Goal: Task Accomplishment & Management: Use online tool/utility

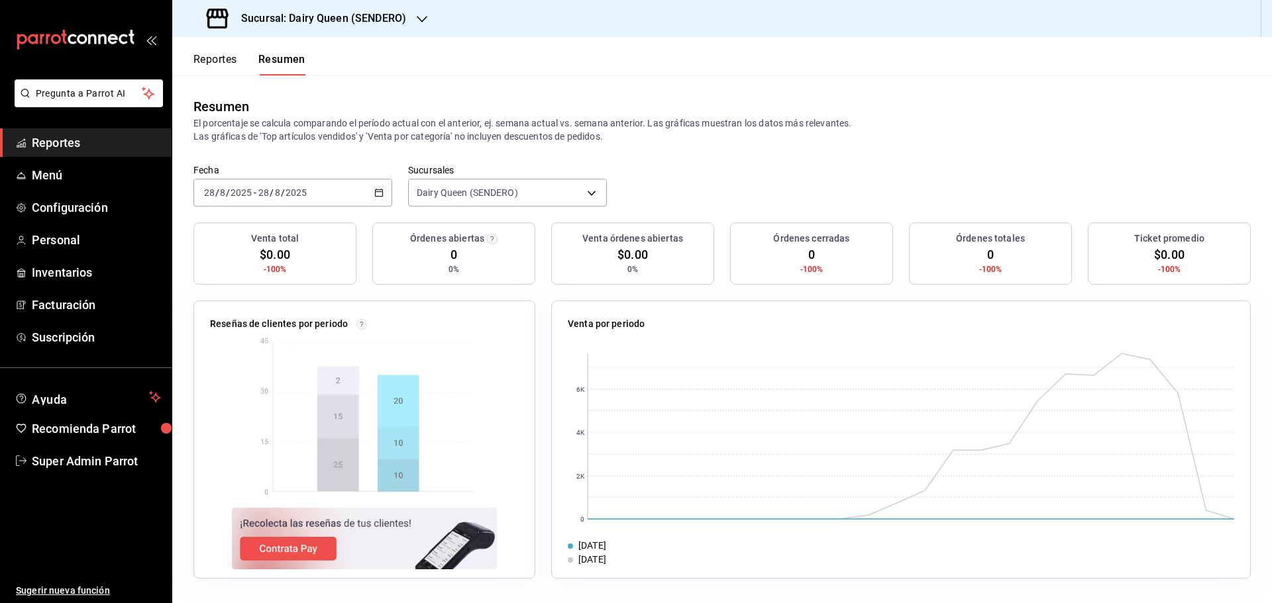
click at [316, 203] on div "2025-08-28 28 / 8 / 2025 - 2025-08-28 28 / 8 / 2025" at bounding box center [292, 193] width 199 height 28
click at [201, 63] on button "Reportes" at bounding box center [215, 64] width 44 height 23
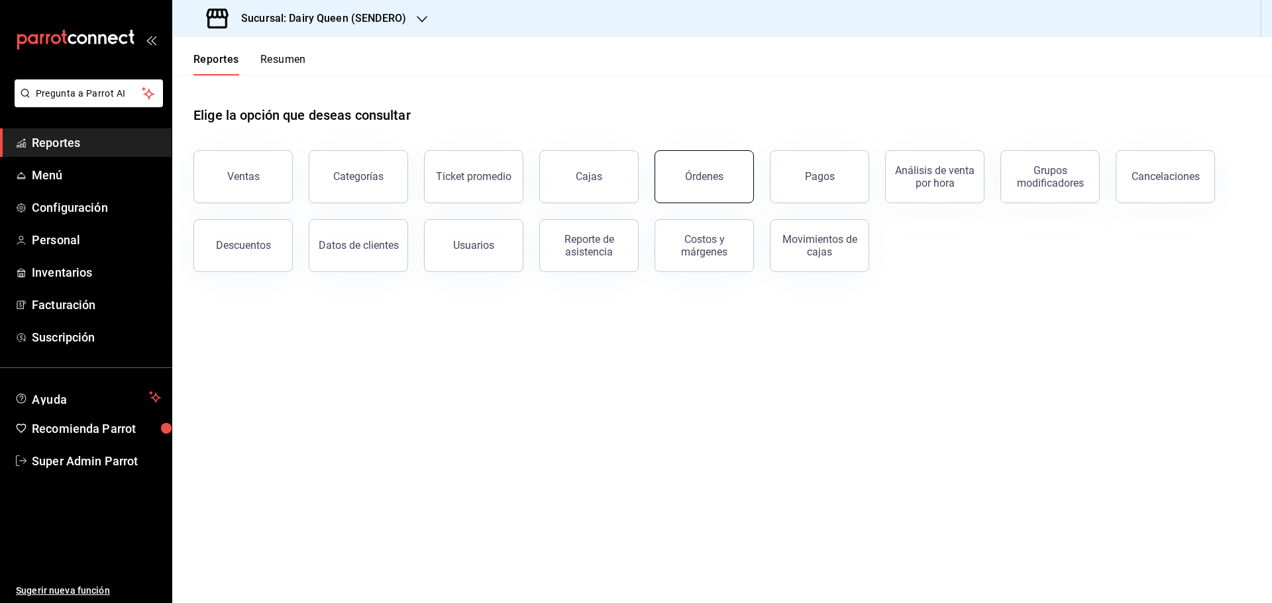
click at [709, 182] on div "Órdenes" at bounding box center [704, 176] width 38 height 13
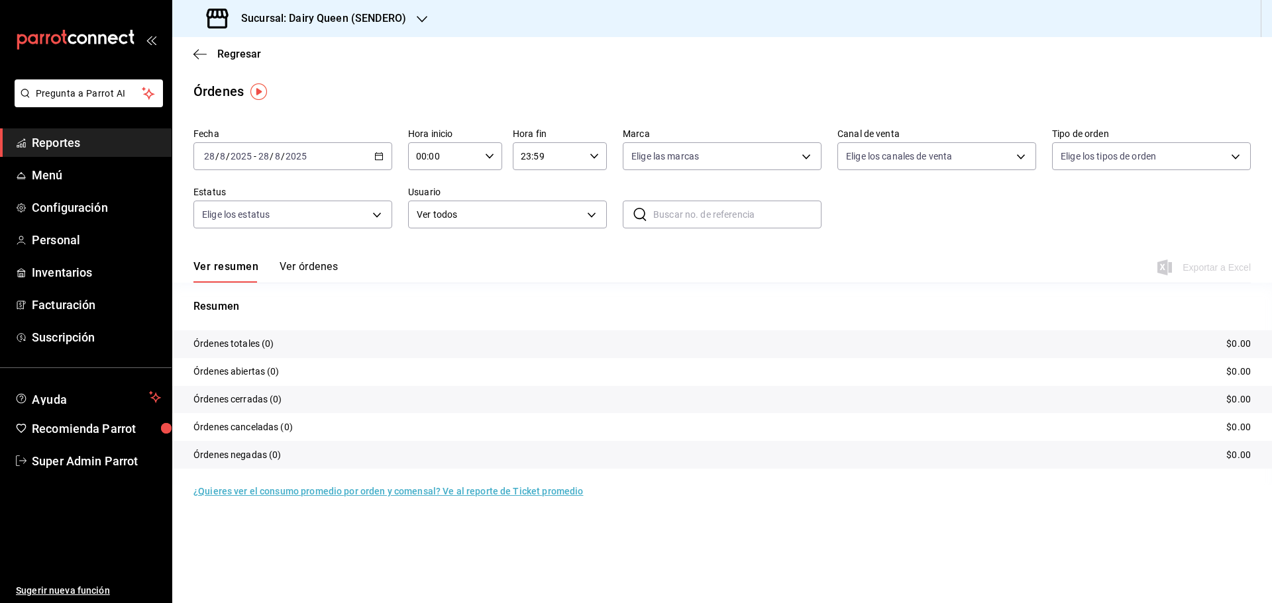
click at [233, 150] on div "2025-08-28 28 / 8 / 2025 - 2025-08-28 28 / 8 / 2025" at bounding box center [292, 156] width 199 height 28
click at [262, 348] on span "Rango de fechas" at bounding box center [256, 346] width 103 height 14
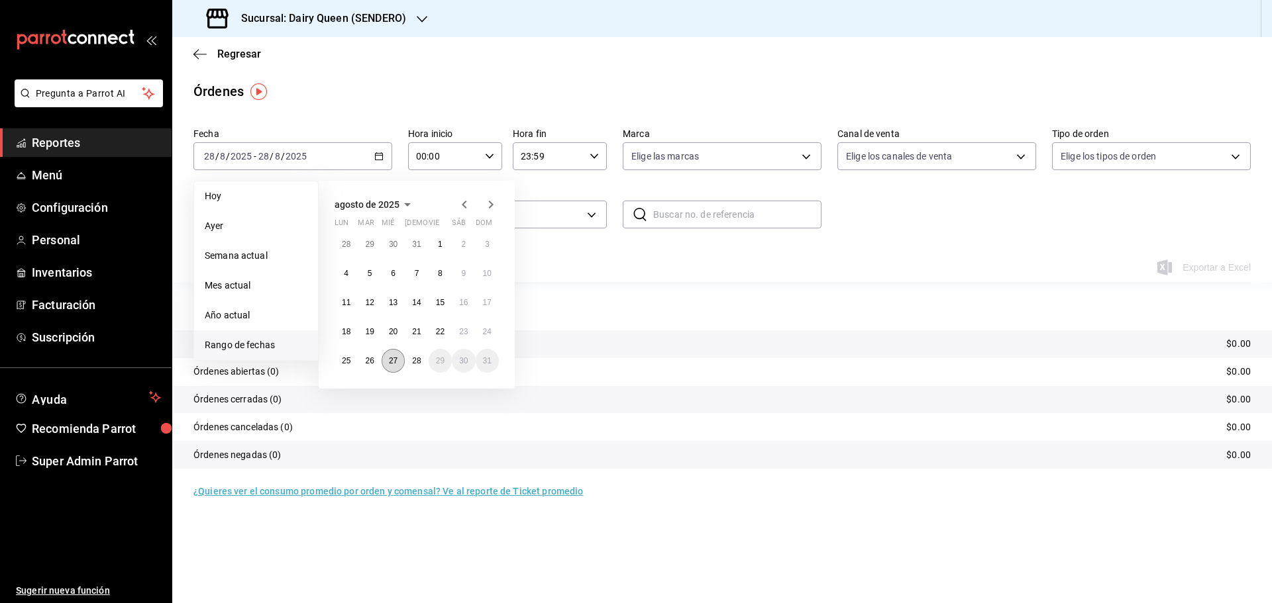
click at [398, 369] on button "27" at bounding box center [393, 361] width 23 height 24
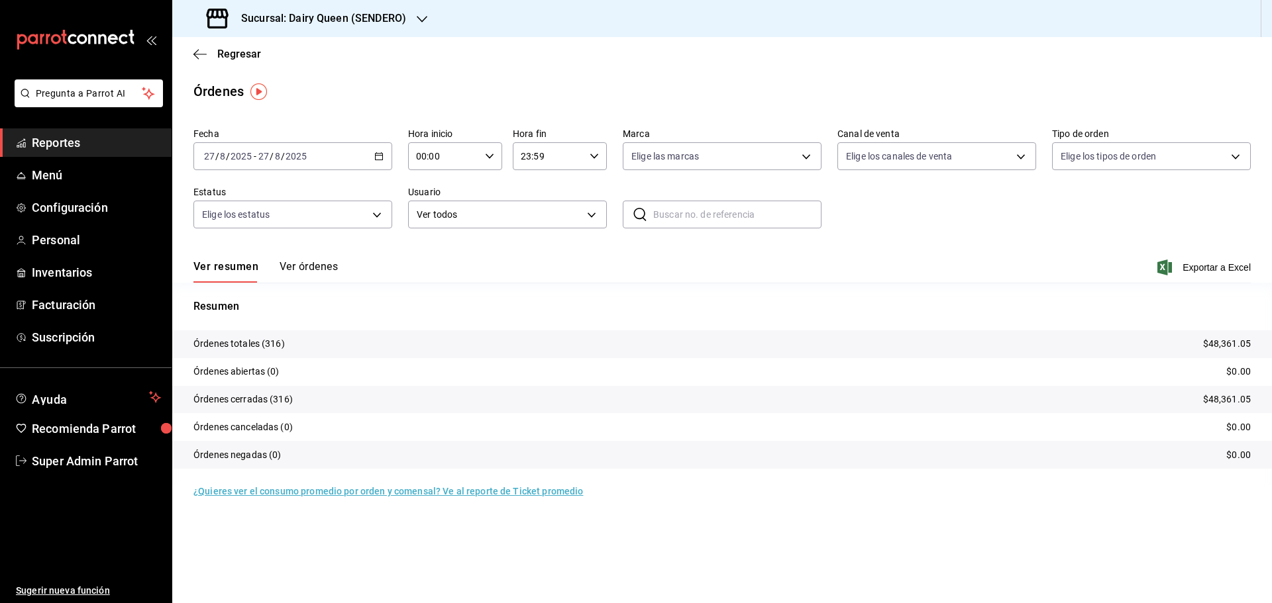
click at [280, 21] on h3 "Sucursal: Dairy Queen (SENDERO)" at bounding box center [319, 19] width 176 height 16
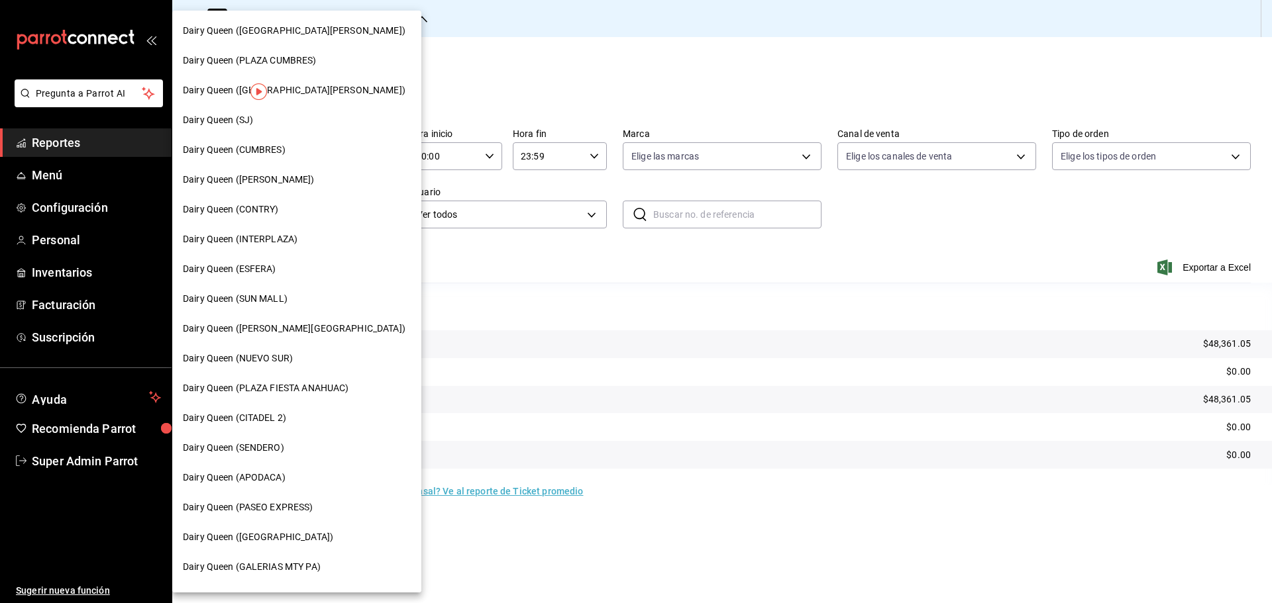
click at [257, 211] on span "Dairy Queen (CONTRY)" at bounding box center [231, 210] width 96 height 14
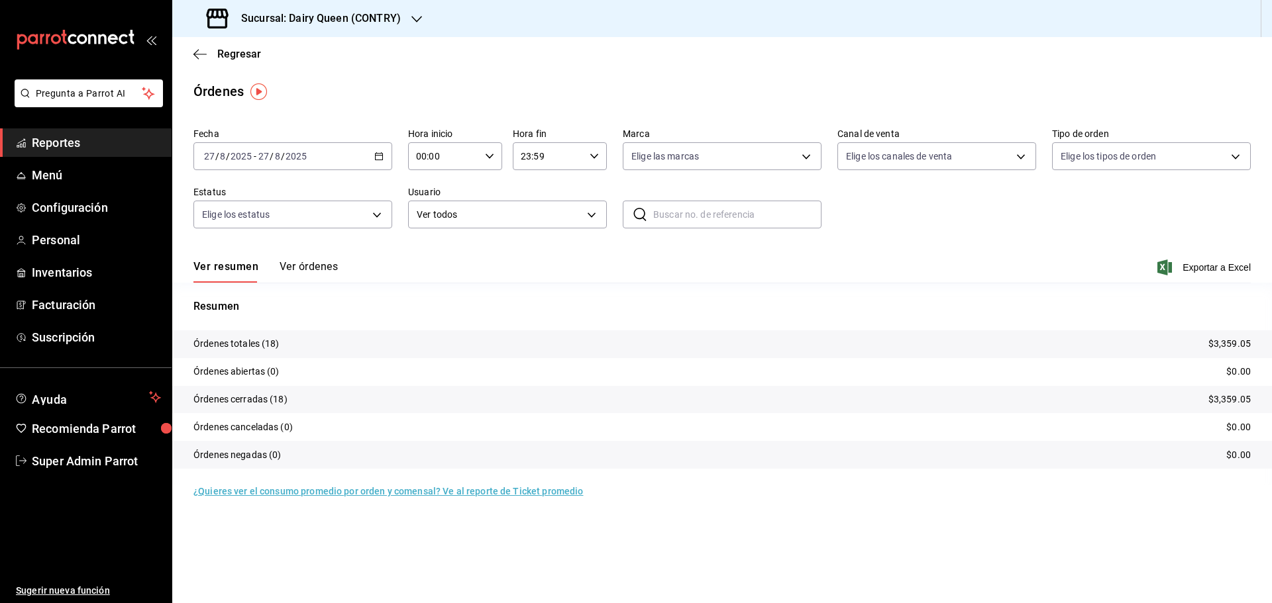
click at [225, 4] on div "Sucursal: Dairy Queen (CONTRY)" at bounding box center [305, 18] width 244 height 37
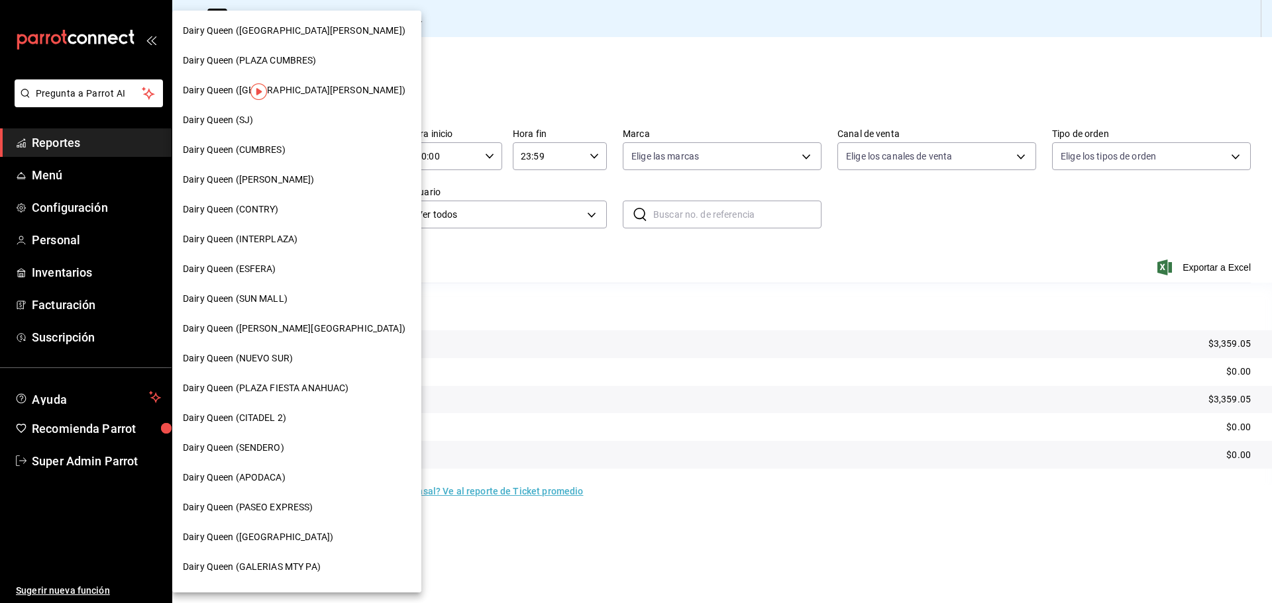
click at [272, 449] on span "Dairy Queen (SENDERO)" at bounding box center [233, 448] width 101 height 14
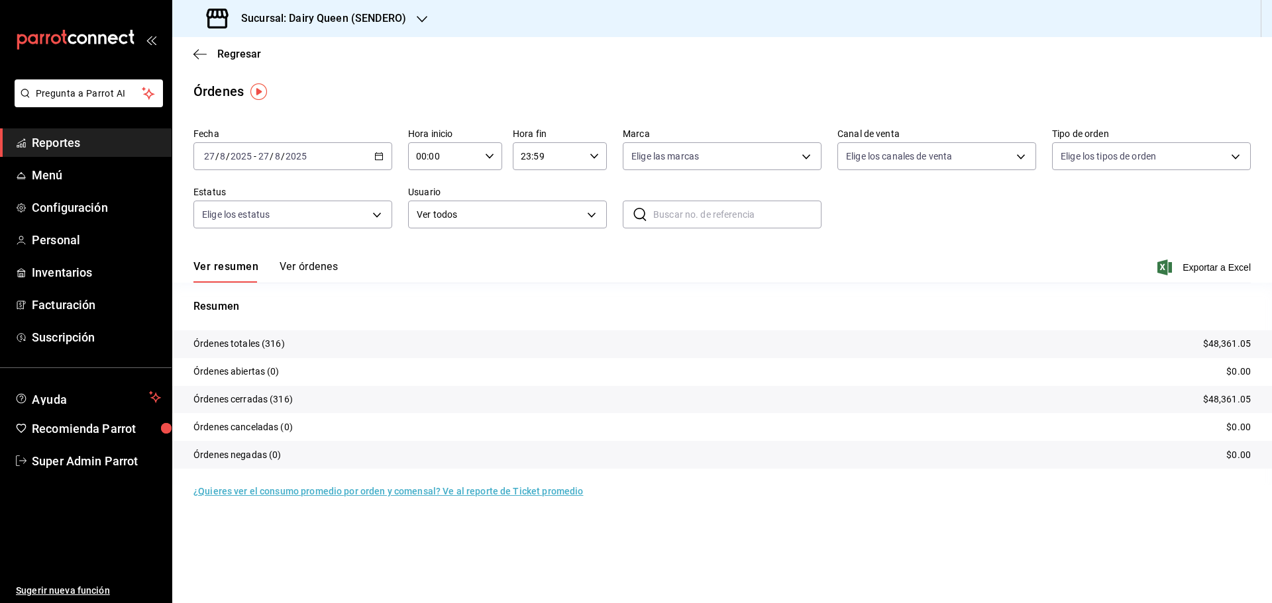
click at [381, 19] on h3 "Sucursal: Dairy Queen (SENDERO)" at bounding box center [319, 19] width 176 height 16
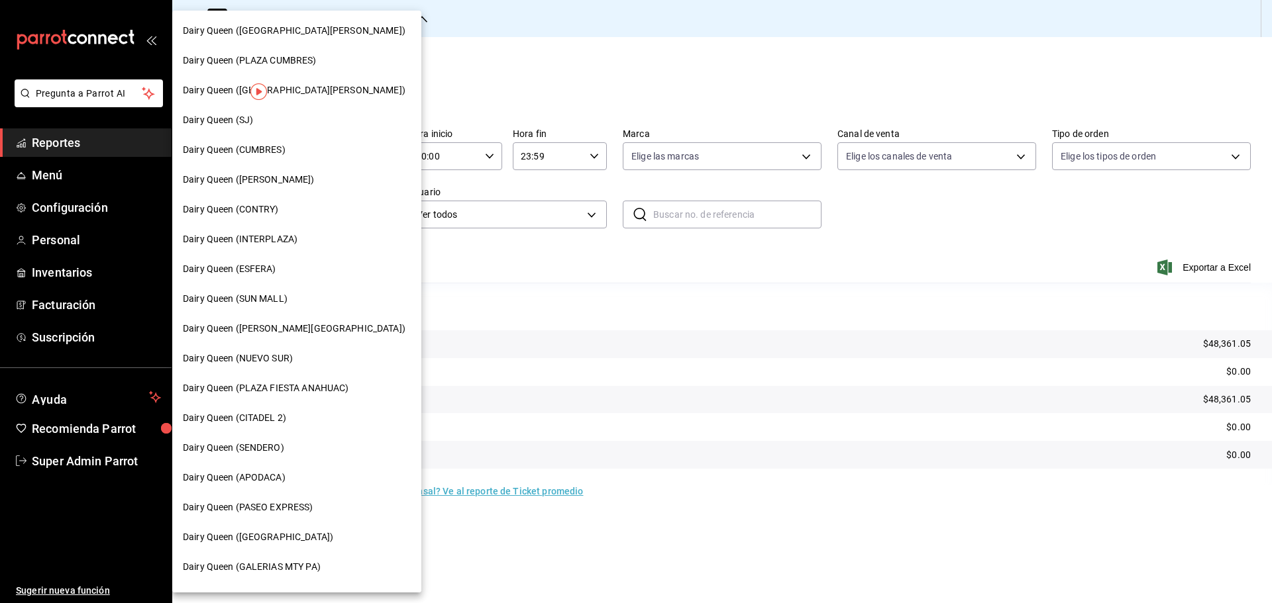
click at [262, 152] on span "Dairy Queen (CUMBRES)" at bounding box center [234, 150] width 103 height 14
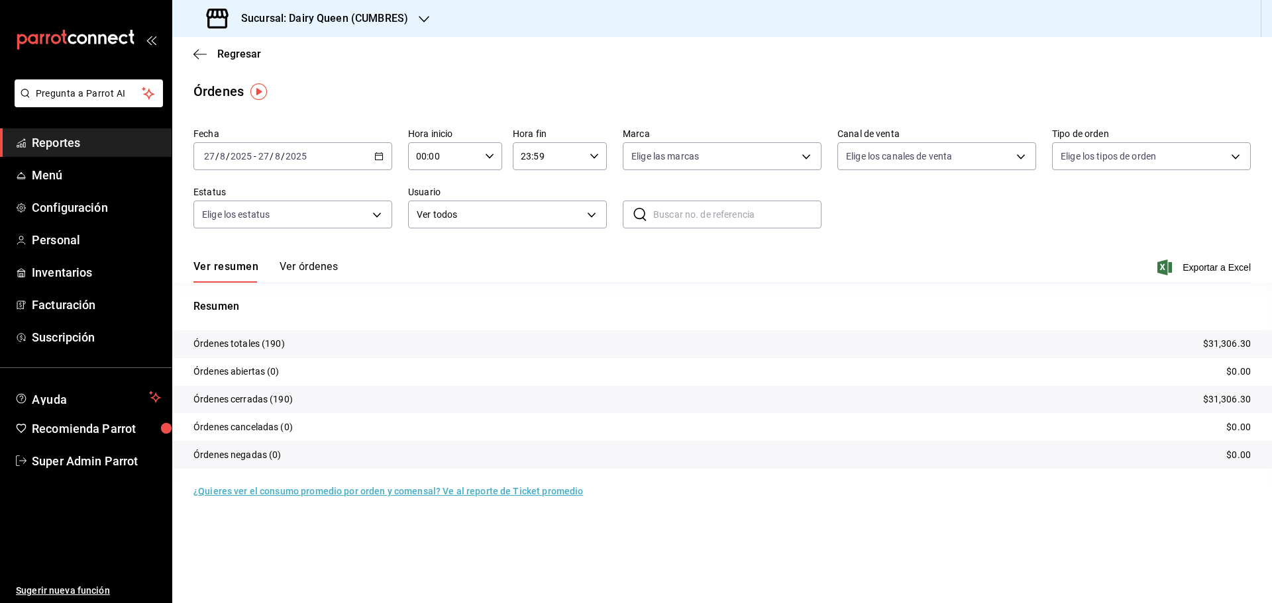
click at [329, 32] on div "Sucursal: Dairy Queen (CUMBRES)" at bounding box center [309, 18] width 252 height 37
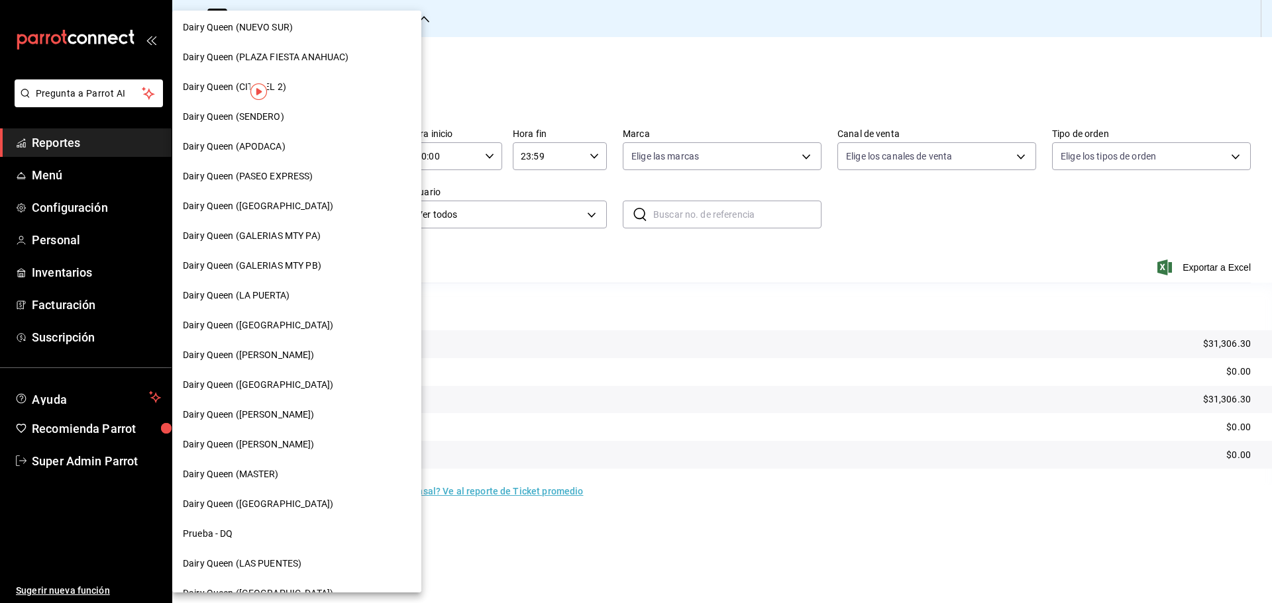
scroll to position [412, 0]
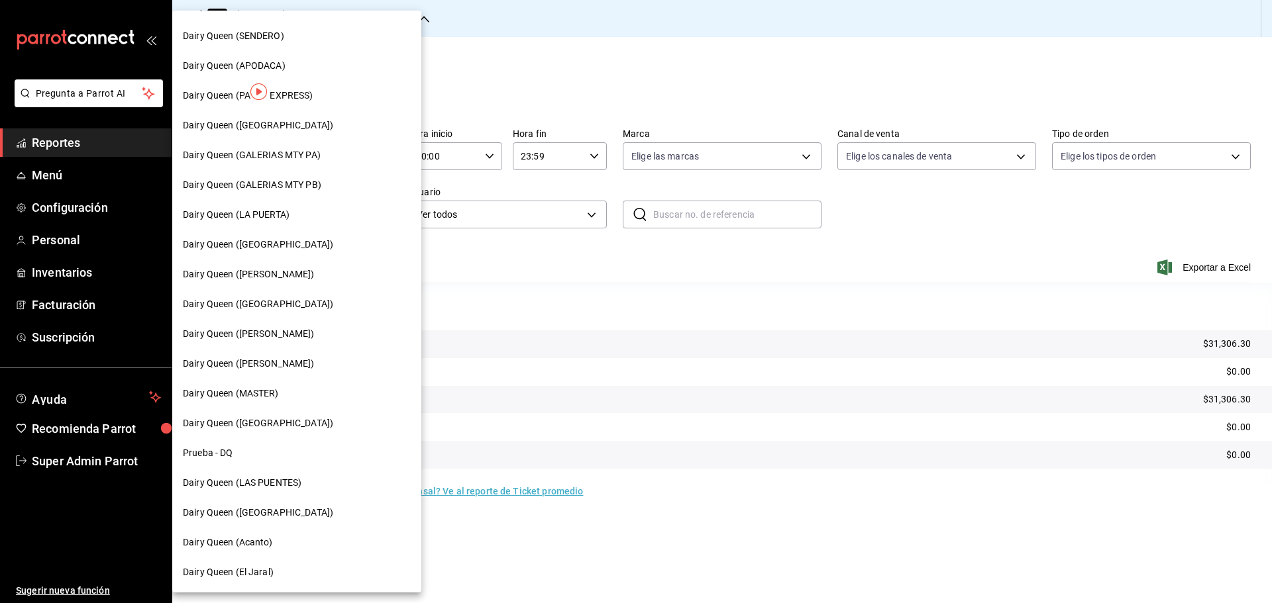
click at [295, 481] on span "Dairy Queen (LAS PUENTES)" at bounding box center [242, 483] width 119 height 14
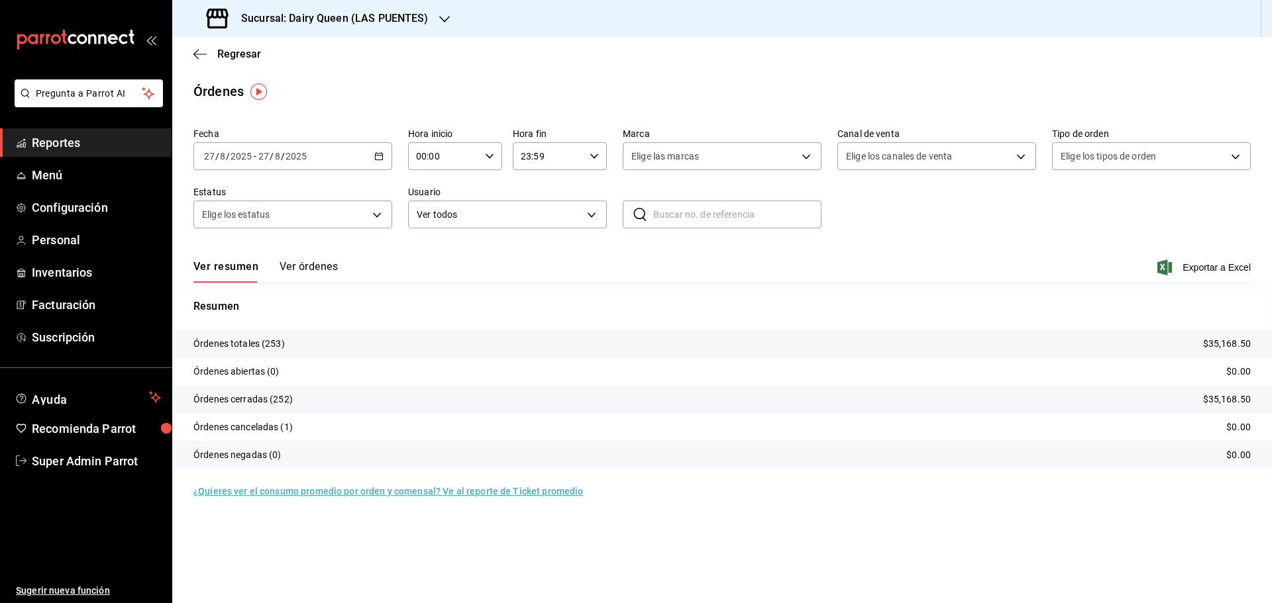
click at [277, 15] on h3 "Sucursal: Dairy Queen (LAS PUENTES)" at bounding box center [330, 19] width 198 height 16
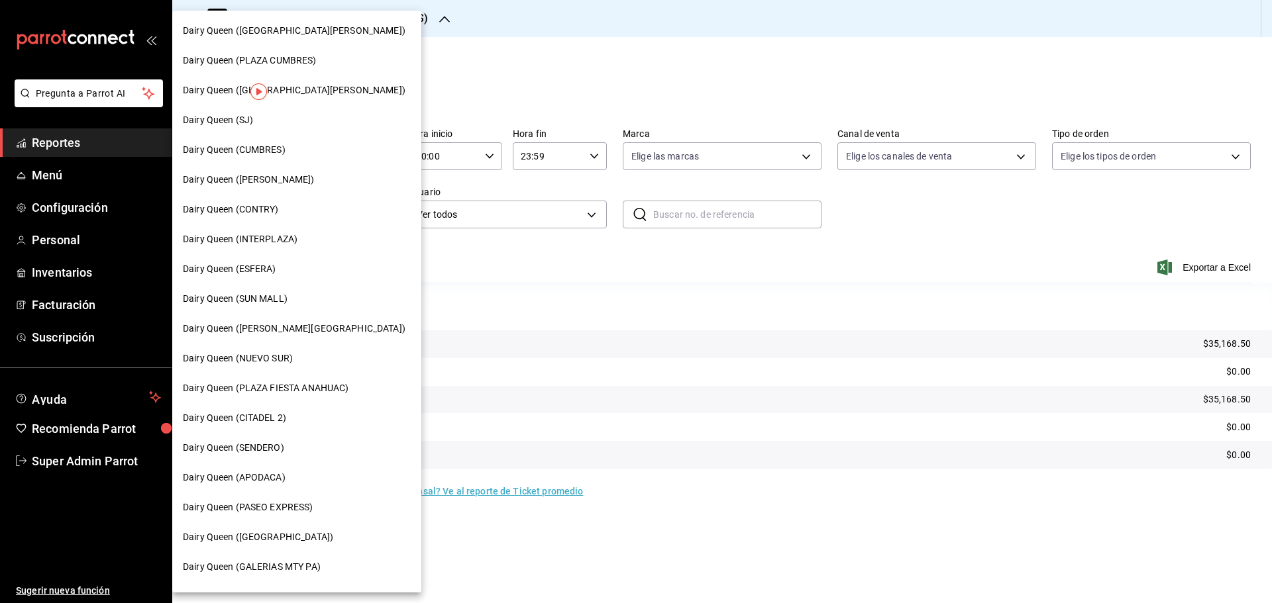
click at [272, 515] on div "Dairy Queen (PASEO EXPRESS)" at bounding box center [296, 508] width 249 height 30
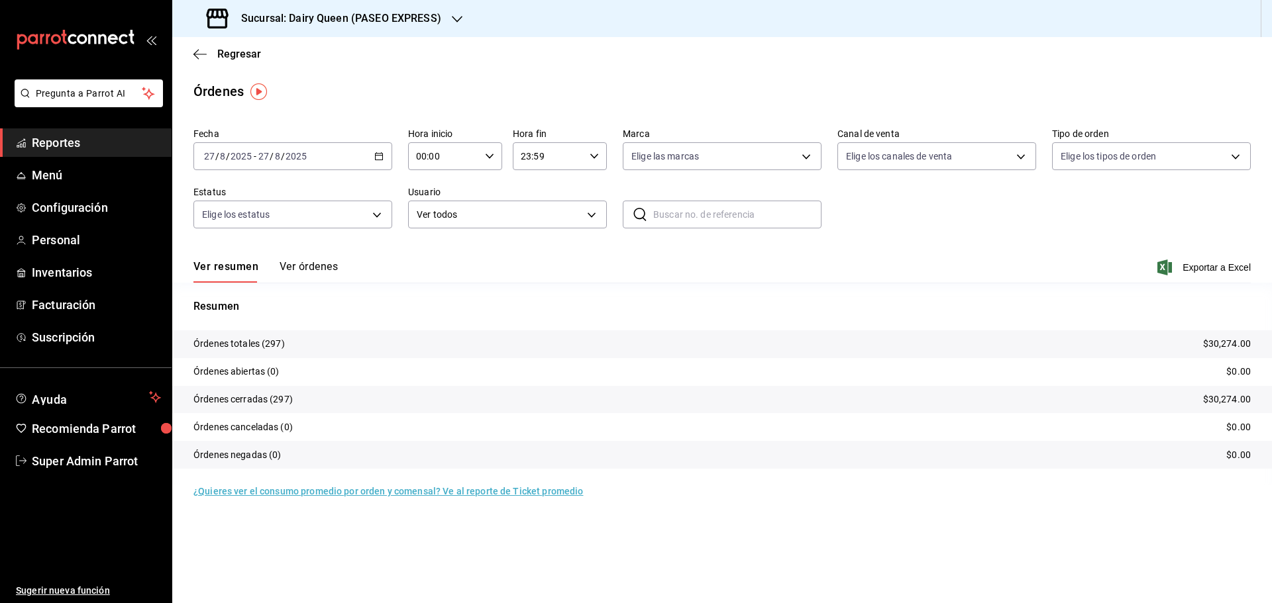
click at [288, 23] on h3 "Sucursal: Dairy Queen (PASEO EXPRESS)" at bounding box center [336, 19] width 211 height 16
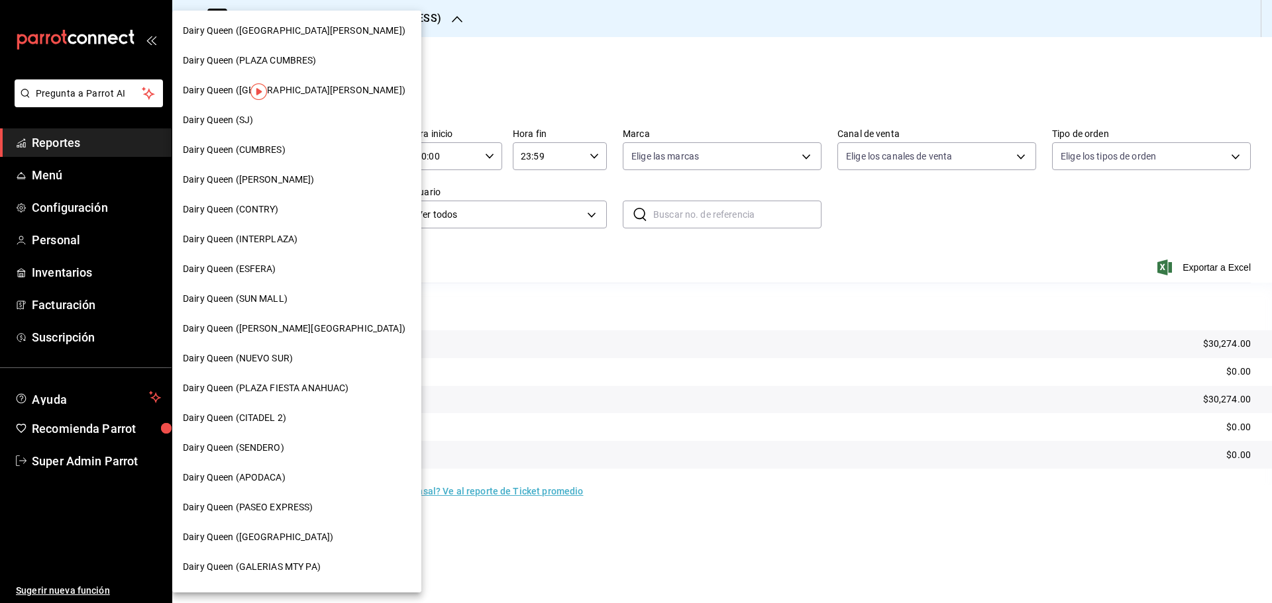
click at [253, 133] on div "Dairy Queen (SJ)" at bounding box center [296, 120] width 249 height 30
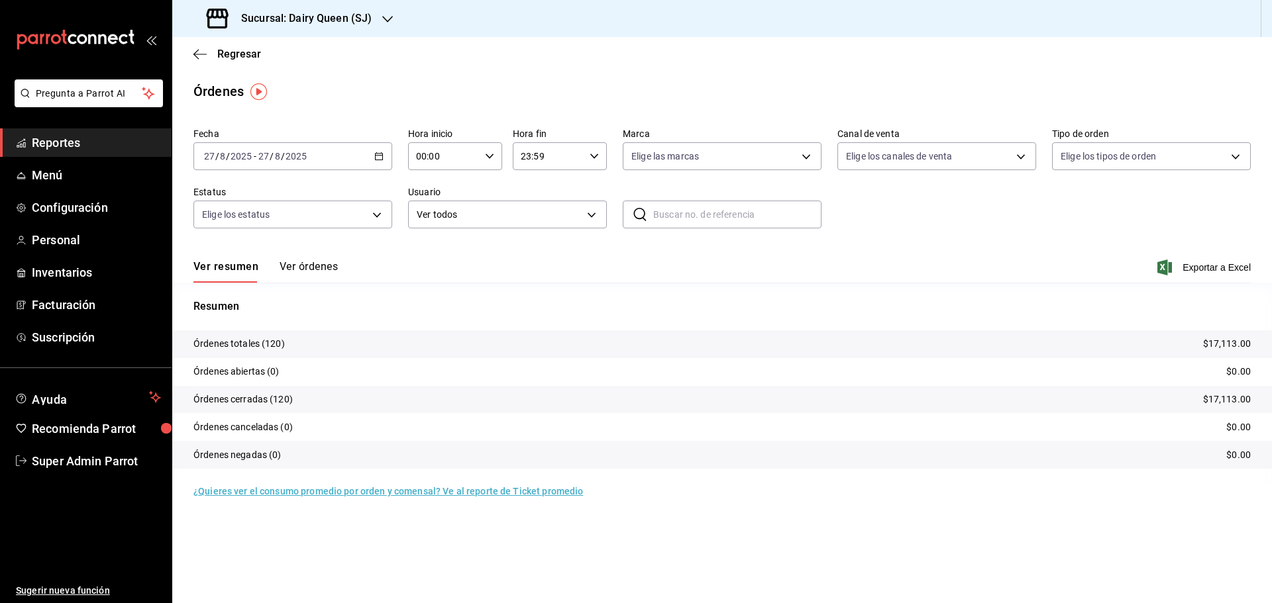
click at [244, 26] on h3 "Sucursal: Dairy Queen (SJ)" at bounding box center [301, 19] width 141 height 16
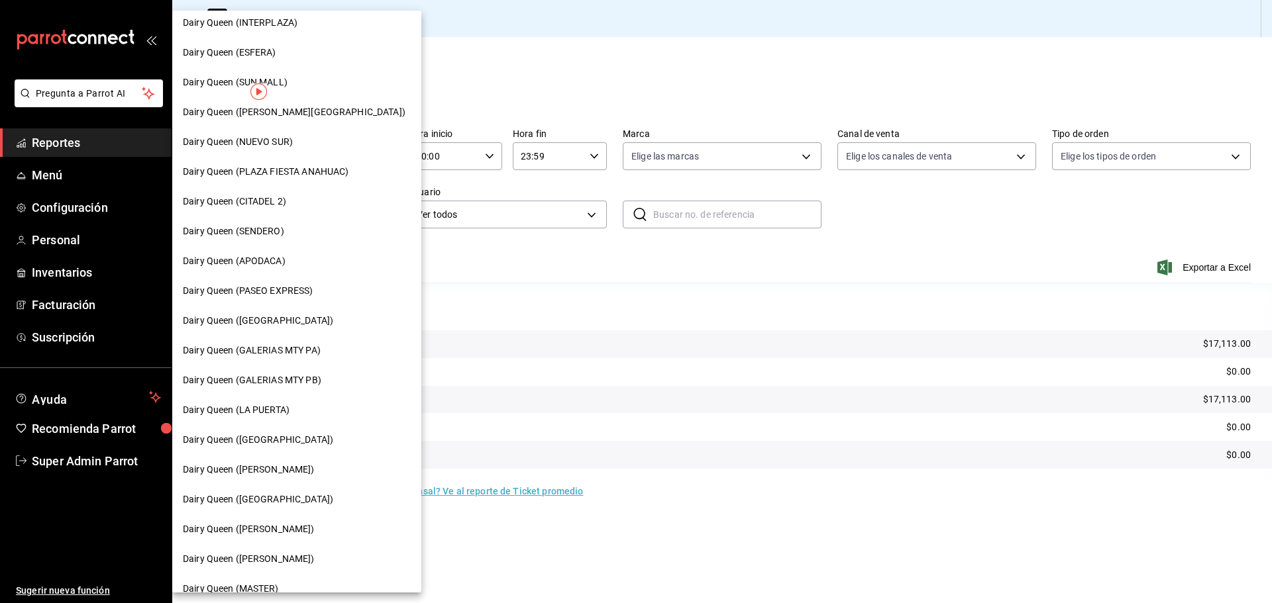
scroll to position [412, 0]
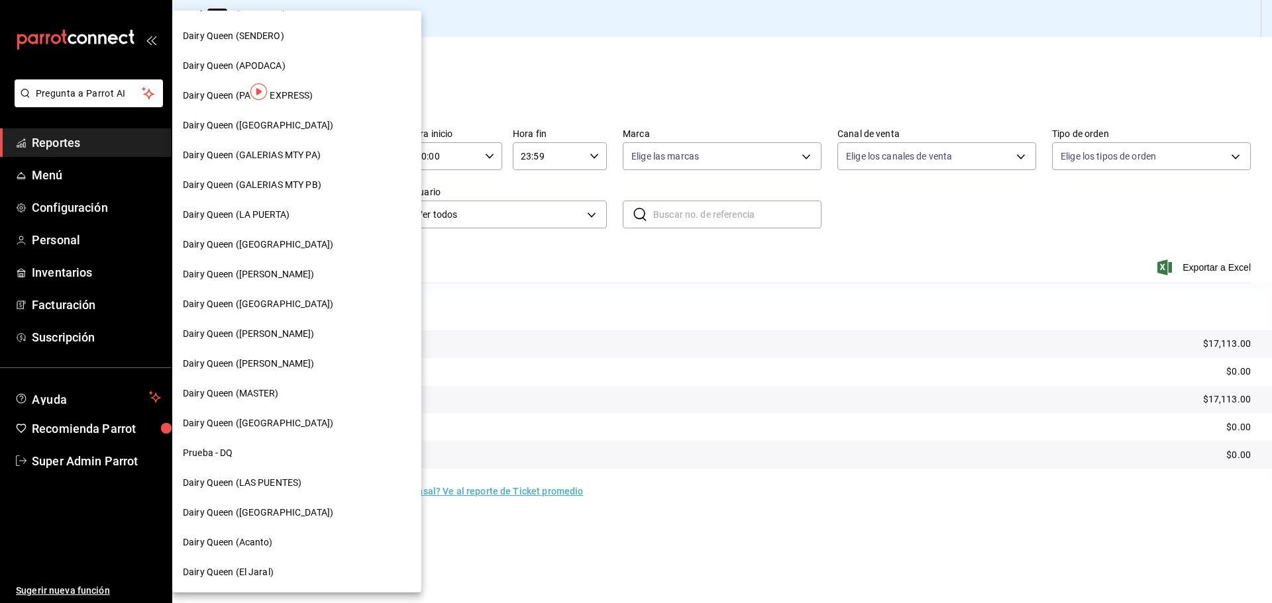
click at [289, 513] on span "Dairy Queen ([GEOGRAPHIC_DATA])" at bounding box center [258, 513] width 150 height 14
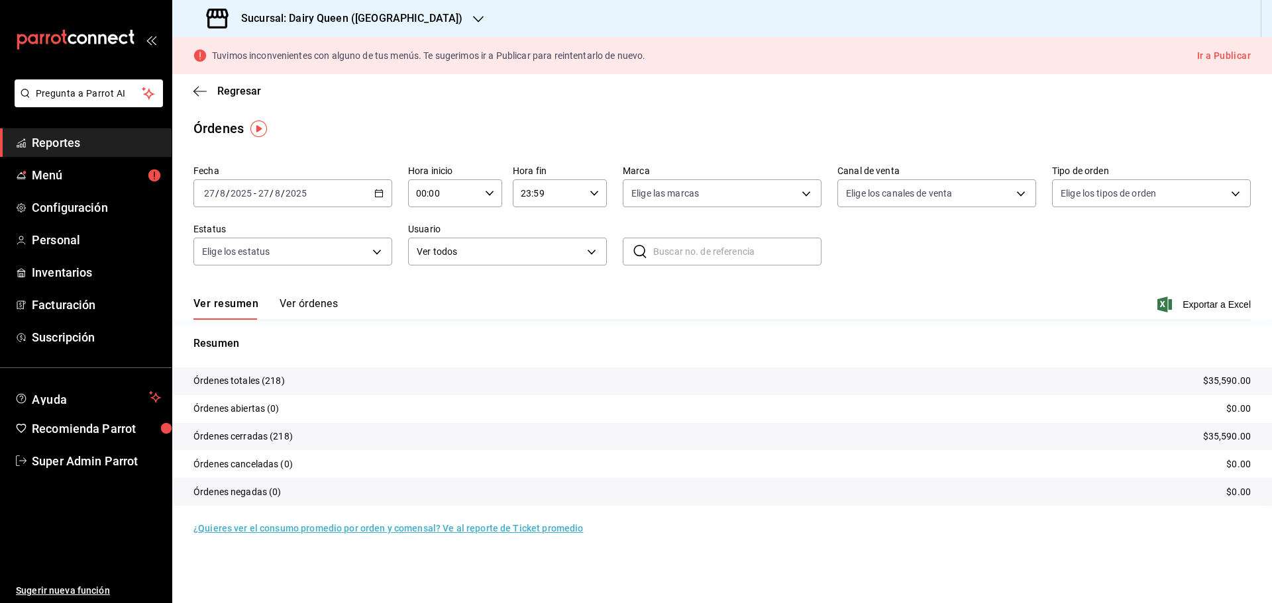
click at [422, 19] on div "Sucursal: Dairy Queen (PLAZA KUNE)" at bounding box center [336, 18] width 306 height 37
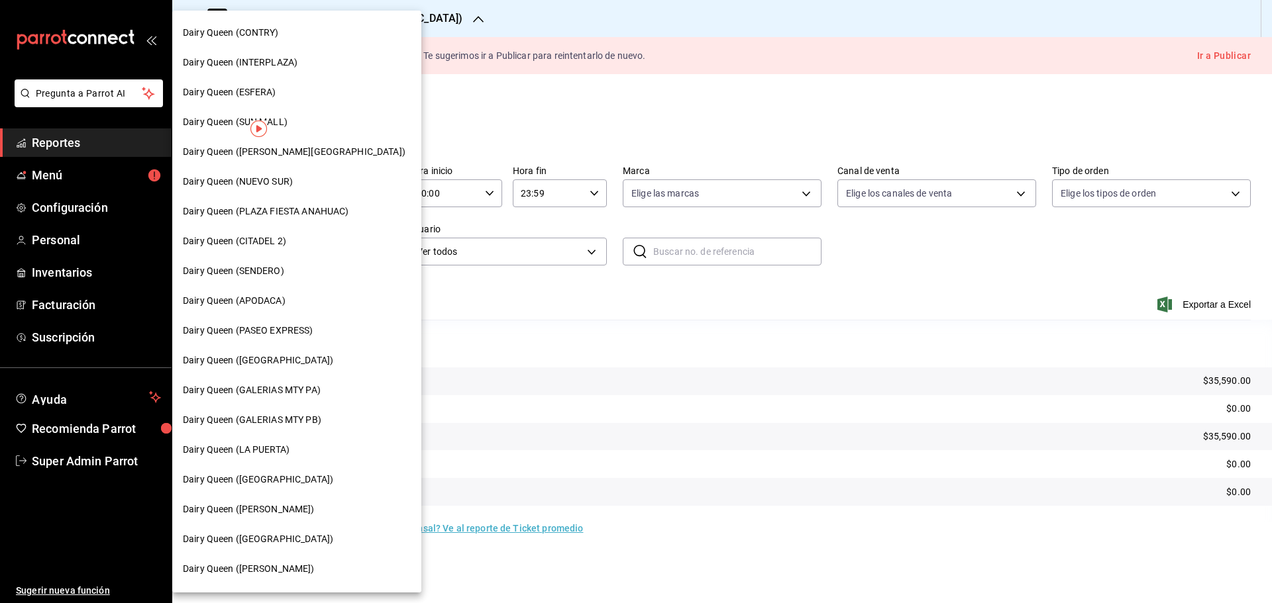
scroll to position [221, 0]
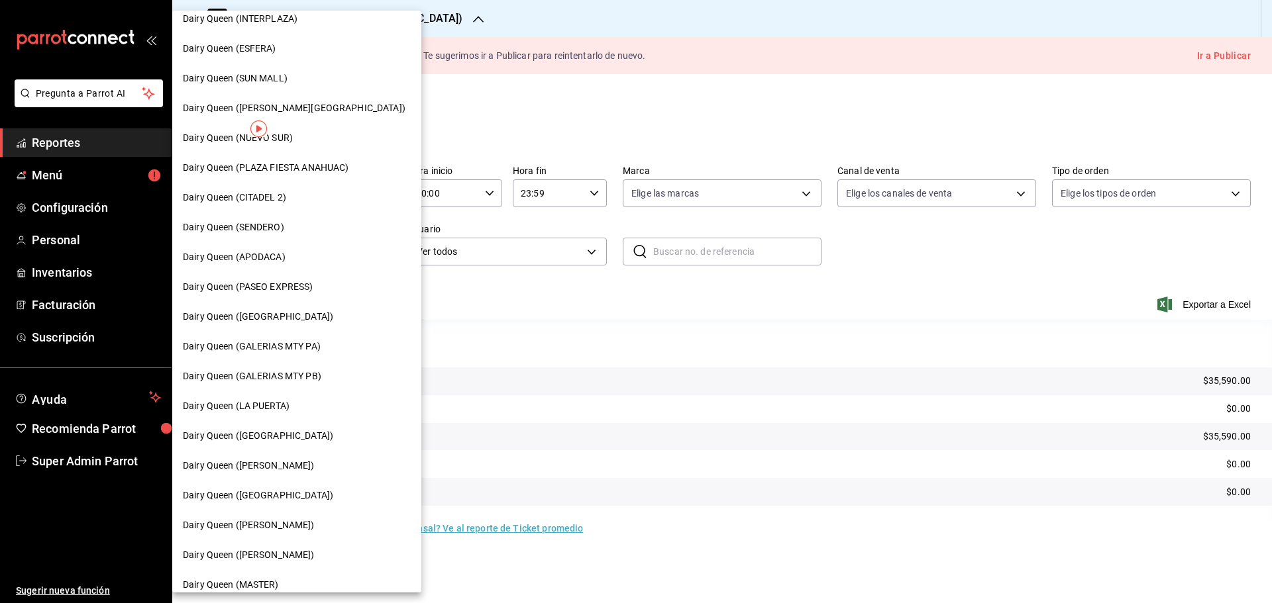
click at [273, 403] on span "Dairy Queen (LA PUERTA)" at bounding box center [236, 406] width 107 height 14
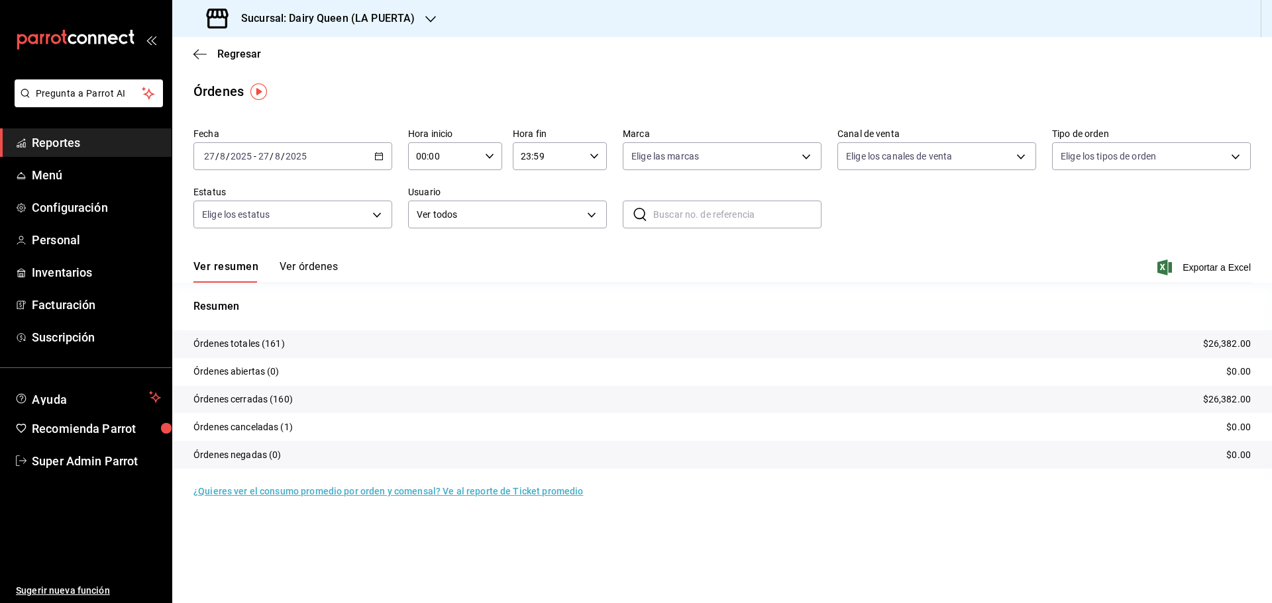
click at [313, 8] on div "Sucursal: Dairy Queen (LA PUERTA)" at bounding box center [312, 18] width 258 height 37
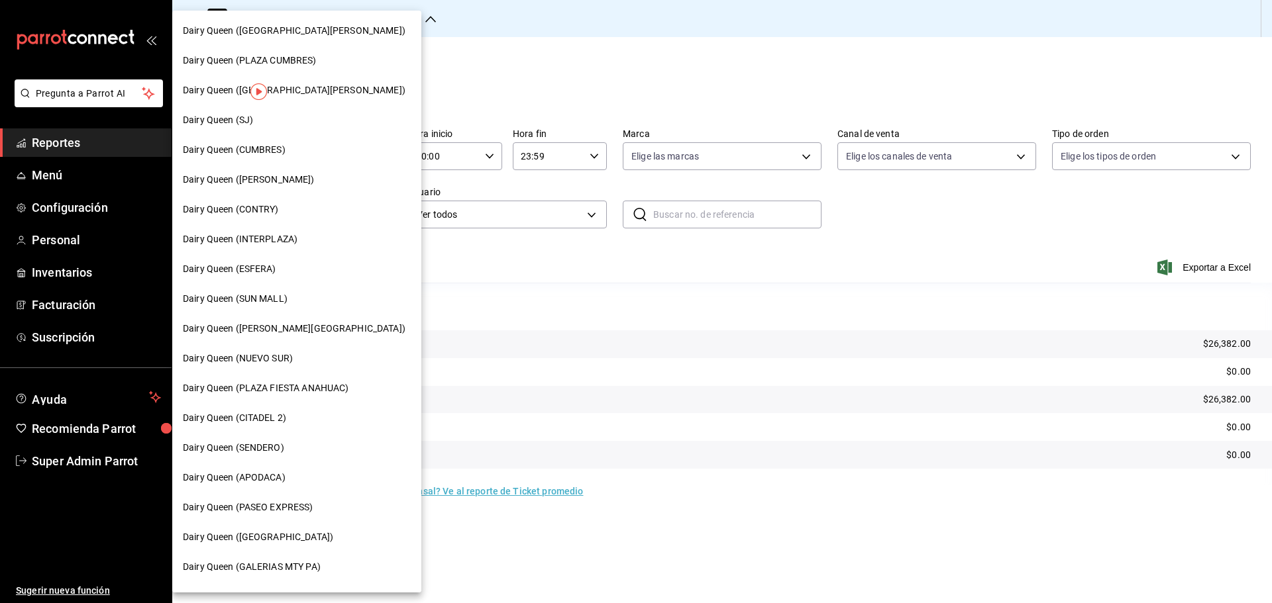
click at [274, 341] on div "Dairy Queen ([PERSON_NAME][GEOGRAPHIC_DATA])" at bounding box center [296, 329] width 249 height 30
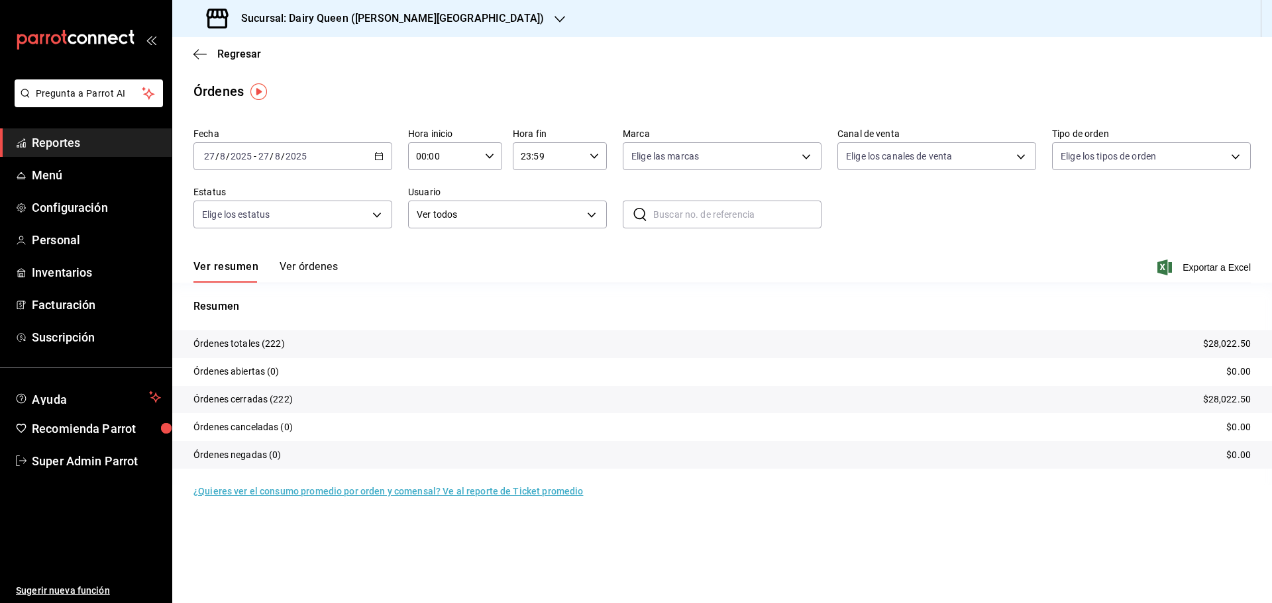
click at [345, 19] on h3 "Sucursal: Dairy Queen (VALLE ALTO)" at bounding box center [387, 19] width 313 height 16
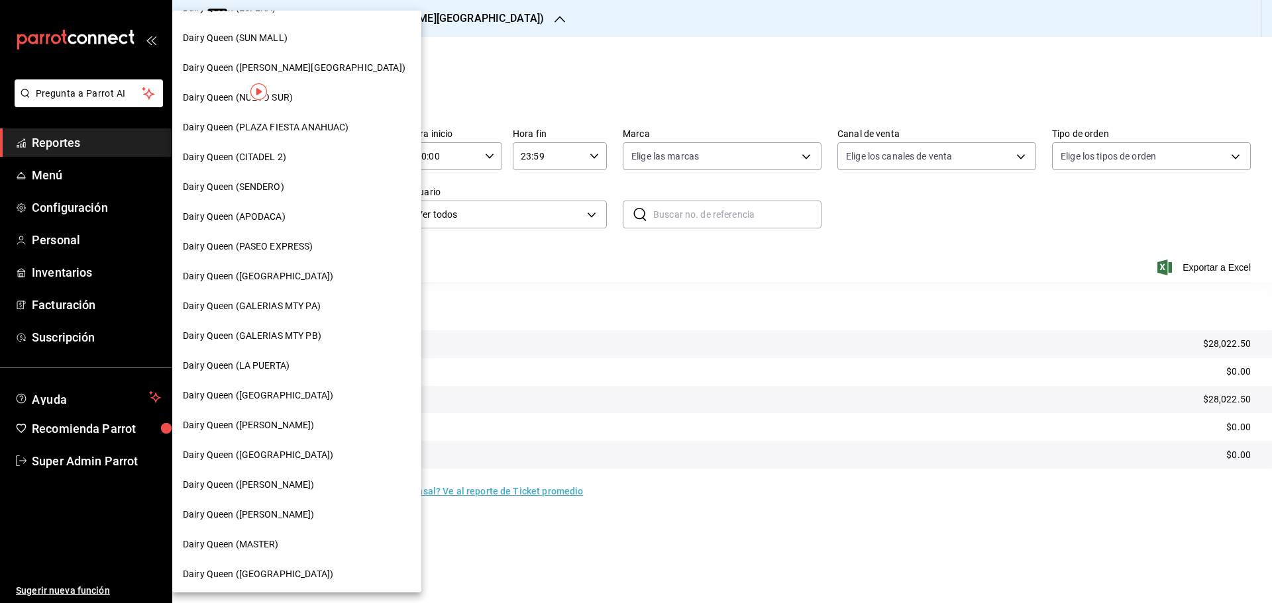
scroll to position [331, 0]
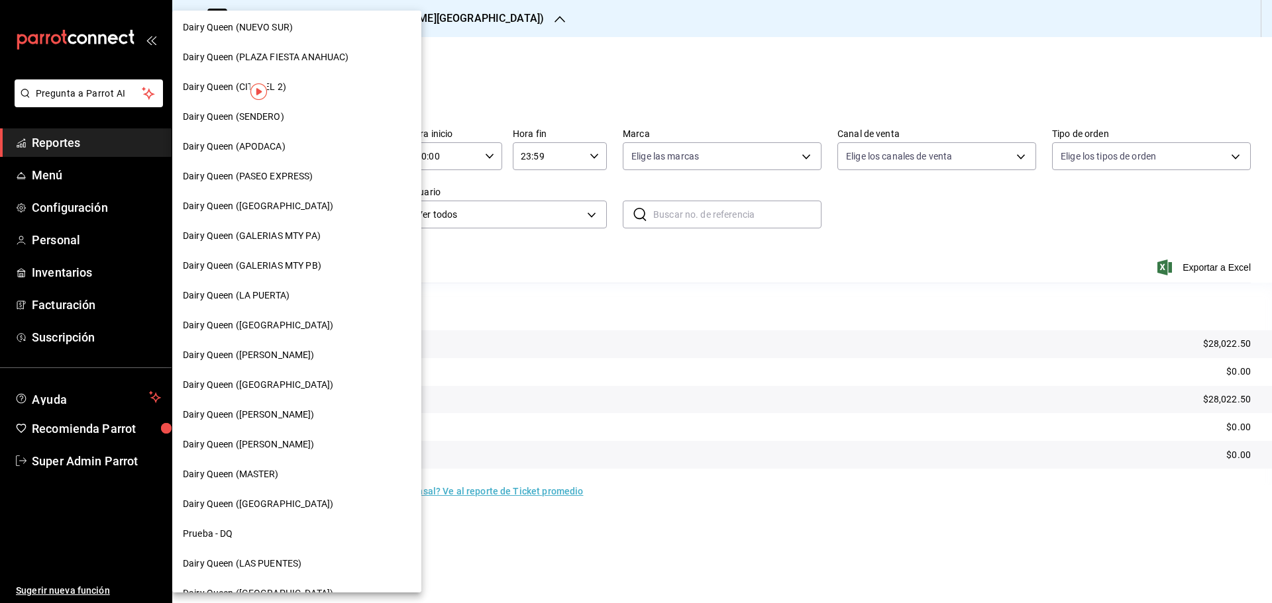
click at [269, 209] on span "Dairy Queen ([GEOGRAPHIC_DATA])" at bounding box center [258, 206] width 150 height 14
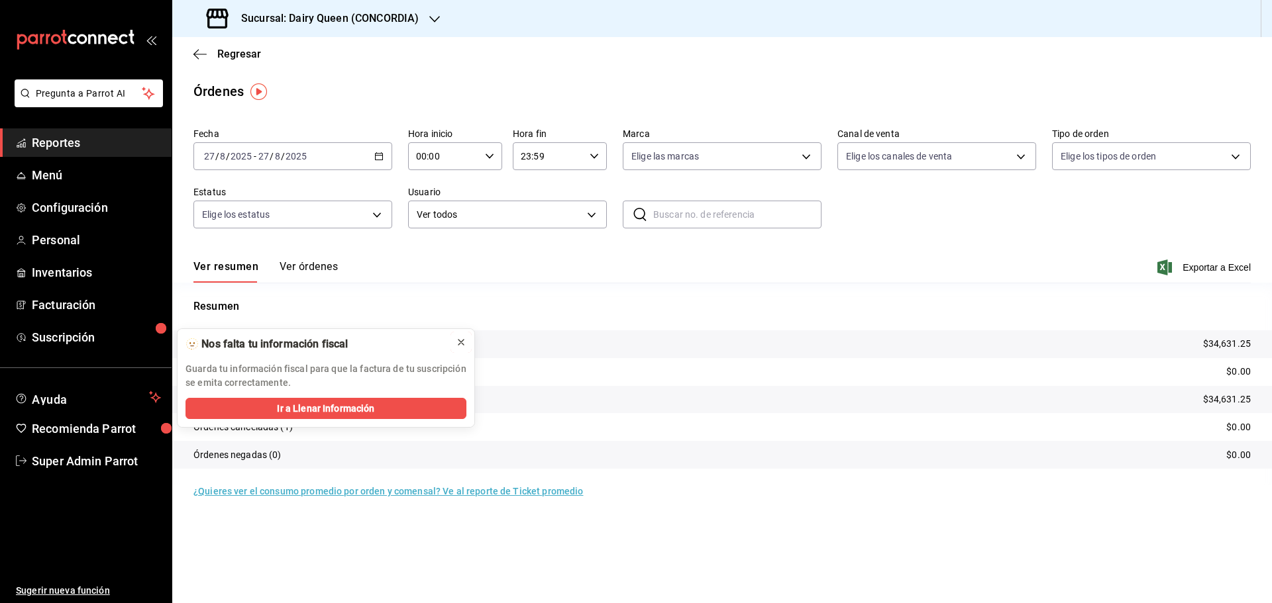
click at [460, 338] on icon at bounding box center [461, 342] width 11 height 11
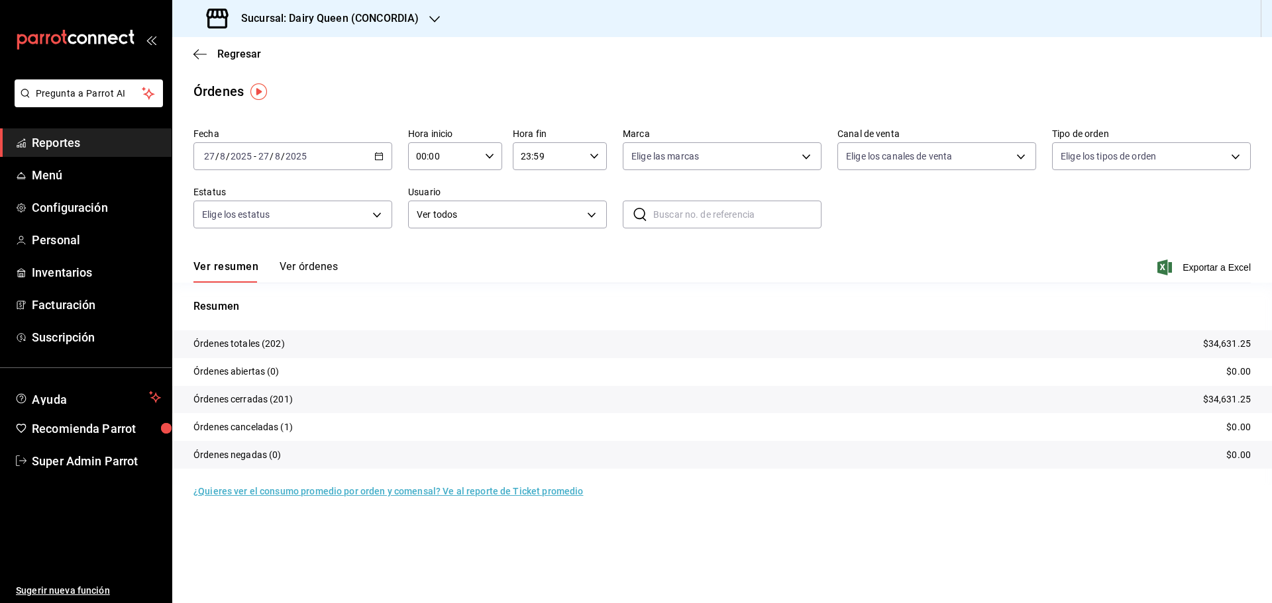
click at [285, 20] on h3 "Sucursal: Dairy Queen (CONCORDIA)" at bounding box center [325, 19] width 188 height 16
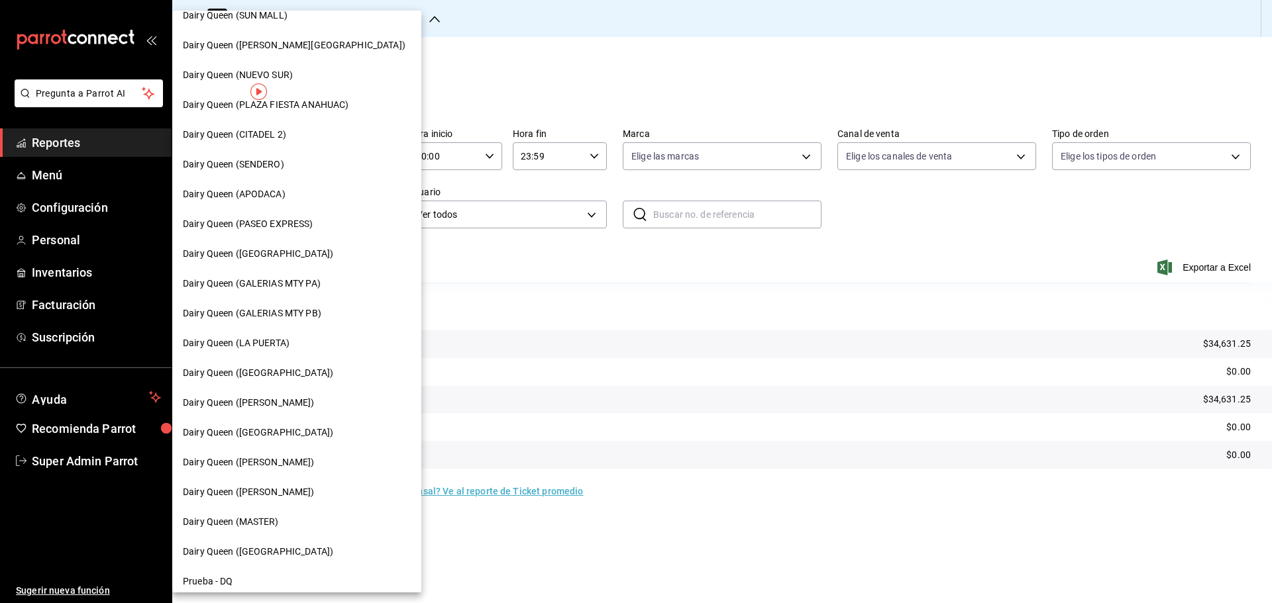
scroll to position [412, 0]
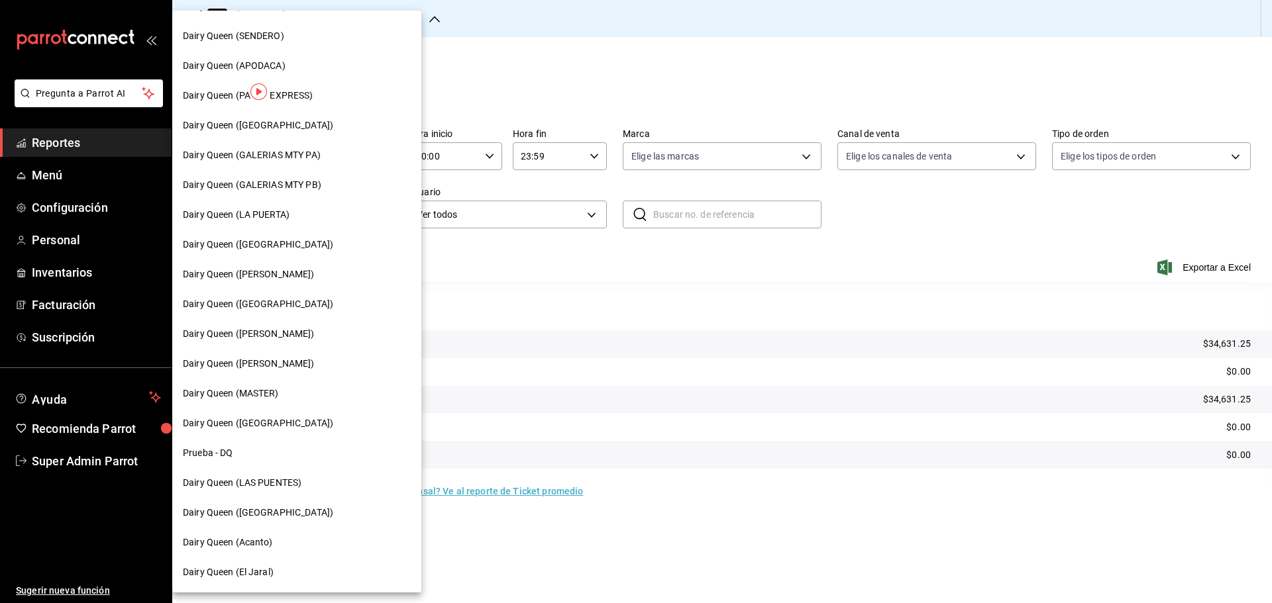
click at [279, 307] on span "Dairy Queen ([GEOGRAPHIC_DATA])" at bounding box center [258, 304] width 150 height 14
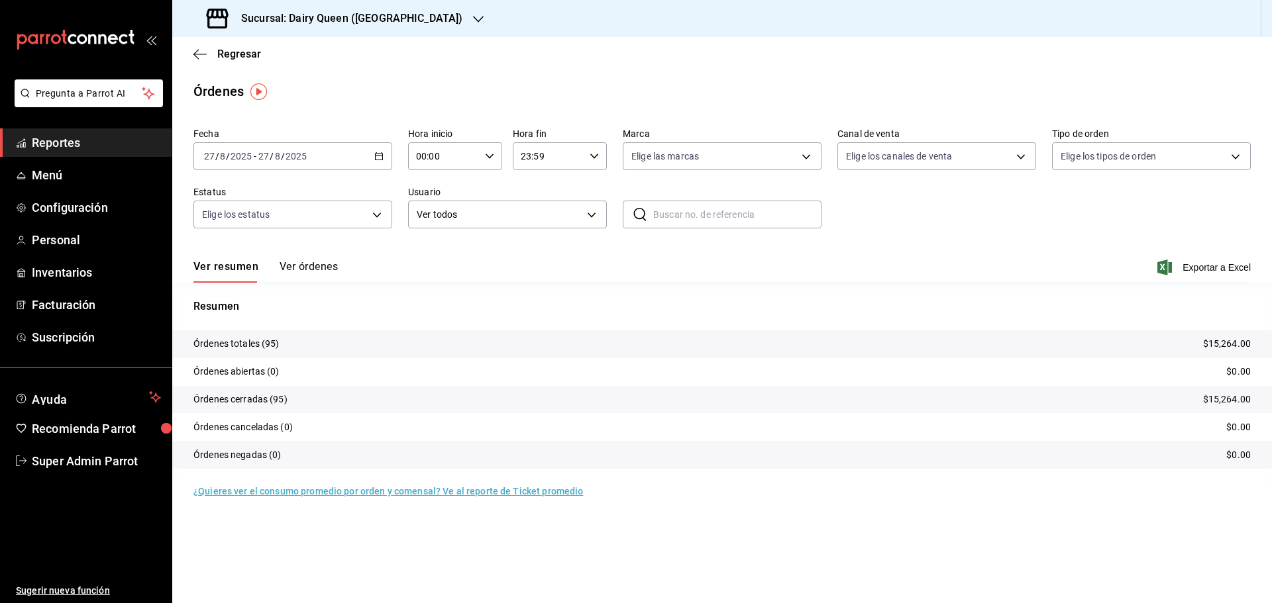
click at [291, 15] on h3 "Sucursal: Dairy Queen (Plaza Paraíso)" at bounding box center [347, 19] width 232 height 16
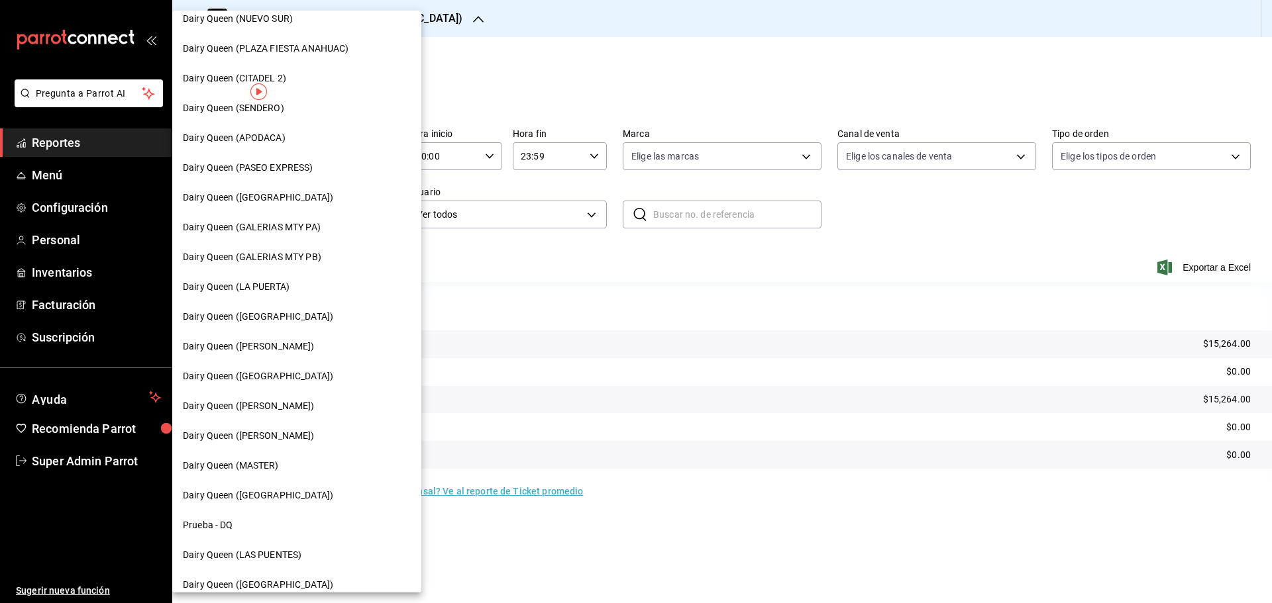
scroll to position [412, 0]
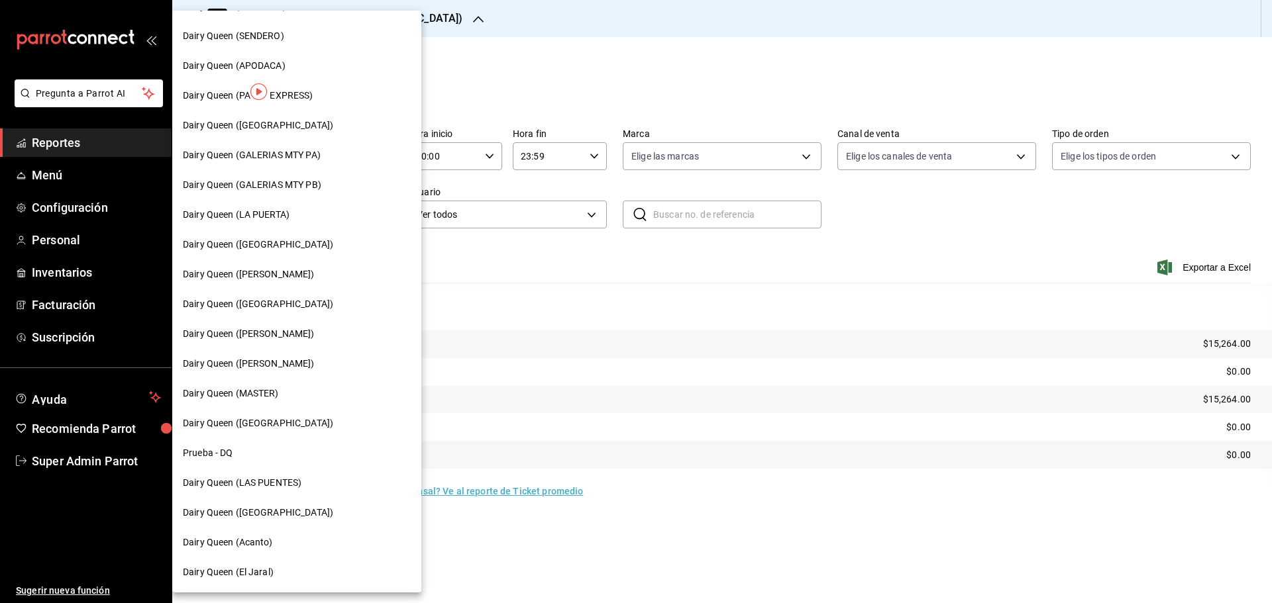
click at [294, 335] on span "Dairy Queen ([PERSON_NAME])" at bounding box center [249, 334] width 132 height 14
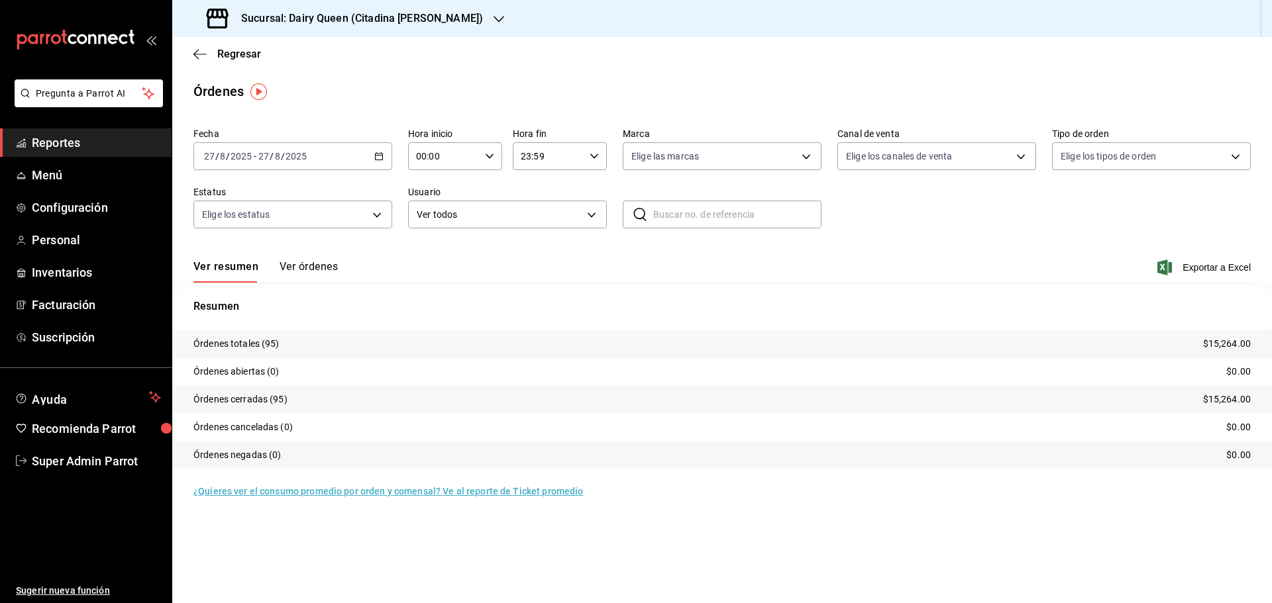
click at [333, 19] on h3 "Sucursal: Dairy Queen (Citadina [PERSON_NAME])" at bounding box center [357, 19] width 252 height 16
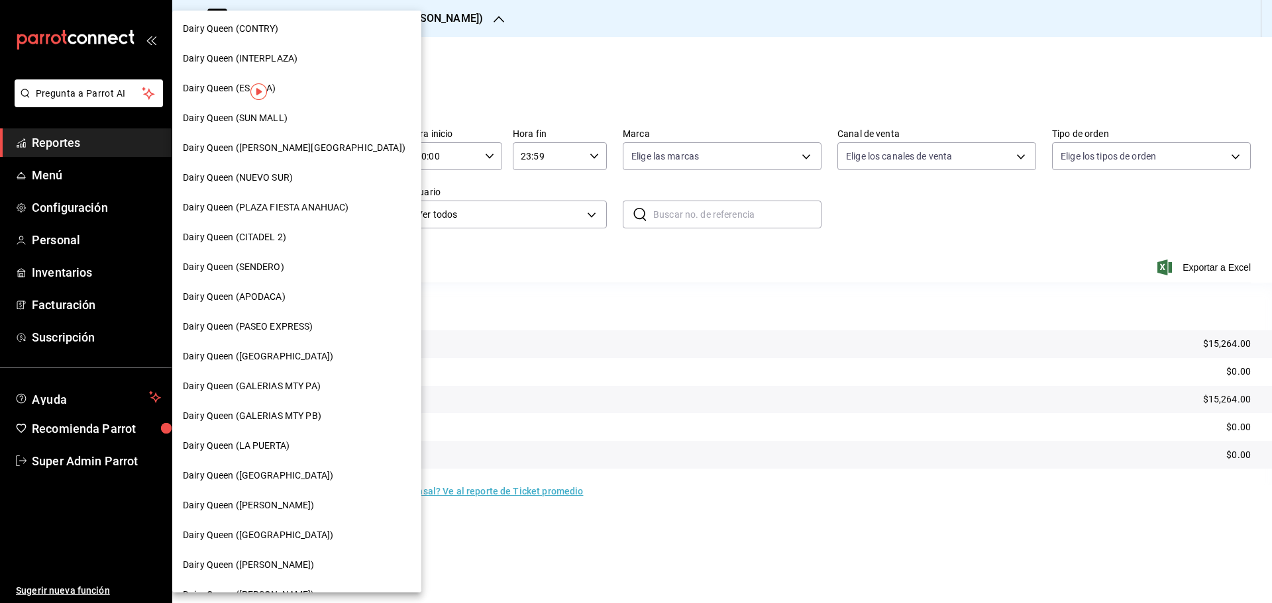
scroll to position [221, 0]
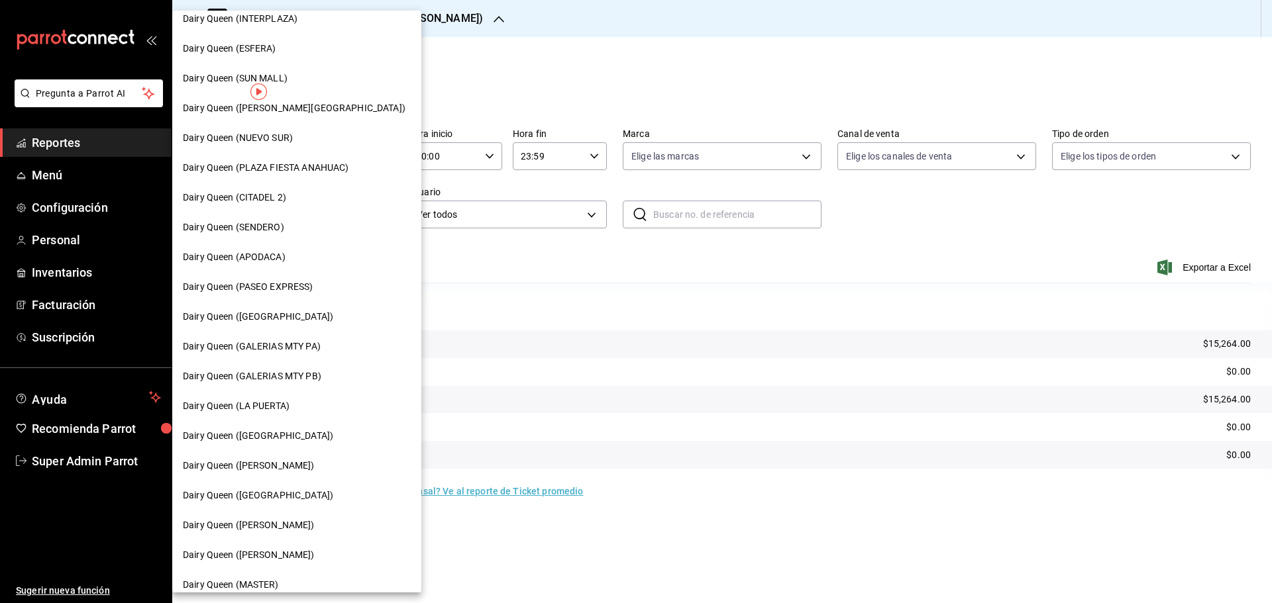
click at [268, 521] on span "Dairy Queen ([PERSON_NAME])" at bounding box center [249, 526] width 132 height 14
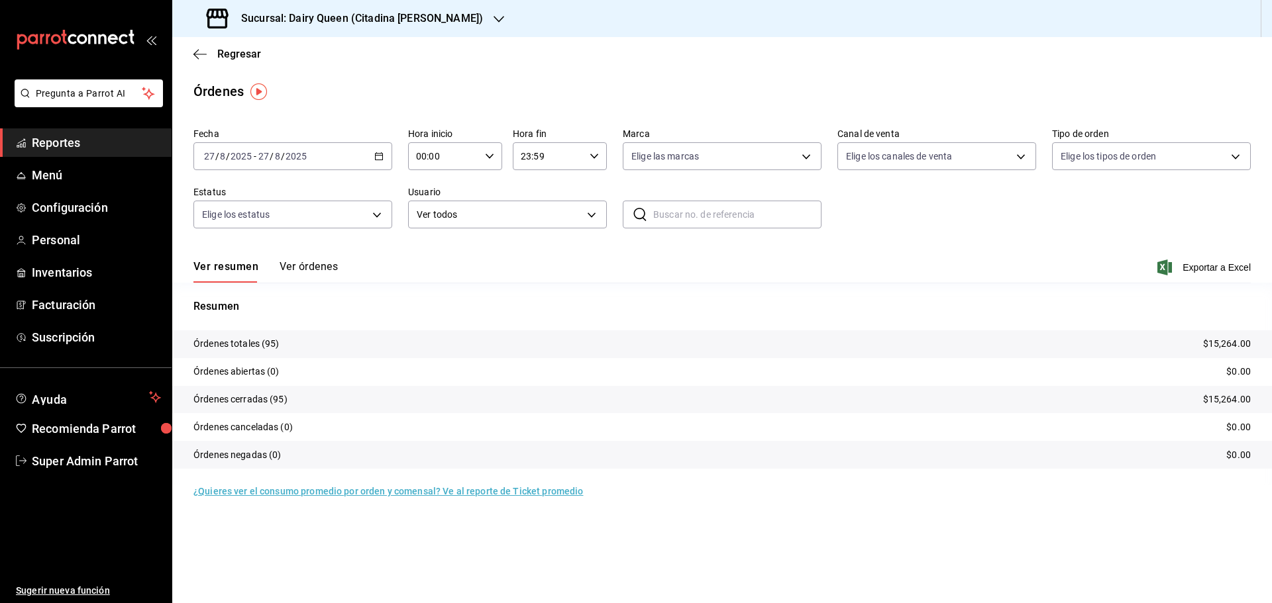
click at [259, 148] on div "2025-08-27 27 / 8 / 2025 - 2025-08-27 27 / 8 / 2025" at bounding box center [292, 156] width 199 height 28
click at [498, 303] on p "Resumen" at bounding box center [721, 307] width 1057 height 16
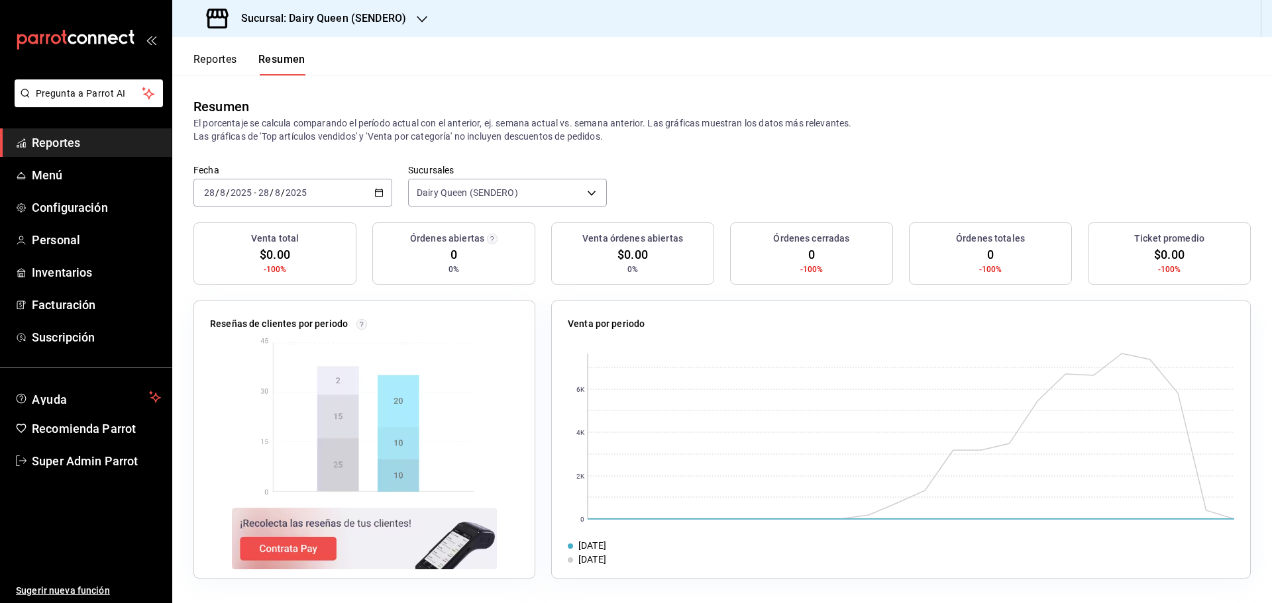
click at [197, 61] on button "Reportes" at bounding box center [215, 64] width 44 height 23
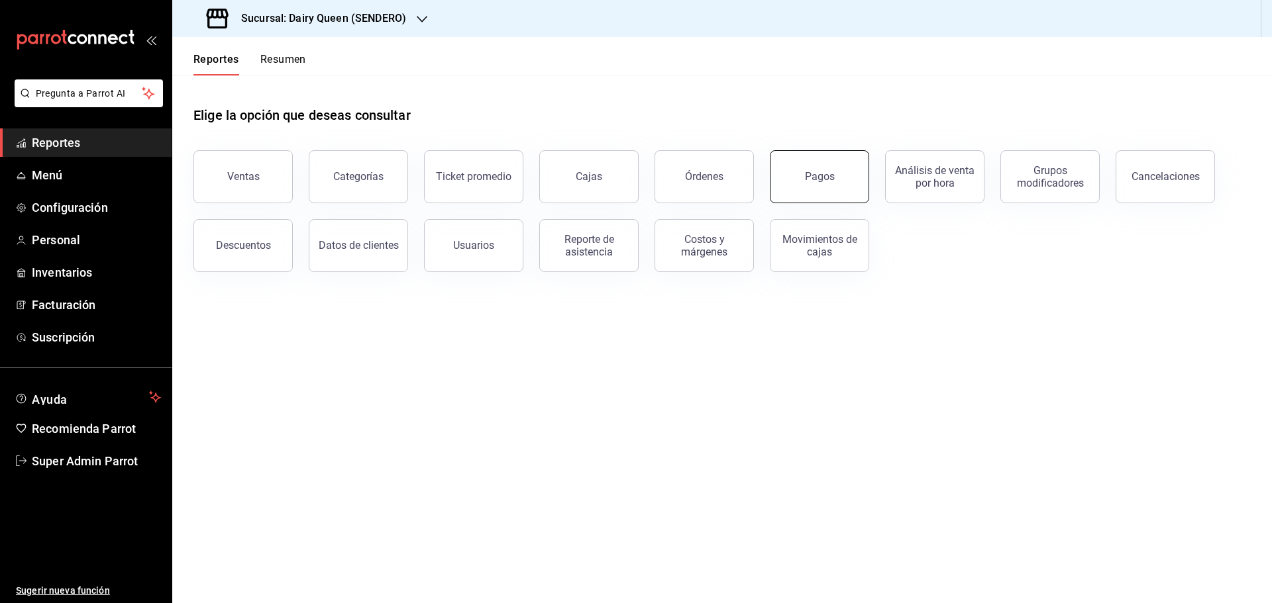
click at [805, 183] on button "Pagos" at bounding box center [819, 176] width 99 height 53
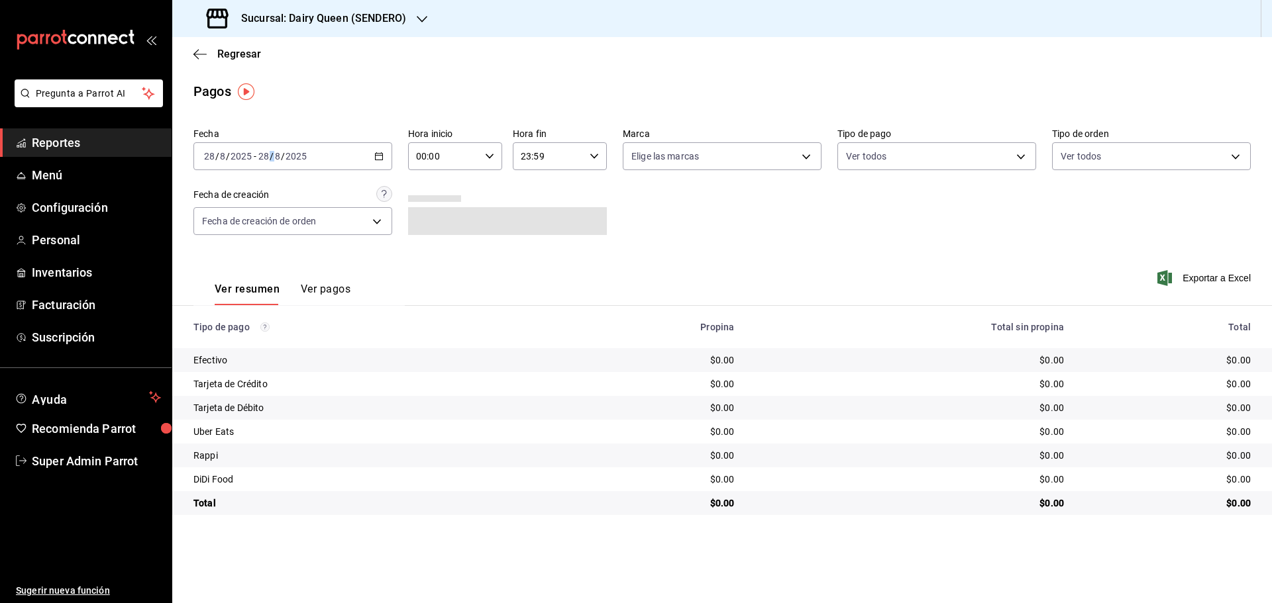
click at [273, 152] on div "[DATE] [DATE]" at bounding box center [282, 156] width 52 height 11
click at [280, 351] on span "Rango de fechas" at bounding box center [256, 346] width 103 height 14
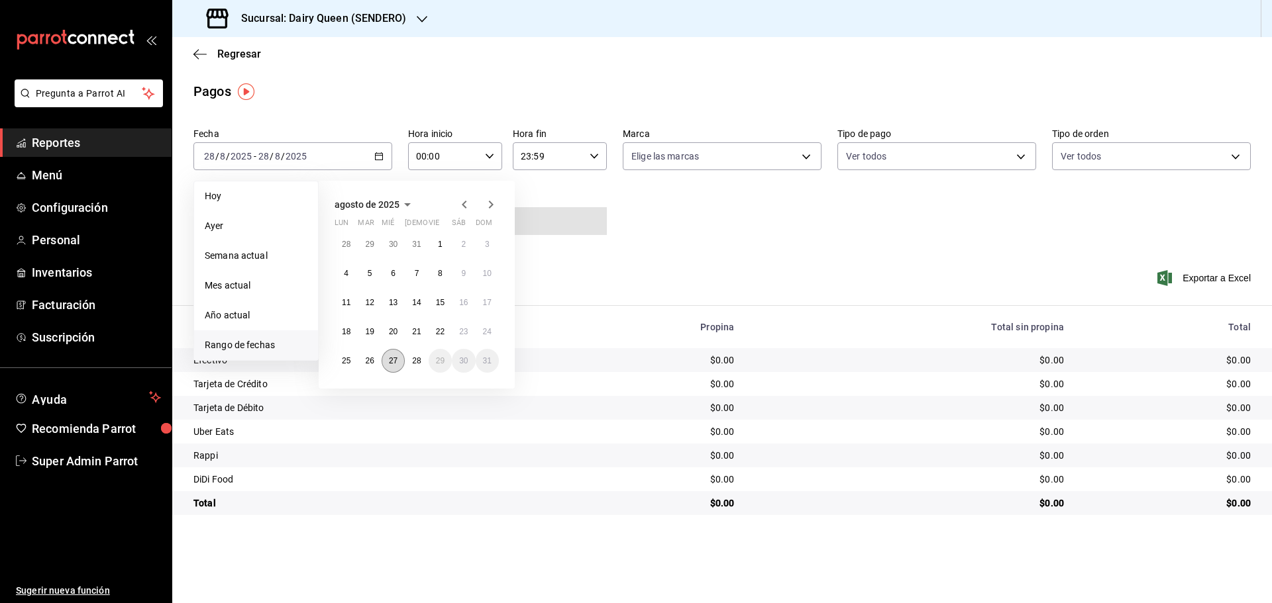
click at [386, 366] on button "27" at bounding box center [393, 361] width 23 height 24
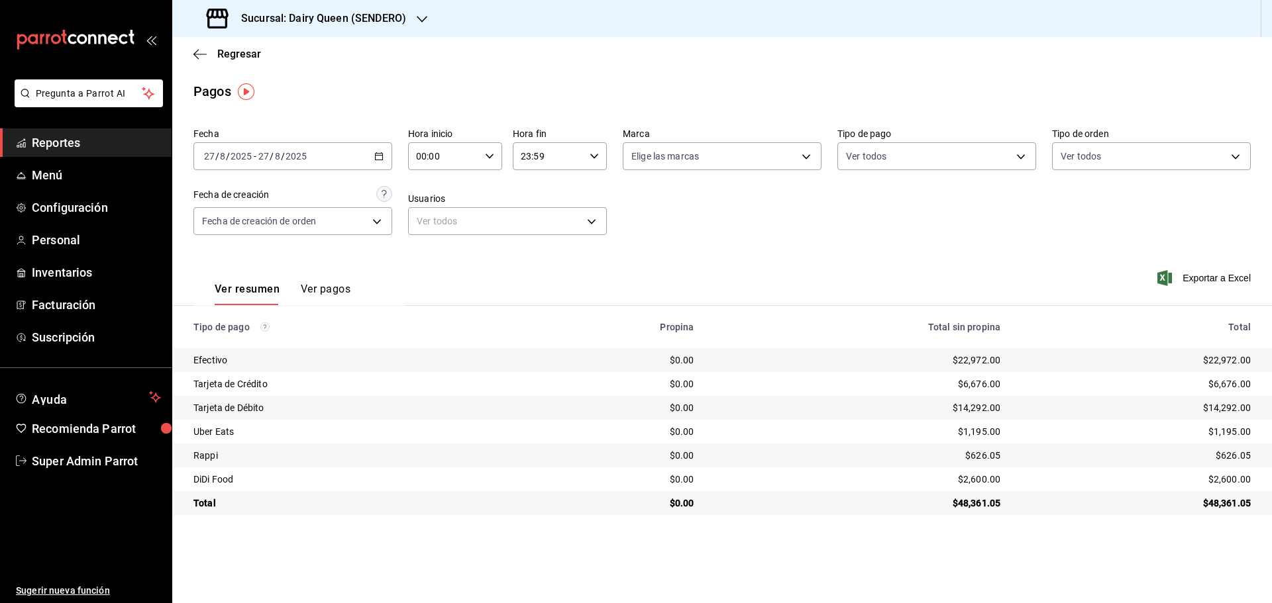
click at [291, 19] on h3 "Sucursal: Dairy Queen (SENDERO)" at bounding box center [319, 19] width 176 height 16
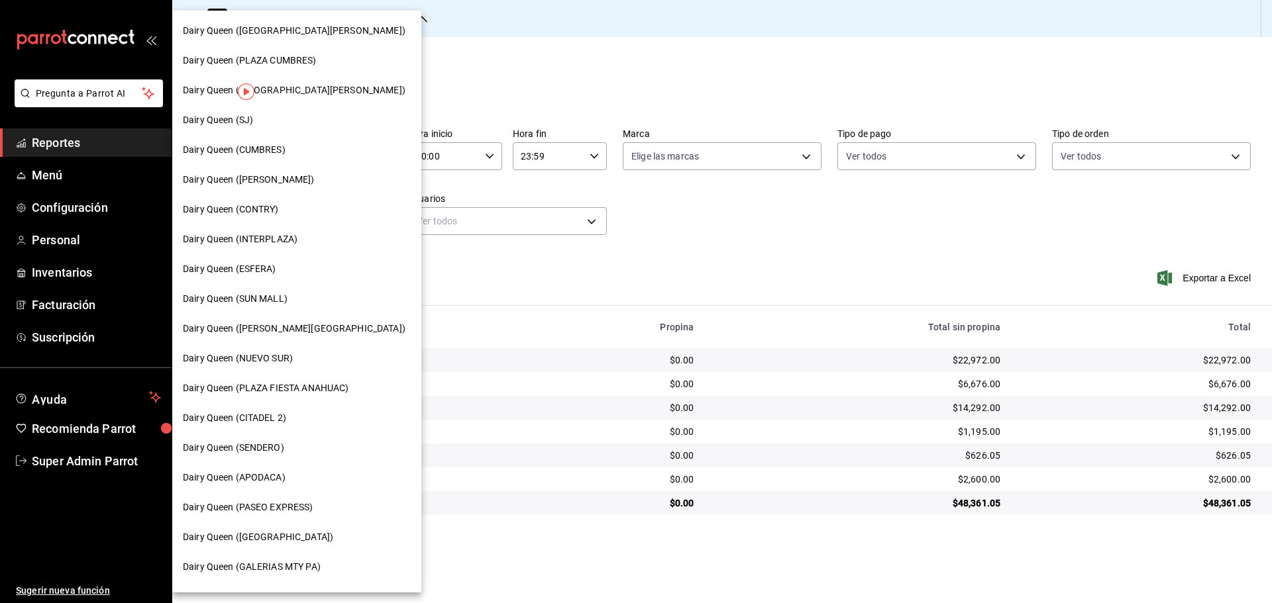
click at [258, 211] on span "Dairy Queen (CONTRY)" at bounding box center [231, 210] width 96 height 14
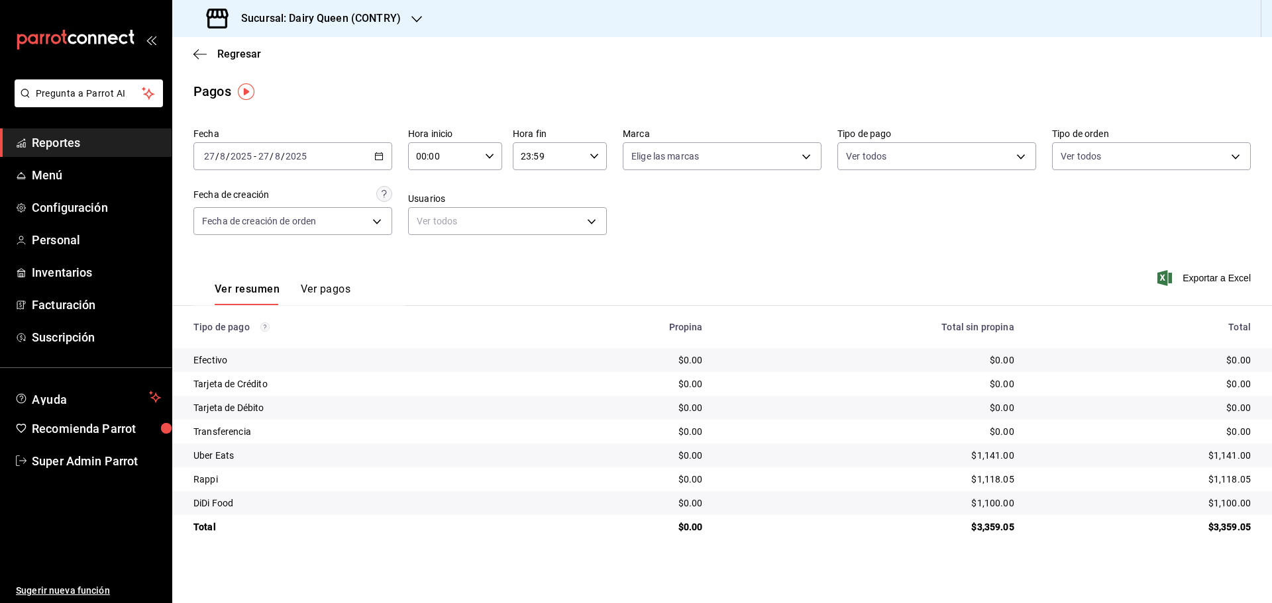
click at [224, 24] on icon at bounding box center [217, 18] width 26 height 26
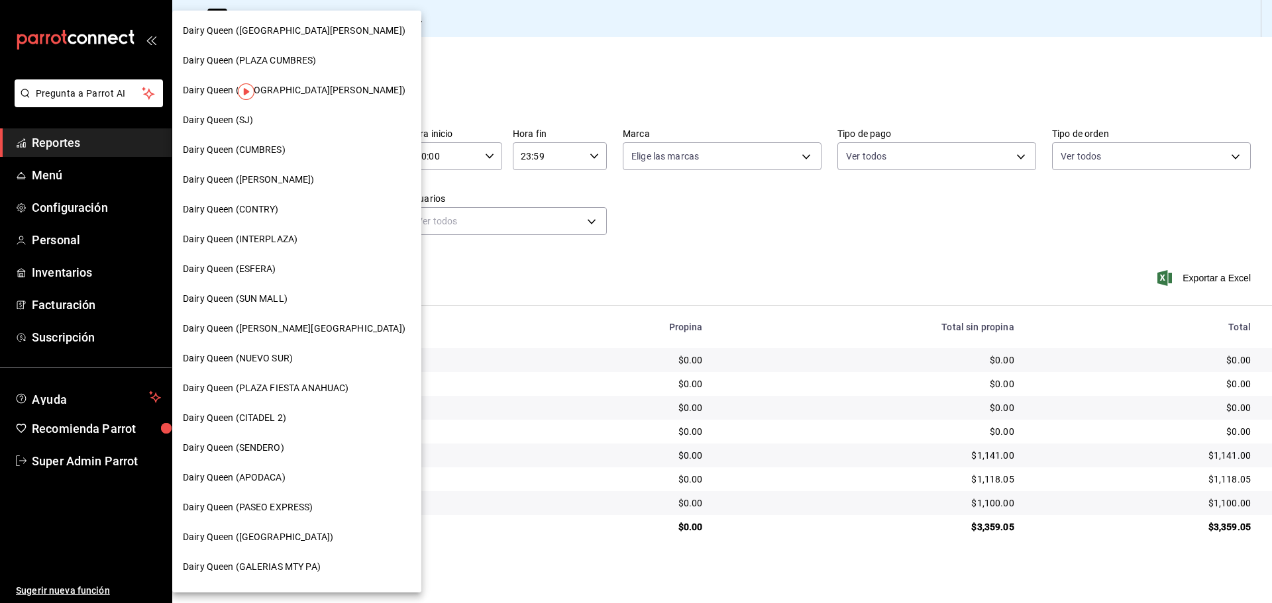
click at [258, 454] on span "Dairy Queen (SENDERO)" at bounding box center [233, 448] width 101 height 14
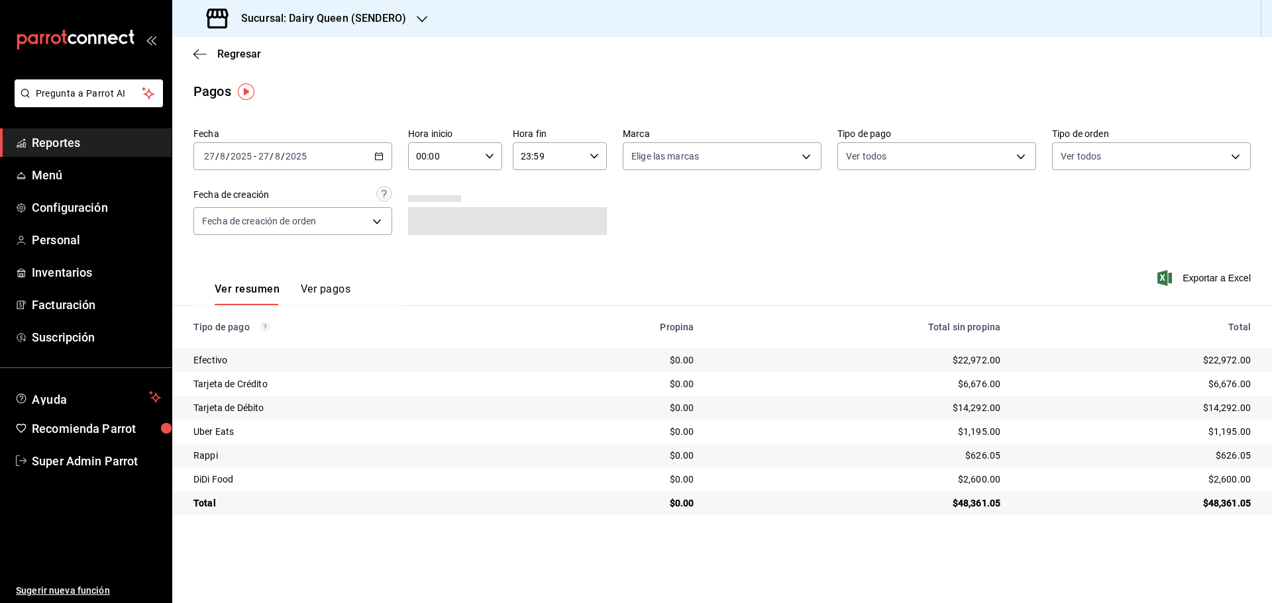
click at [335, 161] on div "2025-08-27 27 / 8 / 2025 - 2025-08-27 27 / 8 / 2025" at bounding box center [292, 156] width 199 height 28
click at [221, 342] on span "Rango de fechas" at bounding box center [256, 346] width 103 height 14
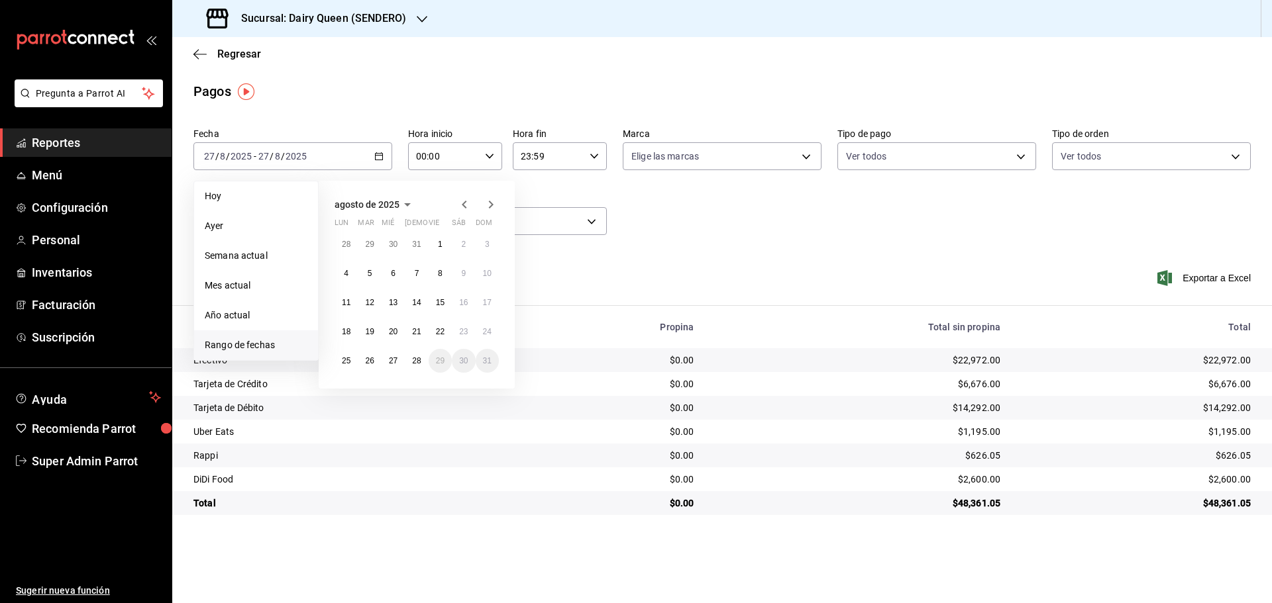
click at [666, 282] on div "Ver resumen Ver pagos Exportar a Excel" at bounding box center [722, 286] width 1100 height 70
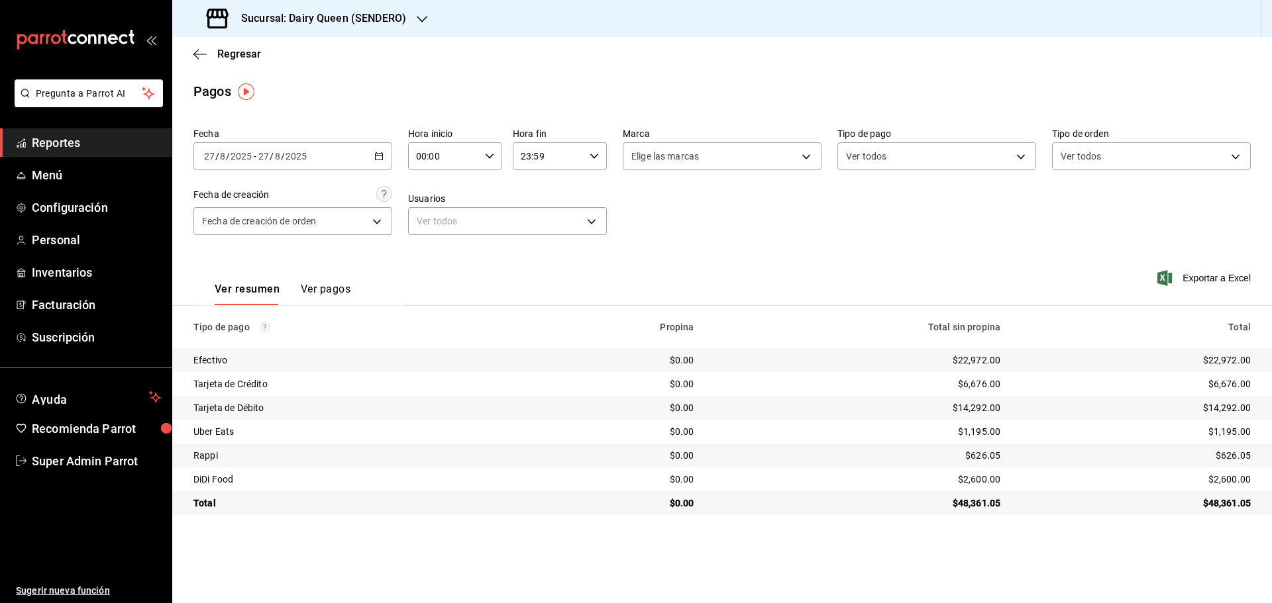
click at [255, 16] on h3 "Sucursal: Dairy Queen (SENDERO)" at bounding box center [319, 19] width 176 height 16
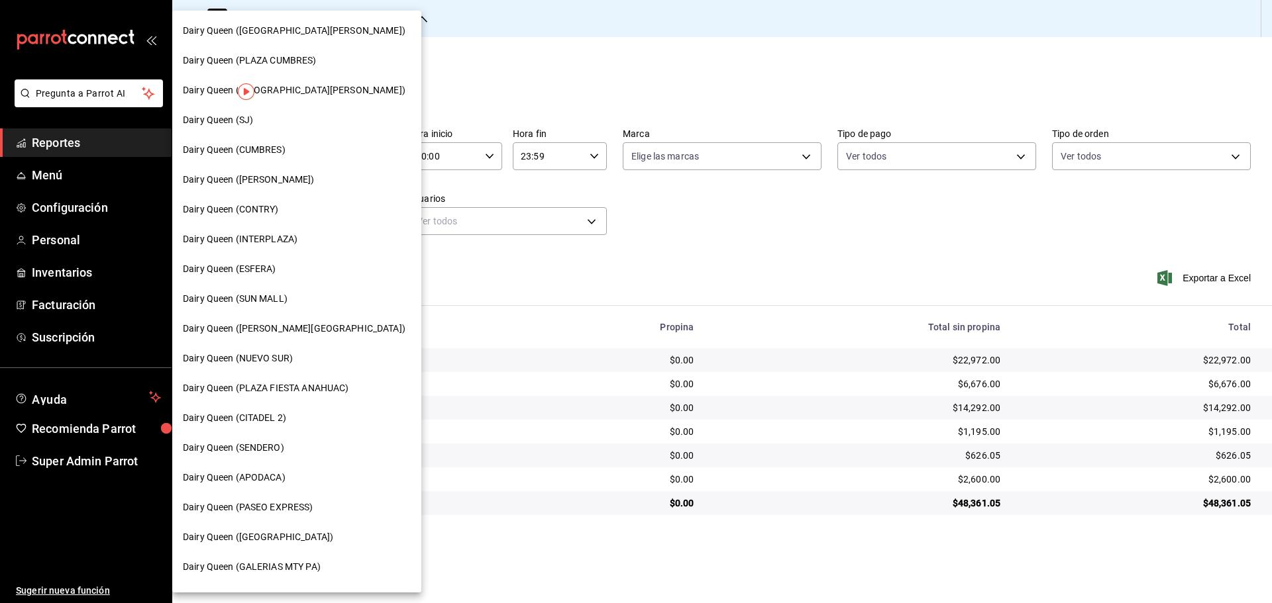
click at [287, 150] on div "Dairy Queen (CUMBRES)" at bounding box center [297, 150] width 228 height 14
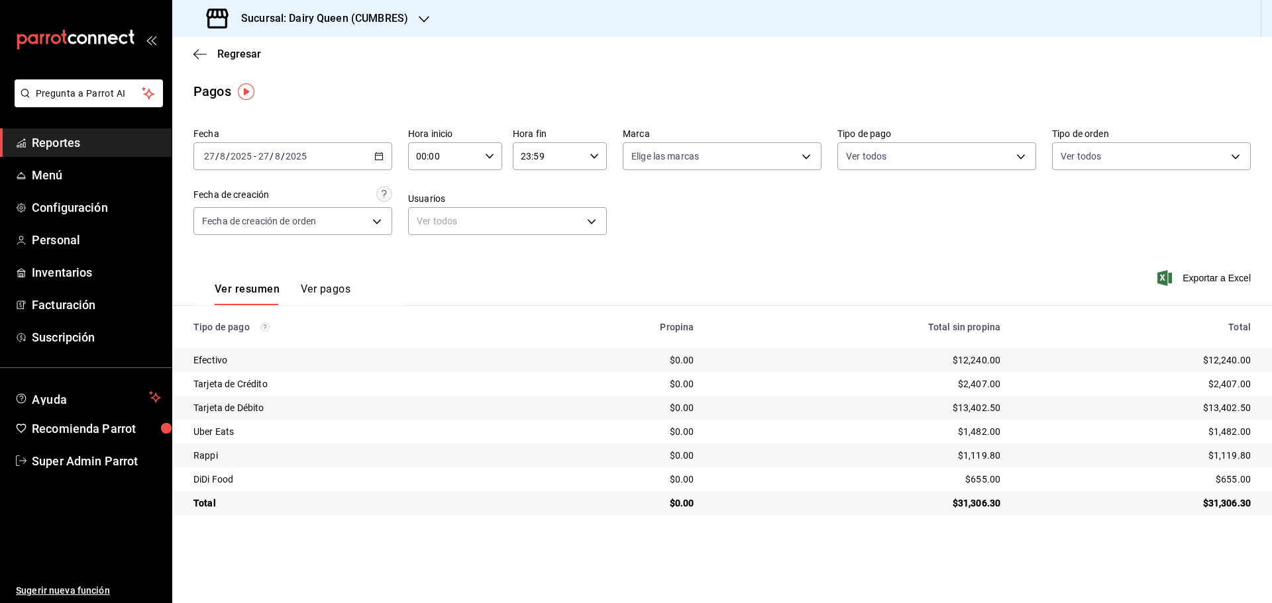
click at [254, 22] on h3 "Sucursal: Dairy Queen (CUMBRES)" at bounding box center [320, 19] width 178 height 16
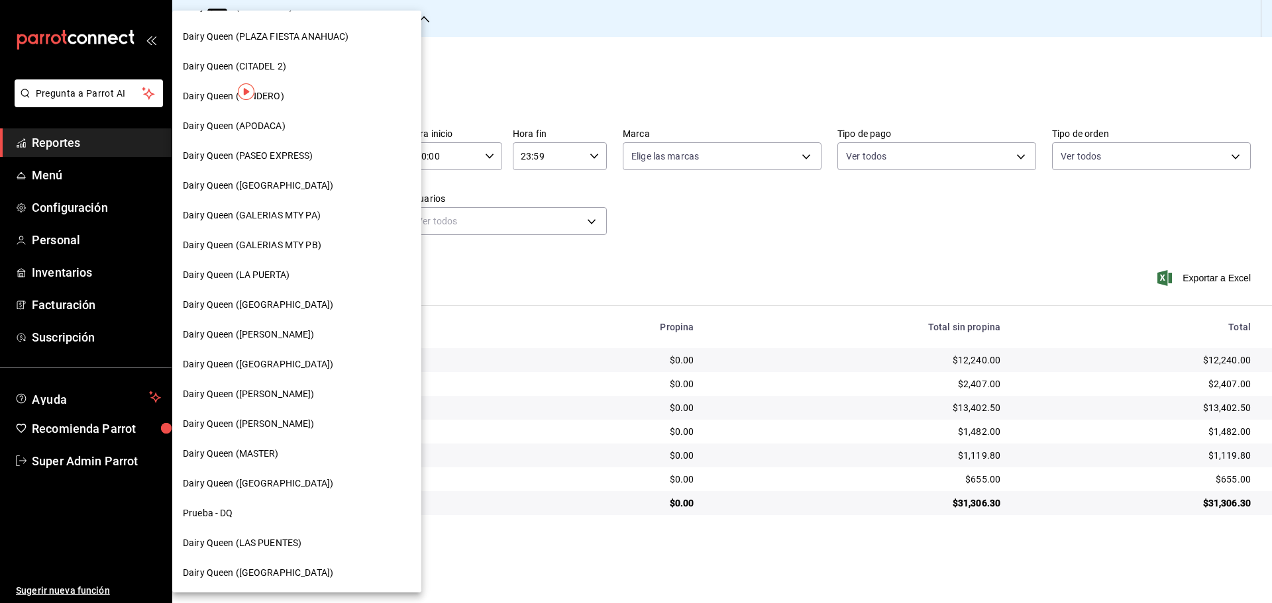
scroll to position [412, 0]
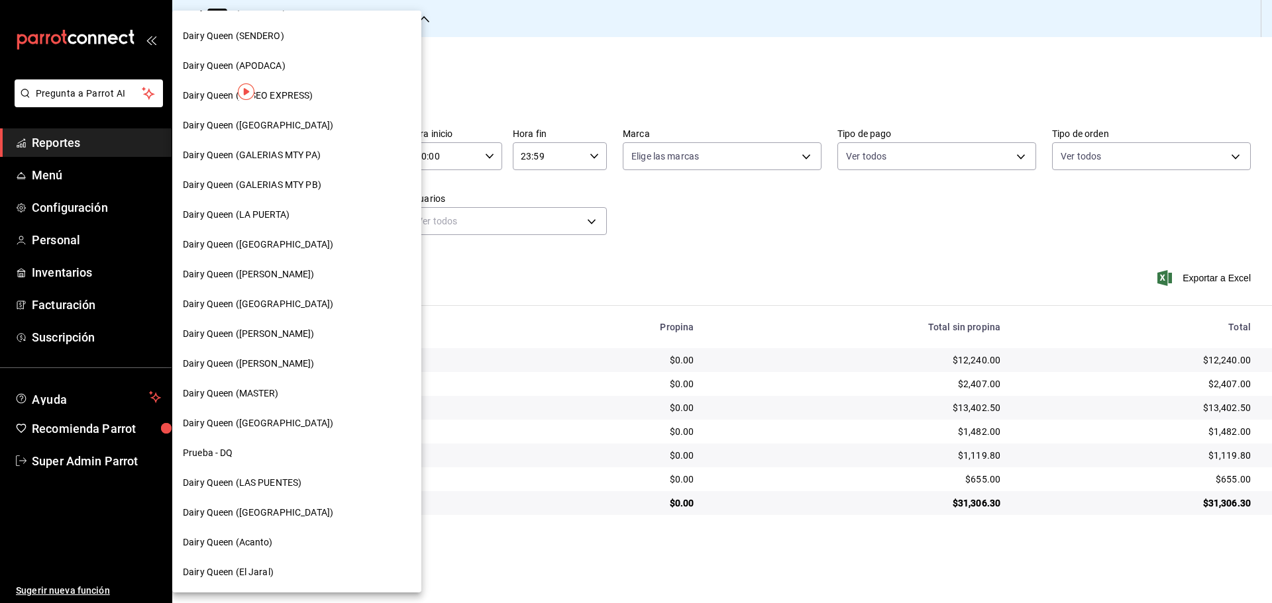
click at [252, 480] on span "Dairy Queen (LAS PUENTES)" at bounding box center [242, 483] width 119 height 14
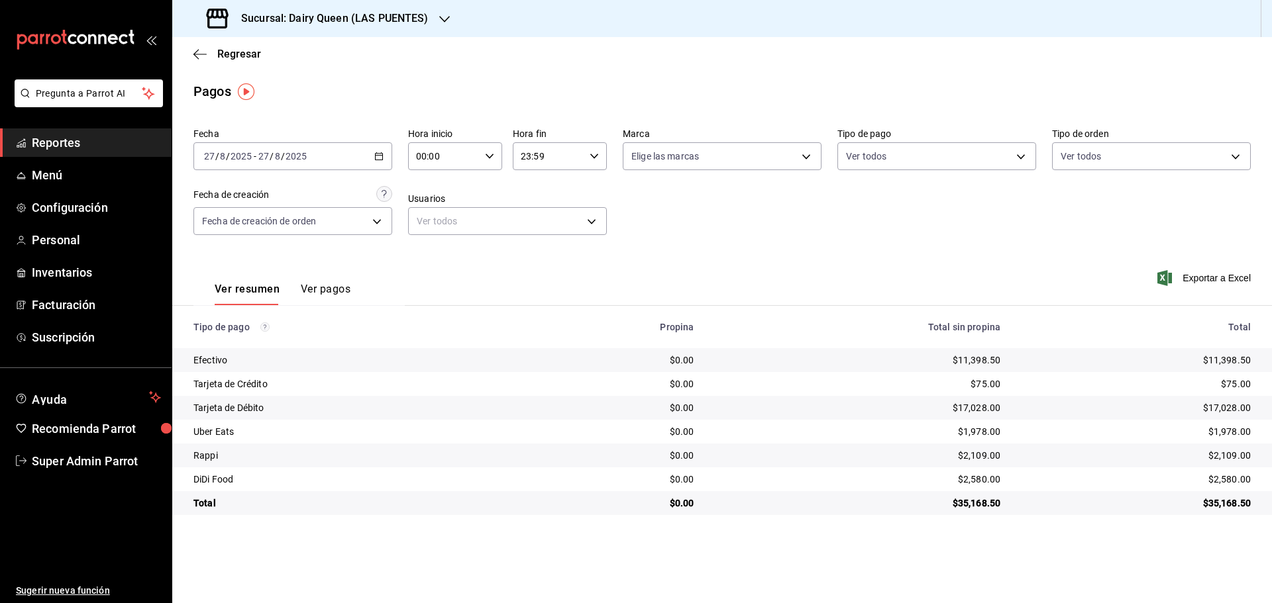
click at [244, 16] on h3 "Sucursal: Dairy Queen (LAS PUENTES)" at bounding box center [330, 19] width 198 height 16
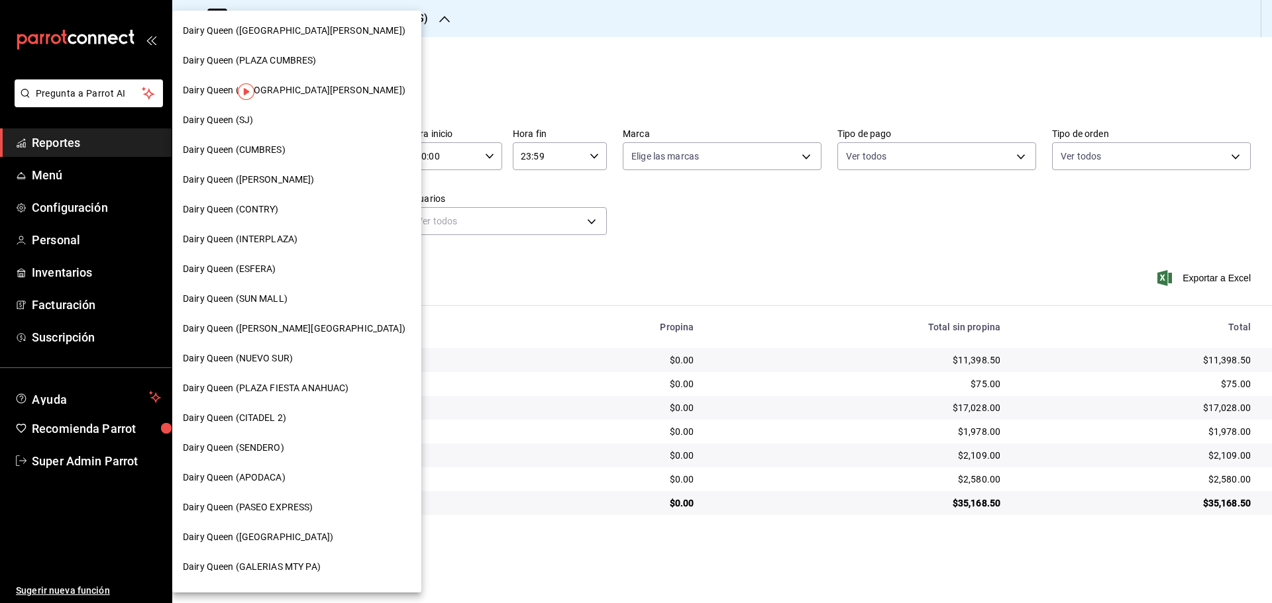
click at [277, 502] on div "Dairy Queen (PASEO EXPRESS)" at bounding box center [296, 508] width 249 height 30
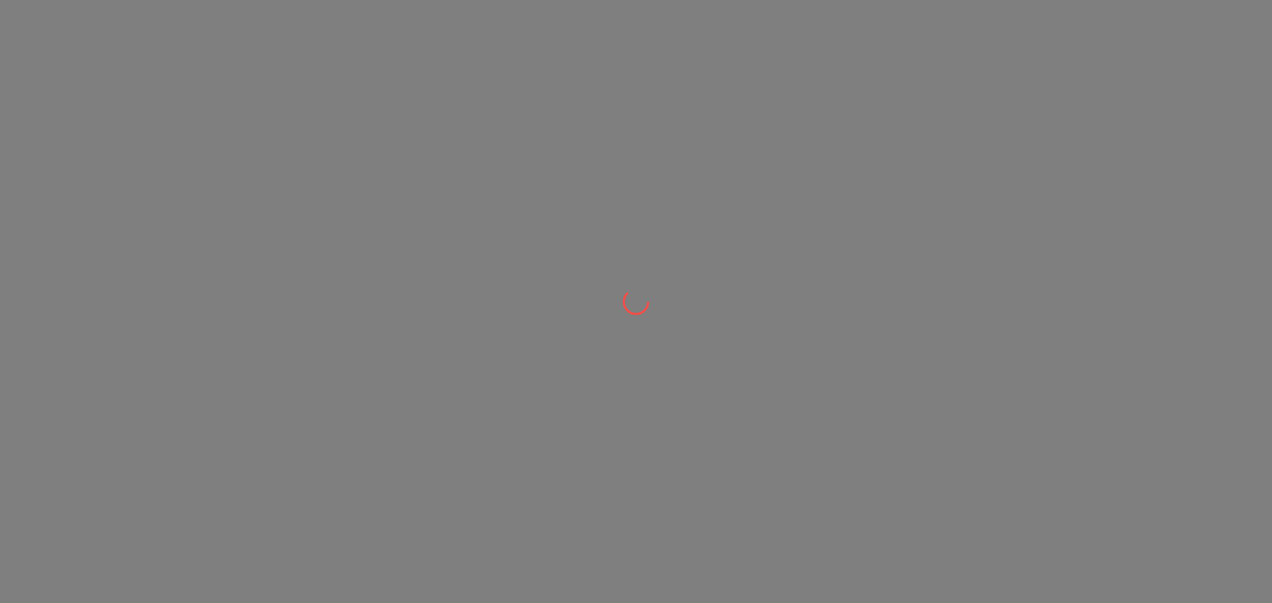
click at [252, 502] on div at bounding box center [636, 301] width 1272 height 603
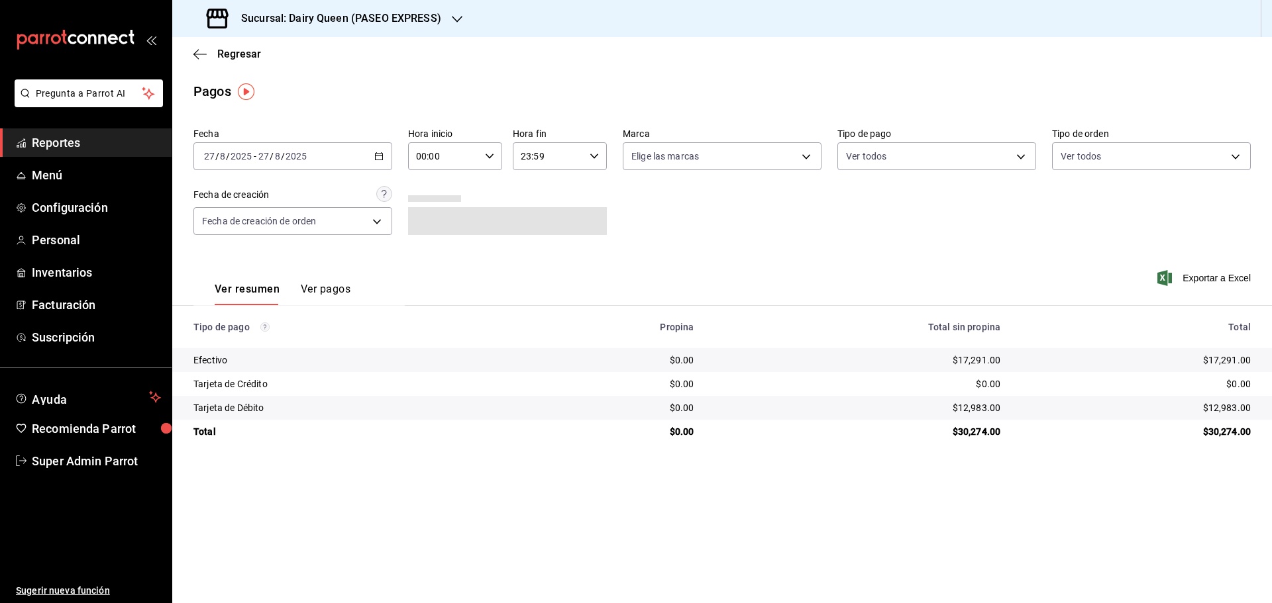
click at [270, 31] on div "Sucursal: Dairy Queen (PASEO EXPRESS)" at bounding box center [325, 18] width 285 height 37
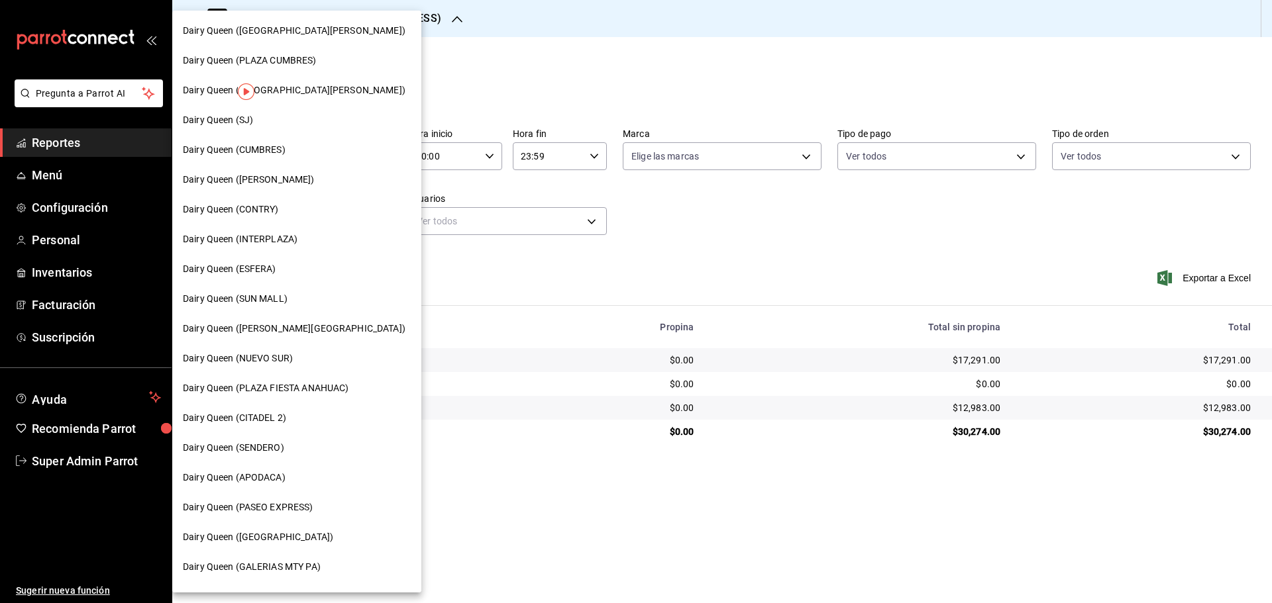
click at [251, 125] on span "Dairy Queen (SJ)" at bounding box center [218, 120] width 70 height 14
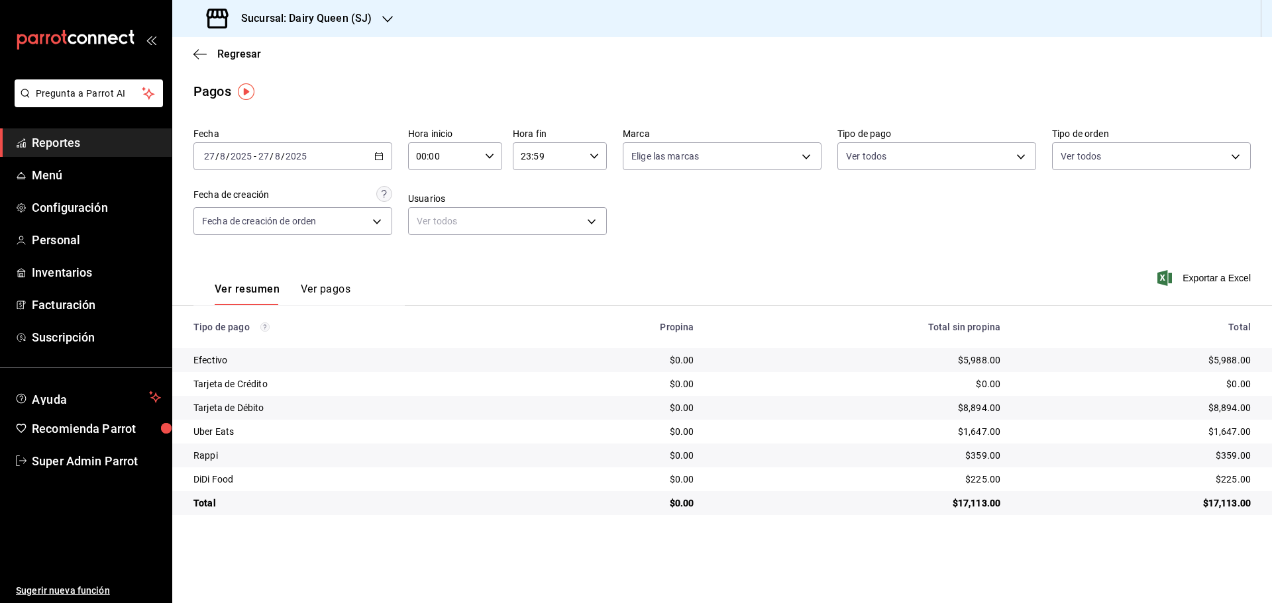
click at [344, 14] on h3 "Sucursal: Dairy Queen (SJ)" at bounding box center [301, 19] width 141 height 16
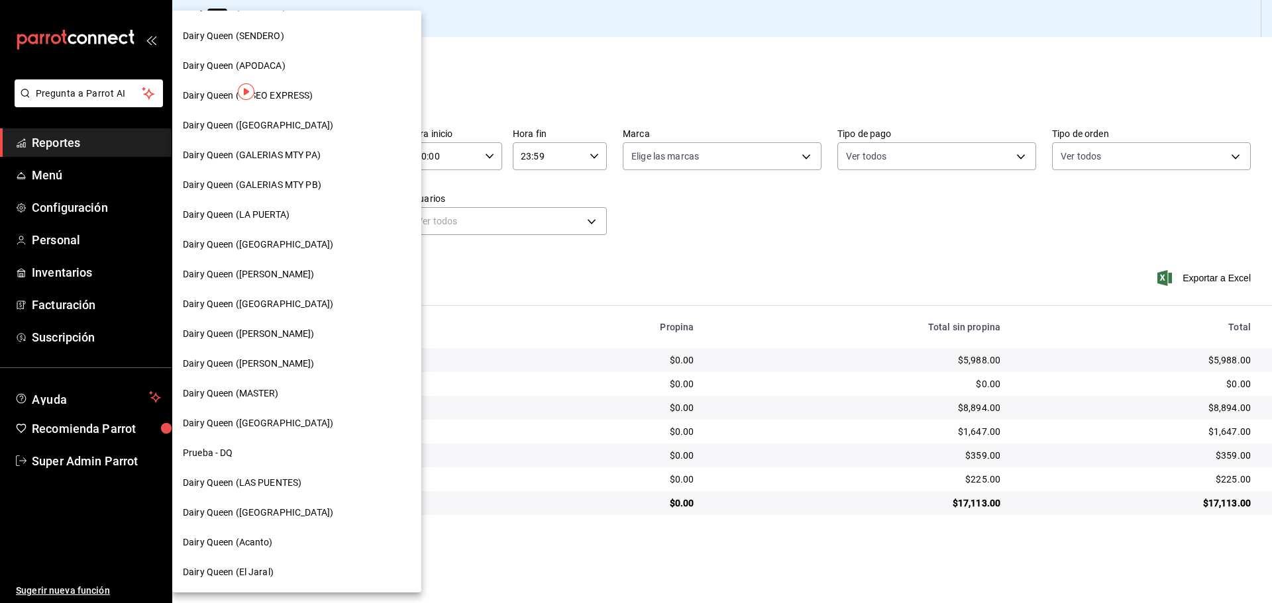
click at [278, 515] on span "Dairy Queen ([GEOGRAPHIC_DATA])" at bounding box center [258, 513] width 150 height 14
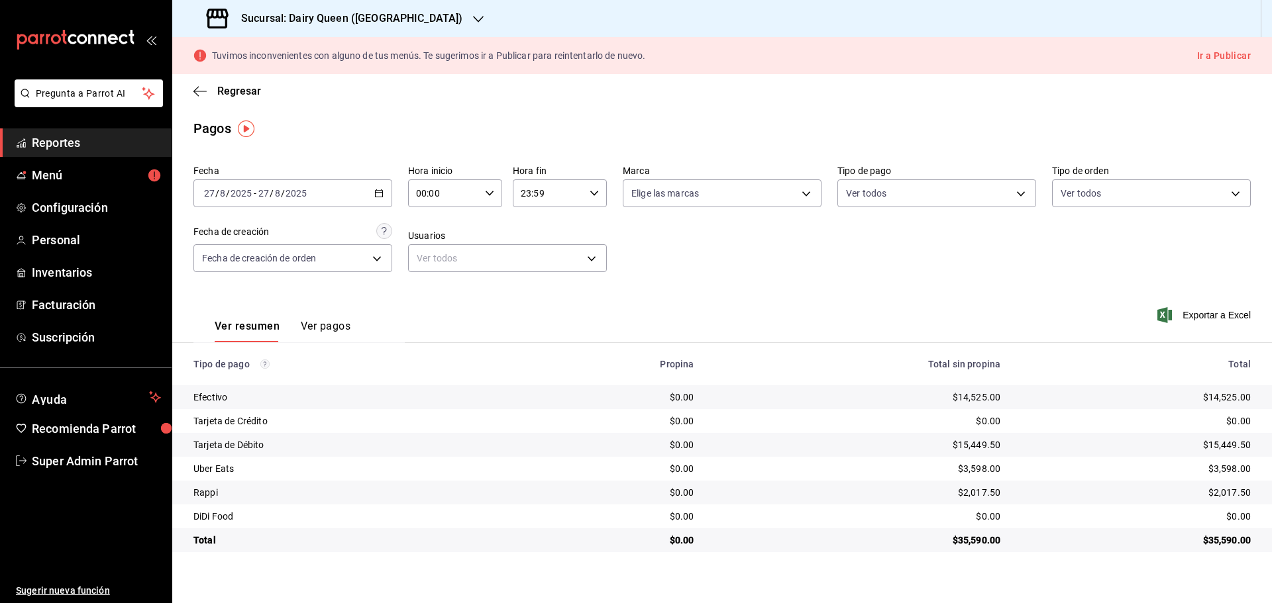
click at [320, 19] on h3 "Sucursal: Dairy Queen (PLAZA KUNE)" at bounding box center [347, 19] width 232 height 16
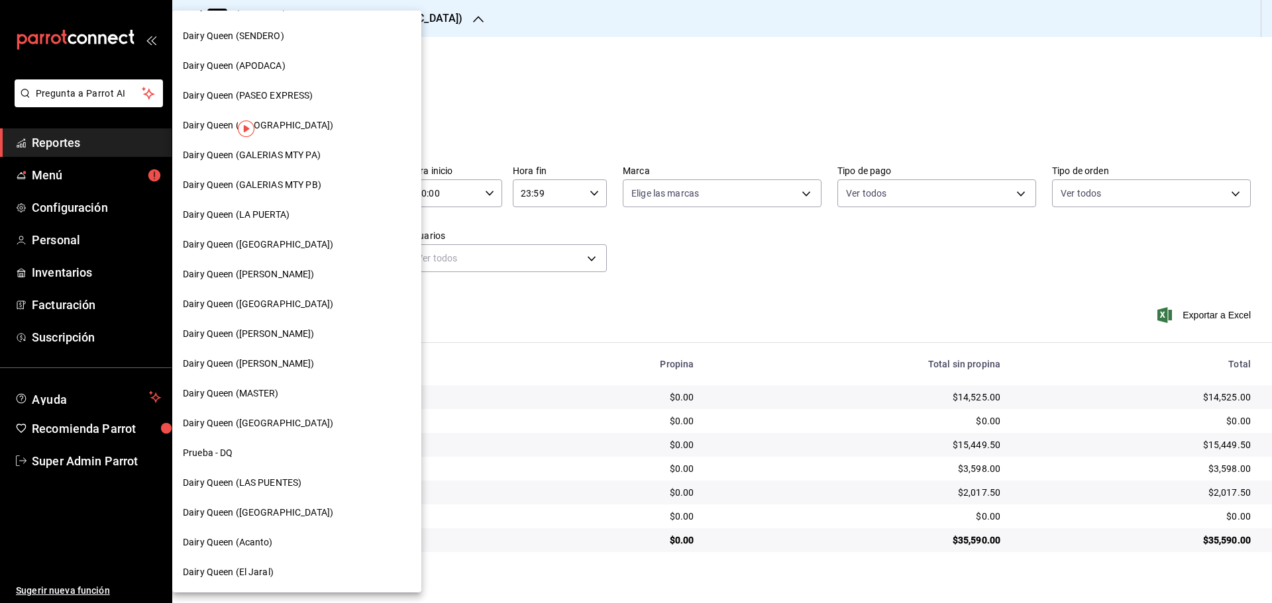
click at [306, 218] on div "Dairy Queen (LA PUERTA)" at bounding box center [297, 215] width 228 height 14
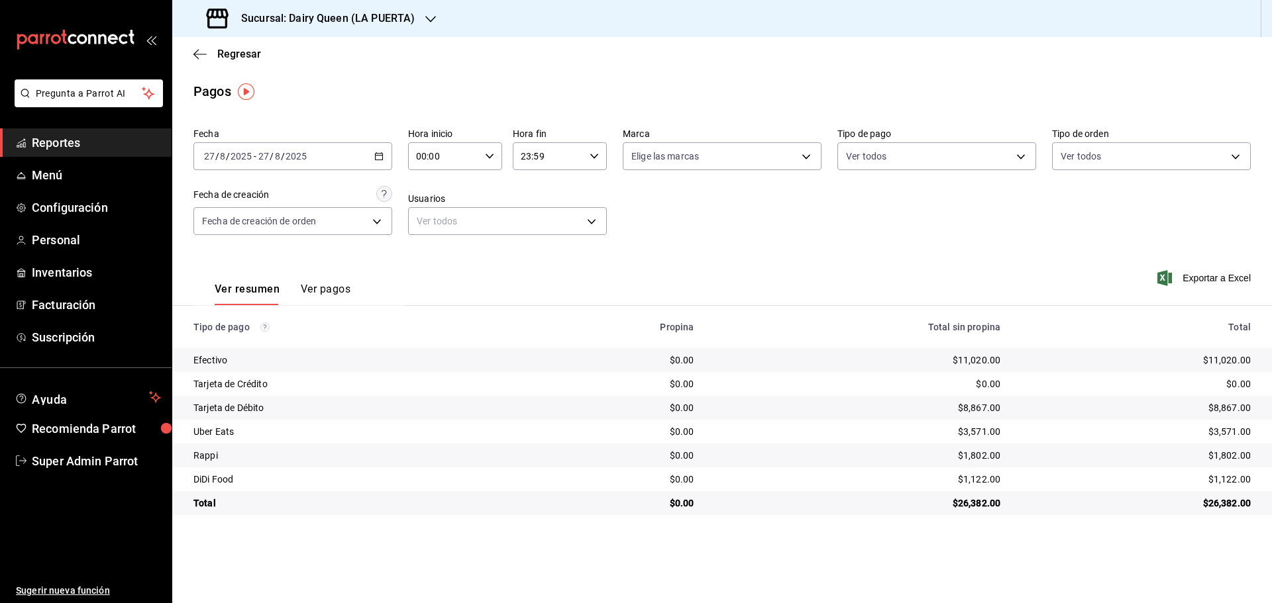
click at [266, 21] on h3 "Sucursal: Dairy Queen (LA PUERTA)" at bounding box center [323, 19] width 184 height 16
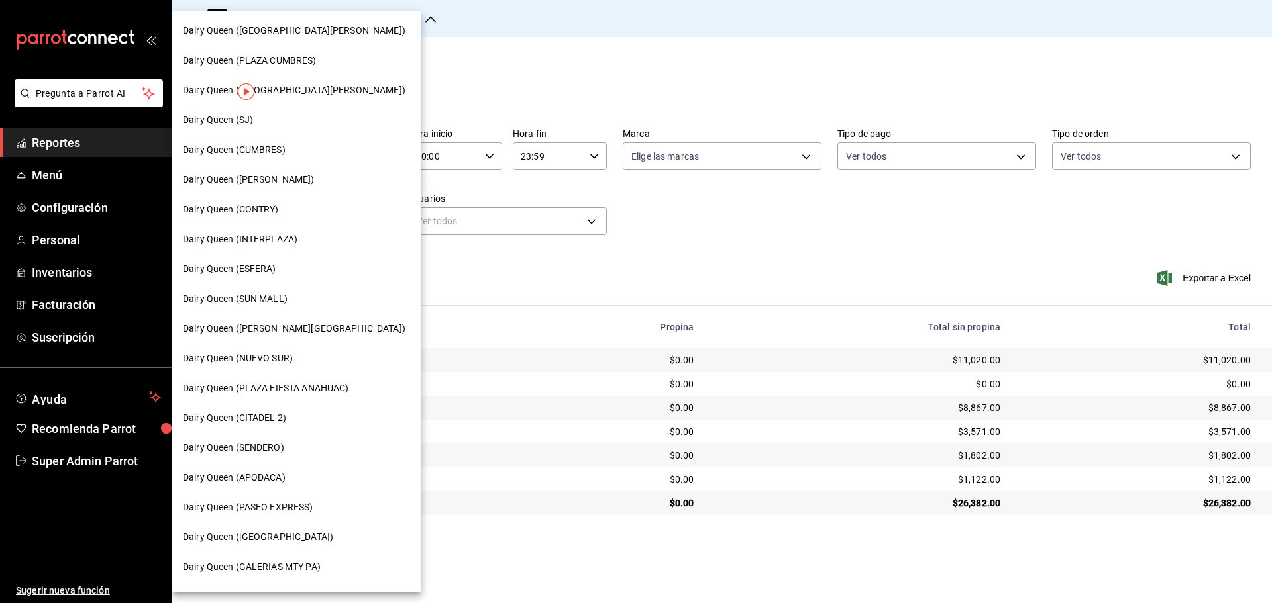
click at [270, 328] on span "Dairy Queen ([PERSON_NAME][GEOGRAPHIC_DATA])" at bounding box center [294, 329] width 223 height 14
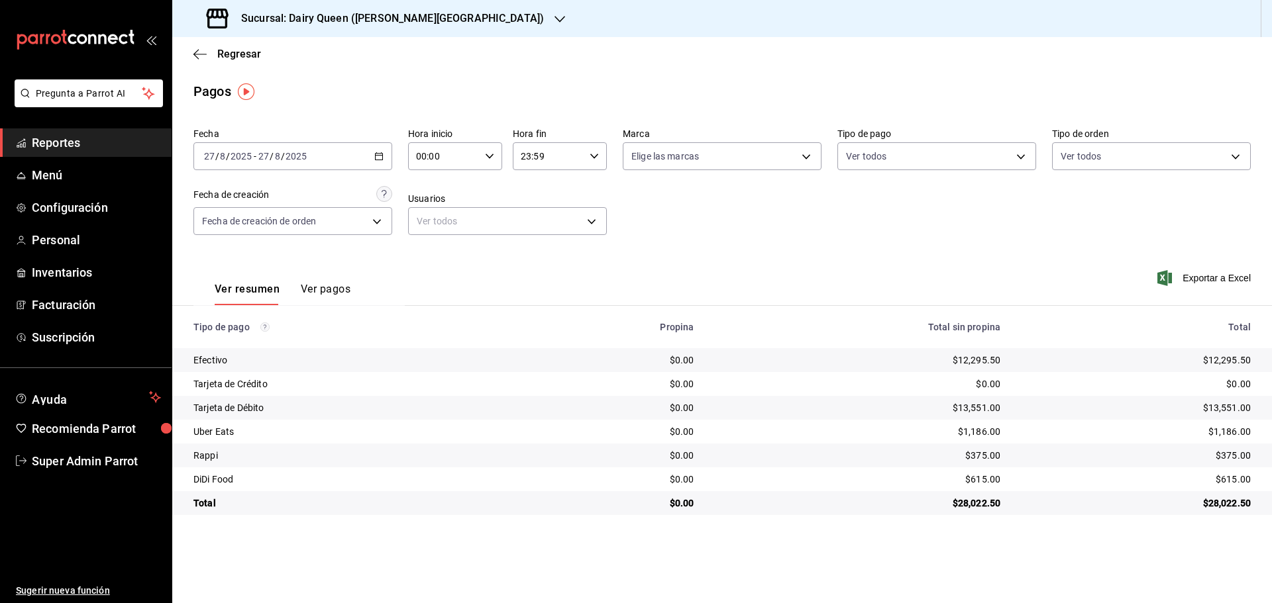
click at [315, 29] on div "Sucursal: Dairy Queen (VALLE ALTO)" at bounding box center [377, 18] width 388 height 37
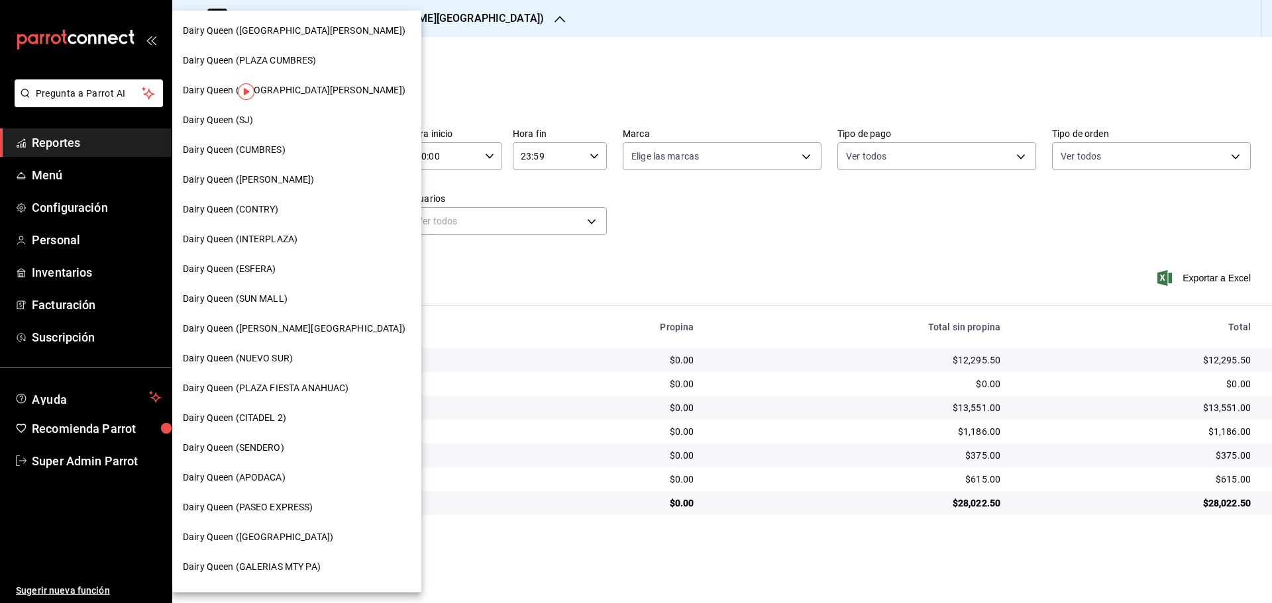
click at [275, 542] on span "Dairy Queen ([GEOGRAPHIC_DATA])" at bounding box center [258, 538] width 150 height 14
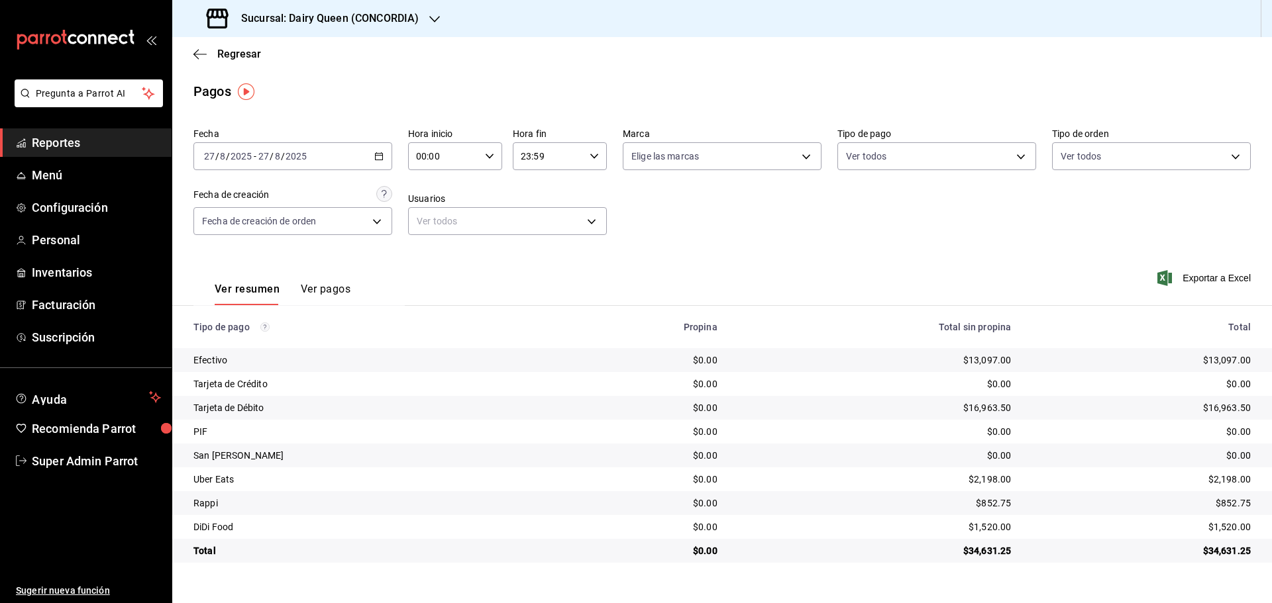
click at [323, 25] on h3 "Sucursal: Dairy Queen (CONCORDIA)" at bounding box center [325, 19] width 188 height 16
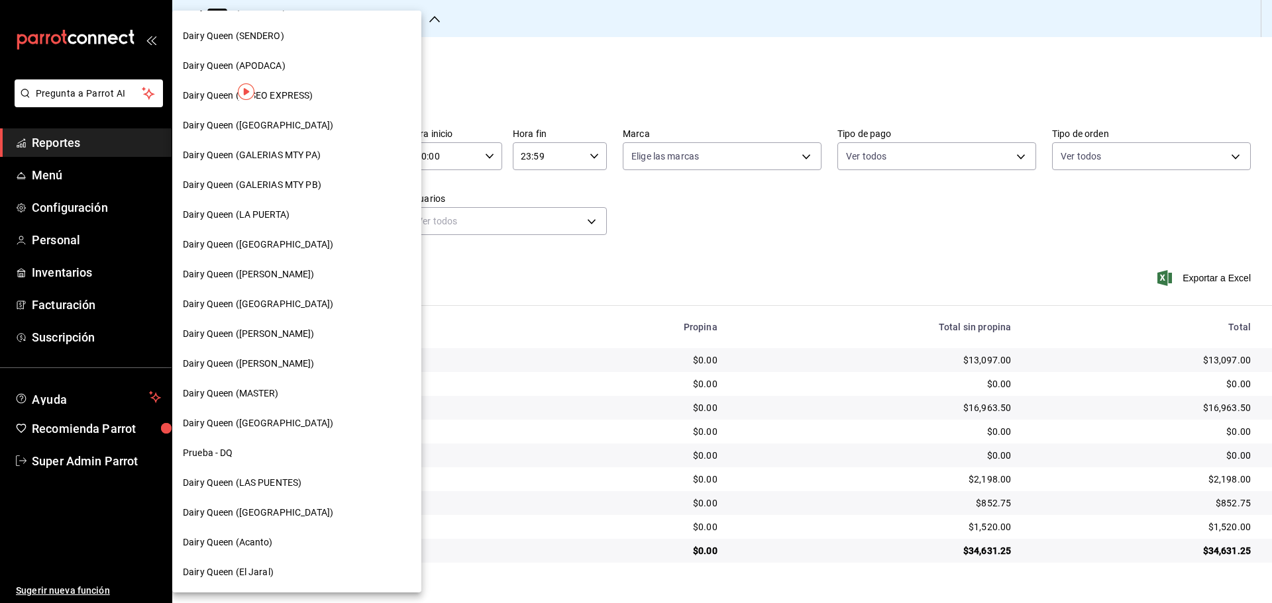
click at [295, 302] on span "Dairy Queen ([GEOGRAPHIC_DATA])" at bounding box center [258, 304] width 150 height 14
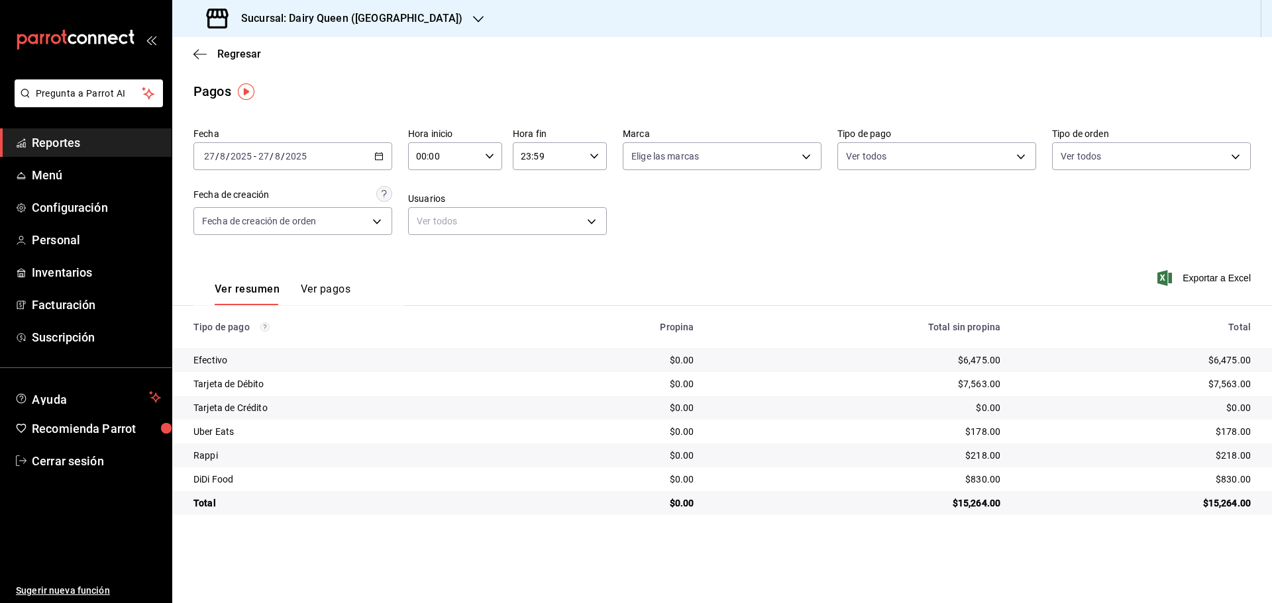
click at [308, 27] on div "Sucursal: Dairy Queen ([GEOGRAPHIC_DATA])" at bounding box center [336, 18] width 306 height 37
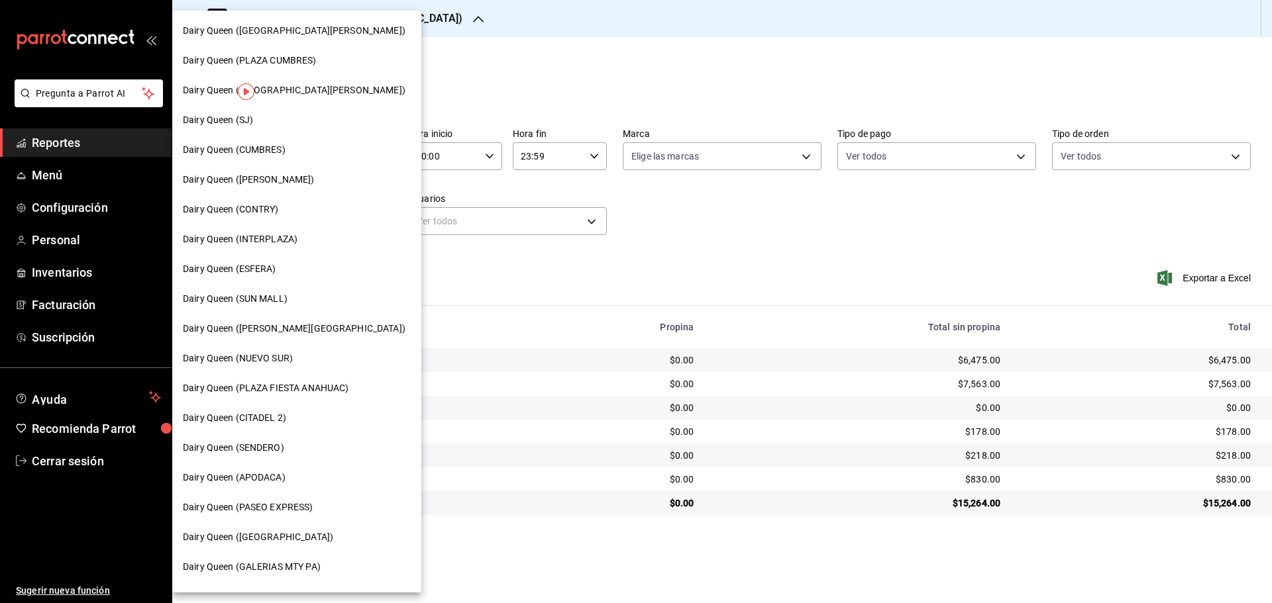
scroll to position [331, 0]
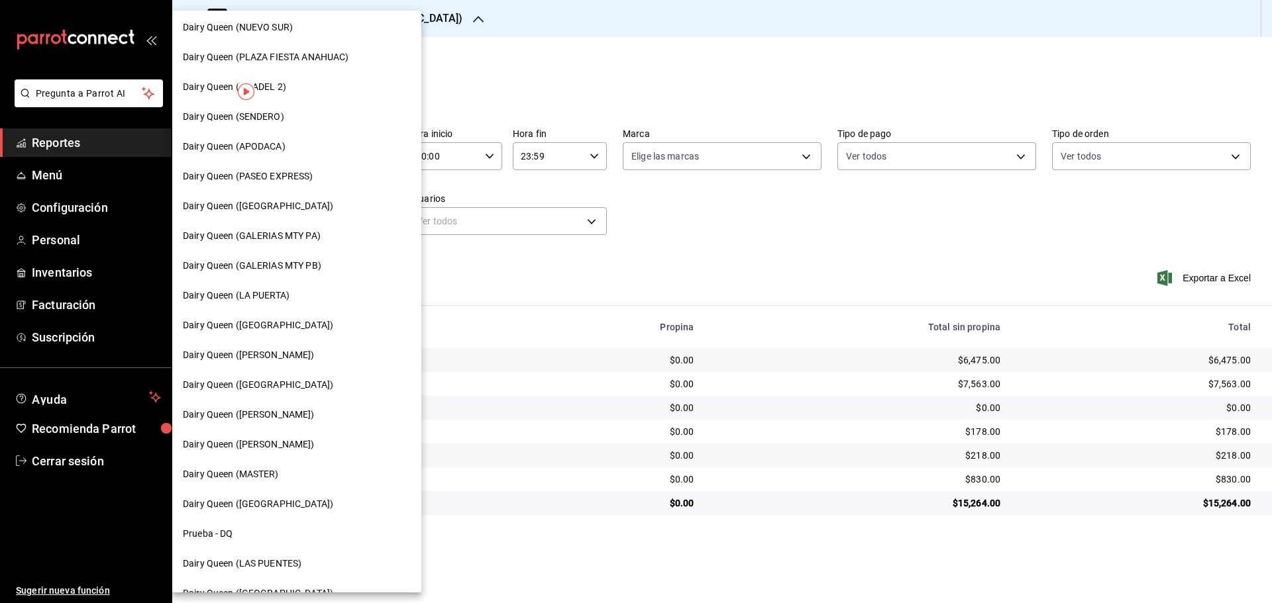
click at [294, 425] on div "Dairy Queen ([PERSON_NAME])" at bounding box center [296, 415] width 249 height 30
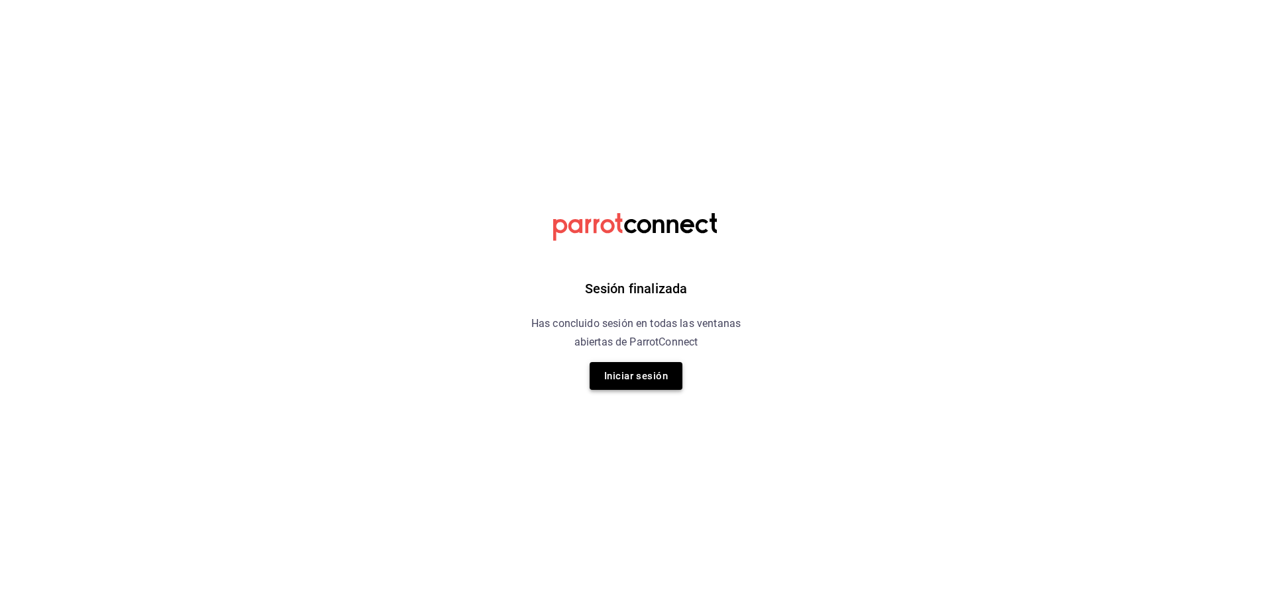
click at [613, 380] on button "Iniciar sesión" at bounding box center [636, 376] width 93 height 28
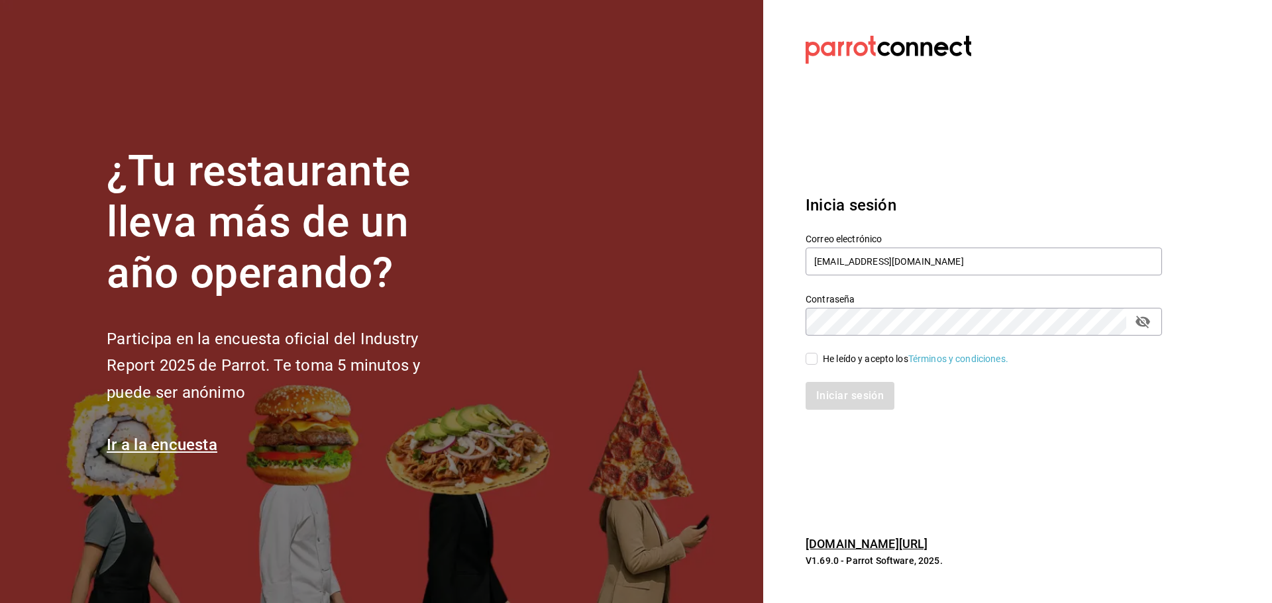
click at [811, 364] on input "He leído y acepto los Términos y condiciones." at bounding box center [812, 359] width 12 height 12
checkbox input "true"
click at [824, 395] on button "Iniciar sesión" at bounding box center [851, 396] width 90 height 28
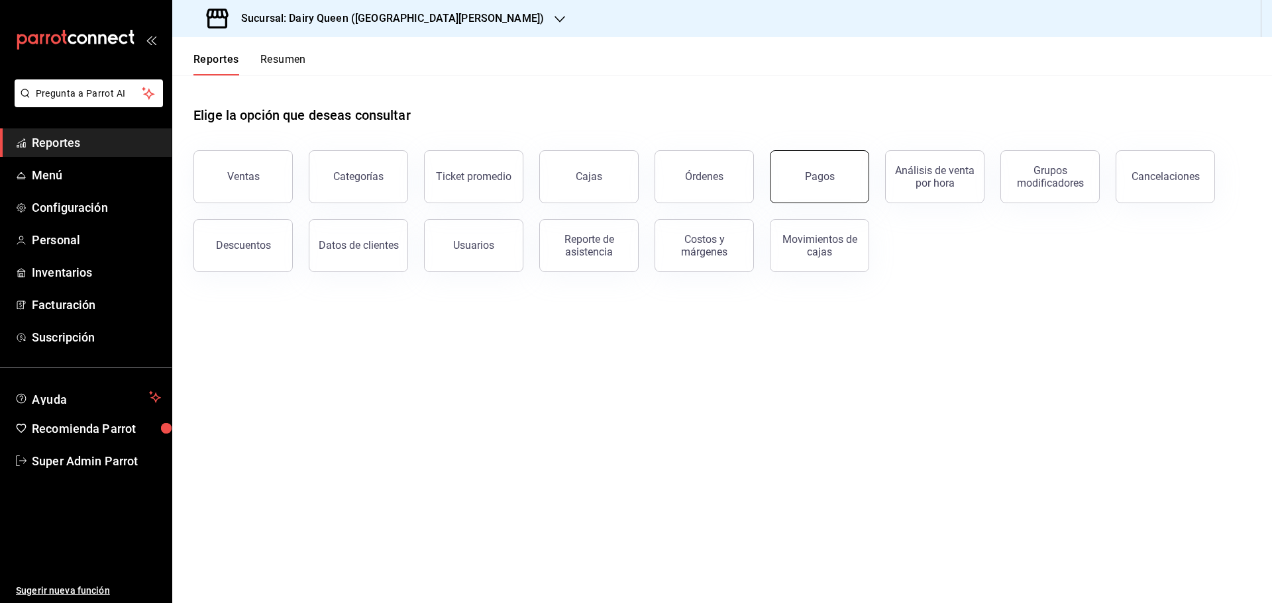
click at [813, 175] on div "Pagos" at bounding box center [820, 176] width 30 height 13
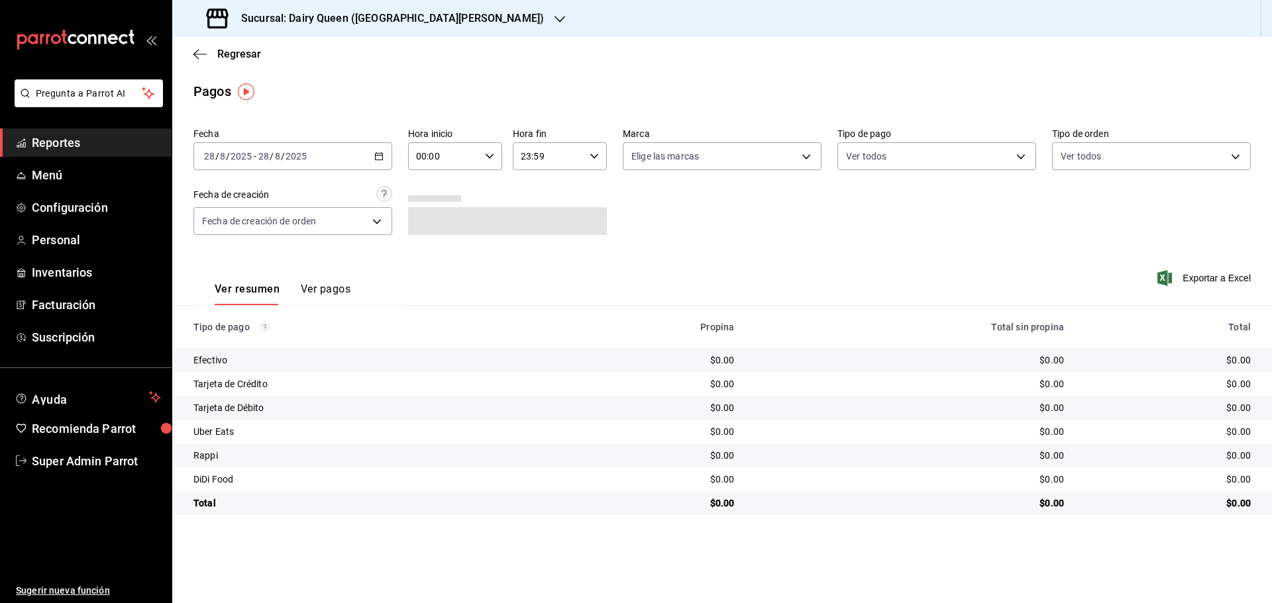
click at [349, 15] on h3 "Sucursal: Dairy Queen (GALERIAS VALLE ORIENTE)" at bounding box center [387, 19] width 313 height 16
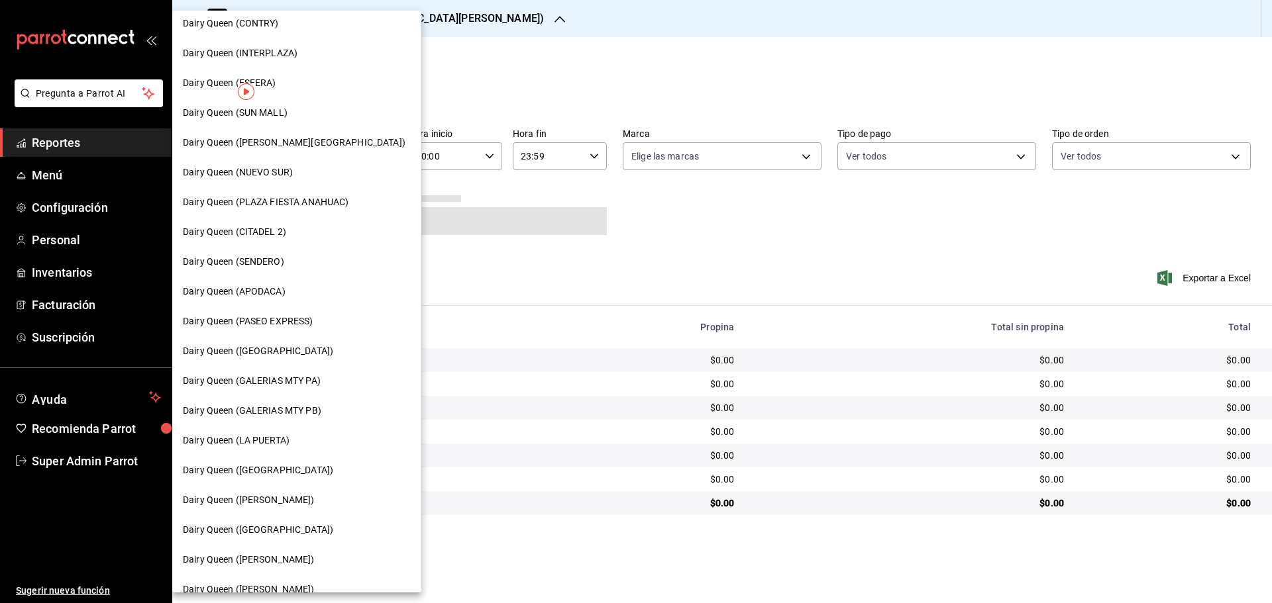
scroll to position [412, 0]
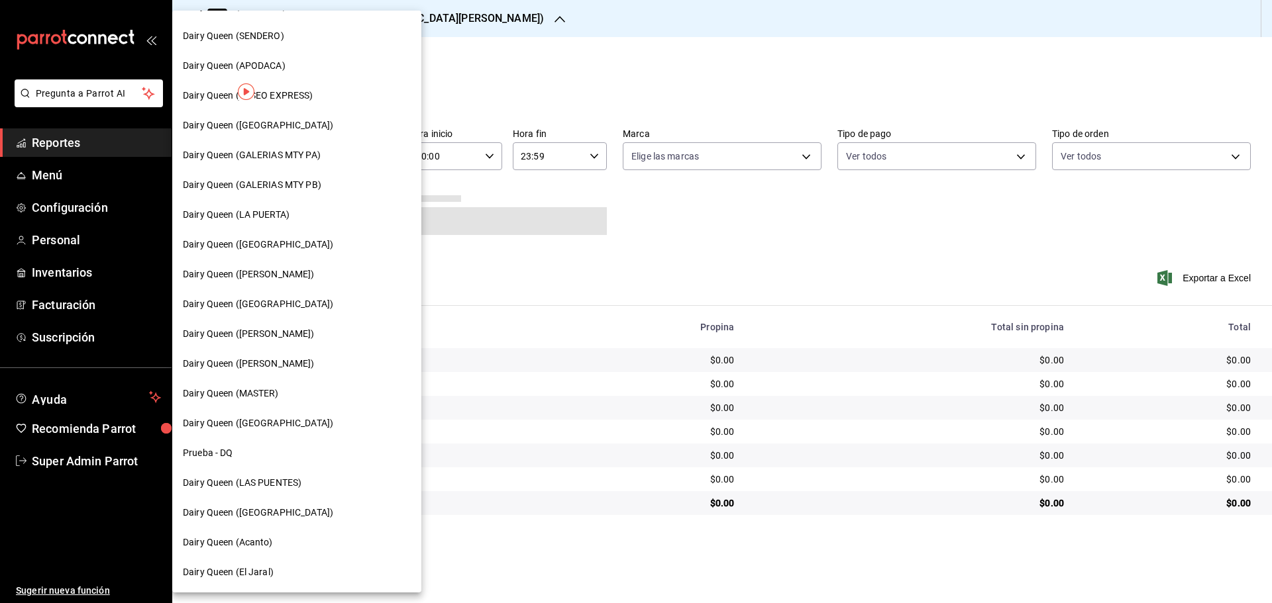
click at [315, 327] on span "Dairy Queen ([PERSON_NAME])" at bounding box center [249, 334] width 132 height 14
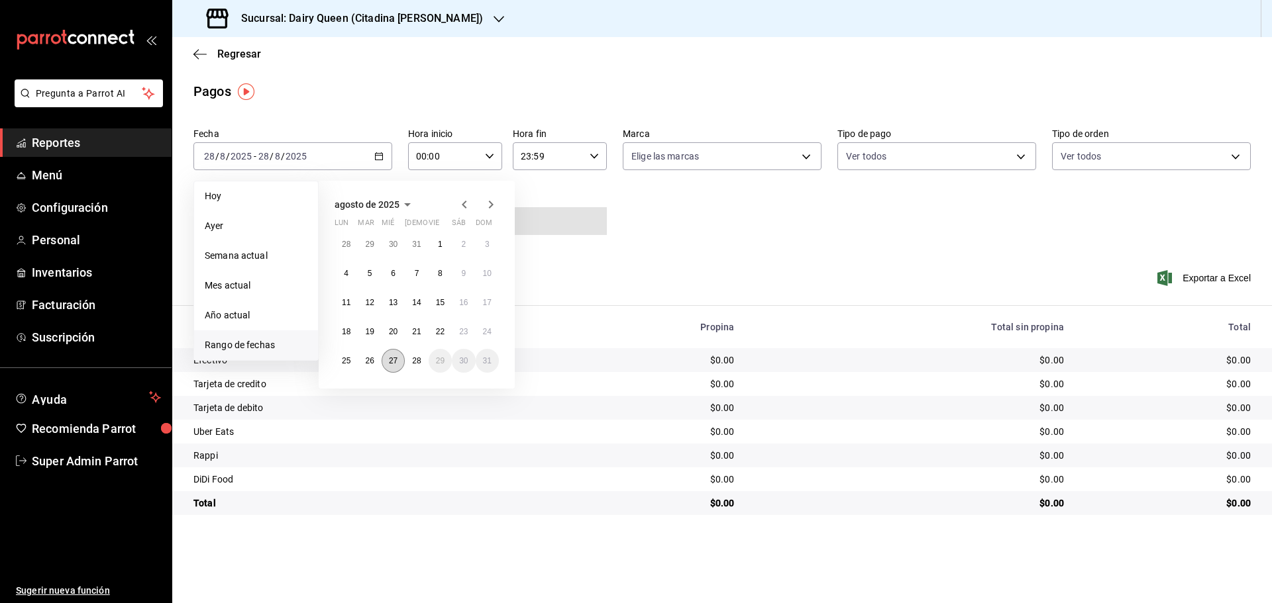
click at [396, 359] on abbr "27" at bounding box center [393, 360] width 9 height 9
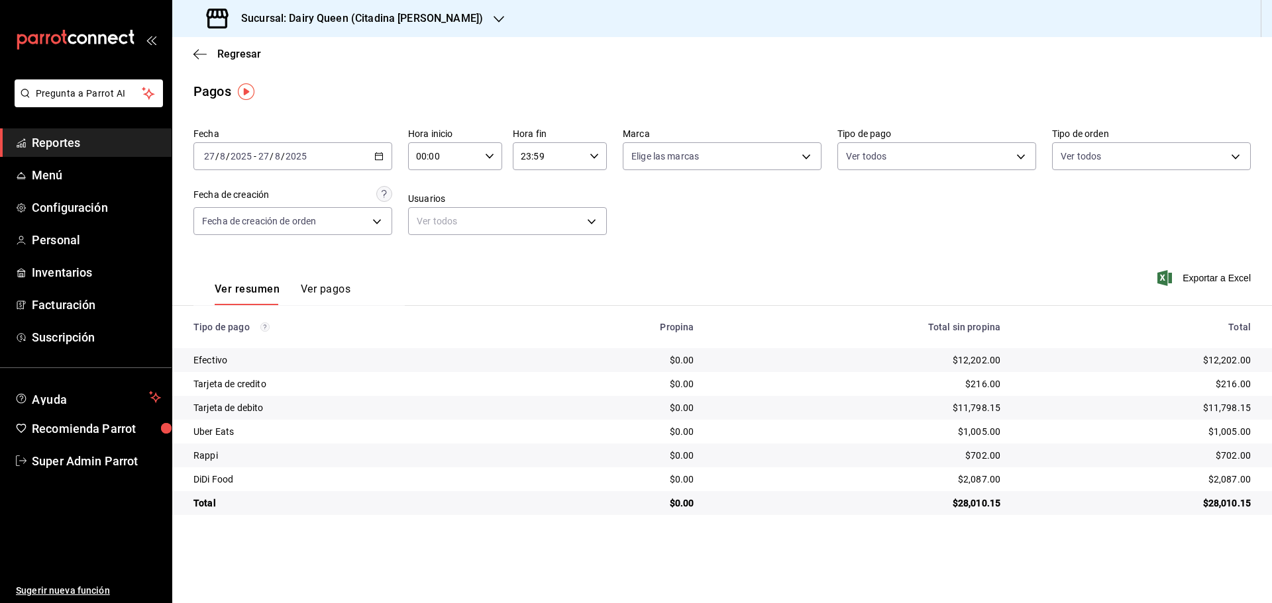
click at [250, 19] on h3 "Sucursal: Dairy Queen (Citadina [PERSON_NAME])" at bounding box center [357, 19] width 252 height 16
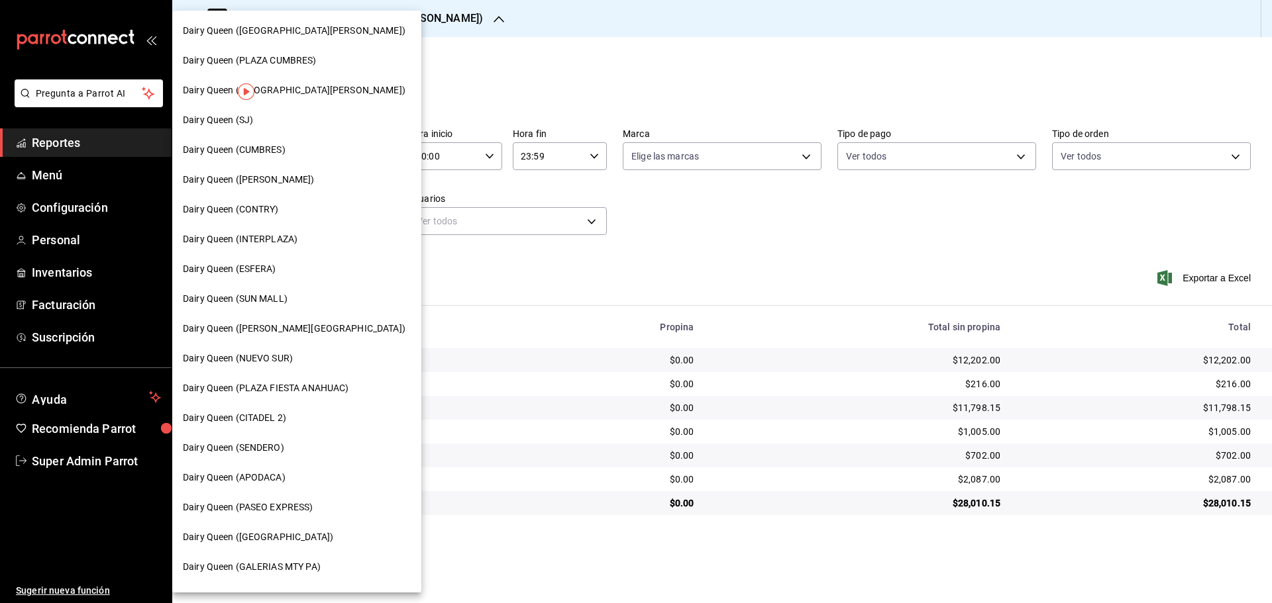
click at [305, 95] on span "Dairy Queen ([GEOGRAPHIC_DATA][PERSON_NAME])" at bounding box center [294, 90] width 223 height 14
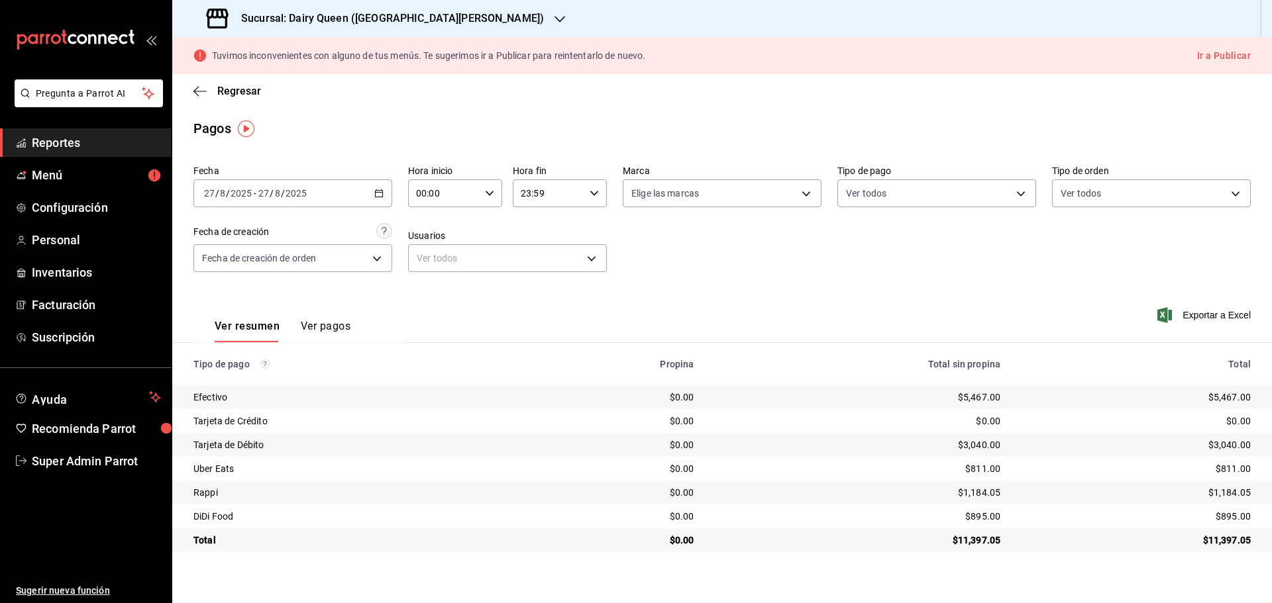
click at [295, 15] on h3 "Sucursal: Dairy Queen ([GEOGRAPHIC_DATA][PERSON_NAME])" at bounding box center [387, 19] width 313 height 16
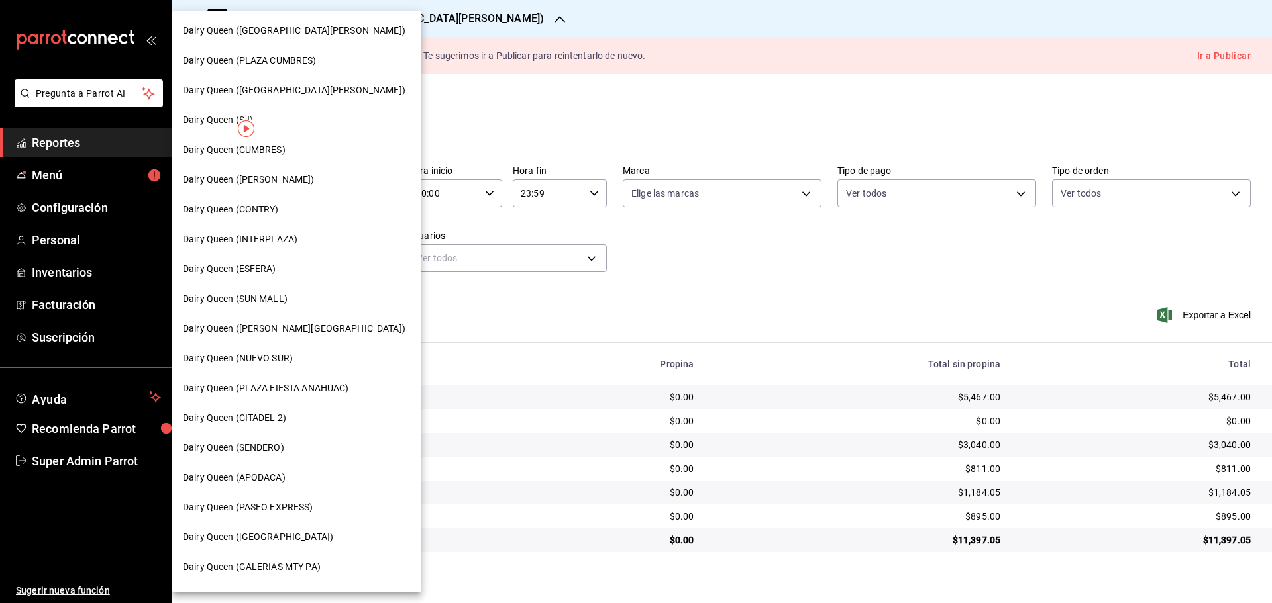
click at [275, 179] on span "Dairy Queen ([PERSON_NAME])" at bounding box center [249, 180] width 132 height 14
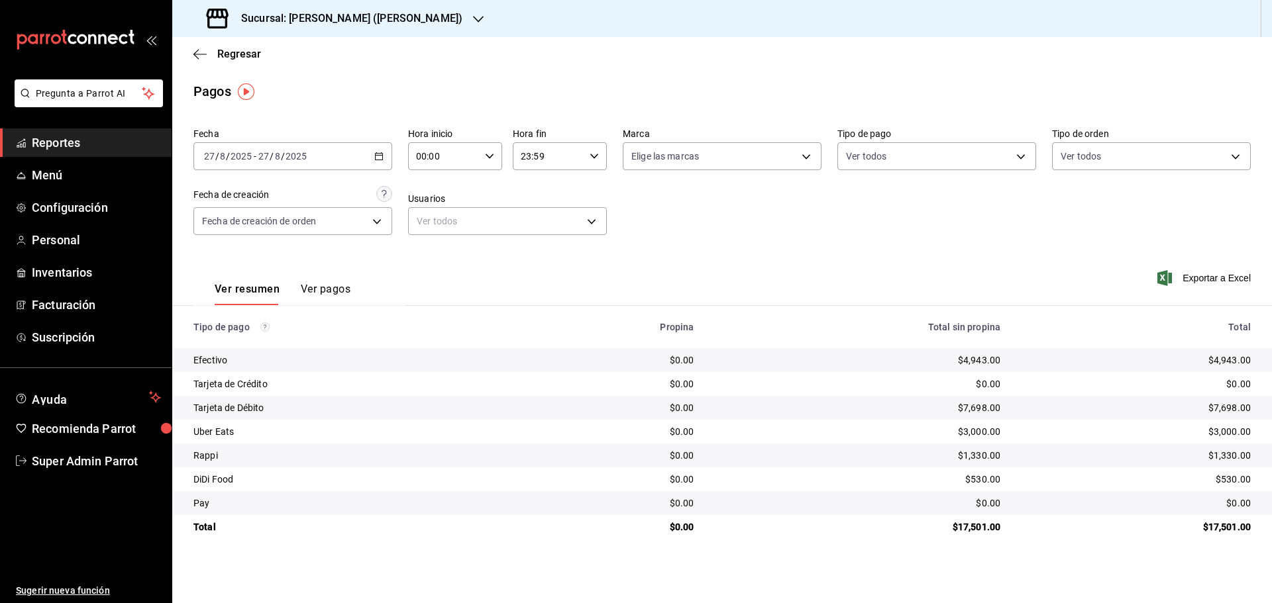
click at [250, 30] on div "Sucursal: [PERSON_NAME] ([PERSON_NAME])" at bounding box center [336, 18] width 306 height 37
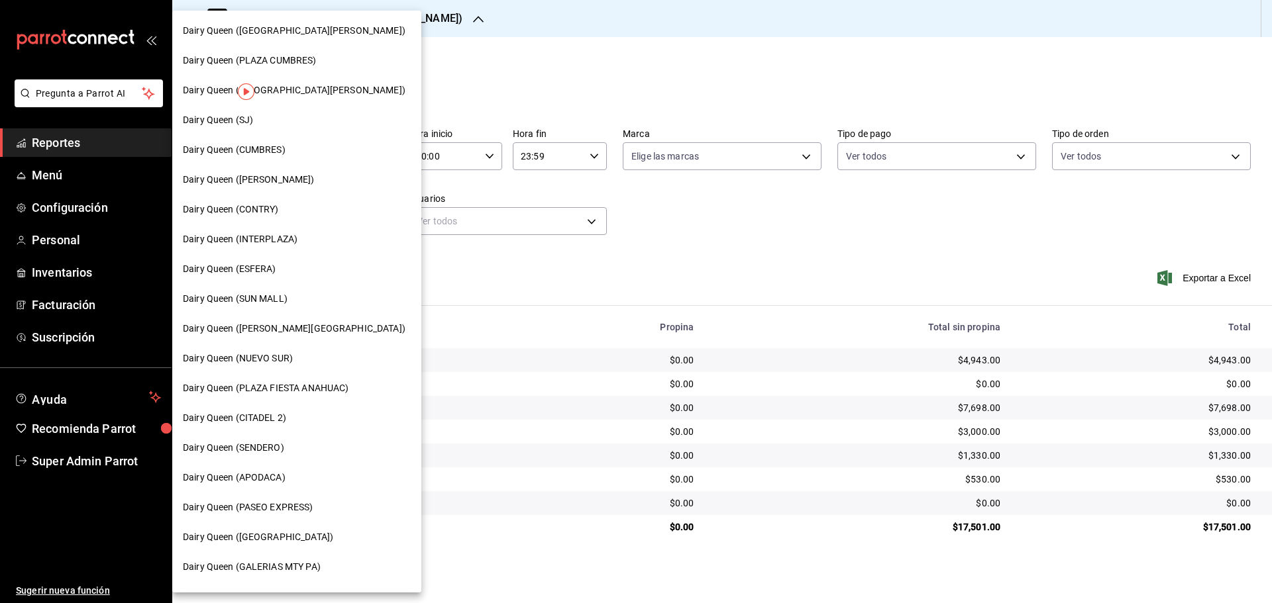
click at [312, 34] on span "Dairy Queen ([GEOGRAPHIC_DATA][PERSON_NAME])" at bounding box center [294, 31] width 223 height 14
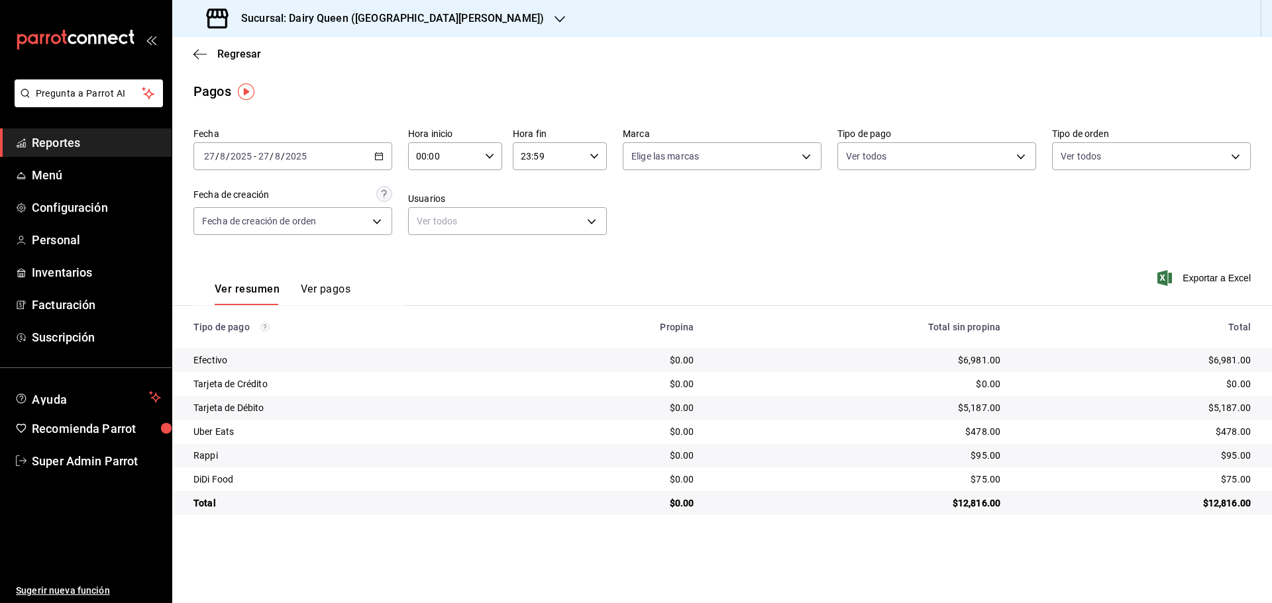
click at [248, 26] on h3 "Sucursal: Dairy Queen ([GEOGRAPHIC_DATA][PERSON_NAME])" at bounding box center [387, 19] width 313 height 16
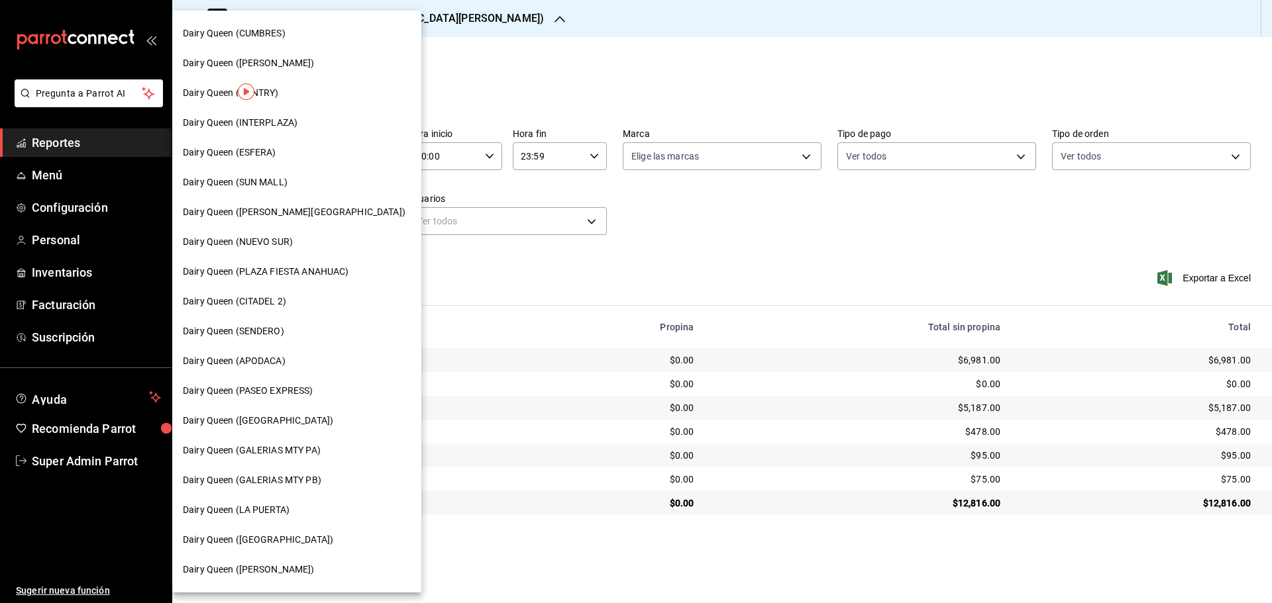
scroll to position [331, 0]
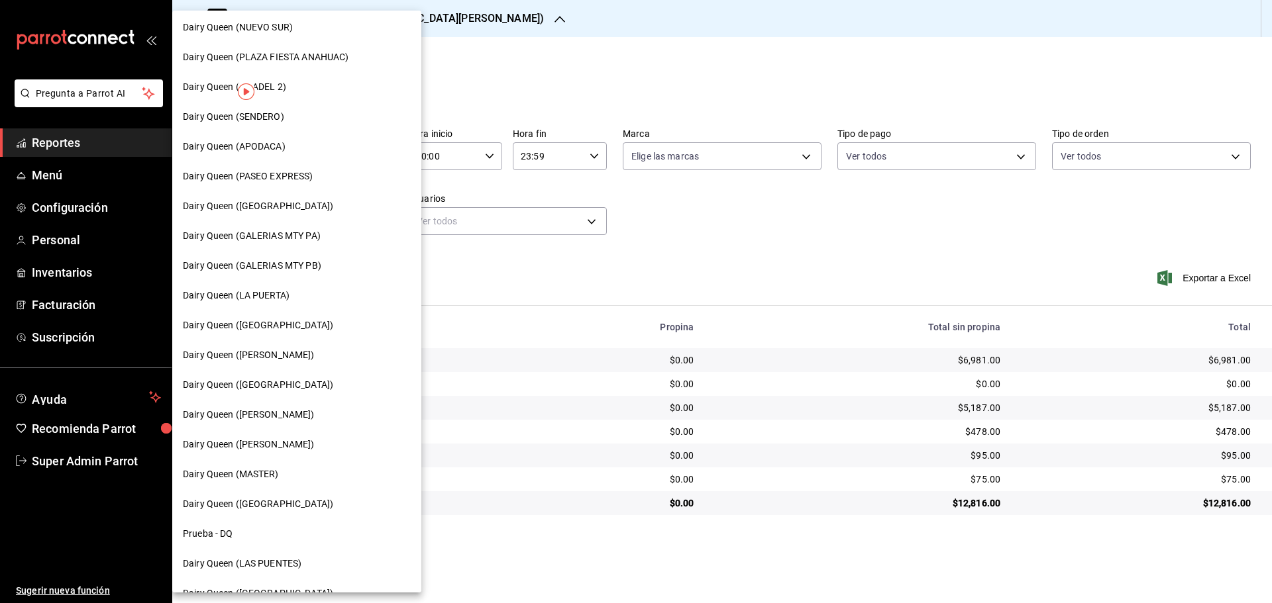
click at [291, 269] on span "Dairy Queen (GALERIAS MTY PB)" at bounding box center [252, 266] width 138 height 14
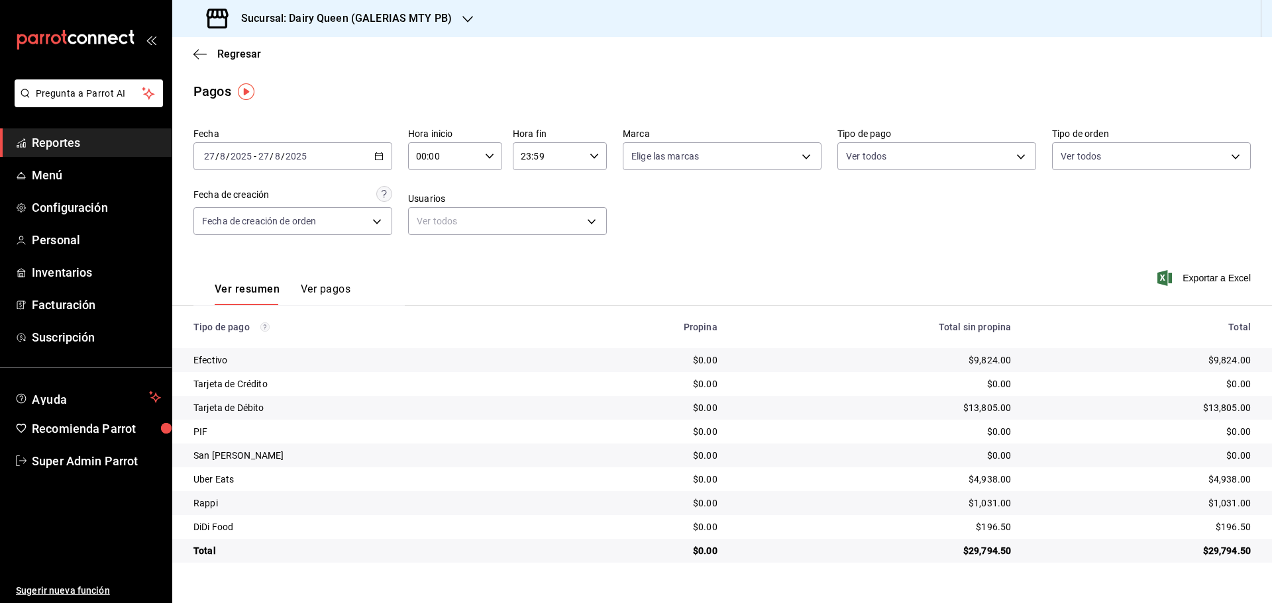
click at [329, 34] on div "Sucursal: Dairy Queen (GALERIAS MTY PB)" at bounding box center [330, 18] width 295 height 37
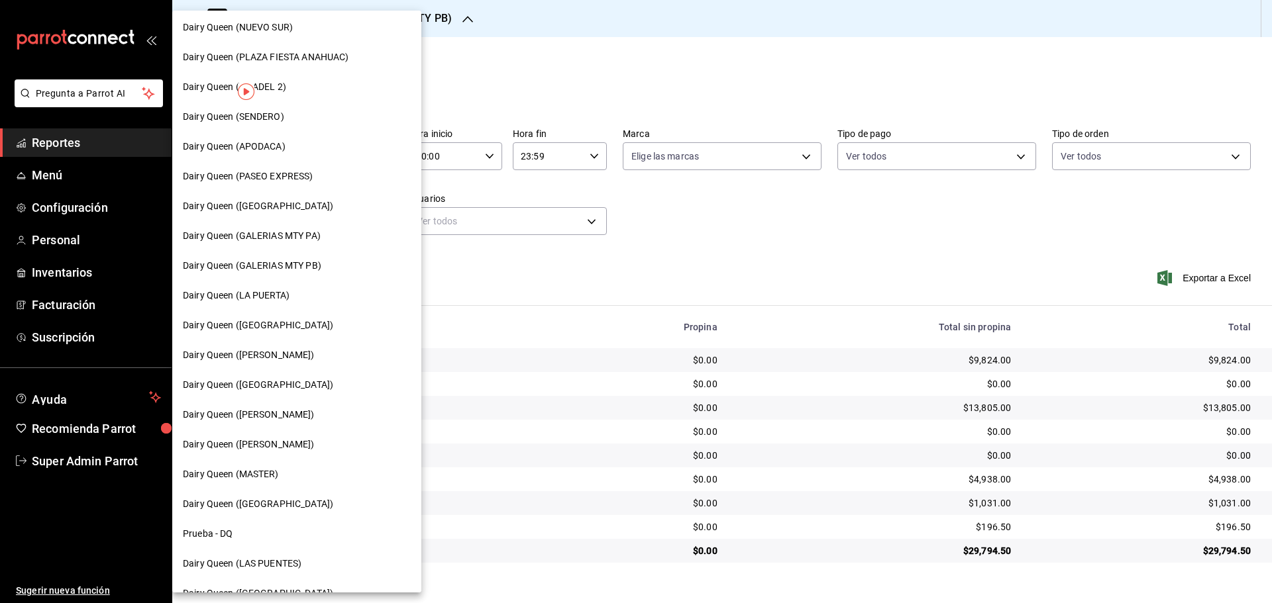
click at [320, 233] on span "Dairy Queen (GALERIAS MTY PA)" at bounding box center [252, 236] width 138 height 14
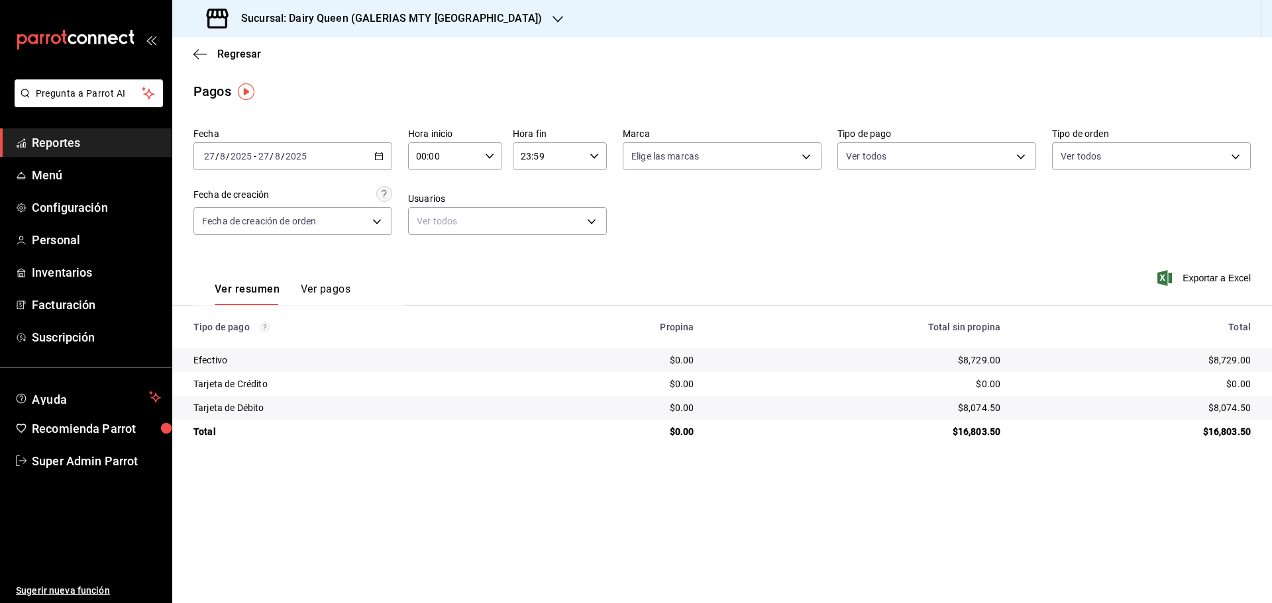
click at [331, 28] on div "Sucursal: Dairy Queen (GALERIAS MTY [GEOGRAPHIC_DATA])" at bounding box center [376, 18] width 386 height 37
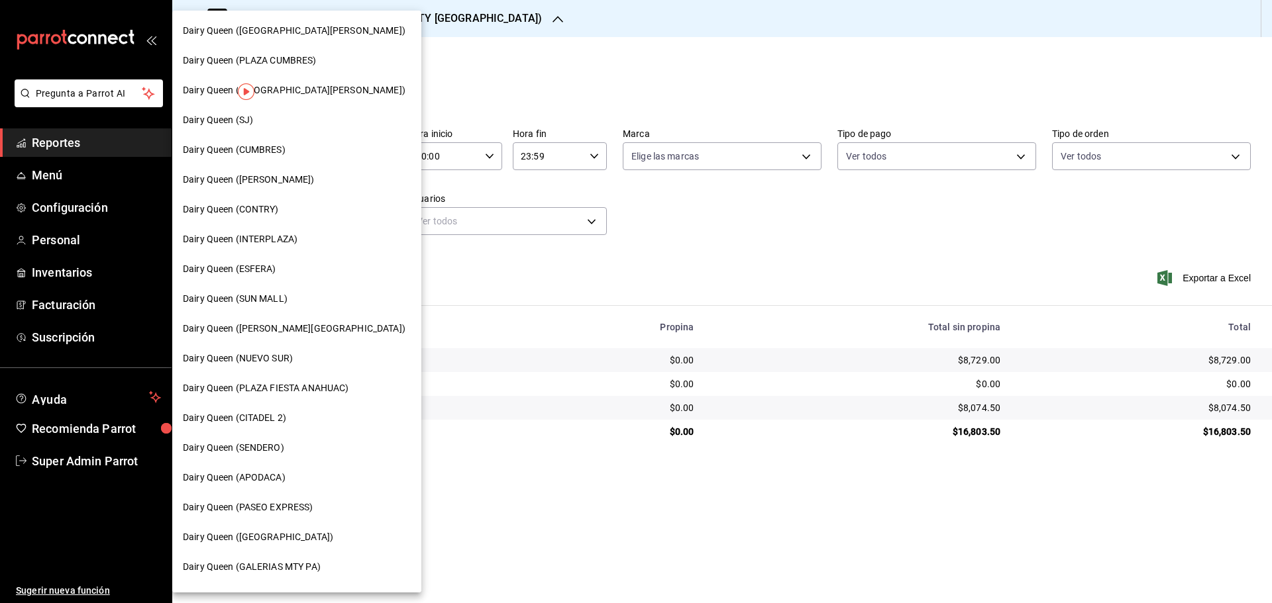
click at [274, 303] on span "Dairy Queen (SUN MALL)" at bounding box center [235, 299] width 105 height 14
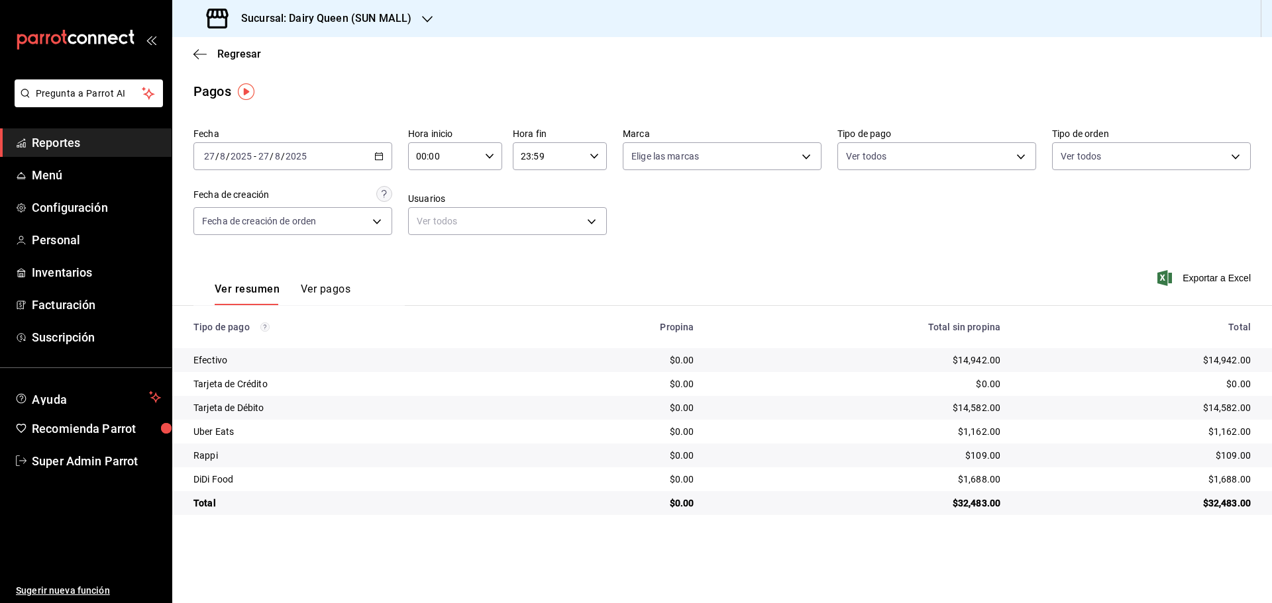
click at [272, 9] on div "Sucursal: Dairy Queen (SUN MALL)" at bounding box center [310, 18] width 255 height 37
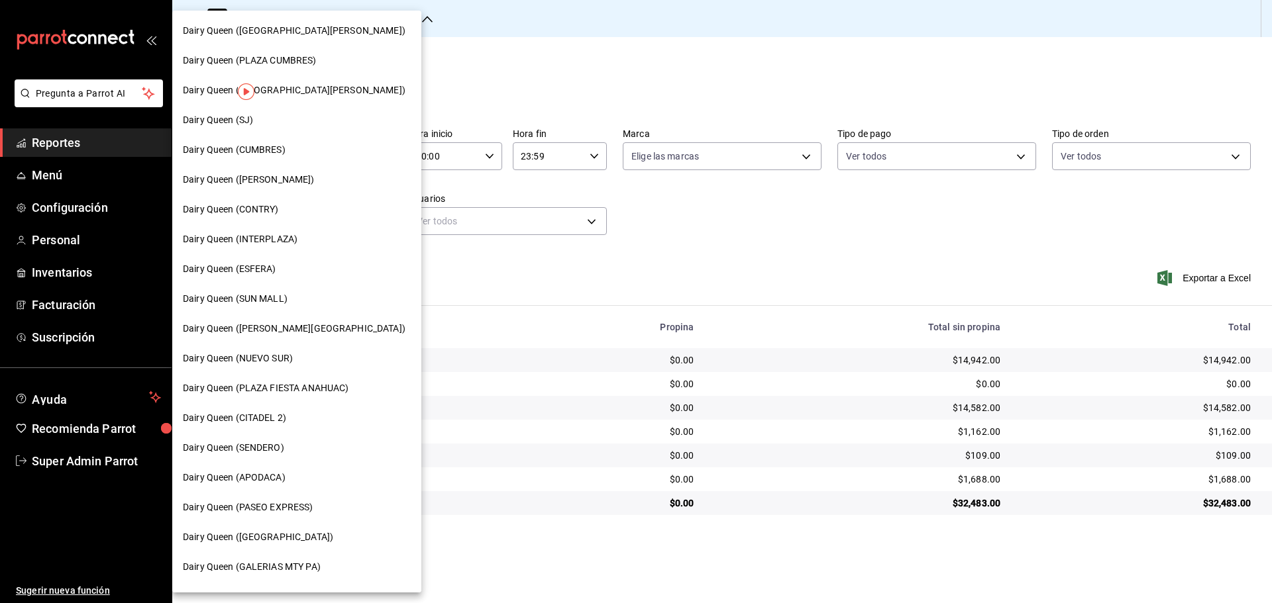
click at [262, 484] on span "Dairy Queen (APODACA)" at bounding box center [234, 478] width 103 height 14
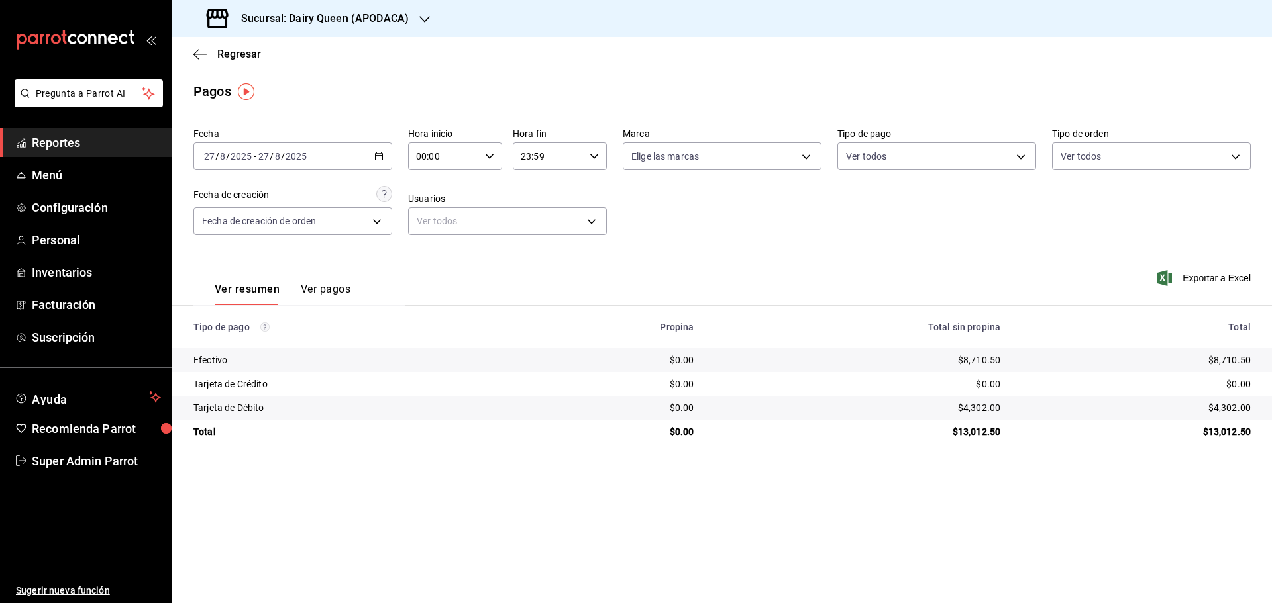
click at [256, 13] on h3 "Sucursal: Dairy Queen (APODACA)" at bounding box center [320, 19] width 178 height 16
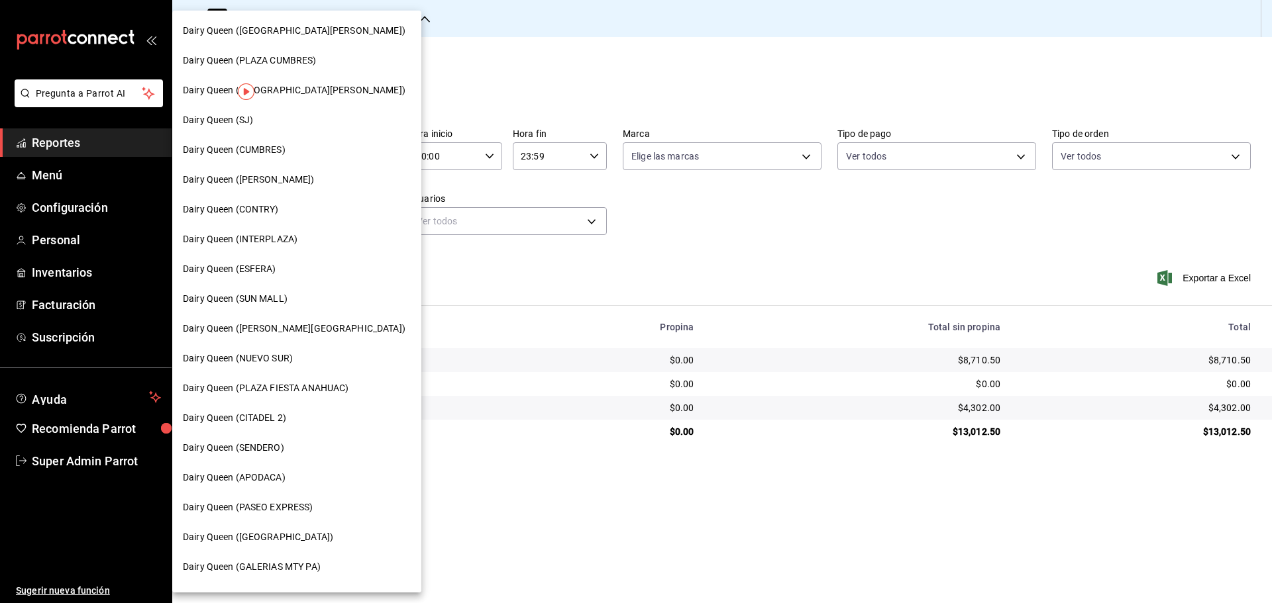
click at [265, 358] on span "Dairy Queen (NUEVO SUR)" at bounding box center [238, 359] width 110 height 14
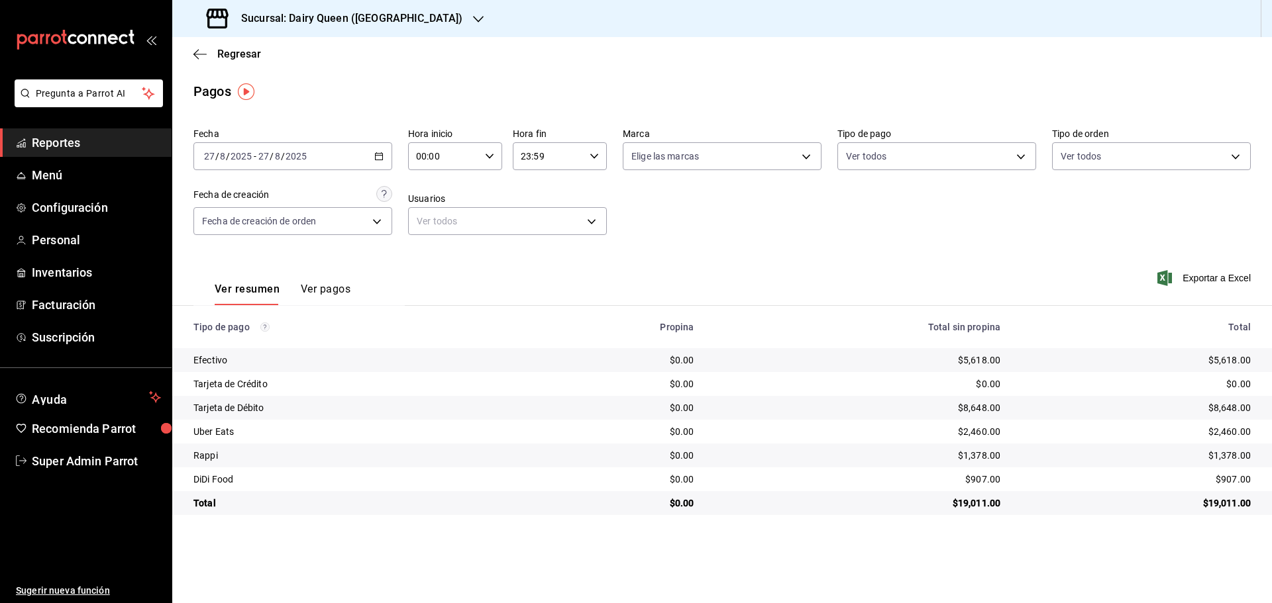
click at [277, 29] on div "Sucursal: Dairy Queen ([GEOGRAPHIC_DATA])" at bounding box center [336, 18] width 306 height 37
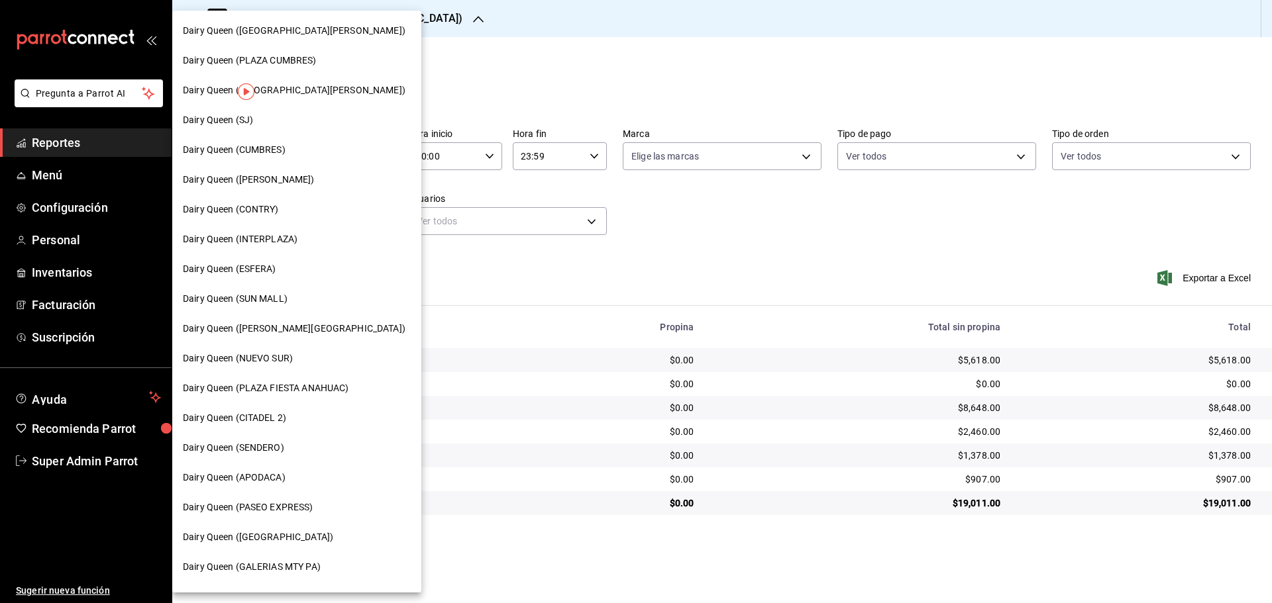
click at [258, 273] on span "Dairy Queen (ESFERA)" at bounding box center [229, 269] width 93 height 14
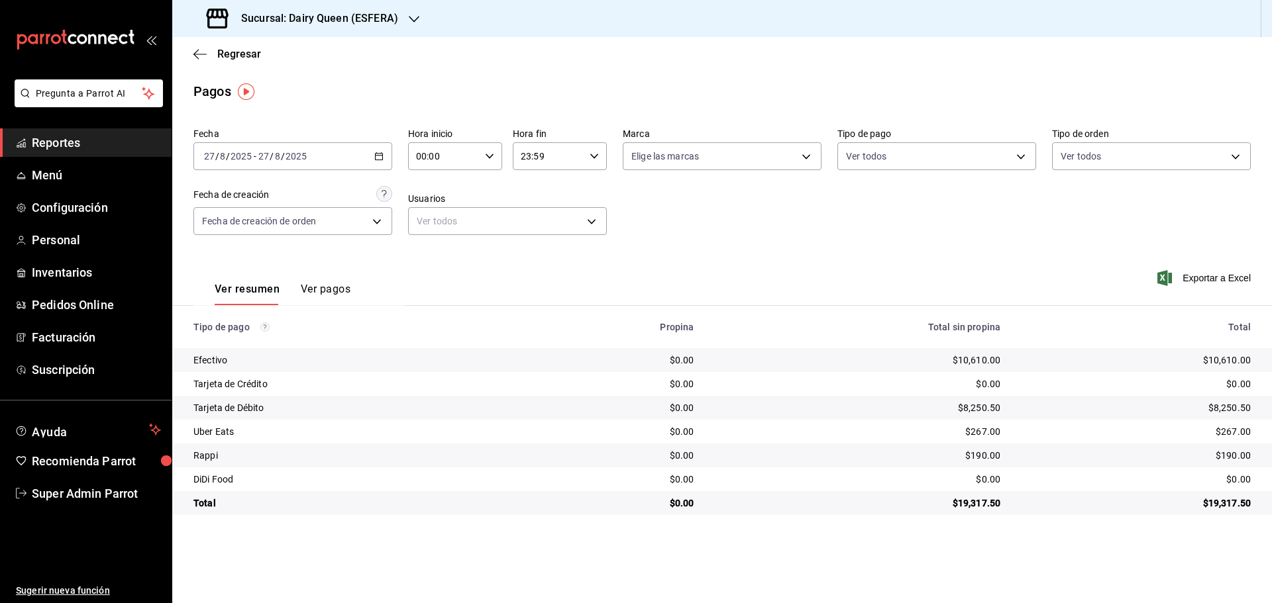
click at [239, 34] on div "Sucursal: Dairy Queen (ESFERA)" at bounding box center [304, 18] width 242 height 37
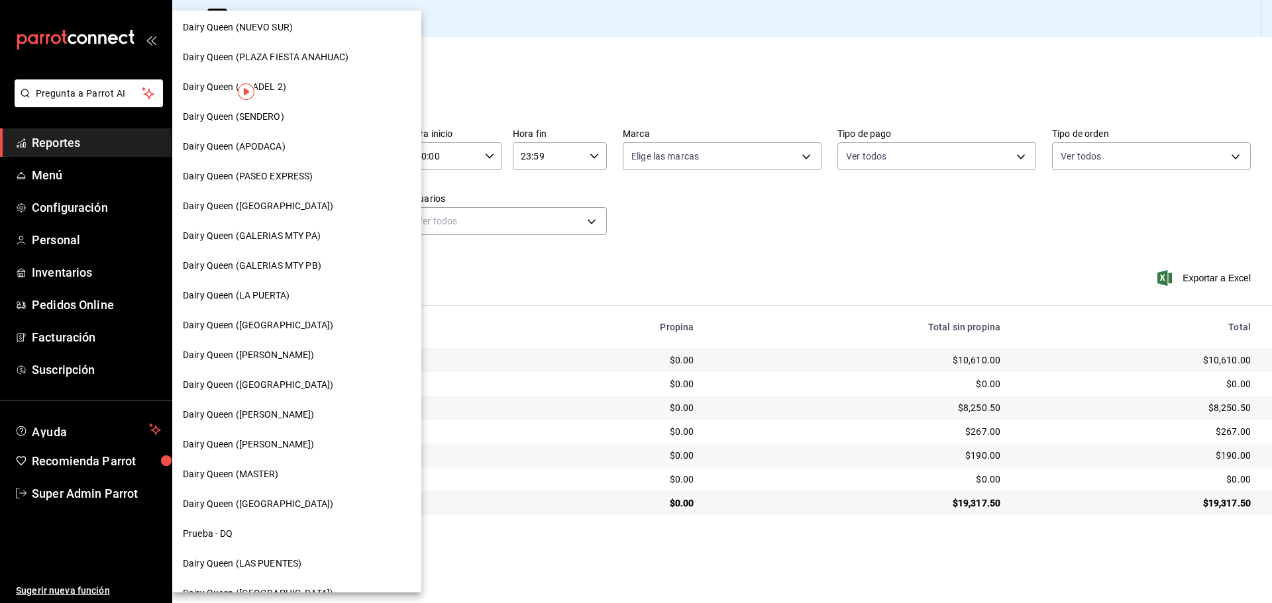
click at [219, 355] on span "Dairy Queen (GARCIA)" at bounding box center [249, 355] width 132 height 14
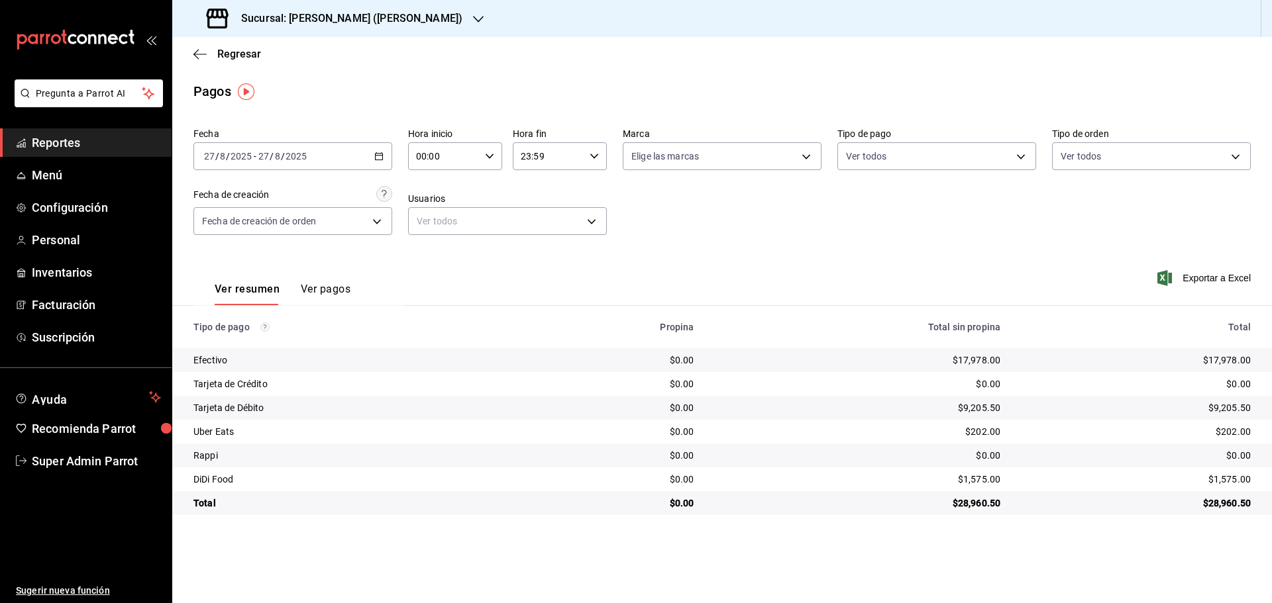
click at [293, 22] on h3 "Sucursal: Dairy Queen (GARCIA)" at bounding box center [347, 19] width 232 height 16
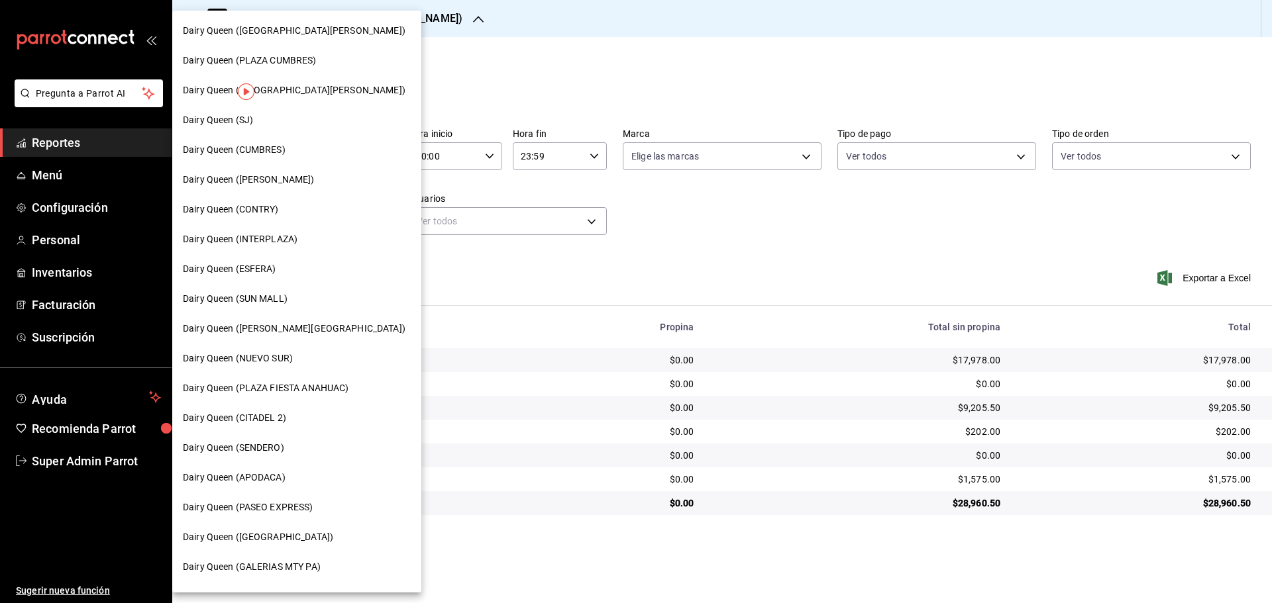
click at [262, 235] on span "Dairy Queen (INTERPLAZA)" at bounding box center [240, 240] width 115 height 14
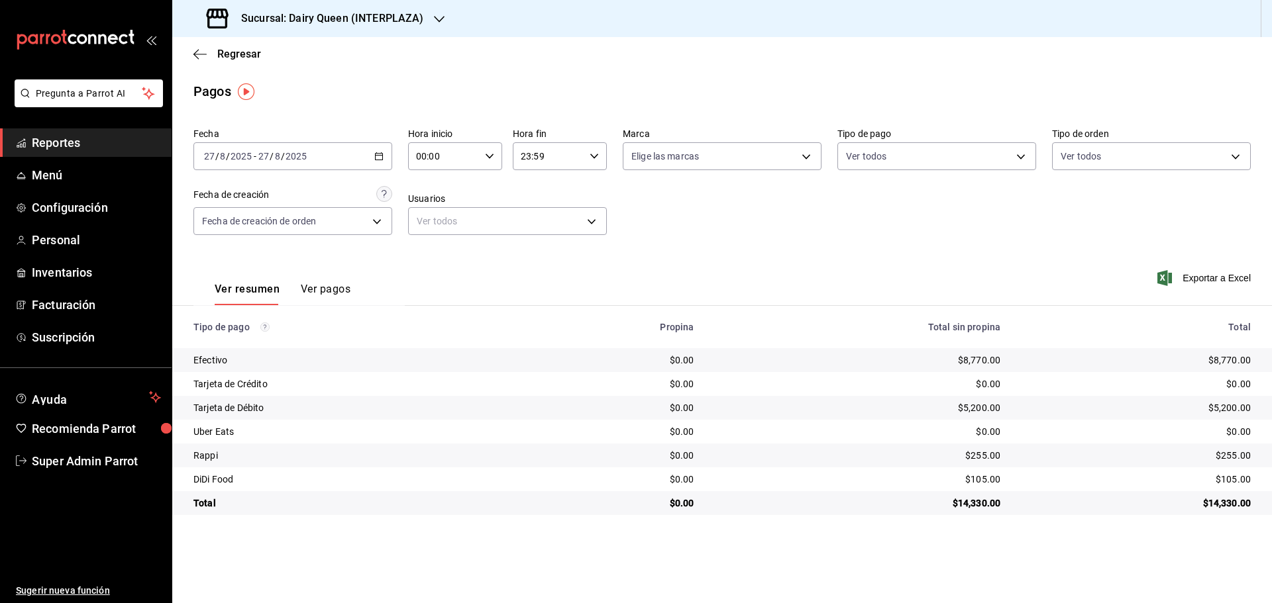
click at [275, 21] on h3 "Sucursal: Dairy Queen (INTERPLAZA)" at bounding box center [327, 19] width 193 height 16
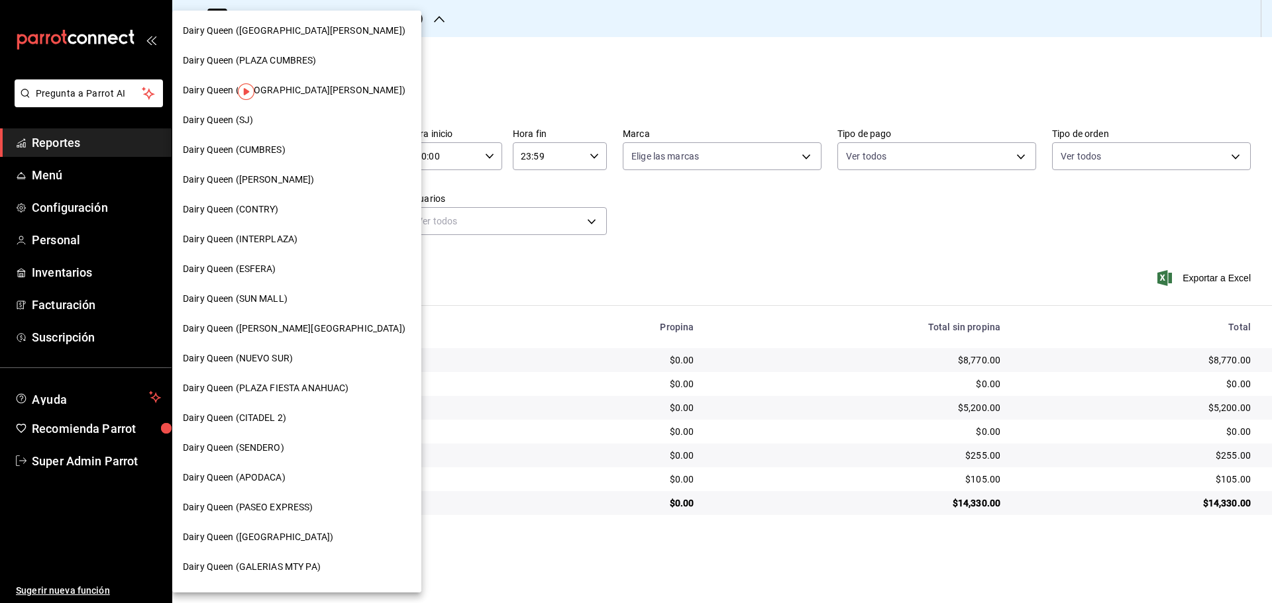
click at [215, 419] on span "Dairy Queen (CITADEL 2)" at bounding box center [234, 418] width 103 height 14
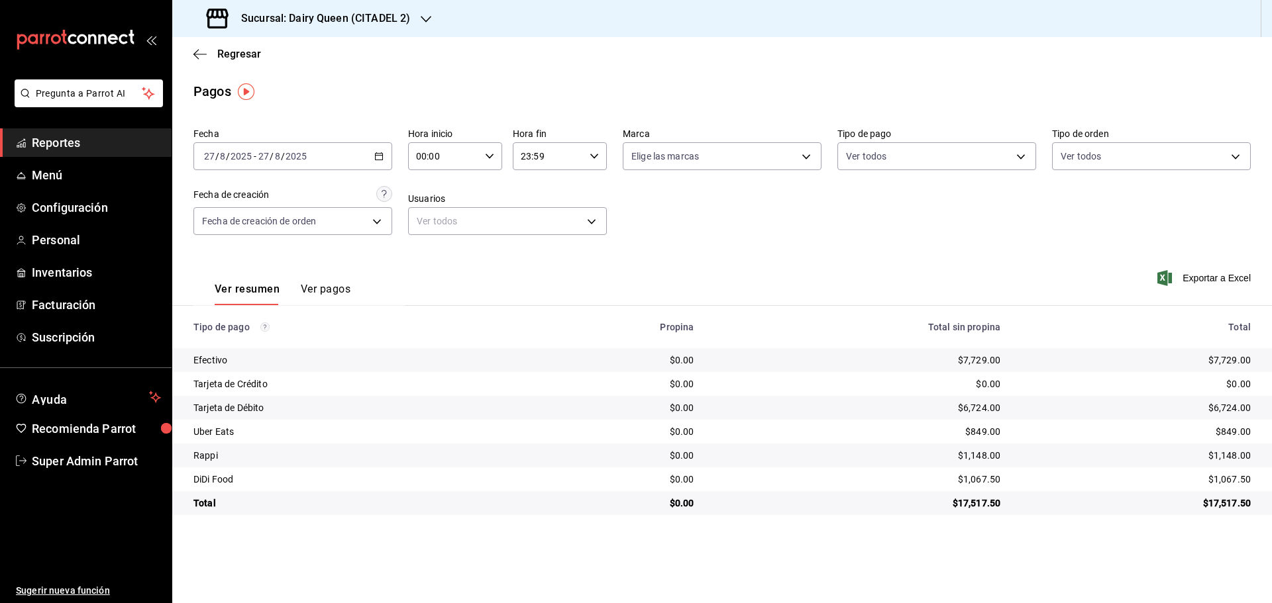
click at [278, 11] on h3 "Sucursal: Dairy Queen (CITADEL 2)" at bounding box center [321, 19] width 180 height 16
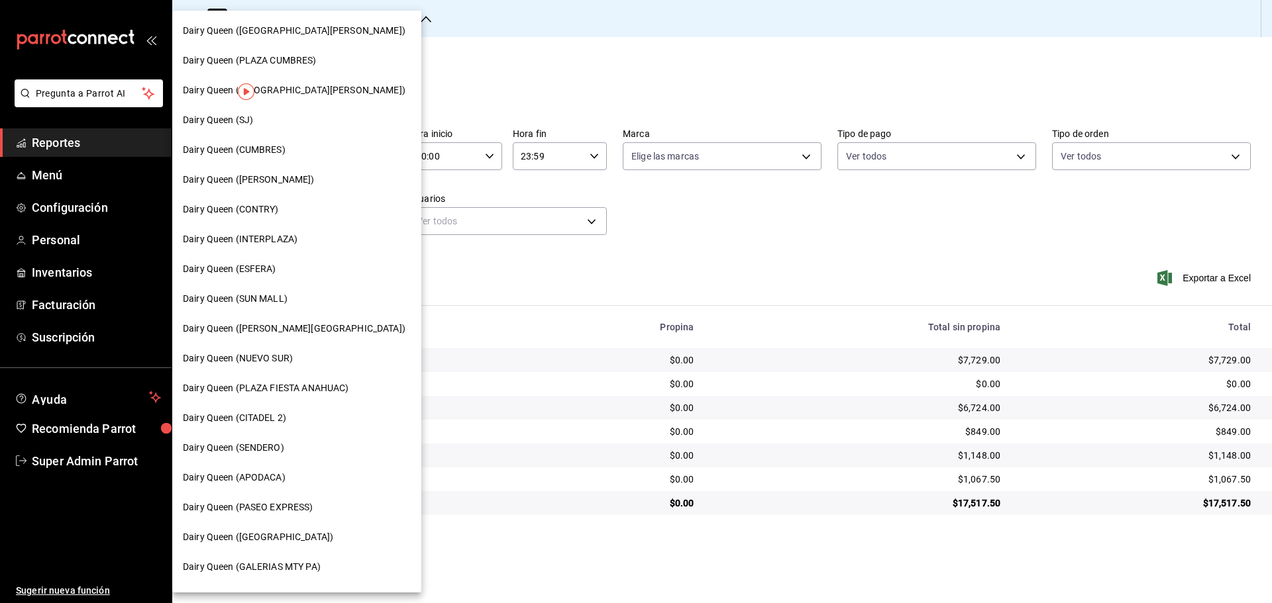
click at [291, 54] on span "Dairy Queen (PLAZA CUMBRES)" at bounding box center [250, 61] width 134 height 14
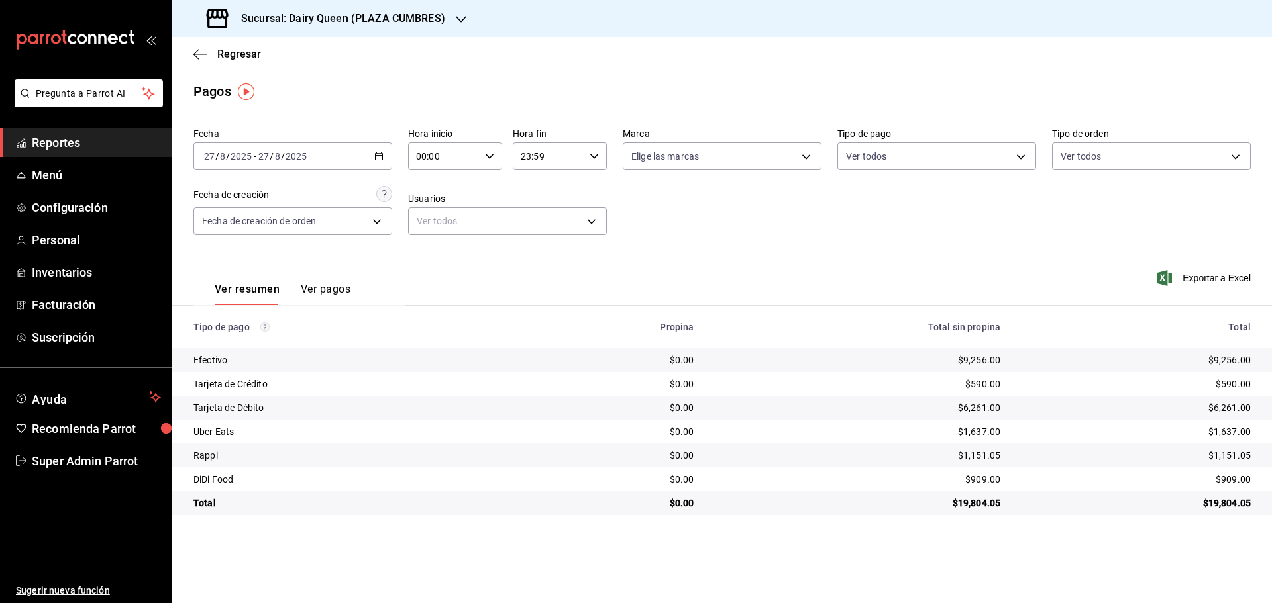
click at [366, 17] on h3 "Sucursal: Dairy Queen (PLAZA CUMBRES)" at bounding box center [338, 19] width 215 height 16
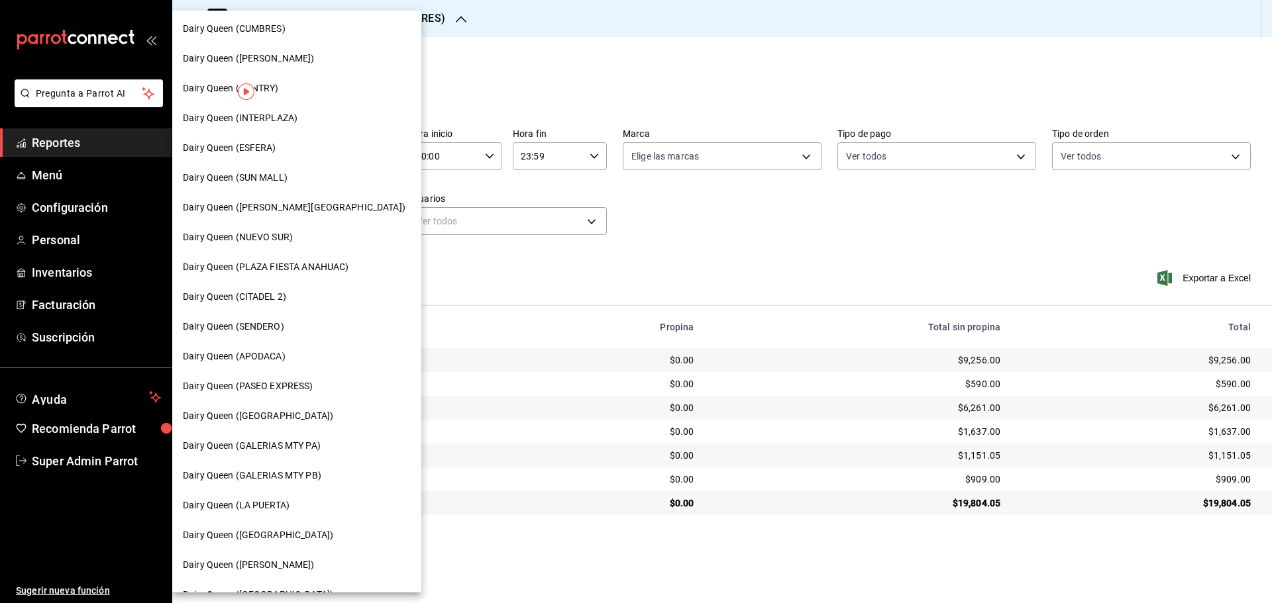
scroll to position [221, 0]
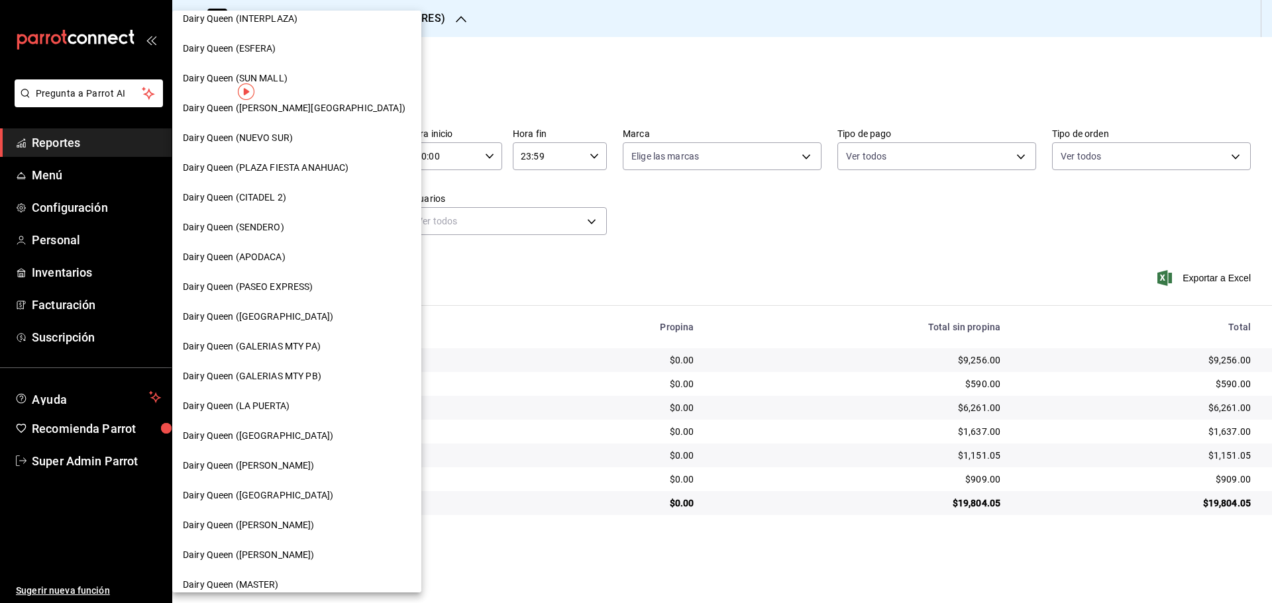
click at [335, 167] on span "Dairy Queen (PLAZA FIESTA ANAHUAC)" at bounding box center [266, 168] width 166 height 14
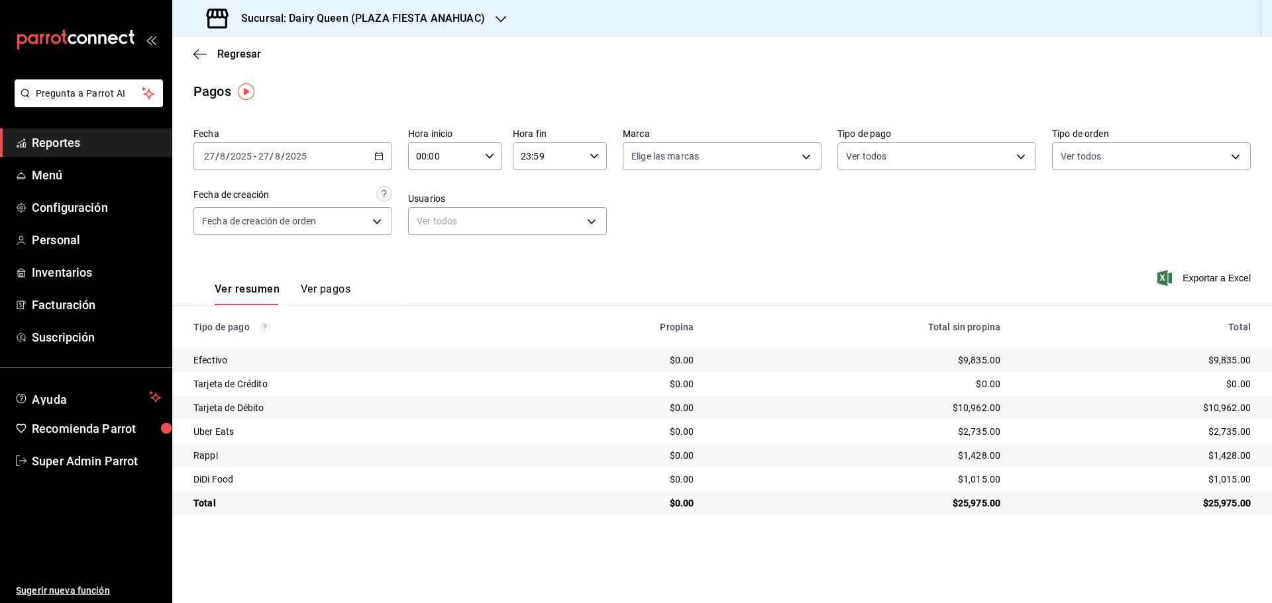
click at [316, 27] on div "Sucursal: Dairy Queen (PLAZA FIESTA ANAHUAC)" at bounding box center [347, 18] width 329 height 37
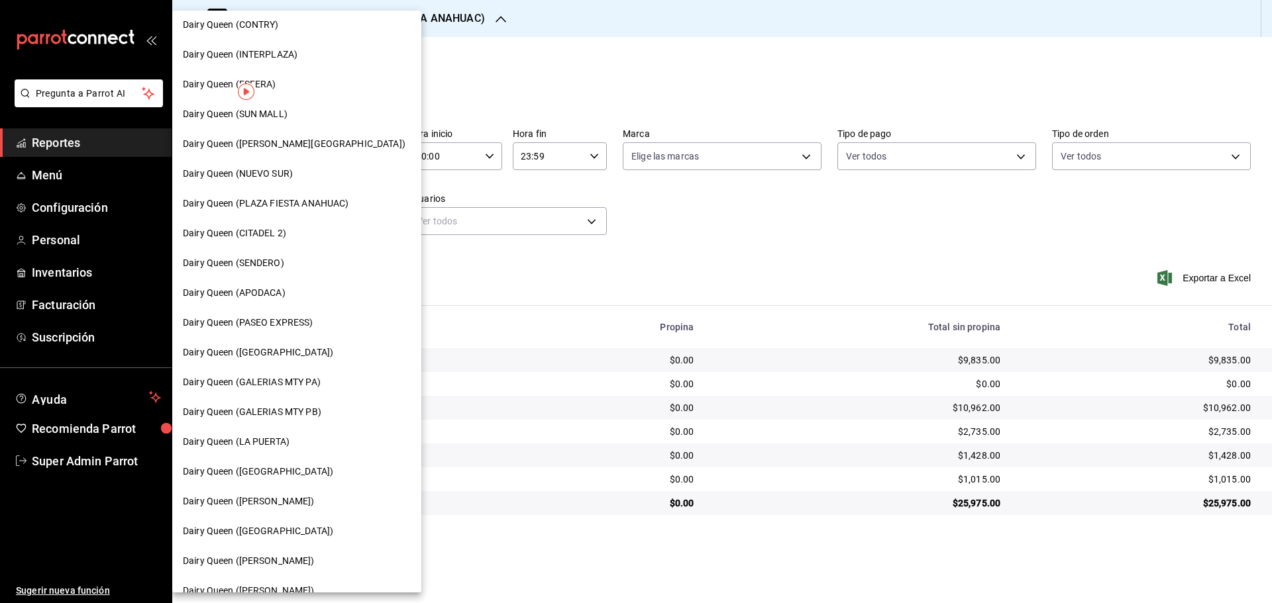
scroll to position [412, 0]
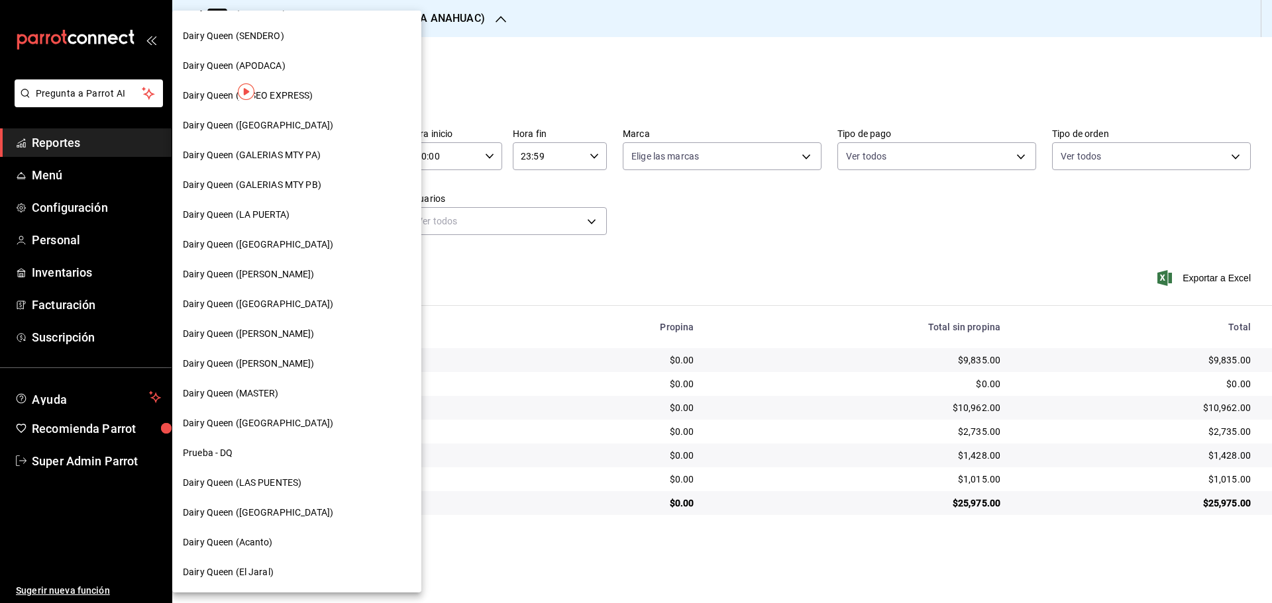
click at [266, 362] on span "Dairy Queen ([PERSON_NAME])" at bounding box center [249, 364] width 132 height 14
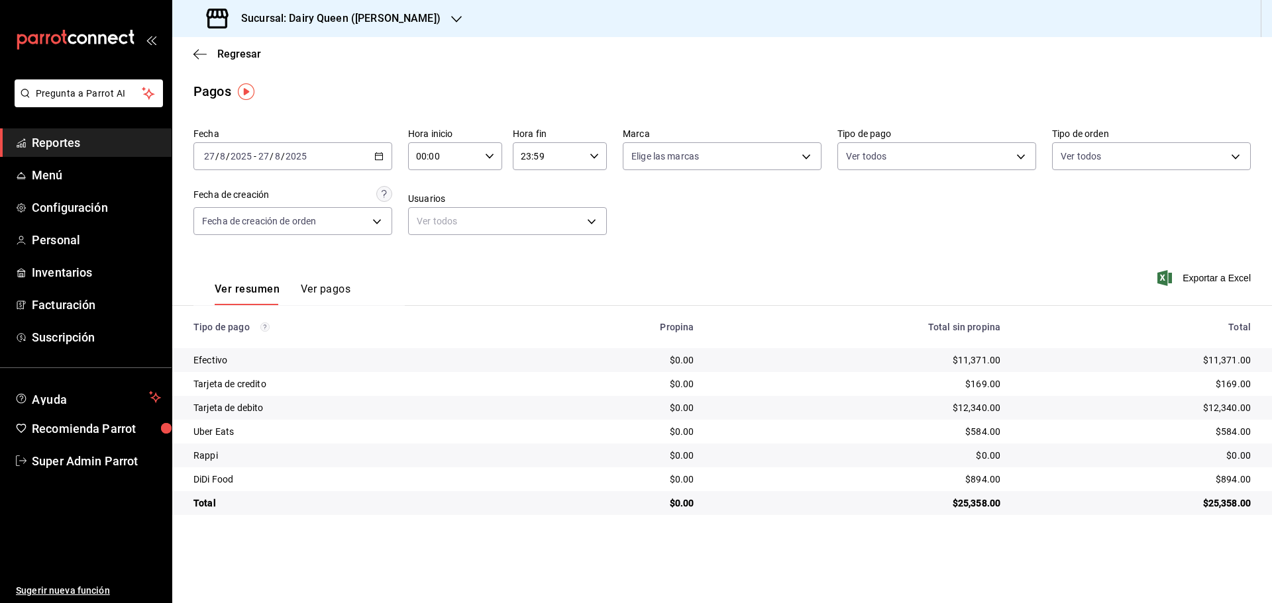
click at [275, 19] on h3 "Sucursal: Dairy Queen (Romulo Garza)" at bounding box center [336, 19] width 210 height 16
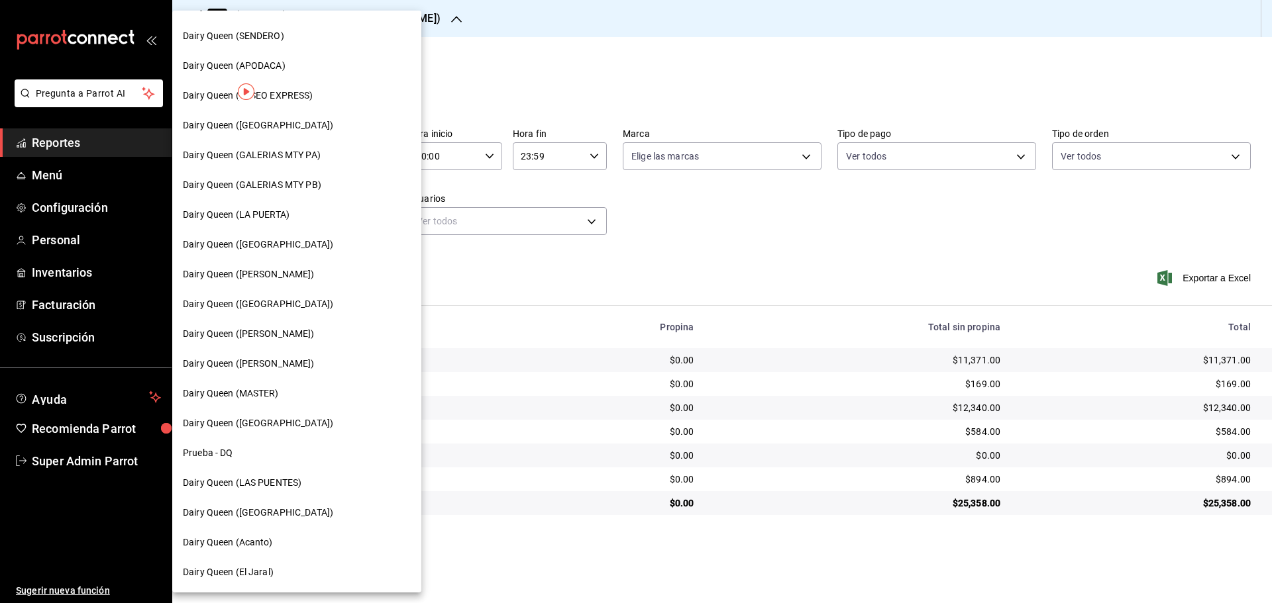
click at [247, 430] on span "Dairy Queen ([GEOGRAPHIC_DATA])" at bounding box center [258, 424] width 150 height 14
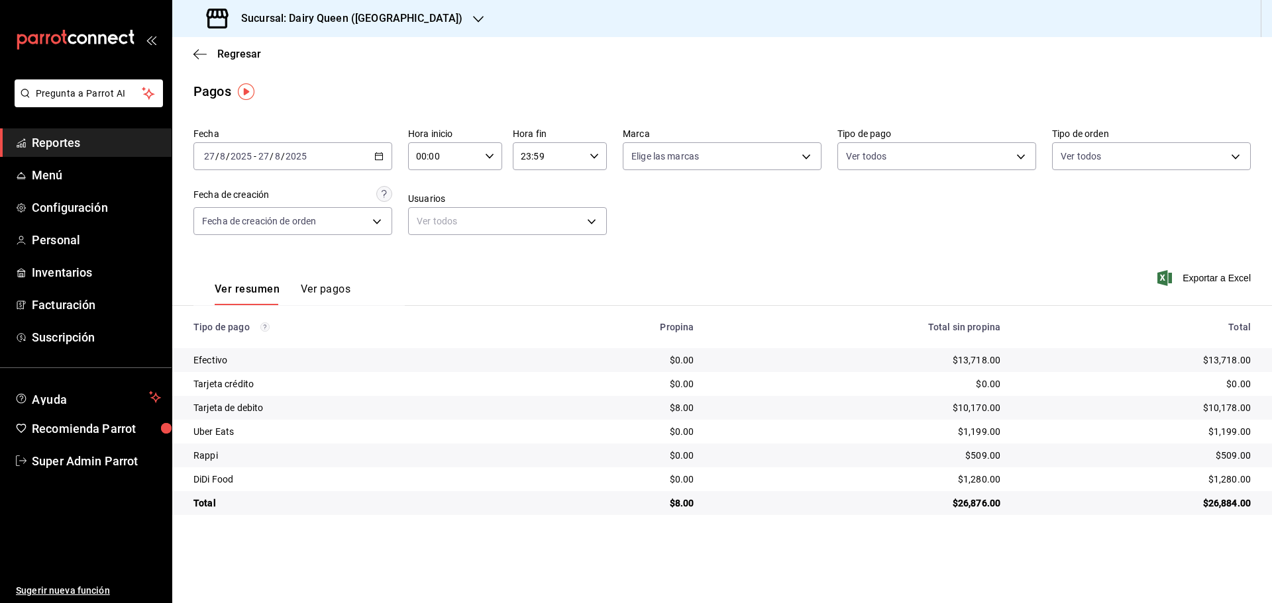
click at [334, 11] on h3 "Sucursal: Dairy Queen (Riviera del sol)" at bounding box center [347, 19] width 232 height 16
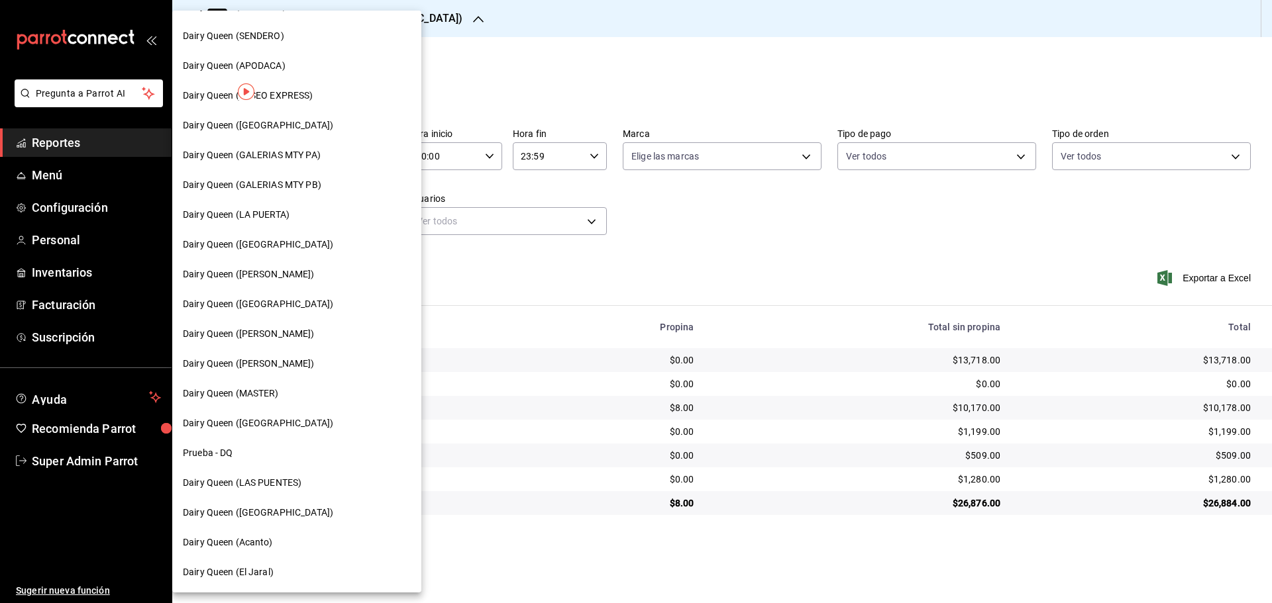
click at [254, 548] on span "Dairy Queen (Acanto)" at bounding box center [228, 543] width 90 height 14
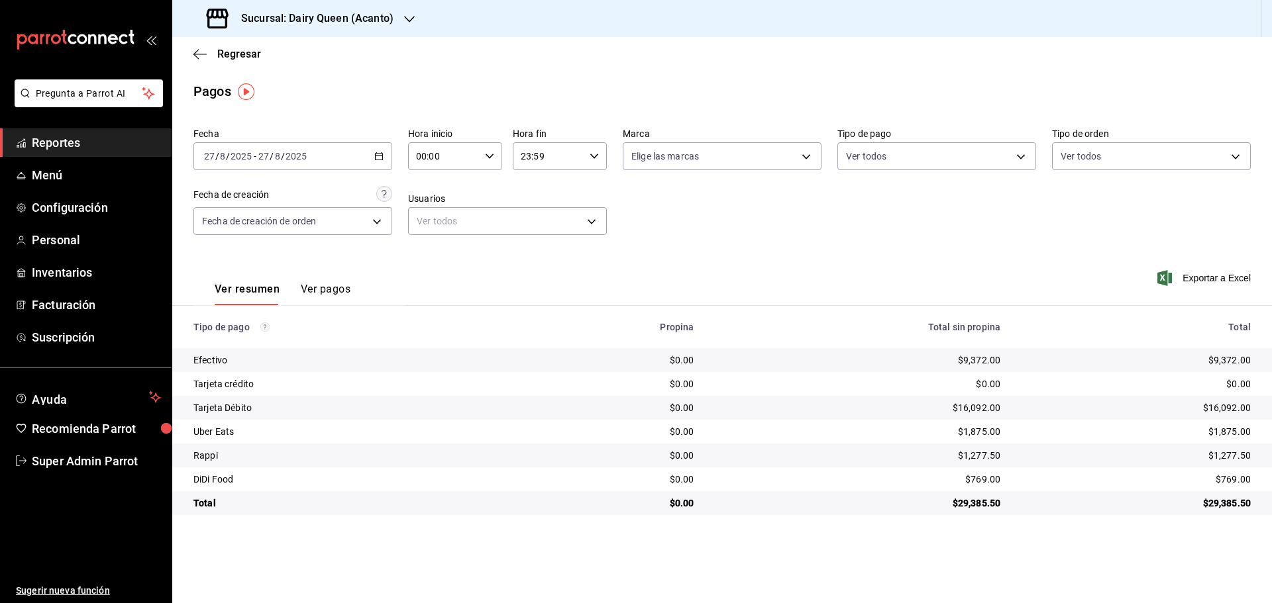
click at [327, 14] on h3 "Sucursal: Dairy Queen (Acanto)" at bounding box center [312, 19] width 163 height 16
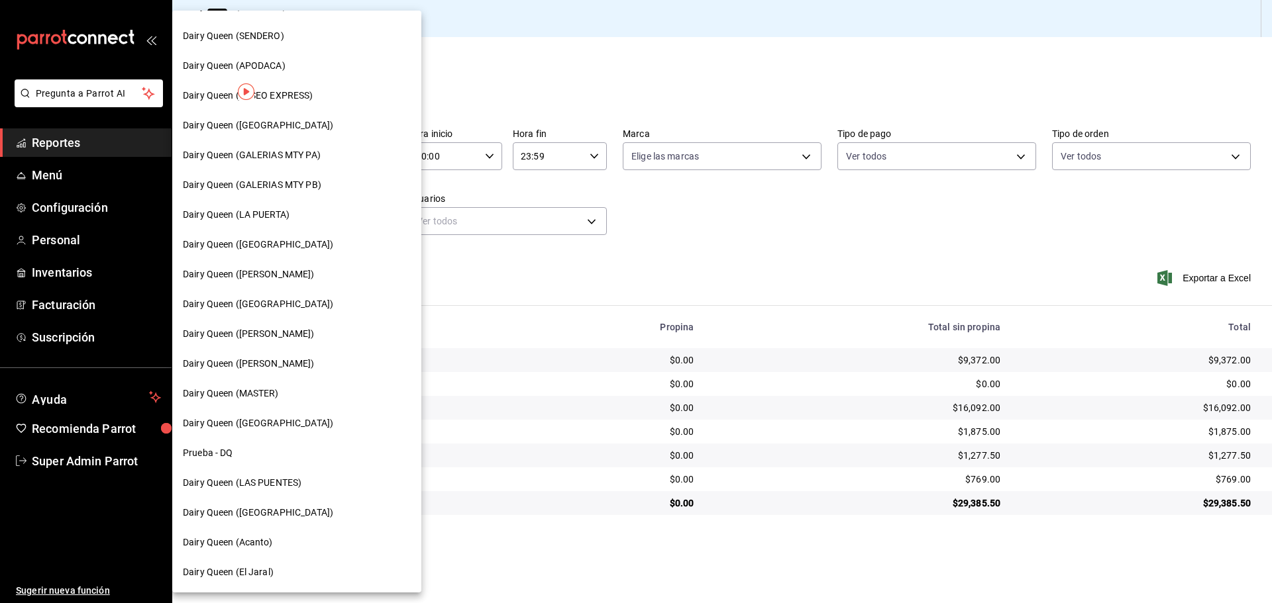
click at [260, 572] on span "Dairy Queen (El Jaral)" at bounding box center [228, 573] width 91 height 14
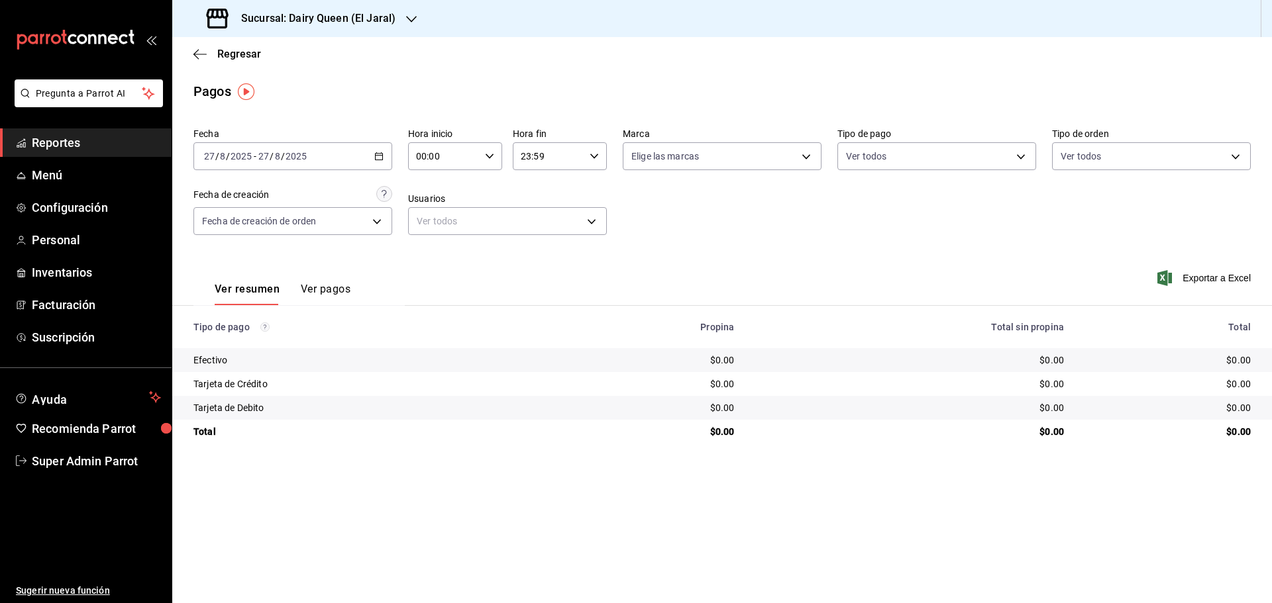
click at [272, 160] on span "/" at bounding box center [272, 156] width 4 height 11
click at [342, 18] on h3 "Sucursal: Dairy Queen (El Jaral)" at bounding box center [313, 19] width 165 height 16
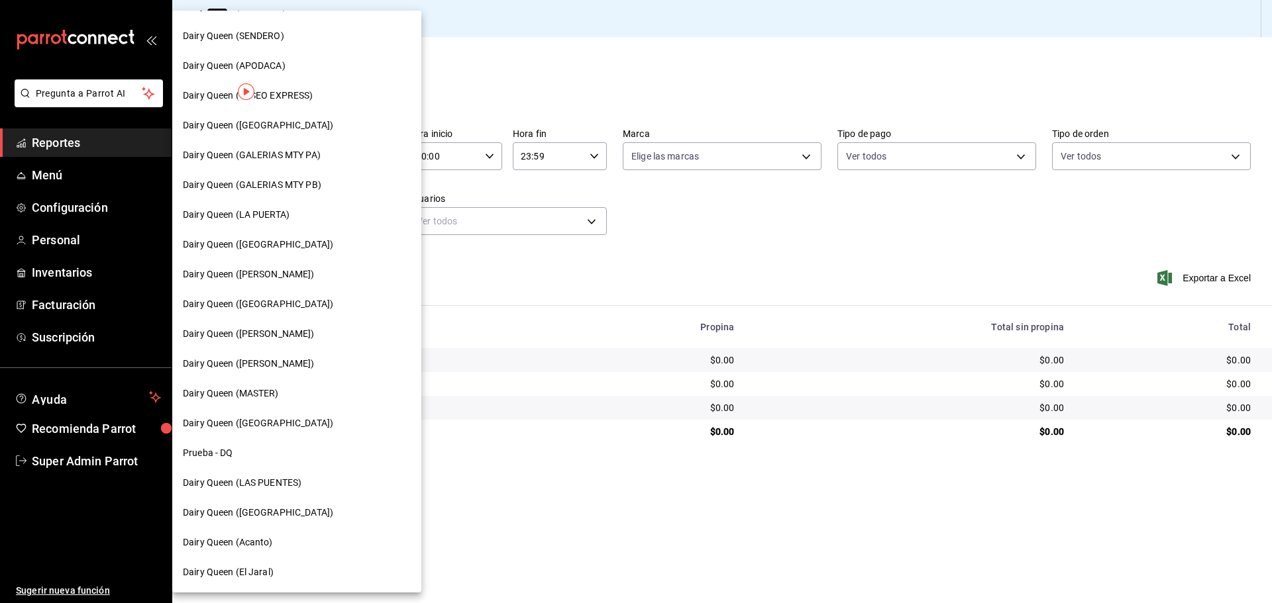
click at [258, 517] on span "Dairy Queen (PLAZA KUNE)" at bounding box center [258, 513] width 150 height 14
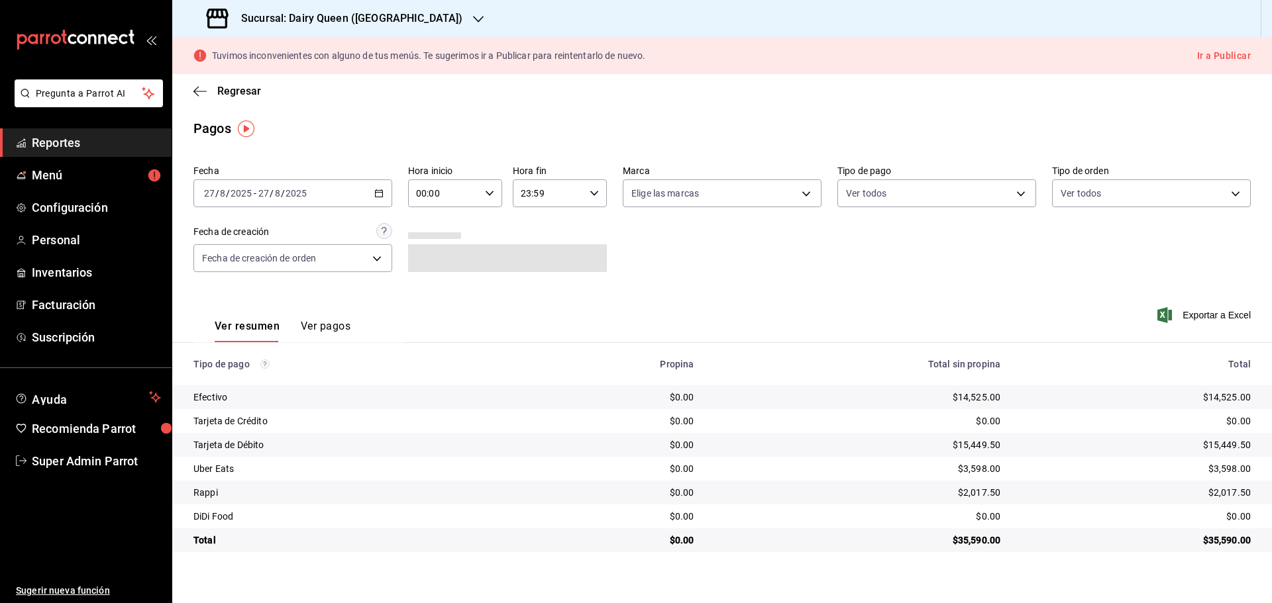
click at [295, 19] on h3 "Sucursal: Dairy Queen (PLAZA KUNE)" at bounding box center [347, 19] width 232 height 16
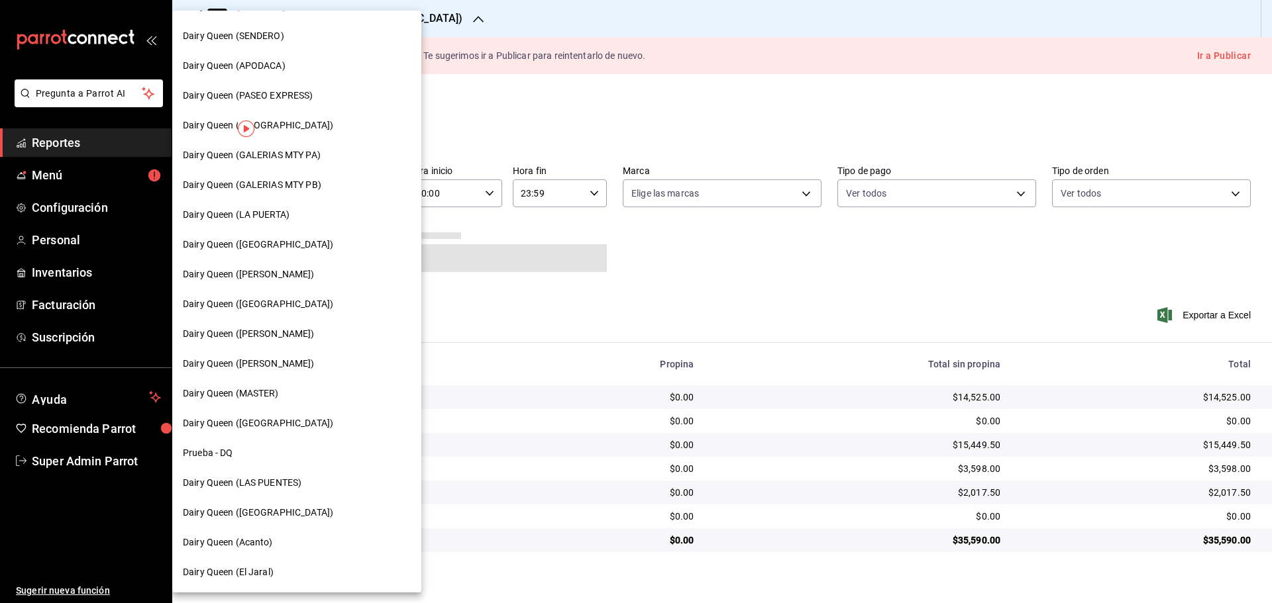
click at [280, 217] on span "Dairy Queen (LA PUERTA)" at bounding box center [236, 215] width 107 height 14
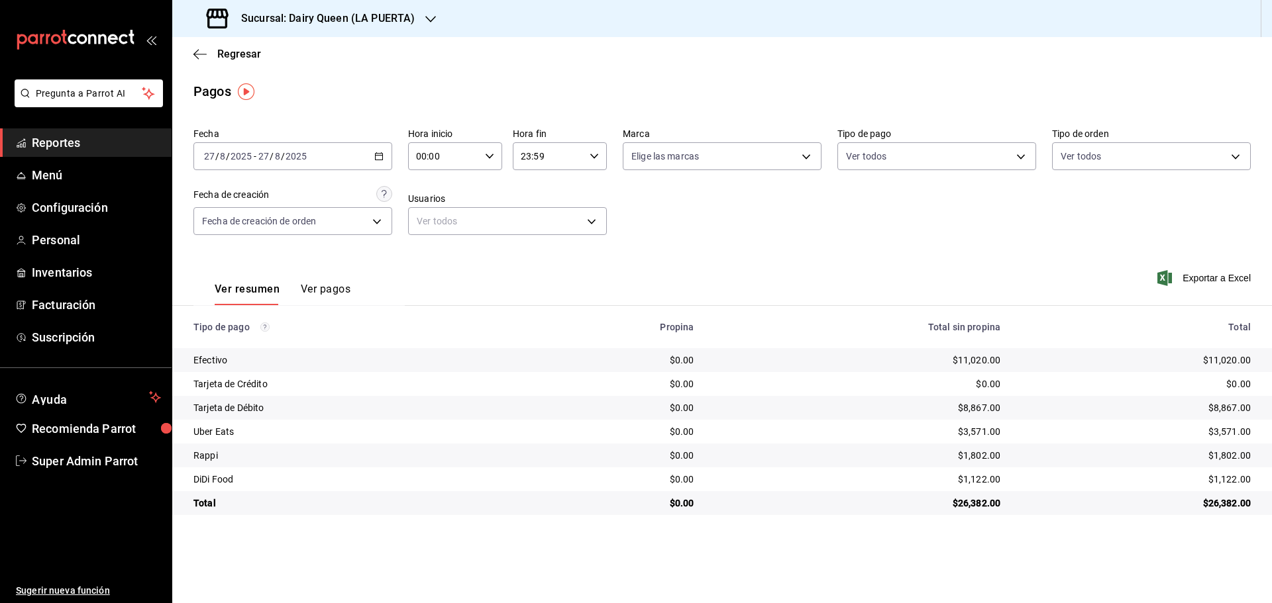
click at [287, 17] on h3 "Sucursal: Dairy Queen (LA PUERTA)" at bounding box center [323, 19] width 184 height 16
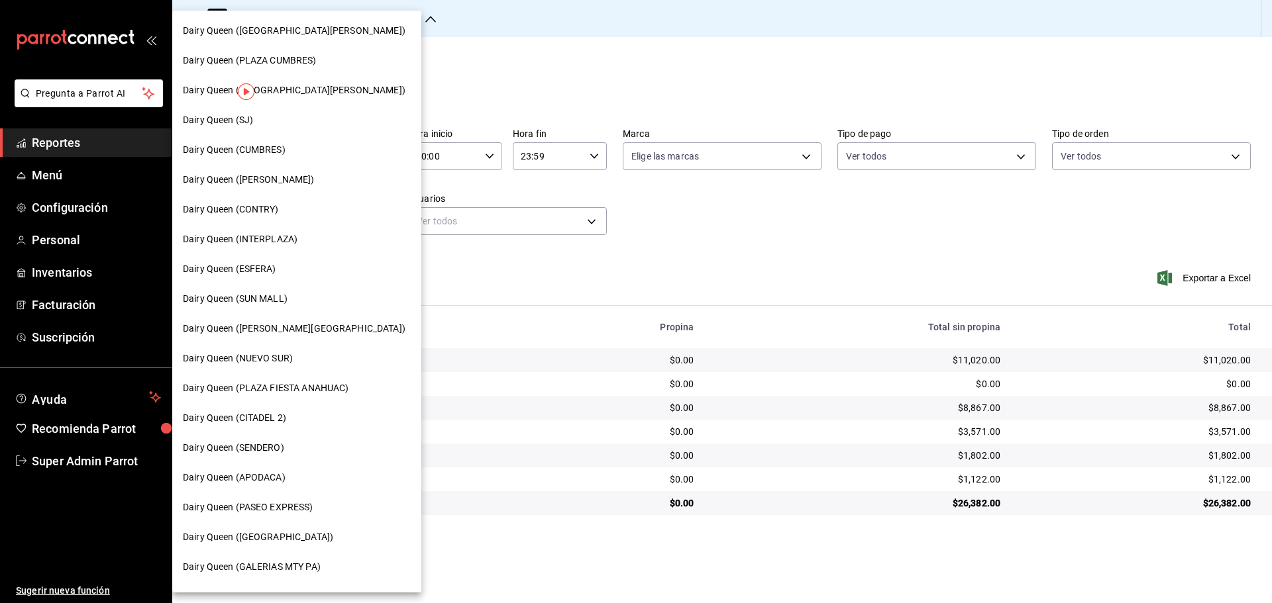
click at [303, 325] on div "Dairy Queen (VALLE ALTO)" at bounding box center [297, 329] width 228 height 14
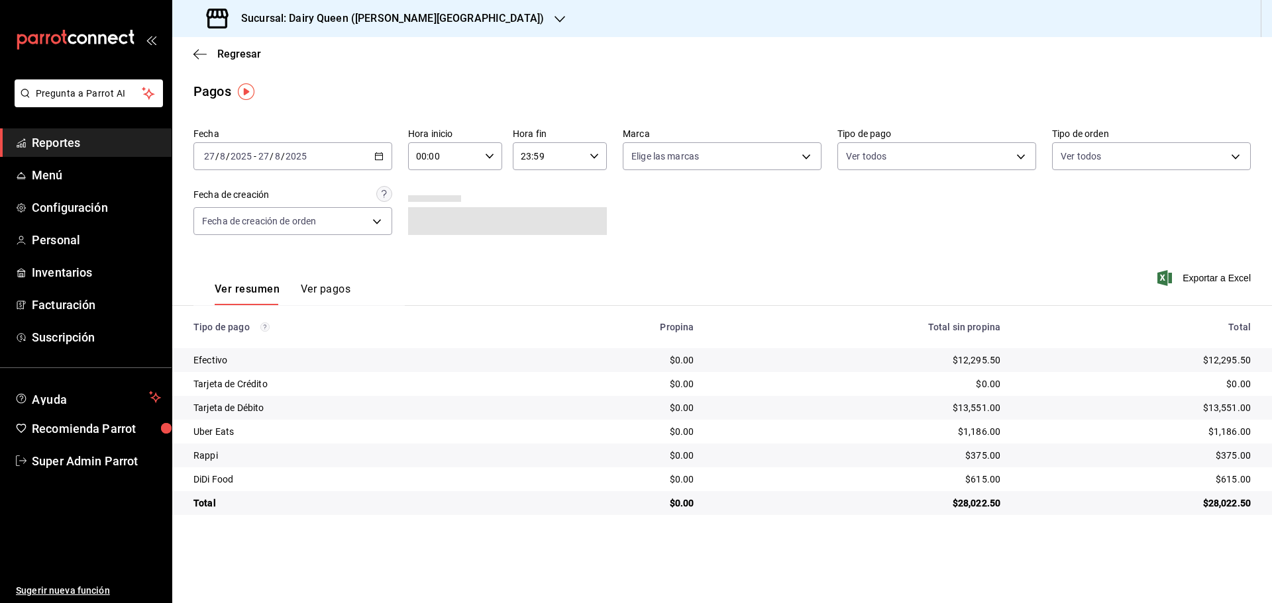
click at [345, 27] on div "Sucursal: Dairy Queen (VALLE ALTO)" at bounding box center [377, 18] width 388 height 37
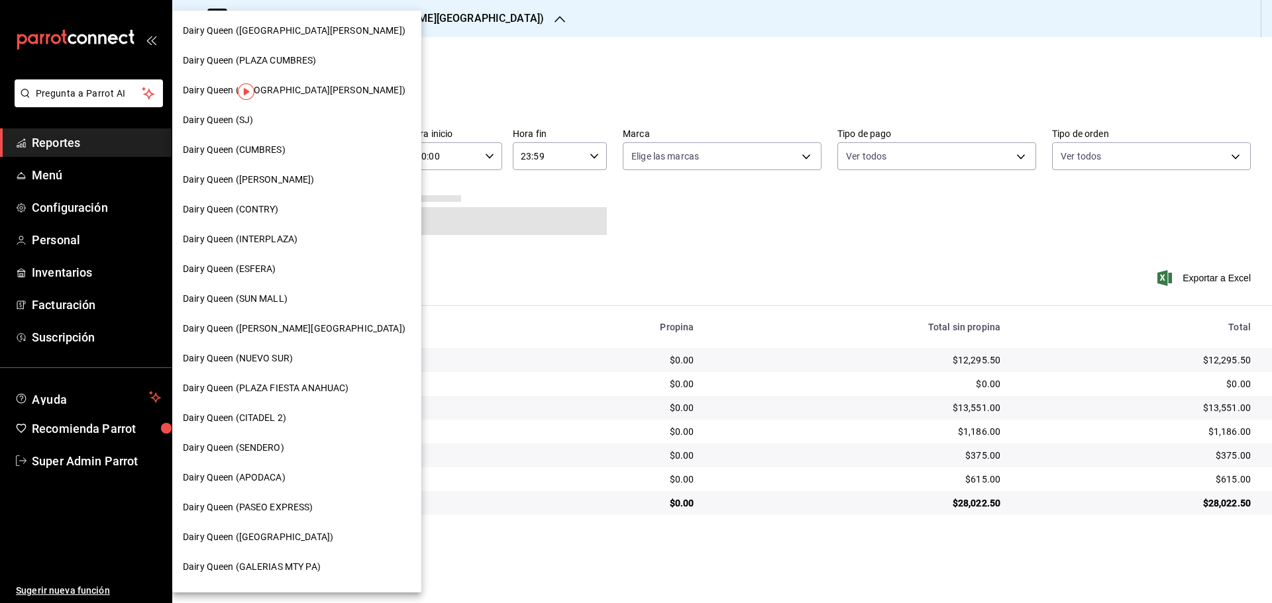
click at [280, 545] on div "Dairy Queen (CONCORDIA)" at bounding box center [296, 538] width 249 height 30
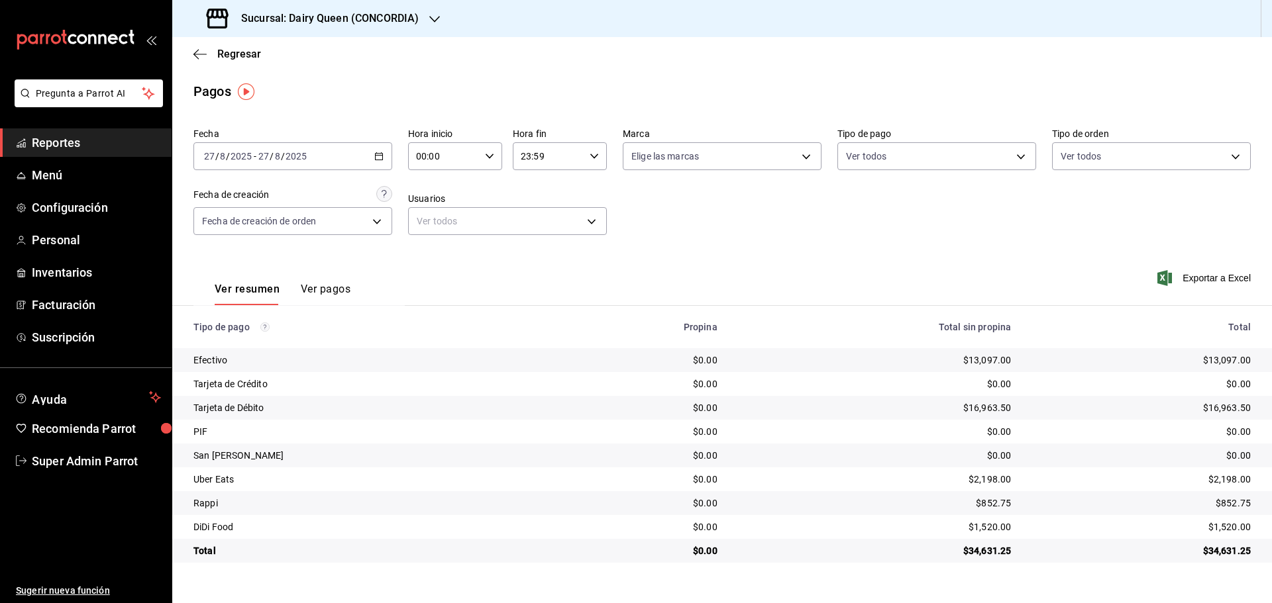
click at [335, 32] on div "Sucursal: Dairy Queen (CONCORDIA)" at bounding box center [314, 18] width 262 height 37
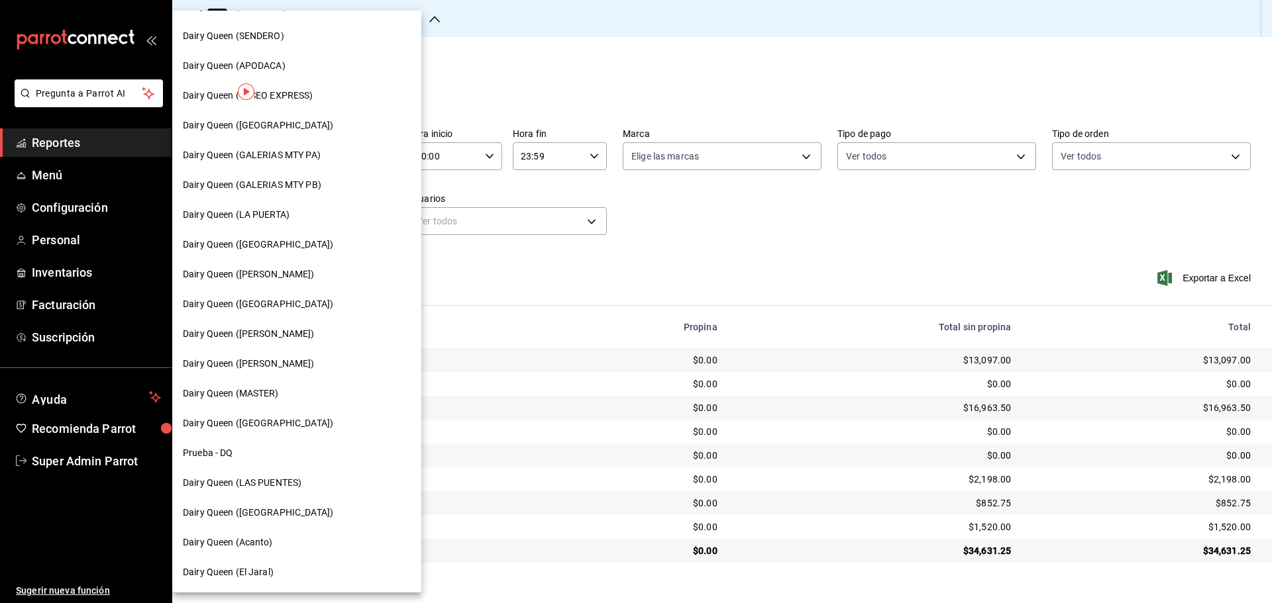
click at [291, 334] on span "Dairy Queen (Citadina Escobedo)" at bounding box center [249, 334] width 132 height 14
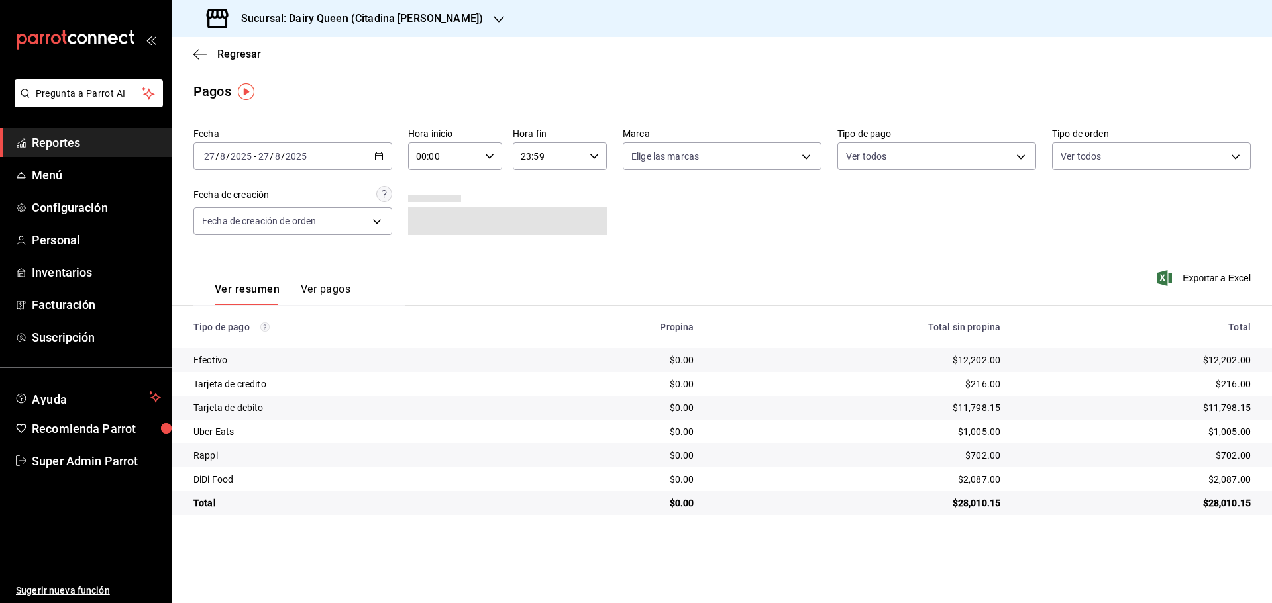
click at [294, 27] on div "Sucursal: Dairy Queen (Citadina Escobedo)" at bounding box center [346, 18] width 327 height 37
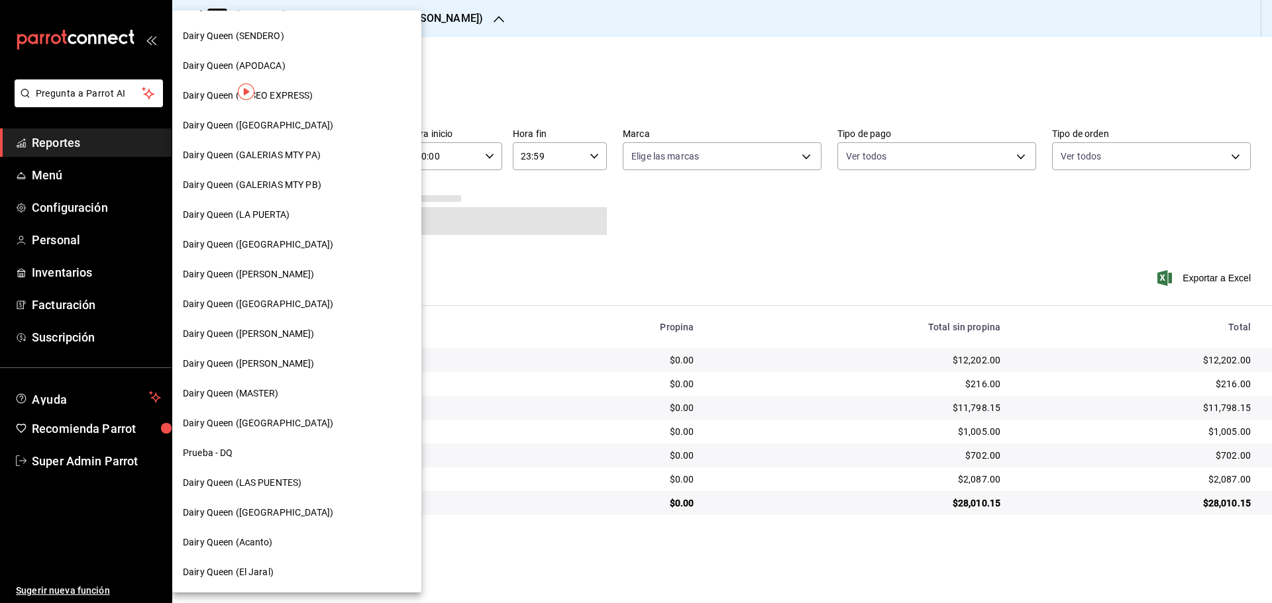
click at [291, 487] on span "Dairy Queen (LAS PUENTES)" at bounding box center [242, 483] width 119 height 14
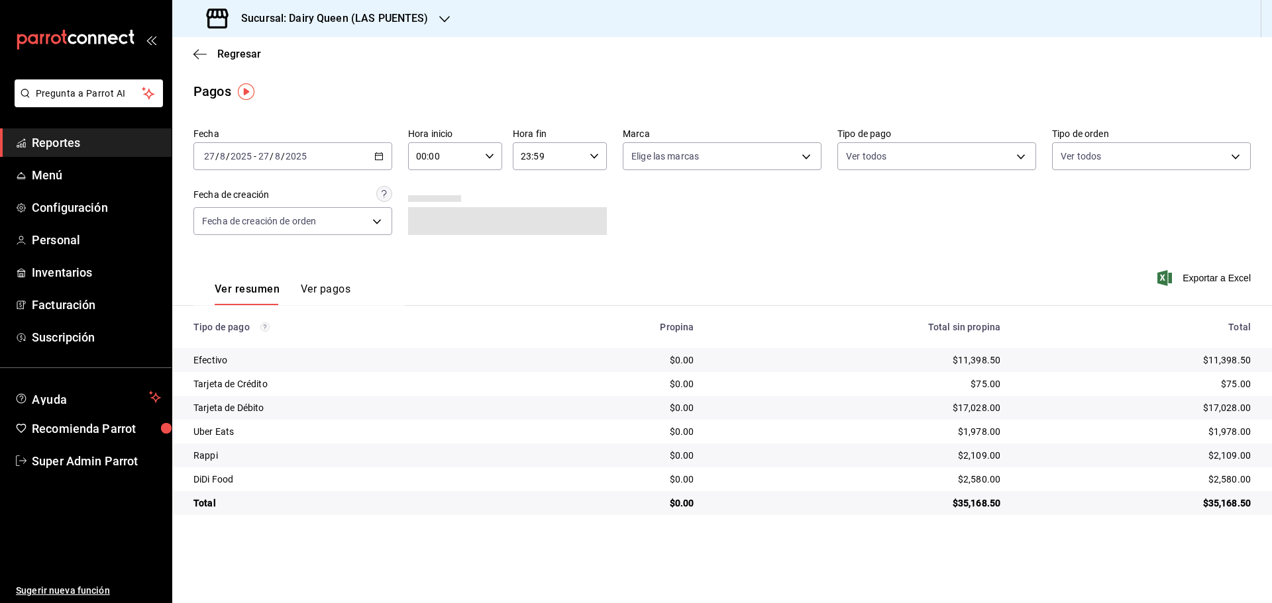
click at [289, 23] on h3 "Sucursal: Dairy Queen (LAS PUENTES)" at bounding box center [330, 19] width 198 height 16
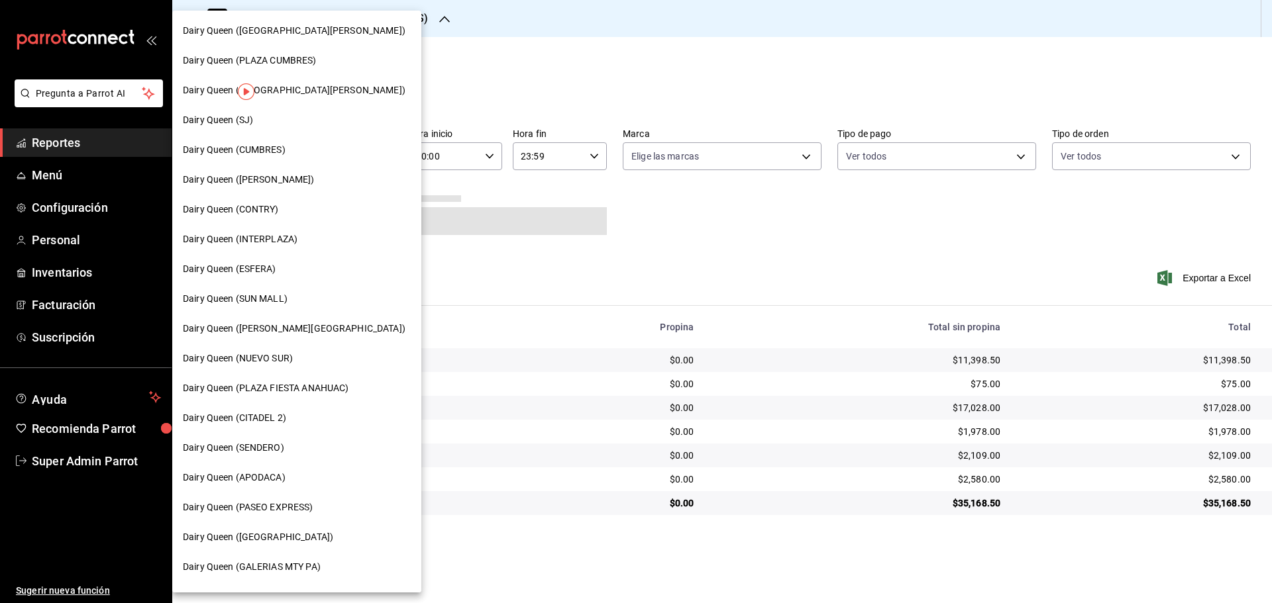
click at [280, 157] on div "Dairy Queen (CUMBRES)" at bounding box center [296, 150] width 249 height 30
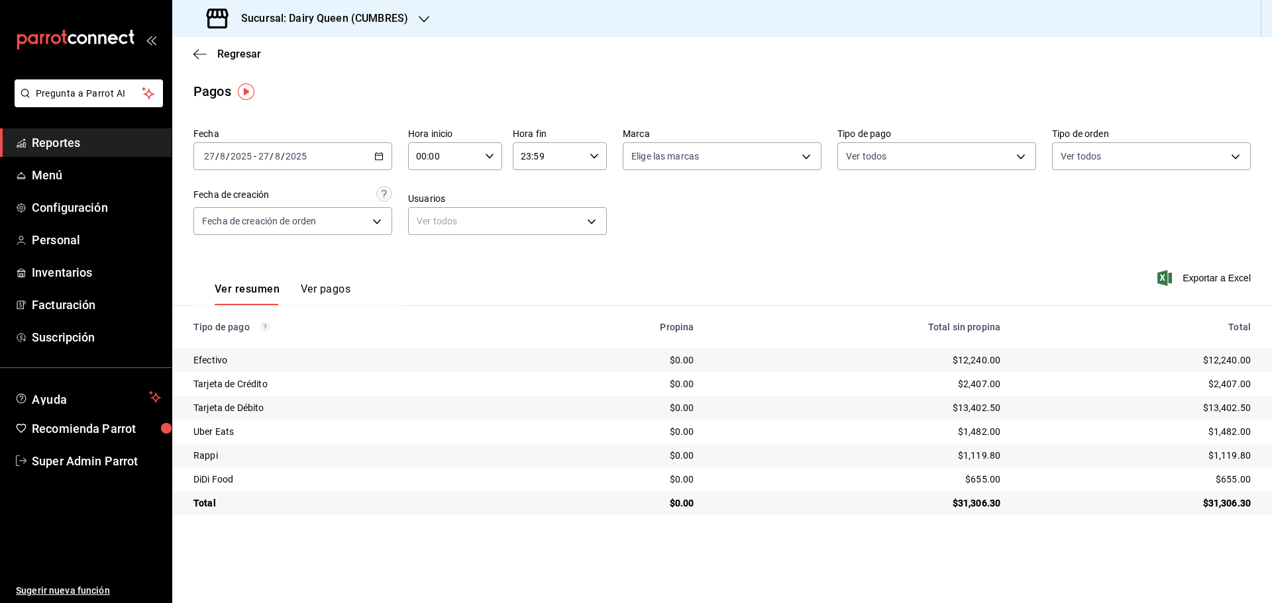
click at [299, 29] on div "Sucursal: Dairy Queen (CUMBRES)" at bounding box center [309, 18] width 252 height 37
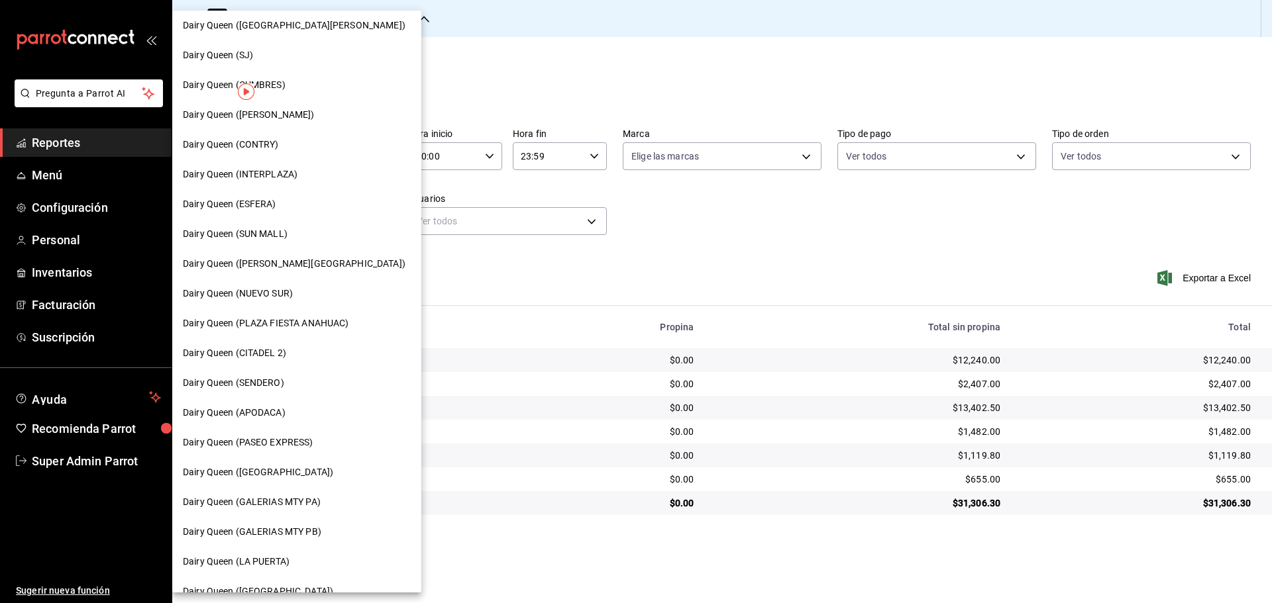
scroll to position [111, 0]
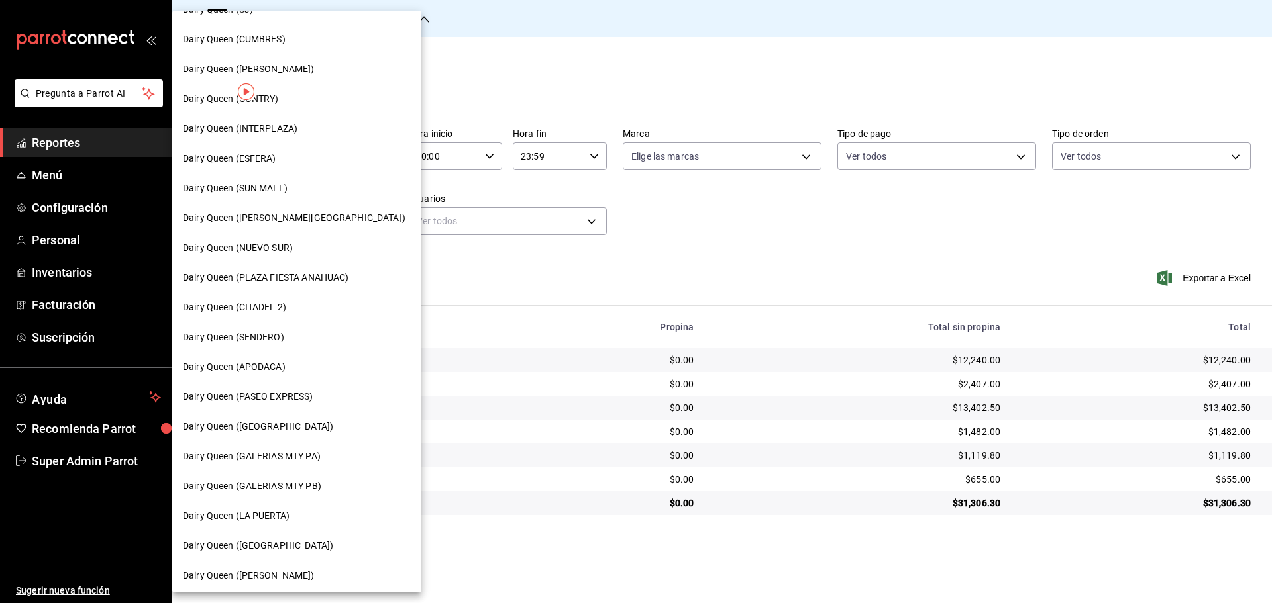
click at [250, 340] on span "Dairy Queen (SENDERO)" at bounding box center [233, 338] width 101 height 14
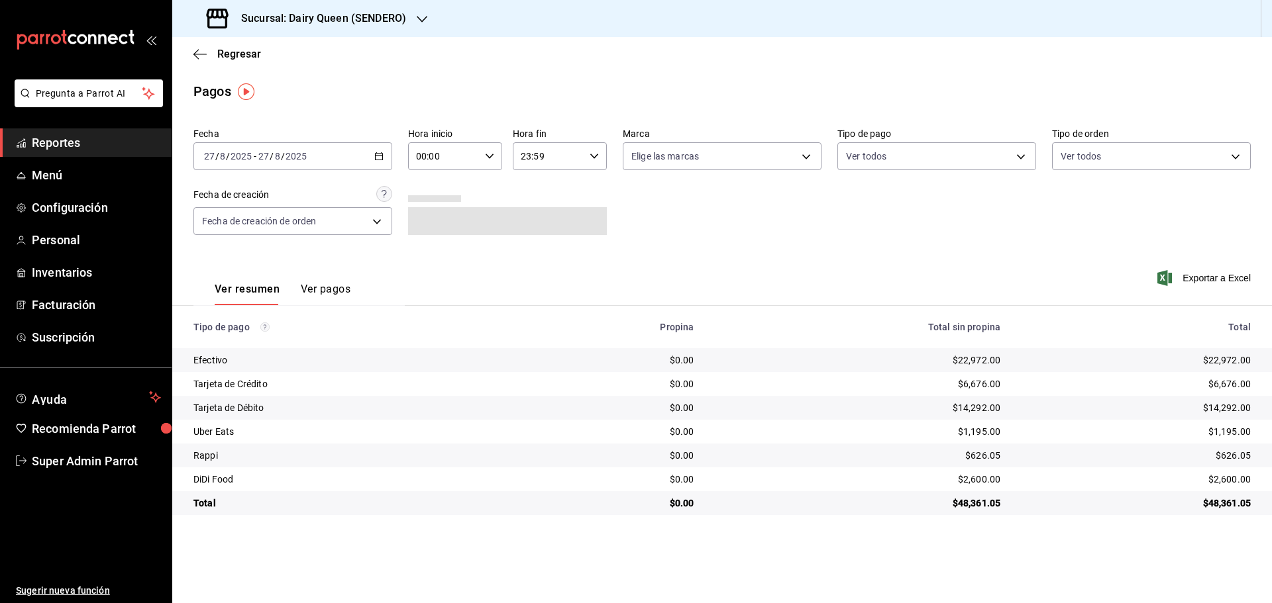
click at [271, 15] on h3 "Sucursal: Dairy Queen (SENDERO)" at bounding box center [319, 19] width 176 height 16
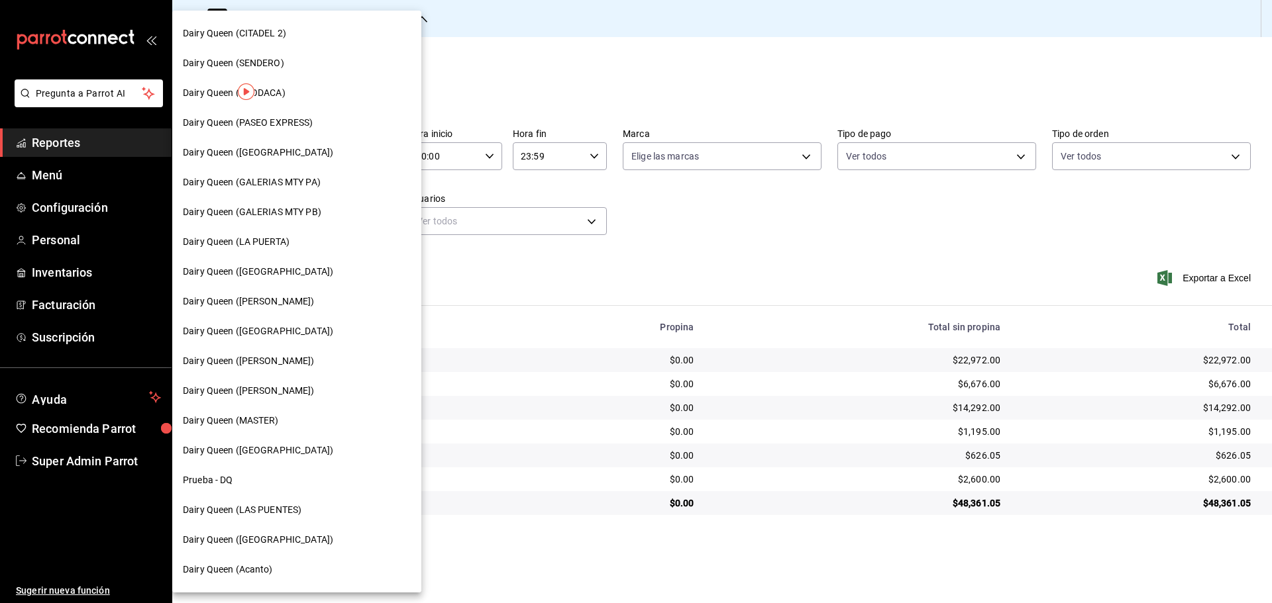
scroll to position [412, 0]
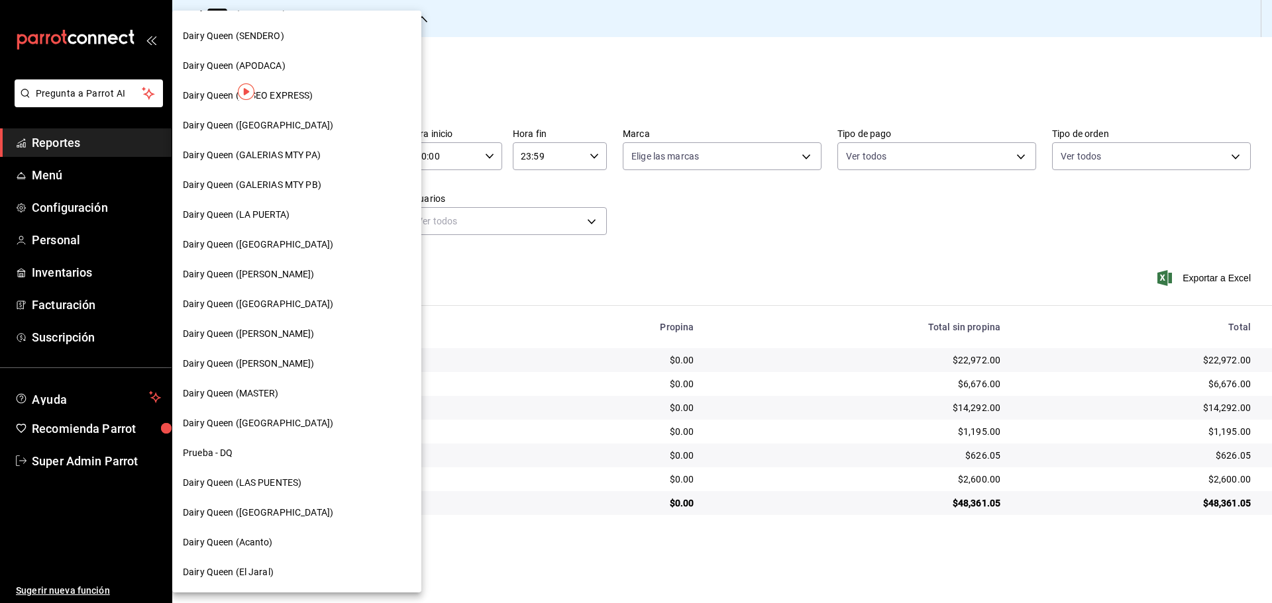
click at [275, 312] on div "Dairy Queen (Plaza Paraíso)" at bounding box center [296, 304] width 249 height 30
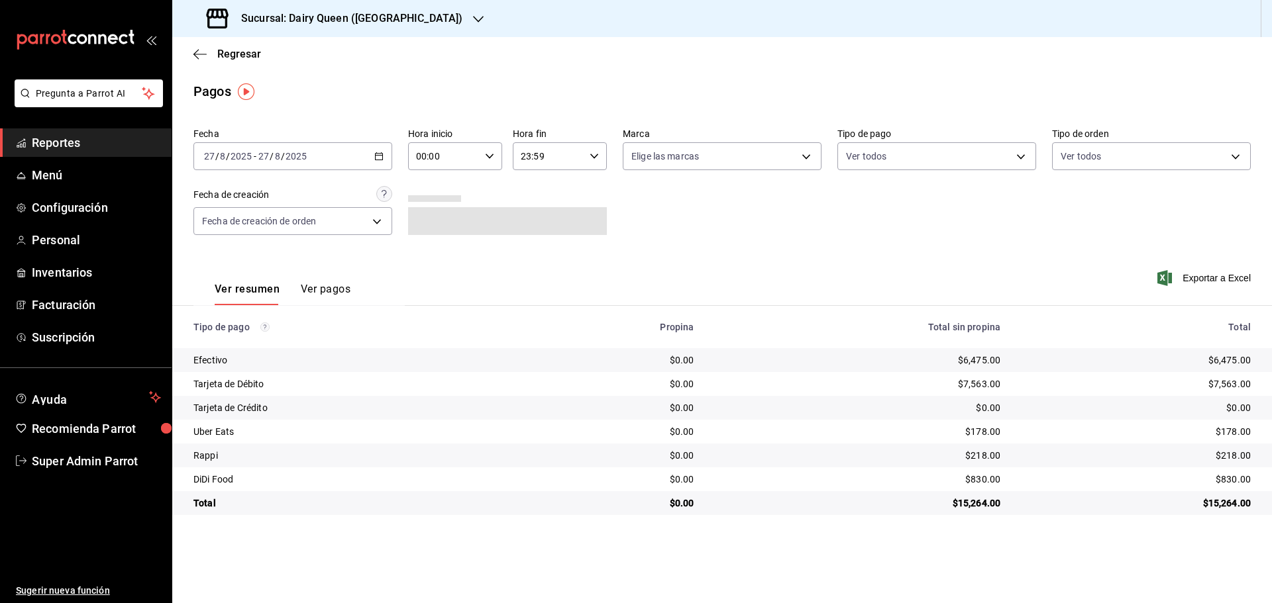
click at [301, 19] on h3 "Sucursal: Dairy Queen (Plaza Paraíso)" at bounding box center [347, 19] width 232 height 16
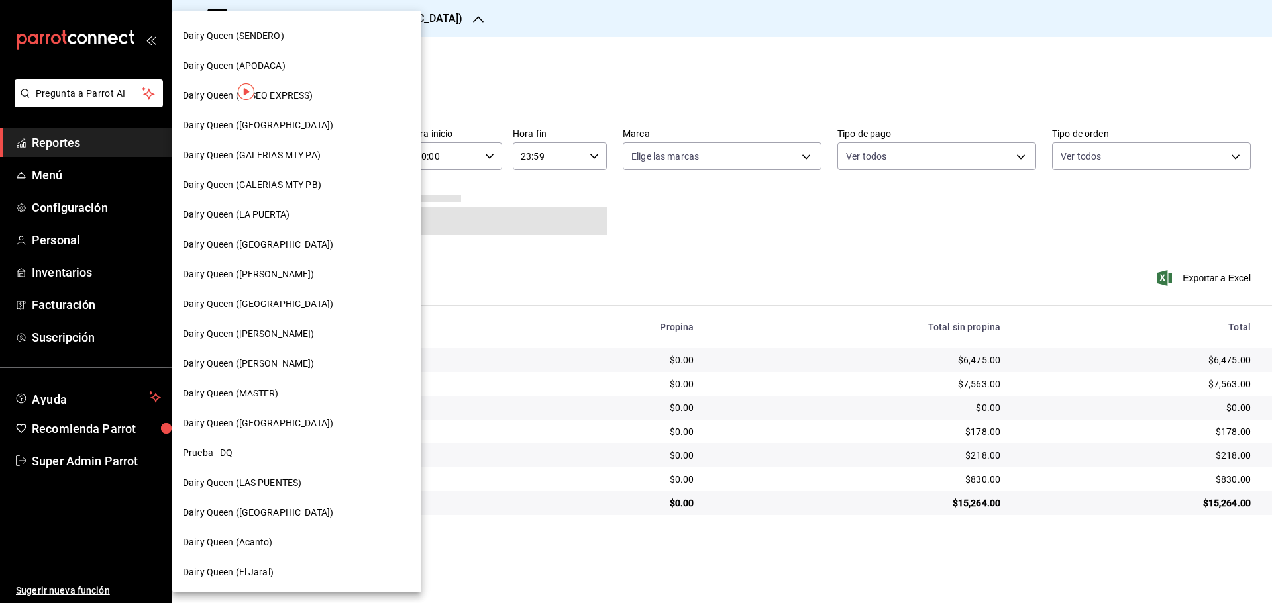
click at [271, 277] on span "Dairy Queen (GARCIA)" at bounding box center [249, 275] width 132 height 14
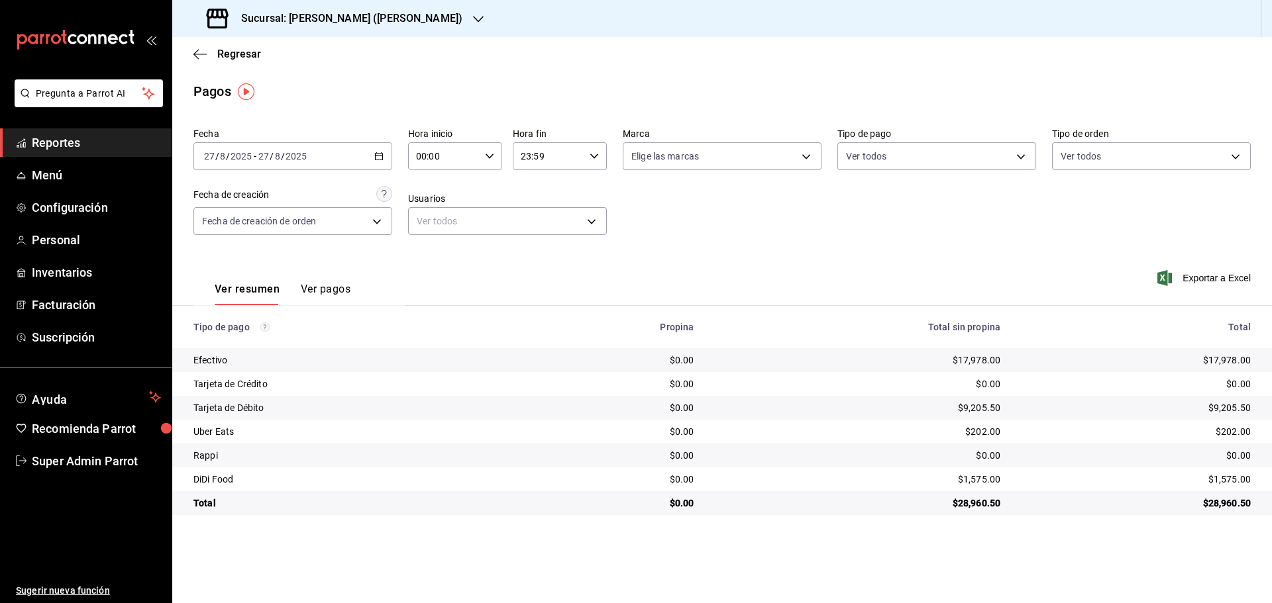
click at [302, 21] on h3 "Sucursal: Dairy Queen (GARCIA)" at bounding box center [347, 19] width 232 height 16
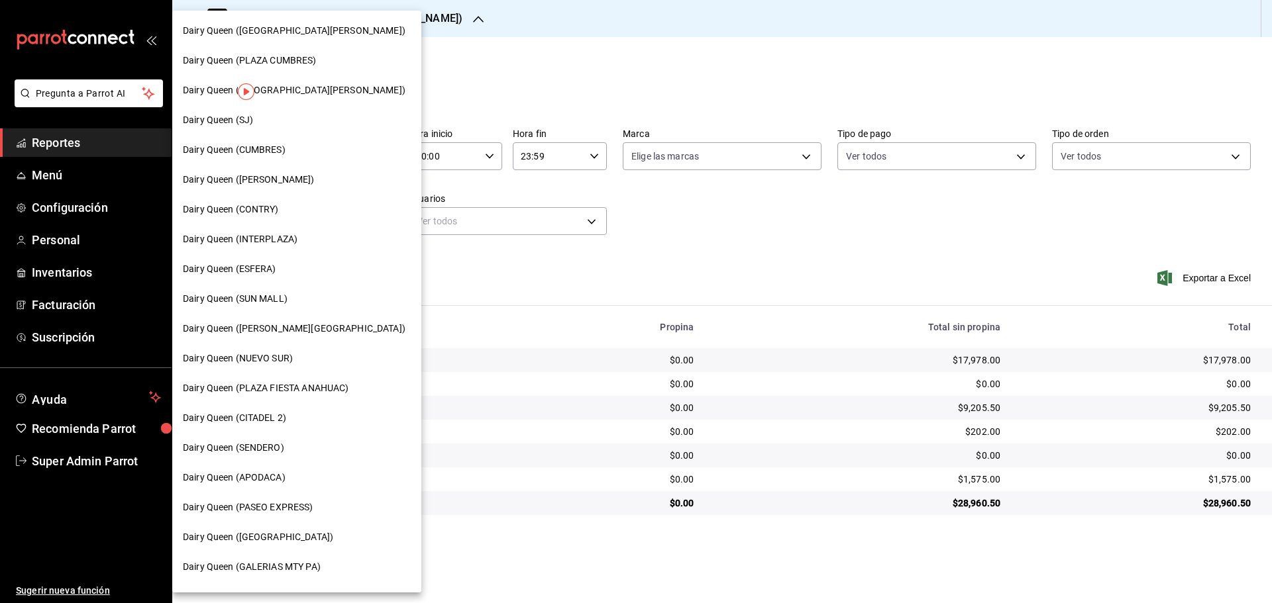
click at [285, 291] on div "Dairy Queen (SUN MALL)" at bounding box center [296, 299] width 249 height 30
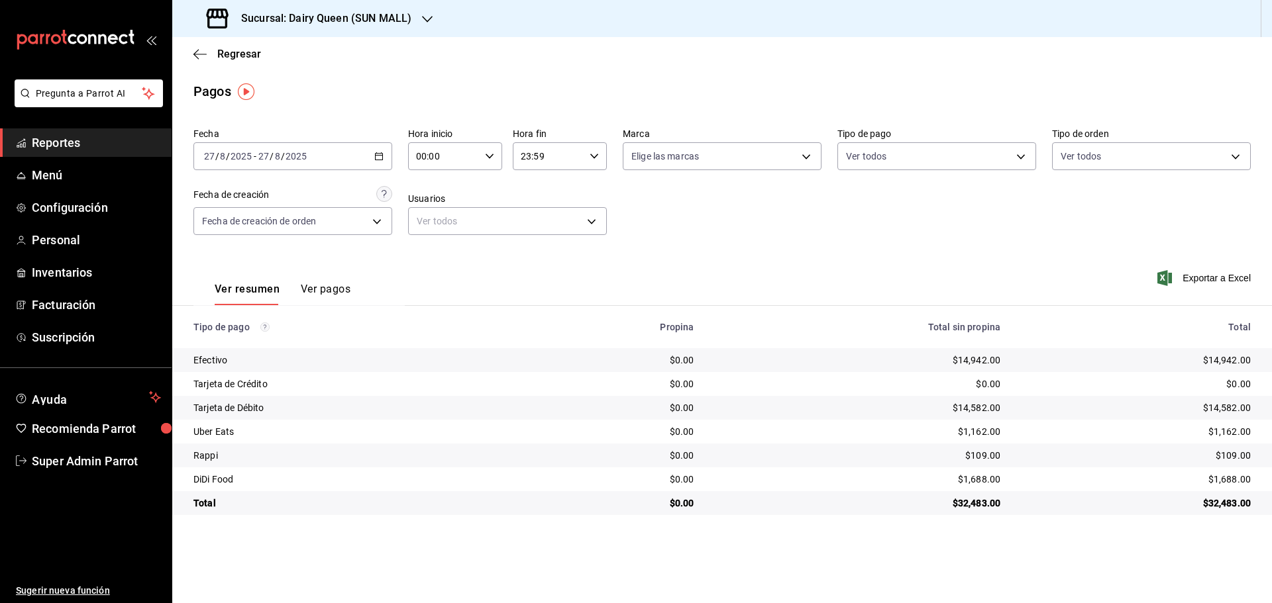
click at [359, 9] on div "Sucursal: Dairy Queen (SUN MALL)" at bounding box center [310, 18] width 255 height 37
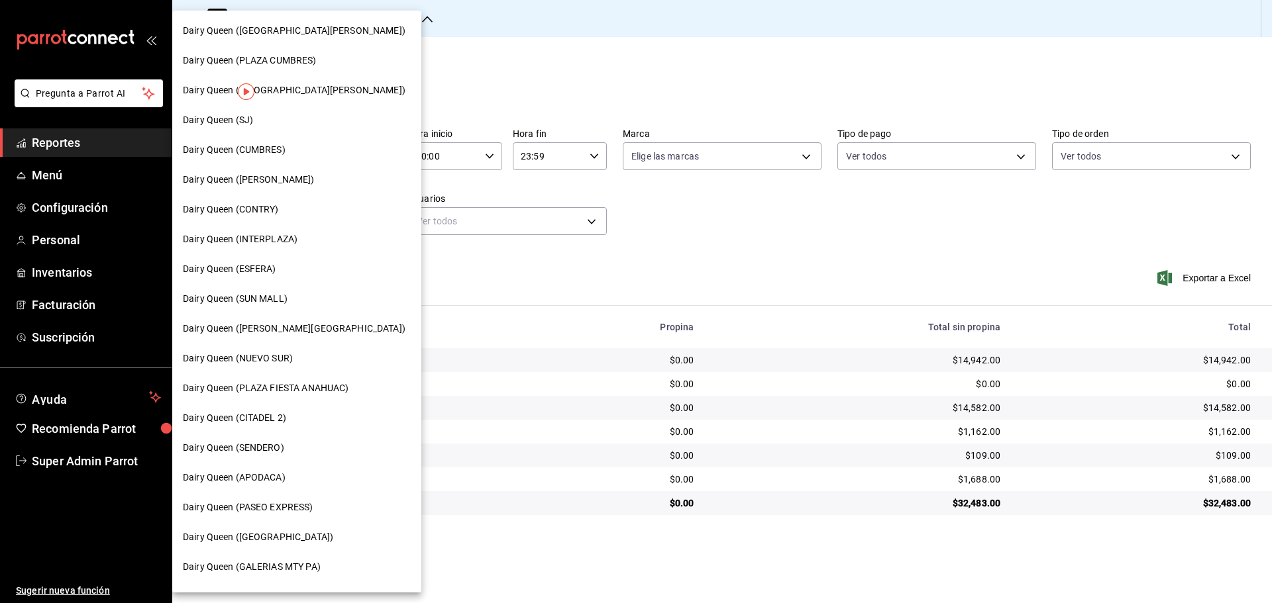
click at [279, 52] on div "Dairy Queen (PLAZA CUMBRES)" at bounding box center [296, 61] width 249 height 30
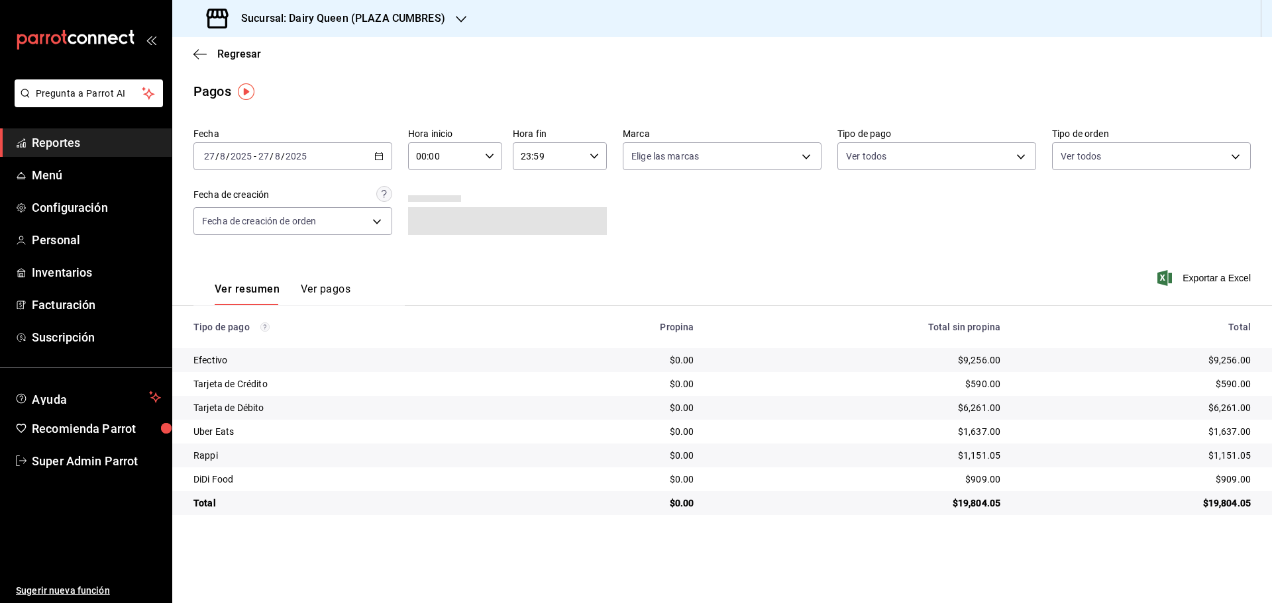
click at [264, 6] on div "Sucursal: Dairy Queen (PLAZA CUMBRES)" at bounding box center [327, 18] width 289 height 37
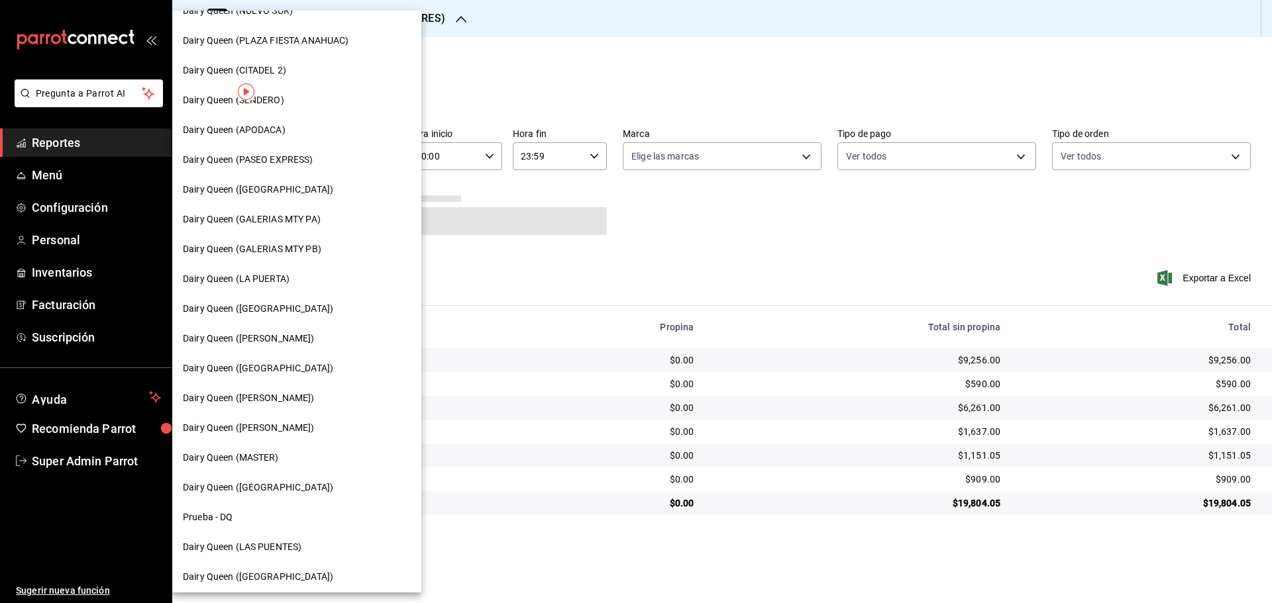
scroll to position [301, 0]
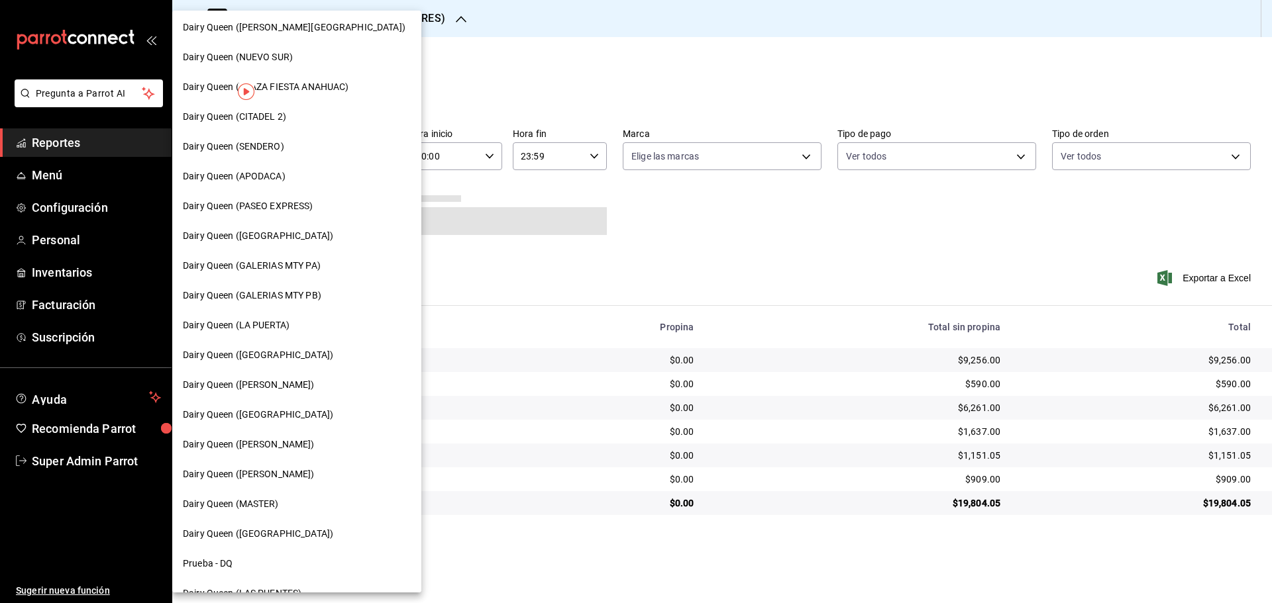
click at [321, 85] on span "Dairy Queen (PLAZA FIESTA ANAHUAC)" at bounding box center [266, 87] width 166 height 14
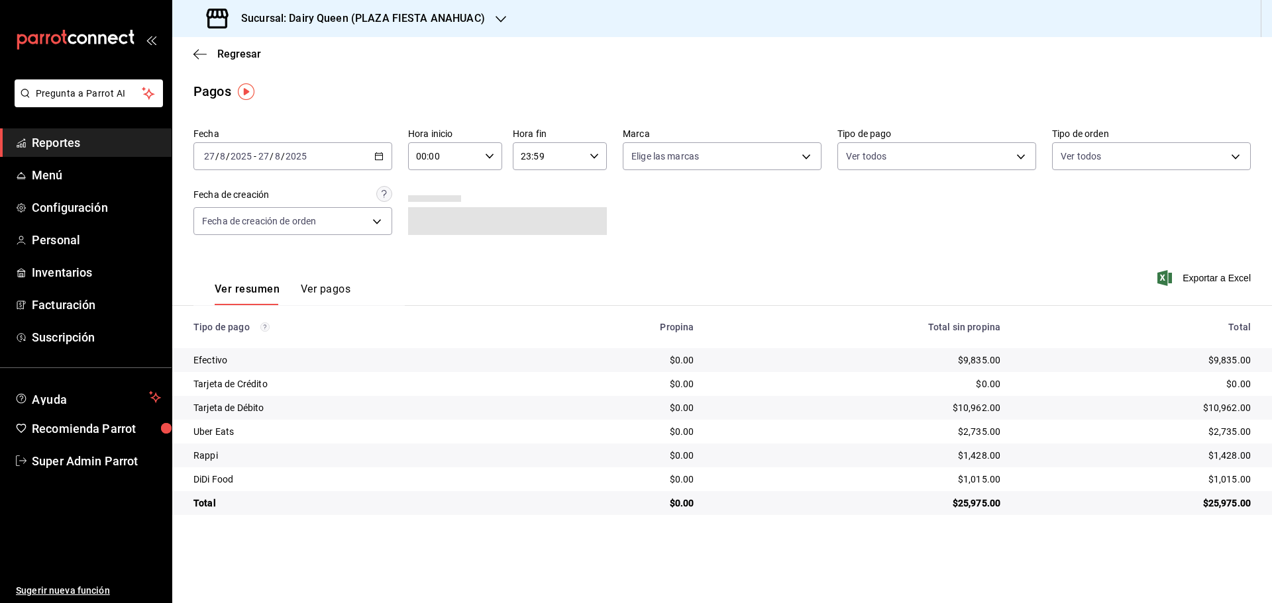
click at [287, 24] on h3 "Sucursal: Dairy Queen (PLAZA FIESTA ANAHUAC)" at bounding box center [358, 19] width 254 height 16
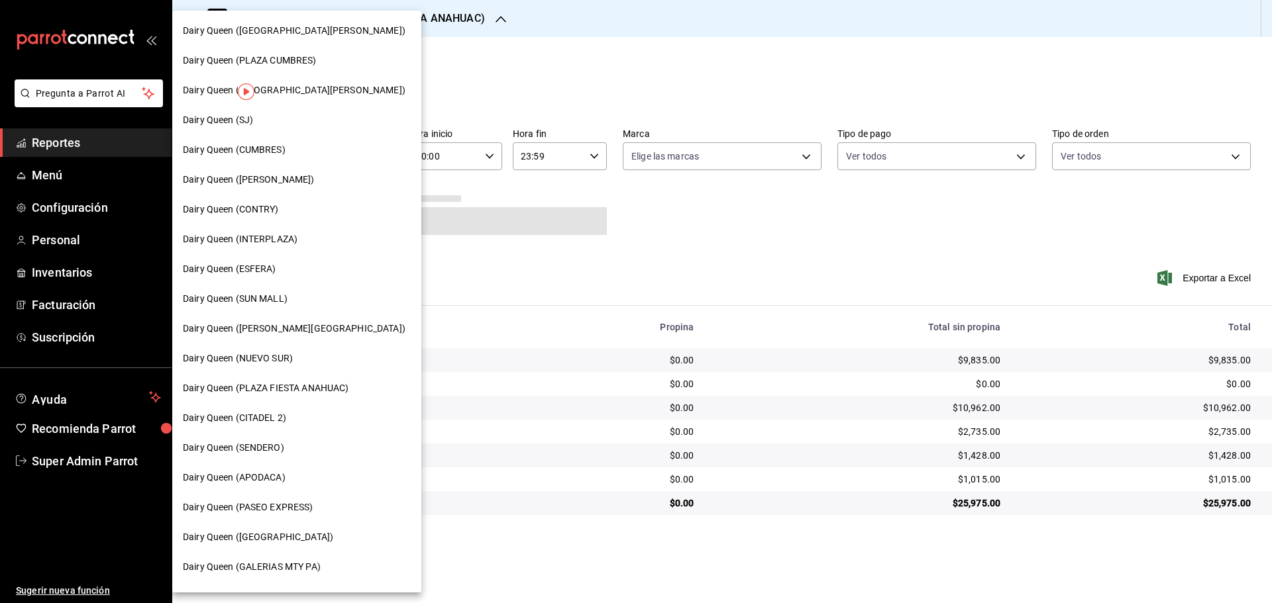
click at [765, 294] on div at bounding box center [636, 301] width 1272 height 603
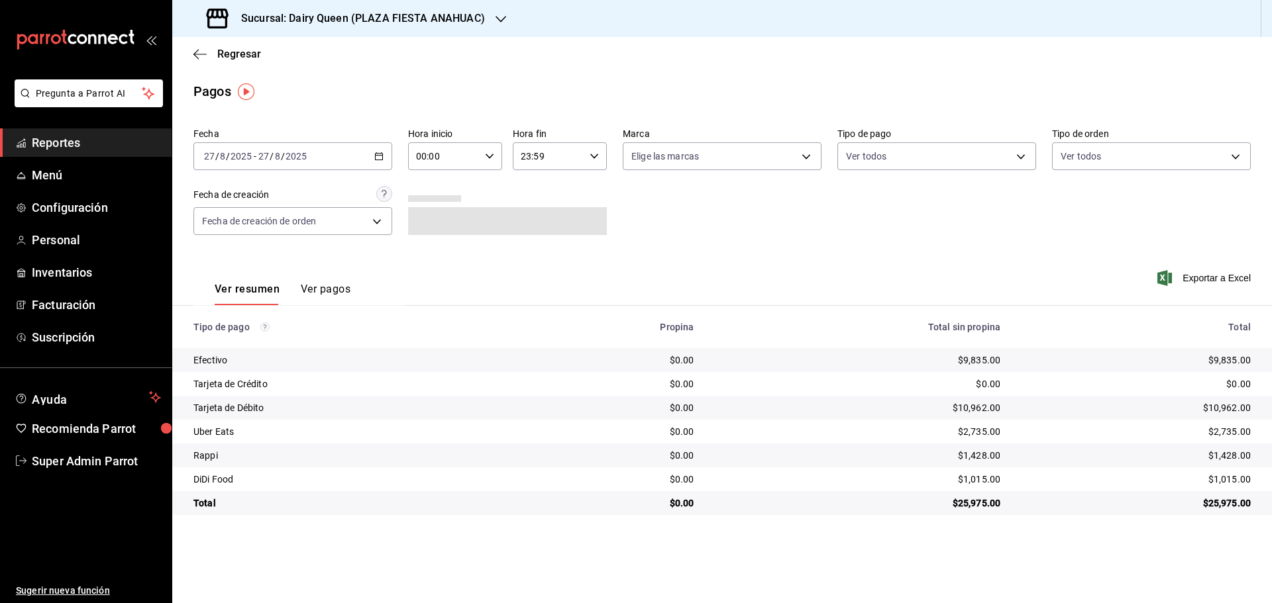
click at [450, 21] on h3 "Sucursal: Dairy Queen (PLAZA FIESTA ANAHUAC)" at bounding box center [358, 19] width 254 height 16
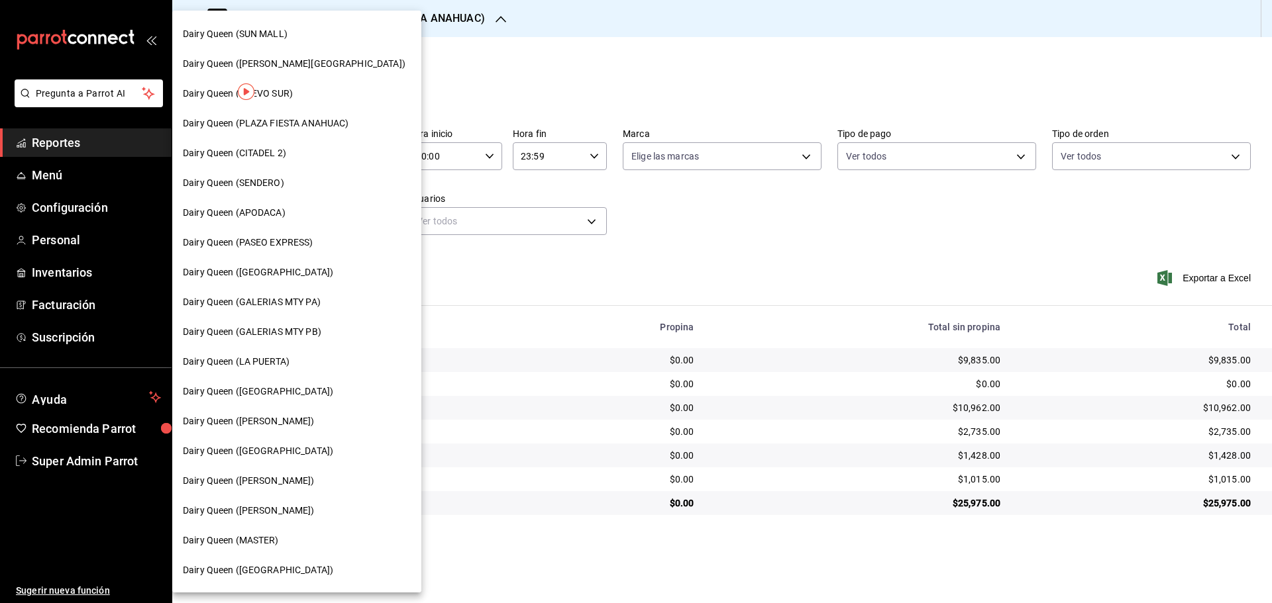
scroll to position [331, 0]
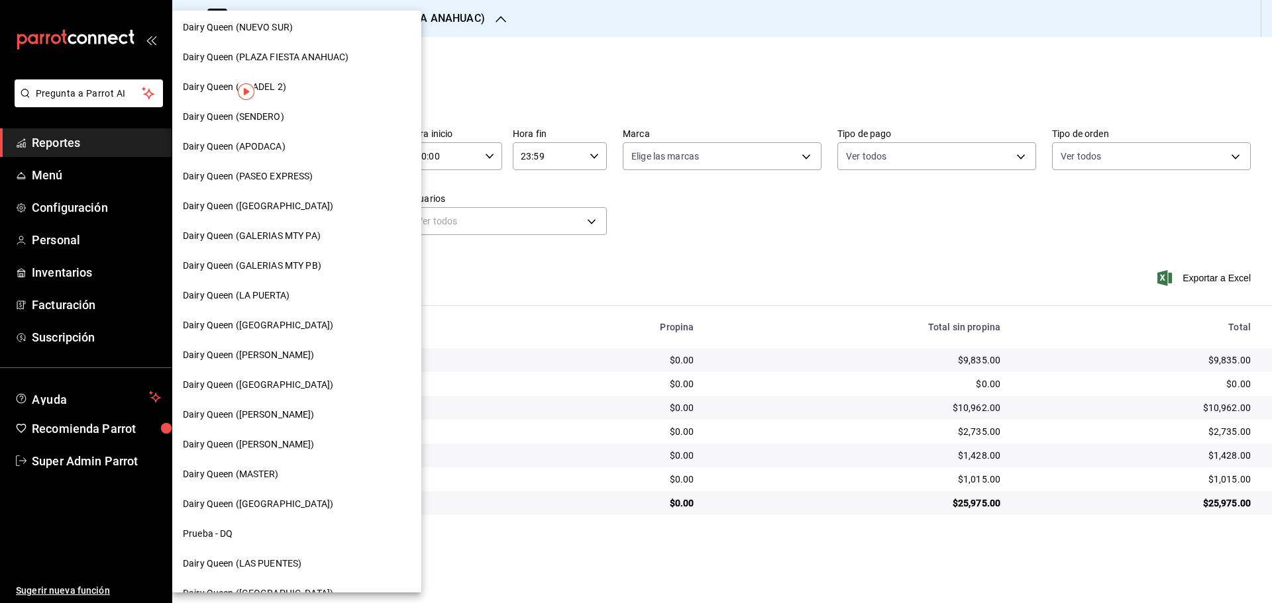
click at [311, 268] on span "Dairy Queen (GALERIAS MTY PB)" at bounding box center [252, 266] width 138 height 14
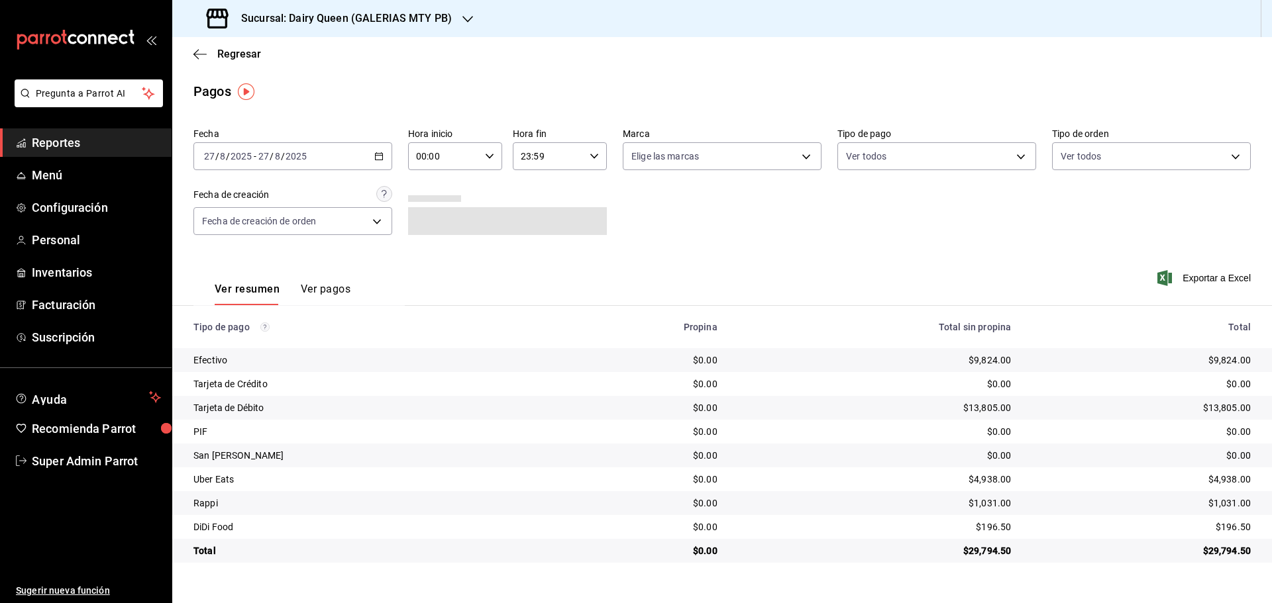
click at [295, 32] on div "Sucursal: Dairy Queen (GALERIAS MTY PB)" at bounding box center [330, 18] width 295 height 37
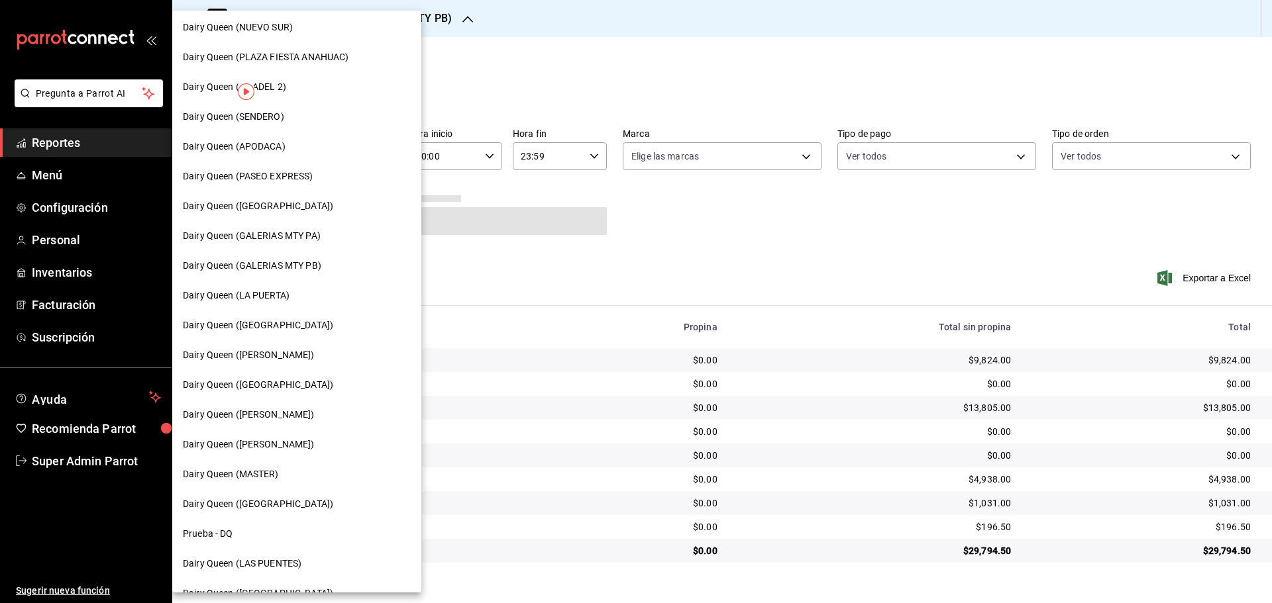
scroll to position [412, 0]
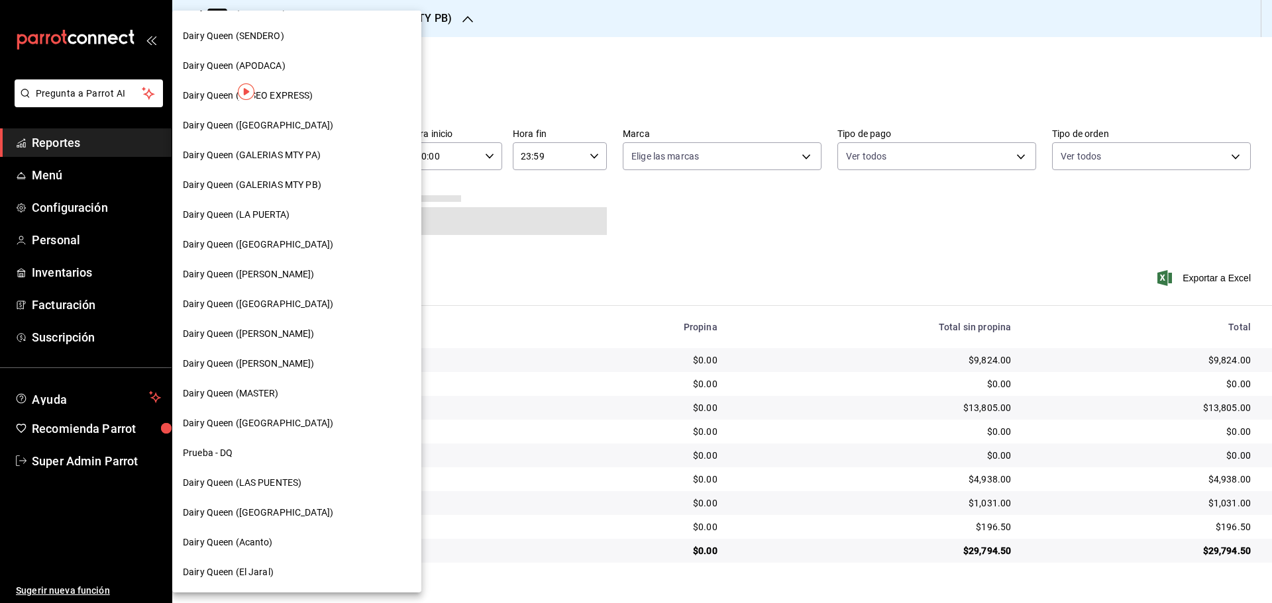
click at [319, 157] on span "Dairy Queen (GALERIAS MTY PA)" at bounding box center [252, 155] width 138 height 14
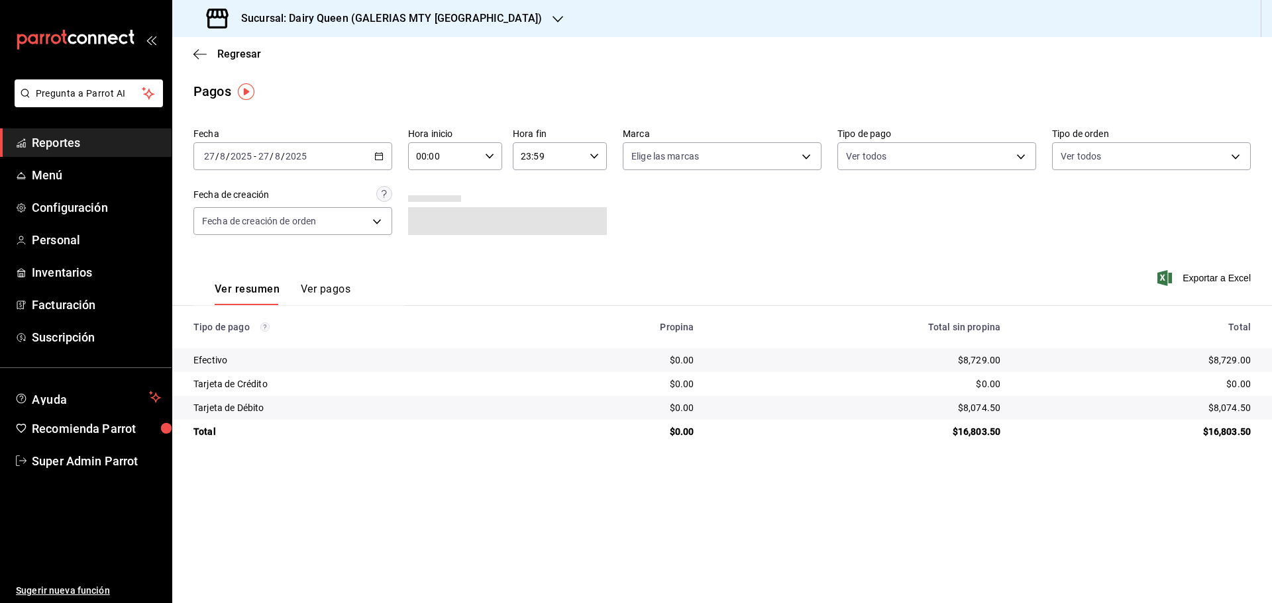
click at [350, 12] on h3 "Sucursal: Dairy Queen (GALERIAS MTY PA)" at bounding box center [386, 19] width 311 height 16
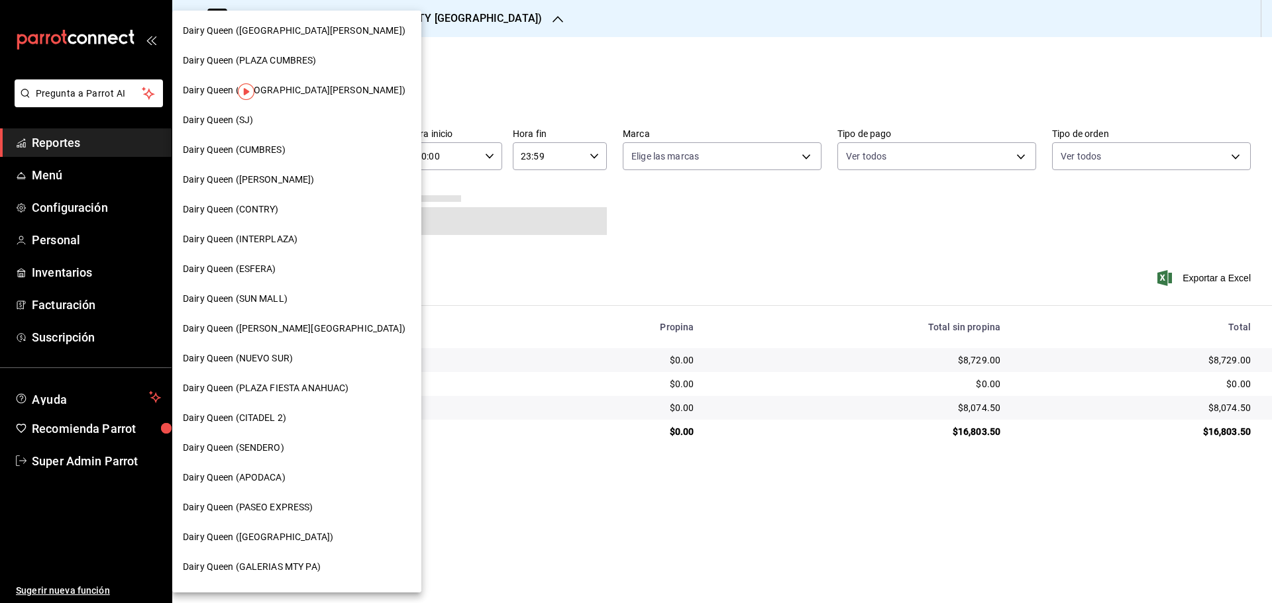
click at [339, 27] on span "Dairy Queen (GALERIAS VALLE ORIENTE)" at bounding box center [294, 31] width 223 height 14
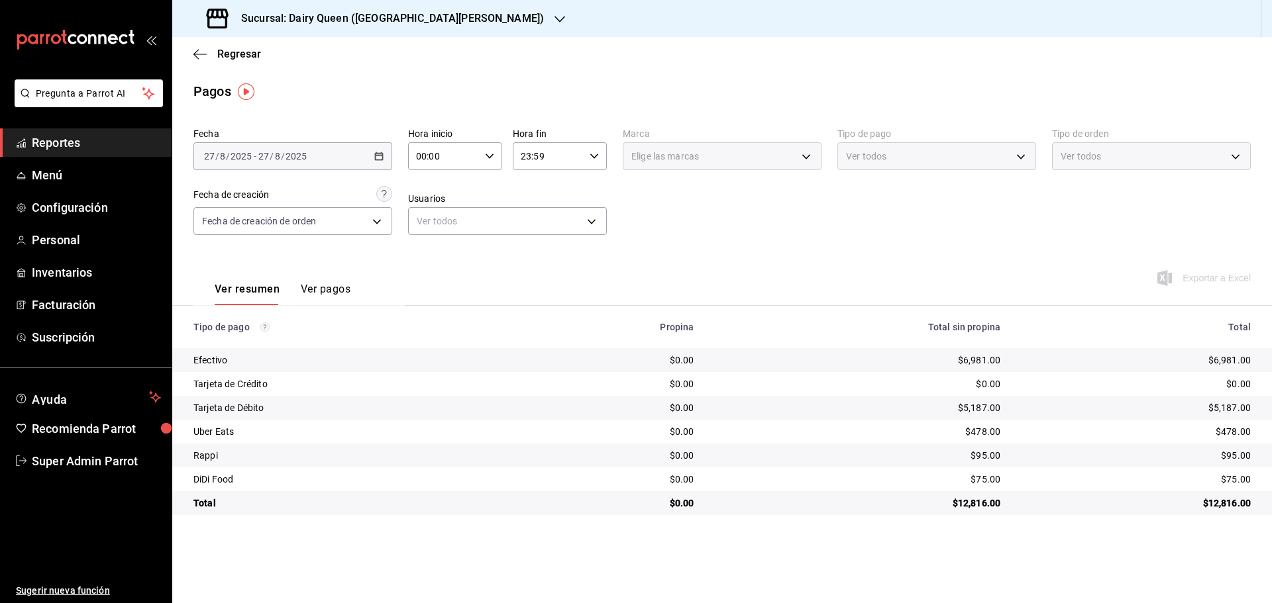
click at [338, 25] on h3 "Sucursal: Dairy Queen (GALERIAS VALLE ORIENTE)" at bounding box center [387, 19] width 313 height 16
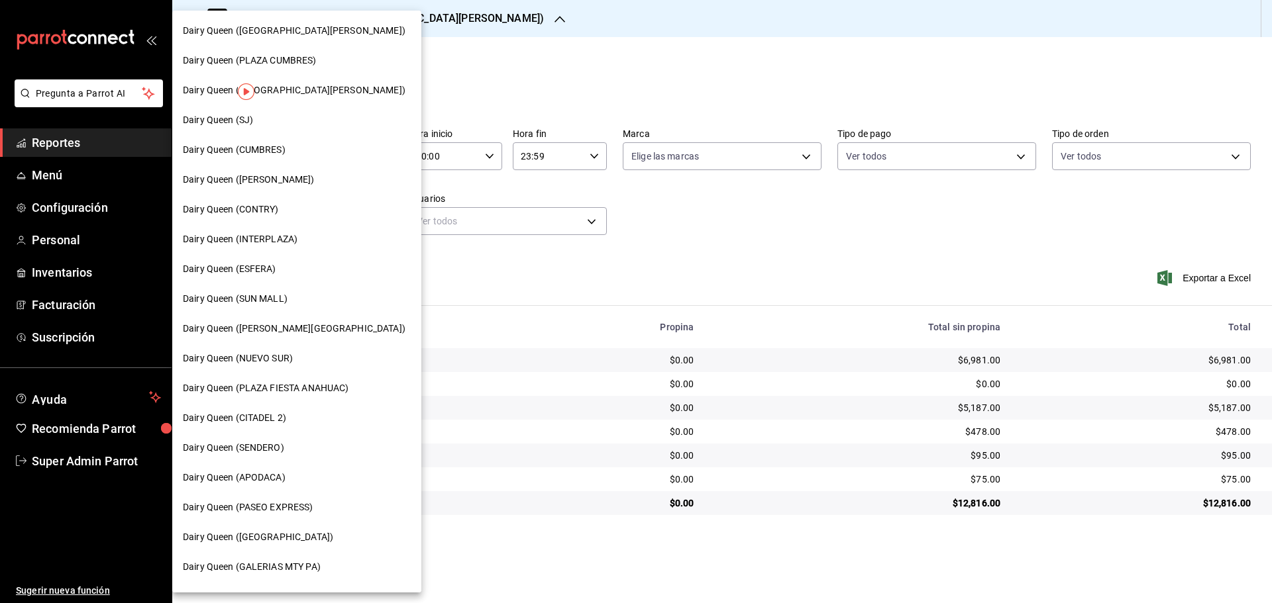
click at [295, 64] on span "Dairy Queen (PLAZA CUMBRES)" at bounding box center [250, 61] width 134 height 14
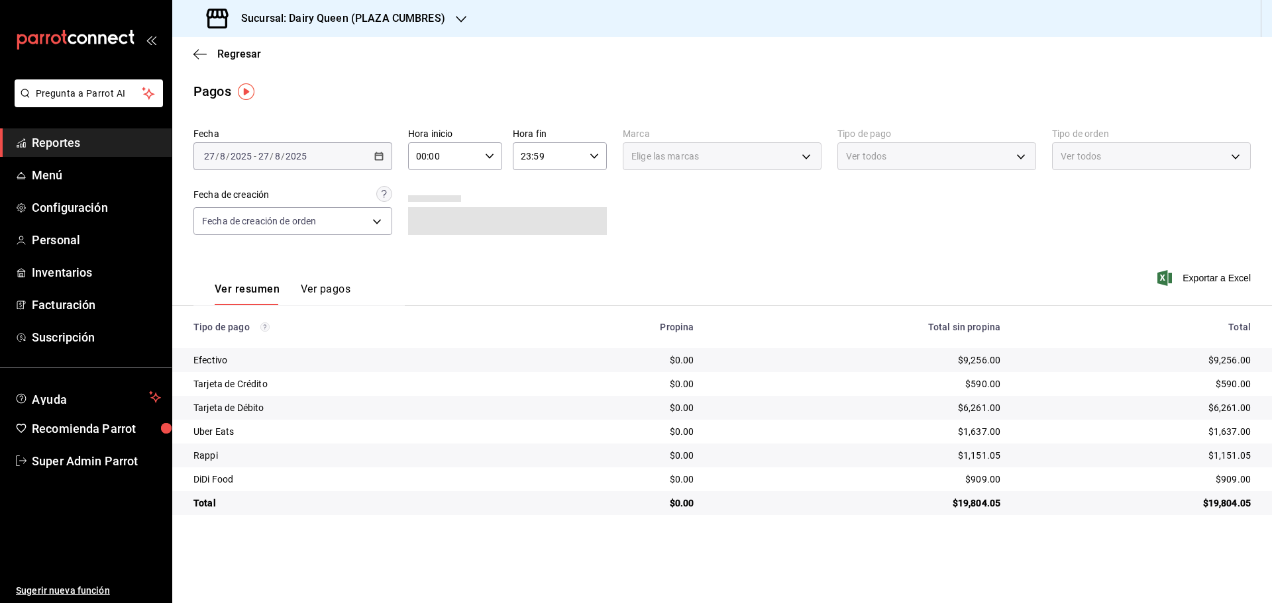
click at [318, 23] on h3 "Sucursal: Dairy Queen (PLAZA CUMBRES)" at bounding box center [338, 19] width 215 height 16
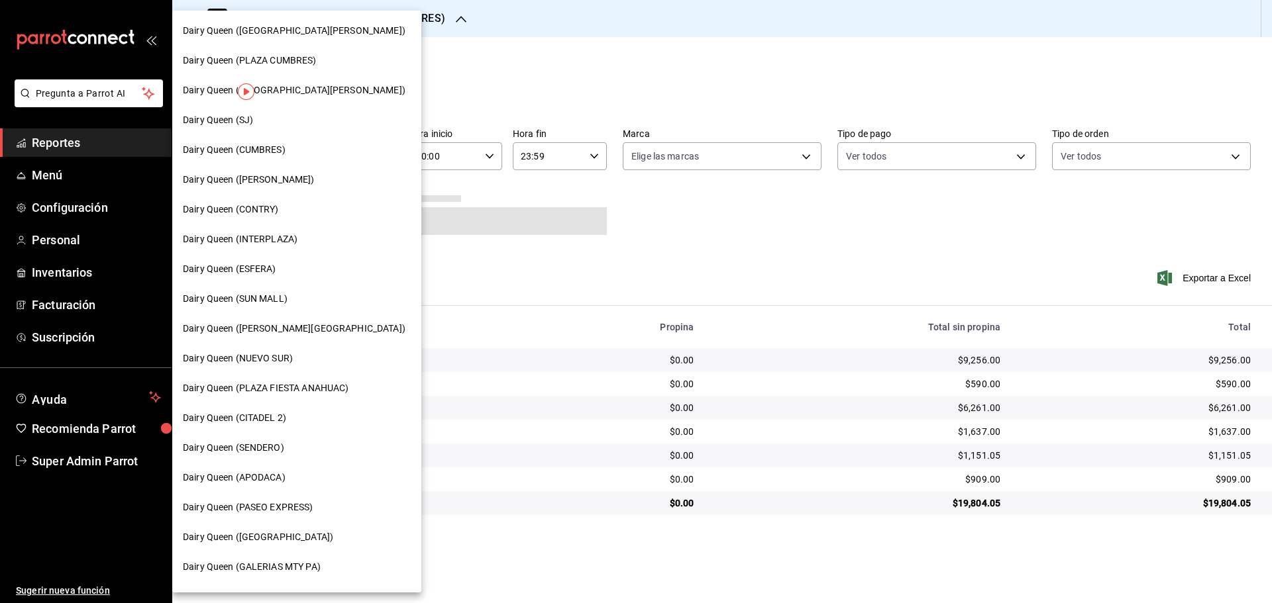
click at [301, 92] on span "Dairy Queen (PLAZA FIESTA SAN AGUSTIN)" at bounding box center [294, 90] width 223 height 14
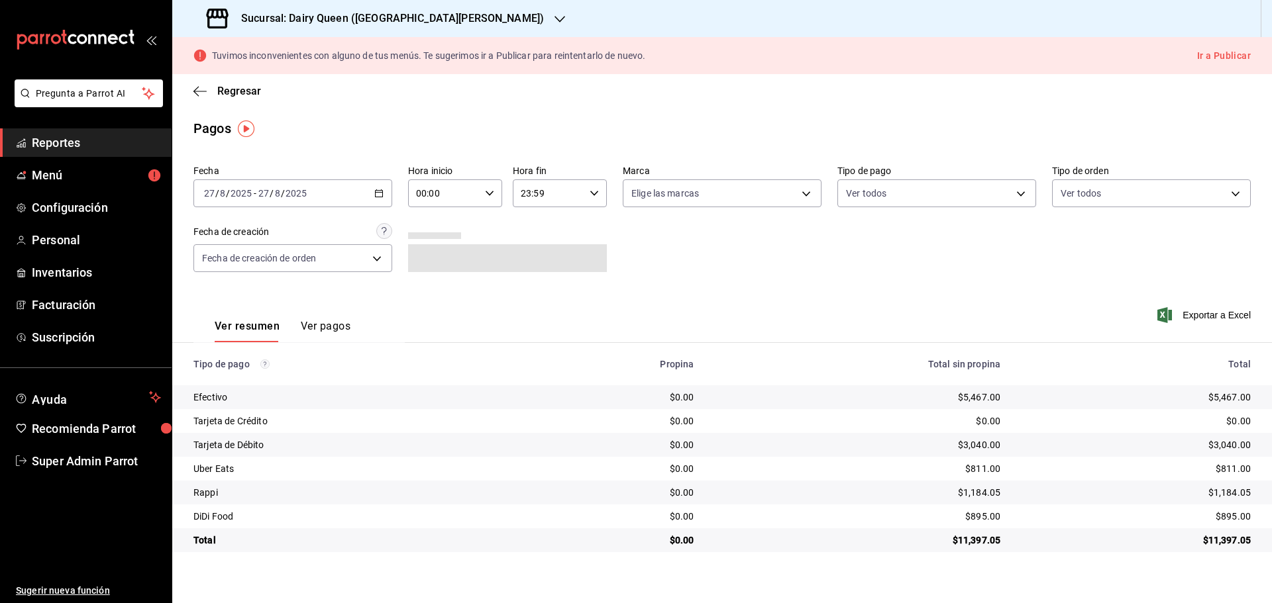
click at [311, 15] on h3 "Sucursal: Dairy Queen (PLAZA FIESTA SAN AGUSTIN)" at bounding box center [387, 19] width 313 height 16
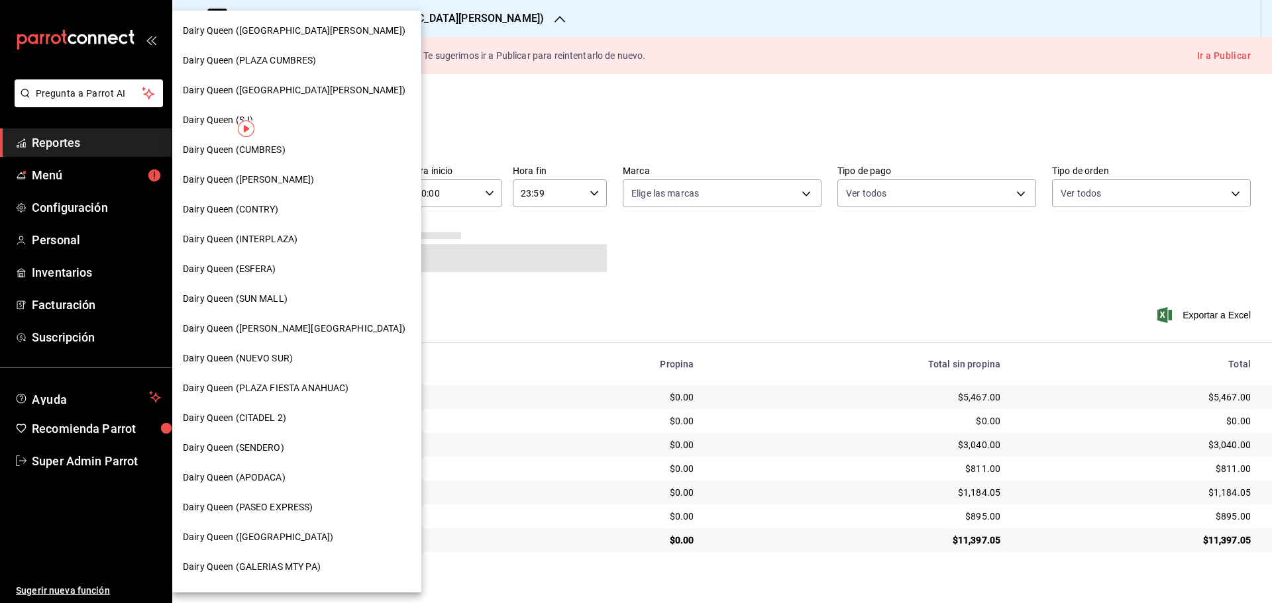
click at [289, 125] on div "Dairy Queen (SJ)" at bounding box center [297, 120] width 228 height 14
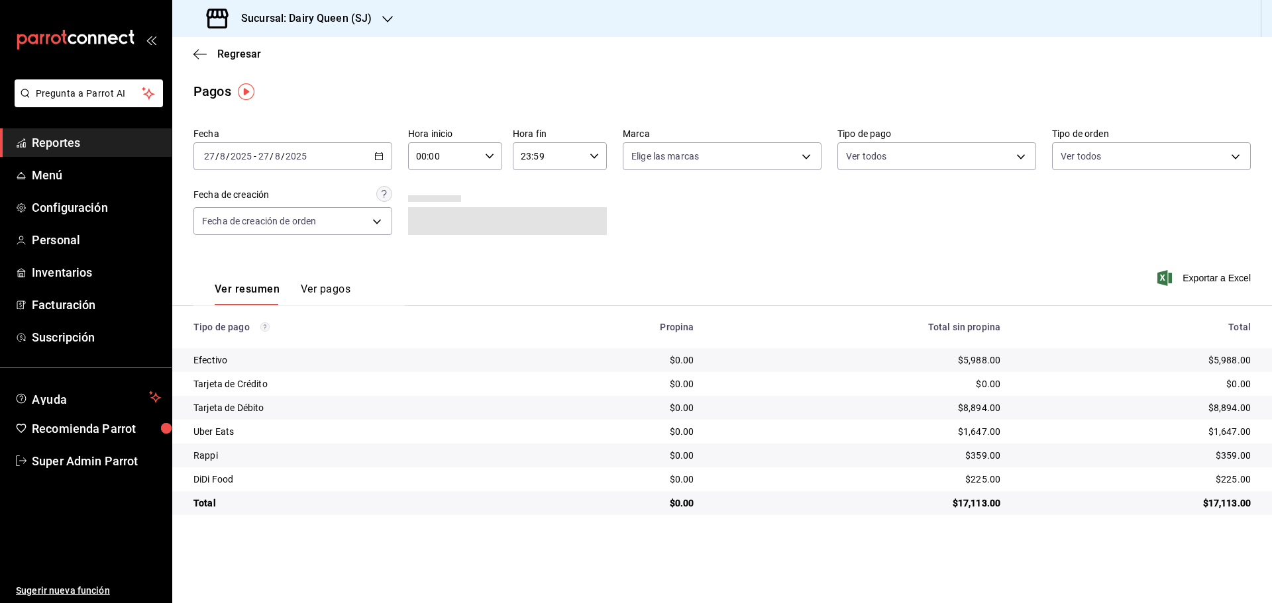
click at [290, 18] on h3 "Sucursal: Dairy Queen (SJ)" at bounding box center [301, 19] width 141 height 16
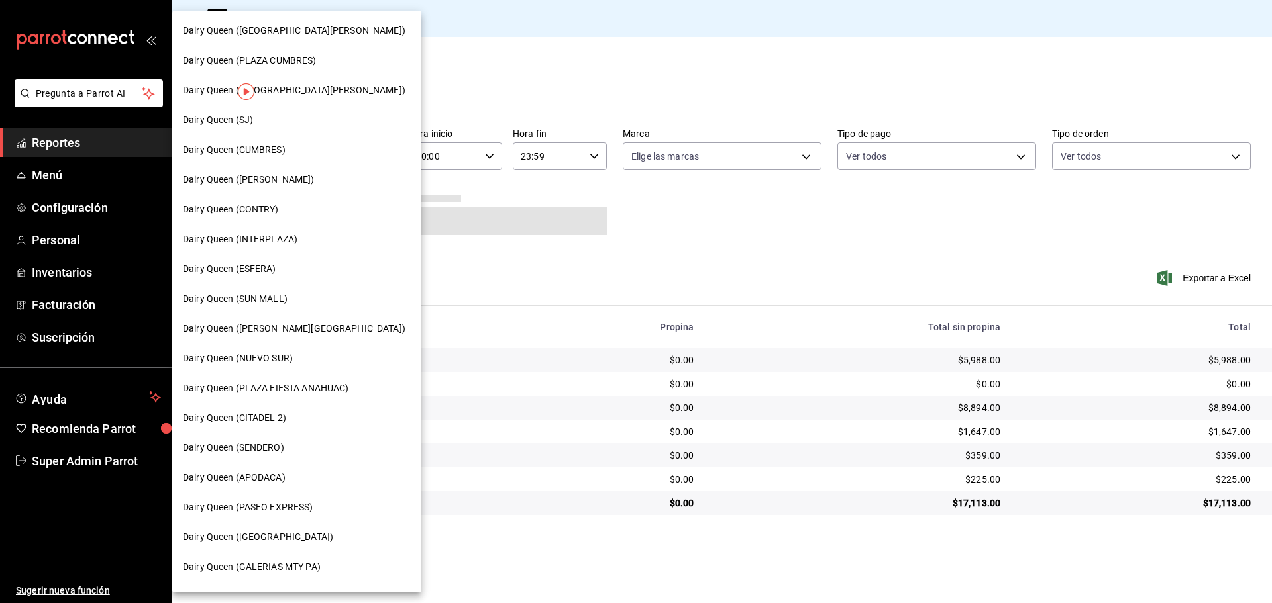
click at [282, 161] on div "Dairy Queen (CUMBRES)" at bounding box center [296, 150] width 249 height 30
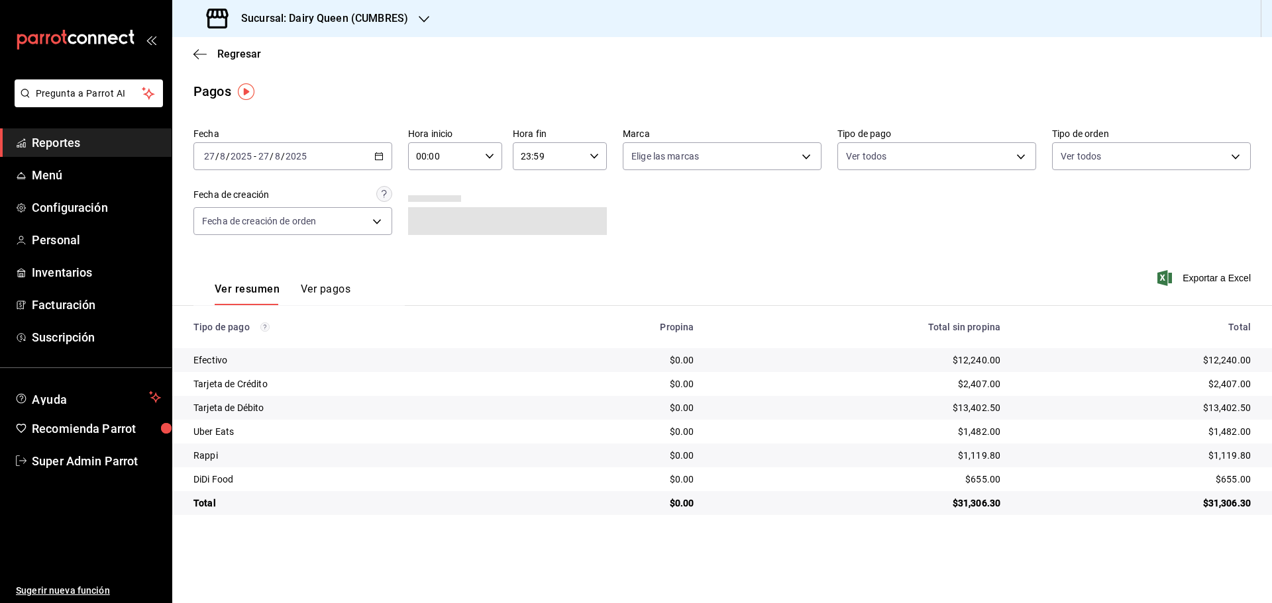
click at [282, 26] on h3 "Sucursal: Dairy Queen (CUMBRES)" at bounding box center [320, 19] width 178 height 16
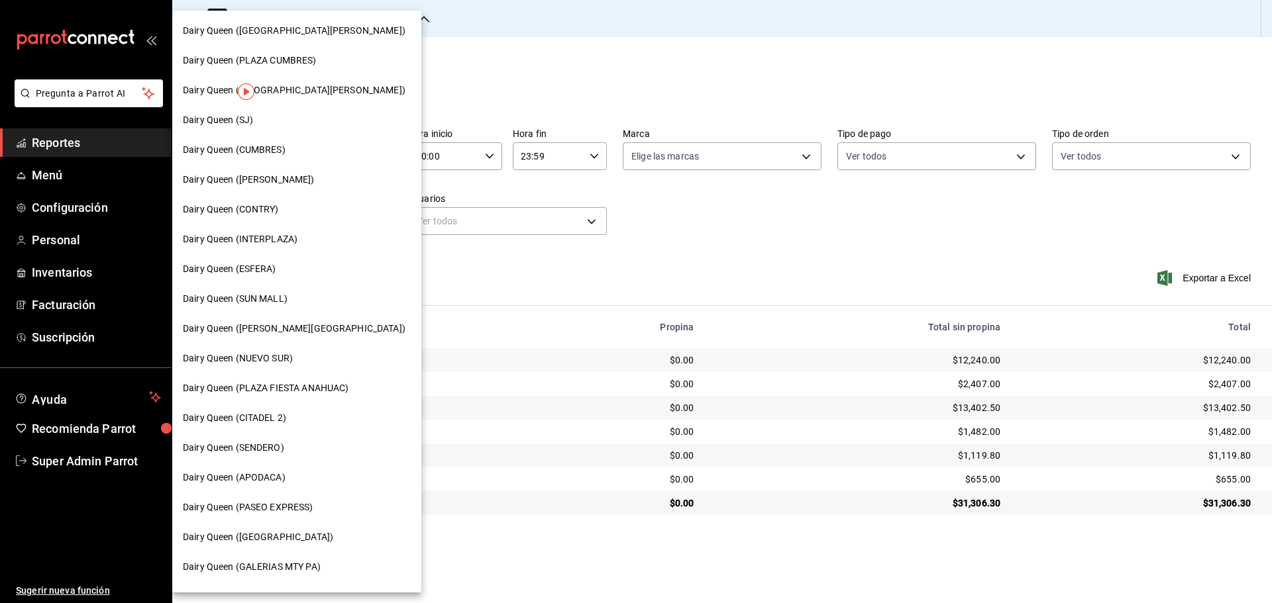
click at [263, 179] on span "Dairy Queen (HUMBERTO)" at bounding box center [249, 180] width 132 height 14
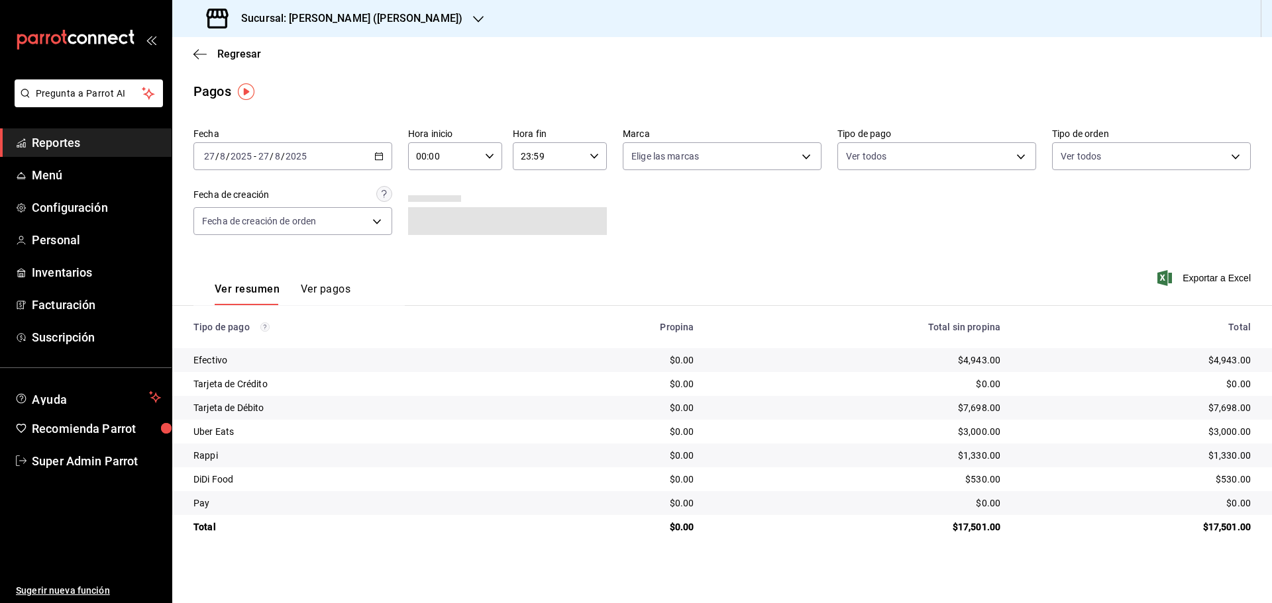
click at [271, 23] on h3 "Sucursal: Dairy Queen (HUMBERTO)" at bounding box center [347, 19] width 232 height 16
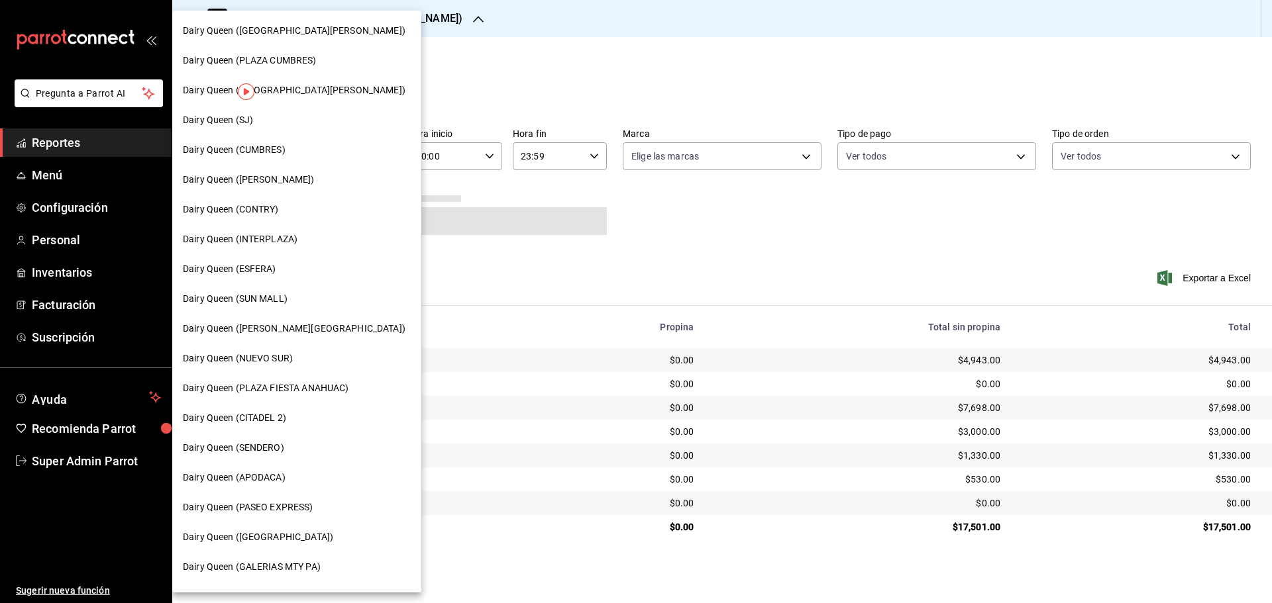
click at [267, 211] on span "Dairy Queen (CONTRY)" at bounding box center [231, 210] width 96 height 14
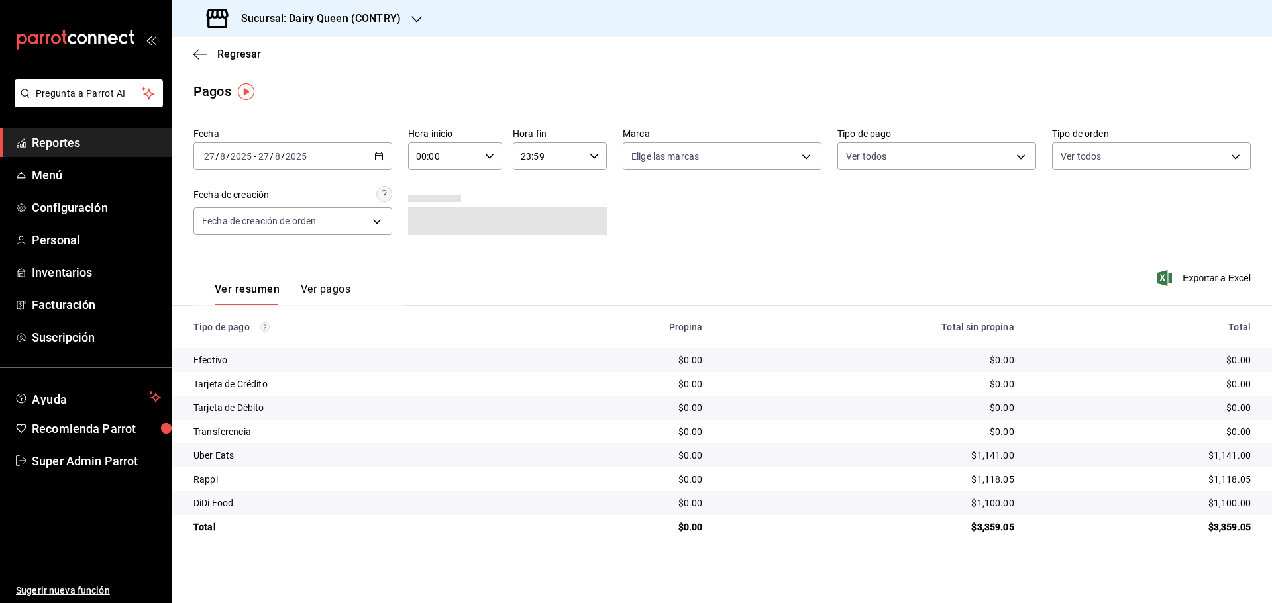
click at [276, 43] on div "Regresar" at bounding box center [722, 54] width 1100 height 34
click at [278, 18] on h3 "Sucursal: Dairy Queen (CONTRY)" at bounding box center [316, 19] width 170 height 16
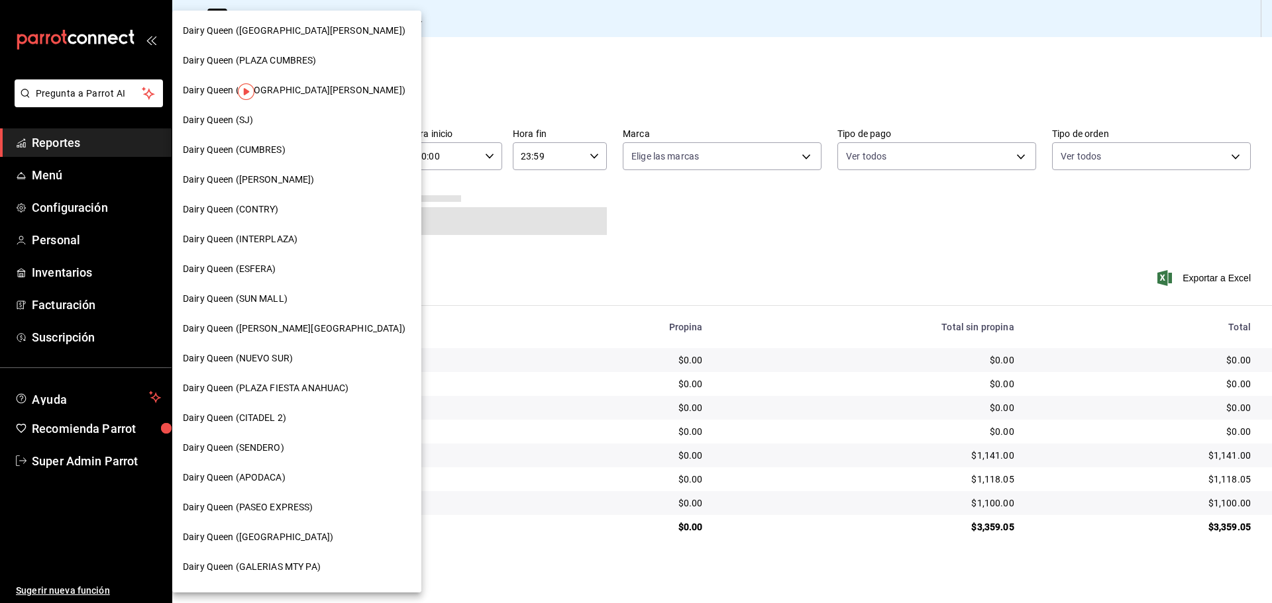
click at [279, 234] on span "Dairy Queen (INTERPLAZA)" at bounding box center [240, 240] width 115 height 14
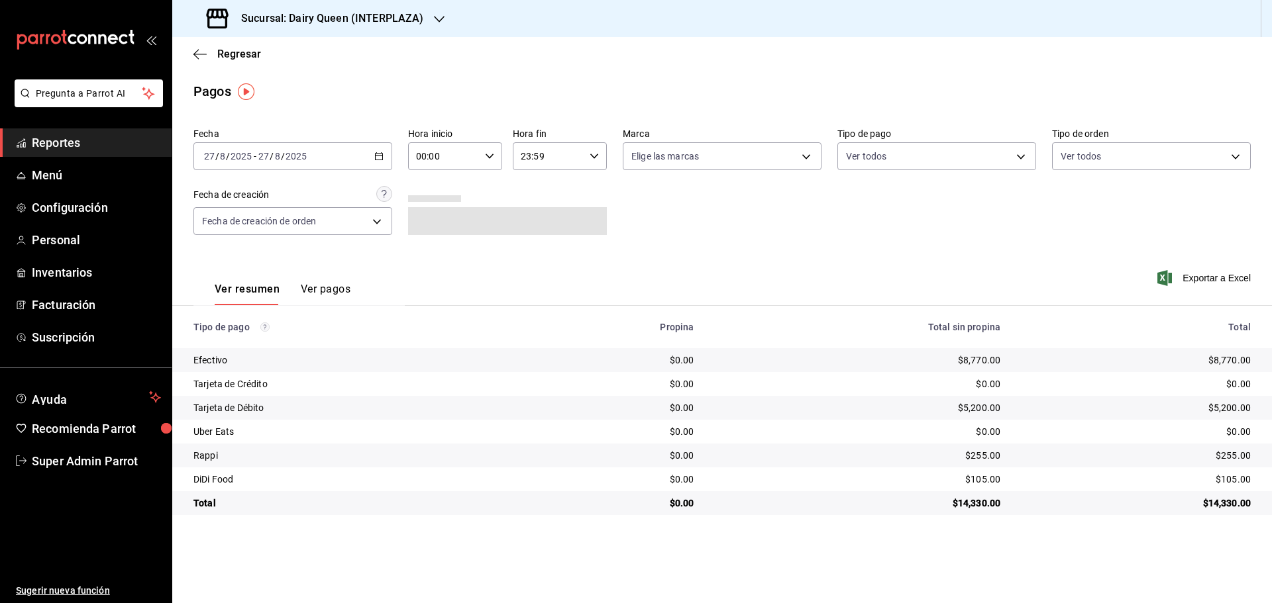
click at [273, 27] on div "Sucursal: Dairy Queen (INTERPLAZA)" at bounding box center [316, 18] width 267 height 37
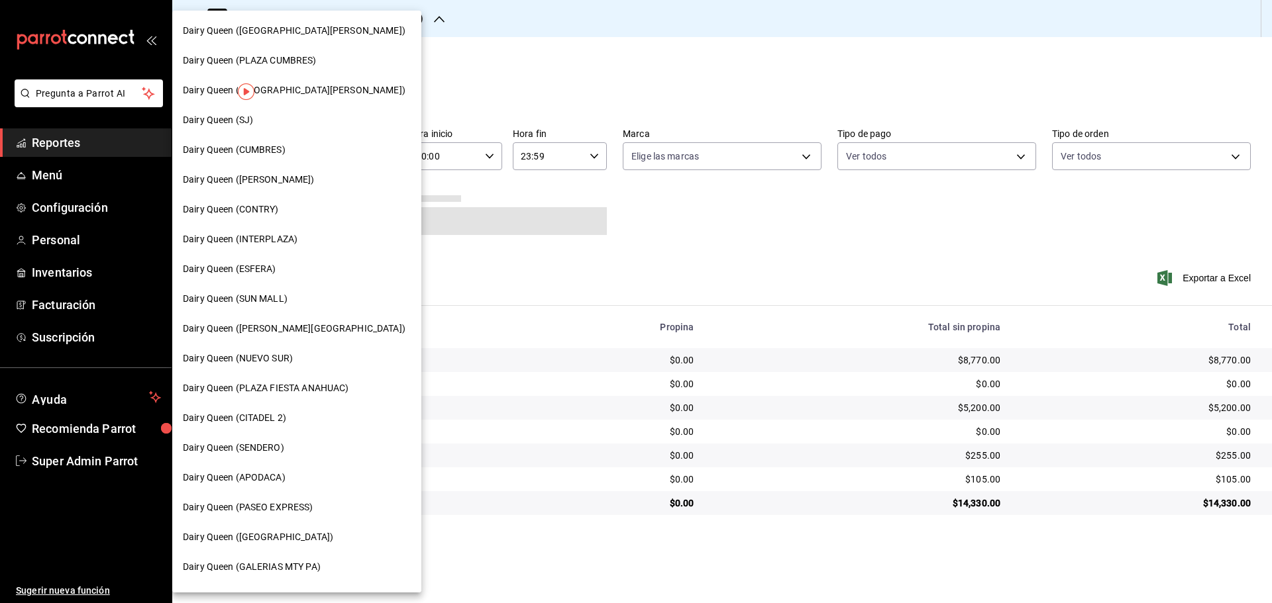
click at [260, 273] on span "Dairy Queen (ESFERA)" at bounding box center [229, 269] width 93 height 14
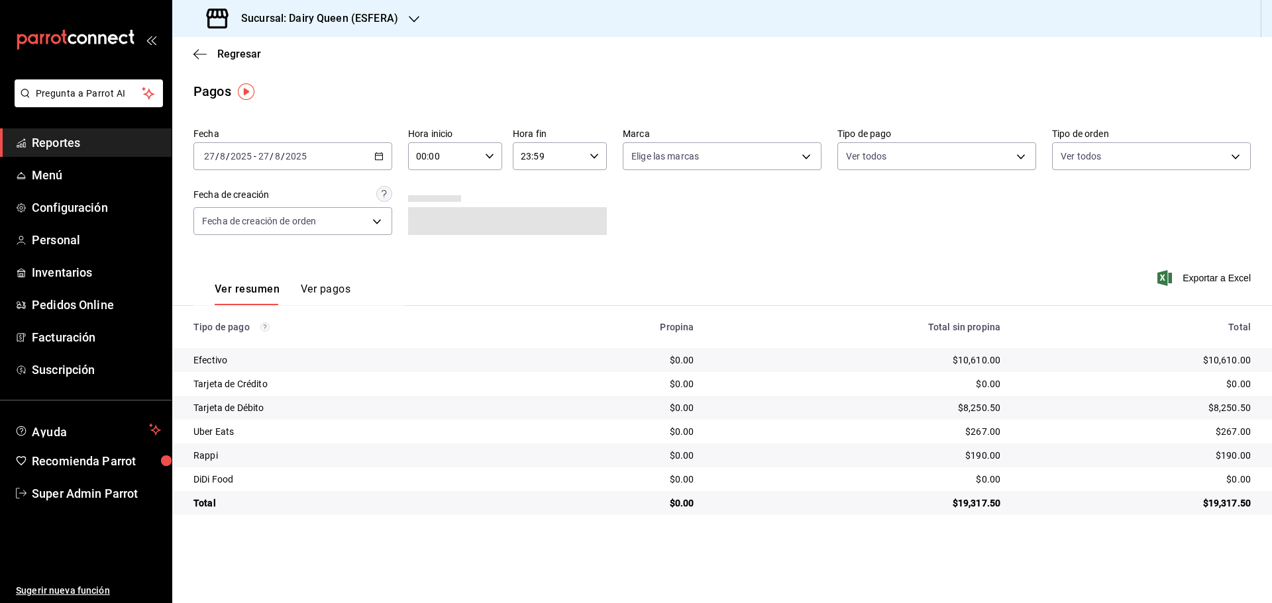
click at [331, 15] on h3 "Sucursal: Dairy Queen (ESFERA)" at bounding box center [315, 19] width 168 height 16
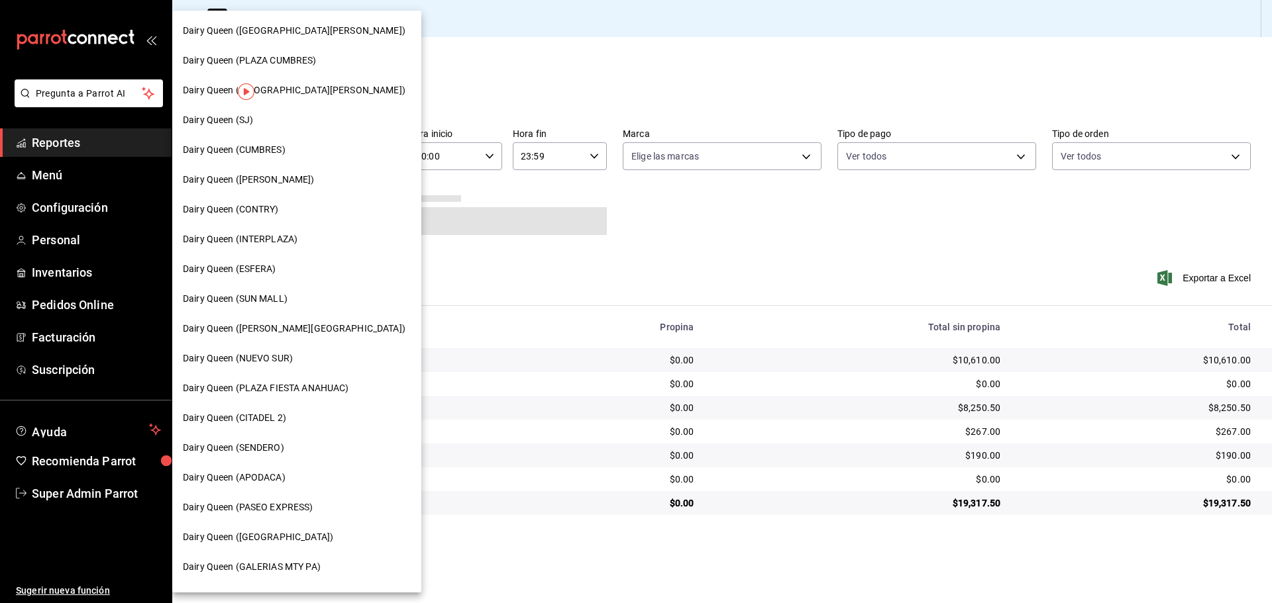
click at [244, 301] on span "Dairy Queen (SUN MALL)" at bounding box center [235, 299] width 105 height 14
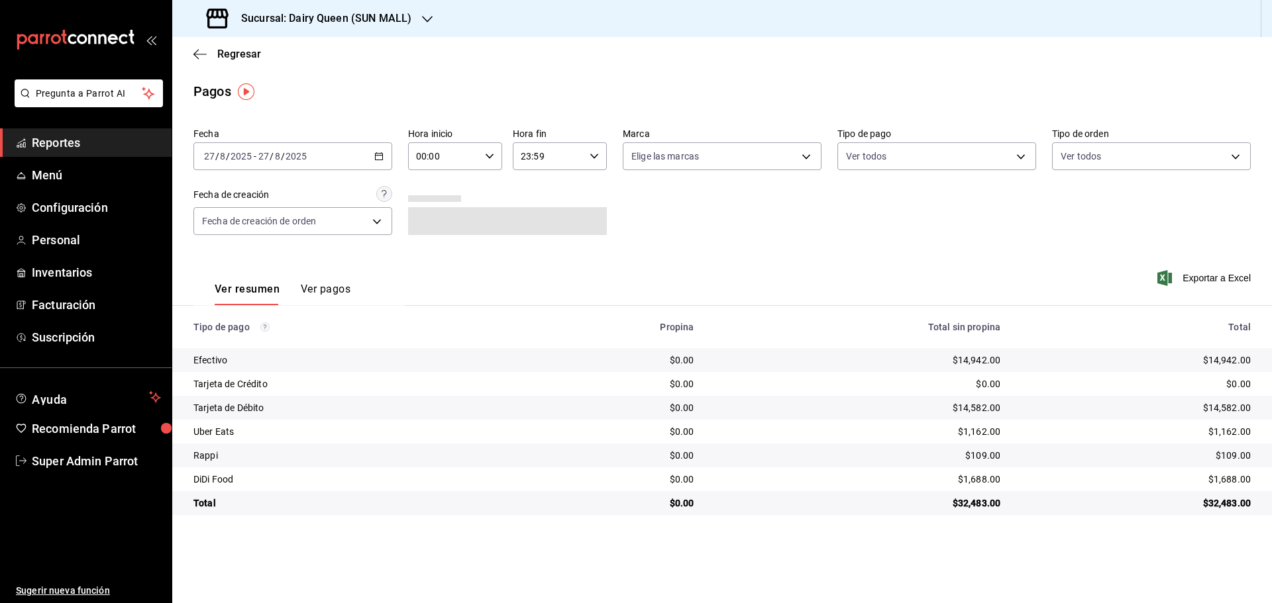
click at [335, 21] on h3 "Sucursal: Dairy Queen (SUN MALL)" at bounding box center [321, 19] width 181 height 16
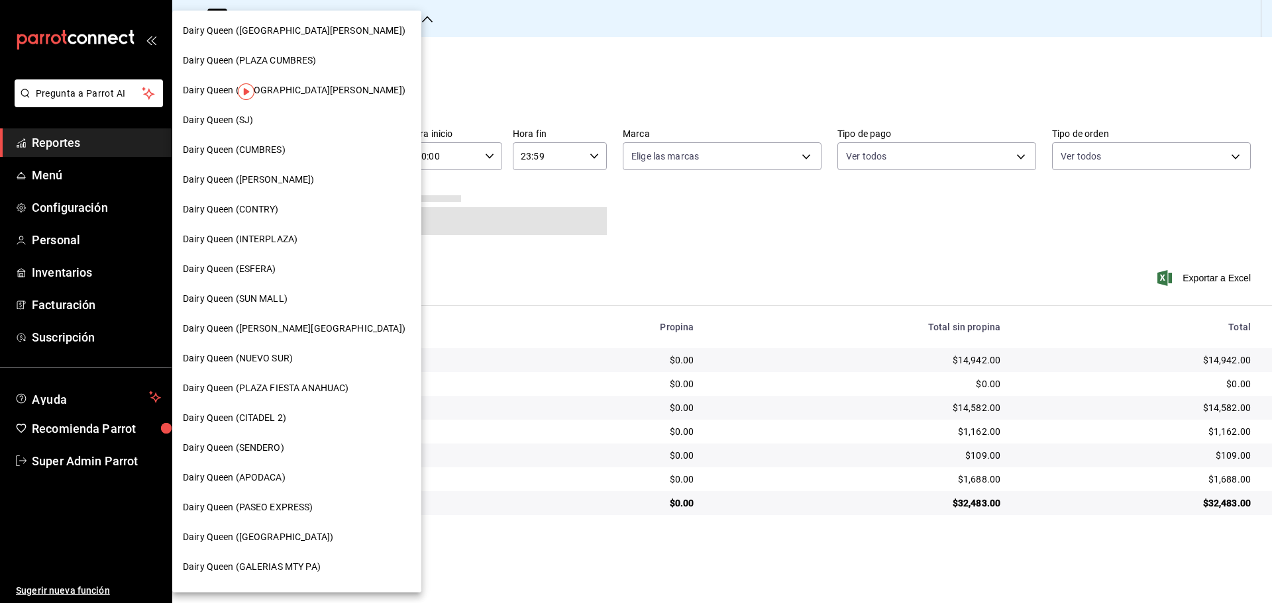
click at [261, 327] on span "Dairy Queen (VALLE ALTO)" at bounding box center [294, 329] width 223 height 14
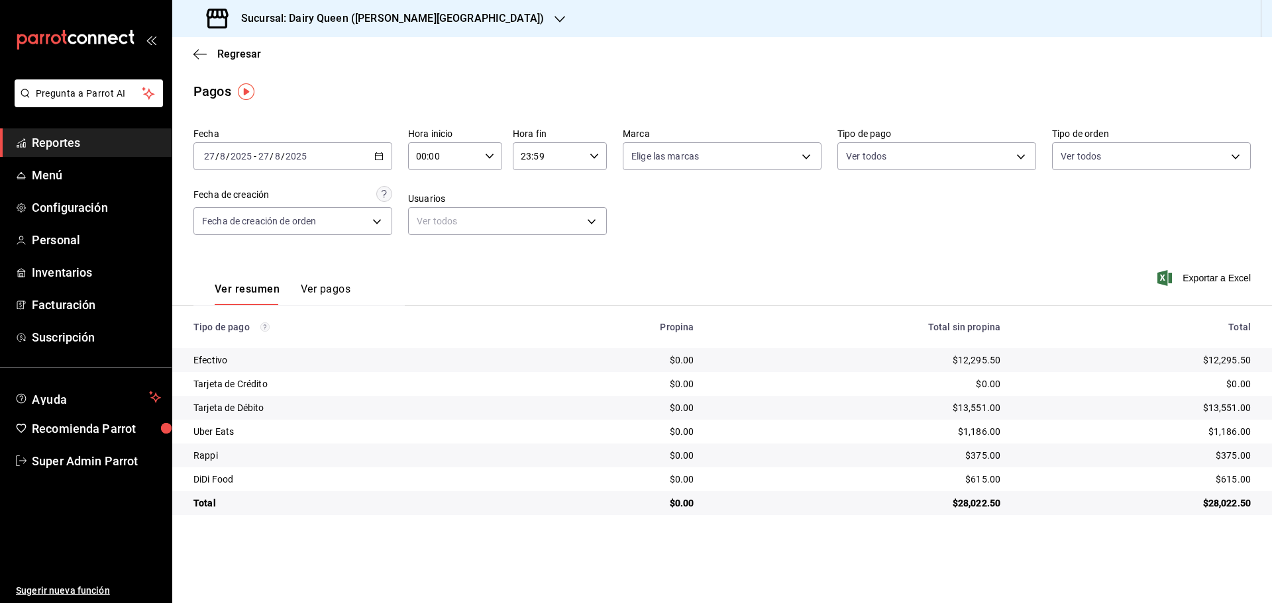
click at [281, 21] on h3 "Sucursal: Dairy Queen (VALLE ALTO)" at bounding box center [387, 19] width 313 height 16
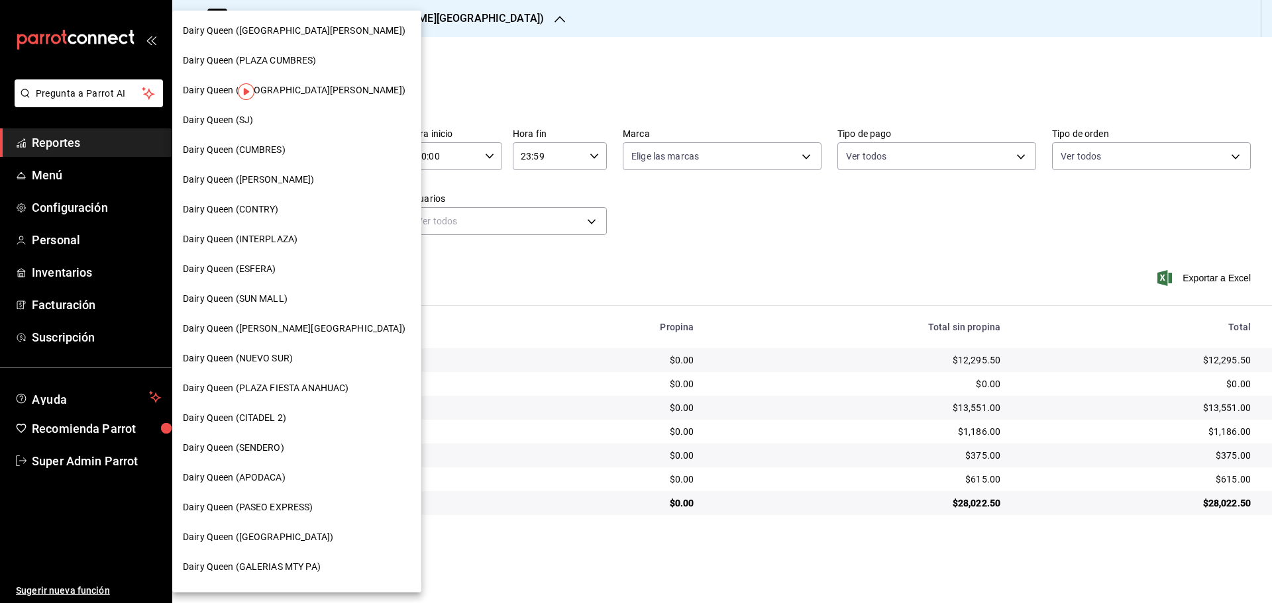
click at [258, 358] on span "Dairy Queen (NUEVO SUR)" at bounding box center [238, 359] width 110 height 14
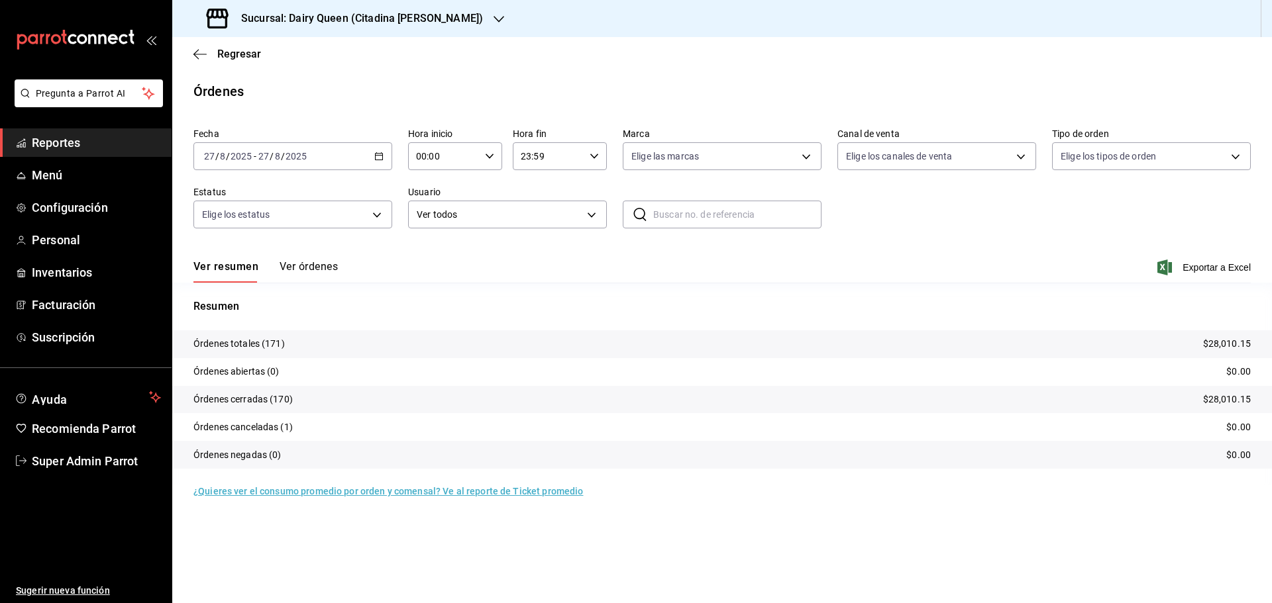
click at [282, 22] on h3 "Sucursal: Dairy Queen (Citadina [PERSON_NAME])" at bounding box center [357, 19] width 252 height 16
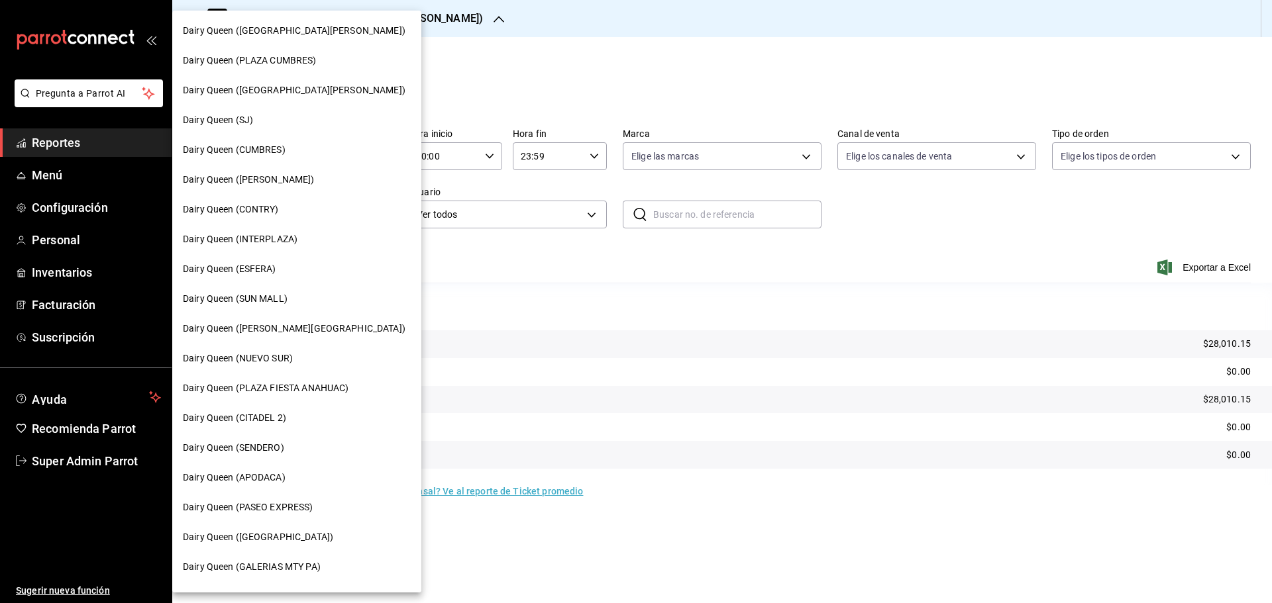
click at [274, 92] on span "Dairy Queen ([GEOGRAPHIC_DATA][PERSON_NAME])" at bounding box center [294, 90] width 223 height 14
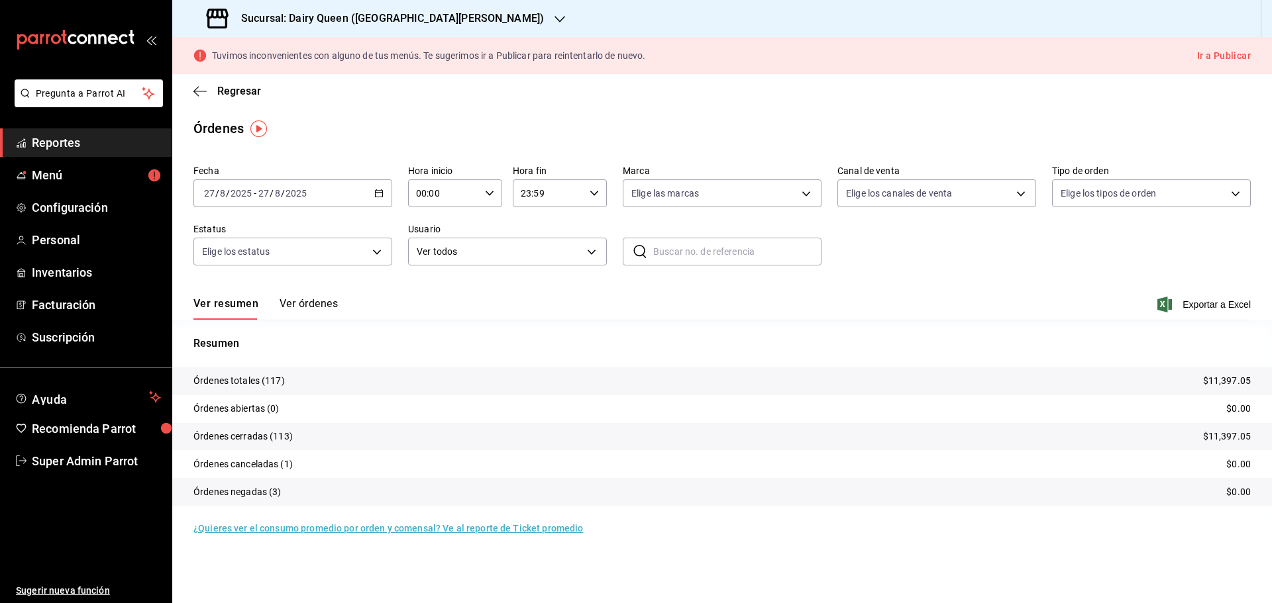
click at [286, 21] on h3 "Sucursal: Dairy Queen ([GEOGRAPHIC_DATA][PERSON_NAME])" at bounding box center [387, 19] width 313 height 16
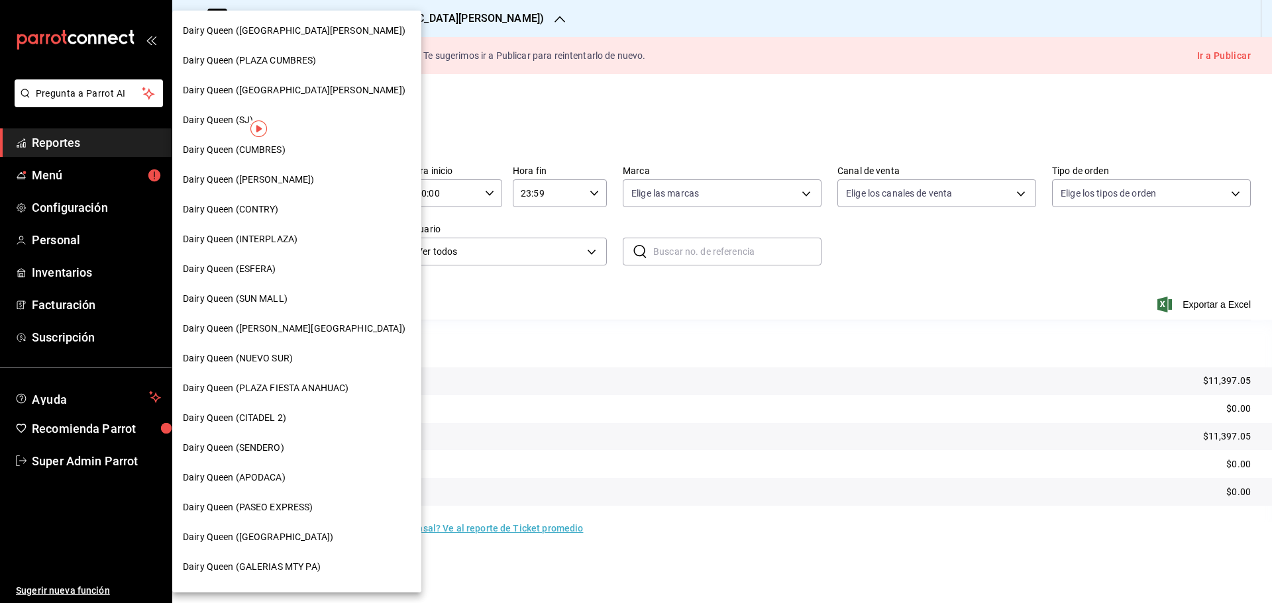
click at [272, 181] on span "Dairy Queen ([PERSON_NAME])" at bounding box center [249, 180] width 132 height 14
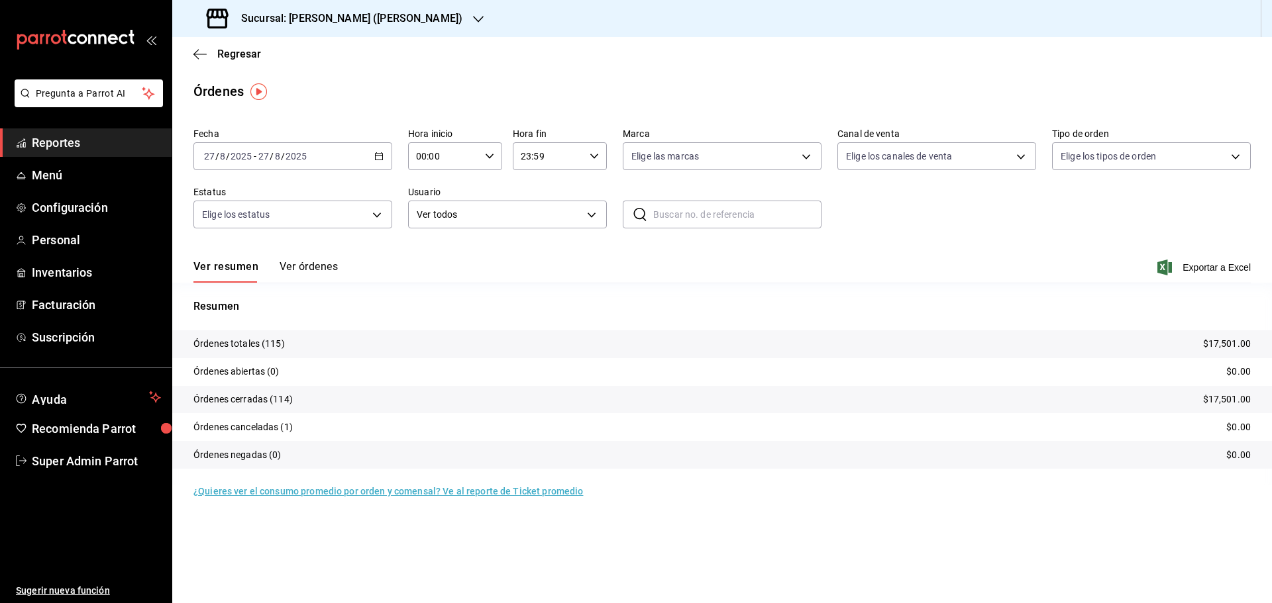
click at [313, 9] on div "Sucursal: [PERSON_NAME] ([PERSON_NAME])" at bounding box center [336, 18] width 306 height 37
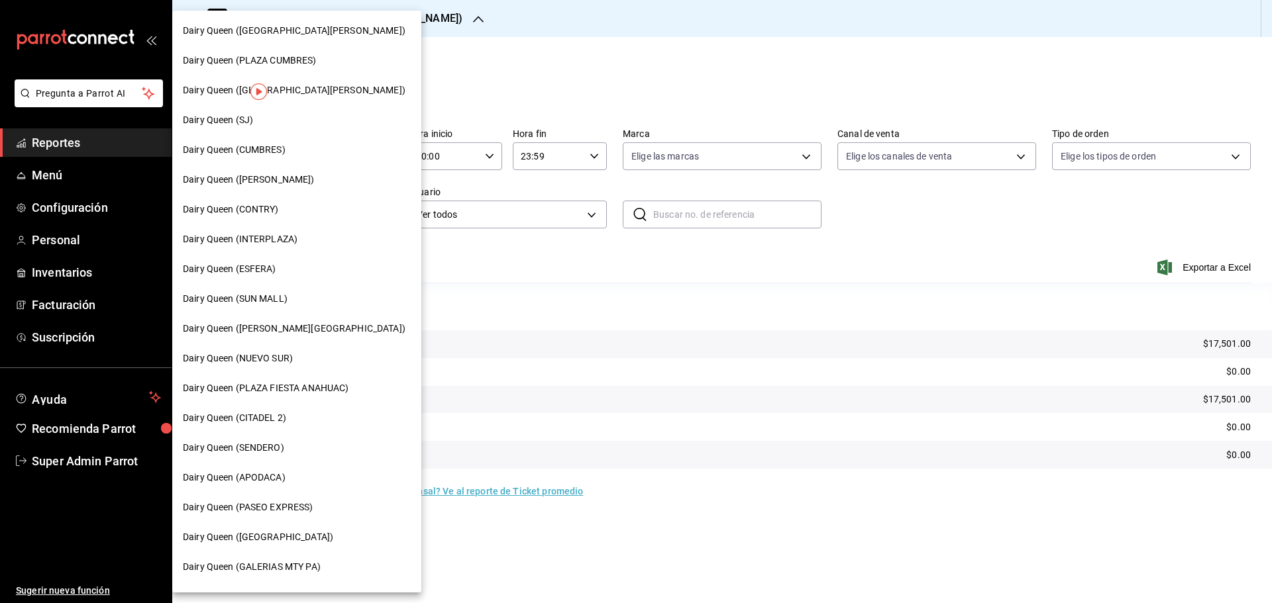
click at [324, 37] on span "Dairy Queen ([GEOGRAPHIC_DATA][PERSON_NAME])" at bounding box center [294, 31] width 223 height 14
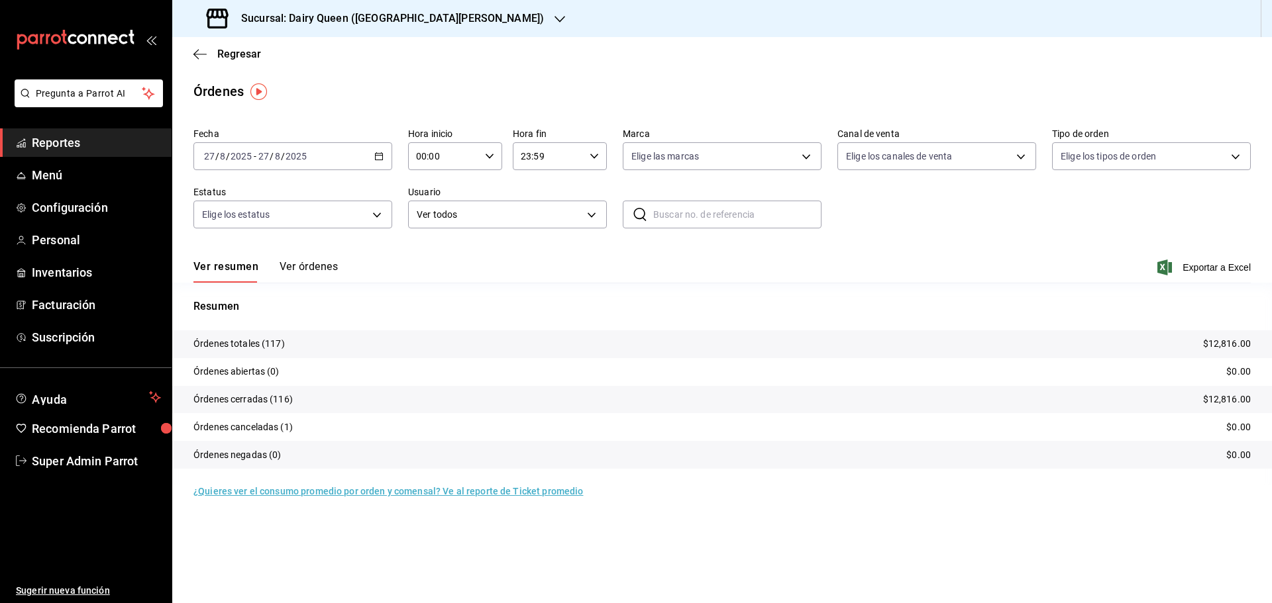
click at [390, 28] on div "Sucursal: Dairy Queen ([GEOGRAPHIC_DATA][PERSON_NAME])" at bounding box center [377, 18] width 388 height 37
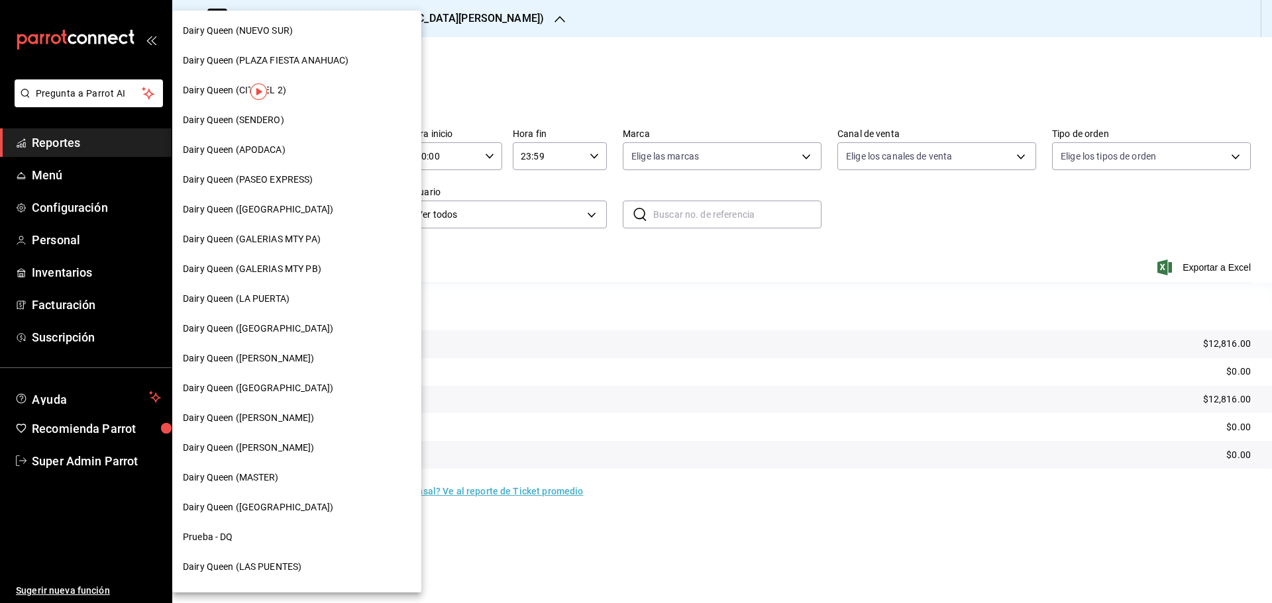
scroll to position [331, 0]
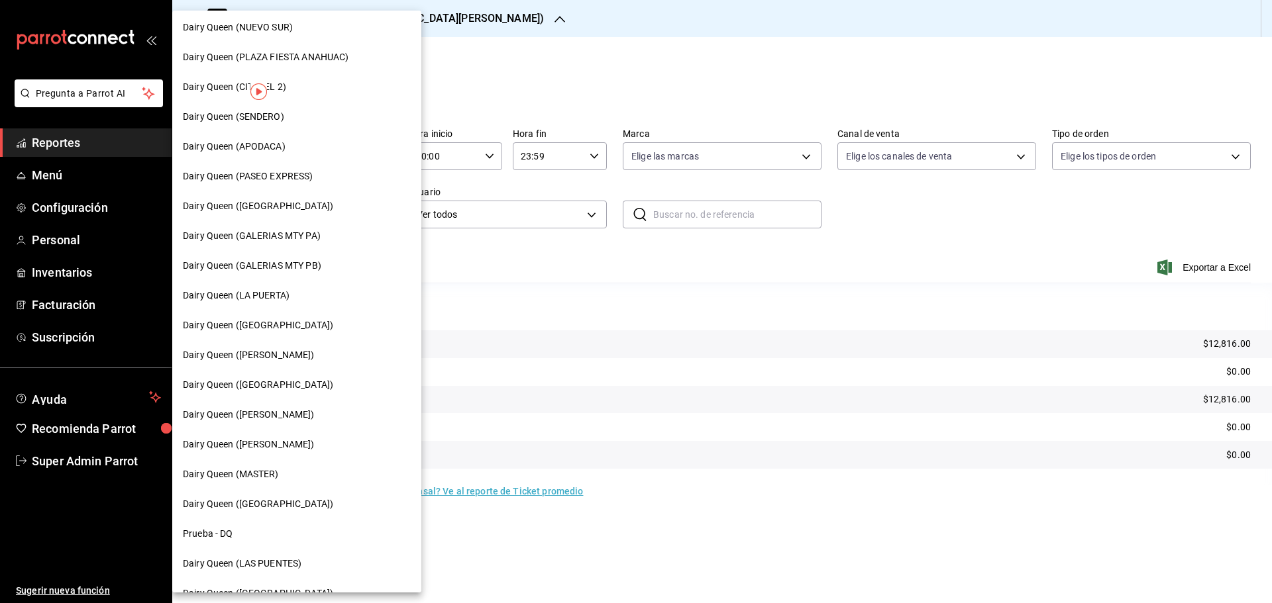
click at [309, 266] on span "Dairy Queen (GALERIAS MTY PB)" at bounding box center [252, 266] width 138 height 14
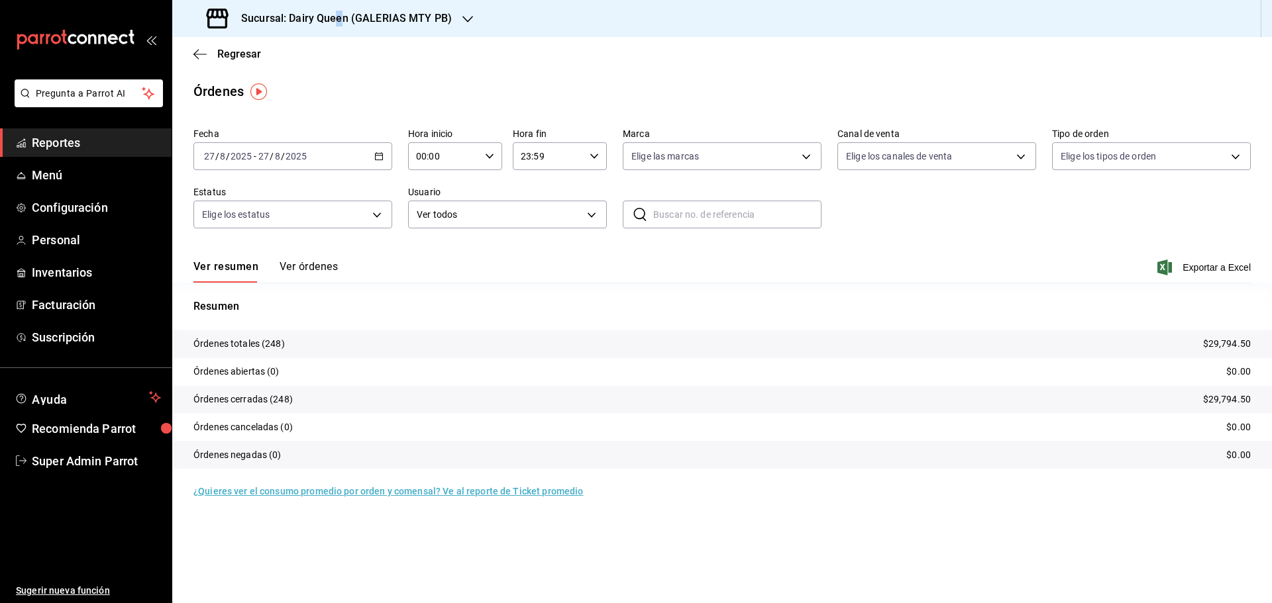
click at [339, 19] on h3 "Sucursal: Dairy Queen (GALERIAS MTY PB)" at bounding box center [341, 19] width 221 height 16
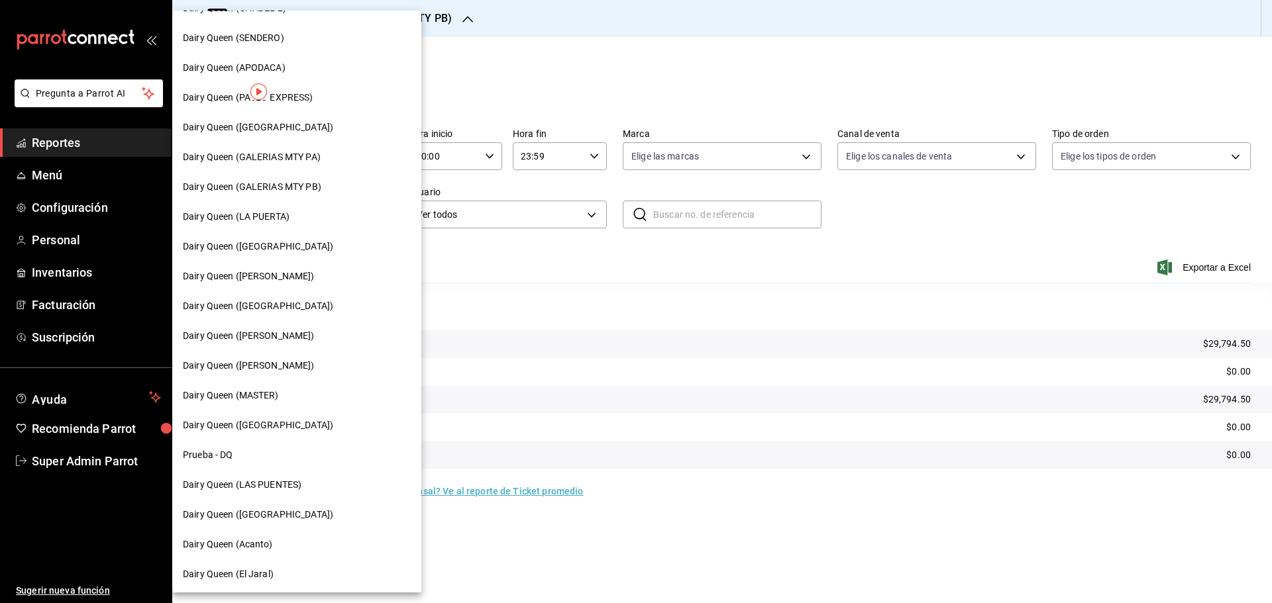
scroll to position [412, 0]
click at [319, 148] on span "Dairy Queen (GALERIAS MTY PA)" at bounding box center [252, 155] width 138 height 14
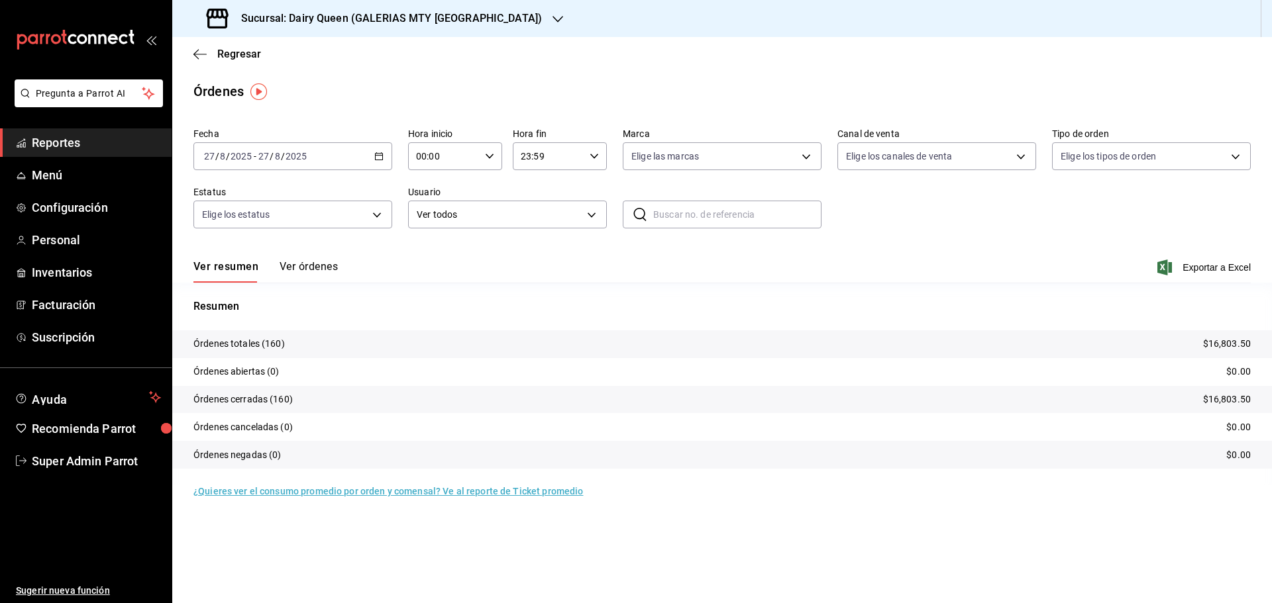
click at [355, 26] on div "Sucursal: Dairy Queen (GALERIAS MTY [GEOGRAPHIC_DATA])" at bounding box center [376, 18] width 386 height 37
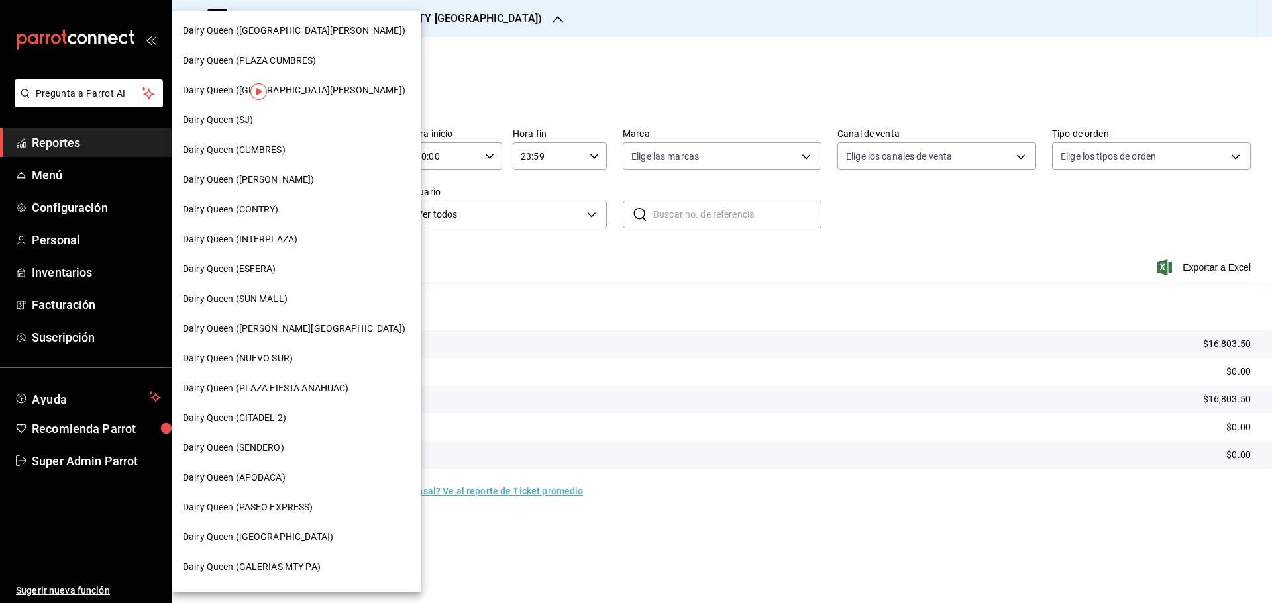
click at [291, 298] on div "Dairy Queen (SUN MALL)" at bounding box center [297, 299] width 228 height 14
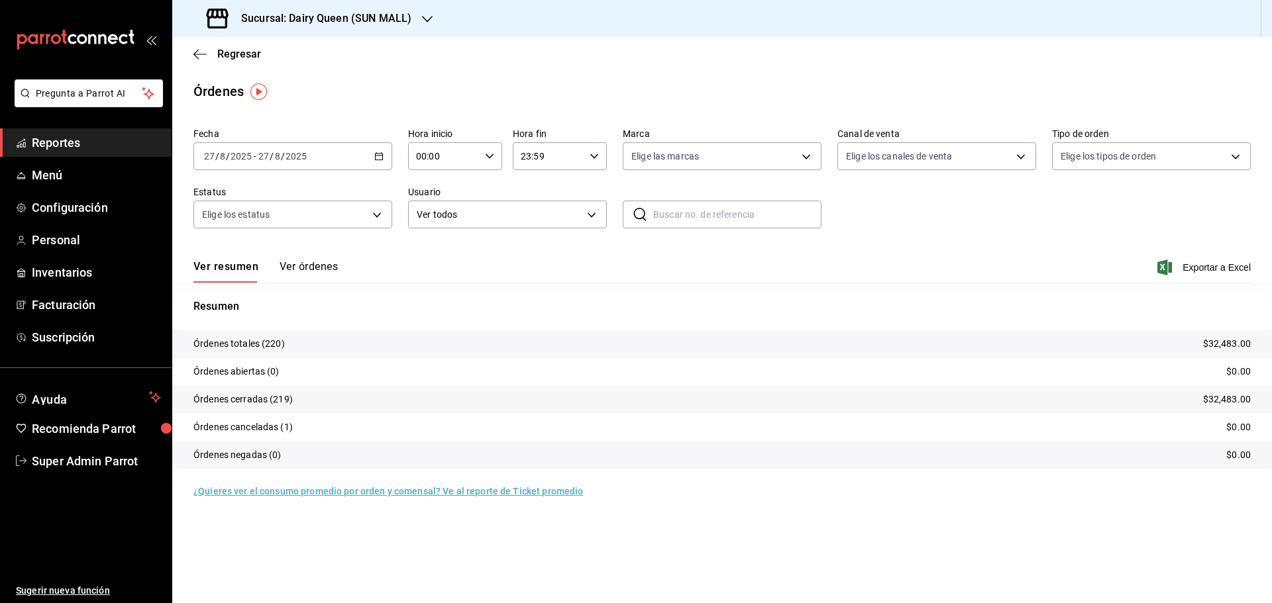
click at [308, 7] on div "Sucursal: Dairy Queen (SUN MALL)" at bounding box center [310, 18] width 255 height 37
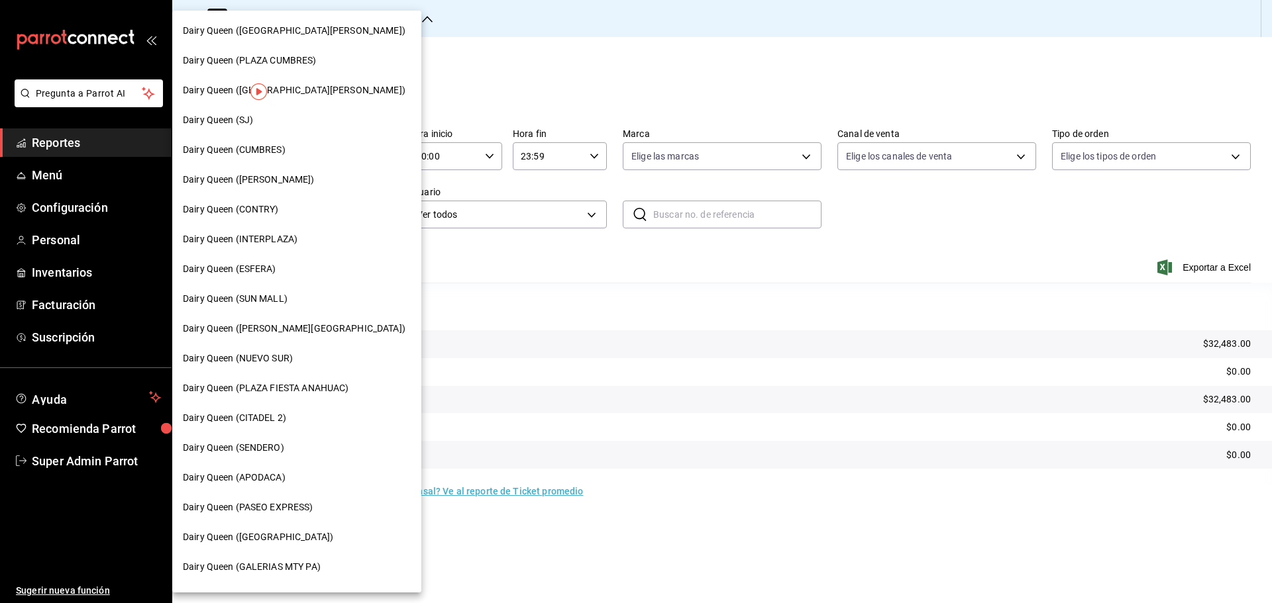
click at [267, 474] on span "Dairy Queen (APODACA)" at bounding box center [234, 478] width 103 height 14
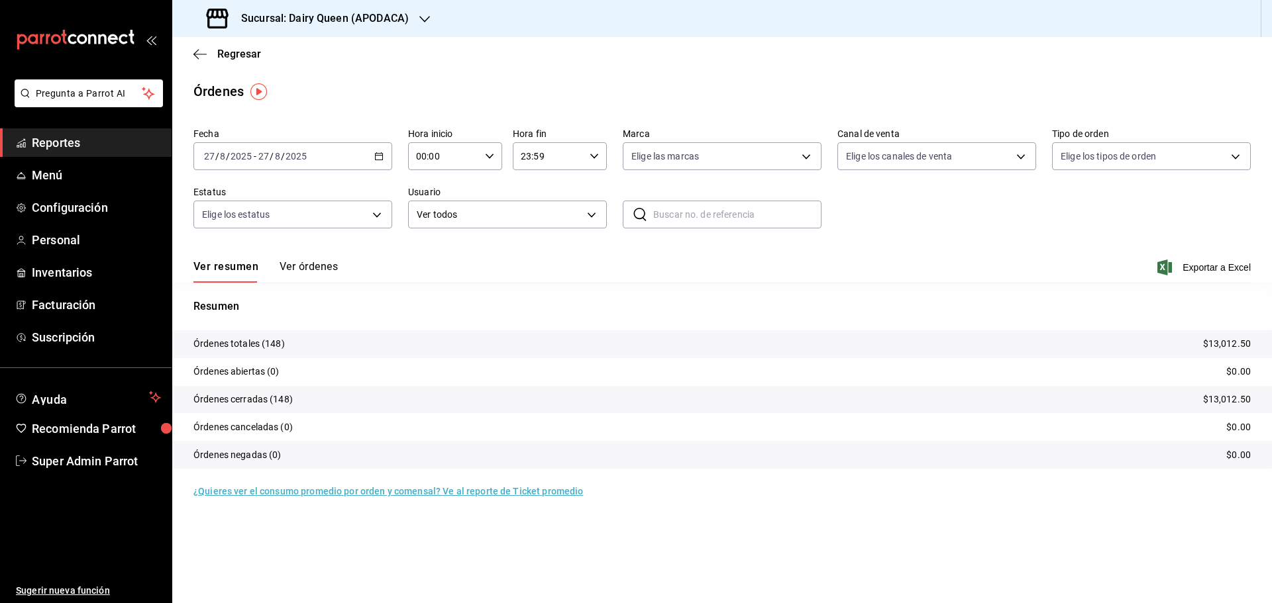
click at [352, 15] on h3 "Sucursal: Dairy Queen (APODACA)" at bounding box center [320, 19] width 178 height 16
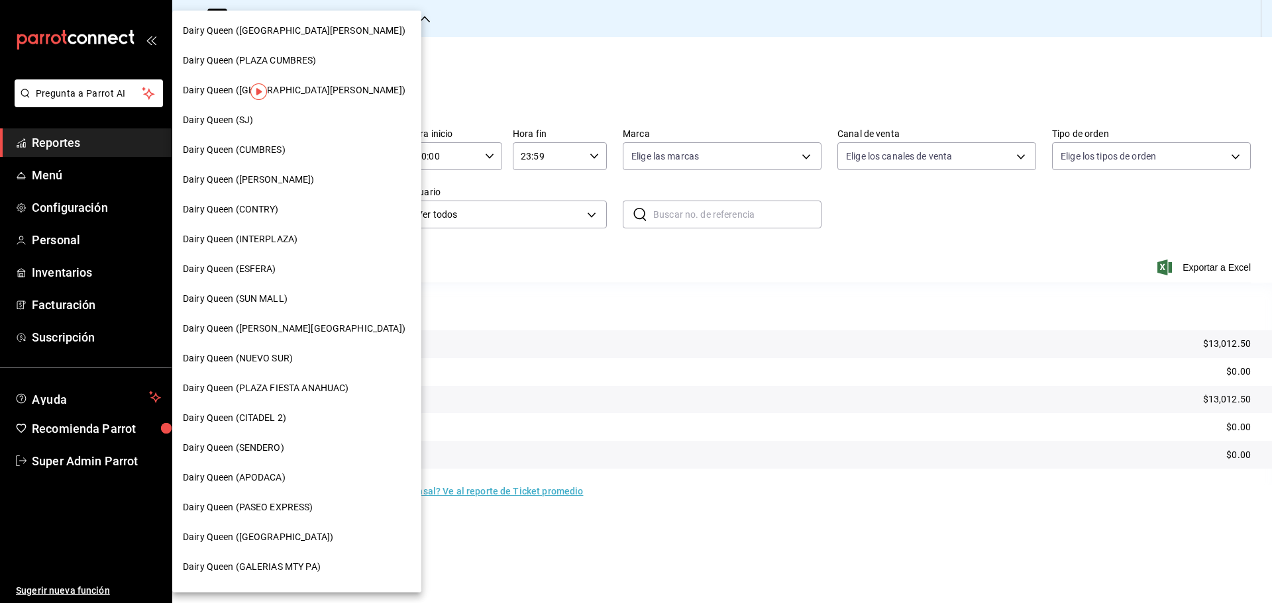
click at [300, 347] on div "Dairy Queen (NUEVO SUR)" at bounding box center [296, 359] width 249 height 30
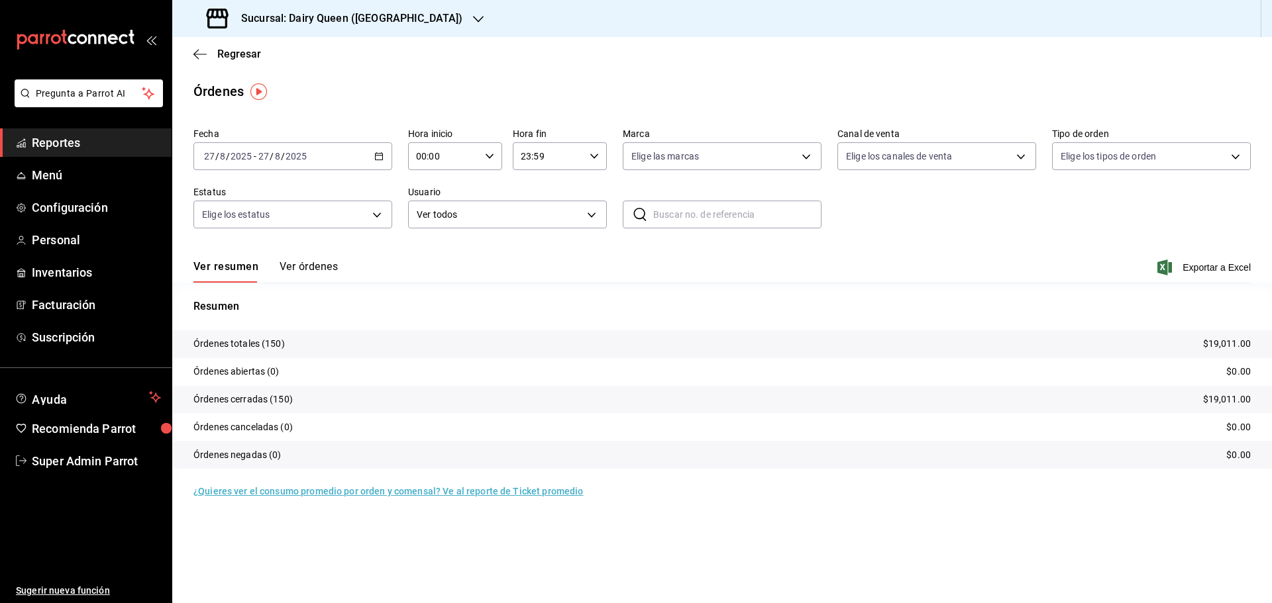
click at [311, 26] on div "Sucursal: Dairy Queen ([GEOGRAPHIC_DATA])" at bounding box center [336, 18] width 306 height 37
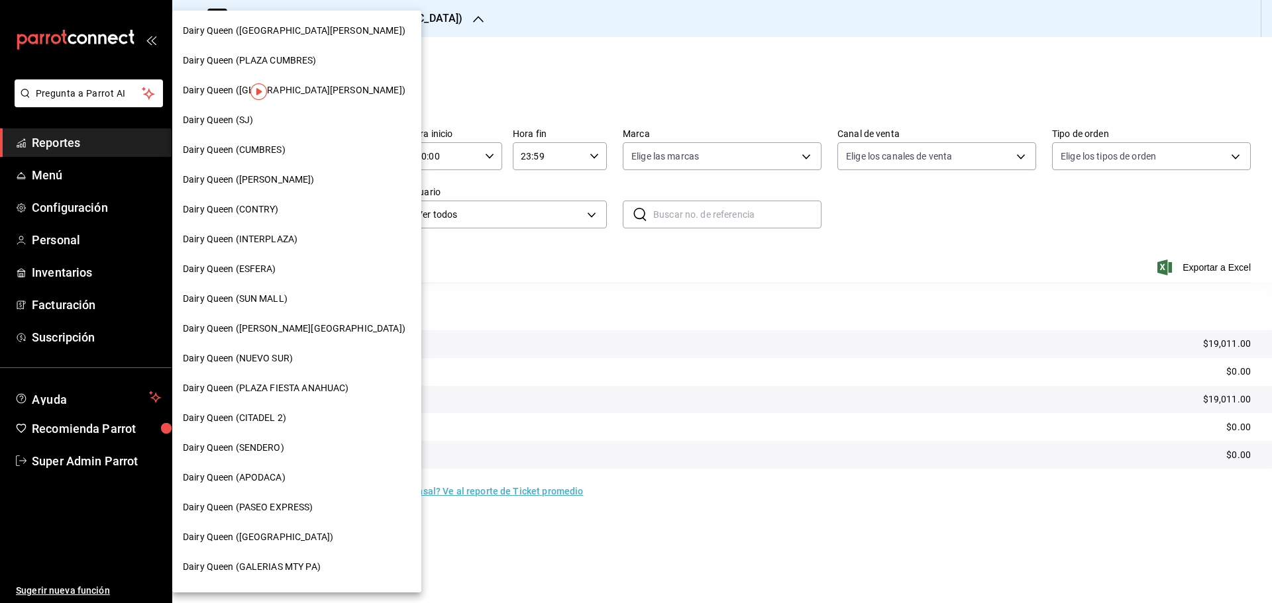
click at [282, 270] on div "Dairy Queen (ESFERA)" at bounding box center [297, 269] width 228 height 14
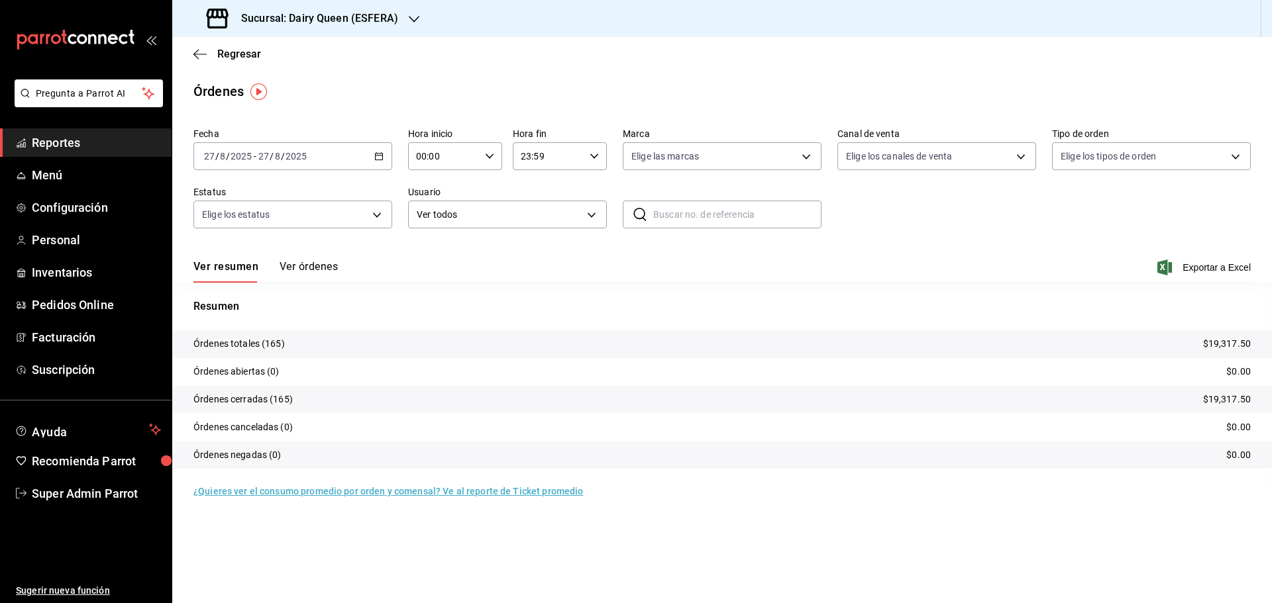
click at [325, 18] on h3 "Sucursal: Dairy Queen (ESFERA)" at bounding box center [315, 19] width 168 height 16
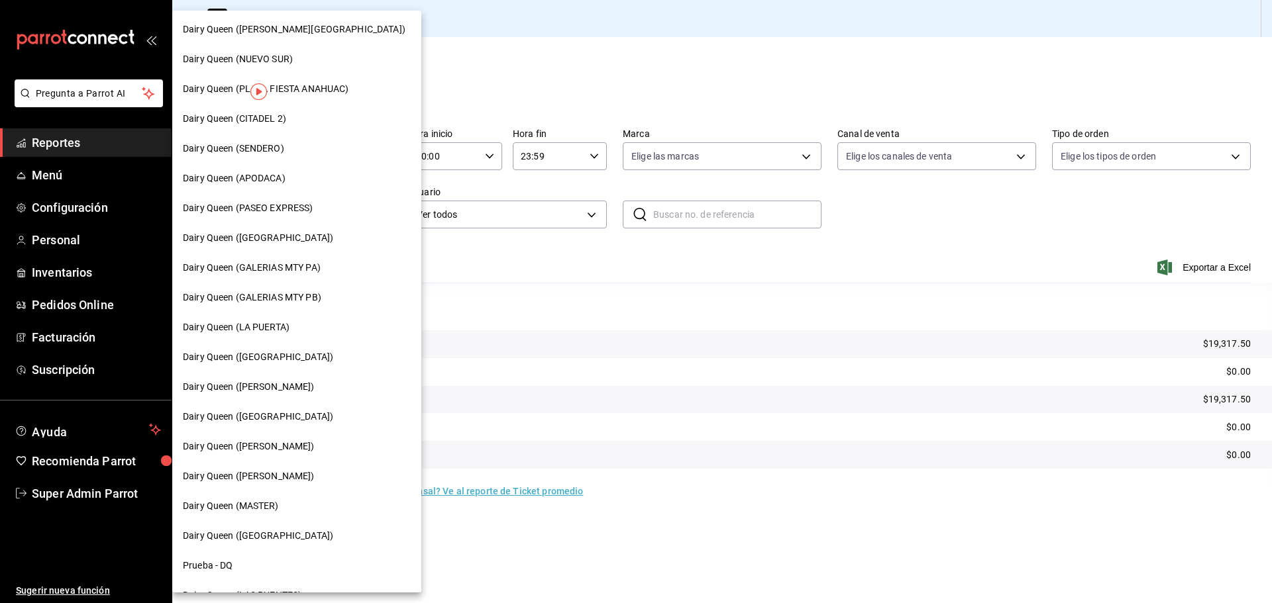
scroll to position [331, 0]
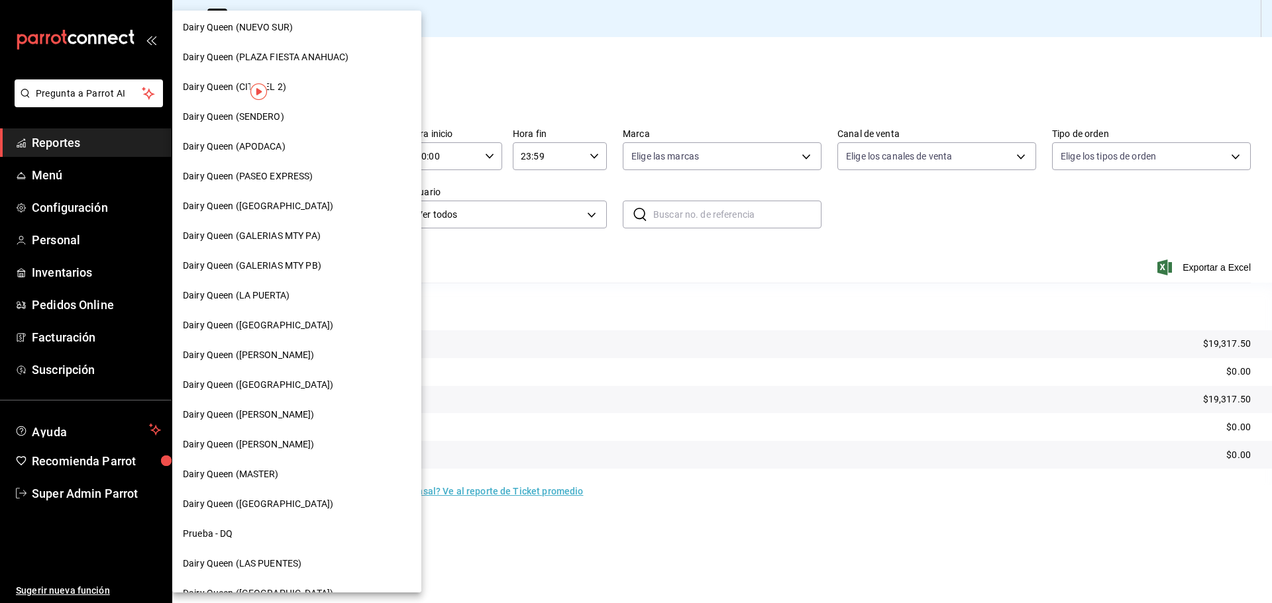
click at [241, 352] on span "Dairy Queen ([PERSON_NAME])" at bounding box center [249, 355] width 132 height 14
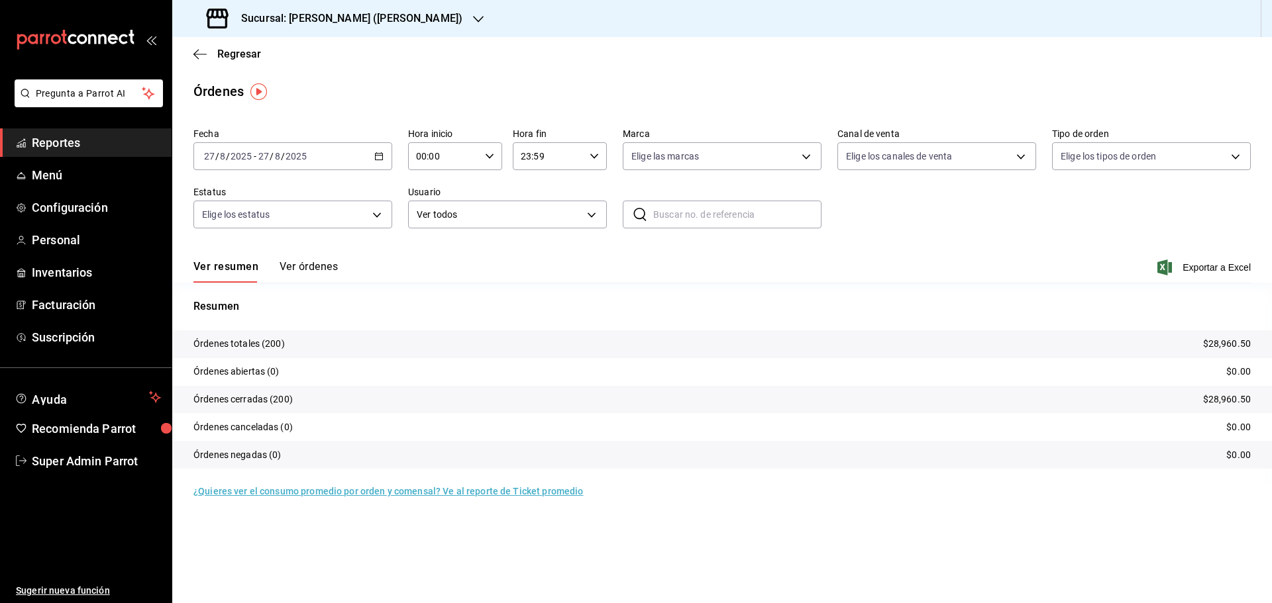
click at [323, 13] on h3 "Sucursal: [PERSON_NAME] ([PERSON_NAME])" at bounding box center [347, 19] width 232 height 16
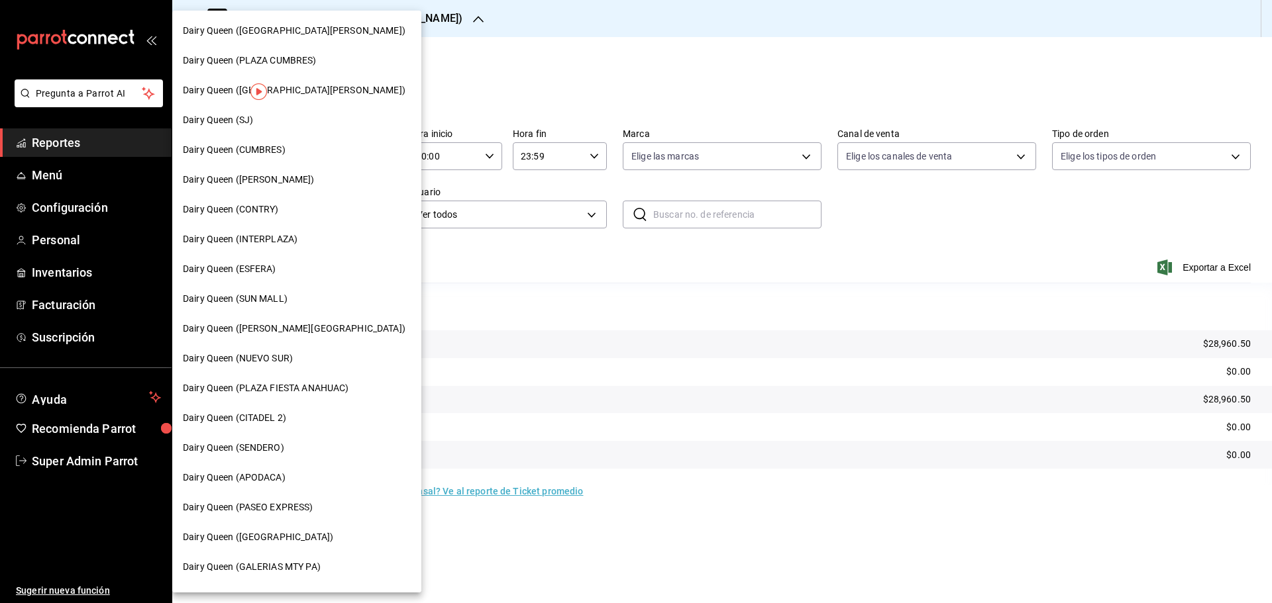
click at [276, 156] on span "Dairy Queen (CUMBRES)" at bounding box center [234, 150] width 103 height 14
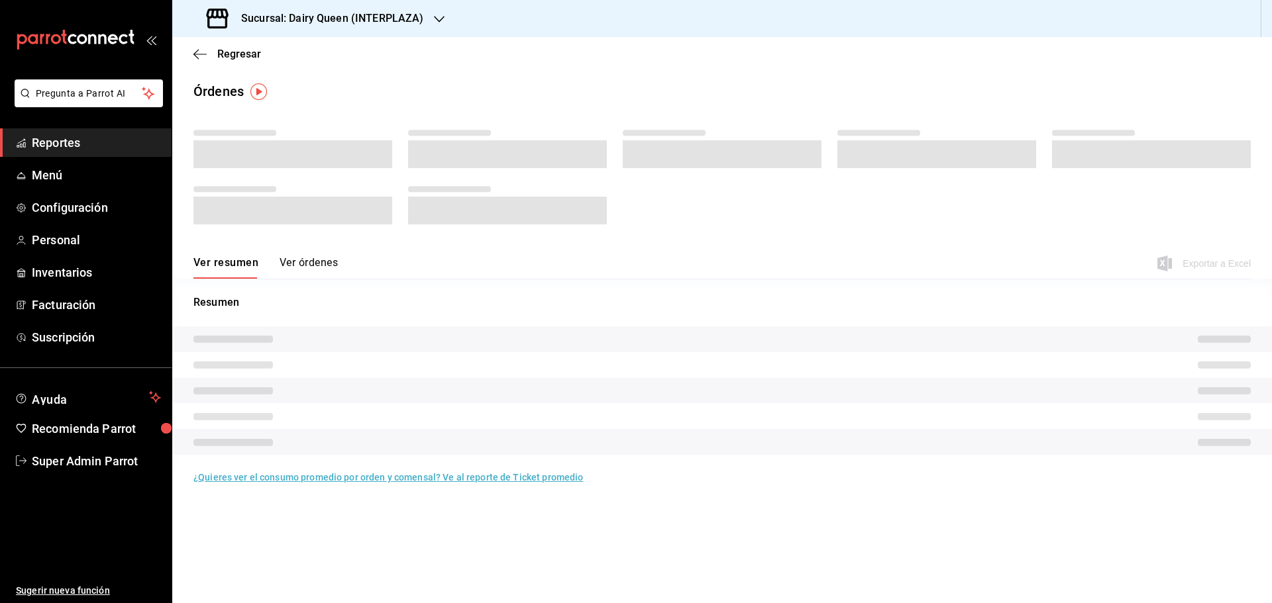
click at [330, 13] on h3 "Sucursal: Dairy Queen (INTERPLAZA)" at bounding box center [327, 19] width 193 height 16
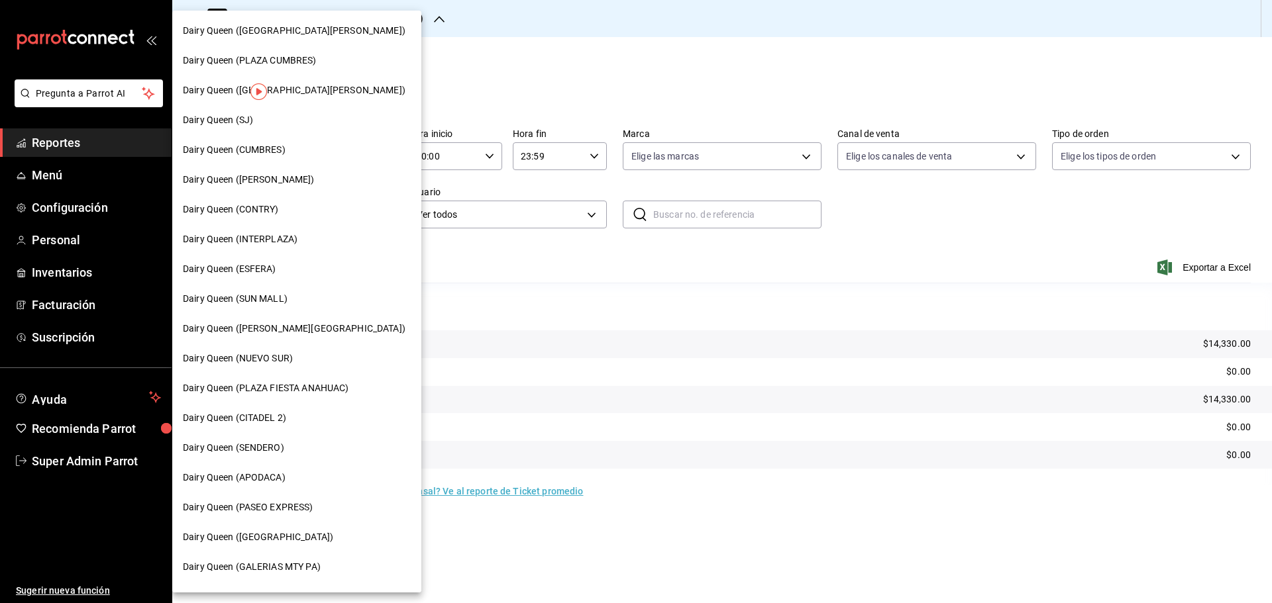
click at [481, 66] on div at bounding box center [636, 301] width 1272 height 603
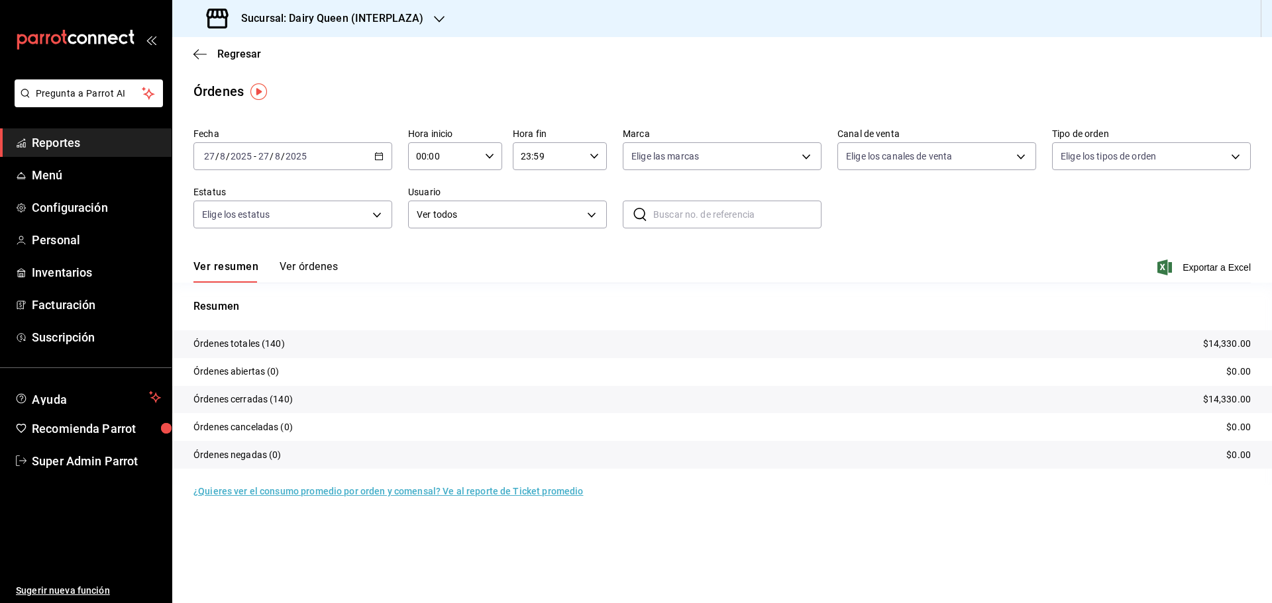
click at [338, 10] on div "Sucursal: Dairy Queen (INTERPLAZA)" at bounding box center [316, 18] width 267 height 37
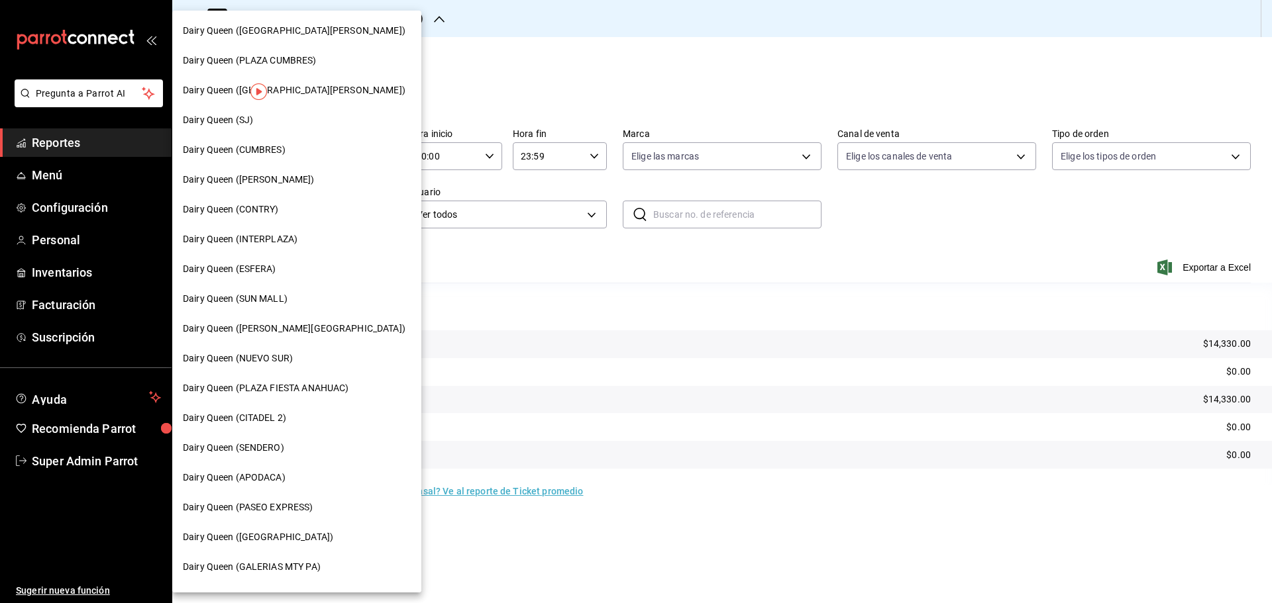
click at [262, 427] on div "Dairy Queen (CITADEL 2)" at bounding box center [296, 418] width 249 height 30
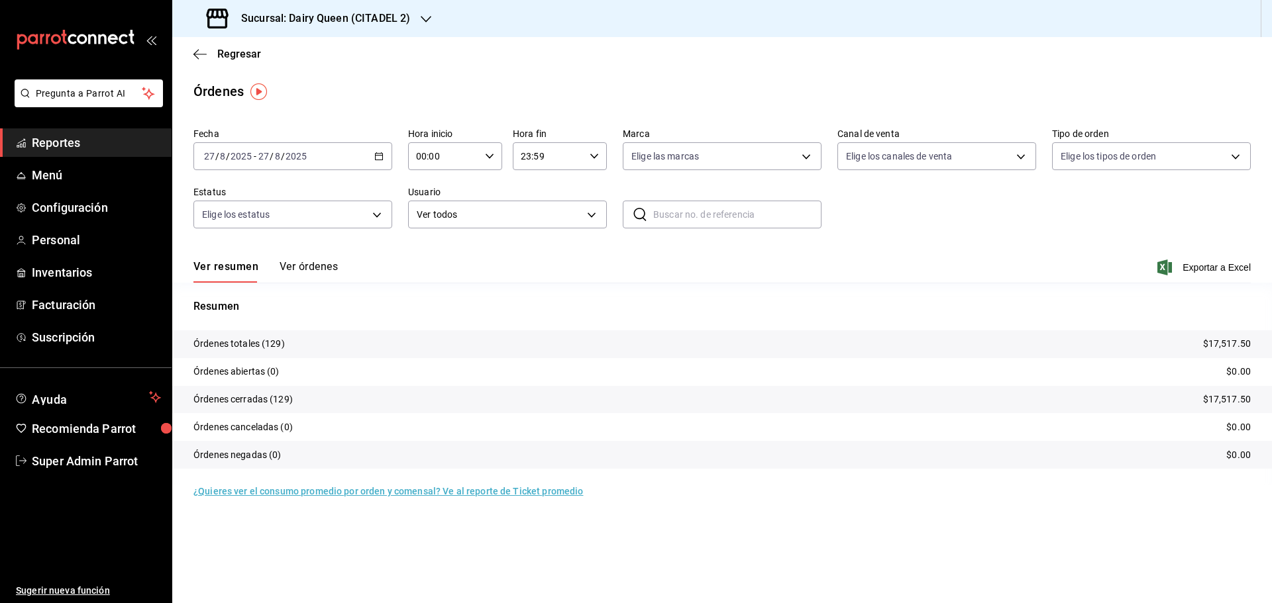
click at [303, 16] on h3 "Sucursal: Dairy Queen (CITADEL 2)" at bounding box center [321, 19] width 180 height 16
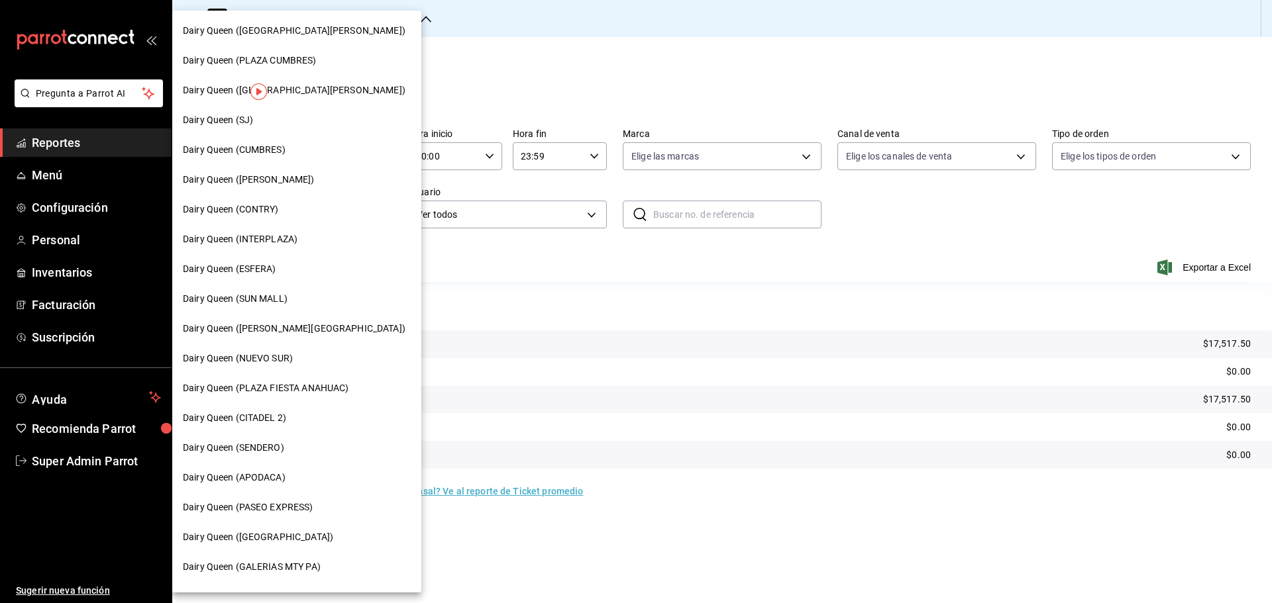
click at [294, 52] on div "Dairy Queen (PLAZA CUMBRES)" at bounding box center [296, 61] width 249 height 30
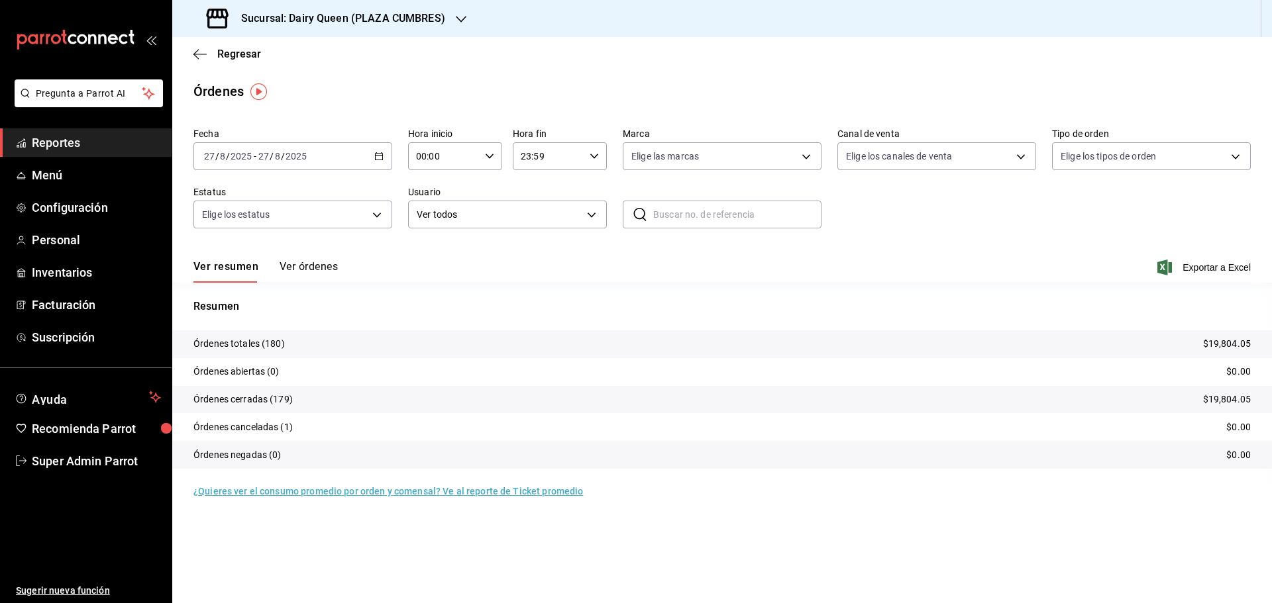
click at [385, 23] on h3 "Sucursal: Dairy Queen (PLAZA CUMBRES)" at bounding box center [338, 19] width 215 height 16
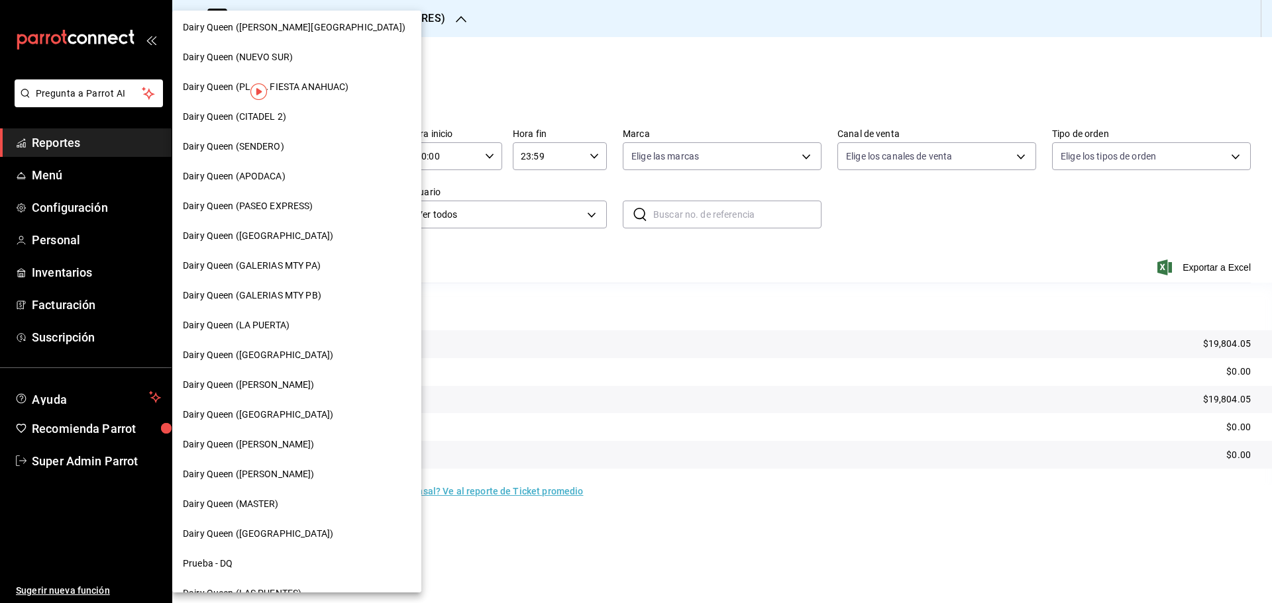
scroll to position [191, 0]
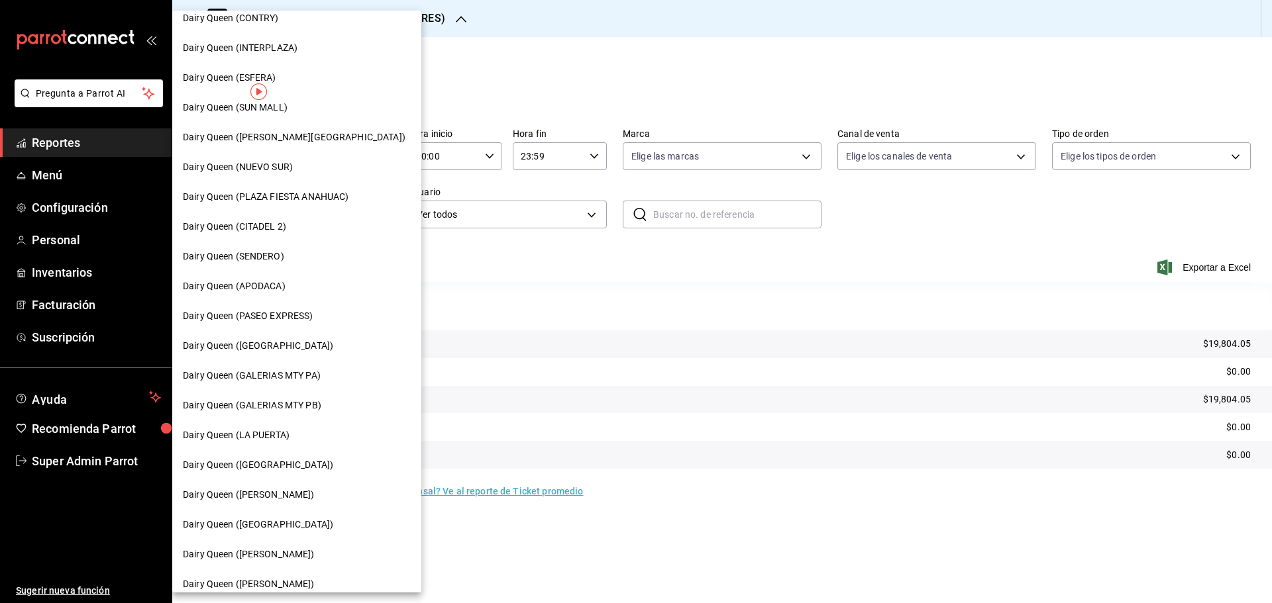
click at [313, 193] on span "Dairy Queen (PLAZA FIESTA ANAHUAC)" at bounding box center [266, 197] width 166 height 14
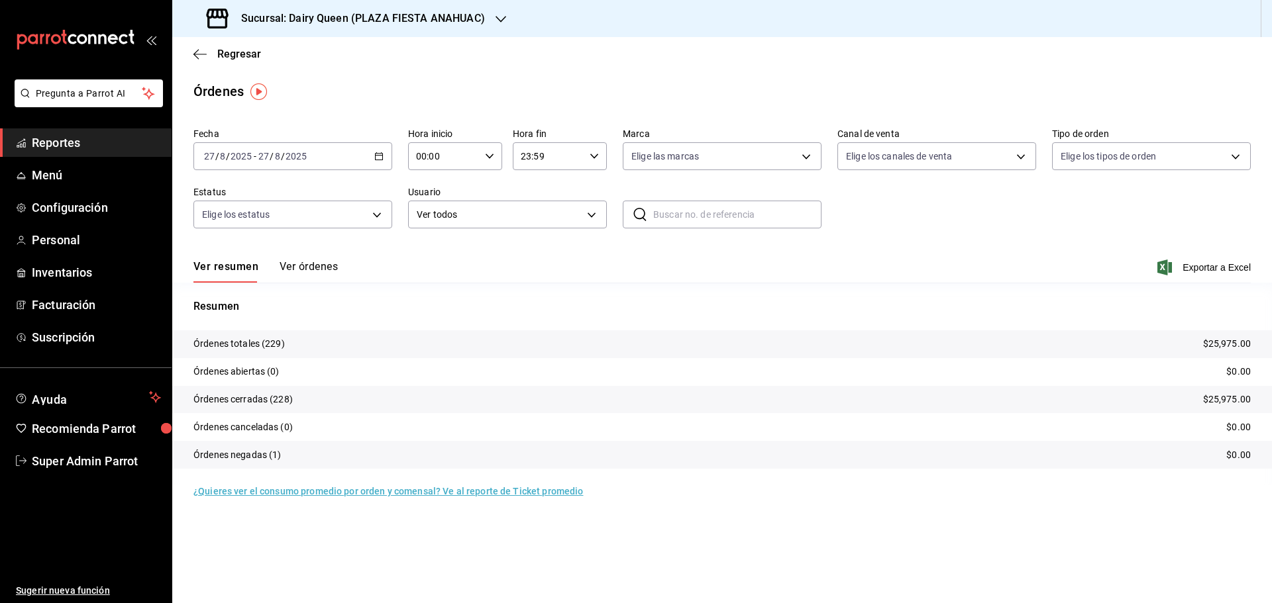
click at [293, 12] on h3 "Sucursal: Dairy Queen (PLAZA FIESTA ANAHUAC)" at bounding box center [358, 19] width 254 height 16
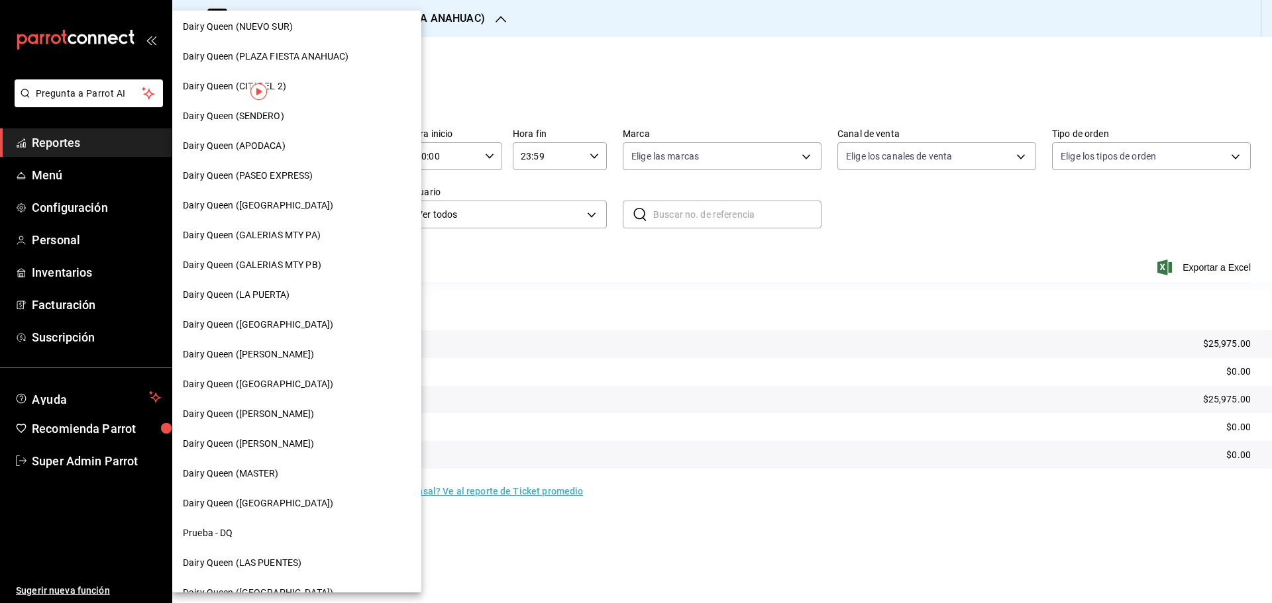
scroll to position [412, 0]
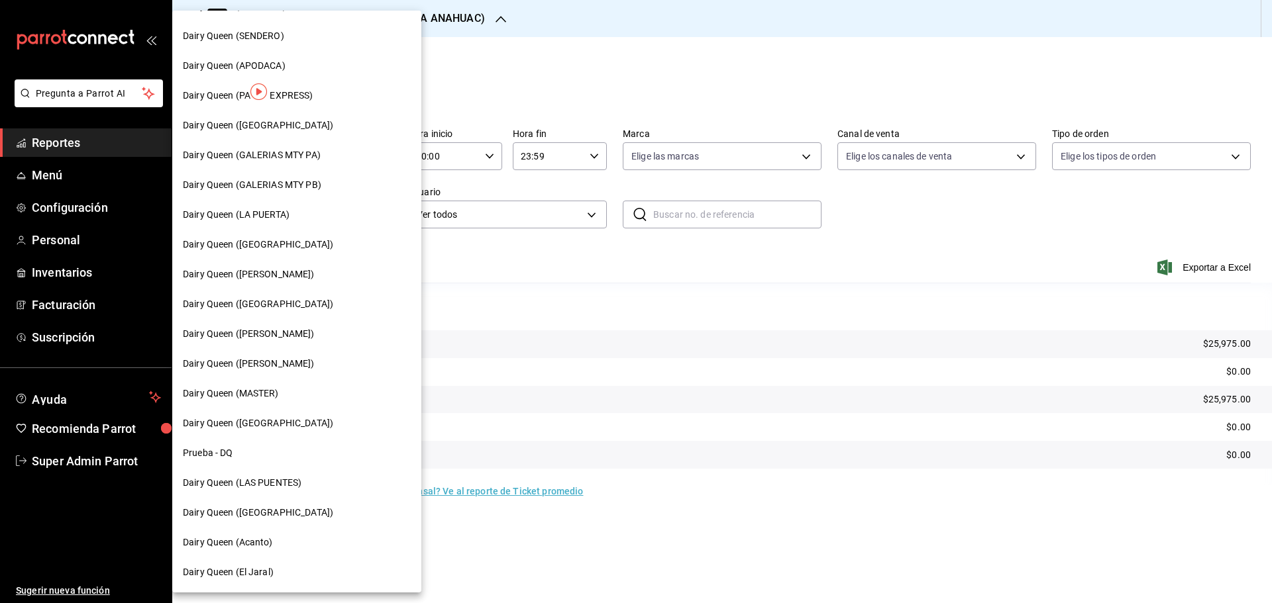
click at [267, 360] on span "Dairy Queen (Romulo Garza)" at bounding box center [249, 364] width 132 height 14
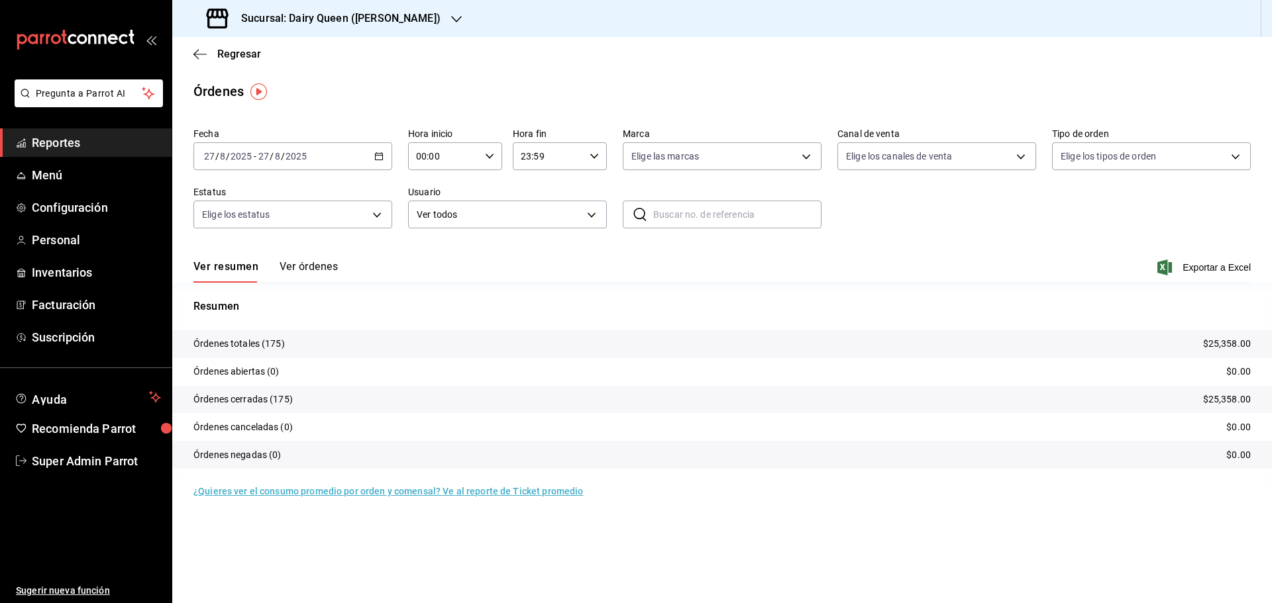
click at [296, 8] on div "Sucursal: Dairy Queen (Romulo Garza)" at bounding box center [325, 18] width 284 height 37
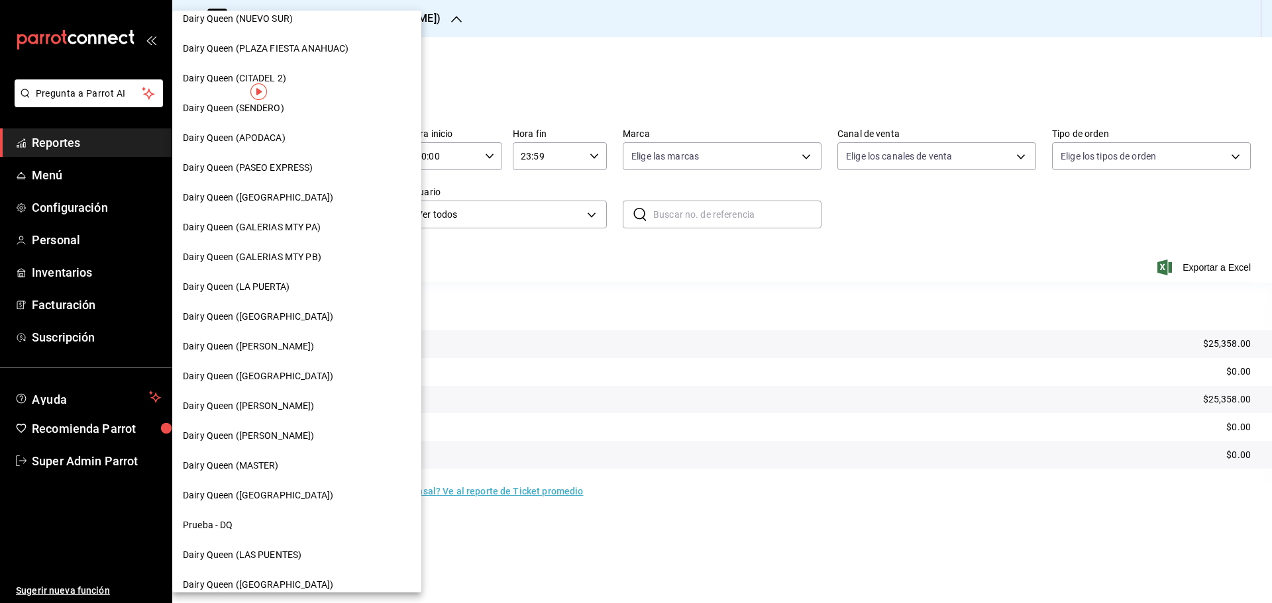
scroll to position [412, 0]
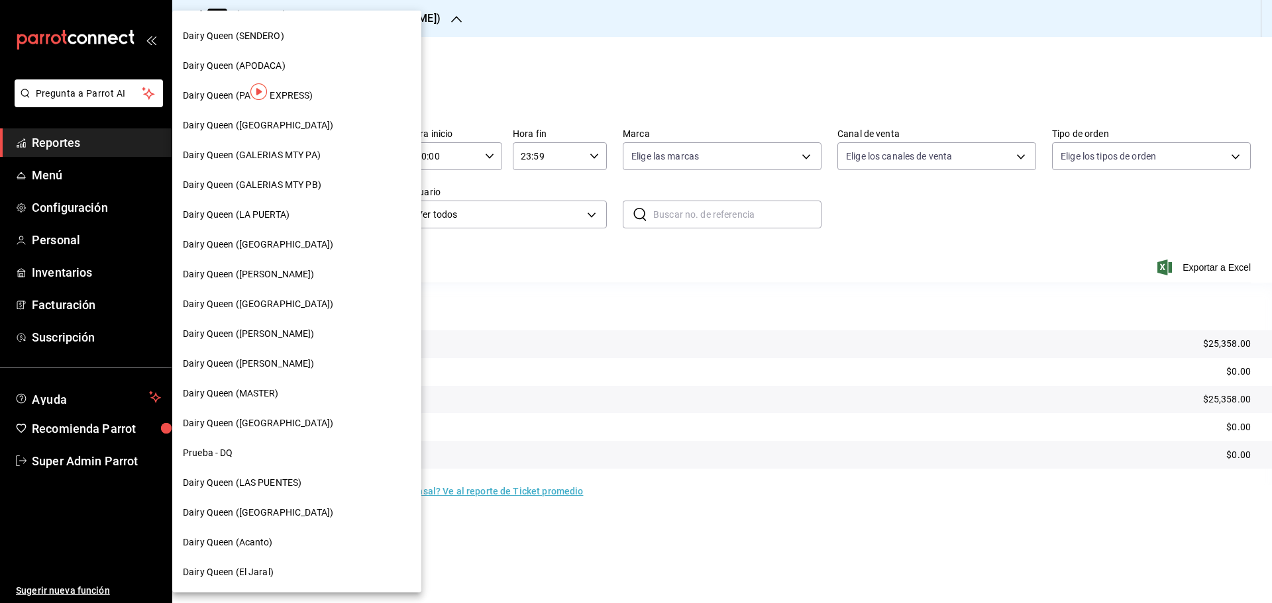
click at [272, 423] on span "Dairy Queen (Riviera del sol)" at bounding box center [258, 424] width 150 height 14
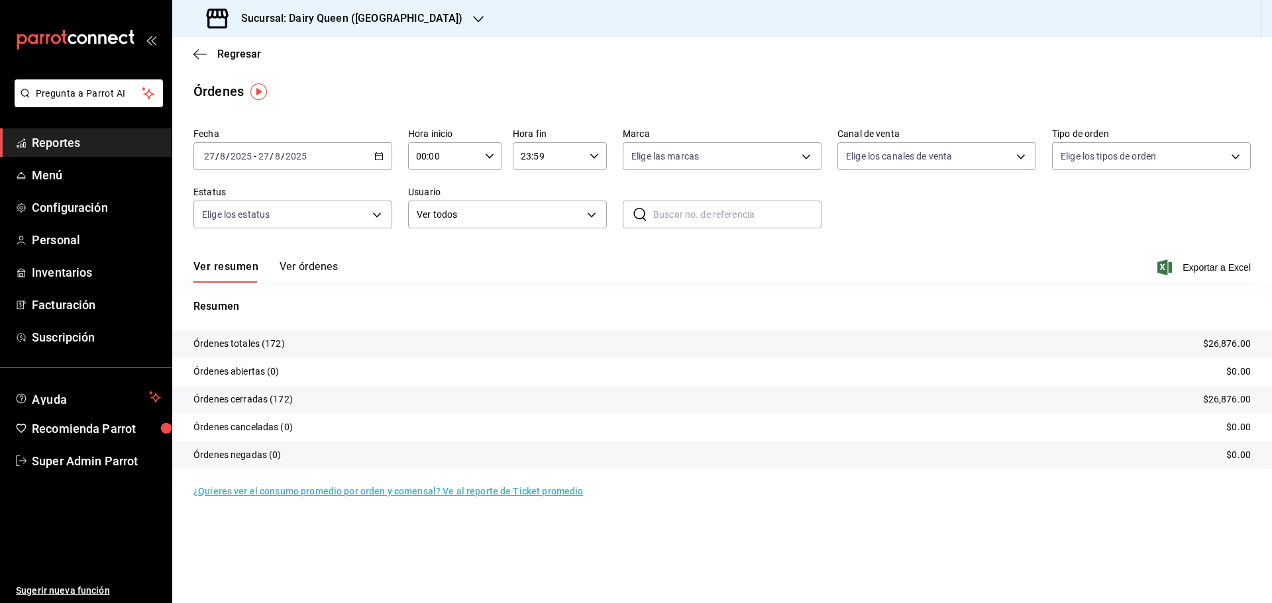
click at [304, 15] on h3 "Sucursal: Dairy Queen ([GEOGRAPHIC_DATA])" at bounding box center [347, 19] width 232 height 16
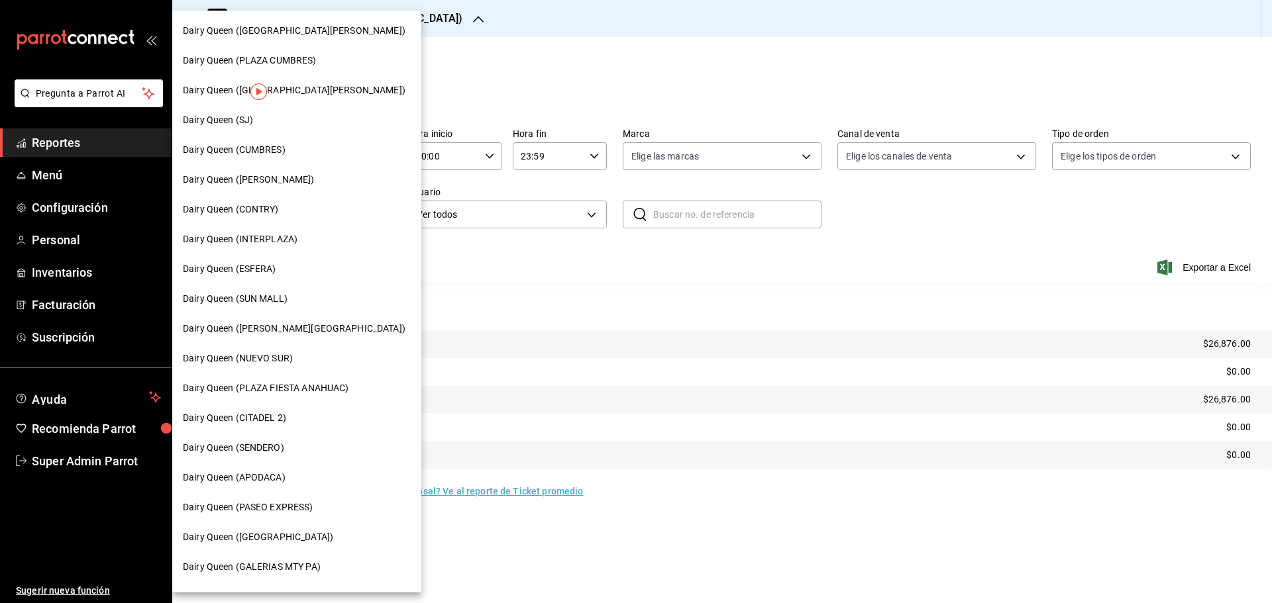
scroll to position [412, 0]
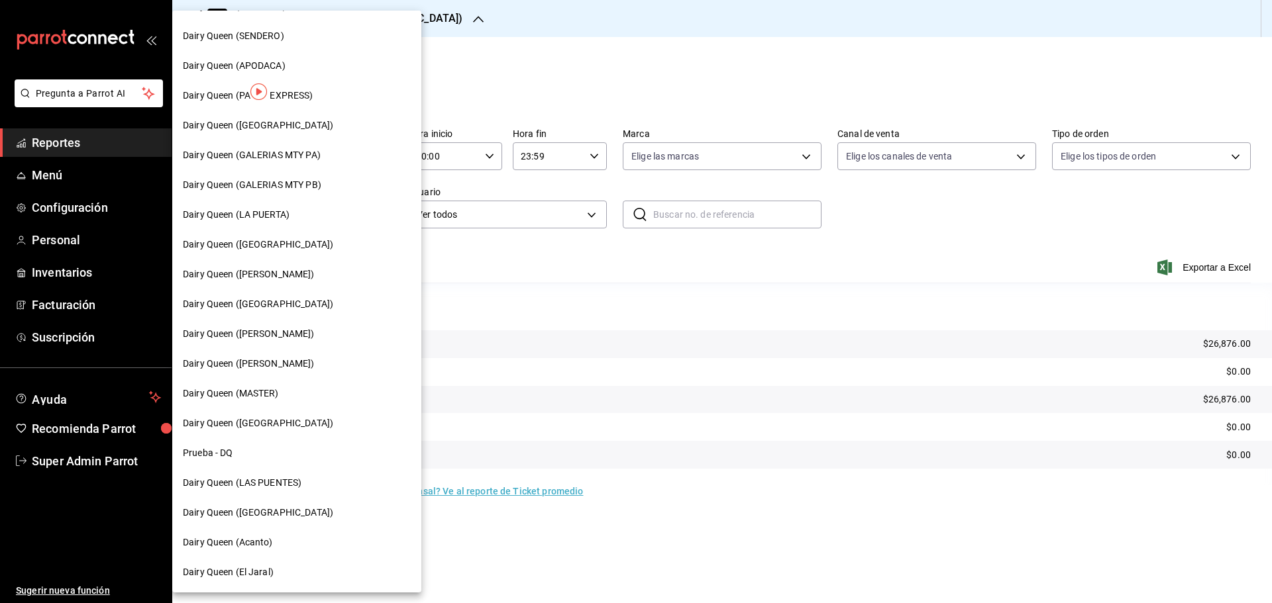
click at [236, 539] on span "Dairy Queen (Acanto)" at bounding box center [228, 543] width 90 height 14
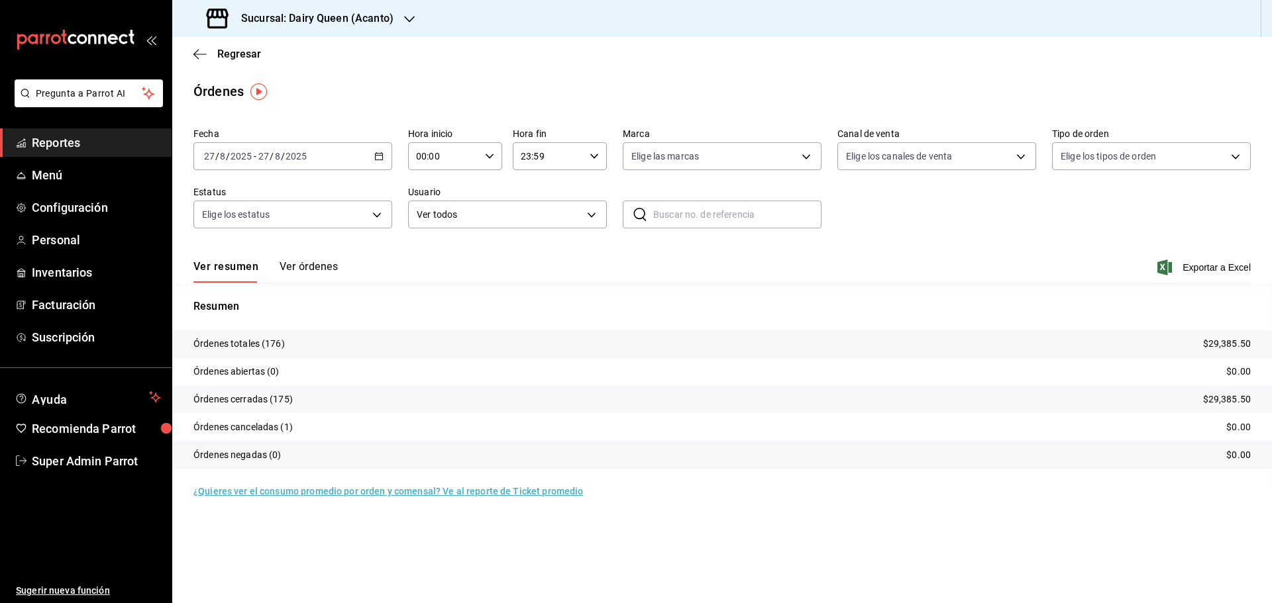
click at [319, 27] on div "Sucursal: Dairy Queen (Acanto)" at bounding box center [301, 18] width 237 height 37
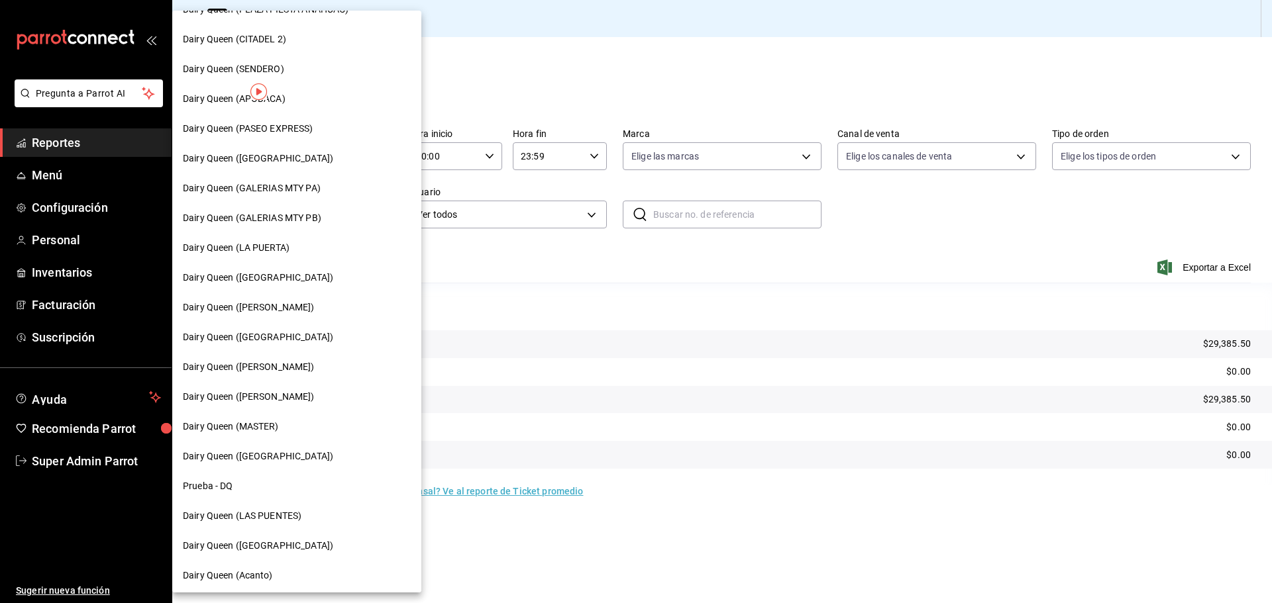
scroll to position [412, 0]
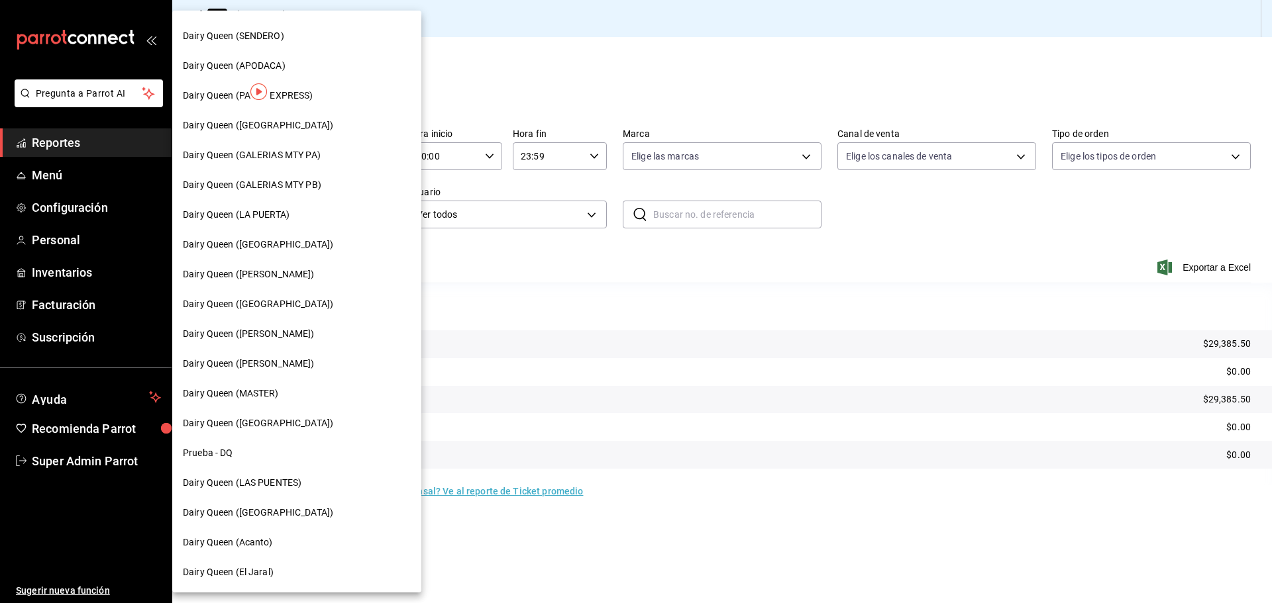
click at [241, 572] on span "Dairy Queen (El Jaral)" at bounding box center [228, 573] width 91 height 14
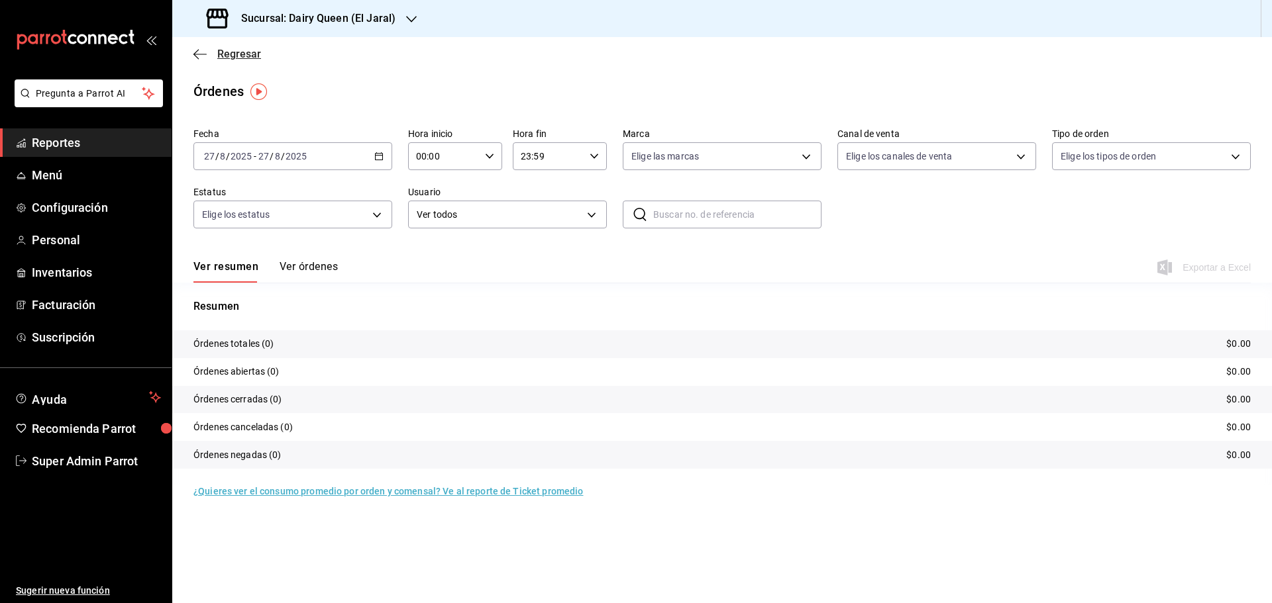
click at [215, 58] on span "Regresar" at bounding box center [227, 54] width 68 height 13
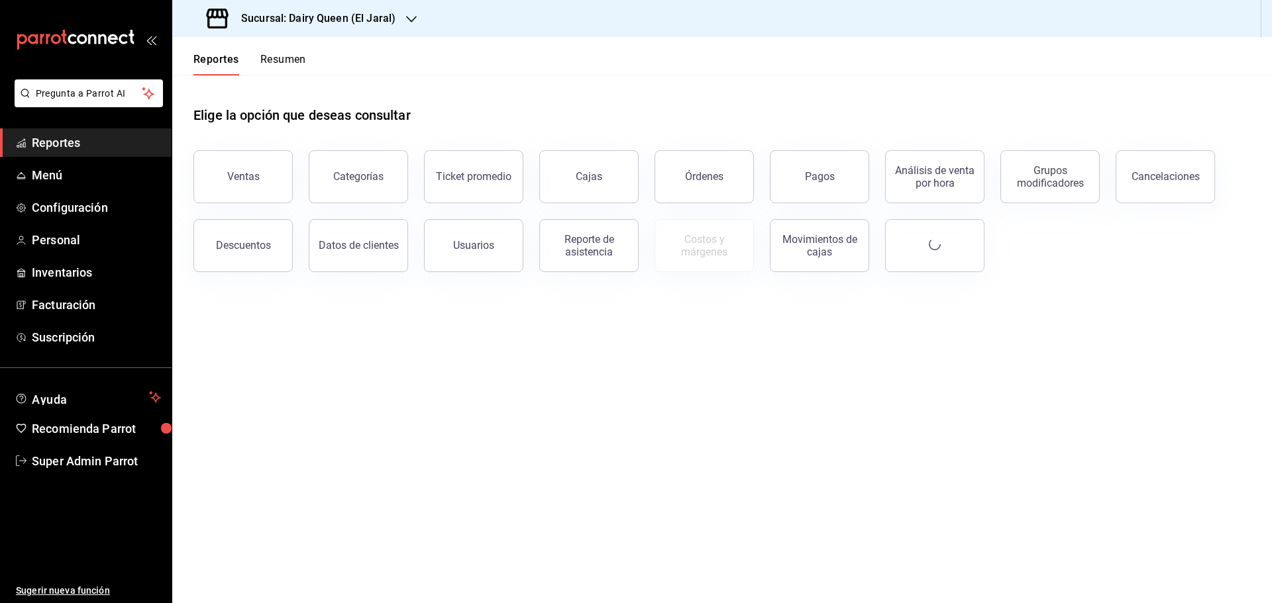
click at [276, 62] on button "Resumen" at bounding box center [283, 64] width 46 height 23
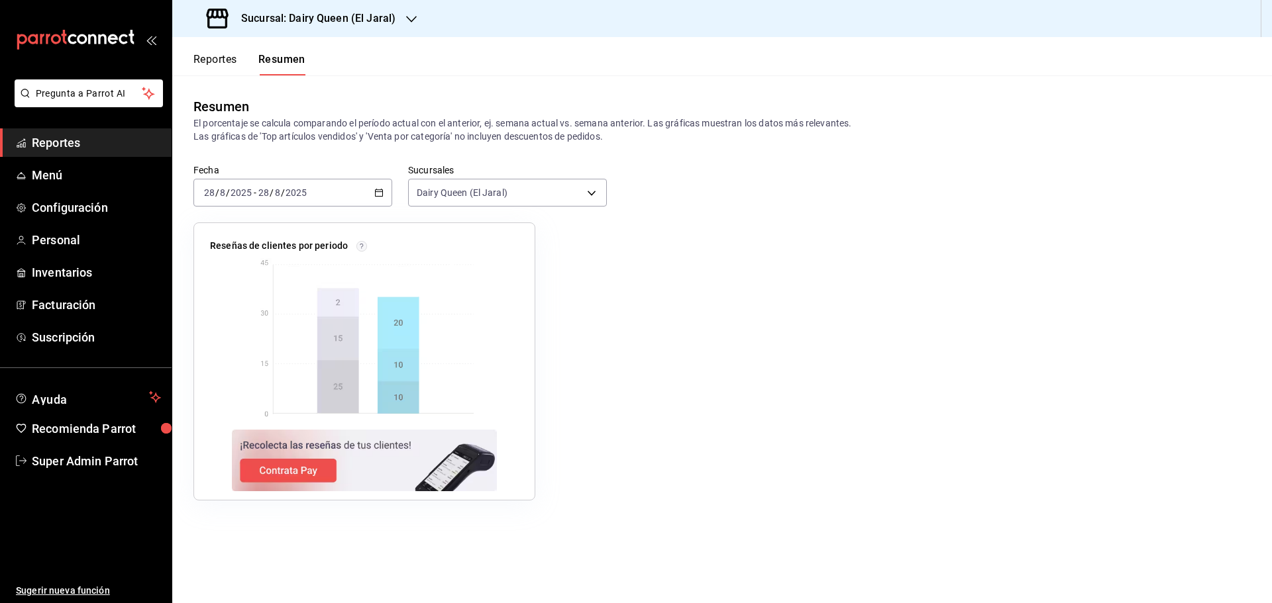
click at [307, 197] on div "2025-08-28 28 / 8 / 2025" at bounding box center [282, 192] width 52 height 11
click at [260, 381] on span "Rango de fechas" at bounding box center [256, 382] width 103 height 14
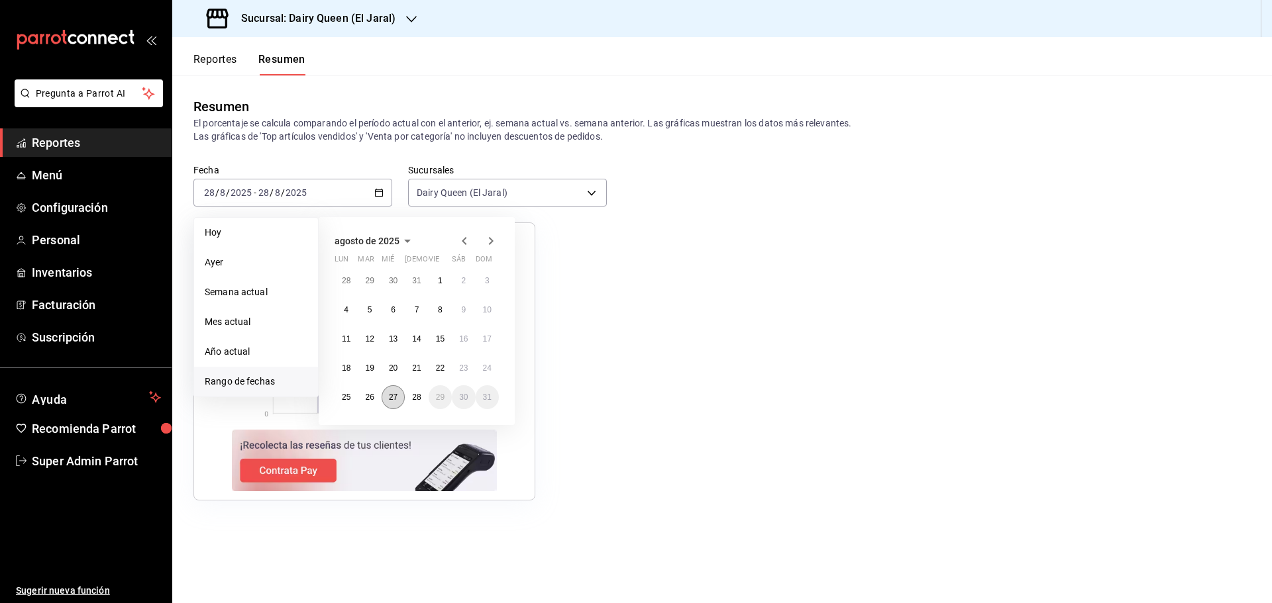
click at [394, 393] on abbr "27" at bounding box center [393, 397] width 9 height 9
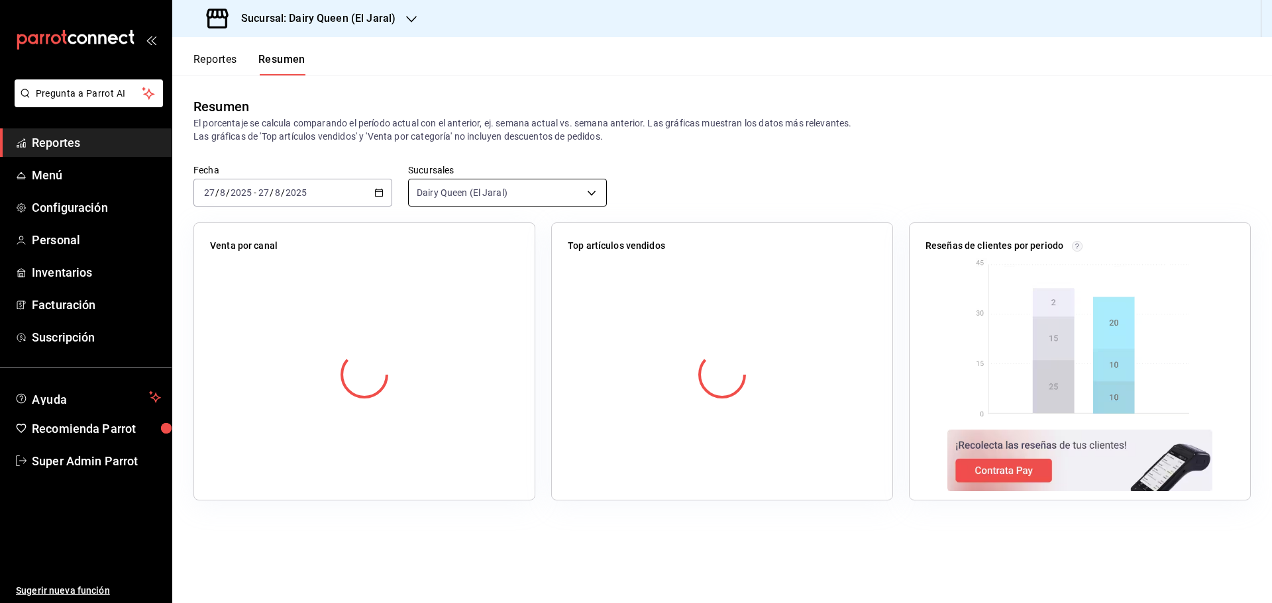
click at [474, 182] on body "Pregunta a Parrot AI Reportes Menú Configuración Personal Inventarios Facturaci…" at bounding box center [636, 301] width 1272 height 603
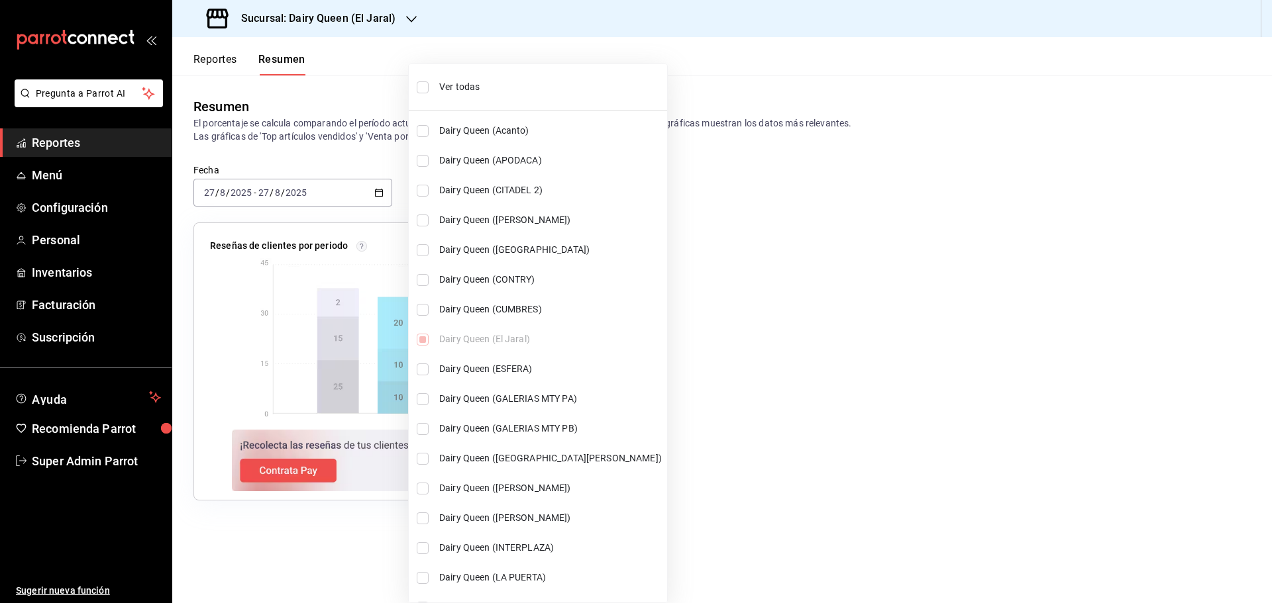
click at [457, 93] on span "Ver todas" at bounding box center [550, 87] width 223 height 14
type input "[object Object],[object Object],[object Object],[object Object],[object Object]…"
checkbox input "true"
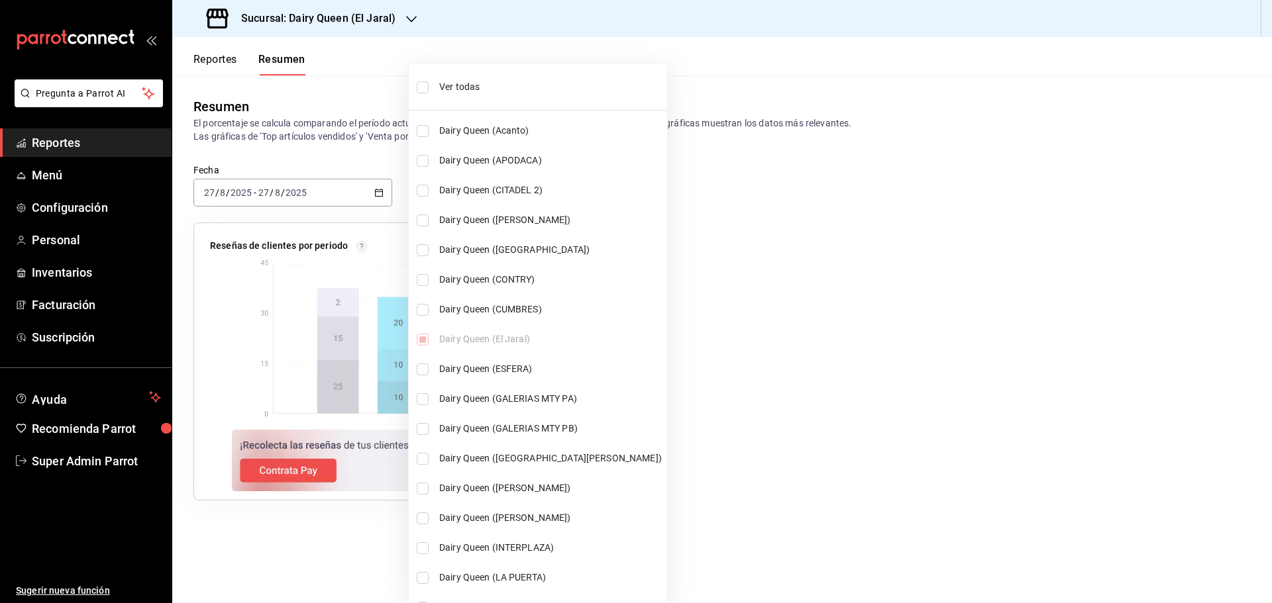
checkbox input "true"
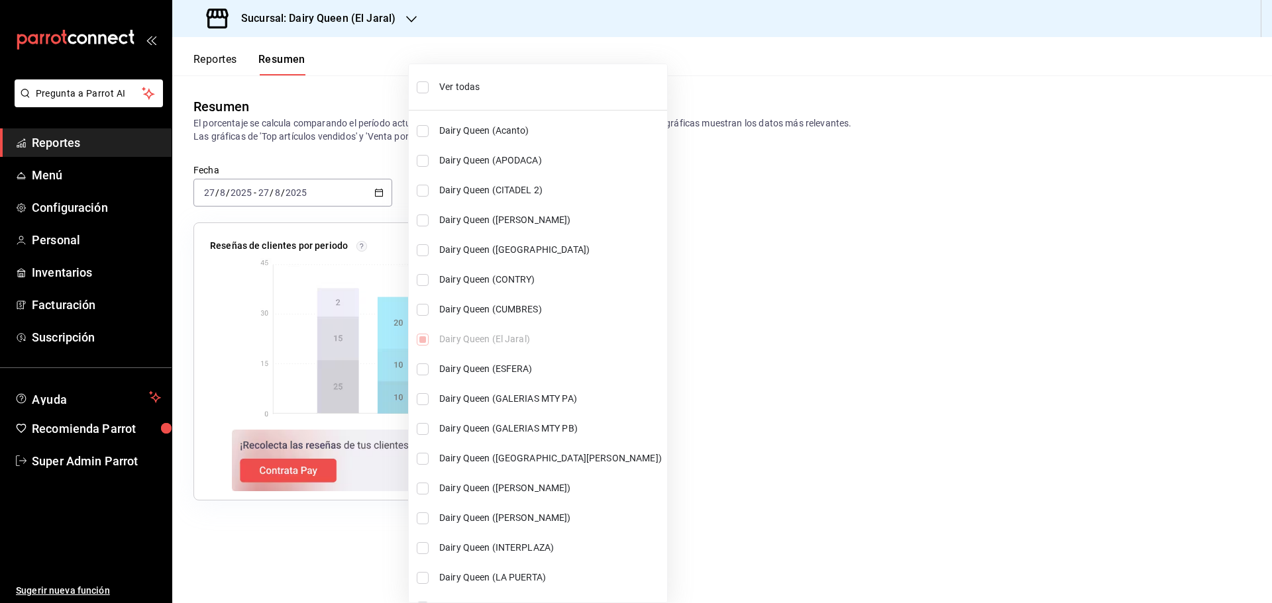
checkbox input "true"
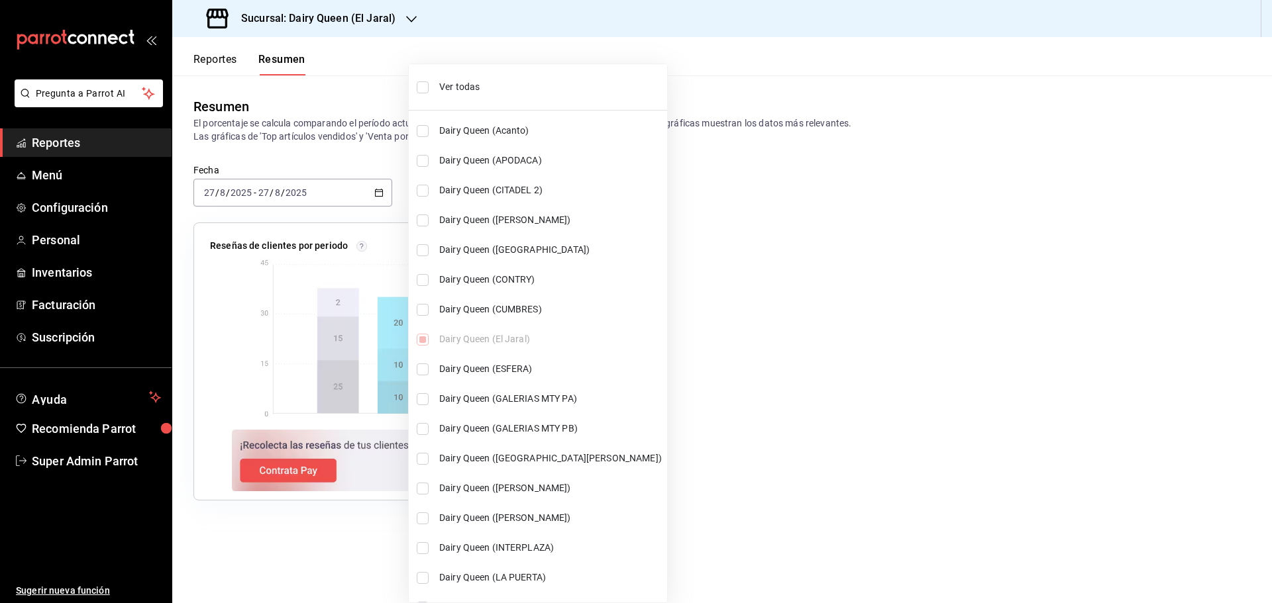
checkbox input "true"
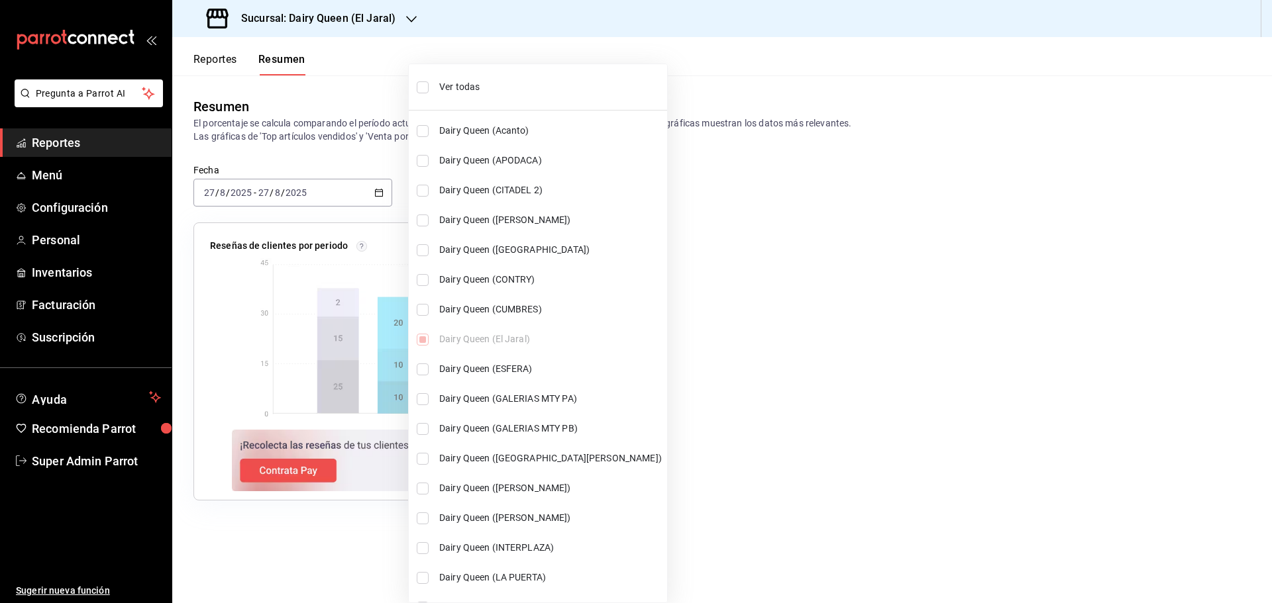
checkbox input "true"
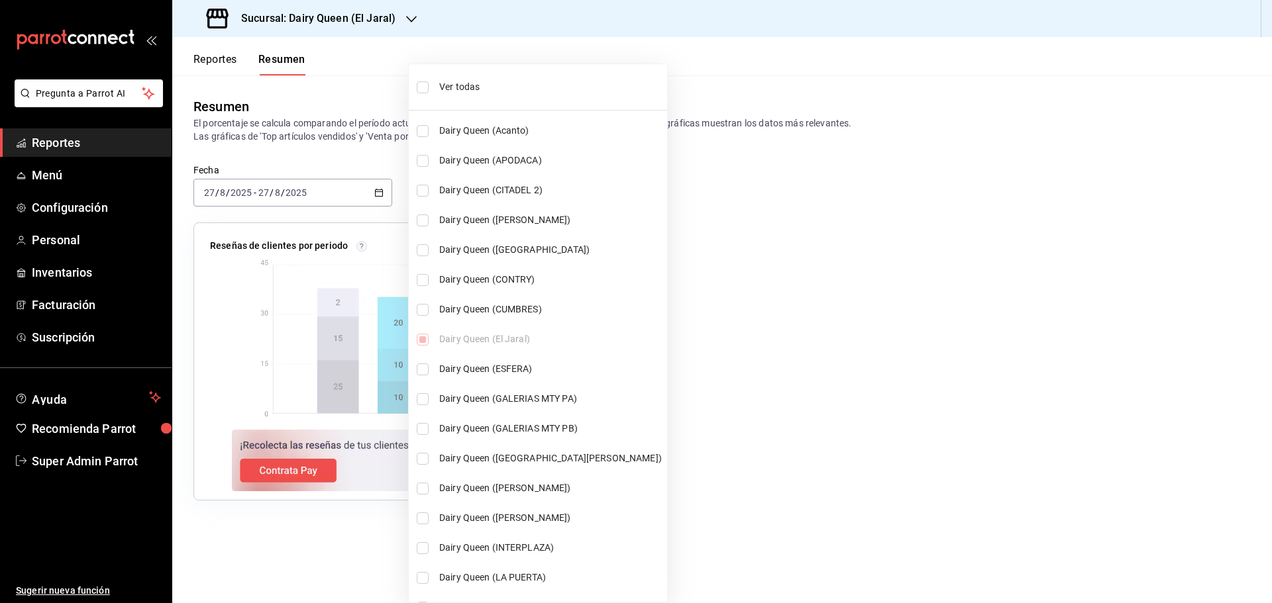
checkbox input "true"
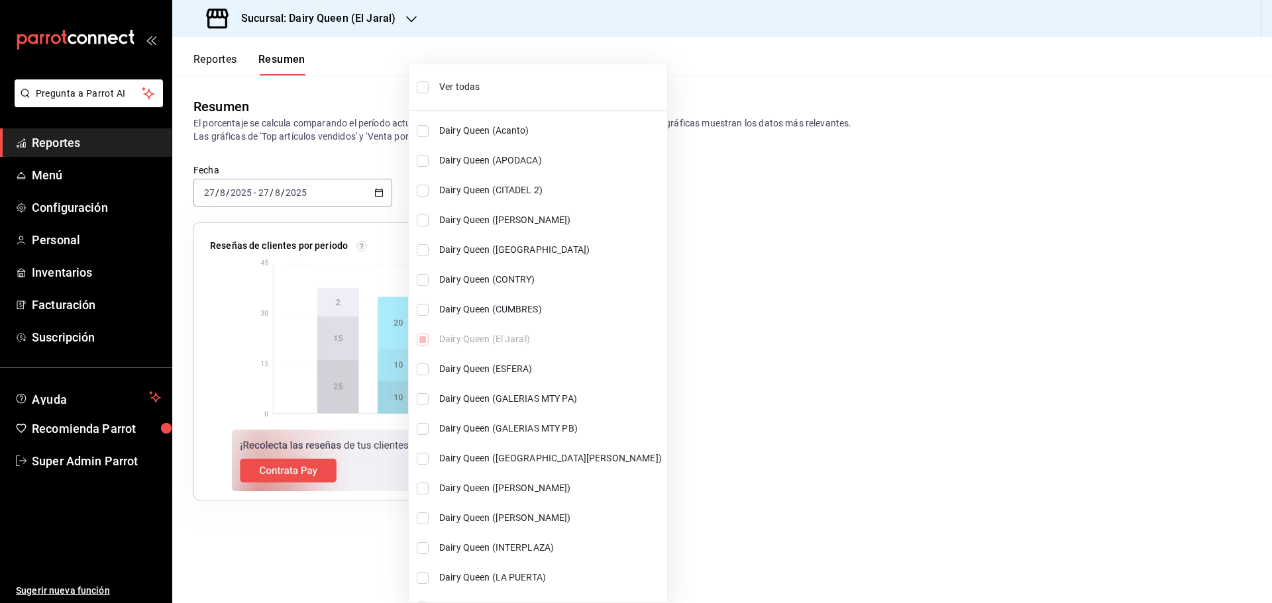
checkbox input "true"
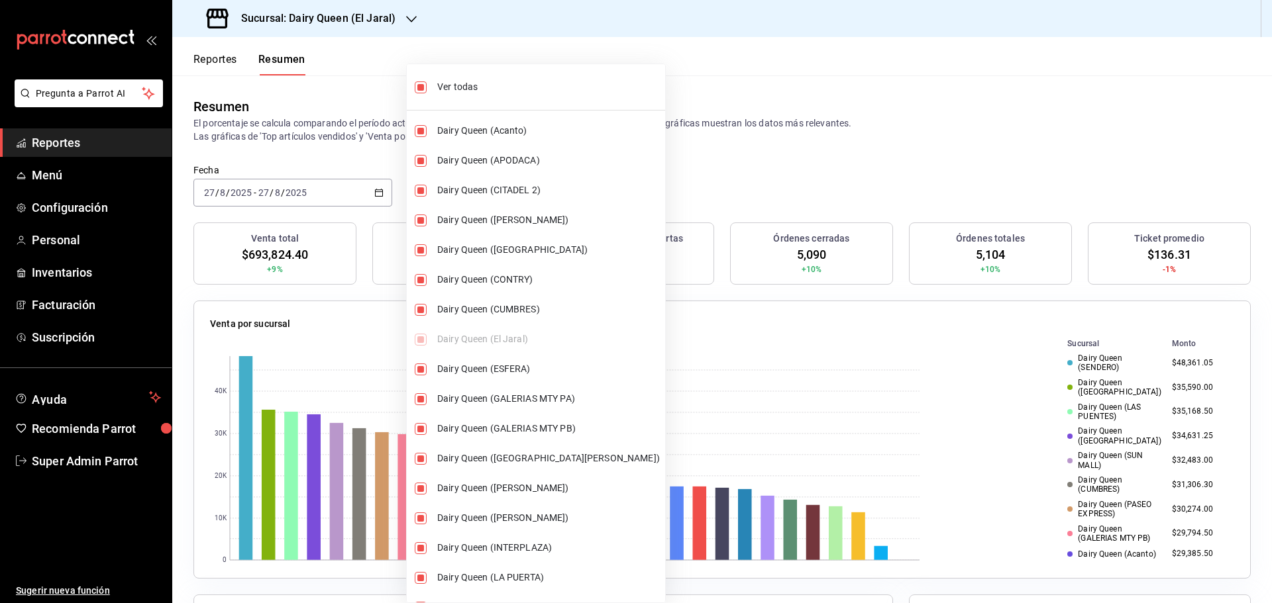
click at [306, 112] on div at bounding box center [636, 301] width 1272 height 603
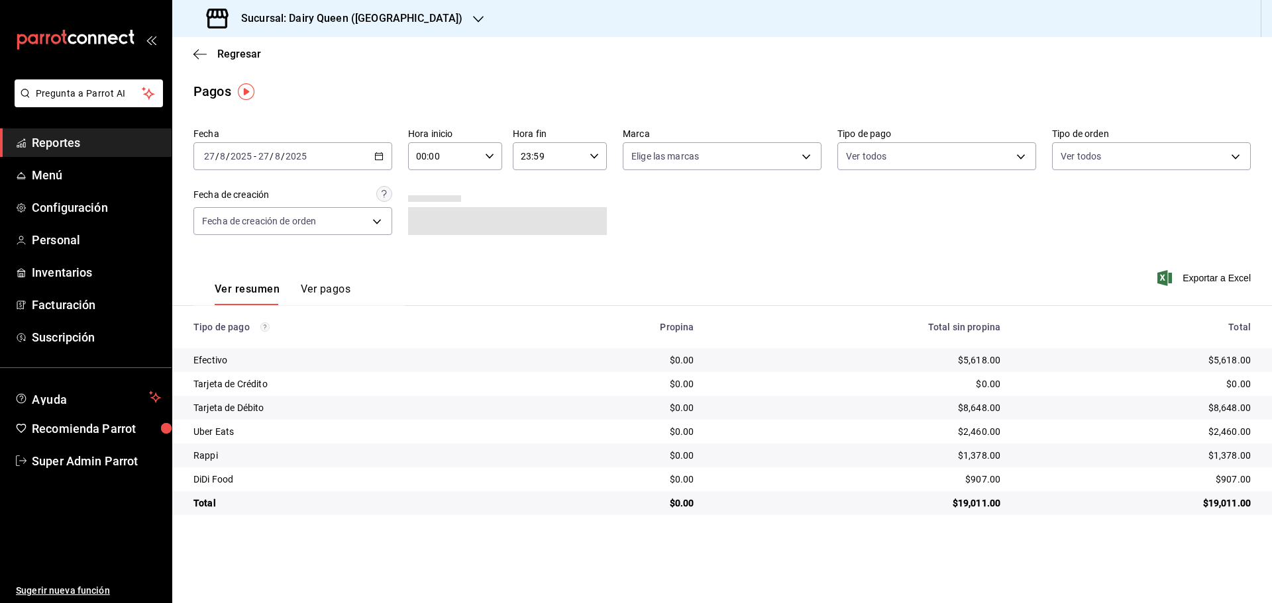
click at [334, 25] on h3 "Sucursal: Dairy Queen ([GEOGRAPHIC_DATA])" at bounding box center [347, 19] width 232 height 16
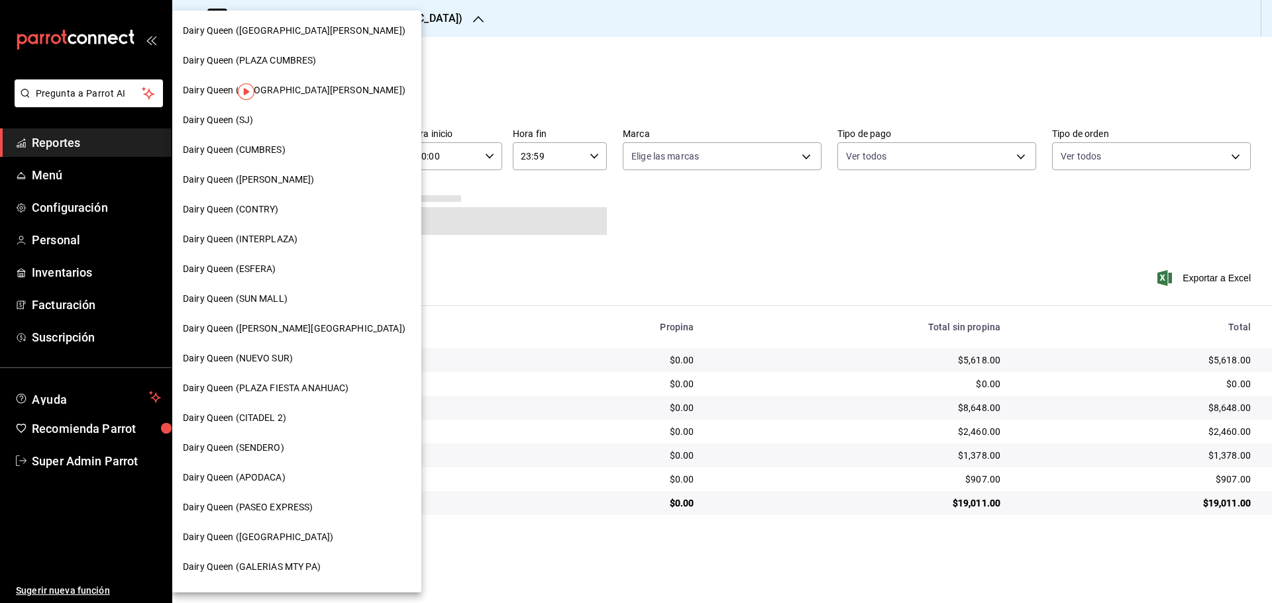
click at [258, 389] on span "Dairy Queen (PLAZA FIESTA ANAHUAC)" at bounding box center [266, 389] width 166 height 14
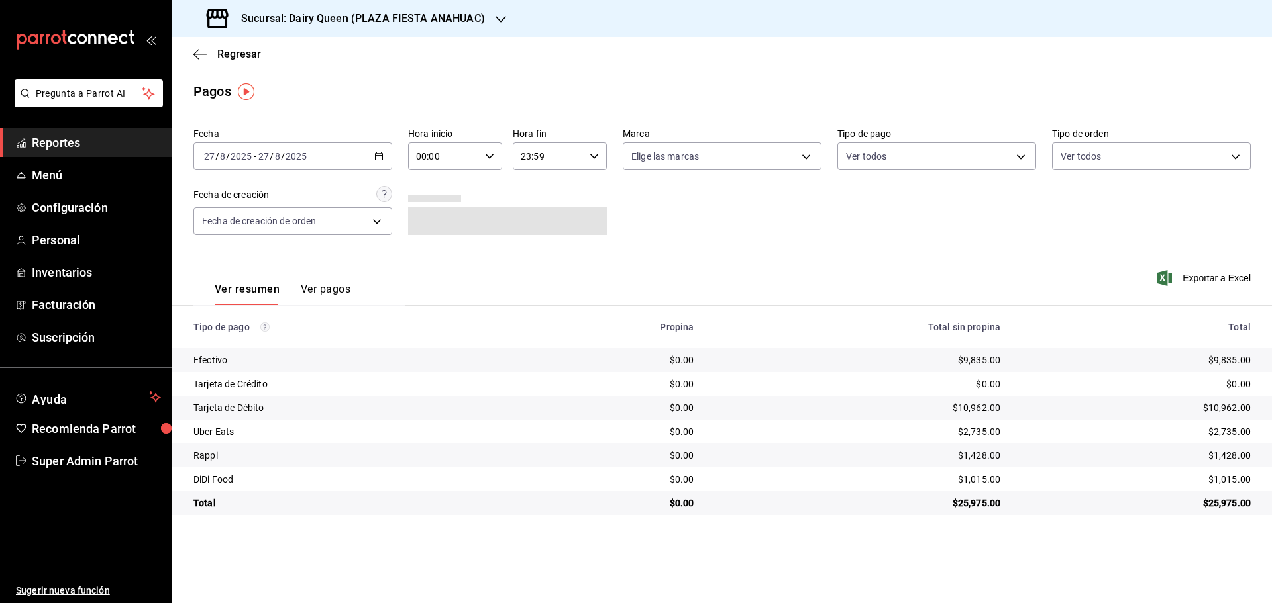
click at [460, 15] on h3 "Sucursal: Dairy Queen (PLAZA FIESTA ANAHUAC)" at bounding box center [358, 19] width 254 height 16
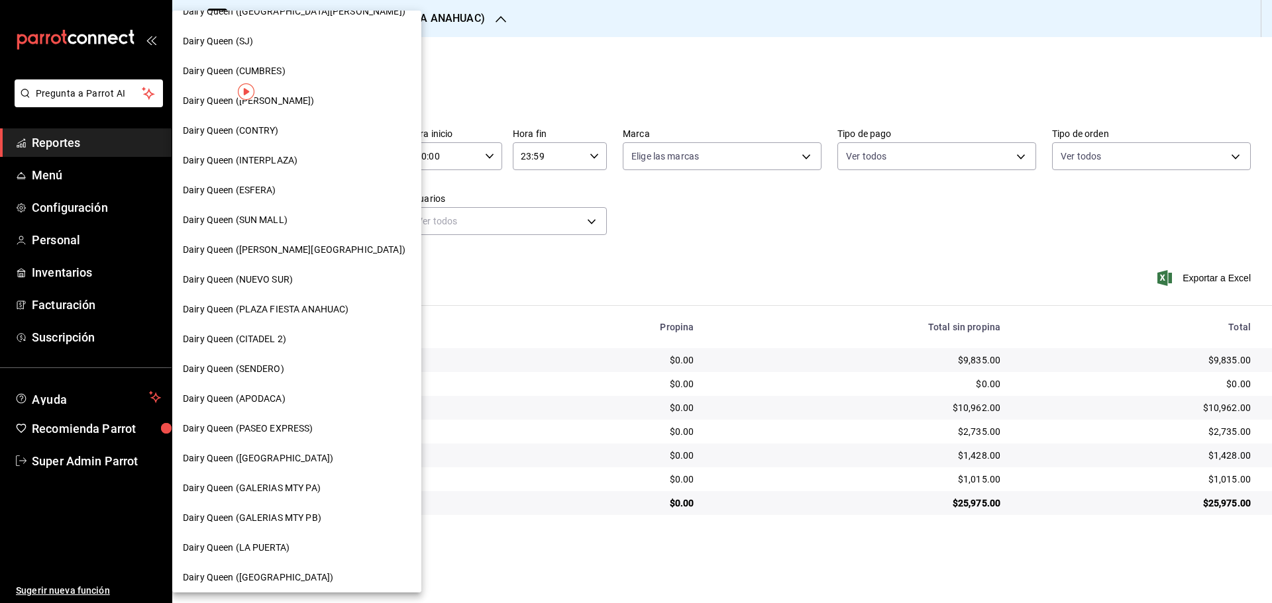
scroll to position [111, 0]
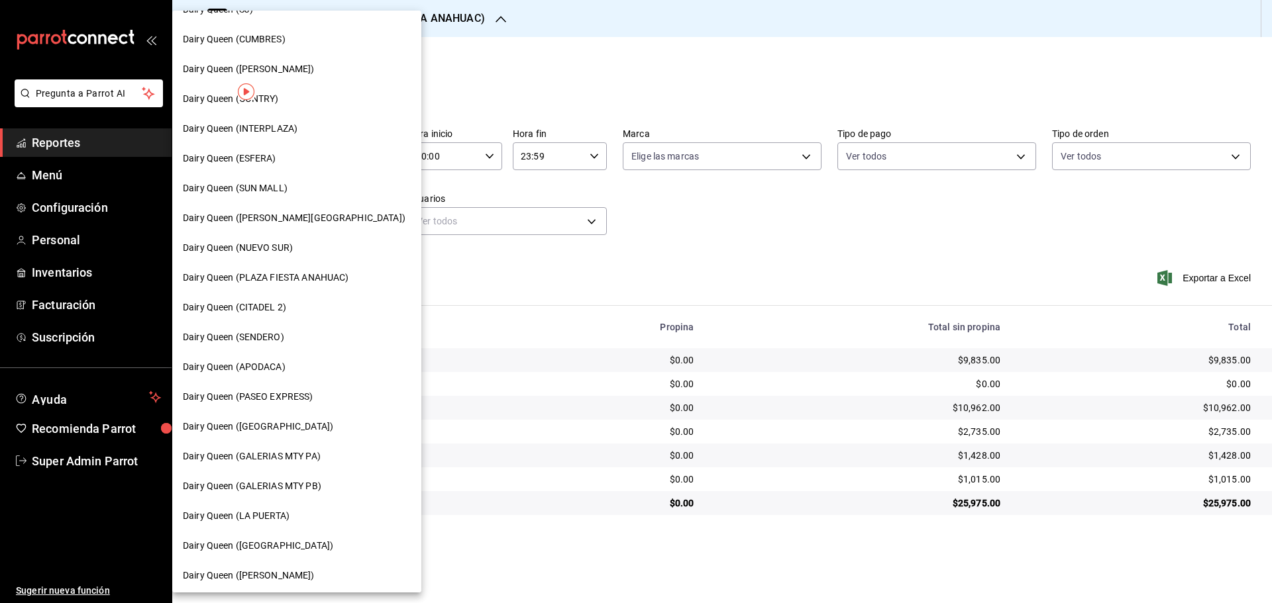
click at [256, 310] on span "Dairy Queen (CITADEL 2)" at bounding box center [234, 308] width 103 height 14
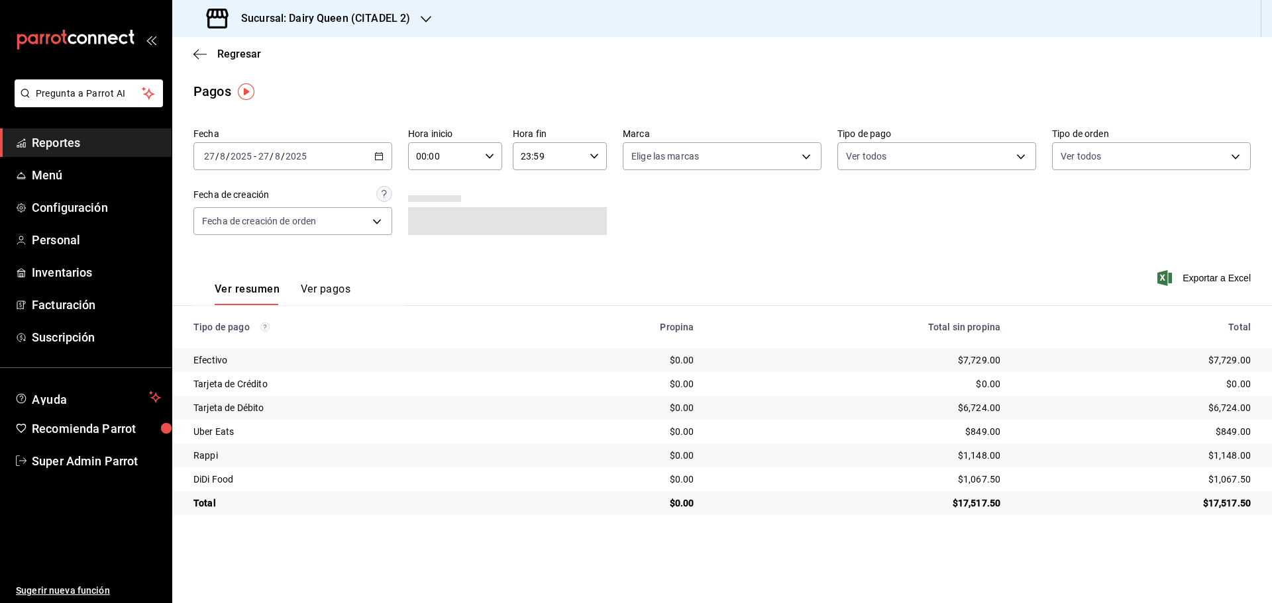
click at [320, 17] on h3 "Sucursal: Dairy Queen (CITADEL 2)" at bounding box center [321, 19] width 180 height 16
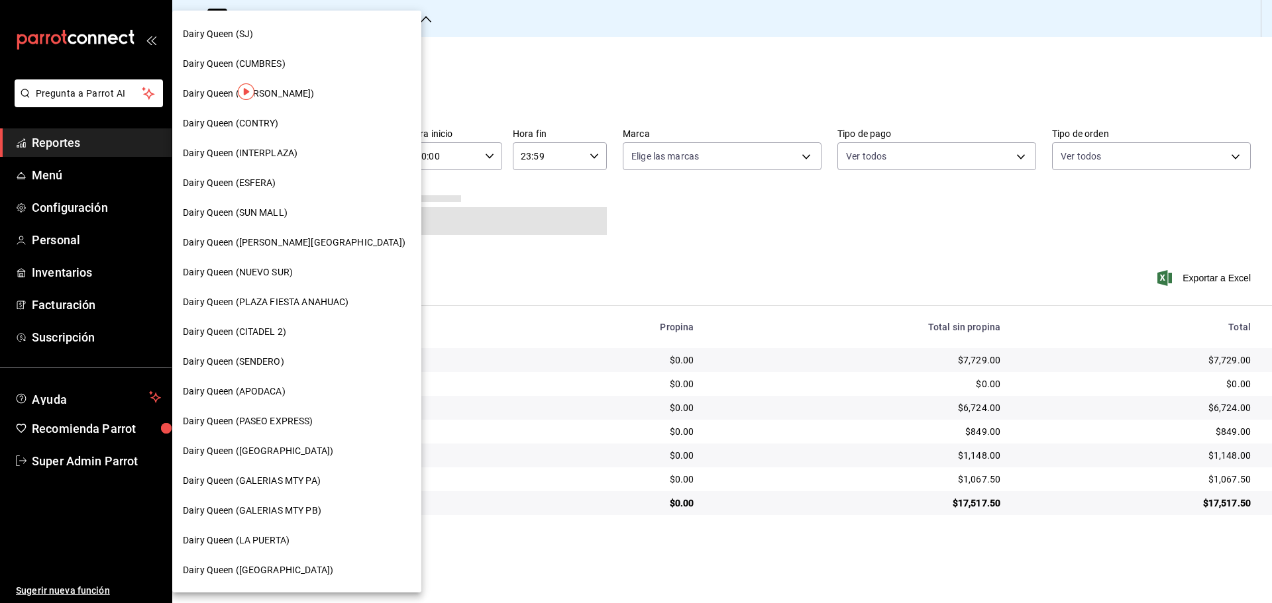
scroll to position [221, 0]
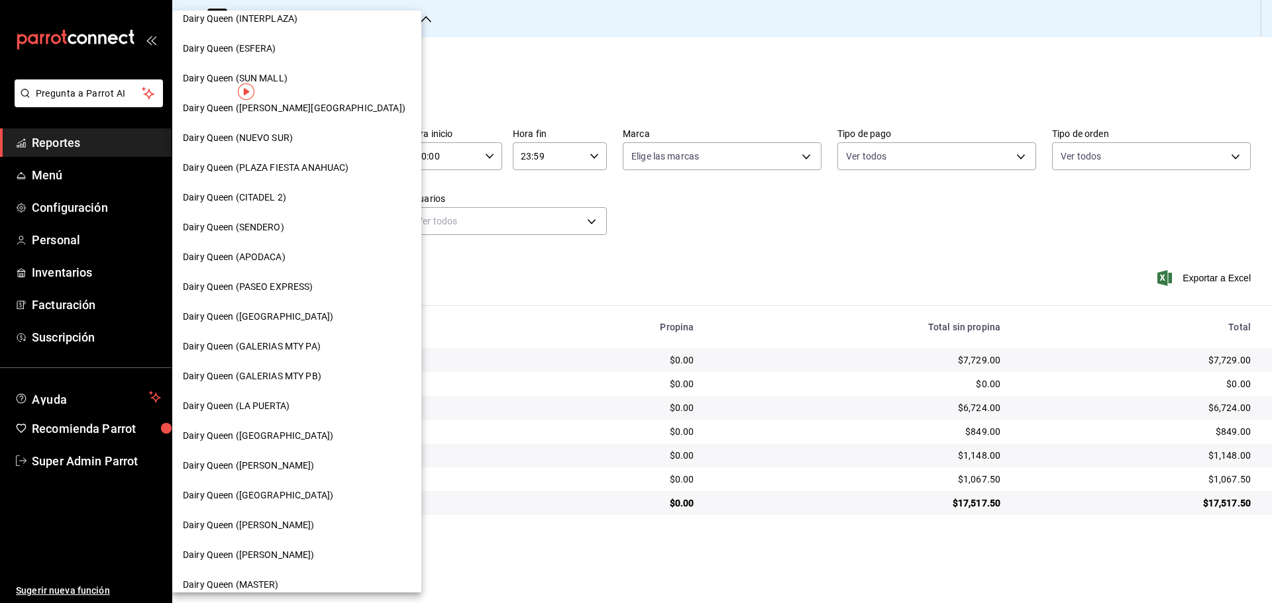
click at [264, 229] on span "Dairy Queen (SENDERO)" at bounding box center [233, 228] width 101 height 14
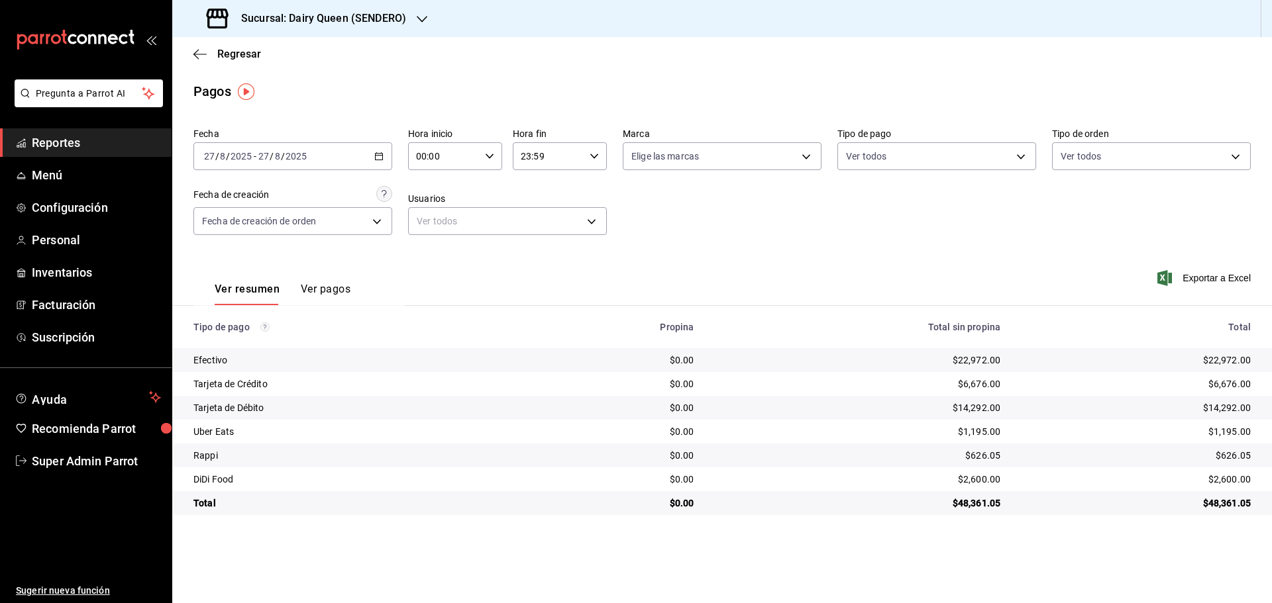
click at [309, 27] on div "Sucursal: Dairy Queen (SENDERO)" at bounding box center [308, 18] width 250 height 37
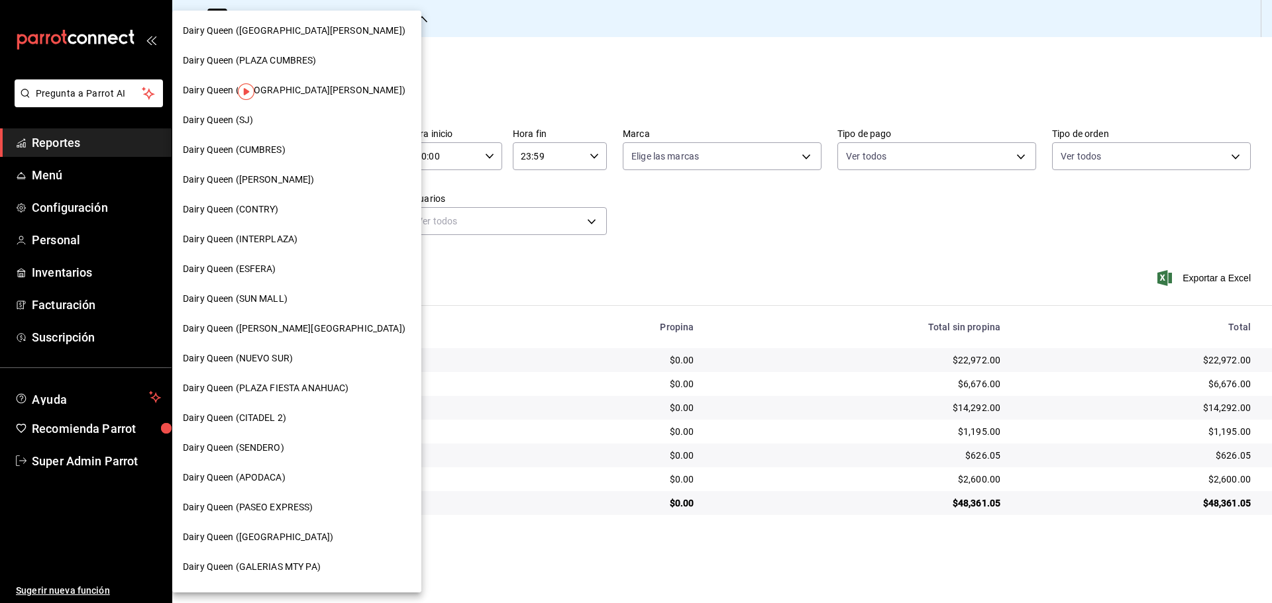
scroll to position [111, 0]
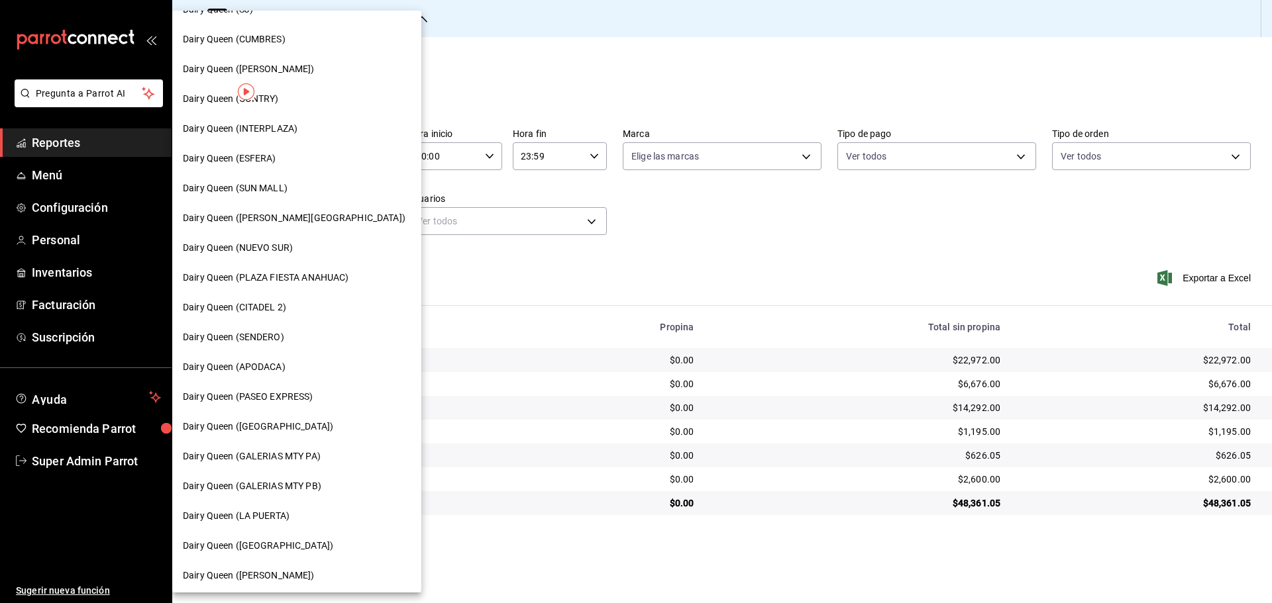
click at [262, 375] on div "Dairy Queen (APODACA)" at bounding box center [296, 367] width 249 height 30
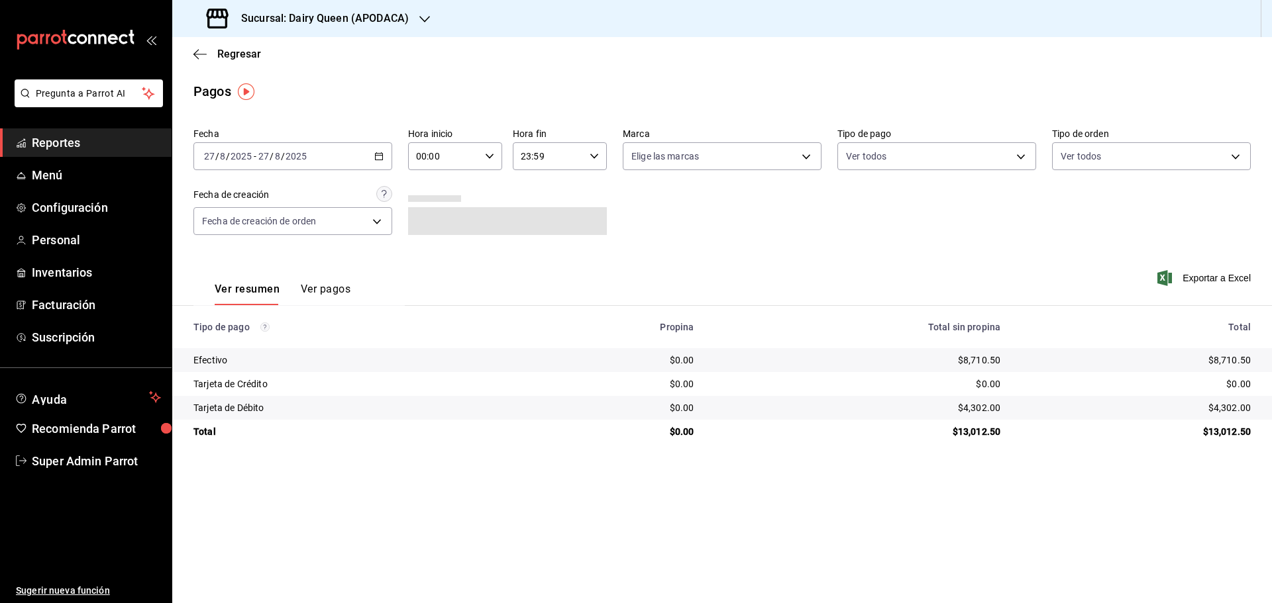
click at [329, 20] on h3 "Sucursal: Dairy Queen (APODACA)" at bounding box center [320, 19] width 178 height 16
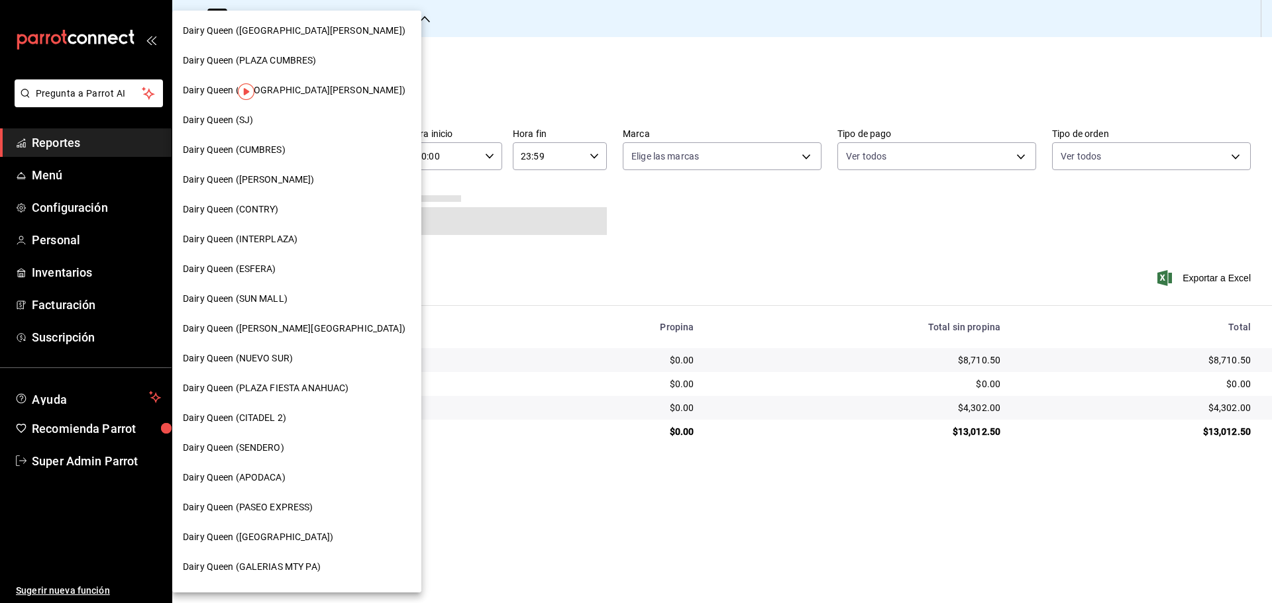
click at [280, 507] on span "Dairy Queen (PASEO EXPRESS)" at bounding box center [248, 508] width 130 height 14
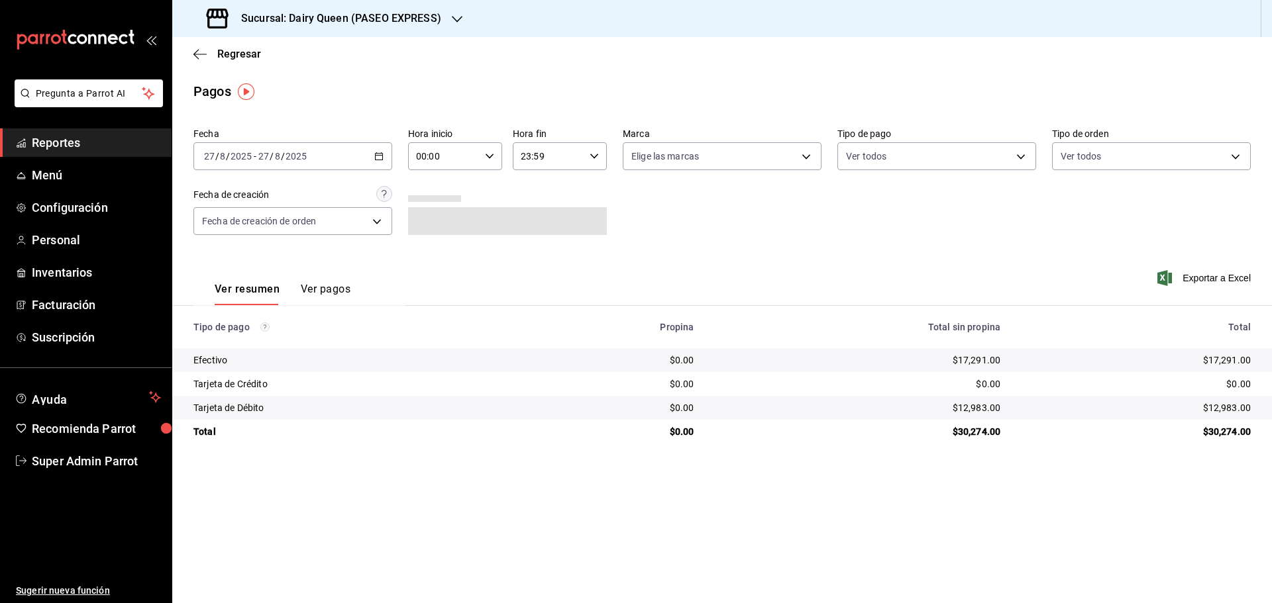
click at [386, 21] on h3 "Sucursal: Dairy Queen (PASEO EXPRESS)" at bounding box center [336, 19] width 211 height 16
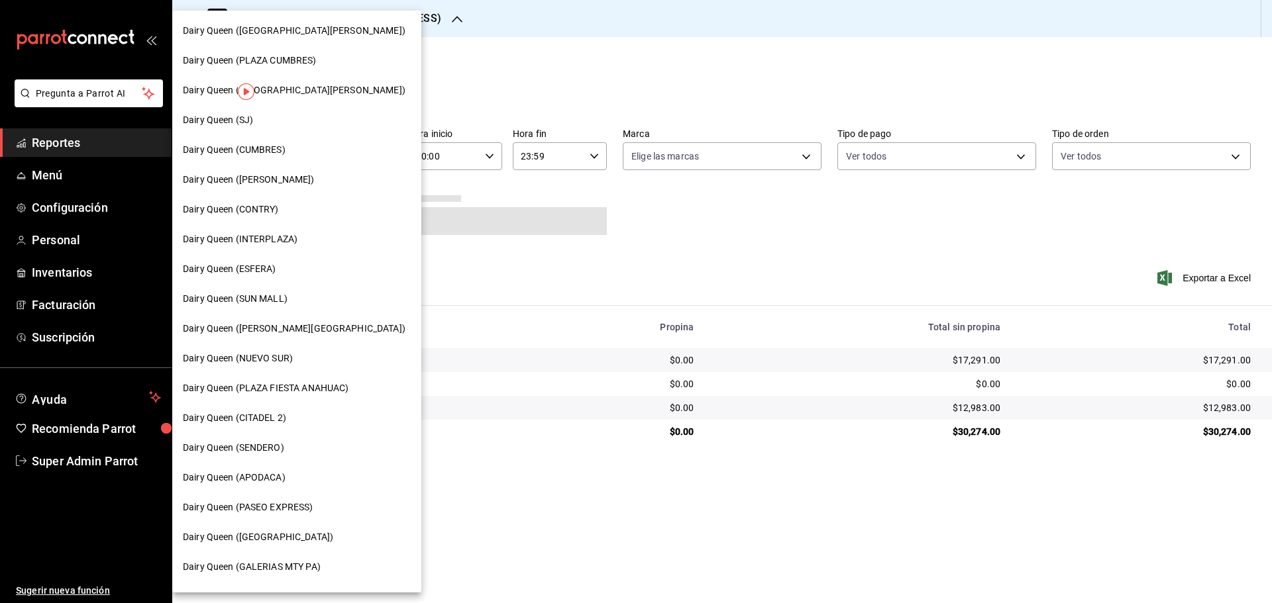
click at [278, 538] on span "Dairy Queen (CONCORDIA)" at bounding box center [258, 538] width 150 height 14
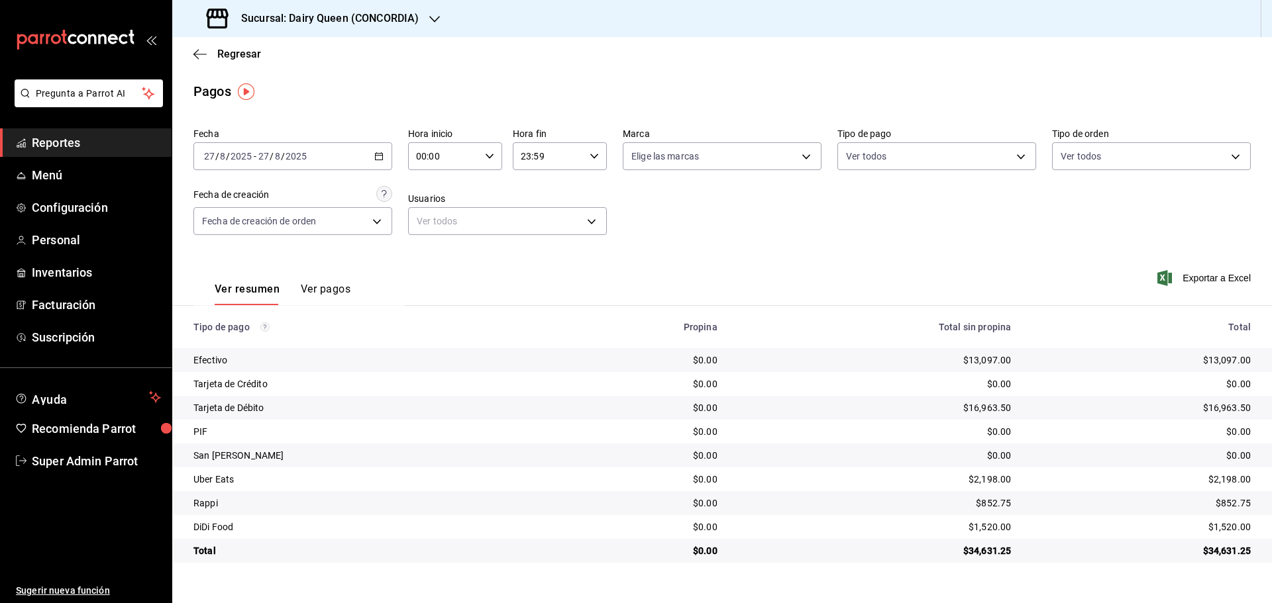
click at [378, 12] on h3 "Sucursal: Dairy Queen (CONCORDIA)" at bounding box center [325, 19] width 188 height 16
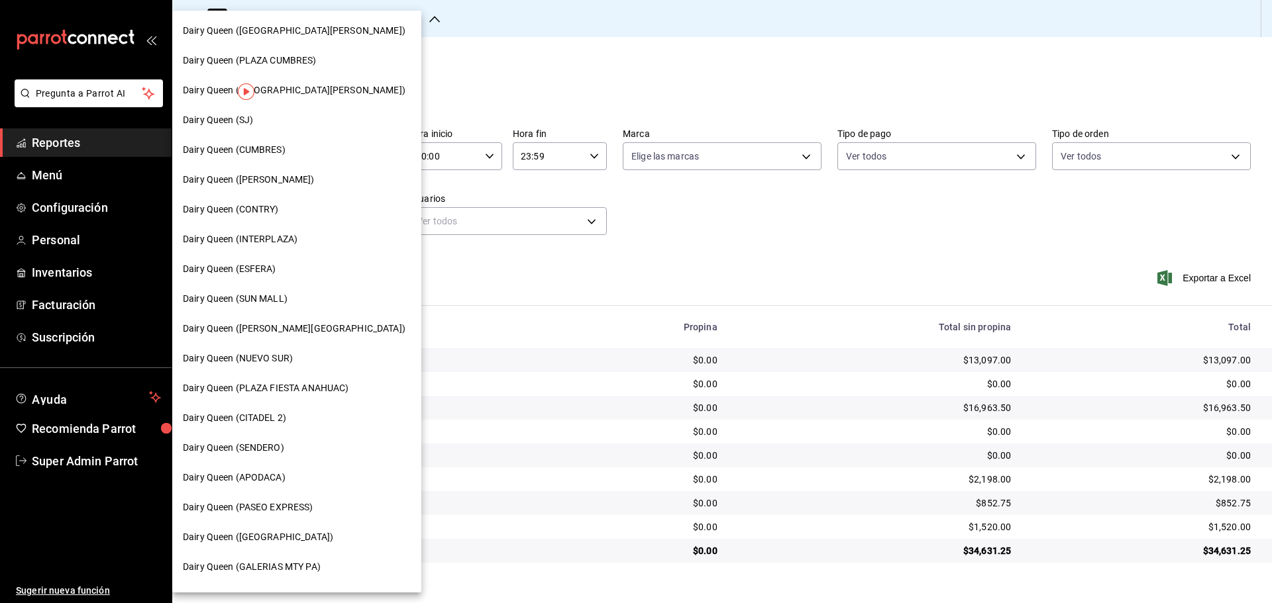
click at [305, 567] on span "Dairy Queen (GALERIAS MTY PA)" at bounding box center [252, 567] width 138 height 14
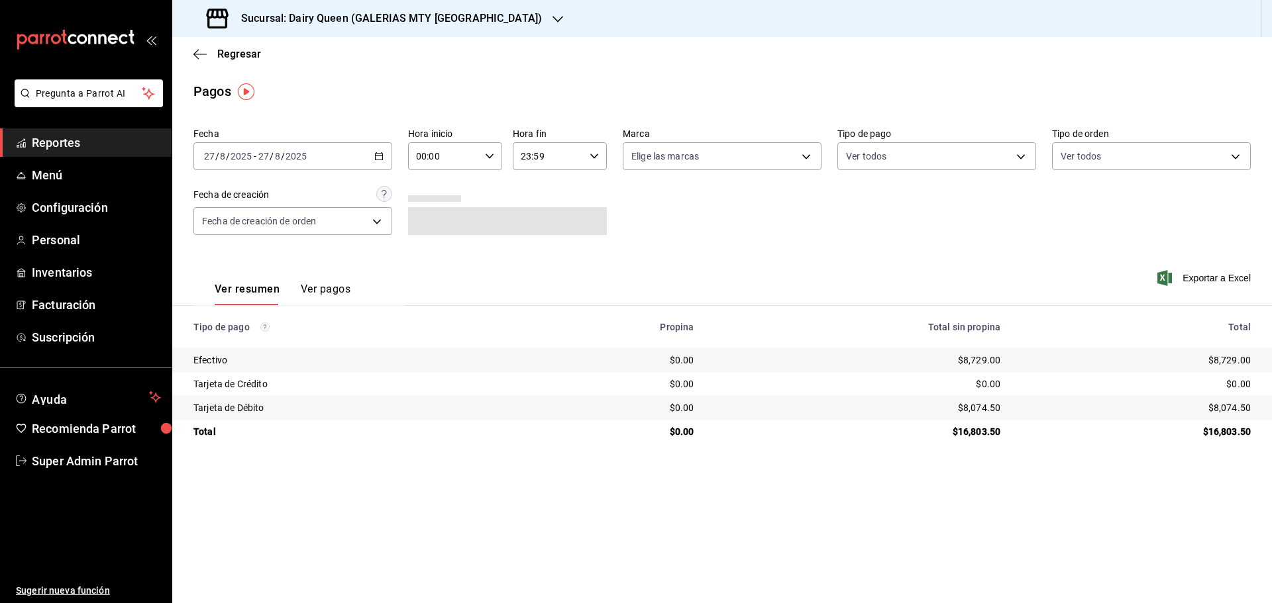
click at [443, 11] on h3 "Sucursal: Dairy Queen (GALERIAS MTY PA)" at bounding box center [386, 19] width 311 height 16
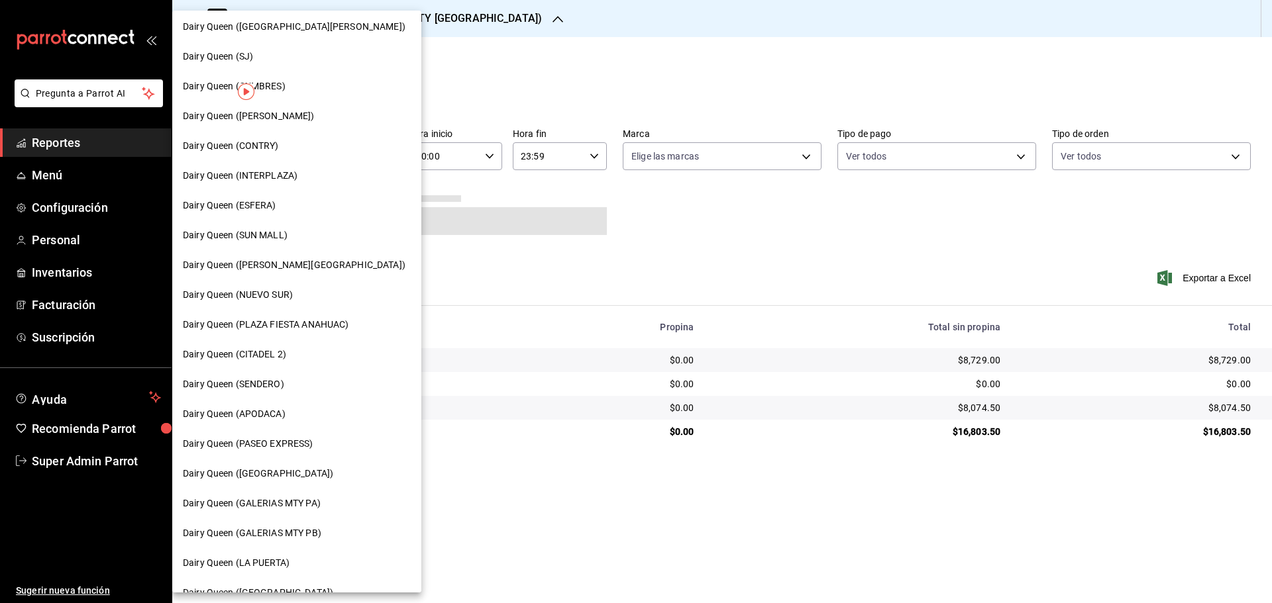
scroll to position [221, 0]
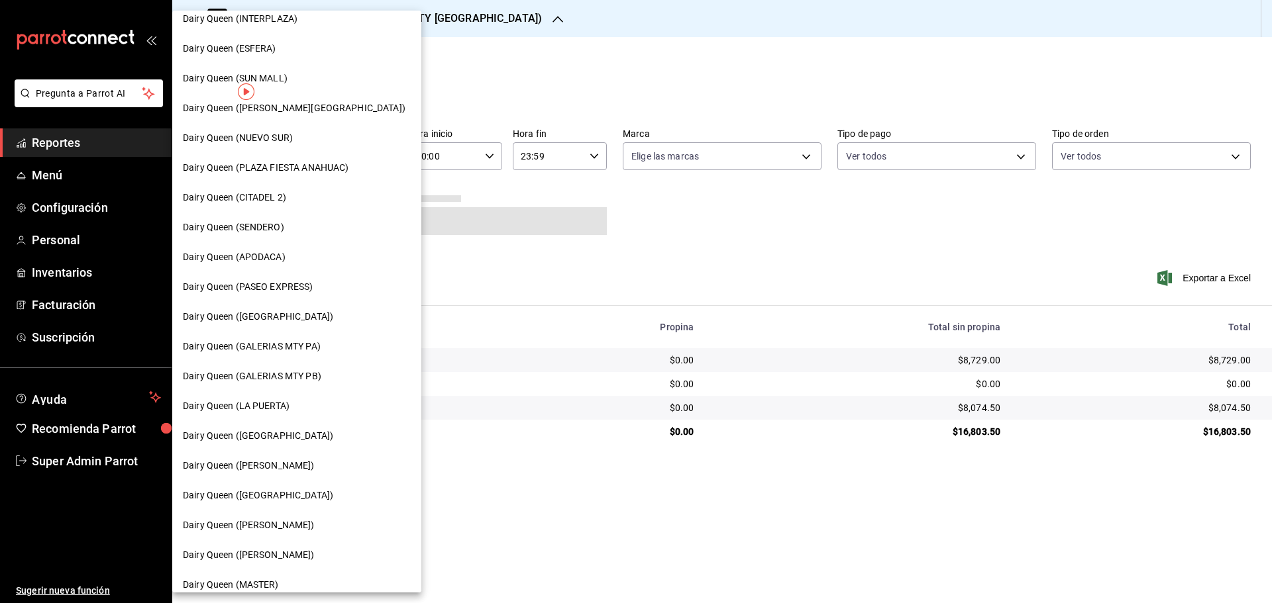
click at [255, 402] on span "Dairy Queen (LA PUERTA)" at bounding box center [236, 406] width 107 height 14
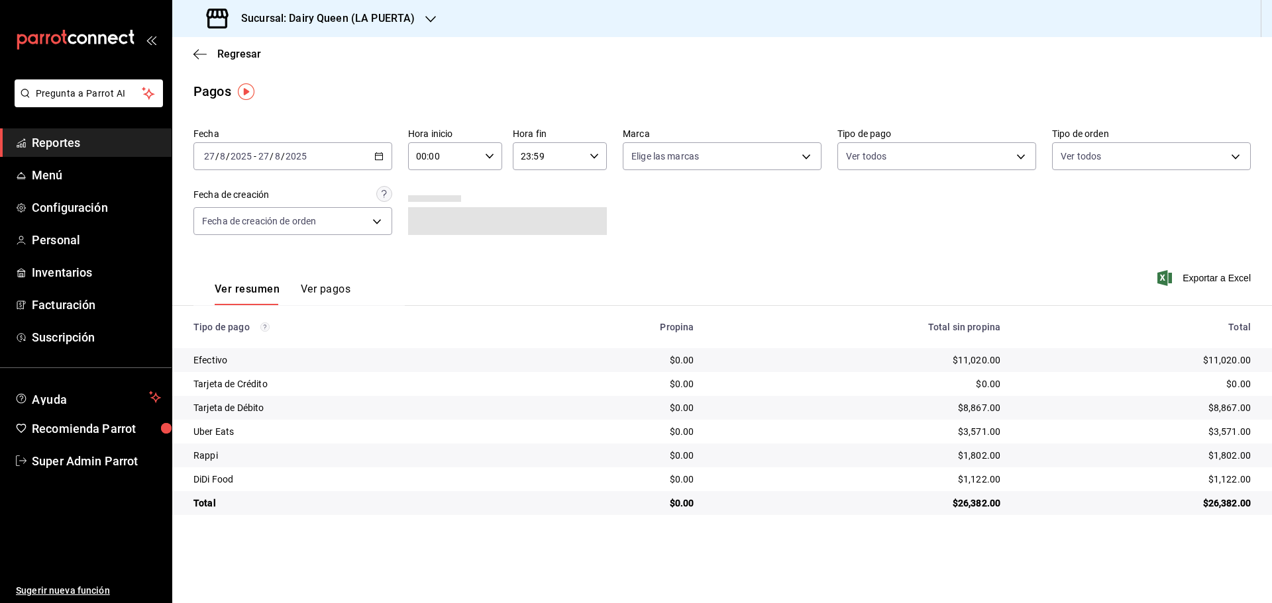
click at [370, 17] on h3 "Sucursal: Dairy Queen (LA PUERTA)" at bounding box center [323, 19] width 184 height 16
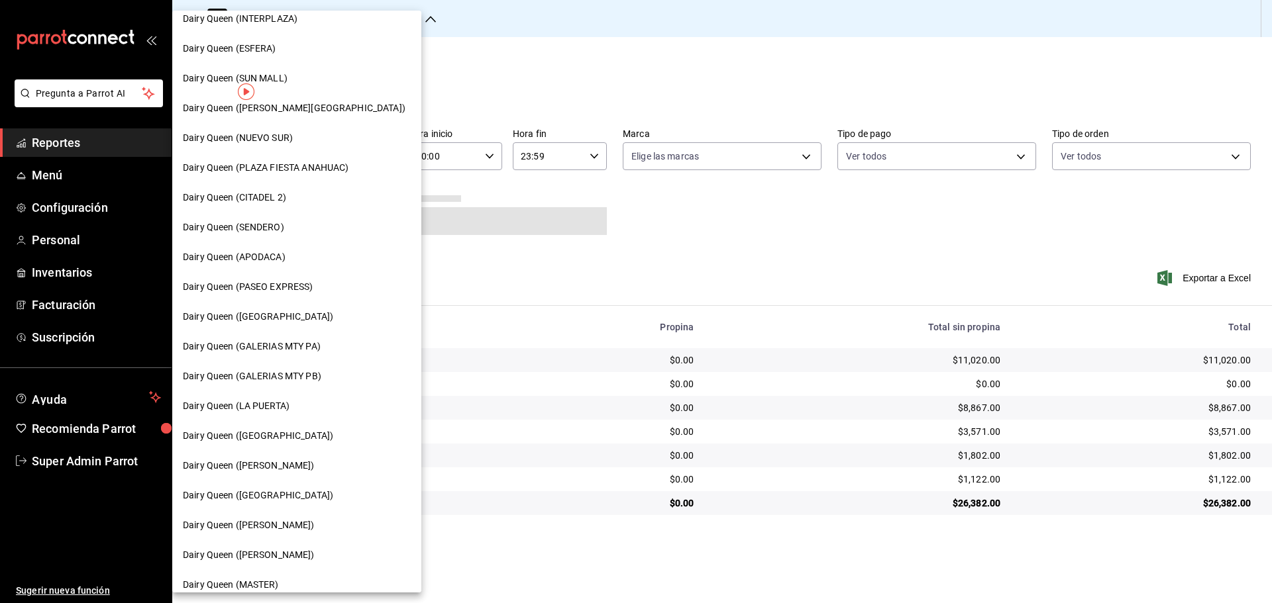
click at [250, 443] on div "Dairy Queen ([GEOGRAPHIC_DATA])" at bounding box center [296, 436] width 249 height 30
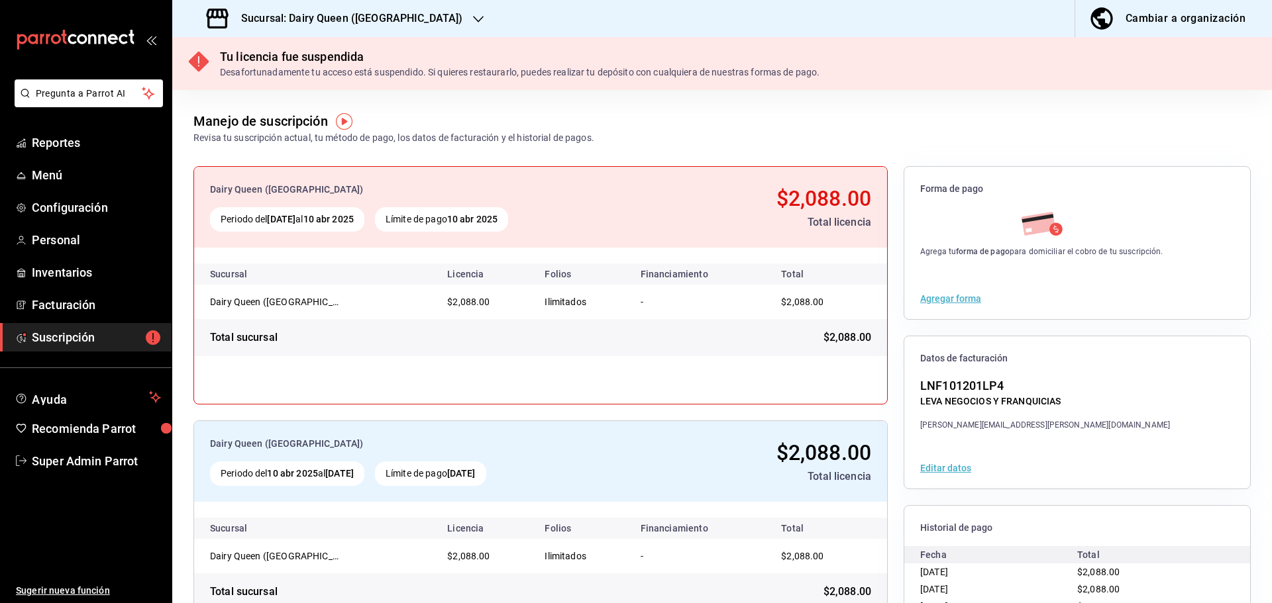
click at [342, 21] on h3 "Sucursal: Dairy Queen (PASEO LA FE)" at bounding box center [347, 19] width 232 height 16
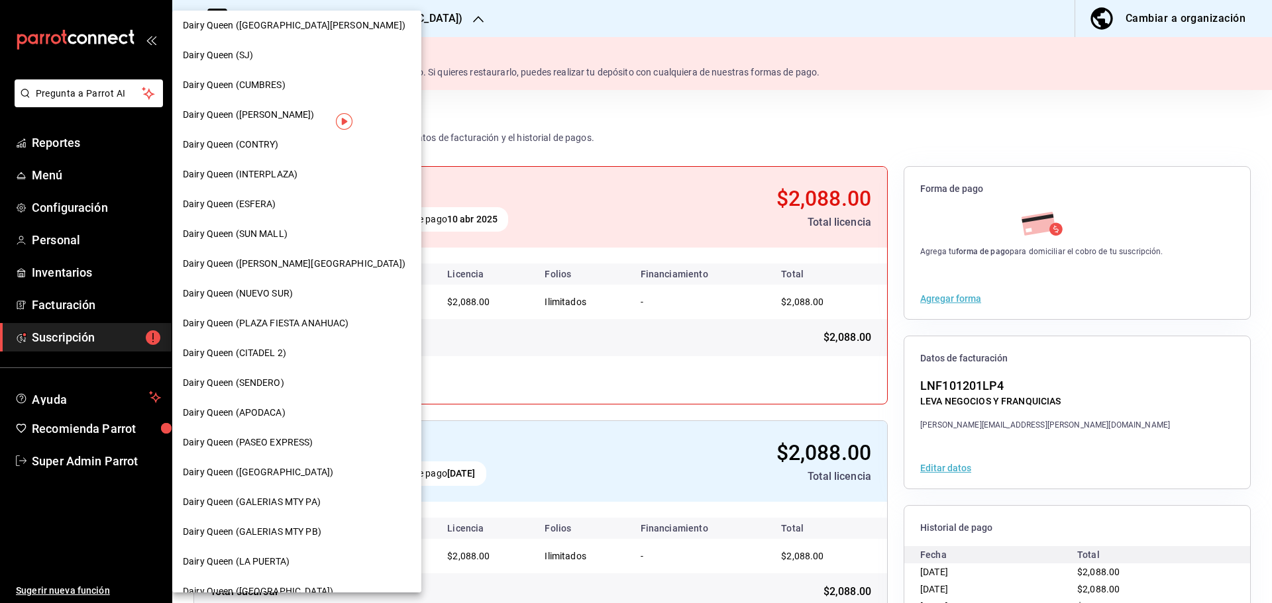
scroll to position [111, 0]
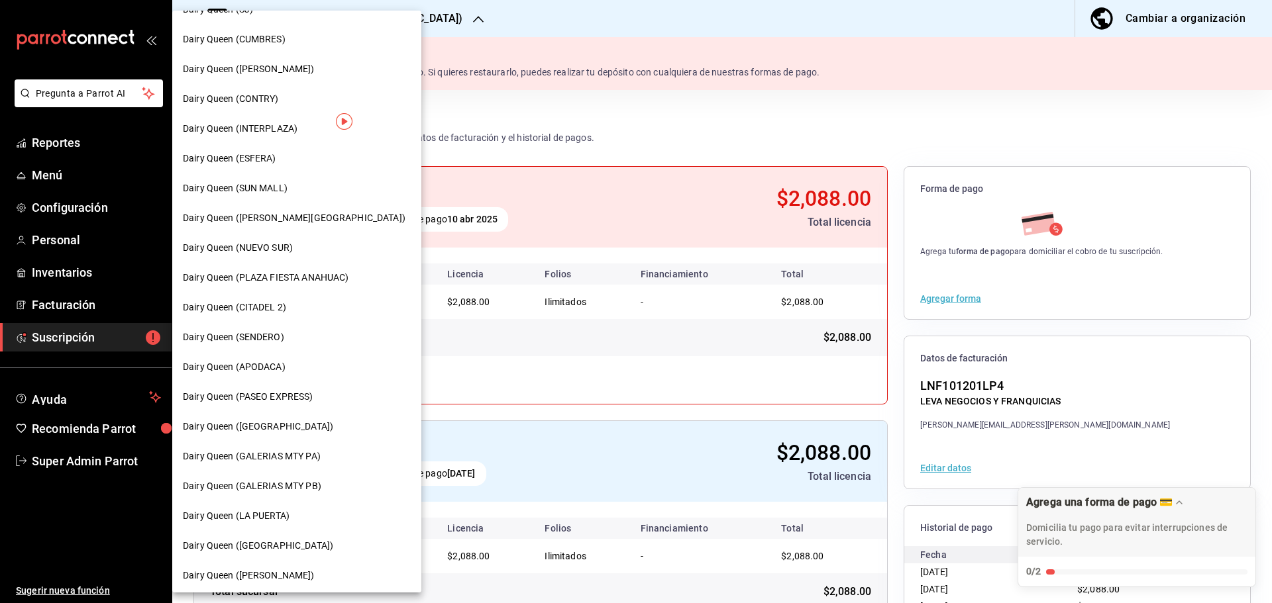
click at [259, 580] on span "Dairy Queen ([PERSON_NAME])" at bounding box center [249, 576] width 132 height 14
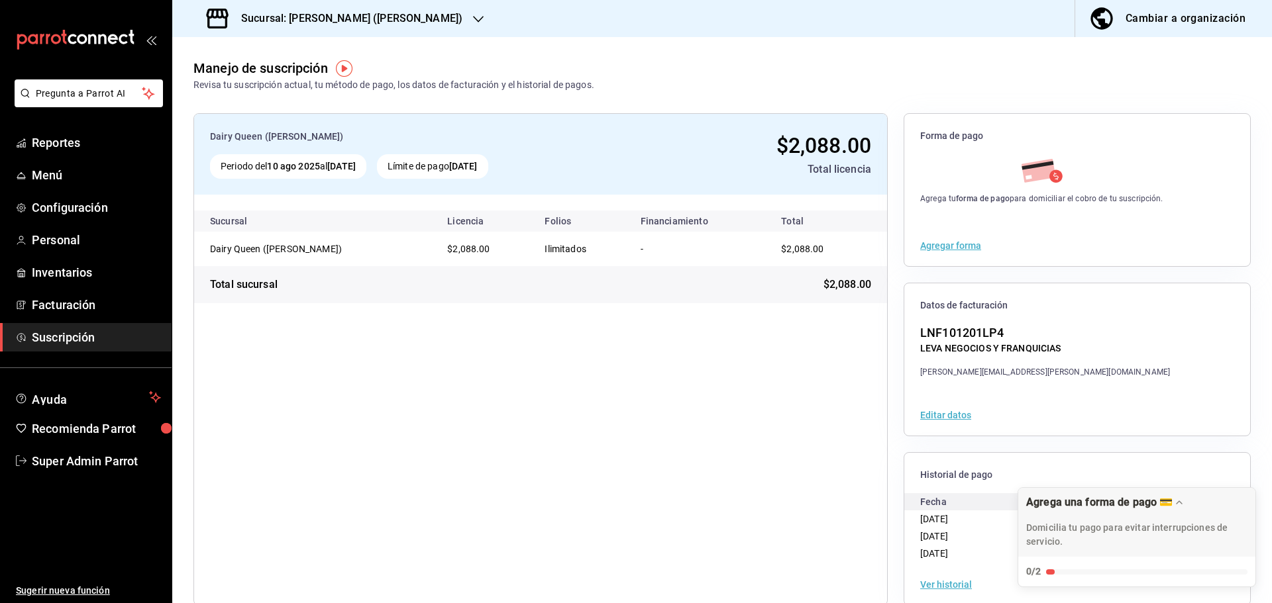
click at [362, 15] on h3 "Sucursal: Dairy Queen (GARCIA)" at bounding box center [347, 19] width 232 height 16
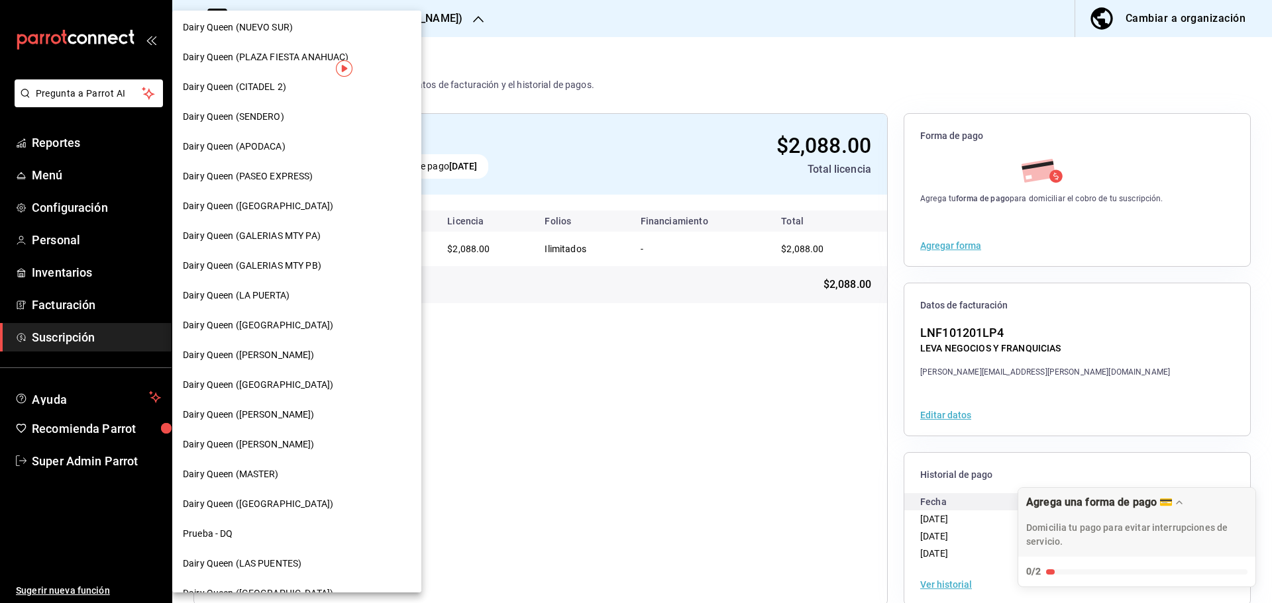
scroll to position [412, 0]
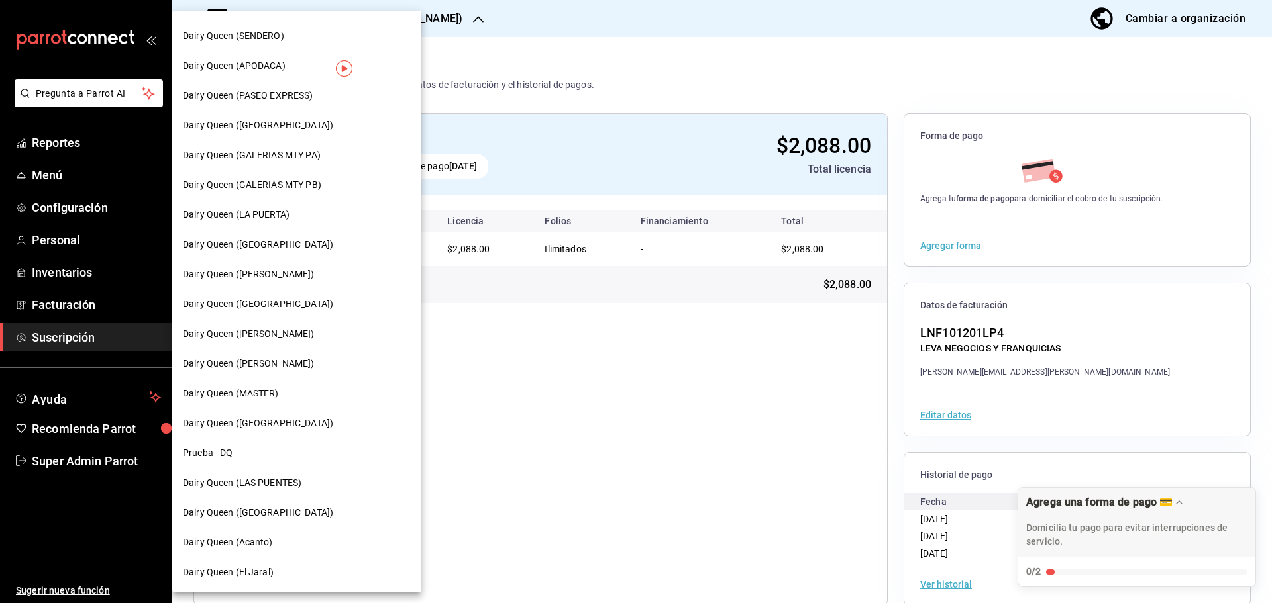
click at [275, 311] on span "Dairy Queen ([GEOGRAPHIC_DATA])" at bounding box center [258, 304] width 150 height 14
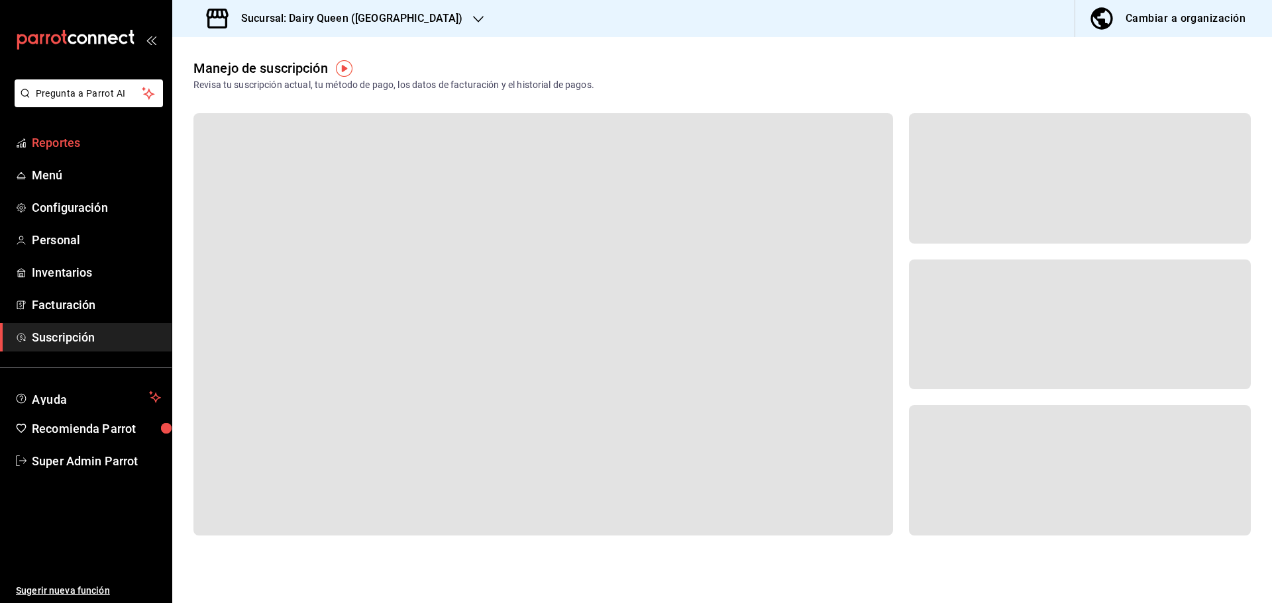
click at [98, 142] on span "Reportes" at bounding box center [96, 143] width 129 height 18
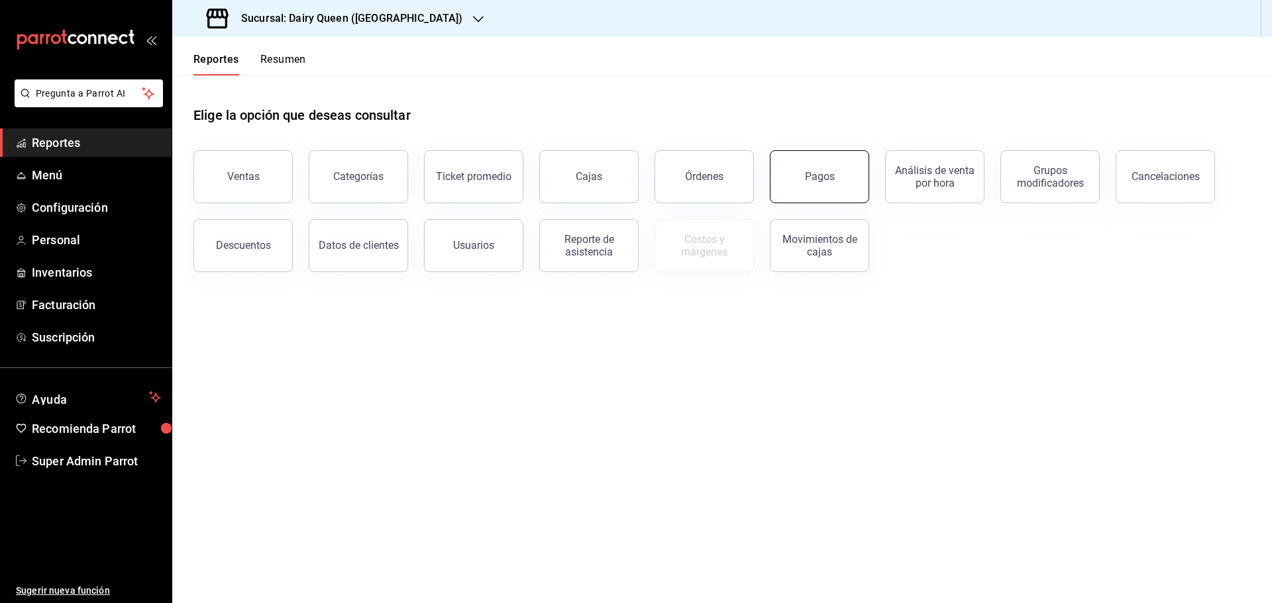
click at [805, 171] on button "Pagos" at bounding box center [819, 176] width 99 height 53
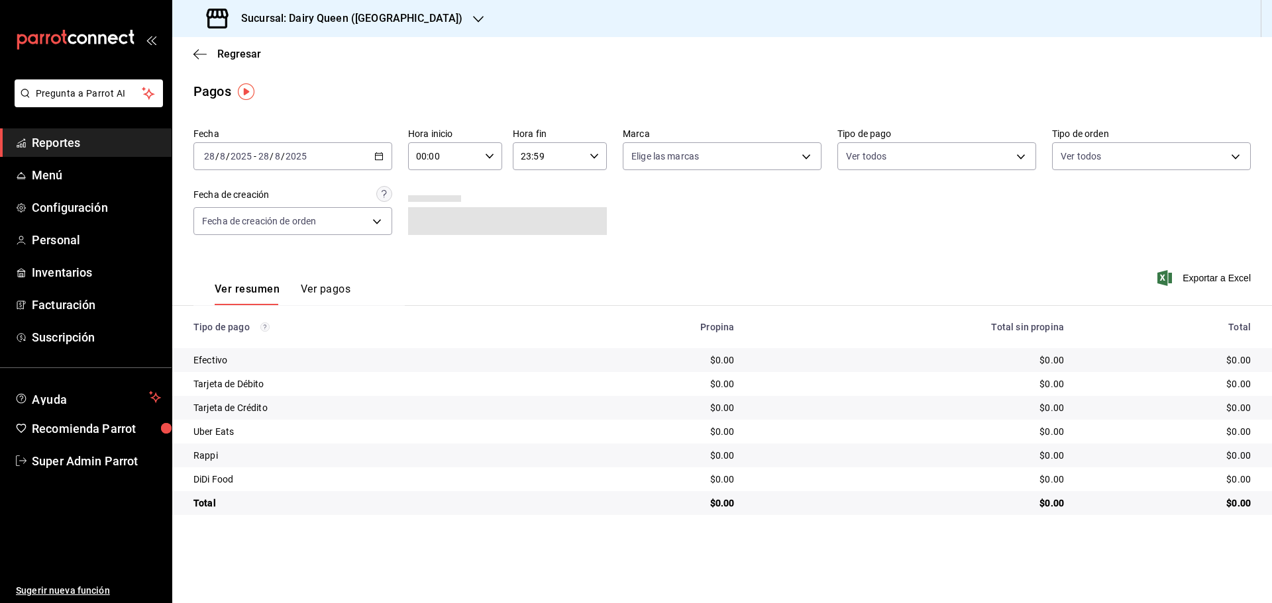
click at [364, 158] on div "2025-08-28 28 / 8 / 2025 - 2025-08-28 28 / 8 / 2025" at bounding box center [292, 156] width 199 height 28
click at [229, 349] on span "Rango de fechas" at bounding box center [256, 346] width 103 height 14
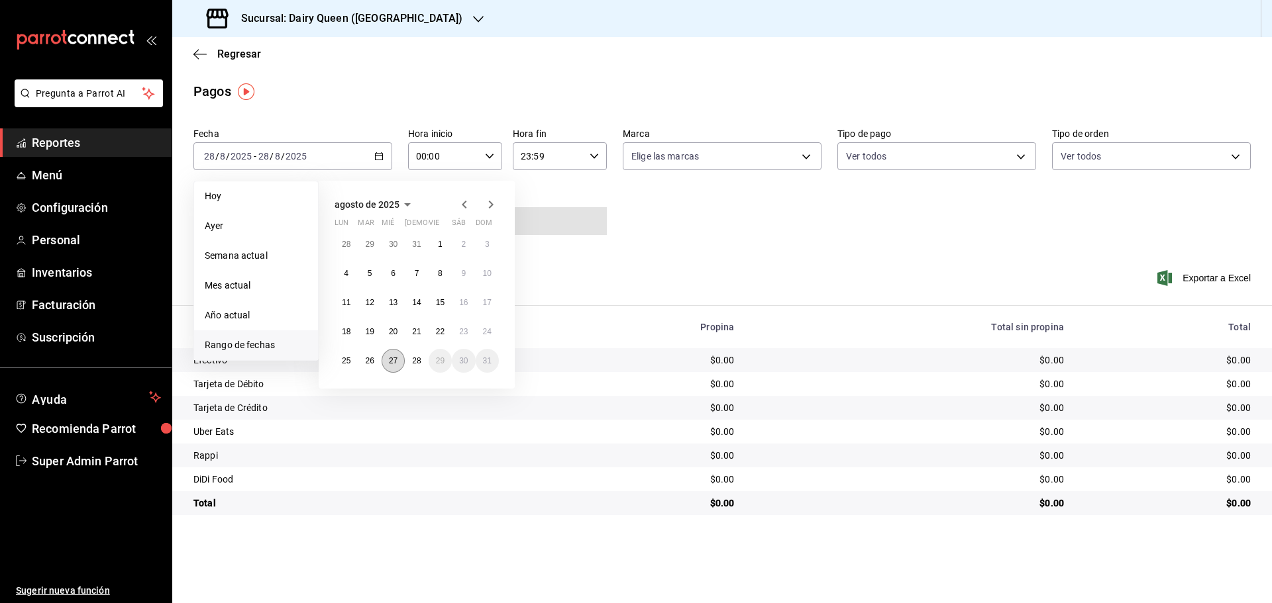
click at [397, 362] on abbr "27" at bounding box center [393, 360] width 9 height 9
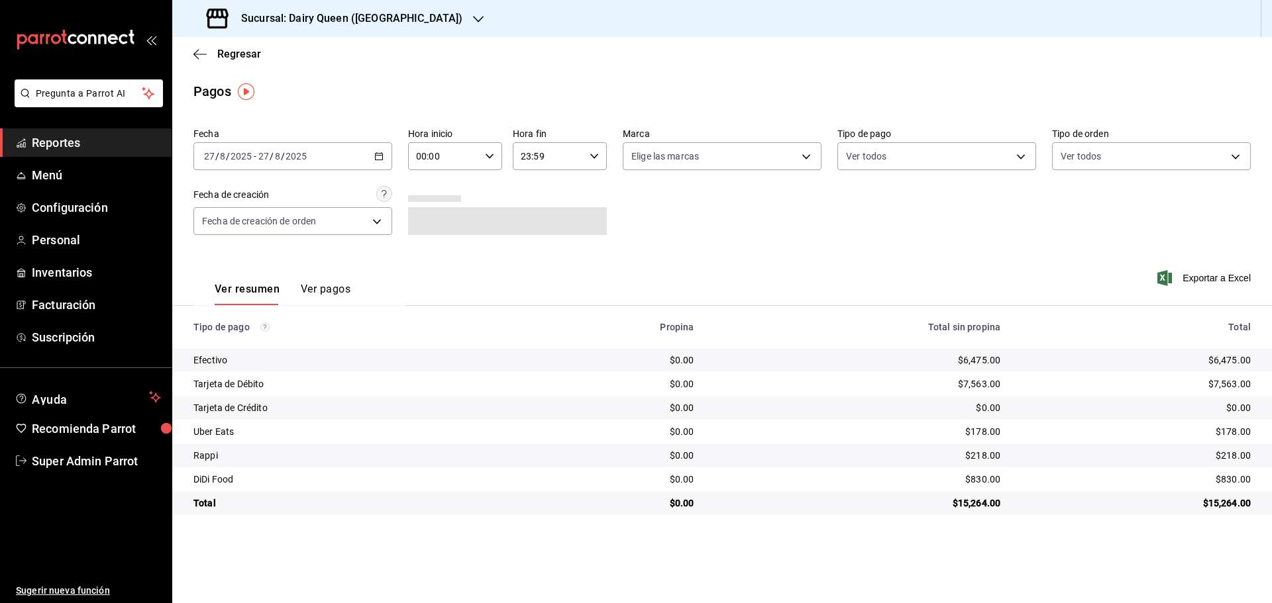
click at [366, 21] on h3 "Sucursal: Dairy Queen (Plaza Paraíso)" at bounding box center [347, 19] width 232 height 16
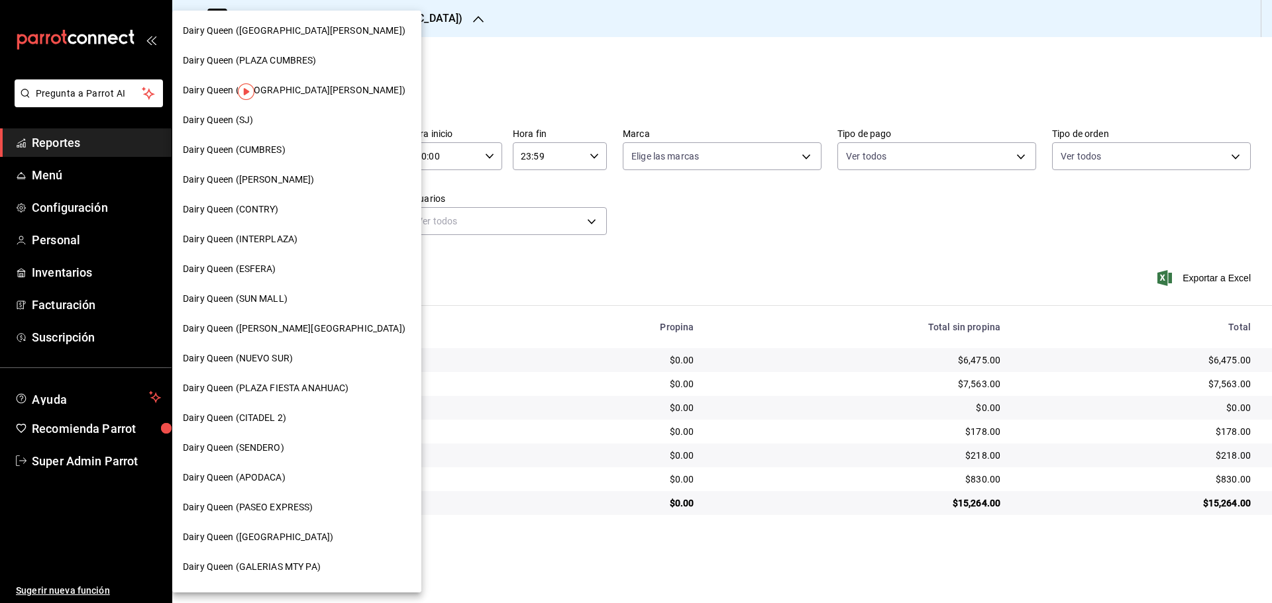
scroll to position [331, 0]
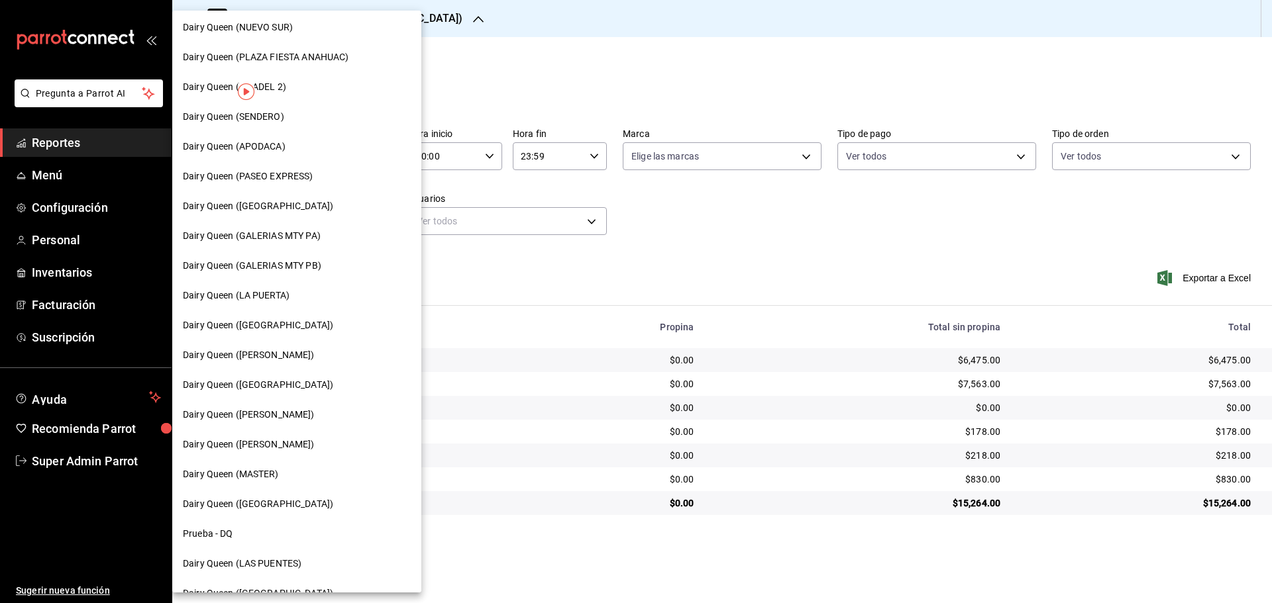
click at [280, 347] on div "Dairy Queen ([PERSON_NAME])" at bounding box center [296, 355] width 249 height 30
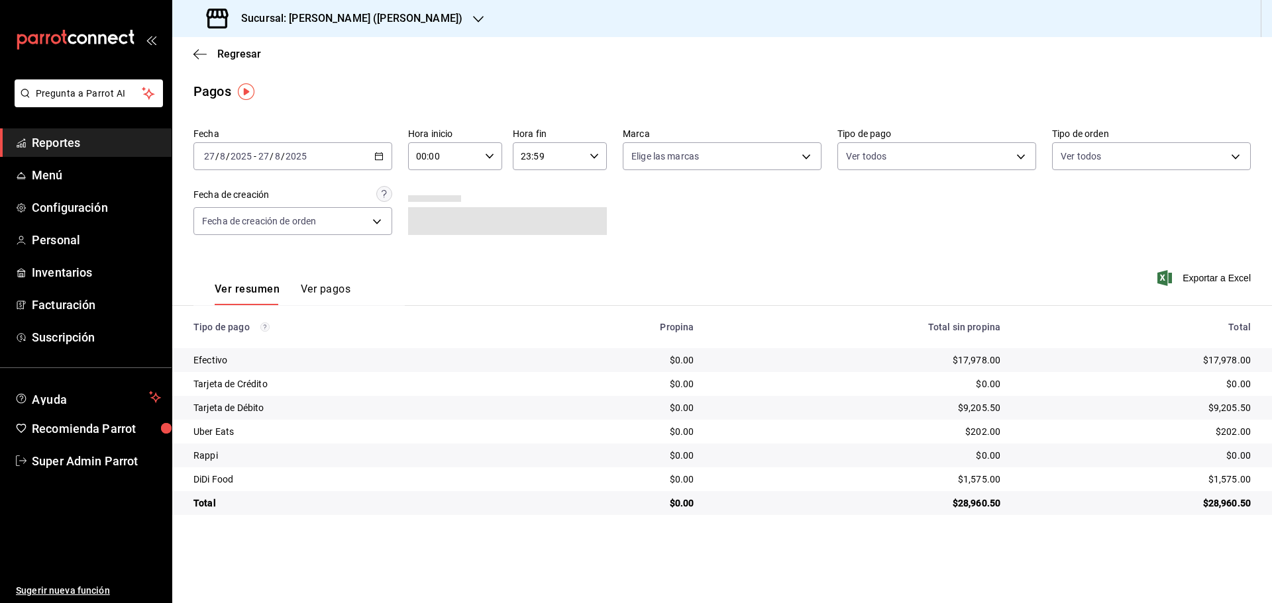
click at [370, 19] on h3 "Sucursal: Dairy Queen (GARCIA)" at bounding box center [347, 19] width 232 height 16
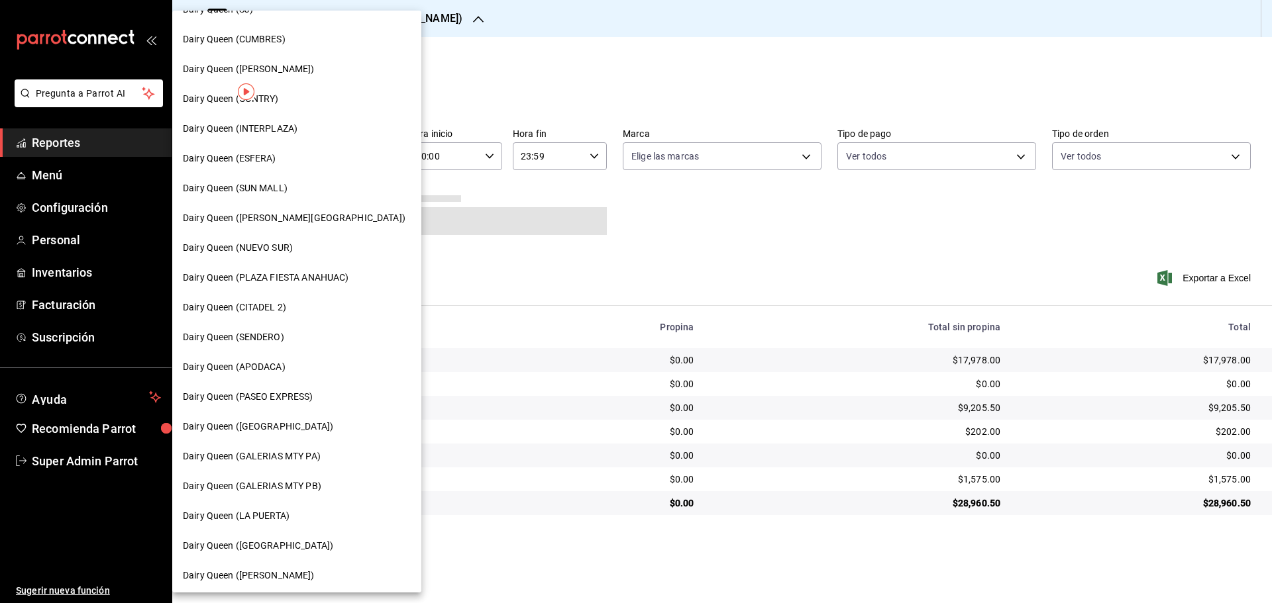
scroll to position [221, 0]
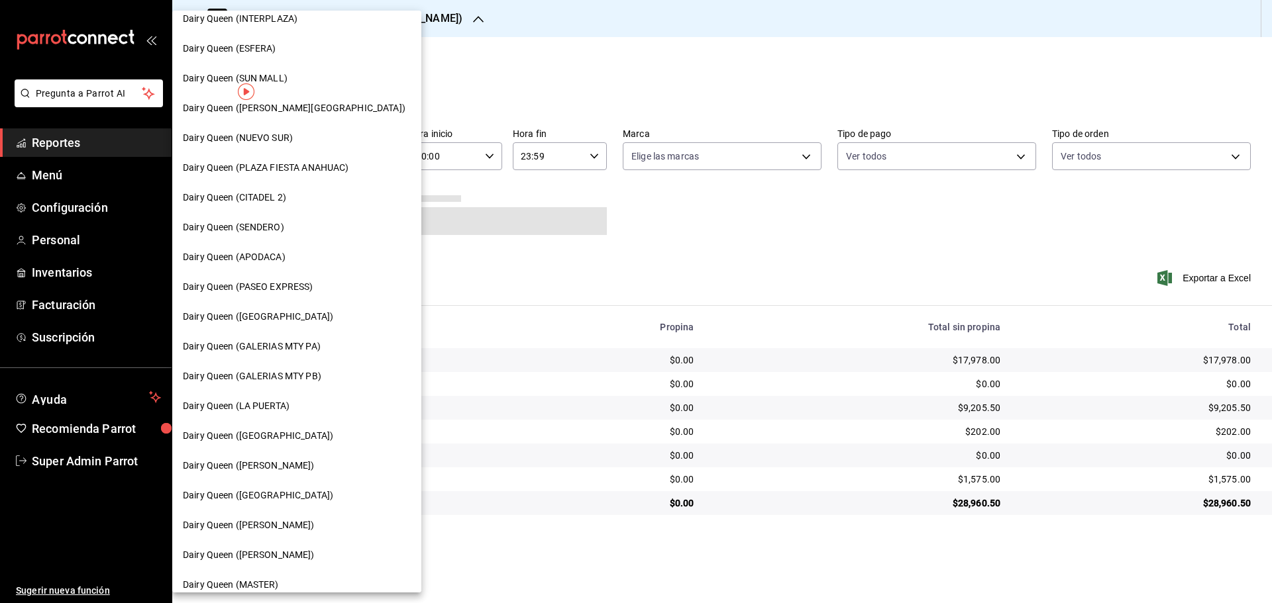
click at [276, 499] on span "Dairy Queen ([GEOGRAPHIC_DATA])" at bounding box center [258, 496] width 150 height 14
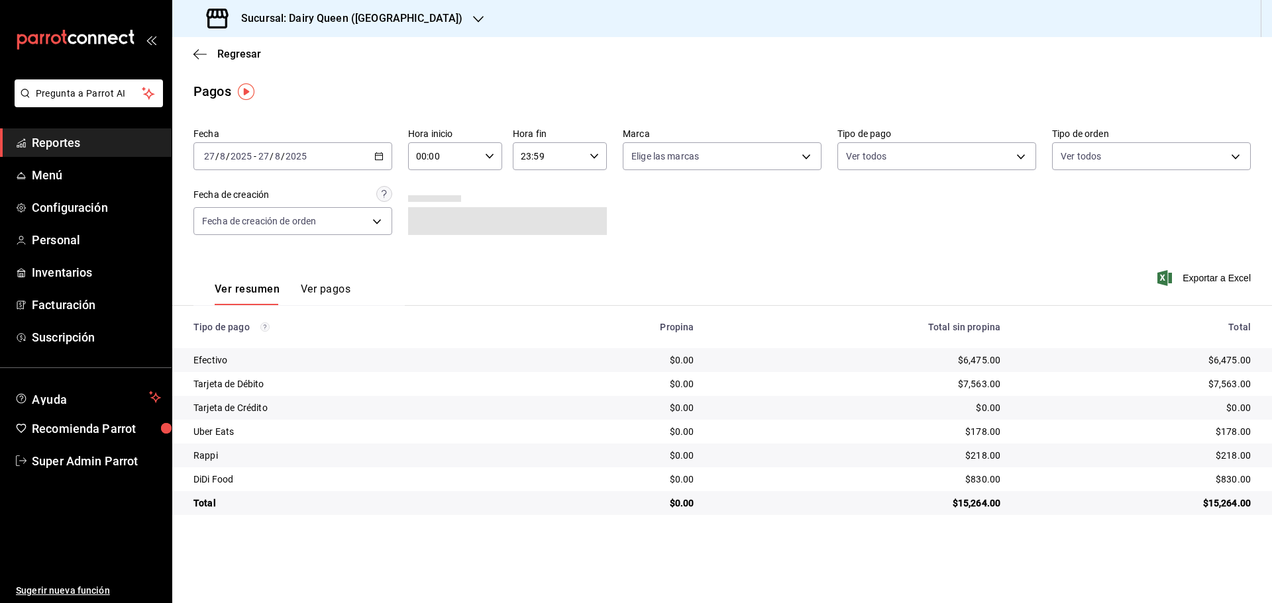
click at [366, 14] on h3 "Sucursal: Dairy Queen (Plaza Paraíso)" at bounding box center [347, 19] width 232 height 16
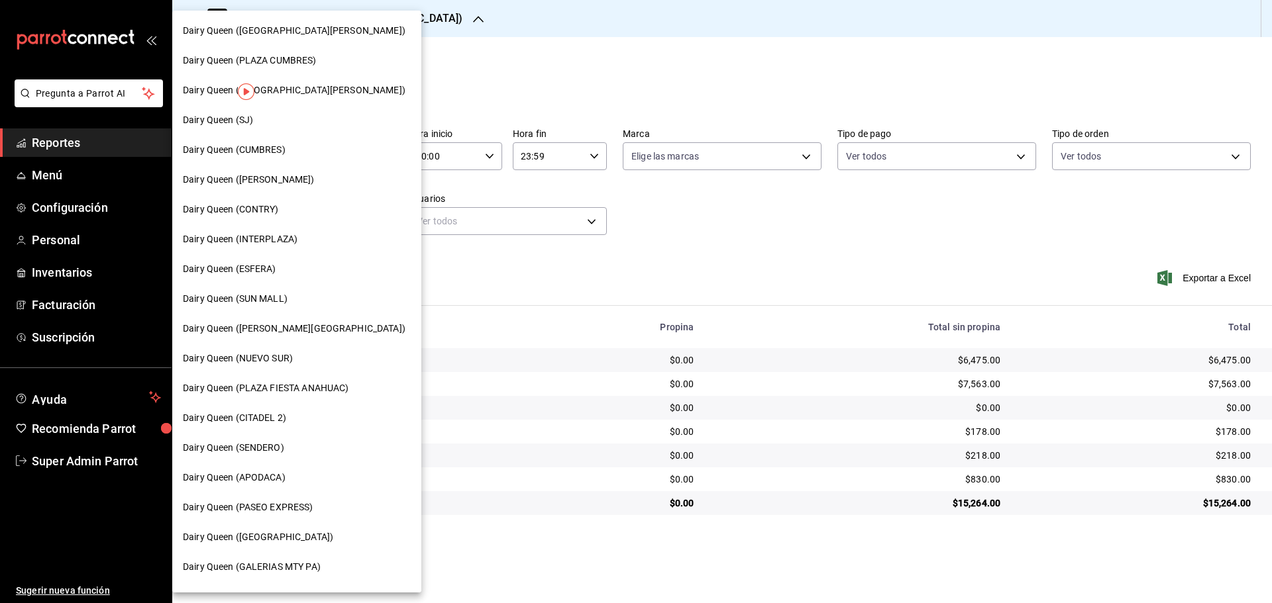
scroll to position [412, 0]
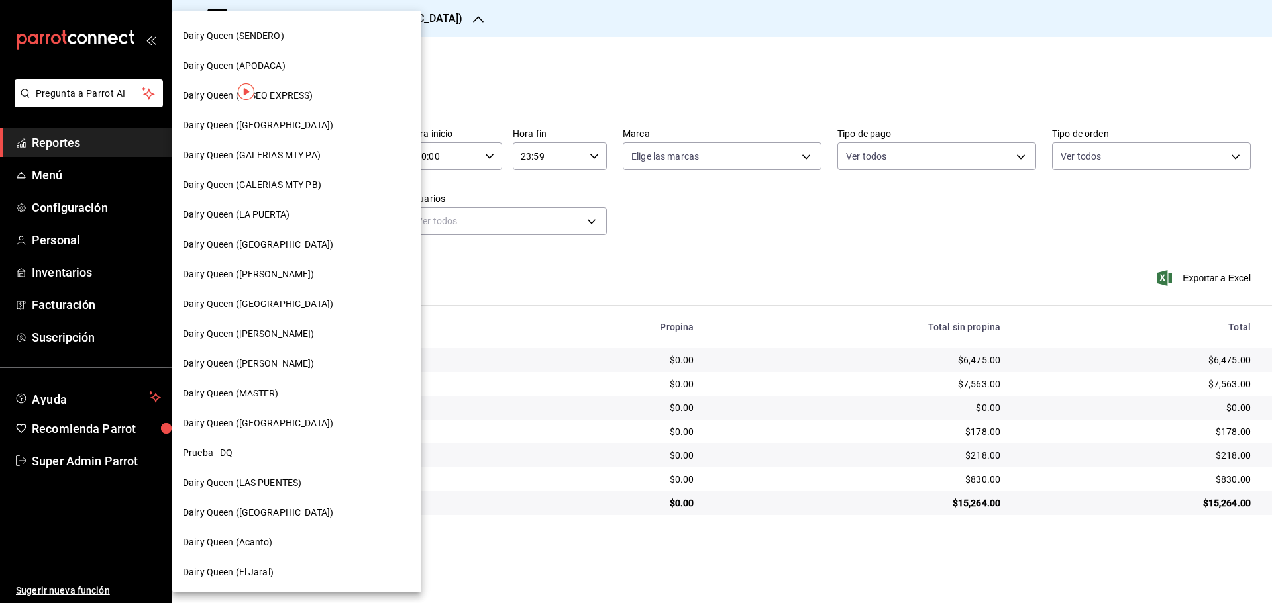
click at [237, 332] on span "Dairy Queen ([PERSON_NAME])" at bounding box center [249, 334] width 132 height 14
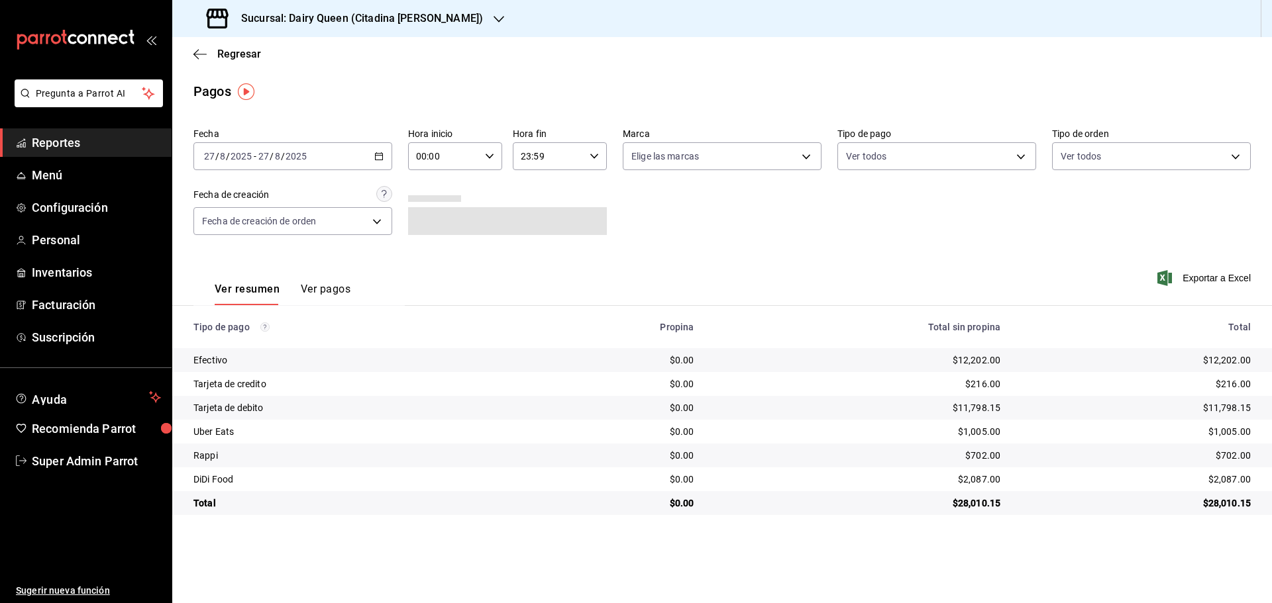
click at [438, 24] on h3 "Sucursal: Dairy Queen (Citadina Escobedo)" at bounding box center [357, 19] width 252 height 16
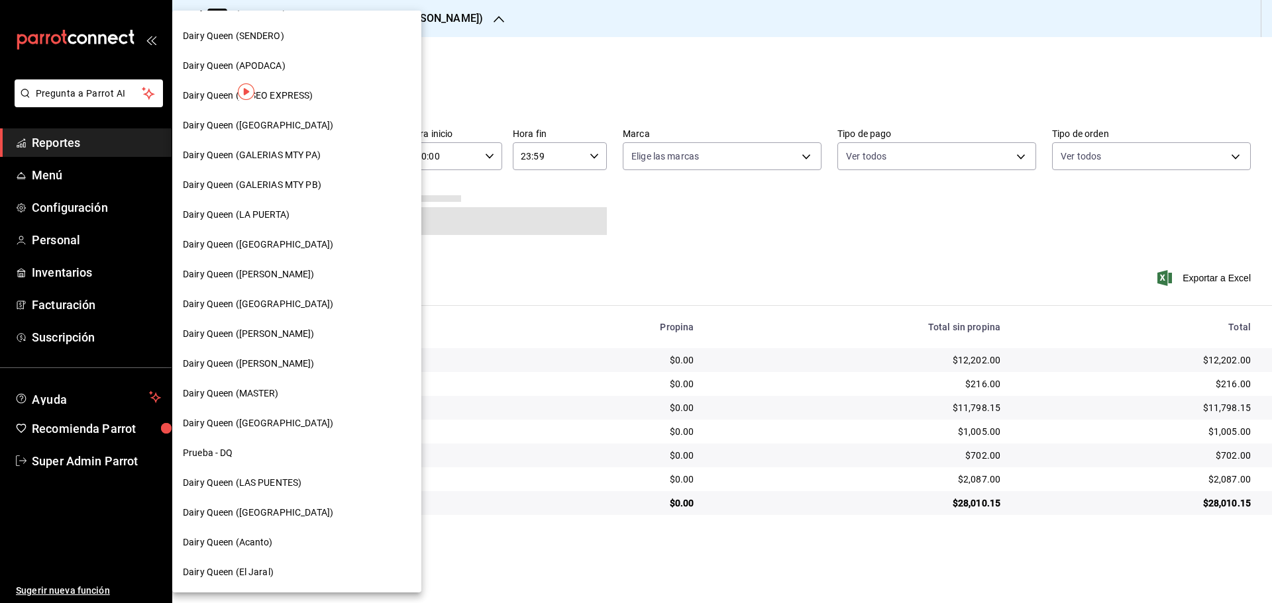
click at [262, 362] on span "Dairy Queen ([PERSON_NAME])" at bounding box center [249, 364] width 132 height 14
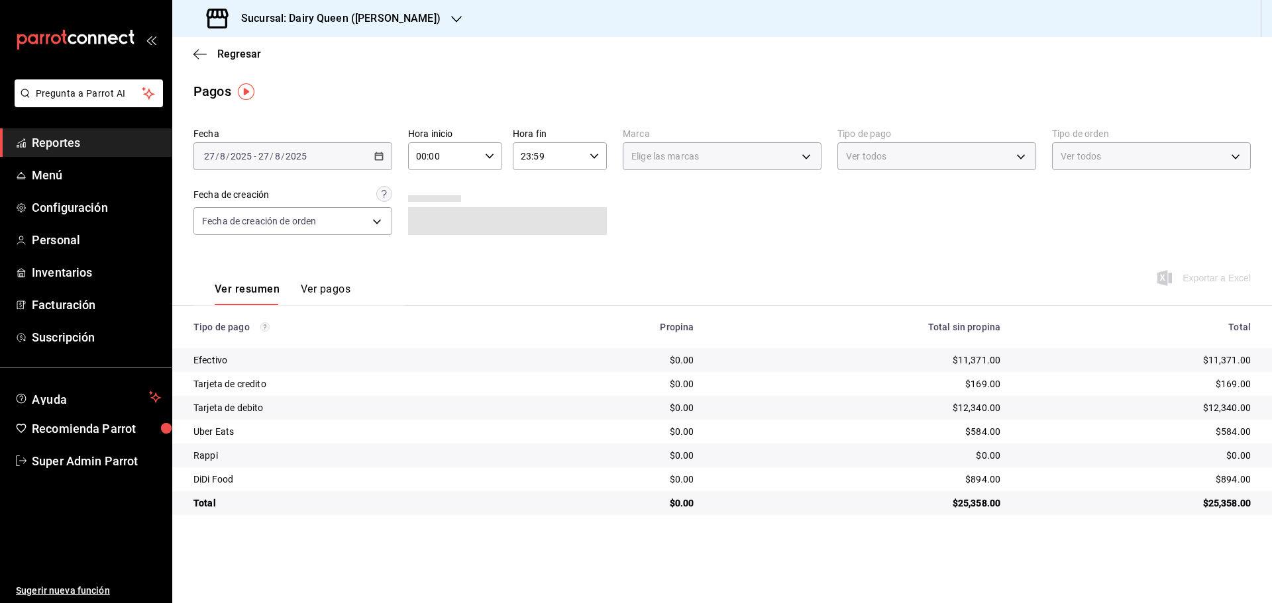
click at [330, 19] on h3 "Sucursal: Dairy Queen (Romulo Garza)" at bounding box center [336, 19] width 210 height 16
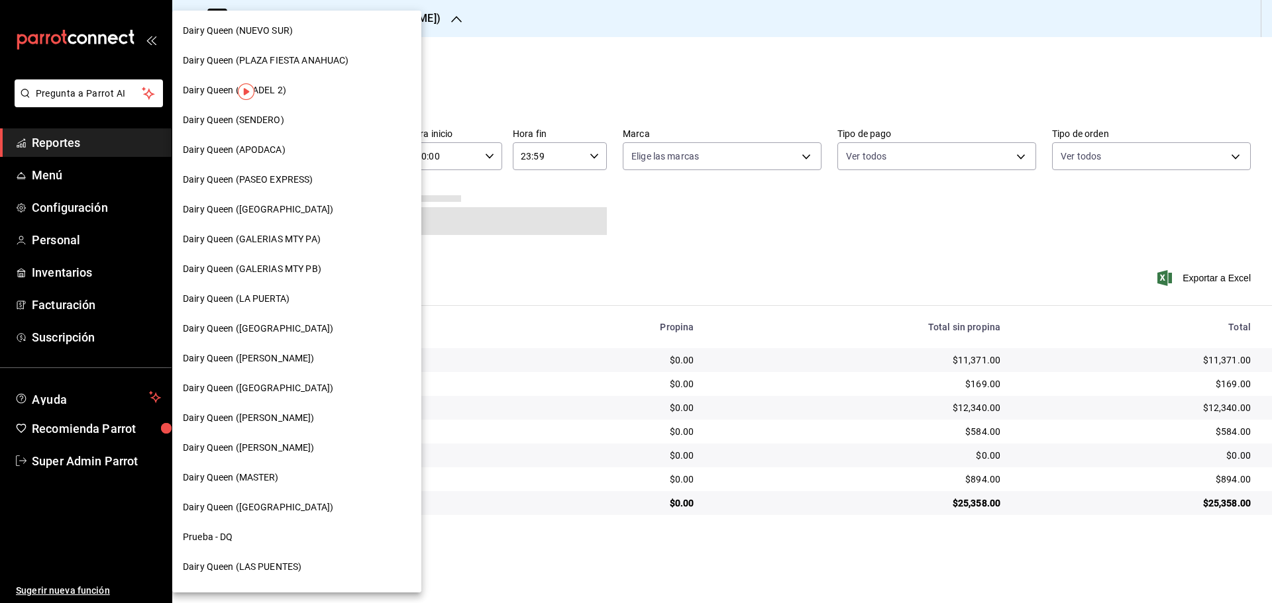
scroll to position [331, 0]
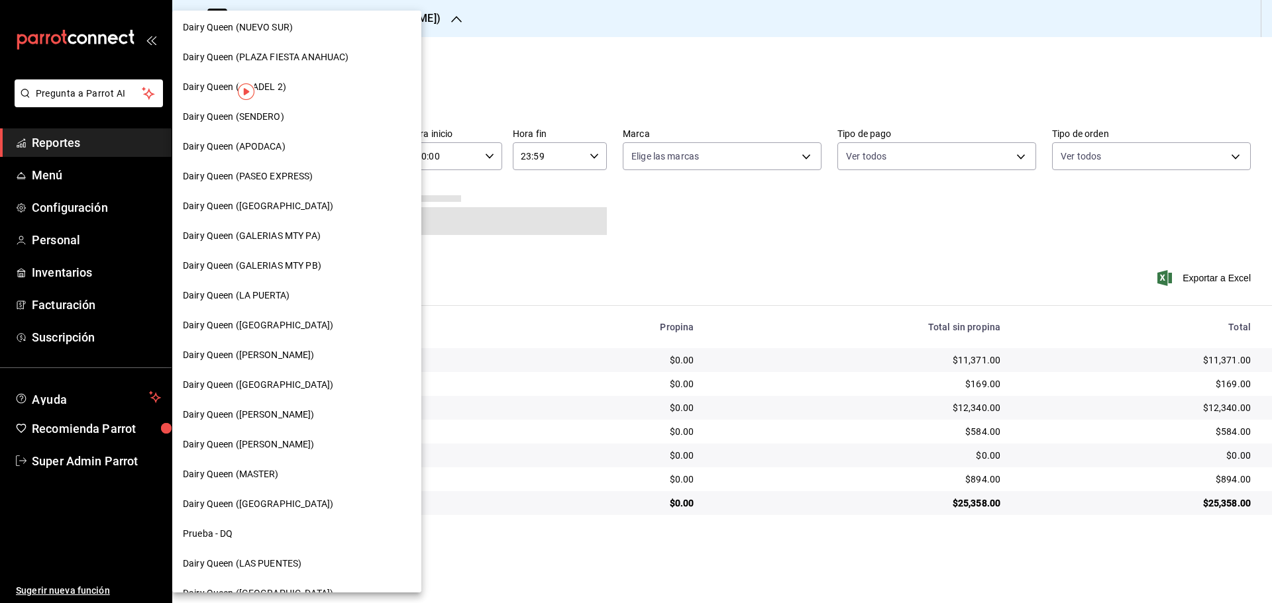
click at [240, 475] on span "Dairy Queen (MASTER)" at bounding box center [231, 475] width 96 height 14
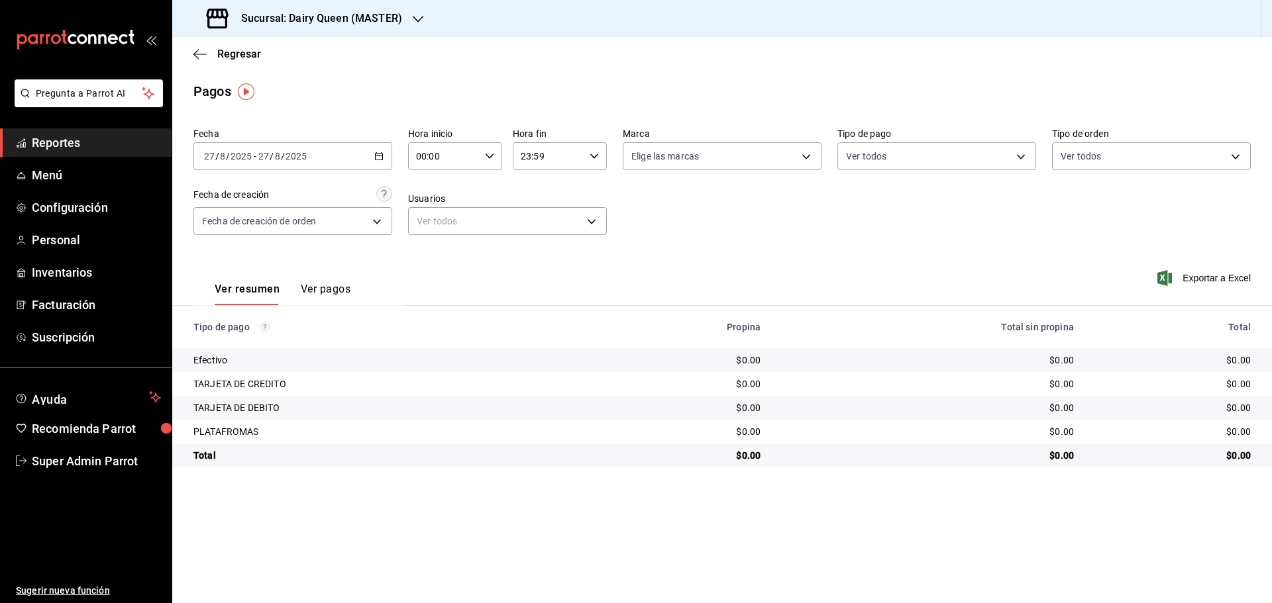
click at [344, 17] on h3 "Sucursal: Dairy Queen (MASTER)" at bounding box center [317, 19] width 172 height 16
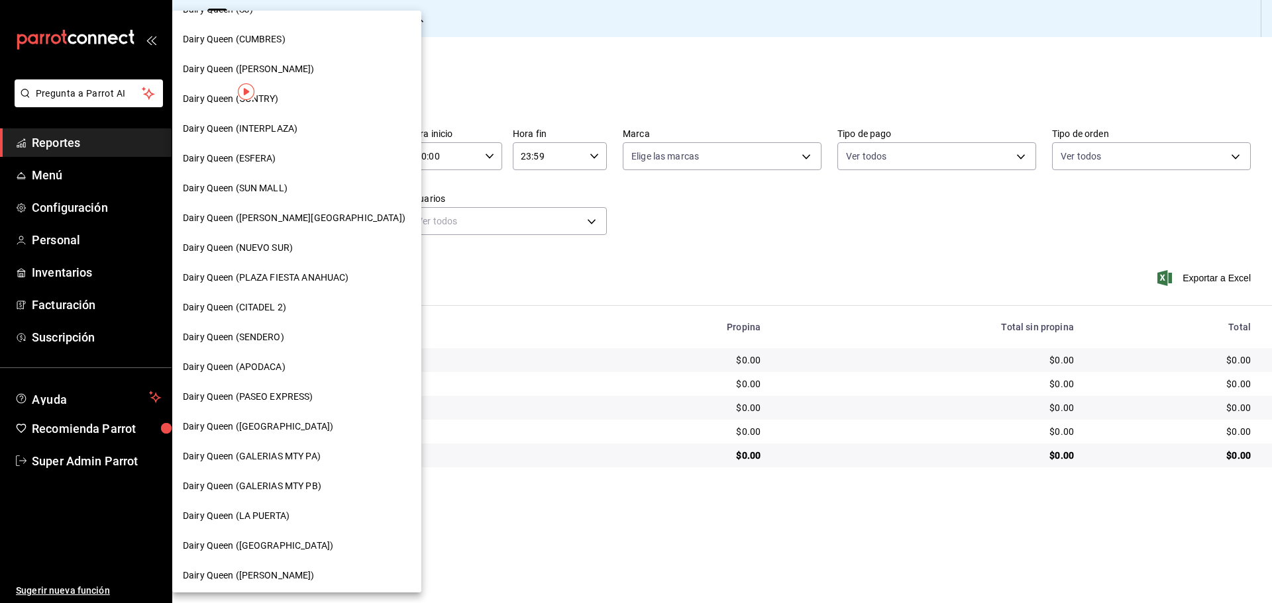
scroll to position [412, 0]
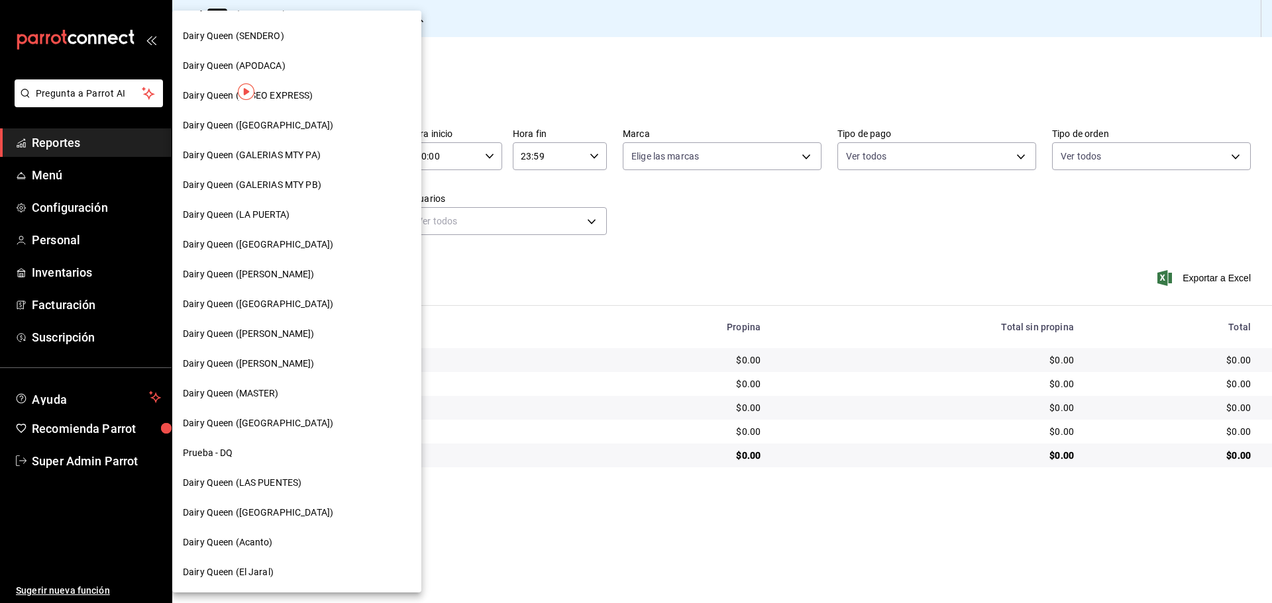
click at [252, 430] on span "Dairy Queen ([GEOGRAPHIC_DATA])" at bounding box center [258, 424] width 150 height 14
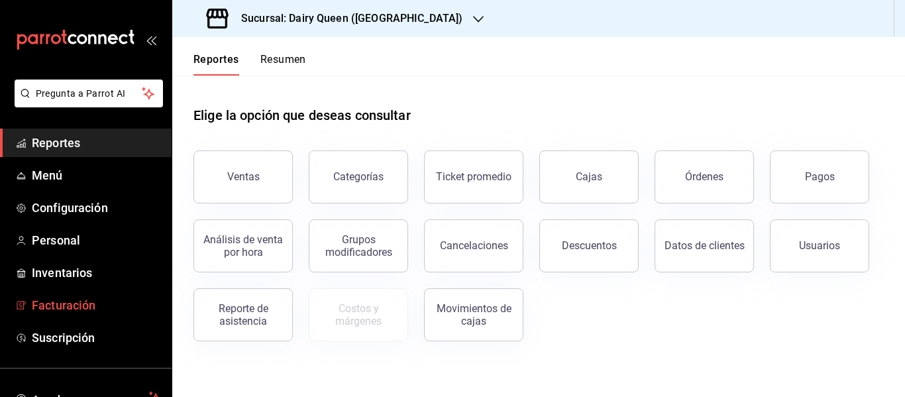
click at [64, 303] on span "Facturación" at bounding box center [96, 305] width 129 height 18
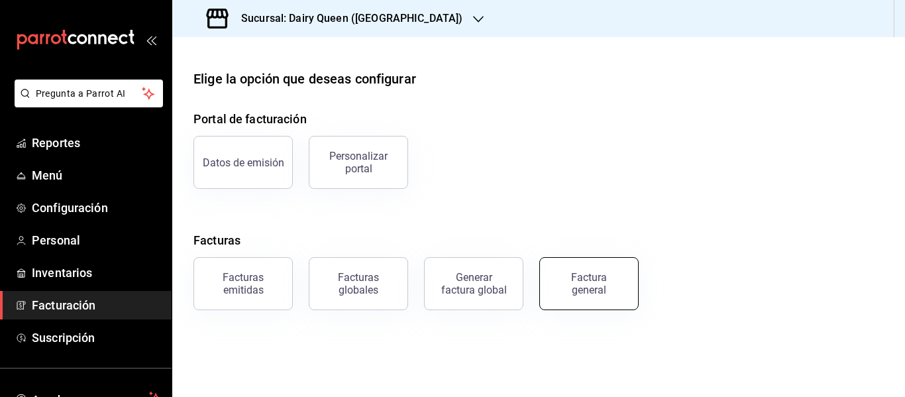
click at [599, 293] on div "Factura general" at bounding box center [589, 283] width 66 height 25
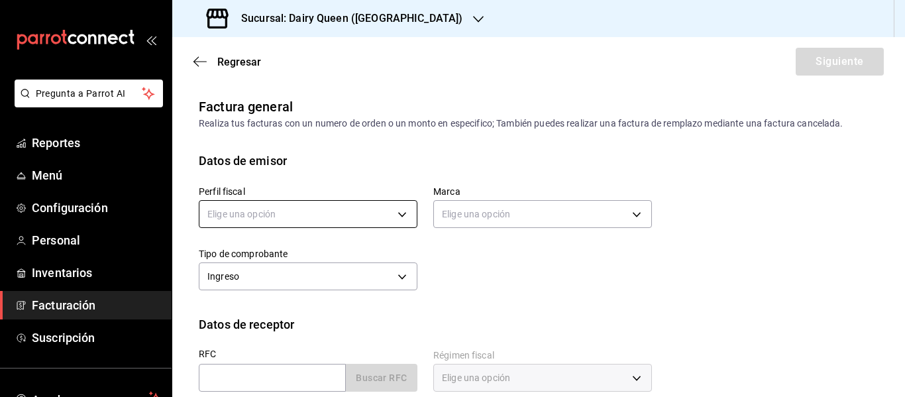
click at [278, 214] on body "Pregunta a Parrot AI Reportes Menú Configuración Personal Inventarios Facturaci…" at bounding box center [452, 198] width 905 height 397
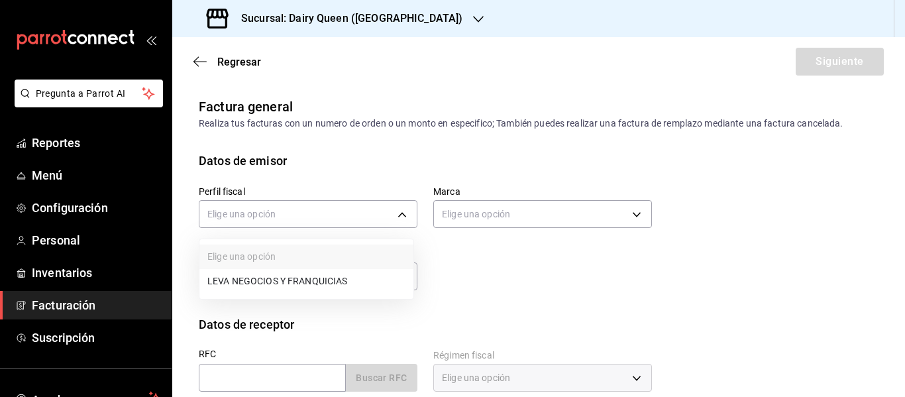
click at [271, 284] on li "LEVA NEGOCIOS Y FRANQUICIAS" at bounding box center [306, 281] width 214 height 25
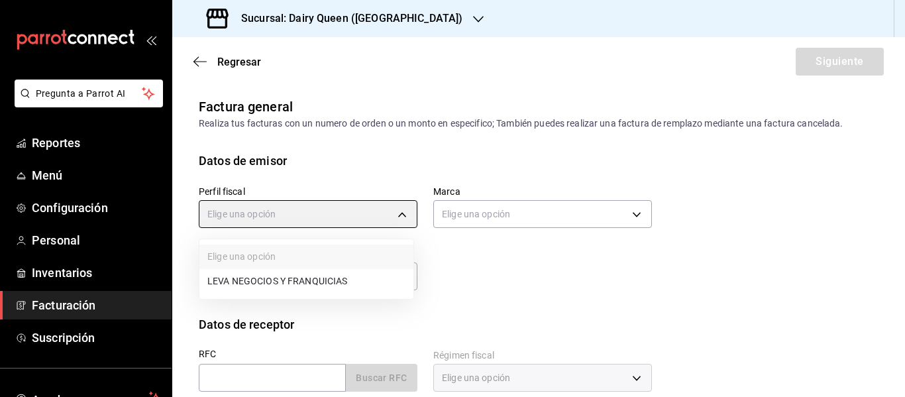
type input "30e326d7-ee55-43f1-b81e-e9c639697a37"
type input "d9a92afd-05fb-4729-8e6f-15e2fd402234"
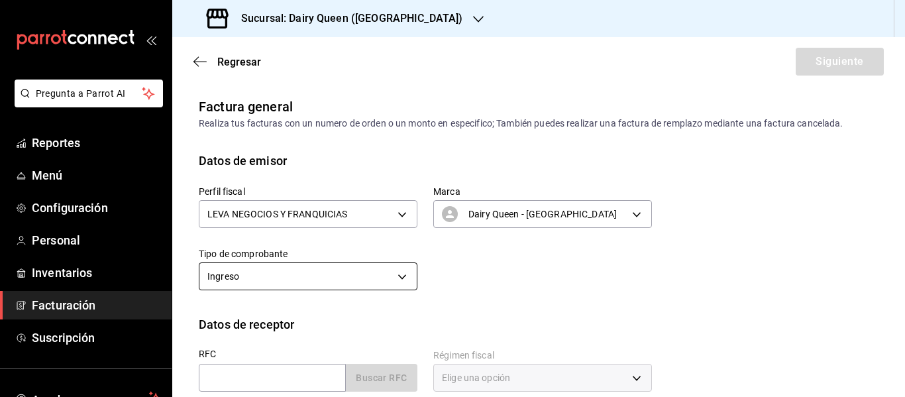
click at [288, 268] on body "Pregunta a Parrot AI Reportes Menú Configuración Personal Inventarios Facturaci…" at bounding box center [452, 198] width 905 height 397
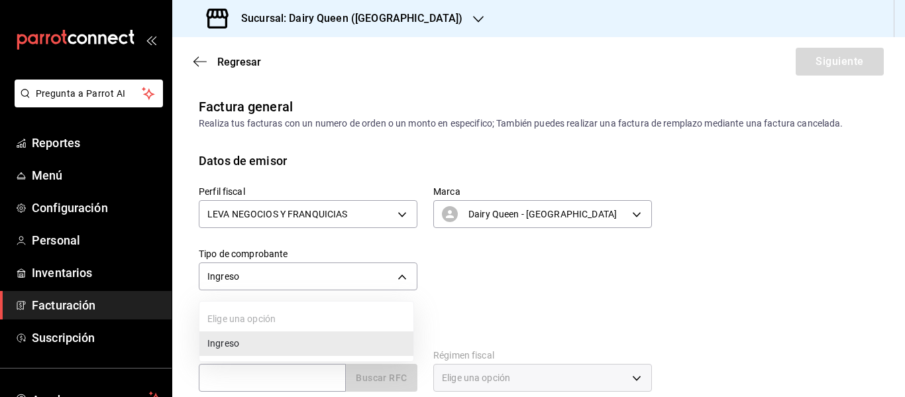
click at [508, 270] on div at bounding box center [452, 198] width 905 height 397
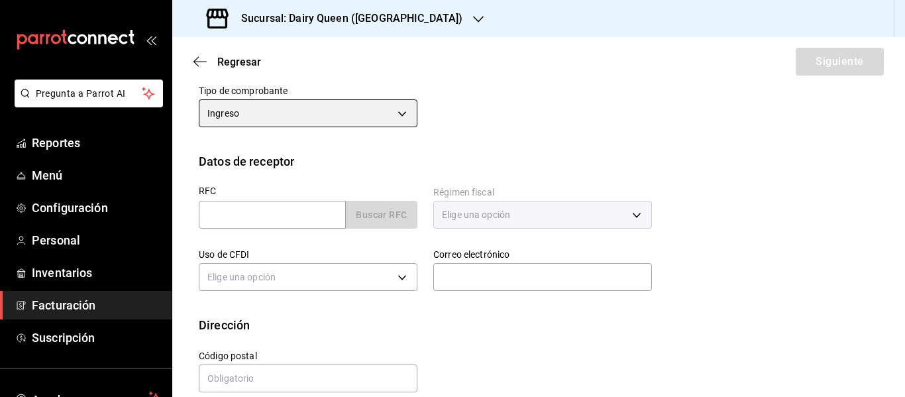
scroll to position [182, 0]
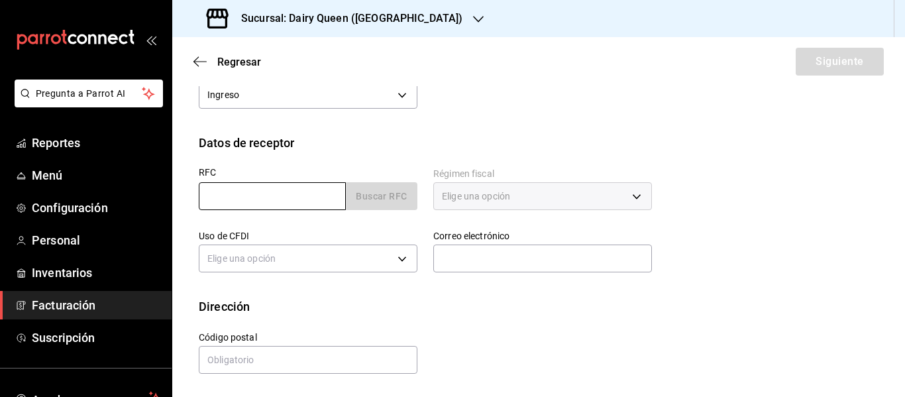
click at [255, 188] on input "text" at bounding box center [272, 196] width 147 height 28
paste input "GIN120808FK7"
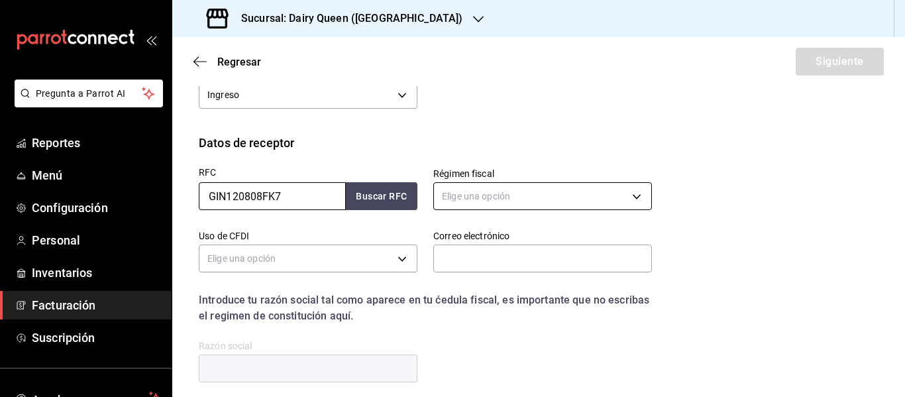
type input "GIN120808FK7"
click at [528, 196] on body "Pregunta a Parrot AI Reportes Menú Configuración Personal Inventarios Facturaci…" at bounding box center [452, 198] width 905 height 397
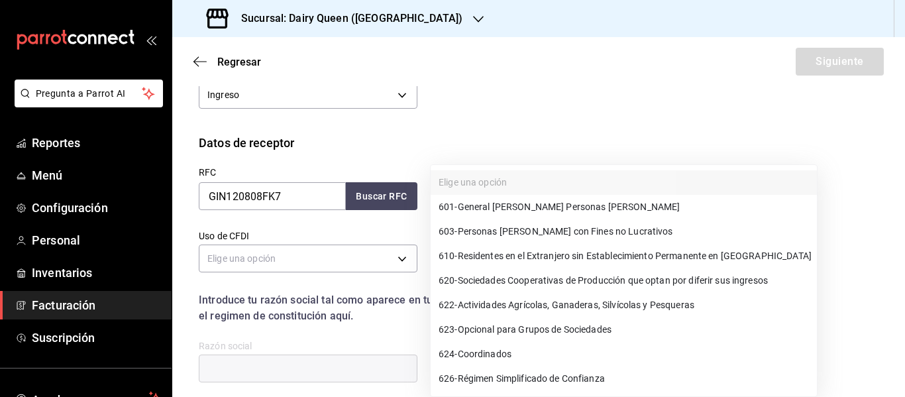
click at [509, 203] on span "601 - General [PERSON_NAME] Personas [PERSON_NAME]" at bounding box center [559, 207] width 241 height 14
type input "601"
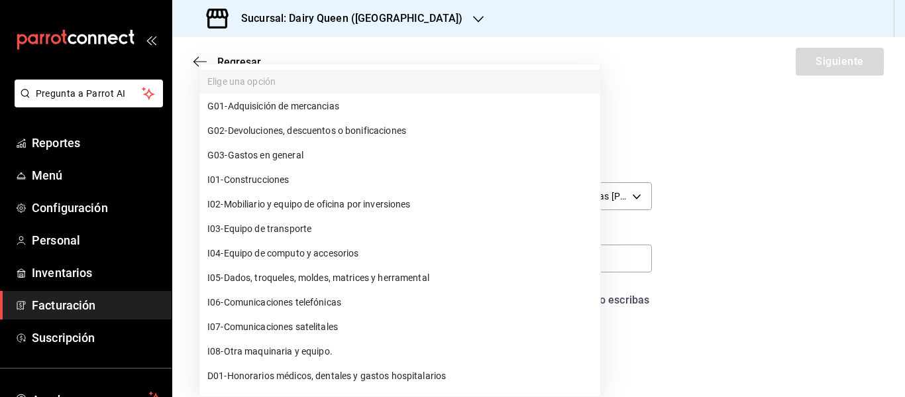
click at [315, 267] on body "Pregunta a Parrot AI Reportes Menú Configuración Personal Inventarios Facturaci…" at bounding box center [452, 198] width 905 height 397
click at [262, 158] on span "G03 - Gastos en general" at bounding box center [255, 155] width 96 height 14
type input "G03"
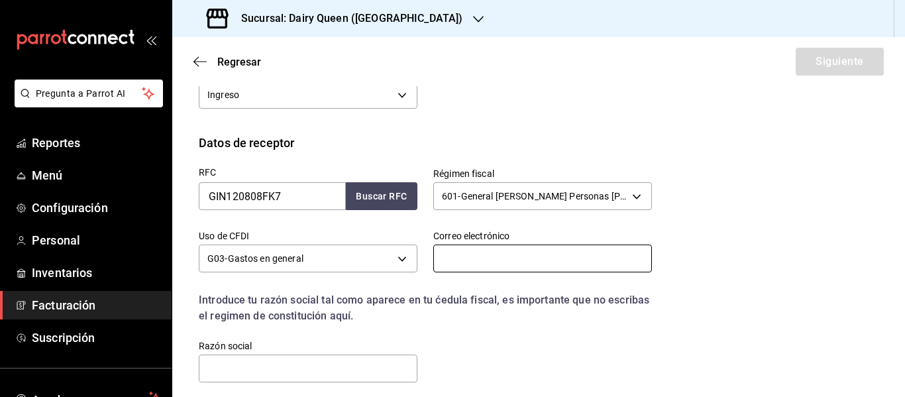
click at [501, 261] on input "text" at bounding box center [542, 258] width 219 height 28
type input "[EMAIL_ADDRESS][DOMAIN_NAME]"
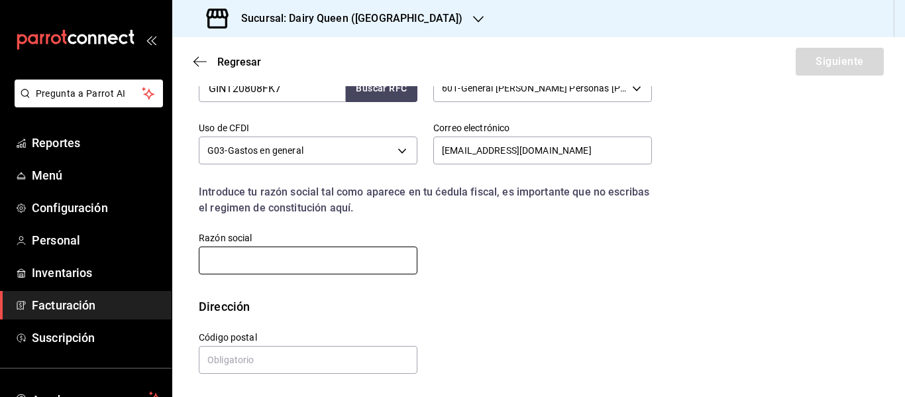
click at [267, 258] on input "text" at bounding box center [308, 260] width 219 height 28
paste input "GINFOOD"
type input "GINFOOD"
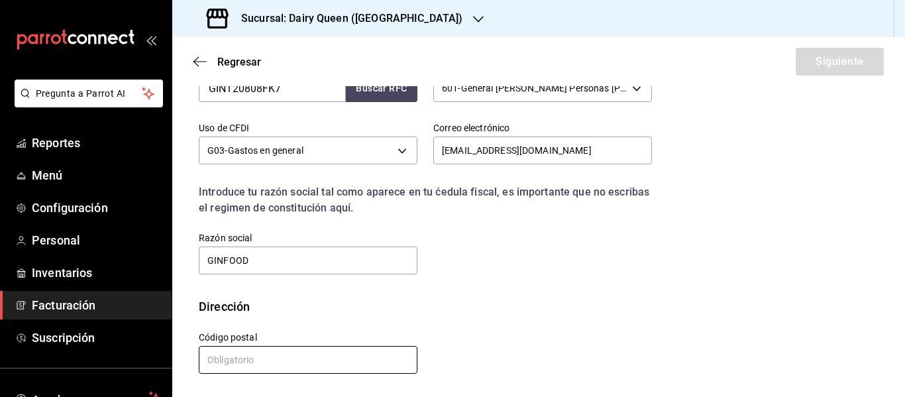
click at [289, 364] on input "text" at bounding box center [308, 360] width 219 height 28
paste input "66058"
type input "66058"
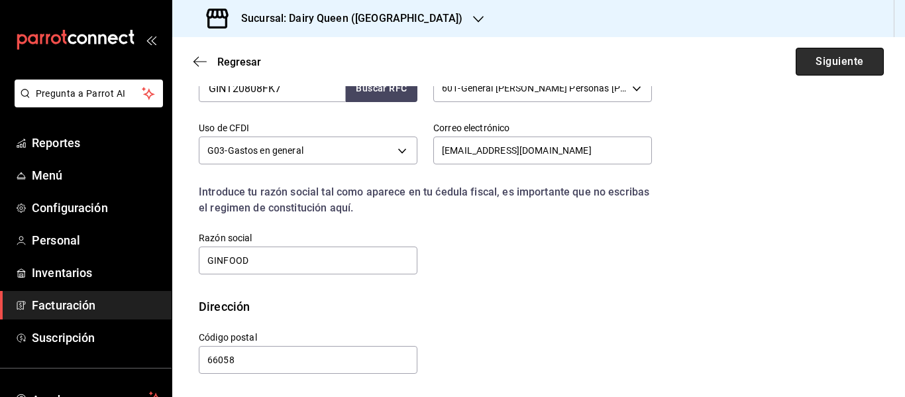
click at [856, 66] on button "Siguiente" at bounding box center [840, 62] width 88 height 28
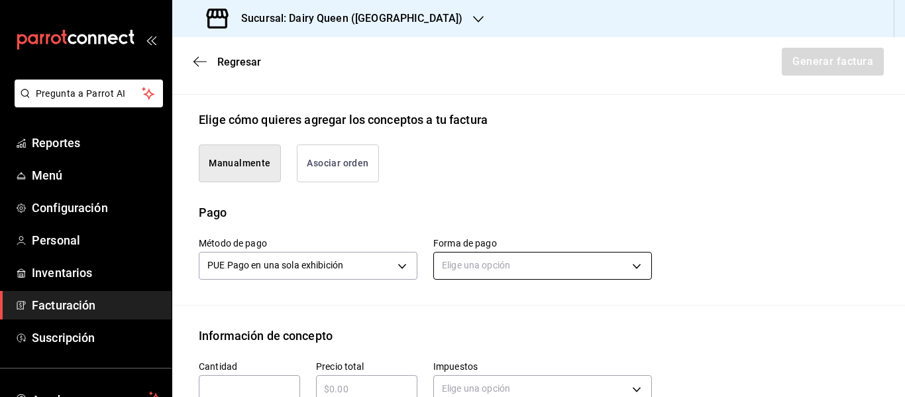
click at [509, 269] on body "Pregunta a Parrot AI Reportes Menú Configuración Personal Inventarios Facturaci…" at bounding box center [452, 198] width 905 height 397
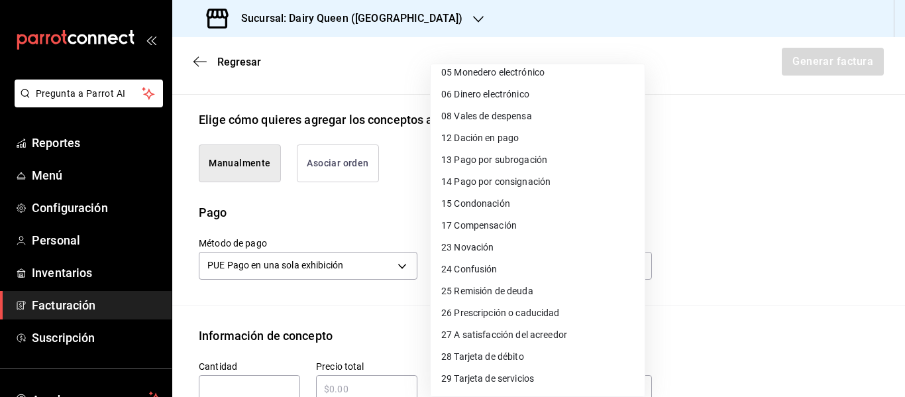
scroll to position [182, 0]
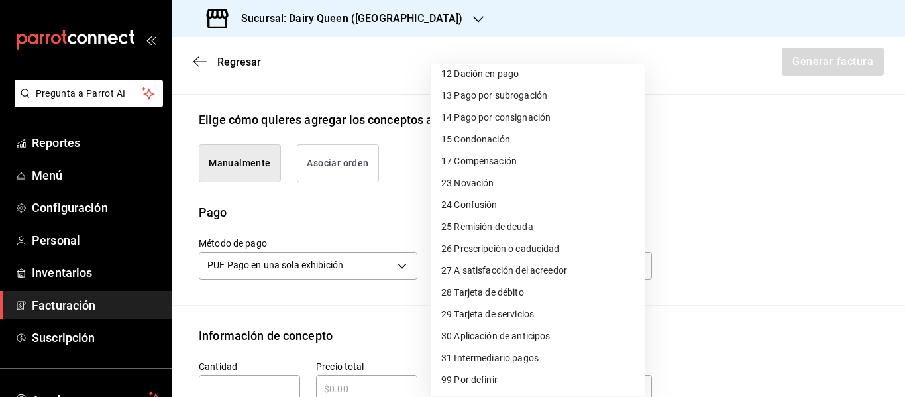
click at [497, 297] on span "28 Tarjeta de débito" at bounding box center [482, 293] width 83 height 14
type input "28"
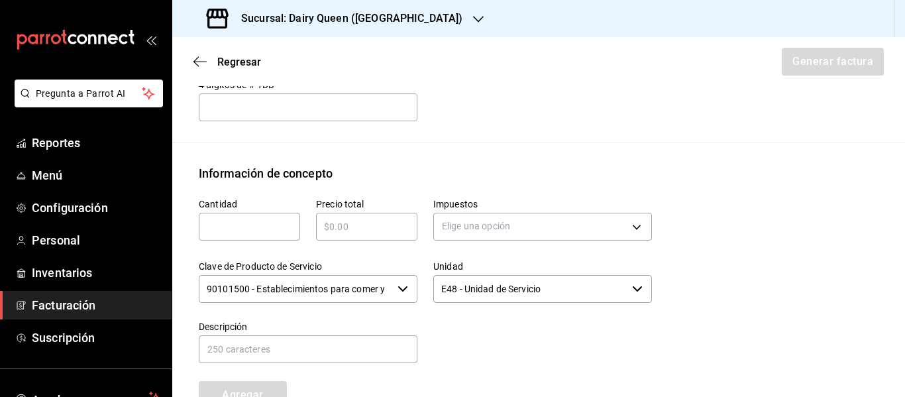
scroll to position [621, 0]
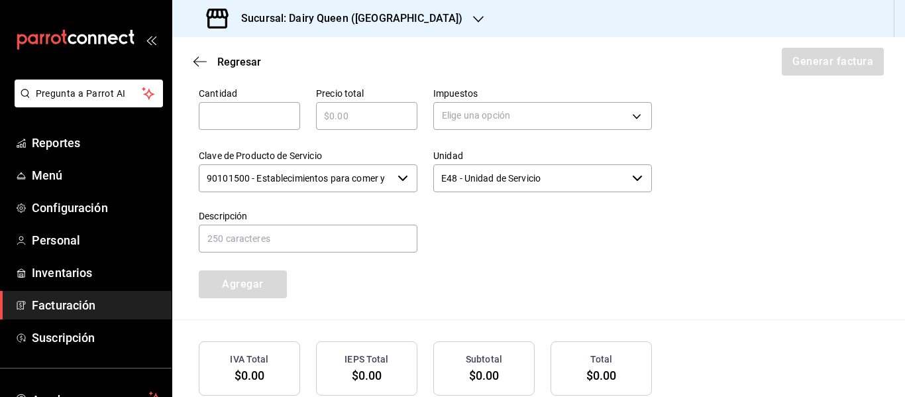
click at [267, 124] on div "​" at bounding box center [249, 116] width 101 height 28
type input "1"
type input "$545"
click at [480, 111] on body "Pregunta a Parrot AI Reportes Menú Configuración Personal Inventarios Facturaci…" at bounding box center [452, 198] width 905 height 397
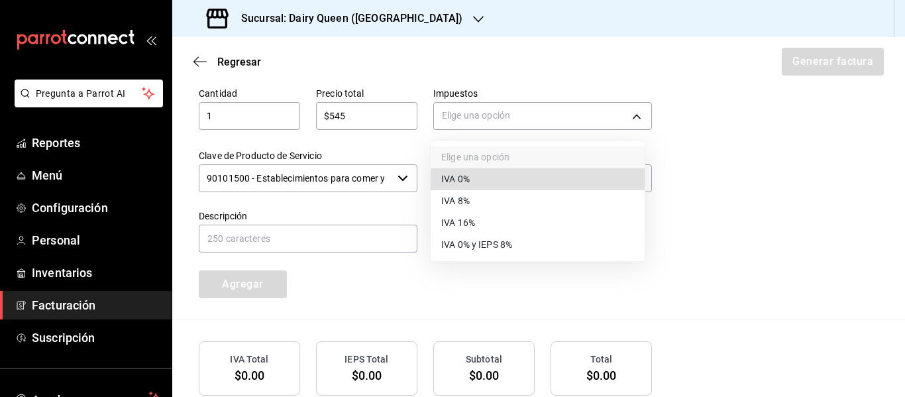
click at [454, 223] on span "IVA 16%" at bounding box center [458, 223] width 34 height 14
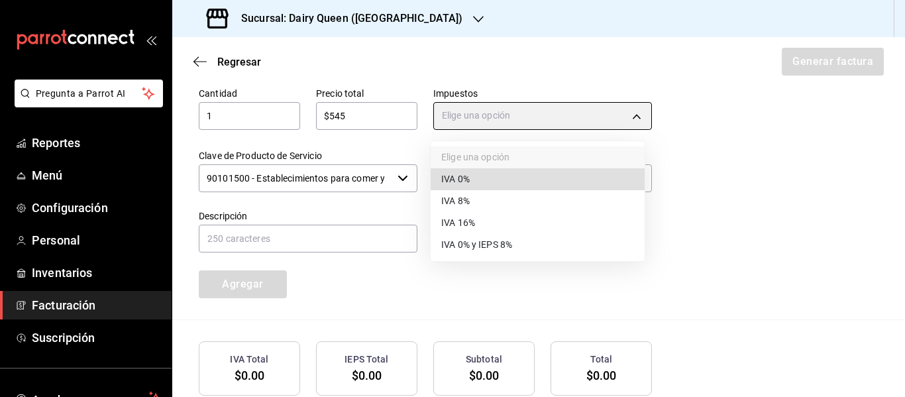
type input "IVA_16"
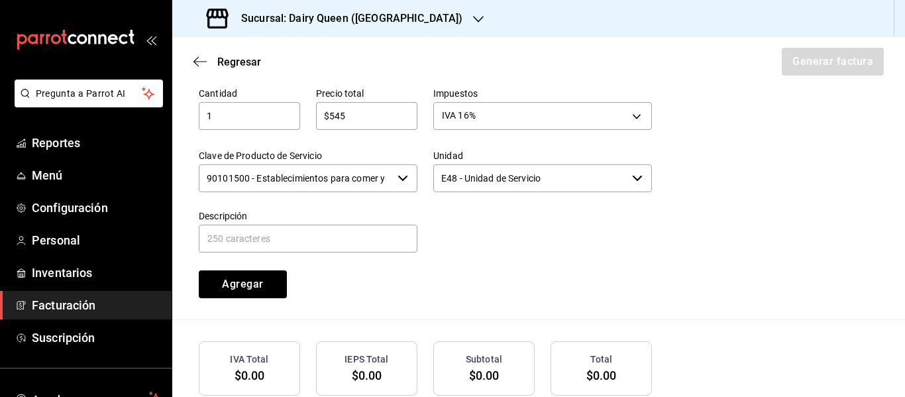
click at [205, 179] on input "90101500 - Establecimientos para comer y beber" at bounding box center [295, 178] width 193 height 28
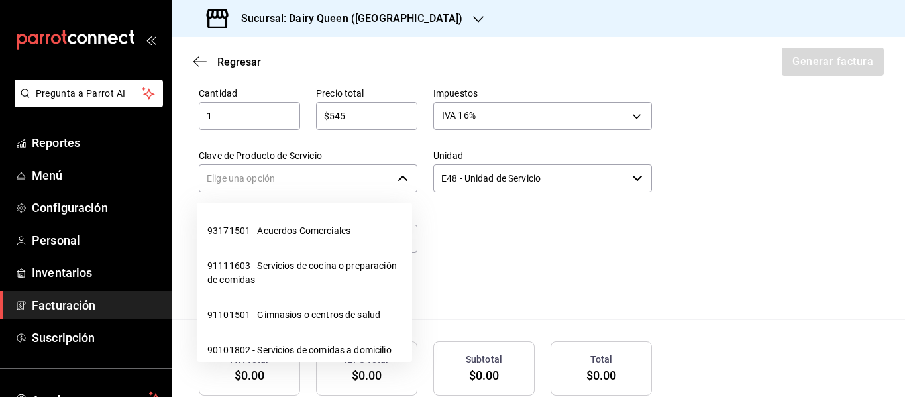
scroll to position [0, 0]
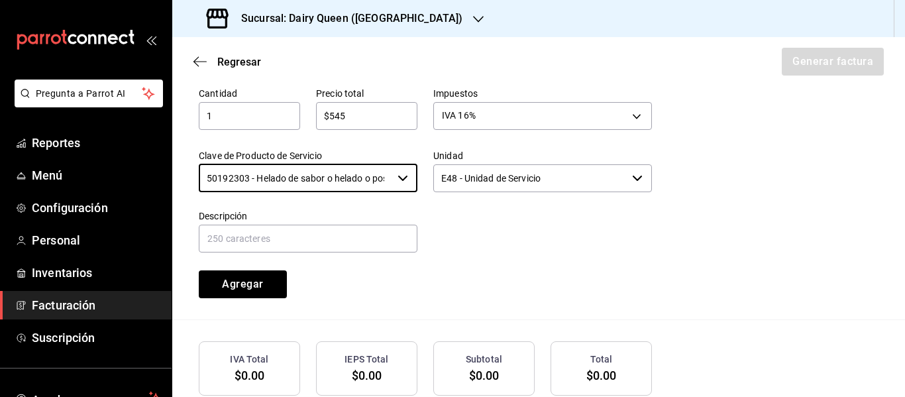
type input "50192303 - Helado de sabor o helado o postre de helado o yogurt congelado"
click at [535, 185] on input "E48 - Unidad de Servicio" at bounding box center [529, 178] width 193 height 28
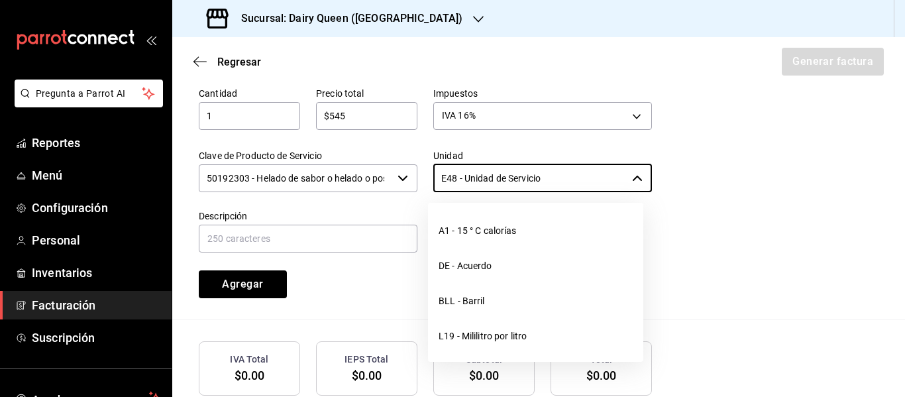
drag, startPoint x: 567, startPoint y: 181, endPoint x: 337, endPoint y: 182, distance: 229.9
click at [337, 182] on div "Cantidad 1 ​ Precio total $545 ​ Impuestos IVA 16% IVA_16 Clave de Producto de …" at bounding box center [417, 185] width 469 height 227
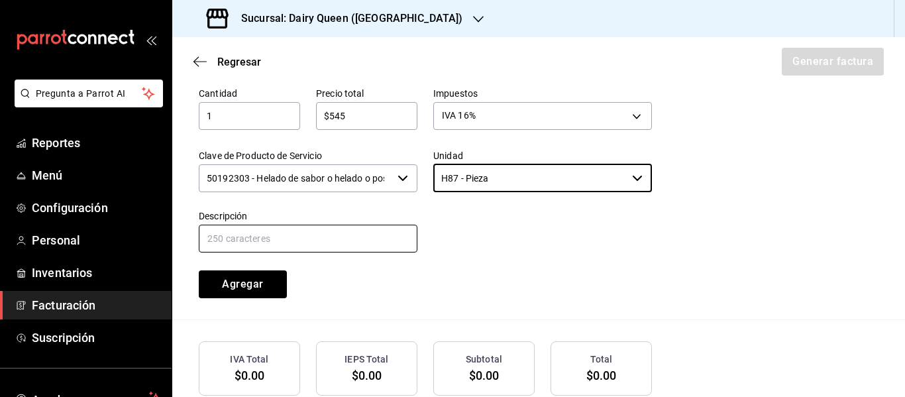
type input "H87 - Pieza"
click at [272, 231] on input "text" at bounding box center [308, 239] width 219 height 28
click at [279, 234] on input "text" at bounding box center [308, 239] width 219 height 28
paste input "Pastel De Blizzard® De Oreo®"
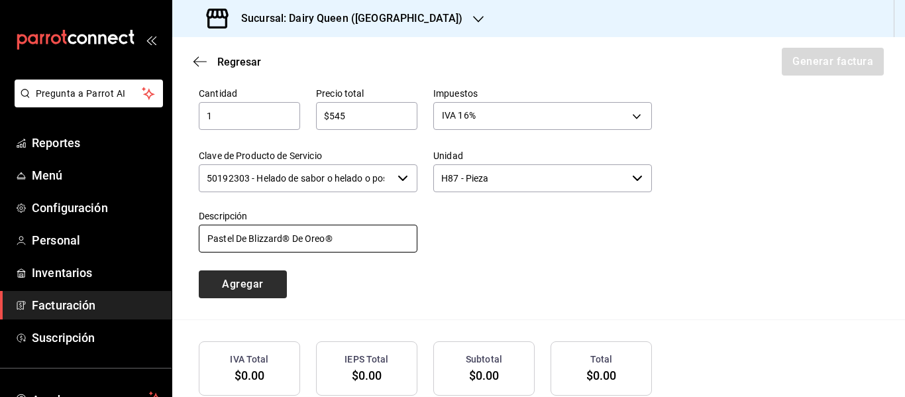
type input "Pastel De Blizzard® De Oreo®"
click at [258, 278] on button "Agregar" at bounding box center [243, 284] width 88 height 28
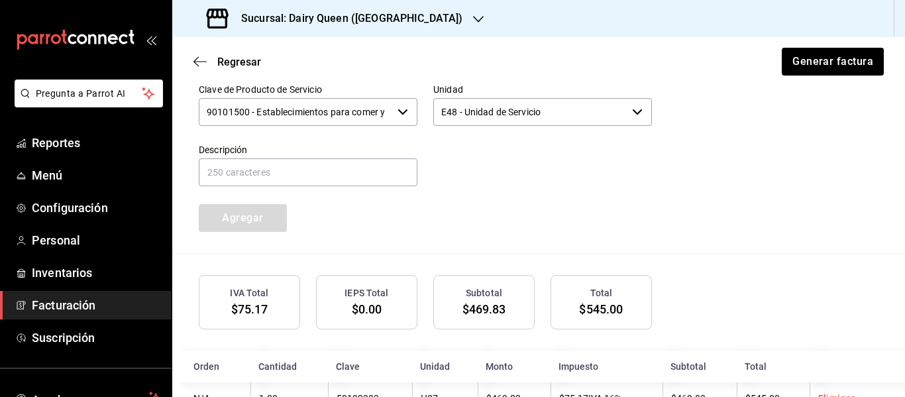
scroll to position [733, 0]
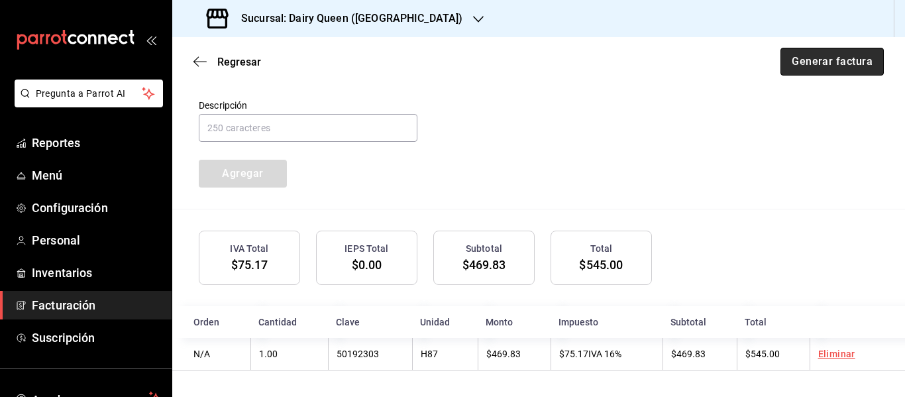
click at [832, 57] on button "Generar factura" at bounding box center [831, 62] width 103 height 28
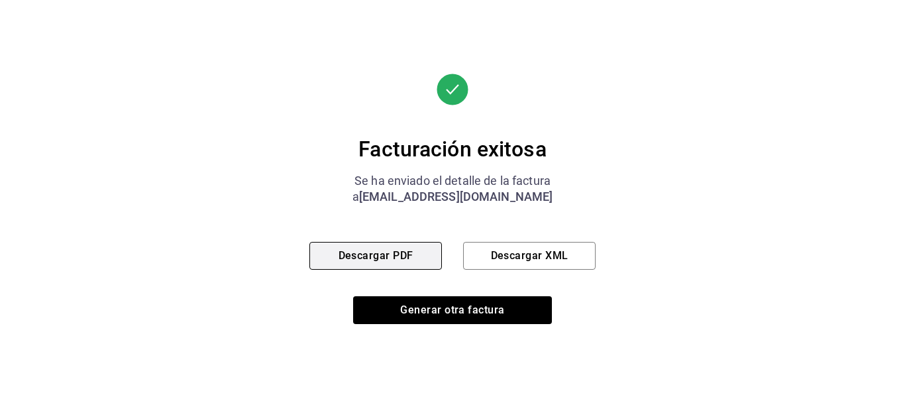
click at [358, 252] on button "Descargar PDF" at bounding box center [375, 256] width 132 height 28
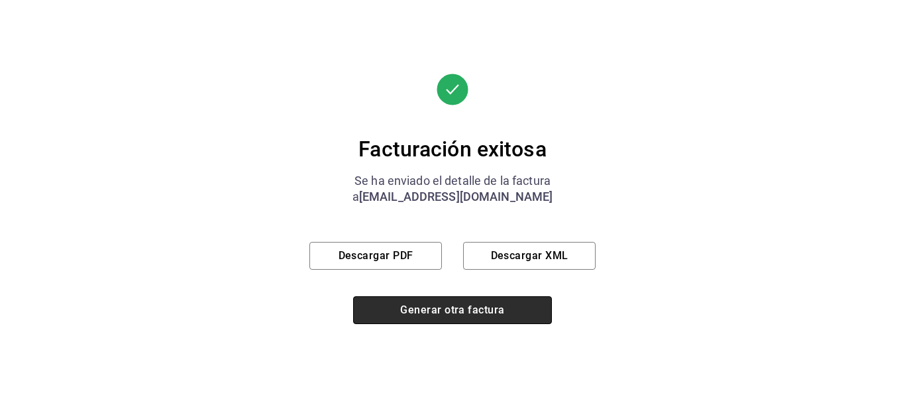
click at [469, 313] on button "Generar otra factura" at bounding box center [452, 310] width 199 height 28
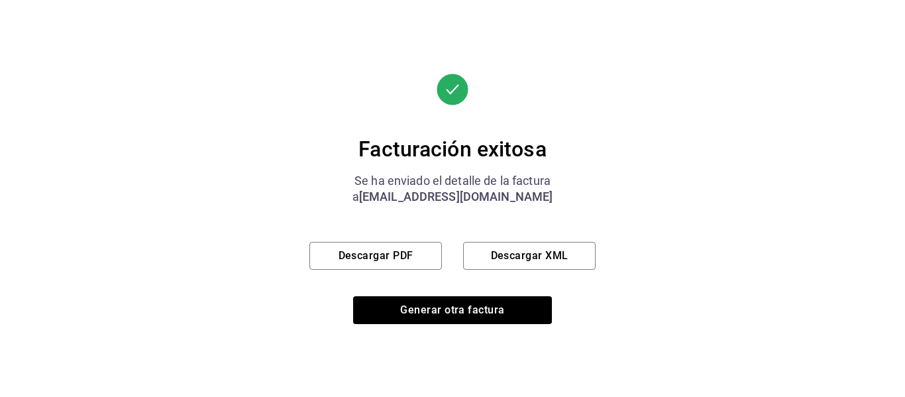
scroll to position [182, 0]
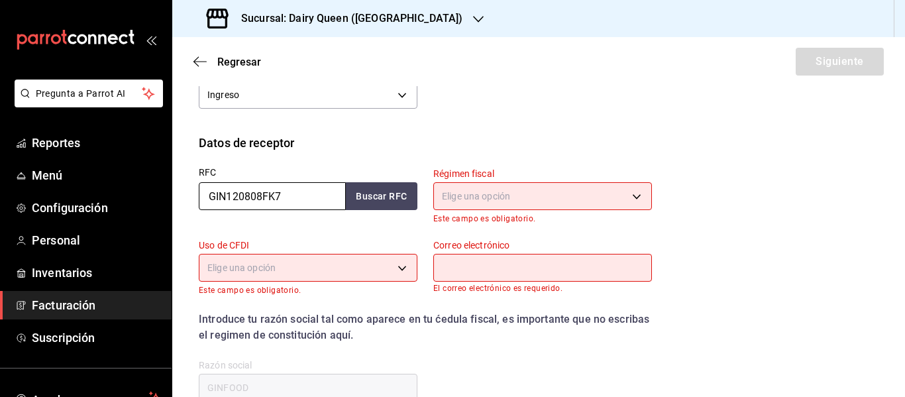
drag, startPoint x: 316, startPoint y: 191, endPoint x: 199, endPoint y: 200, distance: 117.0
click at [199, 200] on input "GIN120808FK7" at bounding box center [272, 196] width 147 height 28
paste input "TECB850720N79"
type input "TECB850720N79"
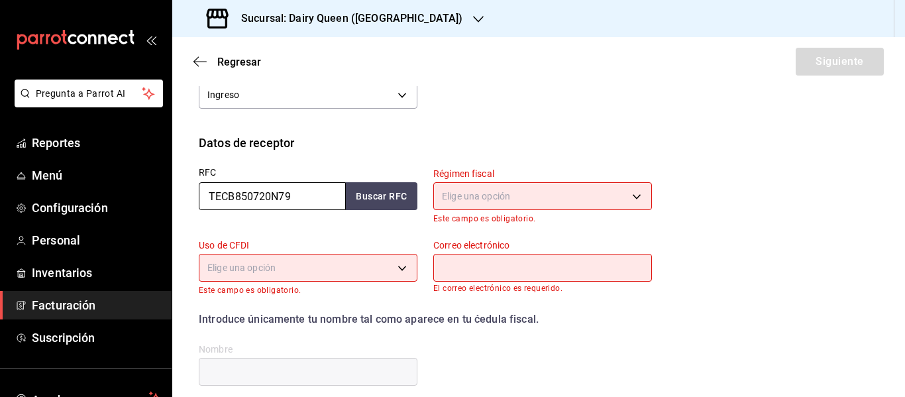
type input "TECB850720N79"
click at [524, 195] on body "Pregunta a Parrot AI Reportes Menú Configuración Personal Inventarios Facturaci…" at bounding box center [452, 198] width 905 height 397
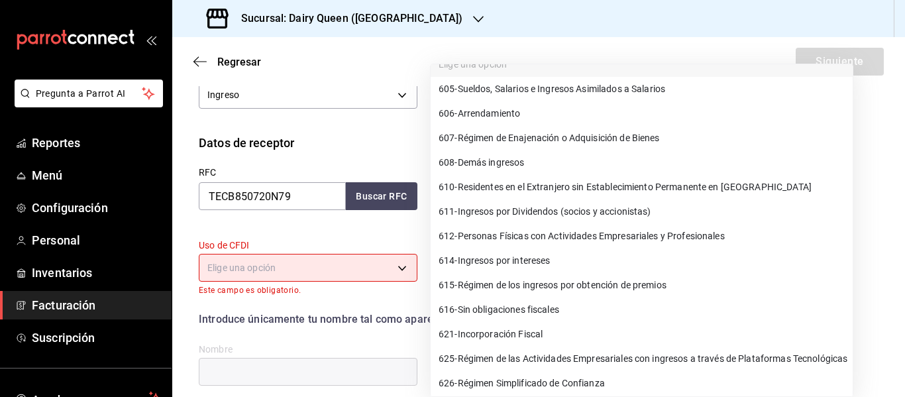
scroll to position [22, 0]
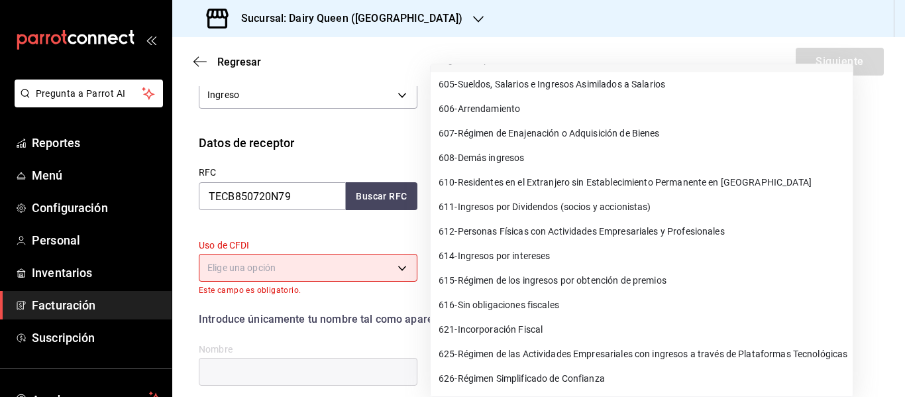
click at [533, 376] on span "626 - Régimen Simplificado de Confianza" at bounding box center [522, 379] width 166 height 14
type input "626"
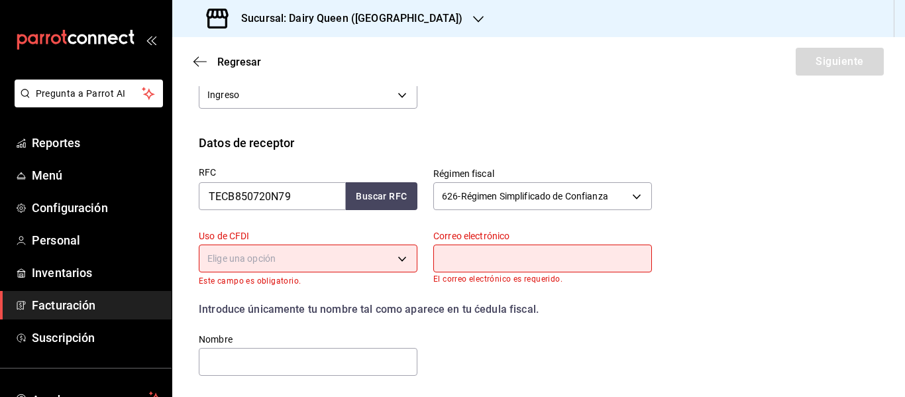
click at [329, 269] on body "Pregunta a Parrot AI Reportes Menú Configuración Personal Inventarios Facturaci…" at bounding box center [452, 198] width 905 height 397
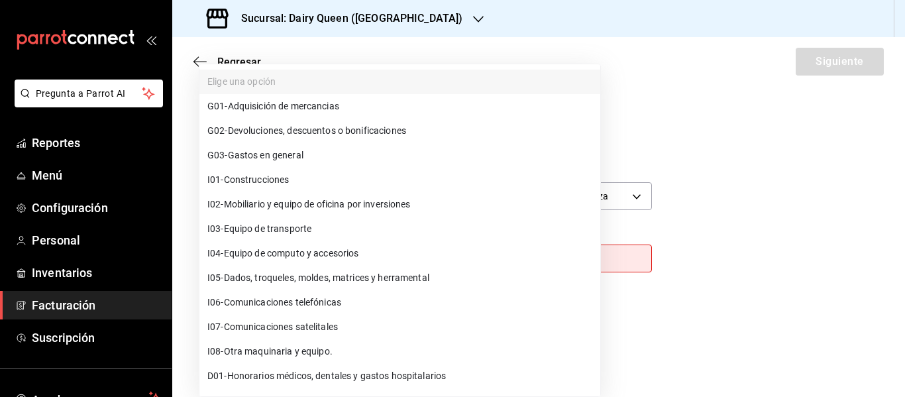
click at [271, 150] on span "G03 - Gastos en general" at bounding box center [255, 155] width 96 height 14
type input "G03"
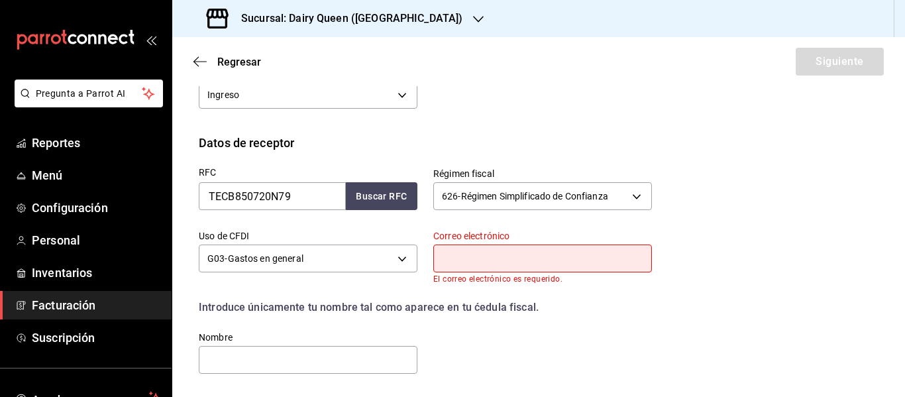
click at [479, 267] on input "text" at bounding box center [542, 258] width 219 height 28
type input "[EMAIL_ADDRESS][DOMAIN_NAME]"
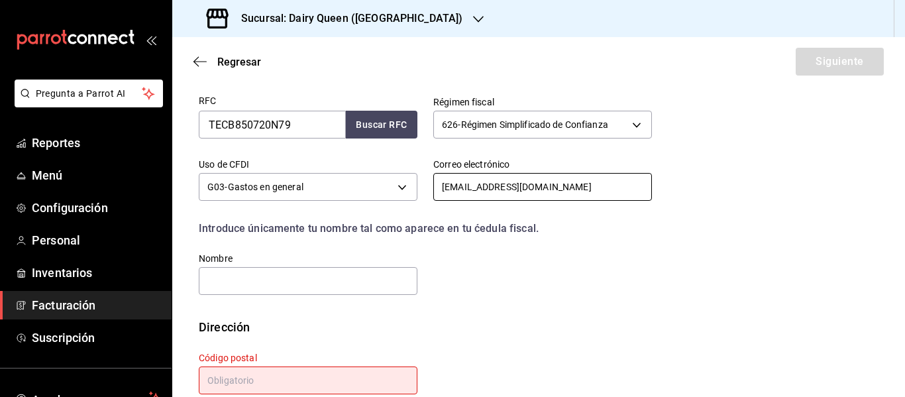
scroll to position [283, 0]
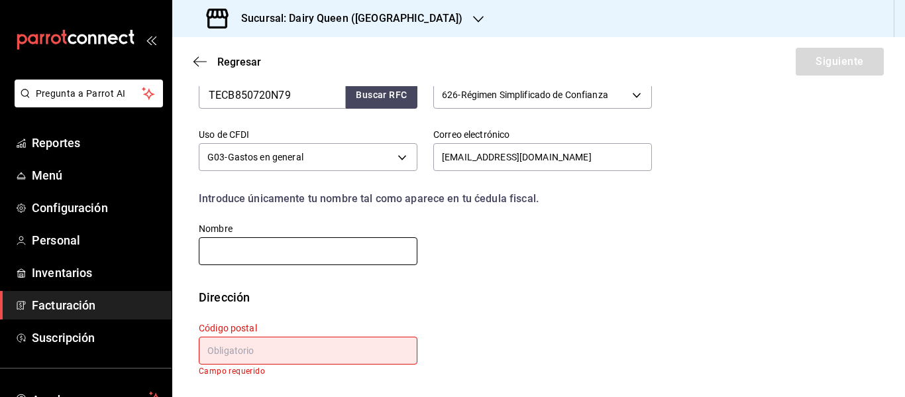
click at [270, 248] on input "text" at bounding box center [308, 251] width 219 height 28
paste input "[PERSON_NAME]"
type input "[PERSON_NAME]"
click at [339, 350] on input "text" at bounding box center [308, 351] width 219 height 28
paste input "67193"
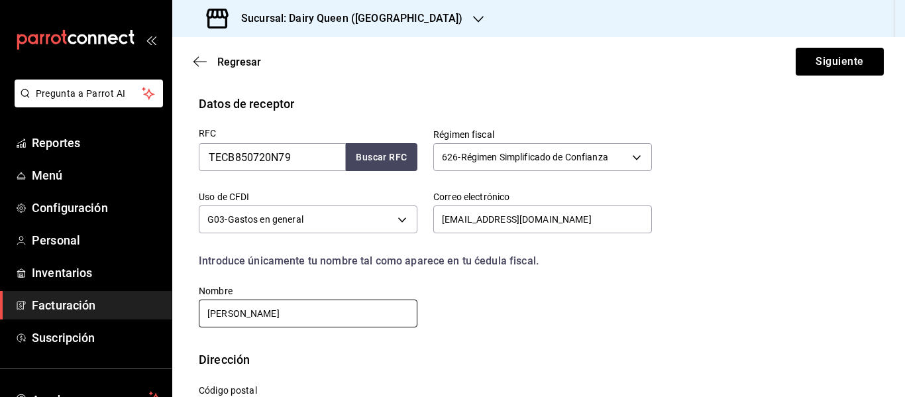
scroll to position [274, 0]
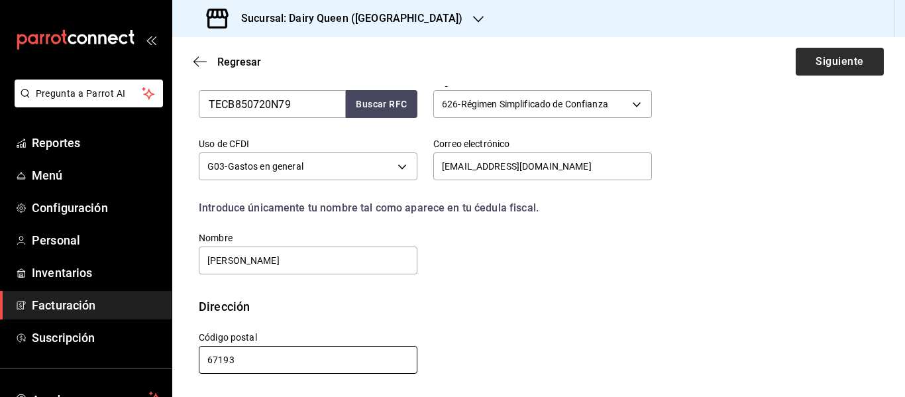
type input "67193"
click at [825, 74] on button "Siguiente" at bounding box center [840, 62] width 88 height 28
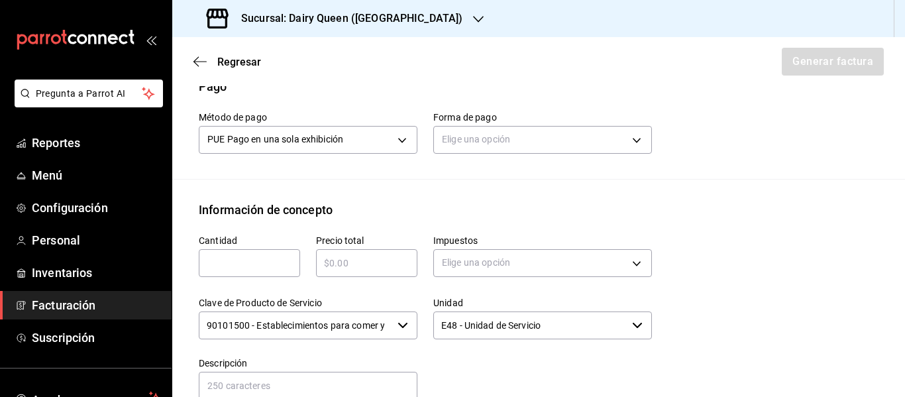
scroll to position [384, 0]
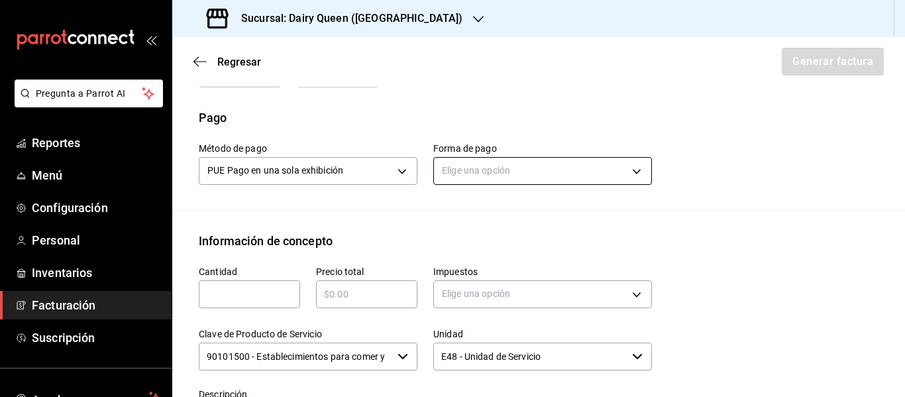
click at [520, 178] on body "Pregunta a Parrot AI Reportes Menú Configuración Personal Inventarios Facturaci…" at bounding box center [452, 198] width 905 height 397
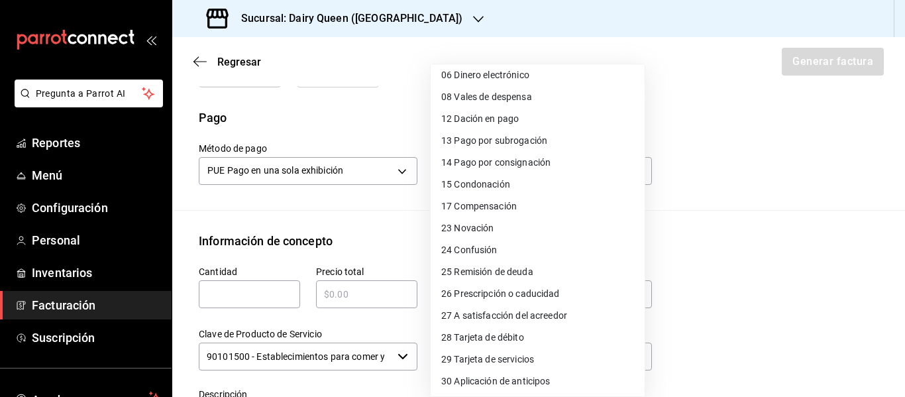
scroll to position [182, 0]
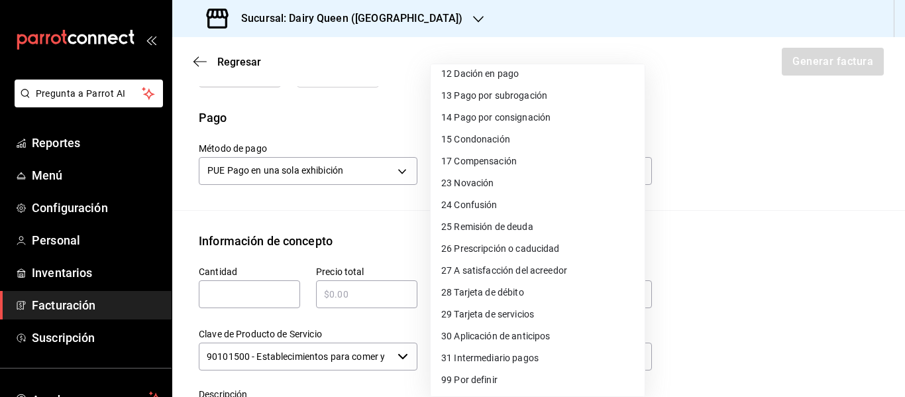
click at [490, 291] on span "28 Tarjeta de débito" at bounding box center [482, 293] width 83 height 14
type input "28"
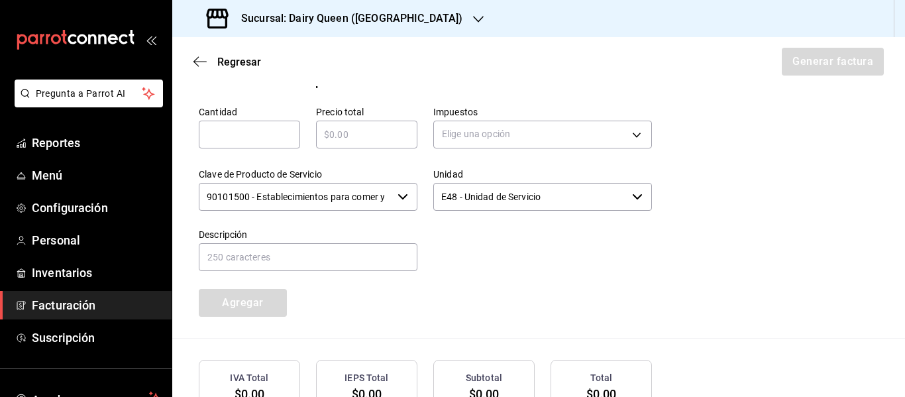
scroll to position [605, 0]
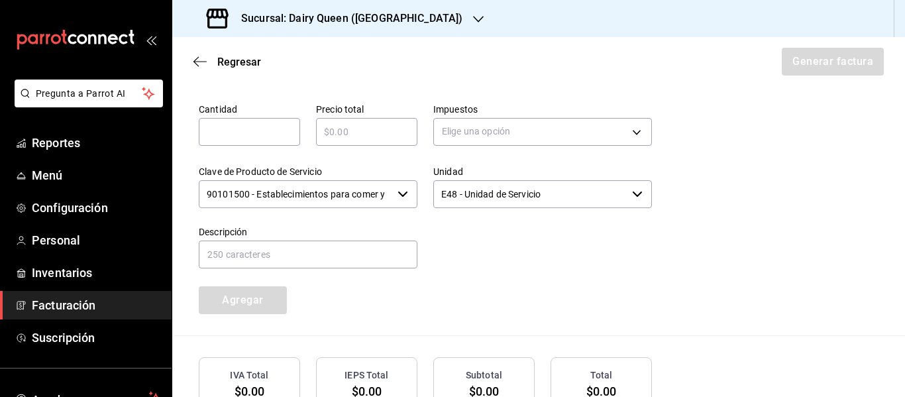
click at [261, 135] on input "text" at bounding box center [249, 132] width 101 height 16
type input "1"
type input "$545"
click at [478, 130] on body "Pregunta a Parrot AI Reportes Menú Configuración Personal Inventarios Facturaci…" at bounding box center [452, 198] width 905 height 397
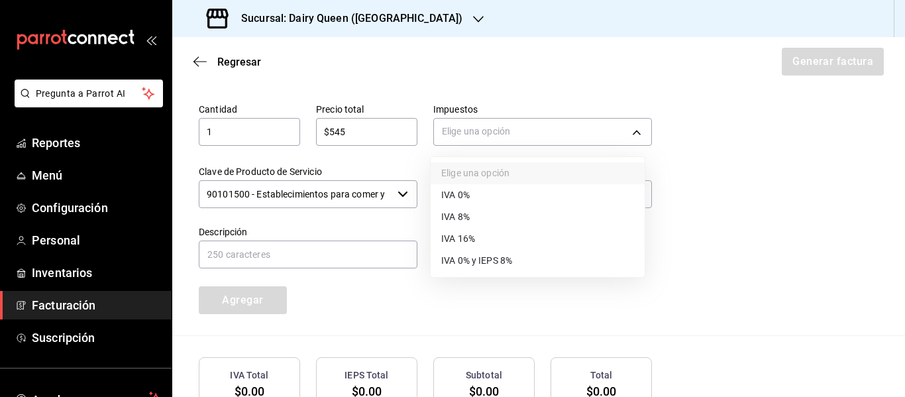
click at [484, 234] on li "IVA 16%" at bounding box center [538, 239] width 214 height 22
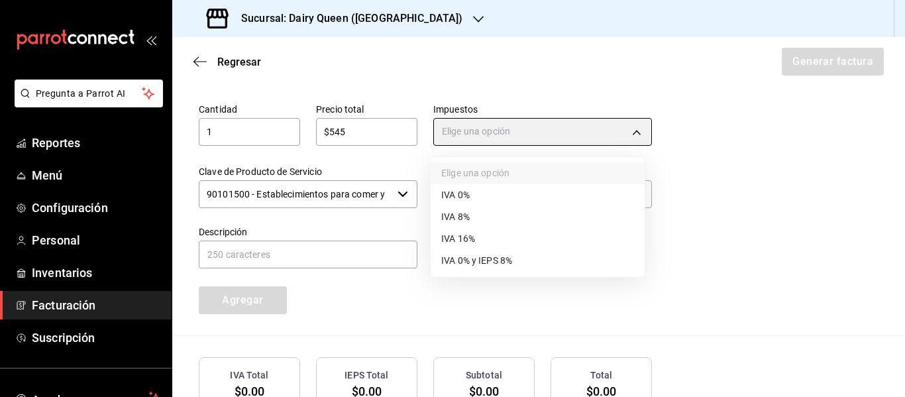
type input "IVA_16"
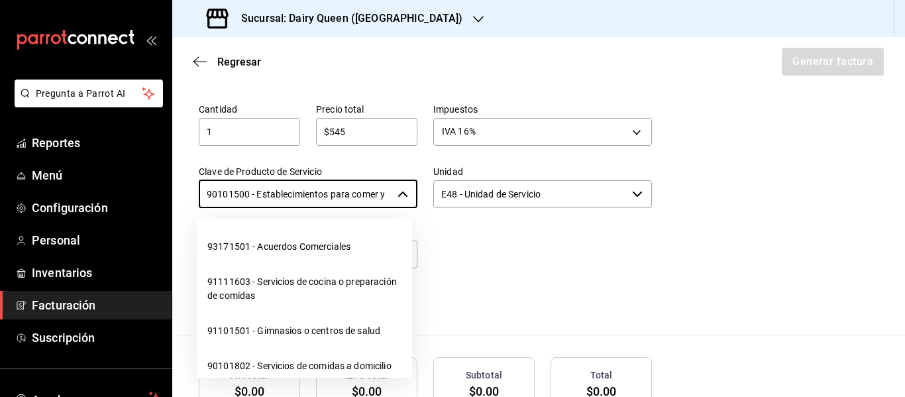
scroll to position [0, 31]
drag, startPoint x: 202, startPoint y: 188, endPoint x: 581, endPoint y: 223, distance: 380.5
click at [581, 223] on div "Cantidad 1 ​ Precio total $545 ​ Impuestos IVA 16% IVA_16 Clave de Producto de …" at bounding box center [417, 200] width 469 height 227
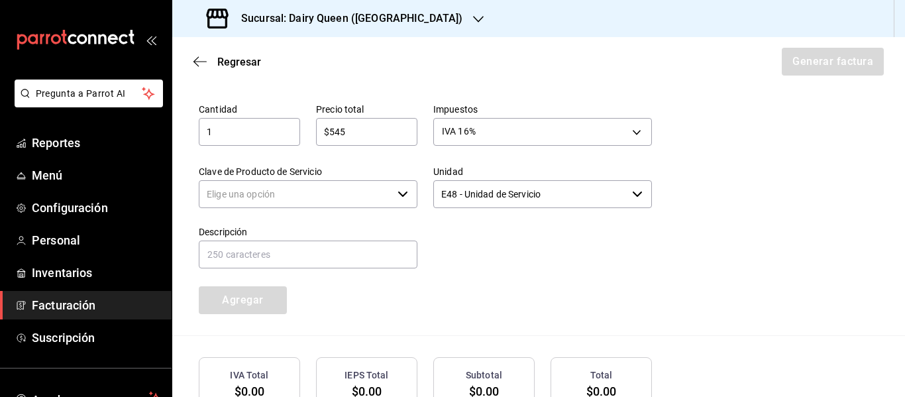
click at [336, 14] on h3 "Sucursal: Dairy Queen (Riviera del sol)" at bounding box center [347, 19] width 232 height 16
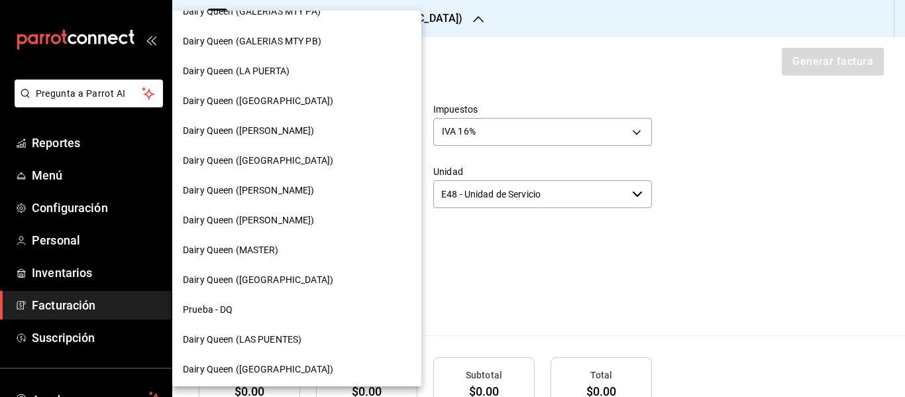
scroll to position [619, 0]
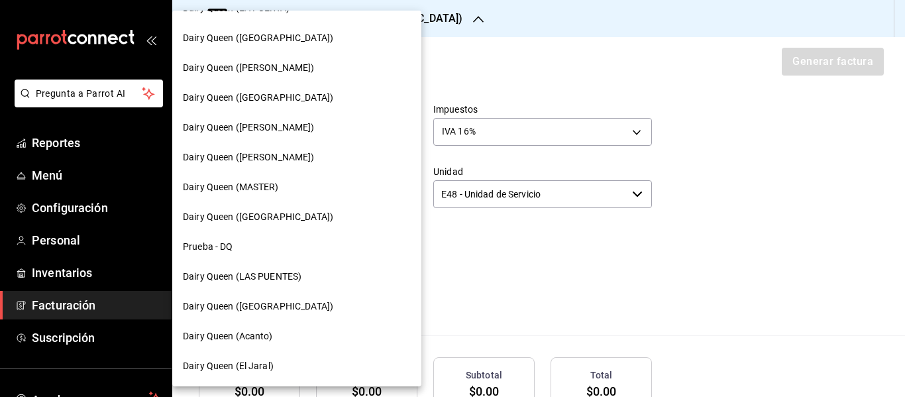
click at [223, 185] on span "Dairy Queen (MASTER)" at bounding box center [231, 187] width 96 height 14
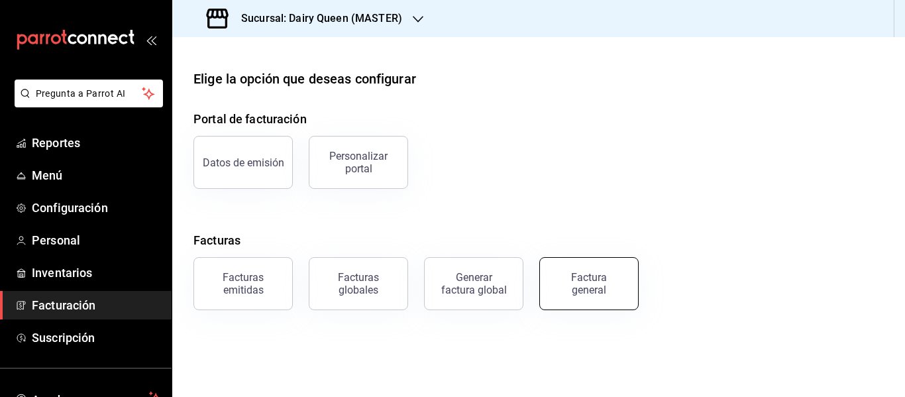
click at [597, 290] on div "Factura general" at bounding box center [589, 283] width 66 height 25
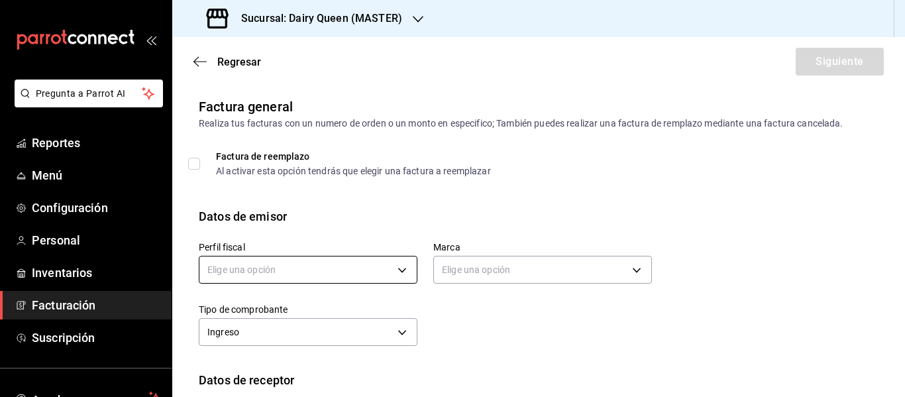
click at [280, 264] on body "Pregunta a Parrot AI Reportes Menú Configuración Personal Inventarios Facturaci…" at bounding box center [452, 198] width 905 height 397
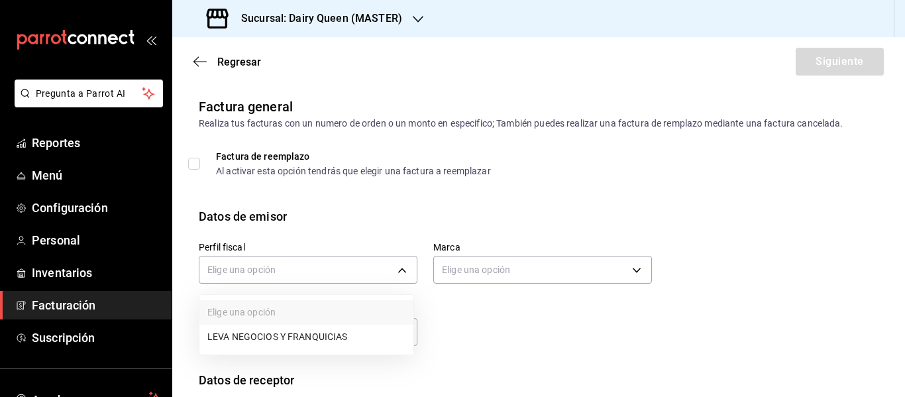
click at [264, 338] on li "LEVA NEGOCIOS Y FRANQUICIAS" at bounding box center [306, 337] width 214 height 25
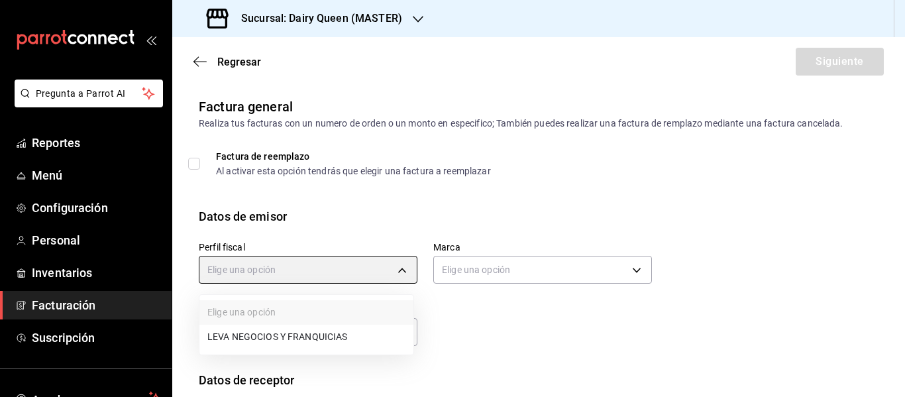
type input "4650cc39-4787-42dc-9bbe-3030b7380e95"
type input "3faf3f32-9f14-4a84-ab35-2b24b178ea52"
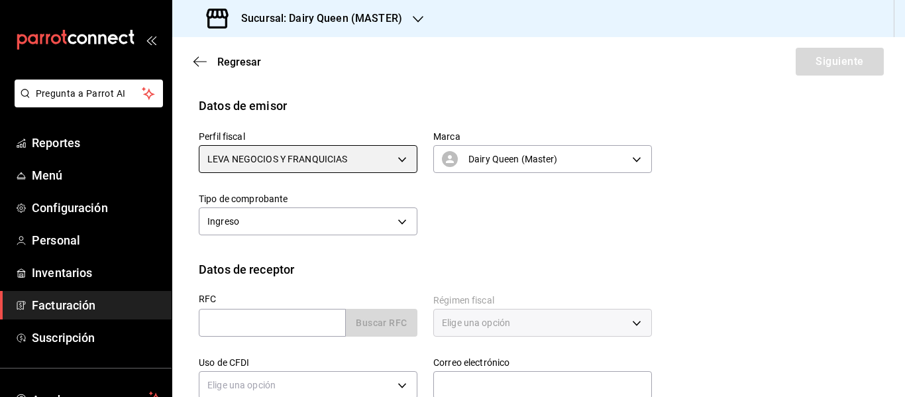
scroll to position [221, 0]
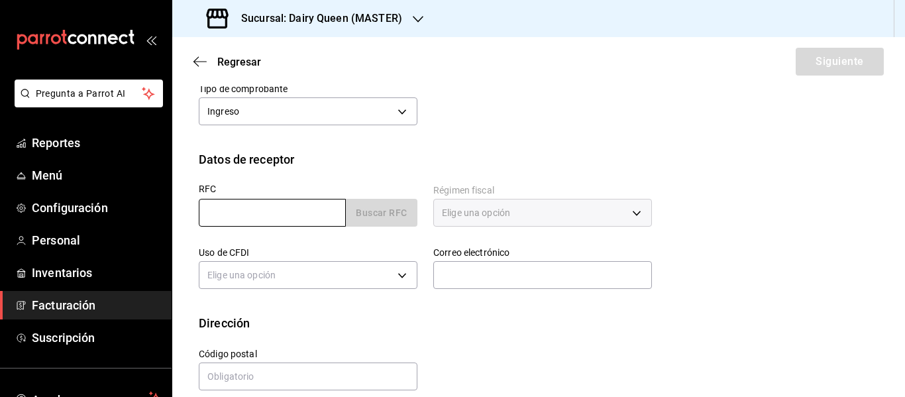
click at [244, 220] on input "text" at bounding box center [272, 213] width 147 height 28
paste input "TECB850720N79"
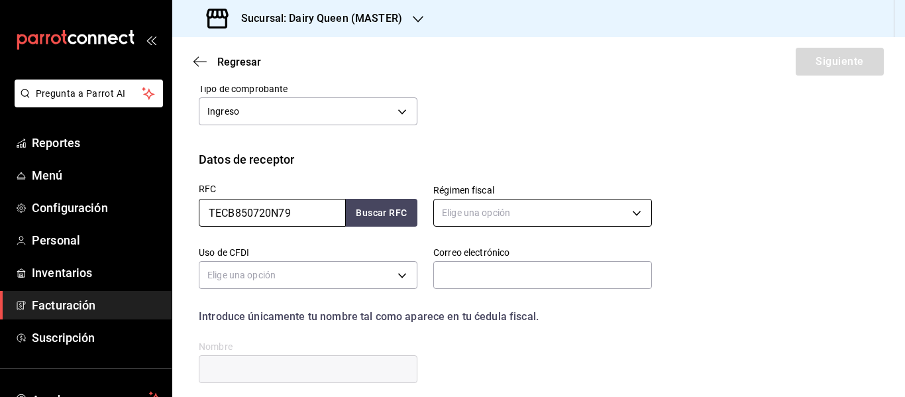
type input "TECB850720N79"
click at [484, 211] on body "Pregunta a Parrot AI Reportes Menú Configuración Personal Inventarios Facturaci…" at bounding box center [452, 198] width 905 height 397
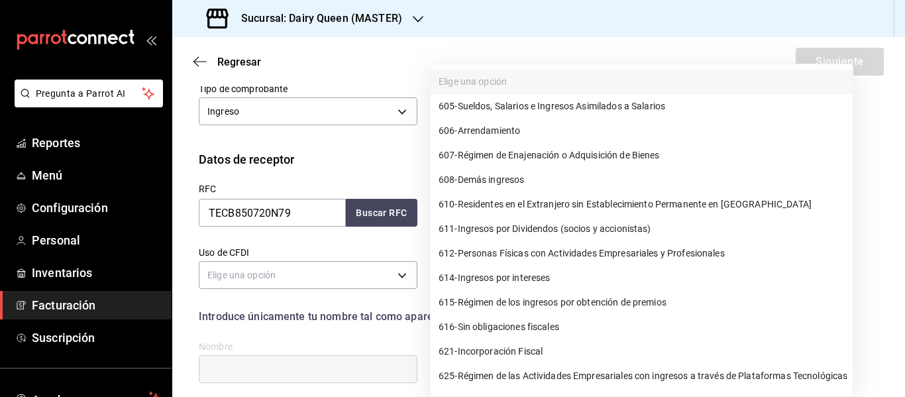
scroll to position [22, 0]
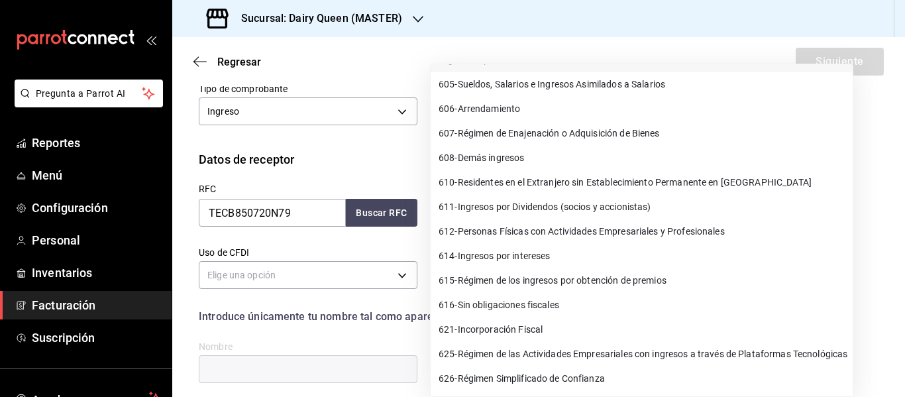
click at [476, 374] on span "626 - Régimen Simplificado de Confianza" at bounding box center [522, 379] width 166 height 14
type input "626"
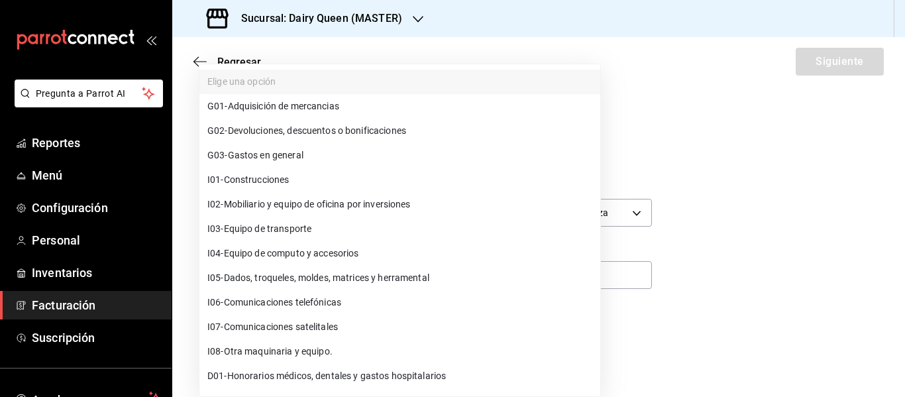
click at [248, 280] on body "Pregunta a Parrot AI Reportes Menú Configuración Personal Inventarios Facturaci…" at bounding box center [452, 198] width 905 height 397
click at [274, 158] on span "G03 - Gastos en general" at bounding box center [255, 155] width 96 height 14
type input "G03"
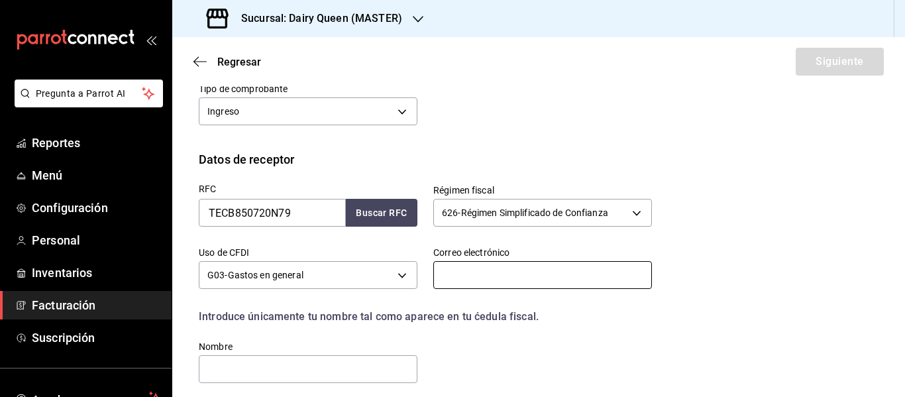
click at [501, 285] on input "text" at bounding box center [542, 275] width 219 height 28
type input "[EMAIL_ADDRESS][DOMAIN_NAME]"
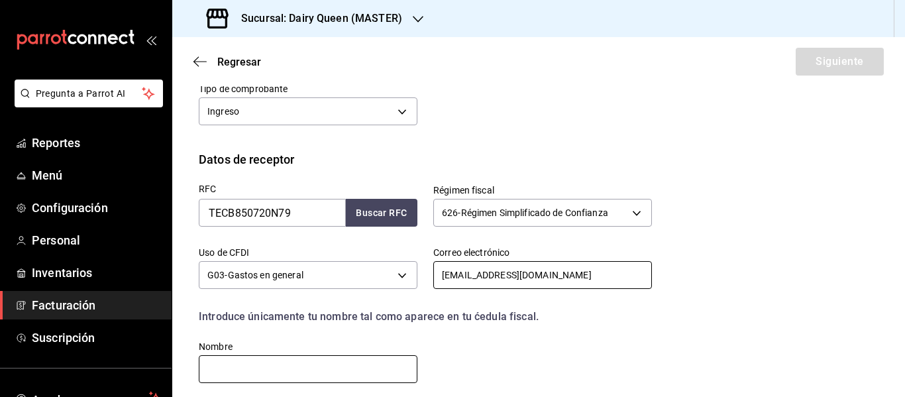
scroll to position [329, 0]
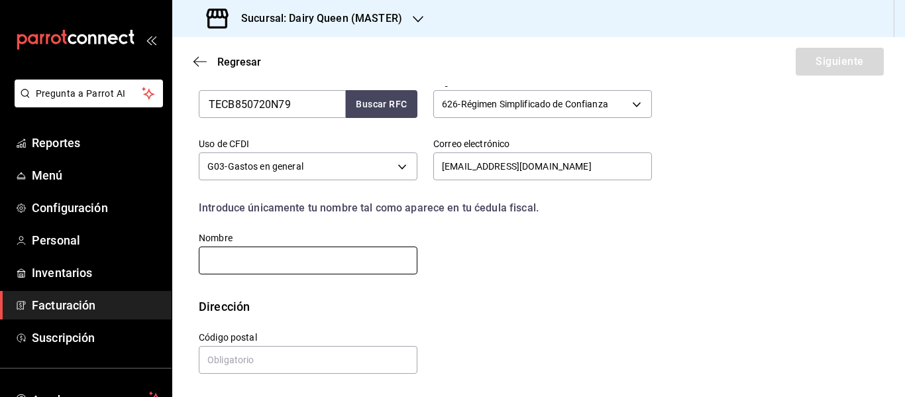
click at [275, 261] on input "text" at bounding box center [308, 260] width 219 height 28
click at [248, 266] on input "text" at bounding box center [308, 260] width 219 height 28
paste input "BERTHA CECILIA TREJO CANTU"
type input "BERTHA CECILIA TREJO CANTU"
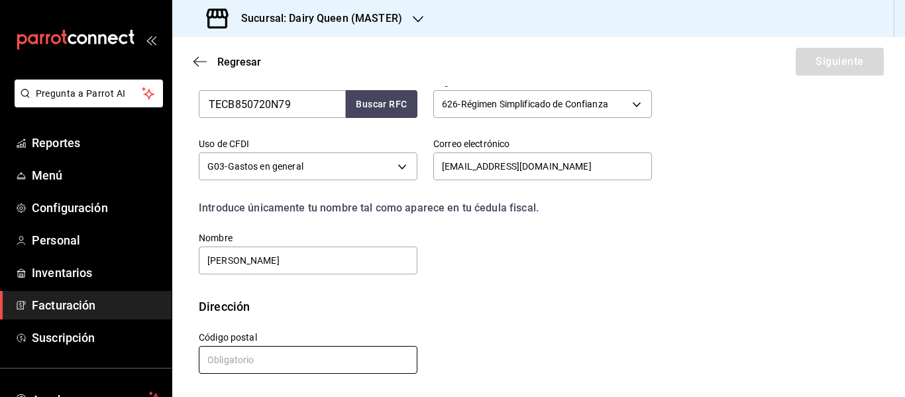
click at [276, 354] on input "text" at bounding box center [308, 360] width 219 height 28
paste input "67193"
type input "67193"
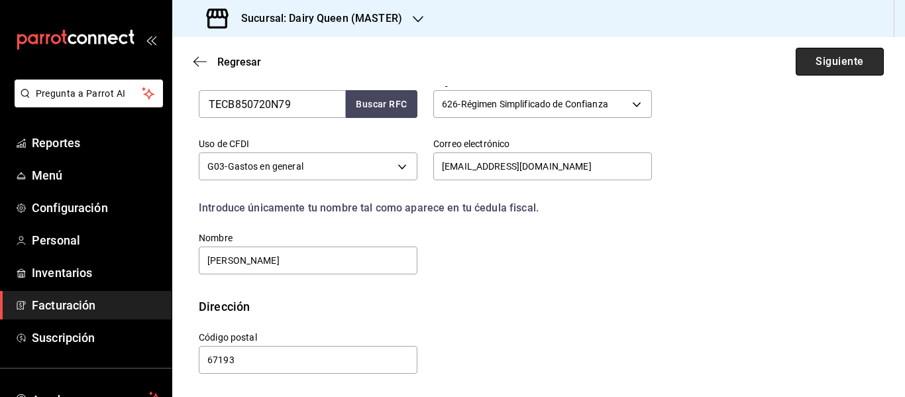
click at [837, 61] on button "Siguiente" at bounding box center [840, 62] width 88 height 28
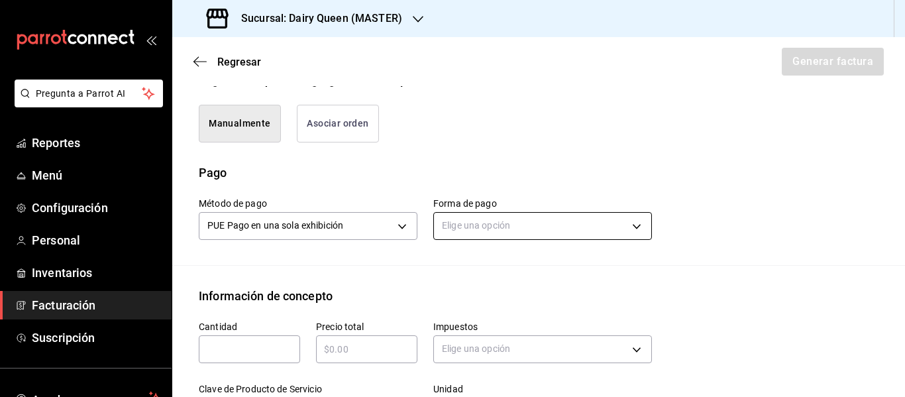
click at [536, 231] on body "Pregunta a Parrot AI Reportes Menú Configuración Personal Inventarios Facturaci…" at bounding box center [452, 198] width 905 height 397
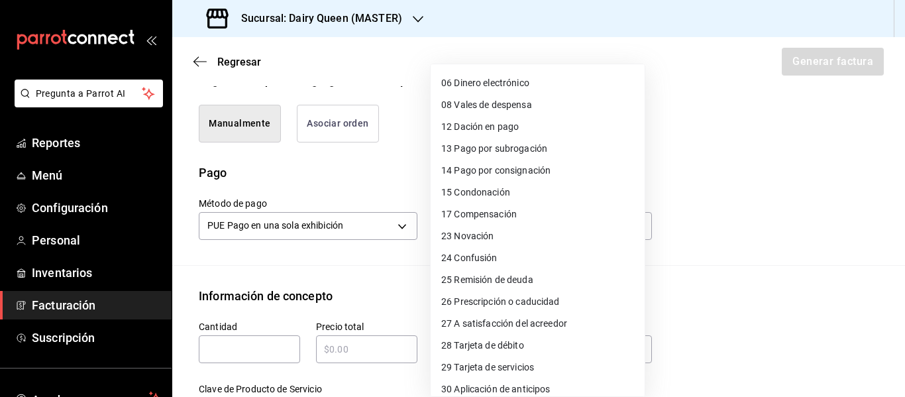
scroll to position [182, 0]
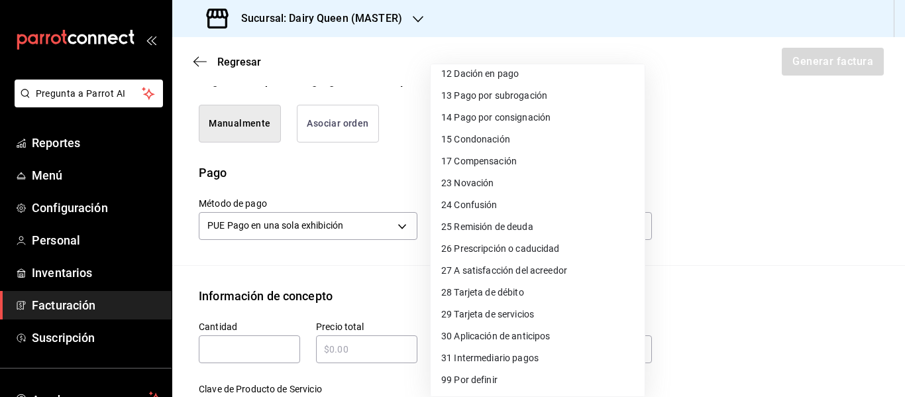
click at [496, 293] on span "28 Tarjeta de débito" at bounding box center [482, 293] width 83 height 14
type input "28"
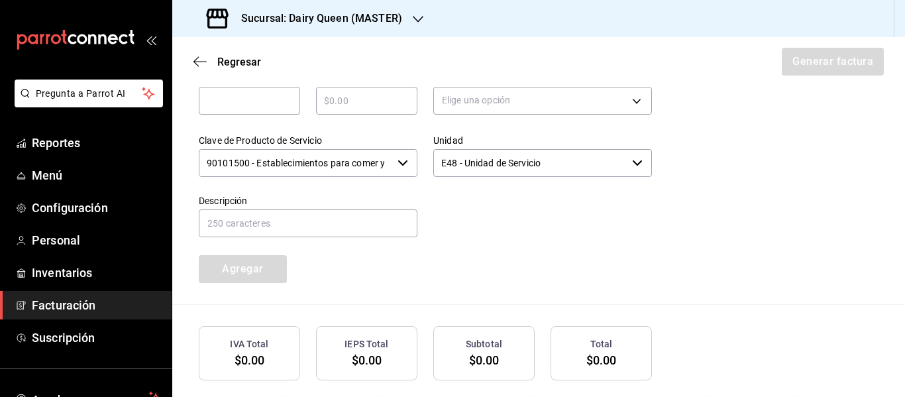
scroll to position [589, 0]
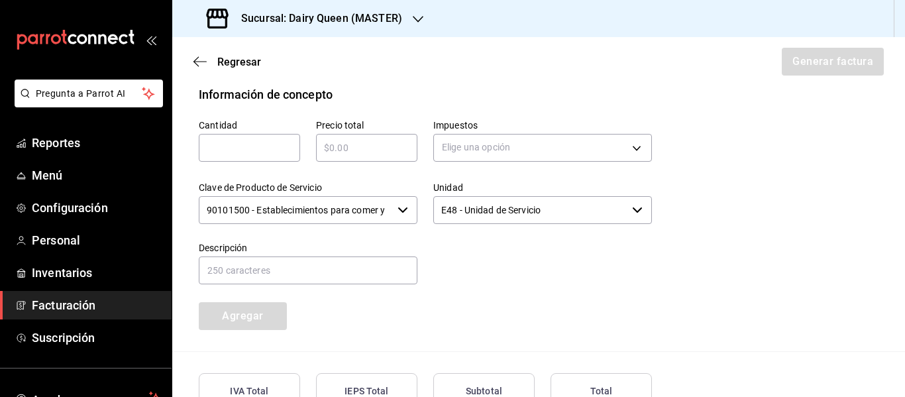
click at [248, 146] on input "text" at bounding box center [249, 148] width 101 height 16
type input "1"
type input "$545"
click at [474, 166] on div "Unidad E48 - Unidad de Servicio ​" at bounding box center [534, 196] width 234 height 60
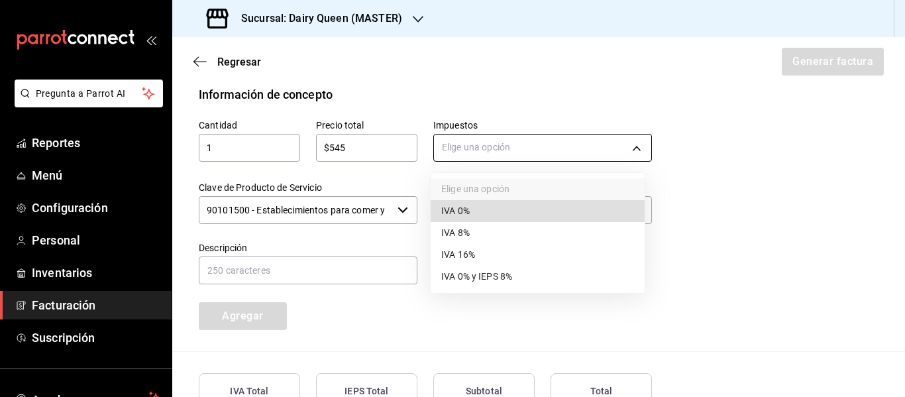
click at [477, 160] on body "Pregunta a Parrot AI Reportes Menú Configuración Personal Inventarios Facturaci…" at bounding box center [452, 198] width 905 height 397
click at [467, 263] on li "IVA 16%" at bounding box center [538, 255] width 214 height 22
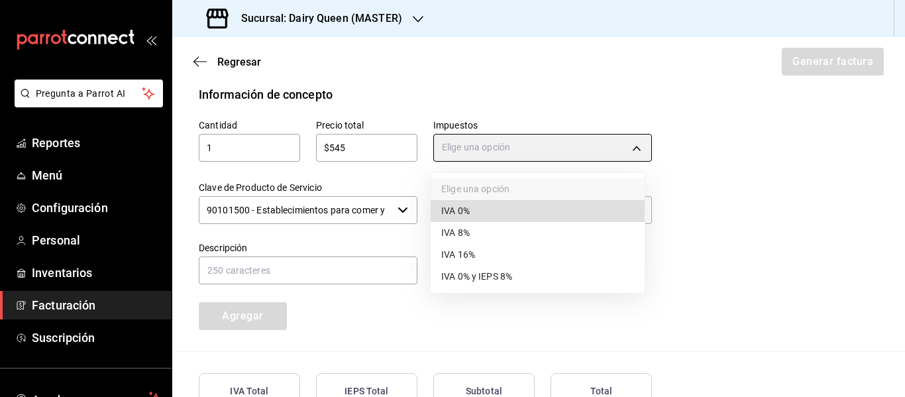
type input "IVA_16"
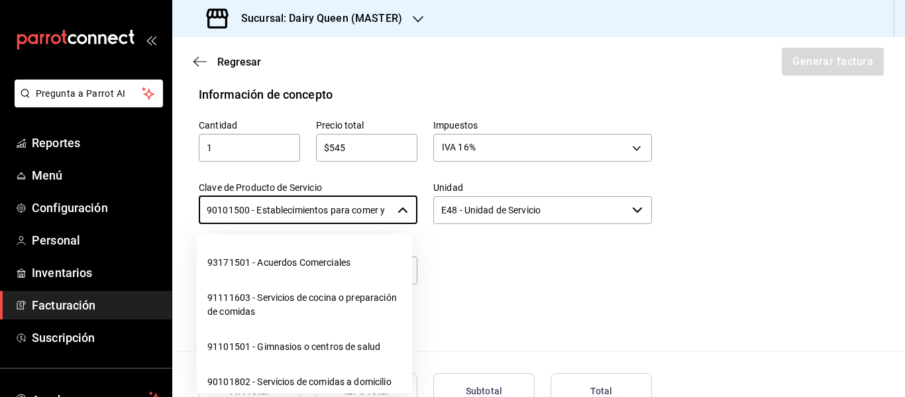
scroll to position [0, 31]
drag, startPoint x: 207, startPoint y: 208, endPoint x: 449, endPoint y: 213, distance: 241.8
click at [449, 213] on div "Cantidad 1 ​ Precio total $545 ​ Impuestos IVA 16% IVA_16 Clave de Producto de …" at bounding box center [417, 216] width 469 height 227
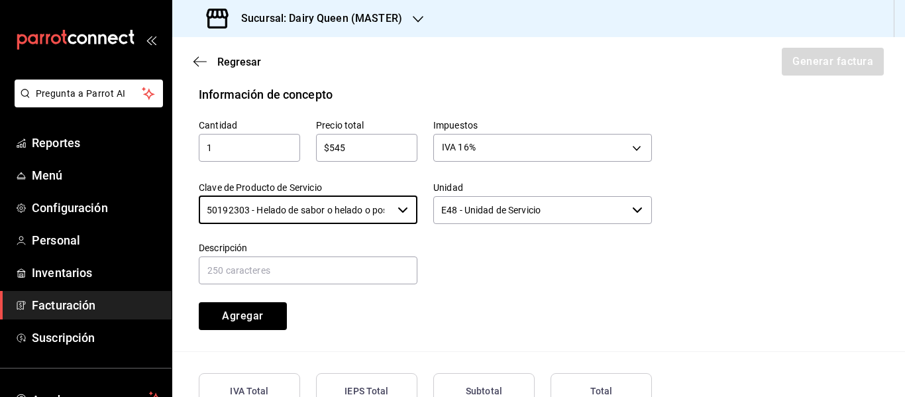
type input "50192303 - Helado de sabor o helado o postre de helado o yogurt congelado"
click at [468, 218] on input "E48 - Unidad de Servicio" at bounding box center [529, 210] width 193 height 28
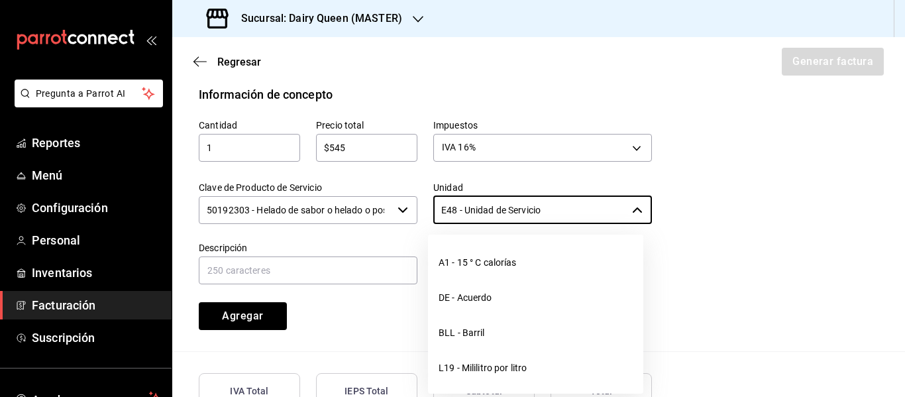
drag, startPoint x: 578, startPoint y: 215, endPoint x: 390, endPoint y: 220, distance: 188.2
click at [390, 220] on div "Cantidad 1 ​ Precio total $545 ​ Impuestos IVA 16% IVA_16 Clave de Producto de …" at bounding box center [417, 216] width 469 height 227
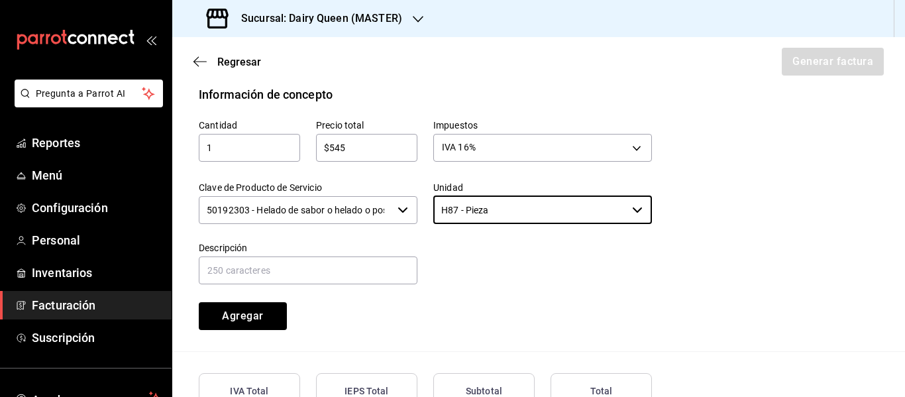
type input "H87 - Pieza"
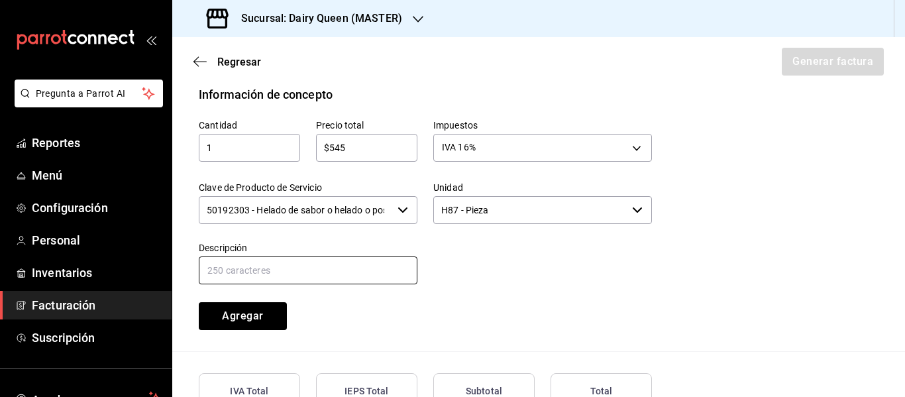
click at [331, 262] on input "text" at bounding box center [308, 270] width 219 height 28
paste input "Pastel De Blizzard® De Oreo®"
type input "Pastel De Blizzard® De Oreo®"
click at [249, 327] on button "Agregar" at bounding box center [243, 316] width 88 height 28
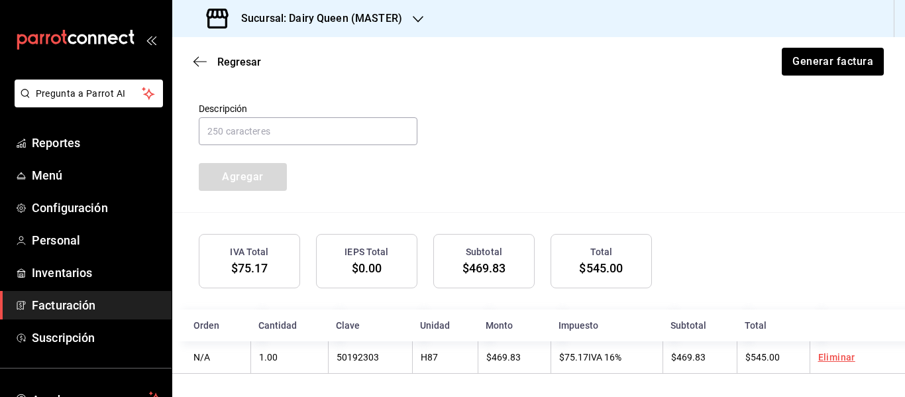
scroll to position [733, 0]
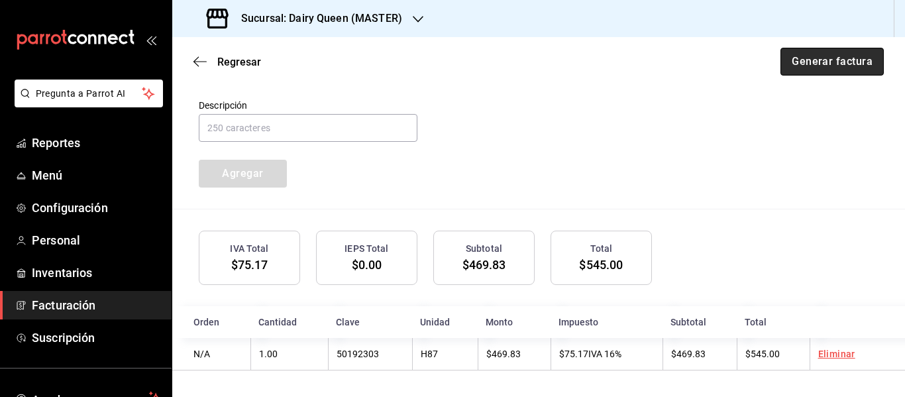
click at [845, 56] on button "Generar factura" at bounding box center [831, 62] width 103 height 28
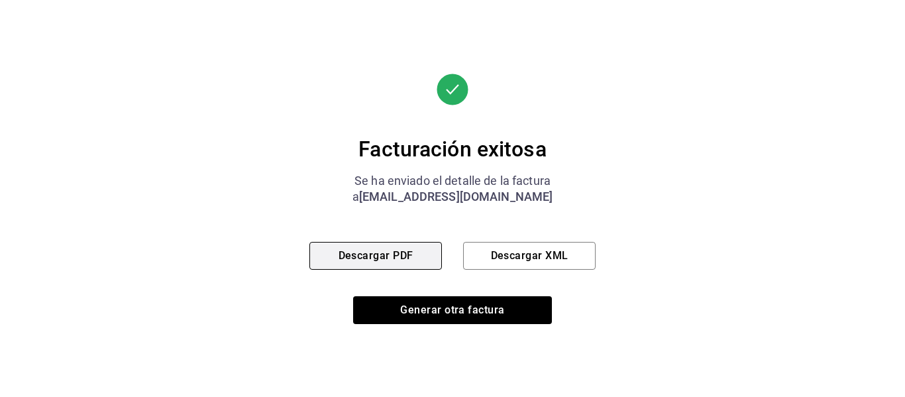
click at [384, 258] on button "Descargar PDF" at bounding box center [375, 256] width 132 height 28
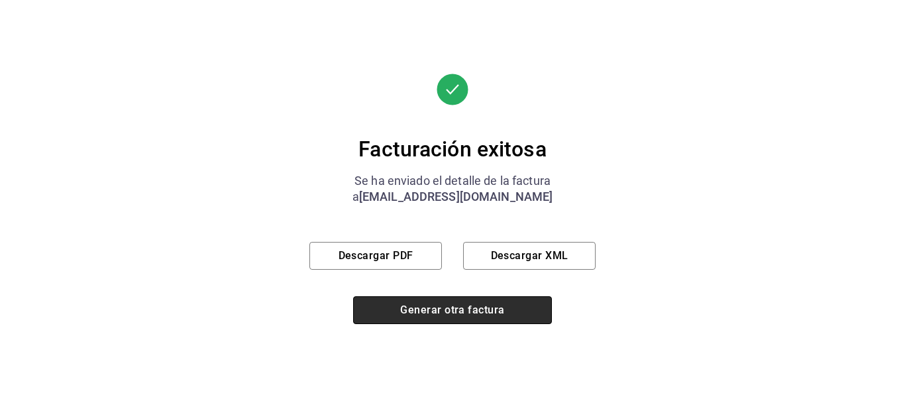
click at [463, 313] on button "Generar otra factura" at bounding box center [452, 310] width 199 height 28
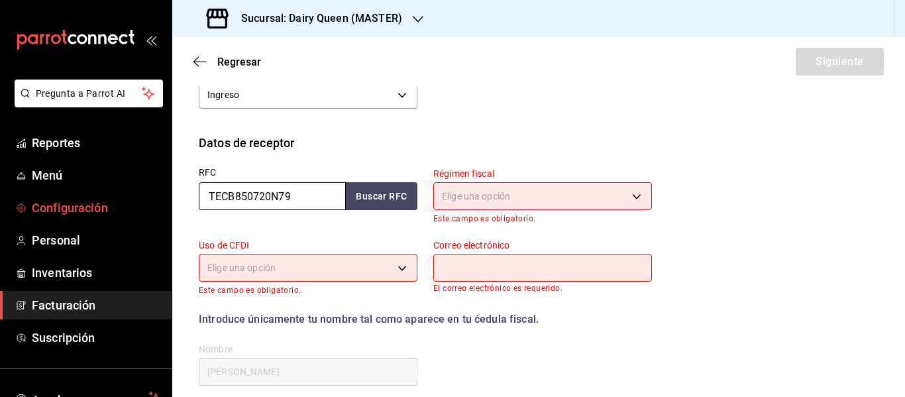
drag, startPoint x: 305, startPoint y: 197, endPoint x: 133, endPoint y: 199, distance: 171.6
click at [133, 199] on div "Pregunta a Parrot AI Reportes Menú Configuración Personal Inventarios Facturaci…" at bounding box center [452, 198] width 905 height 397
paste input "AME0412173K6"
type input "AME0412173K6"
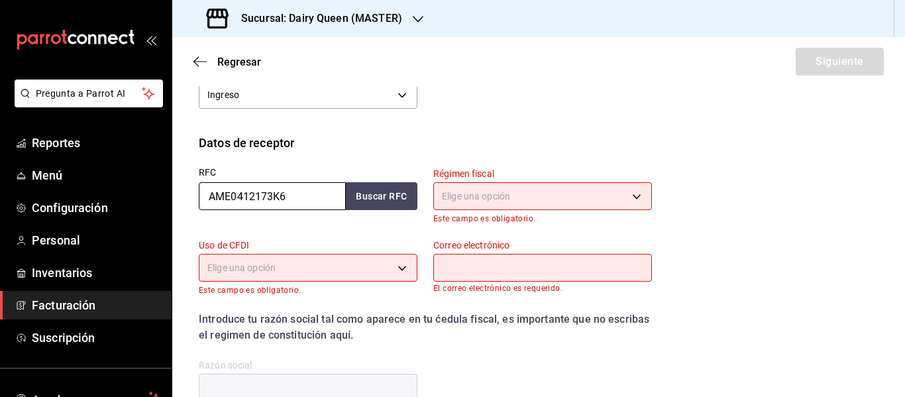
type input "AME0412173K6"
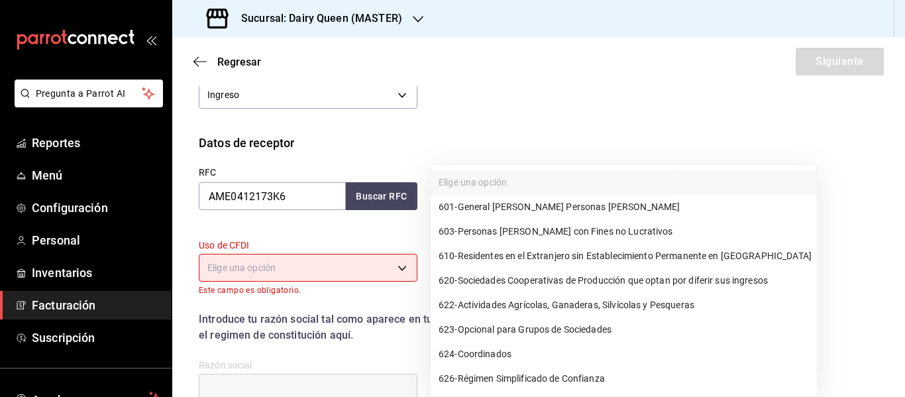
click at [513, 196] on body "Pregunta a Parrot AI Reportes Menú Configuración Personal Inventarios Facturaci…" at bounding box center [452, 198] width 905 height 397
click at [497, 207] on span "601 - General [PERSON_NAME] Personas [PERSON_NAME]" at bounding box center [559, 207] width 241 height 14
type input "601"
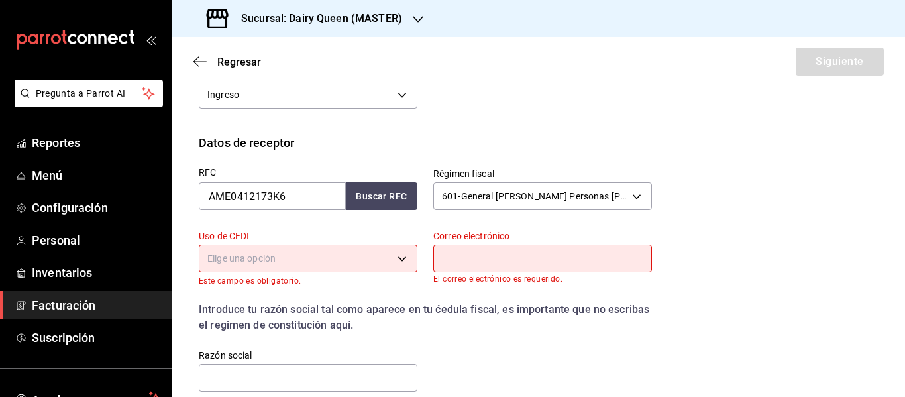
click at [323, 259] on body "Pregunta a Parrot AI Reportes Menú Configuración Personal Inventarios Facturaci…" at bounding box center [452, 198] width 905 height 397
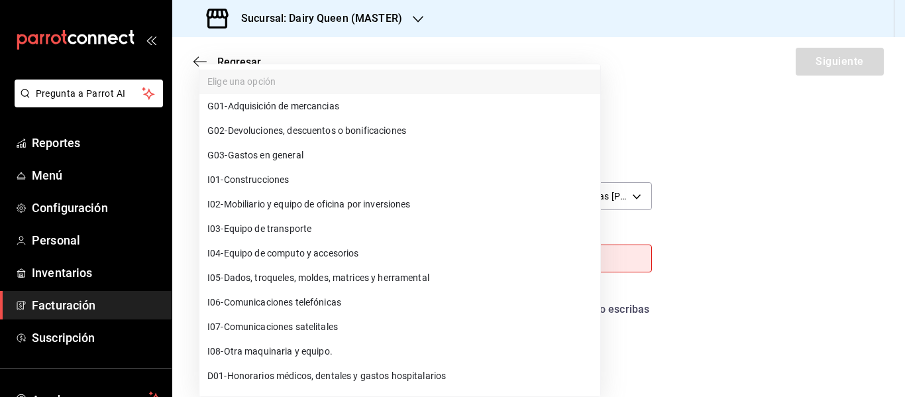
click at [280, 156] on span "G03 - Gastos en general" at bounding box center [255, 155] width 96 height 14
type input "G03"
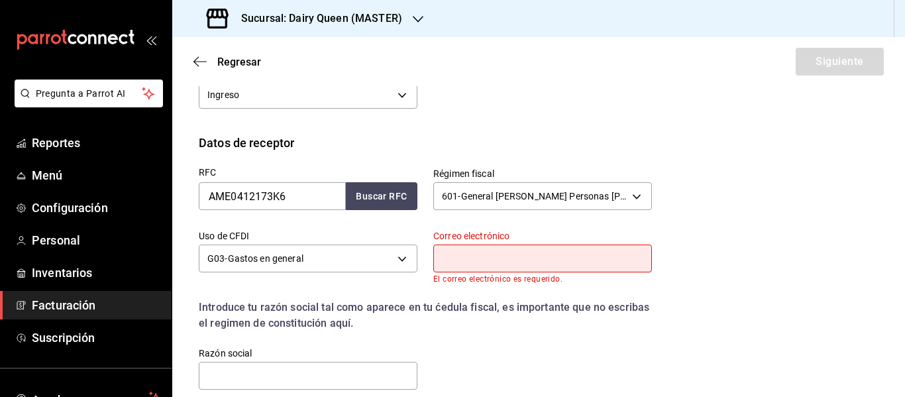
click at [501, 258] on input "text" at bounding box center [542, 258] width 219 height 28
type input "[EMAIL_ADDRESS][DOMAIN_NAME]"
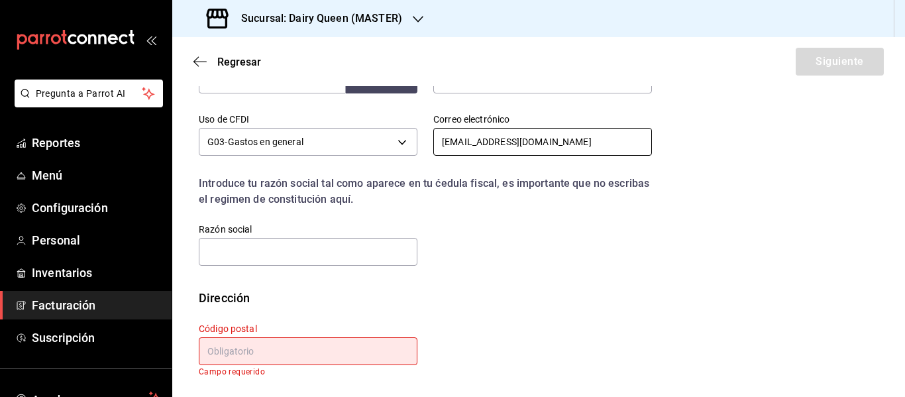
scroll to position [354, 0]
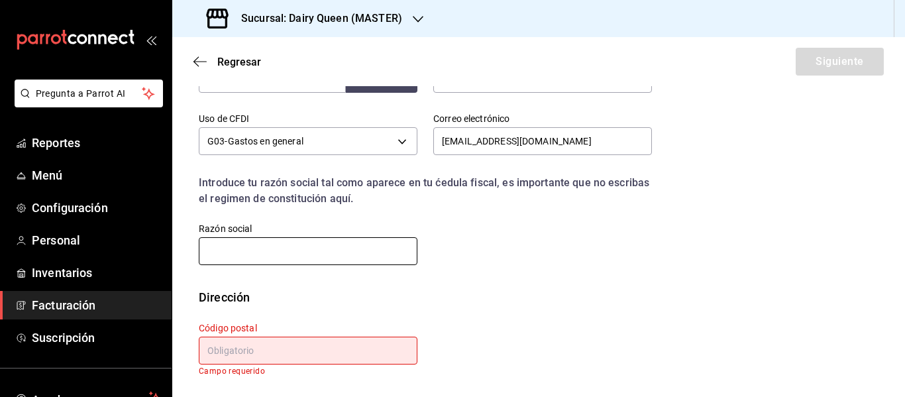
click at [245, 256] on input "text" at bounding box center [308, 251] width 219 height 28
paste input "AVANT MEDICAL"
type input "AVANT MEDICAL"
click at [311, 351] on input "text" at bounding box center [308, 351] width 219 height 28
paste input "64640"
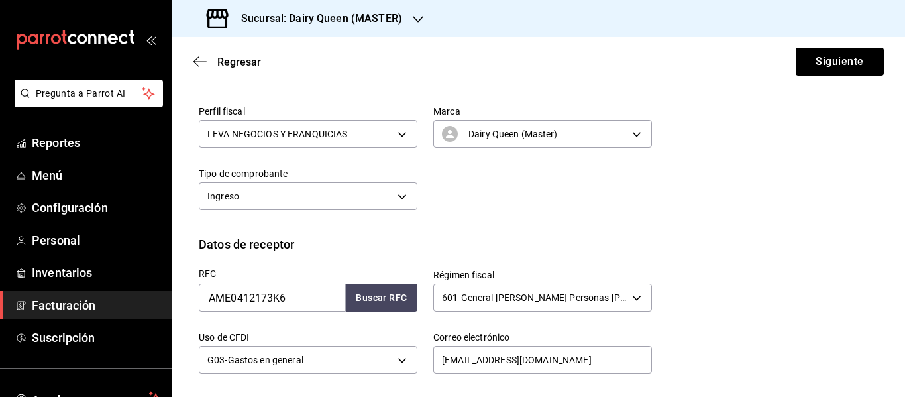
scroll to position [0, 0]
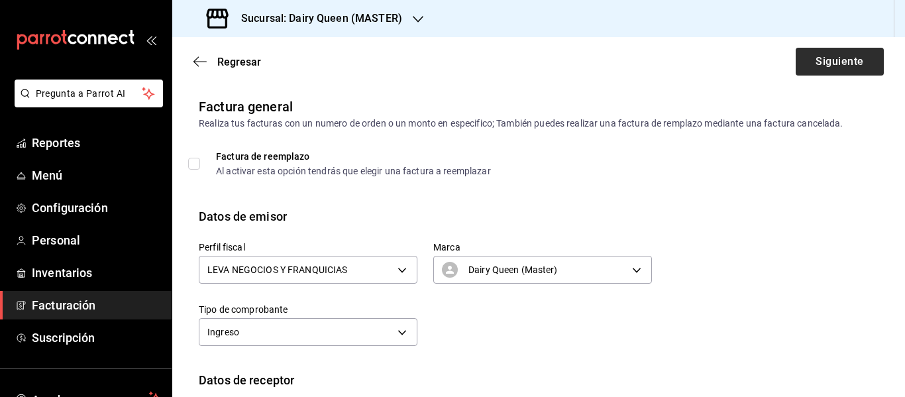
type input "64640"
click at [821, 68] on button "Siguiente" at bounding box center [840, 62] width 88 height 28
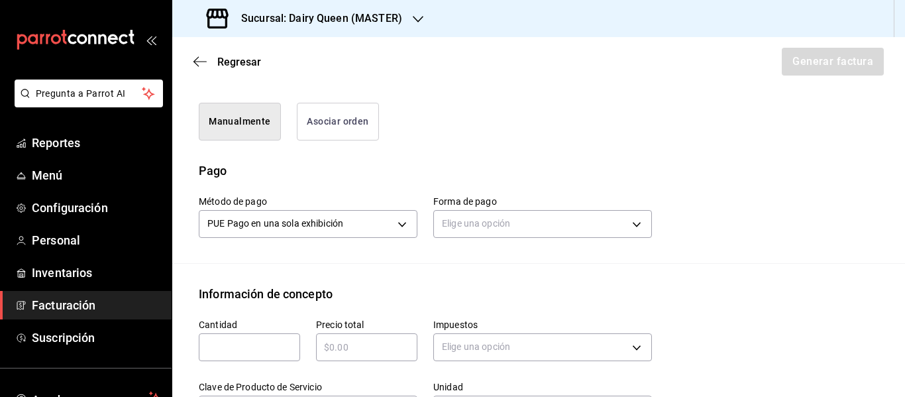
scroll to position [442, 0]
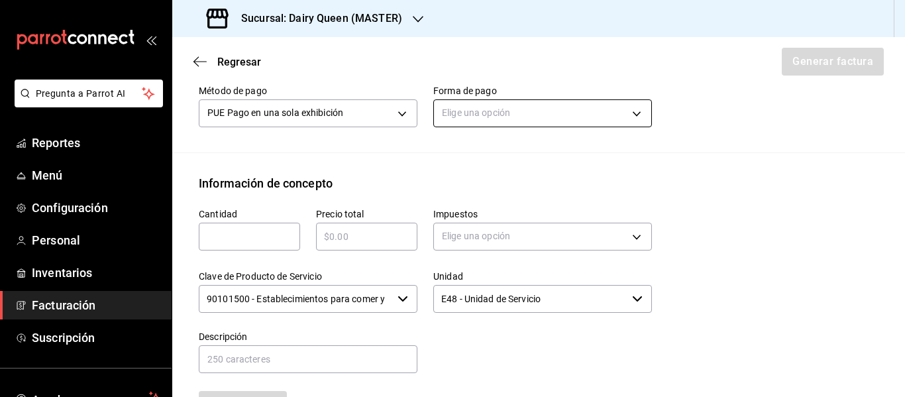
click at [466, 115] on body "Pregunta a Parrot AI Reportes Menú Configuración Personal Inventarios Facturaci…" at bounding box center [452, 198] width 905 height 397
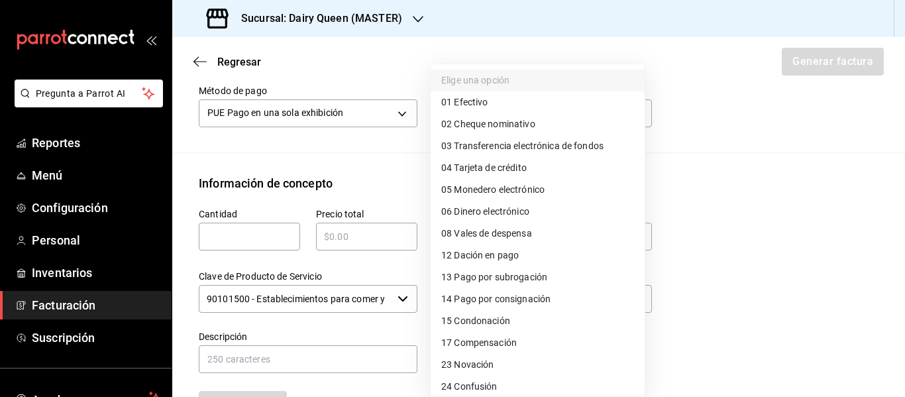
click at [472, 107] on span "01 Efectivo" at bounding box center [464, 102] width 46 height 14
type input "01"
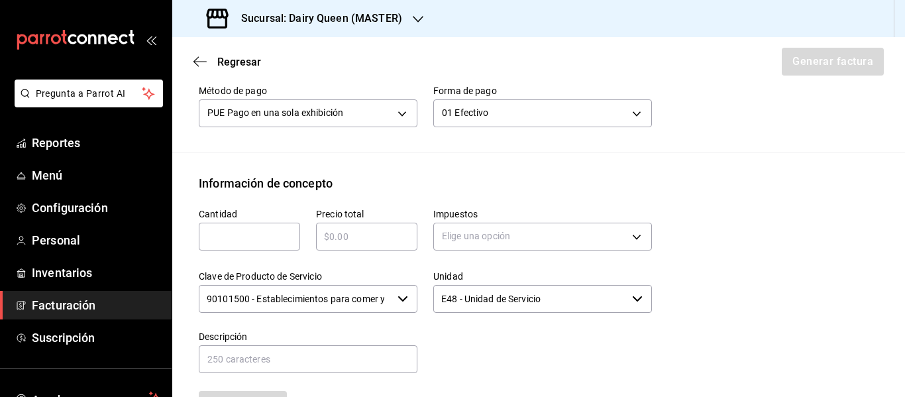
click at [249, 239] on input "text" at bounding box center [249, 237] width 101 height 16
type input "1"
type input "$545"
click at [478, 223] on body "Pregunta a Parrot AI Reportes Menú Configuración Personal Inventarios Facturaci…" at bounding box center [452, 198] width 905 height 397
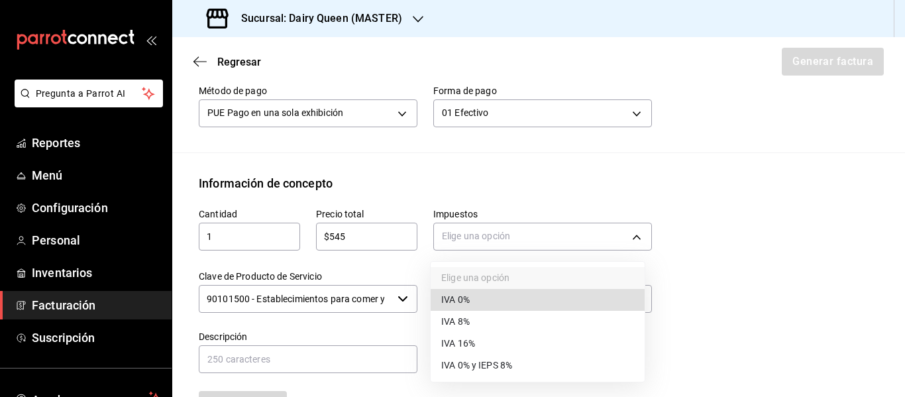
click at [477, 348] on li "IVA 16%" at bounding box center [538, 344] width 214 height 22
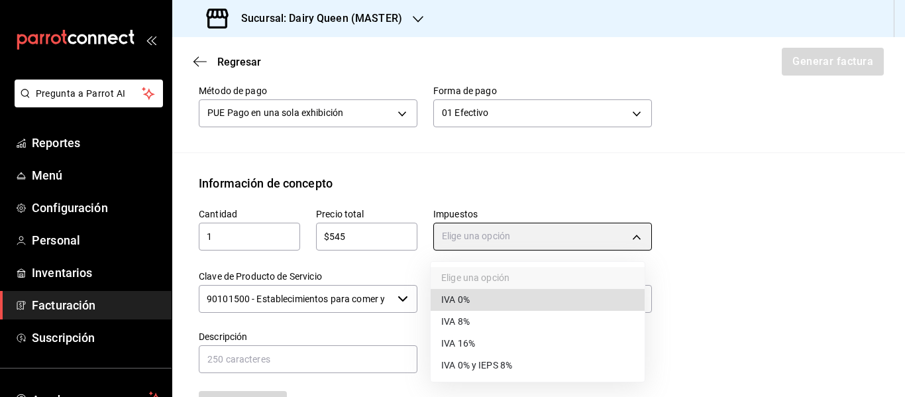
type input "IVA_16"
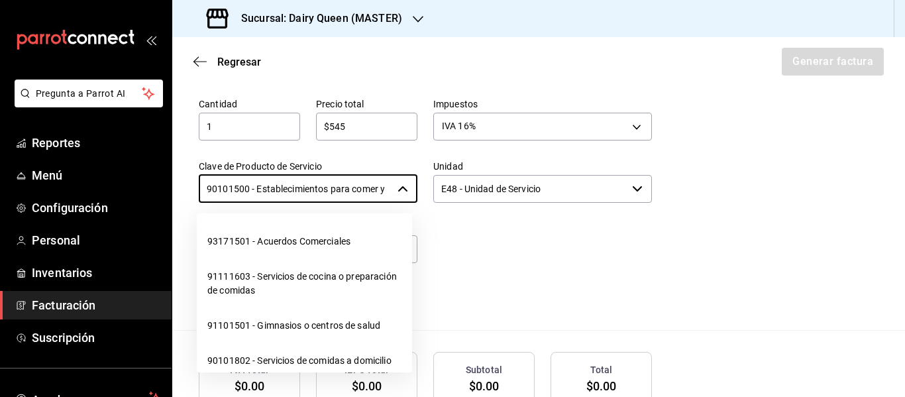
scroll to position [0, 31]
drag, startPoint x: 206, startPoint y: 189, endPoint x: 434, endPoint y: 187, distance: 227.9
click at [434, 187] on div "Cantidad 1 ​ Precio total $545 ​ Impuestos IVA 16% IVA_16 Clave de Producto de …" at bounding box center [417, 195] width 469 height 227
type input "g"
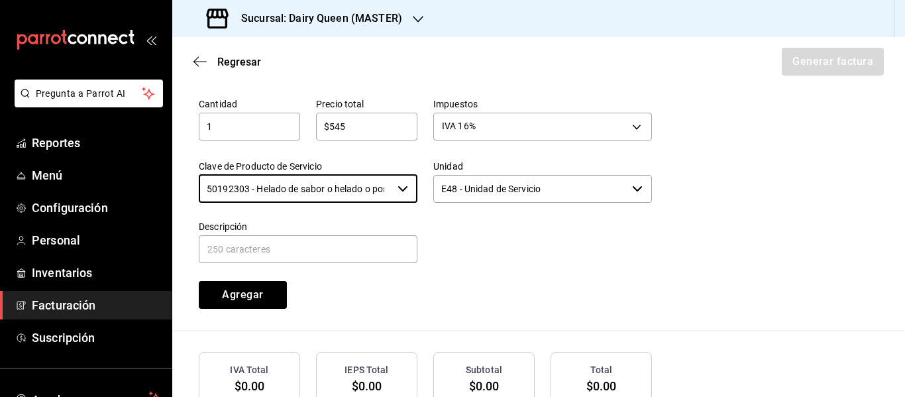
type input "50192303 - Helado de sabor o helado o postre de helado o yogurt congelado"
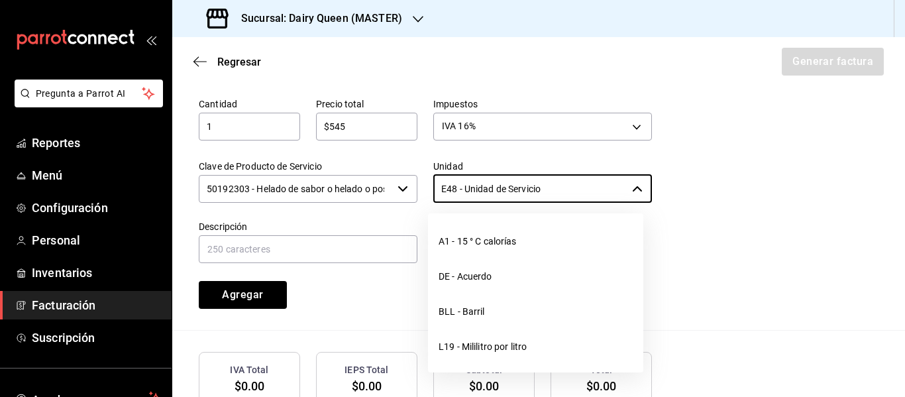
drag, startPoint x: 570, startPoint y: 194, endPoint x: 453, endPoint y: 206, distance: 117.9
click at [453, 206] on body "Pregunta a Parrot AI Reportes Menú Configuración Personal Inventarios Facturaci…" at bounding box center [452, 198] width 905 height 397
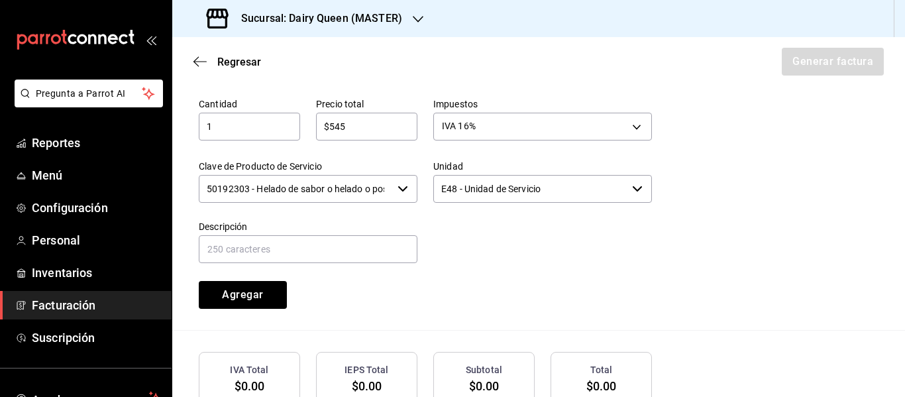
drag, startPoint x: 444, startPoint y: 207, endPoint x: 434, endPoint y: 207, distance: 10.0
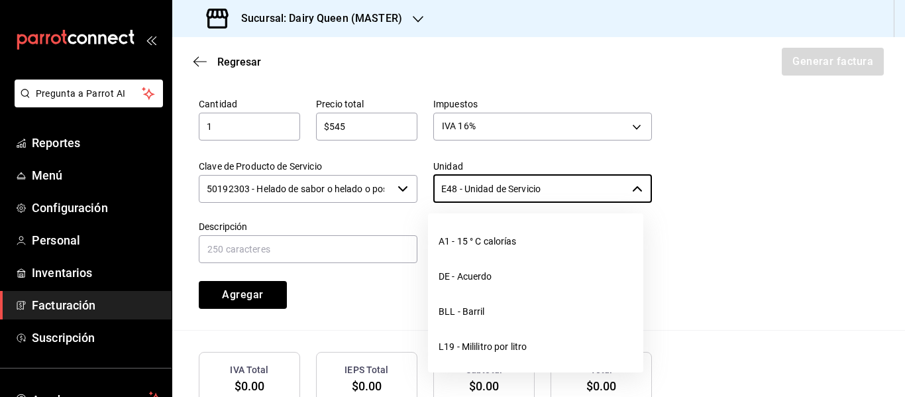
drag, startPoint x: 574, startPoint y: 185, endPoint x: 406, endPoint y: 185, distance: 168.3
click at [406, 185] on div "Cantidad 1 ​ Precio total $545 ​ Impuestos IVA 16% IVA_16 Clave de Producto de …" at bounding box center [417, 195] width 469 height 227
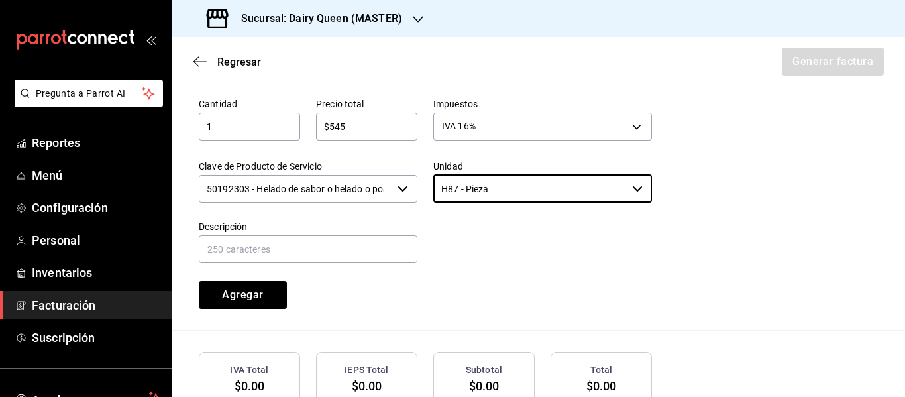
type input "H87 - Pieza"
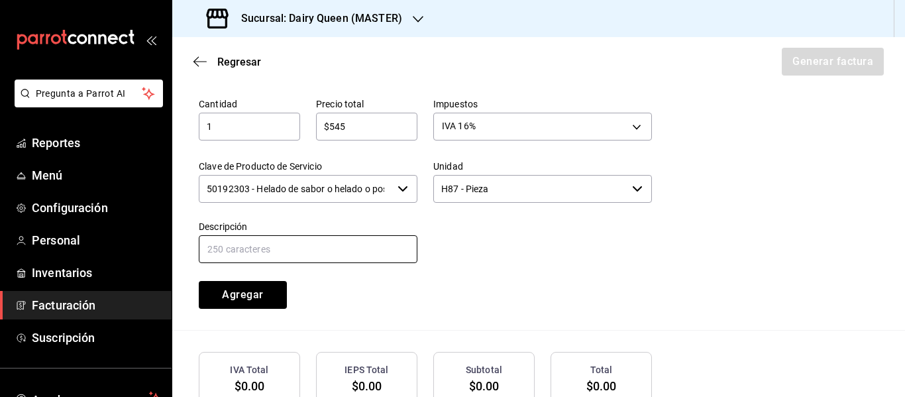
click at [354, 248] on input "text" at bounding box center [308, 249] width 219 height 28
paste input "Pastel Blizzard® Fresa Pay De Queso"
type input "Pastel Blizzard® Fresa Pay De Queso"
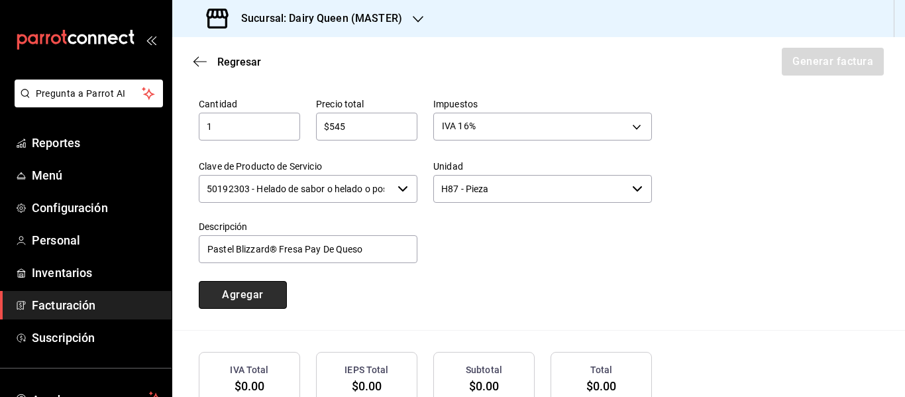
click at [264, 301] on button "Agregar" at bounding box center [243, 295] width 88 height 28
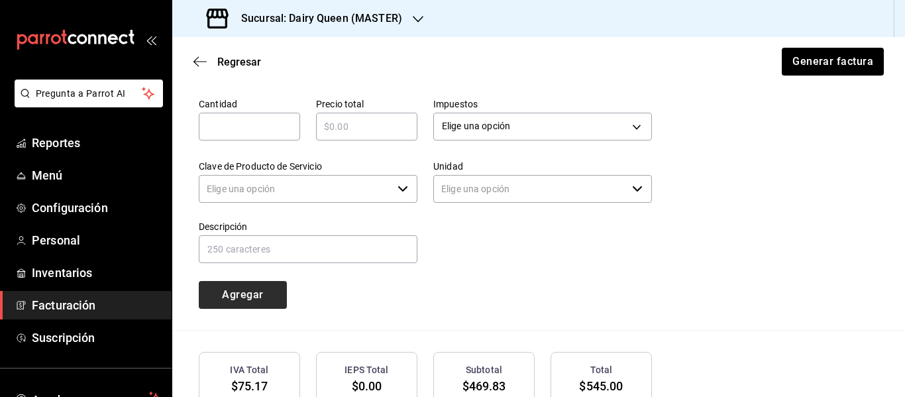
type input "90101500 - Establecimientos para comer y beber"
type input "E48 - Unidad de Servicio"
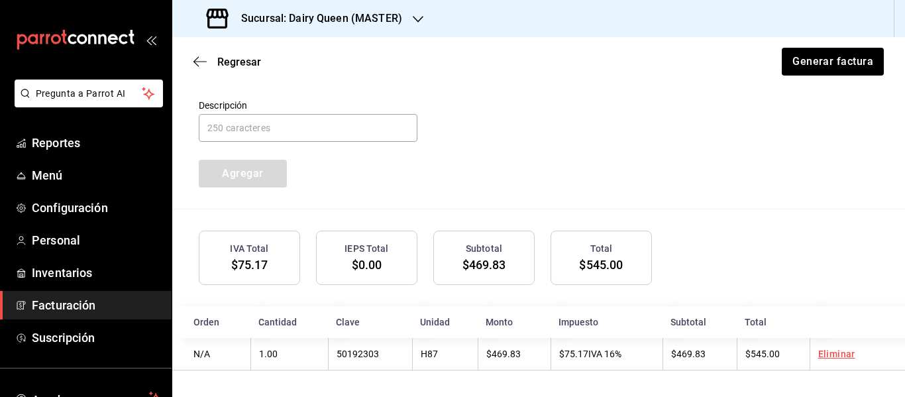
scroll to position [674, 0]
click at [792, 68] on button "Generar factura" at bounding box center [831, 62] width 103 height 28
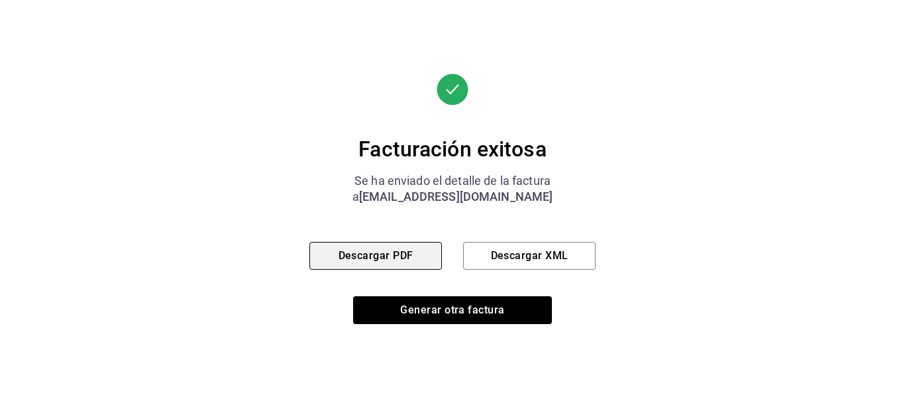
click at [406, 256] on button "Descargar PDF" at bounding box center [375, 256] width 132 height 28
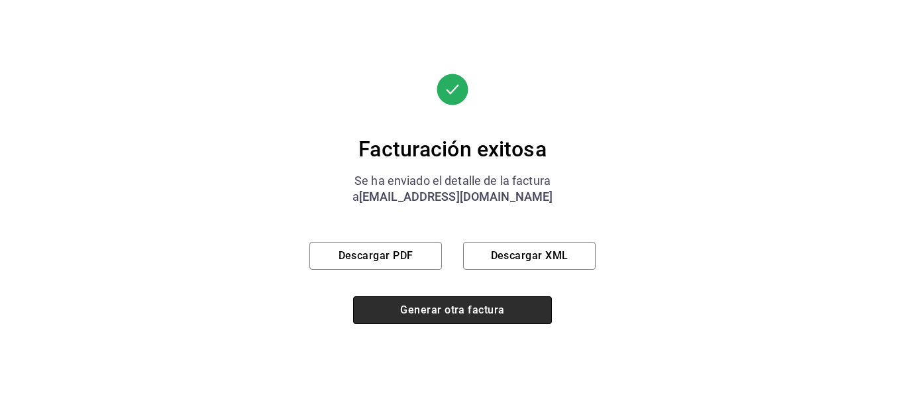
click at [466, 309] on button "Generar otra factura" at bounding box center [452, 310] width 199 height 28
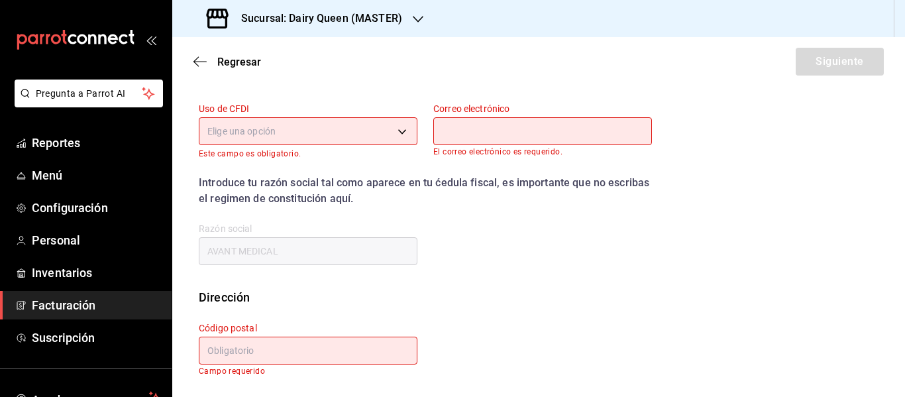
scroll to position [237, 0]
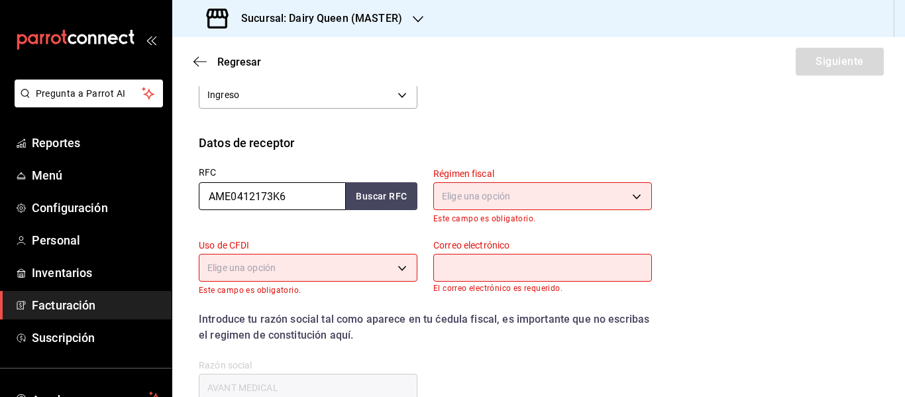
drag, startPoint x: 313, startPoint y: 199, endPoint x: 190, endPoint y: 189, distance: 123.7
click at [296, 196] on input "AME0412173K6" at bounding box center [272, 196] width 147 height 28
drag, startPoint x: 311, startPoint y: 183, endPoint x: 146, endPoint y: 185, distance: 165.0
click at [146, 185] on div "Pregunta a Parrot AI Reportes Menú Configuración Personal Inventarios Facturaci…" at bounding box center [452, 198] width 905 height 397
paste input "BRM89091229A"
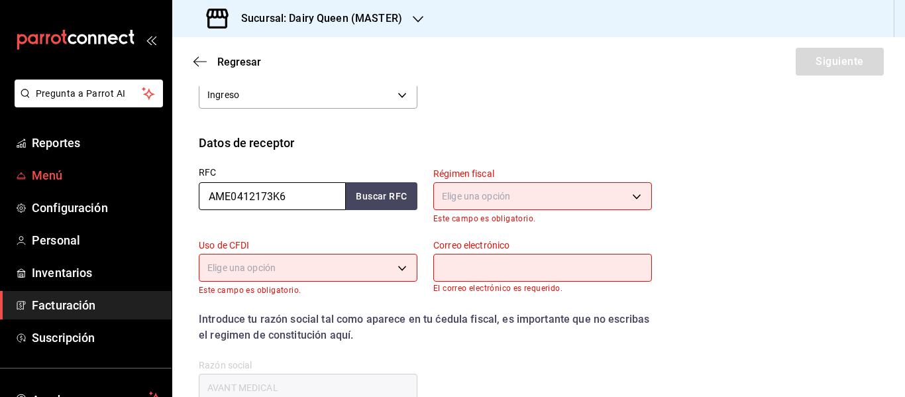
type input "BRM89091229A"
click at [535, 193] on body "Pregunta a Parrot AI Reportes Menú Configuración Personal Inventarios Facturaci…" at bounding box center [452, 198] width 905 height 397
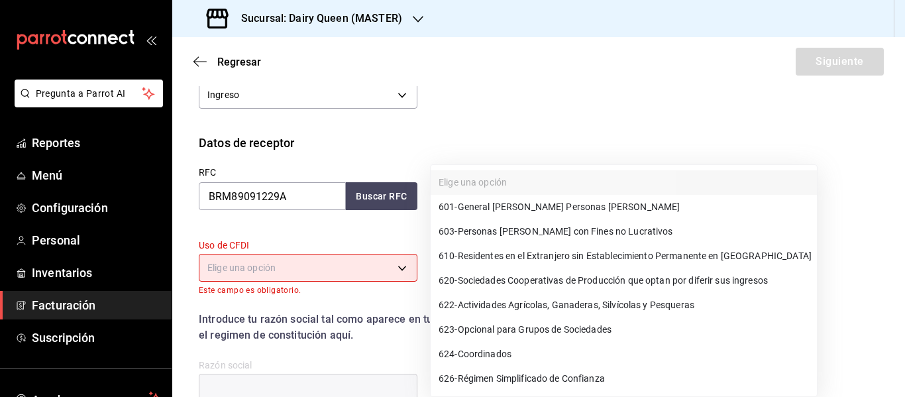
click at [519, 207] on span "601 - General [PERSON_NAME] Personas [PERSON_NAME]" at bounding box center [559, 207] width 241 height 14
type input "601"
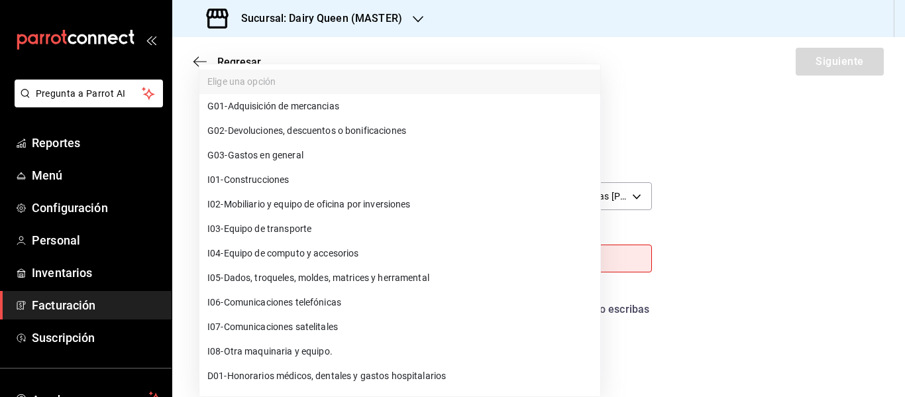
click at [362, 247] on body "Pregunta a Parrot AI Reportes Menú Configuración Personal Inventarios Facturaci…" at bounding box center [452, 198] width 905 height 397
click at [276, 152] on span "G03 - Gastos en general" at bounding box center [255, 155] width 96 height 14
type input "G03"
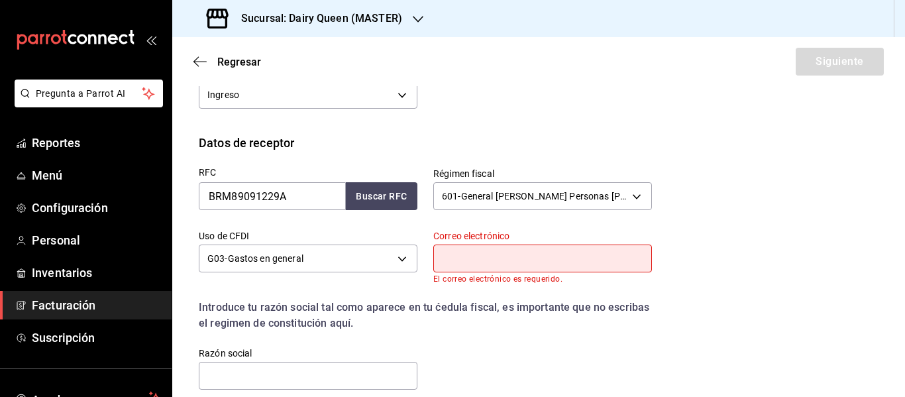
click at [509, 252] on input "text" at bounding box center [542, 258] width 219 height 28
type input "[EMAIL_ADDRESS][DOMAIN_NAME]"
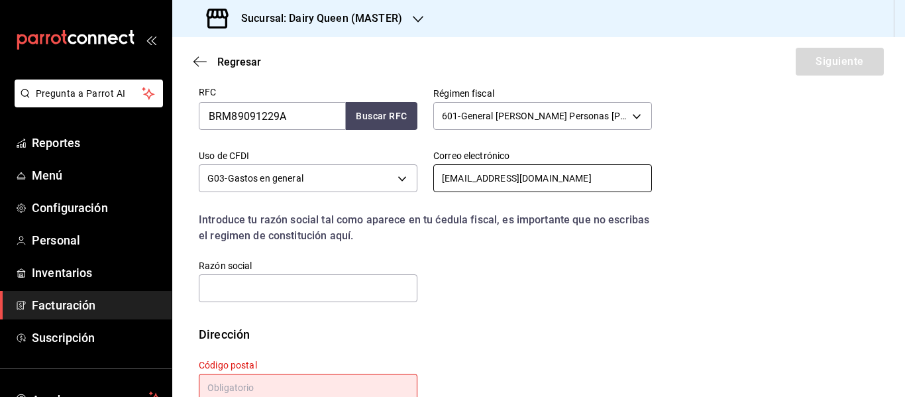
scroll to position [354, 0]
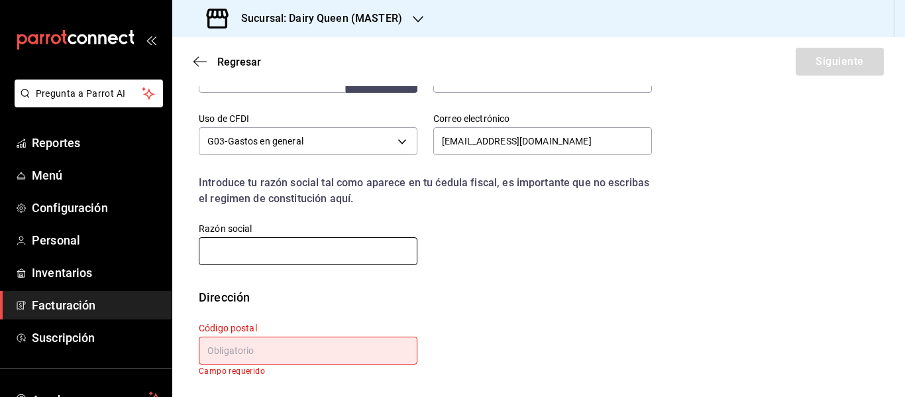
click at [311, 244] on input "text" at bounding box center [308, 251] width 219 height 28
paste input "GRUPO BOREMA"
type input "GRUPO BOREMA"
click at [303, 344] on input "text" at bounding box center [308, 351] width 219 height 28
paste input "64000"
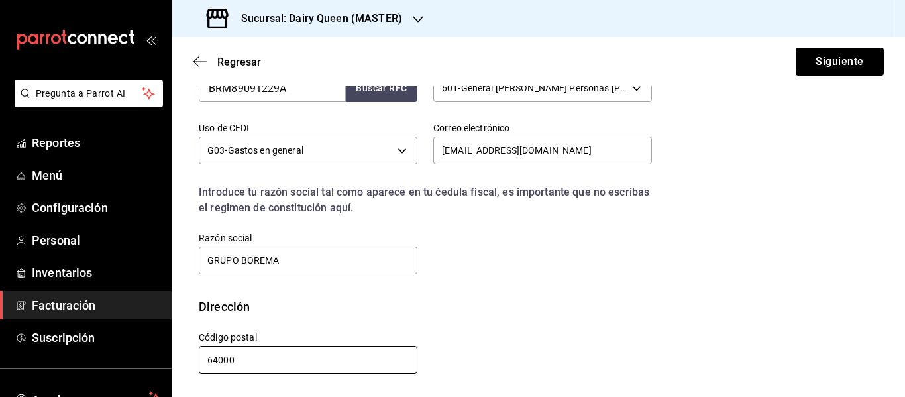
scroll to position [345, 0]
type input "64000"
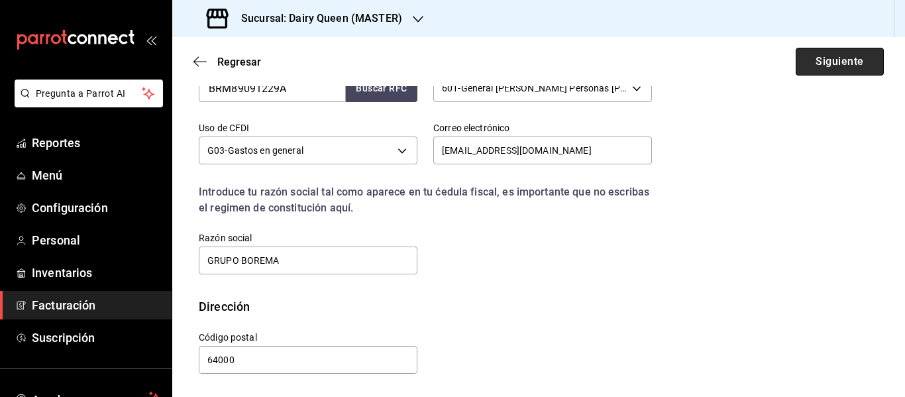
click at [855, 60] on button "Siguiente" at bounding box center [840, 62] width 88 height 28
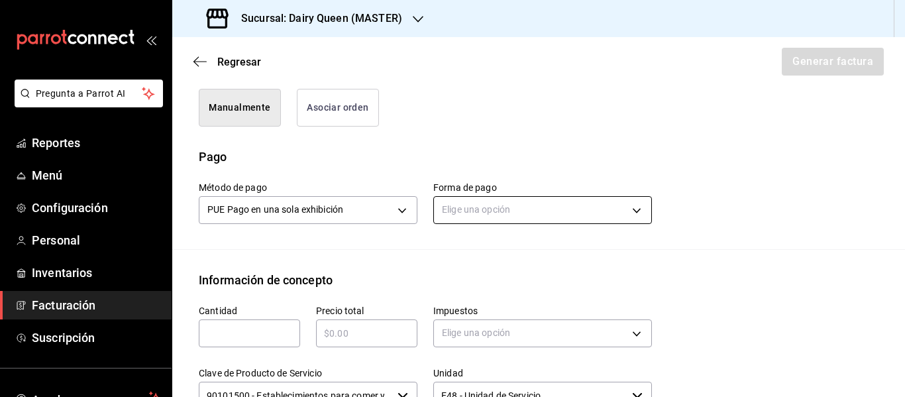
click at [482, 209] on body "Pregunta a Parrot AI Reportes Menú Configuración Personal Inventarios Facturaci…" at bounding box center [452, 198] width 905 height 397
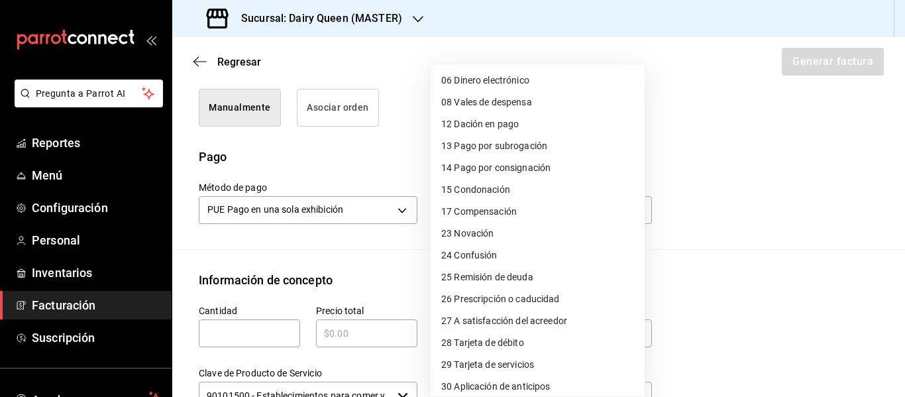
scroll to position [182, 0]
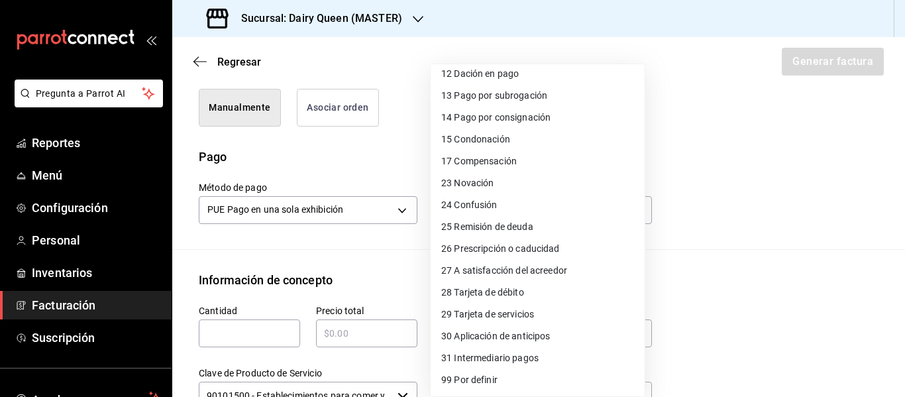
click at [494, 298] on span "28 Tarjeta de débito" at bounding box center [482, 293] width 83 height 14
type input "28"
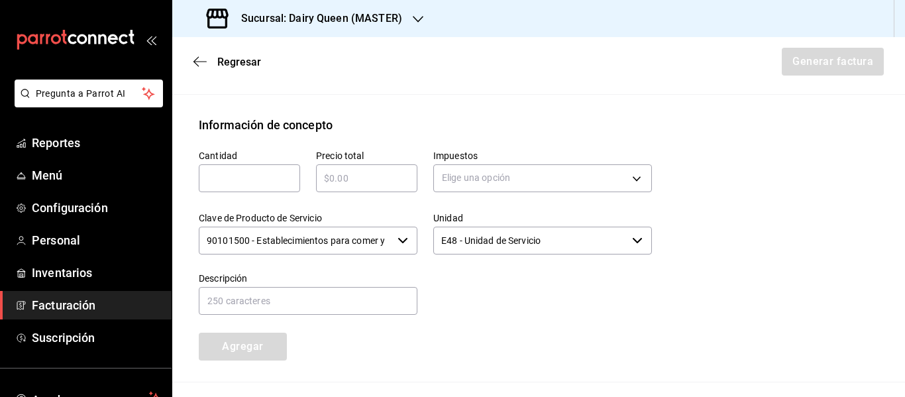
scroll to position [566, 0]
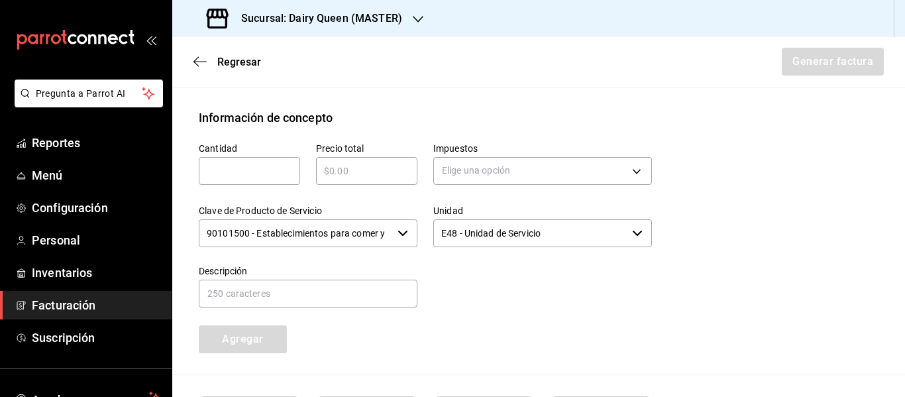
click at [259, 187] on div "Cantidad ​" at bounding box center [241, 158] width 117 height 62
click at [262, 178] on input "text" at bounding box center [249, 171] width 101 height 16
type input "1"
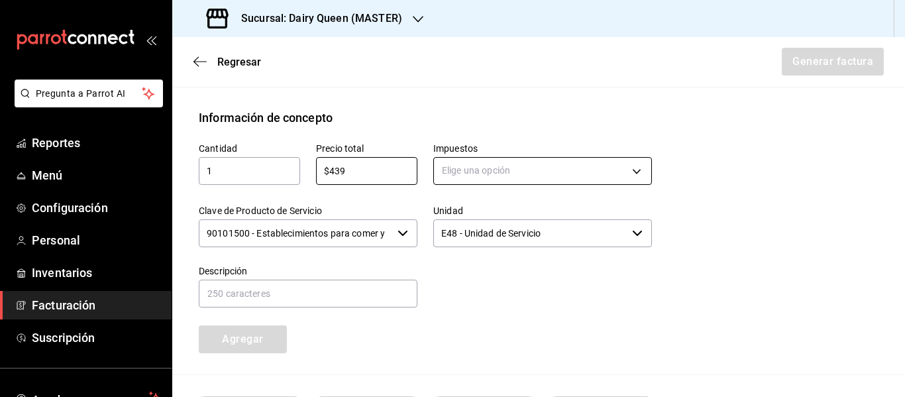
type input "$439"
click at [533, 168] on body "Pregunta a Parrot AI Reportes Menú Configuración Personal Inventarios Facturaci…" at bounding box center [452, 198] width 905 height 397
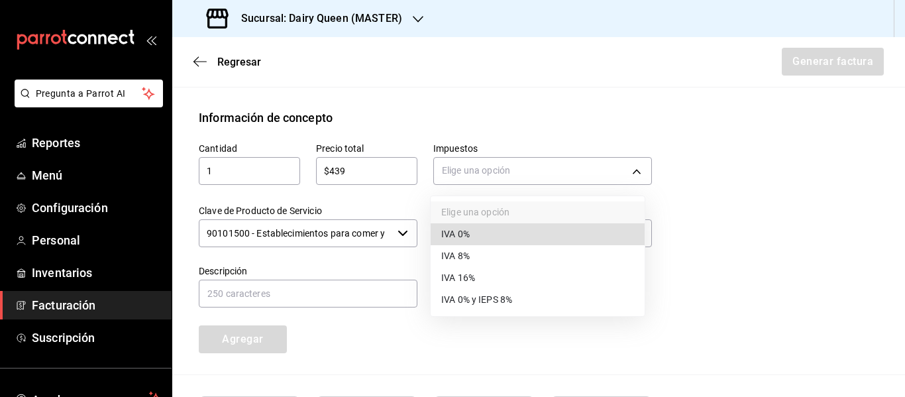
click at [480, 277] on li "IVA 16%" at bounding box center [538, 278] width 214 height 22
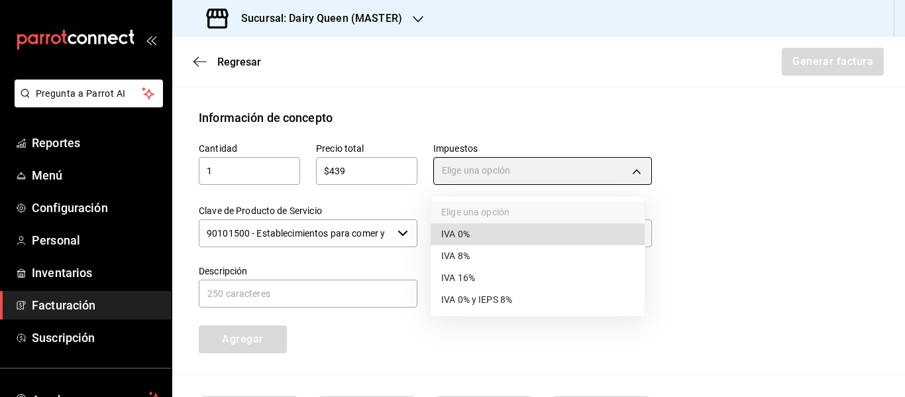
type input "IVA_16"
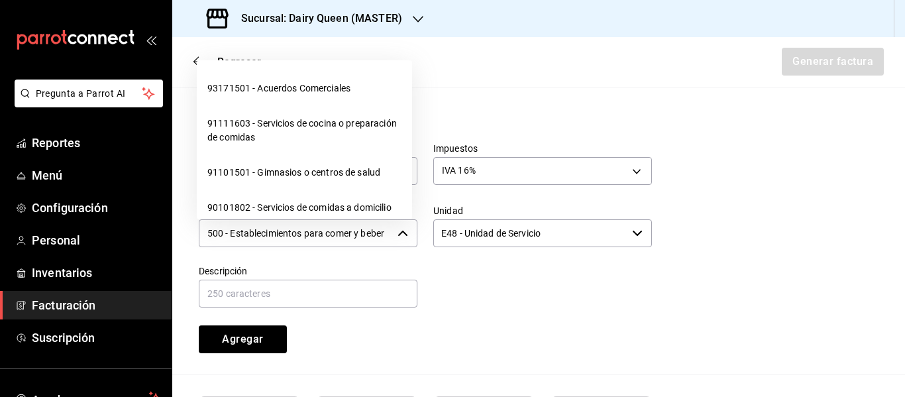
scroll to position [0, 31]
drag, startPoint x: 203, startPoint y: 231, endPoint x: 375, endPoint y: 232, distance: 172.2
click at [375, 232] on input "90101500 - Establecimientos para comer y beber" at bounding box center [295, 233] width 193 height 28
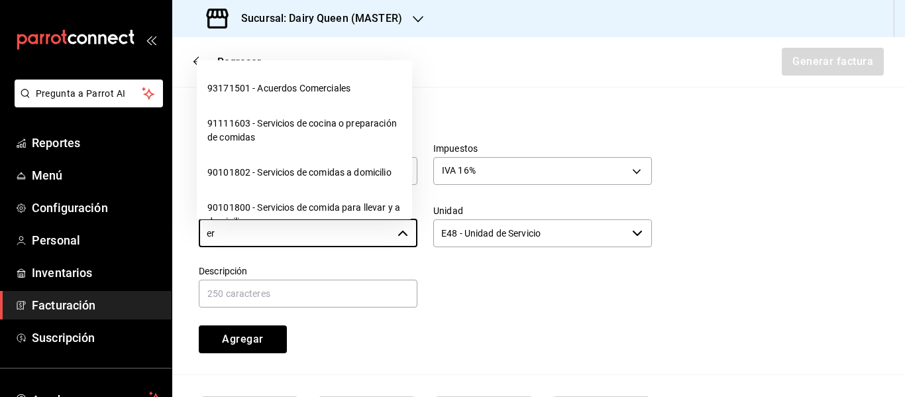
type input "e"
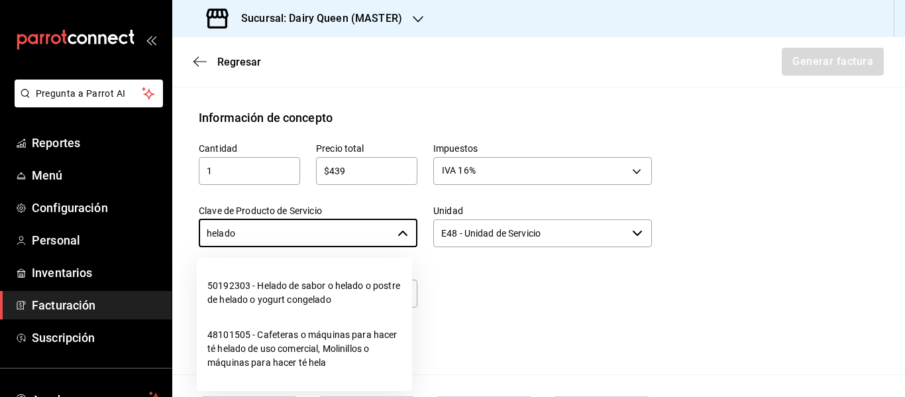
drag, startPoint x: 254, startPoint y: 236, endPoint x: 164, endPoint y: 254, distance: 91.2
click at [164, 254] on div "Pregunta a Parrot AI Reportes Menú Configuración Personal Inventarios Facturaci…" at bounding box center [452, 198] width 905 height 397
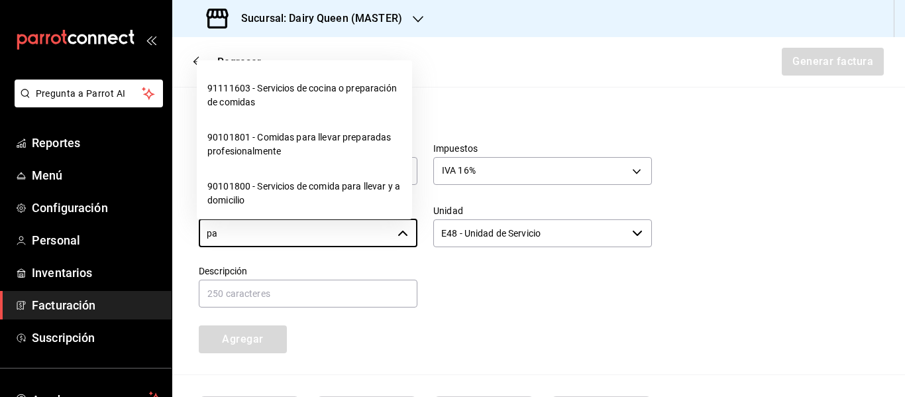
type input "p"
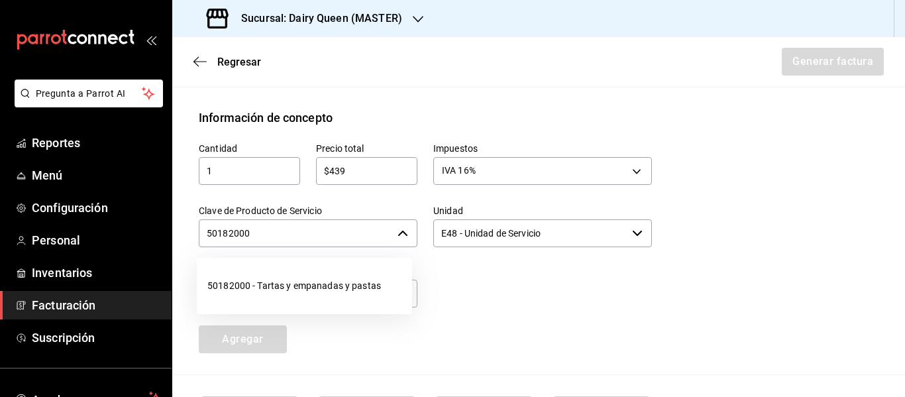
click at [276, 233] on input "50182000" at bounding box center [295, 233] width 193 height 28
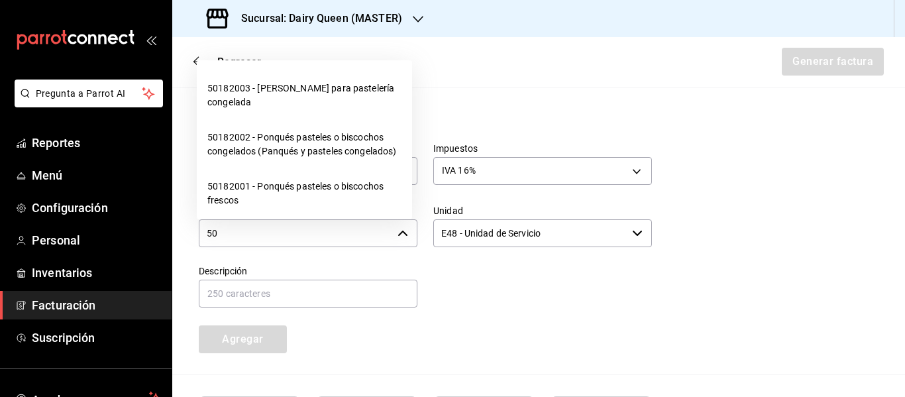
type input "5"
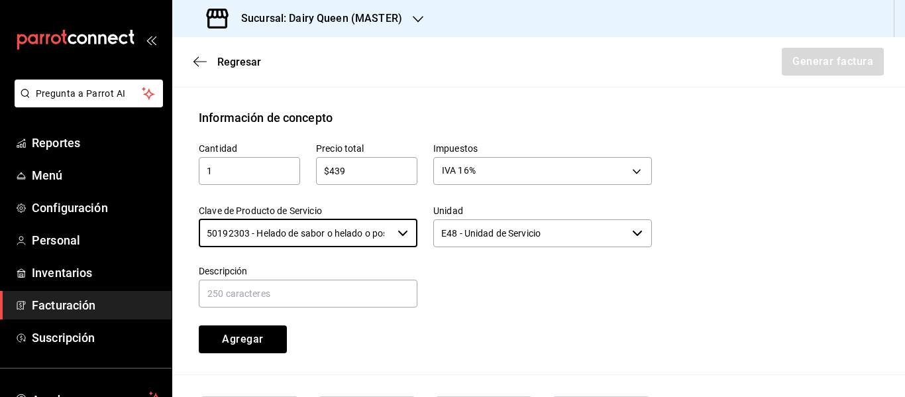
type input "50192303 - Helado de sabor o helado o postre de helado o yogurt congelado"
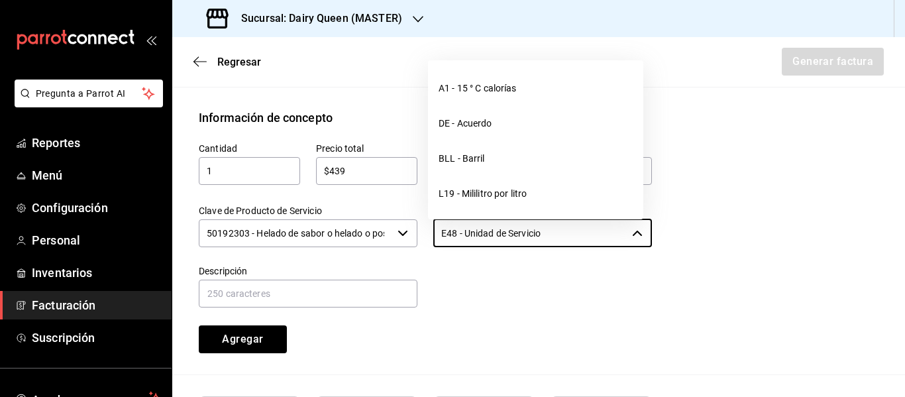
drag, startPoint x: 556, startPoint y: 233, endPoint x: 346, endPoint y: 245, distance: 211.0
click at [346, 245] on div "Cantidad 1 ​ Precio total $439 ​ Impuestos IVA 16% IVA_16 Clave de Producto de …" at bounding box center [417, 240] width 469 height 227
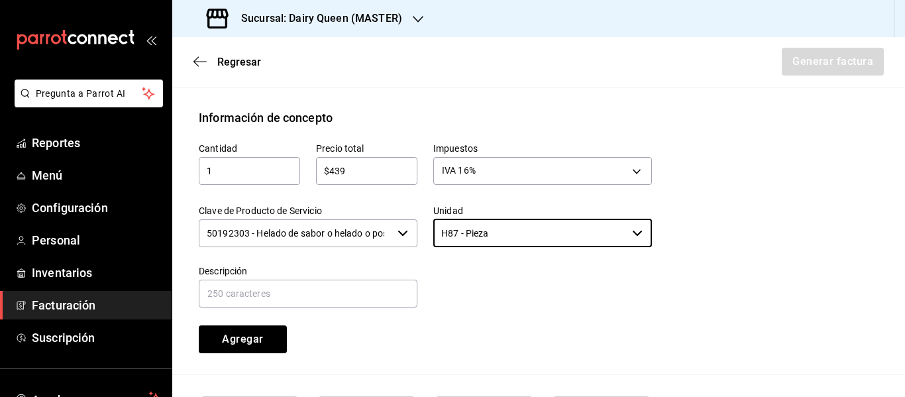
type input "H87 - Pieza"
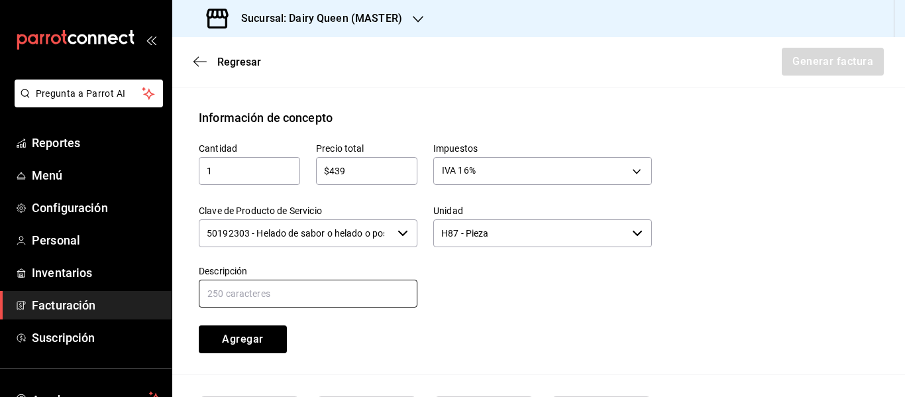
click at [376, 301] on input "text" at bounding box center [308, 294] width 219 height 28
paste input "PASTEL 8" OREO"
type input "PASTEL 8" OREO"
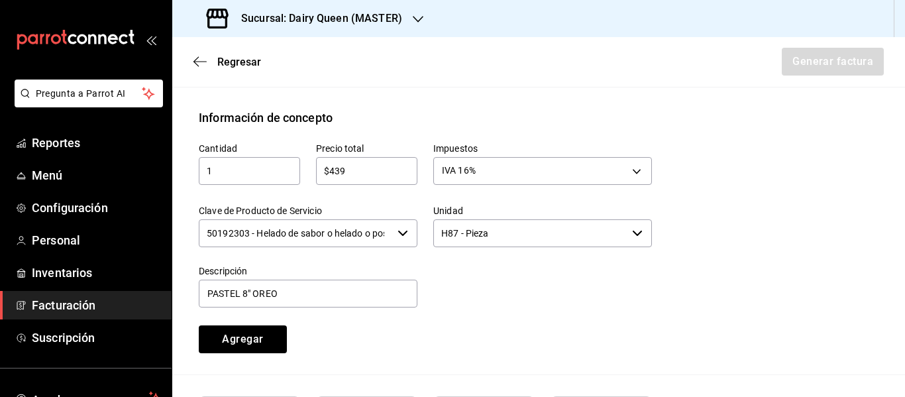
click at [517, 296] on div at bounding box center [534, 279] width 234 height 60
click at [500, 278] on div at bounding box center [534, 279] width 234 height 60
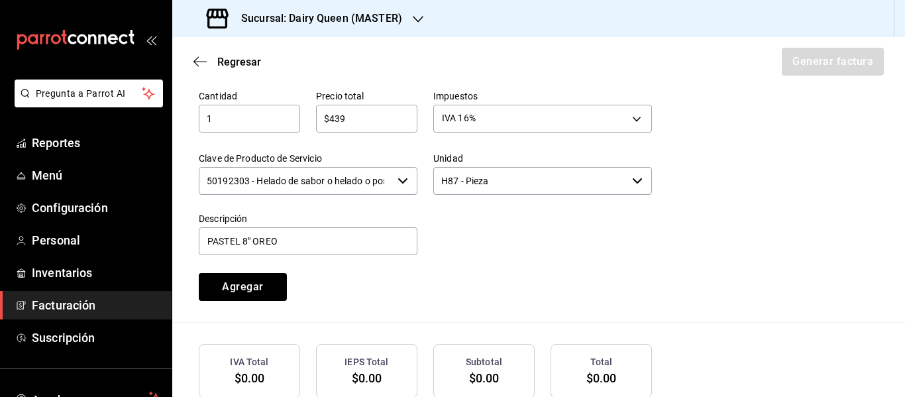
scroll to position [589, 0]
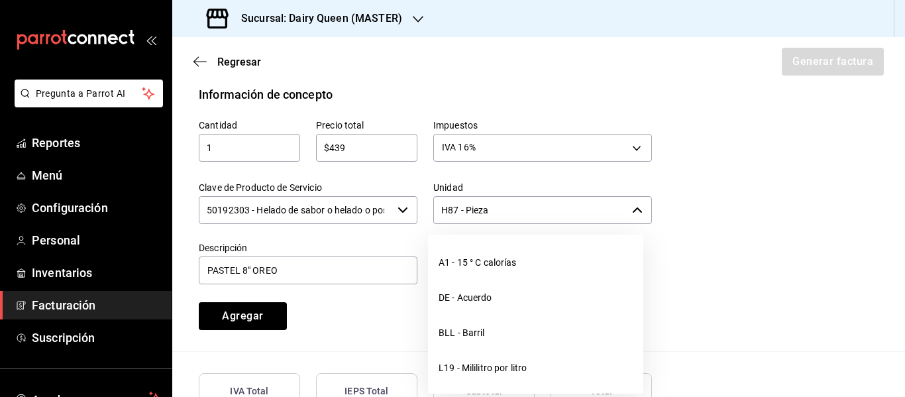
click at [492, 214] on input "H87 - Pieza" at bounding box center [529, 210] width 193 height 28
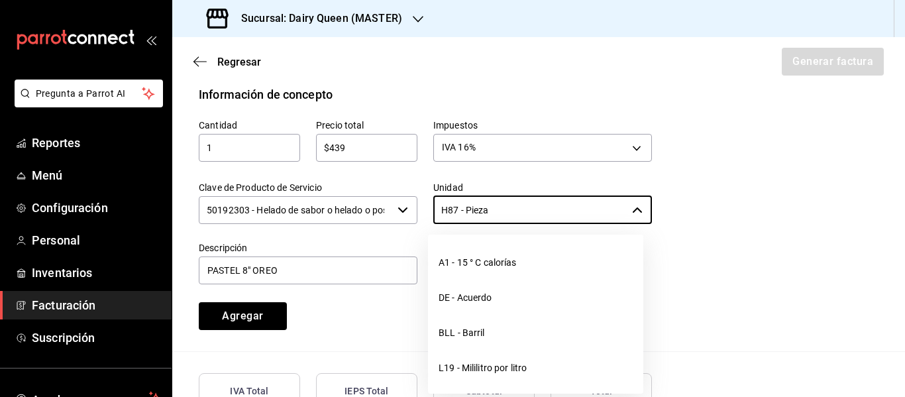
drag, startPoint x: 529, startPoint y: 207, endPoint x: 396, endPoint y: 222, distance: 133.3
click at [396, 222] on div "Cantidad 1 ​ Precio total $439 ​ Impuestos IVA 16% IVA_16 Clave de Producto de …" at bounding box center [417, 216] width 469 height 227
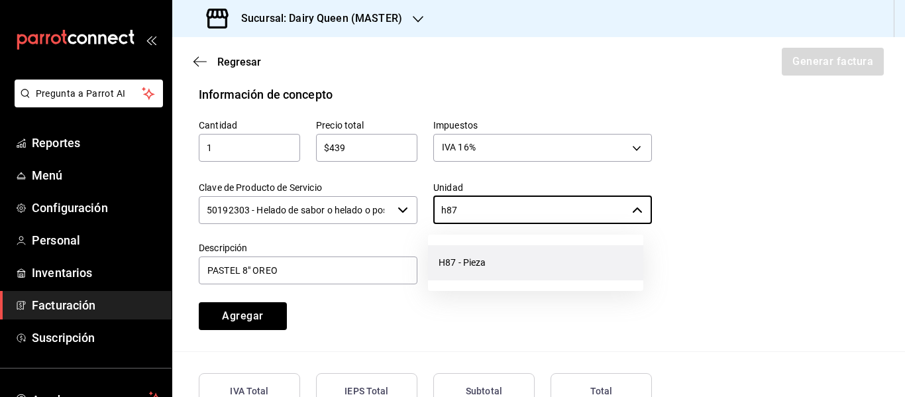
click at [482, 258] on li "H87 - Pieza" at bounding box center [535, 262] width 215 height 35
type input "H87 - Pieza"
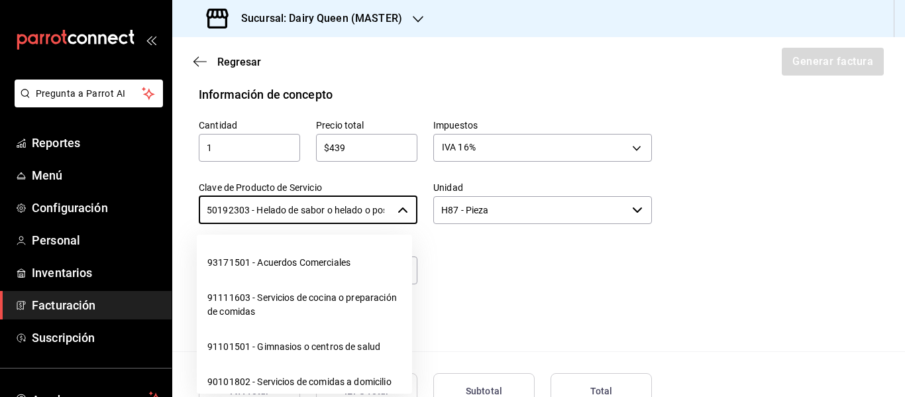
scroll to position [0, 146]
drag, startPoint x: 205, startPoint y: 206, endPoint x: 451, endPoint y: 216, distance: 246.0
click at [451, 216] on div "Cantidad 1 ​ Precio total $439 ​ Impuestos IVA 16% IVA_16 Clave de Producto de …" at bounding box center [417, 216] width 469 height 227
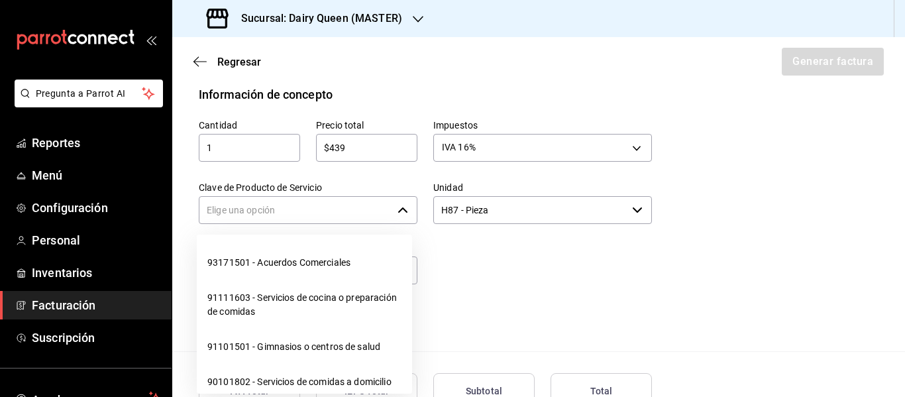
click at [289, 208] on input "Clave de Producto de Servicio" at bounding box center [295, 210] width 193 height 28
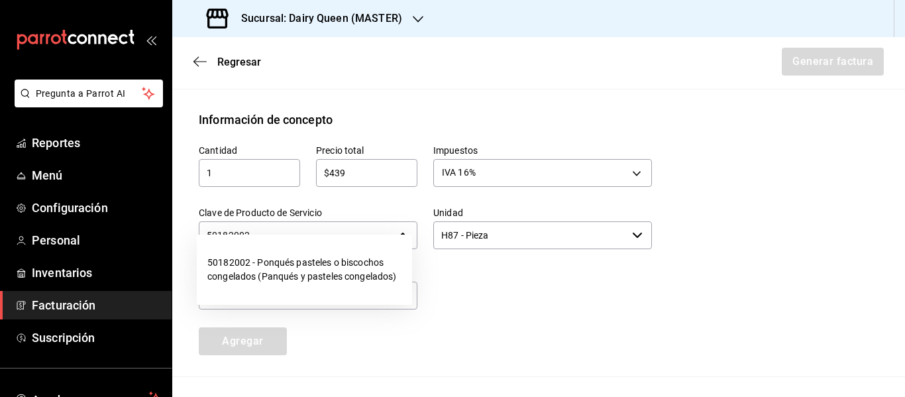
scroll to position [589, 0]
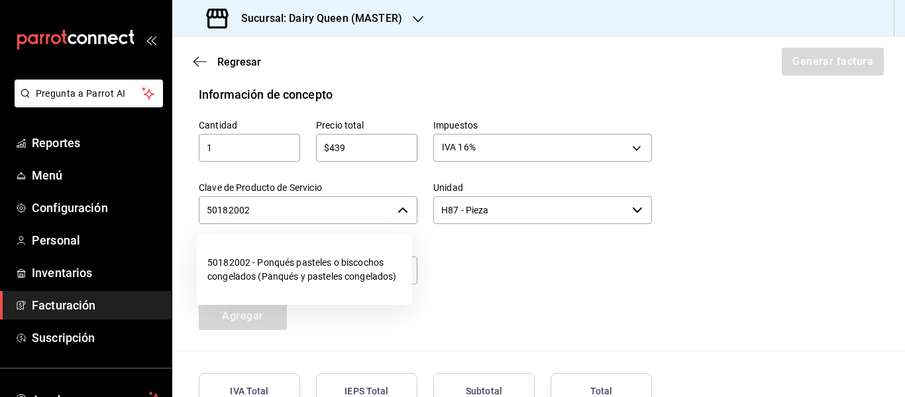
click at [380, 207] on input "50182002" at bounding box center [295, 210] width 193 height 28
click at [409, 211] on div "50182002 ​" at bounding box center [308, 210] width 219 height 28
click at [397, 211] on span "button" at bounding box center [402, 210] width 11 height 11
click at [397, 208] on icon "button" at bounding box center [402, 210] width 11 height 11
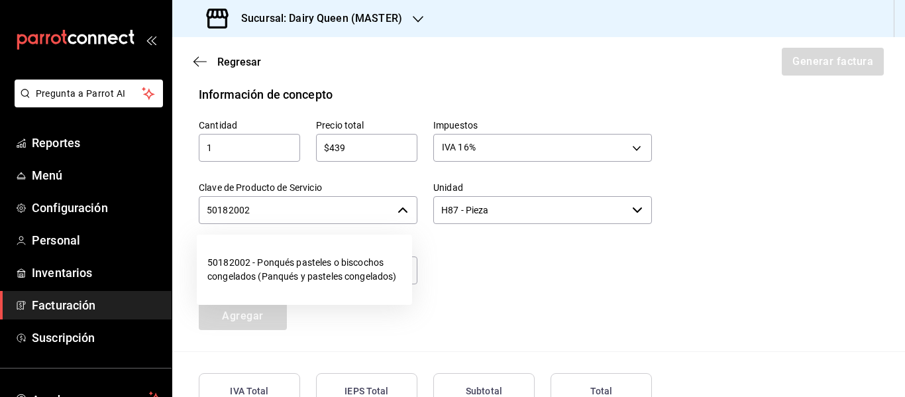
click at [280, 209] on input "50182002" at bounding box center [295, 210] width 193 height 28
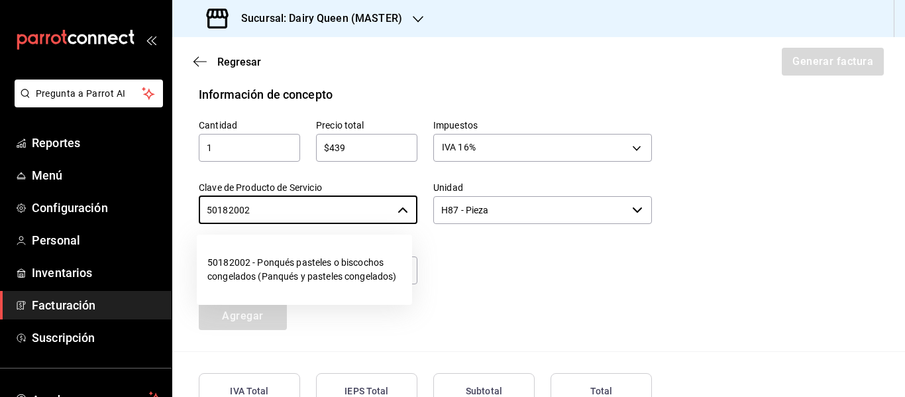
type input "50182002"
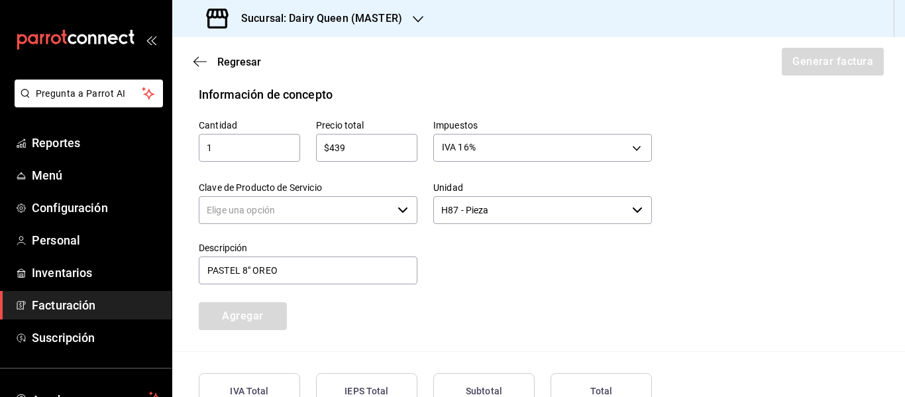
click at [258, 215] on input "Clave de Producto de Servicio" at bounding box center [295, 210] width 193 height 28
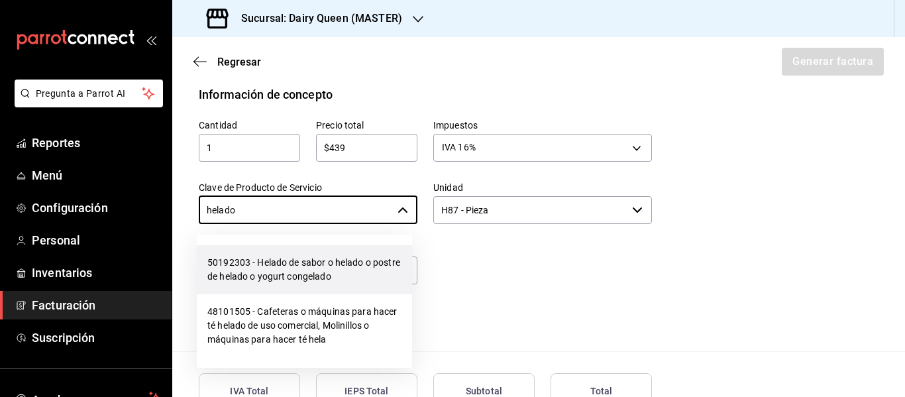
click at [284, 266] on li "50192303 - Helado de sabor o helado o postre de helado o yogurt congelado" at bounding box center [304, 269] width 215 height 49
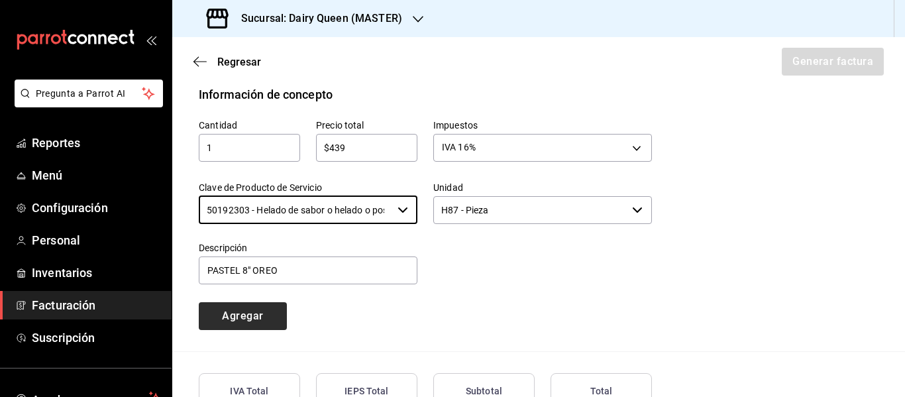
type input "50192303 - Helado de sabor o helado o postre de helado o yogurt congelado"
click at [251, 321] on button "Agregar" at bounding box center [243, 316] width 88 height 28
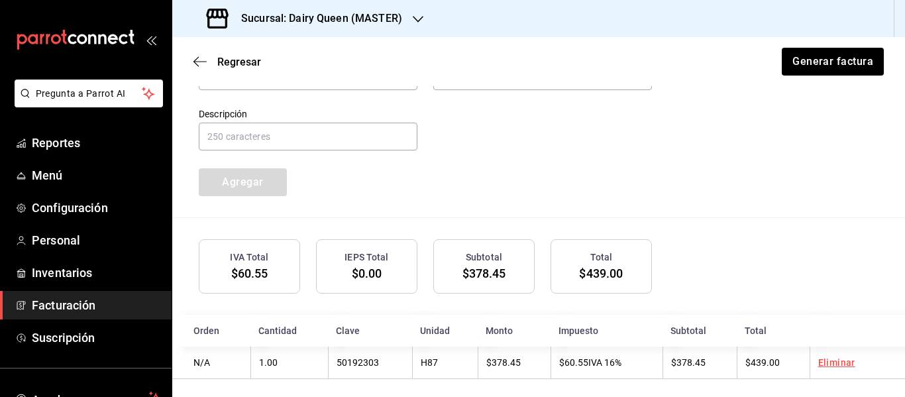
scroll to position [733, 0]
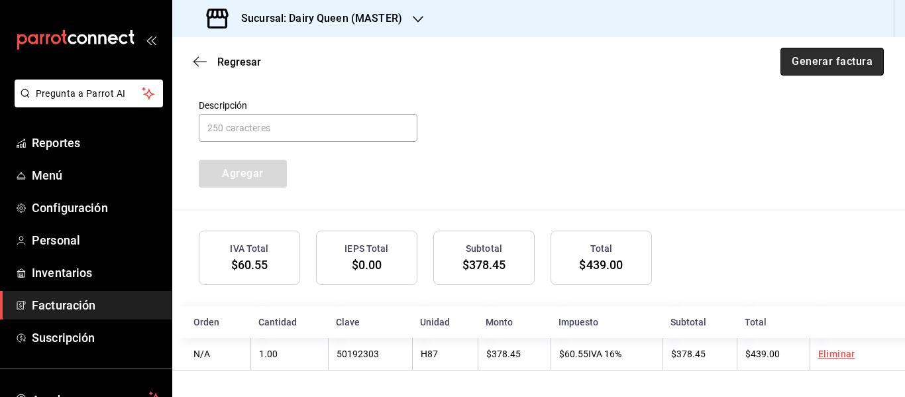
click at [820, 59] on button "Generar factura" at bounding box center [831, 62] width 103 height 28
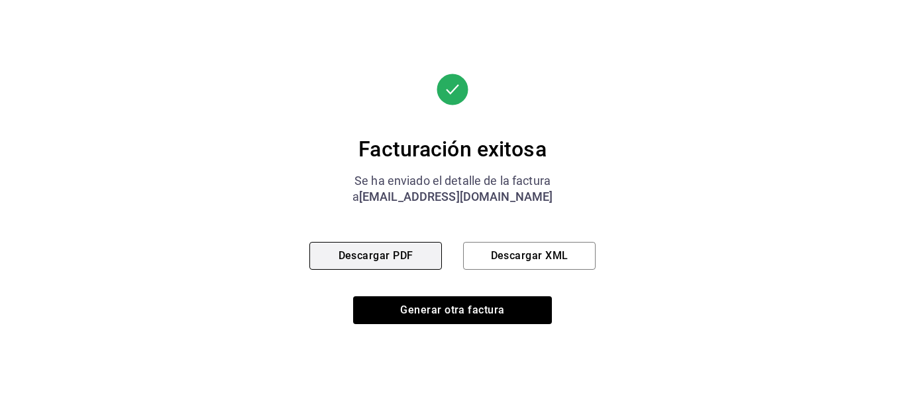
click at [402, 256] on button "Descargar PDF" at bounding box center [375, 256] width 132 height 28
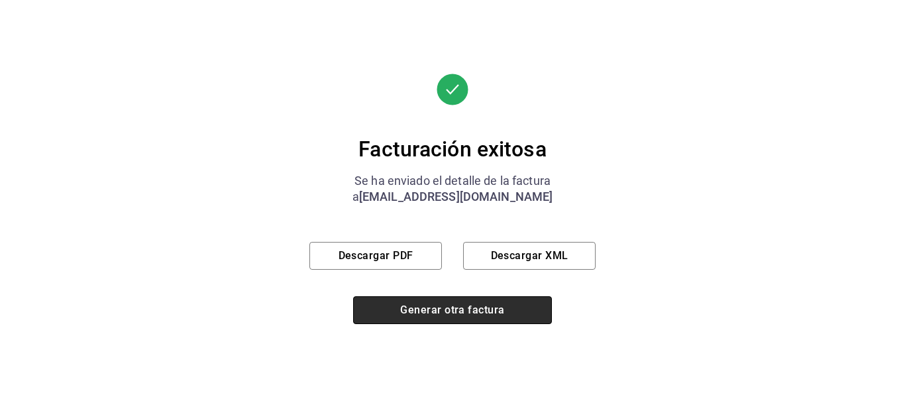
click at [472, 315] on button "Generar otra factura" at bounding box center [452, 310] width 199 height 28
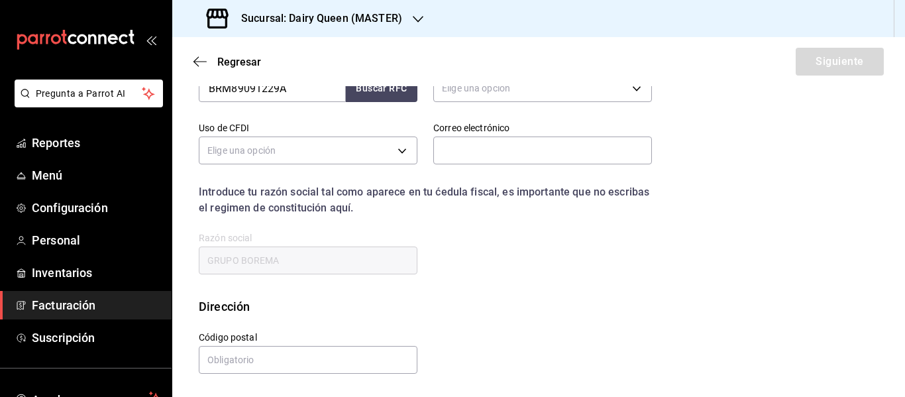
scroll to position [237, 0]
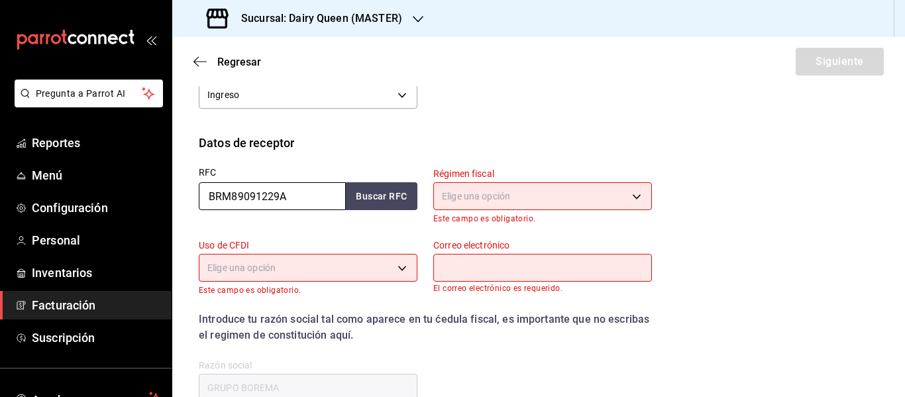
drag, startPoint x: 302, startPoint y: 190, endPoint x: 172, endPoint y: 207, distance: 131.0
click at [172, 207] on div "Datos de receptor RFC BRM89091229A Buscar RFC Régimen fiscal Elige una opción E…" at bounding box center [538, 279] width 733 height 291
paste input "FER7905095A0"
type input "FER7905095A0"
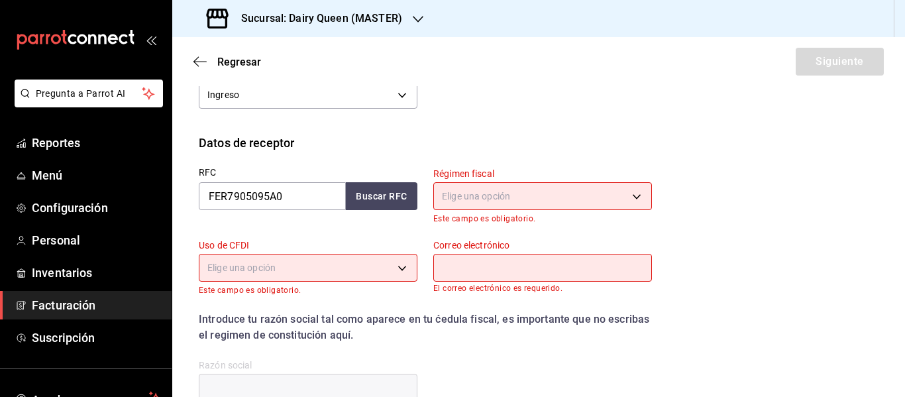
click at [552, 207] on body "Pregunta a Parrot AI Reportes Menú Configuración Personal Inventarios Facturaci…" at bounding box center [452, 198] width 905 height 397
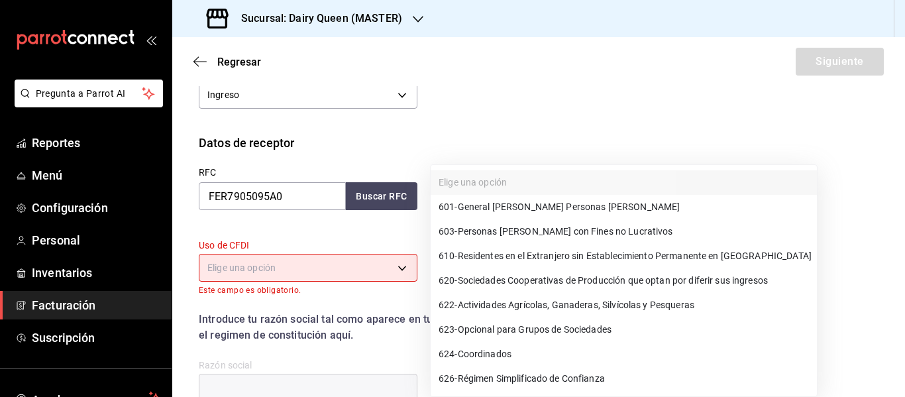
click at [562, 205] on span "601 - General [PERSON_NAME] Personas [PERSON_NAME]" at bounding box center [559, 207] width 241 height 14
type input "601"
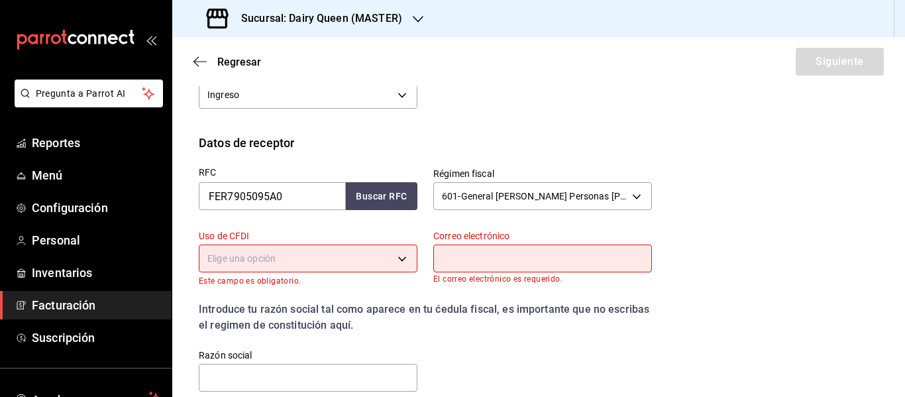
click at [278, 258] on body "Pregunta a Parrot AI Reportes Menú Configuración Personal Inventarios Facturaci…" at bounding box center [452, 198] width 905 height 397
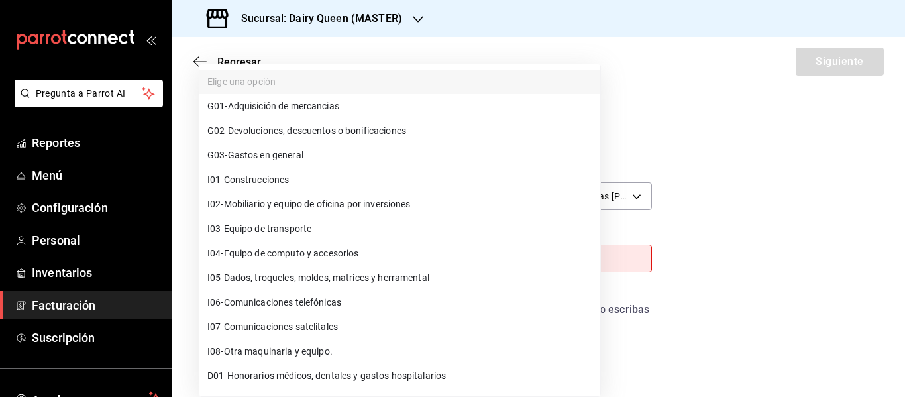
click at [288, 156] on span "G03 - Gastos en general" at bounding box center [255, 155] width 96 height 14
type input "G03"
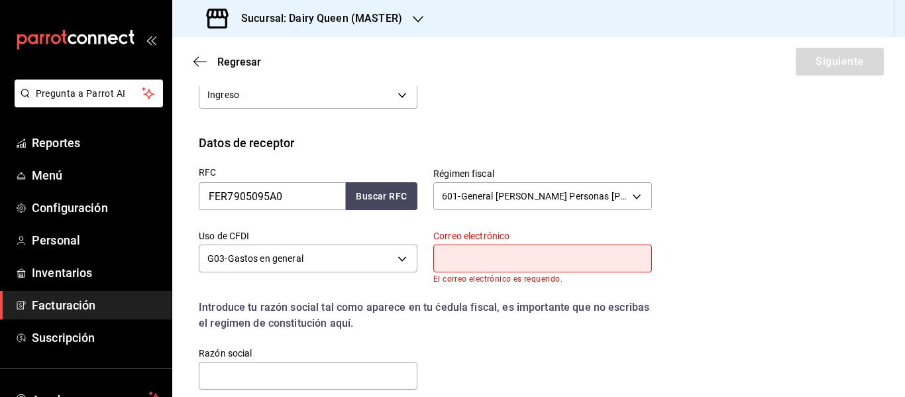
click at [501, 258] on input "text" at bounding box center [542, 258] width 219 height 28
type input "[EMAIL_ADDRESS][DOMAIN_NAME]"
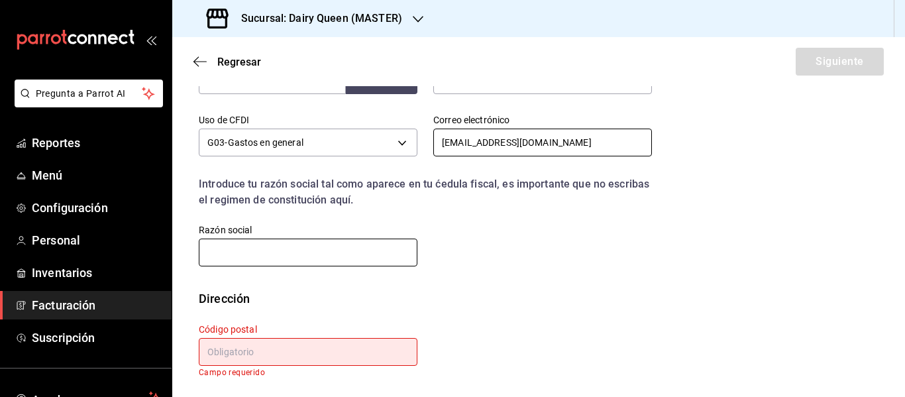
scroll to position [354, 0]
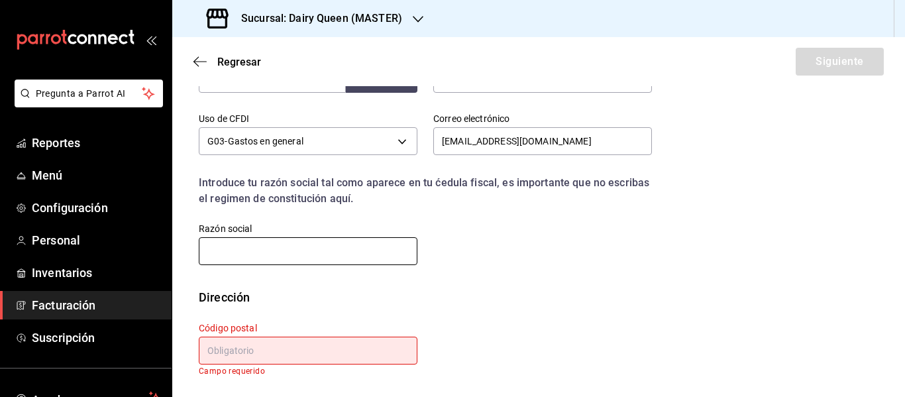
click at [288, 250] on input "text" at bounding box center [308, 251] width 219 height 28
click at [339, 254] on input "text" at bounding box center [308, 251] width 219 height 28
paste input "FABRICANTES DE EQUIPOS PARA REFRIGERACION"
type input "FABRICANTES DE EQUIPOS PARA REFRIGERACION"
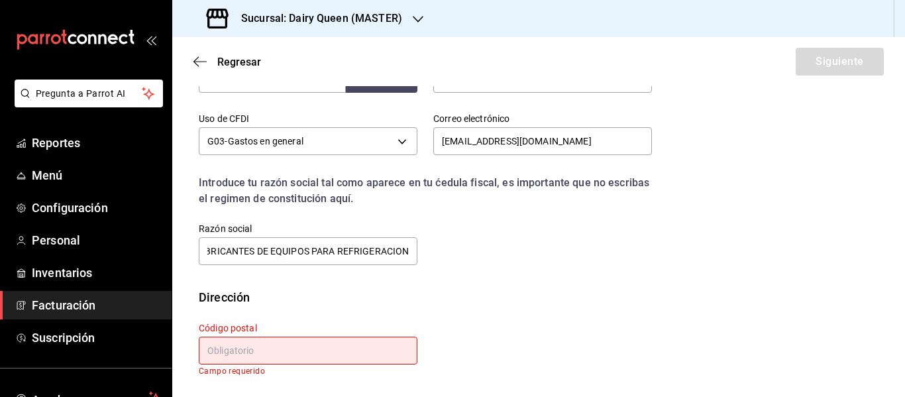
scroll to position [0, 0]
click at [277, 354] on input "text" at bounding box center [308, 351] width 219 height 28
click at [278, 353] on input "text" at bounding box center [308, 351] width 219 height 28
paste input "67115"
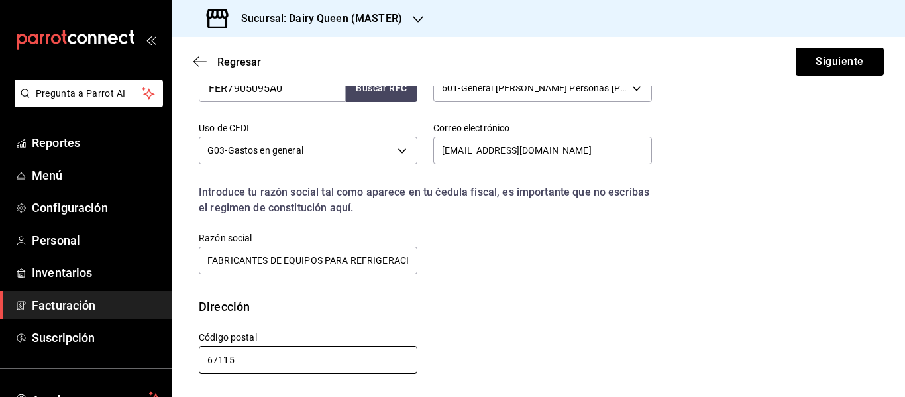
scroll to position [345, 0]
type input "67115"
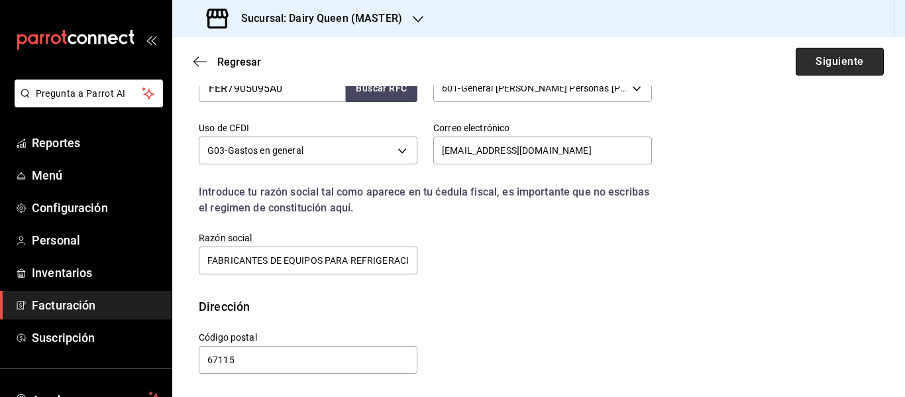
click at [840, 68] on button "Siguiente" at bounding box center [840, 62] width 88 height 28
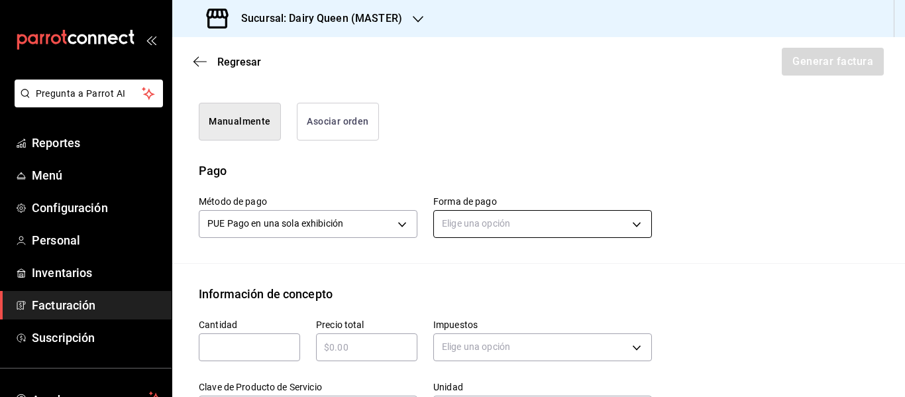
click at [458, 223] on body "Pregunta a Parrot AI Reportes Menú Configuración Personal Inventarios Facturaci…" at bounding box center [452, 198] width 905 height 397
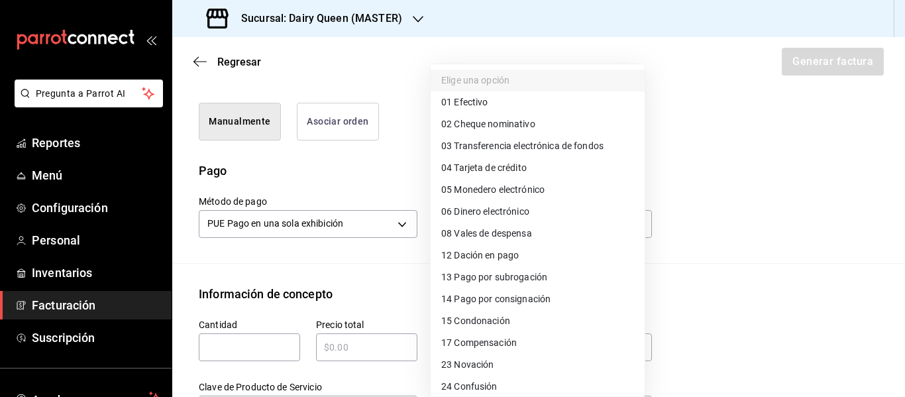
click at [475, 100] on span "01 Efectivo" at bounding box center [464, 102] width 46 height 14
type input "01"
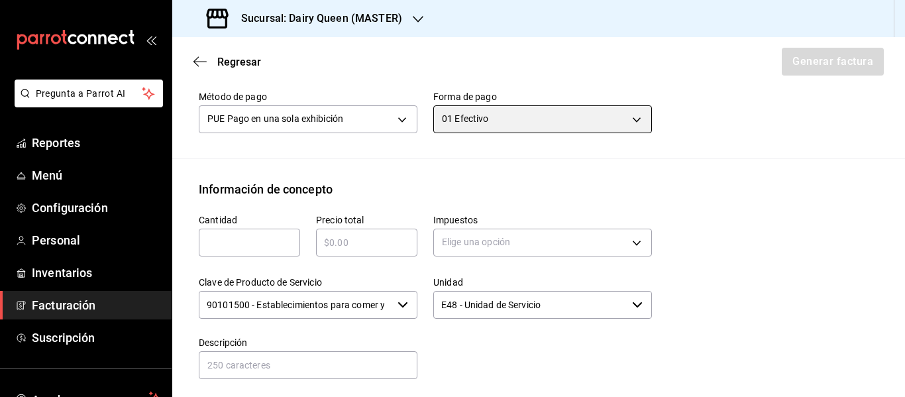
scroll to position [566, 0]
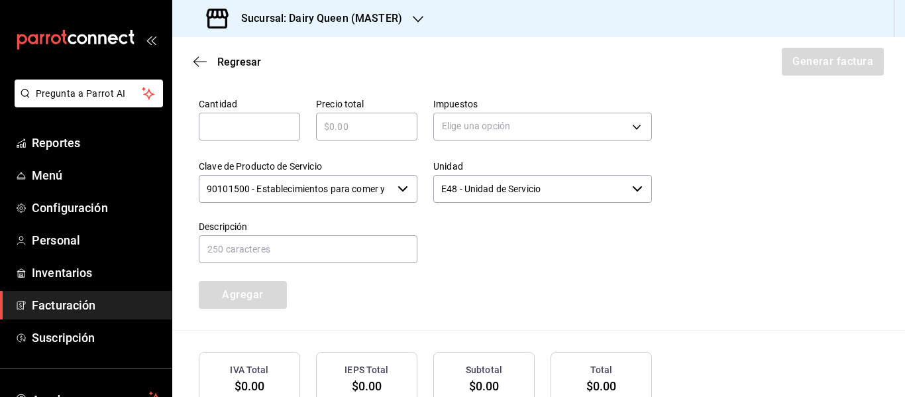
click at [267, 126] on input "text" at bounding box center [249, 127] width 101 height 16
type input "1"
type input "$545"
click at [486, 117] on body "Pregunta a Parrot AI Reportes Menú Configuración Personal Inventarios Facturaci…" at bounding box center [452, 198] width 905 height 397
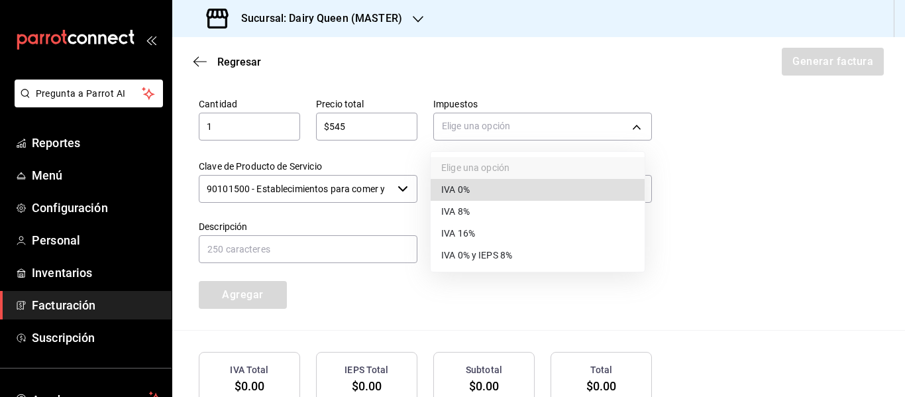
click at [476, 231] on li "IVA 16%" at bounding box center [538, 234] width 214 height 22
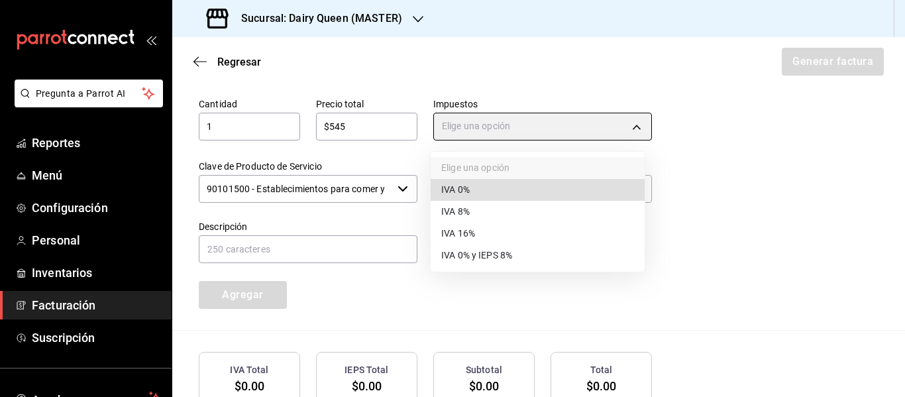
type input "IVA_16"
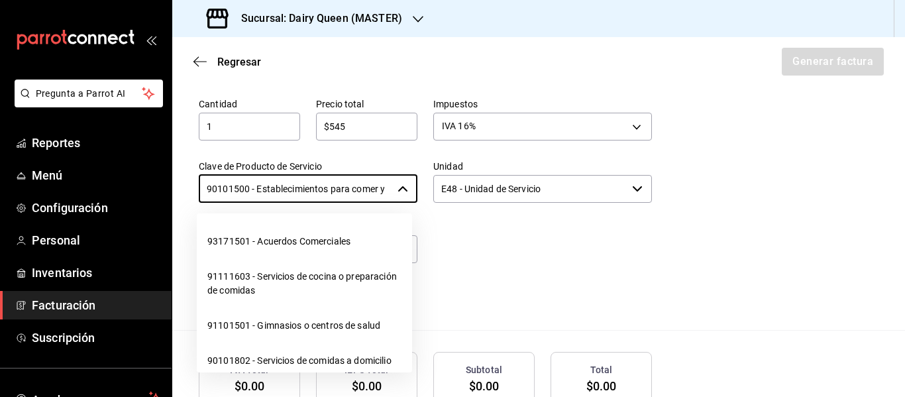
scroll to position [0, 31]
drag, startPoint x: 203, startPoint y: 185, endPoint x: 417, endPoint y: 190, distance: 214.7
click at [417, 190] on div "Cantidad 1 ​ Precio total $545 ​ Impuestos IVA 16% IVA_16 Clave de Producto de …" at bounding box center [417, 195] width 469 height 227
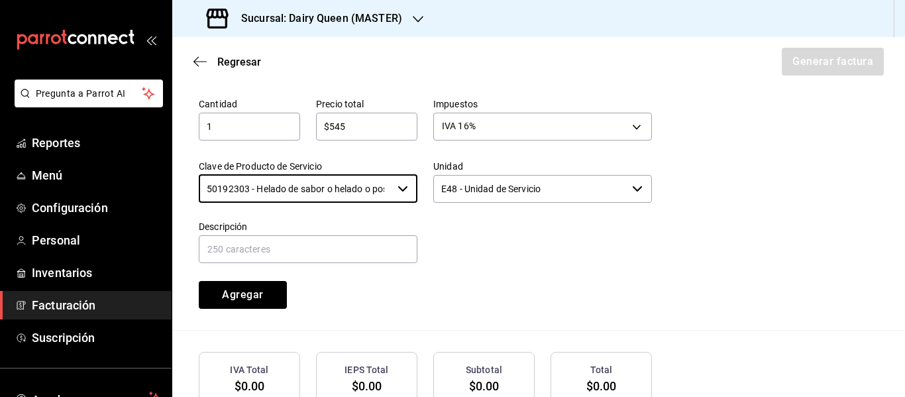
type input "50192303 - Helado de sabor o helado o postre de helado o yogurt congelado"
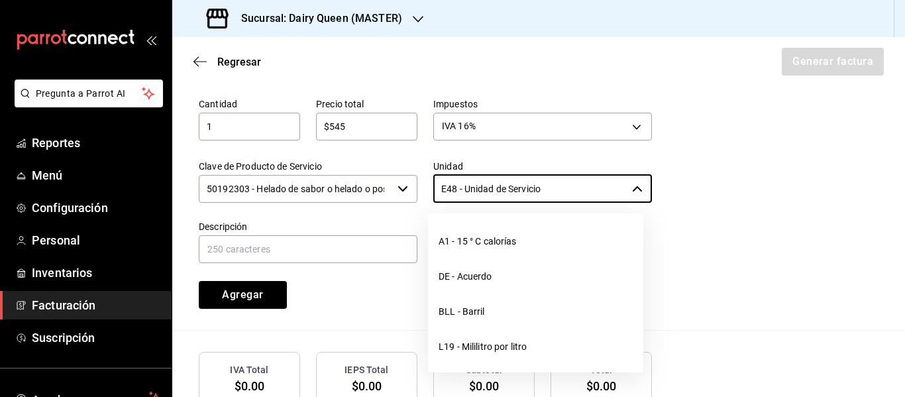
drag, startPoint x: 586, startPoint y: 188, endPoint x: 416, endPoint y: 188, distance: 170.2
click at [417, 188] on div "Unidad E48 - Unidad de Servicio ​" at bounding box center [534, 174] width 234 height 60
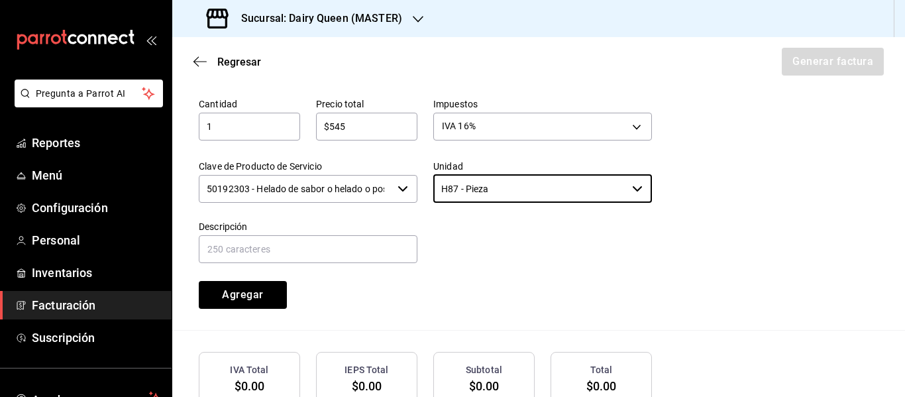
type input "H87 - Pieza"
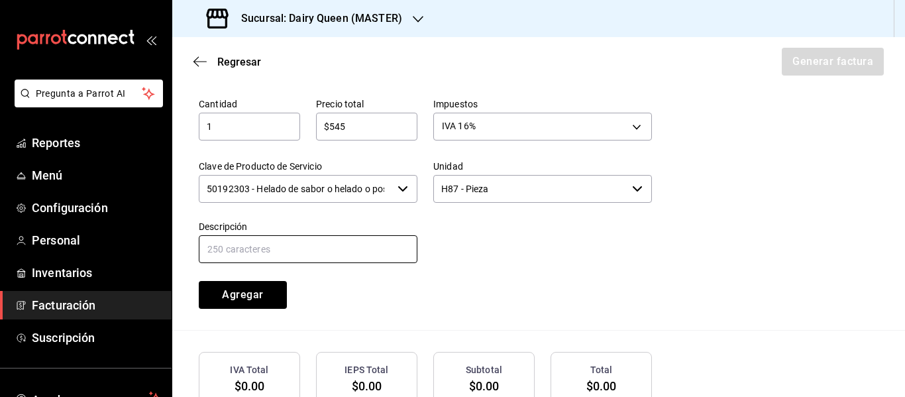
click at [317, 244] on input "text" at bounding box center [308, 249] width 219 height 28
paste input "Pastel Blizzard® Fresa Pay De Queso"
type input "Pastel Blizzard® Fresa Pay De Queso"
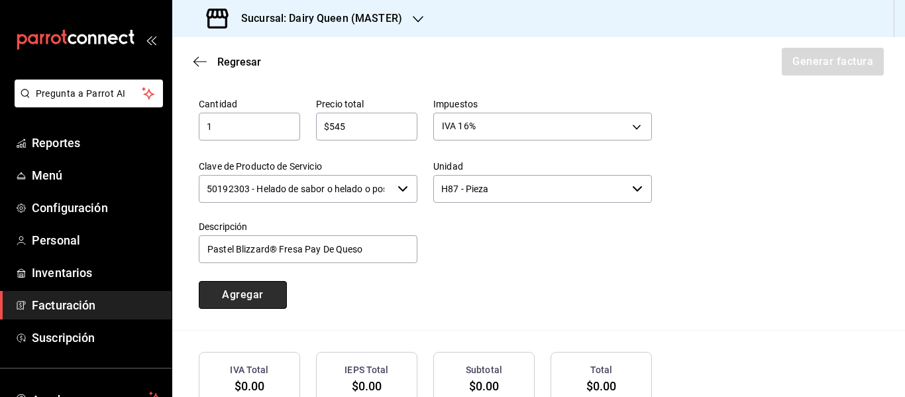
click at [238, 301] on button "Agregar" at bounding box center [243, 295] width 88 height 28
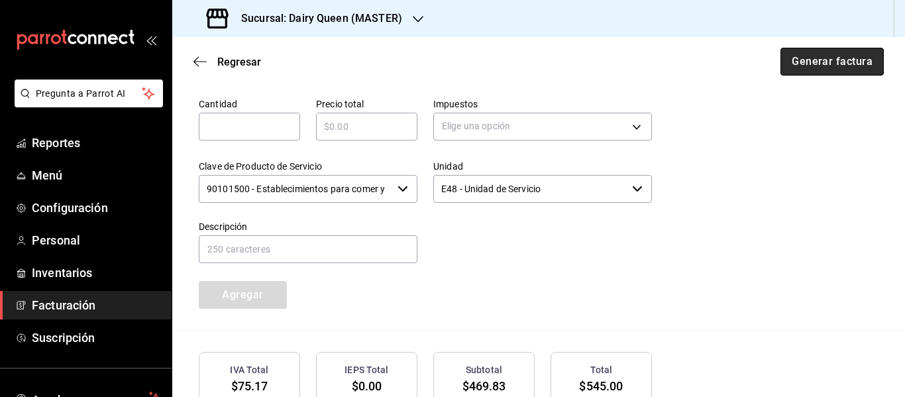
click at [811, 60] on button "Generar factura" at bounding box center [831, 62] width 103 height 28
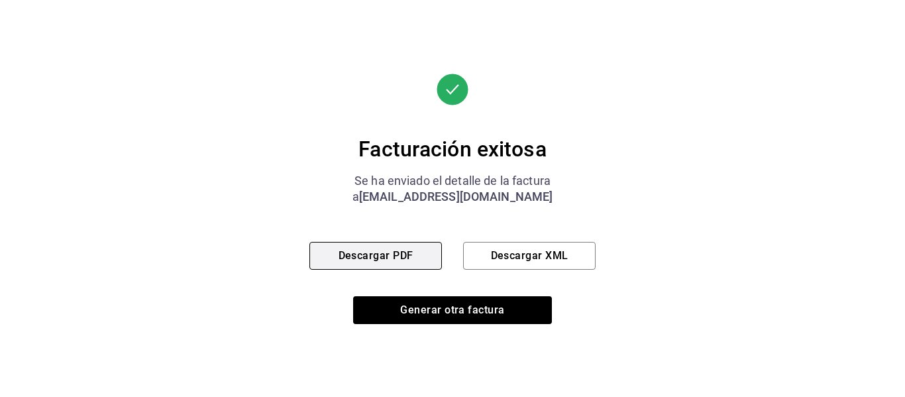
click at [386, 252] on button "Descargar PDF" at bounding box center [375, 256] width 132 height 28
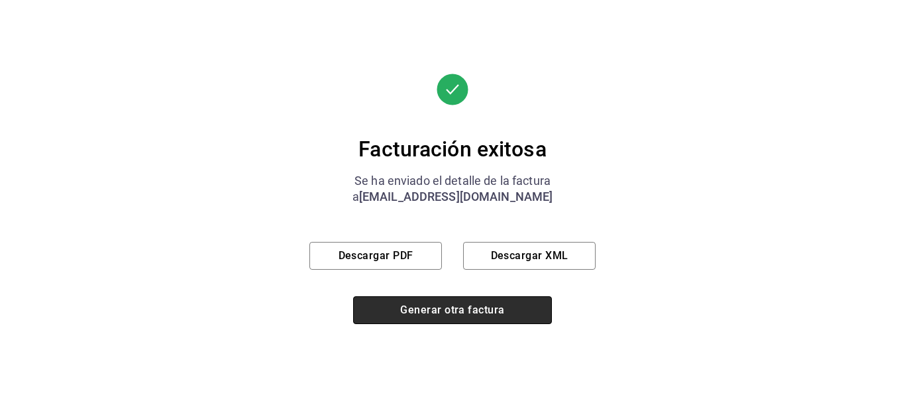
click at [439, 308] on button "Generar otra factura" at bounding box center [452, 310] width 199 height 28
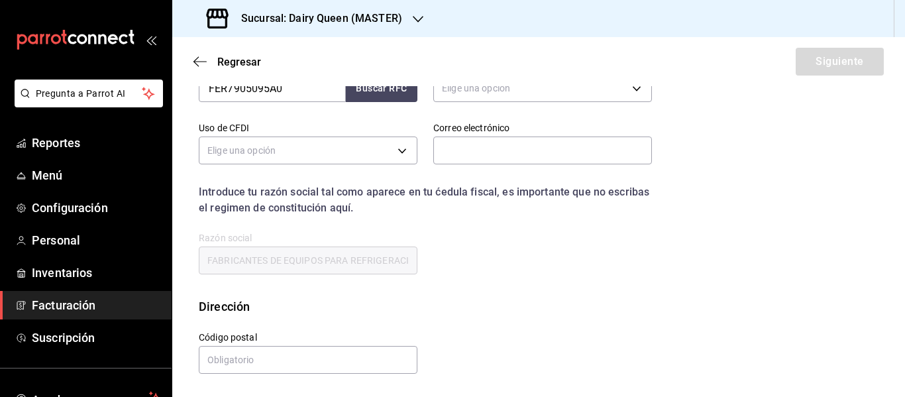
scroll to position [237, 0]
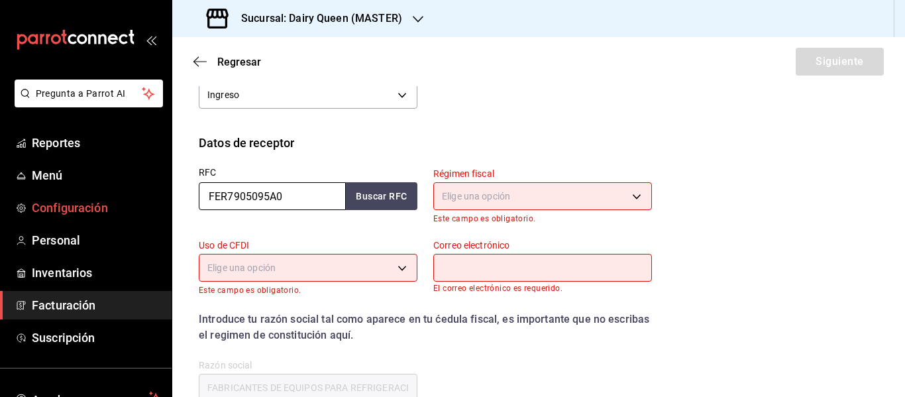
drag, startPoint x: 303, startPoint y: 199, endPoint x: 137, endPoint y: 201, distance: 166.3
click at [137, 201] on div "Pregunta a Parrot AI Reportes Menú Configuración Personal Inventarios Facturaci…" at bounding box center [452, 198] width 905 height 397
paste input "ALC170406F79"
type input "ALC170406F79"
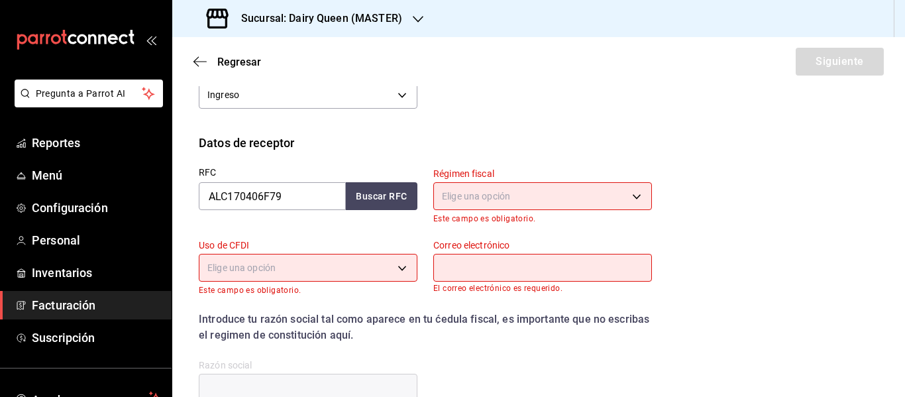
click at [519, 196] on body "Pregunta a Parrot AI Reportes Menú Configuración Personal Inventarios Facturaci…" at bounding box center [452, 198] width 905 height 397
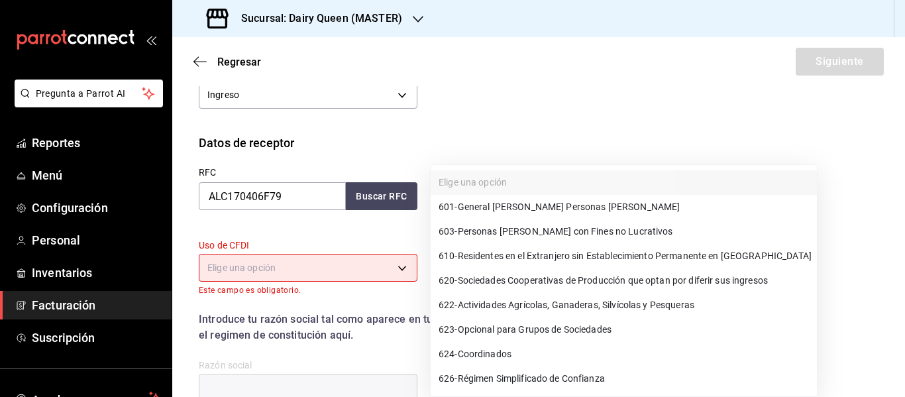
click at [497, 214] on li "601 - General [PERSON_NAME] Personas [PERSON_NAME]" at bounding box center [624, 207] width 386 height 25
type input "601"
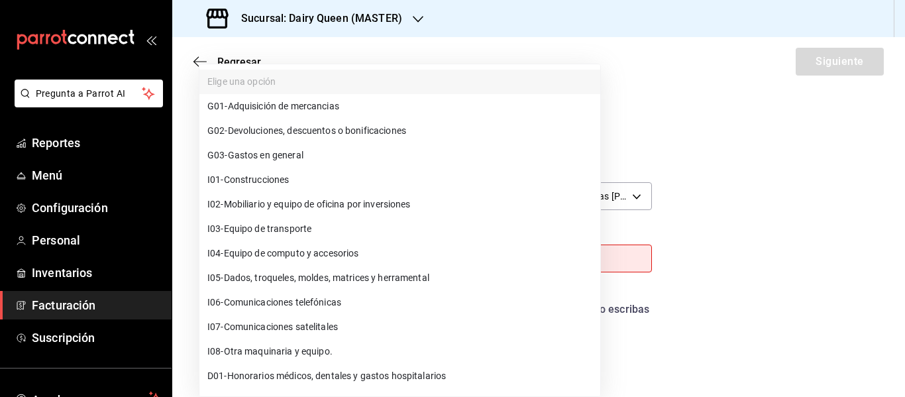
click at [348, 262] on body "Pregunta a Parrot AI Reportes Menú Configuración Personal Inventarios Facturaci…" at bounding box center [452, 198] width 905 height 397
click at [281, 158] on span "G03 - Gastos en general" at bounding box center [255, 155] width 96 height 14
type input "G03"
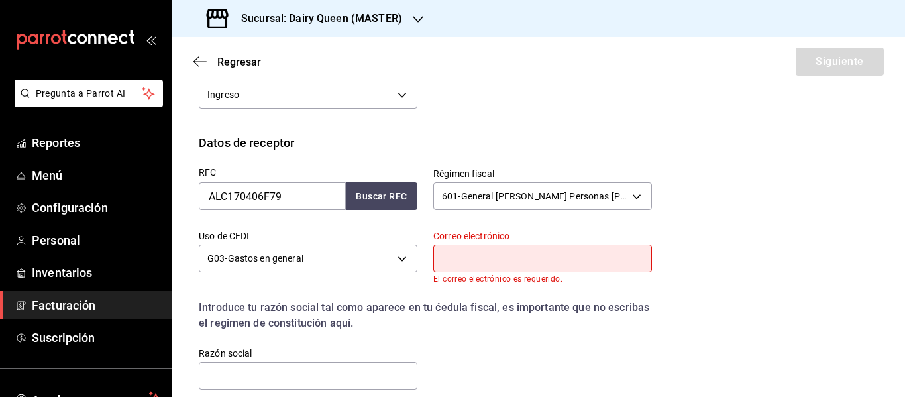
click at [548, 259] on input "text" at bounding box center [542, 258] width 219 height 28
type input "[EMAIL_ADDRESS][DOMAIN_NAME]"
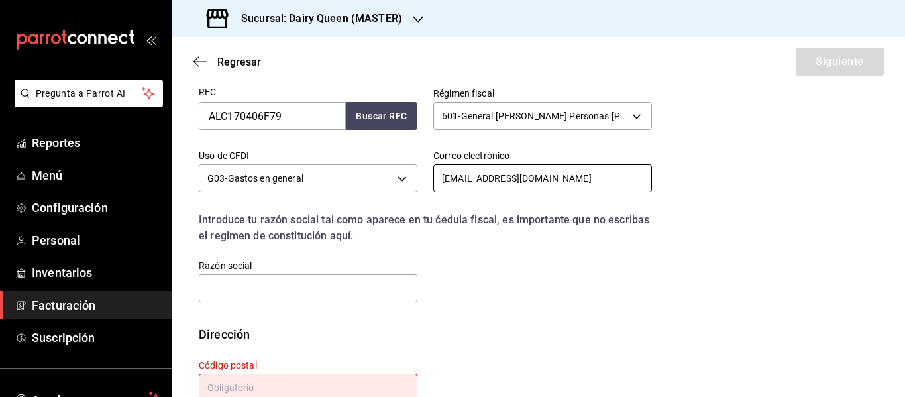
scroll to position [348, 0]
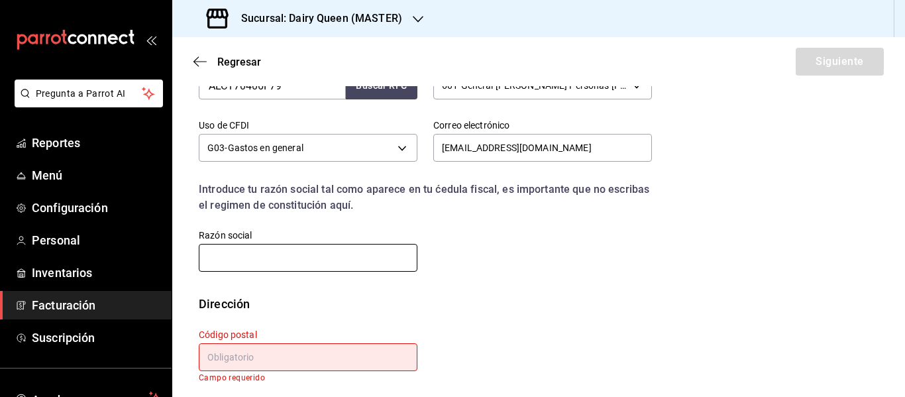
click at [309, 254] on input "text" at bounding box center [308, 258] width 219 height 28
paste input "SMT LEGACY"
type input "SMT LEGACY"
click at [263, 353] on input "text" at bounding box center [308, 357] width 219 height 28
paste input "66368"
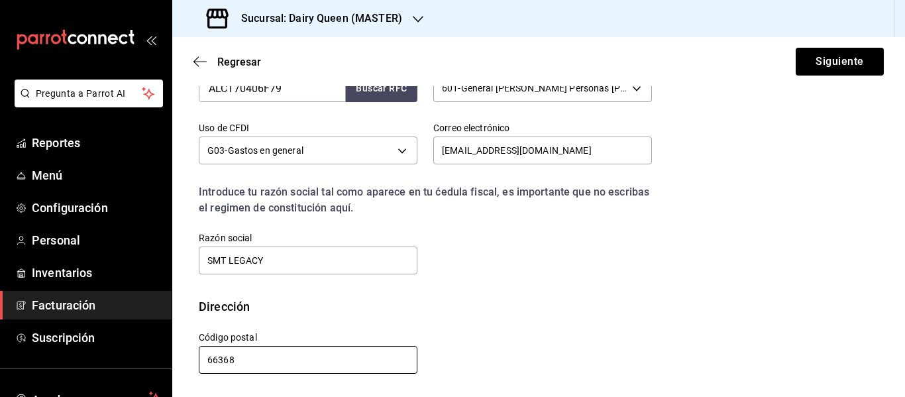
scroll to position [345, 0]
type input "66368"
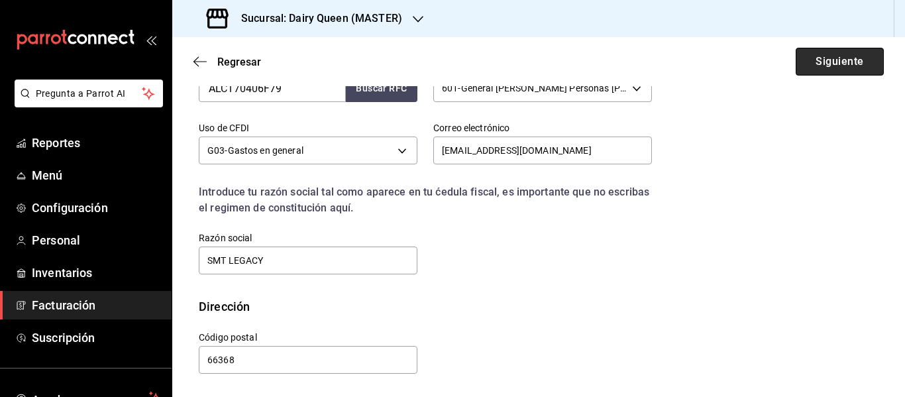
click at [844, 62] on button "Siguiente" at bounding box center [840, 62] width 88 height 28
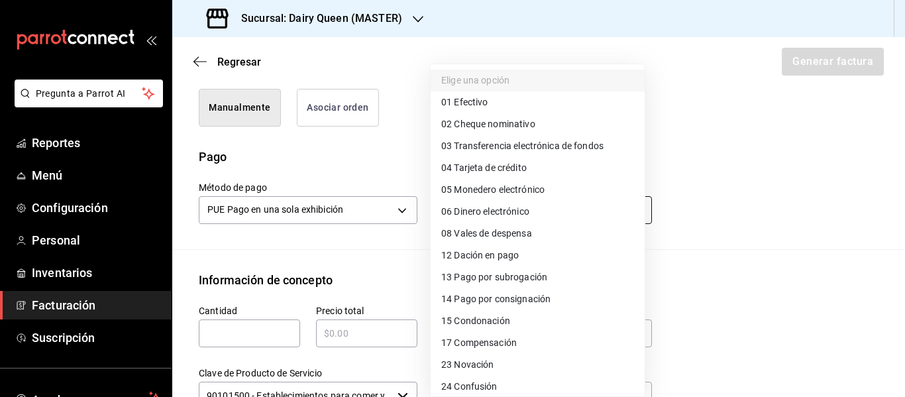
click at [535, 211] on body "Pregunta a Parrot AI Reportes Menú Configuración Personal Inventarios Facturaci…" at bounding box center [452, 198] width 905 height 397
click at [462, 107] on span "01 Efectivo" at bounding box center [464, 102] width 46 height 14
type input "01"
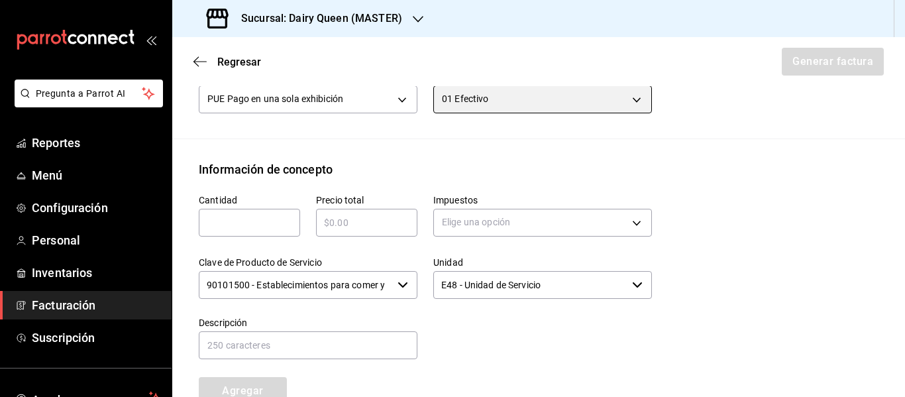
scroll to position [566, 0]
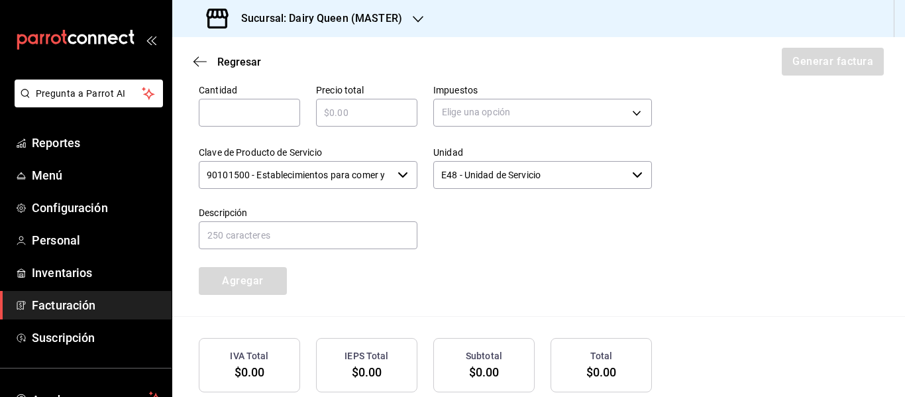
click at [263, 119] on input "text" at bounding box center [249, 113] width 101 height 16
type input "1"
type input "$545"
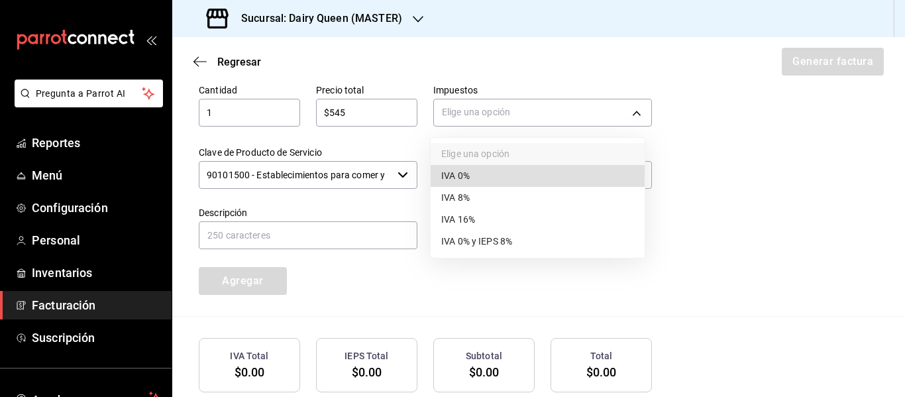
click at [469, 111] on body "Pregunta a Parrot AI Reportes Menú Configuración Personal Inventarios Facturaci…" at bounding box center [452, 198] width 905 height 397
click at [461, 211] on li "IVA 16%" at bounding box center [538, 220] width 214 height 22
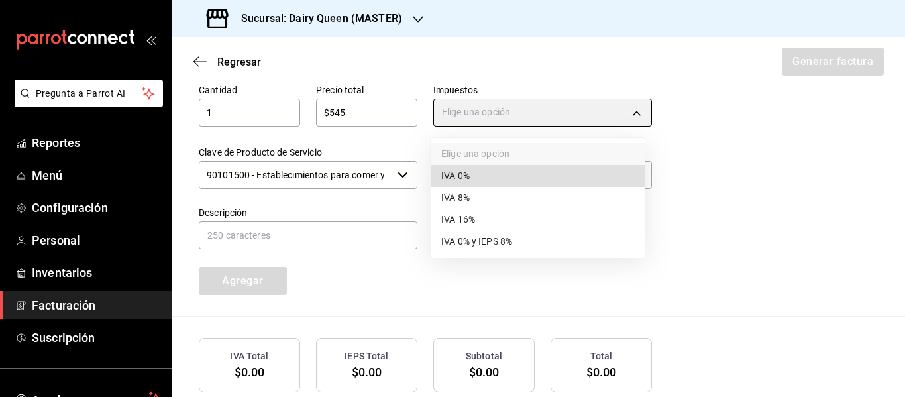
type input "IVA_16"
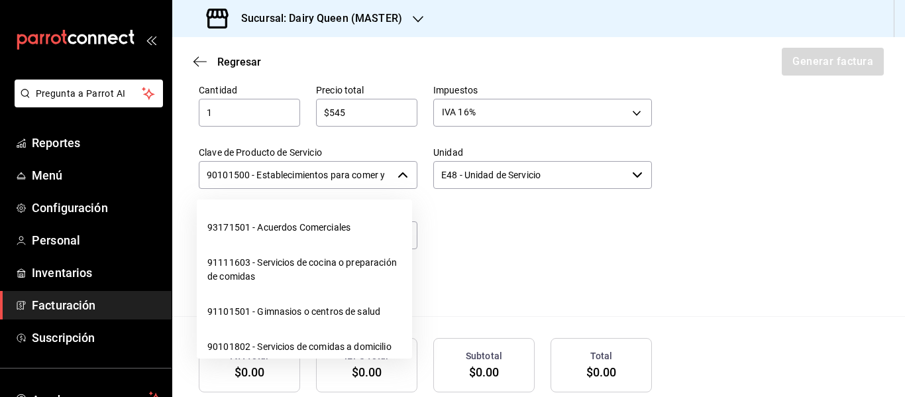
scroll to position [0, 31]
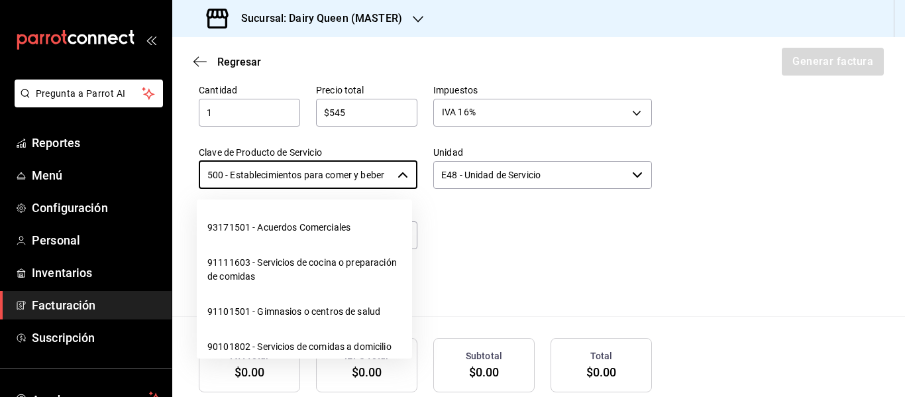
drag, startPoint x: 202, startPoint y: 174, endPoint x: 429, endPoint y: 185, distance: 226.8
click at [429, 185] on div "Cantidad 1 ​ Precio total $545 ​ Impuestos IVA 16% IVA_16 Clave de Producto de …" at bounding box center [417, 181] width 469 height 227
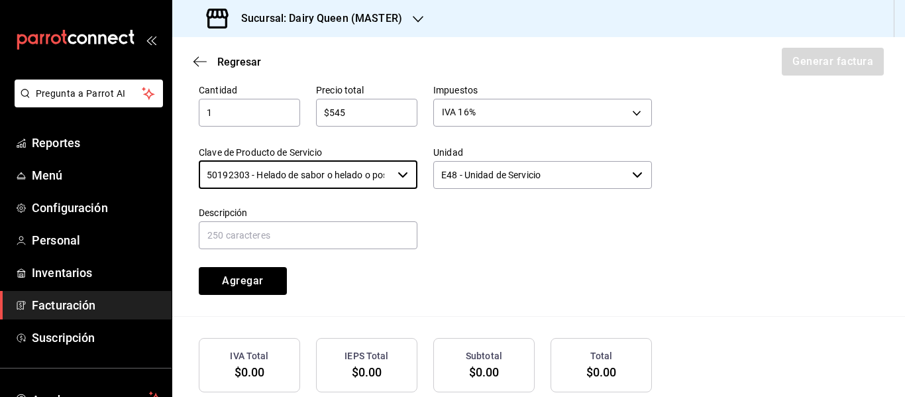
type input "50192303 - Helado de sabor o helado o postre de helado o yogurt congelado"
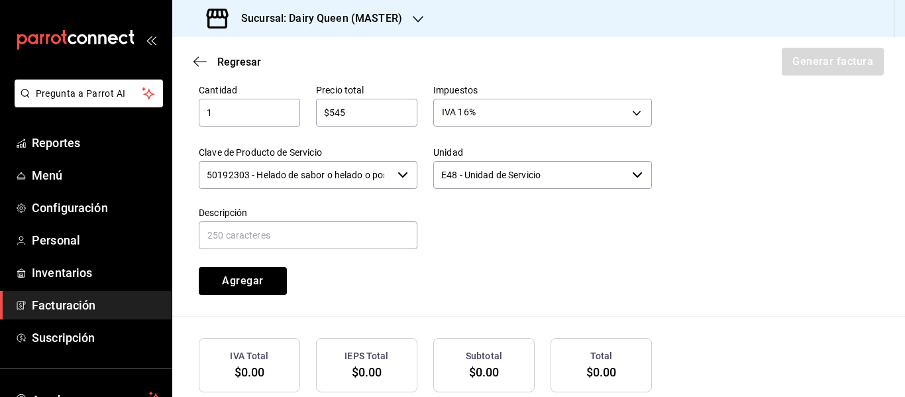
click at [479, 178] on input "E48 - Unidad de Servicio" at bounding box center [529, 175] width 193 height 28
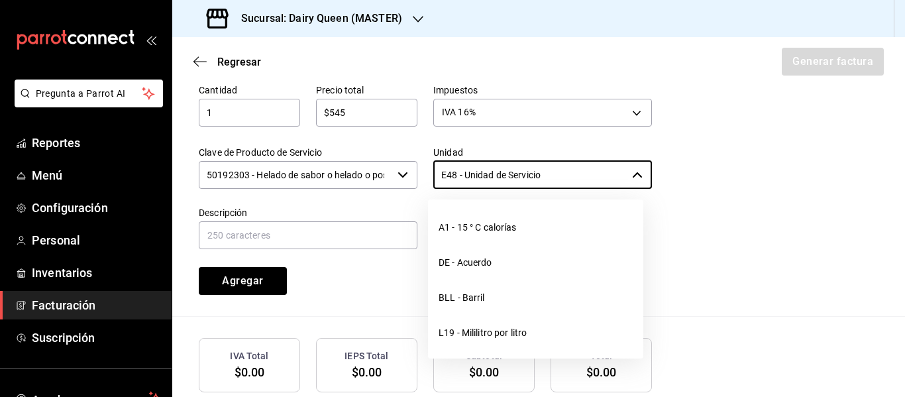
drag, startPoint x: 545, startPoint y: 176, endPoint x: 417, endPoint y: 184, distance: 128.1
click at [417, 184] on div "Unidad E48 - Unidad de Servicio ​" at bounding box center [534, 160] width 234 height 60
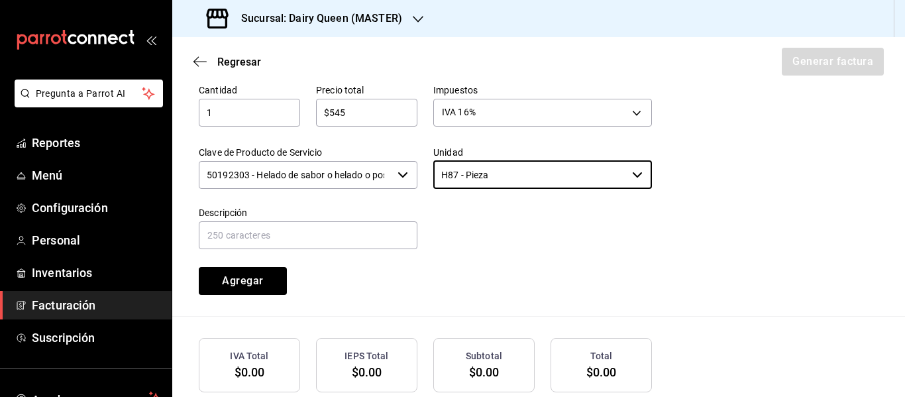
type input "H87 - Pieza"
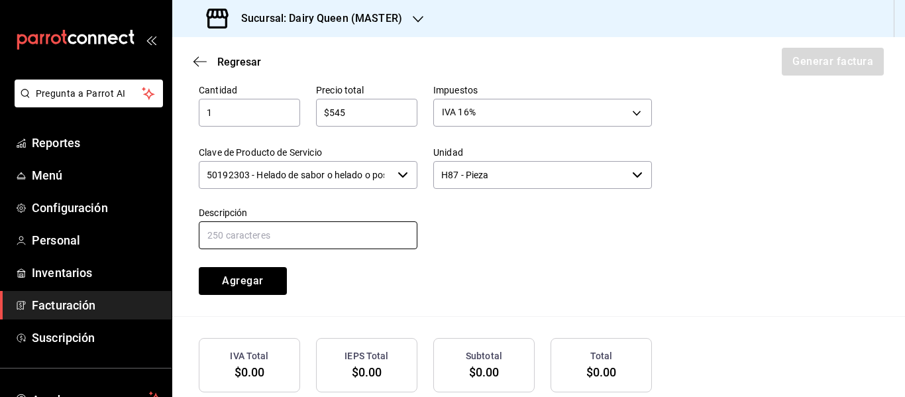
click at [255, 237] on input "text" at bounding box center [308, 235] width 219 height 28
paste input "Pastel De Blizzard® De Oreo®"
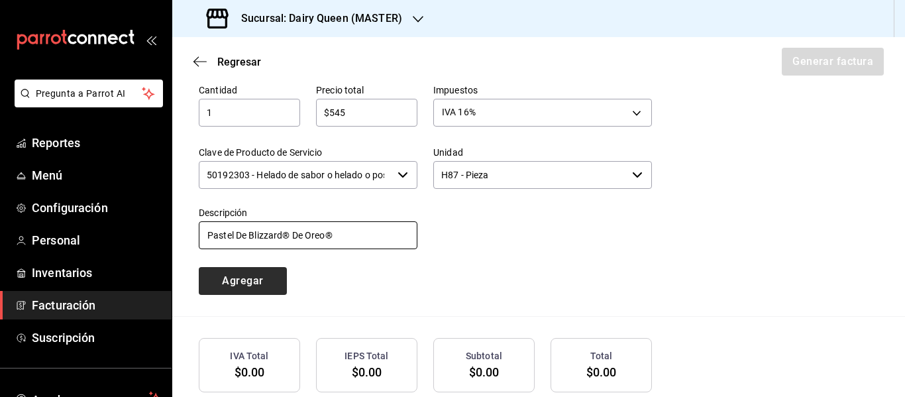
type input "Pastel De Blizzard® De Oreo®"
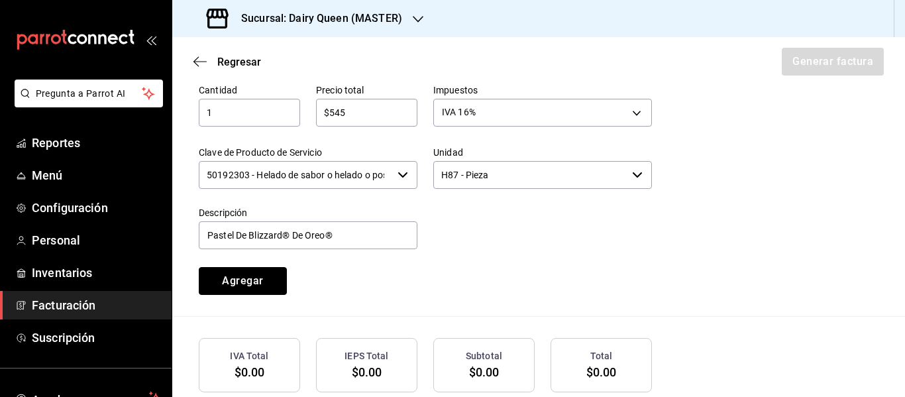
click at [260, 282] on button "Agregar" at bounding box center [243, 281] width 88 height 28
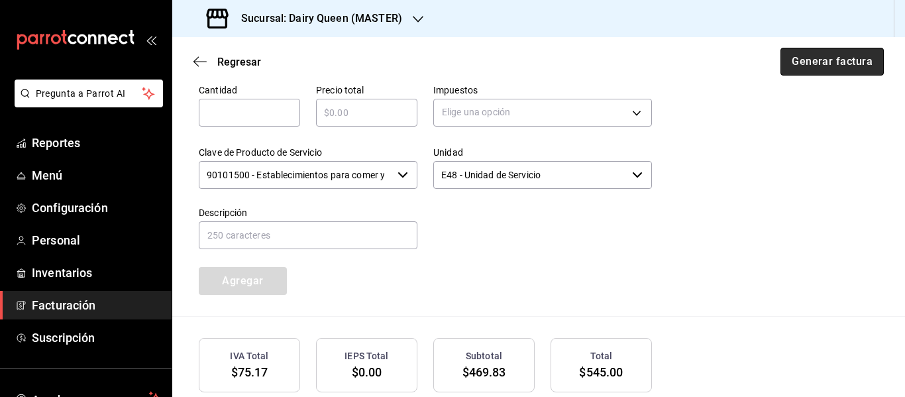
click at [791, 62] on button "Generar factura" at bounding box center [831, 62] width 103 height 28
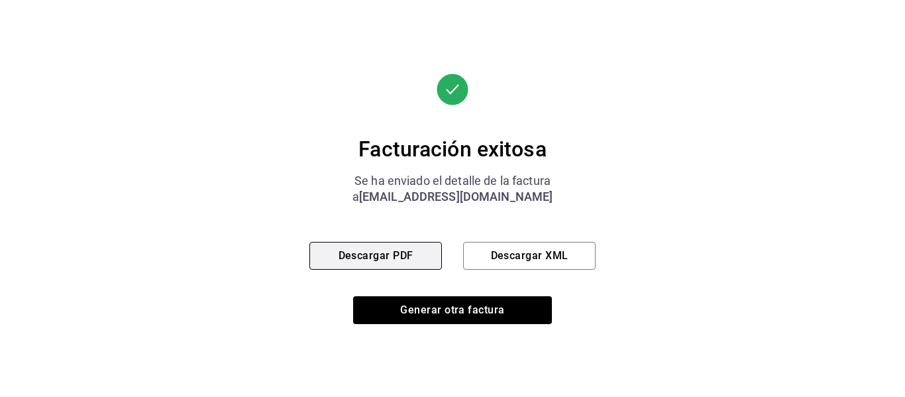
click at [399, 260] on button "Descargar PDF" at bounding box center [375, 256] width 132 height 28
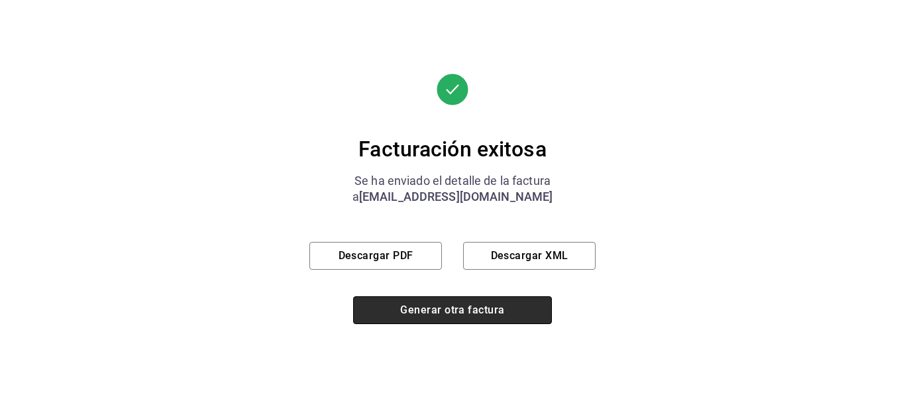
click at [437, 313] on button "Generar otra factura" at bounding box center [452, 310] width 199 height 28
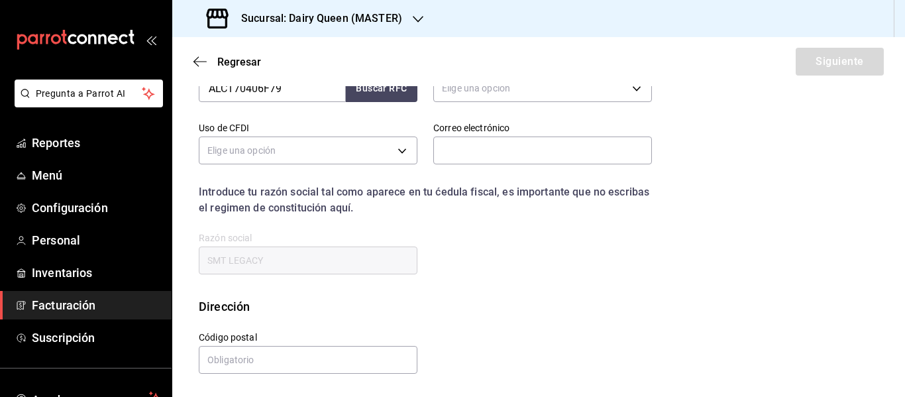
scroll to position [237, 0]
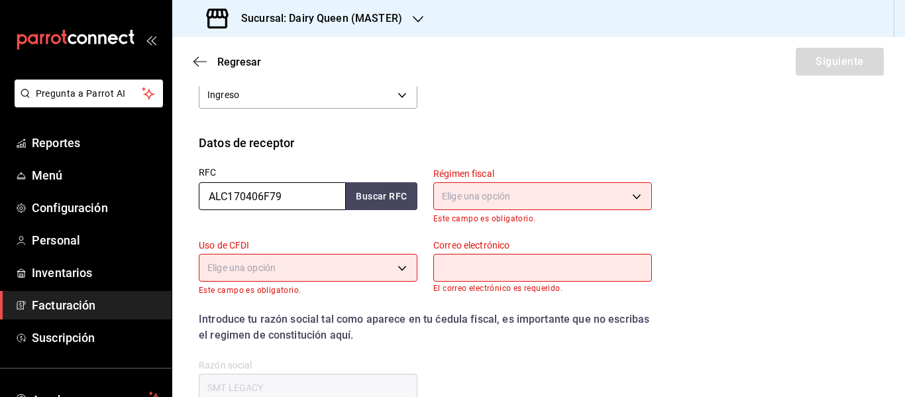
drag, startPoint x: 301, startPoint y: 196, endPoint x: 165, endPoint y: 225, distance: 138.8
click at [165, 225] on div "Pregunta a Parrot AI Reportes Menú Configuración Personal Inventarios Facturaci…" at bounding box center [452, 198] width 905 height 397
paste input "UD111117JN5"
type input "AUD111117JN5"
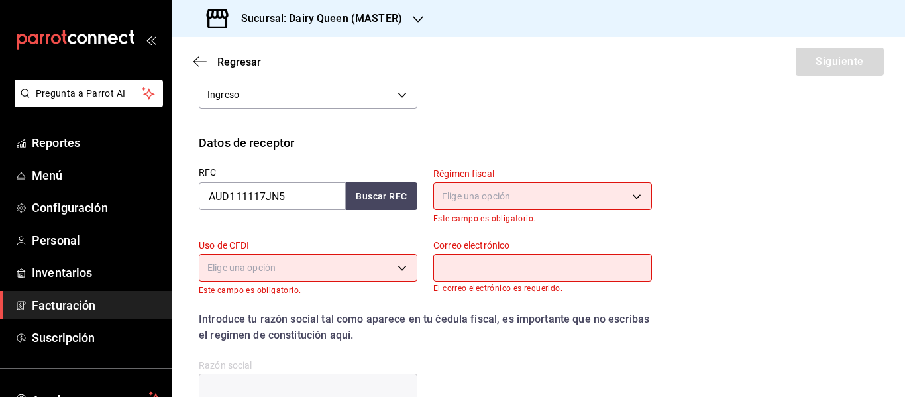
click at [534, 205] on body "Pregunta a Parrot AI Reportes Menú Configuración Personal Inventarios Facturaci…" at bounding box center [452, 198] width 905 height 397
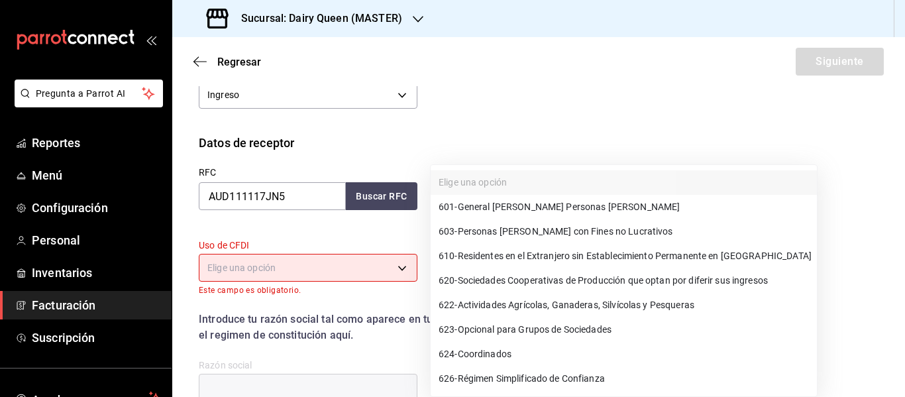
click at [517, 207] on span "601 - General [PERSON_NAME] Personas [PERSON_NAME]" at bounding box center [559, 207] width 241 height 14
type input "601"
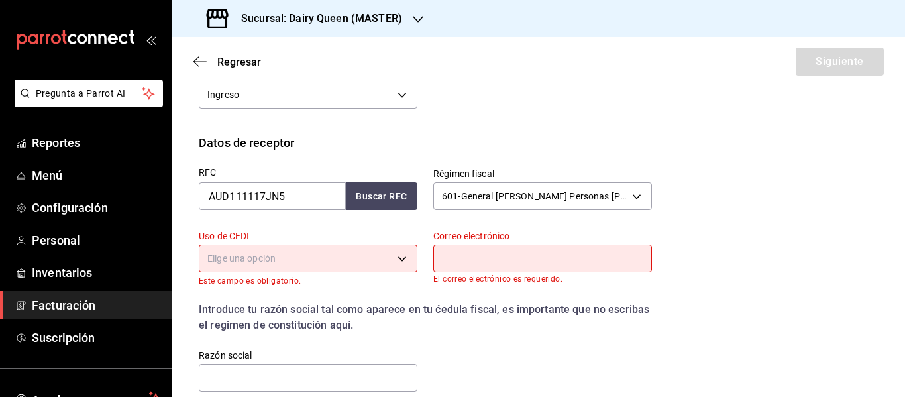
click at [334, 271] on body "Pregunta a Parrot AI Reportes Menú Configuración Personal Inventarios Facturaci…" at bounding box center [452, 198] width 905 height 397
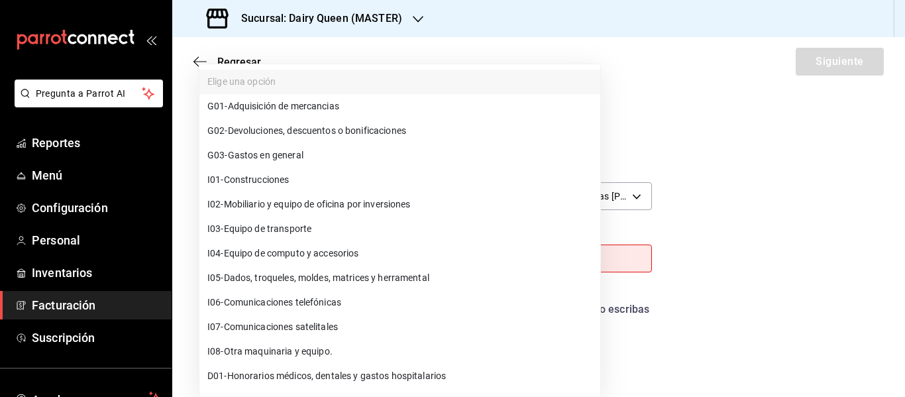
click at [310, 160] on li "G03 - Gastos en general" at bounding box center [399, 155] width 401 height 25
type input "G03"
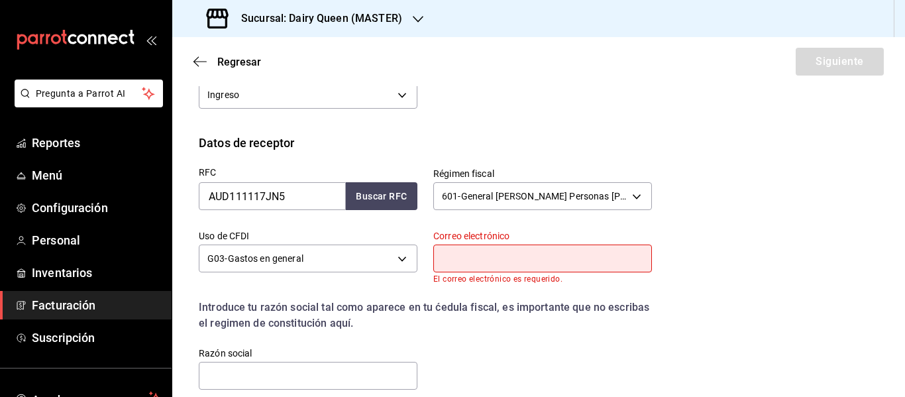
click at [499, 257] on input "text" at bounding box center [542, 258] width 219 height 28
type input "[EMAIL_ADDRESS][DOMAIN_NAME]"
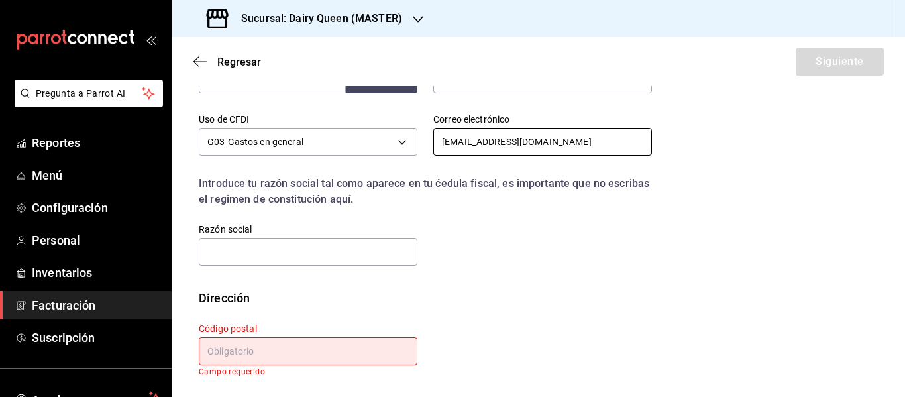
scroll to position [354, 0]
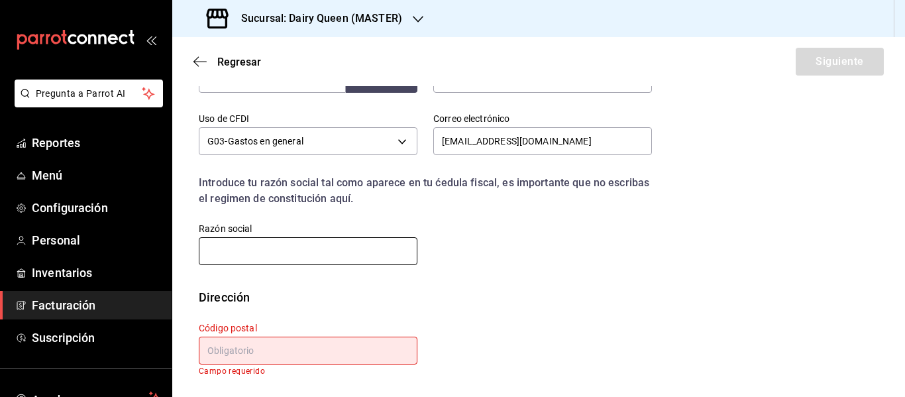
click at [267, 246] on input "text" at bounding box center [308, 251] width 219 height 28
paste input "AUDYVISORS"
type input "AUDYVISORS"
click at [266, 354] on input "text" at bounding box center [308, 351] width 219 height 28
paste input "66465"
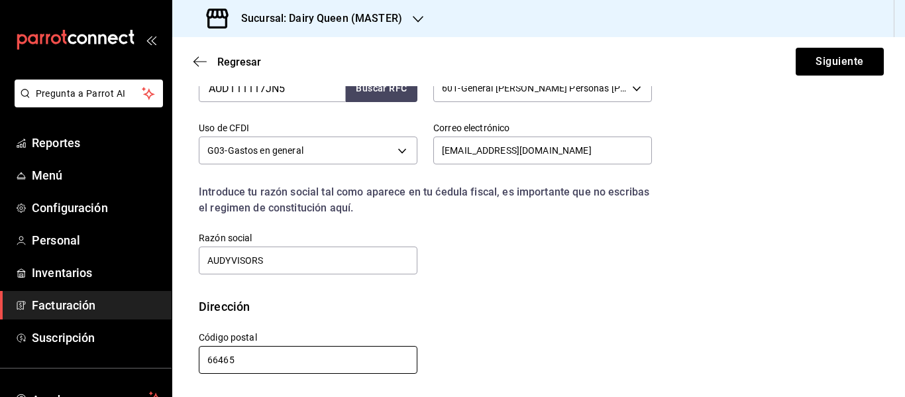
scroll to position [345, 0]
type input "66465"
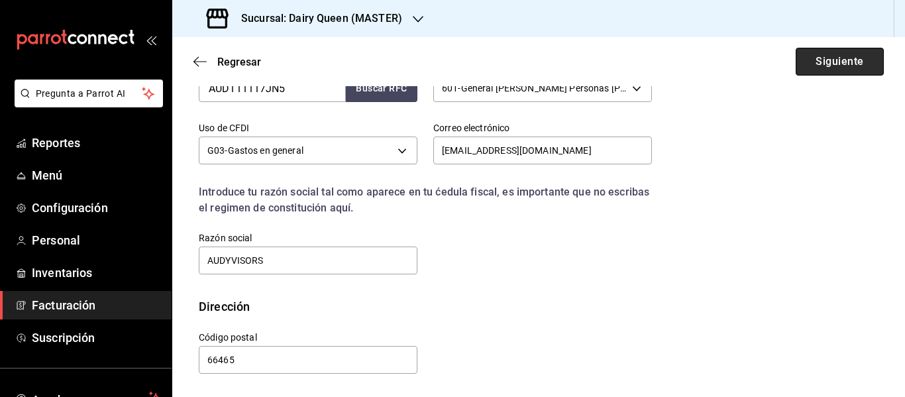
click at [827, 66] on button "Siguiente" at bounding box center [840, 62] width 88 height 28
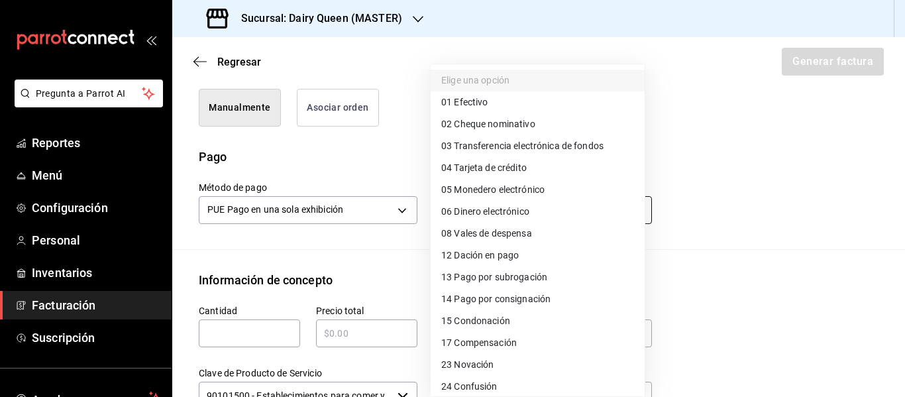
click at [539, 211] on body "Pregunta a Parrot AI Reportes Menú Configuración Personal Inventarios Facturaci…" at bounding box center [452, 198] width 905 height 397
click at [485, 105] on span "01 Efectivo" at bounding box center [464, 102] width 46 height 14
type input "01"
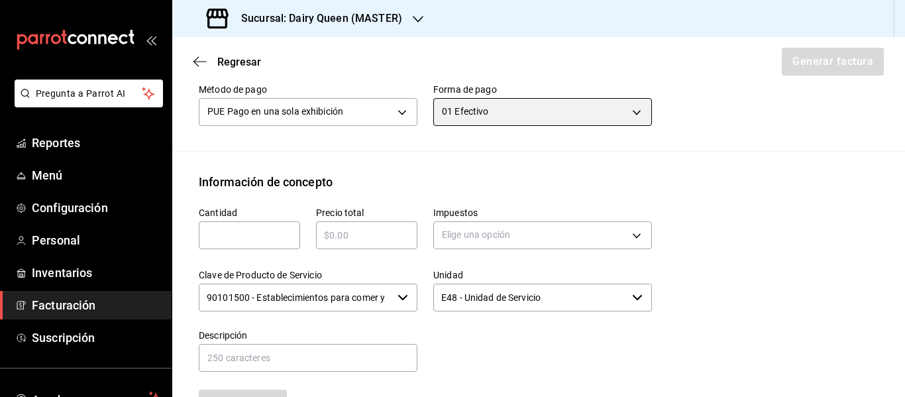
scroll to position [566, 0]
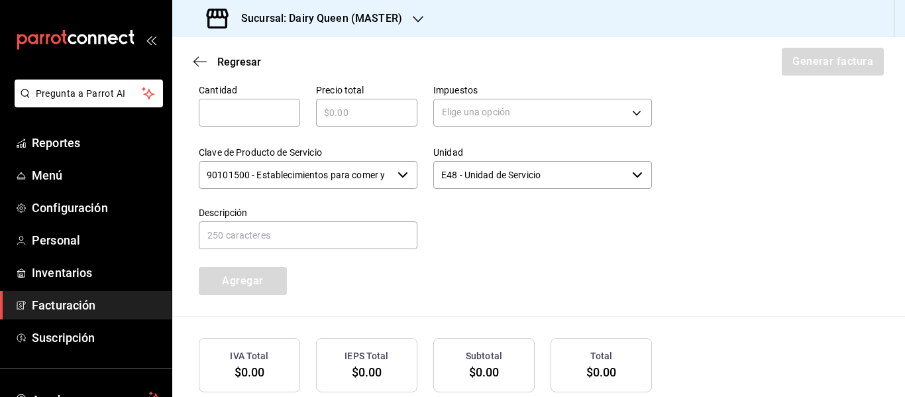
click at [255, 119] on input "text" at bounding box center [249, 113] width 101 height 16
type input "1"
type input "$545"
click at [529, 113] on body "Pregunta a Parrot AI Reportes Menú Configuración Personal Inventarios Facturaci…" at bounding box center [452, 198] width 905 height 397
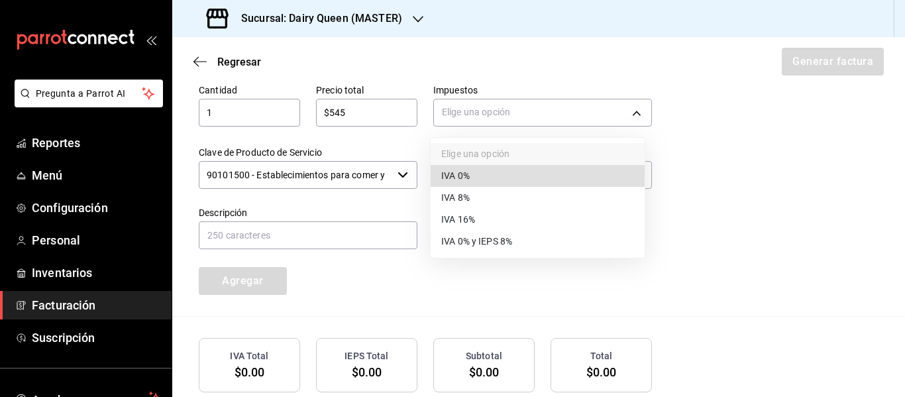
click at [472, 214] on span "IVA 16%" at bounding box center [458, 220] width 34 height 14
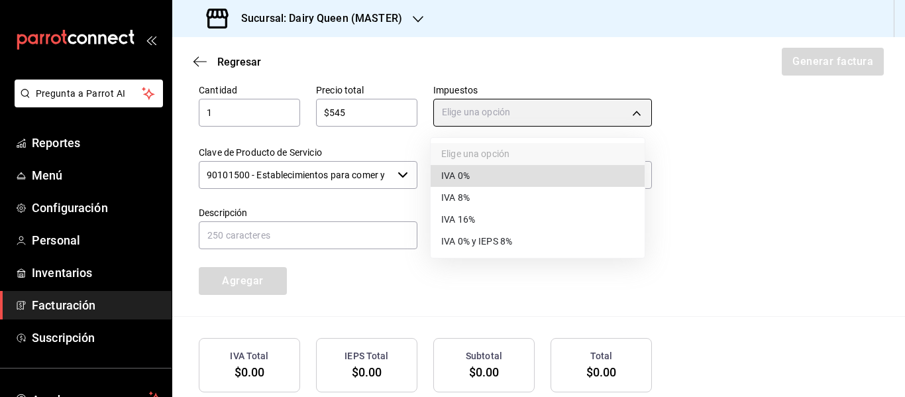
type input "IVA_16"
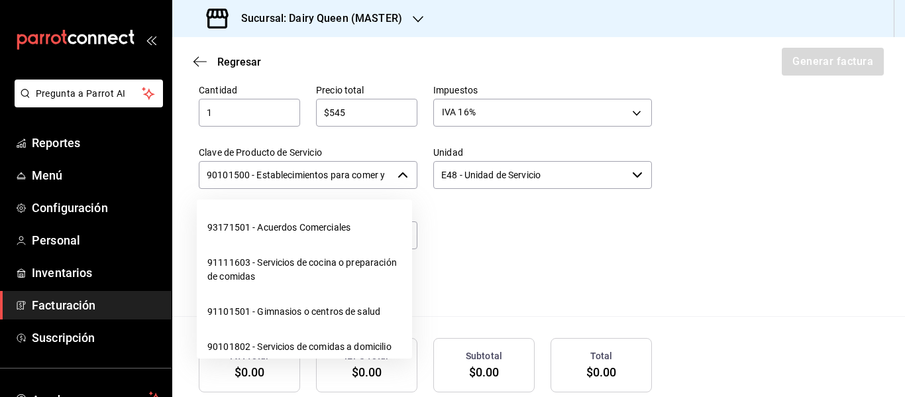
scroll to position [0, 31]
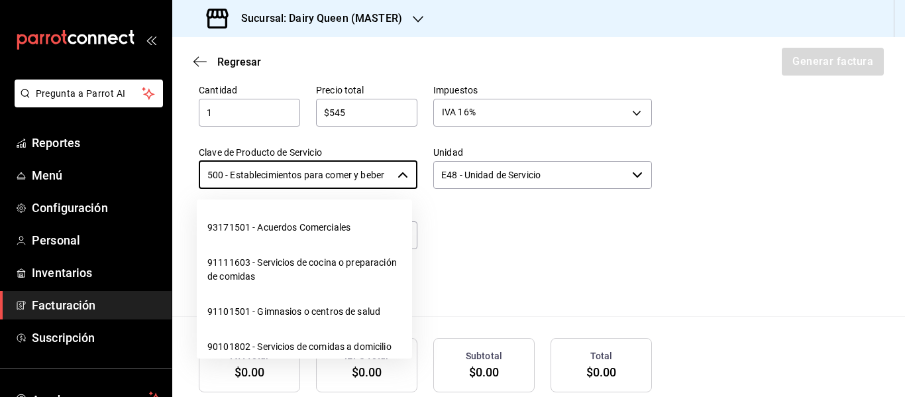
drag, startPoint x: 205, startPoint y: 173, endPoint x: 418, endPoint y: 180, distance: 212.8
click at [418, 180] on div "Cantidad 1 ​ Precio total $545 ​ Impuestos IVA 16% IVA_16 Clave de Producto de …" at bounding box center [417, 181] width 469 height 227
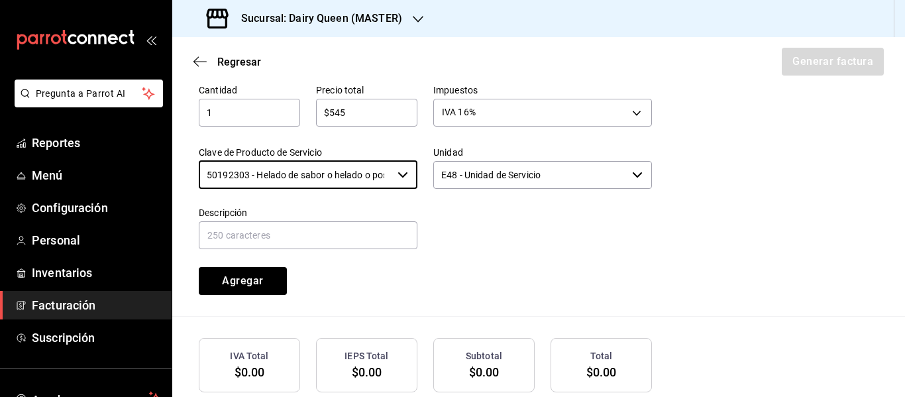
type input "50192303 - Helado de sabor o helado o postre de helado o yogurt congelado"
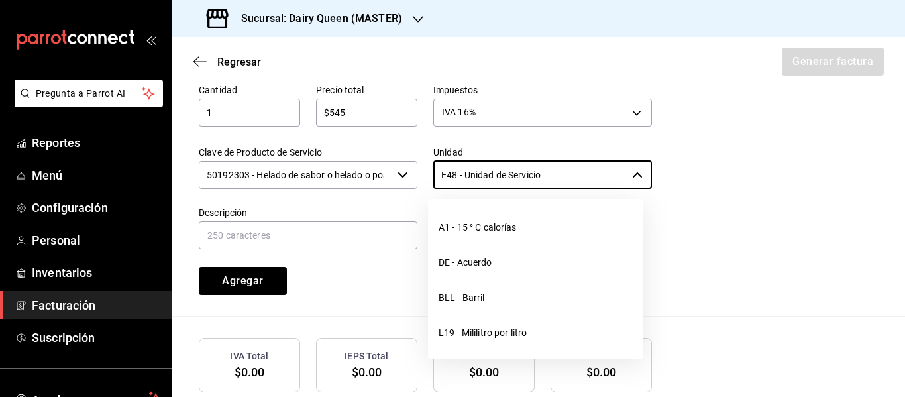
drag, startPoint x: 566, startPoint y: 176, endPoint x: 433, endPoint y: 192, distance: 134.8
click at [433, 192] on body "Pregunta a Parrot AI Reportes Menú Configuración Personal Inventarios Facturaci…" at bounding box center [452, 198] width 905 height 397
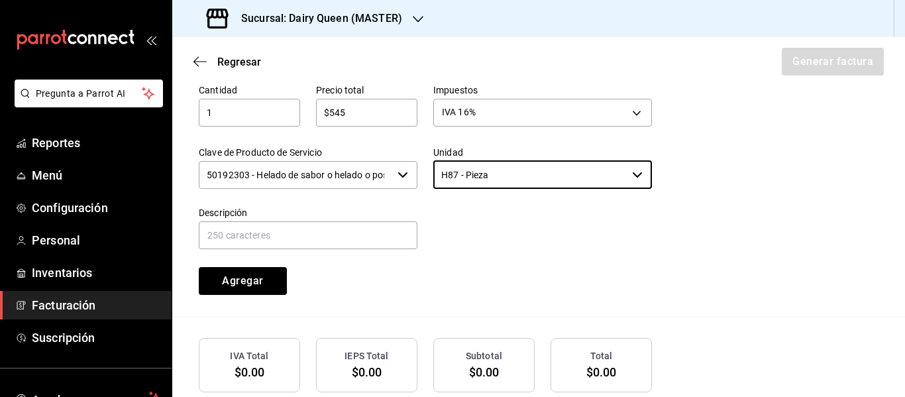
type input "H87 - Pieza"
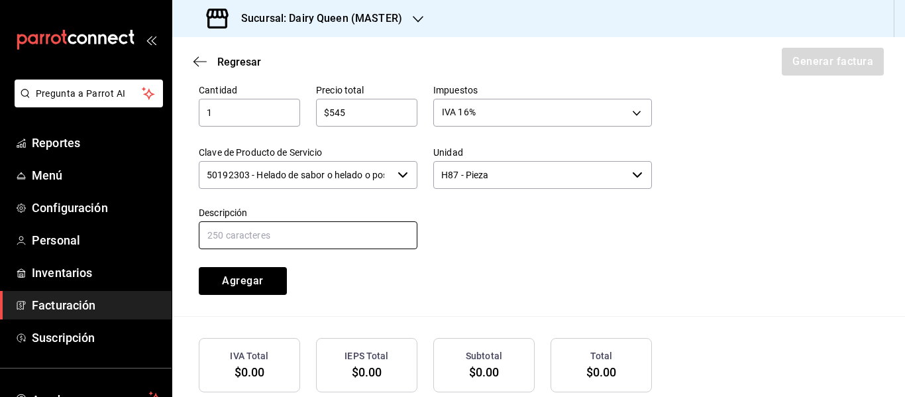
click at [271, 245] on input "text" at bounding box center [308, 235] width 219 height 28
paste input "Pastel De Blizzard® De Oreo®"
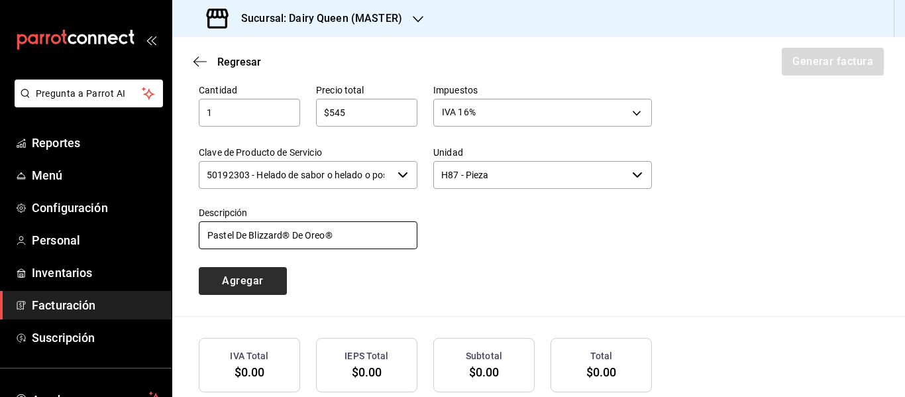
type input "Pastel De Blizzard® De Oreo®"
click at [263, 280] on button "Agregar" at bounding box center [243, 281] width 88 height 28
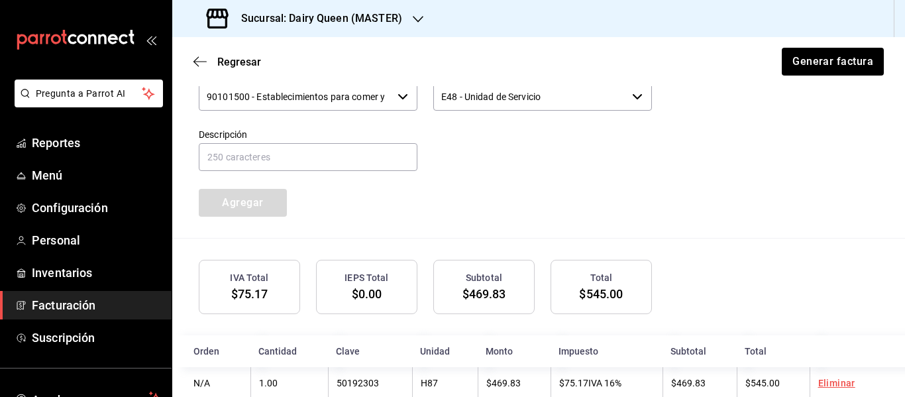
scroll to position [674, 0]
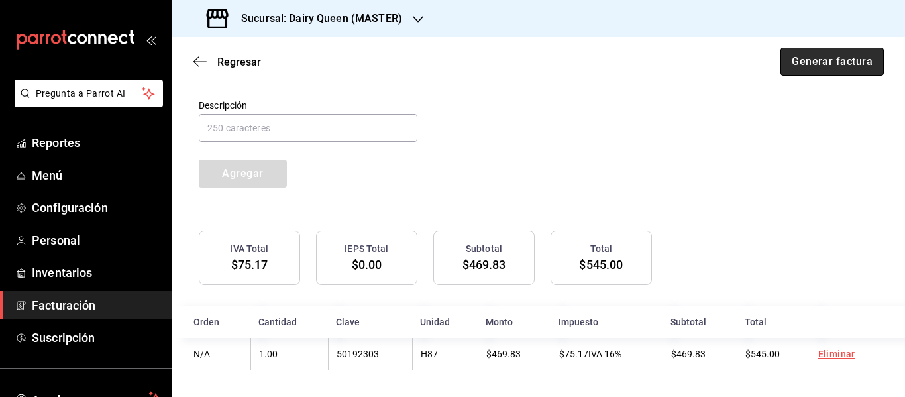
click at [804, 62] on button "Generar factura" at bounding box center [831, 62] width 103 height 28
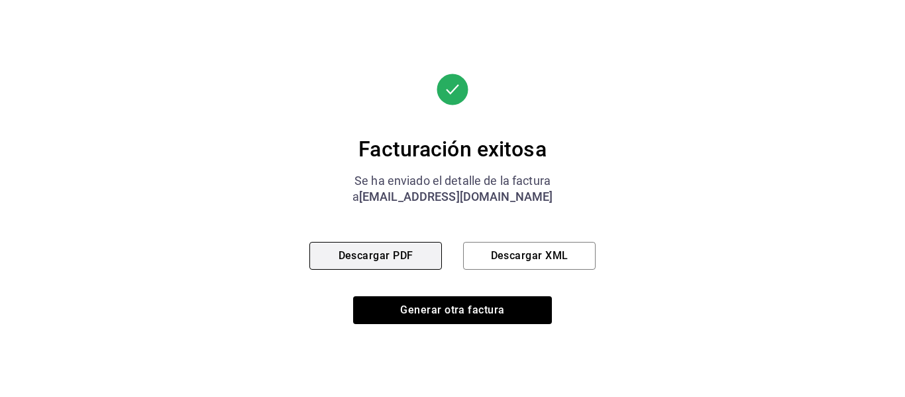
click at [352, 260] on button "Descargar PDF" at bounding box center [375, 256] width 132 height 28
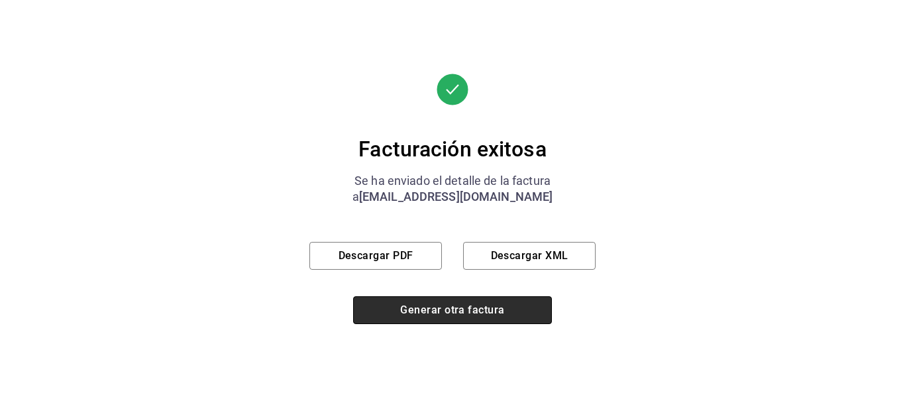
click at [472, 308] on button "Generar otra factura" at bounding box center [452, 310] width 199 height 28
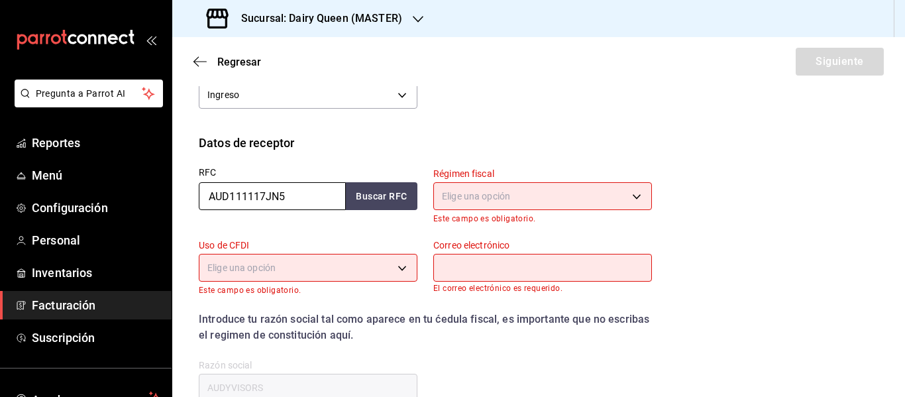
drag, startPoint x: 295, startPoint y: 191, endPoint x: 168, endPoint y: 196, distance: 127.3
click at [168, 196] on div "Pregunta a Parrot AI Reportes Menú Configuración Personal Inventarios Facturaci…" at bounding box center [452, 198] width 905 height 397
paste input "FRU090115D33"
type input "FRU090115D33"
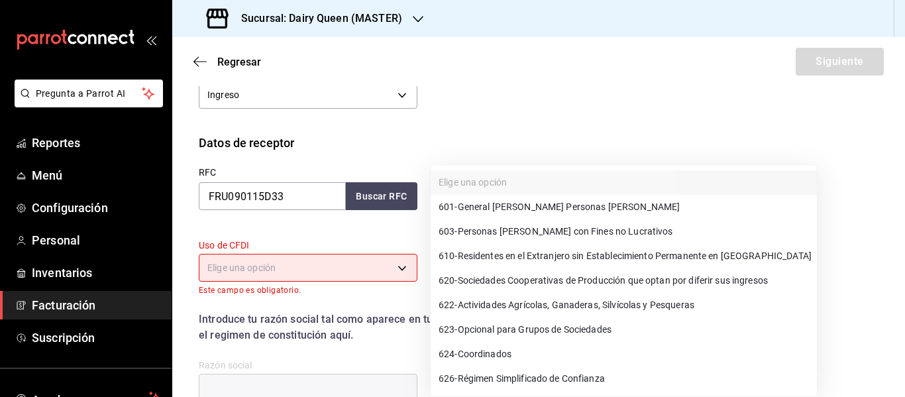
click at [492, 189] on body "Pregunta a Parrot AI Reportes Menú Configuración Personal Inventarios Facturaci…" at bounding box center [452, 198] width 905 height 397
click at [490, 203] on span "601 - General [PERSON_NAME] Personas [PERSON_NAME]" at bounding box center [559, 207] width 241 height 14
type input "601"
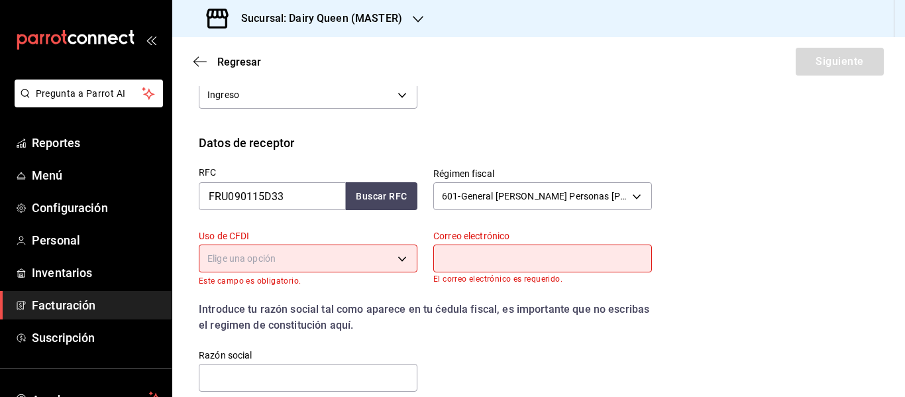
click at [307, 256] on body "Pregunta a Parrot AI Reportes Menú Configuración Personal Inventarios Facturaci…" at bounding box center [452, 198] width 905 height 397
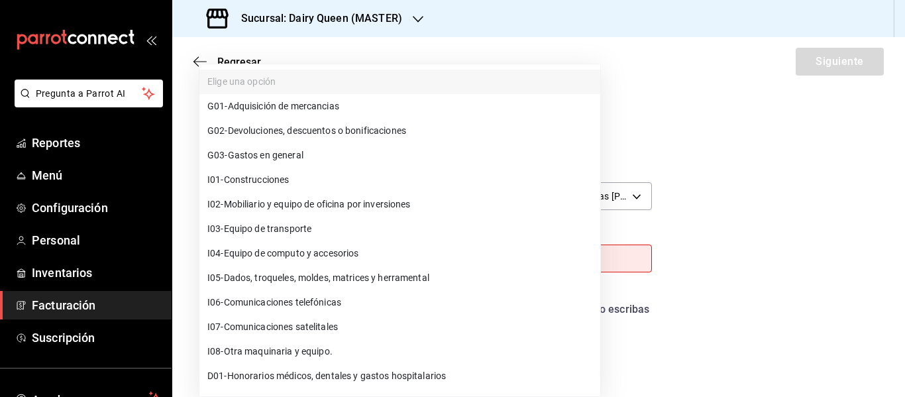
click at [262, 162] on li "G03 - Gastos en general" at bounding box center [399, 155] width 401 height 25
type input "G03"
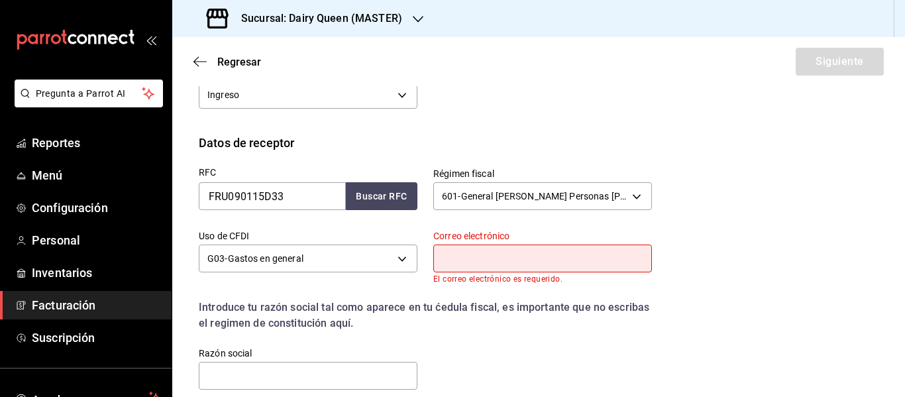
click at [480, 263] on input "text" at bounding box center [542, 258] width 219 height 28
type input "[EMAIL_ADDRESS][DOMAIN_NAME]"
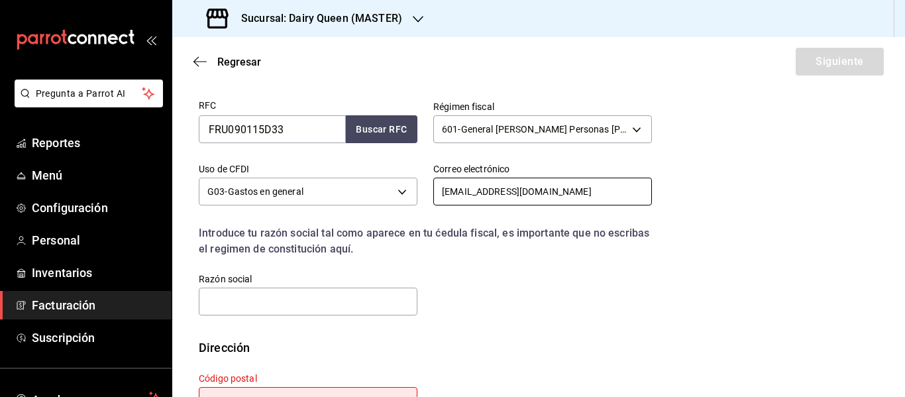
scroll to position [354, 0]
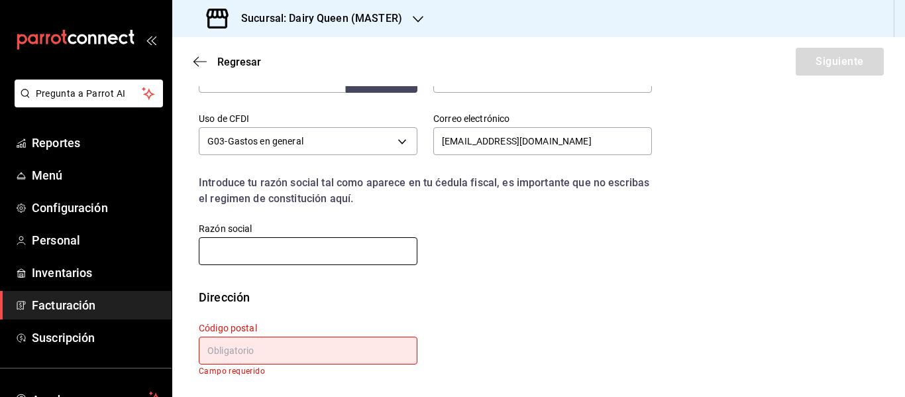
click at [292, 250] on input "text" at bounding box center [308, 251] width 219 height 28
paste input "FRUPACK"
type input "FRUPACK"
click at [308, 349] on input "text" at bounding box center [308, 351] width 219 height 28
paste input "66480"
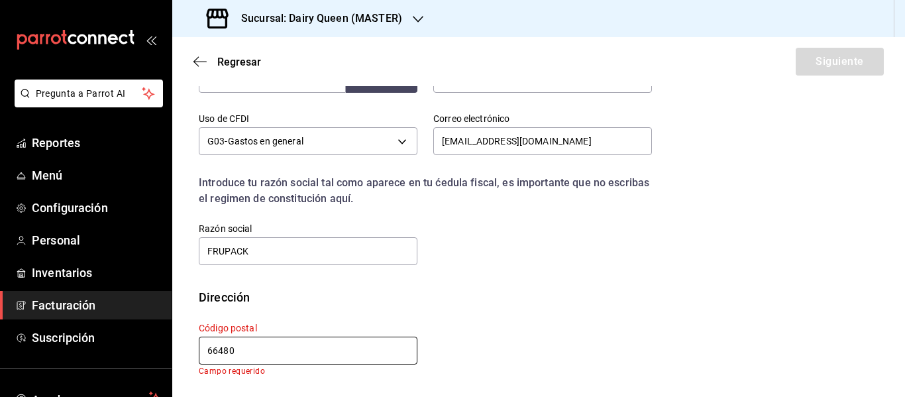
scroll to position [345, 0]
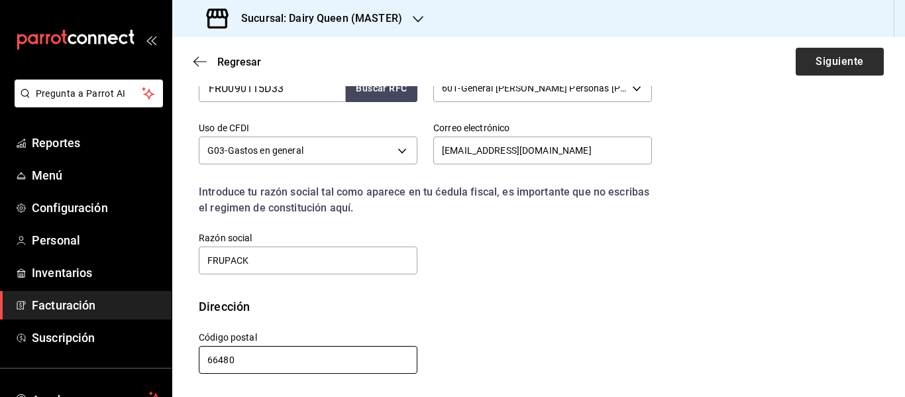
type input "66480"
click at [855, 71] on button "Siguiente" at bounding box center [840, 62] width 88 height 28
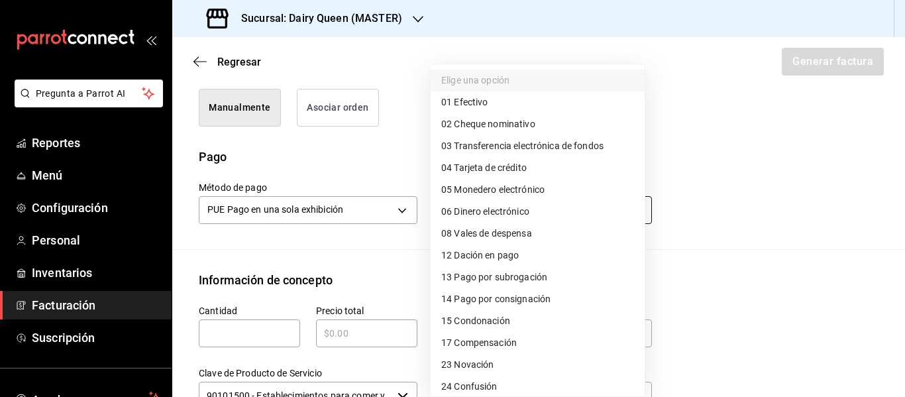
click at [541, 213] on body "Pregunta a Parrot AI Reportes Menú Configuración Personal Inventarios Facturaci…" at bounding box center [452, 198] width 905 height 397
click at [480, 109] on li "01 Efectivo" at bounding box center [538, 102] width 214 height 22
type input "01"
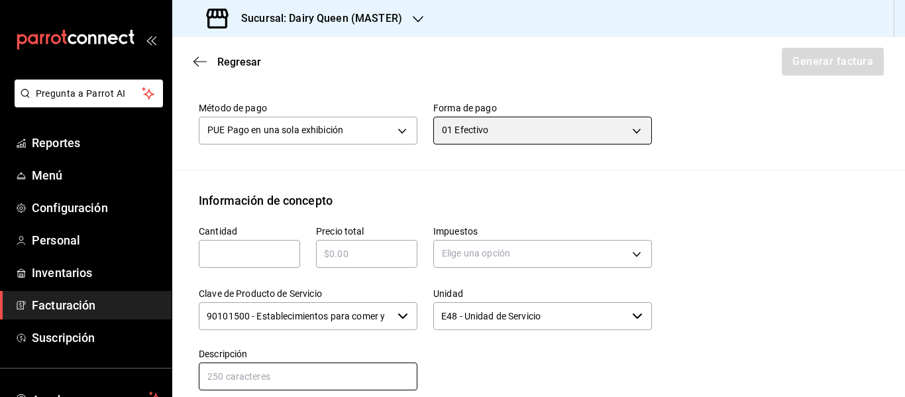
scroll to position [566, 0]
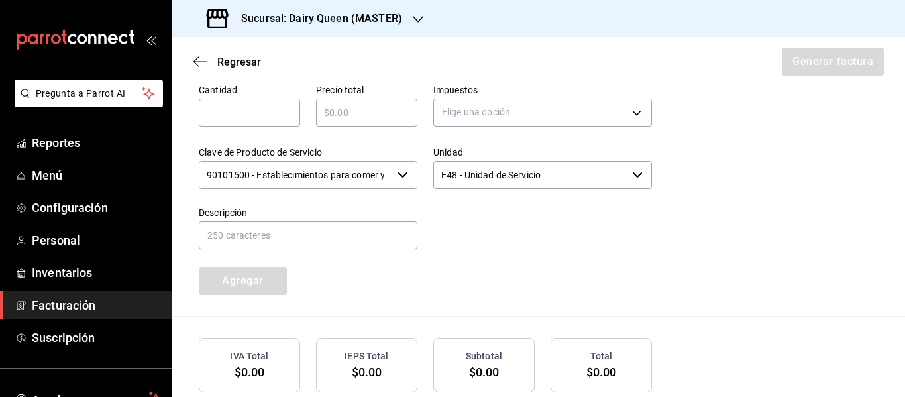
click at [266, 116] on input "text" at bounding box center [249, 113] width 101 height 16
type input "2"
type input "$984"
click at [498, 122] on body "Pregunta a Parrot AI Reportes Menú Configuración Personal Inventarios Facturaci…" at bounding box center [452, 198] width 905 height 397
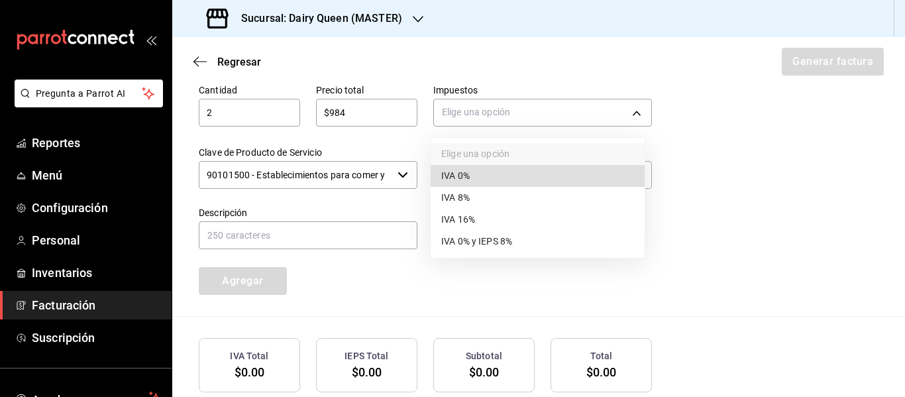
click at [487, 219] on li "IVA 16%" at bounding box center [538, 220] width 214 height 22
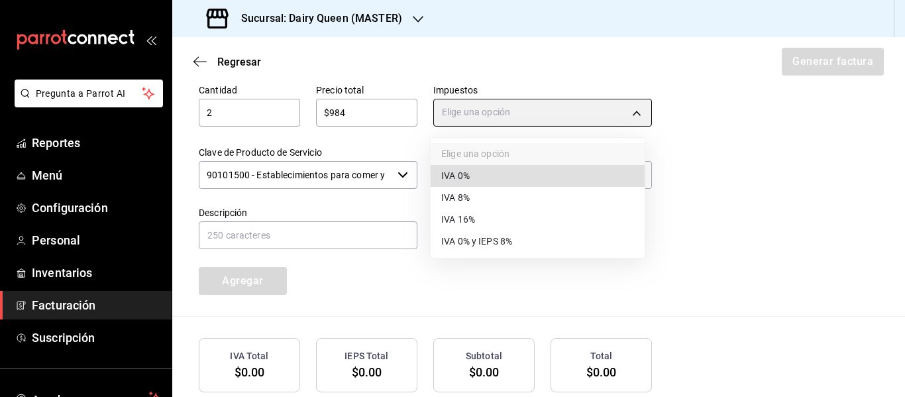
type input "IVA_16"
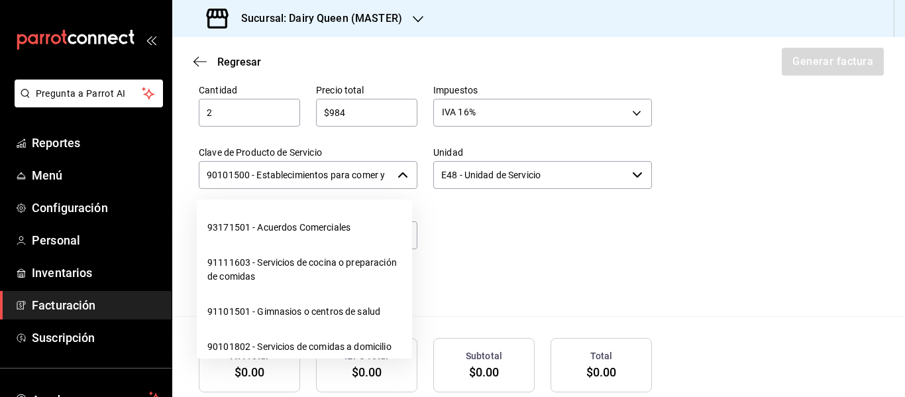
scroll to position [0, 31]
drag, startPoint x: 205, startPoint y: 173, endPoint x: 400, endPoint y: 168, distance: 195.5
click at [400, 168] on div "90101500 - Establecimientos para comer y beber ​" at bounding box center [308, 175] width 219 height 28
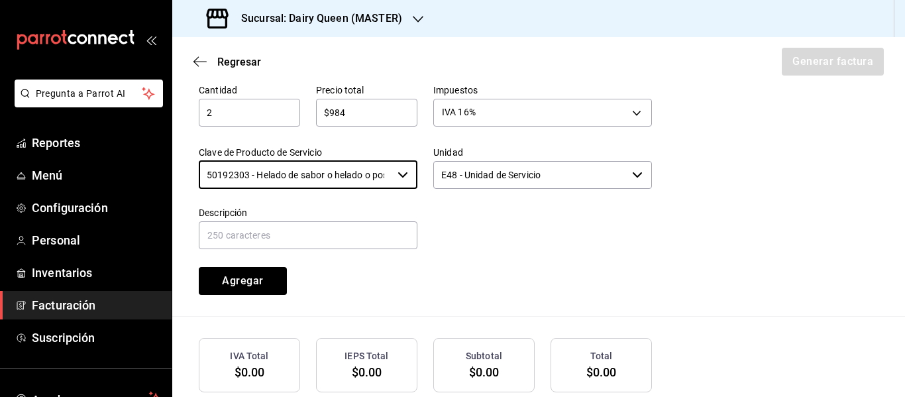
type input "50192303 - Helado de sabor o helado o postre de helado o yogurt congelado"
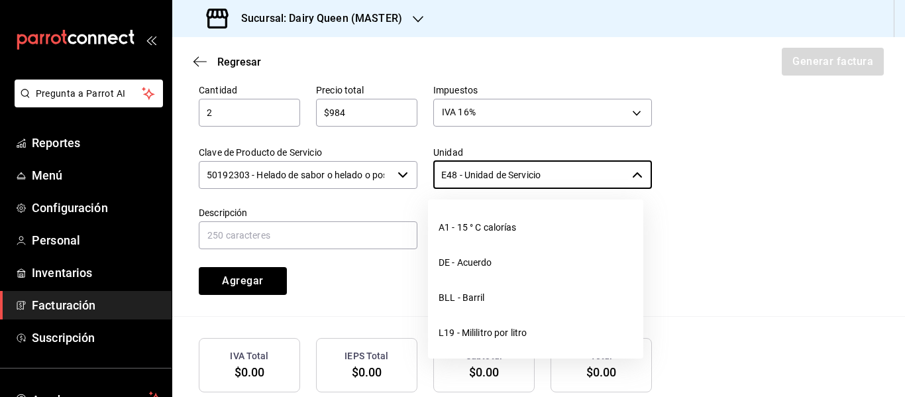
drag, startPoint x: 555, startPoint y: 180, endPoint x: 386, endPoint y: 176, distance: 169.0
click at [386, 176] on div "Cantidad 2 ​ Precio total $984 ​ Impuestos IVA 16% IVA_16 Clave de Producto de …" at bounding box center [417, 181] width 469 height 227
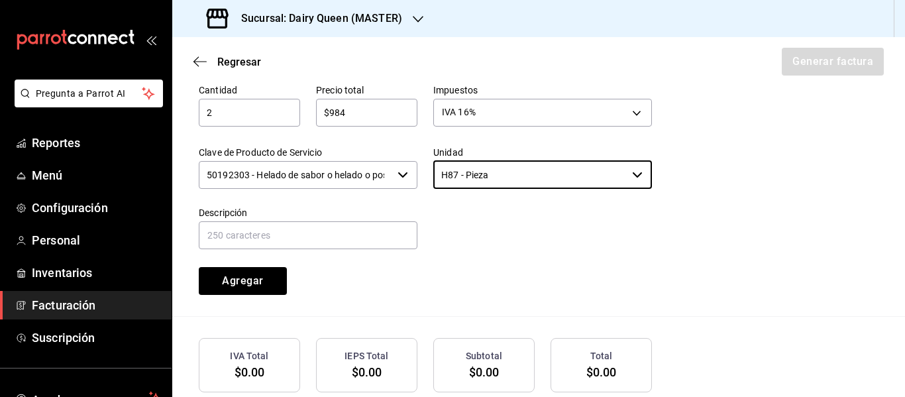
type input "H87 - Pieza"
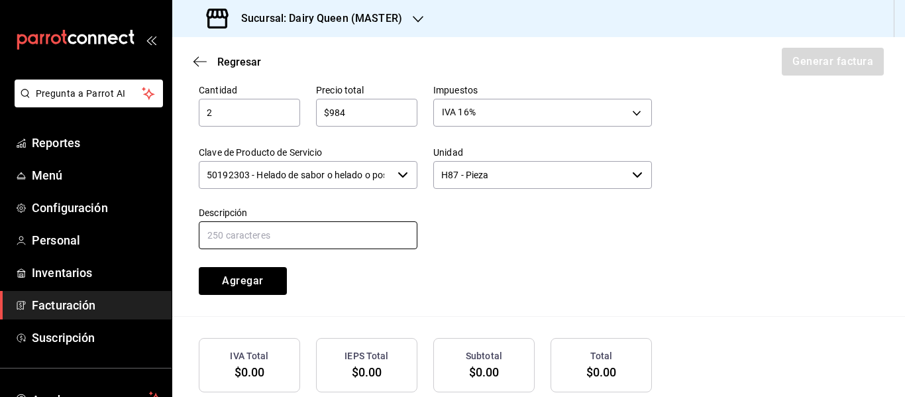
click at [274, 234] on input "text" at bounding box center [308, 235] width 219 height 28
paste input "Pastel Blizzard® Fresa Pay De Queso"
type input "Pastel Blizzard® Fresa Pay De Queso"
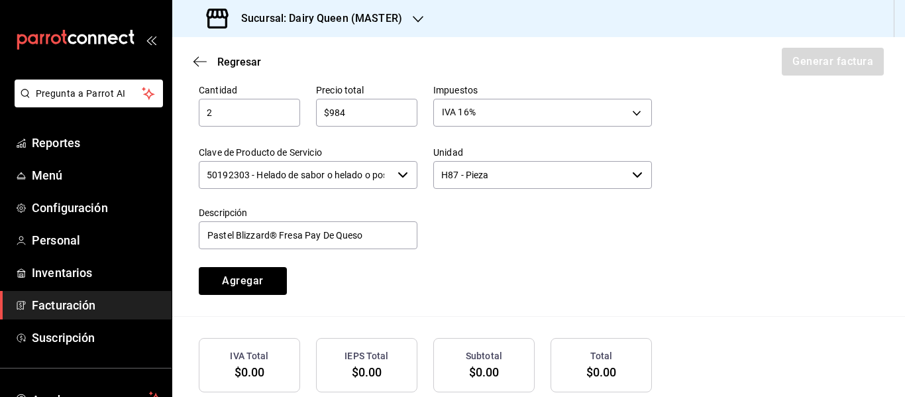
click at [531, 229] on div at bounding box center [534, 221] width 234 height 60
click at [257, 109] on input "2" at bounding box center [249, 113] width 101 height 16
type input "1"
drag, startPoint x: 362, startPoint y: 110, endPoint x: 272, endPoint y: 115, distance: 90.9
click at [274, 115] on div "Cantidad 1 ​ Precio total $984 ​ Impuestos IVA 16% IVA_16 Clave de Producto de …" at bounding box center [417, 181] width 469 height 227
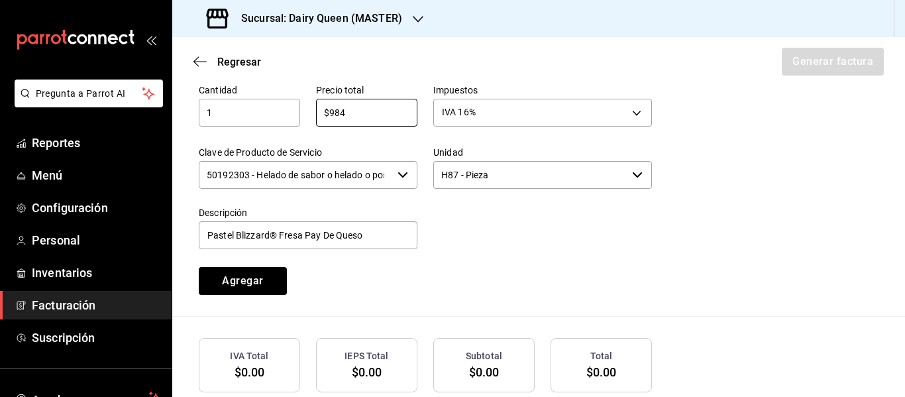
click at [272, 115] on input "1" at bounding box center [249, 113] width 101 height 16
click at [362, 117] on input "$984" at bounding box center [366, 113] width 101 height 16
type input "$545"
click at [260, 284] on button "Agregar" at bounding box center [243, 281] width 88 height 28
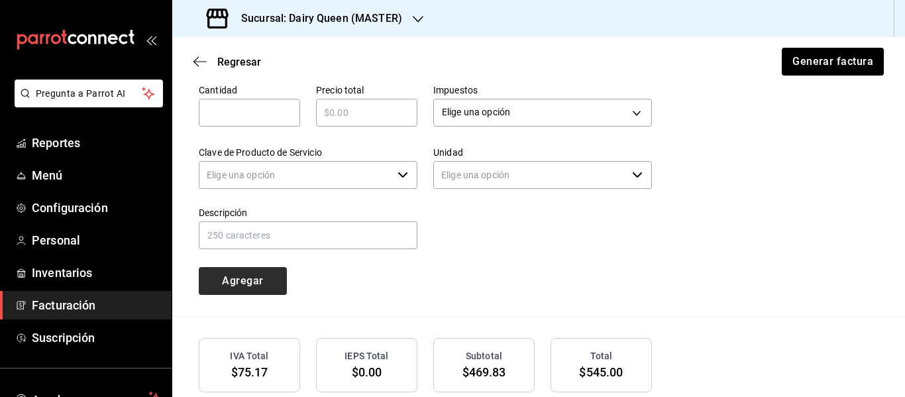
type input "90101500 - Establecimientos para comer y beber"
type input "E48 - Unidad de Servicio"
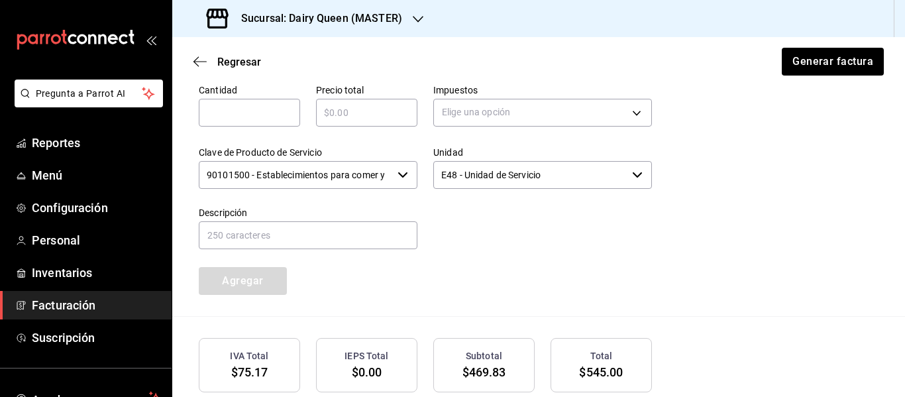
click at [258, 107] on input "text" at bounding box center [249, 113] width 101 height 16
type input "1"
type input "$439"
click at [488, 116] on body "Pregunta a Parrot AI Reportes Menú Configuración Personal Inventarios Facturaci…" at bounding box center [452, 198] width 905 height 397
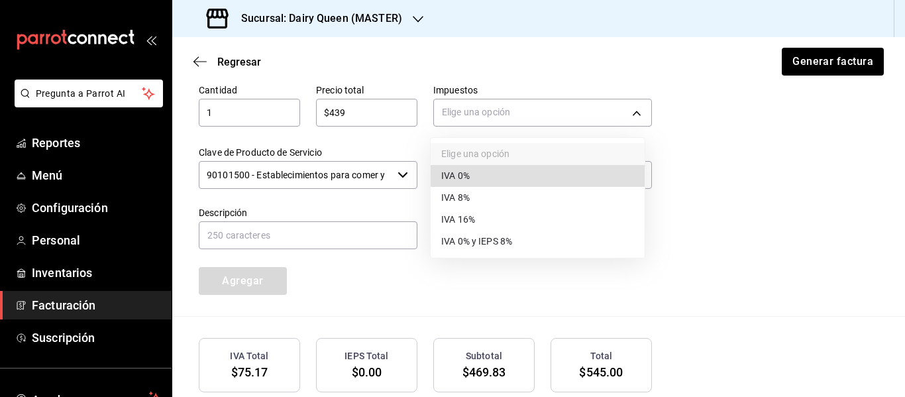
click at [491, 213] on li "IVA 16%" at bounding box center [538, 220] width 214 height 22
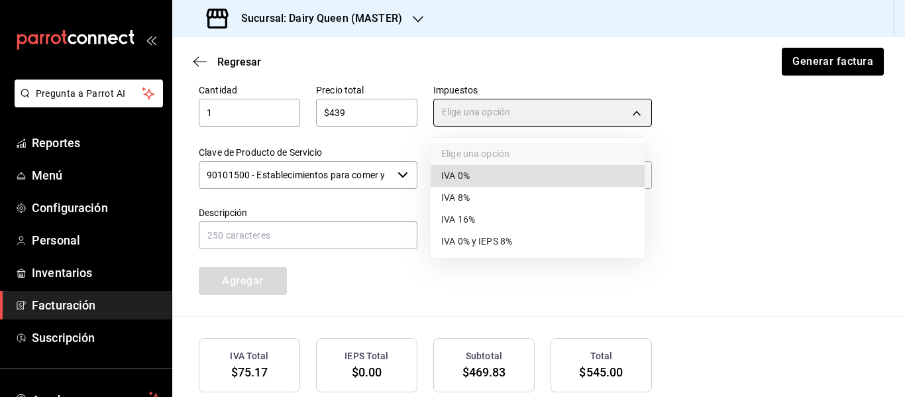
type input "IVA_16"
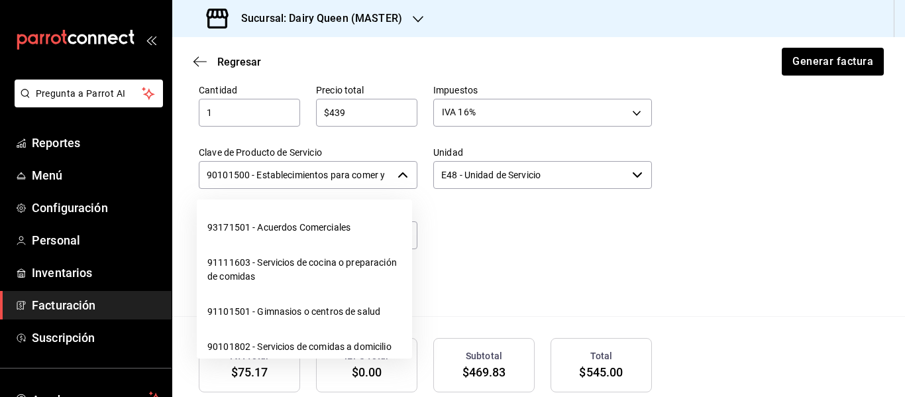
scroll to position [0, 31]
drag, startPoint x: 210, startPoint y: 178, endPoint x: 393, endPoint y: 168, distance: 183.8
click at [393, 168] on div "90101500 - Establecimientos para comer y beber ​" at bounding box center [308, 175] width 219 height 28
type input "9"
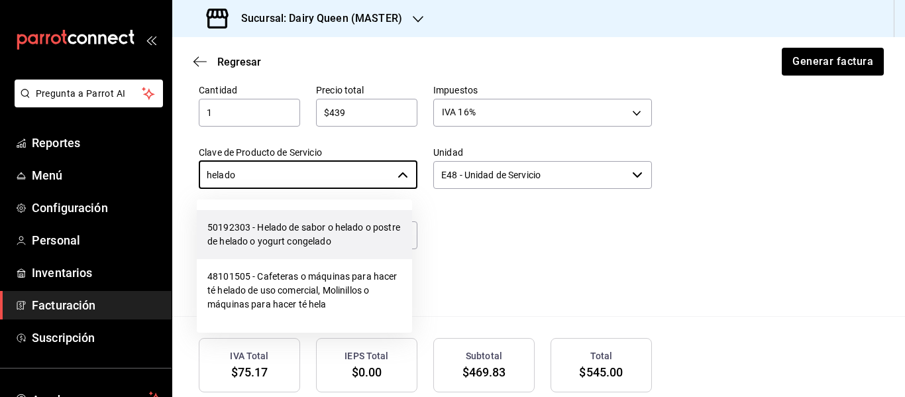
click at [259, 237] on li "50192303 - Helado de sabor o helado o postre de helado o yogurt congelado" at bounding box center [304, 234] width 215 height 49
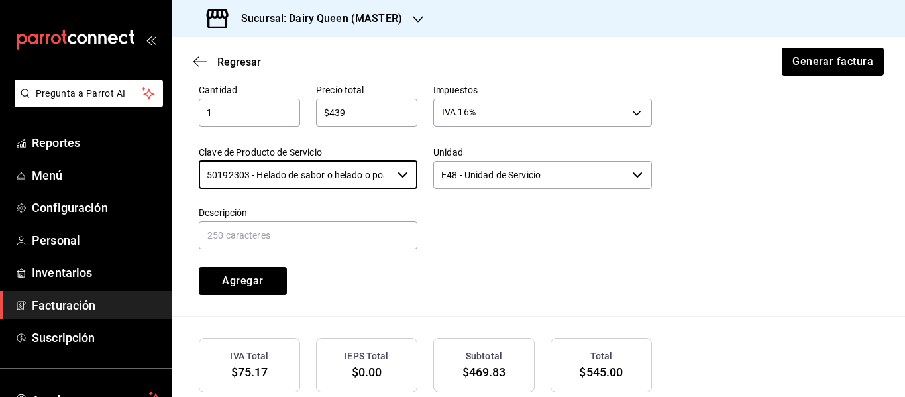
type input "50192303 - Helado de sabor o helado o postre de helado o yogurt congelado"
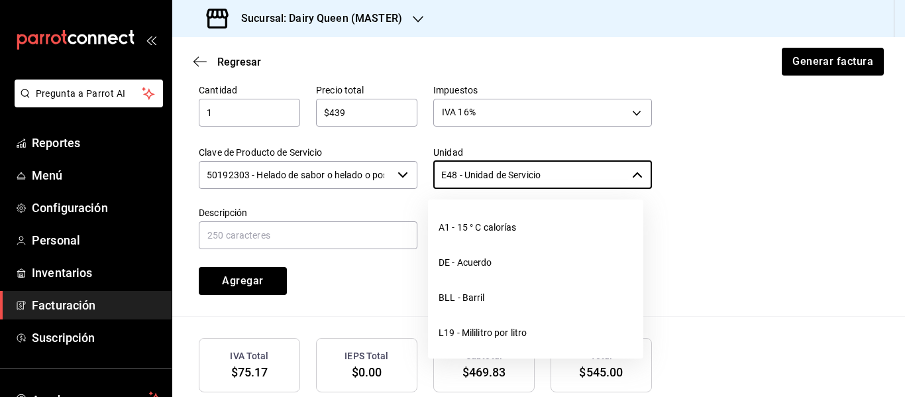
drag, startPoint x: 582, startPoint y: 174, endPoint x: 427, endPoint y: 170, distance: 155.1
click at [427, 170] on div "Unidad E48 - Unidad de Servicio ​" at bounding box center [534, 160] width 234 height 60
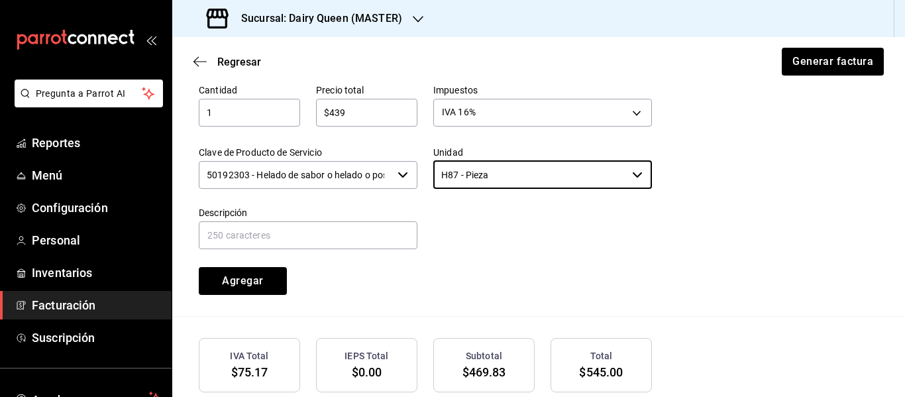
type input "H87 - Pieza"
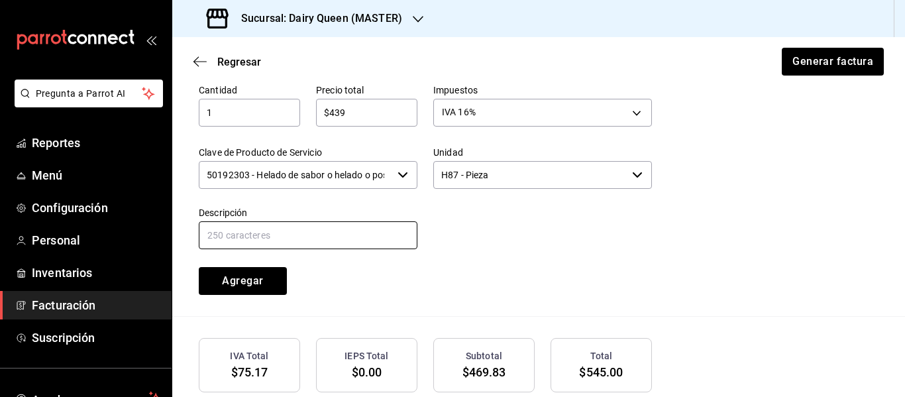
click at [321, 232] on input "text" at bounding box center [308, 235] width 219 height 28
paste input "Pastel Blizzard® Fresa Pay De Queso"
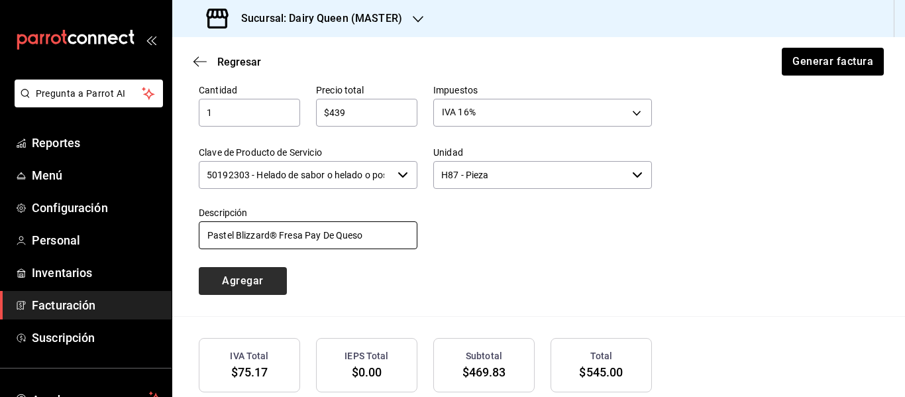
type input "Pastel Blizzard® Fresa Pay De Queso"
click at [218, 283] on button "Agregar" at bounding box center [243, 281] width 88 height 28
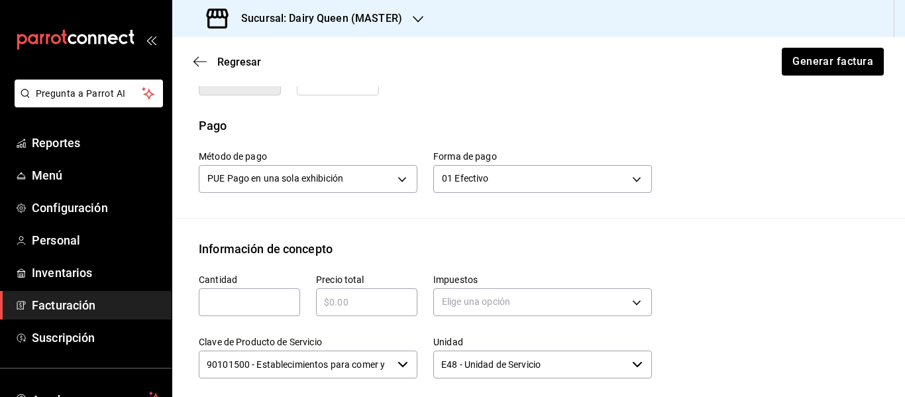
scroll to position [707, 0]
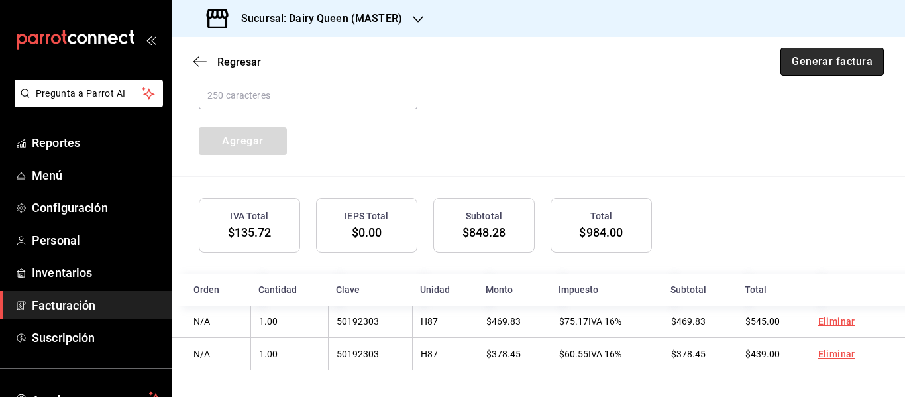
click at [838, 66] on button "Generar factura" at bounding box center [831, 62] width 103 height 28
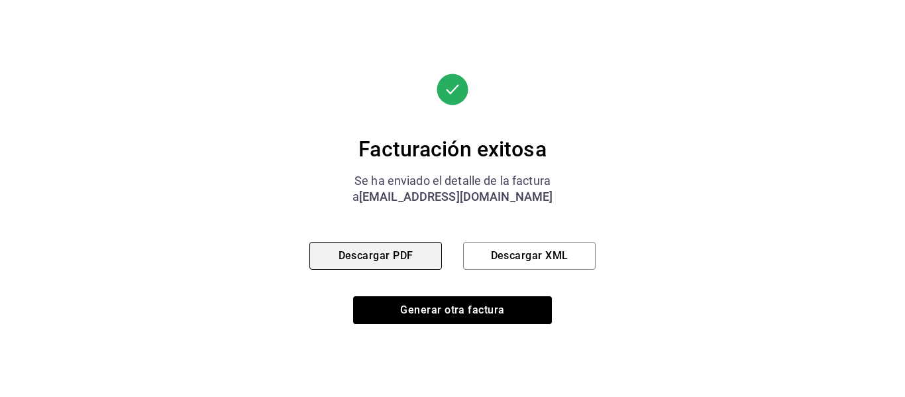
click at [374, 267] on button "Descargar PDF" at bounding box center [375, 256] width 132 height 28
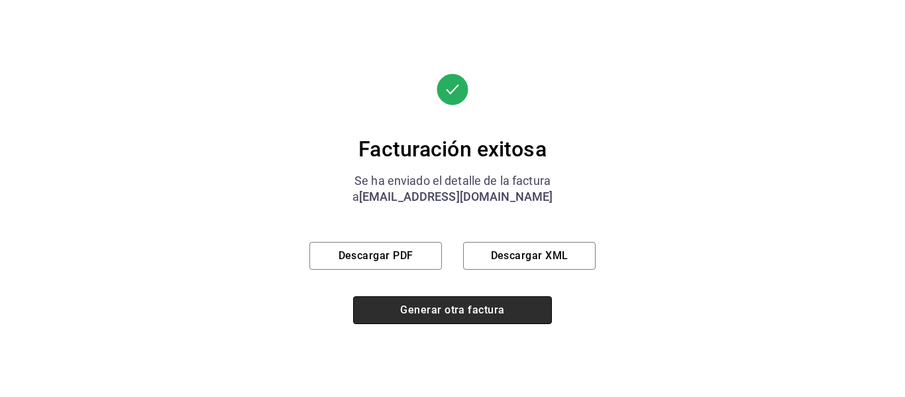
click at [452, 303] on button "Generar otra factura" at bounding box center [452, 310] width 199 height 28
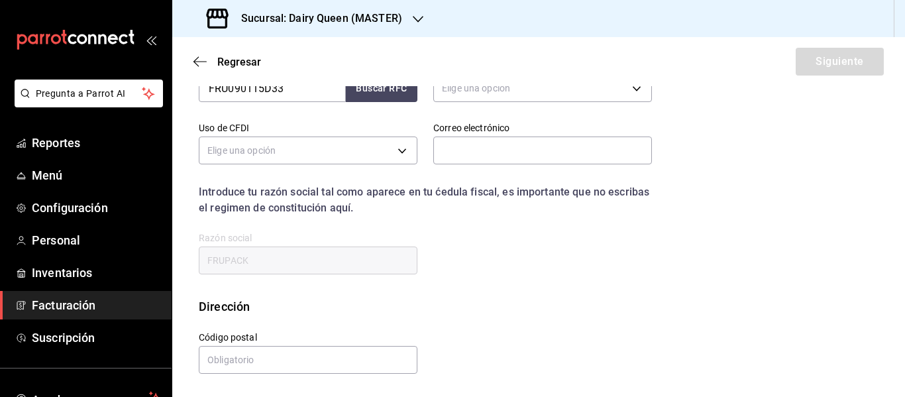
scroll to position [237, 0]
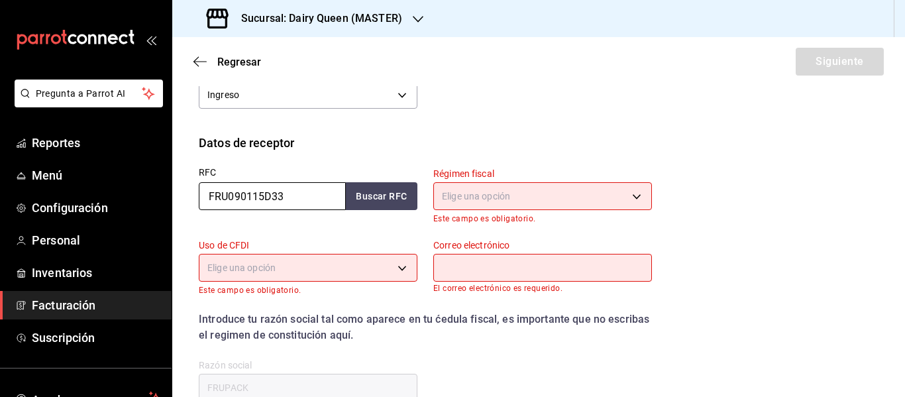
drag, startPoint x: 299, startPoint y: 193, endPoint x: 203, endPoint y: 204, distance: 96.7
click at [207, 204] on input "FRU090115D33" at bounding box center [272, 196] width 147 height 28
paste input "MRE8807127Z8"
type input "MRE8807127Z8"
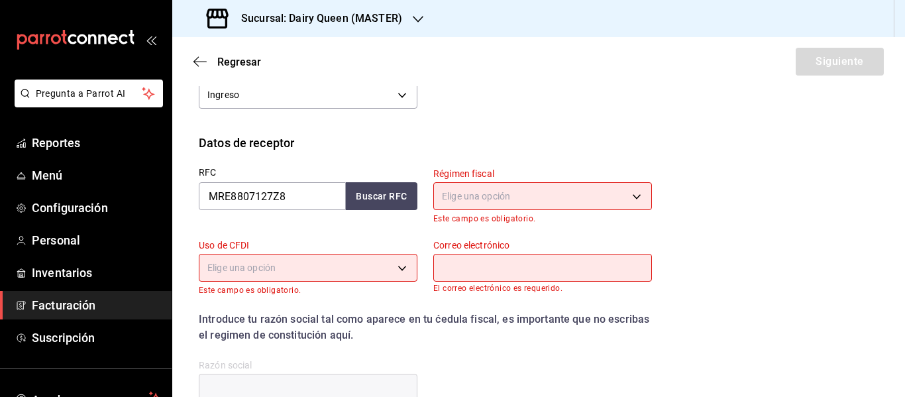
click at [512, 199] on body "Pregunta a Parrot AI Reportes Menú Configuración Personal Inventarios Facturaci…" at bounding box center [452, 198] width 905 height 397
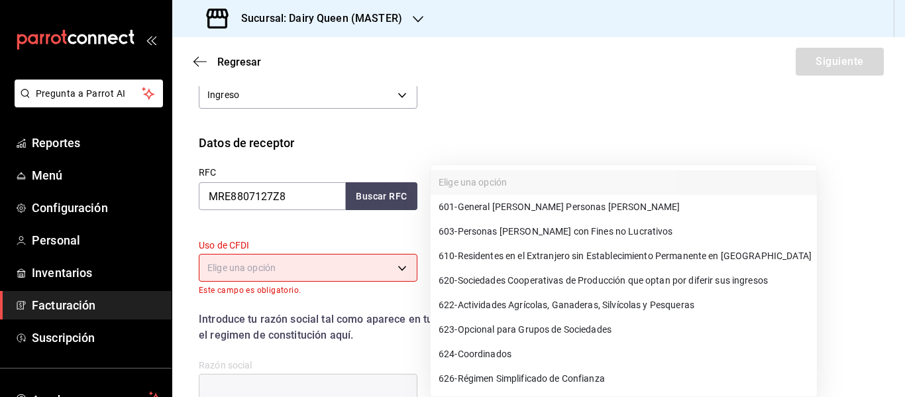
click at [506, 211] on span "601 - General [PERSON_NAME] Personas [PERSON_NAME]" at bounding box center [559, 207] width 241 height 14
type input "601"
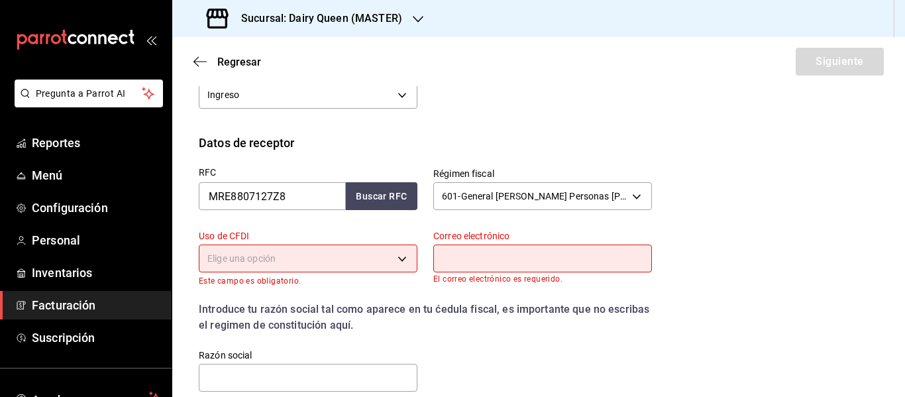
click at [281, 259] on body "Pregunta a Parrot AI Reportes Menú Configuración Personal Inventarios Facturaci…" at bounding box center [452, 198] width 905 height 397
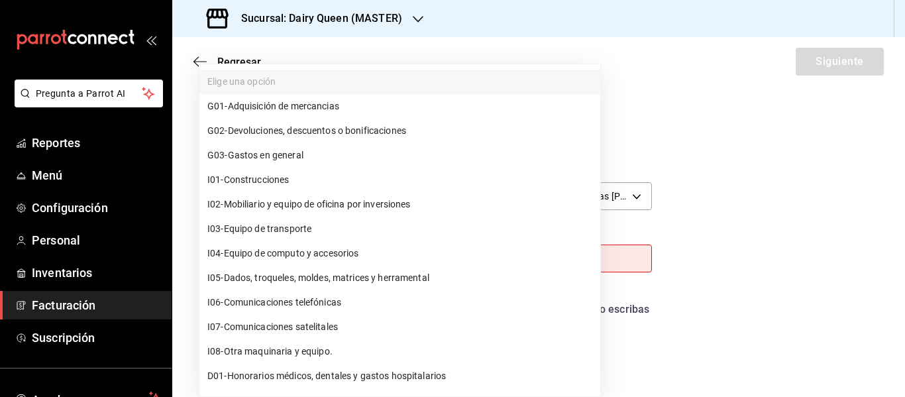
click at [269, 154] on span "G03 - Gastos en general" at bounding box center [255, 155] width 96 height 14
type input "G03"
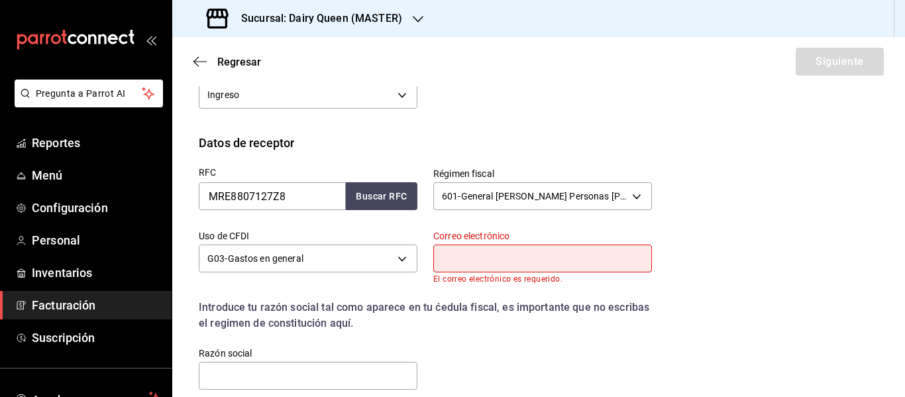
click at [475, 263] on input "text" at bounding box center [542, 258] width 219 height 28
type input "[EMAIL_ADDRESS][DOMAIN_NAME]"
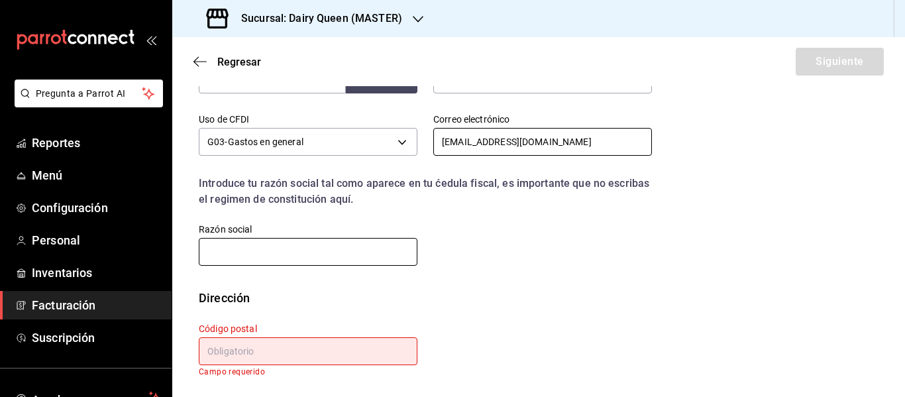
scroll to position [354, 0]
click at [290, 250] on input "text" at bounding box center [308, 251] width 219 height 28
paste input "MICRO-RED"
type input "MICRO-RED"
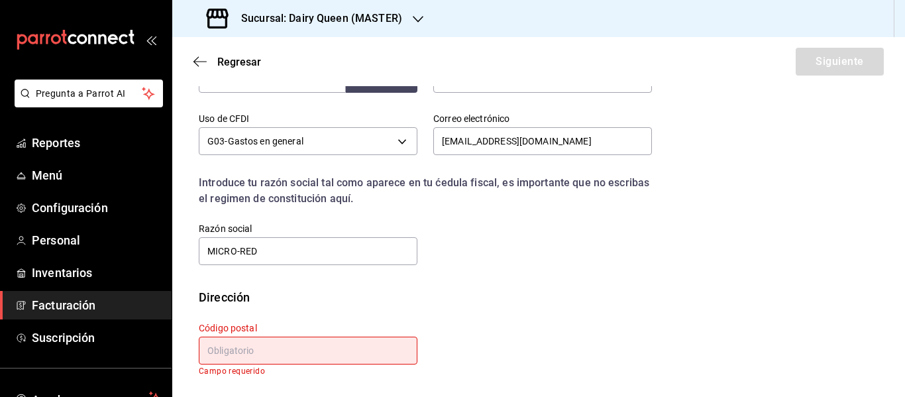
click at [245, 359] on input "text" at bounding box center [308, 351] width 219 height 28
paste input "64610"
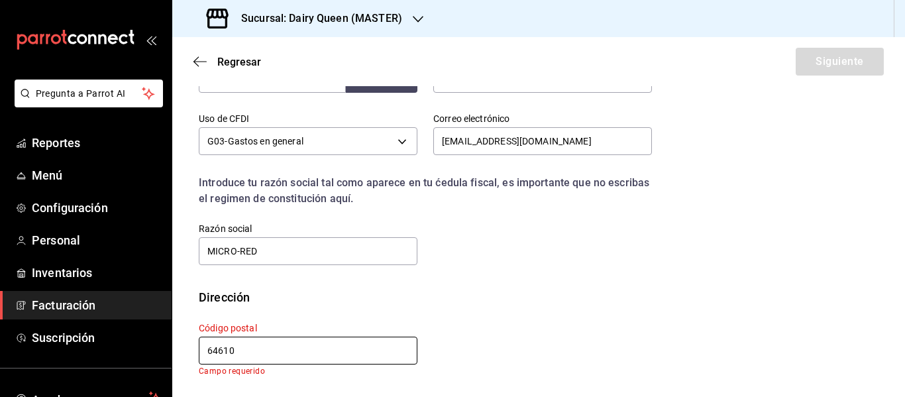
scroll to position [345, 0]
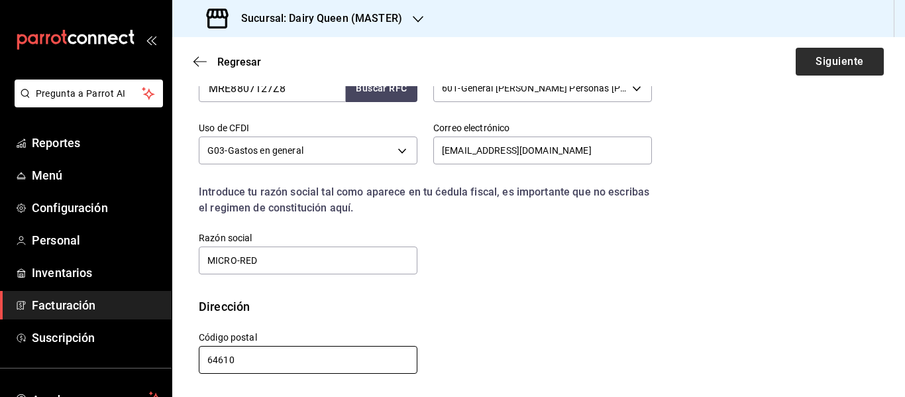
type input "64610"
click at [808, 62] on button "Siguiente" at bounding box center [840, 62] width 88 height 28
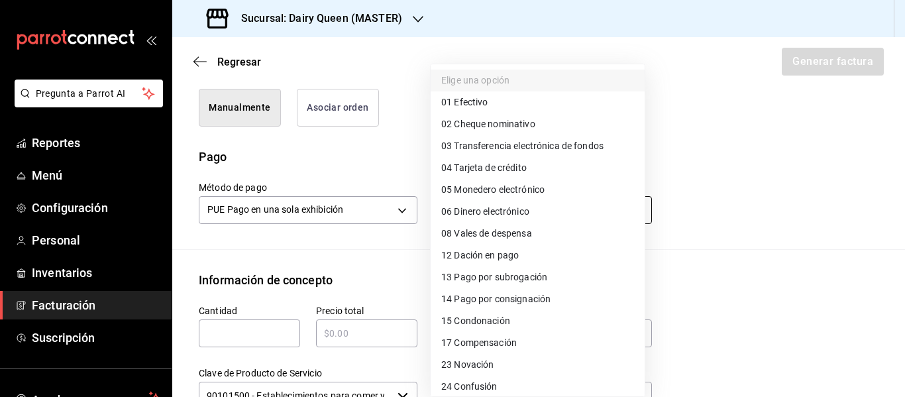
click at [487, 215] on body "Pregunta a Parrot AI Reportes Menú Configuración Personal Inventarios Facturaci…" at bounding box center [452, 198] width 905 height 397
click at [474, 101] on span "01 Efectivo" at bounding box center [464, 102] width 46 height 14
type input "01"
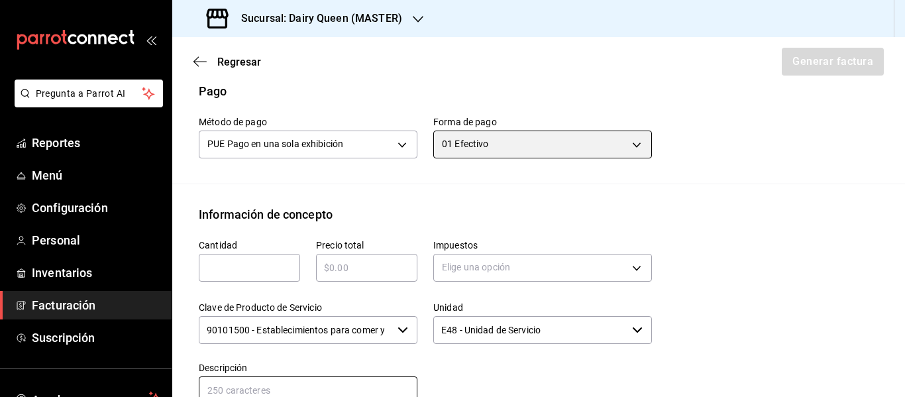
scroll to position [566, 0]
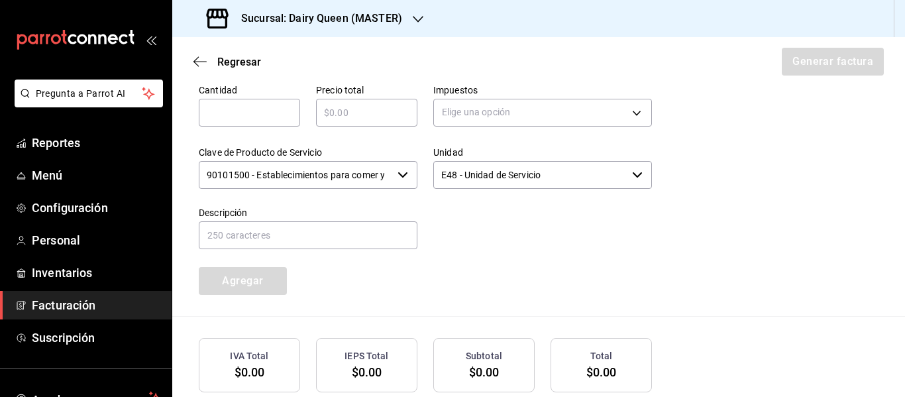
click at [272, 112] on input "text" at bounding box center [249, 113] width 101 height 16
type input "1"
type input "$545"
click at [503, 116] on body "Pregunta a Parrot AI Reportes Menú Configuración Personal Inventarios Facturaci…" at bounding box center [452, 198] width 905 height 397
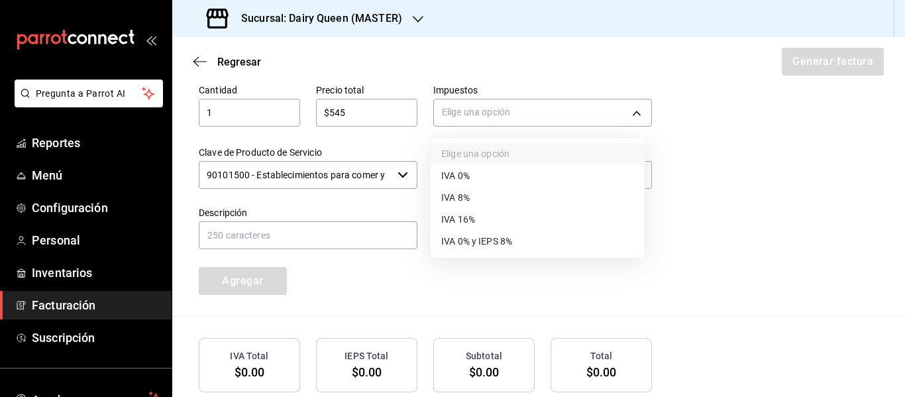
click at [472, 218] on span "IVA 16%" at bounding box center [458, 220] width 34 height 14
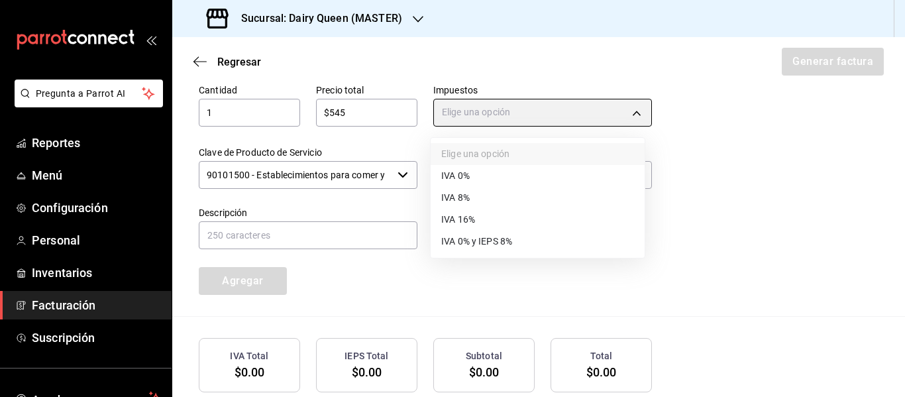
type input "IVA_16"
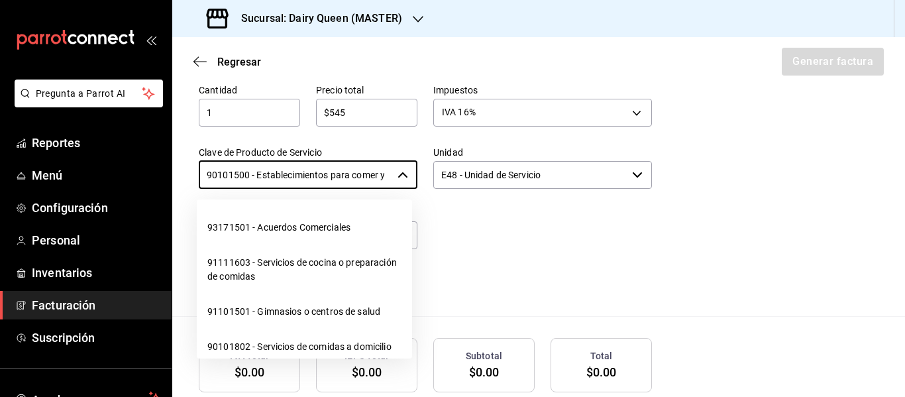
scroll to position [0, 31]
drag, startPoint x: 203, startPoint y: 174, endPoint x: 447, endPoint y: 182, distance: 244.6
click at [447, 182] on div "Cantidad 1 ​ Precio total $545 ​ Impuestos IVA 16% IVA_16 Clave de Producto de …" at bounding box center [417, 181] width 469 height 227
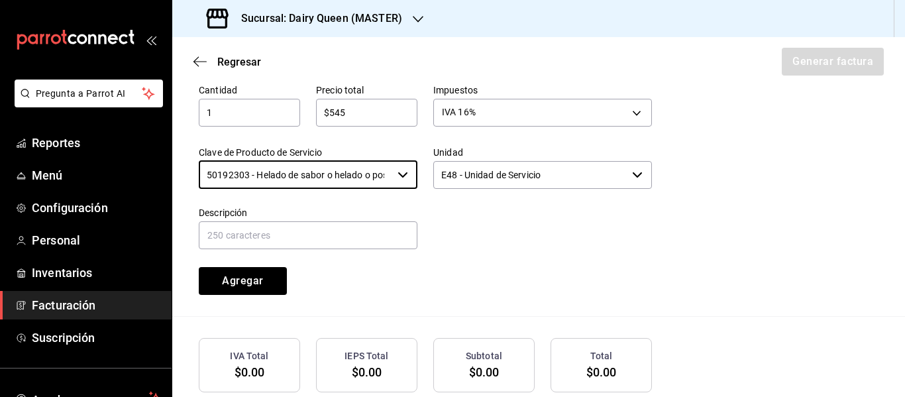
type input "50192303 - Helado de sabor o helado o postre de helado o yogurt congelado"
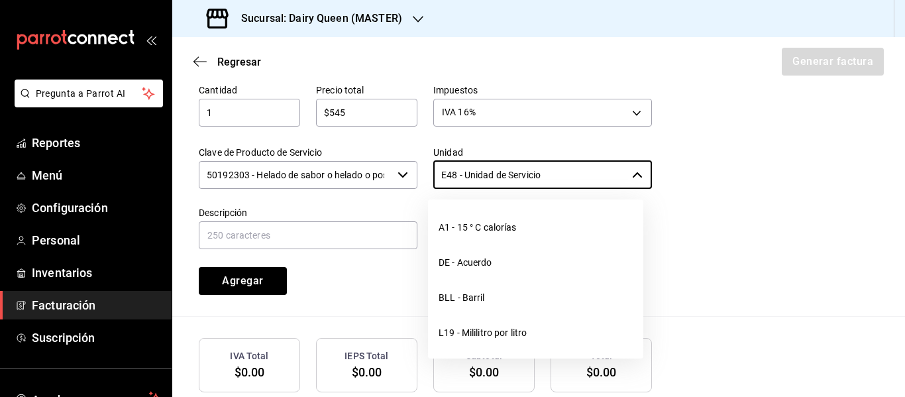
drag, startPoint x: 562, startPoint y: 179, endPoint x: 397, endPoint y: 182, distance: 165.6
click at [397, 182] on div "Cantidad 1 ​ Precio total $545 ​ Impuestos IVA 16% IVA_16 Clave de Producto de …" at bounding box center [417, 181] width 469 height 227
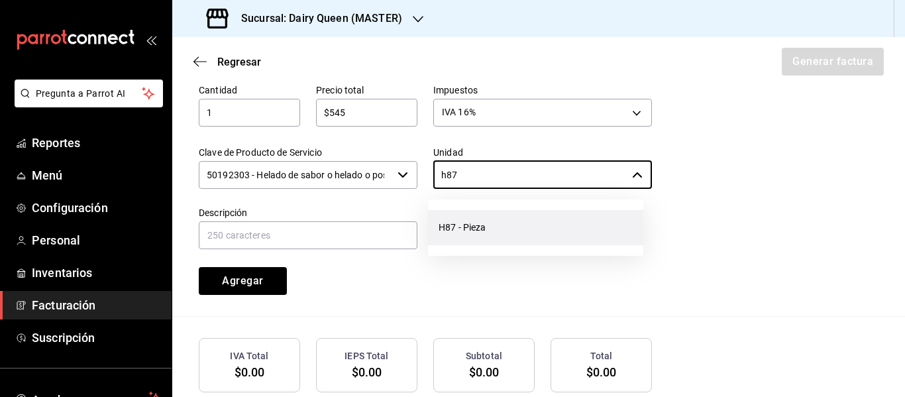
click at [470, 229] on li "H87 - Pieza" at bounding box center [535, 227] width 215 height 35
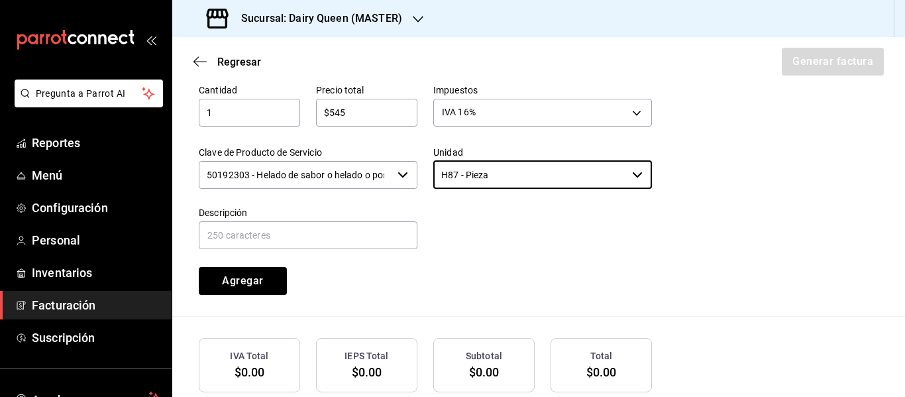
type input "H87 - Pieza"
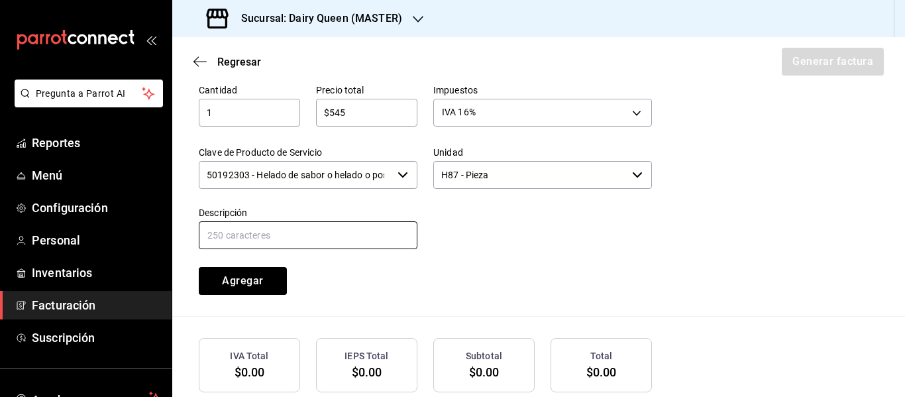
click at [281, 229] on input "text" at bounding box center [308, 235] width 219 height 28
paste input "Pastel De Blizzard® De Oreo®"
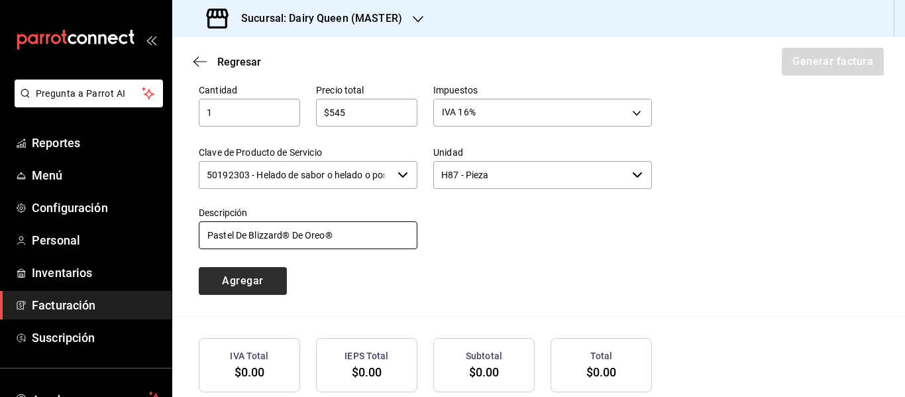
type input "Pastel De Blizzard® De Oreo®"
click at [272, 285] on button "Agregar" at bounding box center [243, 281] width 88 height 28
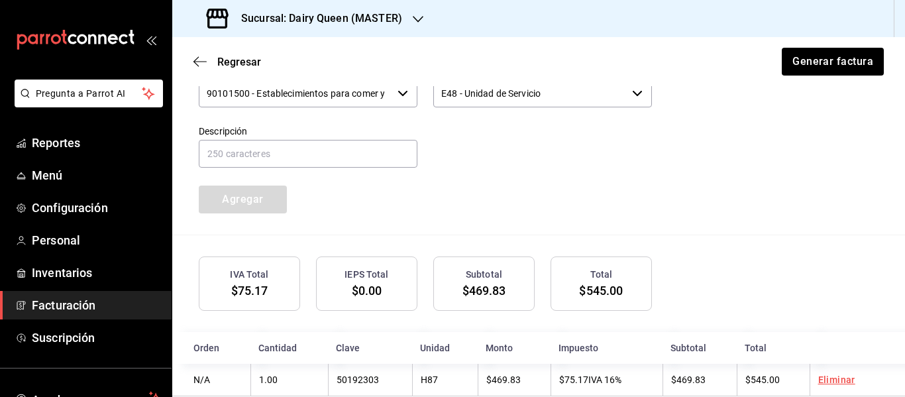
scroll to position [674, 0]
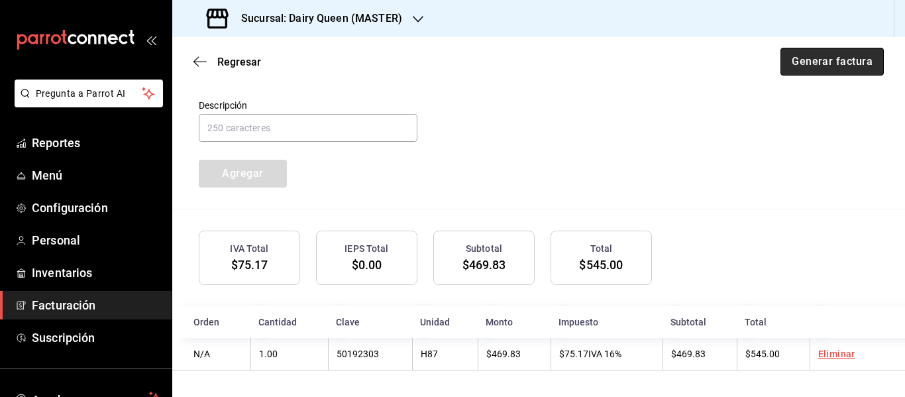
click at [806, 68] on button "Generar factura" at bounding box center [831, 62] width 103 height 28
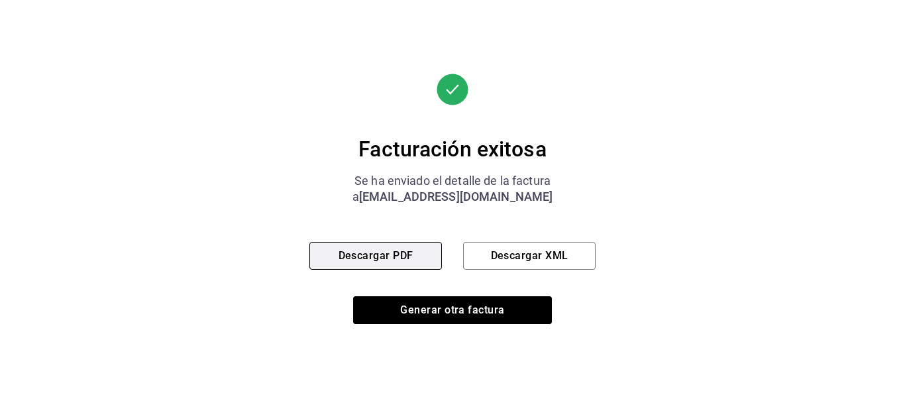
click at [381, 263] on button "Descargar PDF" at bounding box center [375, 256] width 132 height 28
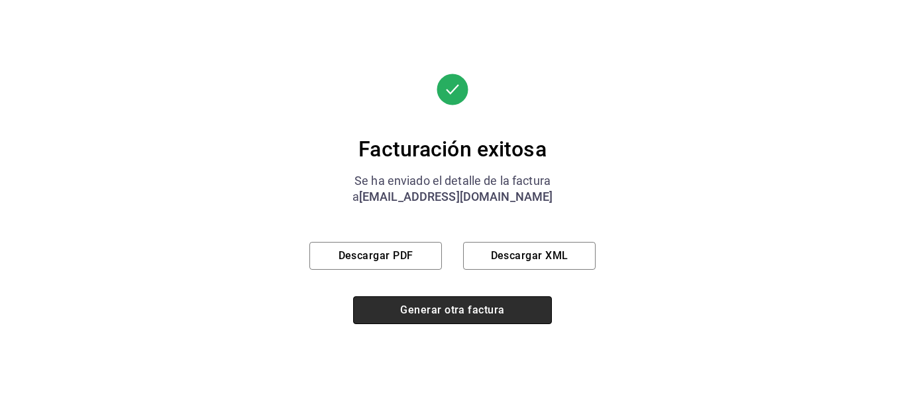
click at [488, 307] on button "Generar otra factura" at bounding box center [452, 310] width 199 height 28
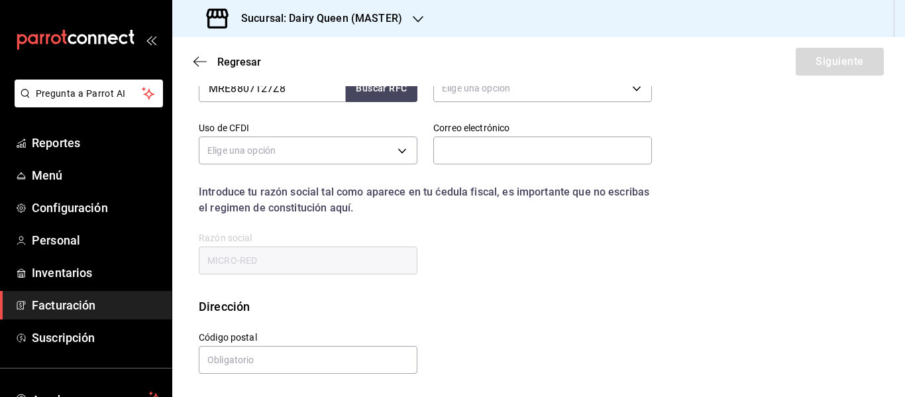
scroll to position [237, 0]
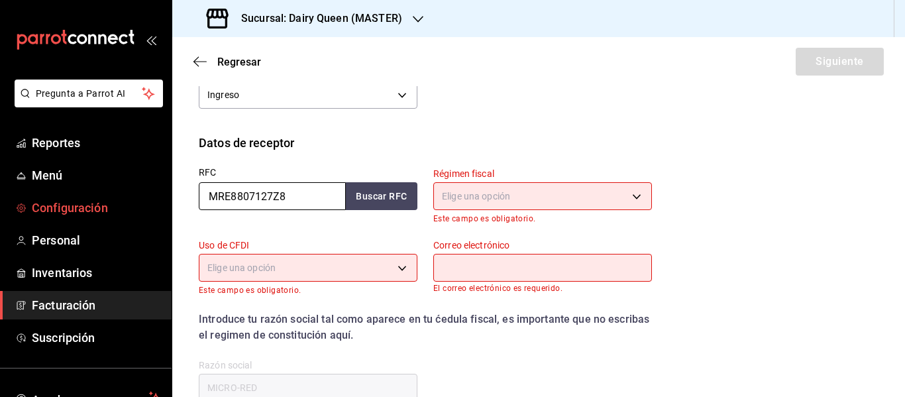
drag, startPoint x: 315, startPoint y: 191, endPoint x: 140, endPoint y: 201, distance: 174.5
click at [140, 201] on div "Pregunta a Parrot AI Reportes Menú Configuración Personal Inventarios Facturaci…" at bounding box center [452, 198] width 905 height 397
paste input "PATJ7712105E2"
type input "PATJ7712105E2"
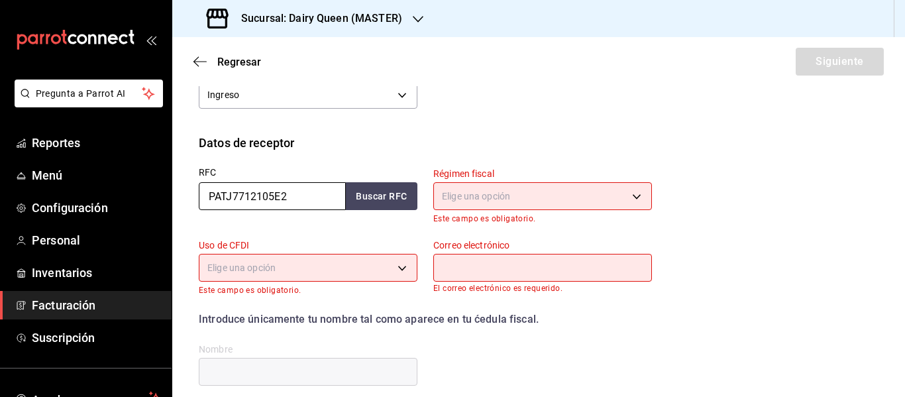
type input "PATJ7712105E2"
click at [523, 195] on body "Pregunta a Parrot AI Reportes Menú Configuración Personal Inventarios Facturaci…" at bounding box center [452, 198] width 905 height 397
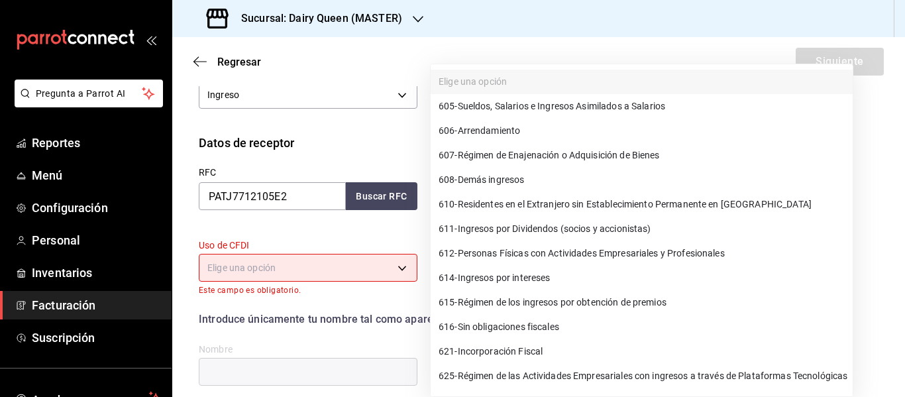
click at [538, 347] on span "621 - Incorporación Fiscal" at bounding box center [491, 351] width 104 height 14
type input "621"
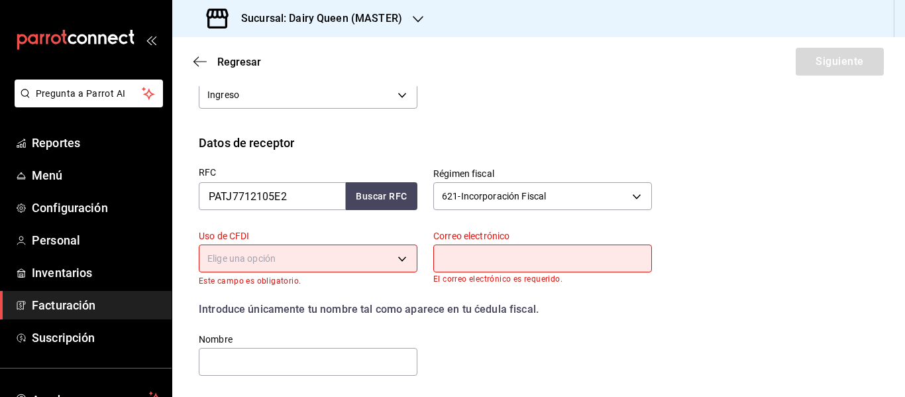
click at [367, 257] on body "Pregunta a Parrot AI Reportes Menú Configuración Personal Inventarios Facturaci…" at bounding box center [452, 198] width 905 height 397
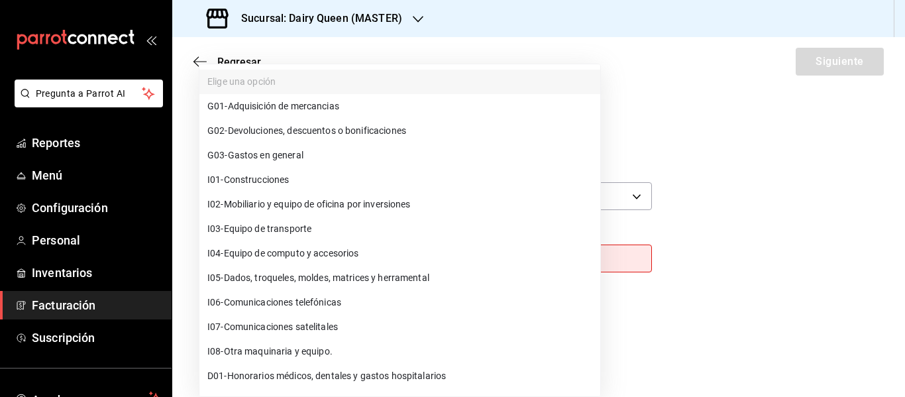
click at [279, 160] on span "G03 - Gastos en general" at bounding box center [255, 155] width 96 height 14
type input "G03"
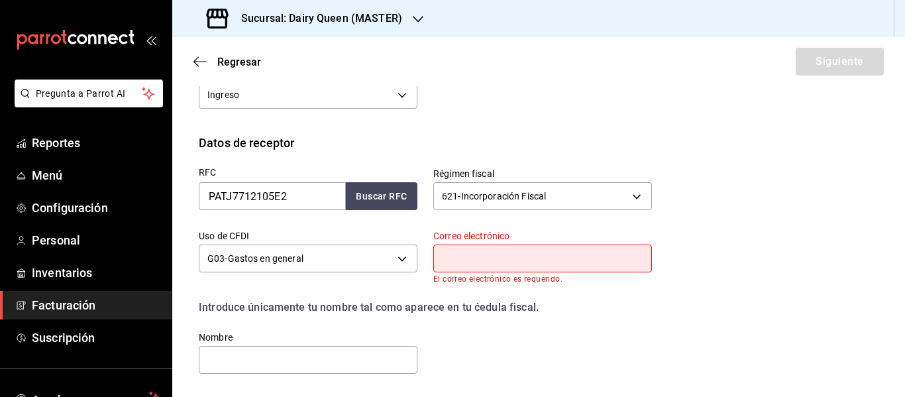
click at [463, 258] on input "text" at bounding box center [542, 258] width 219 height 28
type input "[EMAIL_ADDRESS][DOMAIN_NAME]"
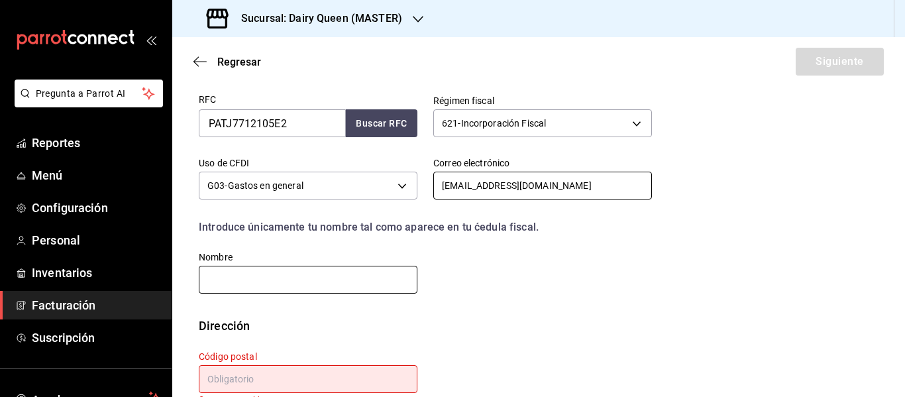
scroll to position [339, 0]
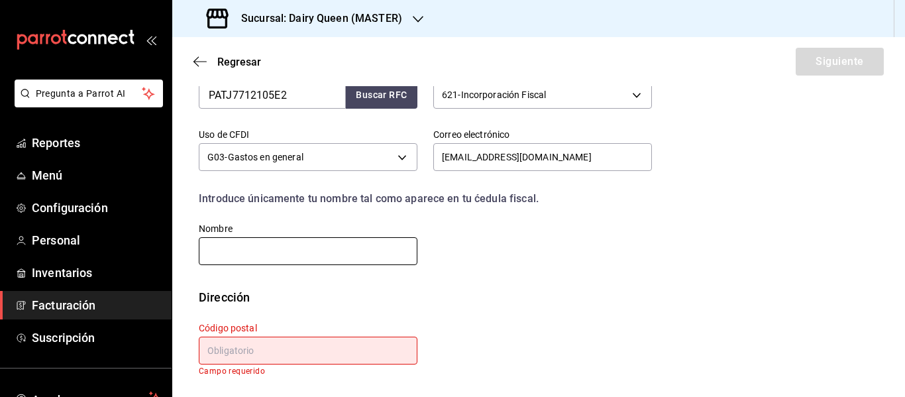
click at [296, 244] on input "text" at bounding box center [308, 251] width 219 height 28
paste input "JOSE PALOMO TORRES"
type input "JOSE PALOMO TORRES"
click at [311, 356] on input "text" at bounding box center [308, 351] width 219 height 28
paste input "66059"
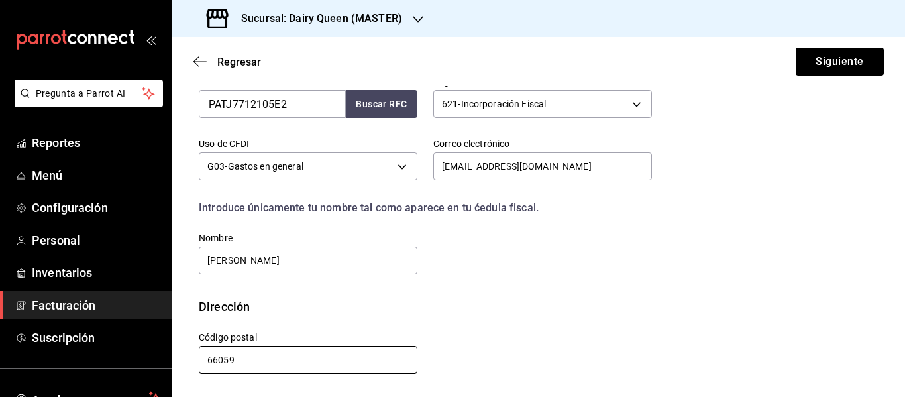
scroll to position [329, 0]
type input "66059"
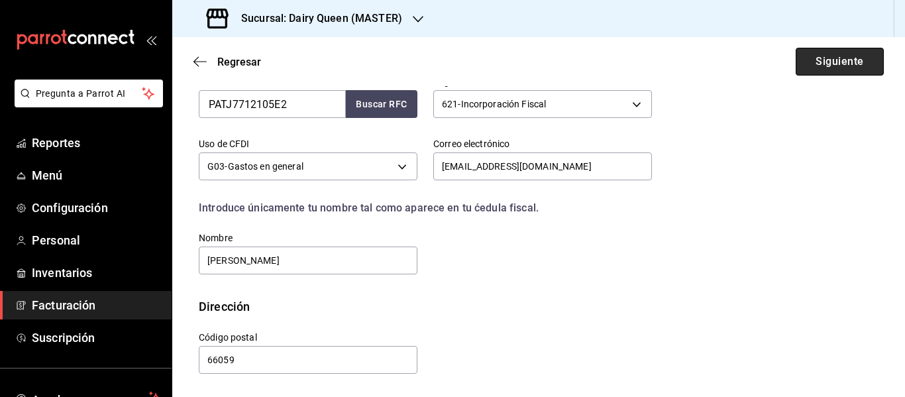
click at [847, 49] on button "Siguiente" at bounding box center [840, 62] width 88 height 28
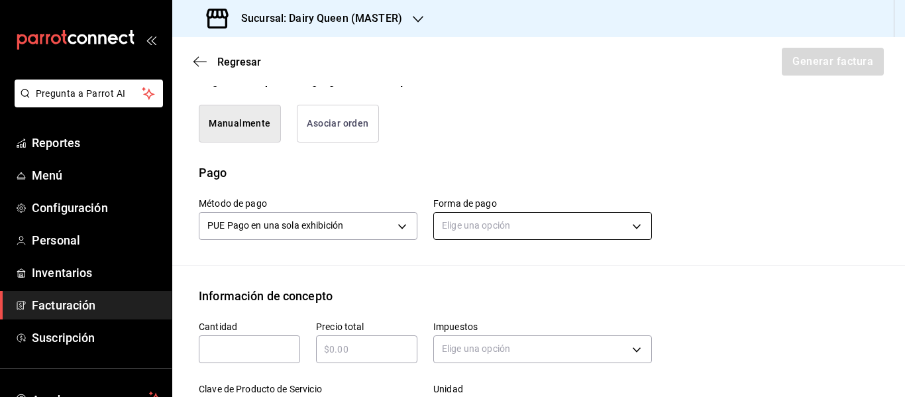
click at [469, 229] on body "Pregunta a Parrot AI Reportes Menú Configuración Personal Inventarios Facturaci…" at bounding box center [452, 198] width 905 height 397
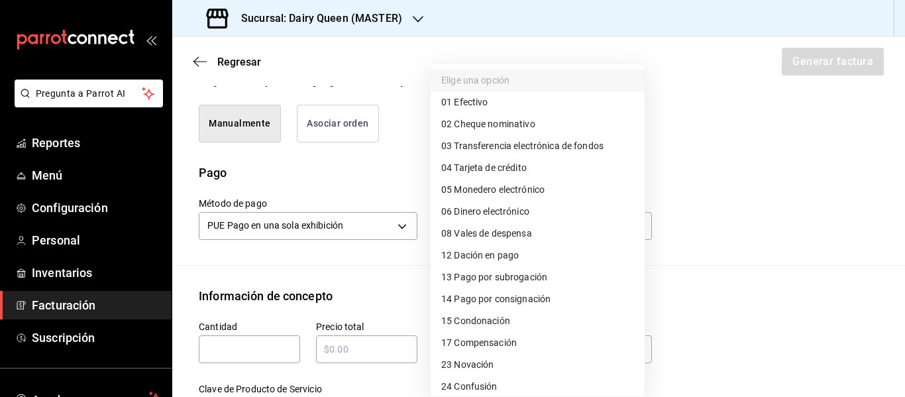
click at [460, 99] on span "01 Efectivo" at bounding box center [464, 102] width 46 height 14
type input "01"
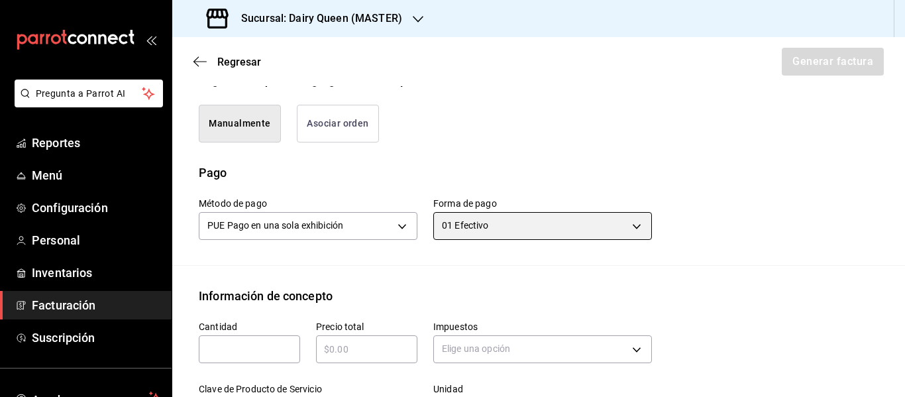
scroll to position [550, 0]
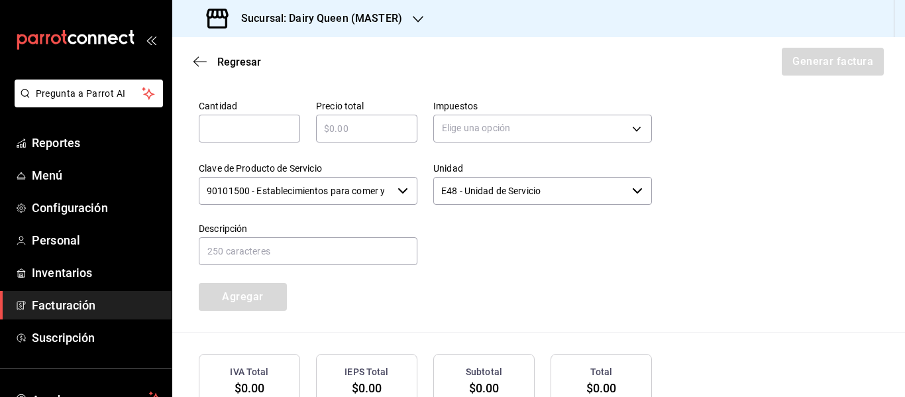
click at [258, 132] on input "text" at bounding box center [249, 129] width 101 height 16
type input "1"
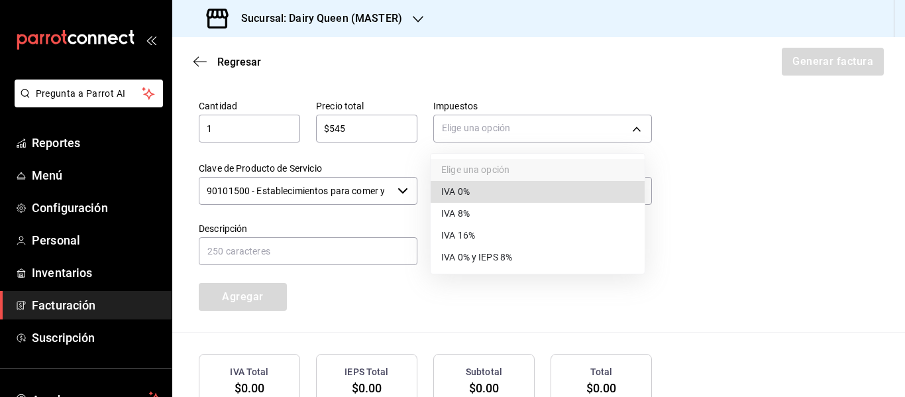
click at [493, 131] on body "Pregunta a Parrot AI Reportes Menú Configuración Personal Inventarios Facturaci…" at bounding box center [452, 198] width 905 height 397
click at [475, 229] on span "IVA 16%" at bounding box center [458, 236] width 34 height 14
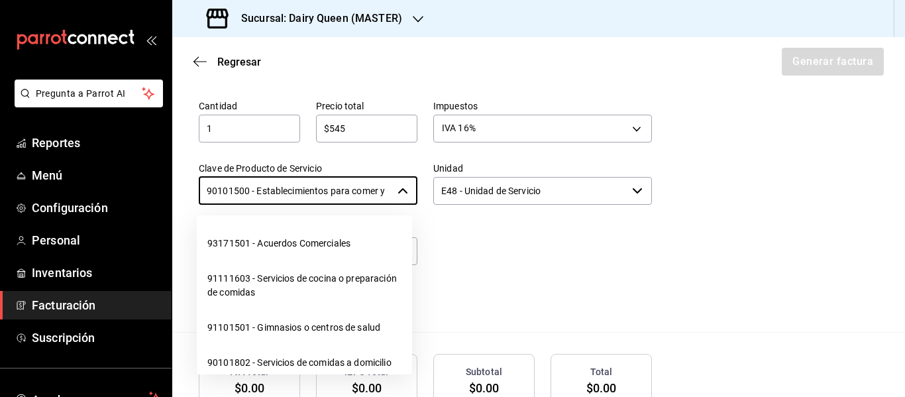
scroll to position [0, 31]
drag, startPoint x: 203, startPoint y: 190, endPoint x: 459, endPoint y: 196, distance: 255.8
click at [459, 196] on div "Cantidad 1 ​ Precio total $545 ​ Impuestos IVA 16% IVA_16 Clave de Producto de …" at bounding box center [417, 197] width 469 height 227
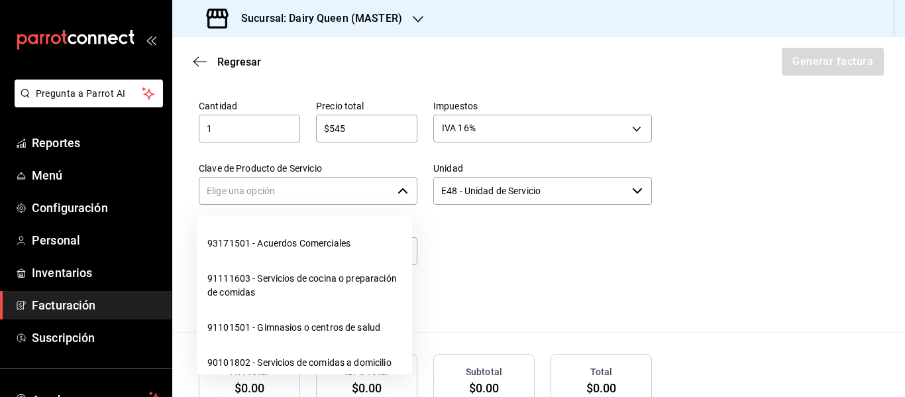
click at [305, 190] on input "Clave de Producto de Servicio" at bounding box center [295, 191] width 193 height 28
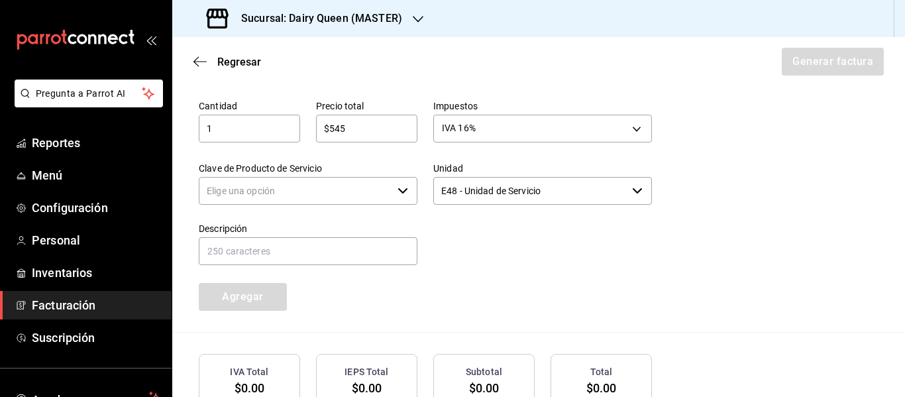
click at [234, 194] on input "Clave de Producto de Servicio" at bounding box center [295, 191] width 193 height 28
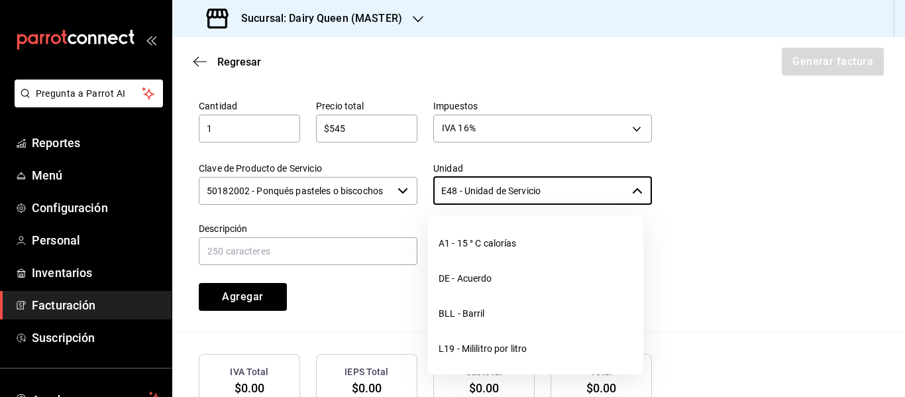
drag, startPoint x: 560, startPoint y: 190, endPoint x: 380, endPoint y: 198, distance: 179.7
click at [380, 198] on div "Cantidad 1 ​ Precio total $545 ​ Impuestos IVA 16% IVA_16 Clave de Producto de …" at bounding box center [417, 197] width 469 height 227
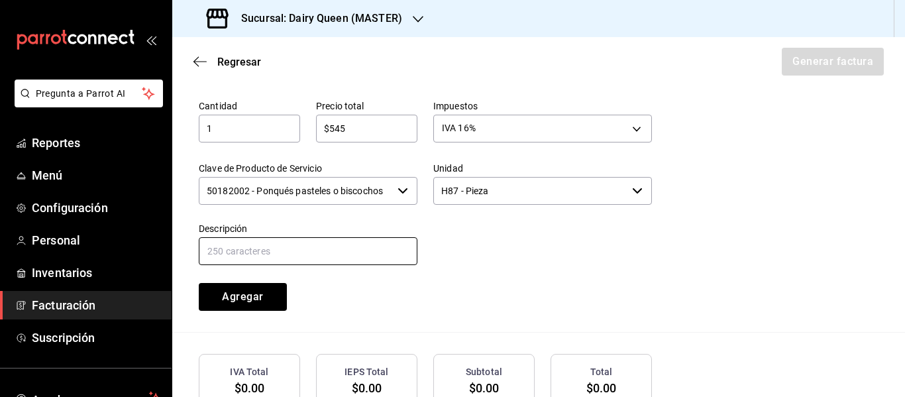
click at [344, 254] on input "text" at bounding box center [308, 251] width 219 height 28
paste input "Pastel cereza brownie"
click at [244, 301] on button "Agregar" at bounding box center [243, 297] width 88 height 28
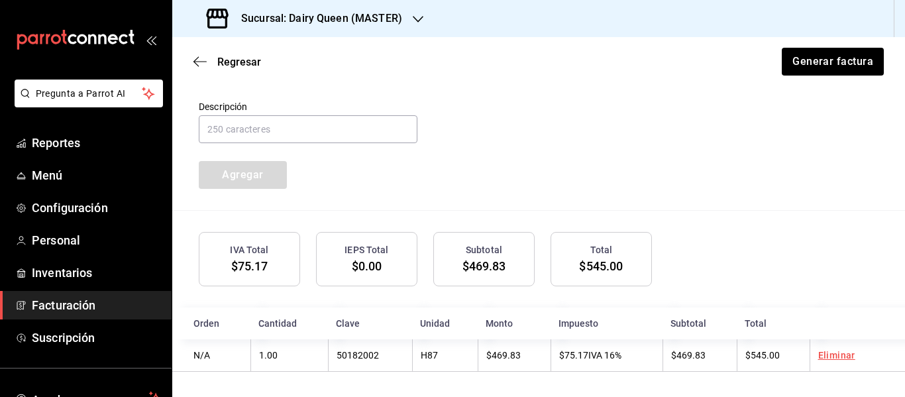
scroll to position [674, 0]
click at [821, 58] on button "Generar factura" at bounding box center [831, 62] width 103 height 28
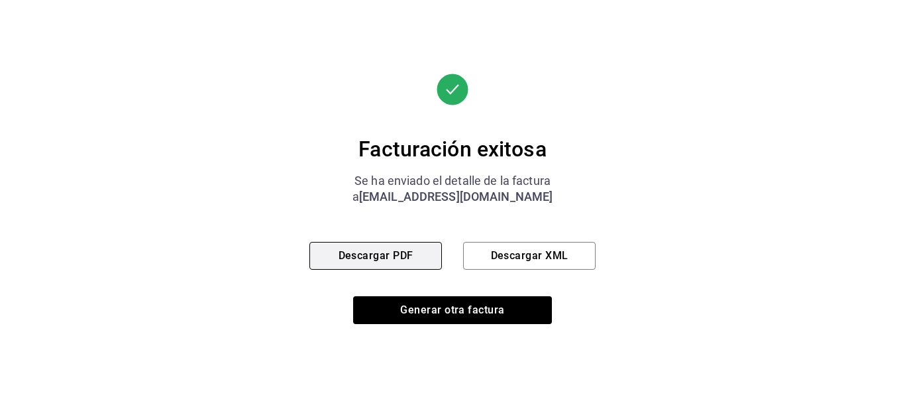
click at [362, 260] on button "Descargar PDF" at bounding box center [375, 256] width 132 height 28
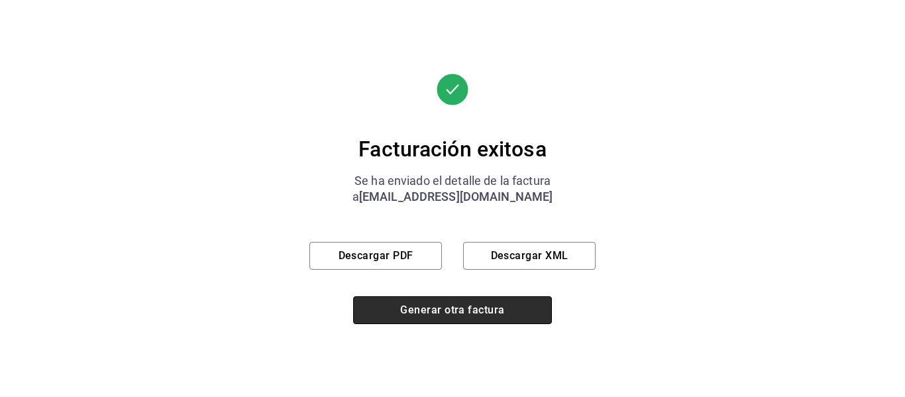
click at [449, 319] on button "Generar otra factura" at bounding box center [452, 310] width 199 height 28
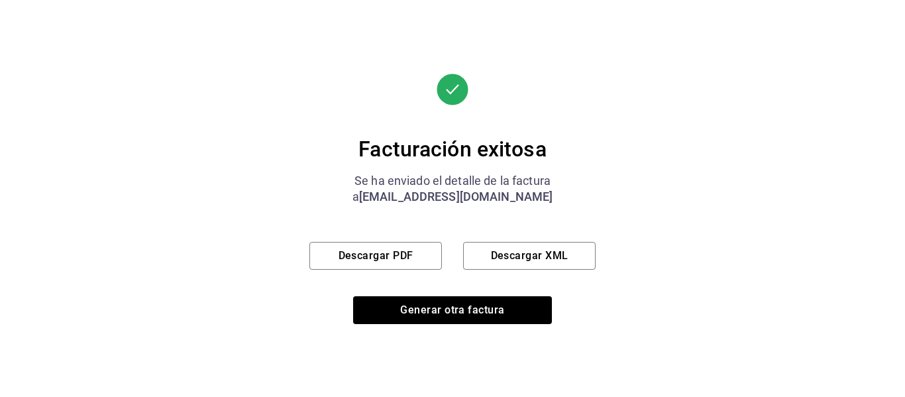
scroll to position [237, 0]
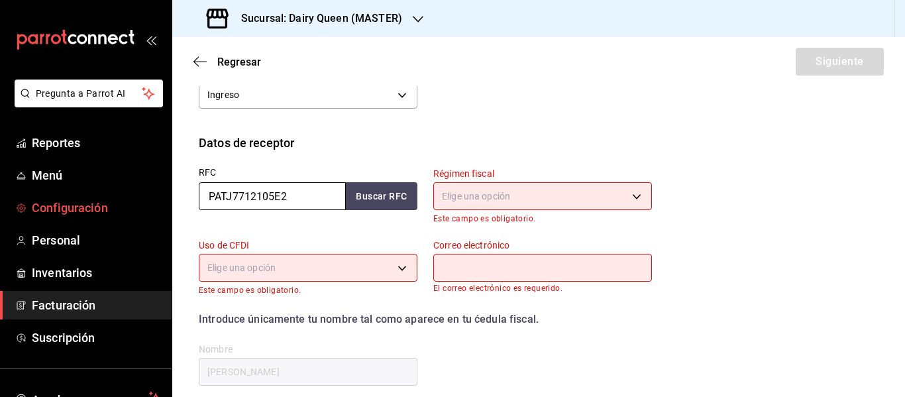
drag, startPoint x: 182, startPoint y: 195, endPoint x: 146, endPoint y: 196, distance: 36.4
click at [146, 196] on div "Pregunta a Parrot AI Reportes Menú Configuración Personal Inventarios Facturaci…" at bounding box center [452, 198] width 905 height 397
paste input "OLO1112061Y"
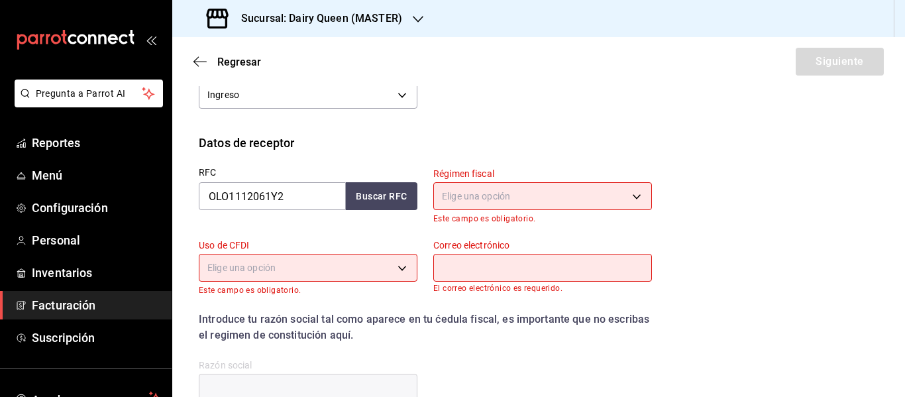
click at [499, 194] on body "Pregunta a Parrot AI Reportes Menú Configuración Personal Inventarios Facturaci…" at bounding box center [452, 198] width 905 height 397
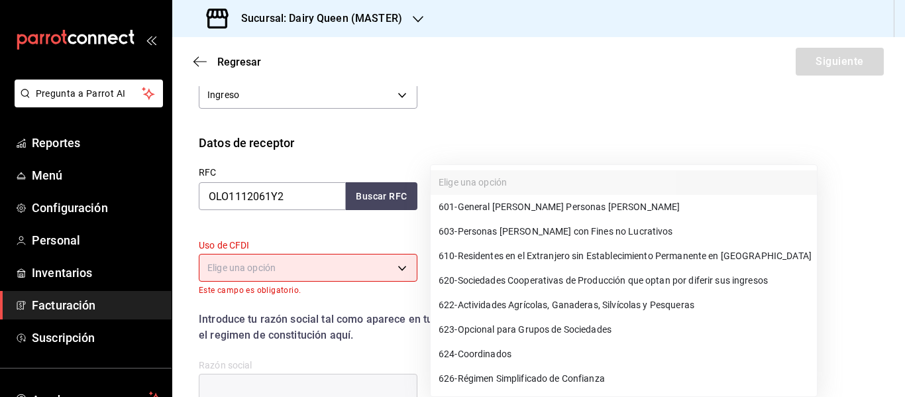
click at [504, 211] on span "601 - General [PERSON_NAME] Personas [PERSON_NAME]" at bounding box center [559, 207] width 241 height 14
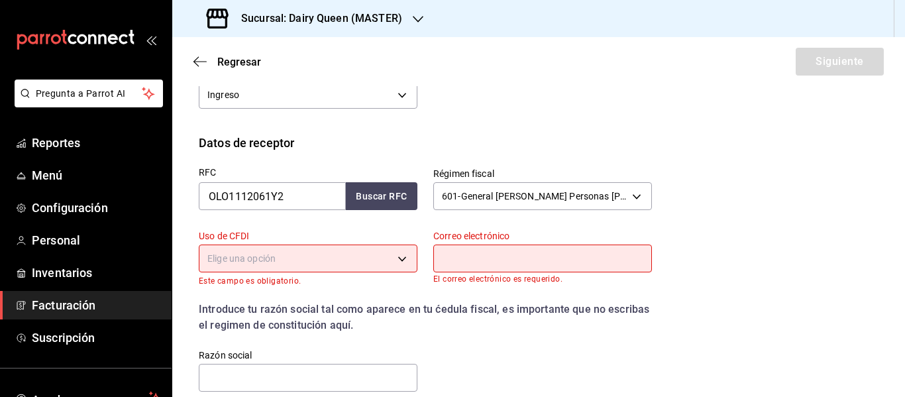
click at [242, 254] on body "Pregunta a Parrot AI Reportes Menú Configuración Personal Inventarios Facturaci…" at bounding box center [452, 198] width 905 height 397
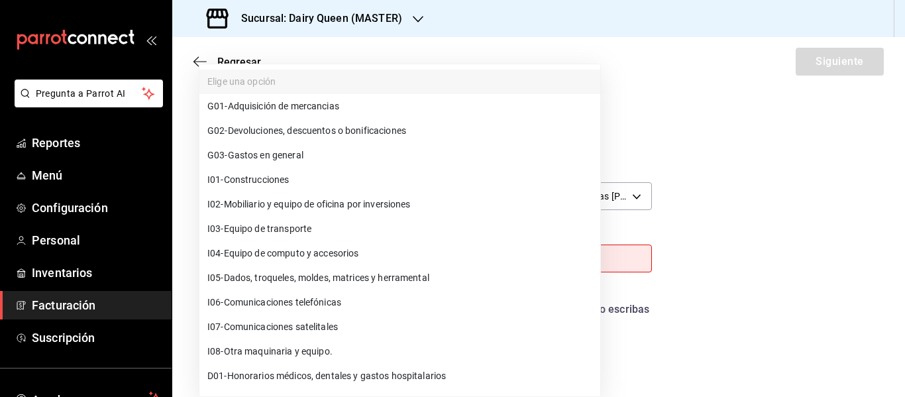
click at [254, 155] on span "G03 - Gastos en general" at bounding box center [255, 155] width 96 height 14
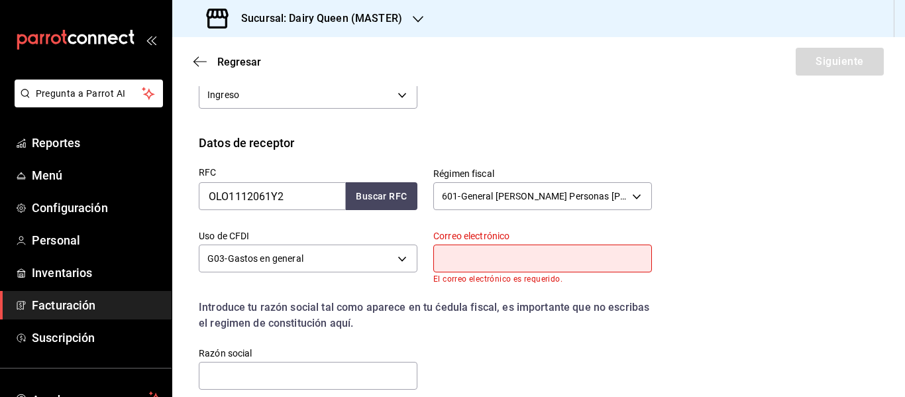
click at [454, 254] on input "text" at bounding box center [542, 258] width 219 height 28
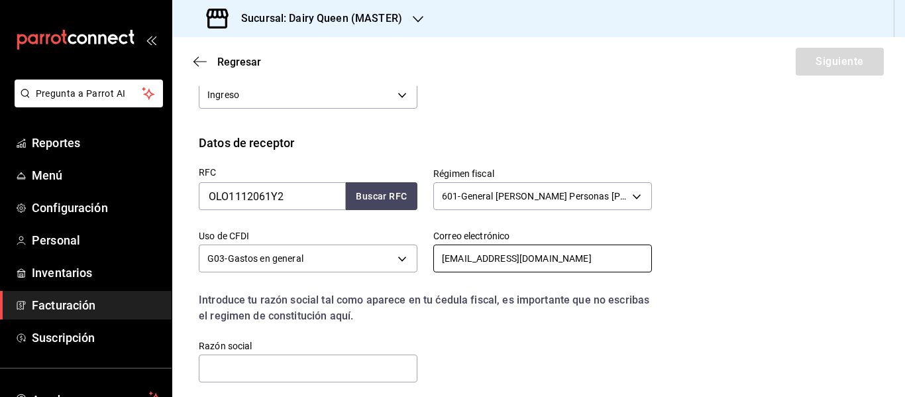
scroll to position [348, 0]
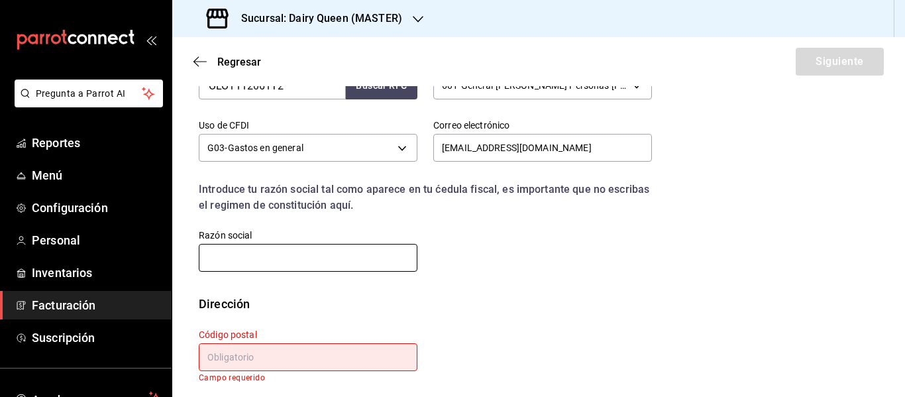
click at [334, 267] on input "text" at bounding box center [308, 258] width 219 height 28
paste input "OMA LOGISTICA"
click at [259, 349] on input "text" at bounding box center [308, 357] width 219 height 28
paste input "66269"
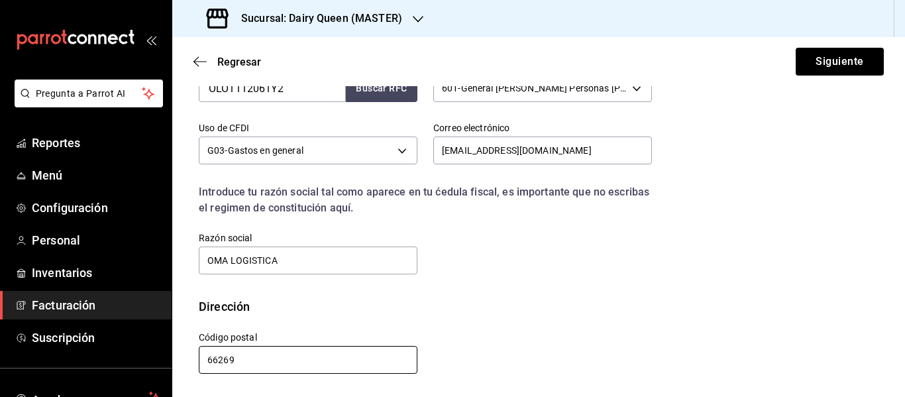
scroll to position [345, 0]
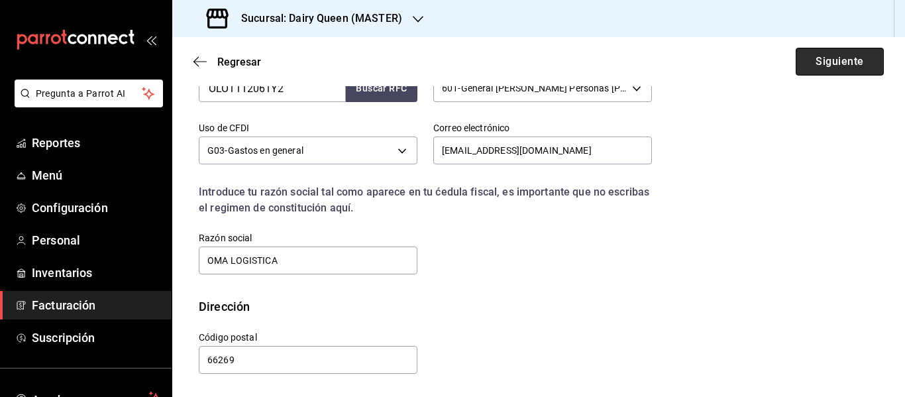
click at [835, 75] on button "Siguiente" at bounding box center [840, 62] width 88 height 28
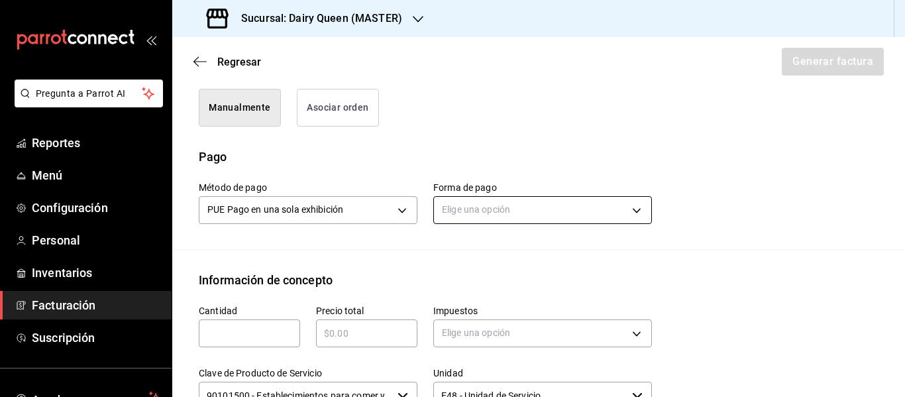
click at [468, 213] on body "Pregunta a Parrot AI Reportes Menú Configuración Personal Inventarios Facturaci…" at bounding box center [452, 198] width 905 height 397
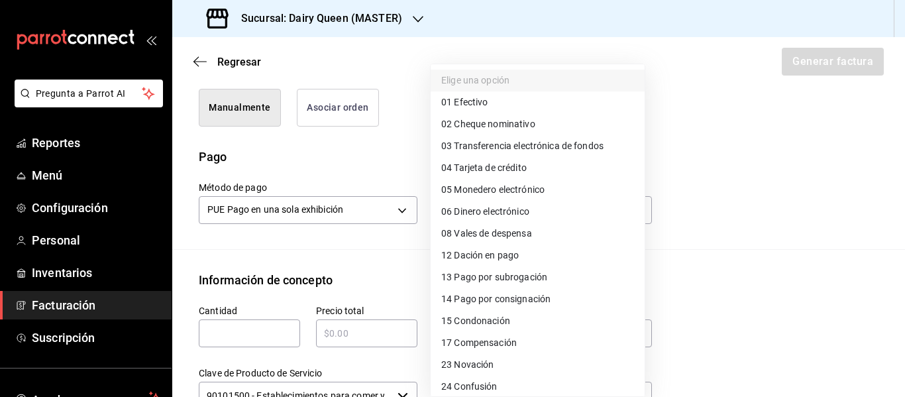
click at [466, 107] on span "01 Efectivo" at bounding box center [464, 102] width 46 height 14
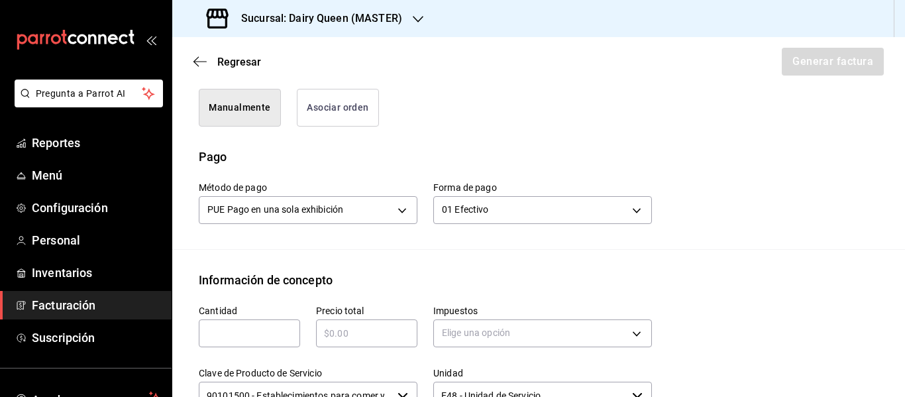
click at [238, 331] on input "text" at bounding box center [249, 333] width 101 height 16
click at [462, 333] on body "Pregunta a Parrot AI Reportes Menú Configuración Personal Inventarios Facturaci…" at bounding box center [452, 198] width 905 height 397
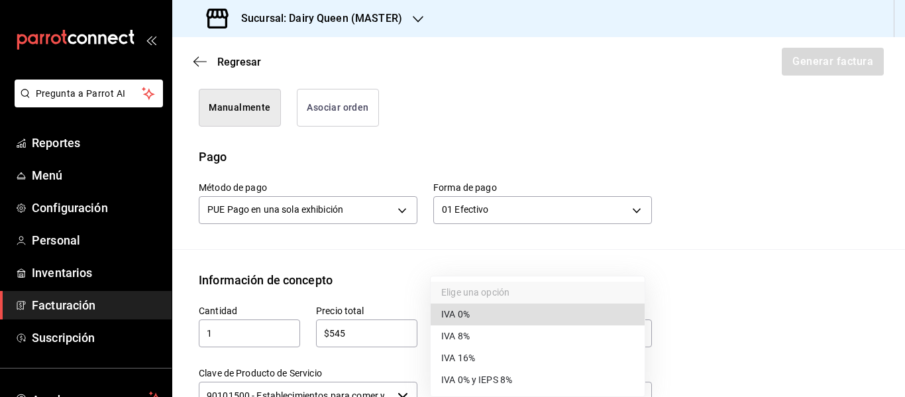
click at [471, 359] on span "IVA 16%" at bounding box center [458, 358] width 34 height 14
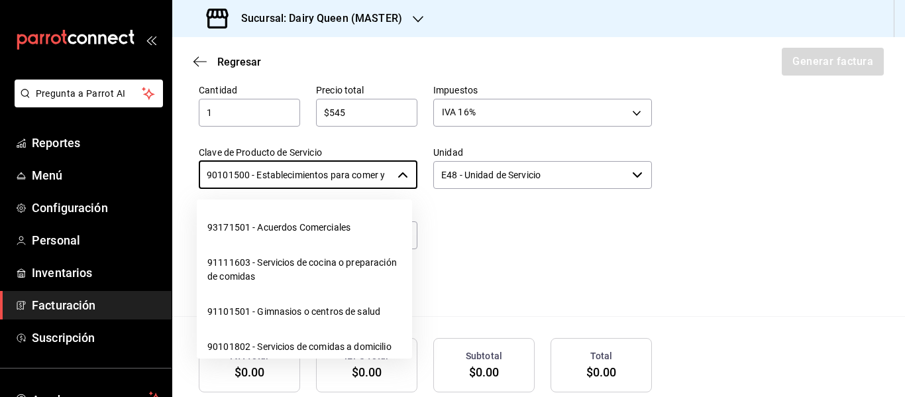
scroll to position [0, 31]
drag, startPoint x: 203, startPoint y: 172, endPoint x: 443, endPoint y: 172, distance: 239.1
click at [443, 172] on div "Cantidad 1 ​ Precio total $545 ​ Impuestos IVA 16% IVA_16 Clave de Producto de …" at bounding box center [417, 181] width 469 height 227
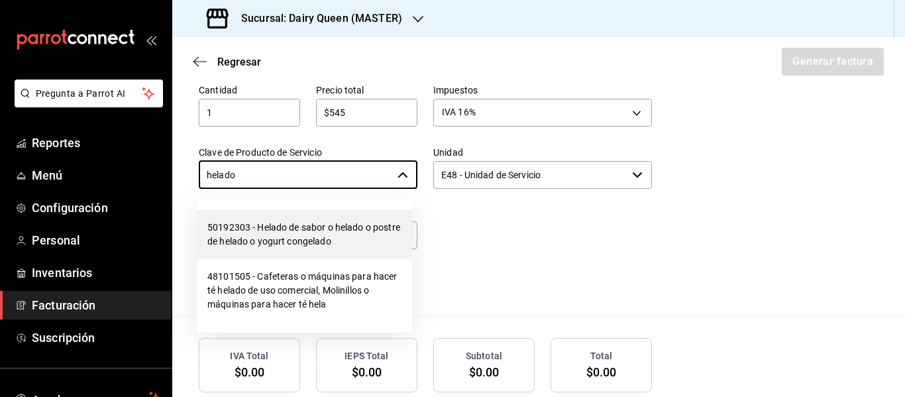
click at [301, 227] on li "50192303 - Helado de sabor o helado o postre de helado o yogurt congelado" at bounding box center [304, 234] width 215 height 49
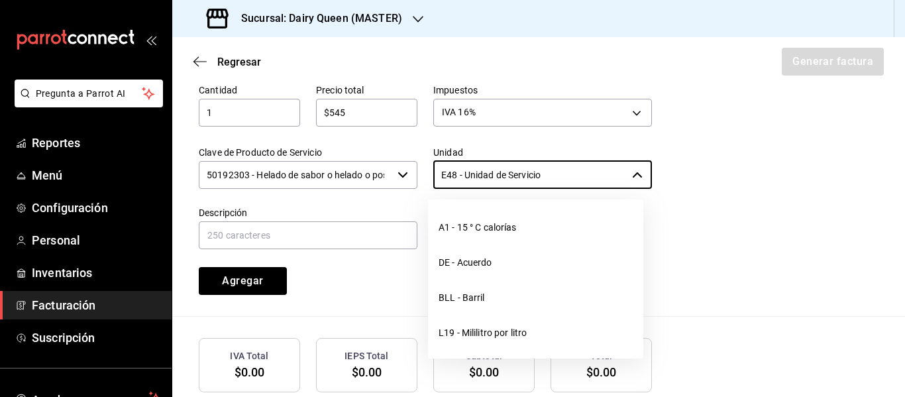
drag, startPoint x: 551, startPoint y: 173, endPoint x: 382, endPoint y: 181, distance: 169.1
click at [382, 181] on div "Cantidad 1 ​ Precio total $545 ​ Impuestos IVA 16% IVA_16 Clave de Producto de …" at bounding box center [417, 181] width 469 height 227
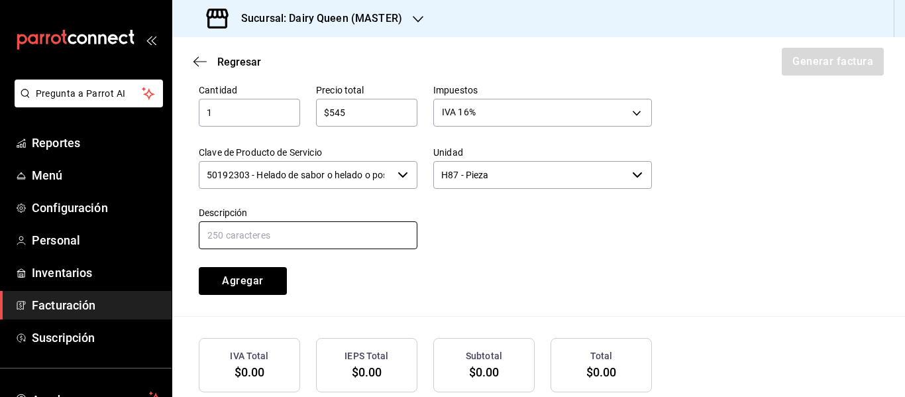
click at [260, 236] on input "text" at bounding box center [308, 235] width 219 height 28
paste input "Pastel De Blizzard® De Oreo®"
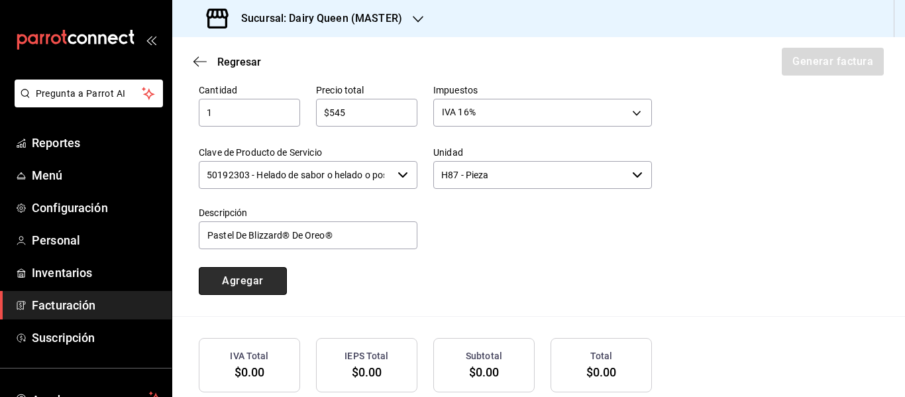
click at [254, 281] on button "Agregar" at bounding box center [243, 281] width 88 height 28
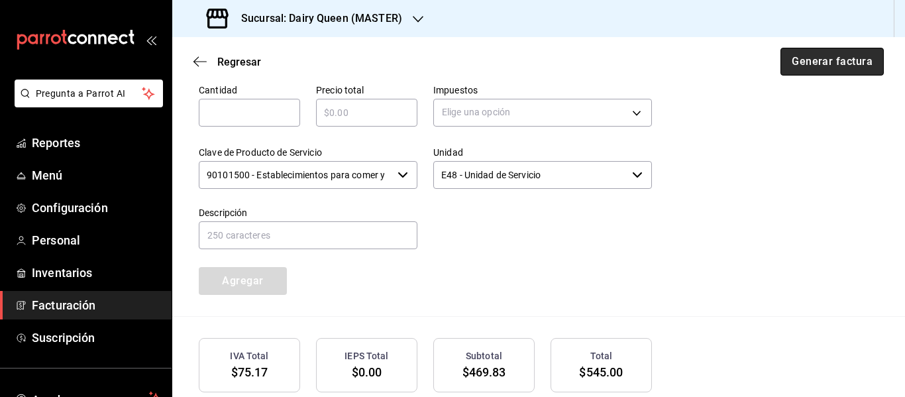
click at [850, 71] on button "Generar factura" at bounding box center [831, 62] width 103 height 28
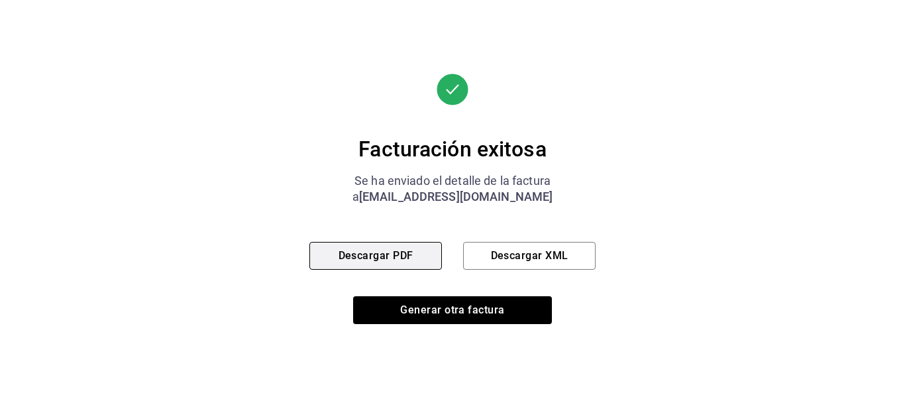
click at [388, 256] on button "Descargar PDF" at bounding box center [375, 256] width 132 height 28
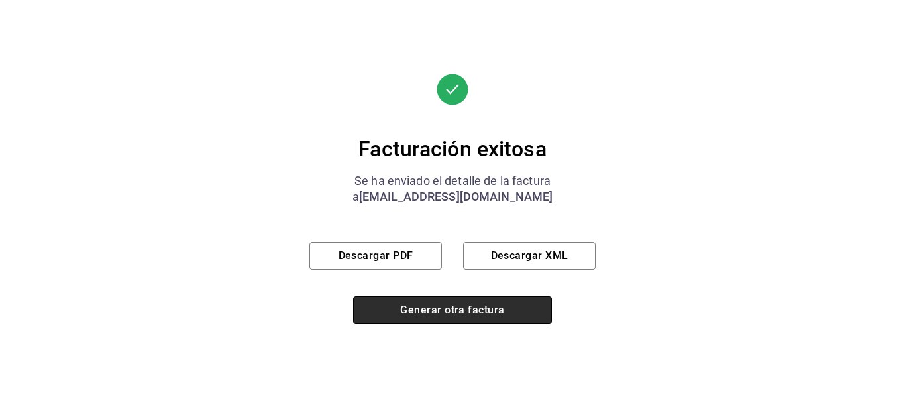
click at [469, 312] on button "Generar otra factura" at bounding box center [452, 310] width 199 height 28
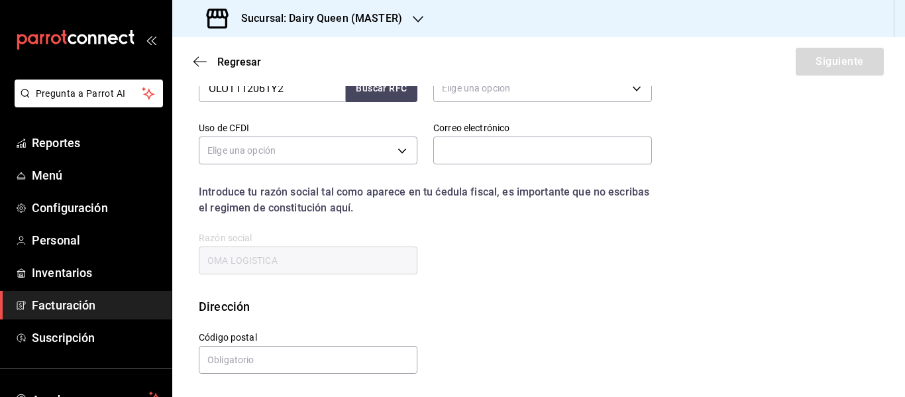
scroll to position [237, 0]
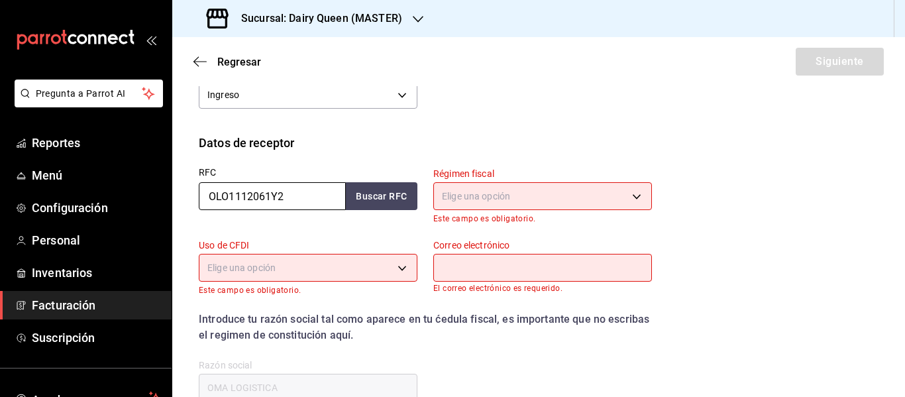
drag, startPoint x: 291, startPoint y: 195, endPoint x: 213, endPoint y: 216, distance: 80.8
click at [213, 216] on div "RFC OLO1112061Y2 Buscar RFC" at bounding box center [300, 188] width 234 height 72
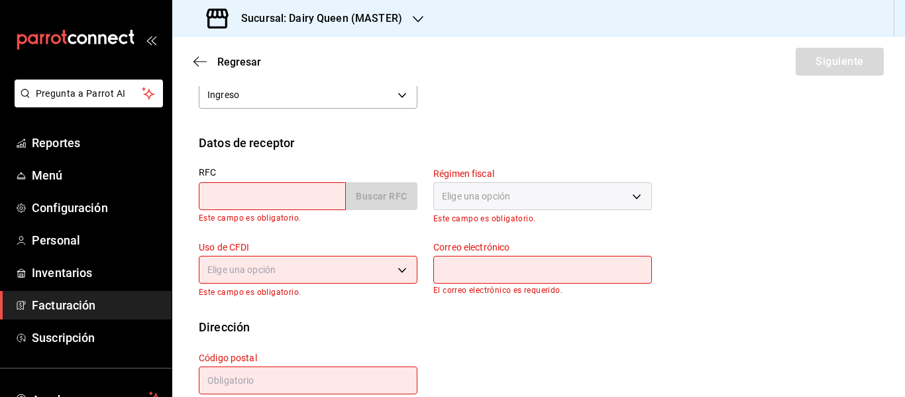
paste input "SLD15030948A"
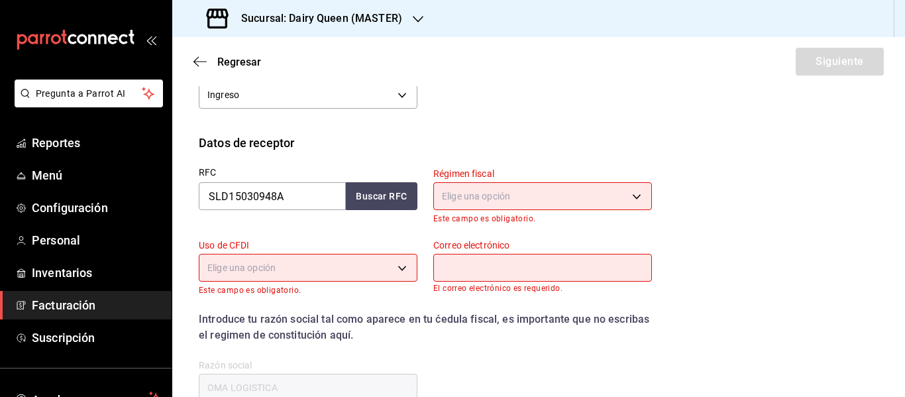
click at [505, 207] on body "Pregunta a Parrot AI Reportes Menú Configuración Personal Inventarios Facturaci…" at bounding box center [452, 198] width 905 height 397
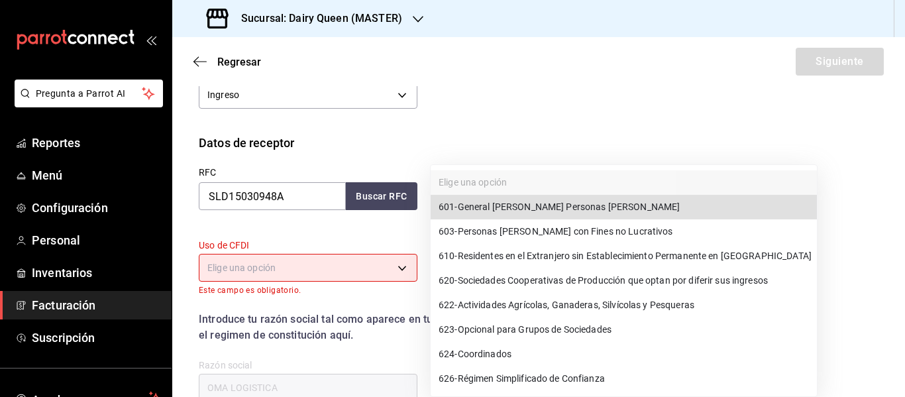
click at [503, 215] on li "601 - General [PERSON_NAME] Personas [PERSON_NAME]" at bounding box center [624, 207] width 386 height 25
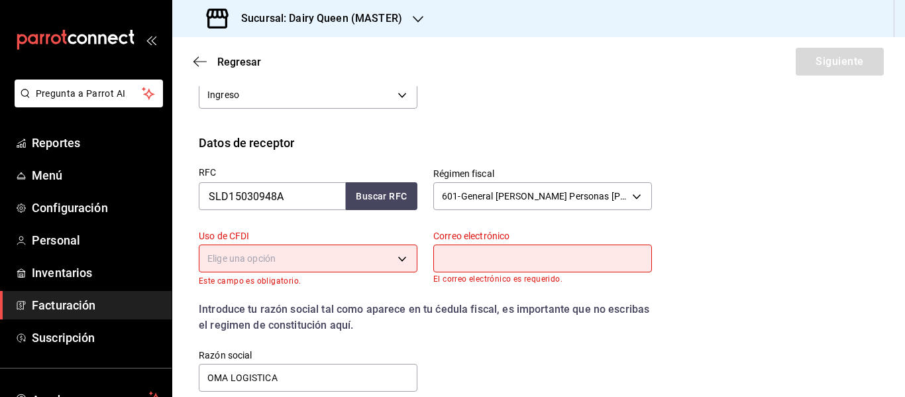
click at [328, 256] on body "Pregunta a Parrot AI Reportes Menú Configuración Personal Inventarios Facturaci…" at bounding box center [452, 198] width 905 height 397
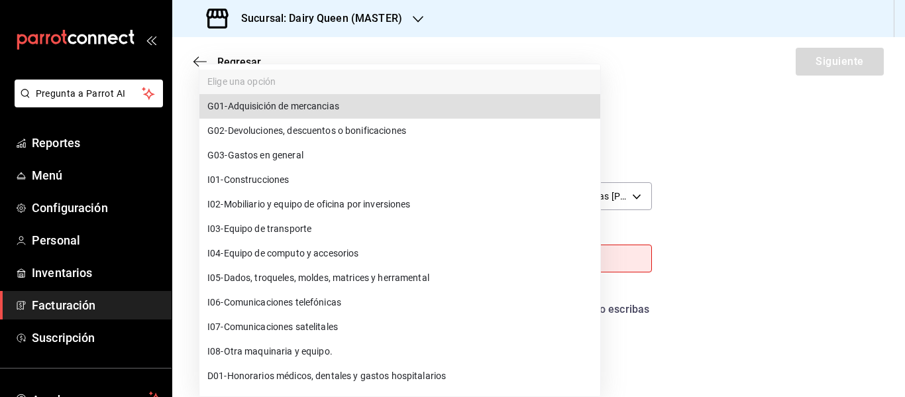
click at [260, 158] on span "G03 - Gastos en general" at bounding box center [255, 155] width 96 height 14
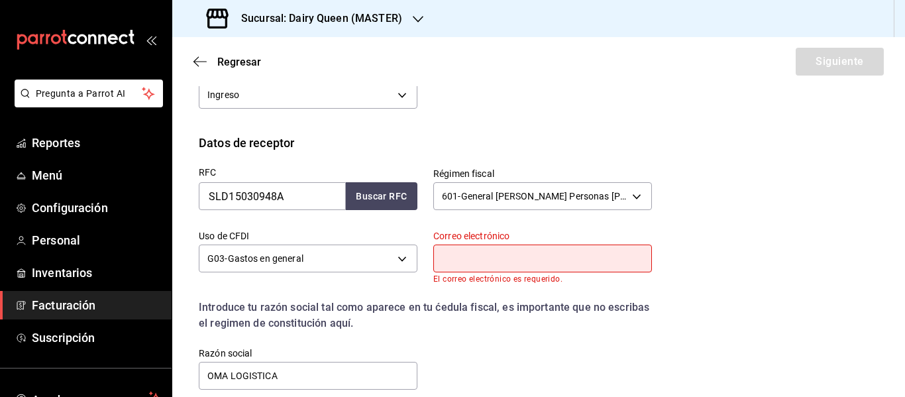
click at [513, 252] on input "text" at bounding box center [542, 258] width 219 height 28
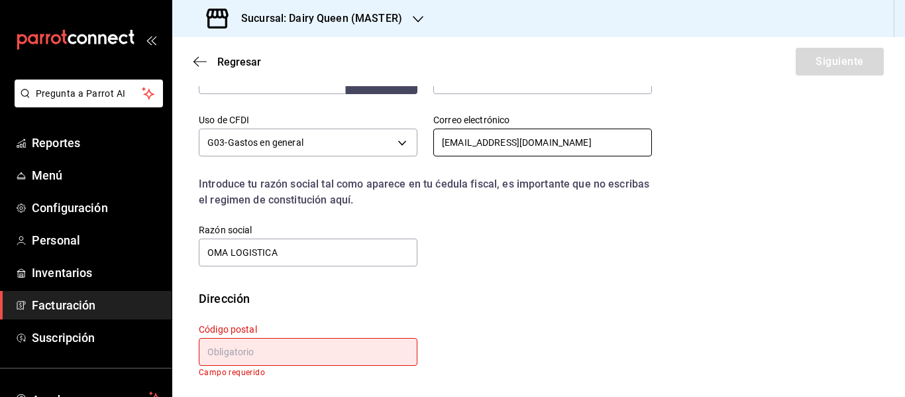
scroll to position [354, 0]
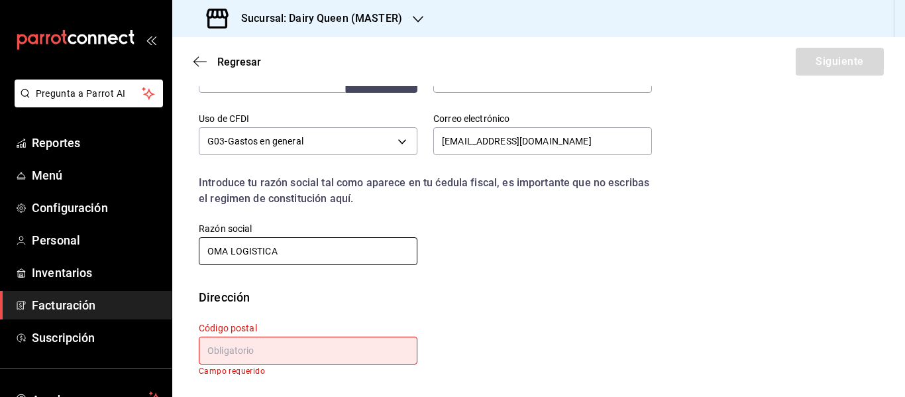
drag, startPoint x: 298, startPoint y: 252, endPoint x: 160, endPoint y: 255, distance: 138.5
click at [160, 255] on div "Pregunta a Parrot AI Reportes Menú Configuración Personal Inventarios Facturaci…" at bounding box center [452, 198] width 905 height 397
paste input "SERVICIOS LOGISTICOS DYLO"
click at [334, 351] on input "text" at bounding box center [308, 351] width 219 height 28
paste input "66196"
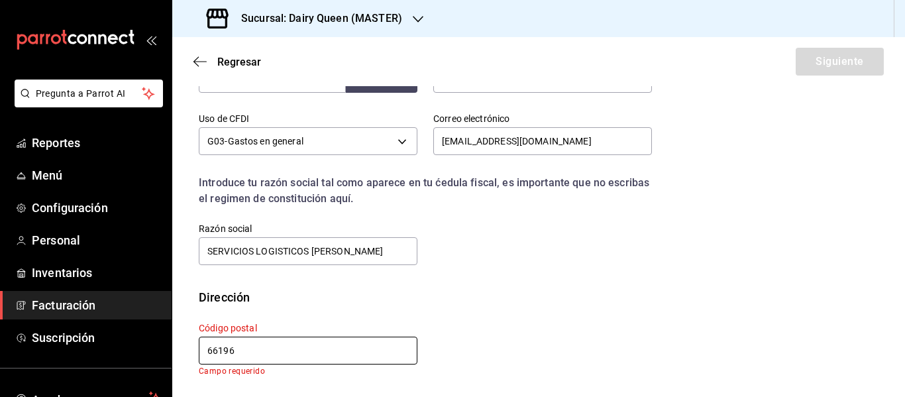
scroll to position [345, 0]
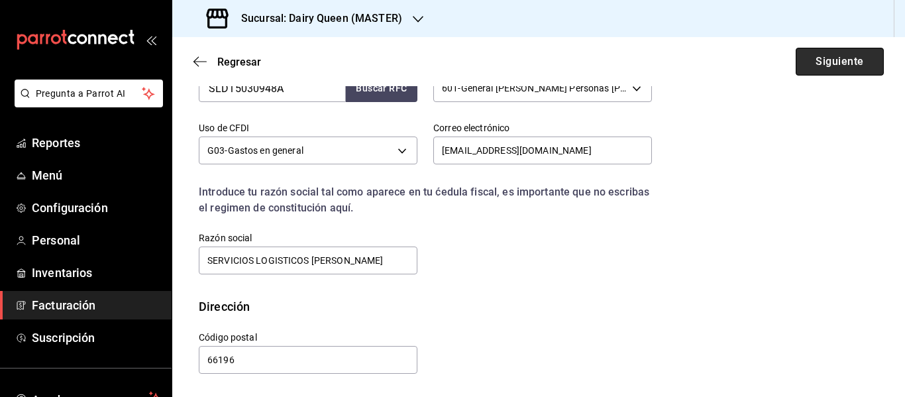
click at [859, 66] on button "Siguiente" at bounding box center [840, 62] width 88 height 28
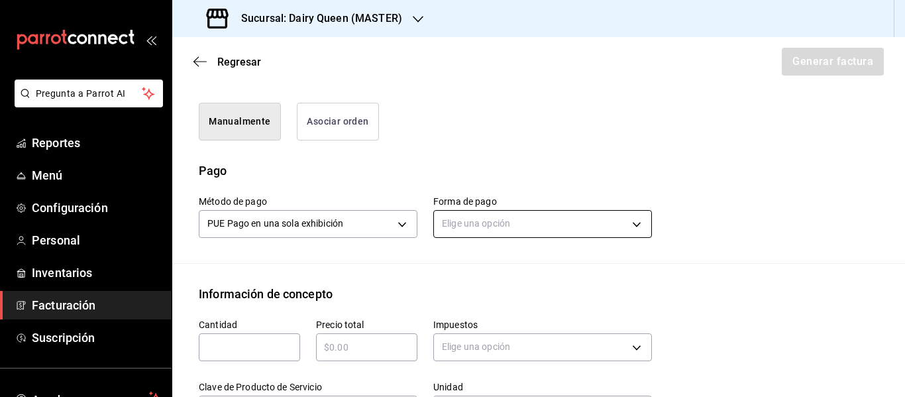
click at [460, 206] on body "Pregunta a Parrot AI Reportes Menú Configuración Personal Inventarios Facturaci…" at bounding box center [452, 198] width 905 height 397
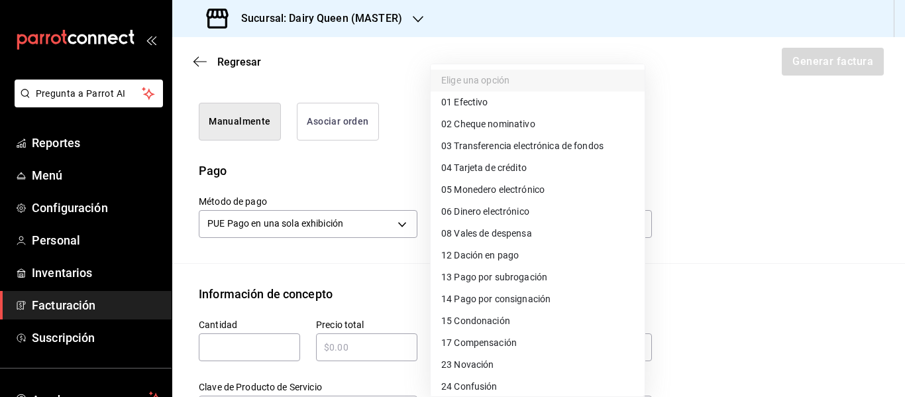
scroll to position [182, 0]
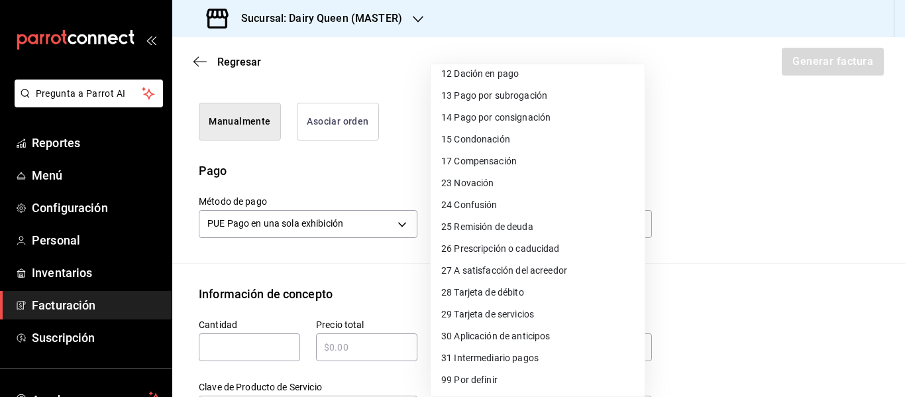
click at [499, 291] on span "28 Tarjeta de débito" at bounding box center [482, 293] width 83 height 14
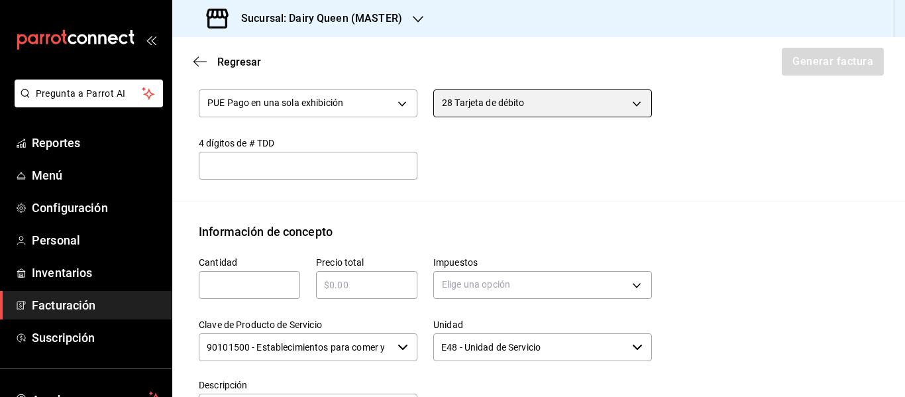
scroll to position [566, 0]
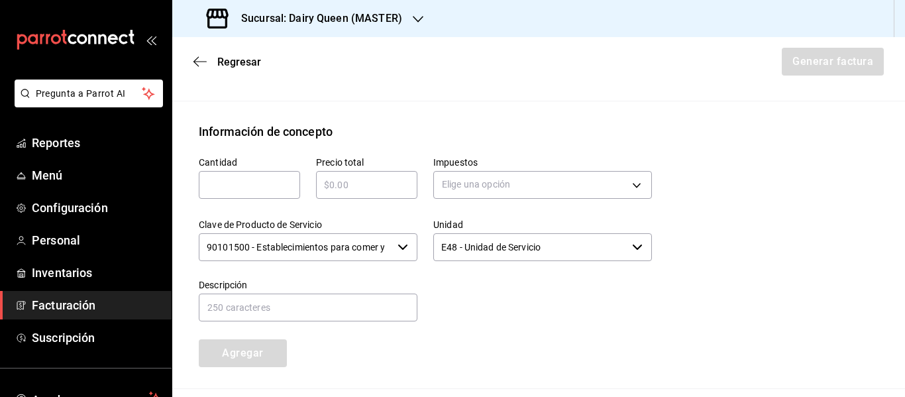
click at [256, 177] on input "text" at bounding box center [249, 185] width 101 height 16
click at [442, 170] on body "Pregunta a Parrot AI Reportes Menú Configuración Personal Inventarios Facturaci…" at bounding box center [452, 198] width 905 height 397
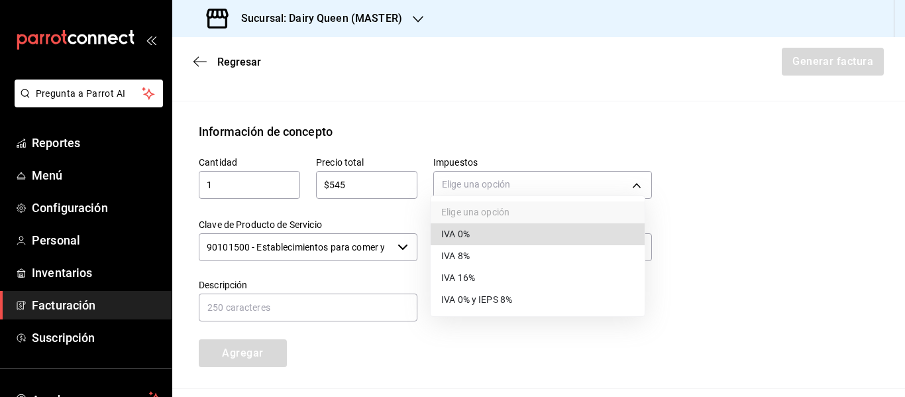
click at [470, 282] on span "IVA 16%" at bounding box center [458, 278] width 34 height 14
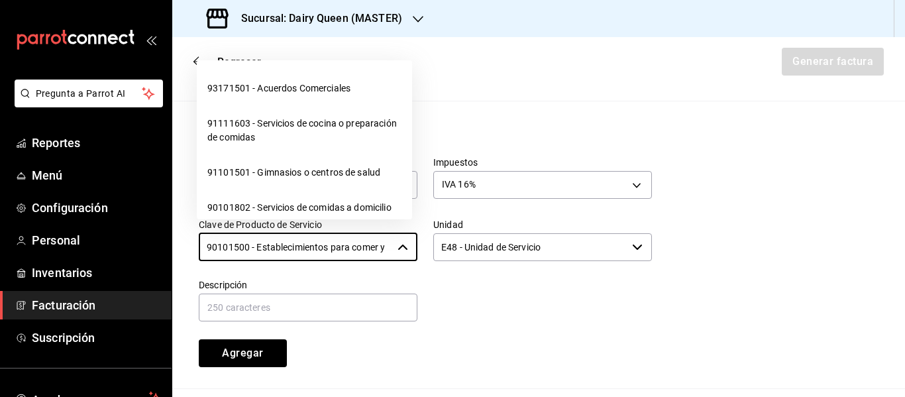
scroll to position [0, 31]
drag, startPoint x: 200, startPoint y: 233, endPoint x: 430, endPoint y: 233, distance: 229.9
click at [430, 233] on div "Cantidad 1 ​ Precio total $545 ​ Impuestos IVA 16% IVA_16 Clave de Producto de …" at bounding box center [417, 253] width 469 height 227
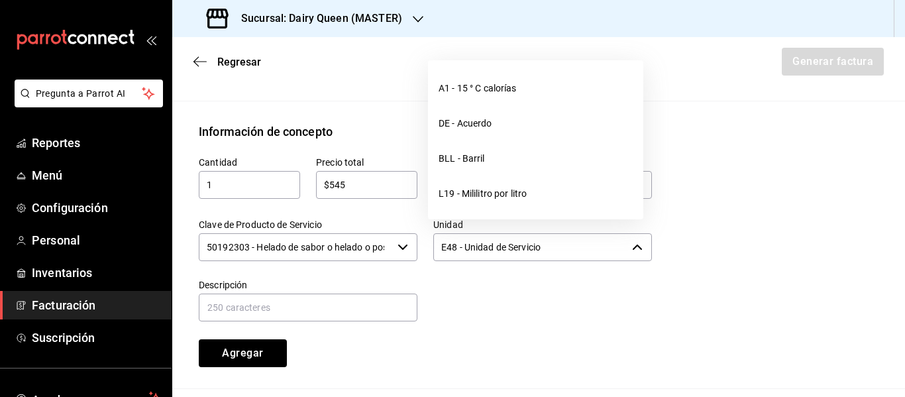
drag, startPoint x: 570, startPoint y: 232, endPoint x: 439, endPoint y: 238, distance: 131.3
click at [439, 238] on input "E48 - Unidad de Servicio" at bounding box center [529, 247] width 193 height 28
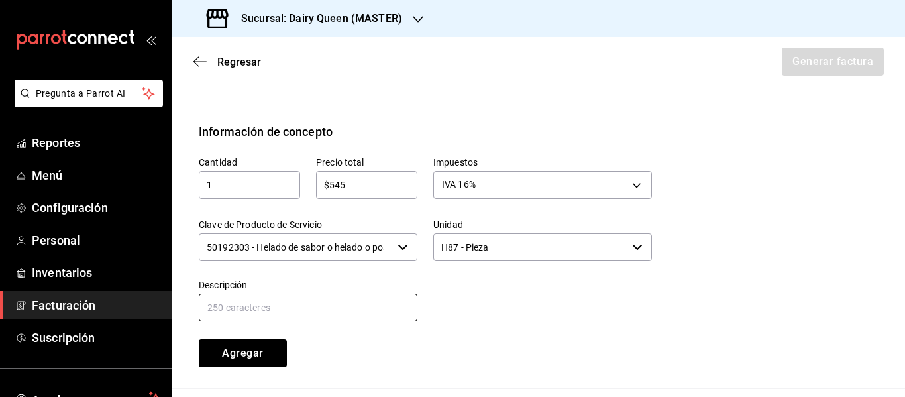
click at [320, 301] on input "text" at bounding box center [308, 307] width 219 height 28
paste input "Pastel Blizzard® Fresa Pay De Queso"
click at [219, 341] on button "Agregar" at bounding box center [243, 353] width 88 height 28
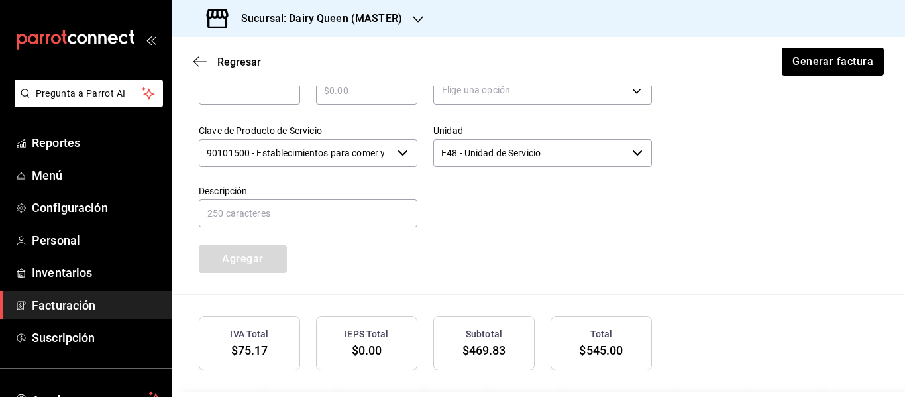
scroll to position [733, 0]
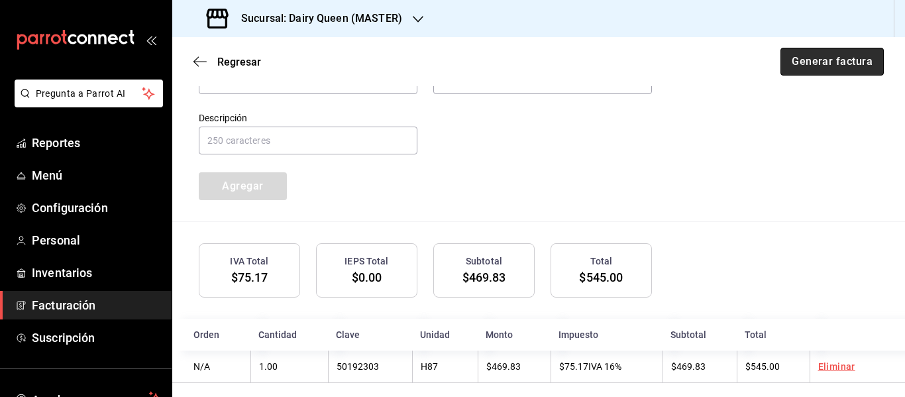
click at [808, 63] on button "Generar factura" at bounding box center [831, 62] width 103 height 28
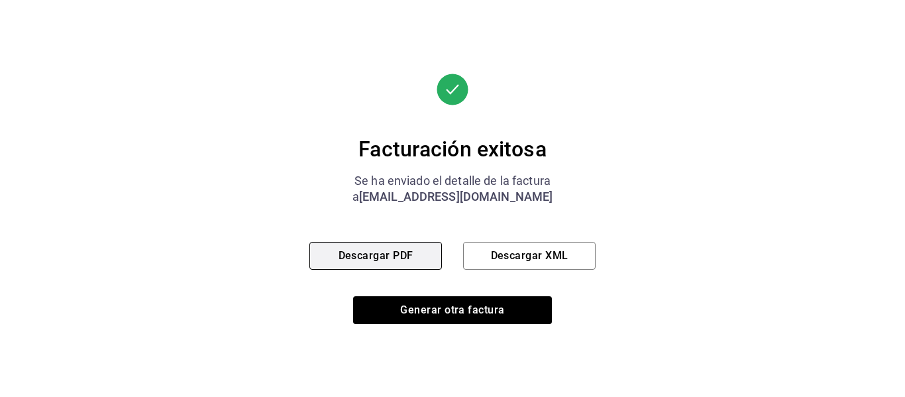
click at [362, 258] on button "Descargar PDF" at bounding box center [375, 256] width 132 height 28
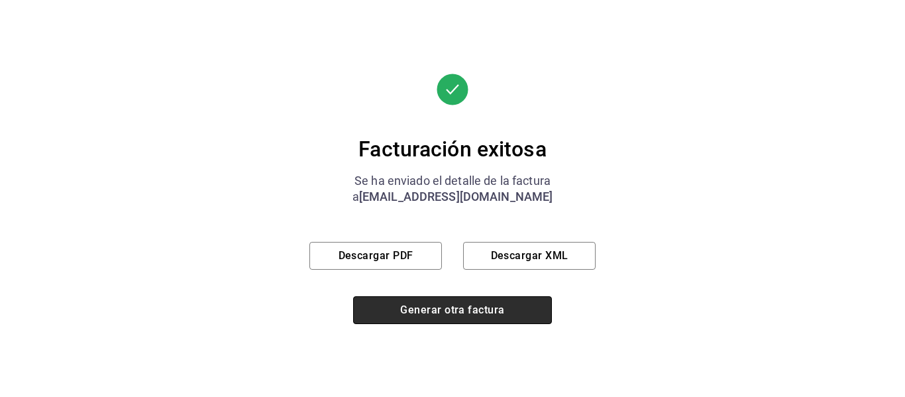
click at [438, 315] on button "Generar otra factura" at bounding box center [452, 310] width 199 height 28
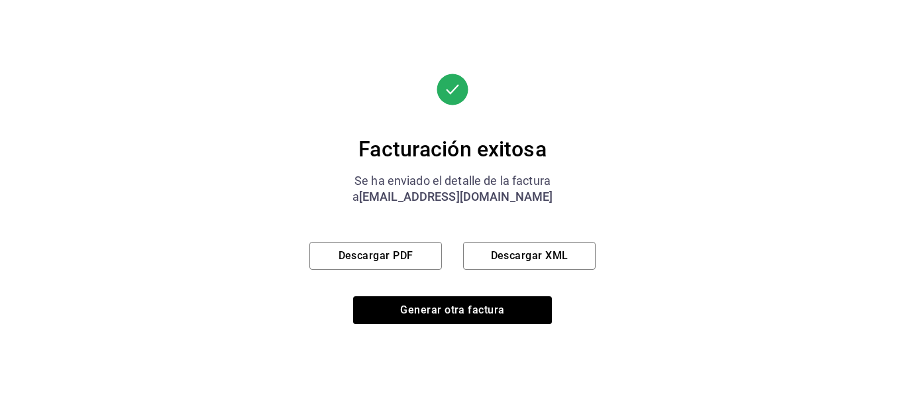
scroll to position [237, 0]
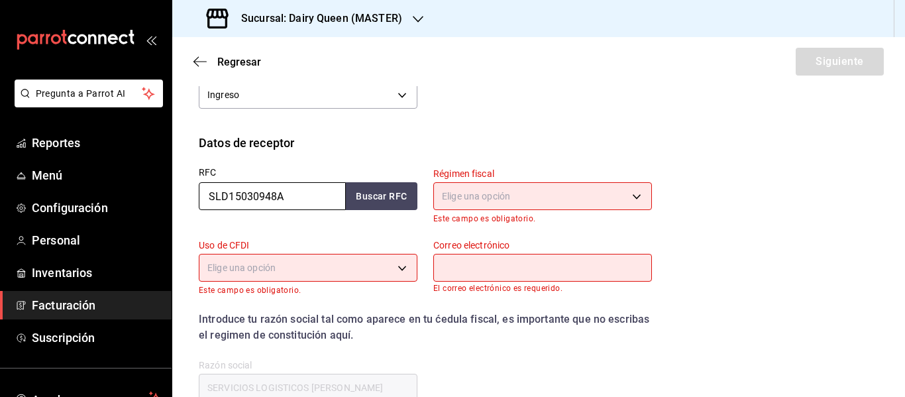
drag, startPoint x: 298, startPoint y: 197, endPoint x: 190, endPoint y: 215, distance: 109.4
click at [190, 215] on div "RFC SLD15030948A Buscar RFC" at bounding box center [300, 188] width 234 height 72
paste input "ASC2111199W8"
click at [466, 190] on body "Pregunta a Parrot AI Reportes Menú Configuración Personal Inventarios Facturaci…" at bounding box center [452, 198] width 905 height 397
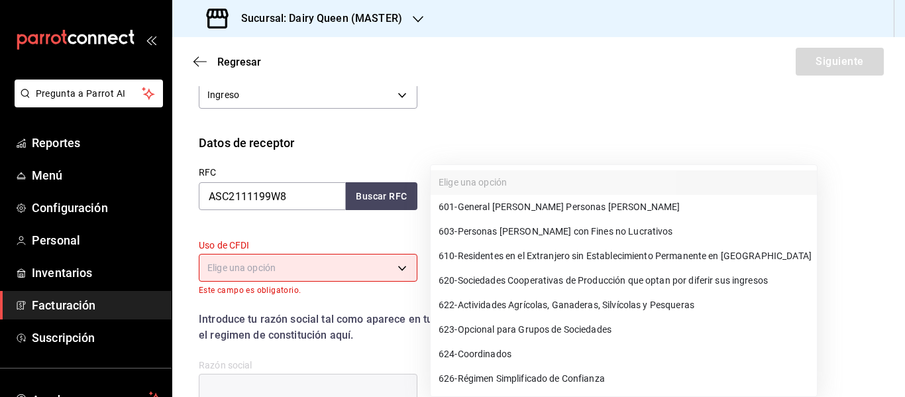
click at [503, 203] on span "601 - General [PERSON_NAME] Personas [PERSON_NAME]" at bounding box center [559, 207] width 241 height 14
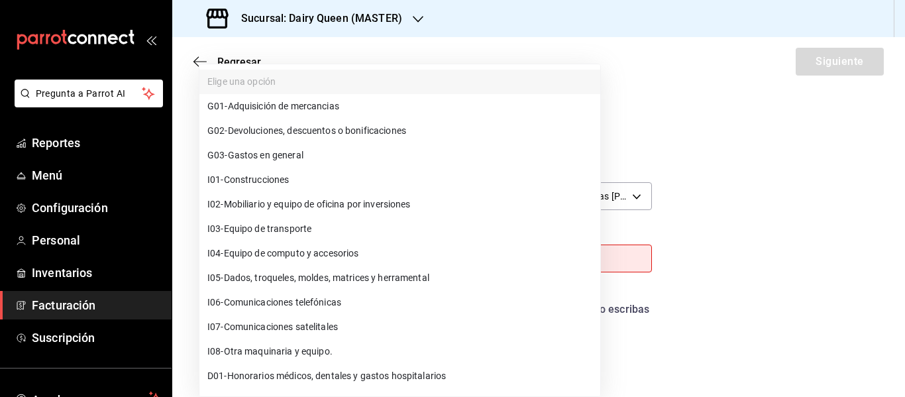
click at [279, 266] on body "Pregunta a Parrot AI Reportes Menú Configuración Personal Inventarios Facturaci…" at bounding box center [452, 198] width 905 height 397
click at [280, 159] on span "G03 - Gastos en general" at bounding box center [255, 155] width 96 height 14
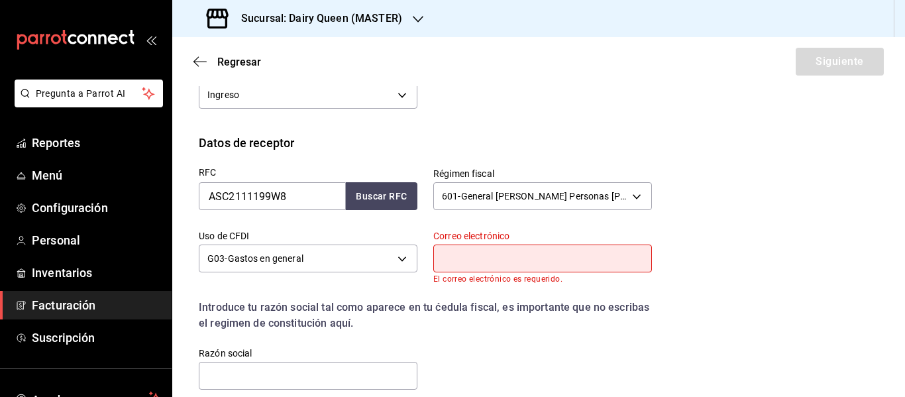
click at [467, 262] on input "text" at bounding box center [542, 258] width 219 height 28
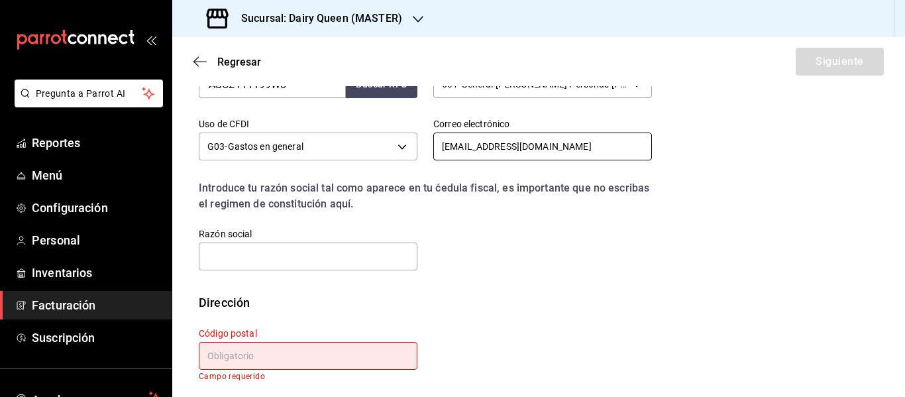
scroll to position [354, 0]
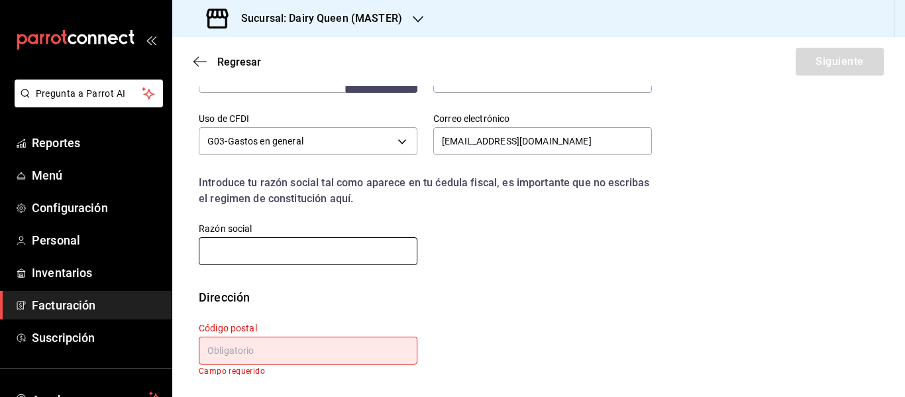
click at [295, 252] on input "text" at bounding box center [308, 251] width 219 height 28
paste input "ASL 75"
click at [273, 354] on input "text" at bounding box center [308, 351] width 219 height 28
paste input "66273"
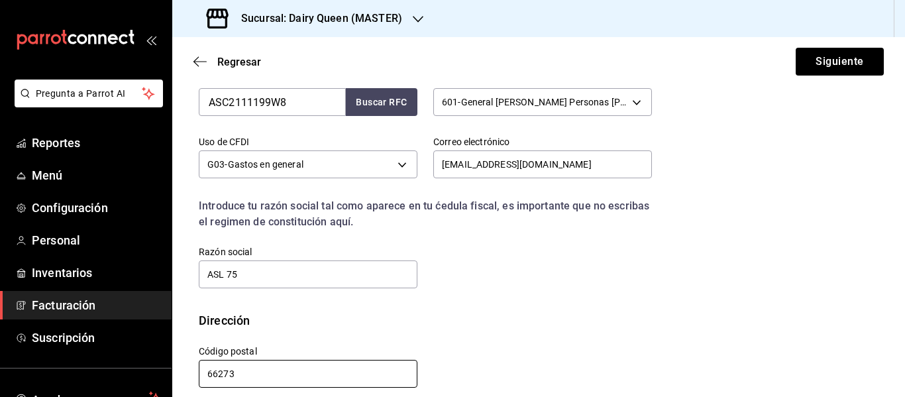
scroll to position [221, 0]
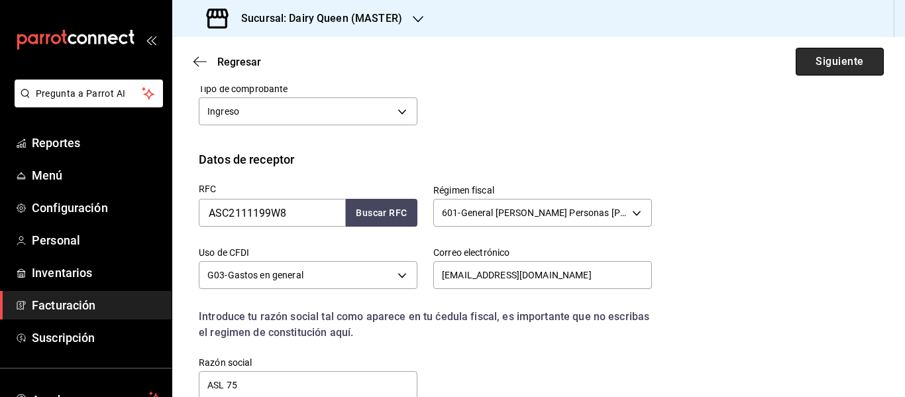
click at [816, 62] on button "Siguiente" at bounding box center [840, 62] width 88 height 28
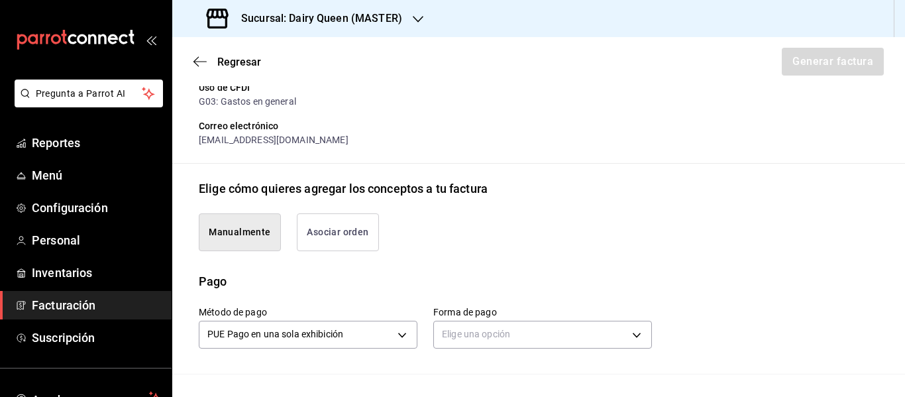
scroll to position [331, 0]
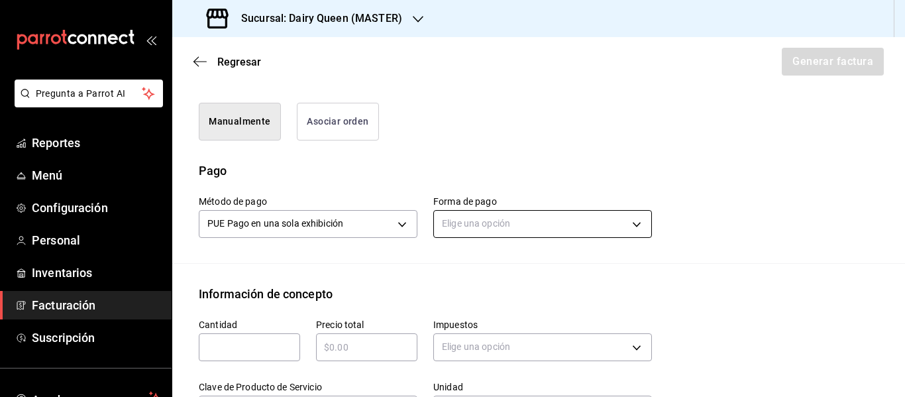
click at [488, 216] on body "Pregunta a Parrot AI Reportes Menú Configuración Personal Inventarios Facturaci…" at bounding box center [452, 198] width 905 height 397
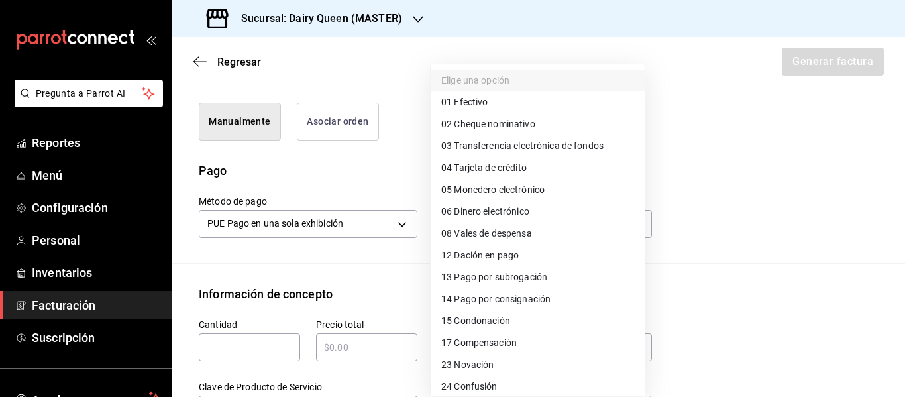
click at [458, 100] on span "01 Efectivo" at bounding box center [464, 102] width 46 height 14
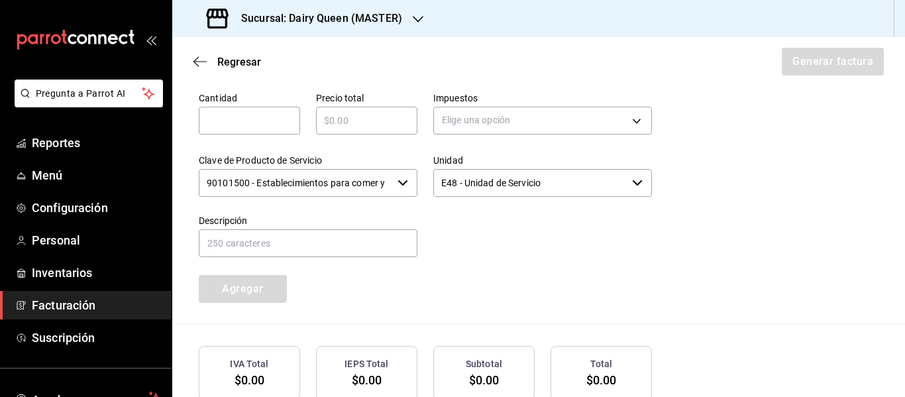
scroll to position [531, 0]
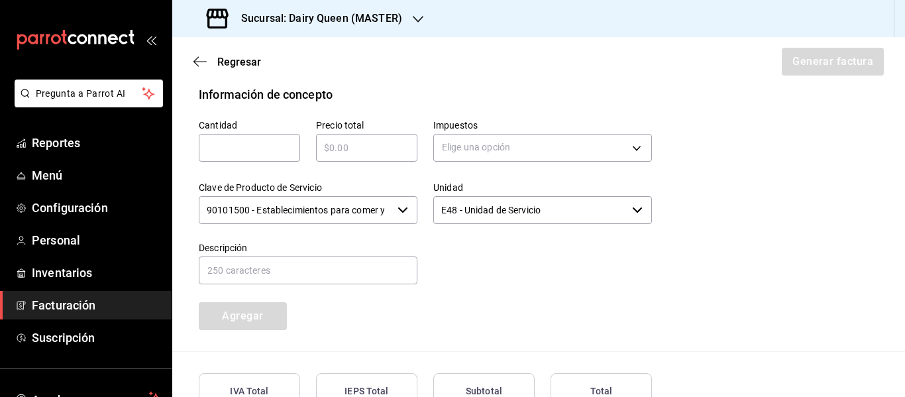
click at [257, 150] on input "text" at bounding box center [249, 148] width 101 height 16
click at [472, 146] on body "Pregunta a Parrot AI Reportes Menú Configuración Personal Inventarios Facturaci…" at bounding box center [452, 198] width 905 height 397
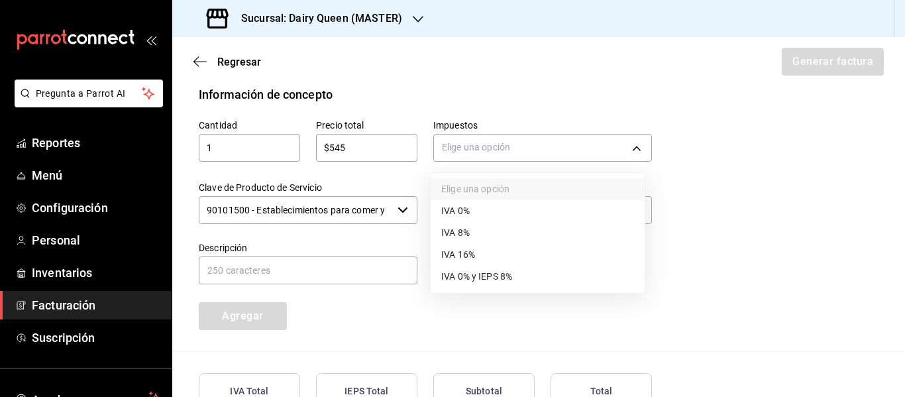
click at [468, 252] on span "IVA 16%" at bounding box center [458, 255] width 34 height 14
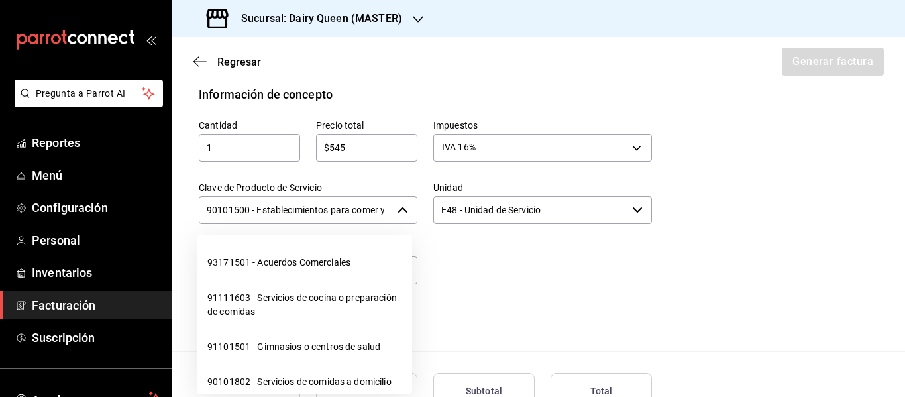
scroll to position [0, 31]
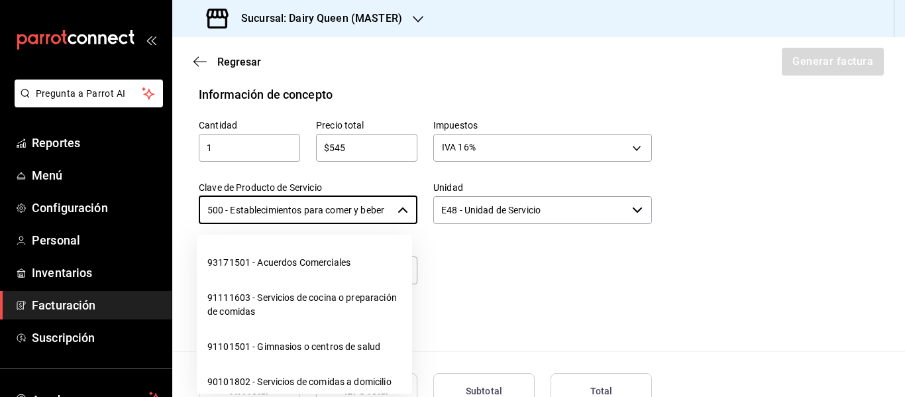
drag, startPoint x: 206, startPoint y: 212, endPoint x: 440, endPoint y: 207, distance: 233.9
click at [440, 207] on div "Cantidad 1 ​ Precio total $545 ​ Impuestos IVA 16% IVA_16 Clave de Producto de …" at bounding box center [417, 216] width 469 height 227
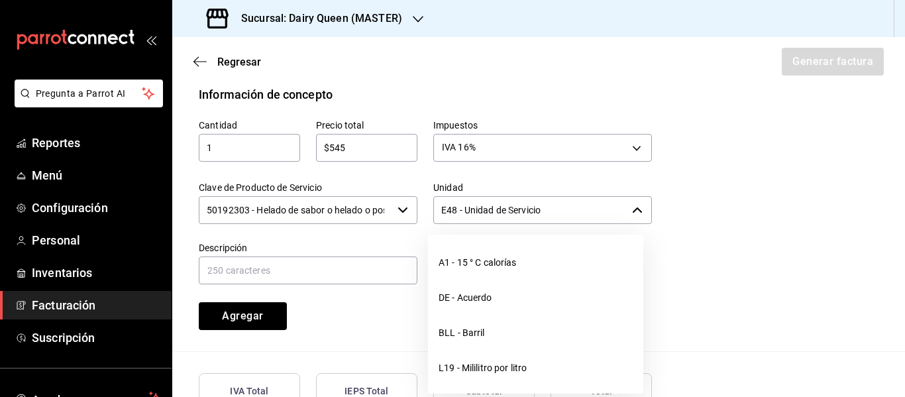
drag, startPoint x: 566, startPoint y: 215, endPoint x: 437, endPoint y: 222, distance: 130.0
click at [437, 222] on input "E48 - Unidad de Servicio" at bounding box center [529, 210] width 193 height 28
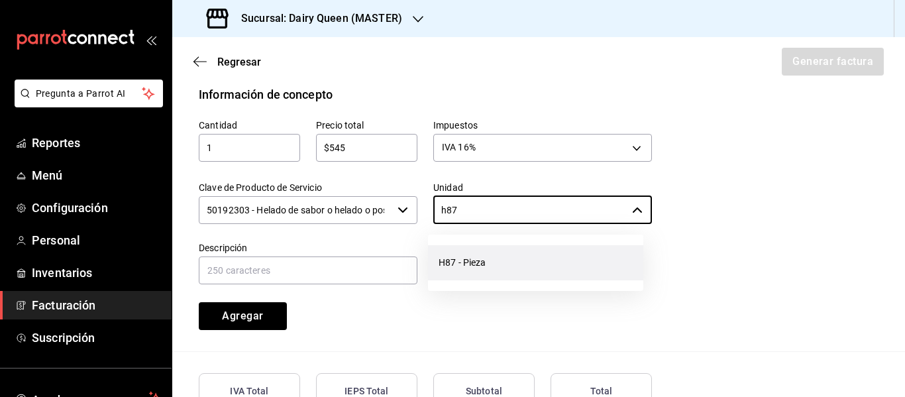
click at [459, 259] on li "H87 - Pieza" at bounding box center [535, 262] width 215 height 35
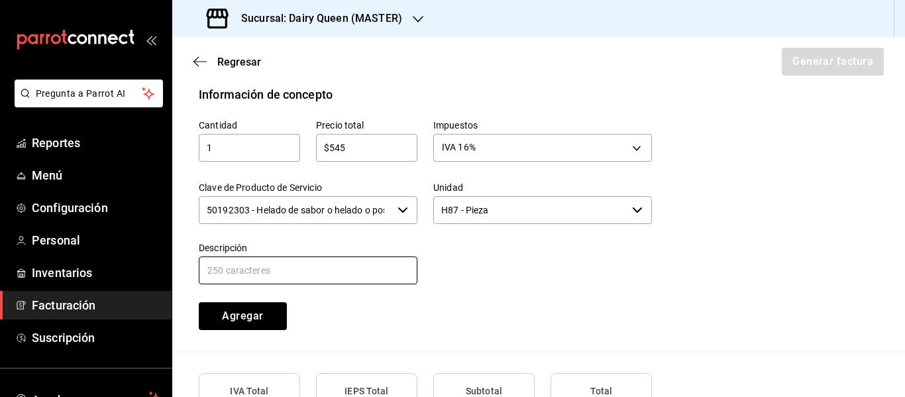
click at [301, 276] on input "text" at bounding box center [308, 270] width 219 height 28
paste input "Pastel De Blizzard® De Oreo®"
click at [230, 323] on button "Agregar" at bounding box center [243, 316] width 88 height 28
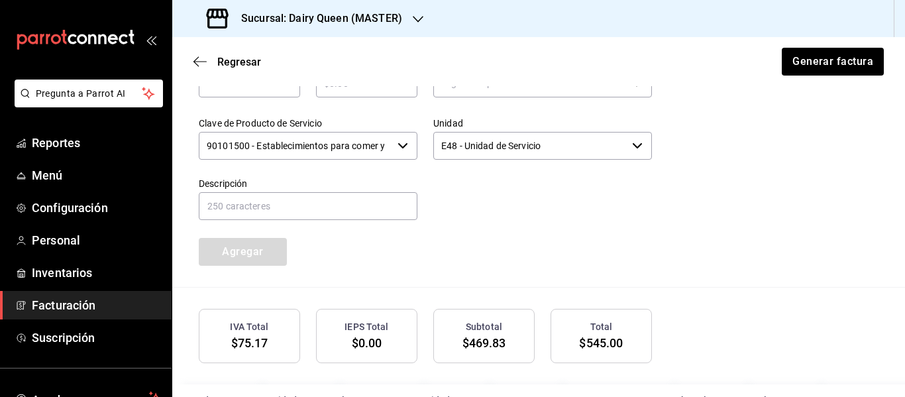
scroll to position [674, 0]
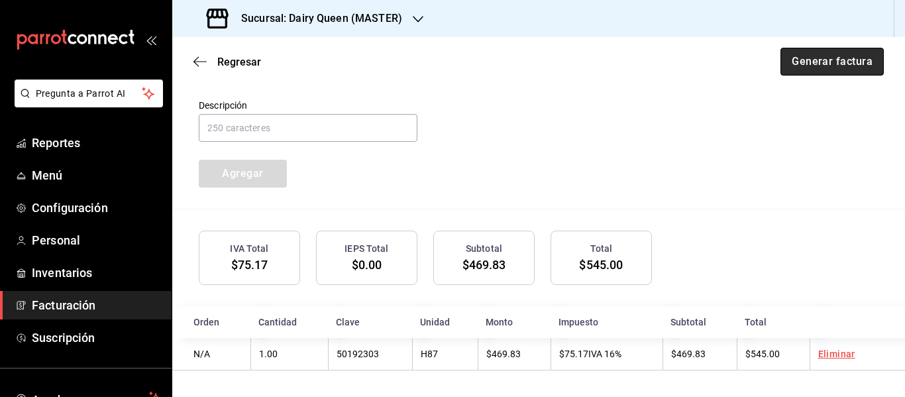
click at [819, 60] on button "Generar factura" at bounding box center [831, 62] width 103 height 28
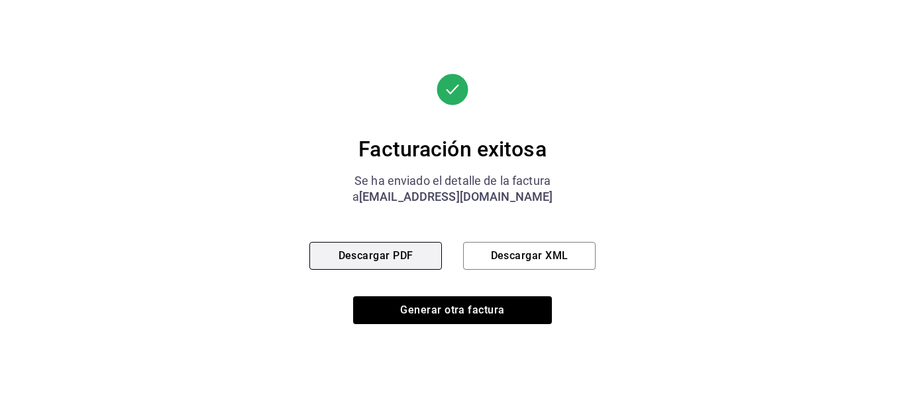
click at [383, 250] on button "Descargar PDF" at bounding box center [375, 256] width 132 height 28
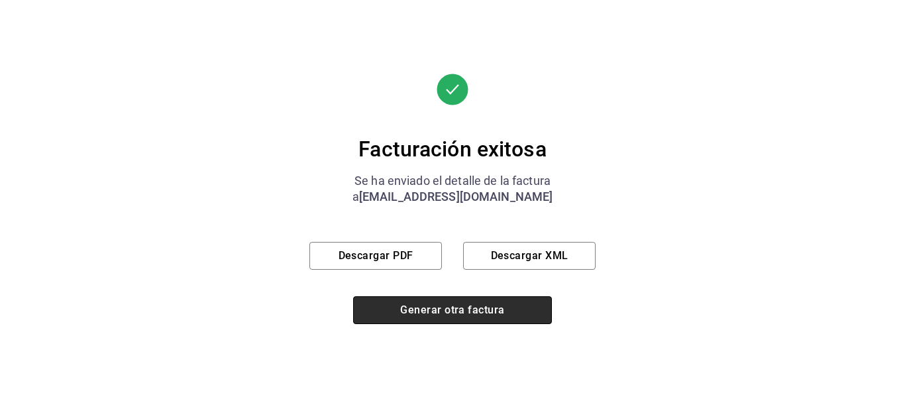
click at [492, 311] on button "Generar otra factura" at bounding box center [452, 310] width 199 height 28
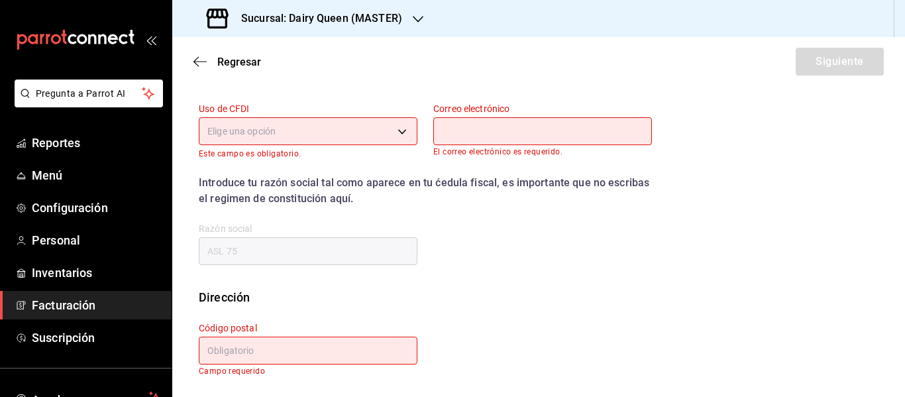
scroll to position [237, 0]
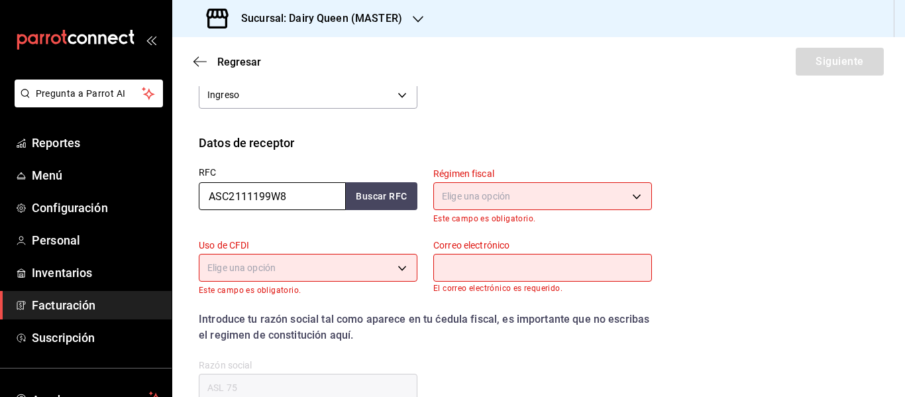
drag, startPoint x: 299, startPoint y: 191, endPoint x: 174, endPoint y: 199, distance: 125.5
click at [175, 199] on div "Datos de receptor RFC ASC2111199W8 Buscar RFC Régimen fiscal Elige una opción E…" at bounding box center [538, 279] width 733 height 291
paste input "PUN201015110"
click at [458, 201] on body "Pregunta a Parrot AI Reportes Menú Configuración Personal Inventarios Facturaci…" at bounding box center [452, 198] width 905 height 397
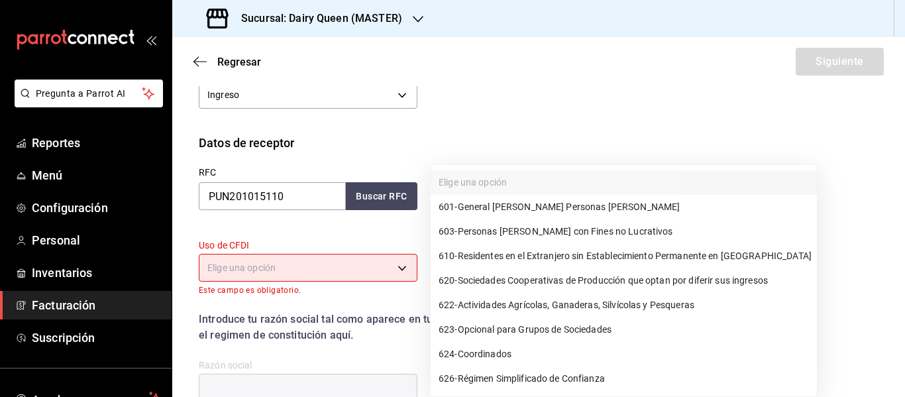
click at [492, 202] on span "601 - General [PERSON_NAME] Personas [PERSON_NAME]" at bounding box center [559, 207] width 241 height 14
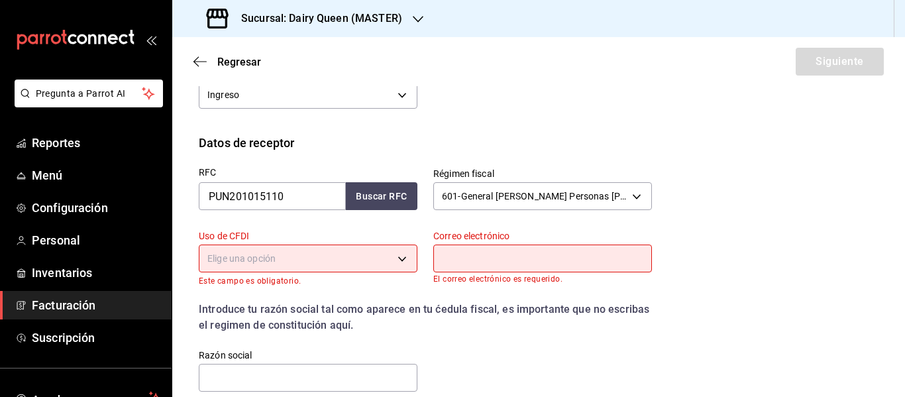
click at [294, 256] on body "Pregunta a Parrot AI Reportes Menú Configuración Personal Inventarios Facturaci…" at bounding box center [452, 198] width 905 height 397
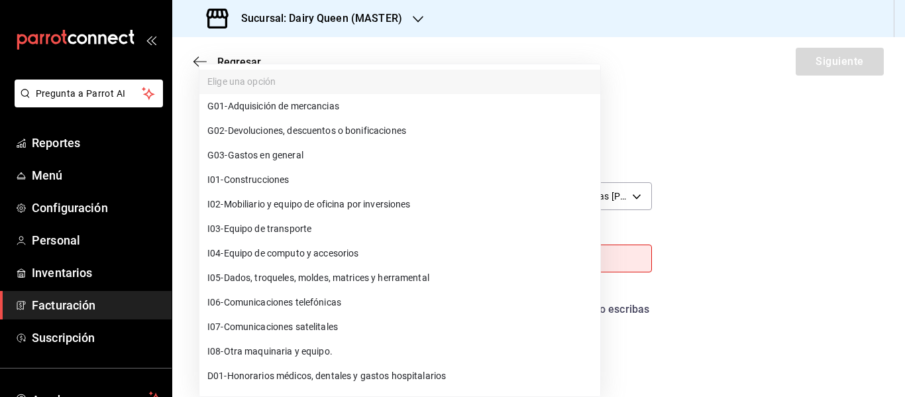
click at [272, 158] on span "G03 - Gastos en general" at bounding box center [255, 155] width 96 height 14
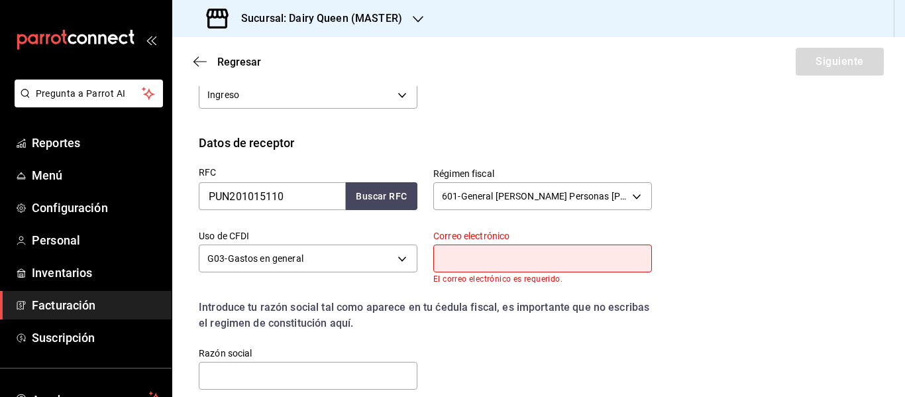
click at [484, 266] on input "text" at bounding box center [542, 258] width 219 height 28
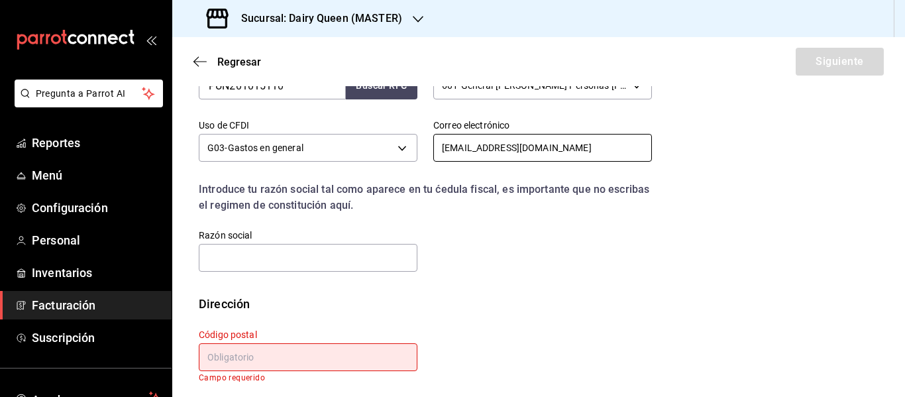
scroll to position [354, 0]
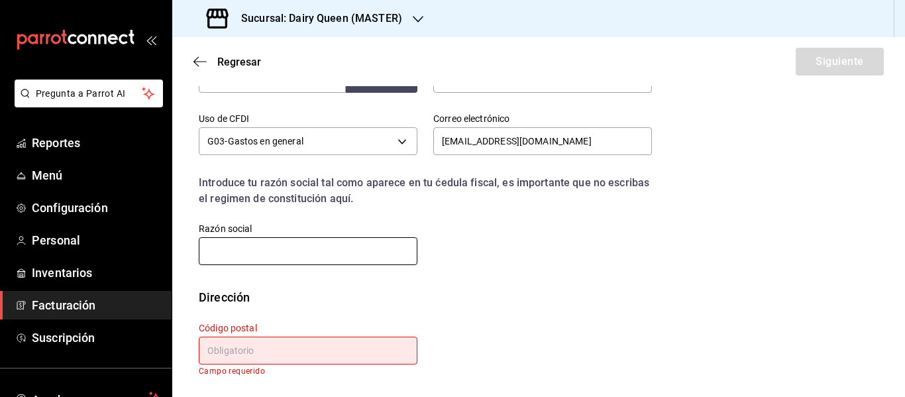
click at [261, 252] on input "text" at bounding box center [308, 251] width 219 height 28
paste input "PUNTOVESTUDIO"
click at [354, 350] on input "text" at bounding box center [308, 351] width 219 height 28
paste input "66230"
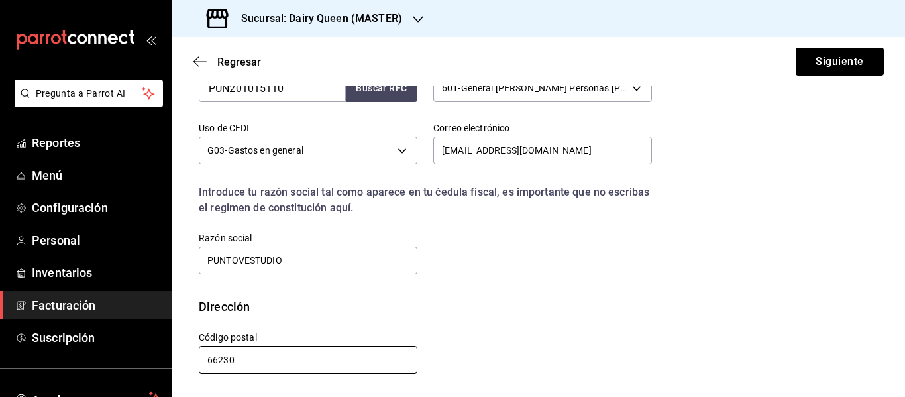
scroll to position [345, 0]
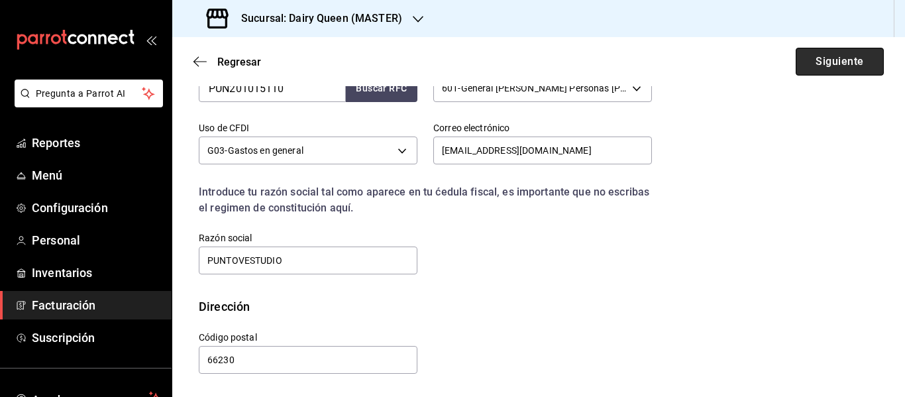
click at [841, 72] on button "Siguiente" at bounding box center [840, 62] width 88 height 28
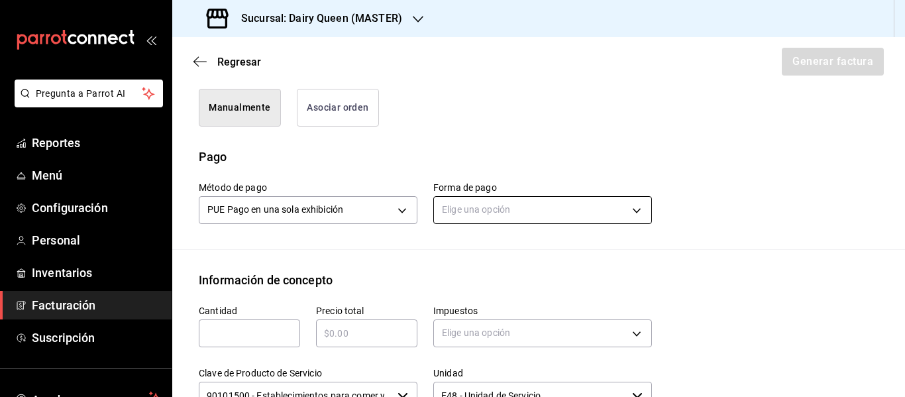
click at [511, 210] on body "Pregunta a Parrot AI Reportes Menú Configuración Personal Inventarios Facturaci…" at bounding box center [452, 198] width 905 height 397
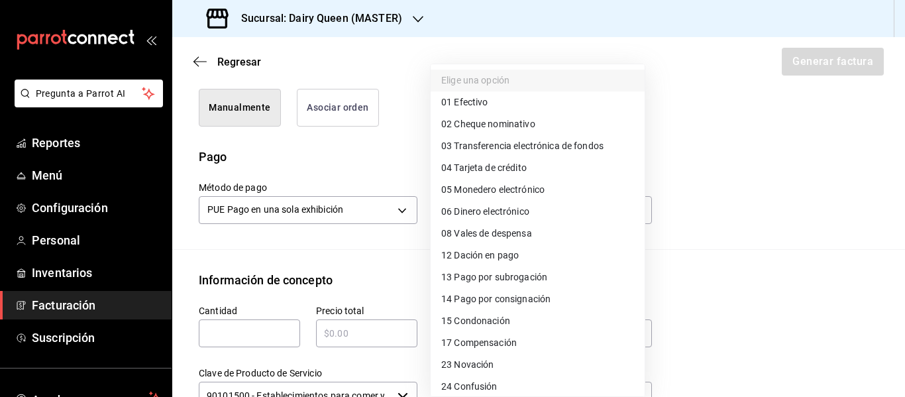
click at [495, 101] on li "01 Efectivo" at bounding box center [538, 102] width 214 height 22
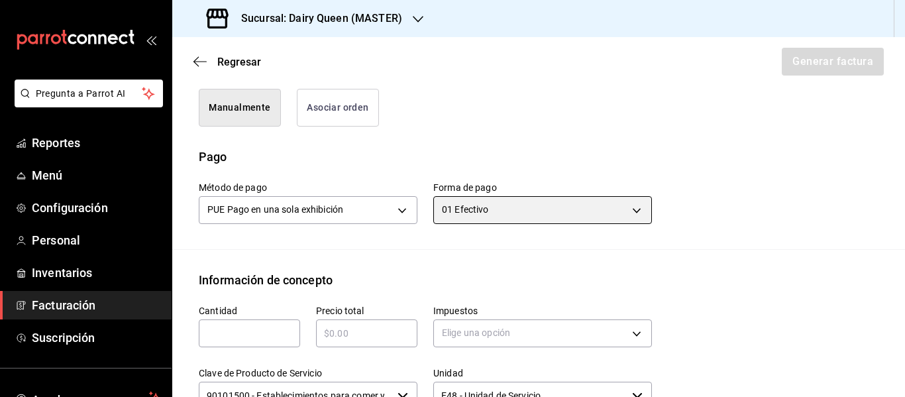
scroll to position [566, 0]
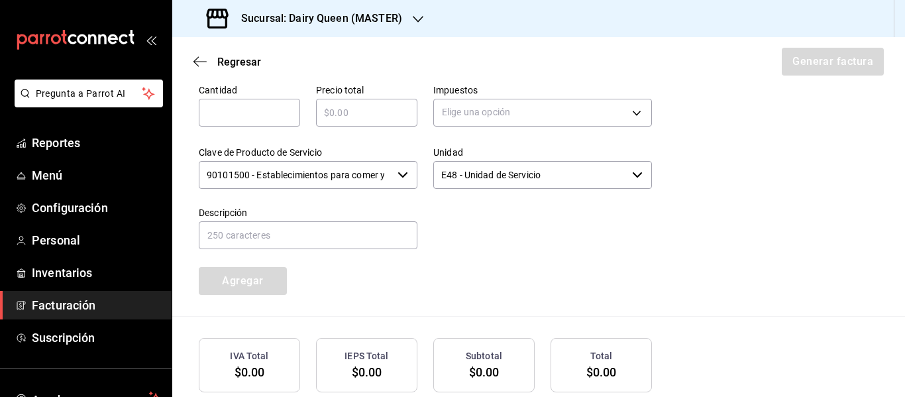
click at [254, 105] on input "text" at bounding box center [249, 113] width 101 height 16
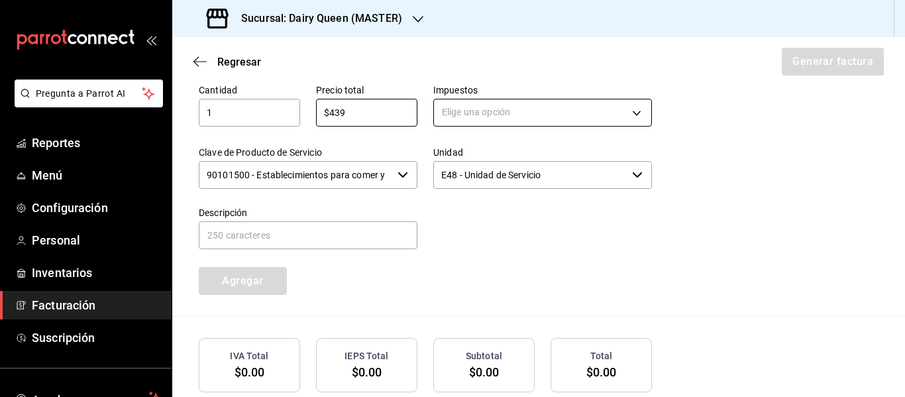
click at [505, 110] on body "Pregunta a Parrot AI Reportes Menú Configuración Personal Inventarios Facturaci…" at bounding box center [452, 198] width 905 height 397
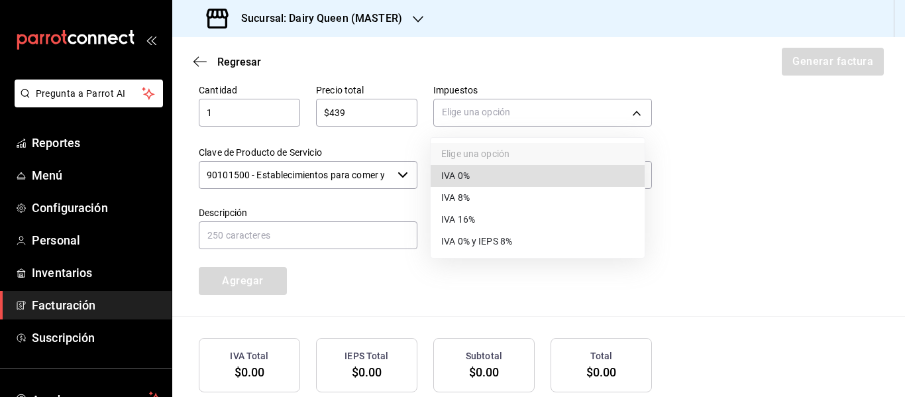
click at [470, 221] on span "IVA 16%" at bounding box center [458, 220] width 34 height 14
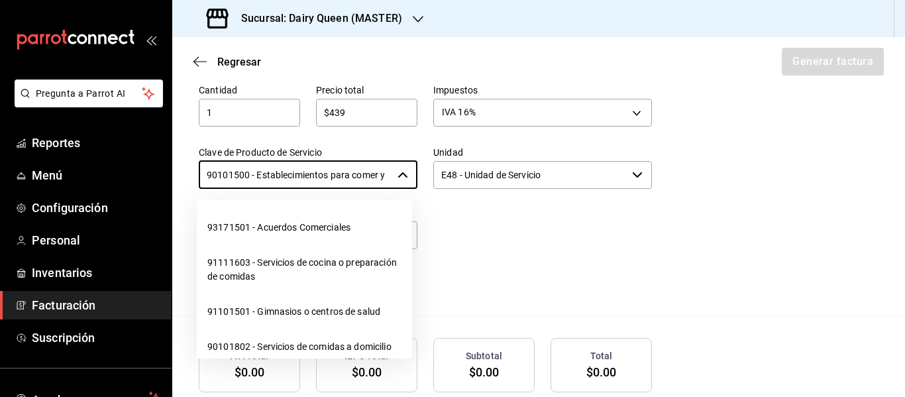
scroll to position [0, 31]
drag, startPoint x: 207, startPoint y: 176, endPoint x: 416, endPoint y: 174, distance: 209.3
click at [416, 174] on div "Cantidad 1 ​ Precio total $439 ​ Impuestos IVA 16% IVA_16 Clave de Producto de …" at bounding box center [417, 181] width 469 height 227
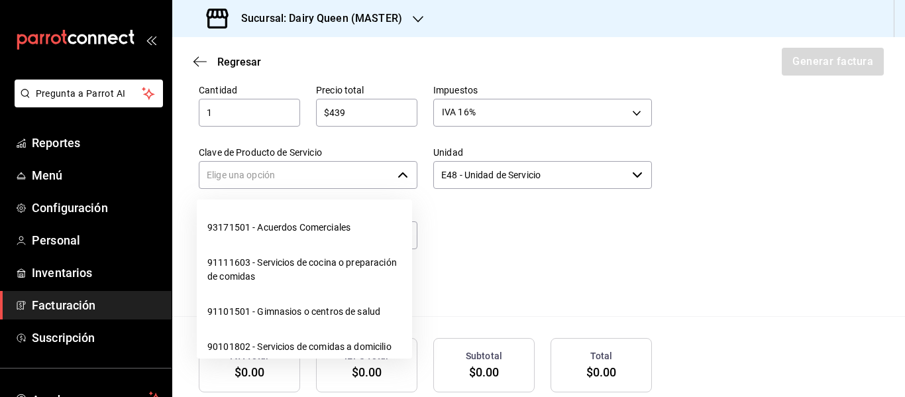
scroll to position [0, 0]
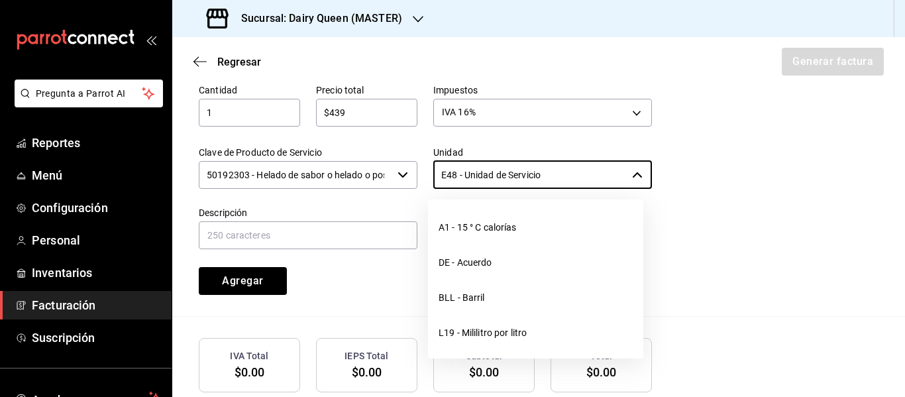
drag, startPoint x: 578, startPoint y: 173, endPoint x: 417, endPoint y: 177, distance: 161.0
click at [417, 177] on div "Unidad E48 - Unidad de Servicio ​" at bounding box center [534, 160] width 234 height 60
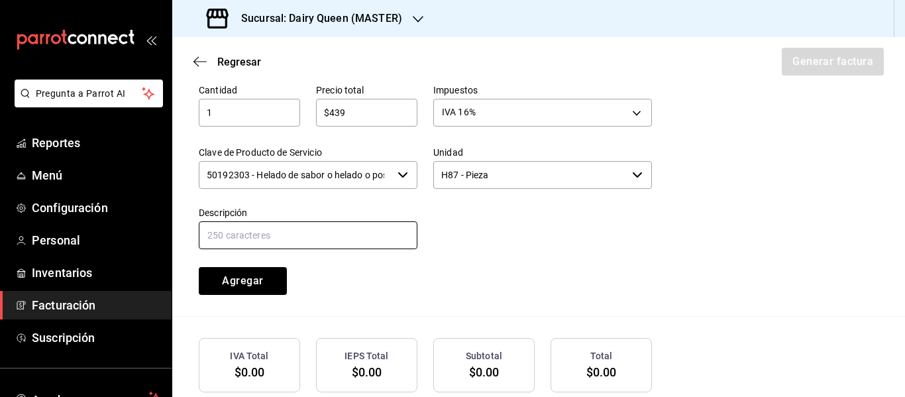
click at [337, 238] on input "text" at bounding box center [308, 235] width 219 height 28
paste input "Pastel De Blizzard® De Oreo®"
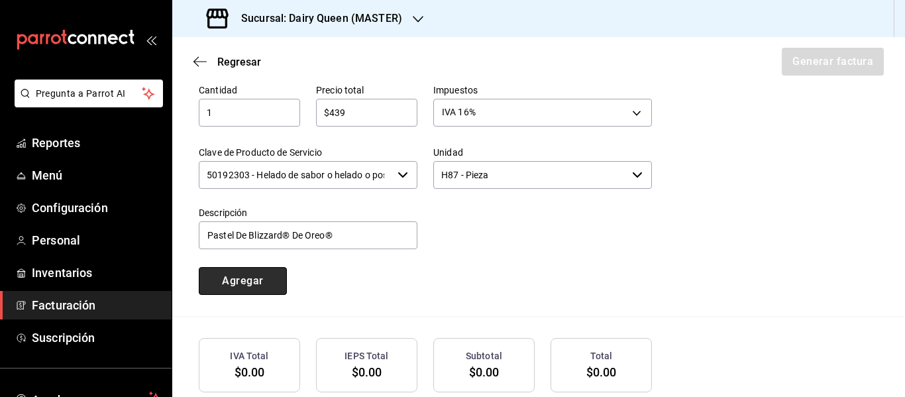
click at [256, 288] on button "Agregar" at bounding box center [243, 281] width 88 height 28
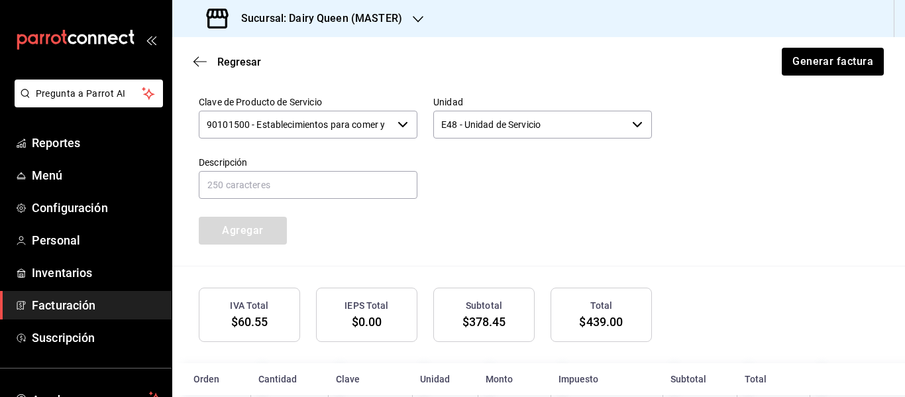
scroll to position [674, 0]
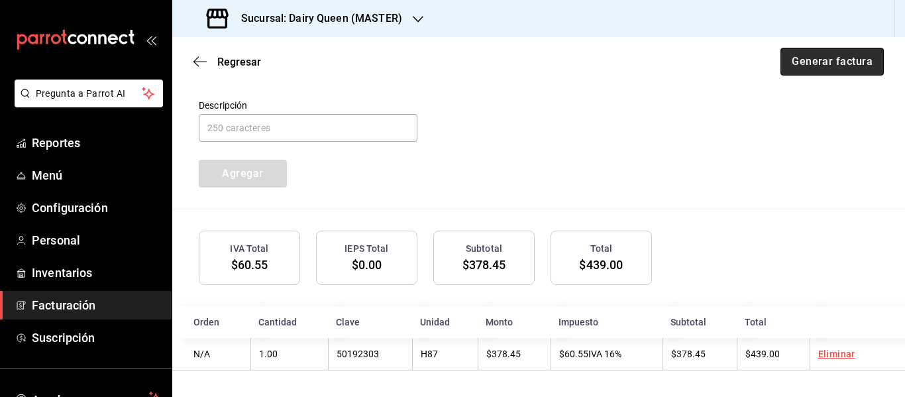
click at [824, 65] on button "Generar factura" at bounding box center [831, 62] width 103 height 28
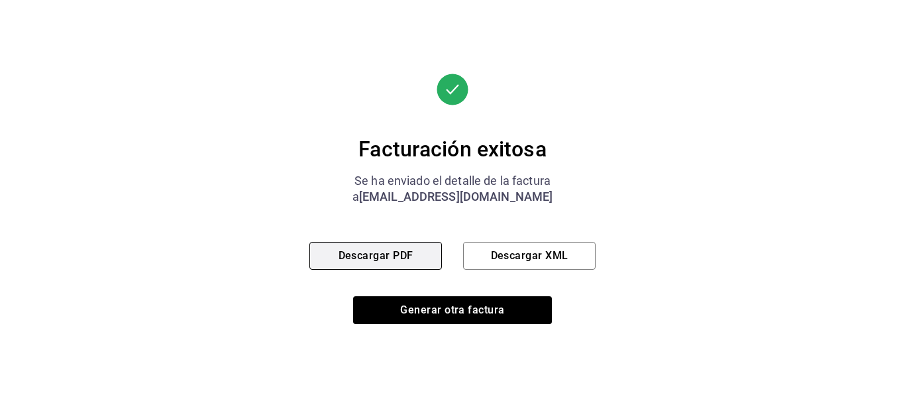
click at [386, 255] on button "Descargar PDF" at bounding box center [375, 256] width 132 height 28
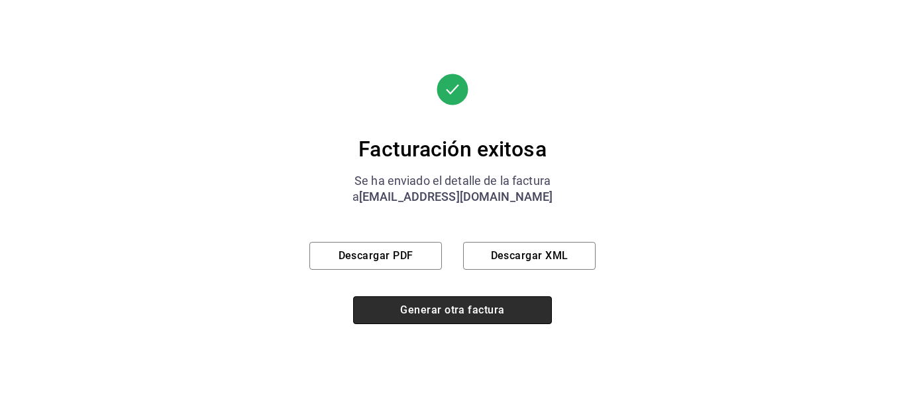
click at [466, 317] on button "Generar otra factura" at bounding box center [452, 310] width 199 height 28
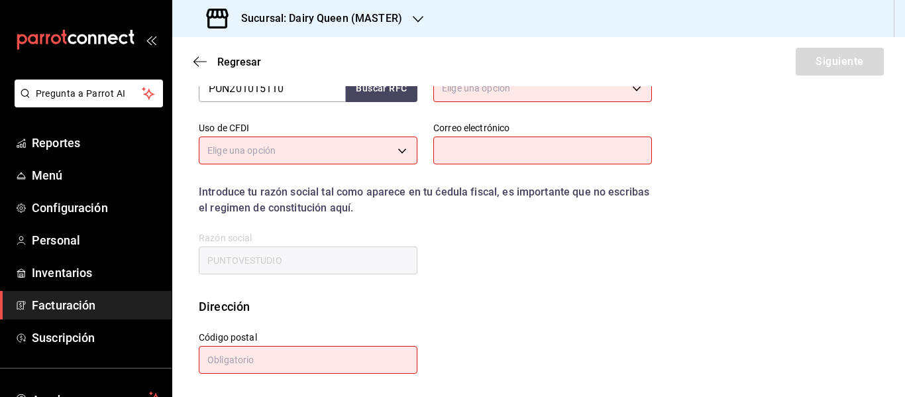
scroll to position [237, 0]
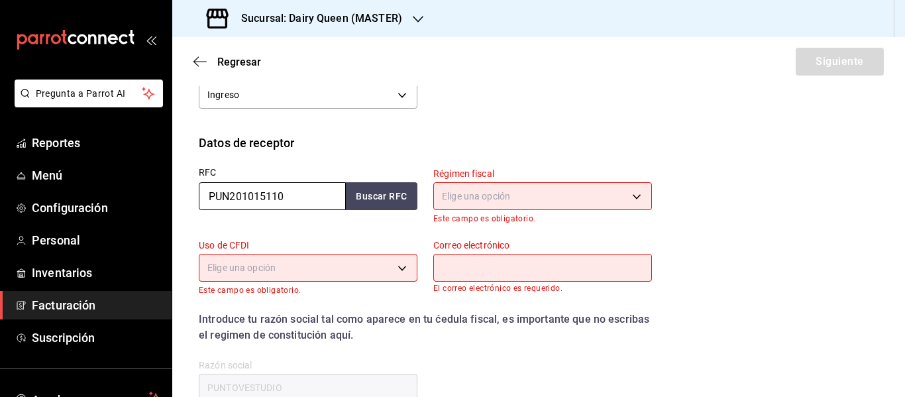
drag, startPoint x: 317, startPoint y: 189, endPoint x: 191, endPoint y: 207, distance: 126.4
click at [191, 207] on div "RFC PUN201015110 Buscar RFC" at bounding box center [300, 188] width 234 height 72
paste input "QIA220630C91"
click at [540, 197] on body "Pregunta a Parrot AI Reportes Menú Configuración Personal Inventarios Facturaci…" at bounding box center [452, 198] width 905 height 397
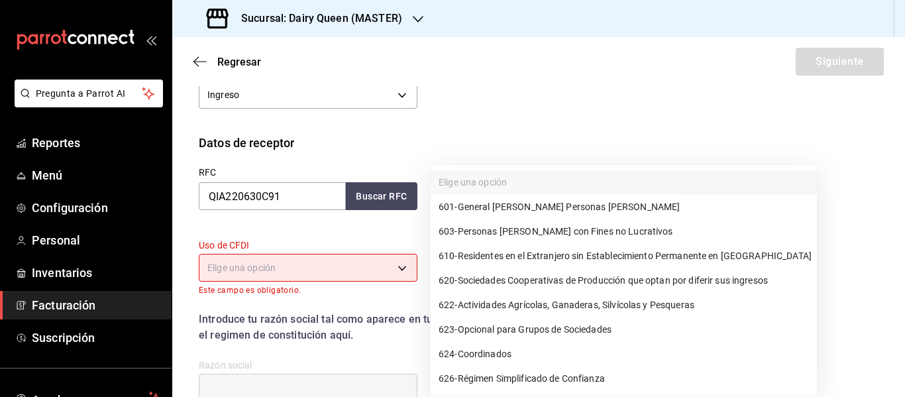
click at [658, 84] on div at bounding box center [452, 198] width 905 height 397
click at [503, 192] on body "Pregunta a Parrot AI Reportes Menú Configuración Personal Inventarios Facturaci…" at bounding box center [452, 198] width 905 height 397
click at [545, 112] on div at bounding box center [452, 198] width 905 height 397
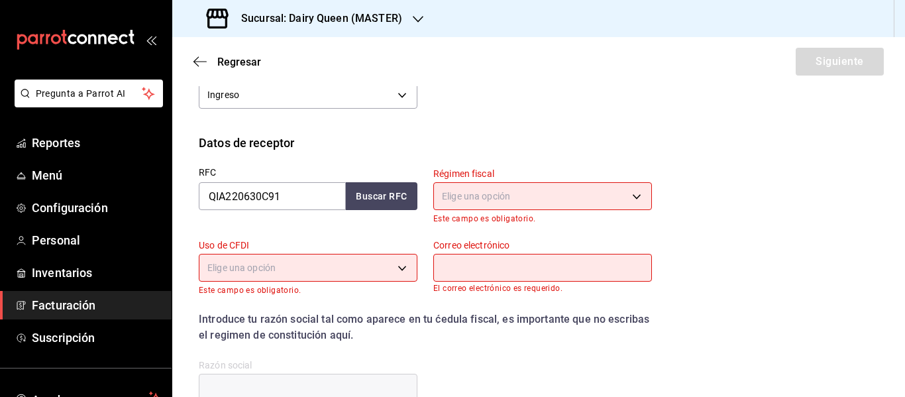
click at [490, 193] on body "Pregunta a Parrot AI Reportes Menú Configuración Personal Inventarios Facturaci…" at bounding box center [452, 198] width 905 height 397
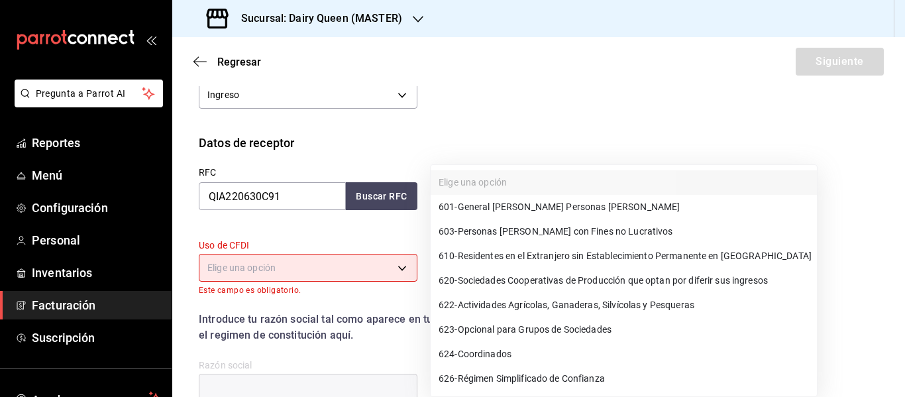
click at [518, 374] on span "626 - Régimen Simplificado de Confianza" at bounding box center [522, 379] width 166 height 14
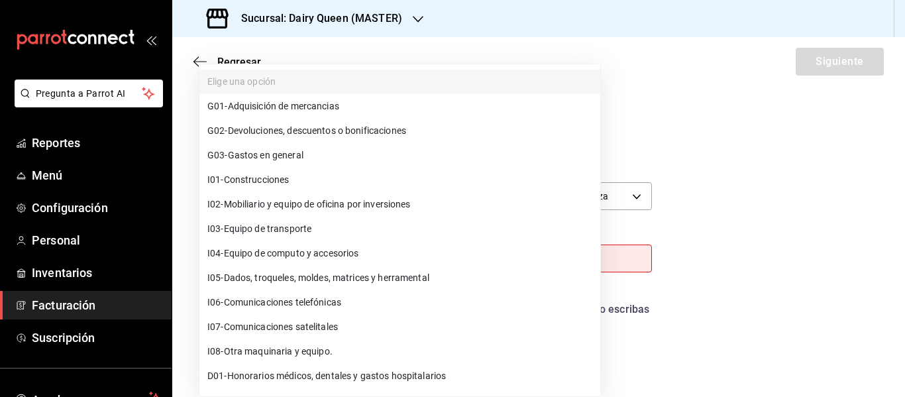
click at [257, 256] on body "Pregunta a Parrot AI Reportes Menú Configuración Personal Inventarios Facturaci…" at bounding box center [452, 198] width 905 height 397
click at [244, 162] on li "G03 - Gastos en general" at bounding box center [399, 155] width 401 height 25
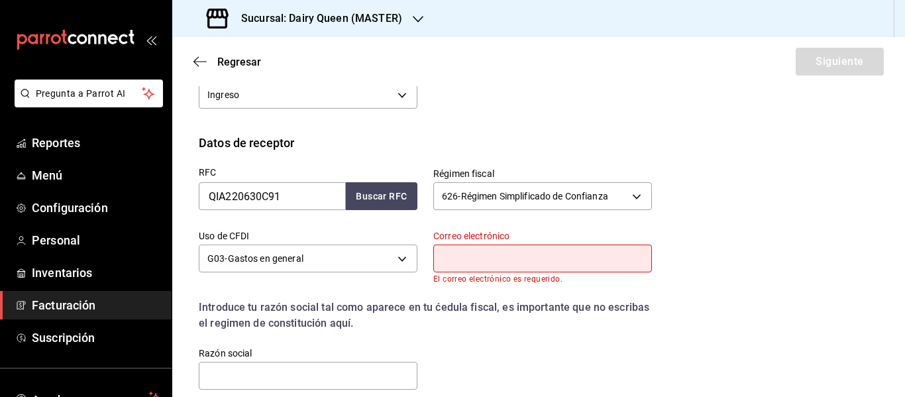
click at [486, 256] on input "text" at bounding box center [542, 258] width 219 height 28
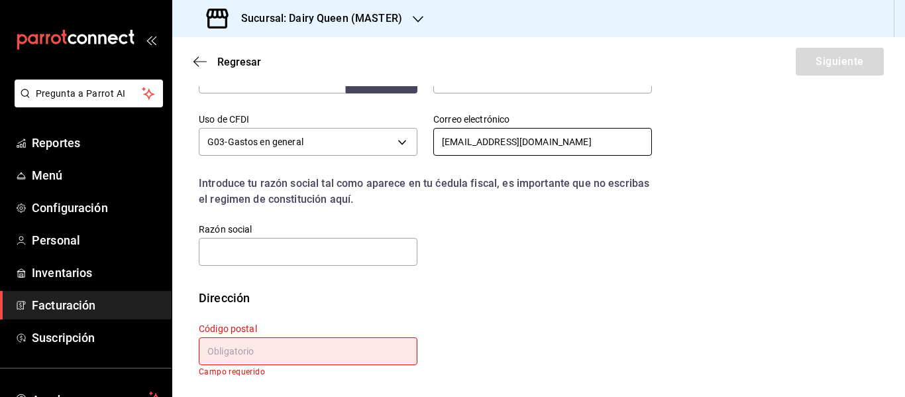
scroll to position [354, 0]
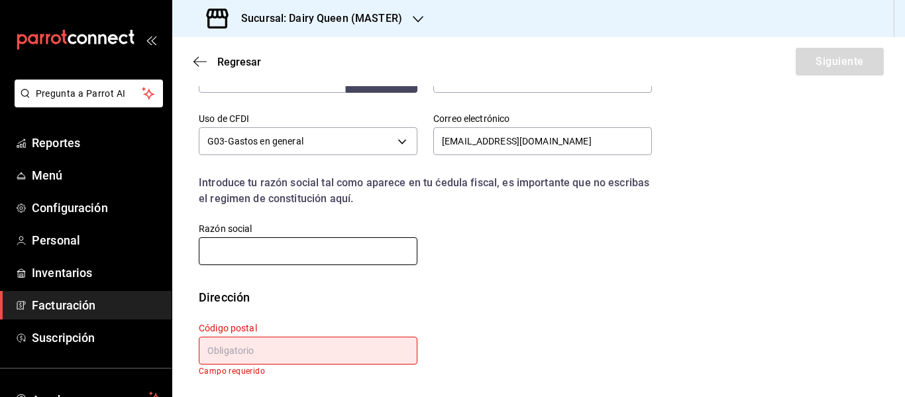
click at [341, 258] on input "text" at bounding box center [308, 251] width 219 height 28
paste input "QUIMICOS E INSUMOS ALQUIMEX"
click at [304, 348] on input "text" at bounding box center [308, 351] width 219 height 28
paste input "64102"
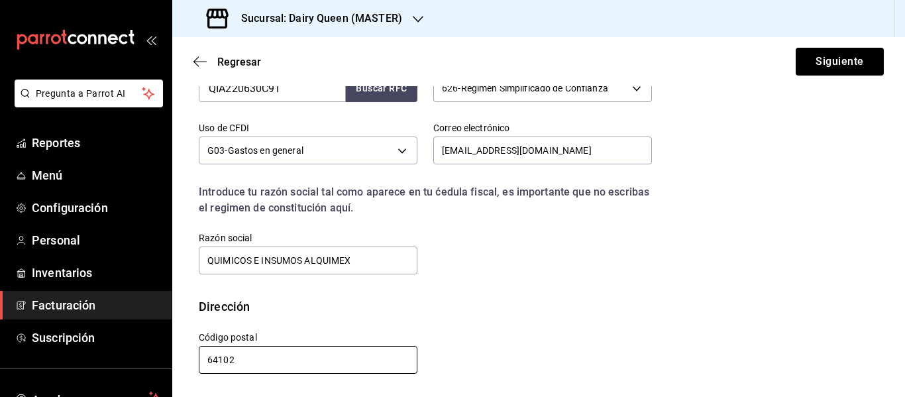
scroll to position [345, 0]
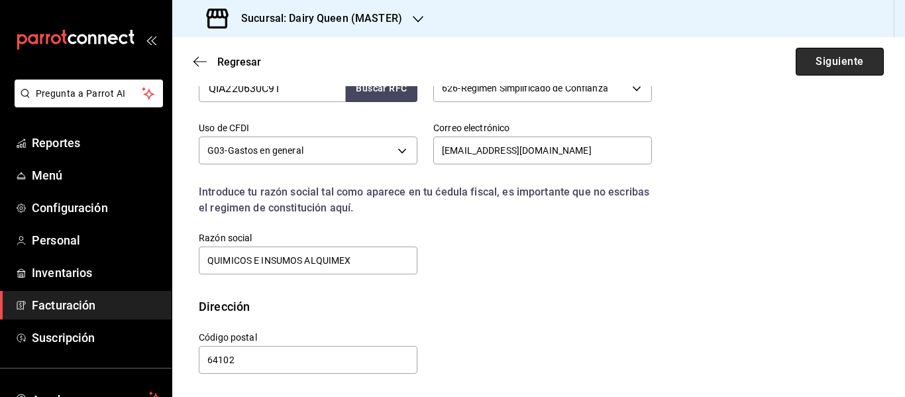
click at [820, 60] on button "Siguiente" at bounding box center [840, 62] width 88 height 28
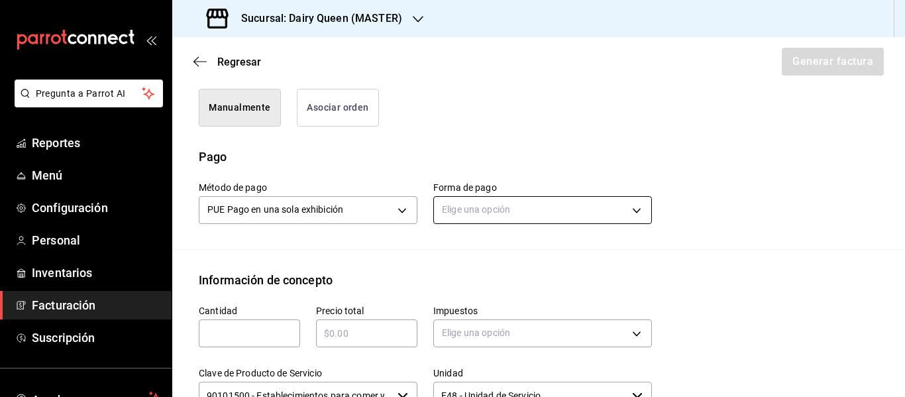
click at [473, 218] on body "Pregunta a Parrot AI Reportes Menú Configuración Personal Inventarios Facturaci…" at bounding box center [452, 198] width 905 height 397
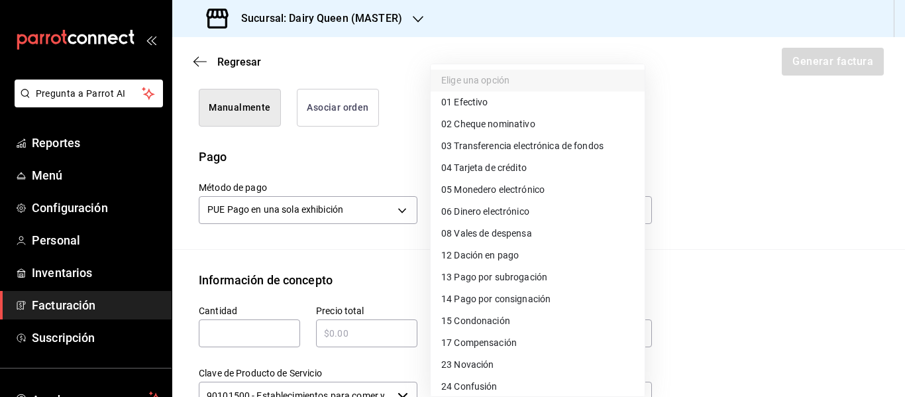
click at [482, 103] on span "01 Efectivo" at bounding box center [464, 102] width 46 height 14
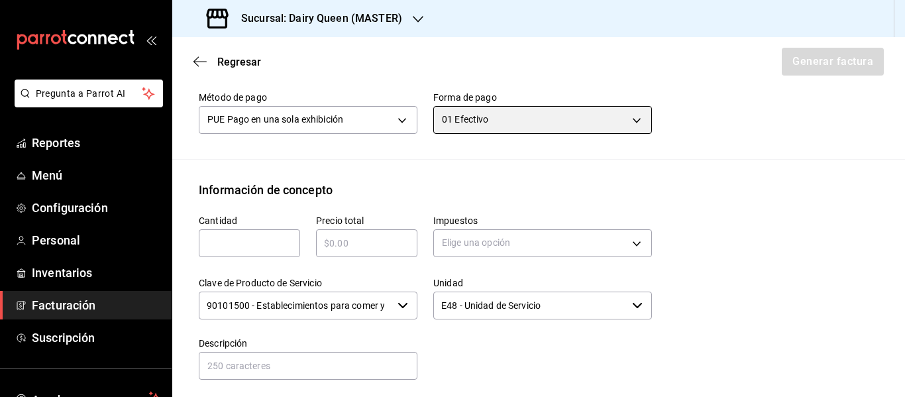
scroll to position [566, 0]
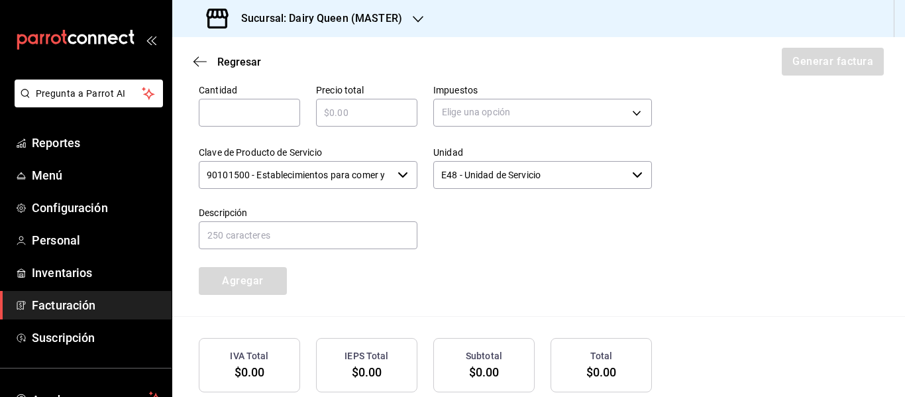
click at [289, 121] on input "text" at bounding box center [249, 113] width 101 height 16
click at [490, 131] on body "Pregunta a Parrot AI Reportes Menú Configuración Personal Inventarios Facturaci…" at bounding box center [452, 198] width 905 height 397
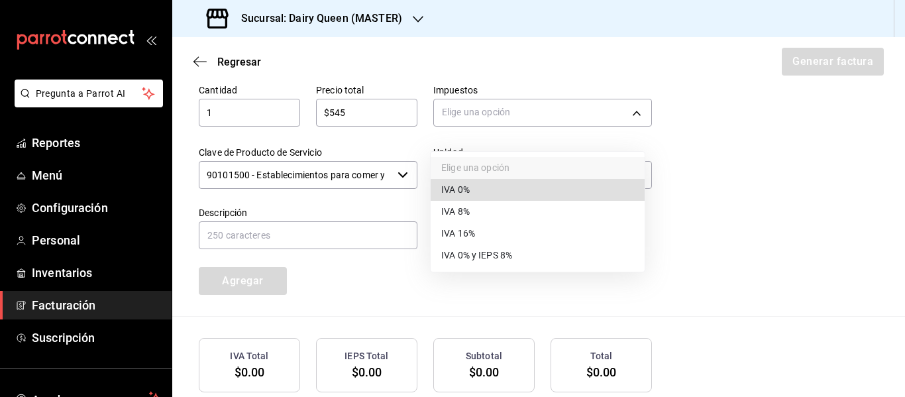
click at [474, 229] on span "IVA 16%" at bounding box center [458, 234] width 34 height 14
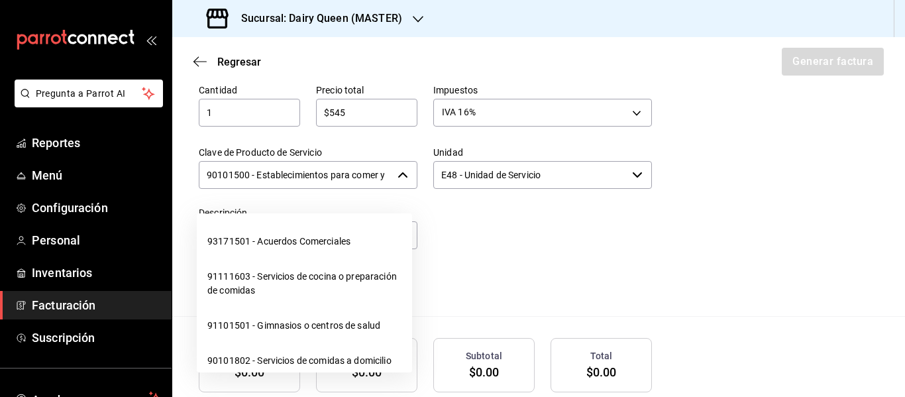
scroll to position [0, 31]
drag, startPoint x: 207, startPoint y: 190, endPoint x: 397, endPoint y: 191, distance: 190.1
click at [397, 189] on div "90101500 - Establecimientos para comer y beber ​" at bounding box center [308, 175] width 219 height 28
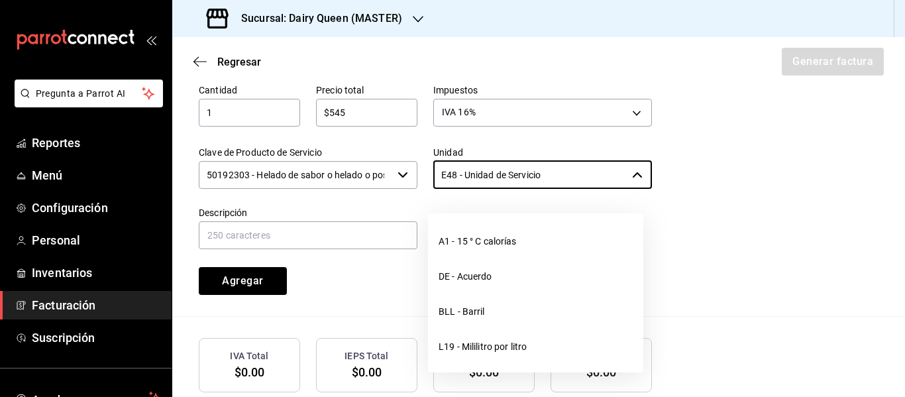
drag, startPoint x: 565, startPoint y: 191, endPoint x: 426, endPoint y: 194, distance: 139.1
click at [426, 191] on div "Unidad E48 - Unidad de Servicio ​" at bounding box center [534, 160] width 234 height 60
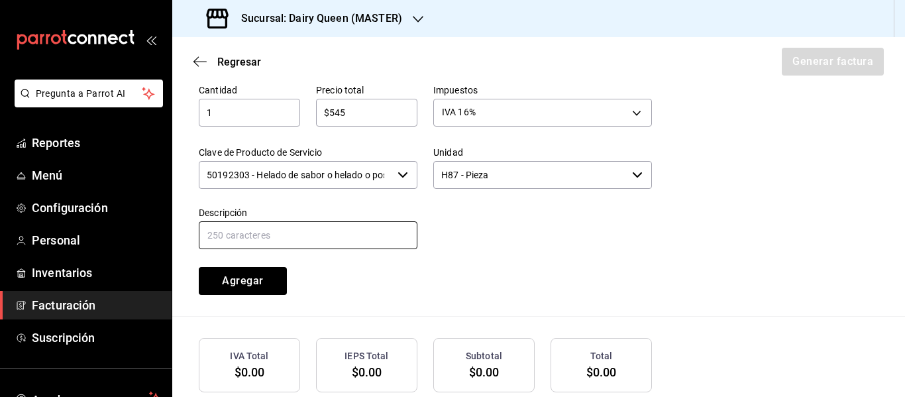
click at [323, 249] on input "text" at bounding box center [308, 235] width 219 height 28
paste input "Pastel De Blizzard® De Oreo®"
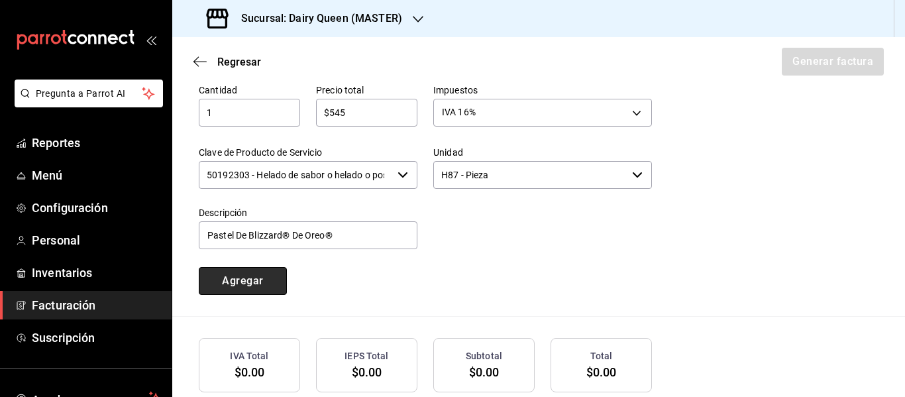
click at [238, 294] on button "Agregar" at bounding box center [243, 281] width 88 height 28
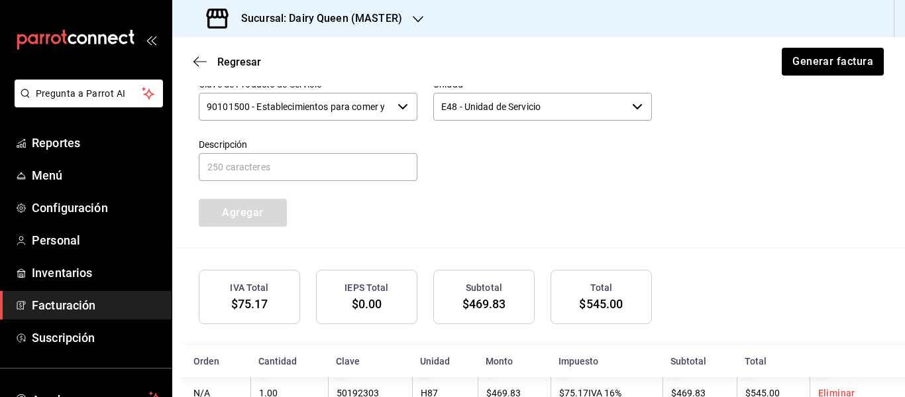
scroll to position [688, 0]
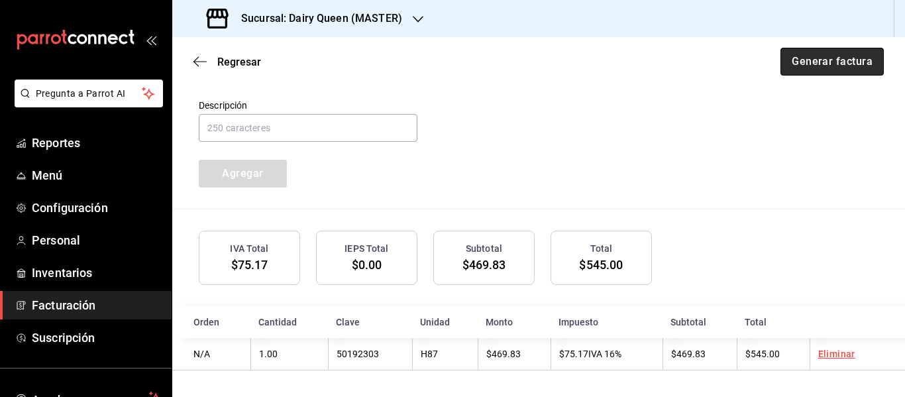
click at [822, 66] on button "Generar factura" at bounding box center [831, 62] width 103 height 28
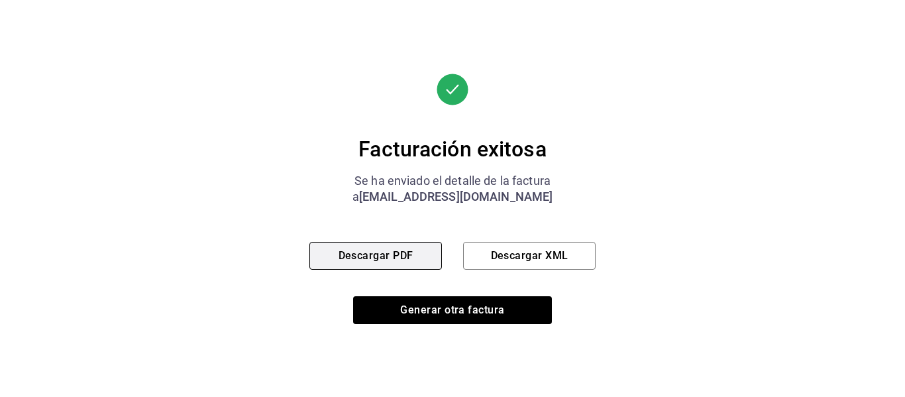
click at [352, 253] on button "Descargar PDF" at bounding box center [375, 256] width 132 height 28
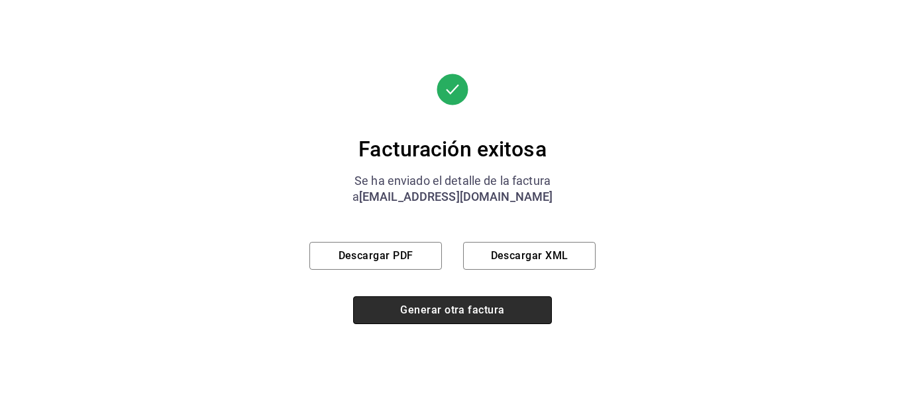
click at [443, 315] on button "Generar otra factura" at bounding box center [452, 310] width 199 height 28
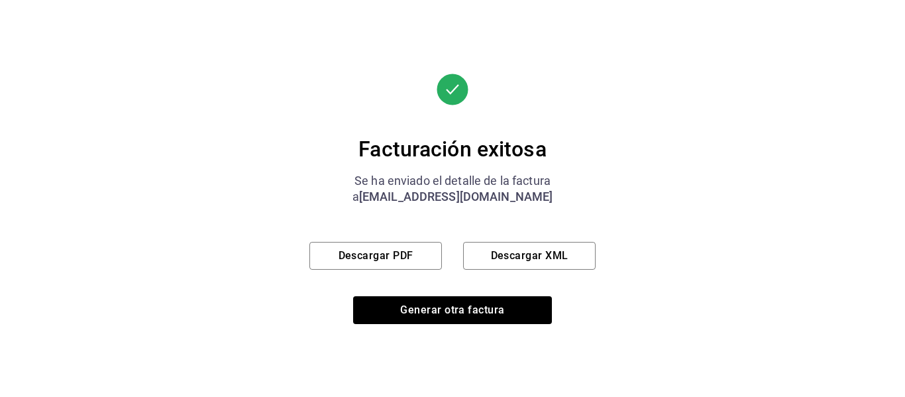
scroll to position [237, 0]
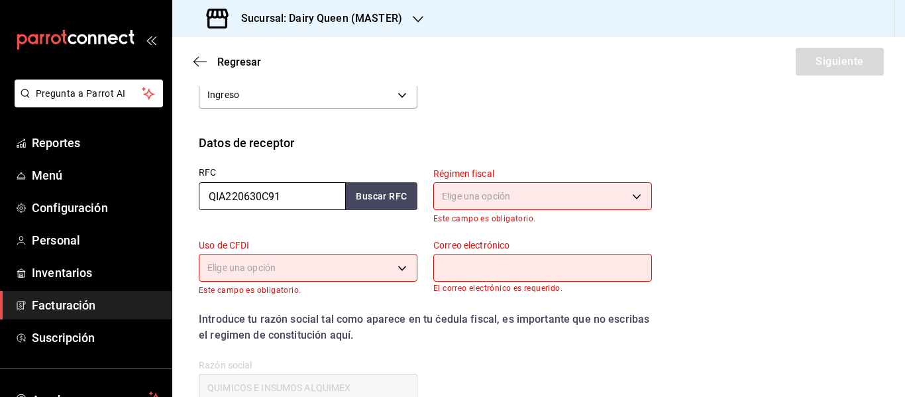
drag, startPoint x: 319, startPoint y: 191, endPoint x: 201, endPoint y: 197, distance: 118.8
click at [201, 197] on input "QIA220630C91" at bounding box center [272, 196] width 147 height 28
paste input "IEP200714I"
click at [468, 201] on body "Pregunta a Parrot AI Reportes Menú Configuración Personal Inventarios Facturaci…" at bounding box center [452, 198] width 905 height 397
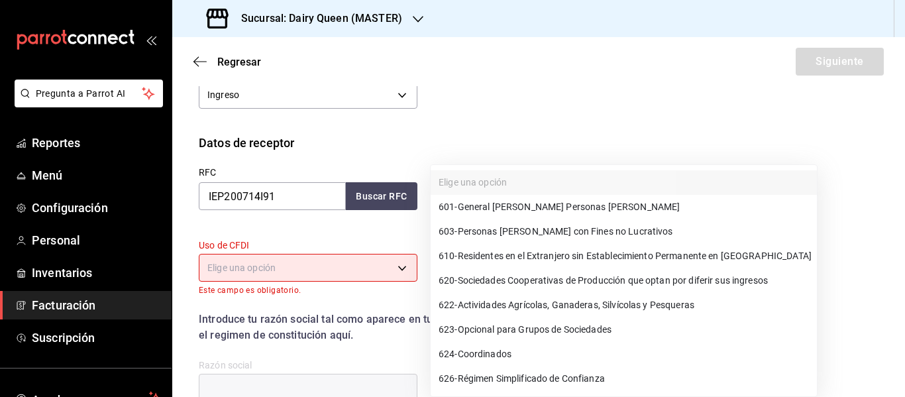
click at [492, 205] on span "601 - General [PERSON_NAME] Personas [PERSON_NAME]" at bounding box center [559, 207] width 241 height 14
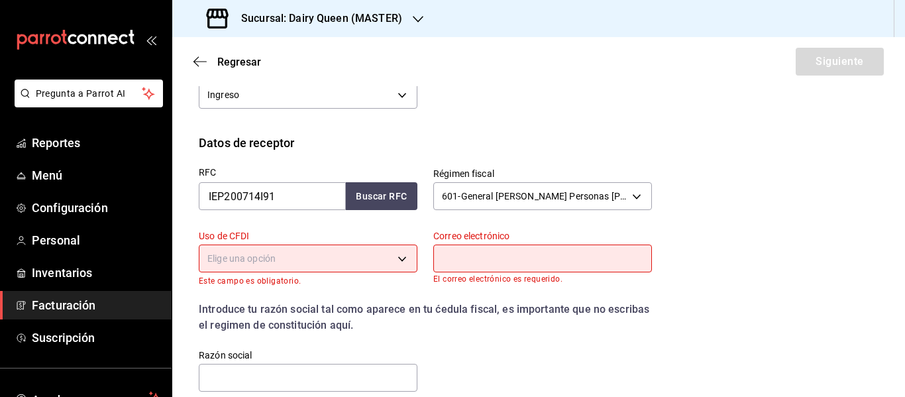
click at [331, 260] on body "Pregunta a Parrot AI Reportes Menú Configuración Personal Inventarios Facturaci…" at bounding box center [452, 198] width 905 height 397
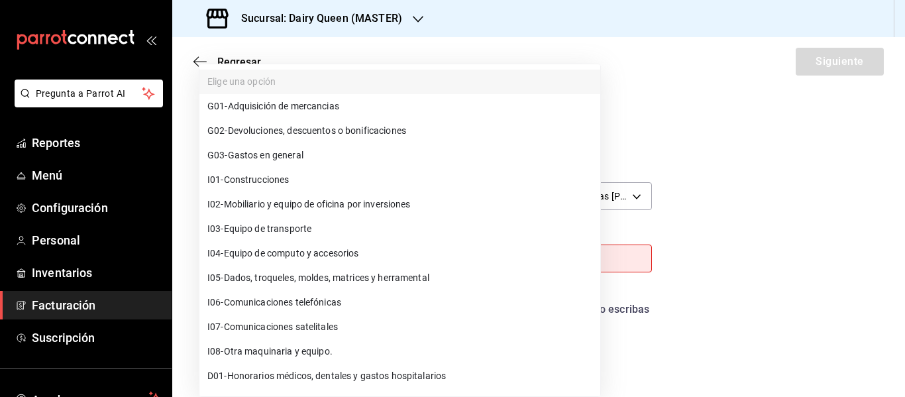
click at [274, 152] on span "G03 - Gastos en general" at bounding box center [255, 155] width 96 height 14
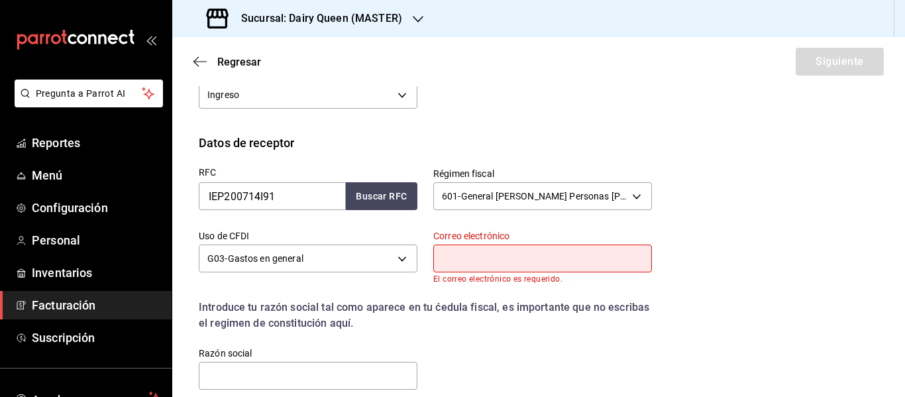
click at [514, 260] on input "text" at bounding box center [542, 258] width 219 height 28
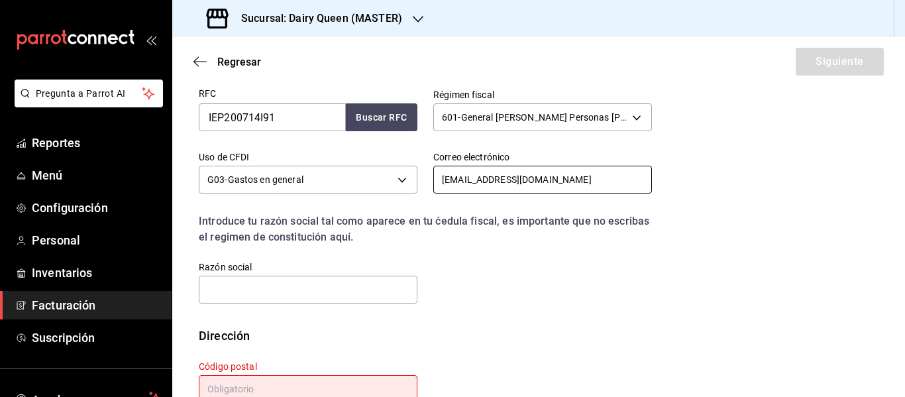
scroll to position [348, 0]
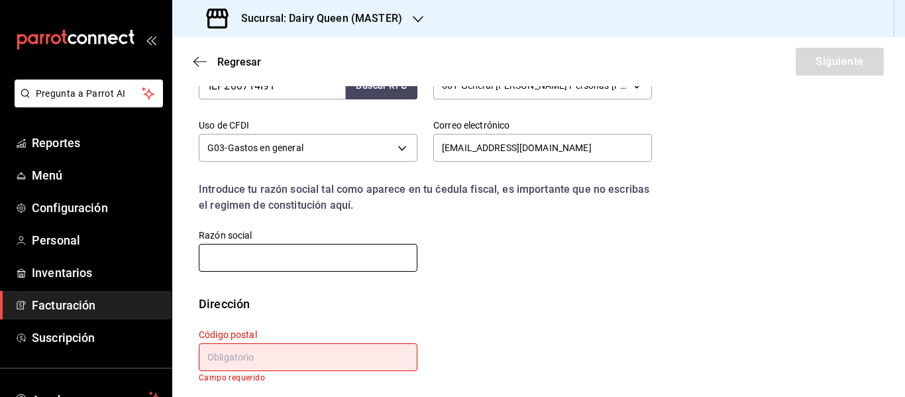
click at [297, 263] on input "text" at bounding box center [308, 258] width 219 height 28
paste input "IMPORTACIONES EPSILON"
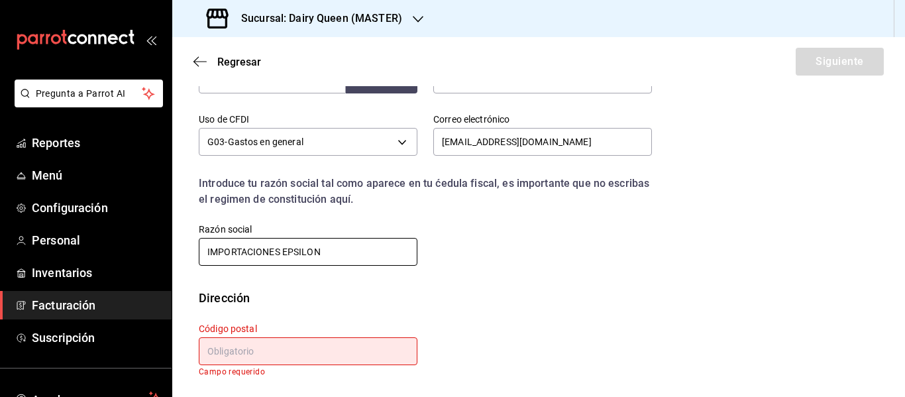
scroll to position [354, 0]
click at [310, 358] on input "text" at bounding box center [308, 351] width 219 height 28
paste input "66633"
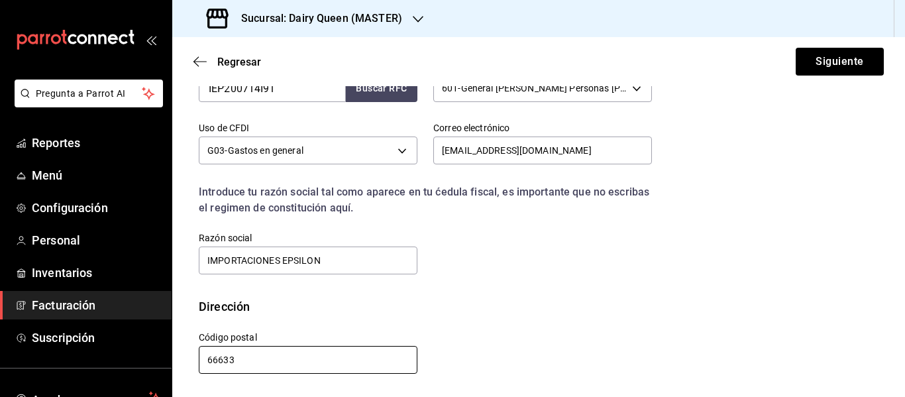
scroll to position [345, 0]
click at [839, 76] on div "Regresar Siguiente" at bounding box center [538, 61] width 733 height 49
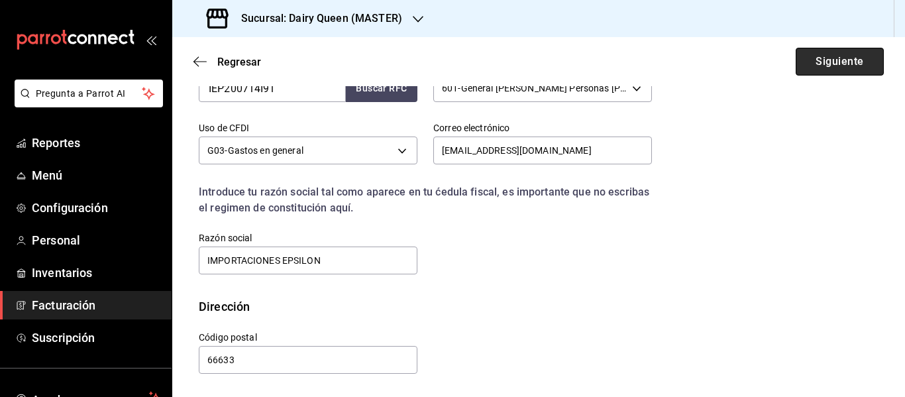
click at [842, 68] on button "Siguiente" at bounding box center [840, 62] width 88 height 28
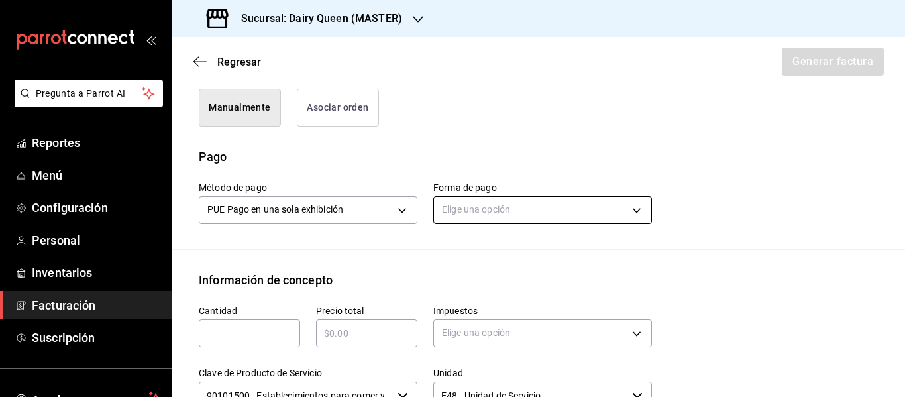
click at [492, 211] on body "Pregunta a Parrot AI Reportes Menú Configuración Personal Inventarios Facturaci…" at bounding box center [452, 198] width 905 height 397
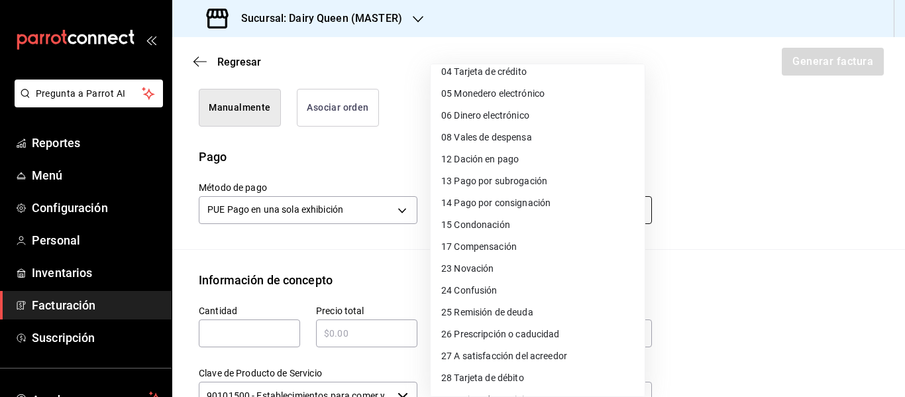
scroll to position [182, 0]
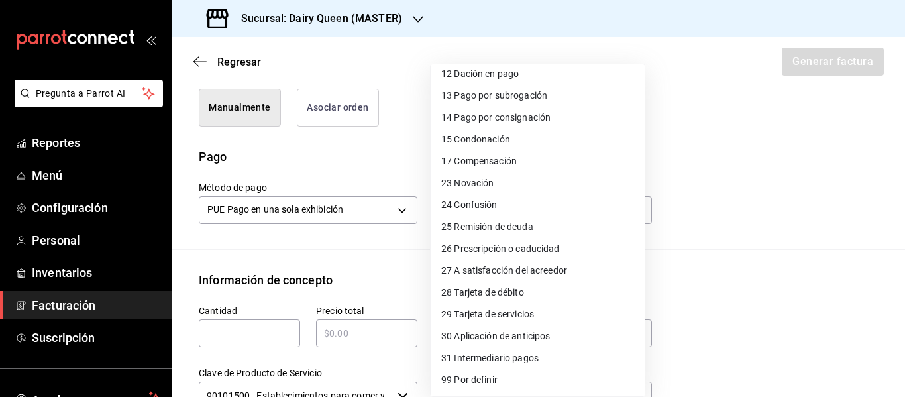
click at [482, 295] on span "28 Tarjeta de débito" at bounding box center [482, 293] width 83 height 14
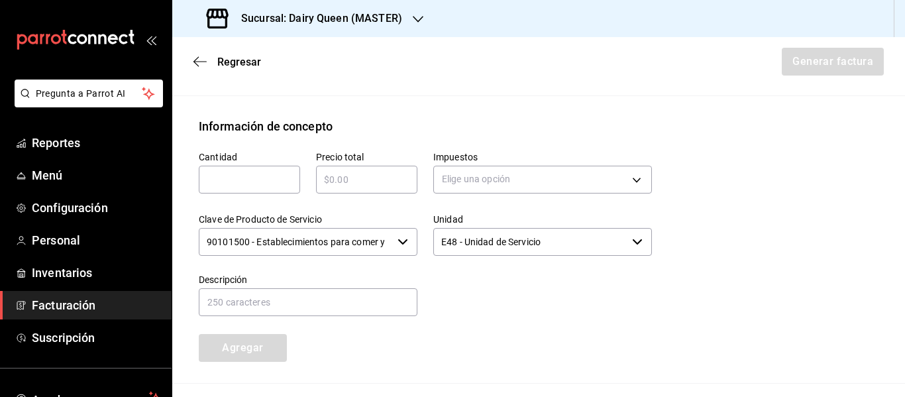
scroll to position [566, 0]
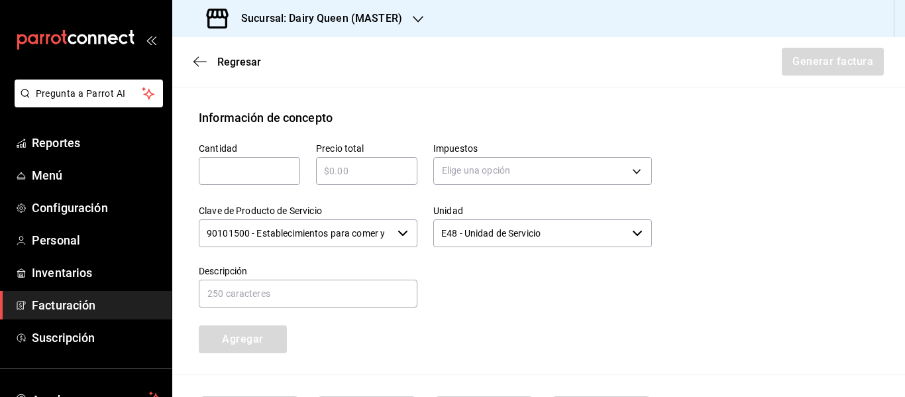
click at [224, 174] on input "text" at bounding box center [249, 171] width 101 height 16
click at [533, 172] on body "Pregunta a Parrot AI Reportes Menú Configuración Personal Inventarios Facturaci…" at bounding box center [452, 198] width 905 height 397
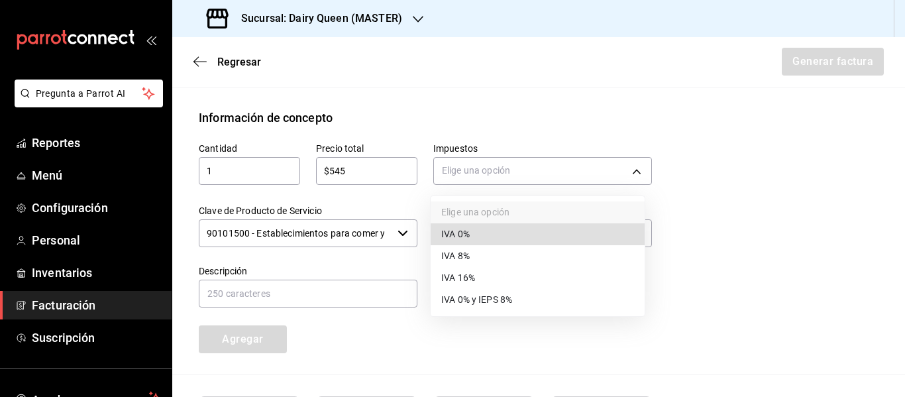
click at [480, 278] on li "IVA 16%" at bounding box center [538, 278] width 214 height 22
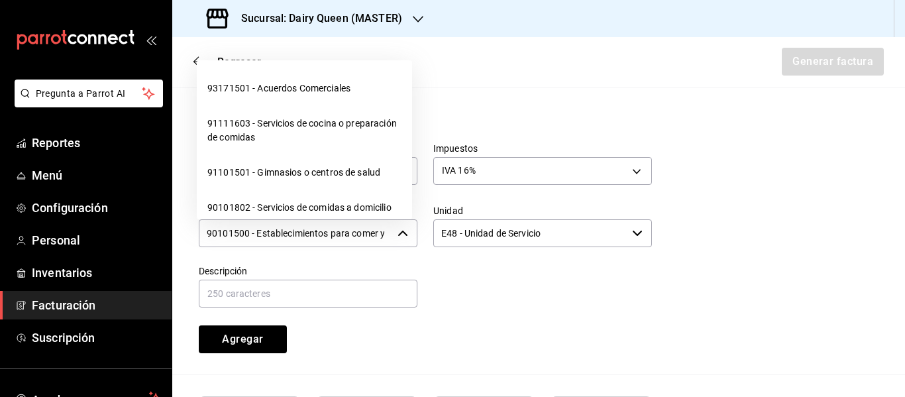
scroll to position [0, 31]
drag, startPoint x: 209, startPoint y: 231, endPoint x: 429, endPoint y: 223, distance: 220.7
click at [429, 223] on div "Cantidad 1 ​ Precio total $545 ​ Impuestos IVA 16% IVA_16 Clave de Producto de …" at bounding box center [417, 240] width 469 height 227
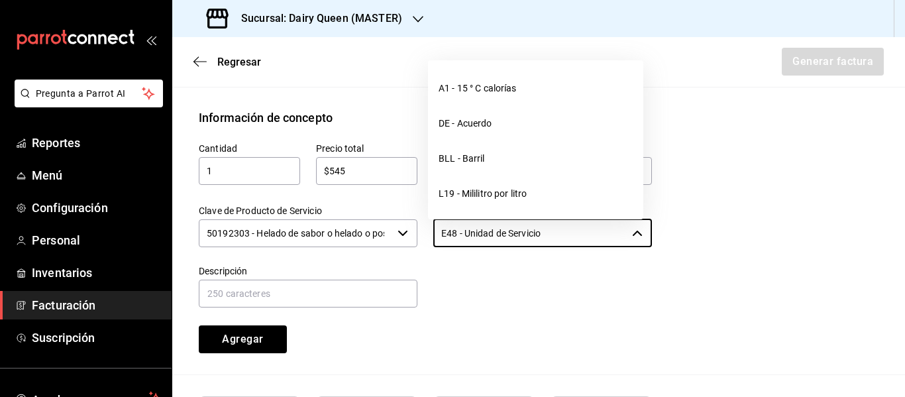
drag, startPoint x: 566, startPoint y: 234, endPoint x: 407, endPoint y: 234, distance: 159.0
click at [407, 234] on div "Cantidad 1 ​ Precio total $545 ​ Impuestos IVA 16% IVA_16 Clave de Producto de …" at bounding box center [417, 240] width 469 height 227
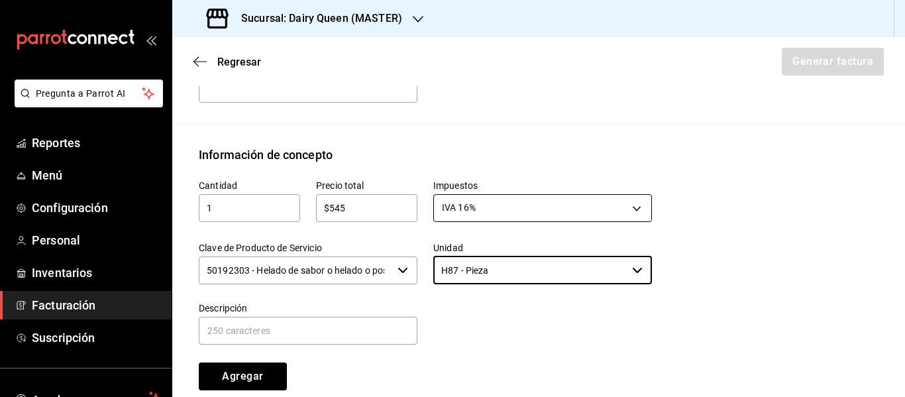
scroll to position [566, 0]
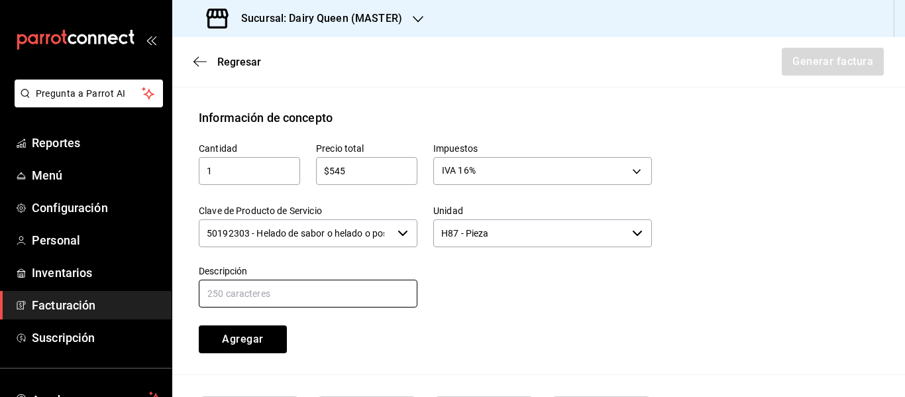
click at [316, 295] on input "text" at bounding box center [308, 294] width 219 height 28
paste input "Pastel De Blizzard® De Choco Xtreme"
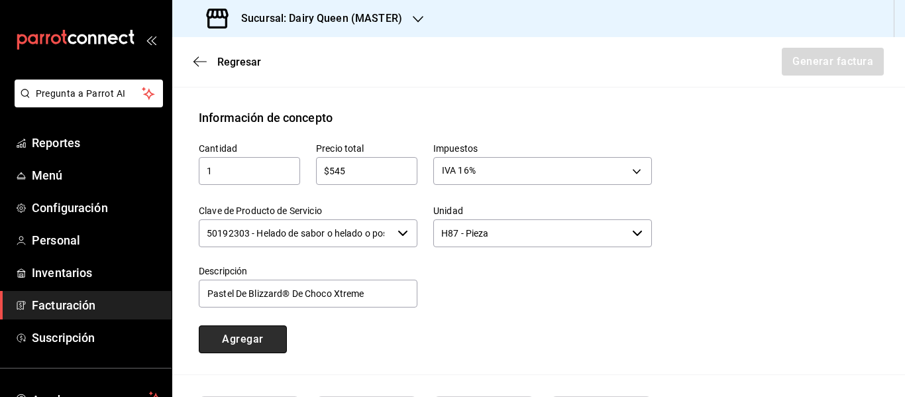
click at [244, 347] on button "Agregar" at bounding box center [243, 339] width 88 height 28
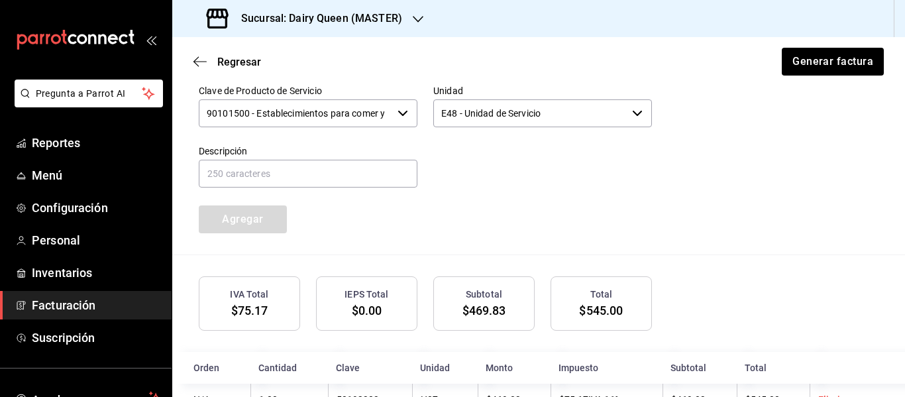
scroll to position [733, 0]
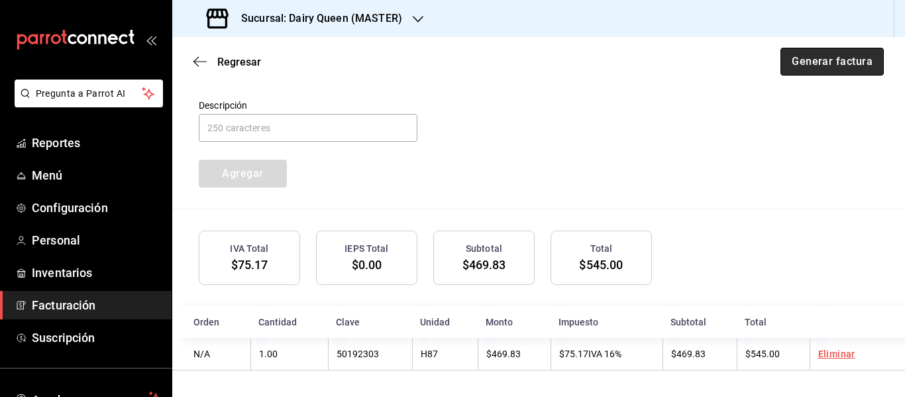
click at [853, 64] on button "Generar factura" at bounding box center [831, 62] width 103 height 28
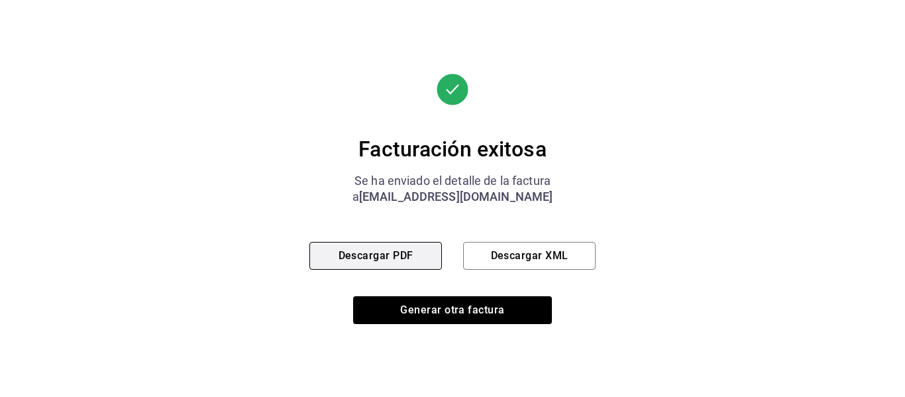
click at [363, 256] on button "Descargar PDF" at bounding box center [375, 256] width 132 height 28
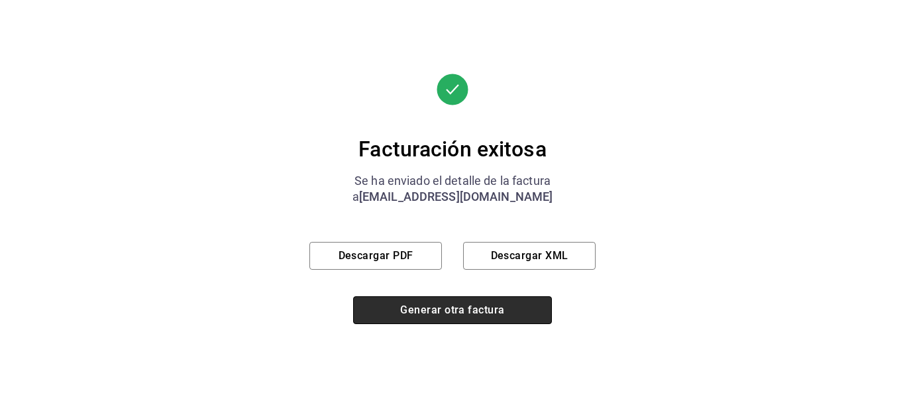
click at [423, 314] on button "Generar otra factura" at bounding box center [452, 310] width 199 height 28
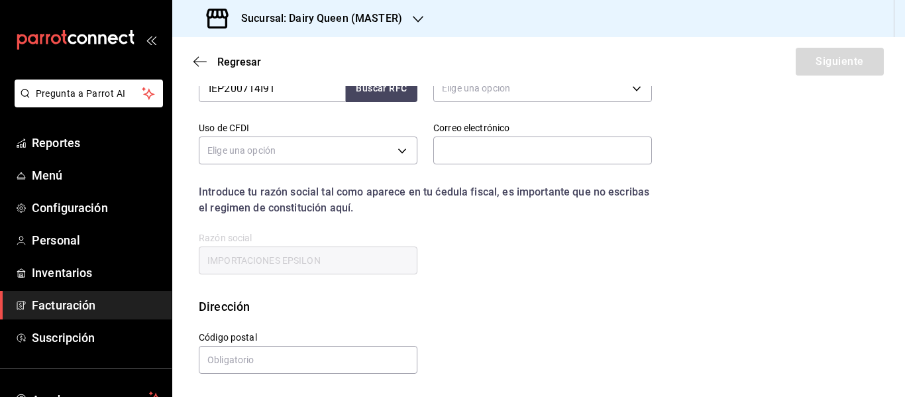
scroll to position [237, 0]
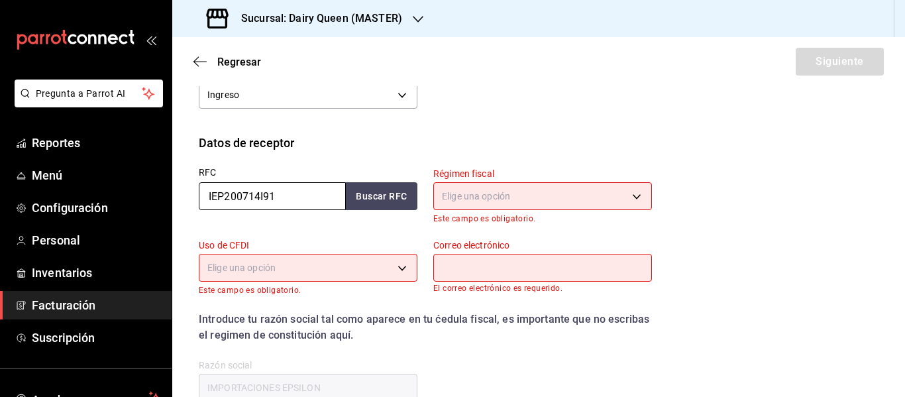
drag, startPoint x: 297, startPoint y: 193, endPoint x: 203, endPoint y: 197, distance: 94.1
click at [203, 197] on input "IEP200714I91" at bounding box center [272, 196] width 147 height 28
paste input "GCU170419EF3"
click at [545, 194] on body "Pregunta a Parrot AI Reportes Menú Configuración Personal Inventarios Facturaci…" at bounding box center [452, 198] width 905 height 397
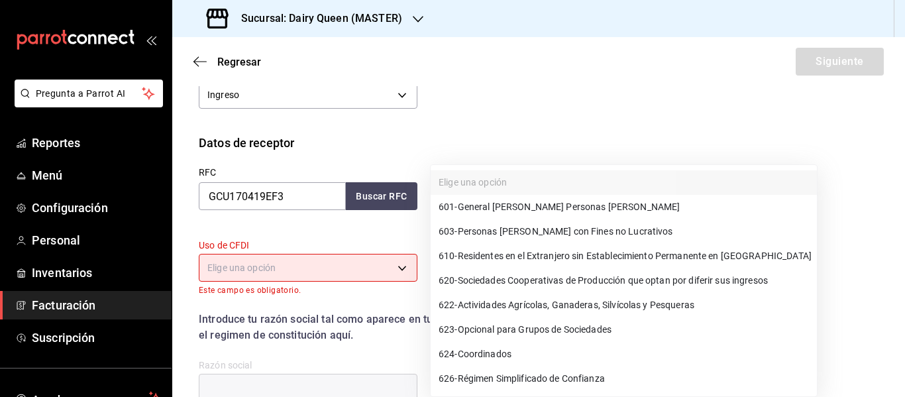
click at [541, 207] on span "601 - General [PERSON_NAME] Personas [PERSON_NAME]" at bounding box center [559, 207] width 241 height 14
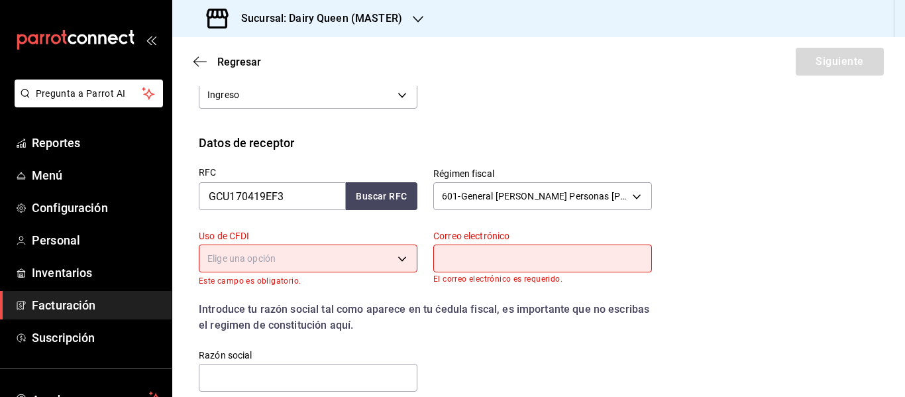
click at [332, 257] on body "Pregunta a Parrot AI Reportes Menú Configuración Personal Inventarios Facturaci…" at bounding box center [452, 198] width 905 height 397
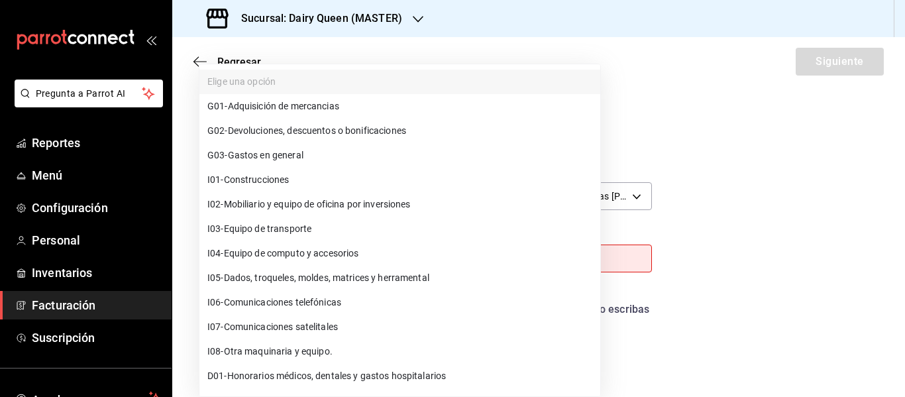
click at [286, 158] on span "G03 - Gastos en general" at bounding box center [255, 155] width 96 height 14
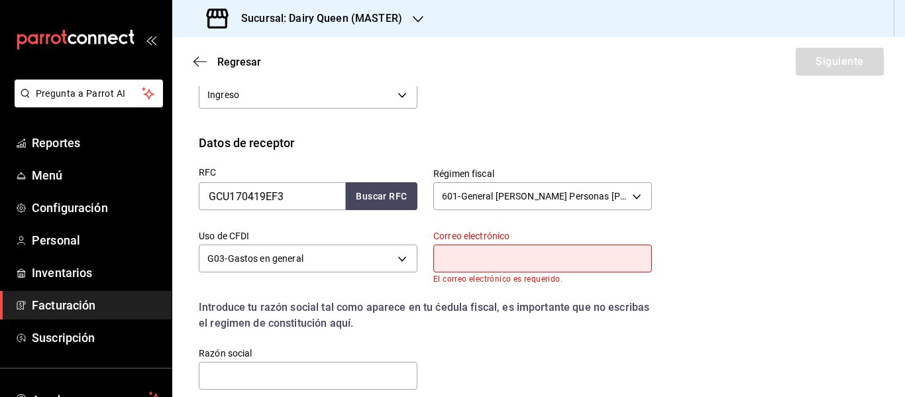
click at [502, 266] on input "text" at bounding box center [542, 258] width 219 height 28
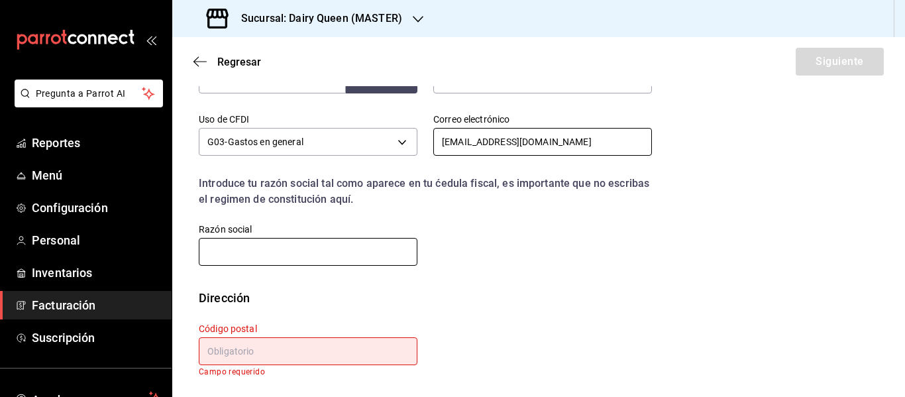
scroll to position [354, 0]
click at [269, 256] on input "text" at bounding box center [308, 251] width 219 height 28
paste input "GRANDE CUISINE"
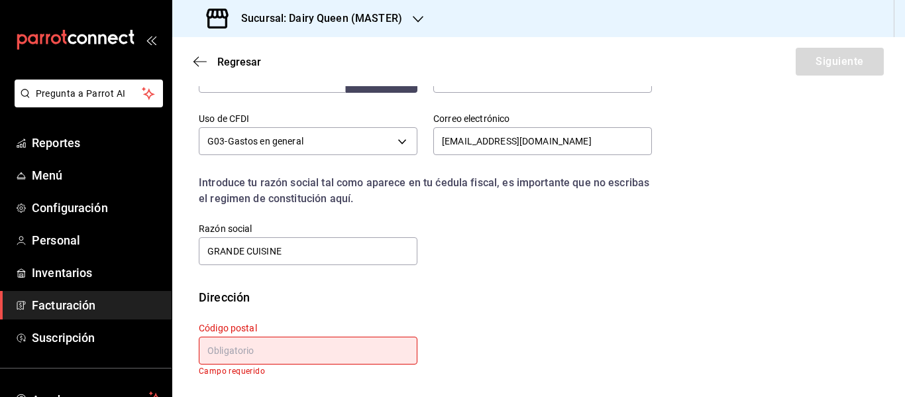
click at [375, 344] on input "text" at bounding box center [308, 351] width 219 height 28
paste input "66220"
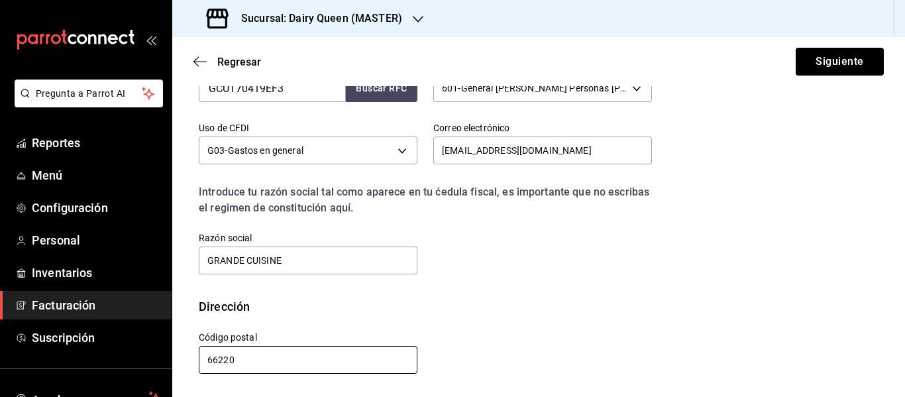
scroll to position [345, 0]
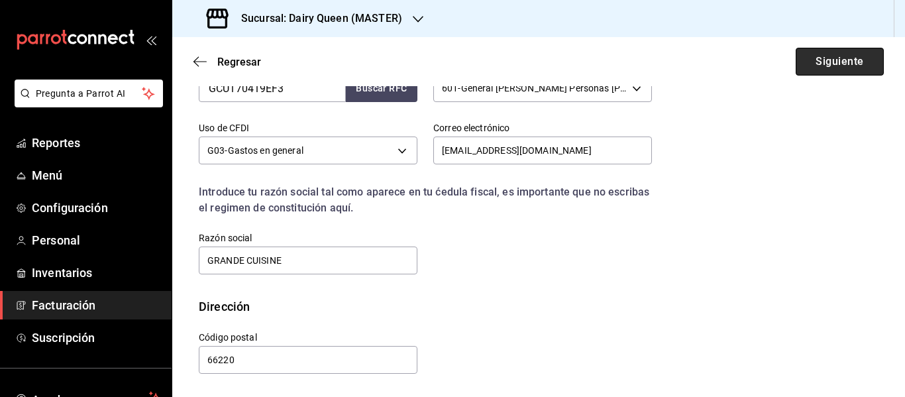
click at [833, 58] on button "Siguiente" at bounding box center [840, 62] width 88 height 28
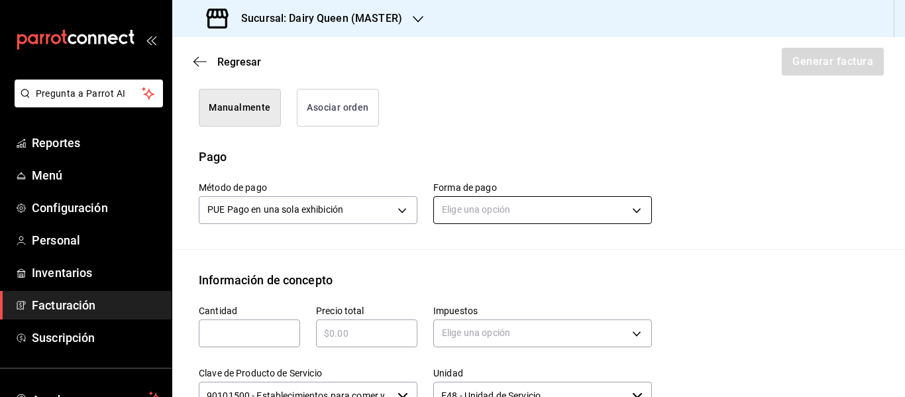
click at [478, 214] on body "Pregunta a Parrot AI Reportes Menú Configuración Personal Inventarios Facturaci…" at bounding box center [452, 198] width 905 height 397
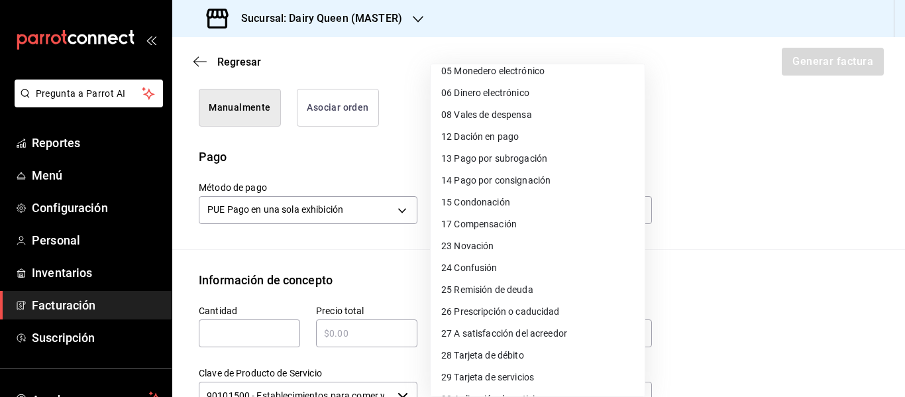
scroll to position [182, 0]
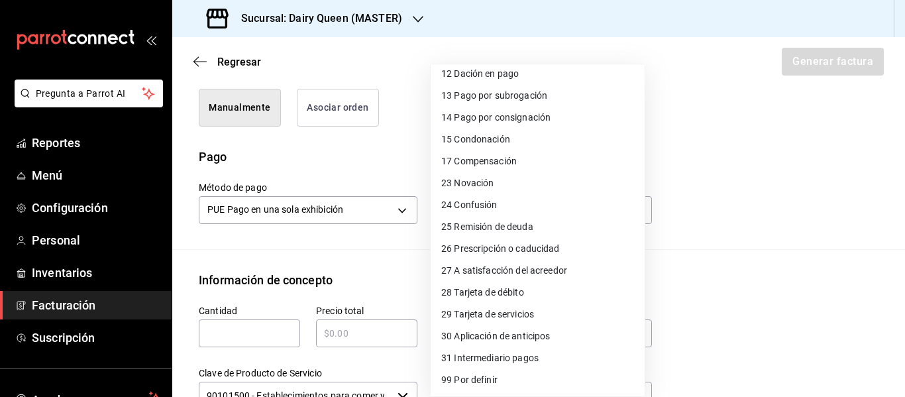
click at [492, 293] on span "28 Tarjeta de débito" at bounding box center [482, 293] width 83 height 14
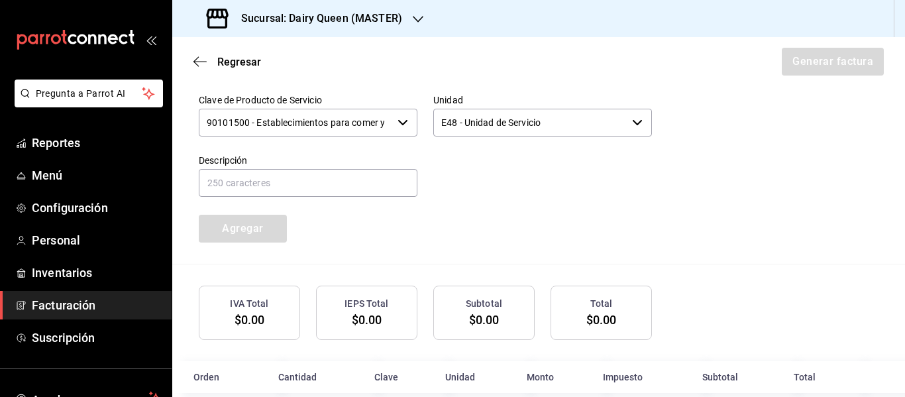
scroll to position [566, 0]
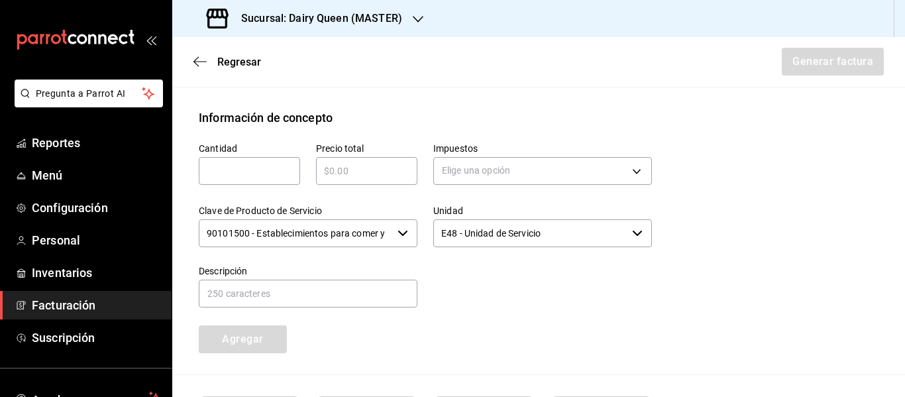
click at [265, 172] on input "text" at bounding box center [249, 171] width 101 height 16
click at [507, 174] on body "Pregunta a Parrot AI Reportes Menú Configuración Personal Inventarios Facturaci…" at bounding box center [452, 198] width 905 height 397
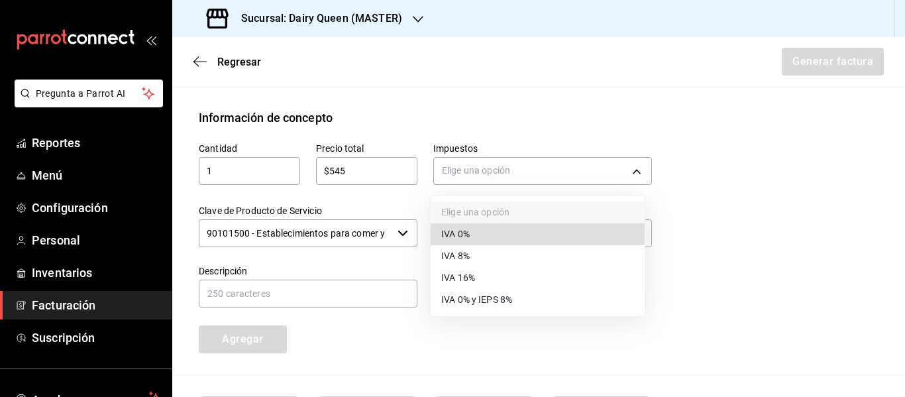
click at [474, 277] on span "IVA 16%" at bounding box center [458, 278] width 34 height 14
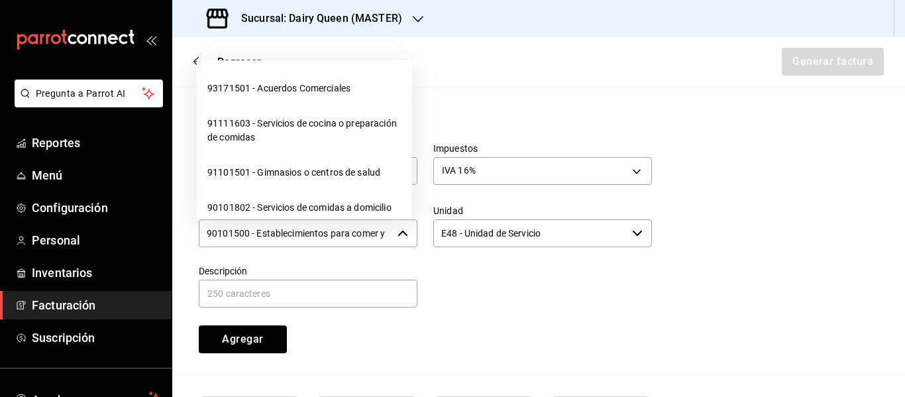
scroll to position [0, 31]
drag, startPoint x: 201, startPoint y: 231, endPoint x: 425, endPoint y: 233, distance: 223.2
click at [425, 233] on div "Cantidad 1 ​ Precio total $545 ​ Impuestos IVA 16% IVA_16 Clave de Producto de …" at bounding box center [417, 240] width 469 height 227
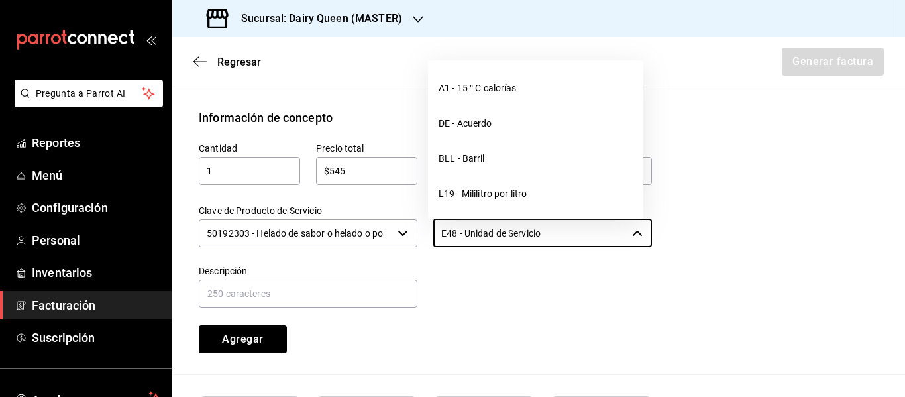
drag, startPoint x: 577, startPoint y: 227, endPoint x: 411, endPoint y: 227, distance: 165.6
click at [411, 227] on div "Cantidad 1 ​ Precio total $545 ​ Impuestos IVA 16% IVA_16 Clave de Producto de …" at bounding box center [417, 240] width 469 height 227
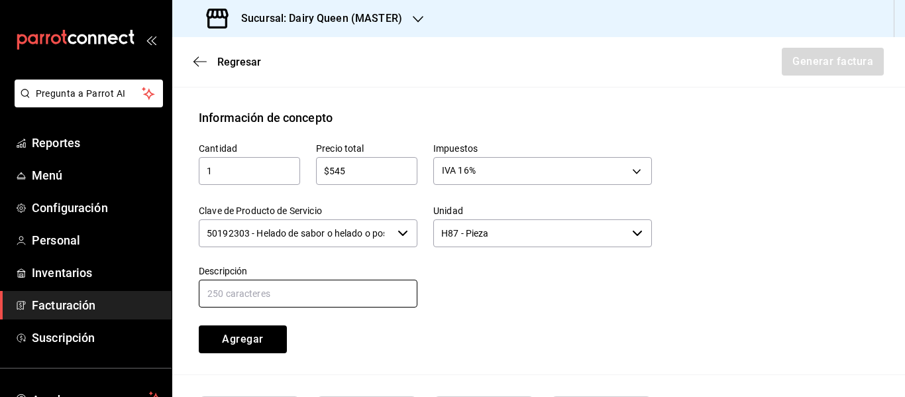
click at [361, 301] on input "text" at bounding box center [308, 294] width 219 height 28
paste input "Pastel De Blizzard® De Oreo®"
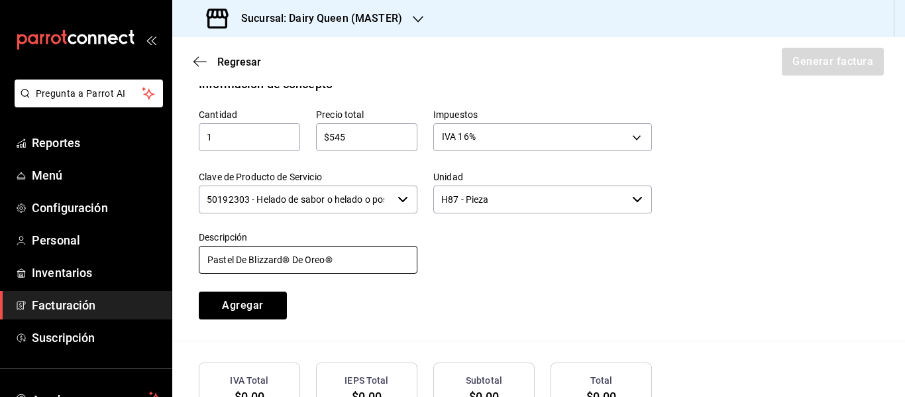
scroll to position [700, 0]
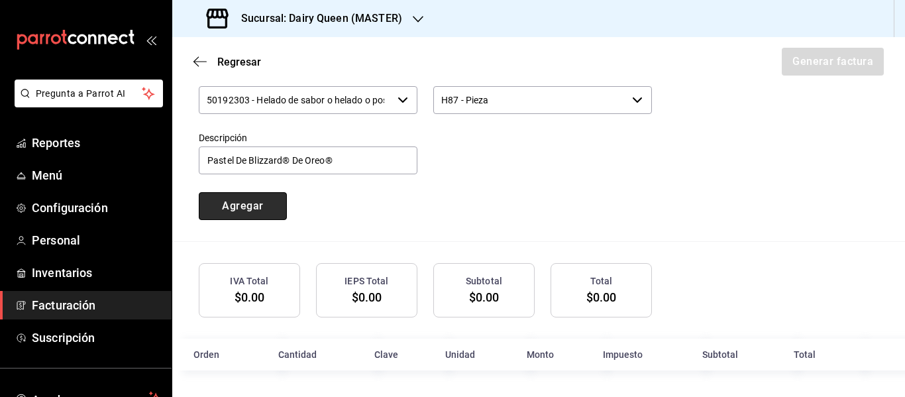
click at [260, 209] on button "Agregar" at bounding box center [243, 206] width 88 height 28
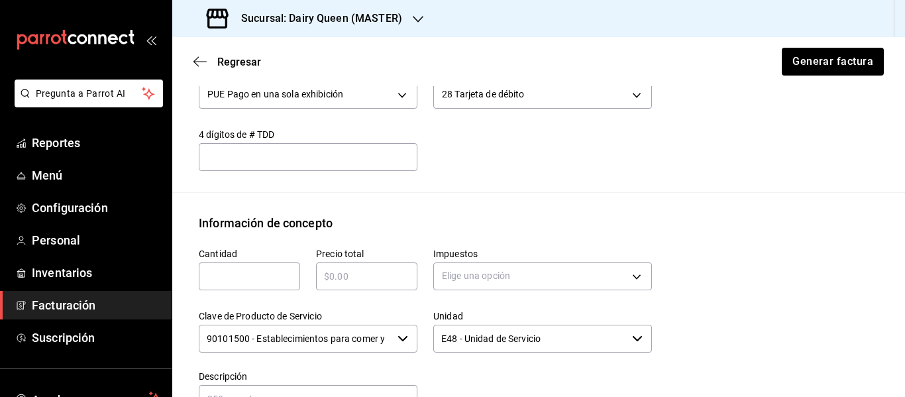
scroll to position [733, 0]
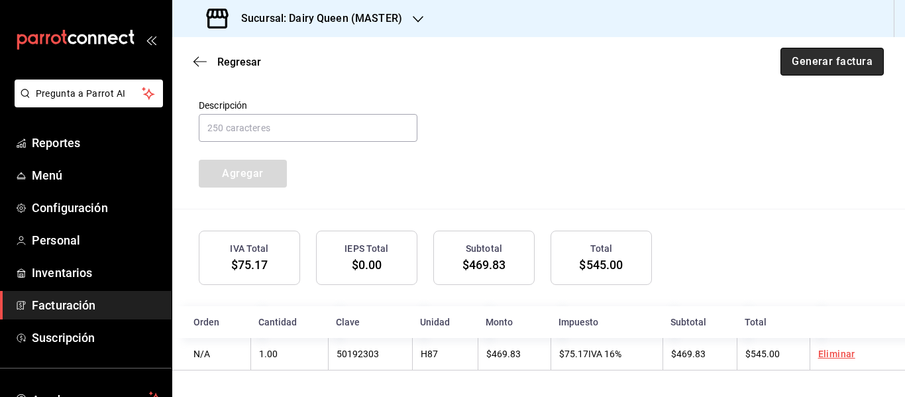
click at [834, 65] on button "Generar factura" at bounding box center [831, 62] width 103 height 28
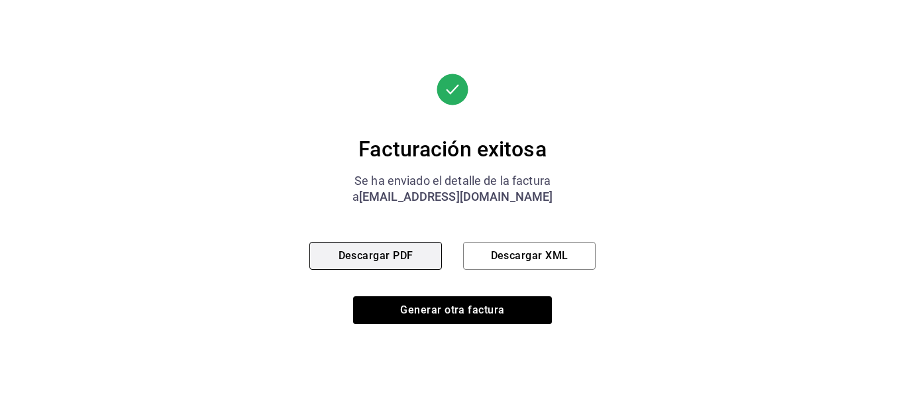
click at [361, 257] on button "Descargar PDF" at bounding box center [375, 256] width 132 height 28
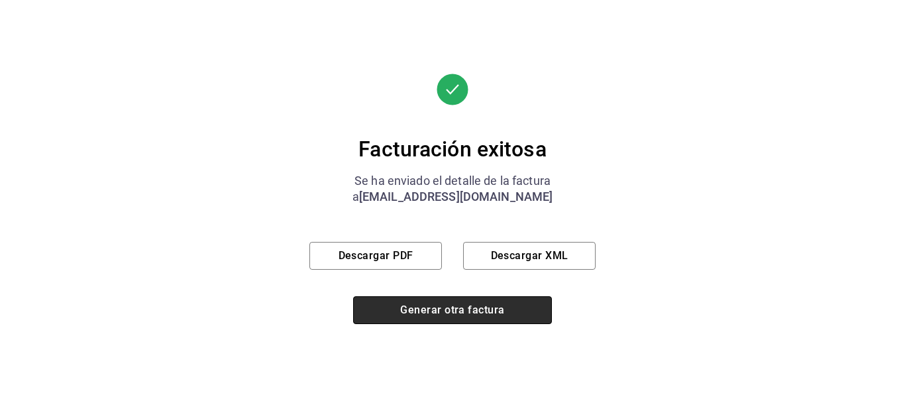
click at [453, 312] on button "Generar otra factura" at bounding box center [452, 310] width 199 height 28
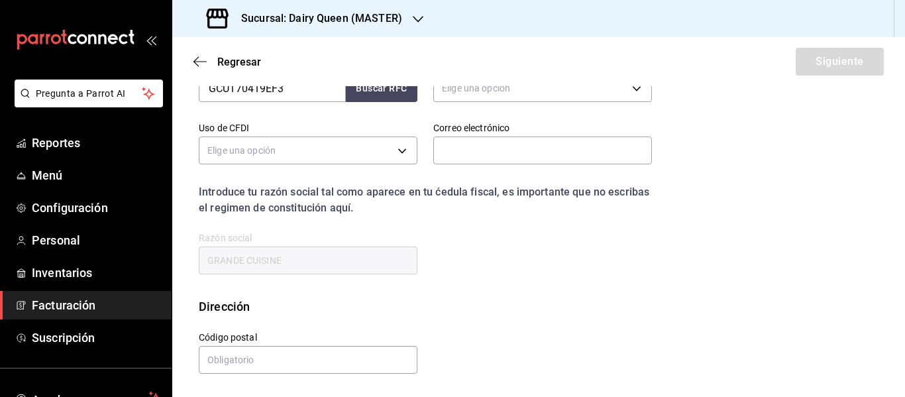
scroll to position [237, 0]
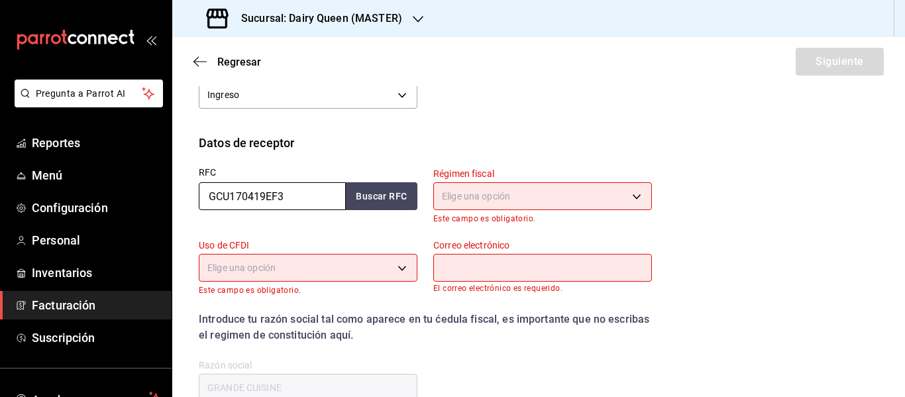
drag, startPoint x: 319, startPoint y: 195, endPoint x: 172, endPoint y: 203, distance: 148.0
click at [172, 203] on div "Pregunta a Parrot AI Reportes Menú Configuración Personal Inventarios Facturaci…" at bounding box center [452, 198] width 905 height 397
paste input "LOBG860113SZA"
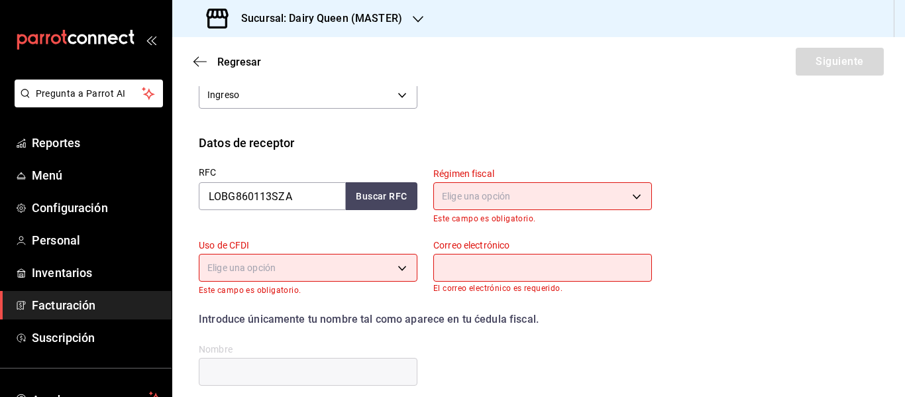
click at [497, 191] on body "Pregunta a Parrot AI Reportes Menú Configuración Personal Inventarios Facturaci…" at bounding box center [452, 198] width 905 height 397
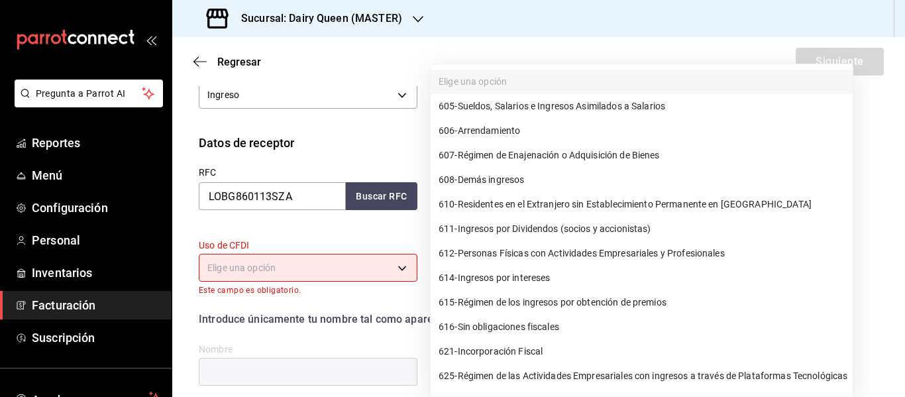
click at [543, 256] on span "612 - Personas Físicas con Actividades Empresariales y Profesionales" at bounding box center [582, 253] width 286 height 14
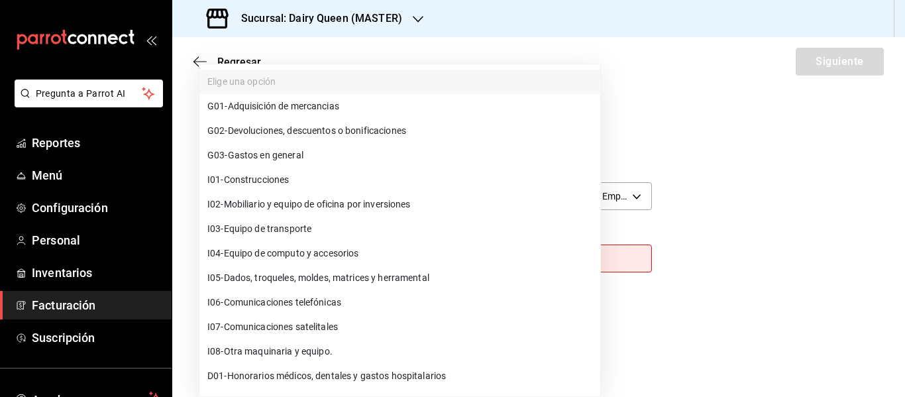
click at [329, 256] on body "Pregunta a Parrot AI Reportes Menú Configuración Personal Inventarios Facturaci…" at bounding box center [452, 198] width 905 height 397
click at [267, 158] on span "G03 - Gastos en general" at bounding box center [255, 155] width 96 height 14
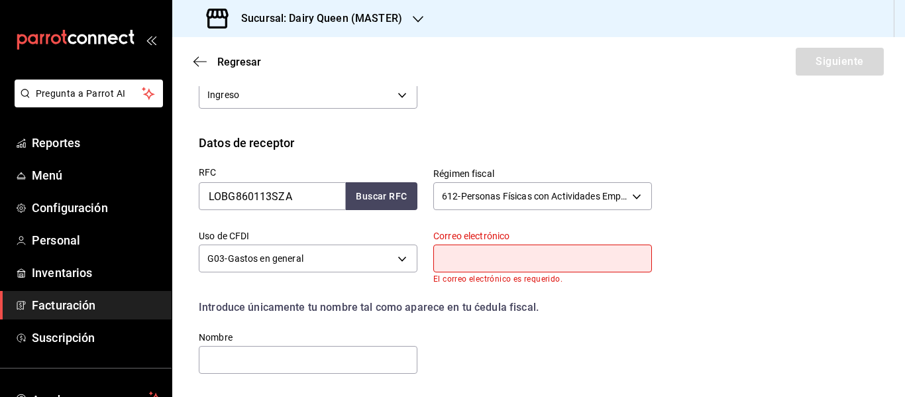
click at [457, 264] on input "text" at bounding box center [542, 258] width 219 height 28
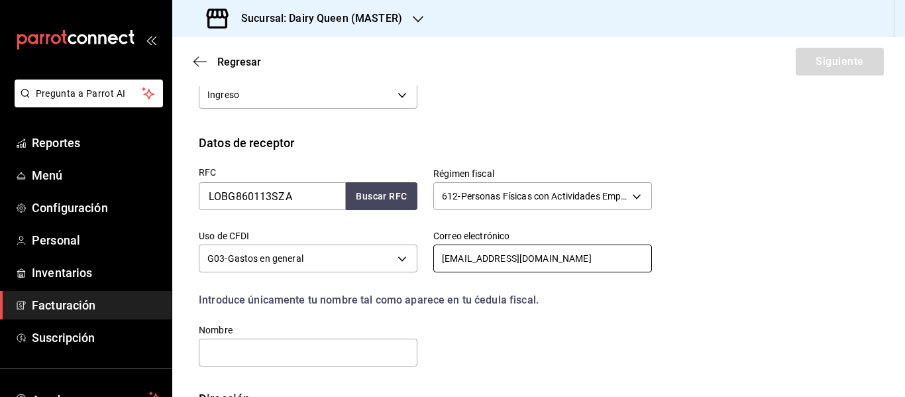
scroll to position [339, 0]
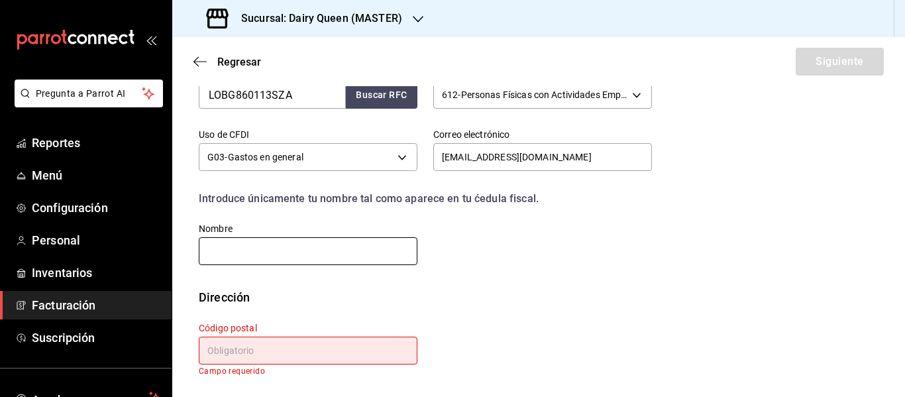
click at [327, 246] on input "text" at bounding box center [308, 251] width 219 height 28
paste input "GERARDO LOPEZ BARRAGAN"
click at [352, 358] on input "text" at bounding box center [308, 351] width 219 height 28
paste input "66636"
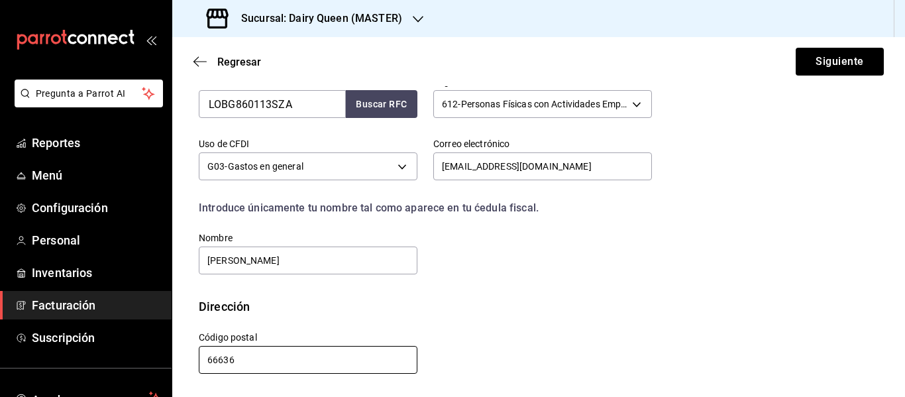
scroll to position [329, 0]
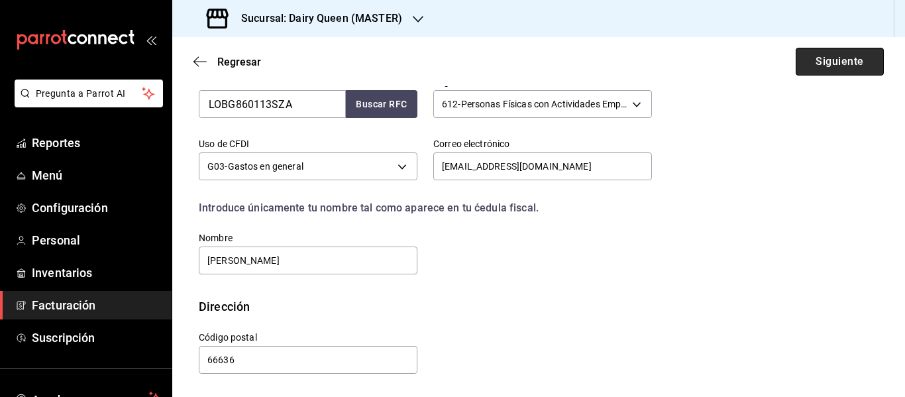
click at [828, 54] on button "Siguiente" at bounding box center [840, 62] width 88 height 28
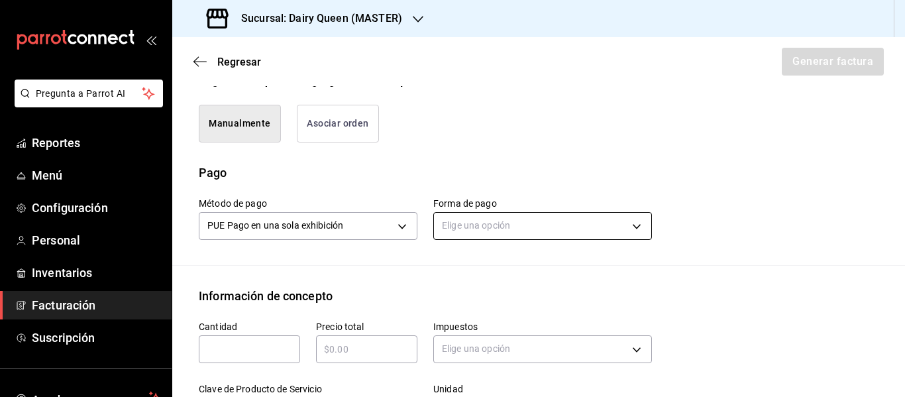
click at [480, 225] on body "Pregunta a Parrot AI Reportes Menú Configuración Personal Inventarios Facturaci…" at bounding box center [452, 198] width 905 height 397
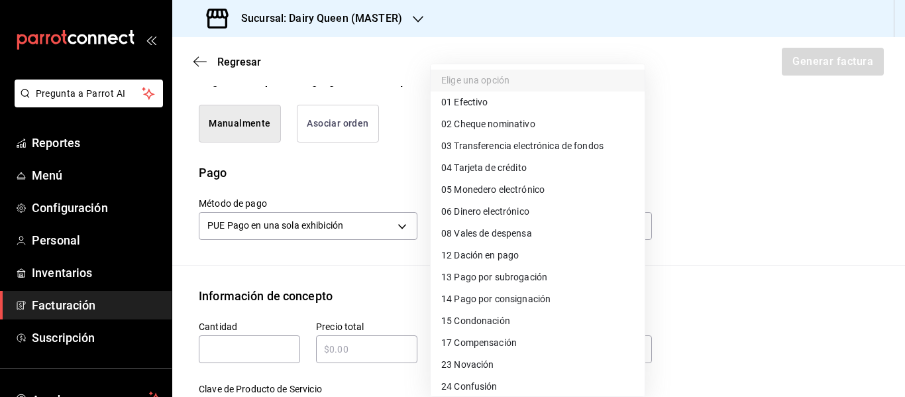
click at [468, 105] on span "01 Efectivo" at bounding box center [464, 102] width 46 height 14
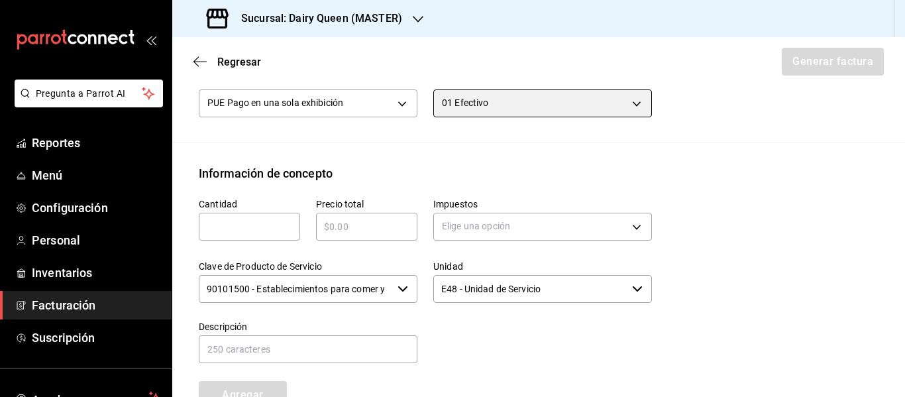
scroll to position [550, 0]
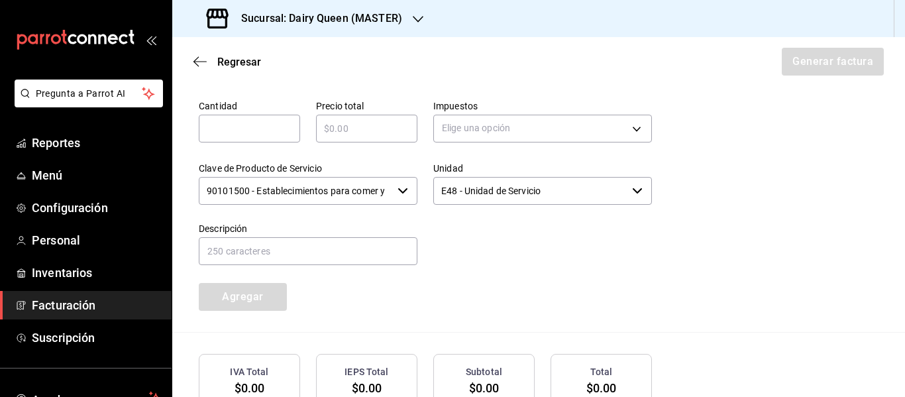
click at [262, 133] on input "text" at bounding box center [249, 129] width 101 height 16
click at [510, 123] on body "Pregunta a Parrot AI Reportes Menú Configuración Personal Inventarios Facturaci…" at bounding box center [452, 198] width 905 height 397
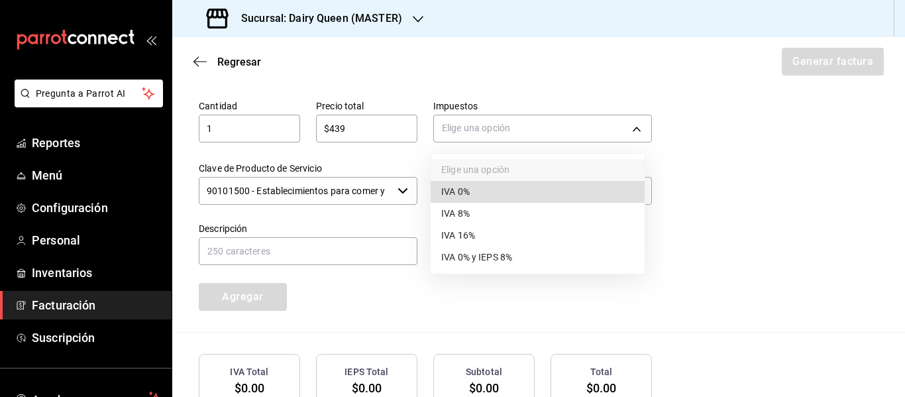
click at [493, 234] on li "IVA 16%" at bounding box center [538, 236] width 214 height 22
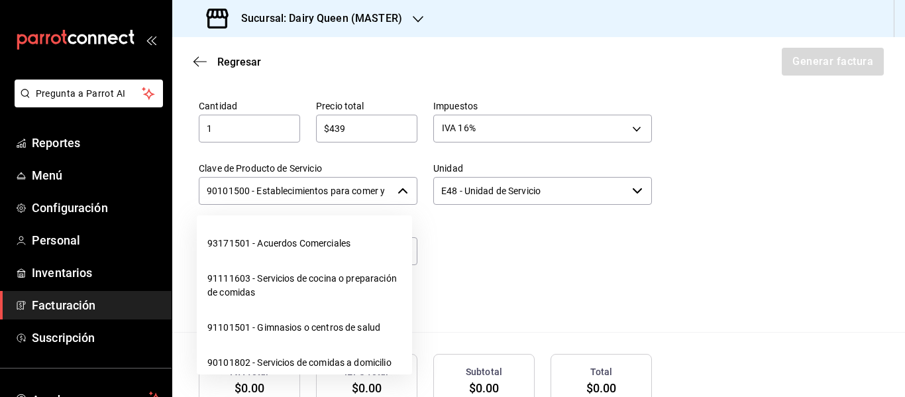
scroll to position [0, 31]
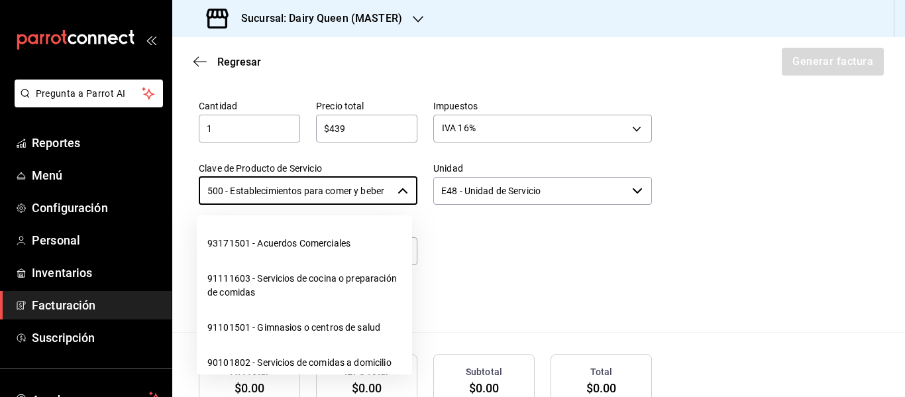
drag, startPoint x: 205, startPoint y: 189, endPoint x: 420, endPoint y: 189, distance: 215.3
click at [420, 189] on div "Cantidad 1 ​ Precio total $439 ​ Impuestos IVA 16% IVA_16 Clave de Producto de …" at bounding box center [417, 197] width 469 height 227
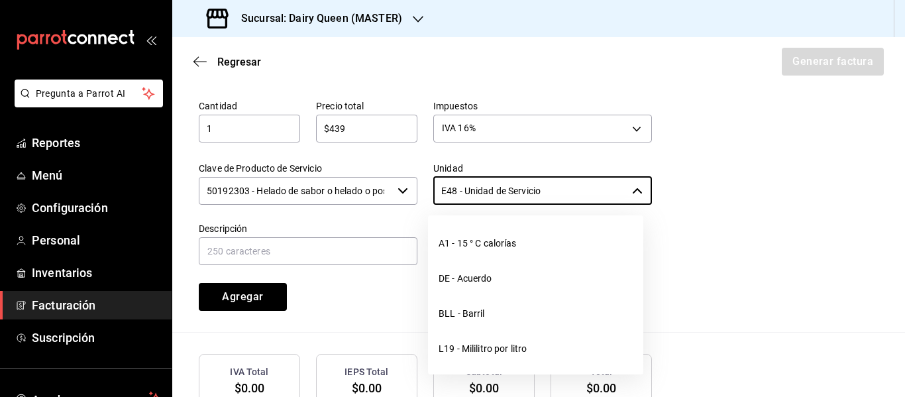
drag, startPoint x: 539, startPoint y: 192, endPoint x: 409, endPoint y: 199, distance: 129.4
click at [409, 199] on div "Cantidad 1 ​ Precio total $439 ​ Impuestos IVA 16% IVA_16 Clave de Producto de …" at bounding box center [417, 197] width 469 height 227
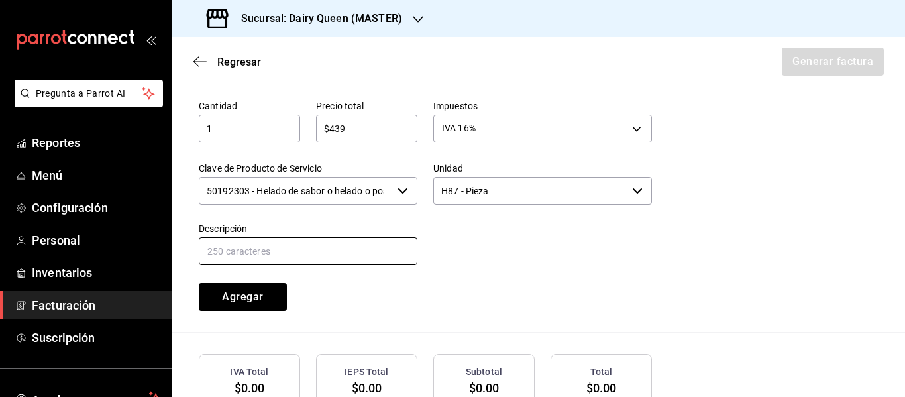
click at [278, 254] on input "text" at bounding box center [308, 251] width 219 height 28
paste input "Pastel De Blizzard® De Oreo®"
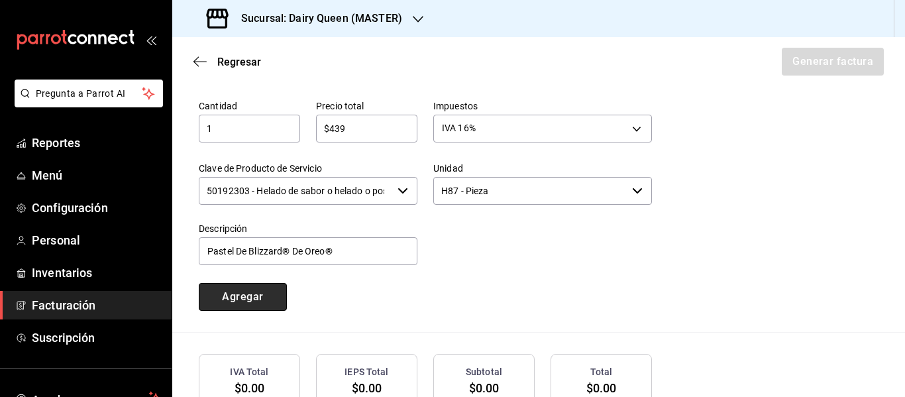
click at [266, 293] on button "Agregar" at bounding box center [243, 297] width 88 height 28
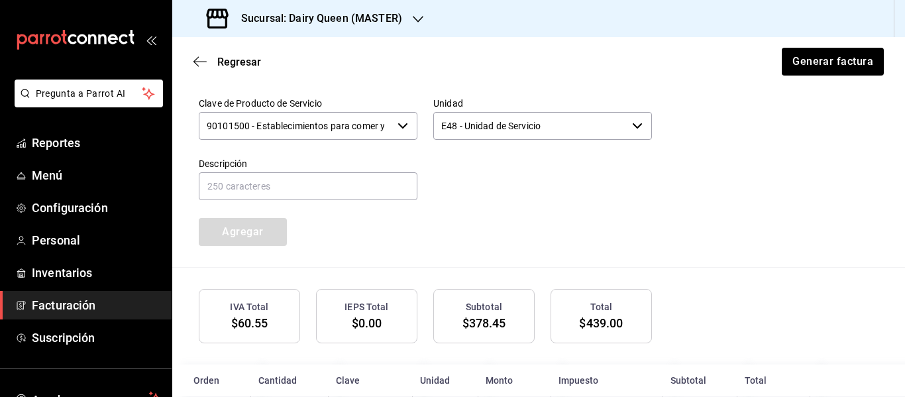
scroll to position [660, 0]
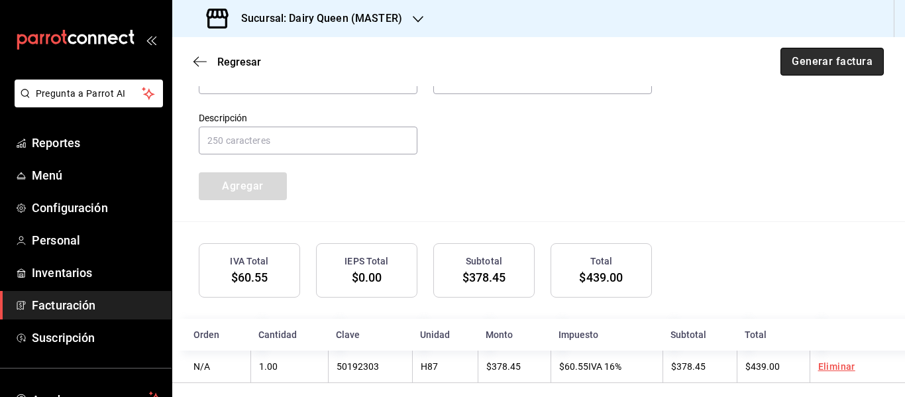
click at [815, 58] on button "Generar factura" at bounding box center [831, 62] width 103 height 28
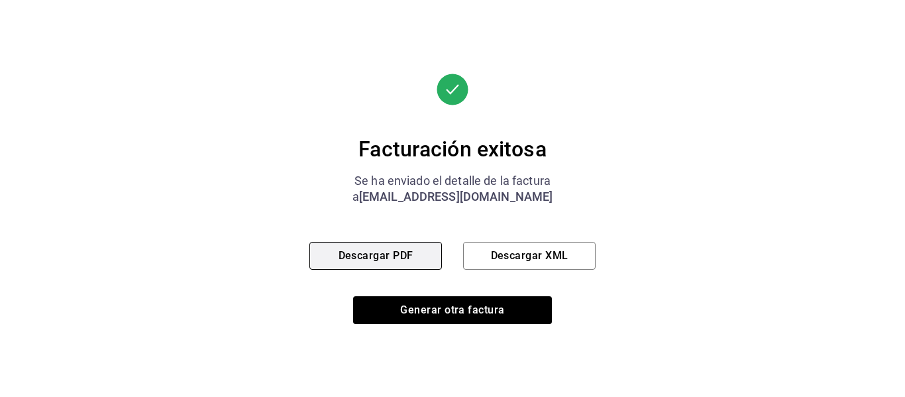
click at [381, 256] on button "Descargar PDF" at bounding box center [375, 256] width 132 height 28
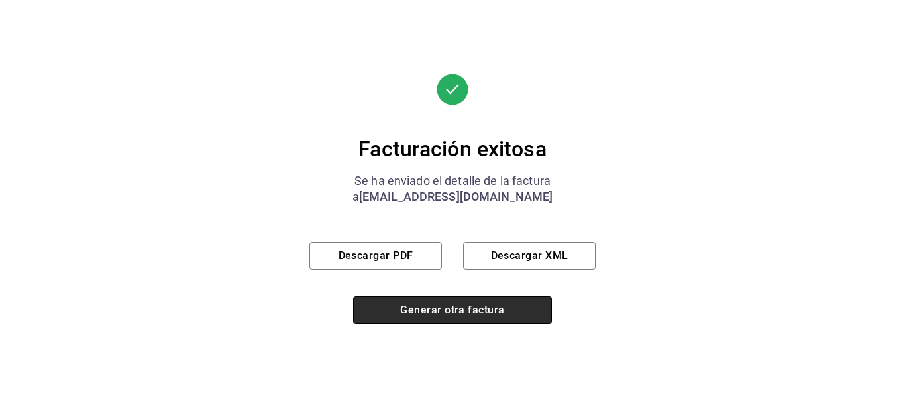
click at [427, 308] on button "Generar otra factura" at bounding box center [452, 310] width 199 height 28
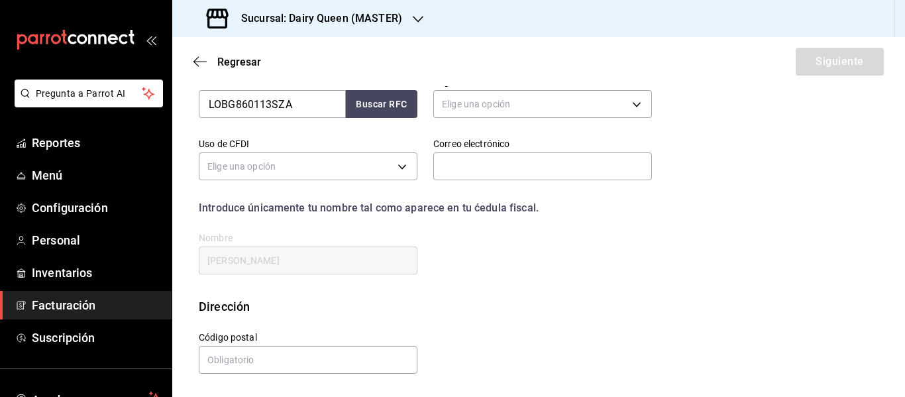
scroll to position [237, 0]
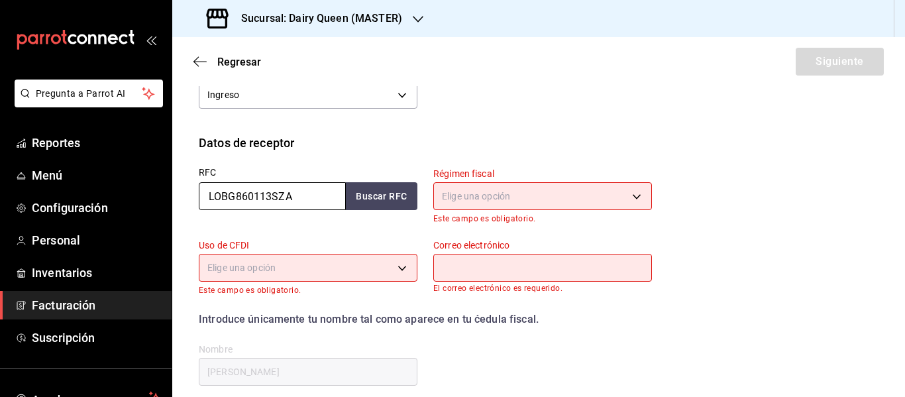
drag, startPoint x: 307, startPoint y: 192, endPoint x: 169, endPoint y: 198, distance: 138.6
click at [169, 198] on div "Pregunta a Parrot AI Reportes Menú Configuración Personal Inventarios Facturaci…" at bounding box center [452, 198] width 905 height 397
paste input "ENR1103177R4"
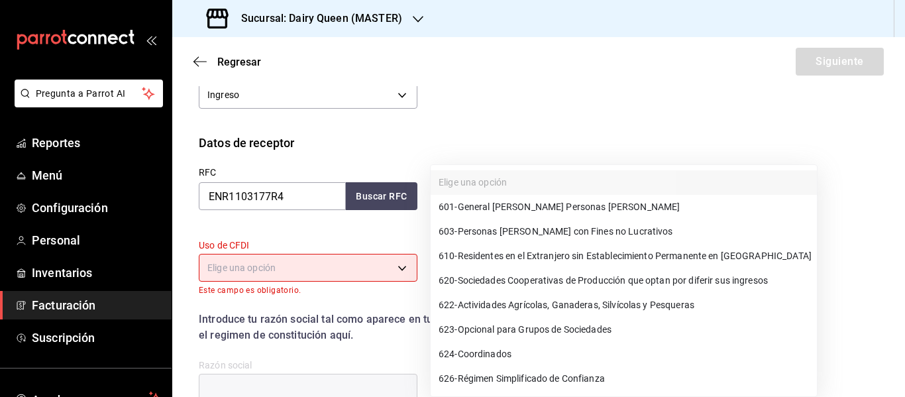
click at [528, 201] on body "Pregunta a Parrot AI Reportes Menú Configuración Personal Inventarios Facturaci…" at bounding box center [452, 198] width 905 height 397
click at [523, 211] on span "601 - General [PERSON_NAME] Personas [PERSON_NAME]" at bounding box center [559, 207] width 241 height 14
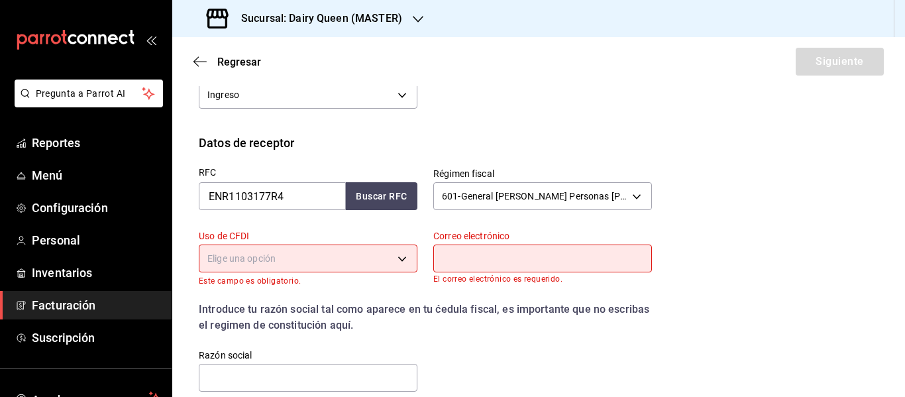
click at [297, 264] on body "Pregunta a Parrot AI Reportes Menú Configuración Personal Inventarios Facturaci…" at bounding box center [452, 198] width 905 height 397
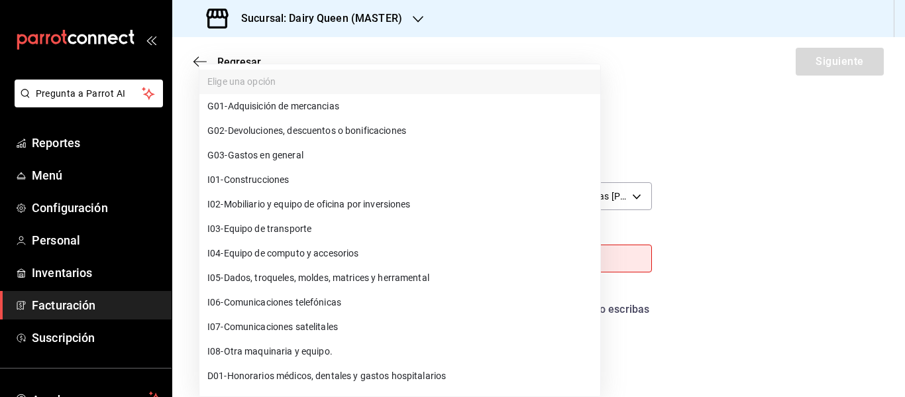
click at [266, 155] on span "G03 - Gastos en general" at bounding box center [255, 155] width 96 height 14
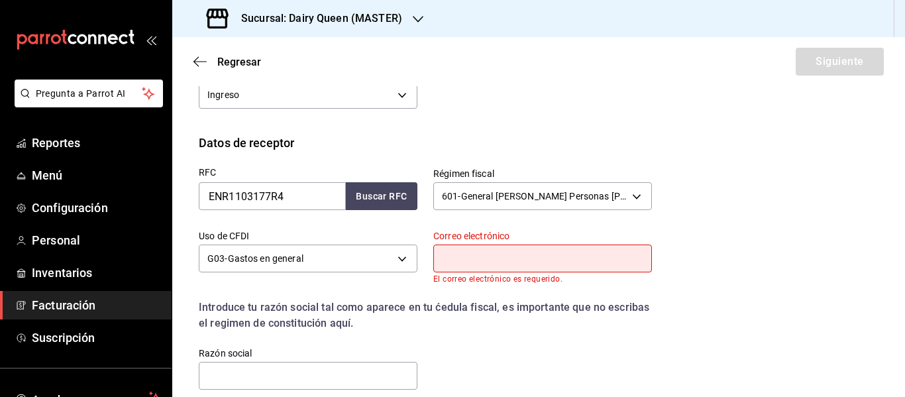
click at [475, 256] on input "text" at bounding box center [542, 258] width 219 height 28
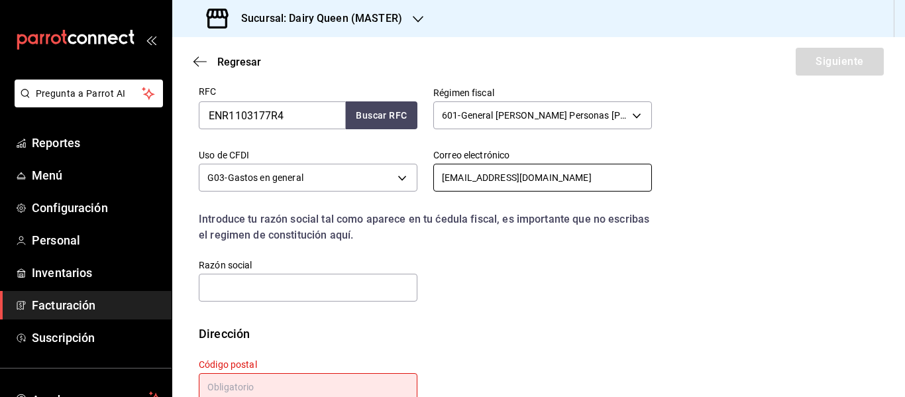
scroll to position [348, 0]
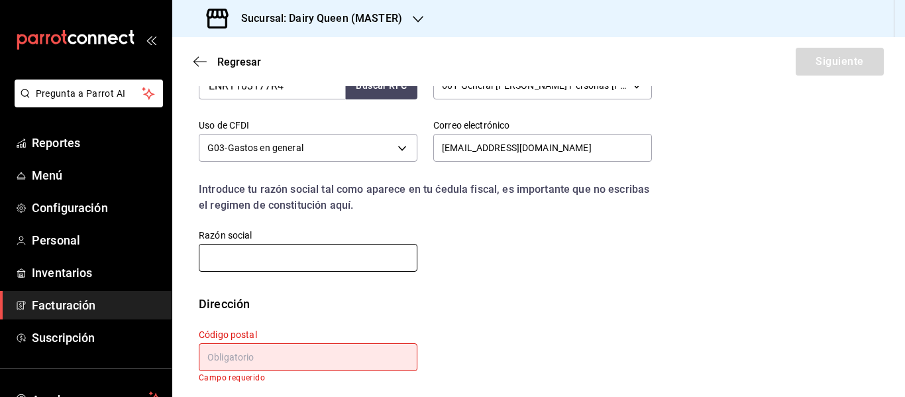
click at [276, 267] on input "text" at bounding box center [308, 258] width 219 height 28
paste input "EDM'S NUEVOS Y RECONSTRUIDOS"
click at [267, 358] on input "text" at bounding box center [308, 357] width 219 height 28
paste input "66050"
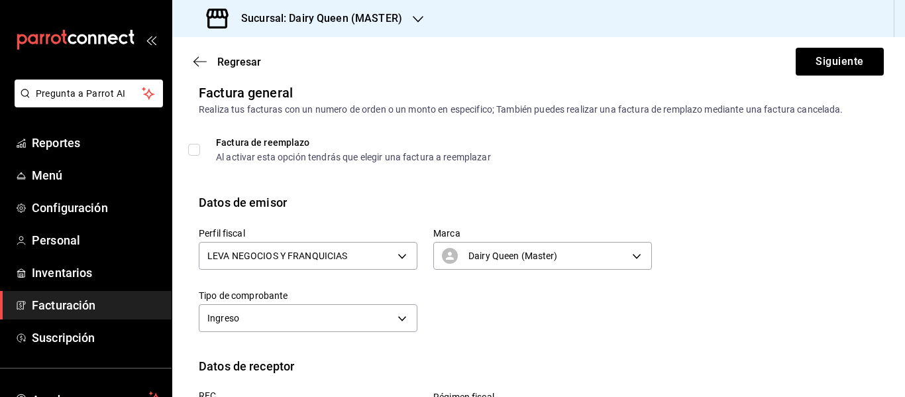
scroll to position [345, 0]
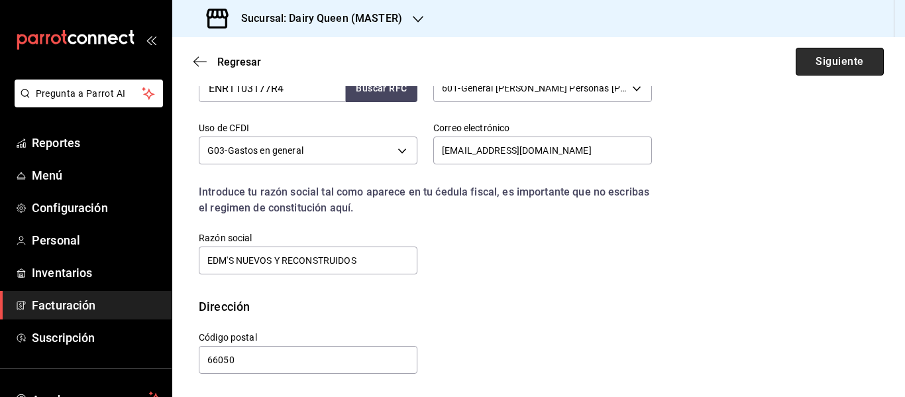
click at [827, 65] on button "Siguiente" at bounding box center [840, 62] width 88 height 28
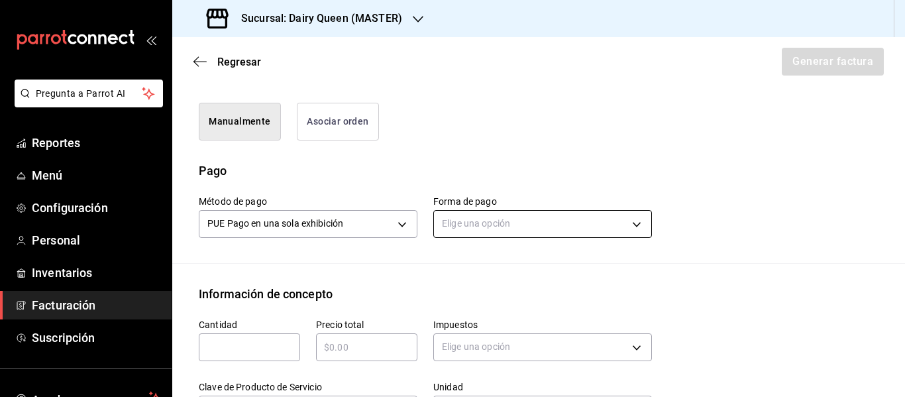
click at [536, 225] on body "Pregunta a Parrot AI Reportes Menú Configuración Personal Inventarios Facturaci…" at bounding box center [452, 198] width 905 height 397
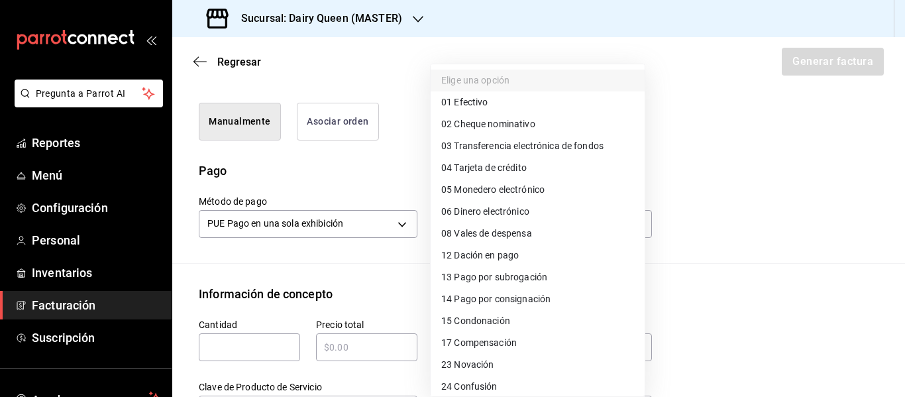
click at [483, 103] on span "01 Efectivo" at bounding box center [464, 102] width 46 height 14
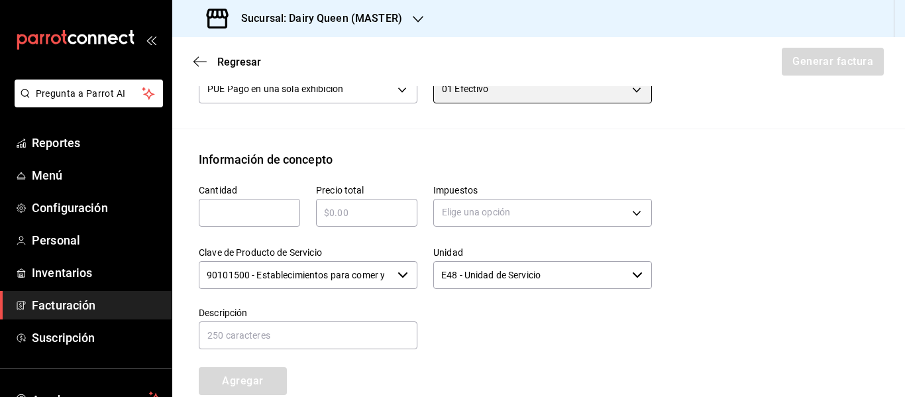
scroll to position [566, 0]
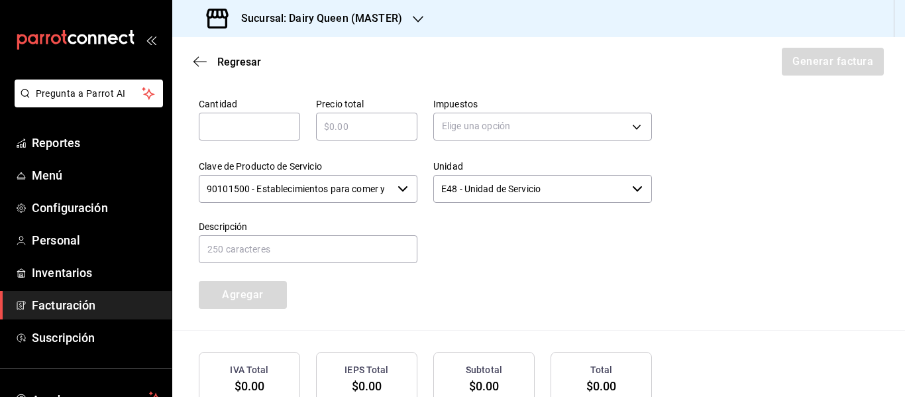
click at [244, 125] on input "text" at bounding box center [249, 127] width 101 height 16
click at [482, 129] on body "Pregunta a Parrot AI Reportes Menú Configuración Personal Inventarios Facturaci…" at bounding box center [452, 198] width 905 height 397
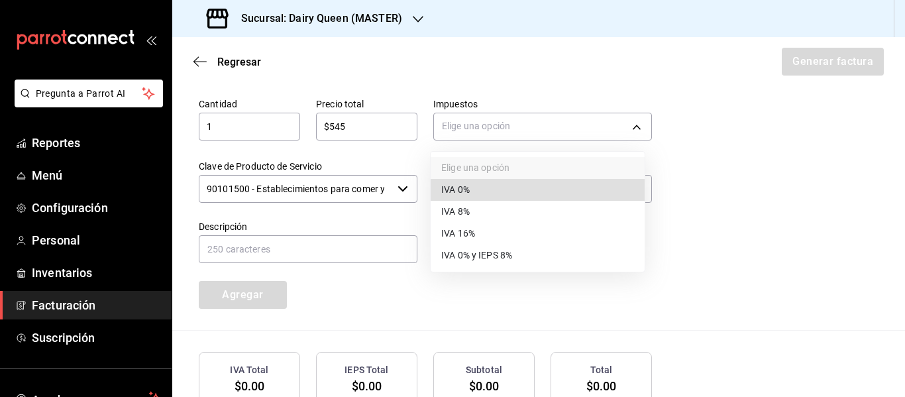
click at [455, 229] on span "IVA 16%" at bounding box center [458, 234] width 34 height 14
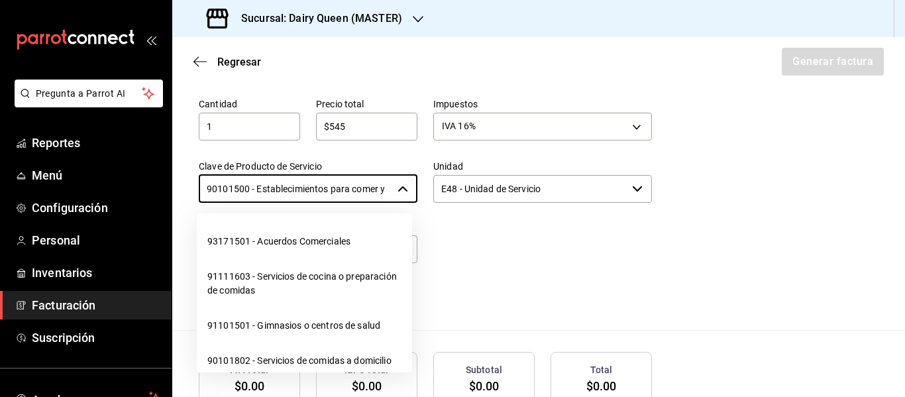
scroll to position [0, 31]
drag, startPoint x: 203, startPoint y: 184, endPoint x: 435, endPoint y: 187, distance: 231.9
click at [435, 187] on div "Cantidad 1 ​ Precio total $545 ​ Impuestos IVA 16% IVA_16 Clave de Producto de …" at bounding box center [417, 195] width 469 height 227
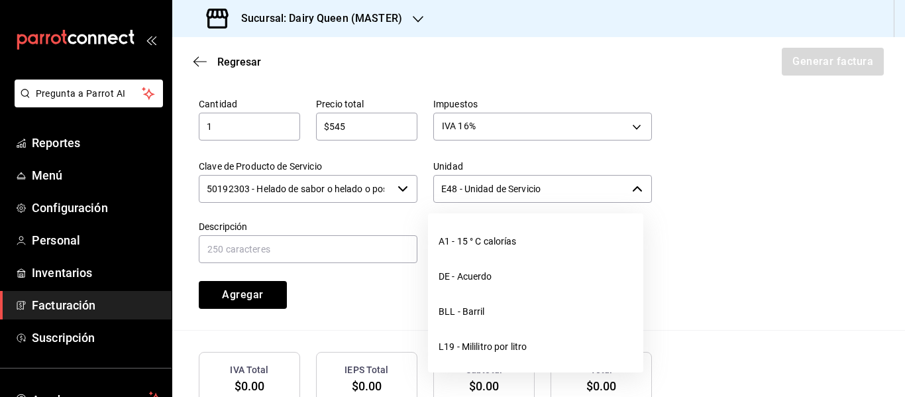
drag, startPoint x: 550, startPoint y: 180, endPoint x: 436, endPoint y: 194, distance: 114.8
click at [436, 194] on input "E48 - Unidad de Servicio" at bounding box center [529, 189] width 193 height 28
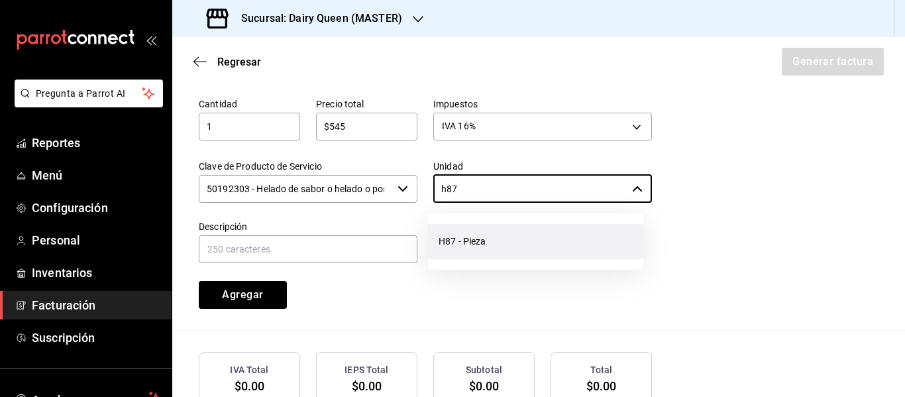
click at [462, 238] on li "H87 - Pieza" at bounding box center [535, 241] width 215 height 35
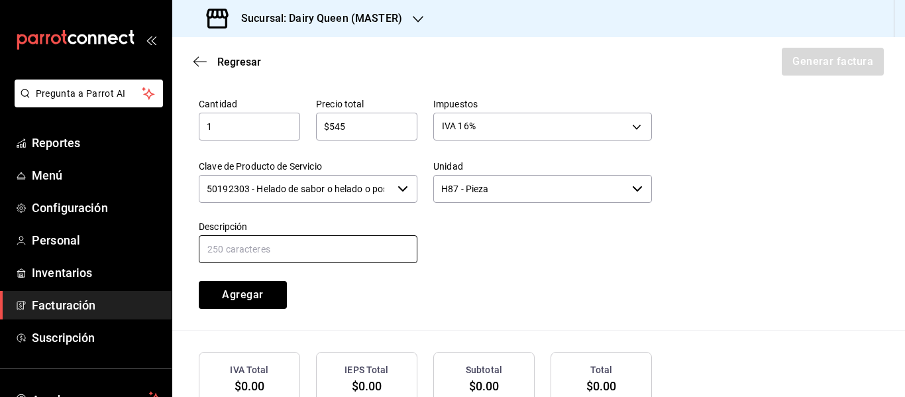
click at [234, 255] on input "text" at bounding box center [308, 249] width 219 height 28
paste input "Pastel De Blizzard® De Oreo®"
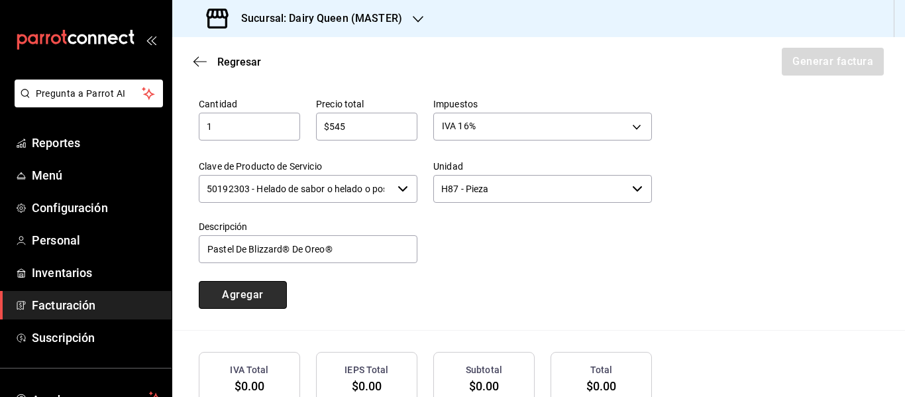
click at [241, 303] on button "Agregar" at bounding box center [243, 295] width 88 height 28
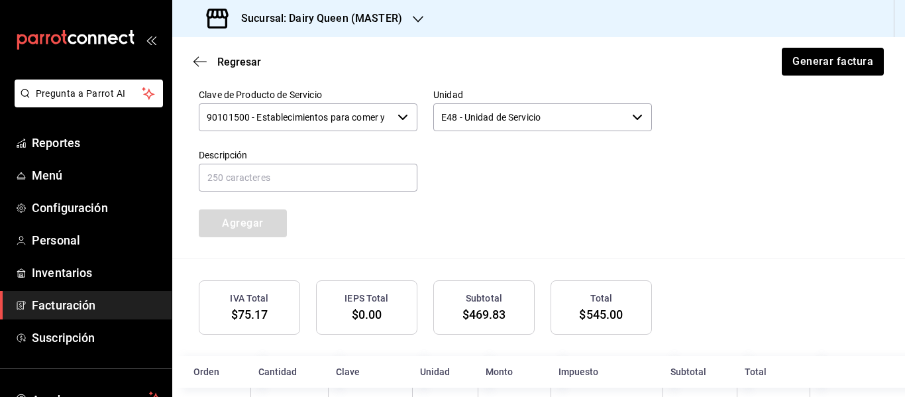
scroll to position [688, 0]
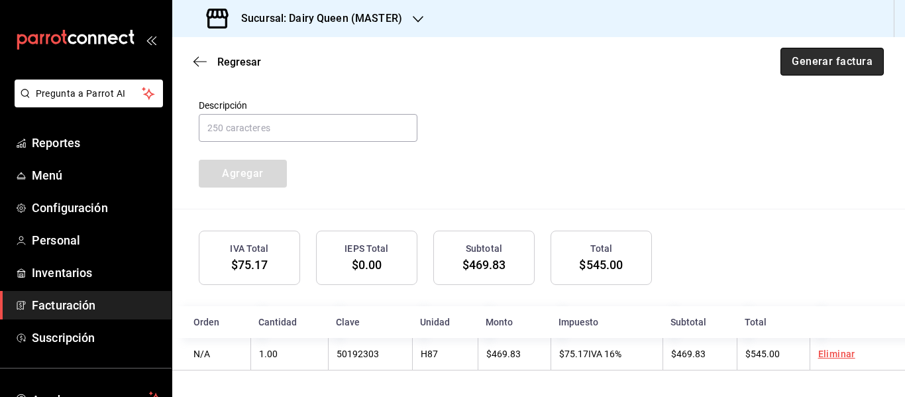
click at [837, 64] on button "Generar factura" at bounding box center [831, 62] width 103 height 28
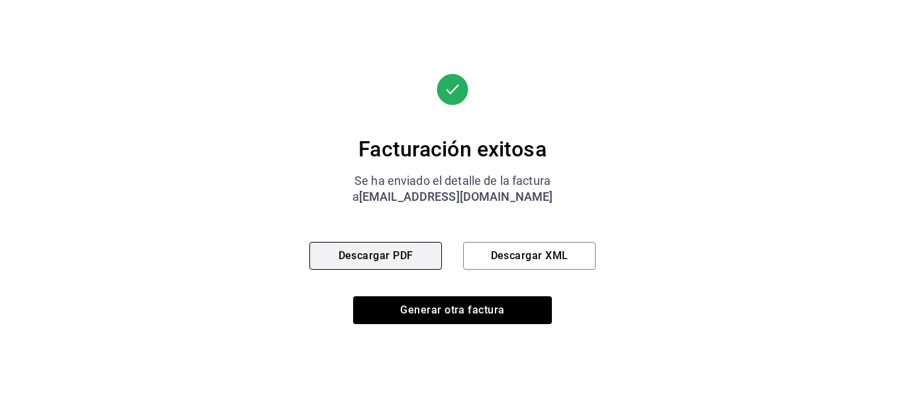
click at [411, 248] on button "Descargar PDF" at bounding box center [375, 256] width 132 height 28
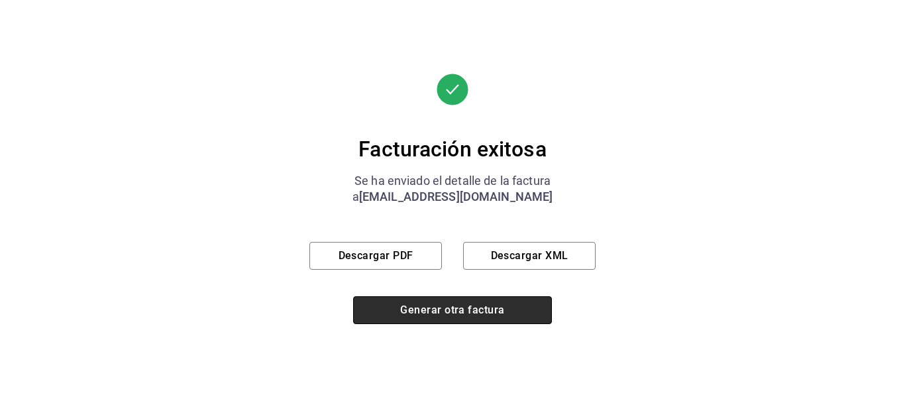
click at [472, 307] on button "Generar otra factura" at bounding box center [452, 310] width 199 height 28
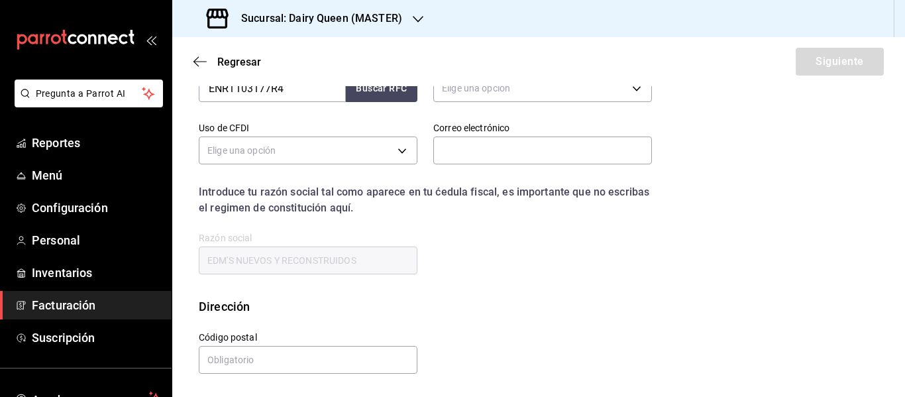
scroll to position [237, 0]
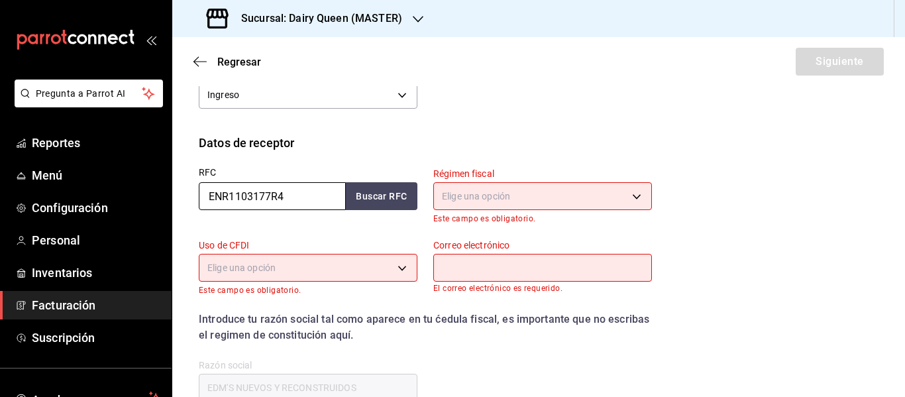
drag, startPoint x: 309, startPoint y: 201, endPoint x: 189, endPoint y: 205, distance: 119.9
click at [189, 205] on div "RFC ENR1103177R4 Buscar RFC" at bounding box center [300, 188] width 234 height 72
paste input "PAC081031PE2"
click at [558, 189] on body "Pregunta a Parrot AI Reportes Menú Configuración Personal Inventarios Facturaci…" at bounding box center [452, 198] width 905 height 397
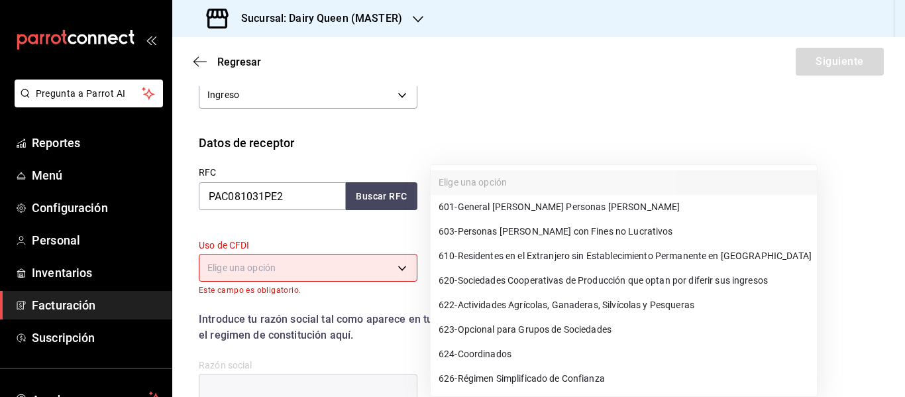
click at [535, 208] on span "601 - General [PERSON_NAME] Personas [PERSON_NAME]" at bounding box center [559, 207] width 241 height 14
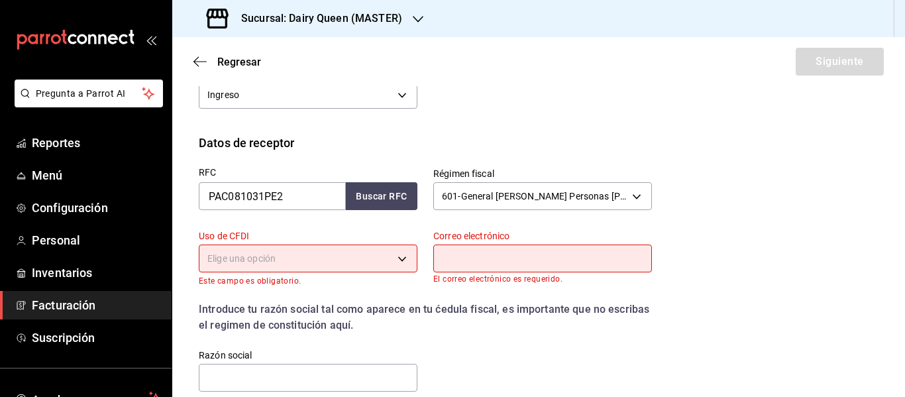
click at [353, 256] on body "Pregunta a Parrot AI Reportes Menú Configuración Personal Inventarios Facturaci…" at bounding box center [452, 198] width 905 height 397
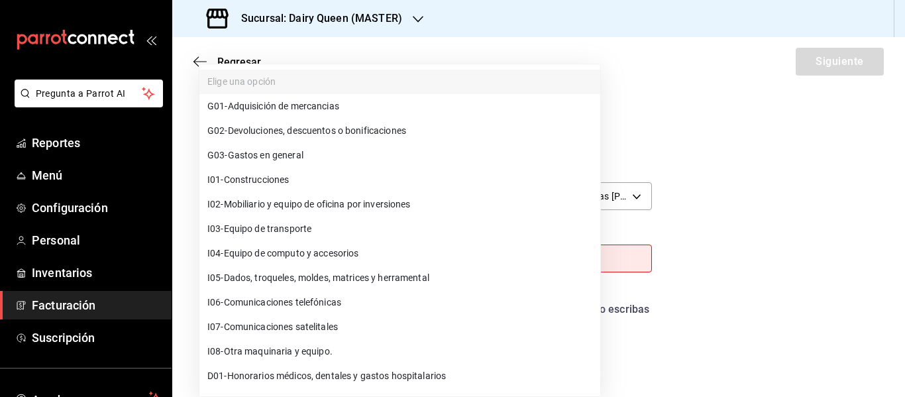
click at [303, 160] on span "G03 - Gastos en general" at bounding box center [255, 155] width 96 height 14
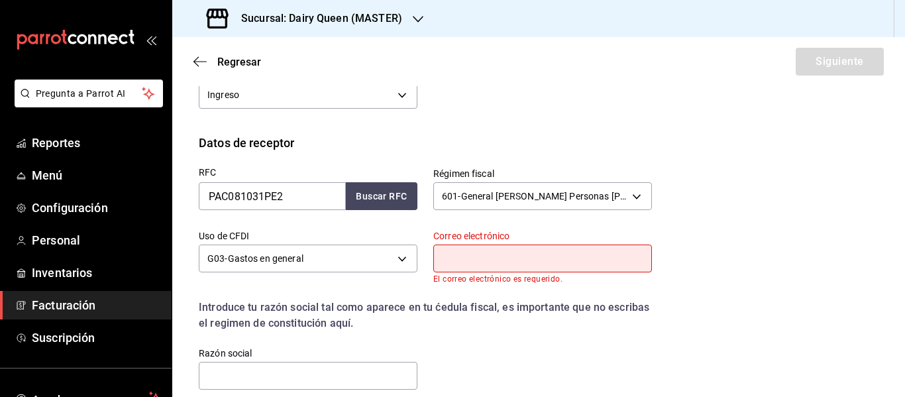
click at [475, 260] on input "text" at bounding box center [542, 258] width 219 height 28
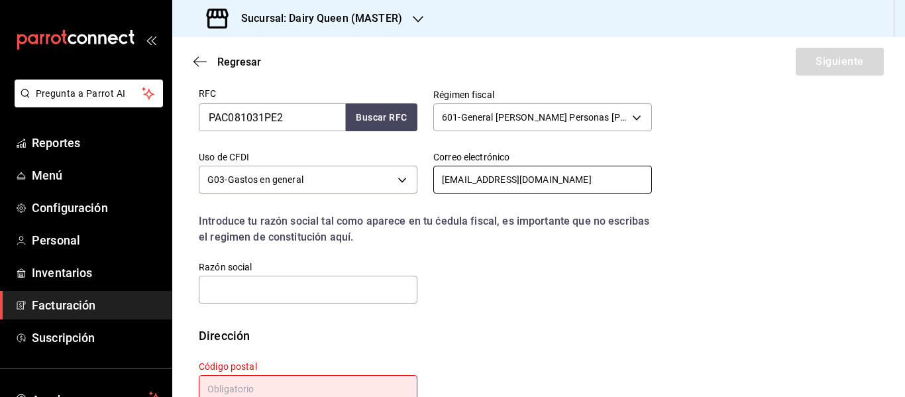
scroll to position [348, 0]
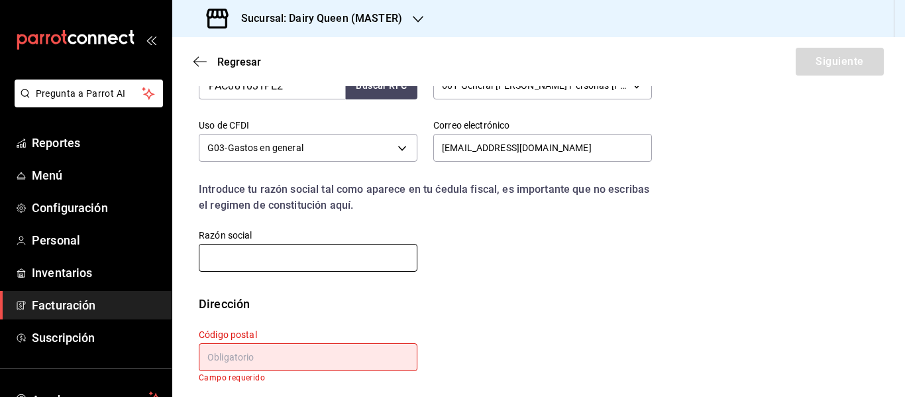
click at [348, 261] on input "text" at bounding box center [308, 258] width 219 height 28
paste input "PACALLI"
click at [360, 357] on input "text" at bounding box center [308, 357] width 219 height 28
paste input "67196"
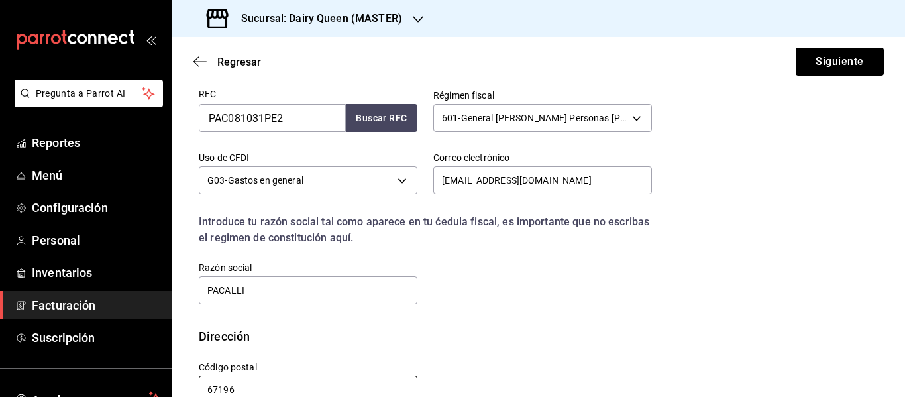
scroll to position [345, 0]
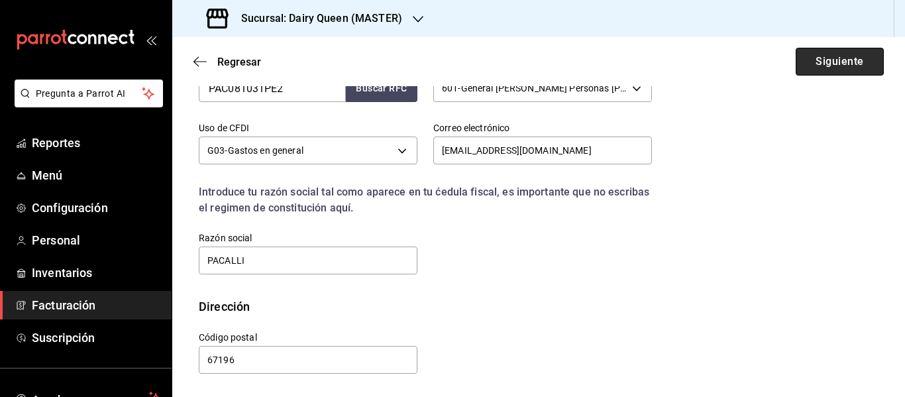
click at [837, 60] on button "Siguiente" at bounding box center [840, 62] width 88 height 28
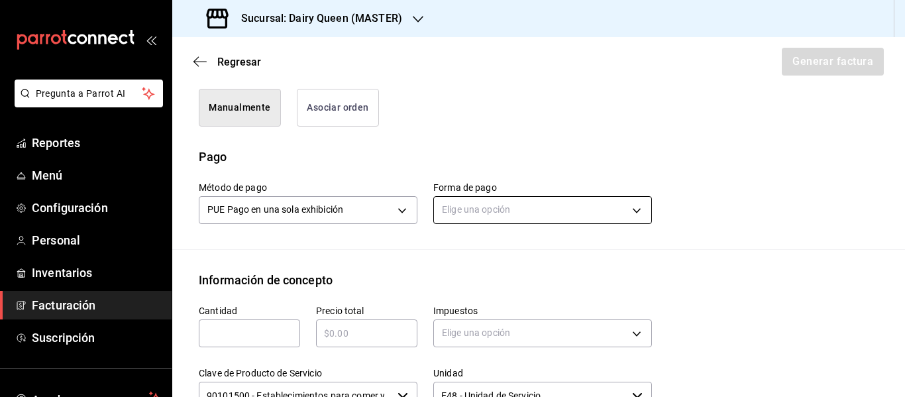
click at [494, 206] on body "Pregunta a Parrot AI Reportes Menú Configuración Personal Inventarios Facturaci…" at bounding box center [452, 198] width 905 height 397
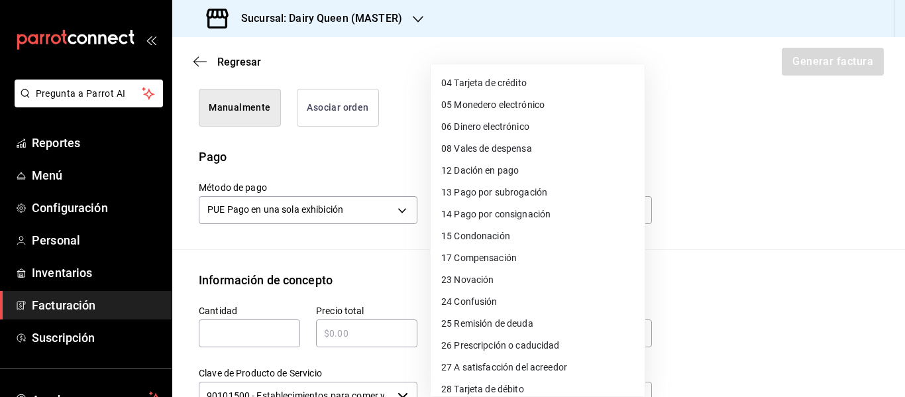
scroll to position [182, 0]
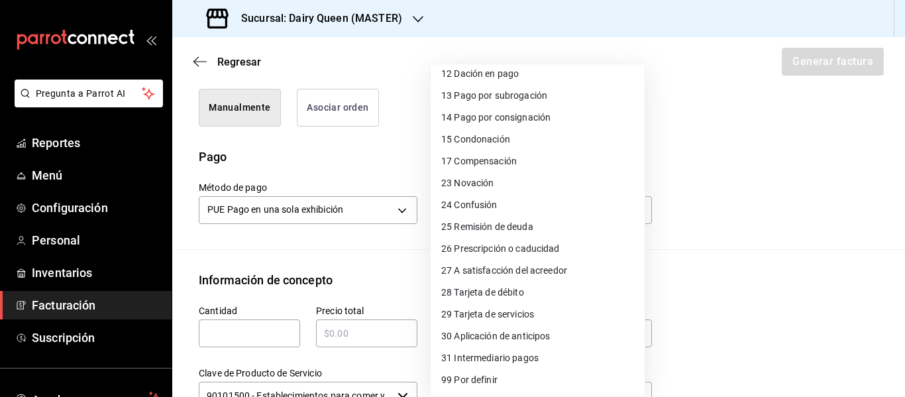
click at [493, 294] on span "28 Tarjeta de débito" at bounding box center [482, 293] width 83 height 14
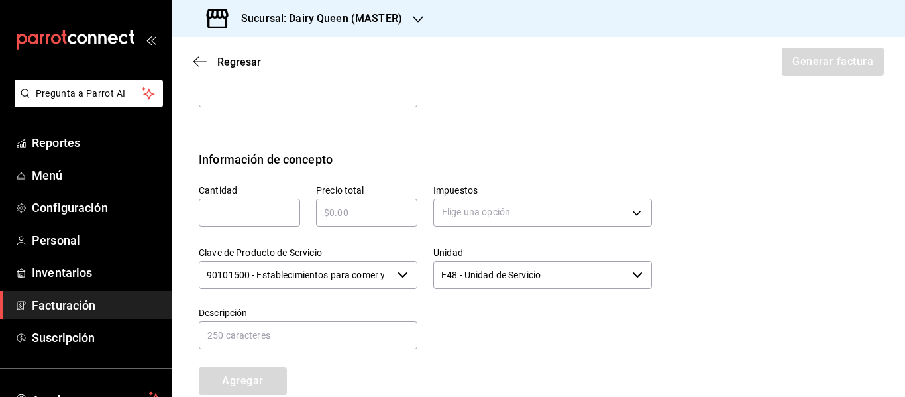
scroll to position [566, 0]
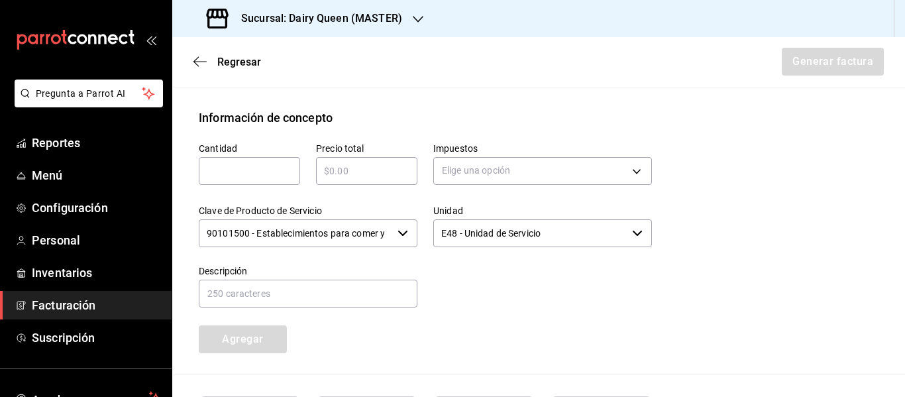
click at [264, 178] on input "text" at bounding box center [249, 171] width 101 height 16
click at [452, 172] on body "Pregunta a Parrot AI Reportes Menú Configuración Personal Inventarios Facturaci…" at bounding box center [452, 198] width 905 height 397
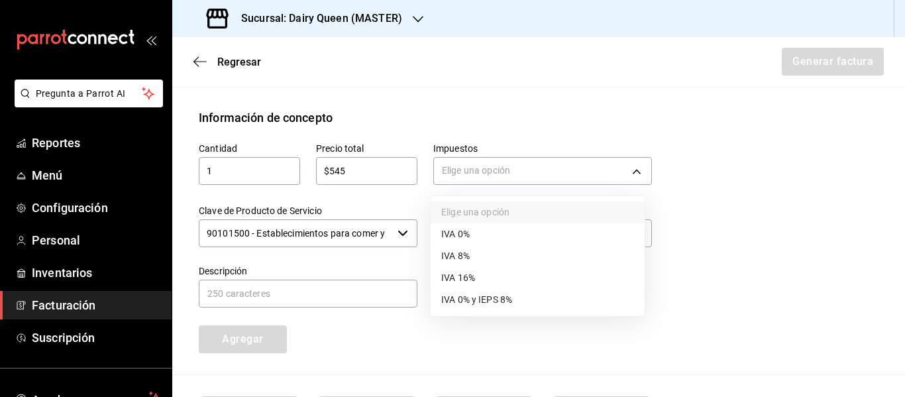
click at [460, 277] on span "IVA 16%" at bounding box center [458, 278] width 34 height 14
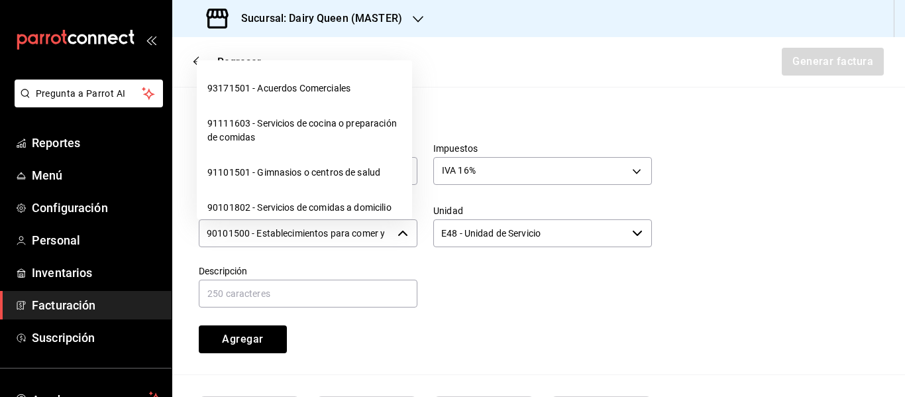
scroll to position [0, 31]
drag, startPoint x: 208, startPoint y: 233, endPoint x: 419, endPoint y: 236, distance: 211.3
click at [419, 236] on div "Cantidad 1 ​ Precio total $545 ​ Impuestos IVA 16% IVA_16 Clave de Producto de …" at bounding box center [417, 240] width 469 height 227
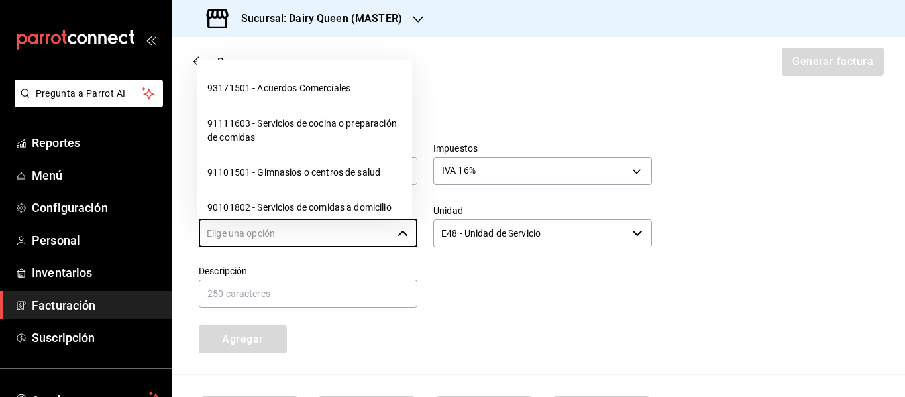
scroll to position [0, 0]
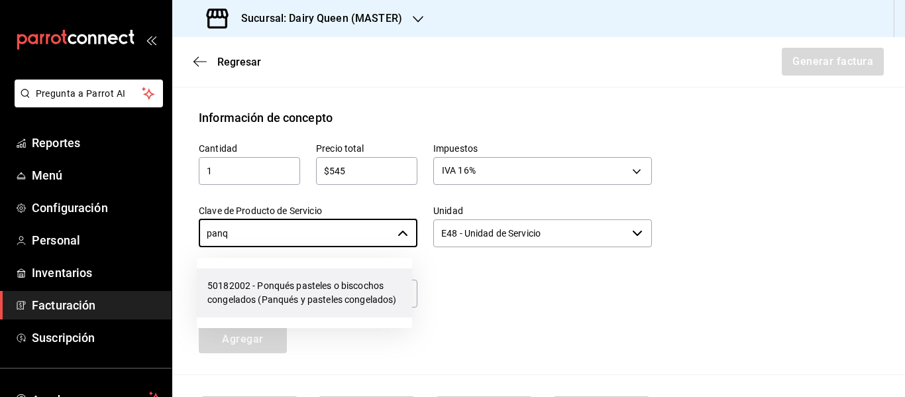
click at [324, 296] on li "50182002 - Ponqués pasteles o biscochos congelados (Panqués y pasteles congelad…" at bounding box center [304, 292] width 215 height 49
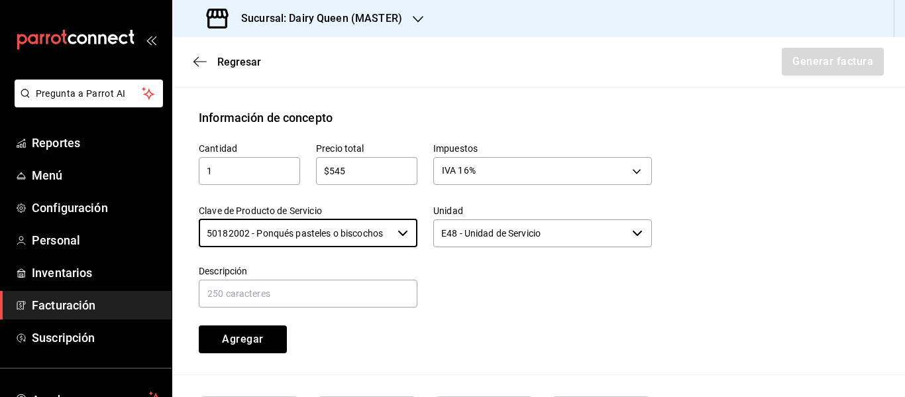
click at [472, 232] on input "E48 - Unidad de Servicio" at bounding box center [529, 233] width 193 height 28
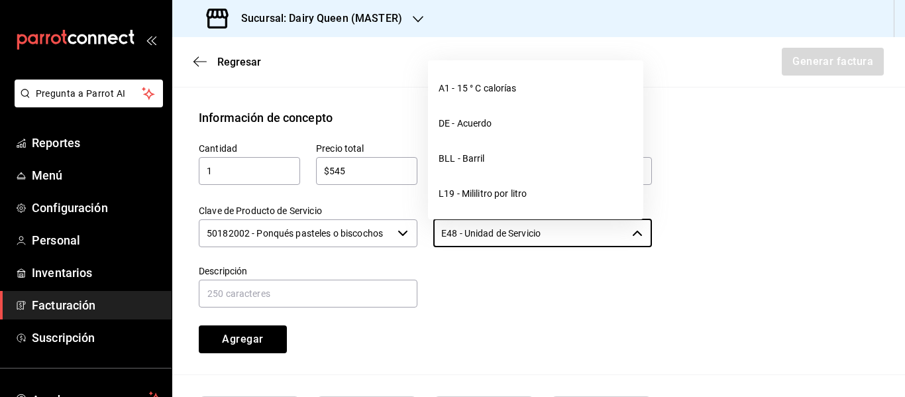
drag, startPoint x: 556, startPoint y: 232, endPoint x: 426, endPoint y: 247, distance: 131.4
click at [426, 247] on div "Unidad E48 - Unidad de Servicio ​" at bounding box center [534, 219] width 234 height 60
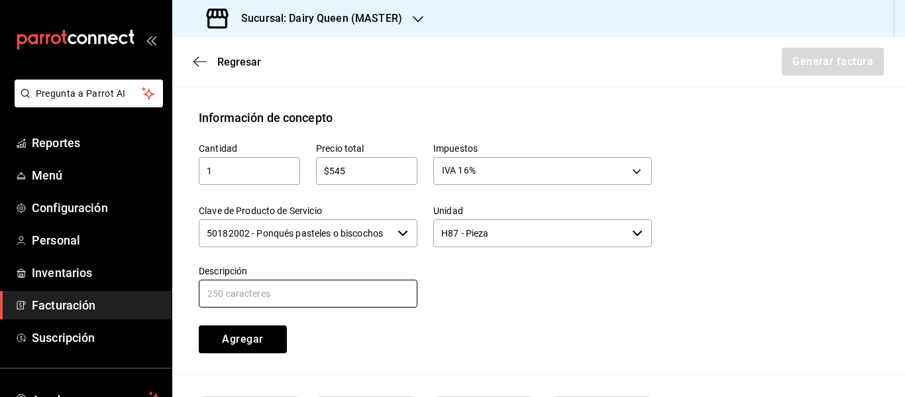
click at [331, 295] on input "text" at bounding box center [308, 294] width 219 height 28
paste input "Pastel cereza brownie"
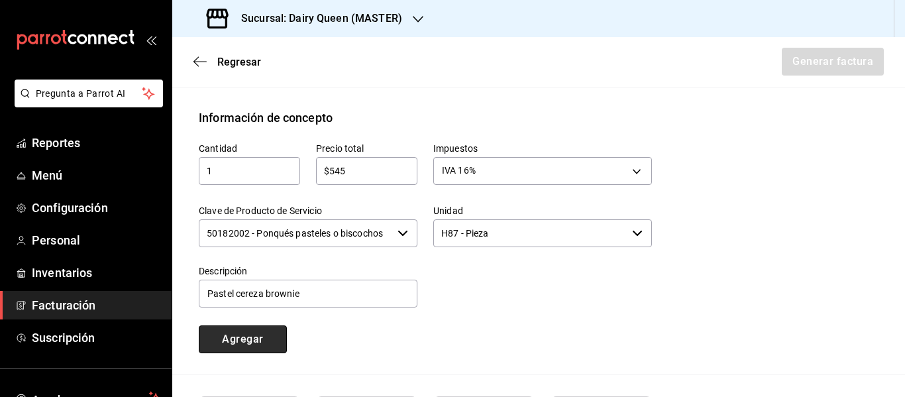
click at [265, 339] on button "Agregar" at bounding box center [243, 339] width 88 height 28
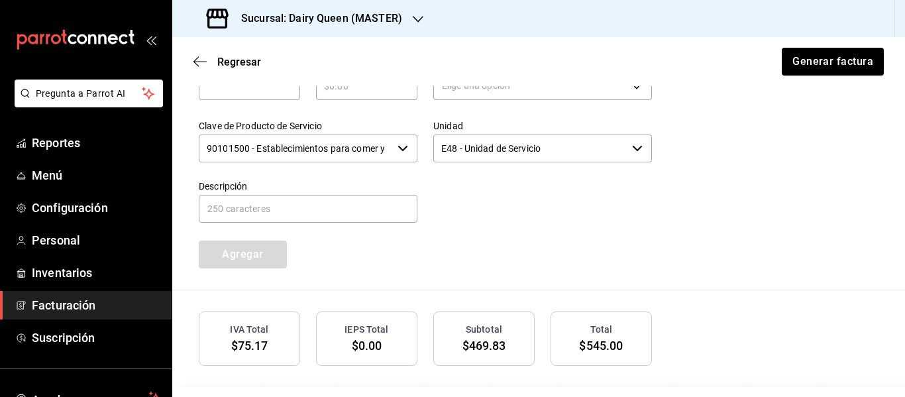
scroll to position [733, 0]
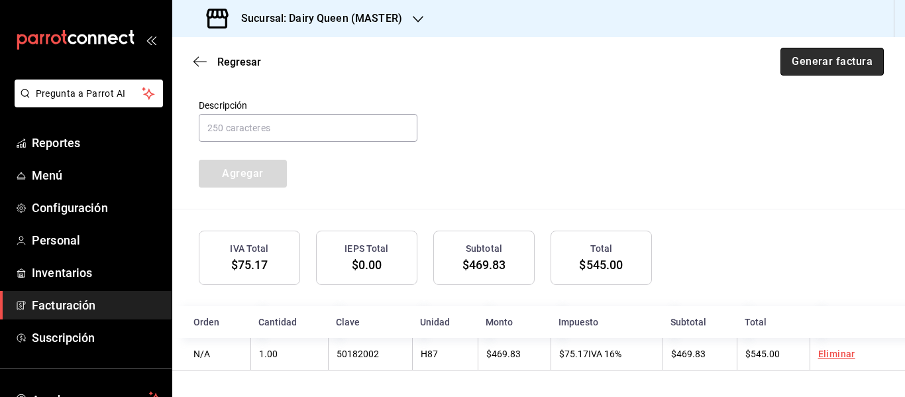
click at [819, 68] on button "Generar factura" at bounding box center [831, 62] width 103 height 28
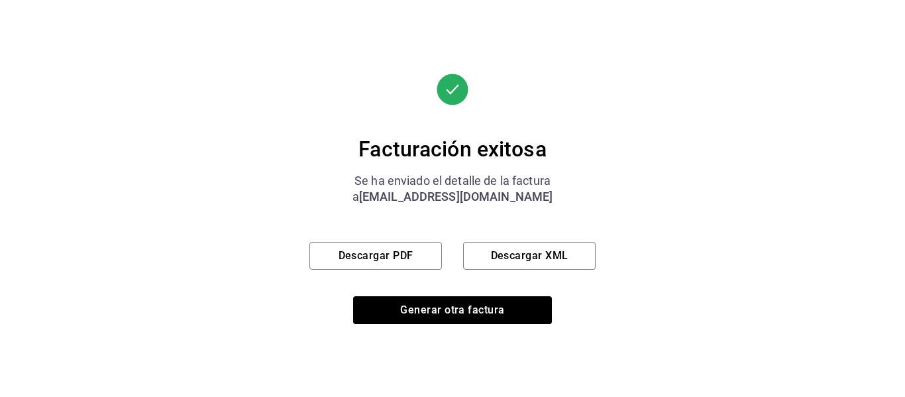
click at [399, 270] on div "Facturación exitosa Se ha enviado el detalle de la factura a [EMAIL_ADDRESS][DO…" at bounding box center [452, 199] width 286 height 250
click at [403, 263] on button "Descargar PDF" at bounding box center [375, 256] width 132 height 28
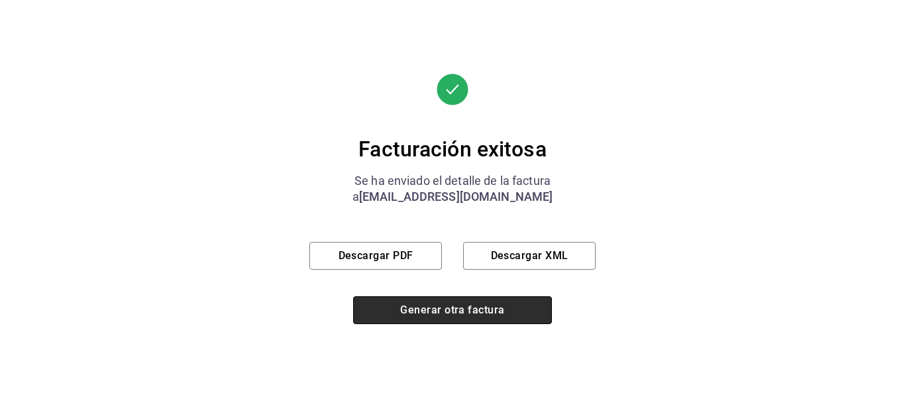
click at [427, 316] on button "Generar otra factura" at bounding box center [452, 310] width 199 height 28
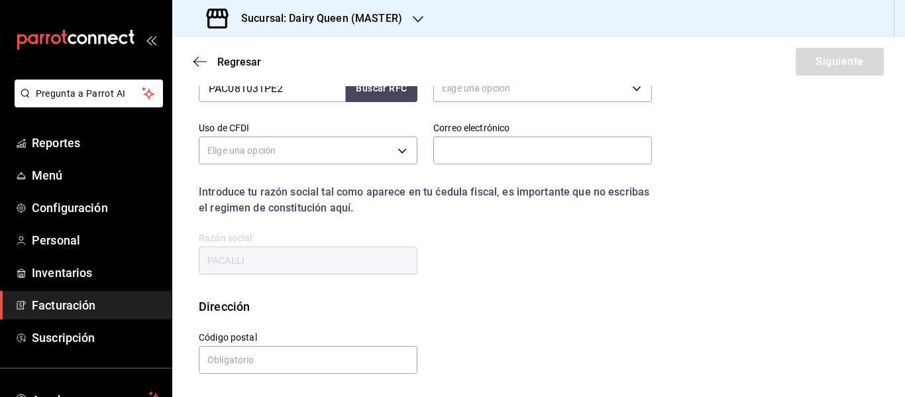
scroll to position [237, 0]
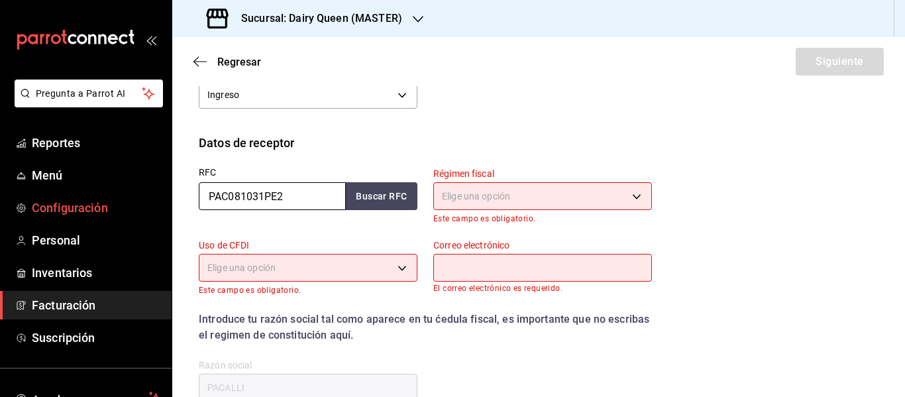
drag, startPoint x: 308, startPoint y: 197, endPoint x: 145, endPoint y: 198, distance: 163.0
click at [145, 198] on div "Pregunta a Parrot AI Reportes Menú Configuración Personal Inventarios Facturaci…" at bounding box center [452, 198] width 905 height 397
paste input "SHI171108R23"
click at [584, 195] on body "Pregunta a Parrot AI Reportes Menú Configuración Personal Inventarios Facturaci…" at bounding box center [452, 198] width 905 height 397
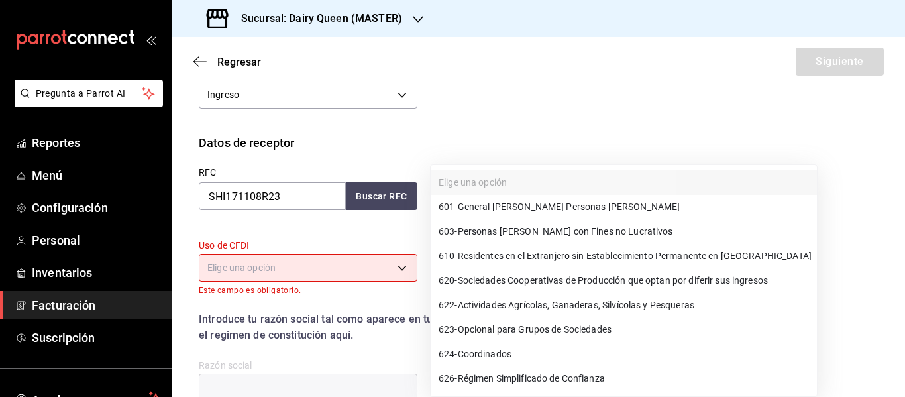
click at [560, 210] on span "601 - General [PERSON_NAME] Personas [PERSON_NAME]" at bounding box center [559, 207] width 241 height 14
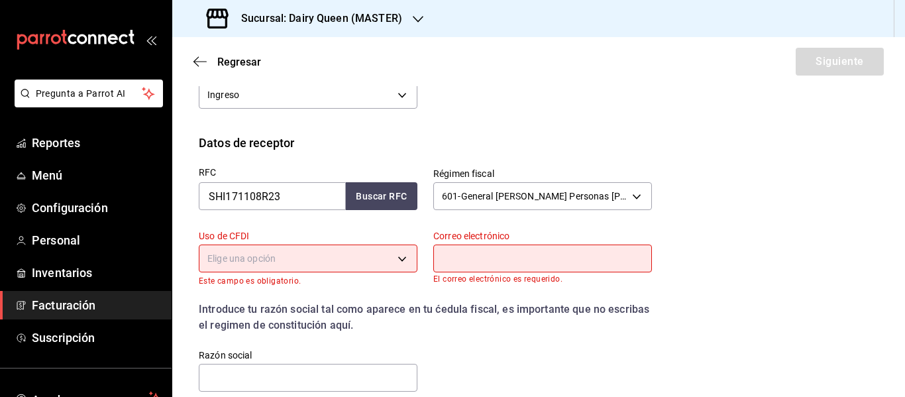
click at [267, 256] on body "Pregunta a Parrot AI Reportes Menú Configuración Personal Inventarios Facturaci…" at bounding box center [452, 198] width 905 height 397
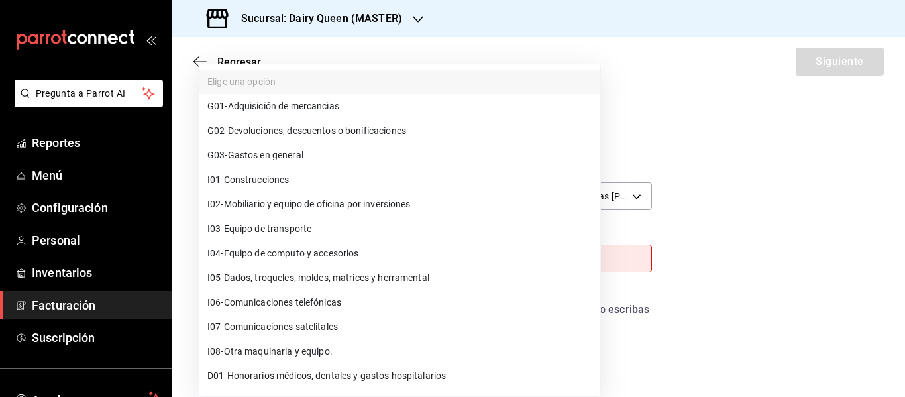
click at [283, 161] on span "G03 - Gastos en general" at bounding box center [255, 155] width 96 height 14
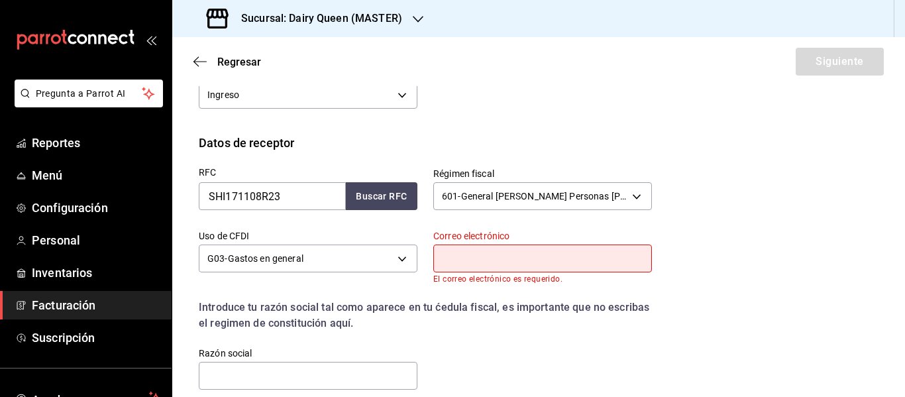
click at [494, 254] on input "text" at bounding box center [542, 258] width 219 height 28
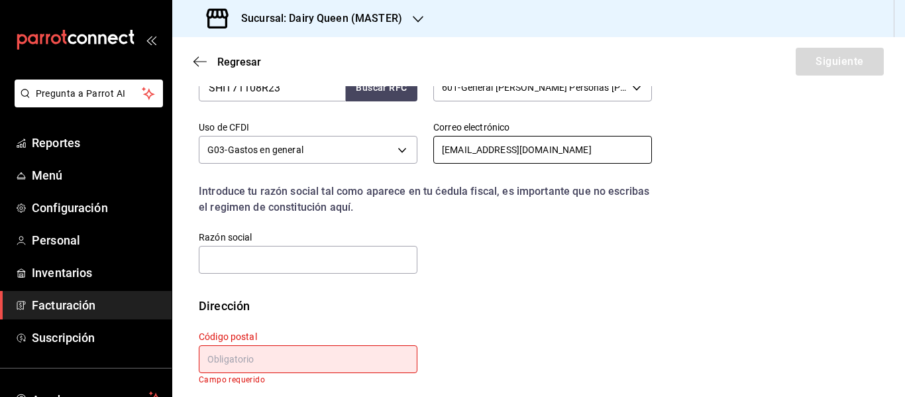
scroll to position [354, 0]
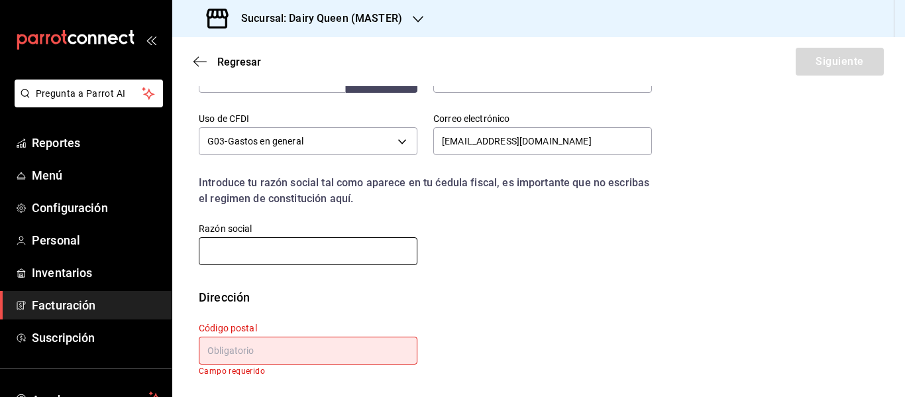
click at [342, 252] on input "text" at bounding box center [308, 251] width 219 height 28
paste input "SHIPKRAKEN"
click at [305, 349] on input "text" at bounding box center [308, 351] width 219 height 28
paste input "64000"
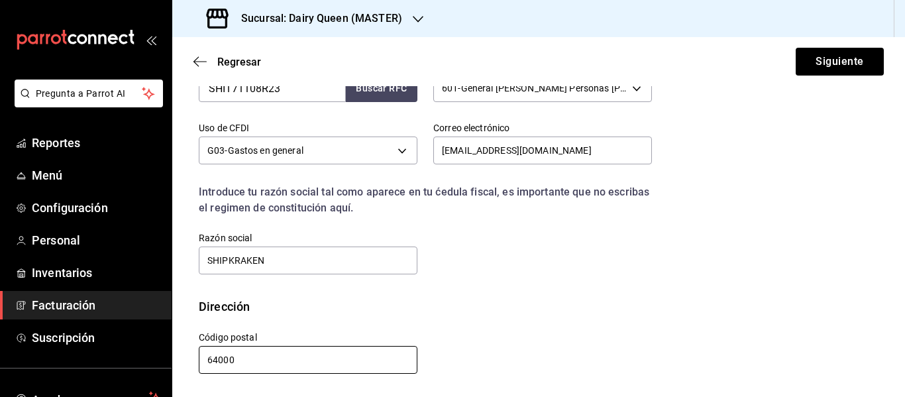
scroll to position [345, 0]
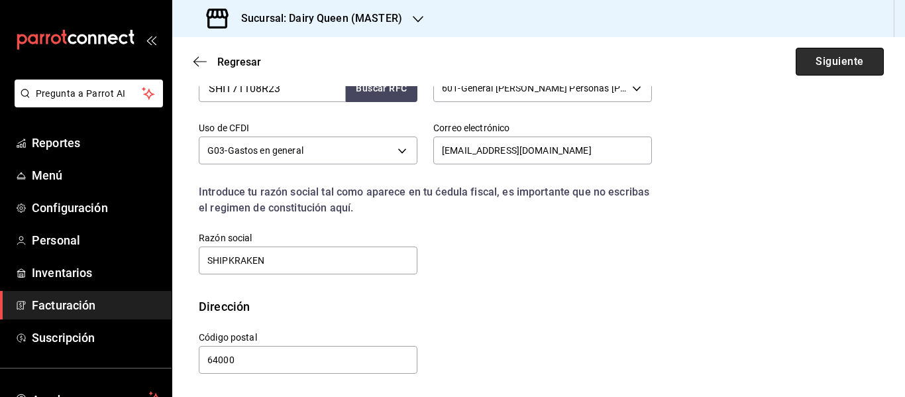
click at [833, 62] on button "Siguiente" at bounding box center [840, 62] width 88 height 28
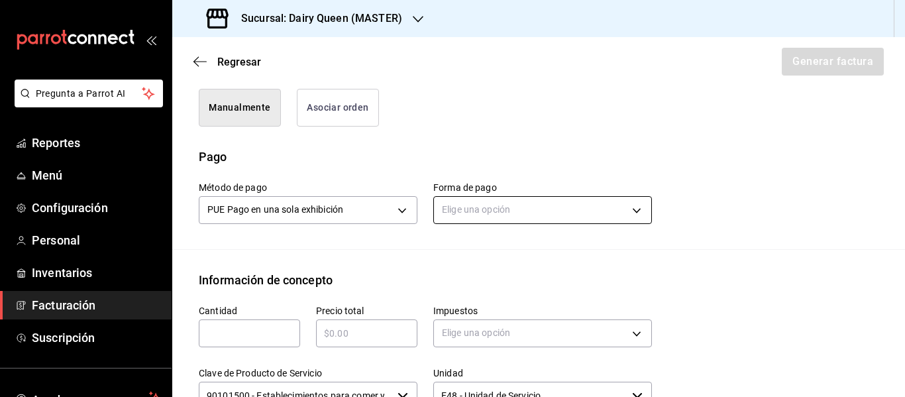
click at [515, 209] on body "Pregunta a Parrot AI Reportes Menú Configuración Personal Inventarios Facturaci…" at bounding box center [452, 198] width 905 height 397
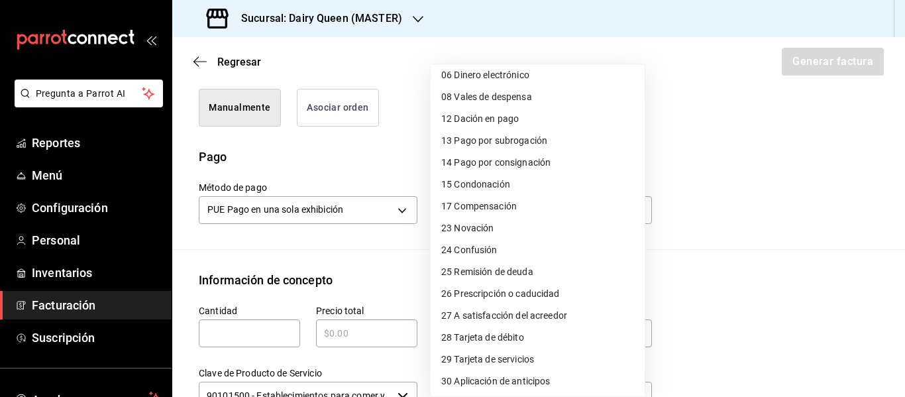
scroll to position [182, 0]
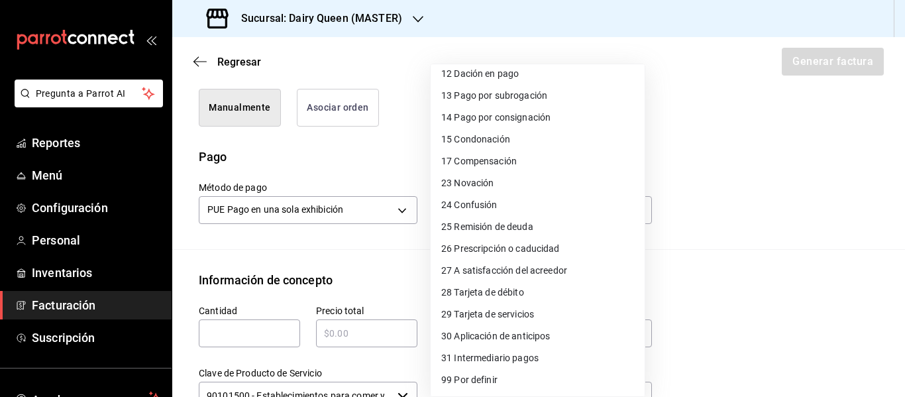
click at [512, 288] on span "28 Tarjeta de débito" at bounding box center [482, 293] width 83 height 14
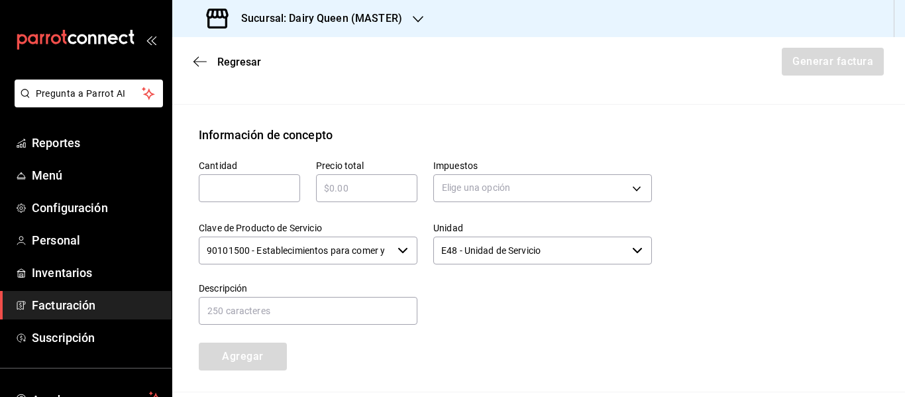
scroll to position [566, 0]
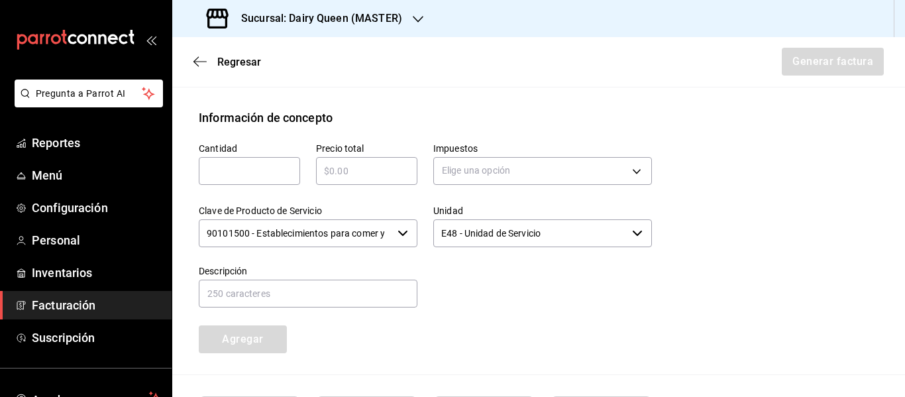
click at [281, 177] on input "text" at bounding box center [249, 171] width 101 height 16
click at [451, 172] on body "Pregunta a Parrot AI Reportes Menú Configuración Personal Inventarios Facturaci…" at bounding box center [452, 198] width 905 height 397
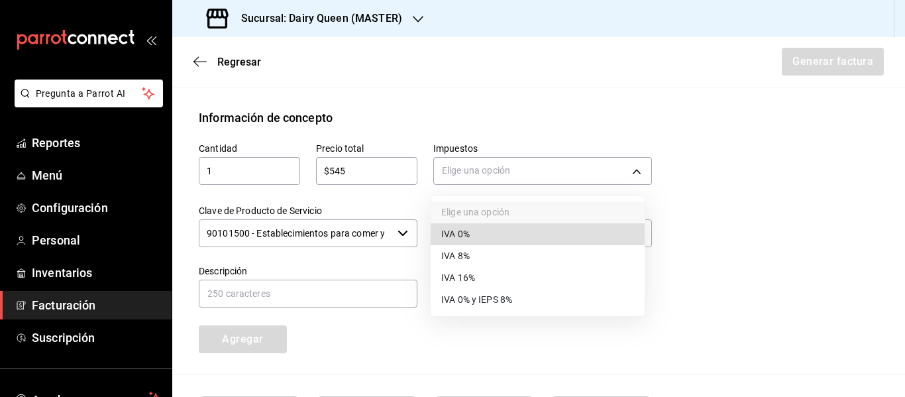
click at [476, 278] on li "IVA 16%" at bounding box center [538, 278] width 214 height 22
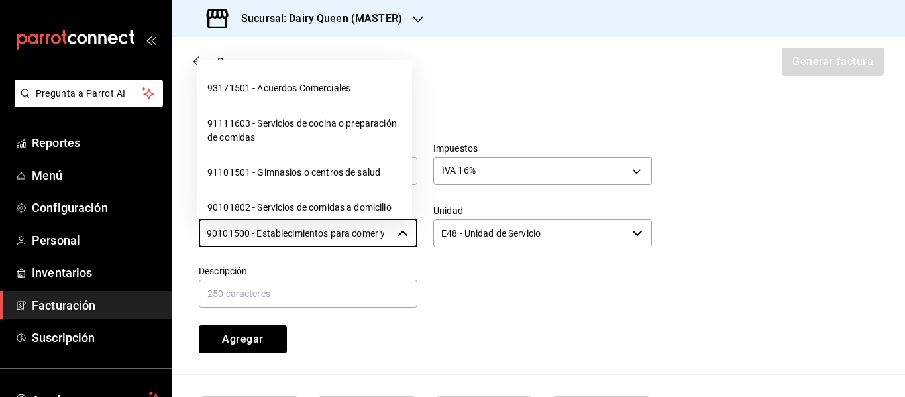
scroll to position [0, 31]
drag, startPoint x: 203, startPoint y: 234, endPoint x: 438, endPoint y: 234, distance: 235.2
click at [438, 234] on div "Cantidad 1 ​ Precio total $545 ​ Impuestos IVA 16% IVA_16 Clave de Producto de …" at bounding box center [417, 240] width 469 height 227
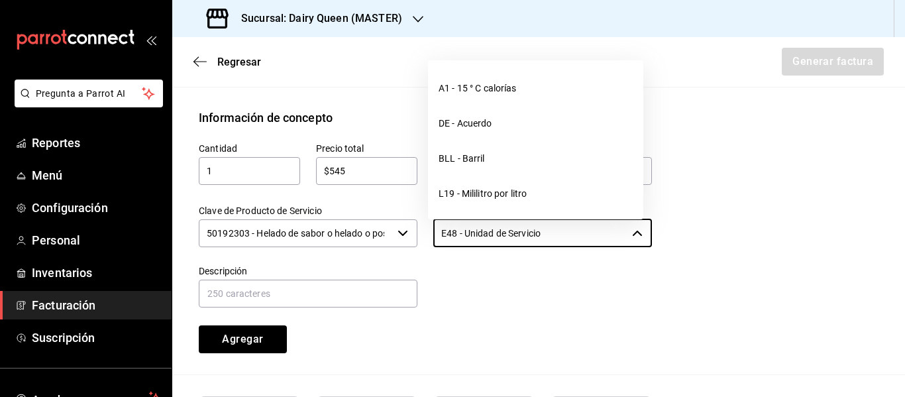
drag, startPoint x: 560, startPoint y: 230, endPoint x: 422, endPoint y: 238, distance: 138.7
click at [422, 238] on div "Unidad E48 - Unidad de Servicio ​" at bounding box center [534, 219] width 234 height 60
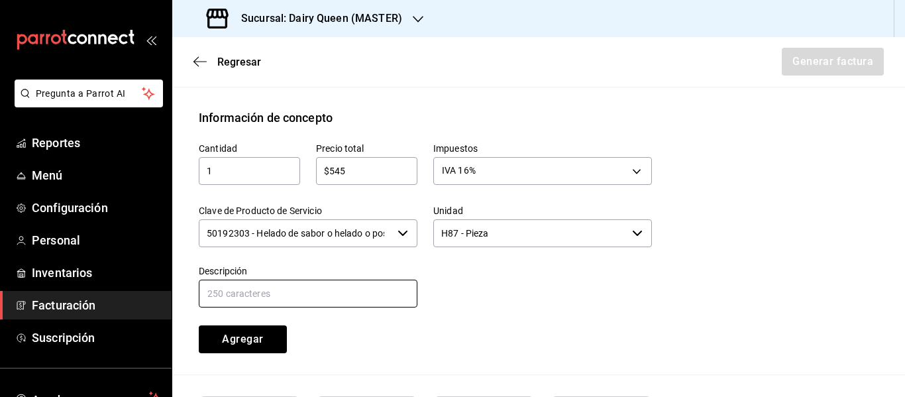
click at [296, 305] on input "text" at bounding box center [308, 294] width 219 height 28
paste input "Pastel De Blizzard® De Choco Xtreme"
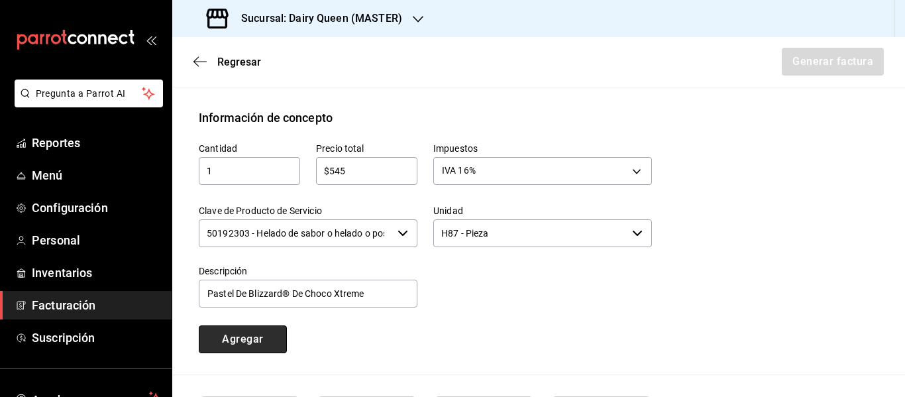
click at [247, 340] on button "Agregar" at bounding box center [243, 339] width 88 height 28
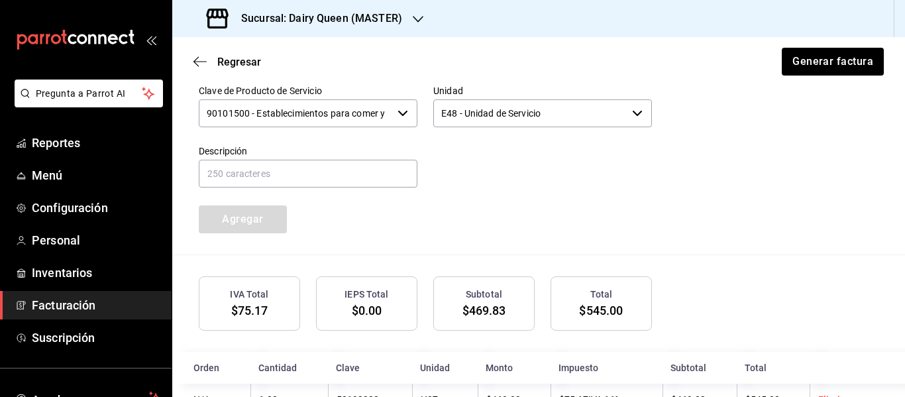
scroll to position [733, 0]
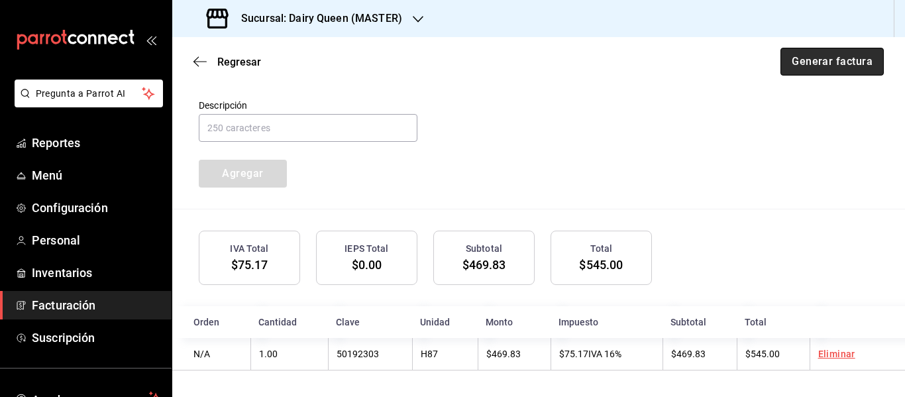
click at [823, 61] on button "Generar factura" at bounding box center [831, 62] width 103 height 28
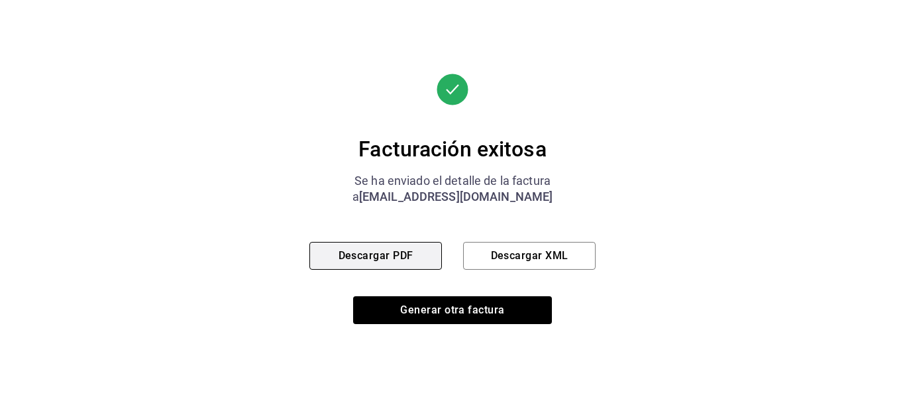
click at [381, 254] on button "Descargar PDF" at bounding box center [375, 256] width 132 height 28
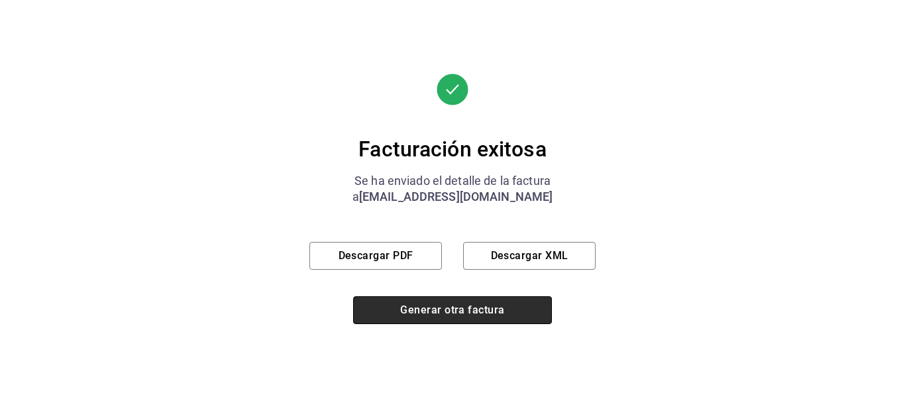
click at [453, 307] on button "Generar otra factura" at bounding box center [452, 310] width 199 height 28
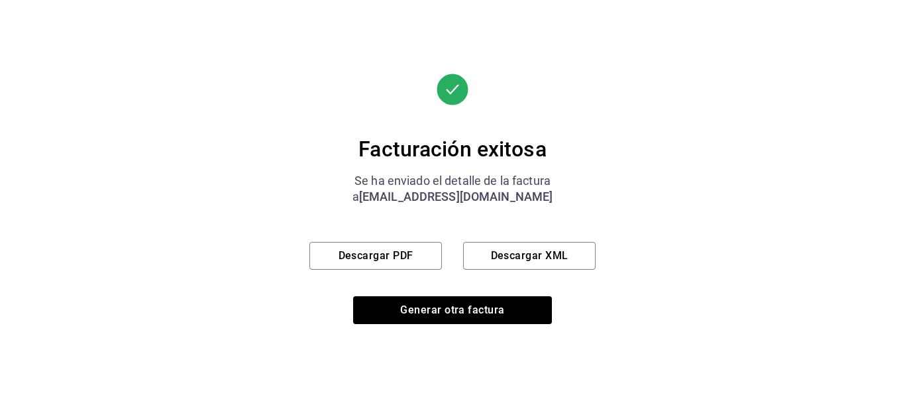
scroll to position [237, 0]
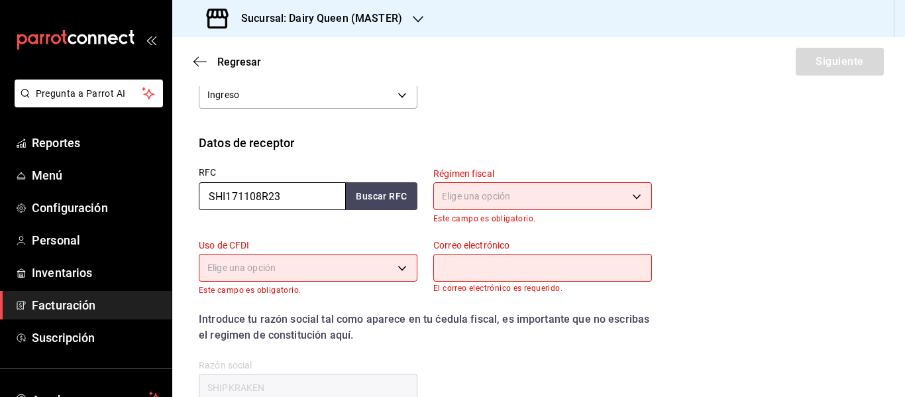
drag, startPoint x: 293, startPoint y: 196, endPoint x: 170, endPoint y: 203, distance: 123.4
click at [170, 203] on div "Pregunta a Parrot AI Reportes Menú Configuración Personal Inventarios Facturaci…" at bounding box center [452, 198] width 905 height 397
paste input "EGA171019FL8"
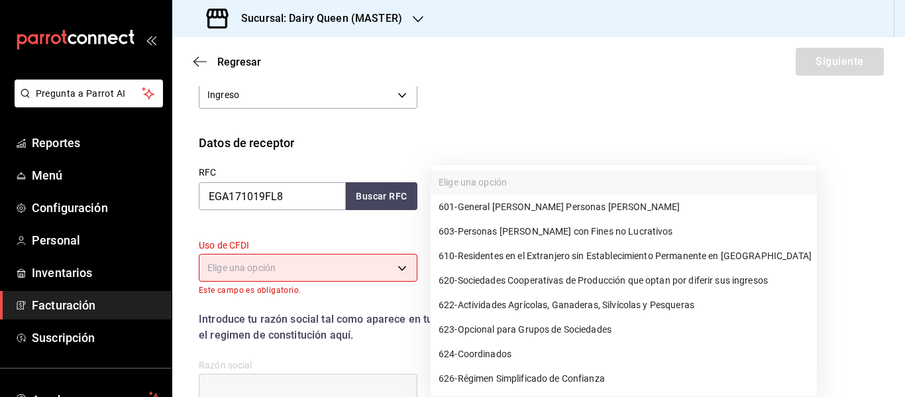
click at [508, 201] on body "Pregunta a Parrot AI Reportes Menú Configuración Personal Inventarios Facturaci…" at bounding box center [452, 198] width 905 height 397
click at [496, 377] on span "626 - Régimen Simplificado de Confianza" at bounding box center [522, 379] width 166 height 14
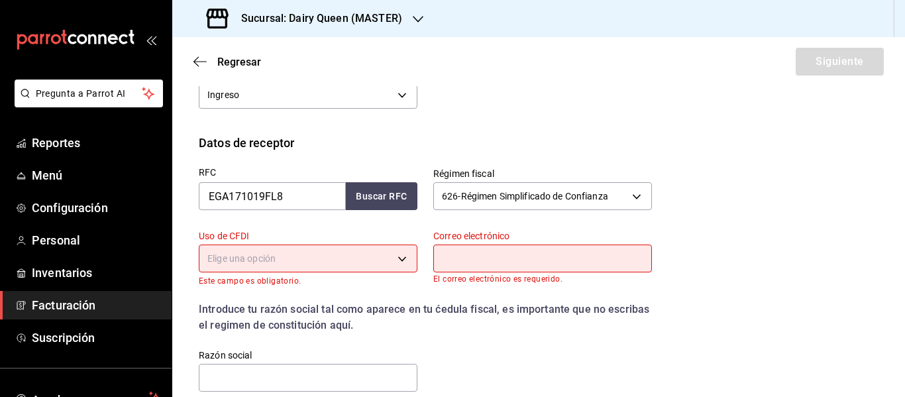
click at [327, 261] on body "Pregunta a Parrot AI Reportes Menú Configuración Personal Inventarios Facturaci…" at bounding box center [452, 198] width 905 height 397
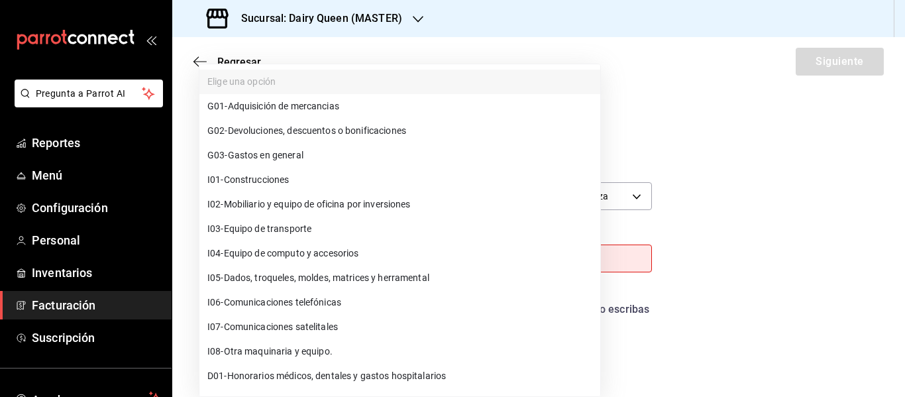
click at [300, 160] on span "G03 - Gastos en general" at bounding box center [255, 155] width 96 height 14
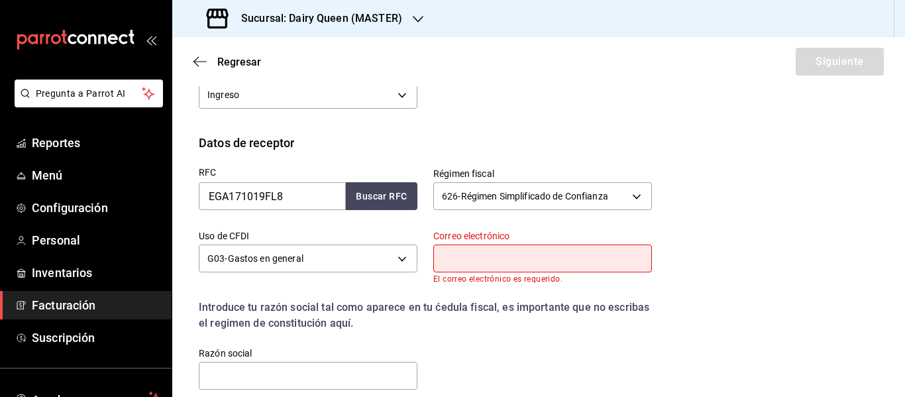
click at [497, 258] on input "text" at bounding box center [542, 258] width 219 height 28
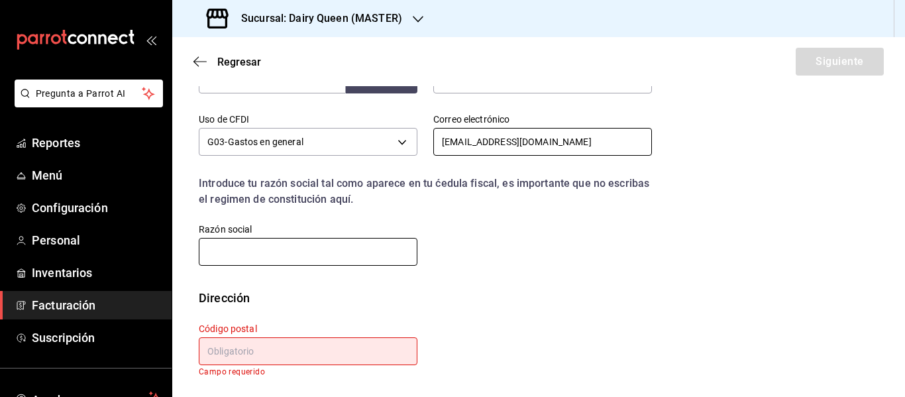
scroll to position [354, 0]
click at [337, 250] on input "text" at bounding box center [308, 251] width 219 height 28
click at [274, 253] on input "text" at bounding box center [308, 251] width 219 height 28
paste input "EXTINTORES GARCIA"
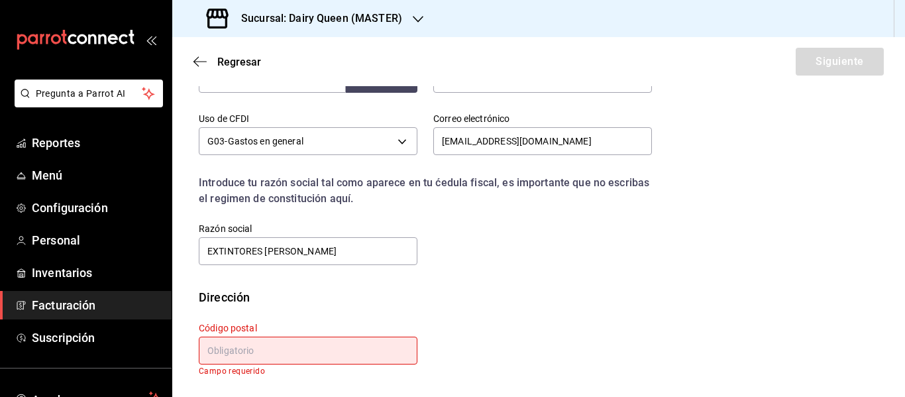
click at [266, 357] on input "text" at bounding box center [308, 351] width 219 height 28
paste input "66422"
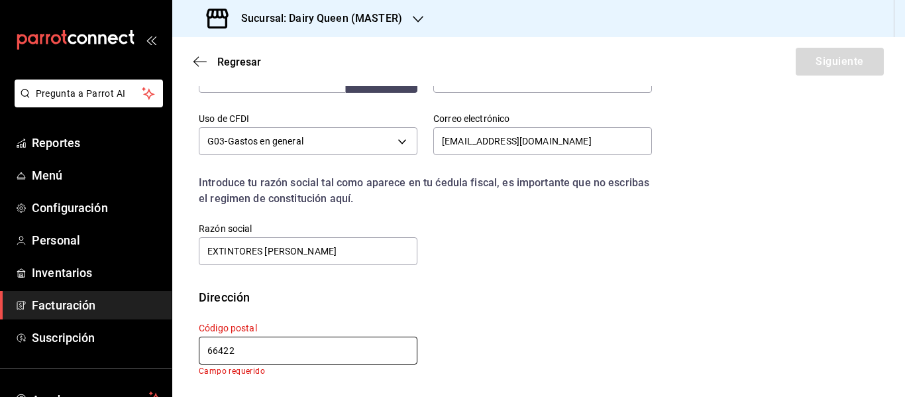
scroll to position [345, 0]
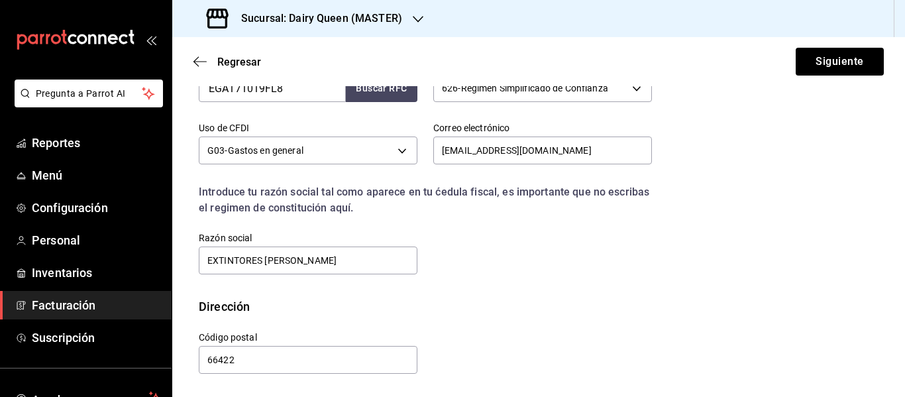
click at [879, 54] on div "Regresar Siguiente" at bounding box center [538, 61] width 733 height 49
click at [846, 64] on button "Siguiente" at bounding box center [840, 62] width 88 height 28
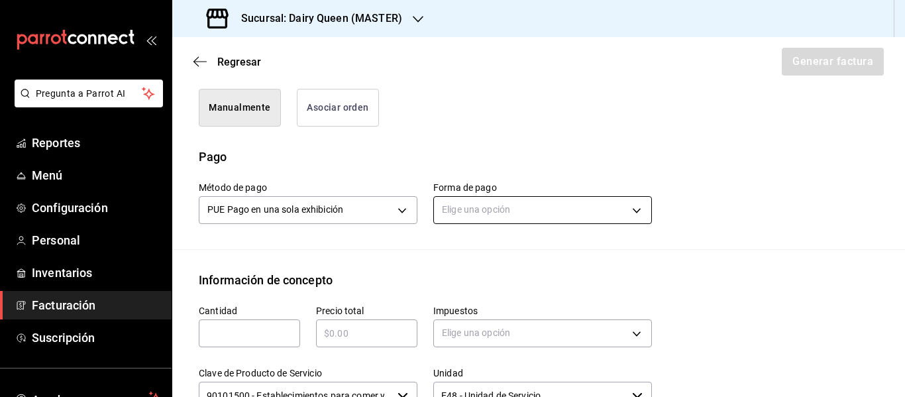
click at [535, 211] on body "Pregunta a Parrot AI Reportes Menú Configuración Personal Inventarios Facturaci…" at bounding box center [452, 198] width 905 height 397
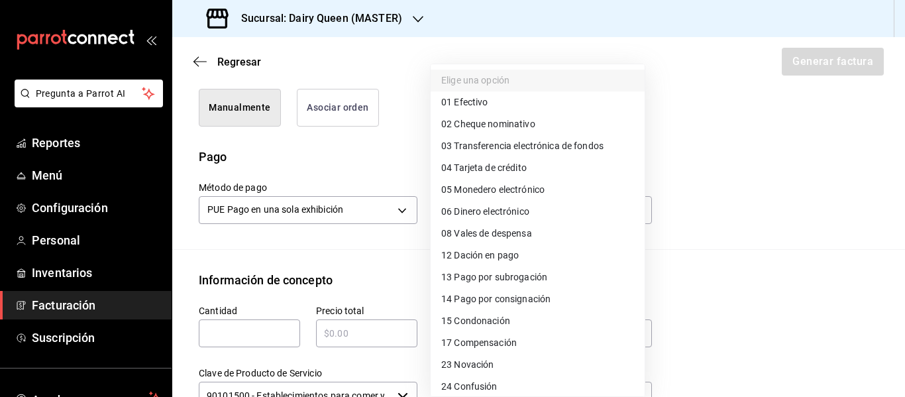
click at [488, 114] on li "02 Cheque nominativo" at bounding box center [538, 124] width 214 height 22
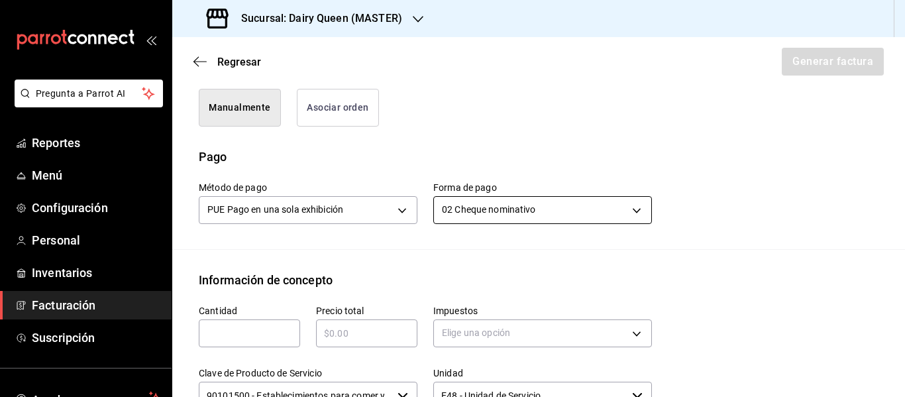
click at [484, 213] on body "Pregunta a Parrot AI Reportes Menú Configuración Personal Inventarios Facturaci…" at bounding box center [452, 198] width 905 height 397
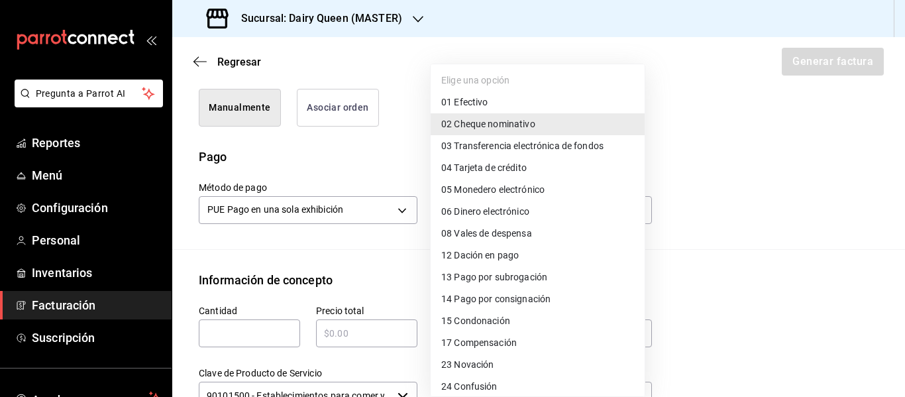
click at [472, 102] on span "01 Efectivo" at bounding box center [464, 102] width 46 height 14
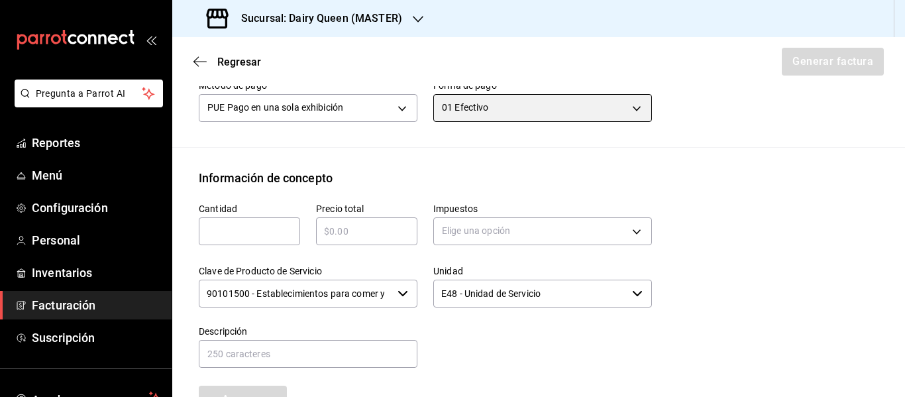
scroll to position [566, 0]
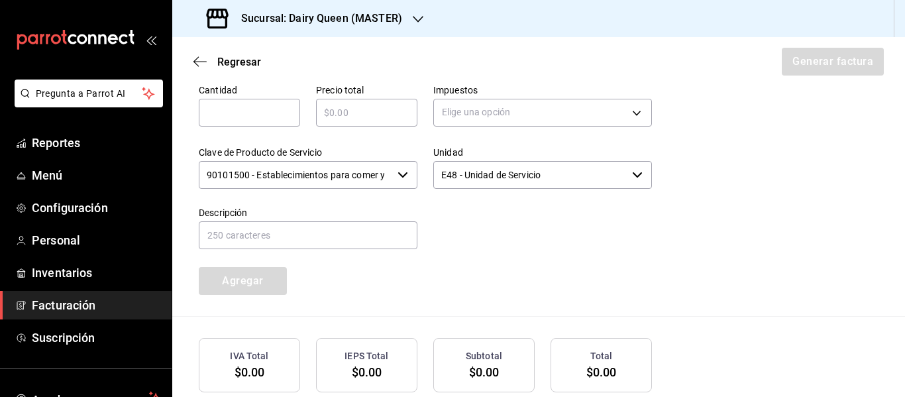
click at [250, 113] on input "text" at bounding box center [249, 113] width 101 height 16
click at [574, 113] on body "Pregunta a Parrot AI Reportes Menú Configuración Personal Inventarios Facturaci…" at bounding box center [452, 198] width 905 height 397
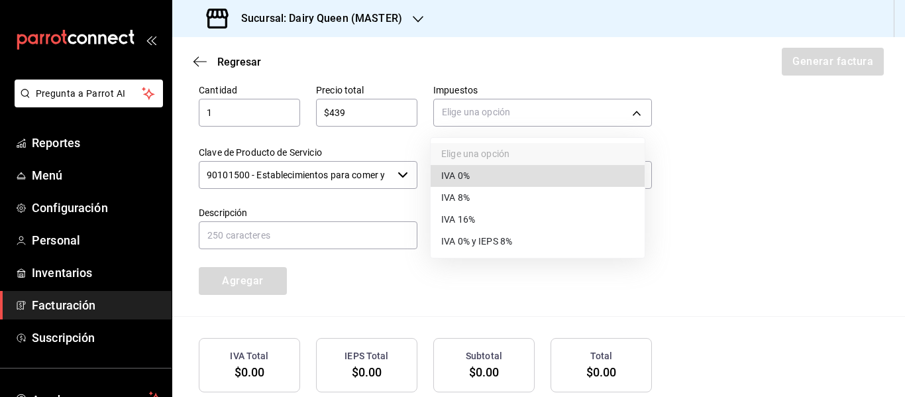
click at [466, 215] on span "IVA 16%" at bounding box center [458, 220] width 34 height 14
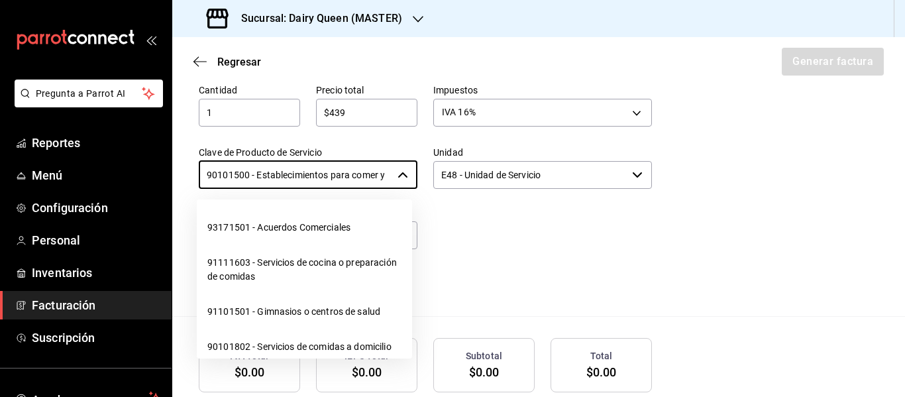
scroll to position [0, 31]
drag, startPoint x: 205, startPoint y: 174, endPoint x: 469, endPoint y: 190, distance: 264.8
click at [469, 190] on div "Cantidad 1 ​ Precio total $439 ​ Impuestos IVA 16% IVA_16 Clave de Producto de …" at bounding box center [417, 181] width 469 height 227
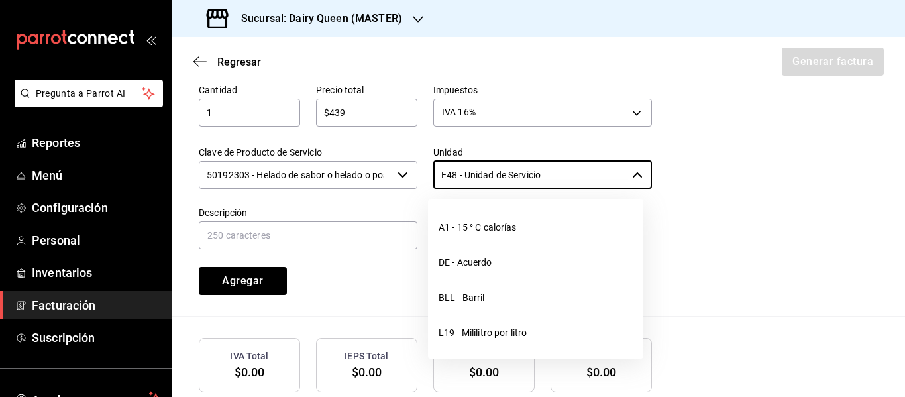
drag, startPoint x: 569, startPoint y: 182, endPoint x: 394, endPoint y: 182, distance: 174.9
click at [394, 182] on div "Cantidad 1 ​ Precio total $439 ​ Impuestos IVA 16% IVA_16 Clave de Producto de …" at bounding box center [417, 181] width 469 height 227
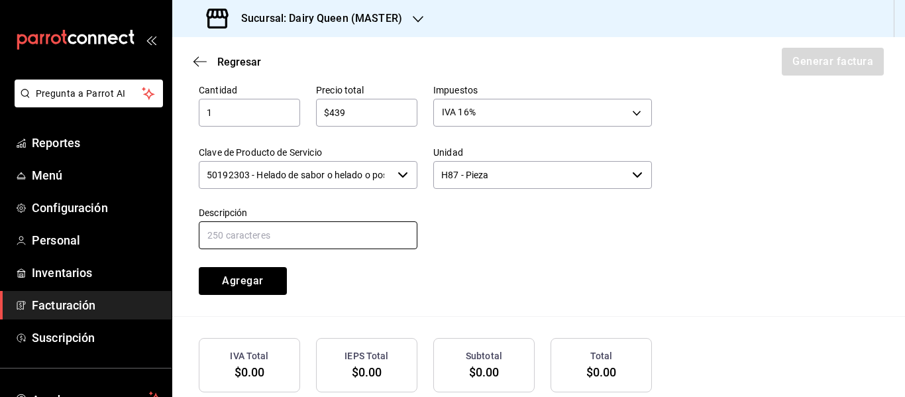
click at [297, 244] on input "text" at bounding box center [308, 235] width 219 height 28
paste input "Pastel Blizzard® Fresa Pay De Queso"
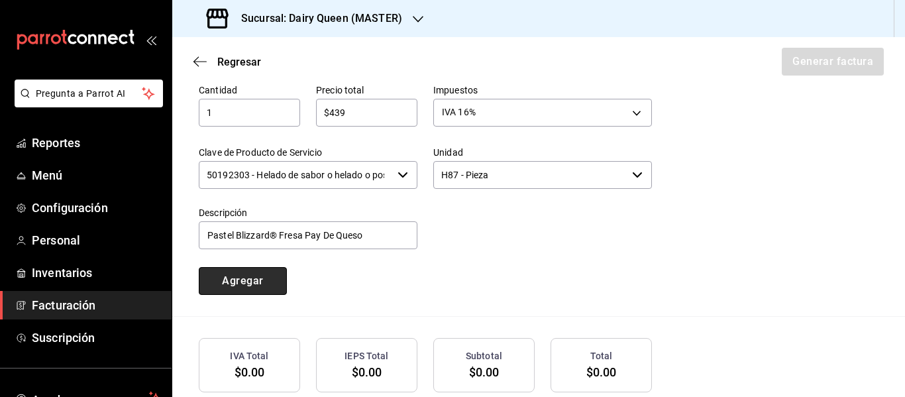
click at [246, 284] on button "Agregar" at bounding box center [243, 281] width 88 height 28
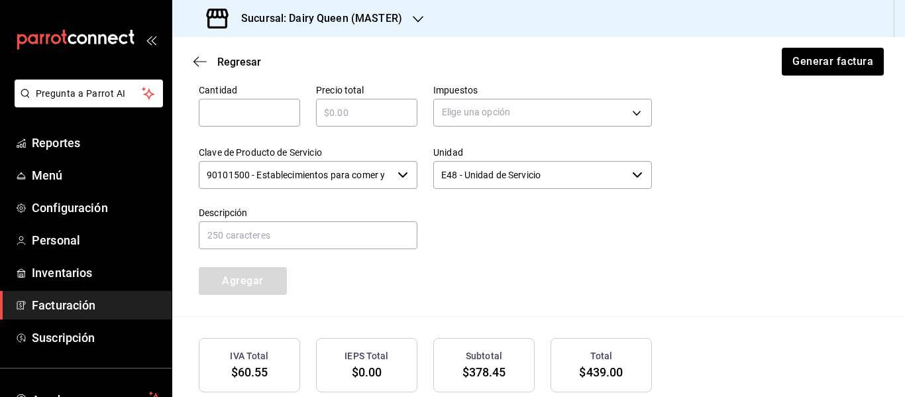
click at [270, 105] on input "text" at bounding box center [249, 113] width 101 height 16
click at [357, 119] on input "text" at bounding box center [366, 113] width 101 height 16
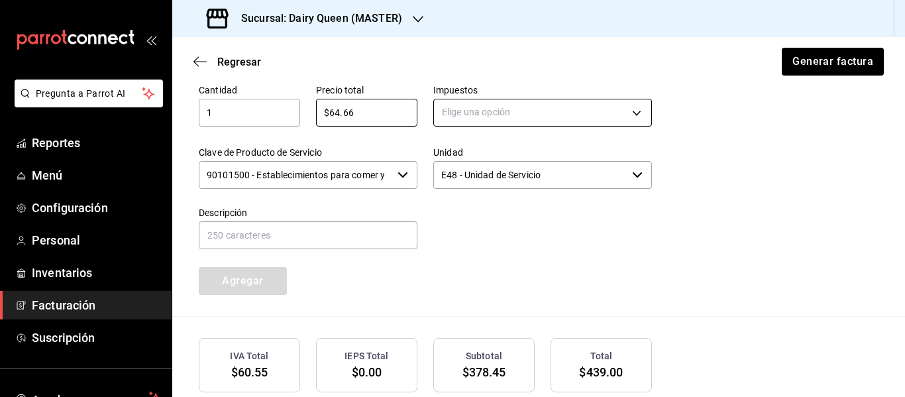
click at [484, 106] on body "Pregunta a Parrot AI Reportes Menú Configuración Personal Inventarios Facturaci…" at bounding box center [452, 198] width 905 height 397
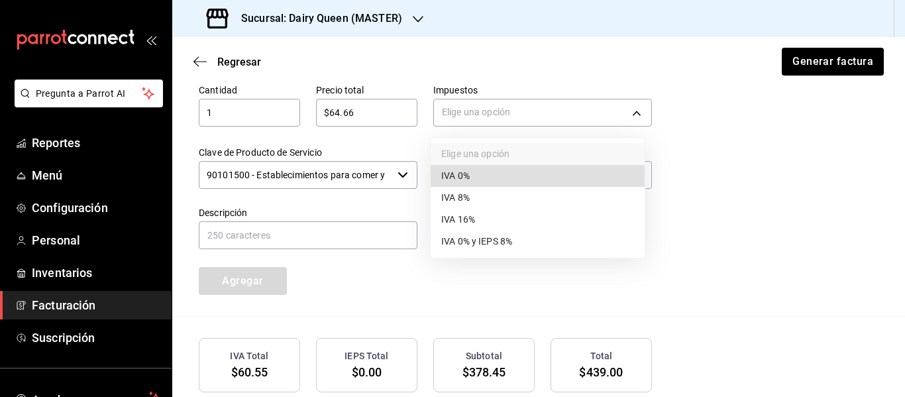
click at [486, 221] on li "IVA 16%" at bounding box center [538, 220] width 214 height 22
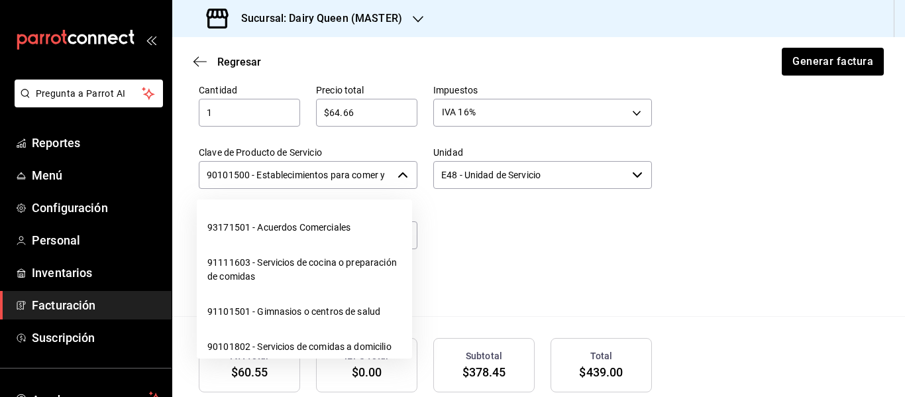
scroll to position [0, 31]
drag, startPoint x: 204, startPoint y: 176, endPoint x: 409, endPoint y: 182, distance: 204.8
click at [409, 182] on div "90101500 - Establecimientos para comer y beber ​" at bounding box center [308, 175] width 219 height 28
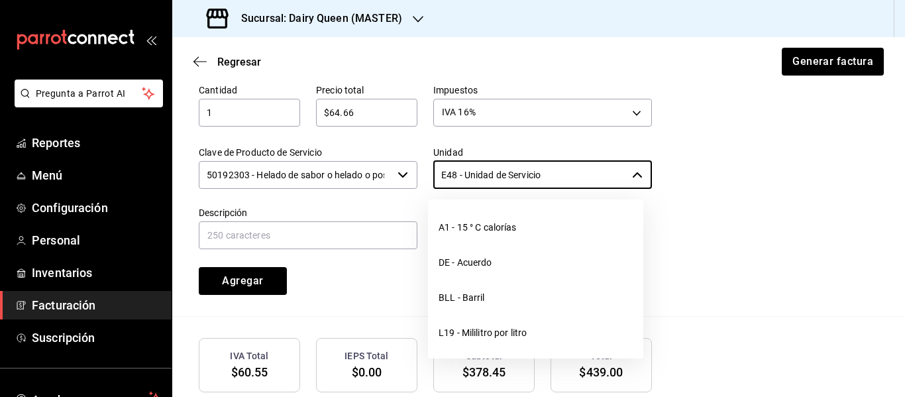
drag, startPoint x: 566, startPoint y: 172, endPoint x: 419, endPoint y: 178, distance: 147.8
click at [419, 178] on div "Unidad E48 - Unidad de Servicio ​" at bounding box center [534, 160] width 234 height 60
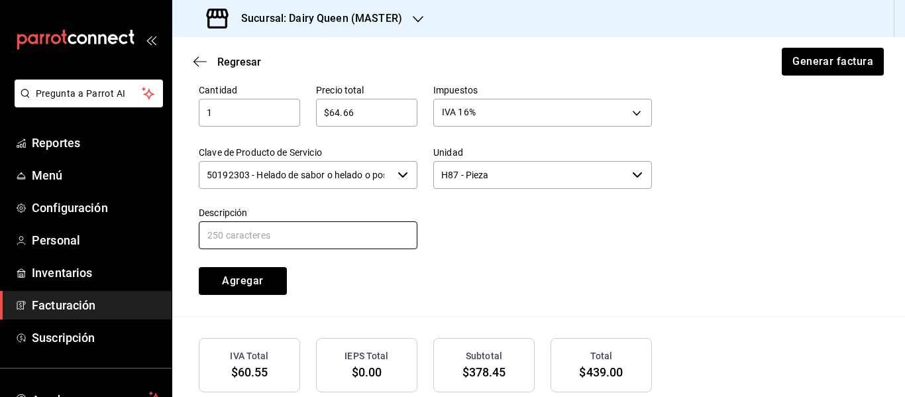
click at [273, 233] on input "text" at bounding box center [308, 235] width 219 height 28
paste input "Brownie Temptation Blizzard®"
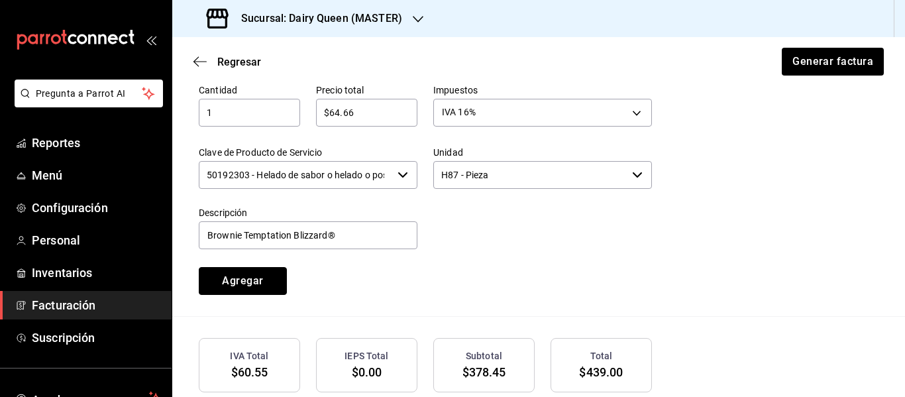
click at [271, 291] on button "Agregar" at bounding box center [243, 281] width 88 height 28
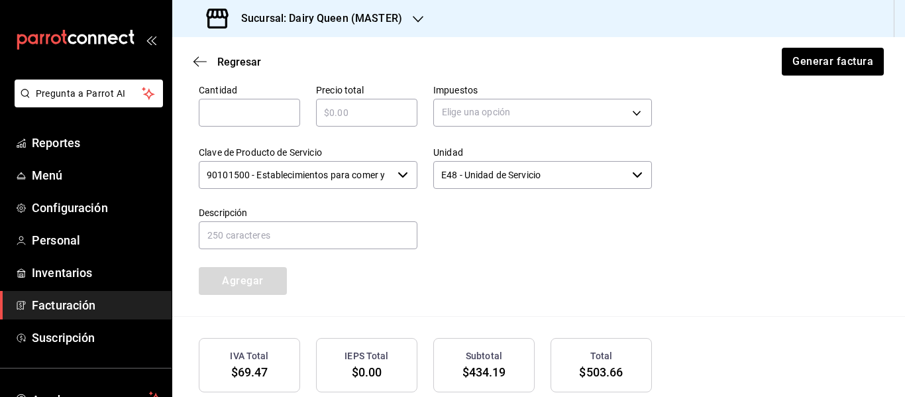
click at [264, 115] on input "text" at bounding box center [249, 113] width 101 height 16
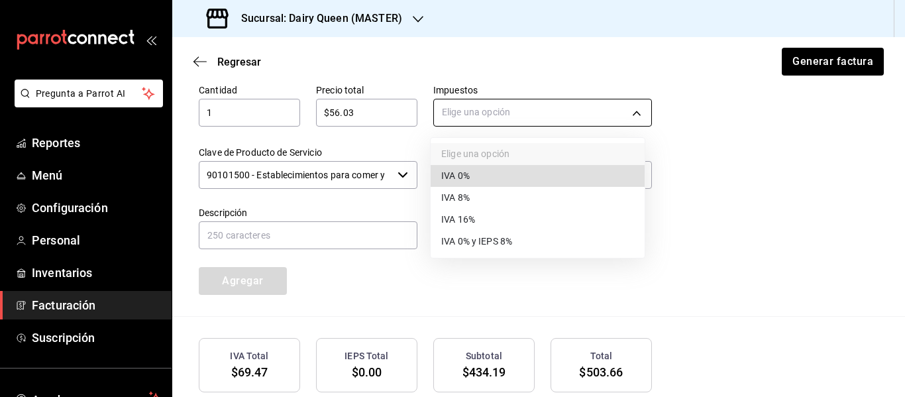
click at [458, 112] on body "Pregunta a Parrot AI Reportes Menú Configuración Personal Inventarios Facturaci…" at bounding box center [452, 198] width 905 height 397
click at [471, 217] on span "IVA 16%" at bounding box center [458, 220] width 34 height 14
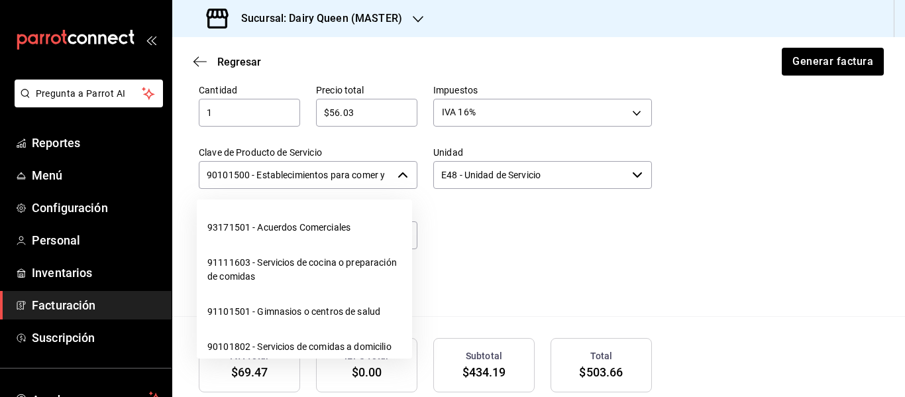
scroll to position [0, 31]
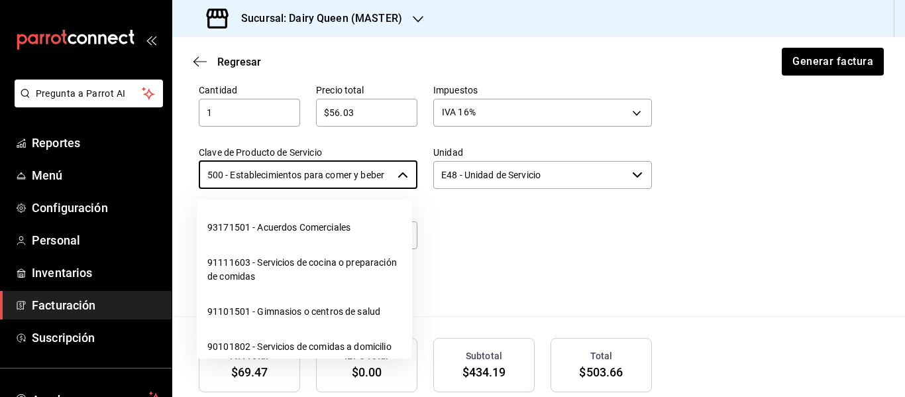
drag, startPoint x: 209, startPoint y: 176, endPoint x: 415, endPoint y: 178, distance: 205.4
click at [415, 178] on div "Cantidad 1 ​ Precio total $56.03 ​ Impuestos IVA 16% IVA_16 Clave de Producto d…" at bounding box center [417, 181] width 469 height 227
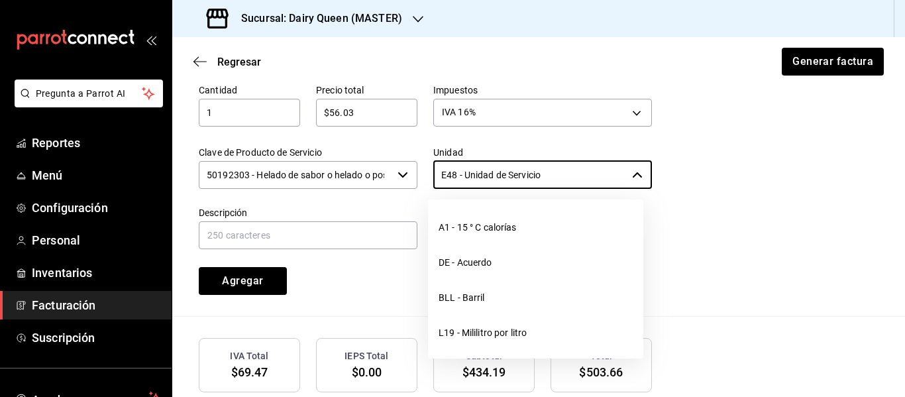
drag, startPoint x: 566, startPoint y: 176, endPoint x: 389, endPoint y: 181, distance: 177.6
click at [389, 181] on div "Cantidad 1 ​ Precio total $56.03 ​ Impuestos IVA 16% IVA_16 Clave de Producto d…" at bounding box center [417, 181] width 469 height 227
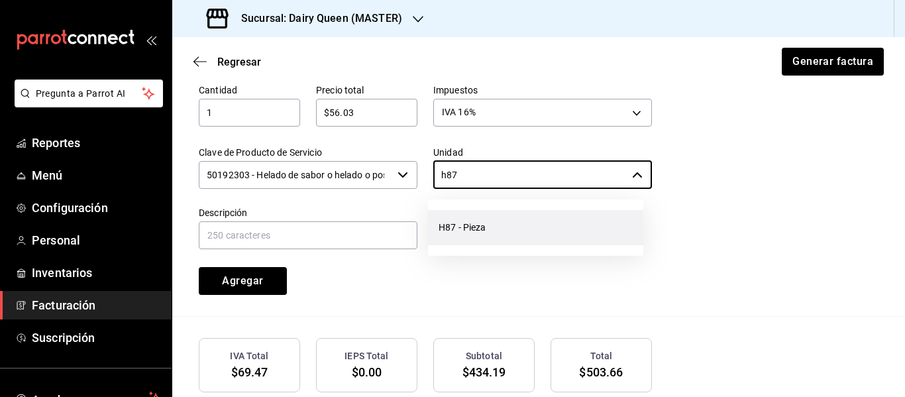
click at [480, 224] on li "H87 - Pieza" at bounding box center [535, 227] width 215 height 35
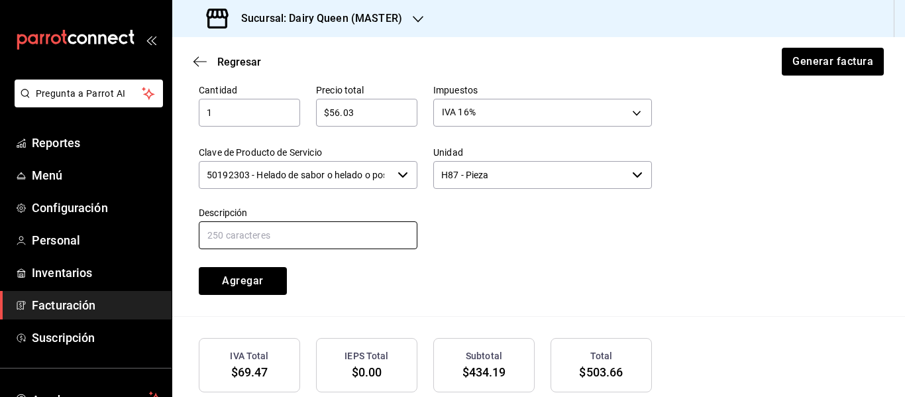
click at [299, 236] on input "text" at bounding box center [308, 235] width 219 height 28
paste input "Choco Marquesita Blizzard"
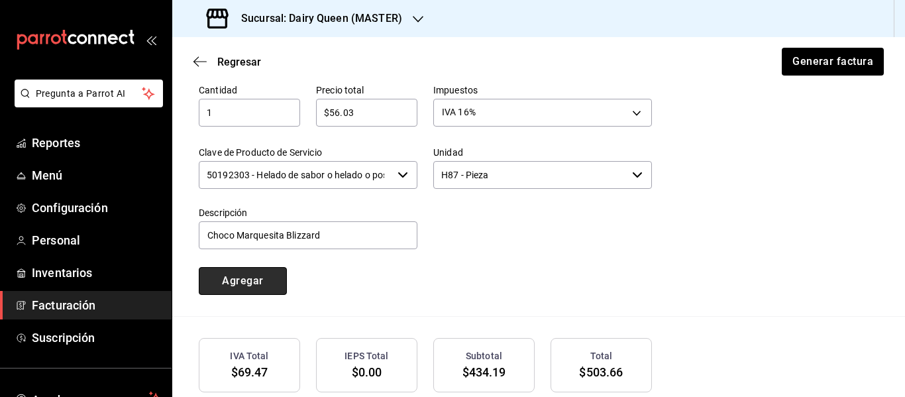
click at [255, 289] on button "Agregar" at bounding box center [243, 281] width 88 height 28
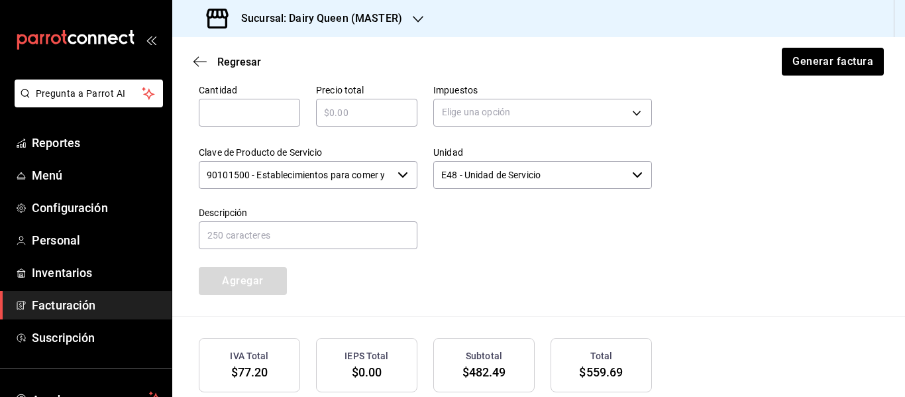
scroll to position [676, 0]
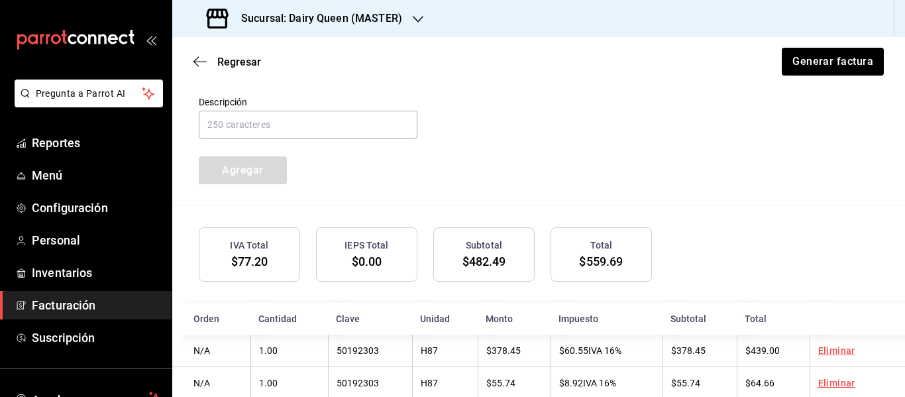
click at [274, 261] on div "IVA Total $77.20" at bounding box center [249, 254] width 101 height 54
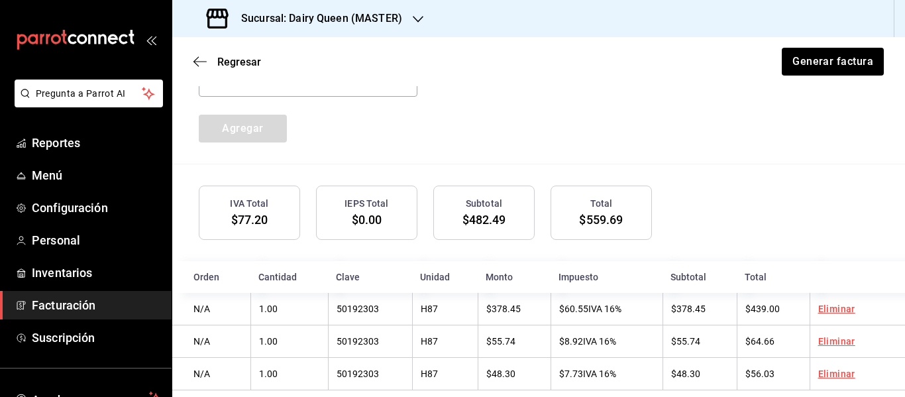
scroll to position [741, 0]
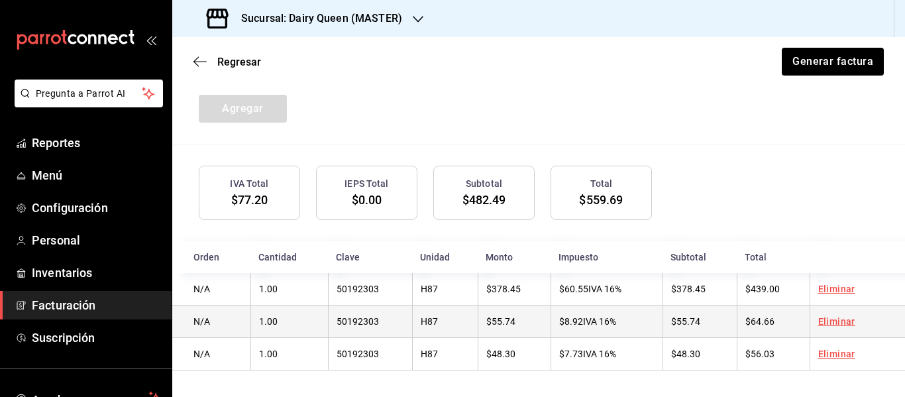
click at [682, 323] on span "$55.74" at bounding box center [685, 321] width 29 height 11
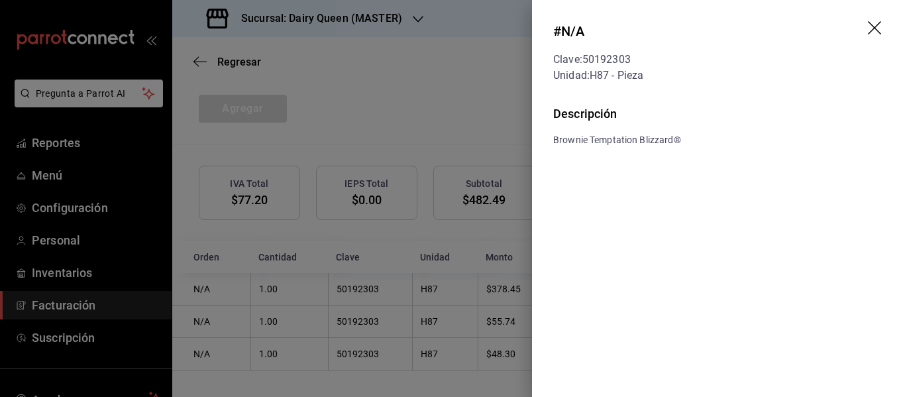
click at [878, 28] on icon "drag" at bounding box center [876, 29] width 16 height 16
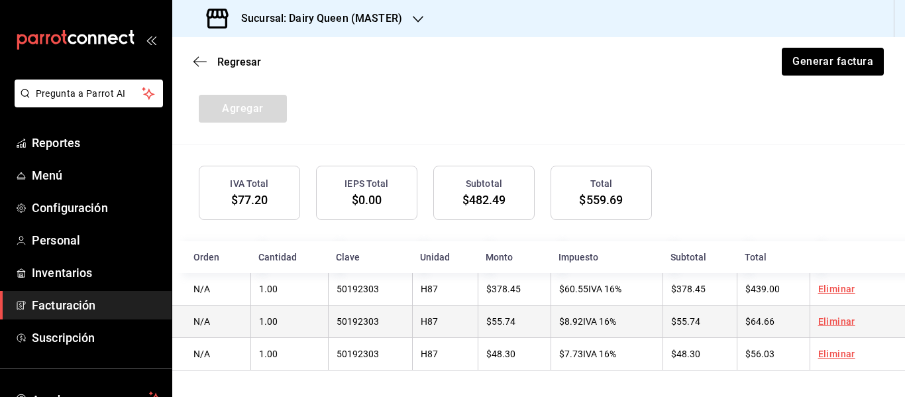
click at [837, 321] on link "Eliminar" at bounding box center [836, 321] width 37 height 11
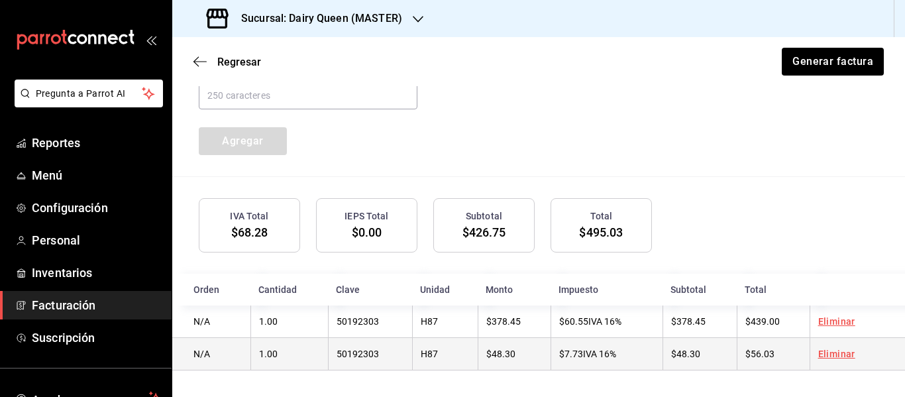
click at [830, 360] on td "Eliminar" at bounding box center [856, 354] width 95 height 32
click at [831, 353] on link "Eliminar" at bounding box center [836, 353] width 37 height 11
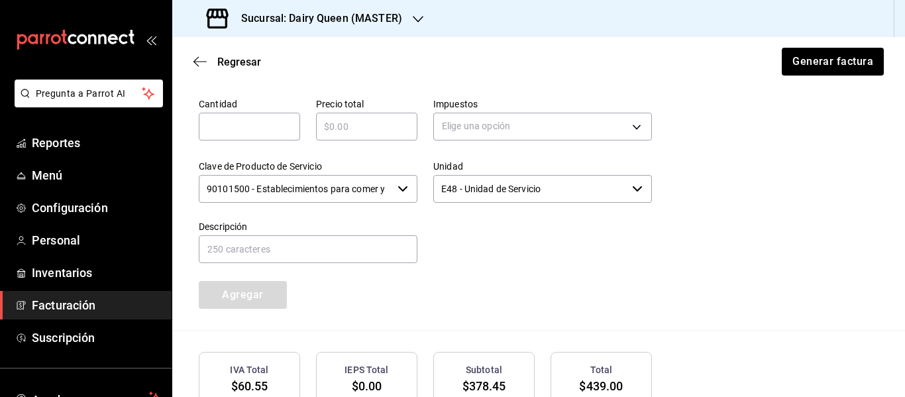
scroll to position [454, 0]
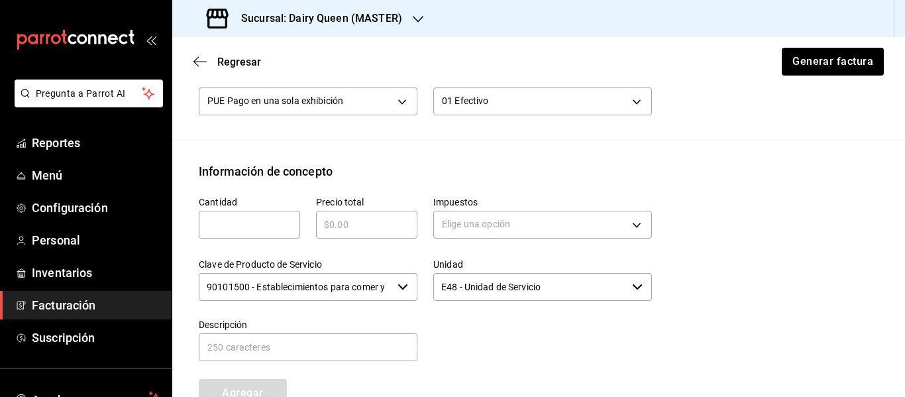
click at [261, 233] on div "​" at bounding box center [249, 225] width 101 height 28
click at [353, 232] on input "text" at bounding box center [366, 225] width 101 height 16
click at [338, 219] on input "text" at bounding box center [366, 225] width 101 height 16
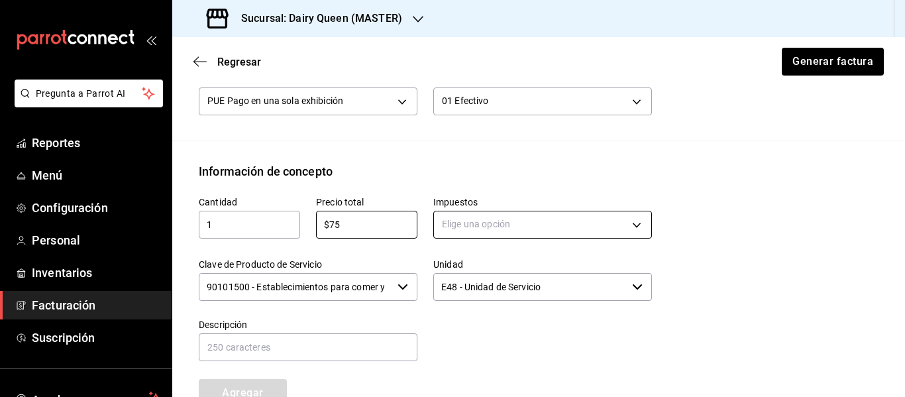
click at [545, 216] on body "Pregunta a Parrot AI Reportes Menú Configuración Personal Inventarios Facturaci…" at bounding box center [452, 198] width 905 height 397
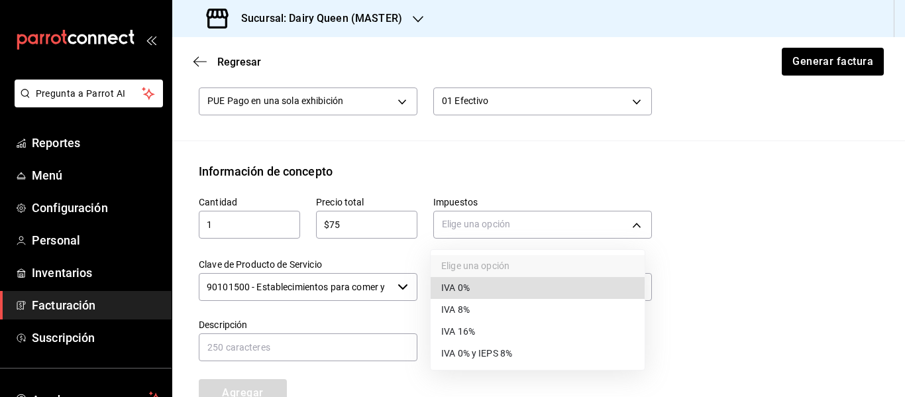
click at [479, 329] on li "IVA 16%" at bounding box center [538, 332] width 214 height 22
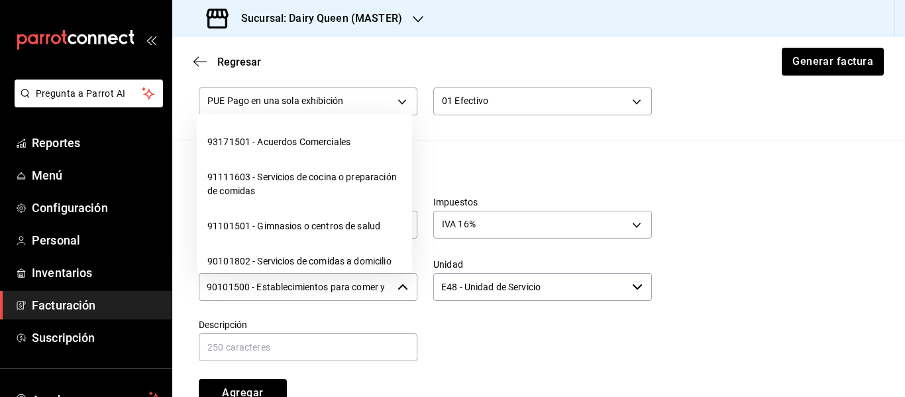
scroll to position [0, 31]
drag, startPoint x: 207, startPoint y: 289, endPoint x: 415, endPoint y: 289, distance: 208.0
click at [415, 289] on div "Cantidad 1 ​ Precio total $75 ​ Impuestos IVA 16% IVA_16 Clave de Producto de S…" at bounding box center [417, 293] width 469 height 227
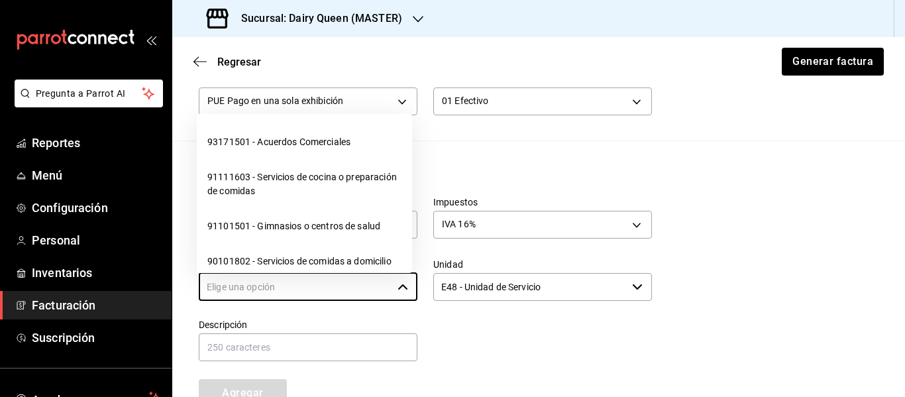
scroll to position [0, 0]
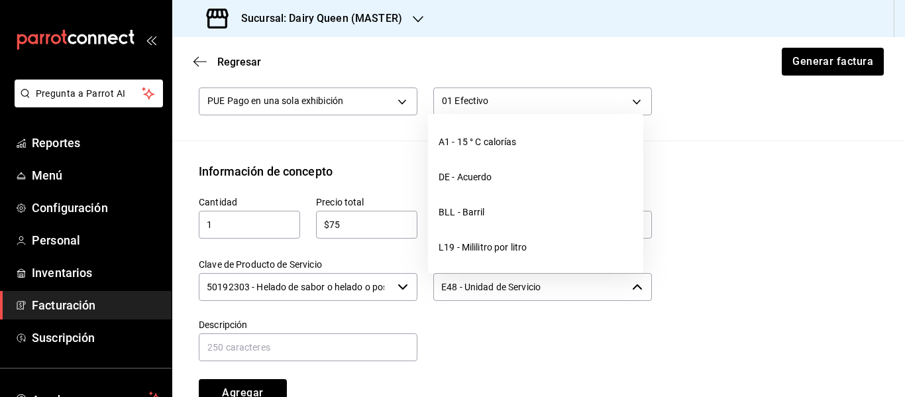
click at [482, 297] on input "E48 - Unidad de Servicio" at bounding box center [529, 287] width 193 height 28
drag, startPoint x: 540, startPoint y: 297, endPoint x: 427, endPoint y: 299, distance: 112.6
click at [427, 299] on div "Unidad E48 - Unidad de Servicio ​" at bounding box center [534, 272] width 234 height 60
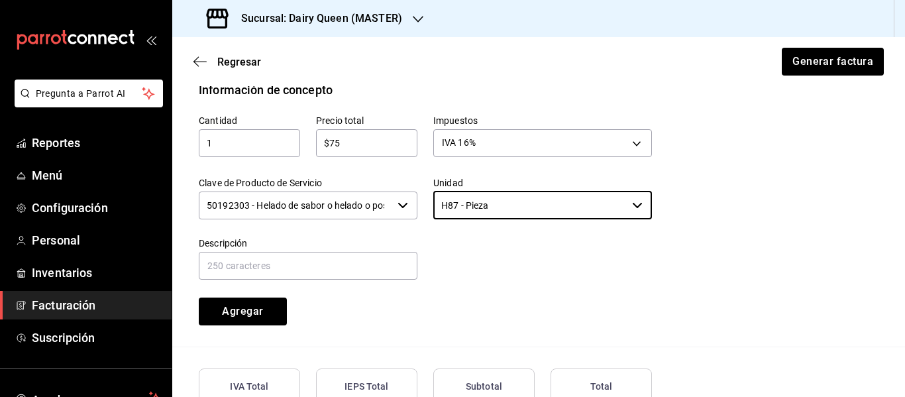
scroll to position [564, 0]
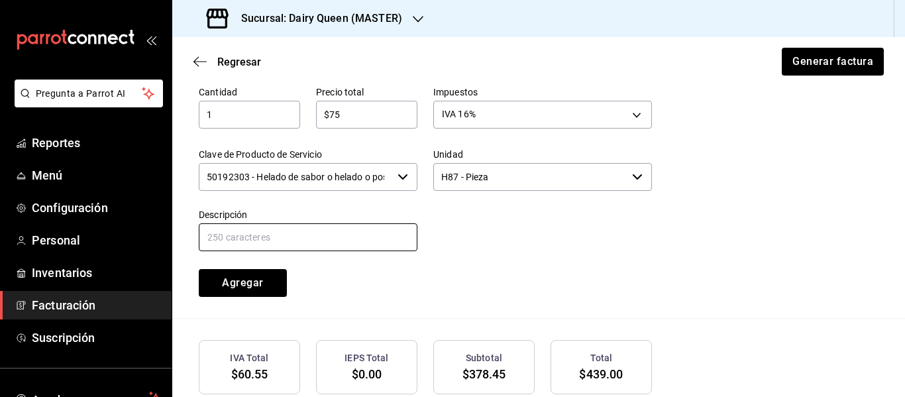
click at [367, 238] on input "text" at bounding box center [308, 237] width 219 height 28
paste input "Brownie Temptation Blizzard®"
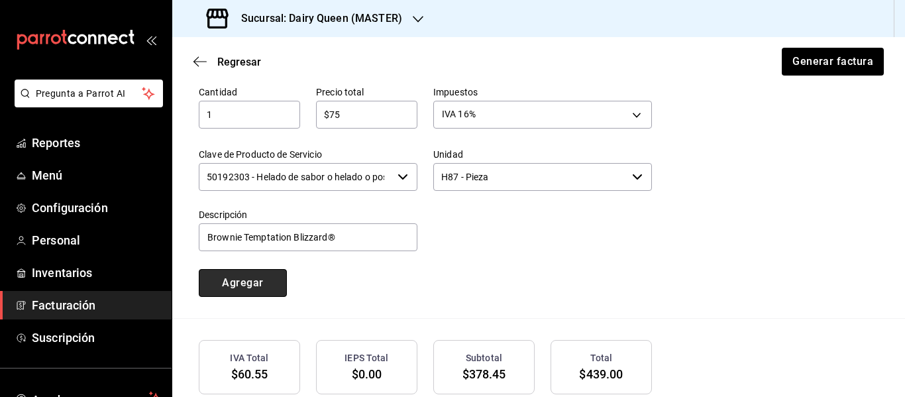
click at [265, 287] on button "Agregar" at bounding box center [243, 283] width 88 height 28
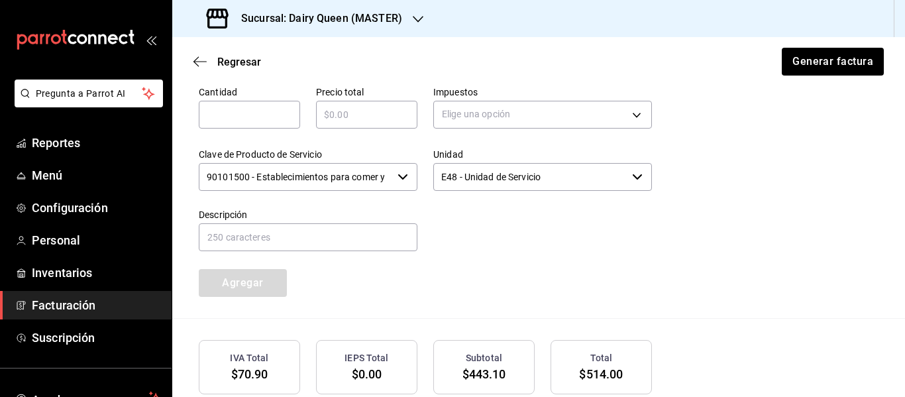
click at [254, 121] on input "text" at bounding box center [249, 115] width 101 height 16
click at [476, 113] on body "Pregunta a Parrot AI Reportes Menú Configuración Personal Inventarios Facturaci…" at bounding box center [452, 198] width 905 height 397
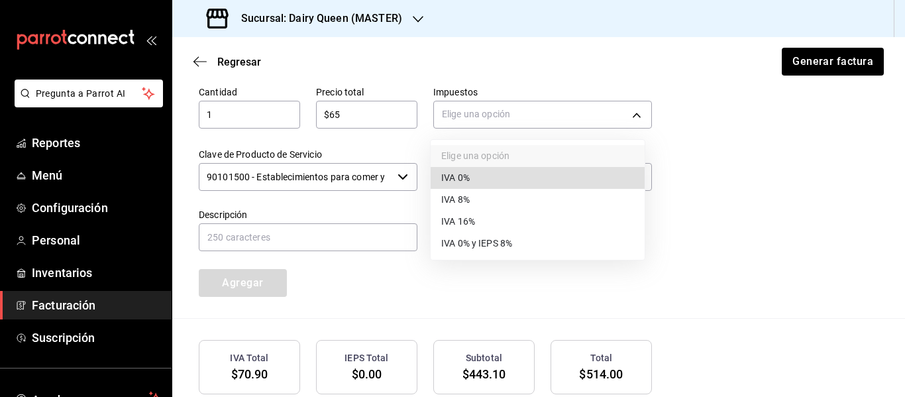
click at [463, 220] on span "IVA 16%" at bounding box center [458, 222] width 34 height 14
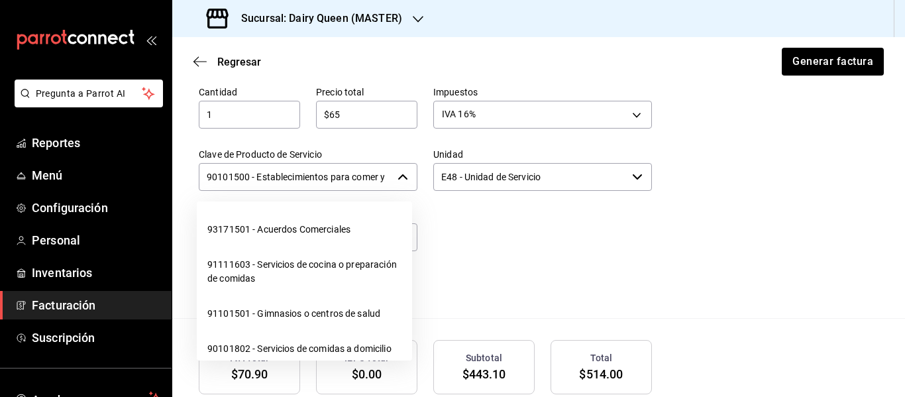
scroll to position [0, 31]
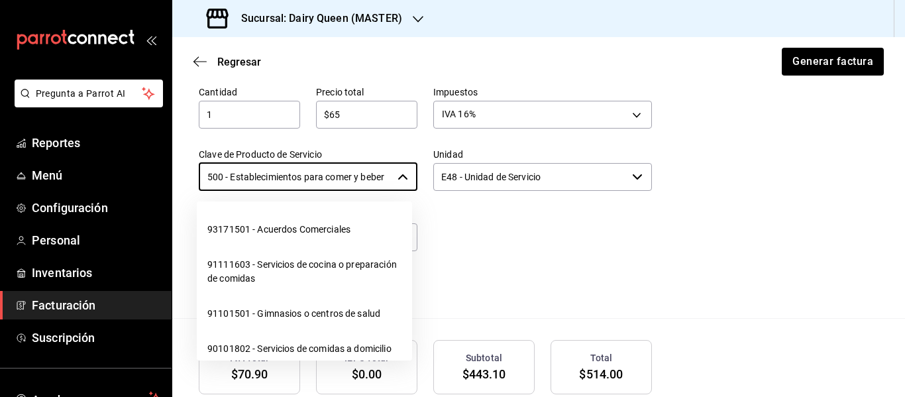
drag, startPoint x: 201, startPoint y: 176, endPoint x: 427, endPoint y: 182, distance: 226.0
click at [427, 182] on div "Cantidad 1 ​ Precio total $65 ​ Impuestos IVA 16% IVA_16 Clave de Producto de S…" at bounding box center [417, 183] width 469 height 227
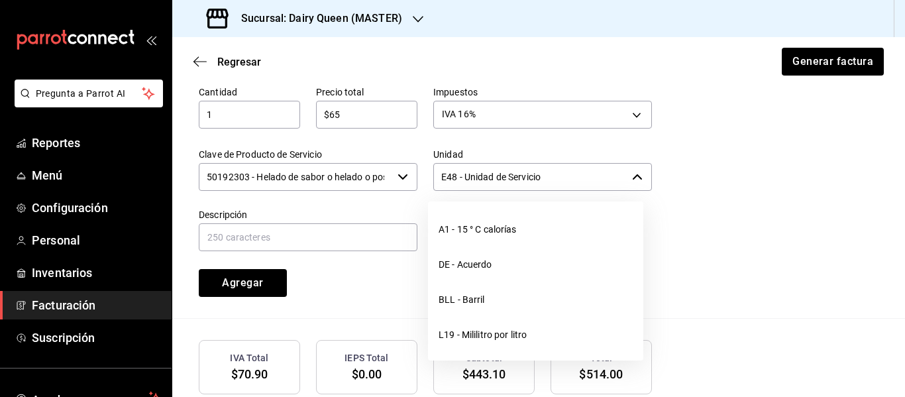
drag, startPoint x: 566, startPoint y: 173, endPoint x: 435, endPoint y: 189, distance: 131.5
click at [435, 189] on input "E48 - Unidad de Servicio" at bounding box center [529, 177] width 193 height 28
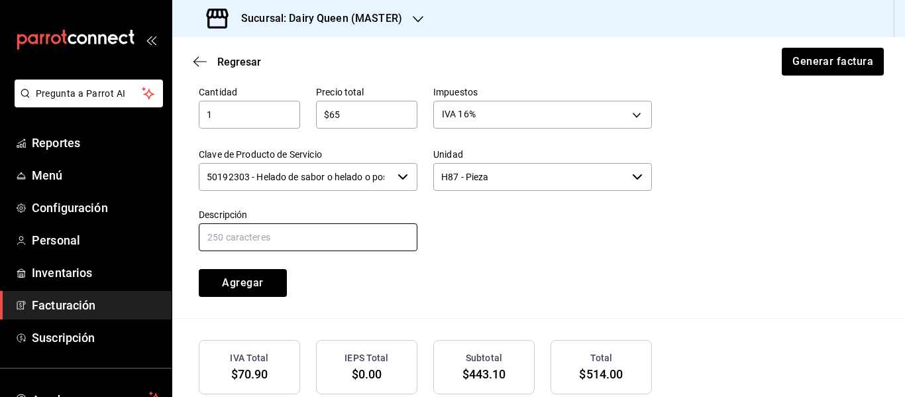
click at [327, 236] on input "text" at bounding box center [308, 237] width 219 height 28
paste input "Choco Marquesita Blizzard"
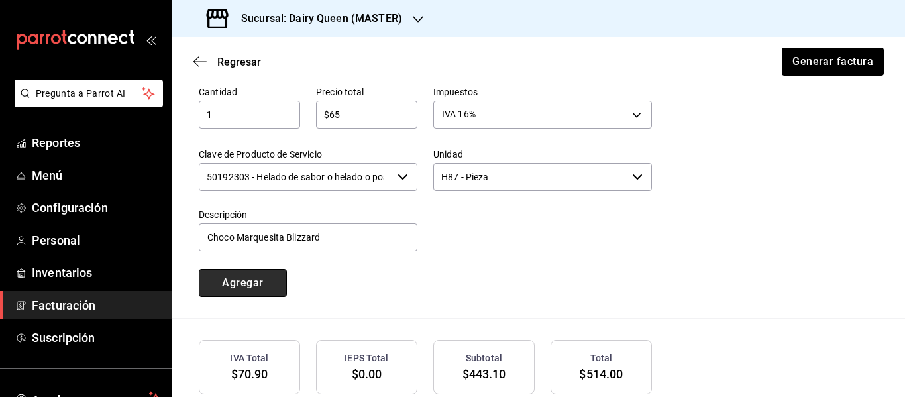
click at [264, 291] on button "Agregar" at bounding box center [243, 283] width 88 height 28
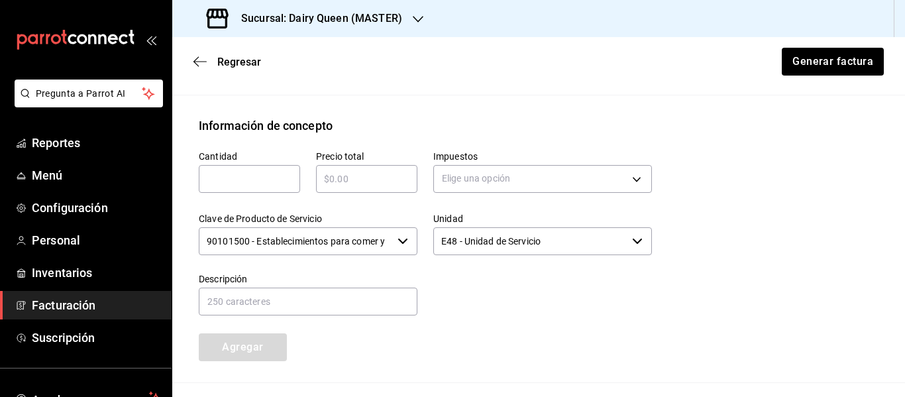
scroll to position [741, 0]
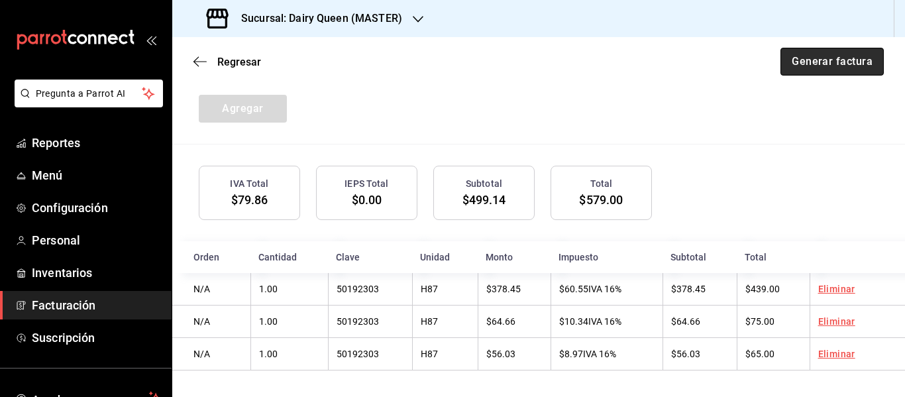
click at [804, 56] on button "Generar factura" at bounding box center [831, 62] width 103 height 28
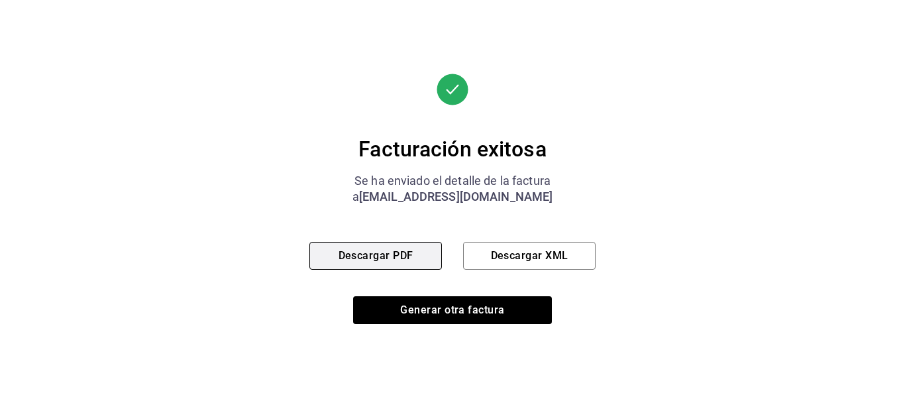
click at [357, 250] on button "Descargar PDF" at bounding box center [375, 256] width 132 height 28
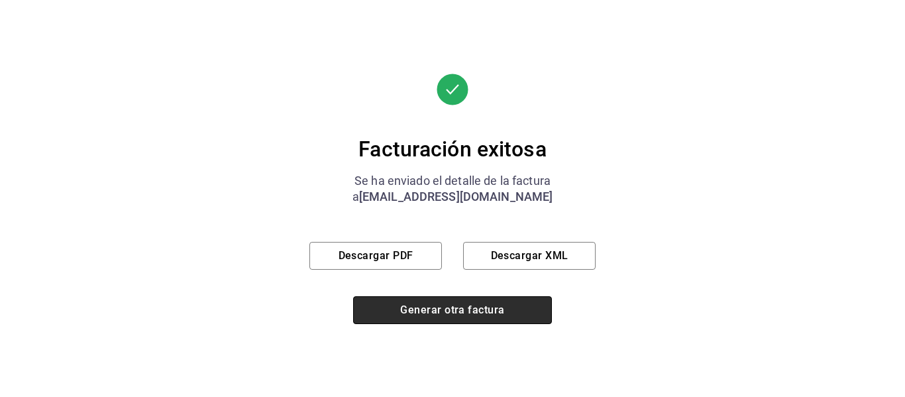
click at [454, 308] on button "Generar otra factura" at bounding box center [452, 310] width 199 height 28
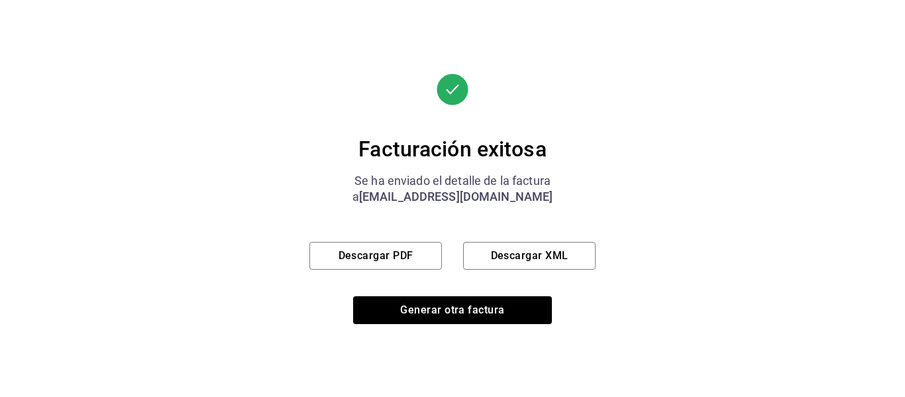
scroll to position [237, 0]
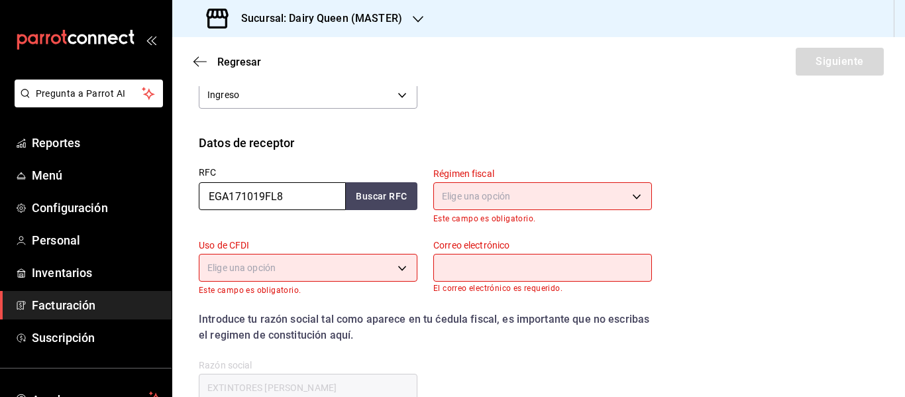
drag, startPoint x: 312, startPoint y: 193, endPoint x: 207, endPoint y: 196, distance: 104.7
click at [232, 199] on input "EGA171019FL8" at bounding box center [272, 196] width 147 height 28
click at [207, 196] on input "EGA171019FL8" at bounding box center [272, 196] width 147 height 28
drag, startPoint x: 223, startPoint y: 203, endPoint x: 193, endPoint y: 203, distance: 29.8
click at [193, 203] on div "RFC EGA171019FL8 Buscar RFC" at bounding box center [300, 188] width 234 height 72
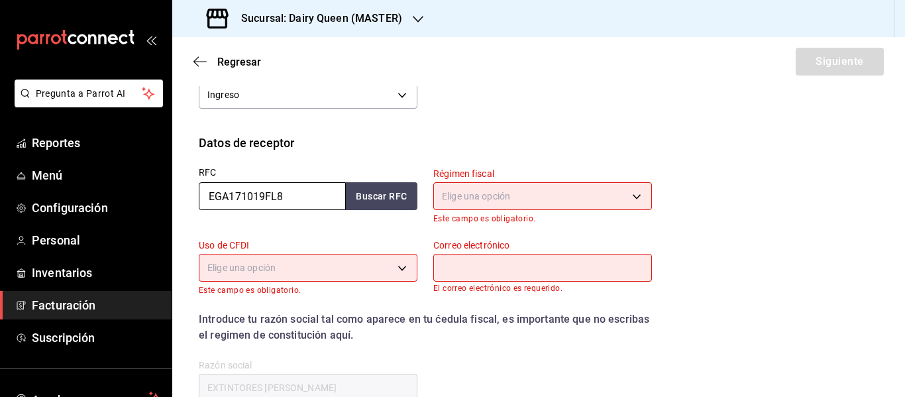
paste input "GAML8104062E4"
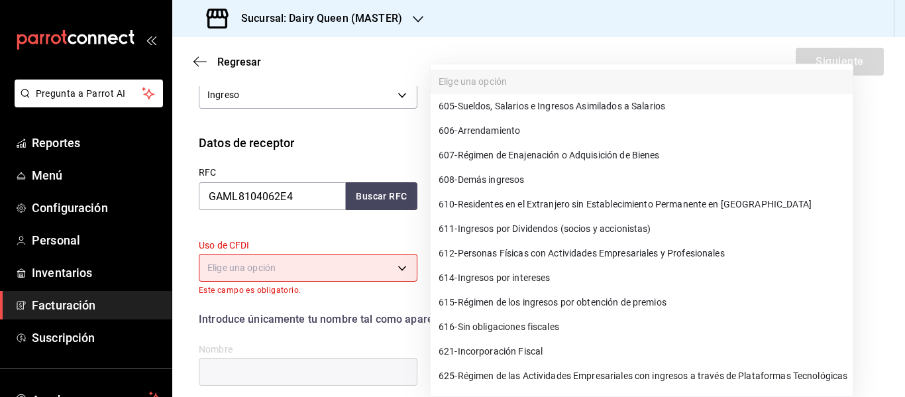
click at [492, 197] on body "Pregunta a Parrot AI Reportes Menú Configuración Personal Inventarios Facturaci…" at bounding box center [452, 198] width 905 height 397
click at [524, 253] on span "612 - Personas Físicas con Actividades Empresariales y Profesionales" at bounding box center [582, 253] width 286 height 14
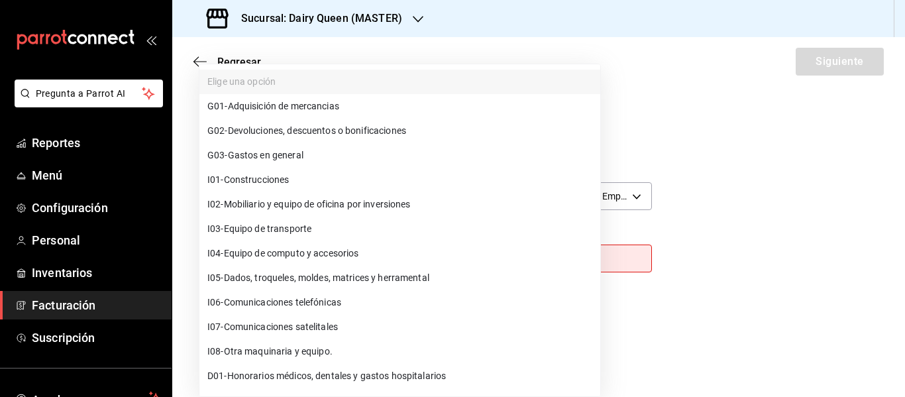
click at [276, 261] on body "Pregunta a Parrot AI Reportes Menú Configuración Personal Inventarios Facturaci…" at bounding box center [452, 198] width 905 height 397
click at [282, 160] on span "G03 - Gastos en general" at bounding box center [255, 155] width 96 height 14
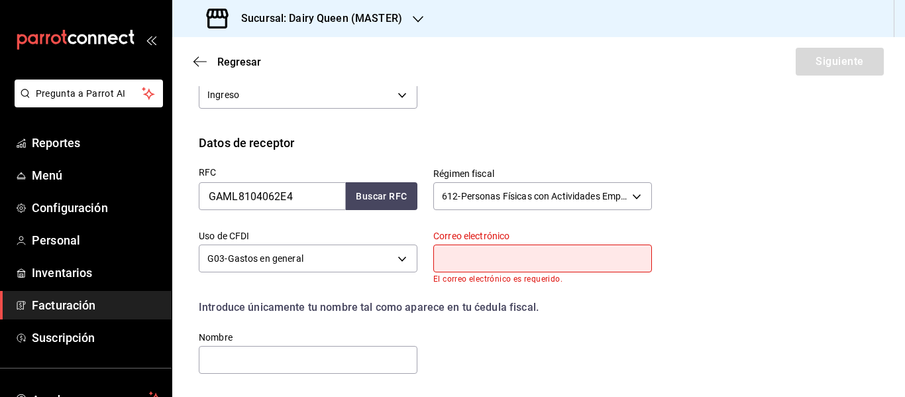
click at [478, 257] on input "text" at bounding box center [542, 258] width 219 height 28
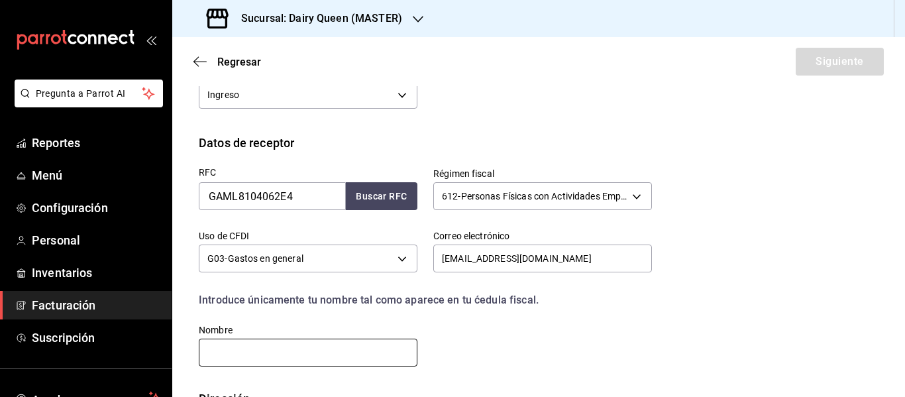
click at [252, 346] on input "text" at bounding box center [308, 353] width 219 height 28
paste input "LUIS LAURO GAONA MONTALVO"
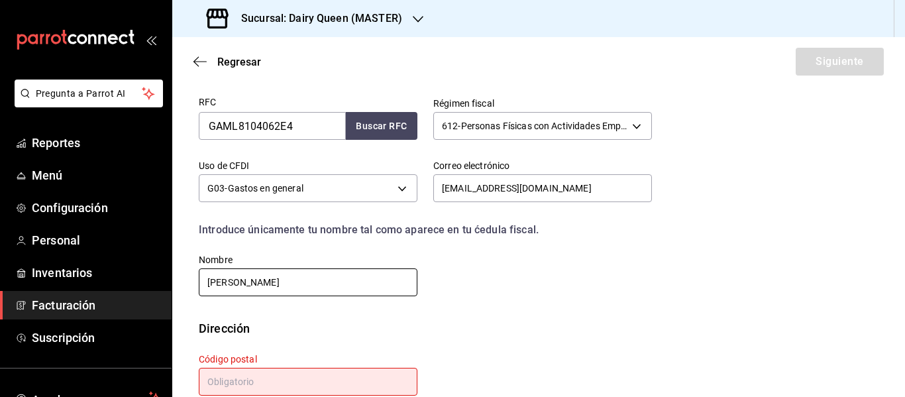
scroll to position [339, 0]
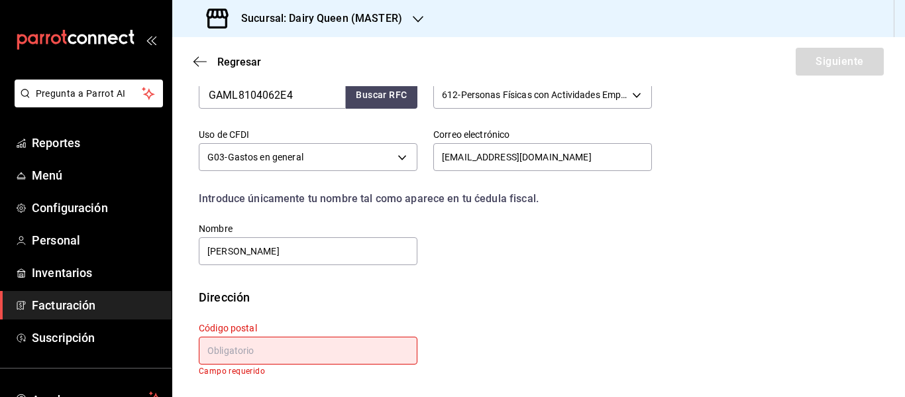
click at [295, 365] on div "Código postal Campo requerido" at bounding box center [308, 349] width 219 height 54
click at [313, 348] on input "text" at bounding box center [308, 351] width 219 height 28
paste input "64640"
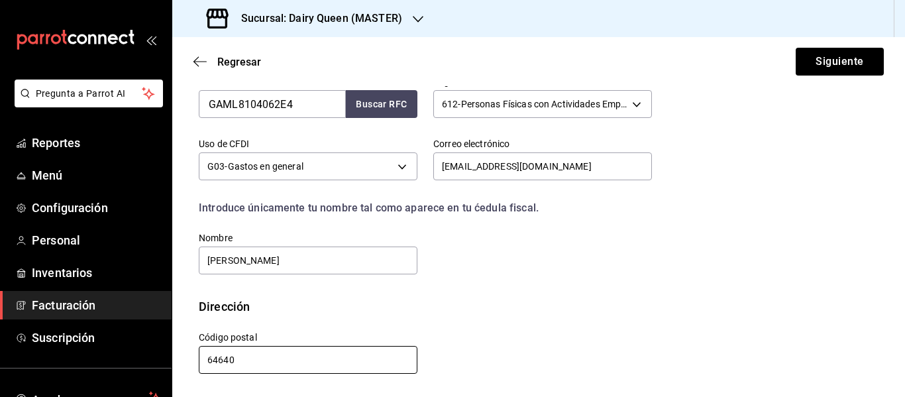
scroll to position [329, 0]
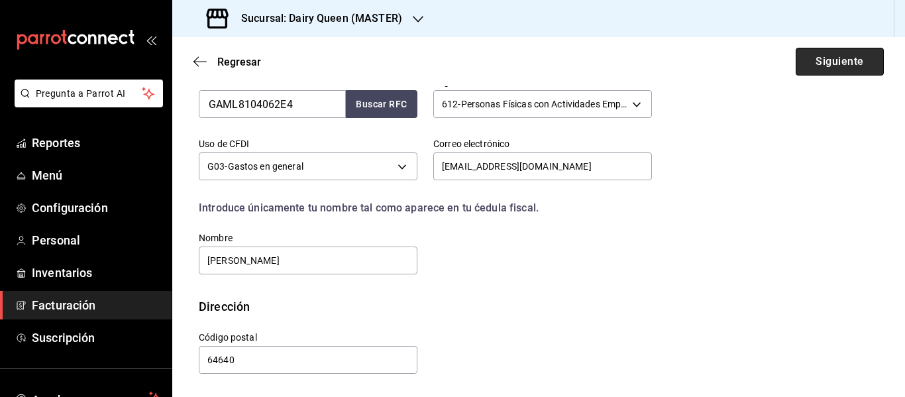
click at [843, 63] on button "Siguiente" at bounding box center [840, 62] width 88 height 28
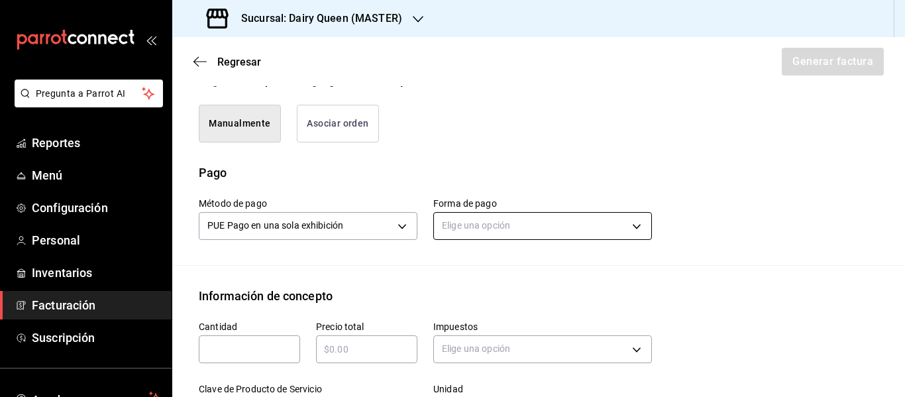
click at [531, 224] on body "Pregunta a Parrot AI Reportes Menú Configuración Personal Inventarios Facturaci…" at bounding box center [452, 198] width 905 height 397
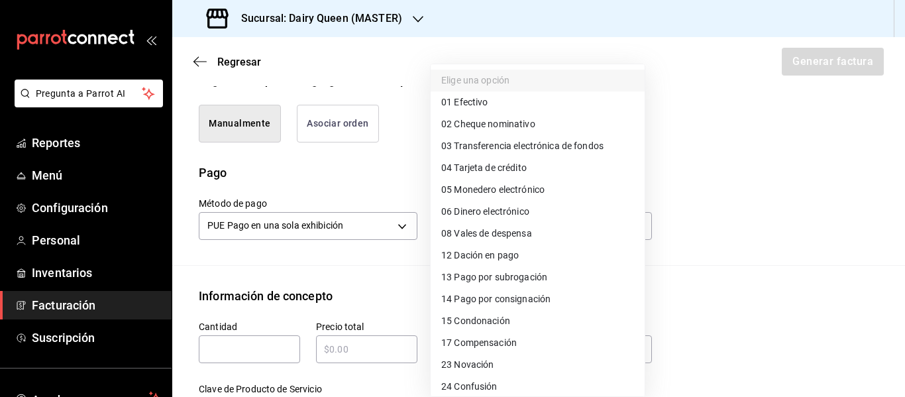
click at [472, 103] on span "01 Efectivo" at bounding box center [464, 102] width 46 height 14
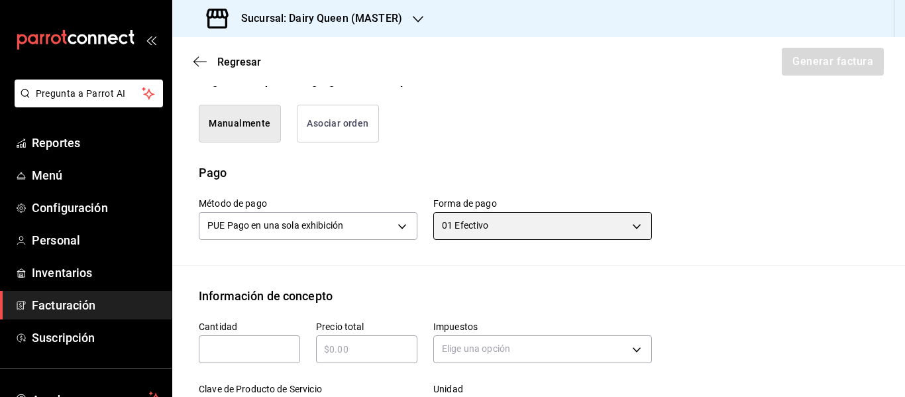
scroll to position [550, 0]
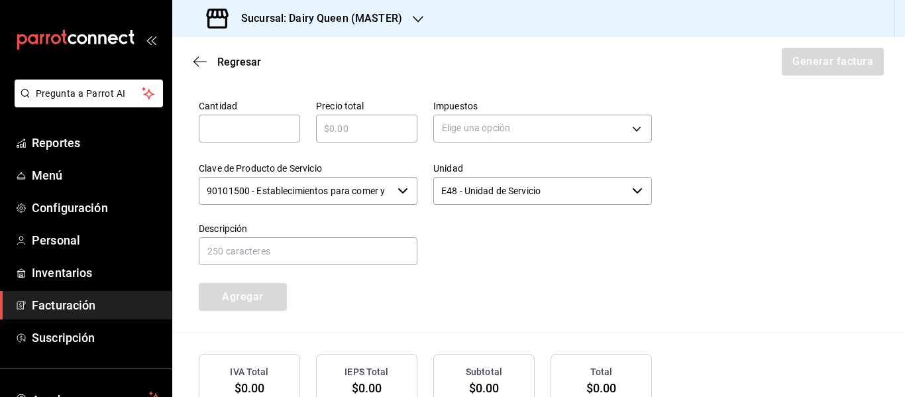
click at [209, 121] on input "text" at bounding box center [249, 129] width 101 height 16
click at [501, 128] on body "Pregunta a Parrot AI Reportes Menú Configuración Personal Inventarios Facturaci…" at bounding box center [452, 198] width 905 height 397
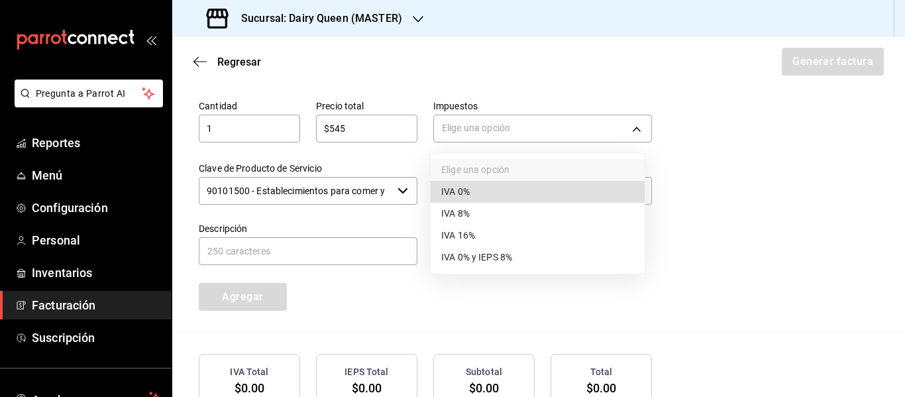
click at [476, 237] on li "IVA 16%" at bounding box center [538, 236] width 214 height 22
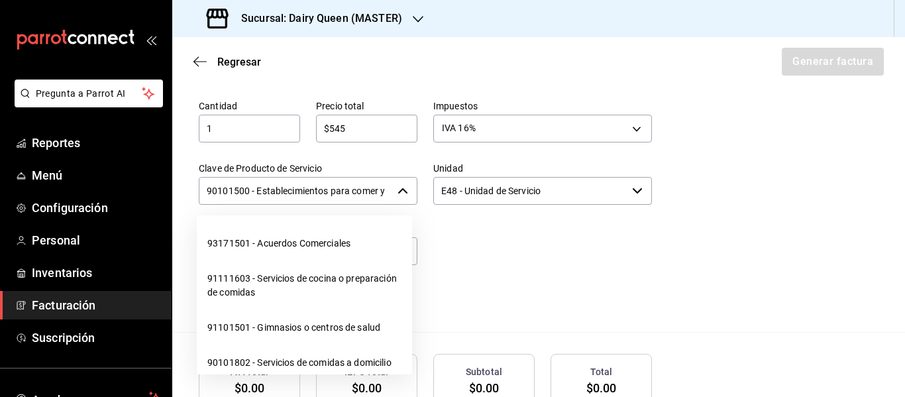
scroll to position [0, 31]
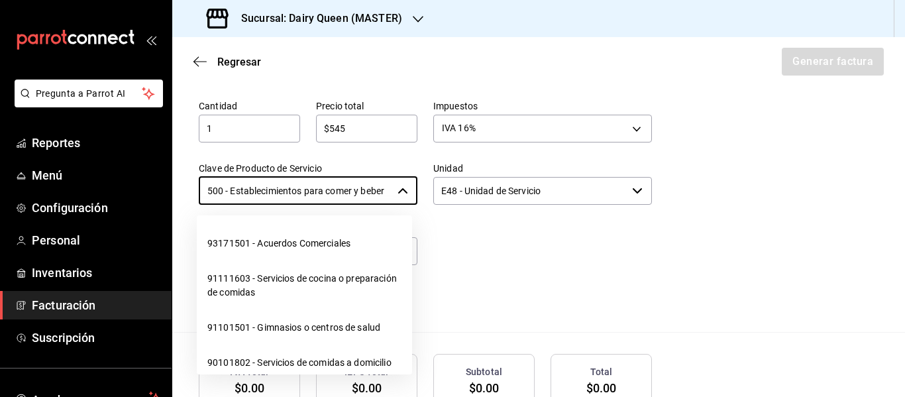
drag, startPoint x: 205, startPoint y: 189, endPoint x: 415, endPoint y: 195, distance: 210.1
click at [415, 195] on div "Cantidad 1 ​ Precio total $545 ​ Impuestos IVA 16% IVA_16 Clave de Producto de …" at bounding box center [417, 197] width 469 height 227
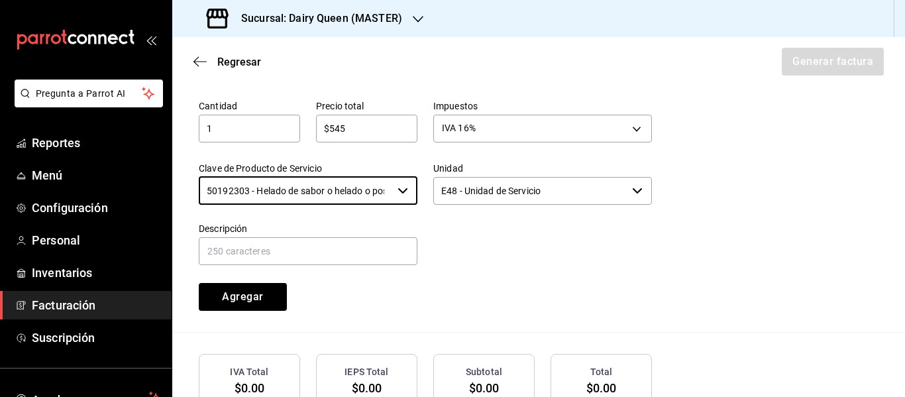
click at [501, 193] on input "E48 - Unidad de Servicio" at bounding box center [529, 191] width 193 height 28
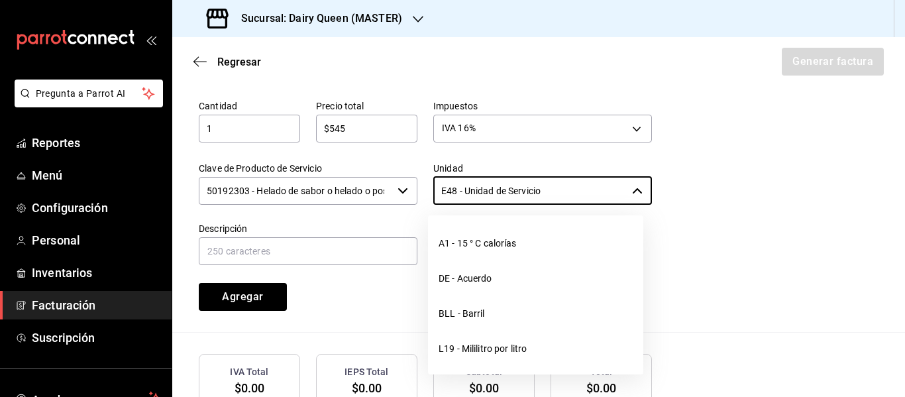
drag, startPoint x: 586, startPoint y: 193, endPoint x: 425, endPoint y: 195, distance: 161.6
click at [425, 195] on div "Unidad E48 - Unidad de Servicio ​" at bounding box center [534, 176] width 234 height 60
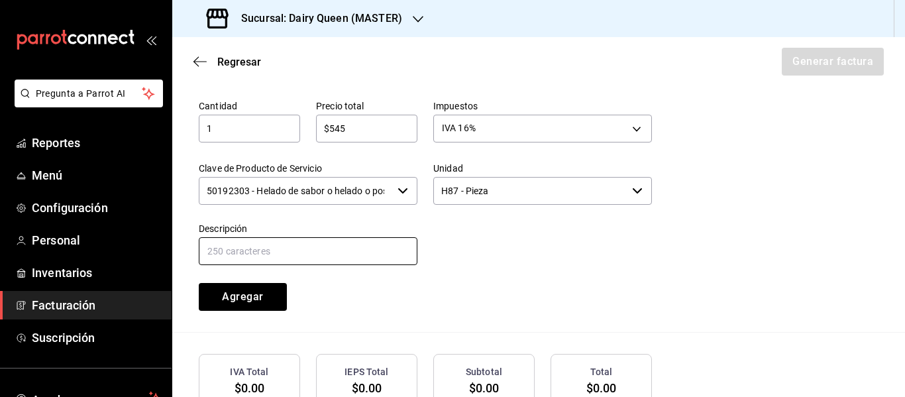
click at [306, 253] on input "text" at bounding box center [308, 251] width 219 height 28
paste input "Pastel De Blizzard® De Oreo®"
click at [240, 301] on button "Agregar" at bounding box center [243, 297] width 88 height 28
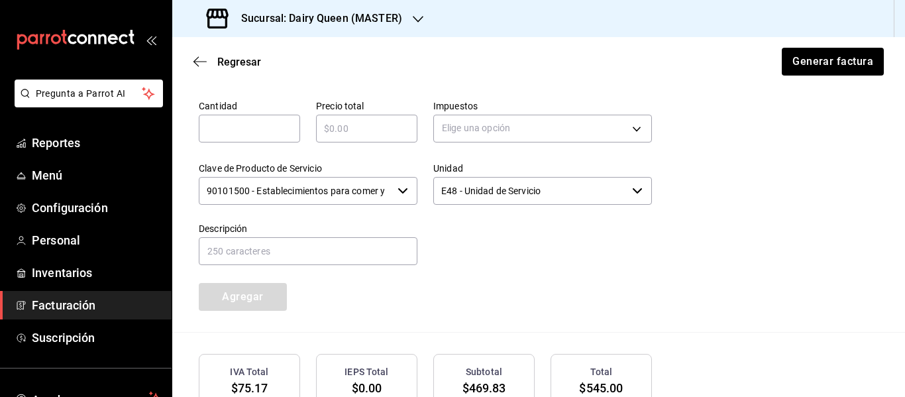
click at [252, 133] on input "text" at bounding box center [249, 129] width 101 height 16
click at [361, 130] on input "text" at bounding box center [366, 129] width 101 height 16
click at [481, 125] on body "Pregunta a Parrot AI Reportes Menú Configuración Personal Inventarios Facturaci…" at bounding box center [452, 198] width 905 height 397
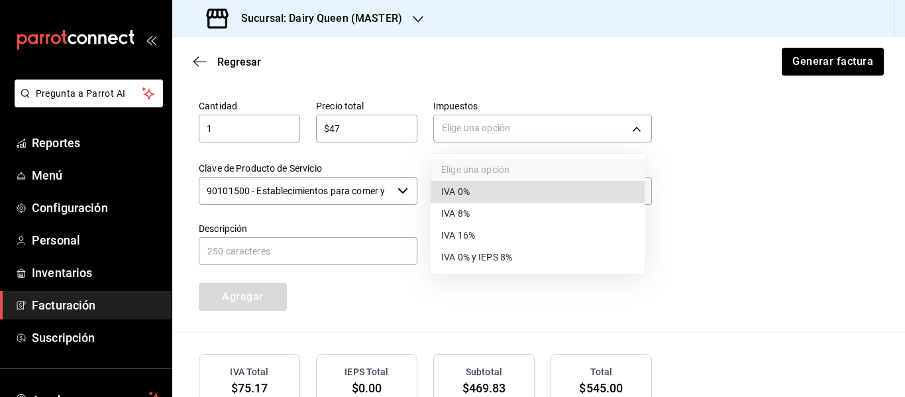
click at [486, 240] on li "IVA 16%" at bounding box center [538, 236] width 214 height 22
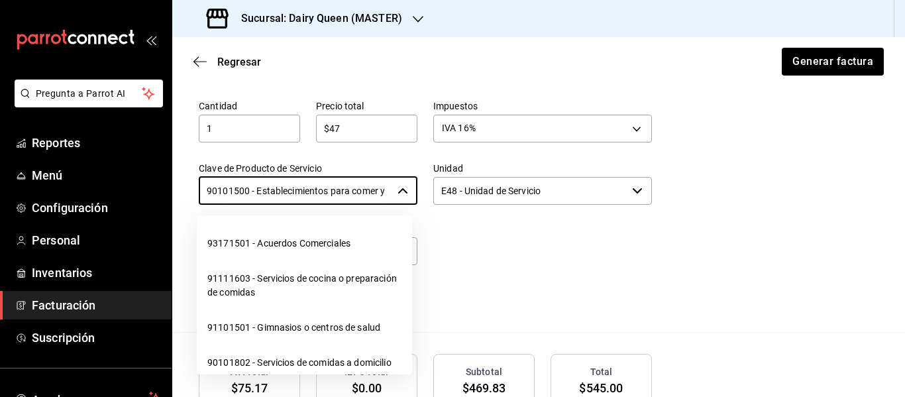
scroll to position [0, 31]
drag, startPoint x: 207, startPoint y: 193, endPoint x: 450, endPoint y: 192, distance: 243.1
click at [450, 192] on div "Cantidad 1 ​ Precio total $47 ​ Impuestos IVA 16% IVA_16 Clave de Producto de S…" at bounding box center [417, 197] width 469 height 227
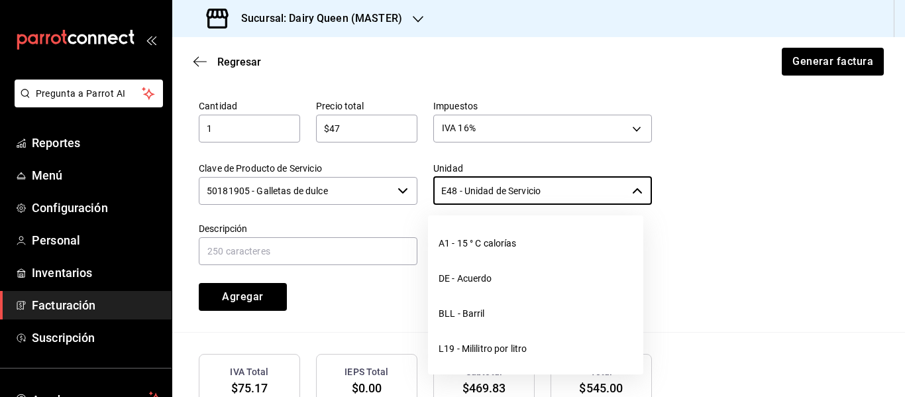
drag, startPoint x: 560, startPoint y: 188, endPoint x: 390, endPoint y: 197, distance: 171.2
click at [390, 197] on div "Cantidad 1 ​ Precio total $47 ​ Impuestos IVA 16% IVA_16 Clave de Producto de S…" at bounding box center [417, 197] width 469 height 227
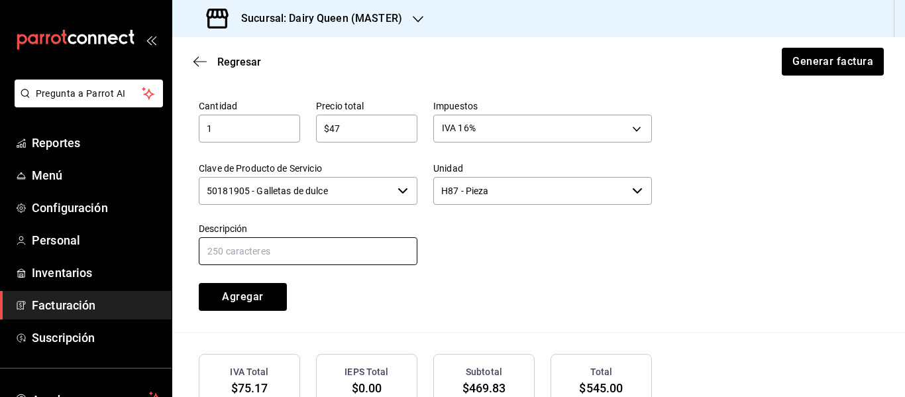
drag, startPoint x: 341, startPoint y: 263, endPoint x: 349, endPoint y: 283, distance: 21.4
click at [349, 283] on div "Cantidad 1 ​ Precio total $47 ​ Impuestos IVA 16% IVA_16 Clave de Producto de S…" at bounding box center [417, 197] width 469 height 227
paste
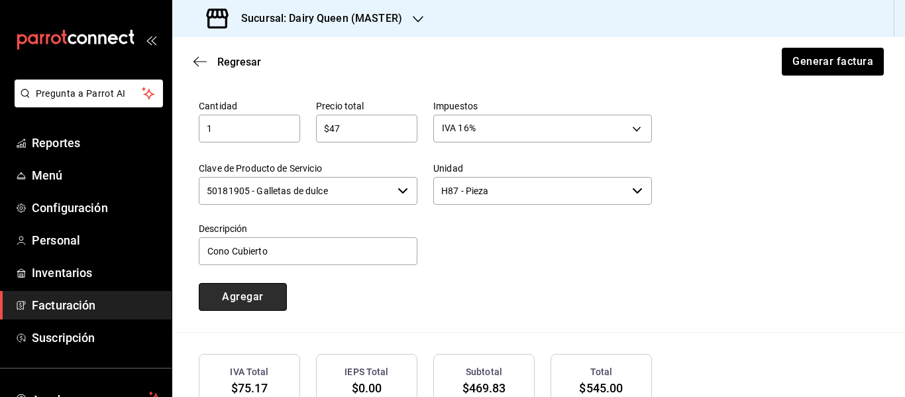
click at [222, 293] on button "Agregar" at bounding box center [243, 297] width 88 height 28
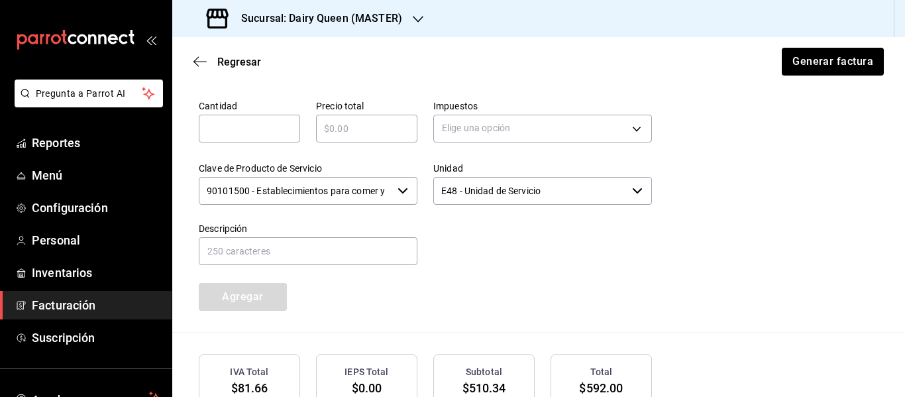
click at [268, 125] on input "text" at bounding box center [249, 129] width 101 height 16
drag, startPoint x: 435, startPoint y: 266, endPoint x: 370, endPoint y: 274, distance: 65.4
click at [437, 268] on div "Cantidad 1 ​ Precio total ​ Impuestos Elige una opción Clave de Producto de Ser…" at bounding box center [417, 197] width 469 height 227
click at [333, 115] on div "​" at bounding box center [366, 129] width 101 height 28
click at [549, 134] on body "Pregunta a Parrot AI Reportes Menú Configuración Personal Inventarios Facturaci…" at bounding box center [452, 198] width 905 height 397
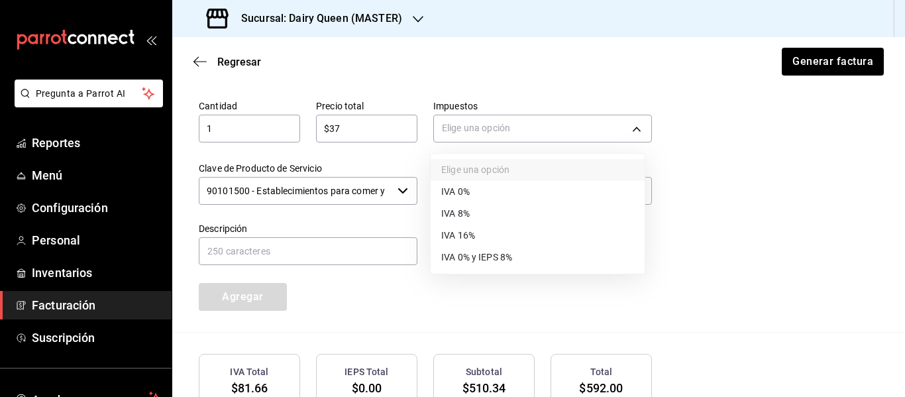
click at [479, 237] on li "IVA 16%" at bounding box center [538, 236] width 214 height 22
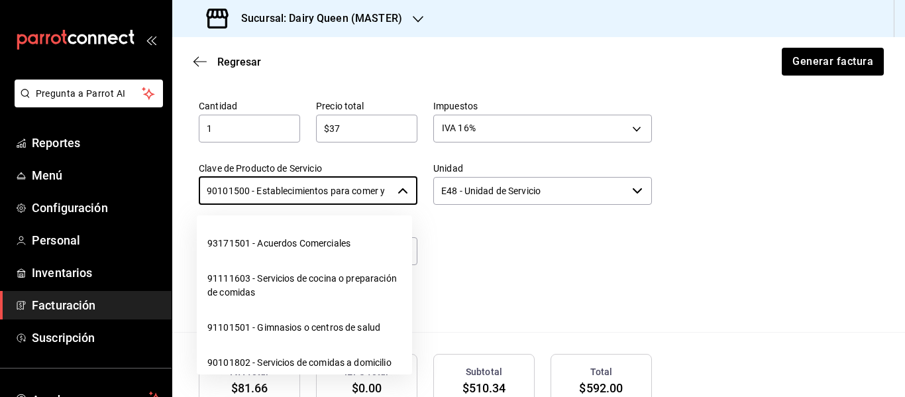
scroll to position [0, 31]
drag, startPoint x: 205, startPoint y: 185, endPoint x: 460, endPoint y: 187, distance: 254.4
click at [460, 187] on div "Cantidad 1 ​ Precio total $37 ​ Impuestos IVA 16% IVA_16 Clave de Producto de S…" at bounding box center [417, 197] width 469 height 227
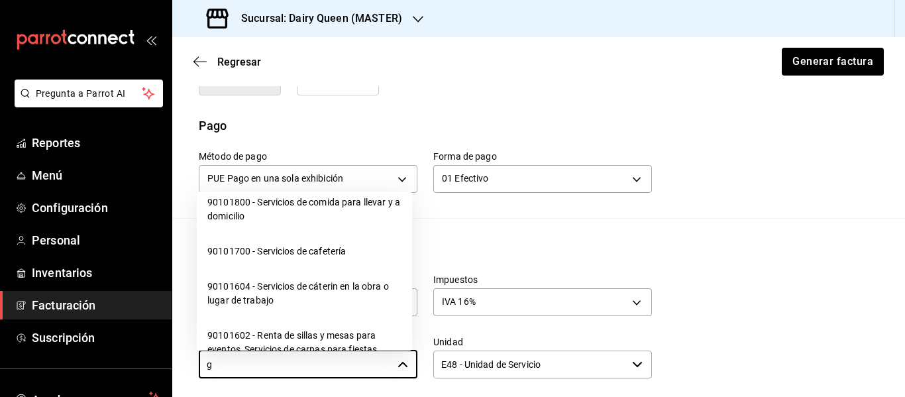
scroll to position [0, 0]
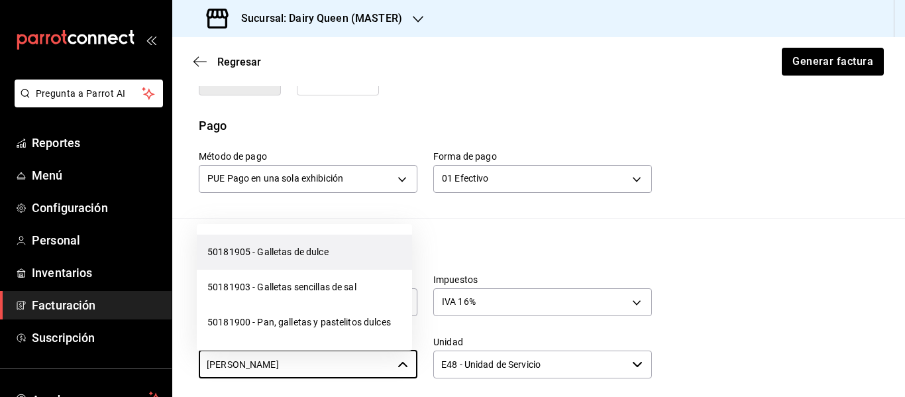
click at [295, 252] on li "50181905 - Galletas de dulce" at bounding box center [304, 251] width 215 height 35
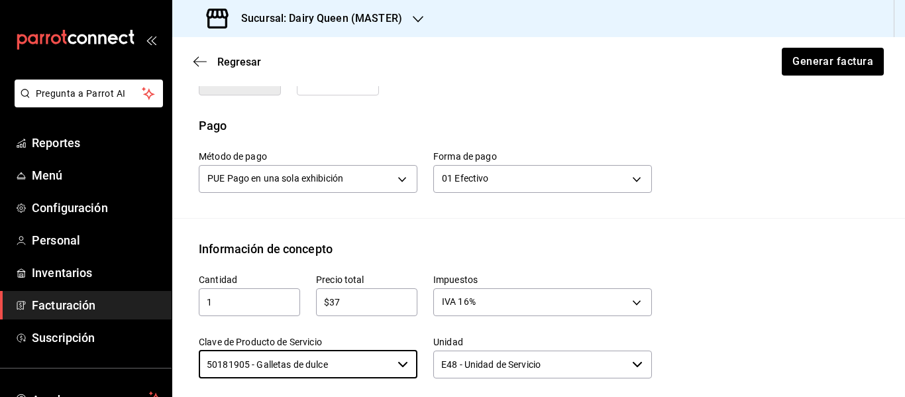
scroll to position [487, 0]
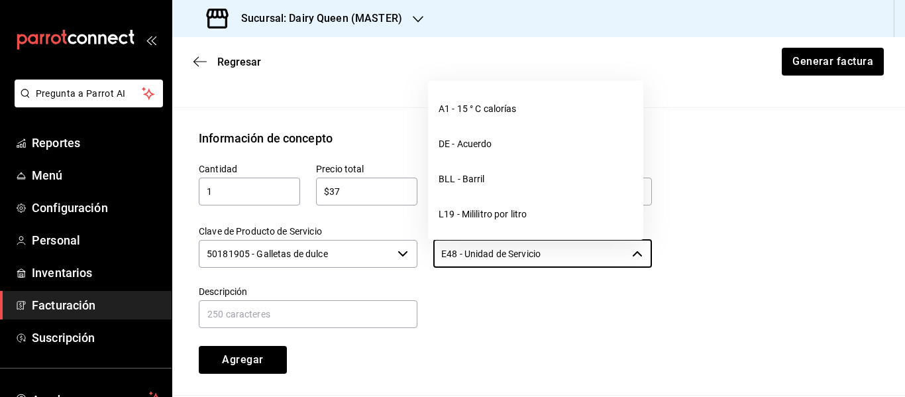
drag, startPoint x: 585, startPoint y: 247, endPoint x: 406, endPoint y: 249, distance: 178.9
click at [406, 249] on div "Cantidad 1 ​ Precio total $37 ​ Impuestos IVA 16% IVA_16 Clave de Producto de S…" at bounding box center [417, 260] width 469 height 227
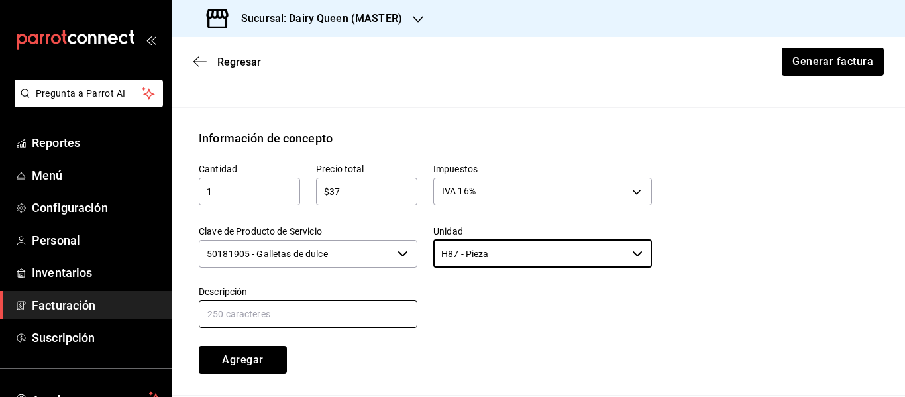
click at [342, 324] on input "text" at bounding box center [308, 314] width 219 height 28
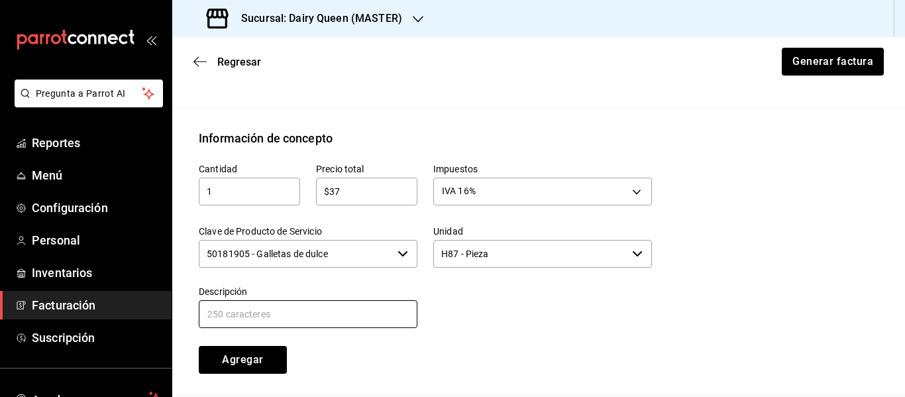
click at [344, 323] on input "text" at bounding box center [308, 314] width 219 height 28
click at [469, 309] on div at bounding box center [534, 300] width 234 height 60
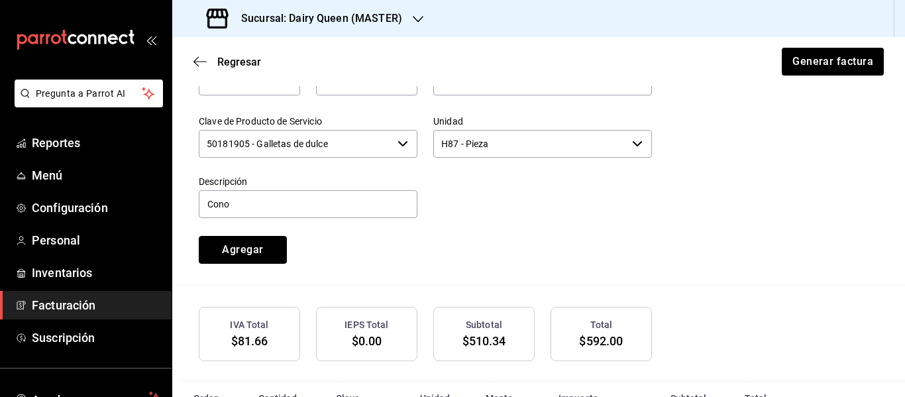
click at [242, 253] on button "Agregar" at bounding box center [243, 250] width 88 height 28
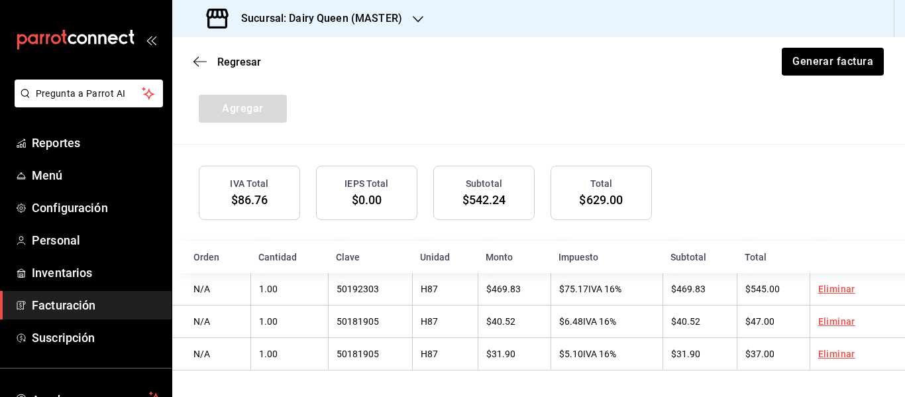
scroll to position [741, 0]
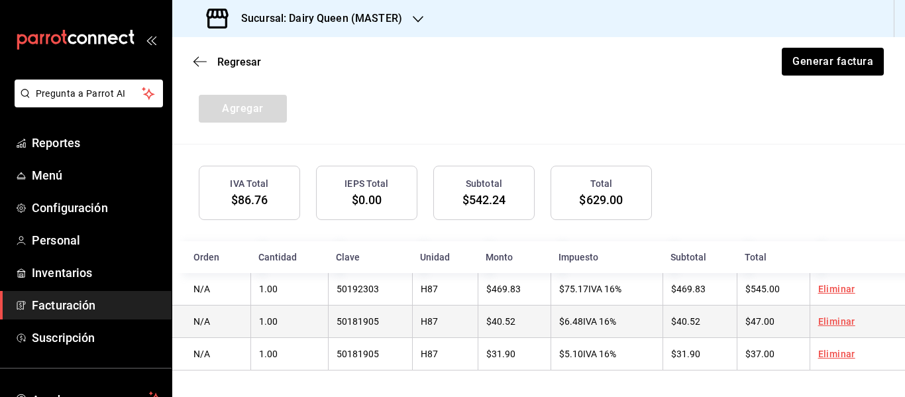
click at [499, 323] on span "$40.52" at bounding box center [500, 321] width 29 height 11
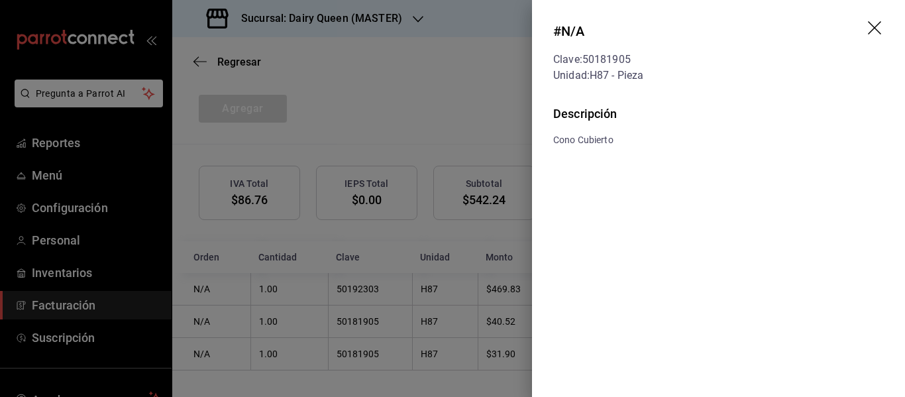
click at [478, 244] on div at bounding box center [452, 198] width 905 height 397
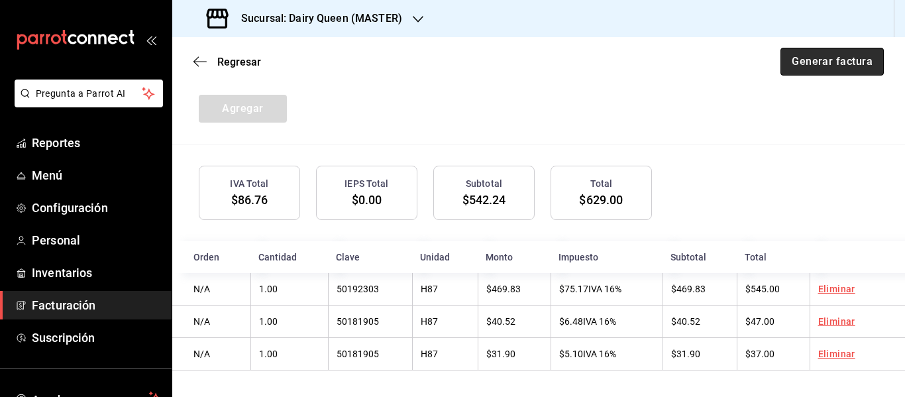
click at [821, 64] on button "Generar factura" at bounding box center [831, 62] width 103 height 28
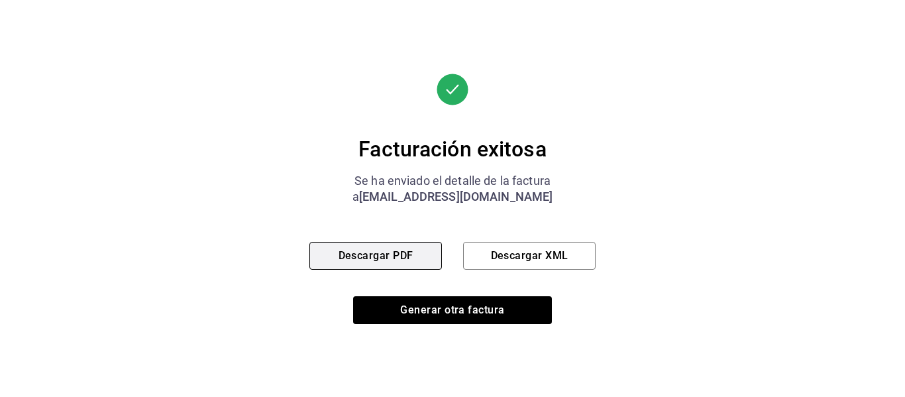
click at [386, 254] on button "Descargar PDF" at bounding box center [375, 256] width 132 height 28
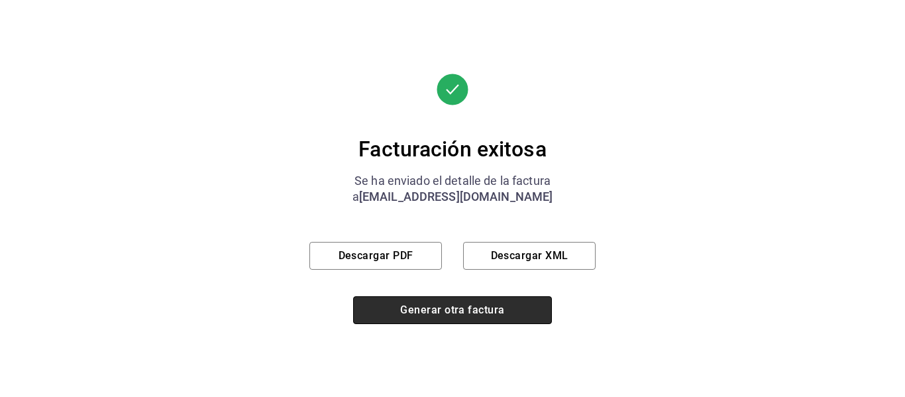
click at [475, 312] on button "Generar otra factura" at bounding box center [452, 310] width 199 height 28
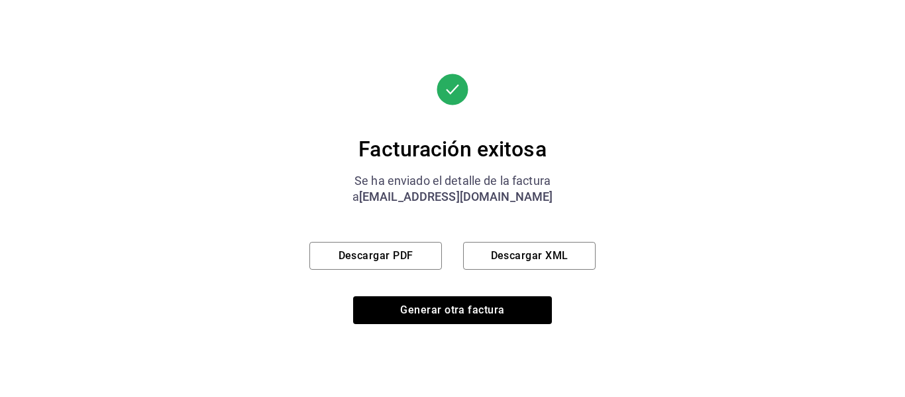
scroll to position [237, 0]
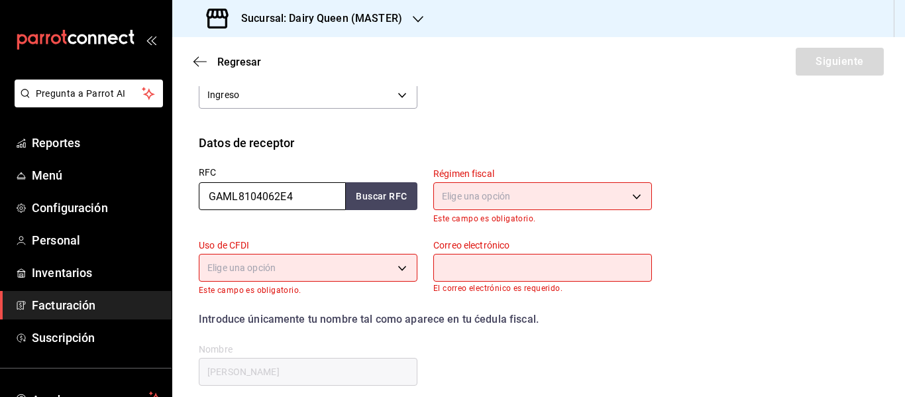
drag, startPoint x: 301, startPoint y: 184, endPoint x: 187, endPoint y: 193, distance: 114.3
click at [189, 193] on div "RFC GAML8104062E4 Buscar RFC" at bounding box center [300, 188] width 234 height 72
click at [515, 193] on body "Pregunta a Parrot AI Reportes Menú Configuración Personal Inventarios Facturaci…" at bounding box center [452, 198] width 905 height 397
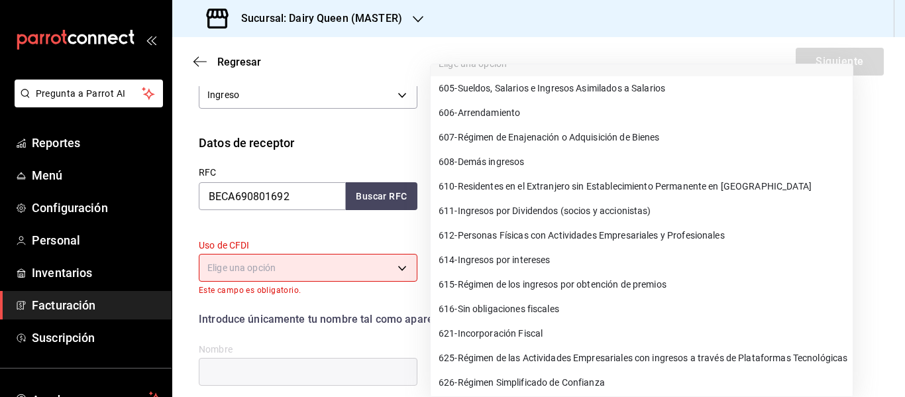
scroll to position [22, 0]
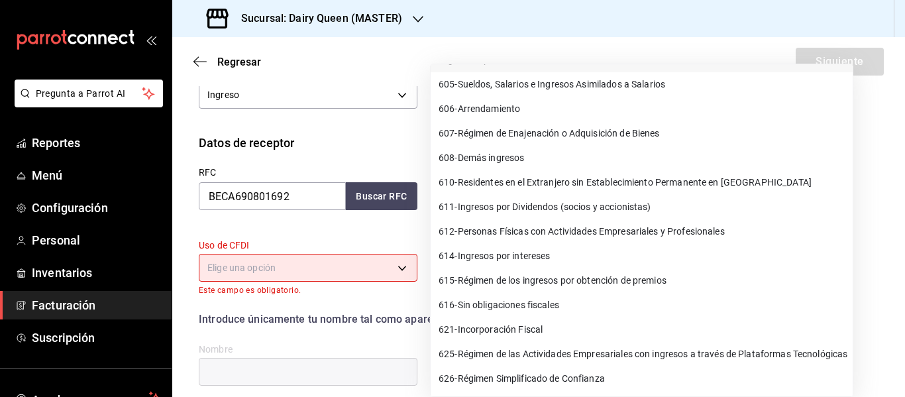
click at [492, 375] on span "626 - Régimen Simplificado de Confianza" at bounding box center [522, 379] width 166 height 14
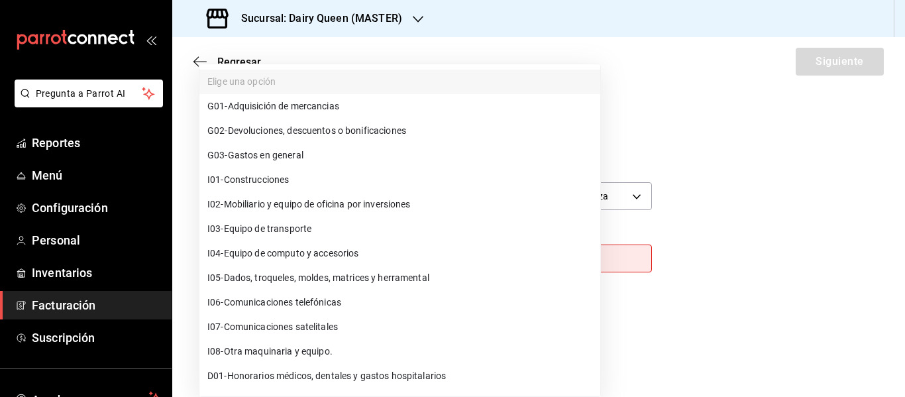
click at [311, 268] on body "Pregunta a Parrot AI Reportes Menú Configuración Personal Inventarios Facturaci…" at bounding box center [452, 198] width 905 height 397
click at [276, 158] on span "G03 - Gastos en general" at bounding box center [255, 155] width 96 height 14
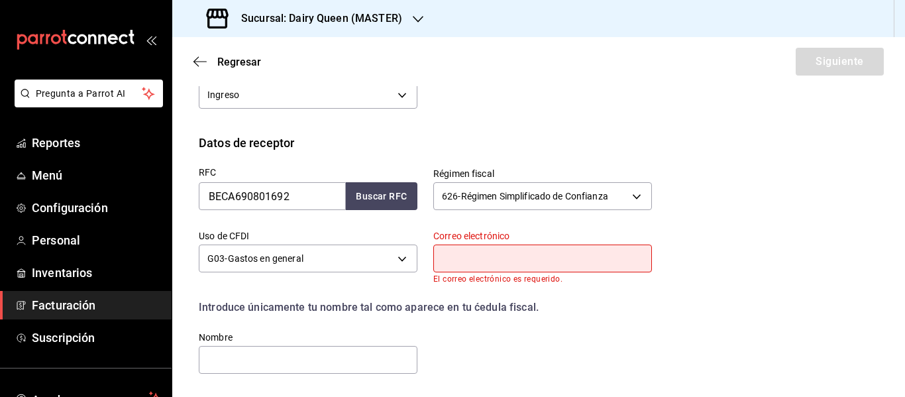
click at [480, 251] on input "text" at bounding box center [542, 258] width 219 height 28
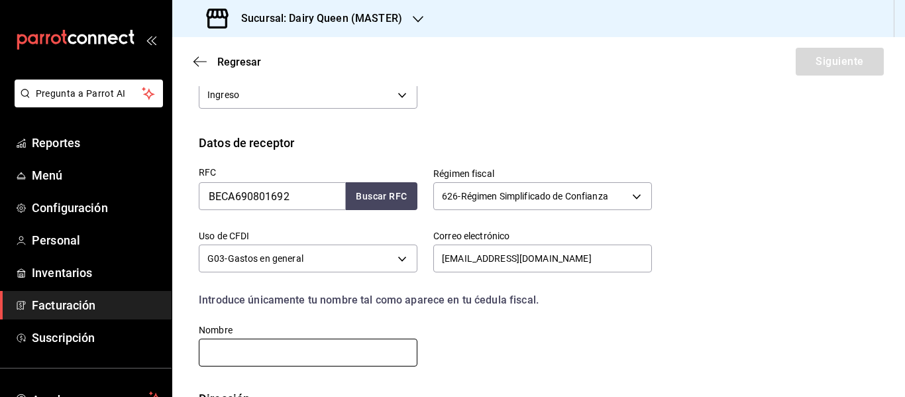
click at [268, 348] on input "text" at bounding box center [308, 353] width 219 height 28
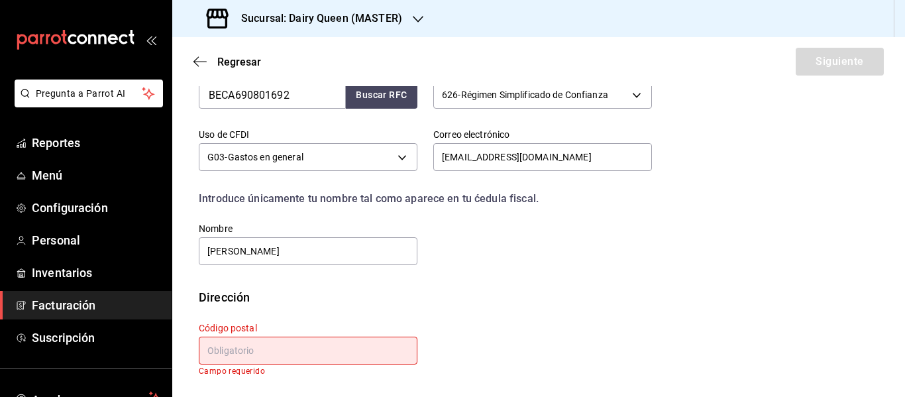
click at [247, 356] on input "text" at bounding box center [308, 351] width 219 height 28
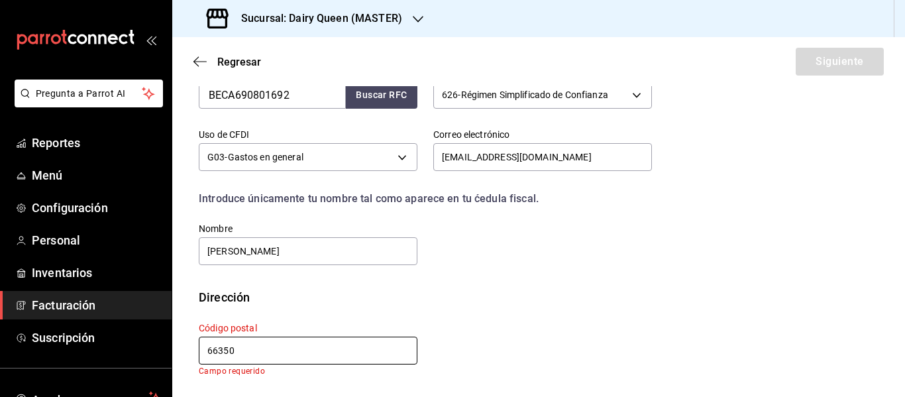
scroll to position [329, 0]
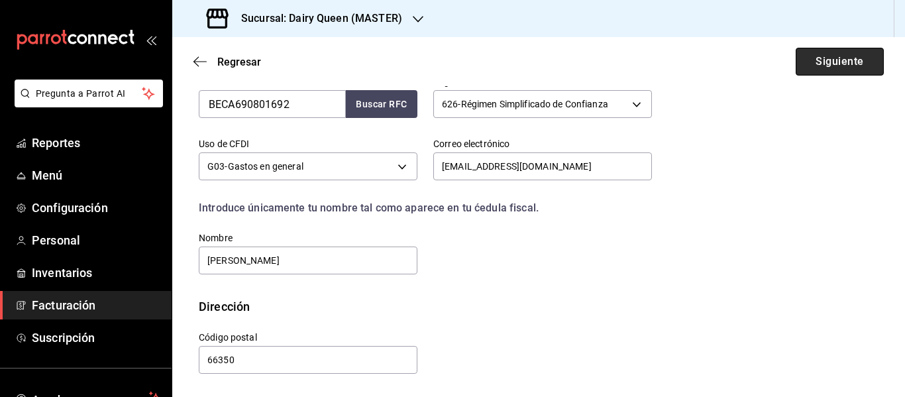
click at [824, 66] on button "Siguiente" at bounding box center [840, 62] width 88 height 28
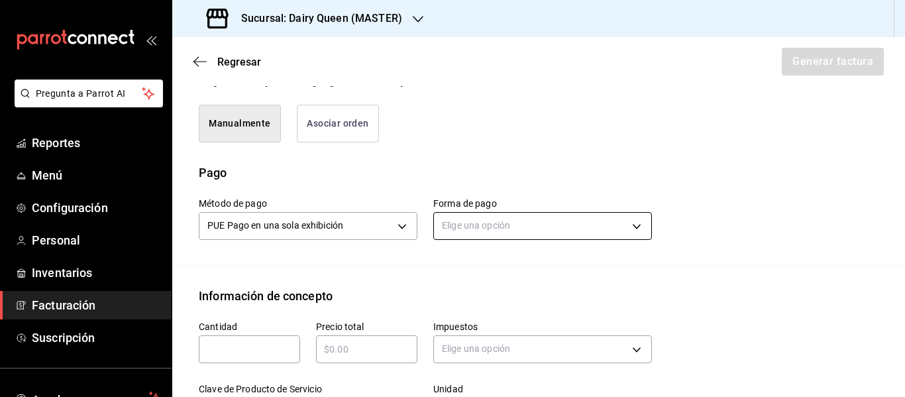
click at [475, 223] on body "Pregunta a Parrot AI Reportes Menú Configuración Personal Inventarios Facturaci…" at bounding box center [452, 198] width 905 height 397
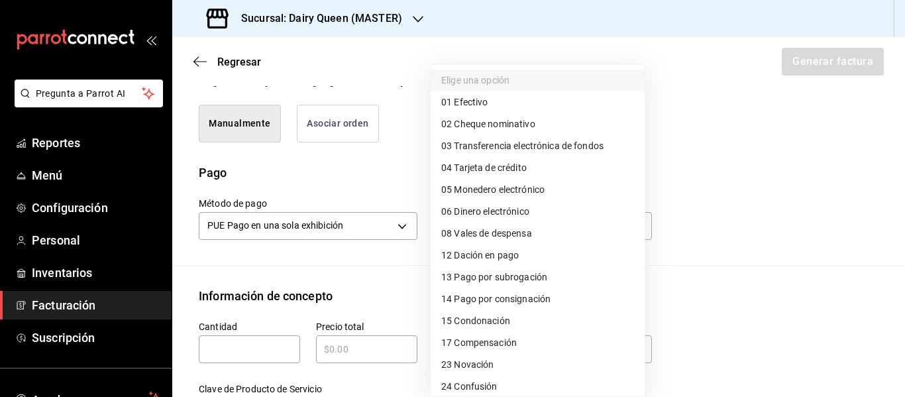
click at [501, 145] on span "03 Transferencia electrónica de fondos" at bounding box center [522, 146] width 162 height 14
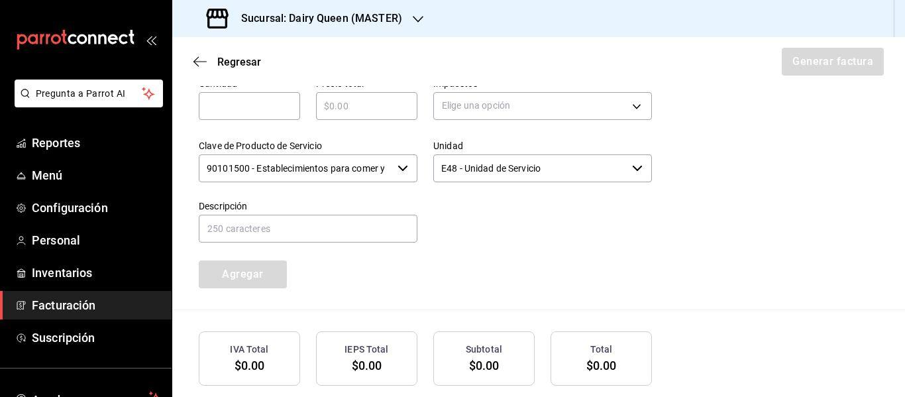
scroll to position [550, 0]
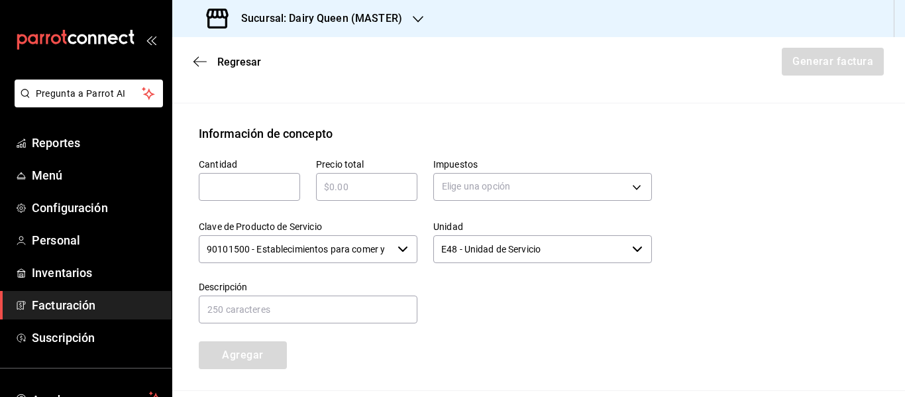
click at [284, 199] on div "​" at bounding box center [249, 187] width 101 height 28
click at [499, 189] on body "Pregunta a Parrot AI Reportes Menú Configuración Personal Inventarios Facturaci…" at bounding box center [452, 198] width 905 height 397
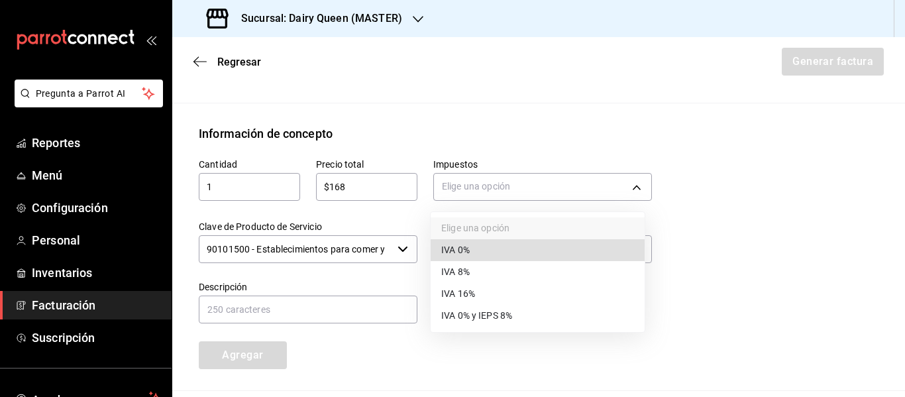
click at [465, 292] on span "IVA 16%" at bounding box center [458, 294] width 34 height 14
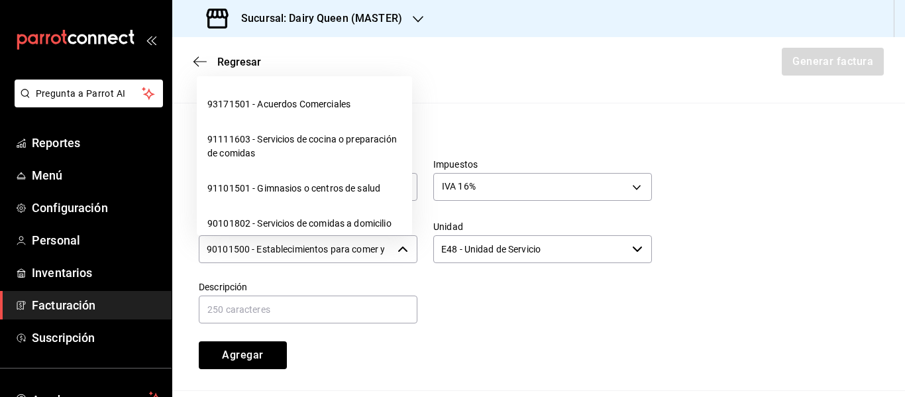
scroll to position [0, 31]
drag, startPoint x: 206, startPoint y: 248, endPoint x: 403, endPoint y: 246, distance: 196.8
click at [403, 246] on div "90101500 - Establecimientos para comer y beber ​" at bounding box center [308, 249] width 219 height 28
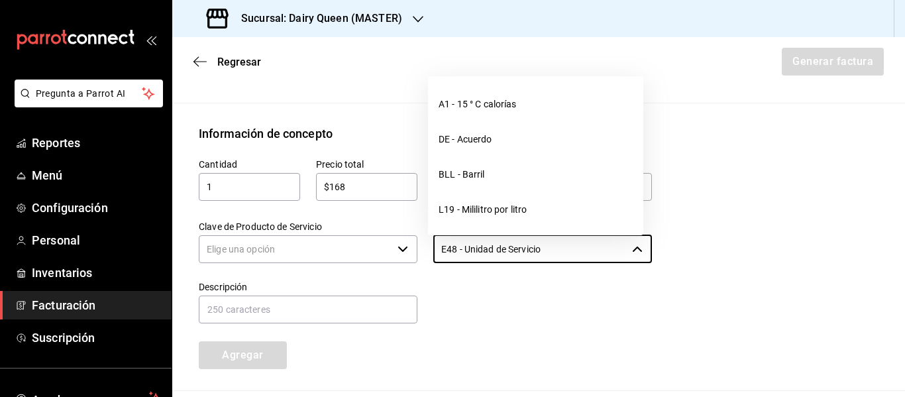
drag, startPoint x: 433, startPoint y: 252, endPoint x: 403, endPoint y: 252, distance: 30.5
click at [403, 252] on div "Cantidad 1 ​ Precio total $168 ​ Impuestos IVA 16% IVA_16 Clave de Producto de …" at bounding box center [417, 255] width 469 height 227
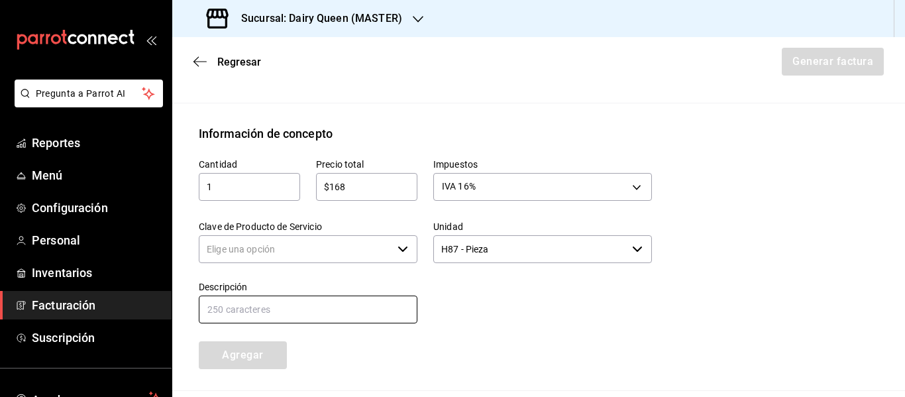
click at [294, 301] on input "text" at bounding box center [308, 309] width 219 height 28
click at [315, 255] on input "Clave de Producto de Servicio" at bounding box center [295, 249] width 193 height 28
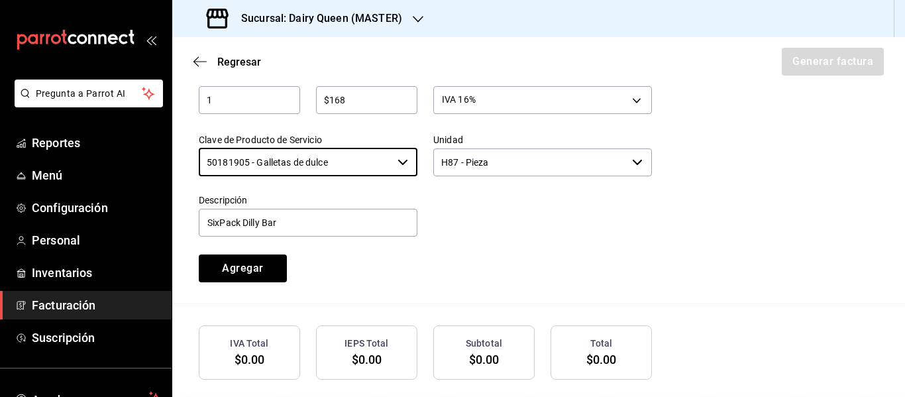
scroll to position [700, 0]
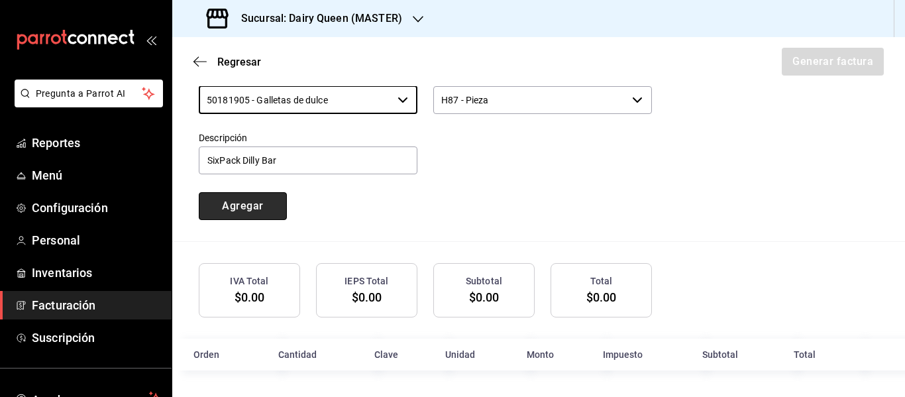
click at [264, 214] on button "Agregar" at bounding box center [243, 206] width 88 height 28
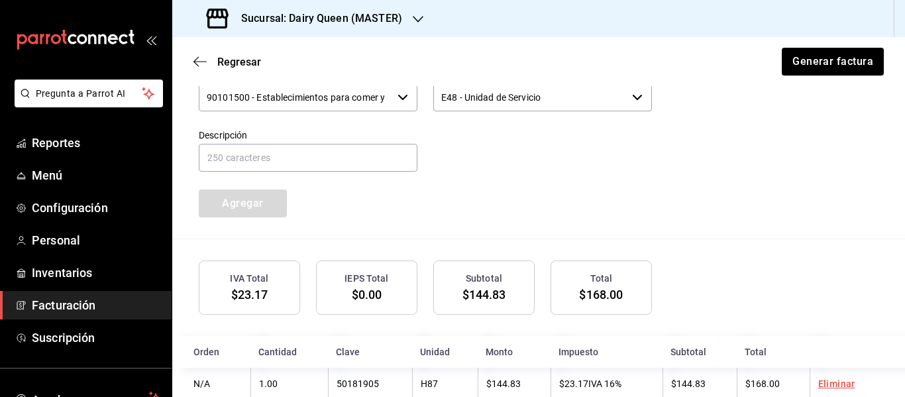
scroll to position [733, 0]
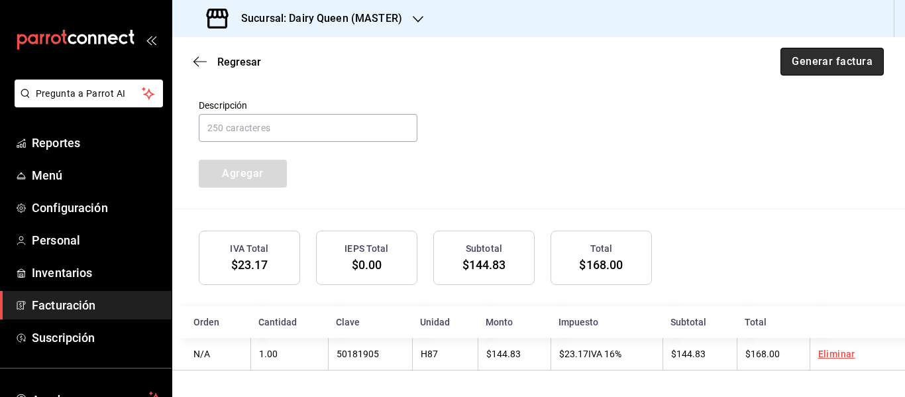
click at [835, 60] on button "Generar factura" at bounding box center [831, 62] width 103 height 28
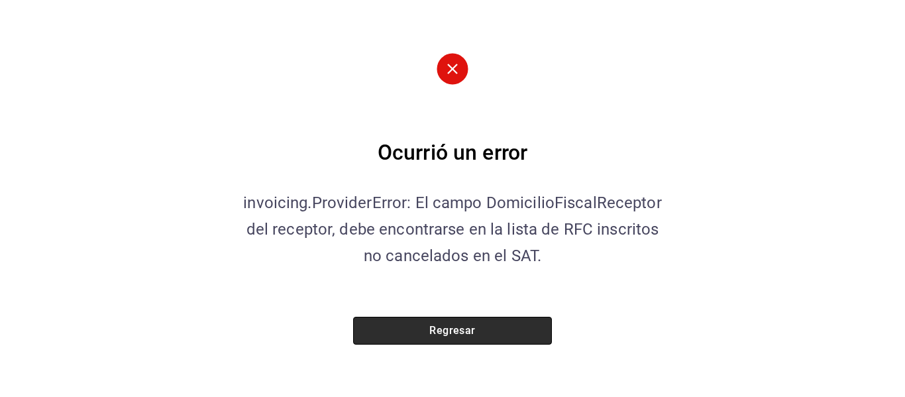
click at [472, 329] on button "Regresar" at bounding box center [452, 331] width 199 height 28
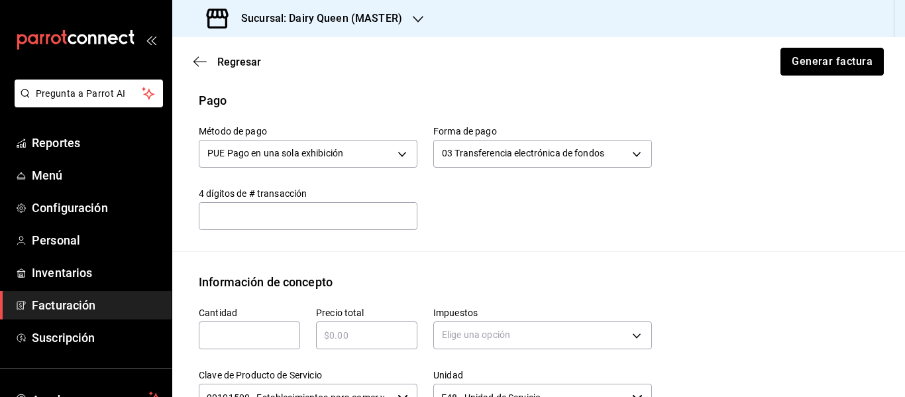
scroll to position [291, 0]
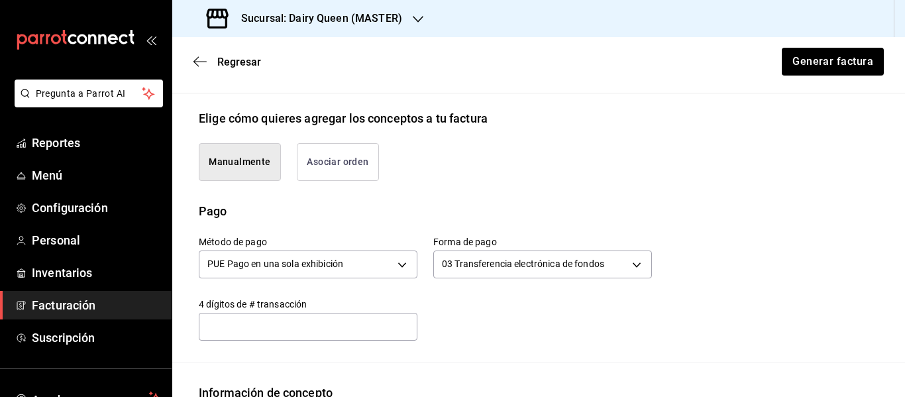
click at [350, 163] on button "Asociar orden" at bounding box center [338, 162] width 82 height 38
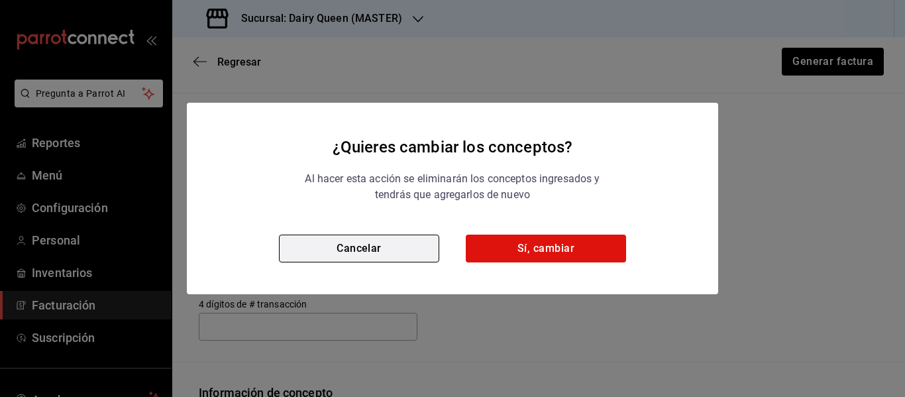
click at [390, 253] on button "Cancelar" at bounding box center [359, 248] width 160 height 28
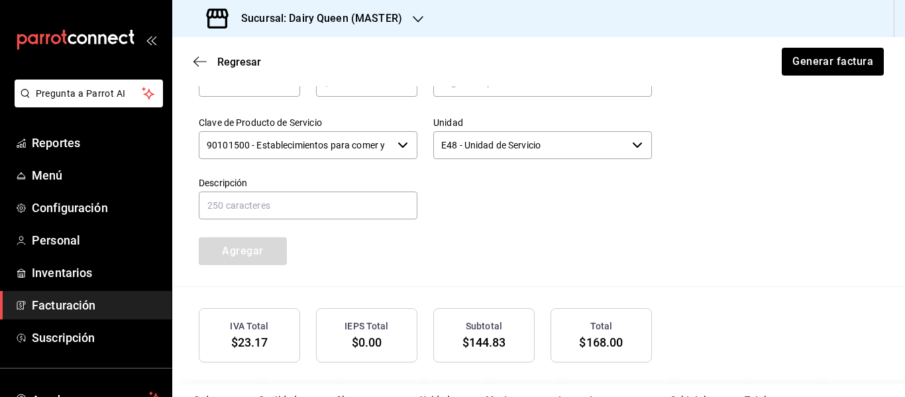
scroll to position [622, 0]
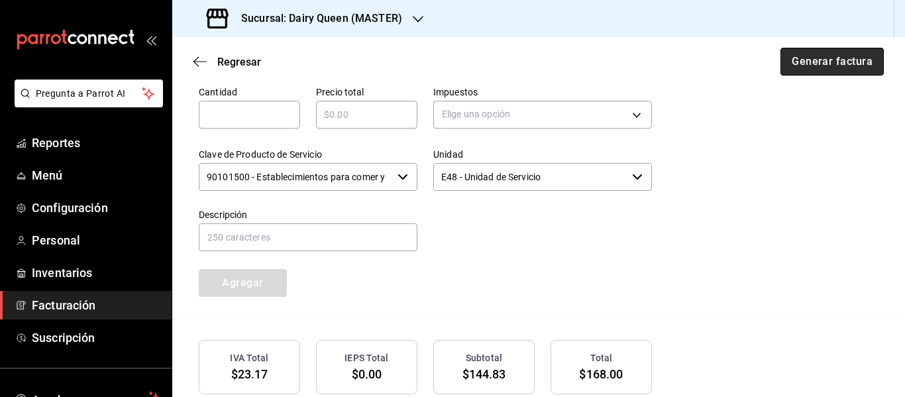
click at [796, 63] on button "Generar factura" at bounding box center [831, 62] width 103 height 28
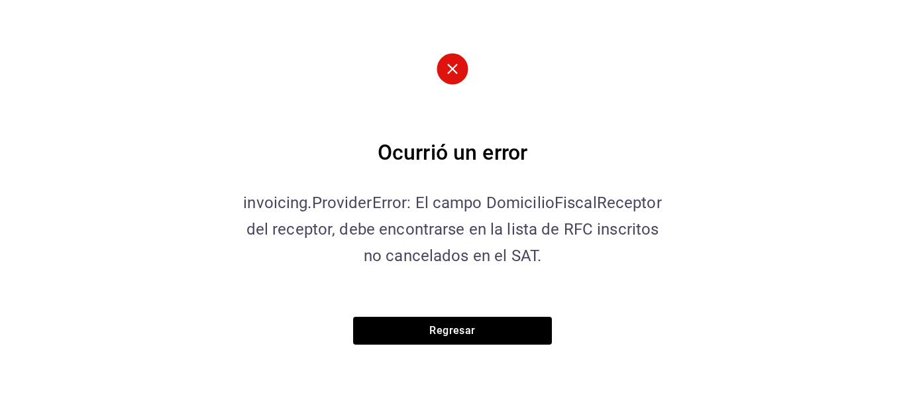
click at [174, 166] on div "Ocurrió un error invoicing.ProviderError: El campo DomicilioFiscalReceptor del …" at bounding box center [452, 198] width 905 height 397
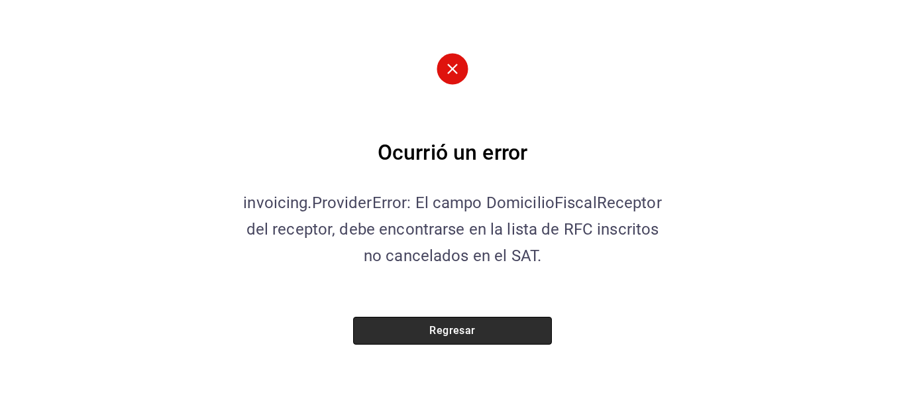
click at [450, 317] on button "Regresar" at bounding box center [452, 331] width 199 height 28
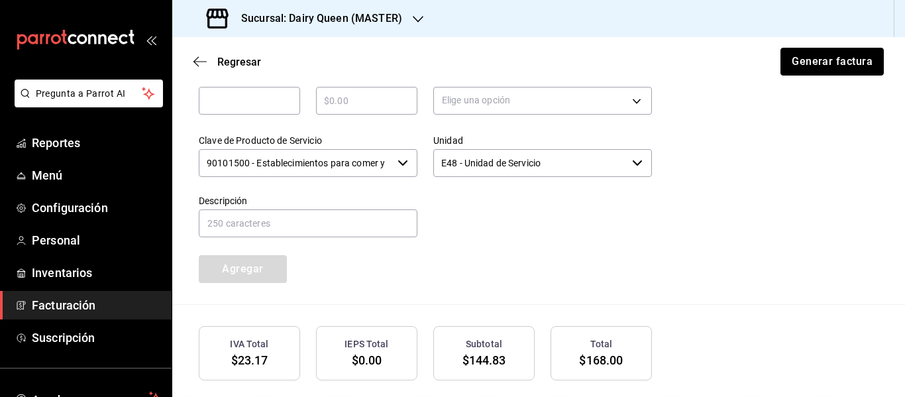
scroll to position [733, 0]
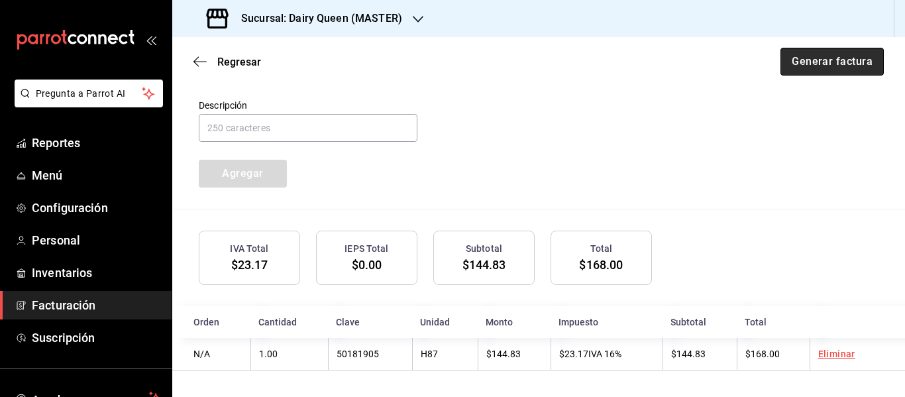
click at [810, 64] on button "Generar factura" at bounding box center [831, 62] width 103 height 28
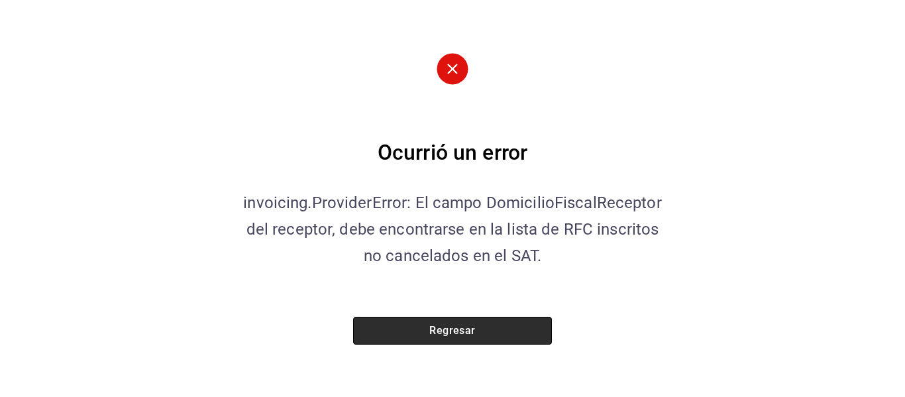
click at [490, 333] on button "Regresar" at bounding box center [452, 331] width 199 height 28
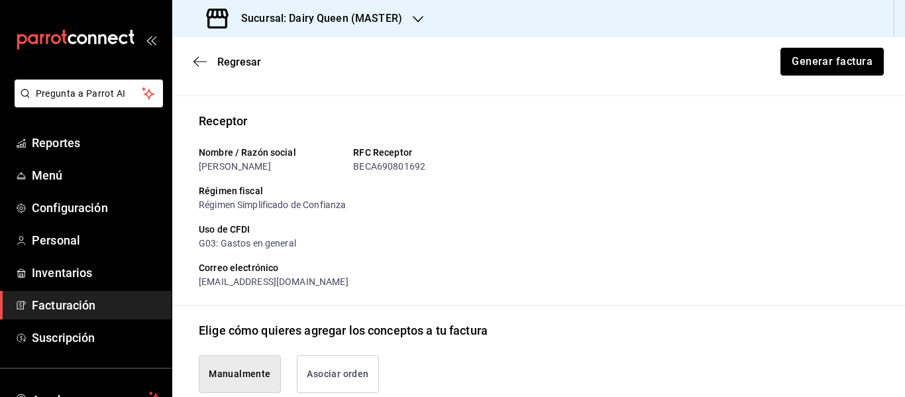
scroll to position [111, 0]
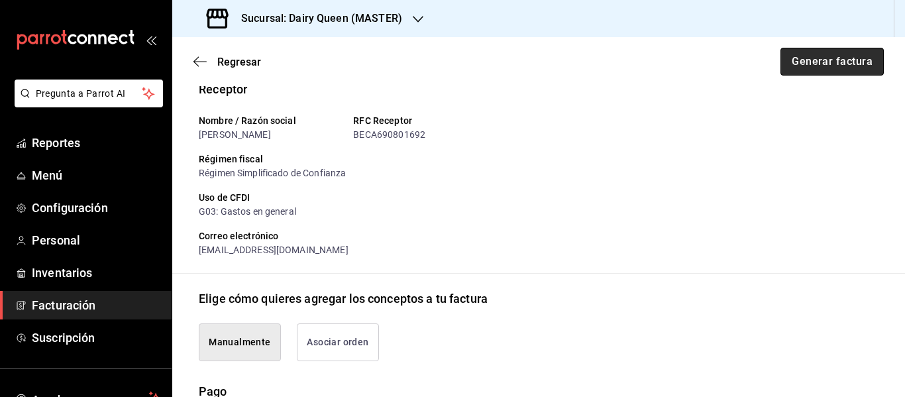
click at [808, 68] on button "Generar factura" at bounding box center [831, 62] width 103 height 28
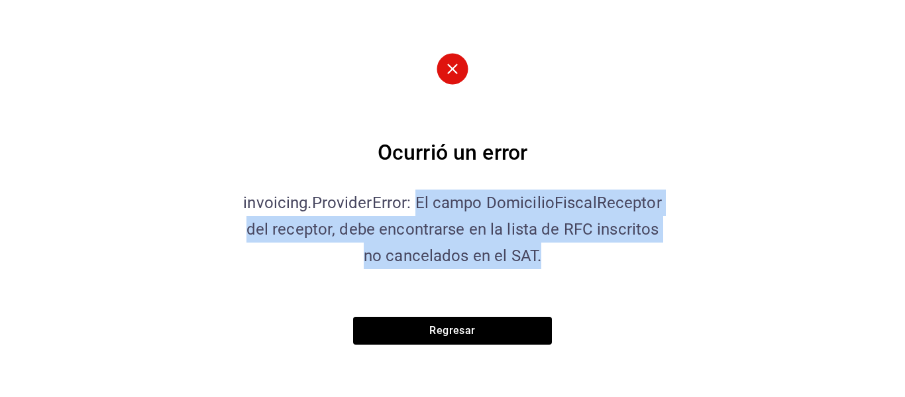
drag, startPoint x: 417, startPoint y: 201, endPoint x: 557, endPoint y: 252, distance: 149.0
click at [557, 252] on p "invoicing.ProviderError: El campo DomicilioFiscalReceptor del receptor, debe en…" at bounding box center [452, 228] width 431 height 79
copy p "El campo DomicilioFiscalReceptor del receptor, debe encontrarse en la lista de …"
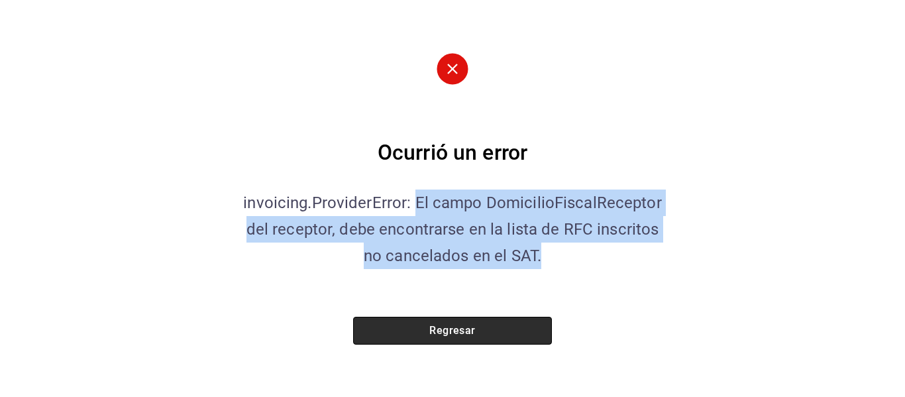
click at [412, 319] on button "Regresar" at bounding box center [452, 331] width 199 height 28
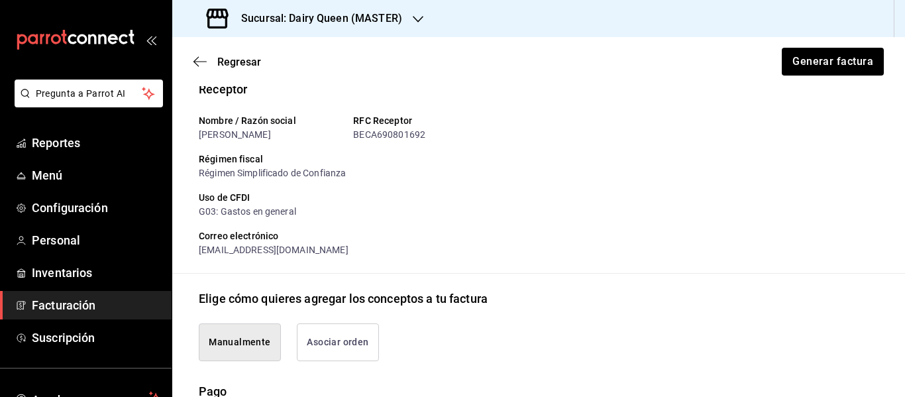
click at [208, 71] on div "Regresar Generar factura" at bounding box center [538, 61] width 733 height 49
click at [207, 63] on span "Regresar" at bounding box center [227, 62] width 68 height 13
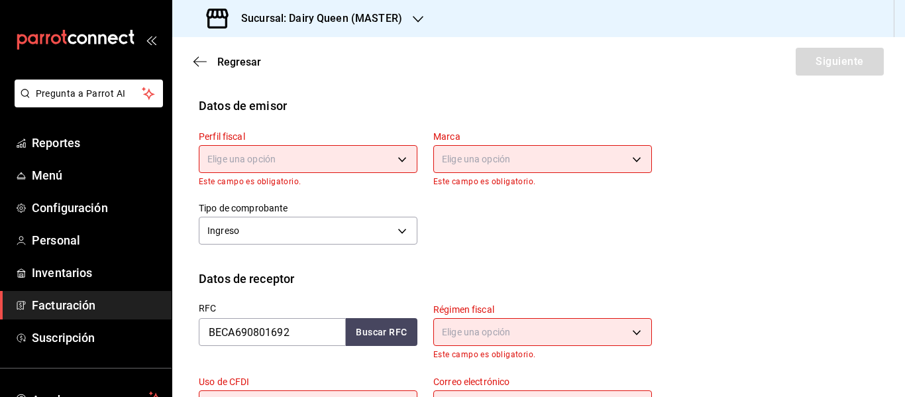
scroll to position [0, 0]
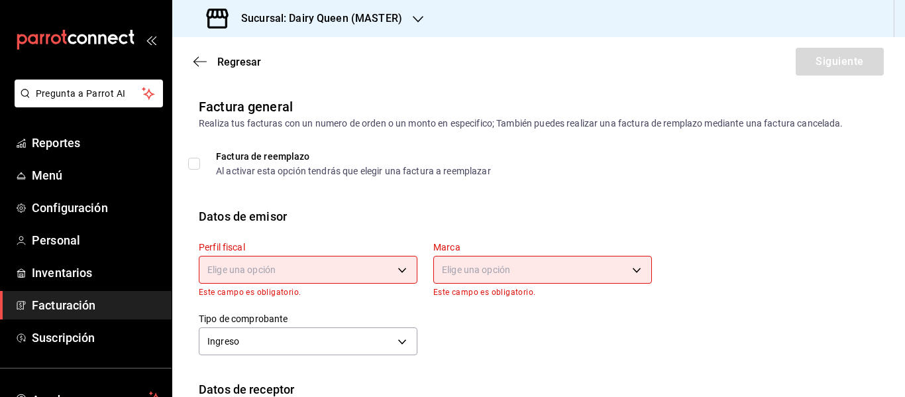
click at [263, 266] on body "Pregunta a Parrot AI Reportes Menú Configuración Personal Inventarios Facturaci…" at bounding box center [452, 198] width 905 height 397
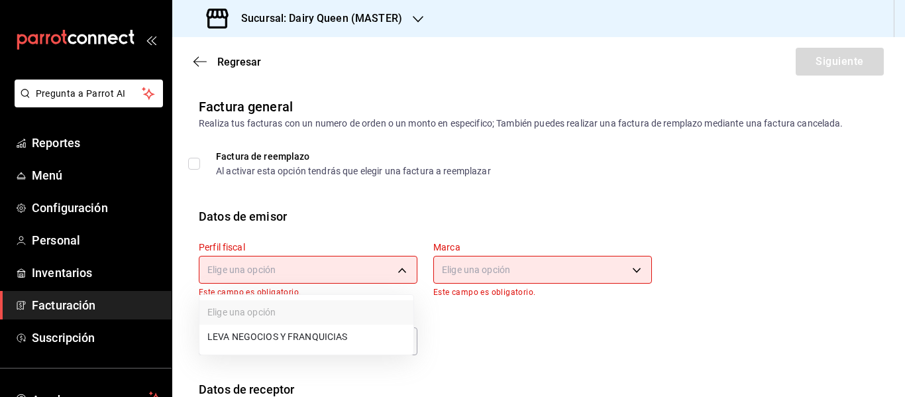
click at [276, 341] on li "LEVA NEGOCIOS Y FRANQUICIAS" at bounding box center [306, 337] width 214 height 25
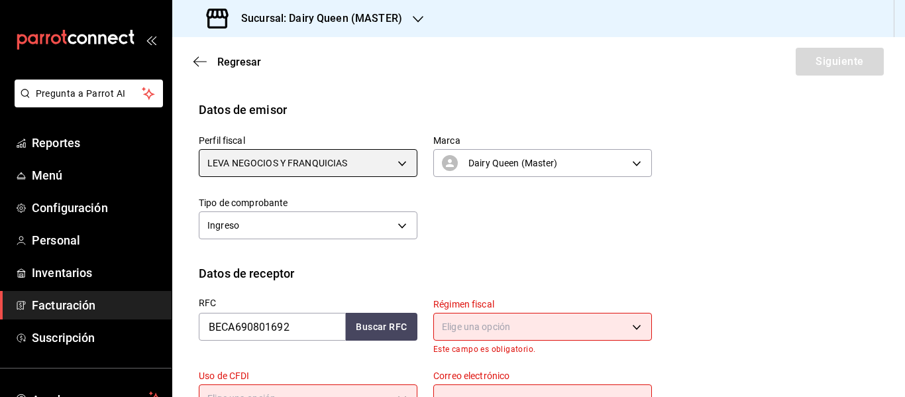
scroll to position [221, 0]
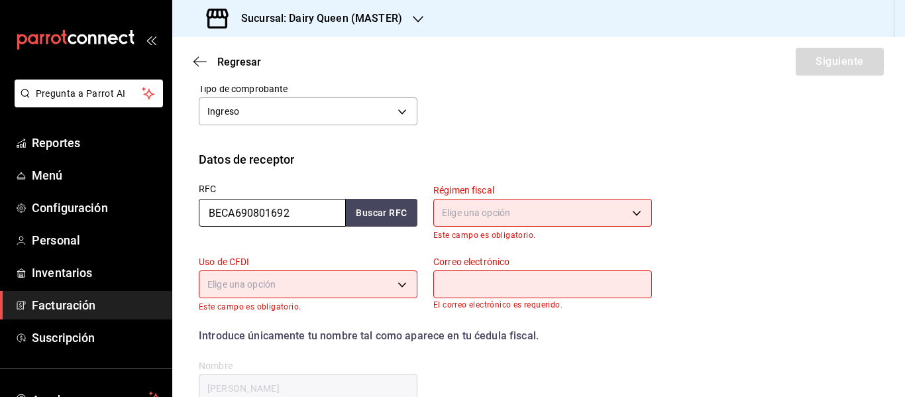
drag, startPoint x: 308, startPoint y: 214, endPoint x: 174, endPoint y: 216, distance: 134.5
click at [174, 216] on div "Datos de receptor RFC BECA690801692 Buscar RFC Régimen fiscal Elige una opción …" at bounding box center [538, 287] width 733 height 275
click at [505, 210] on body "Pregunta a Parrot AI Reportes Menú Configuración Personal Inventarios Facturaci…" at bounding box center [452, 198] width 905 height 397
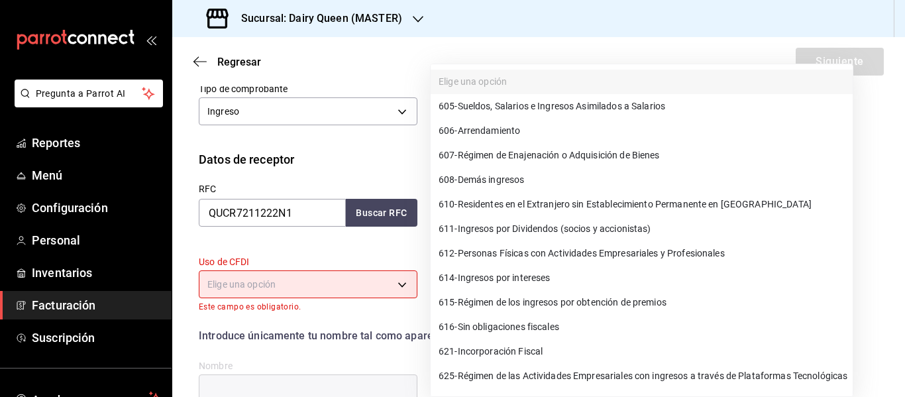
click at [497, 355] on span "621 - Incorporación Fiscal" at bounding box center [491, 351] width 104 height 14
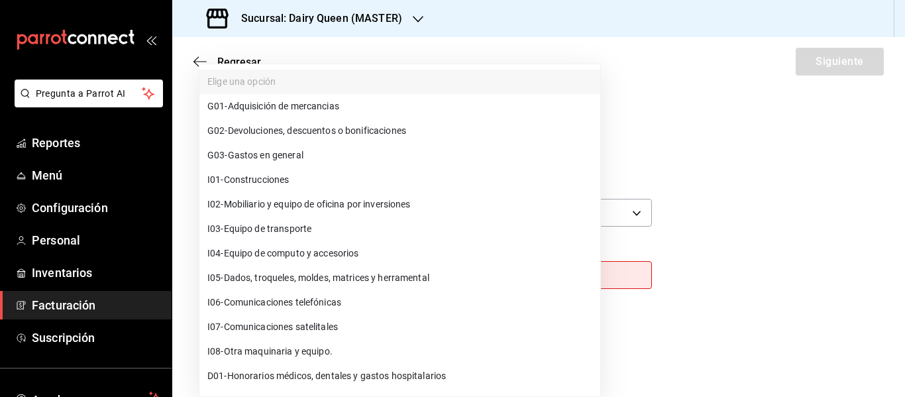
click at [281, 278] on body "Pregunta a Parrot AI Reportes Menú Configuración Personal Inventarios Facturaci…" at bounding box center [452, 198] width 905 height 397
click at [287, 158] on span "G03 - Gastos en general" at bounding box center [255, 155] width 96 height 14
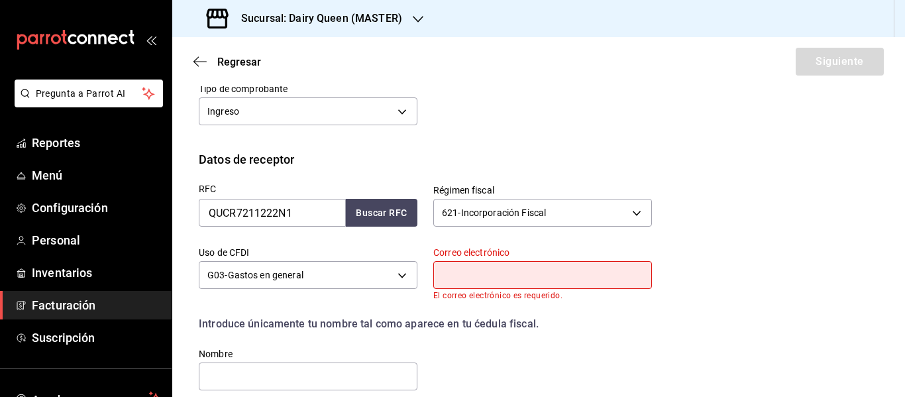
click at [495, 274] on input "text" at bounding box center [542, 275] width 219 height 28
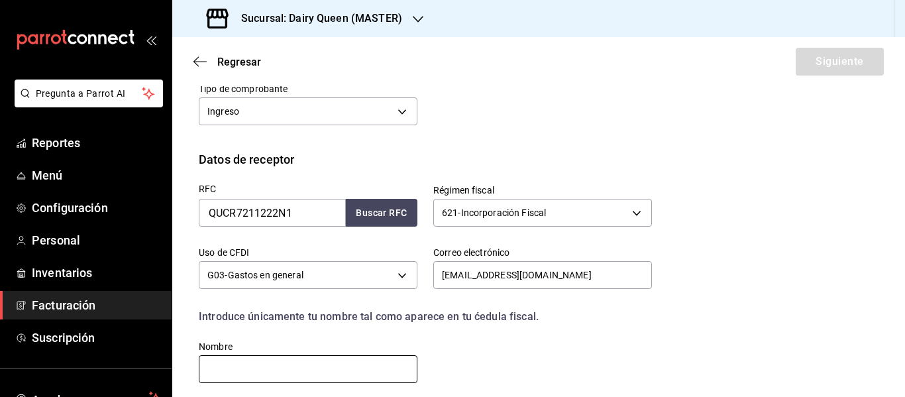
click at [328, 377] on input "text" at bounding box center [308, 369] width 219 height 28
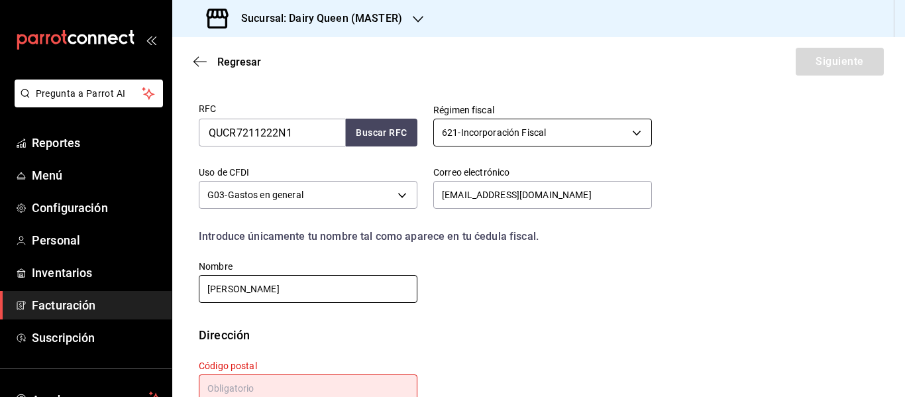
scroll to position [339, 0]
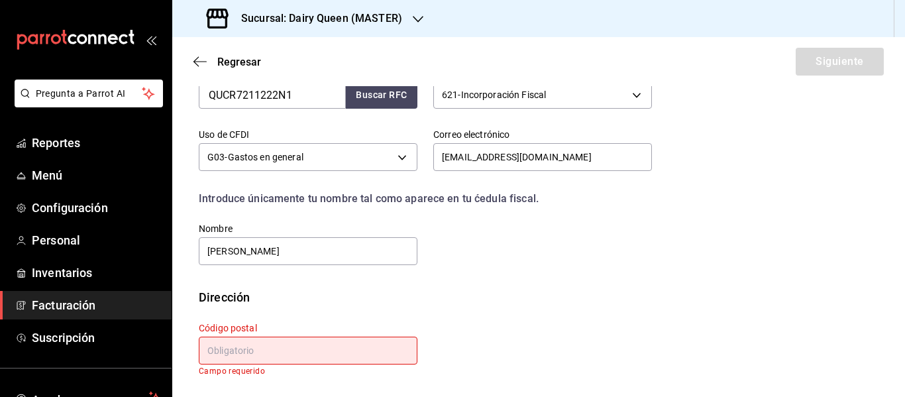
click at [310, 358] on input "text" at bounding box center [308, 351] width 219 height 28
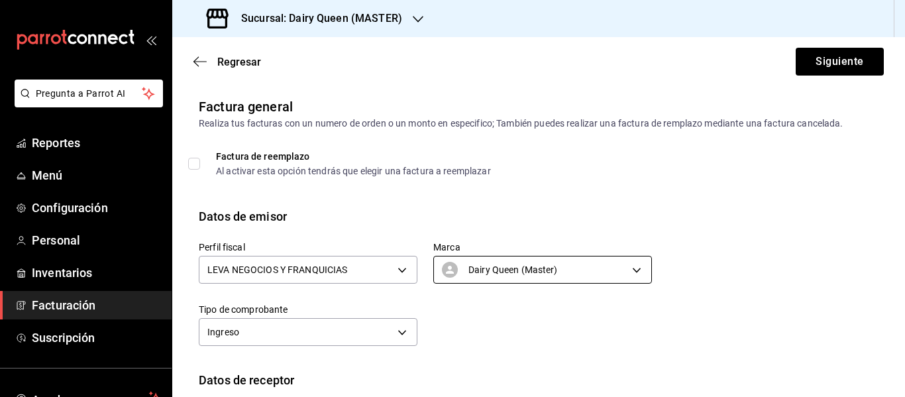
scroll to position [329, 0]
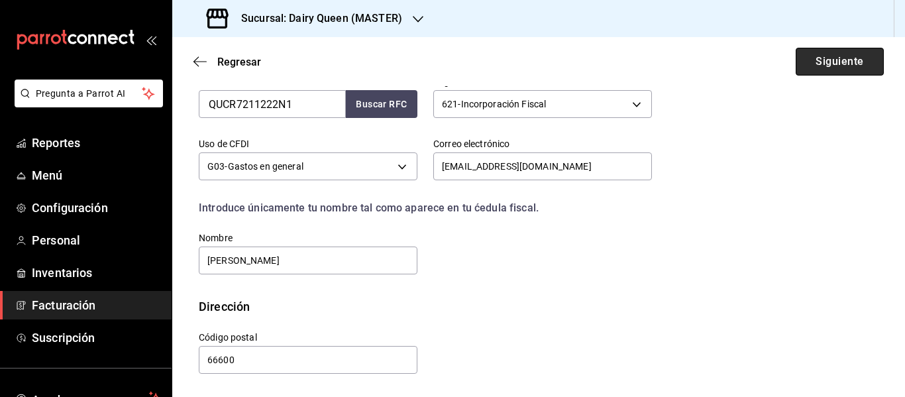
click at [833, 68] on button "Siguiente" at bounding box center [840, 62] width 88 height 28
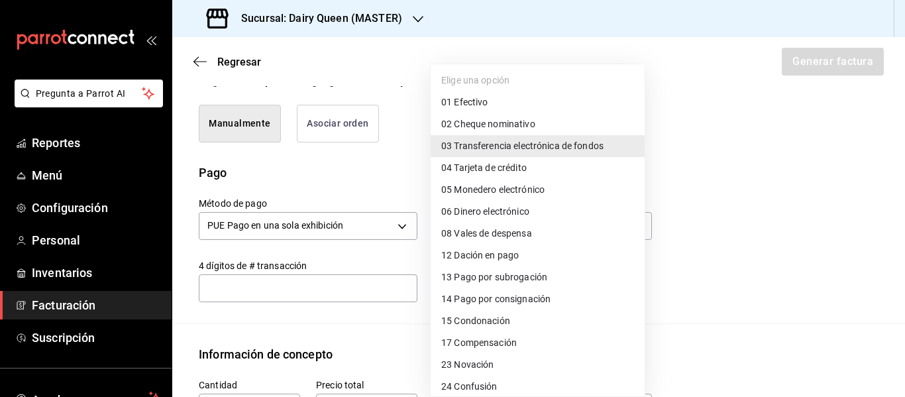
click at [518, 240] on body "Pregunta a Parrot AI Reportes Menú Configuración Personal Inventarios Facturaci…" at bounding box center [452, 198] width 905 height 397
click at [467, 106] on span "01 Efectivo" at bounding box center [464, 102] width 46 height 14
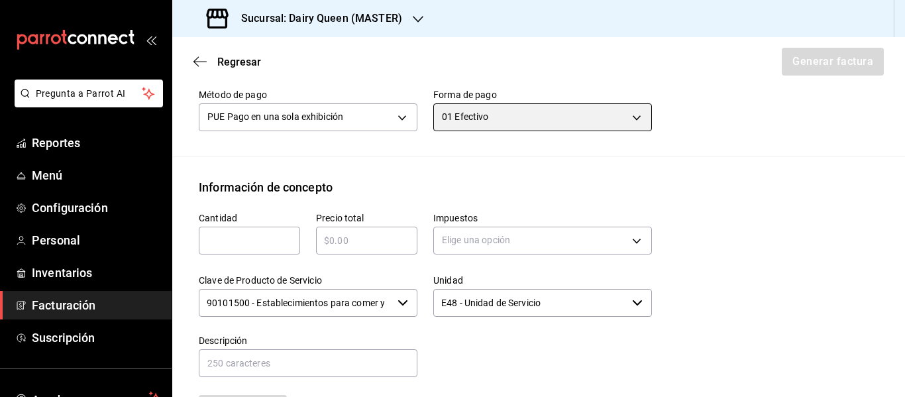
scroll to position [550, 0]
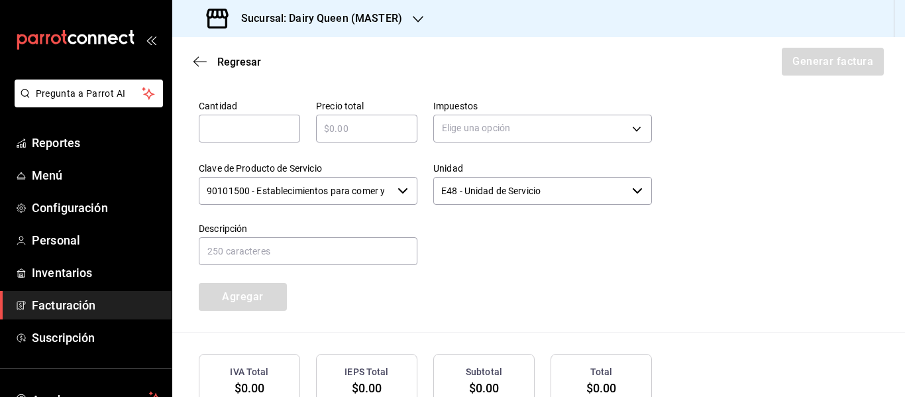
click at [280, 142] on div "​" at bounding box center [249, 129] width 101 height 28
click at [560, 136] on body "Pregunta a Parrot AI Reportes Menú Configuración Personal Inventarios Facturaci…" at bounding box center [452, 198] width 905 height 397
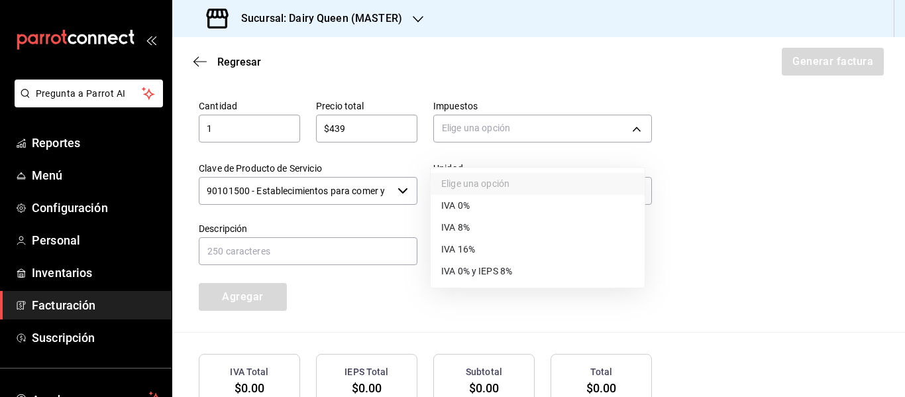
click at [475, 257] on li "IVA 16%" at bounding box center [538, 249] width 214 height 22
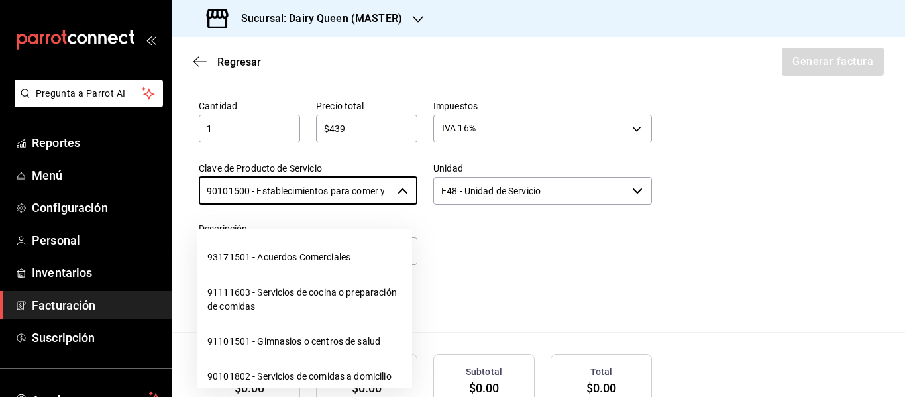
scroll to position [0, 31]
drag, startPoint x: 209, startPoint y: 205, endPoint x: 385, endPoint y: 219, distance: 176.8
click at [385, 219] on body "Pregunta a Parrot AI Reportes Menú Configuración Personal Inventarios Facturaci…" at bounding box center [452, 198] width 905 height 397
drag, startPoint x: 205, startPoint y: 207, endPoint x: 448, endPoint y: 211, distance: 242.5
click at [448, 211] on div "Cantidad 1 ​ Precio total $439 ​ Impuestos IVA 16% IVA_16 Clave de Producto de …" at bounding box center [417, 197] width 469 height 227
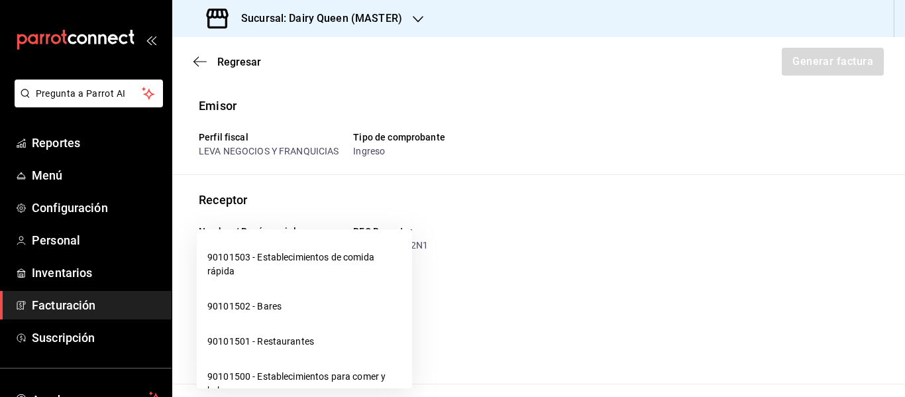
scroll to position [550, 0]
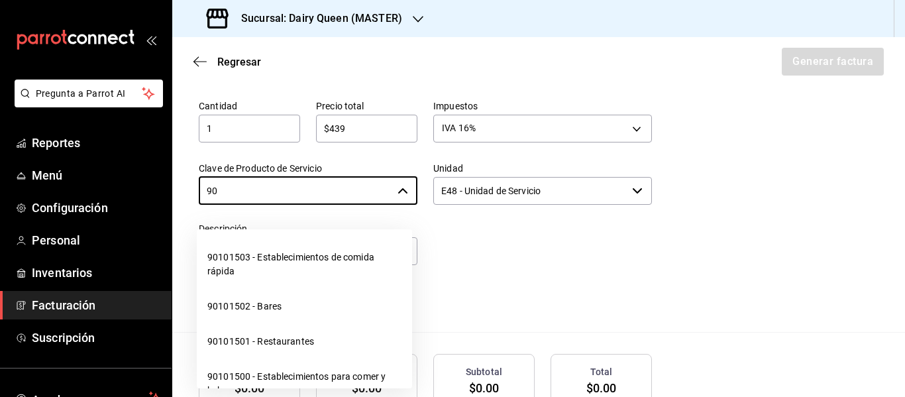
type input "9"
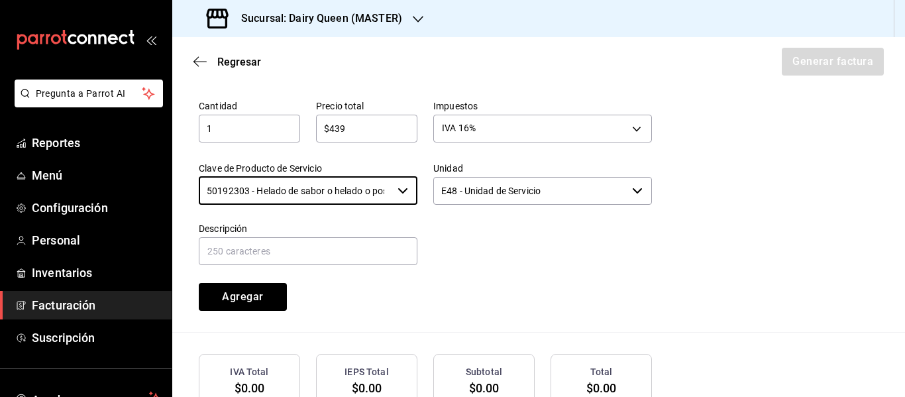
type input "50192303 - Helado de sabor o helado o postre de helado o yogurt congelado"
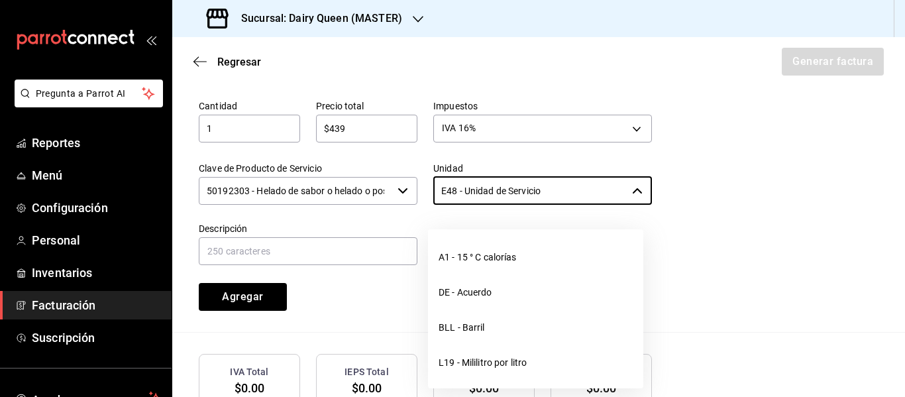
drag, startPoint x: 575, startPoint y: 208, endPoint x: 421, endPoint y: 206, distance: 154.4
click at [421, 206] on div "Unidad E48 - Unidad de Servicio ​" at bounding box center [534, 176] width 234 height 60
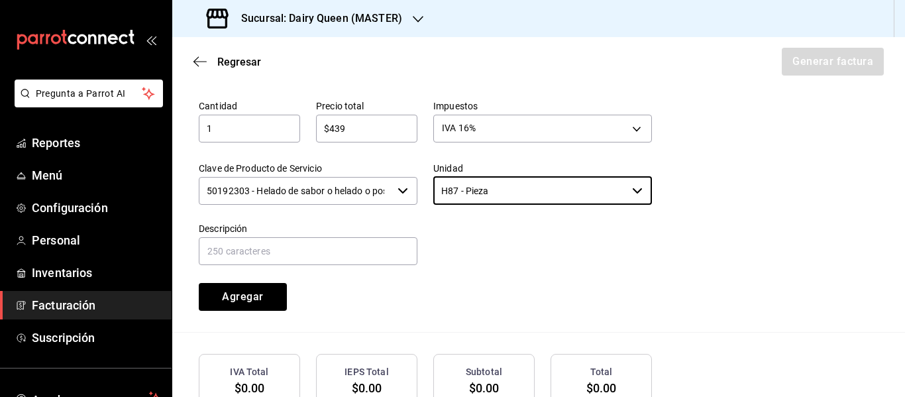
type input "H87 - Pieza"
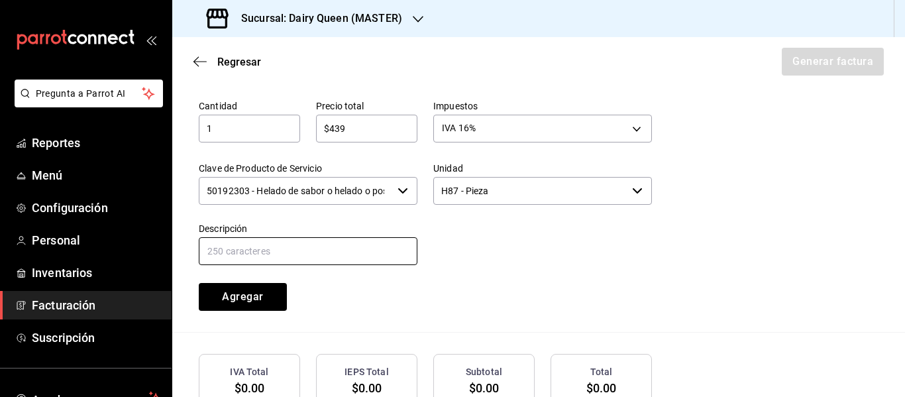
click at [373, 262] on input "text" at bounding box center [308, 251] width 219 height 28
paste input "Pastel De Blizzard® De Choco Xtreme"
type input "Pastel De Blizzard® De Choco Xtreme"
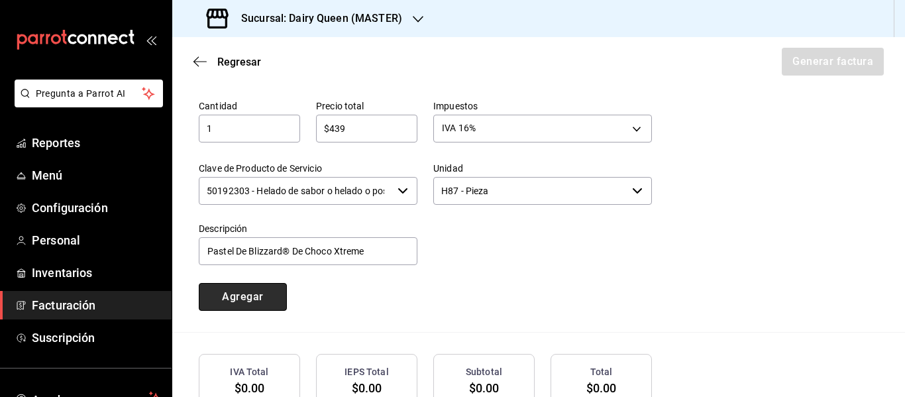
click at [268, 298] on button "Agregar" at bounding box center [243, 297] width 88 height 28
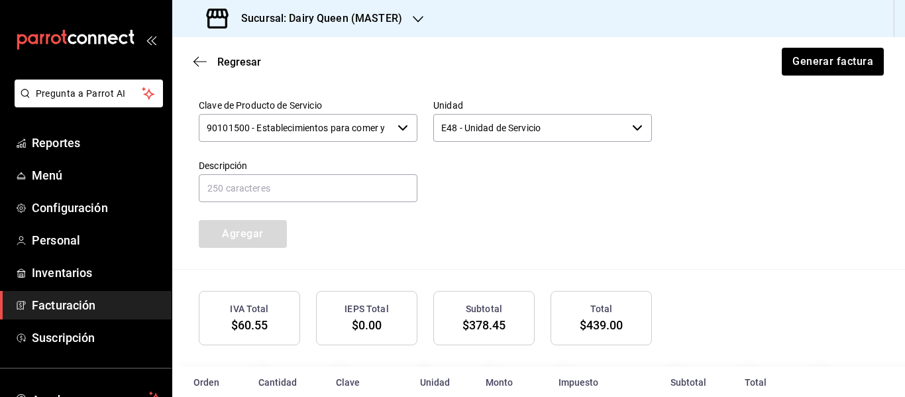
scroll to position [688, 0]
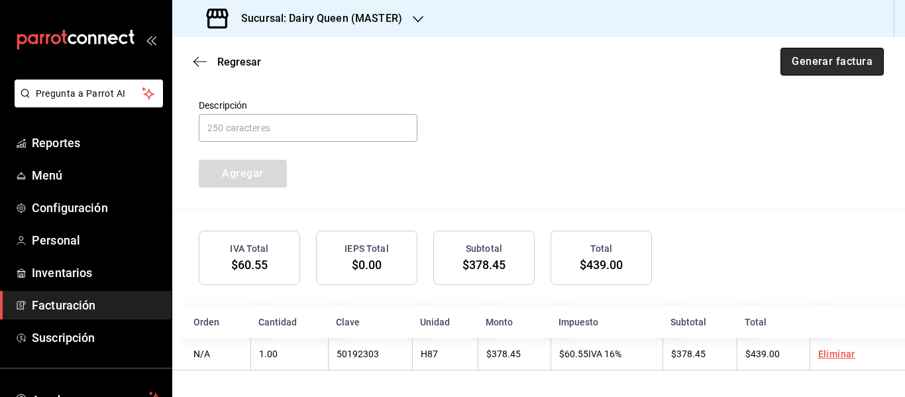
click at [851, 68] on button "Generar factura" at bounding box center [831, 62] width 103 height 28
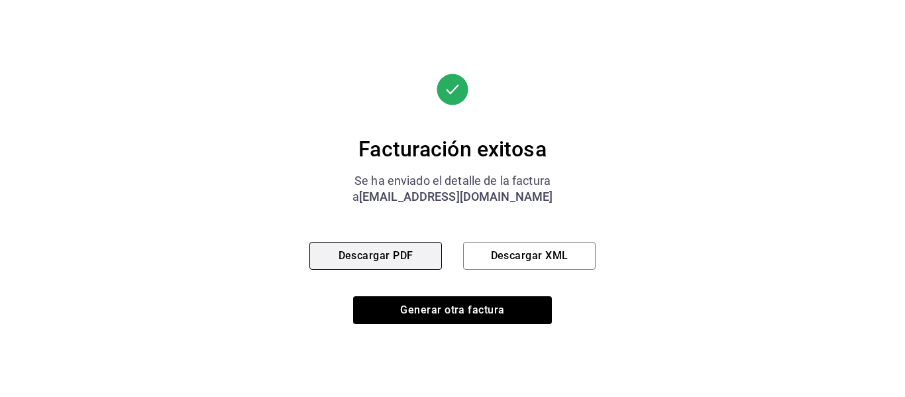
click at [360, 261] on button "Descargar PDF" at bounding box center [375, 256] width 132 height 28
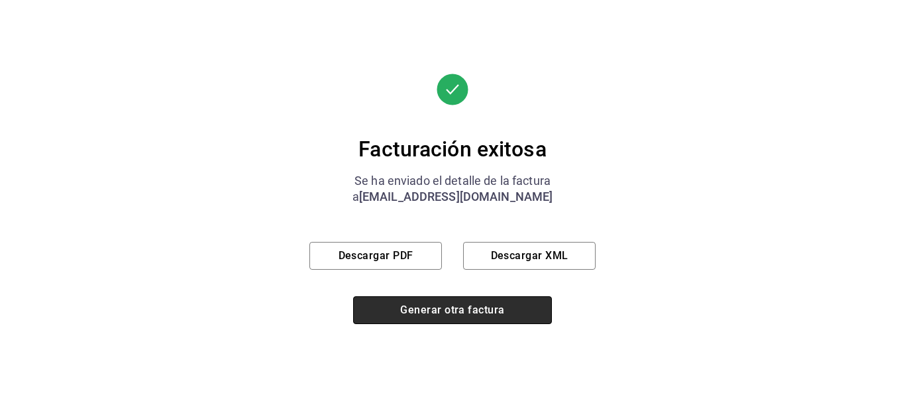
click at [462, 312] on button "Generar otra factura" at bounding box center [452, 310] width 199 height 28
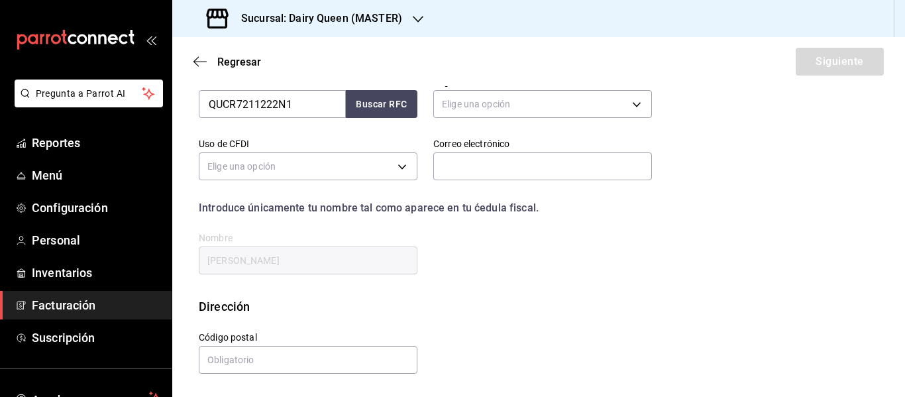
scroll to position [237, 0]
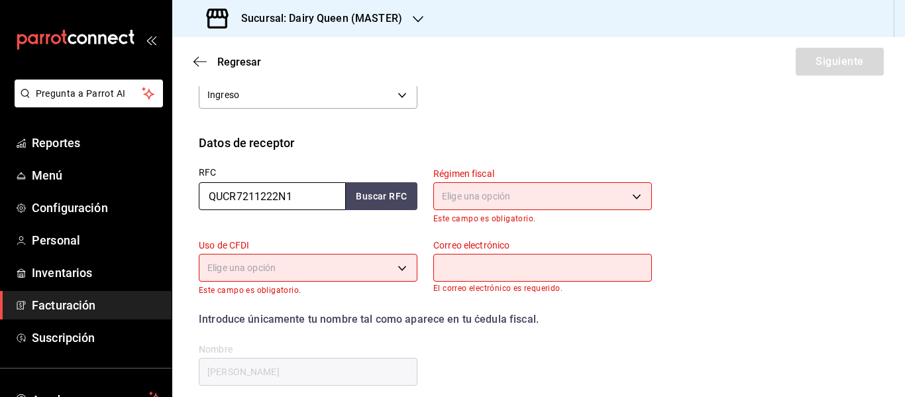
drag, startPoint x: 309, startPoint y: 200, endPoint x: 201, endPoint y: 201, distance: 107.3
click at [201, 201] on input "QUCR7211222N1" at bounding box center [272, 196] width 147 height 28
paste input "UAN691126MK2"
type input "UAN691126MK2"
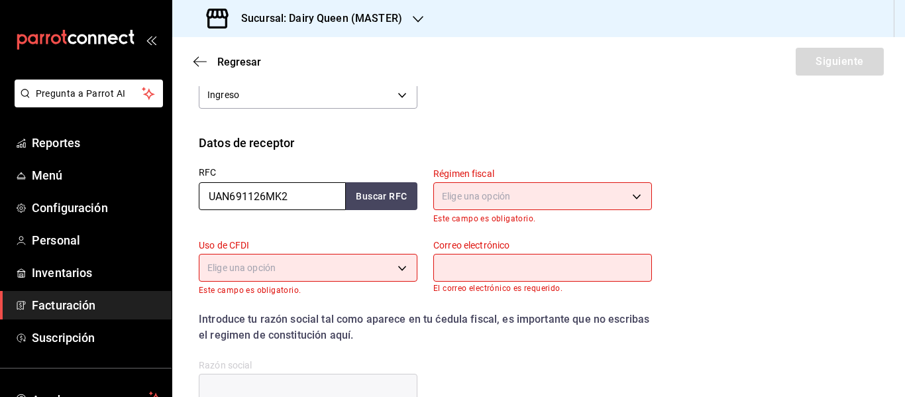
type input "UAN691126MK2"
click at [525, 192] on body "Pregunta a Parrot AI Reportes Menú Configuración Personal Inventarios Facturaci…" at bounding box center [452, 198] width 905 height 397
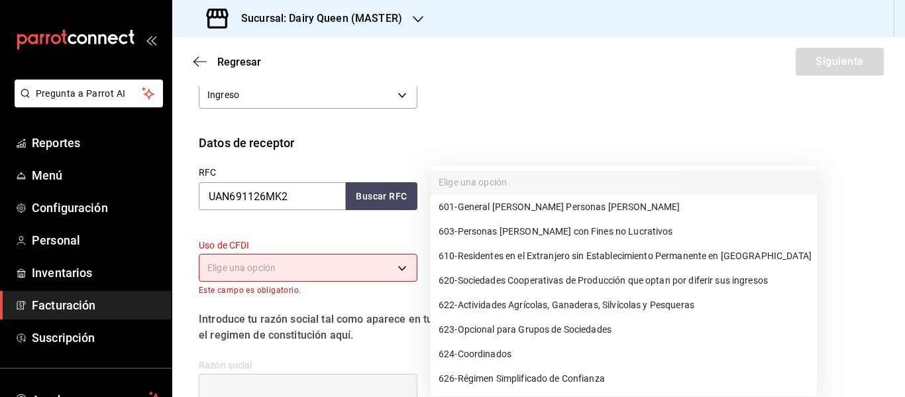
click at [556, 235] on span "603 - Personas [PERSON_NAME] con Fines no Lucrativos" at bounding box center [556, 232] width 234 height 14
type input "603"
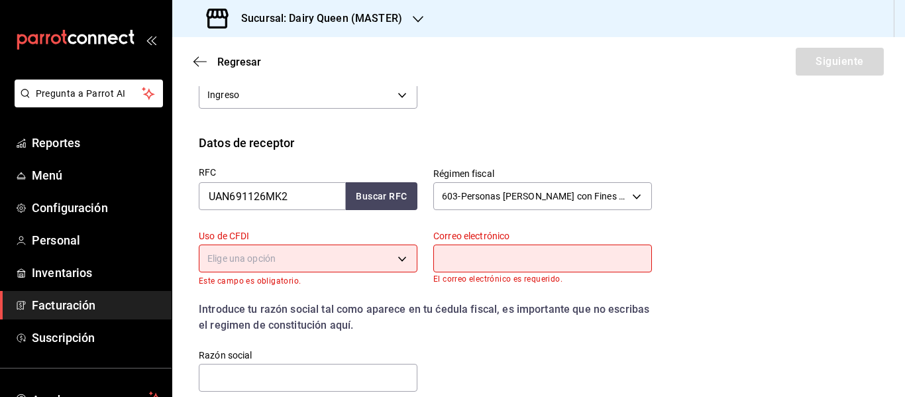
click at [288, 263] on body "Pregunta a Parrot AI Reportes Menú Configuración Personal Inventarios Facturaci…" at bounding box center [452, 198] width 905 height 397
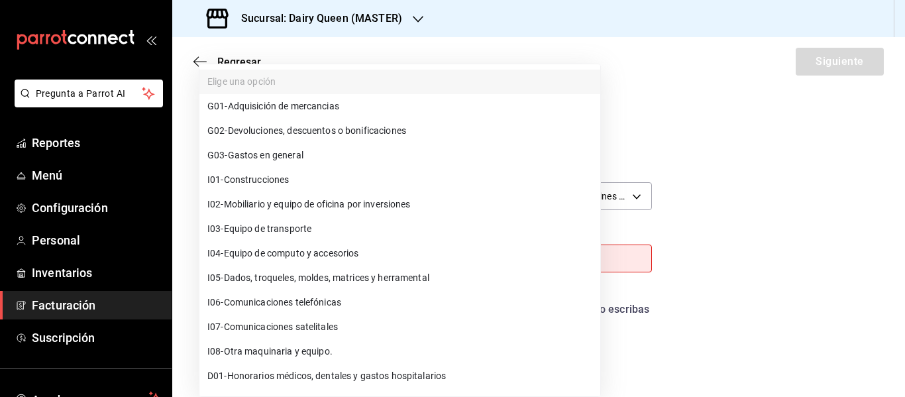
click at [284, 155] on span "G03 - Gastos en general" at bounding box center [255, 155] width 96 height 14
type input "G03"
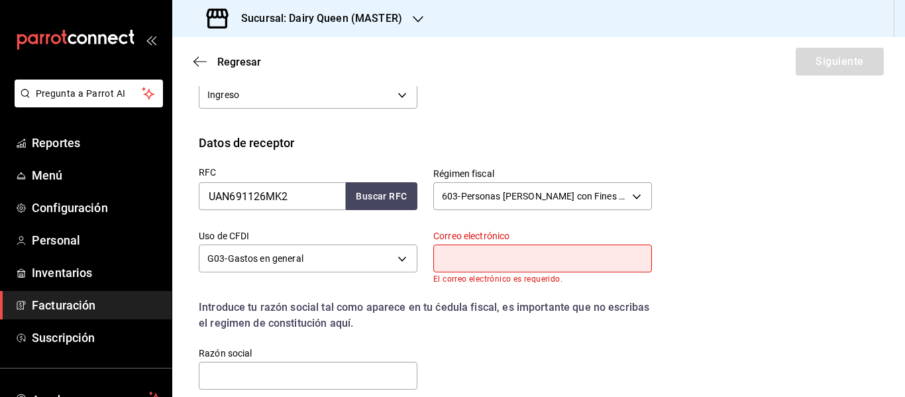
click at [523, 246] on input "text" at bounding box center [542, 258] width 219 height 28
type input "[EMAIL_ADDRESS][DOMAIN_NAME]"
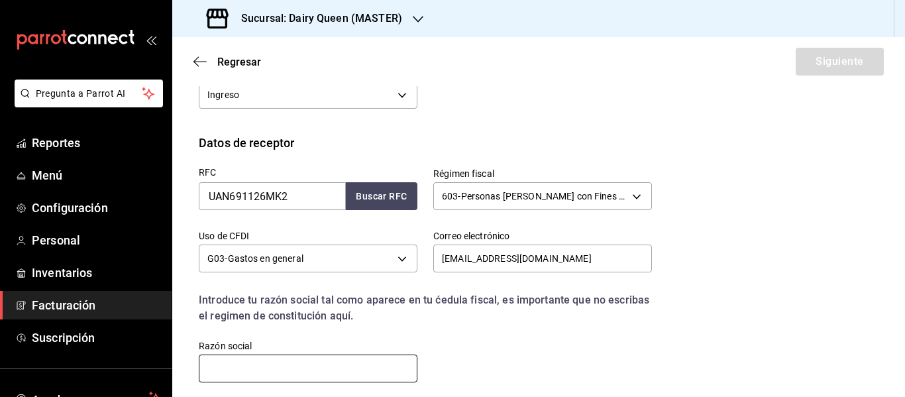
click at [295, 360] on input "text" at bounding box center [308, 368] width 219 height 28
paste input "[GEOGRAPHIC_DATA]"
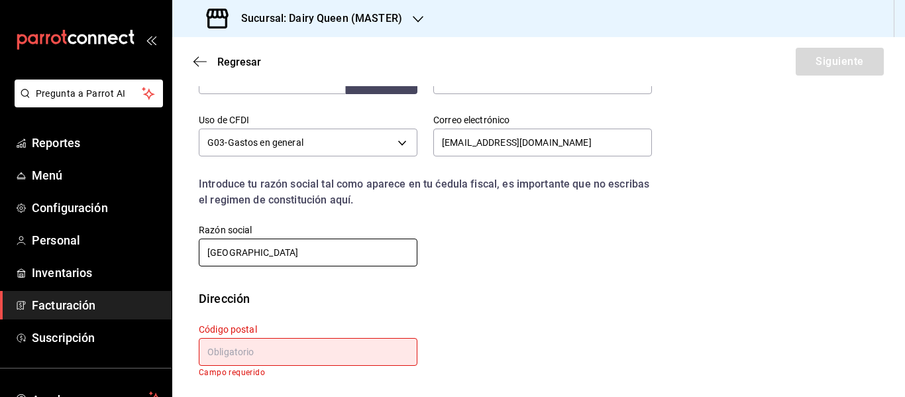
scroll to position [354, 0]
type input "[GEOGRAPHIC_DATA]"
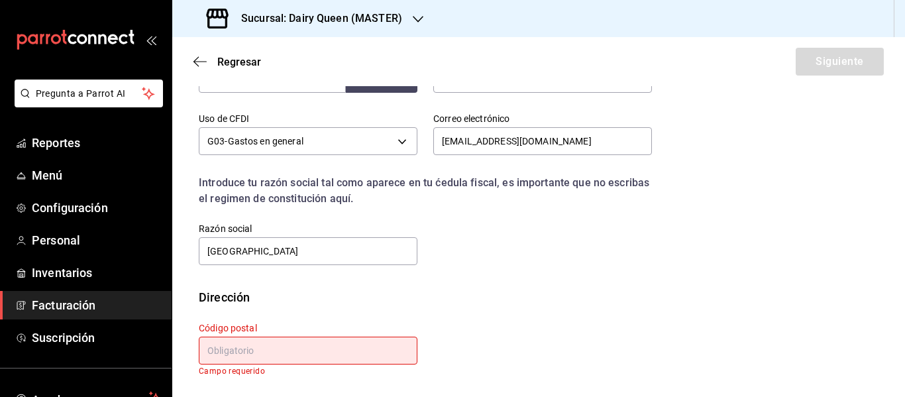
click at [235, 360] on input "text" at bounding box center [308, 351] width 219 height 28
paste input "66455"
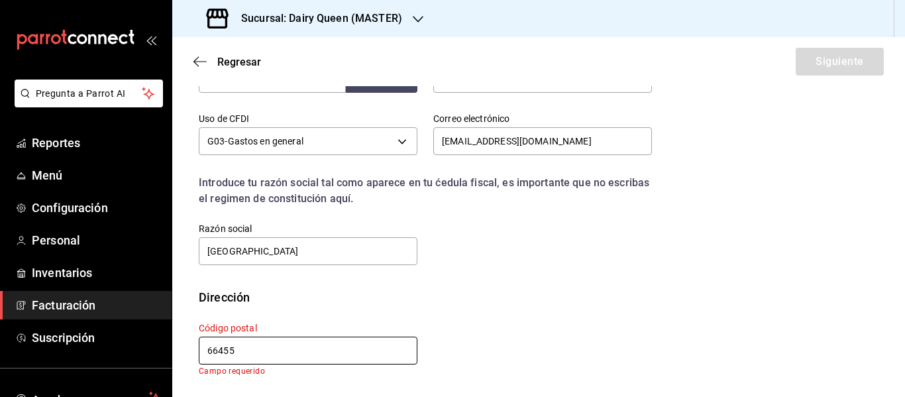
scroll to position [345, 0]
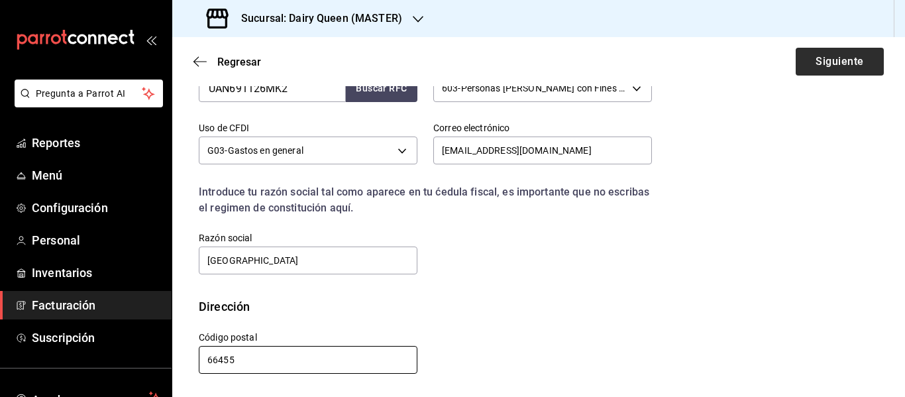
type input "66455"
click at [857, 64] on button "Siguiente" at bounding box center [840, 62] width 88 height 28
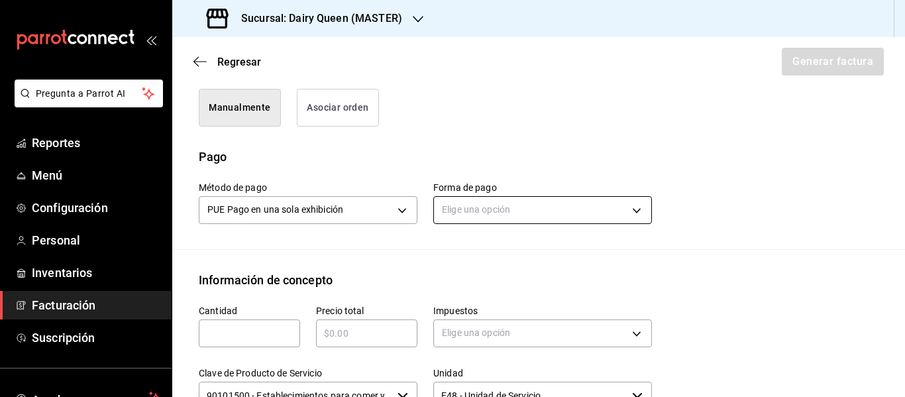
click at [480, 231] on body "Pregunta a Parrot AI Reportes Menú Configuración Personal Inventarios Facturaci…" at bounding box center [452, 198] width 905 height 397
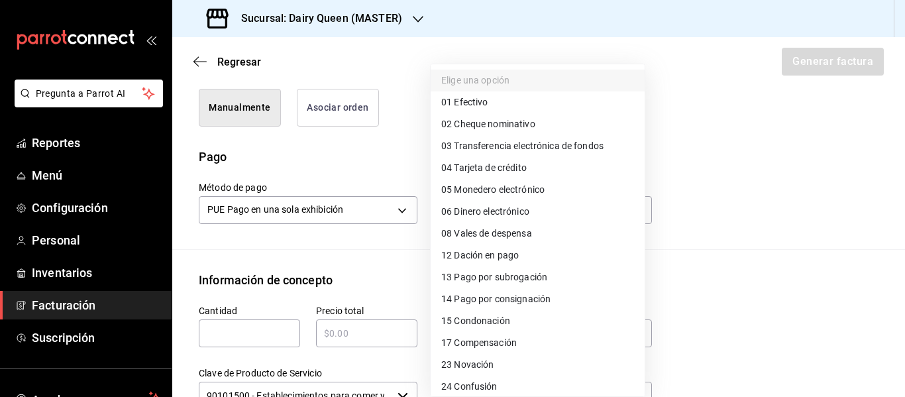
click at [509, 142] on span "03 Transferencia electrónica de fondos" at bounding box center [522, 146] width 162 height 14
type input "03"
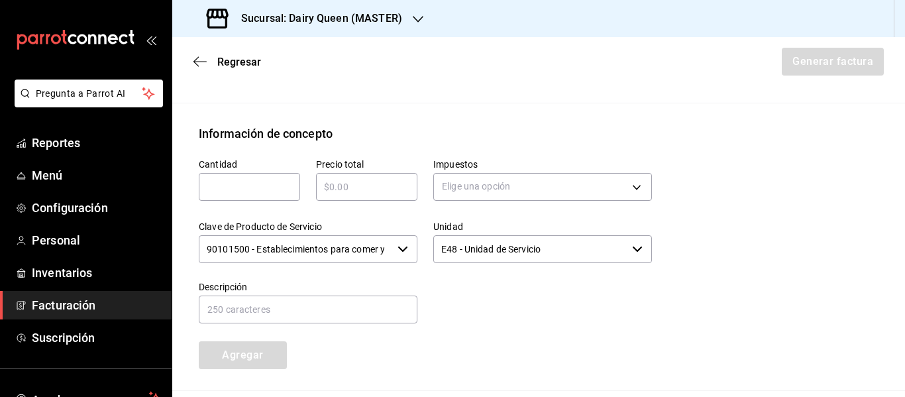
scroll to position [566, 0]
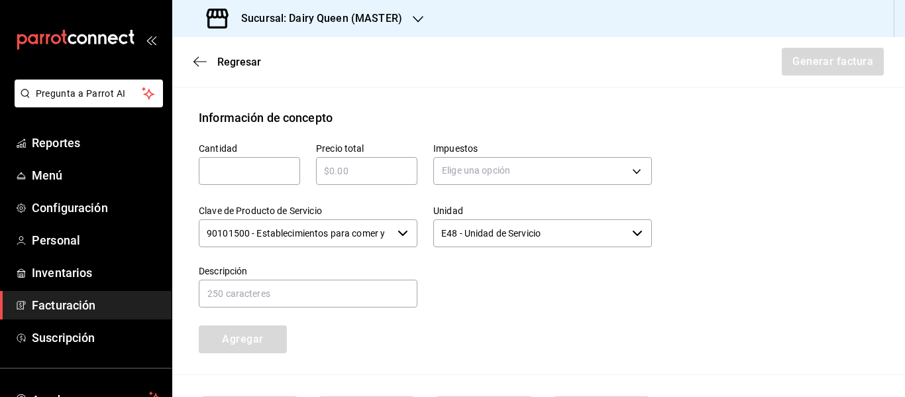
click at [248, 179] on input "text" at bounding box center [249, 171] width 101 height 16
type input "1"
type input "$625"
click at [490, 188] on body "Pregunta a Parrot AI Reportes Menú Configuración Personal Inventarios Facturaci…" at bounding box center [452, 198] width 905 height 397
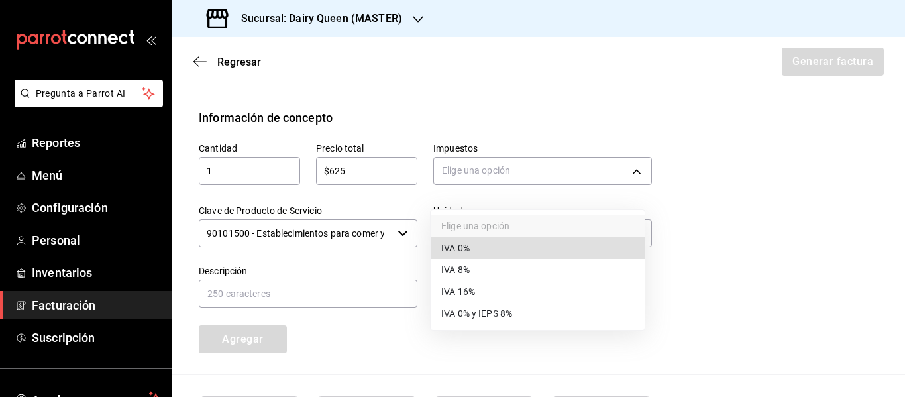
click at [466, 295] on span "IVA 16%" at bounding box center [458, 292] width 34 height 14
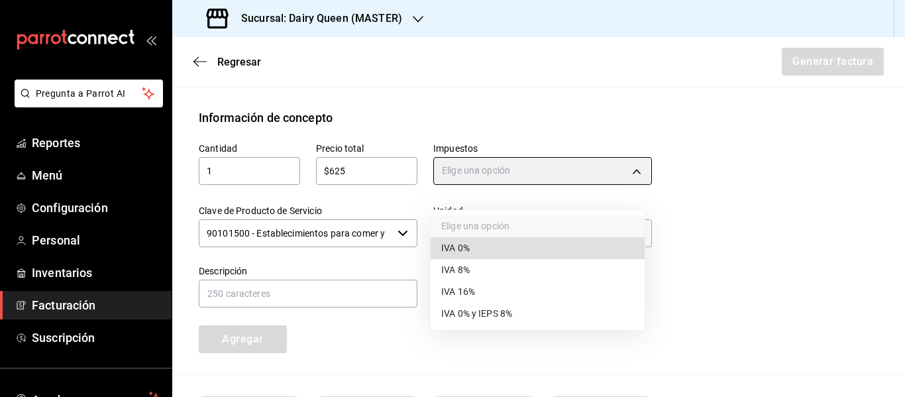
type input "IVA_16"
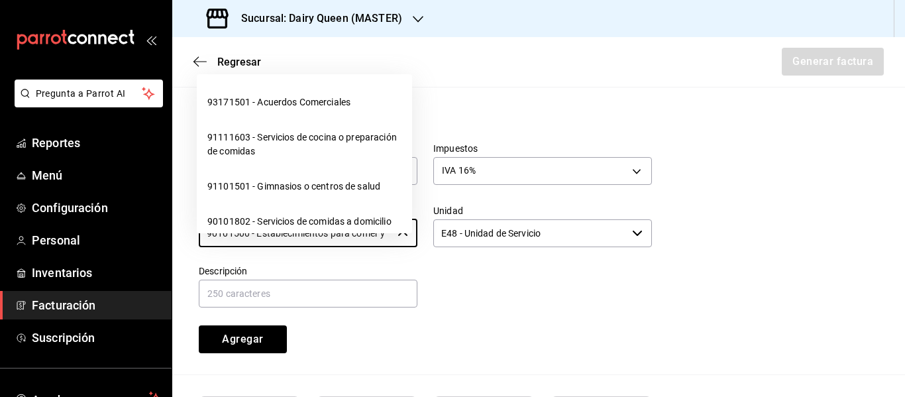
scroll to position [0, 31]
drag, startPoint x: 207, startPoint y: 244, endPoint x: 423, endPoint y: 250, distance: 216.0
click at [423, 250] on div "Cantidad 1 ​ Precio total $625 ​ Impuestos IVA 16% IVA_16 Clave de Producto de …" at bounding box center [417, 240] width 469 height 227
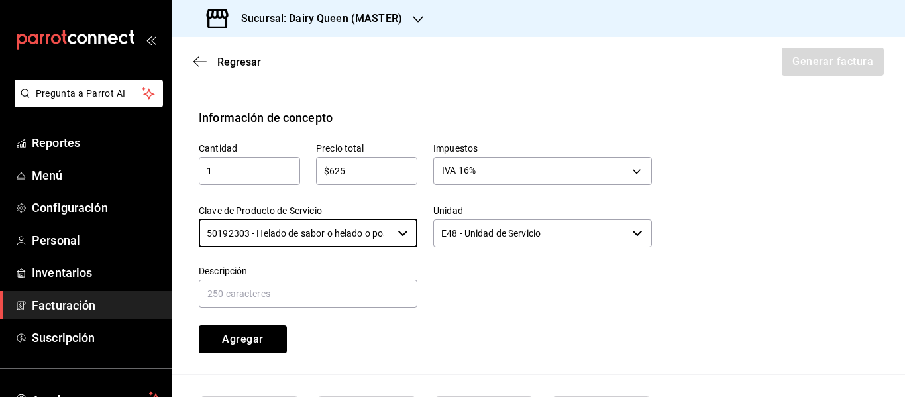
type input "50192303 - Helado de sabor o helado o postre de helado o yogurt congelado"
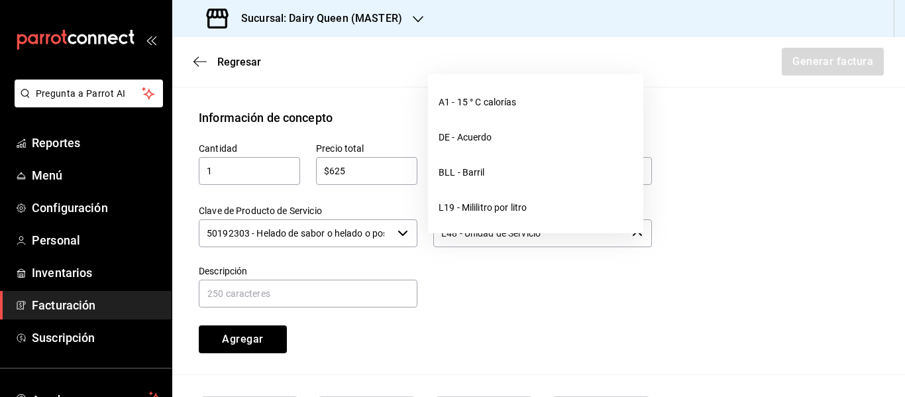
drag, startPoint x: 508, startPoint y: 244, endPoint x: 429, endPoint y: 245, distance: 78.8
click at [433, 245] on input "E48 - Unidad de Servicio" at bounding box center [529, 233] width 193 height 28
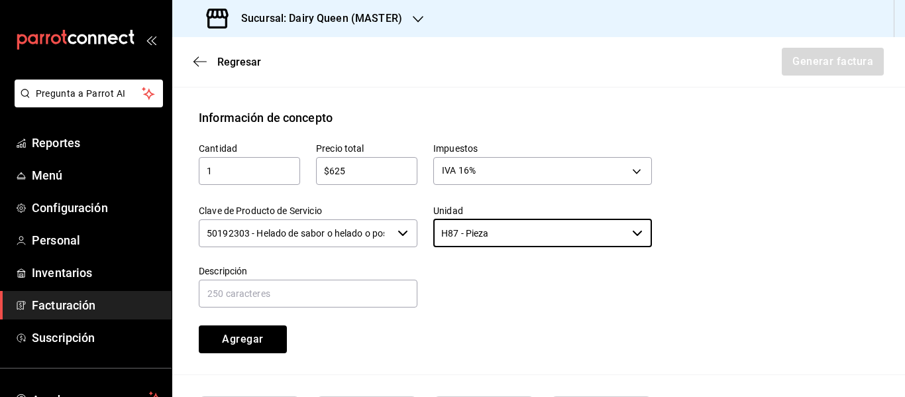
type input "H87 - Pieza"
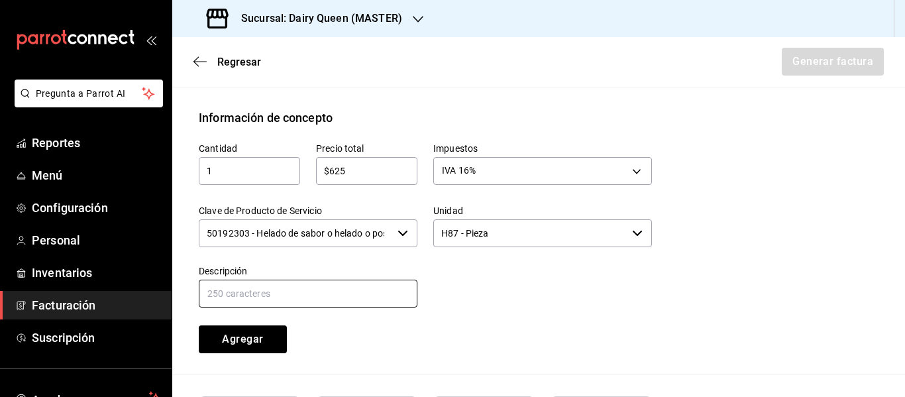
click at [325, 307] on input "text" at bounding box center [308, 294] width 219 height 28
paste input "Pastel Blizzard® Fresa Pay De Queso"
type input "Pastel Blizzard® Fresa Pay De Queso"
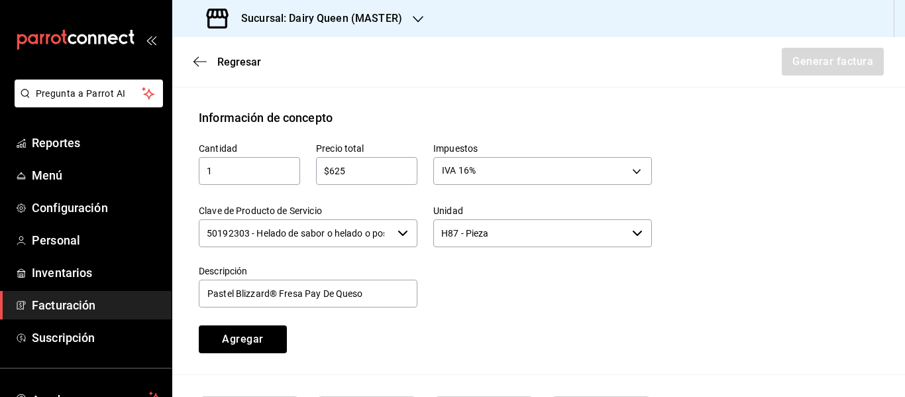
click at [520, 309] on div at bounding box center [534, 279] width 234 height 60
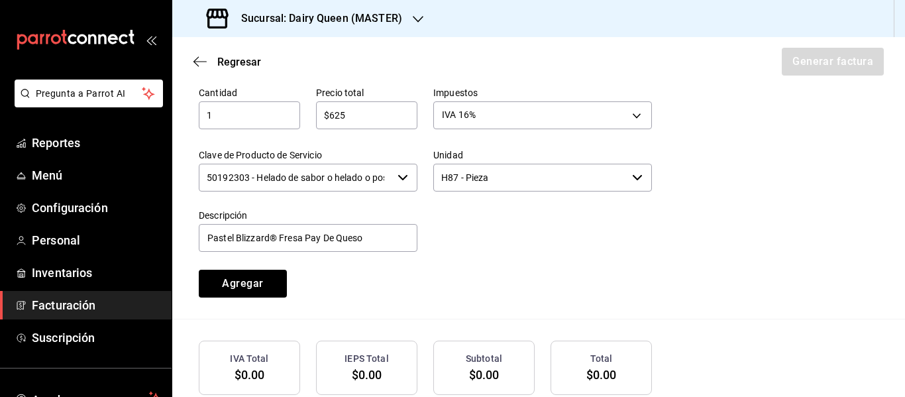
scroll to position [713, 0]
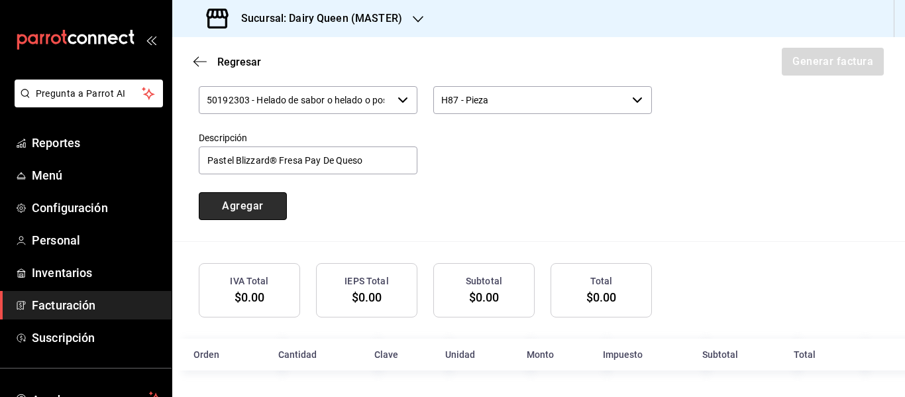
click at [257, 206] on button "Agregar" at bounding box center [243, 206] width 88 height 28
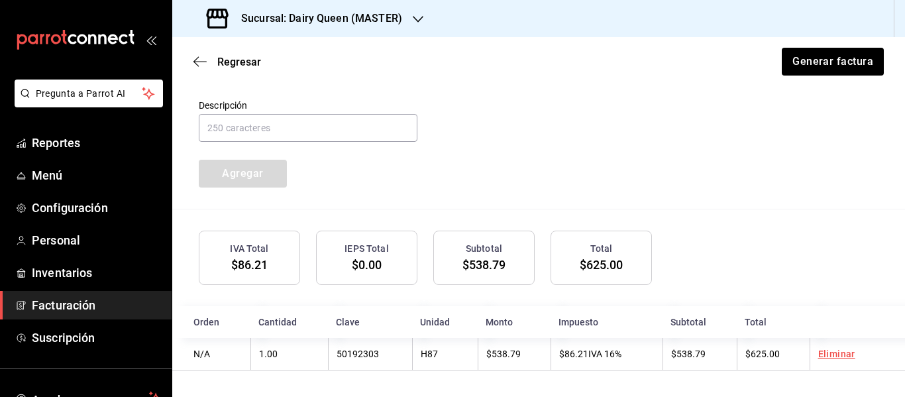
scroll to position [747, 0]
click at [808, 71] on button "Generar factura" at bounding box center [831, 62] width 103 height 28
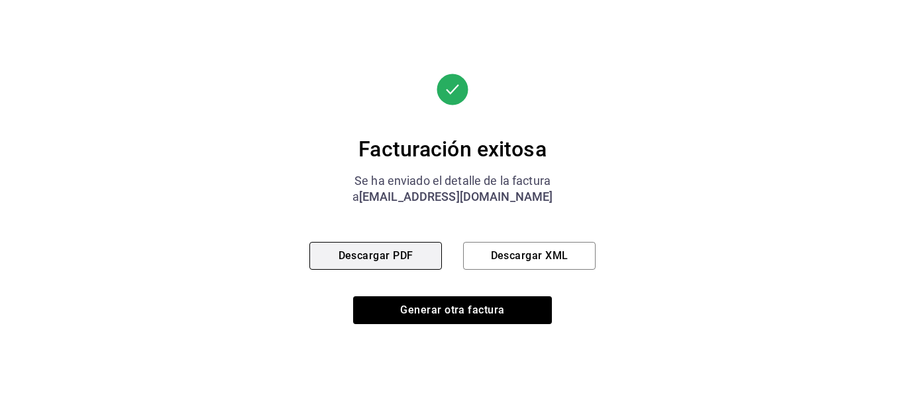
click at [417, 248] on button "Descargar PDF" at bounding box center [375, 256] width 132 height 28
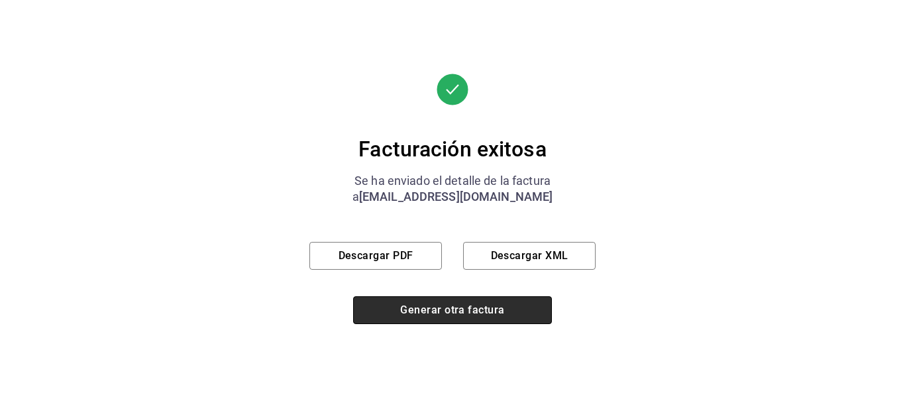
click at [423, 311] on button "Generar otra factura" at bounding box center [452, 310] width 199 height 28
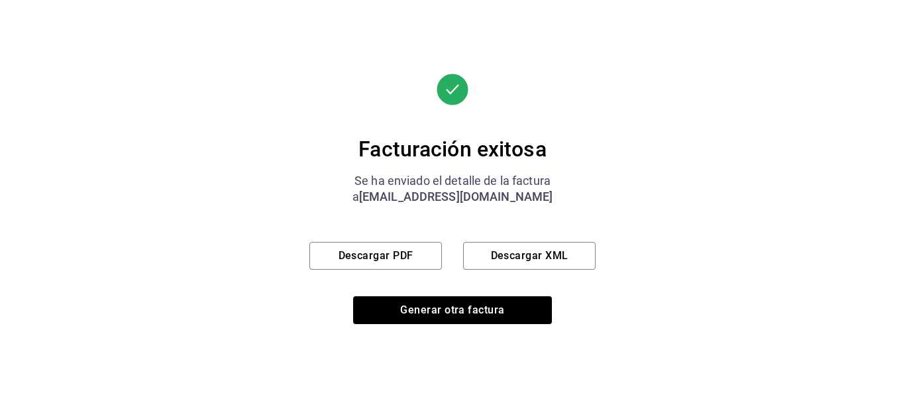
scroll to position [237, 0]
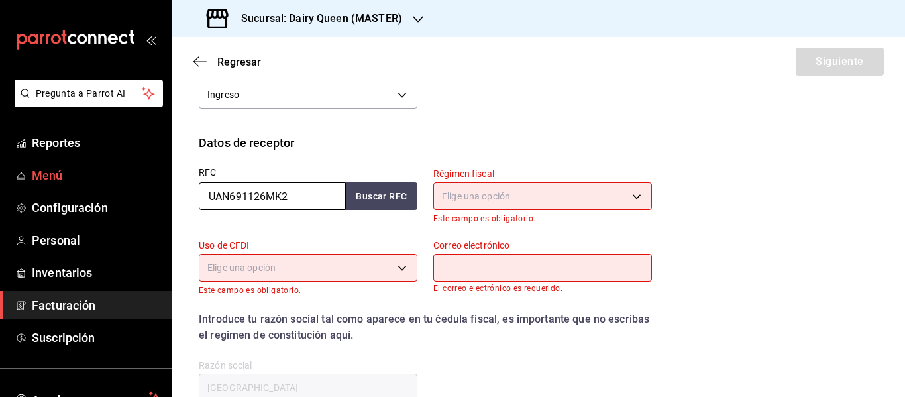
drag, startPoint x: 297, startPoint y: 199, endPoint x: 156, endPoint y: 189, distance: 140.8
click at [156, 189] on div "Pregunta a Parrot AI Reportes Menú Configuración Personal Inventarios Facturaci…" at bounding box center [452, 198] width 905 height 397
paste input "BABL6312307MA"
type input "BABL6312307MA"
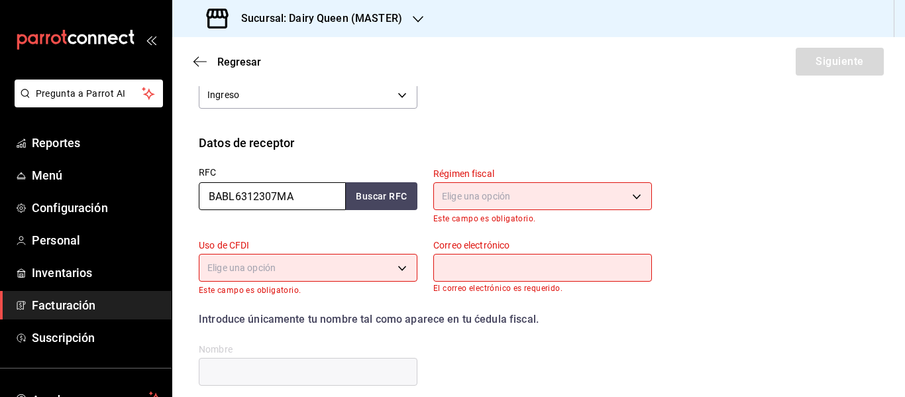
type input "BABL6312307MA"
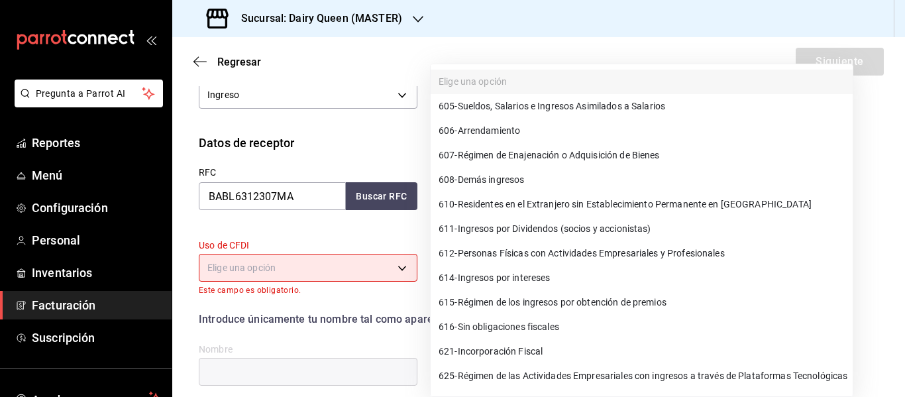
click at [457, 183] on body "Pregunta a Parrot AI Reportes Menú Configuración Personal Inventarios Facturaci…" at bounding box center [452, 198] width 905 height 397
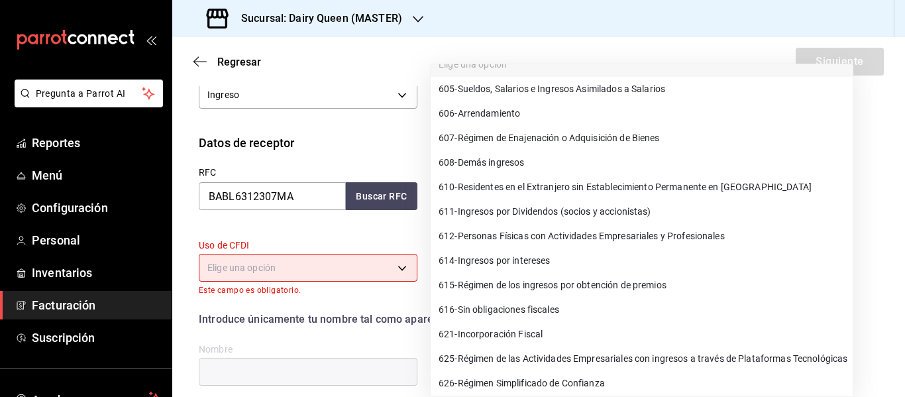
scroll to position [22, 0]
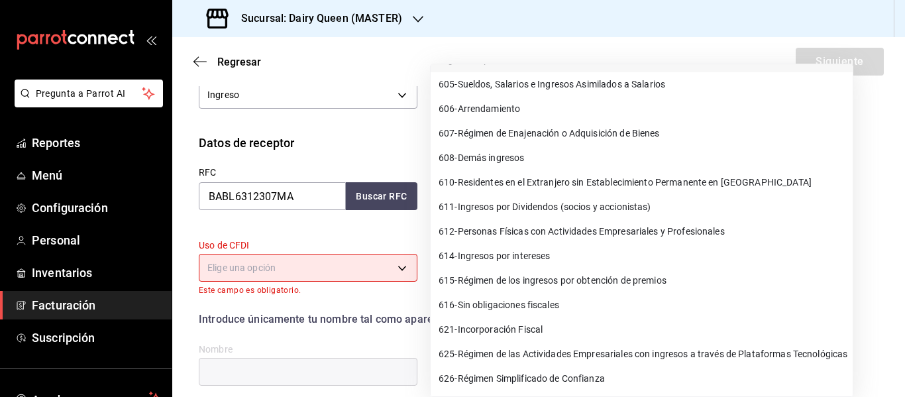
click at [497, 381] on span "626 - Régimen Simplificado de Confianza" at bounding box center [522, 379] width 166 height 14
type input "626"
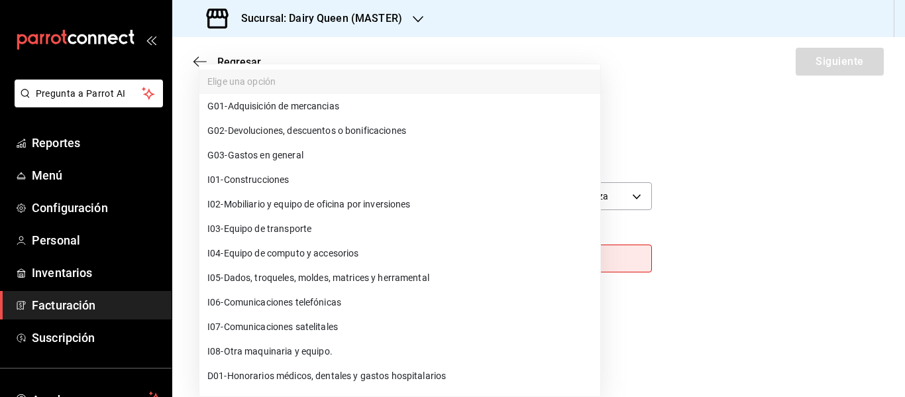
click at [322, 260] on body "Pregunta a Parrot AI Reportes Menú Configuración Personal Inventarios Facturaci…" at bounding box center [452, 198] width 905 height 397
click at [282, 158] on span "G03 - Gastos en general" at bounding box center [255, 155] width 96 height 14
type input "G03"
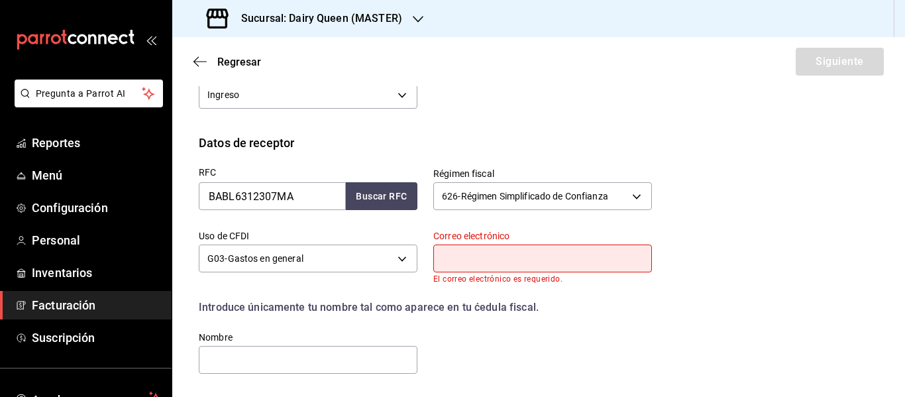
click at [533, 262] on input "text" at bounding box center [542, 258] width 219 height 28
type input "[EMAIL_ADDRESS][DOMAIN_NAME]"
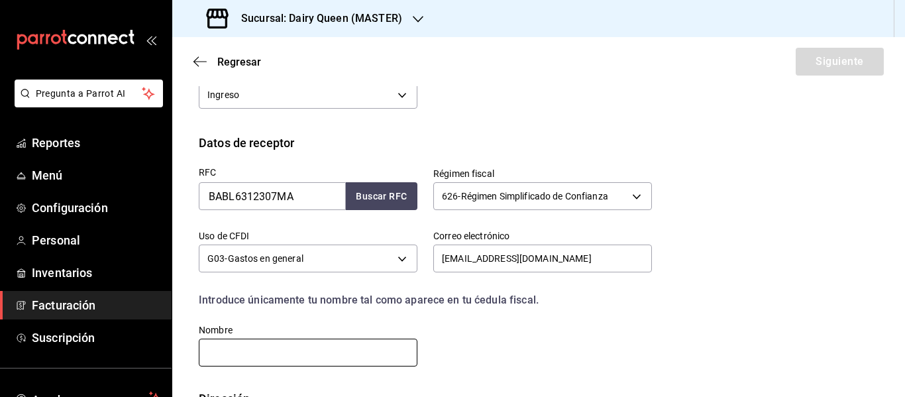
click at [286, 350] on input "text" at bounding box center [308, 353] width 219 height 28
paste input "[PERSON_NAME]"
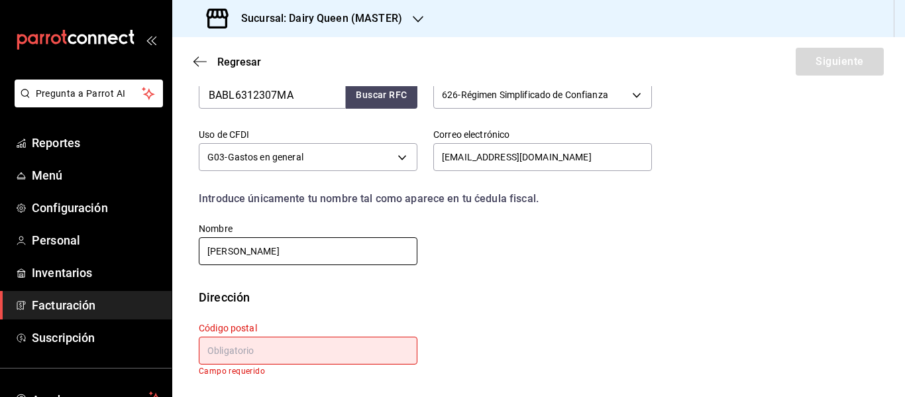
type input "[PERSON_NAME]"
click at [342, 345] on input "text" at bounding box center [308, 351] width 219 height 28
paste input "64989"
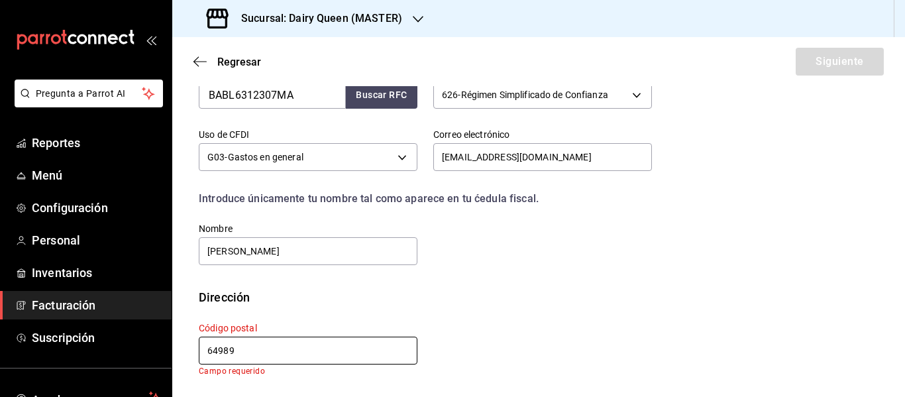
scroll to position [329, 0]
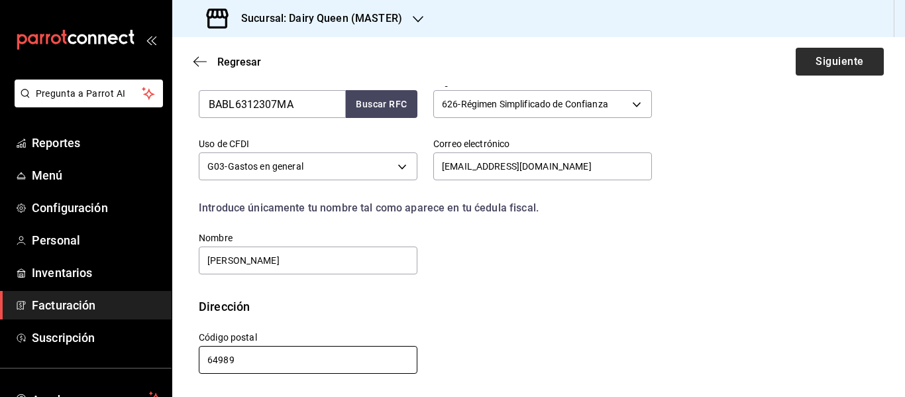
type input "64989"
click at [857, 52] on button "Siguiente" at bounding box center [840, 62] width 88 height 28
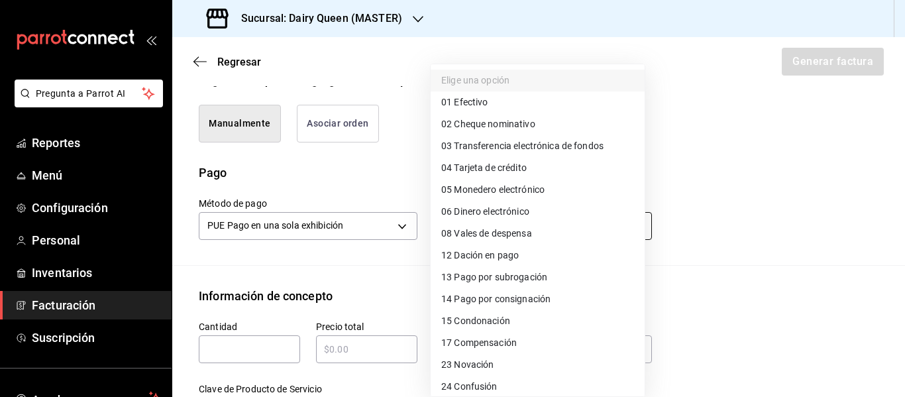
click at [495, 244] on body "Pregunta a Parrot AI Reportes Menú Configuración Personal Inventarios Facturaci…" at bounding box center [452, 198] width 905 height 397
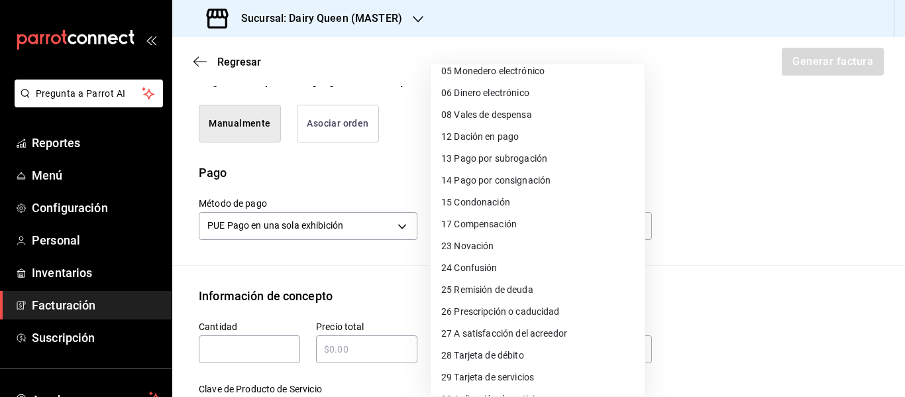
scroll to position [182, 0]
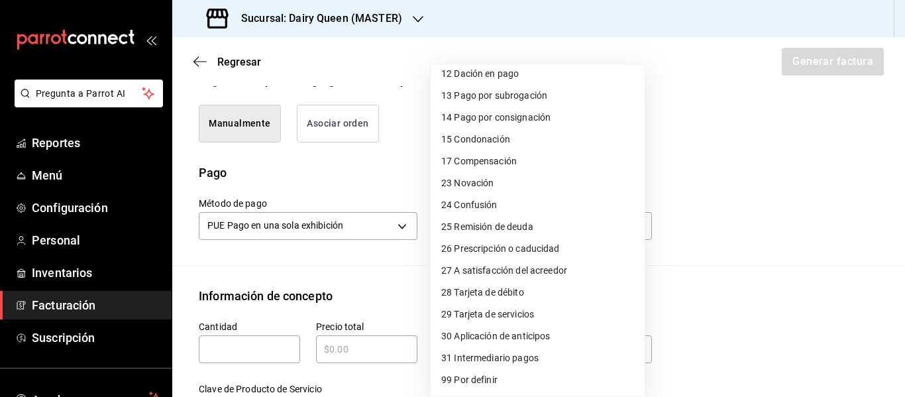
click at [502, 286] on span "28 Tarjeta de débito" at bounding box center [482, 293] width 83 height 14
type input "28"
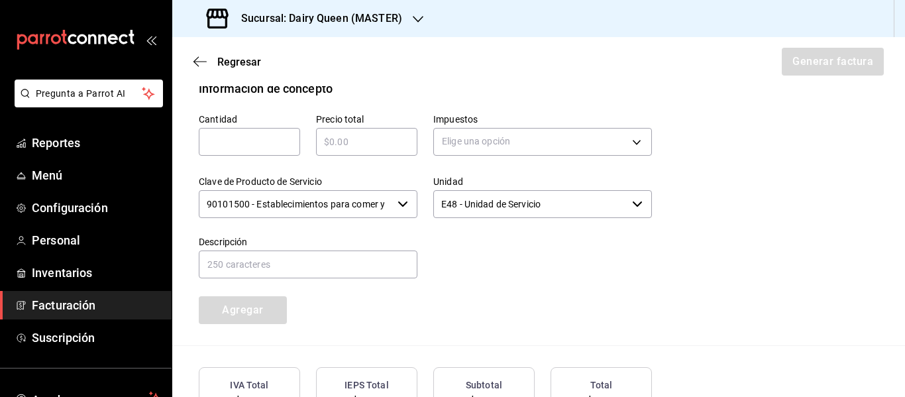
scroll to position [550, 0]
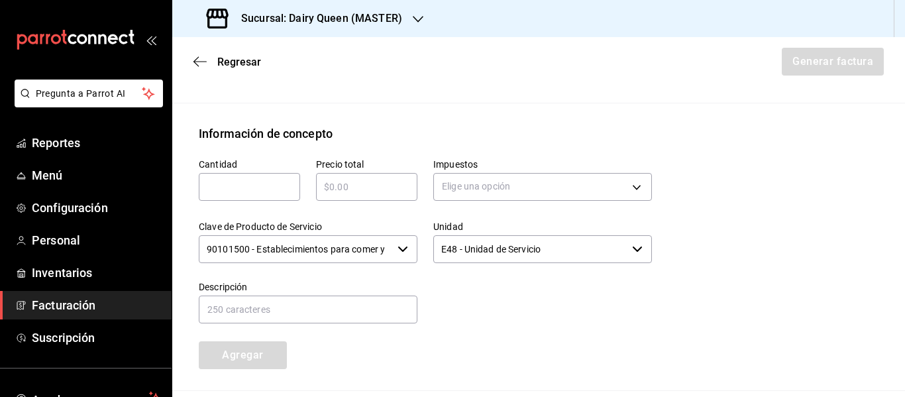
click at [277, 195] on input "text" at bounding box center [249, 187] width 101 height 16
type input "1"
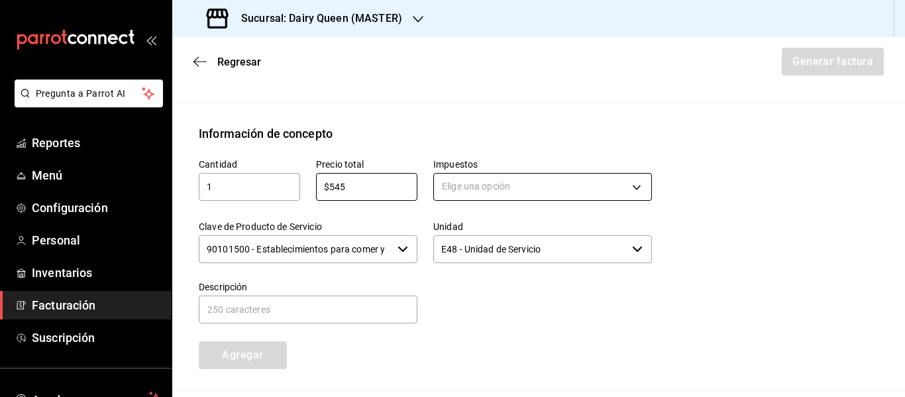
type input "$545"
click at [471, 205] on body "Pregunta a Parrot AI Reportes Menú Configuración Personal Inventarios Facturaci…" at bounding box center [452, 198] width 905 height 397
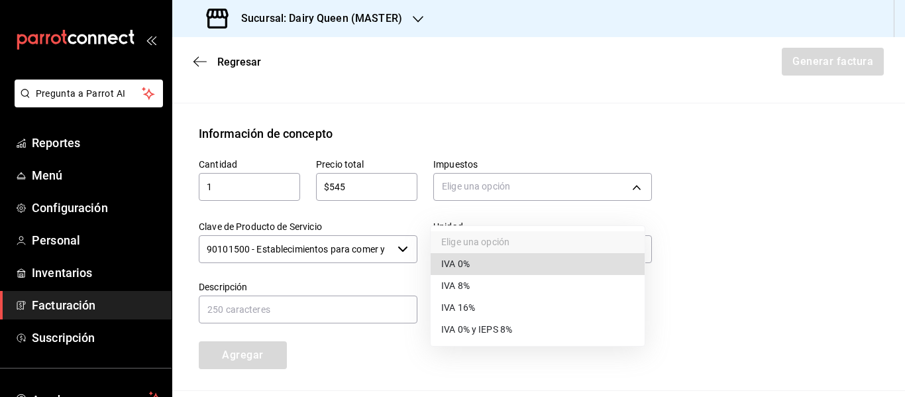
click at [485, 301] on li "IVA 16%" at bounding box center [538, 308] width 214 height 22
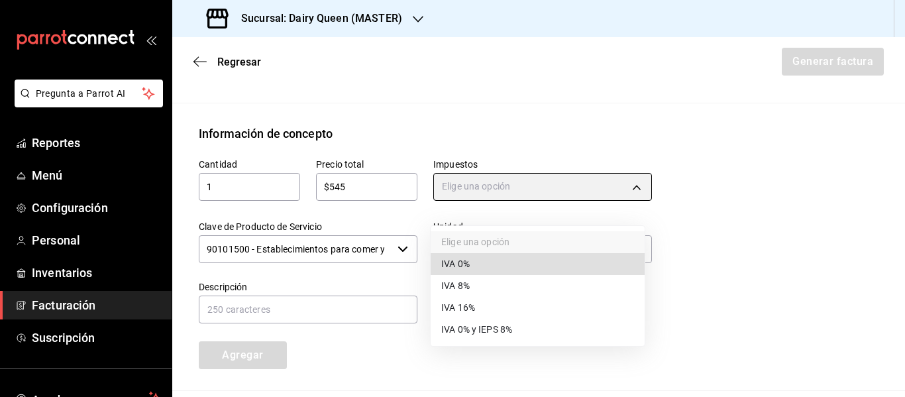
type input "IVA_16"
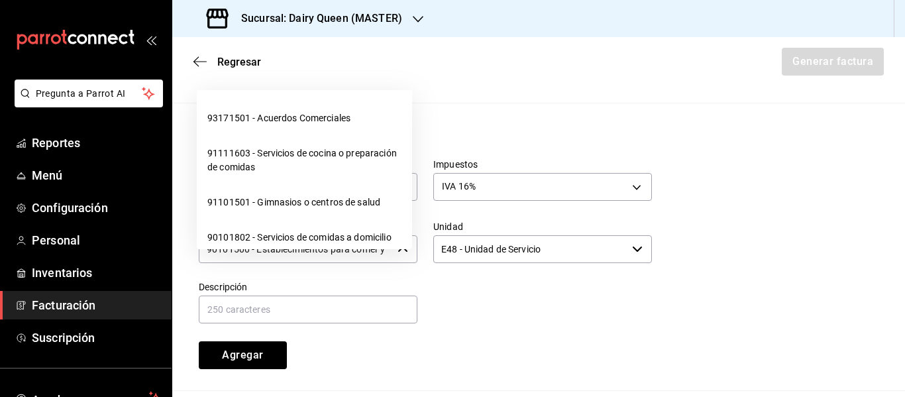
scroll to position [0, 31]
drag, startPoint x: 208, startPoint y: 265, endPoint x: 417, endPoint y: 260, distance: 208.7
click at [417, 260] on div "Cantidad 1 ​ Precio total $545 ​ Impuestos IVA 16% IVA_16 Clave de Producto de …" at bounding box center [417, 255] width 469 height 227
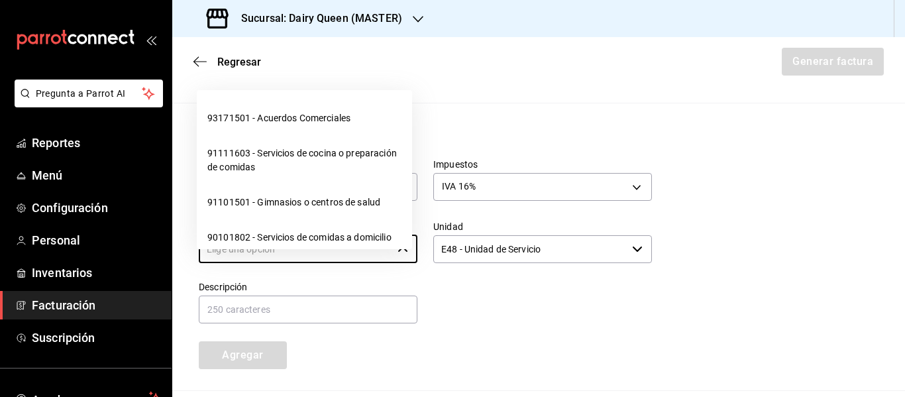
scroll to position [0, 0]
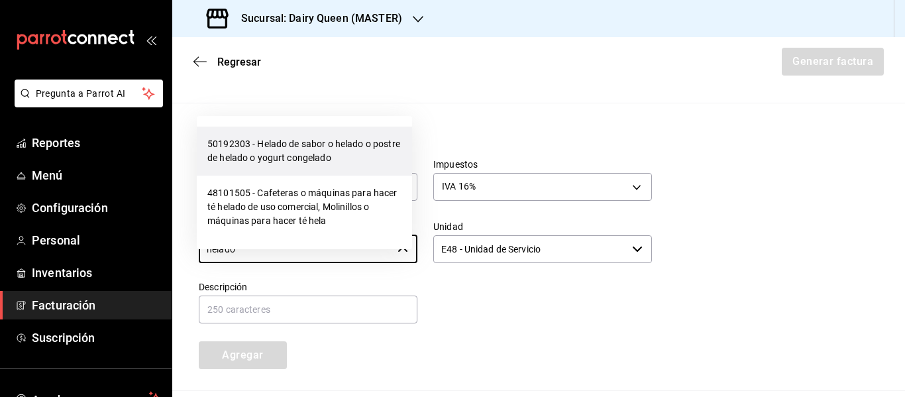
click at [231, 148] on li "50192303 - Helado de sabor o helado o postre de helado o yogurt congelado" at bounding box center [304, 151] width 215 height 49
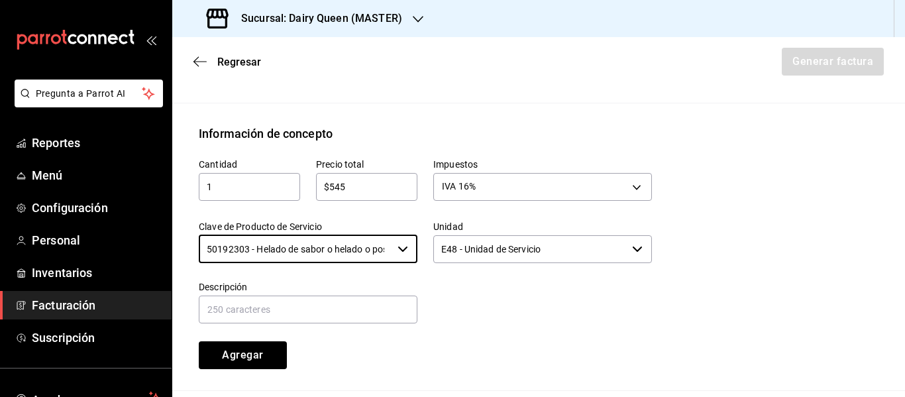
type input "50192303 - Helado de sabor o helado o postre de helado o yogurt congelado"
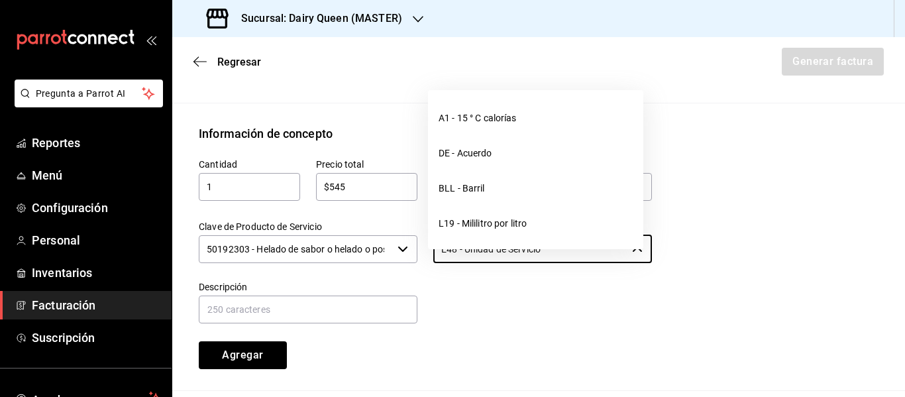
drag, startPoint x: 460, startPoint y: 264, endPoint x: 427, endPoint y: 264, distance: 32.5
click at [427, 264] on div "Unidad E48 - Unidad de Servicio ​" at bounding box center [534, 235] width 234 height 60
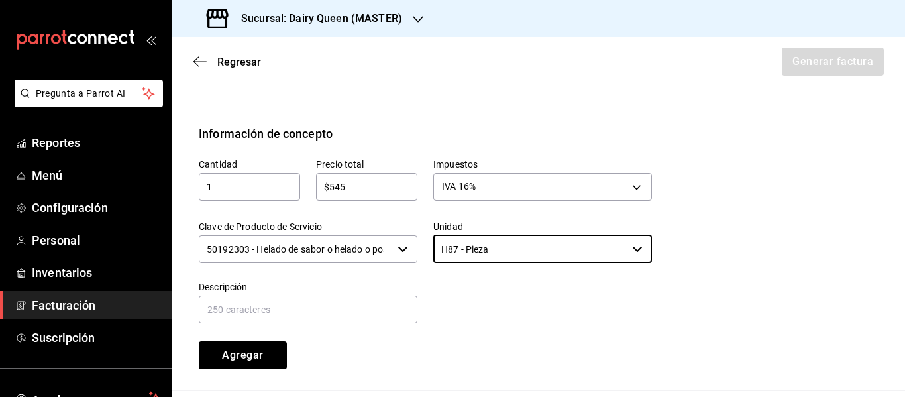
scroll to position [660, 0]
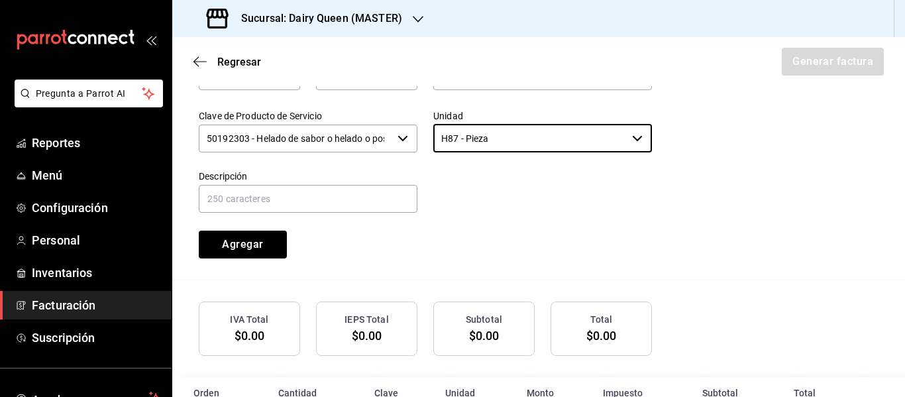
type input "H87 - Pieza"
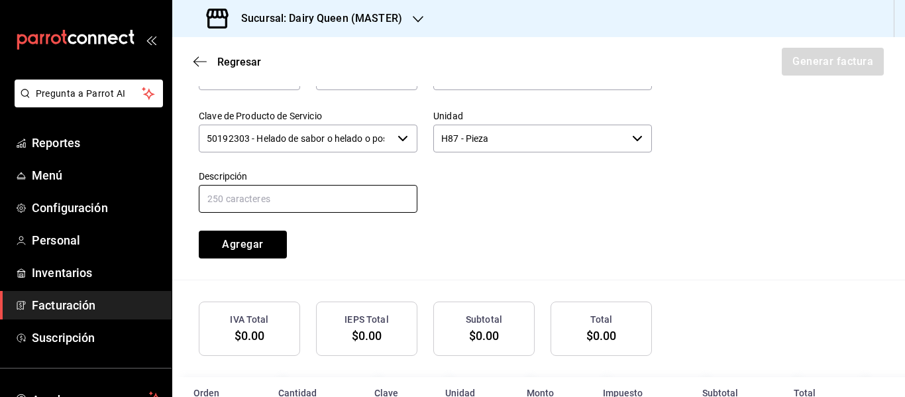
click at [265, 213] on input "text" at bounding box center [308, 199] width 219 height 28
paste input "Pastel De Blizzard® De Oreo®"
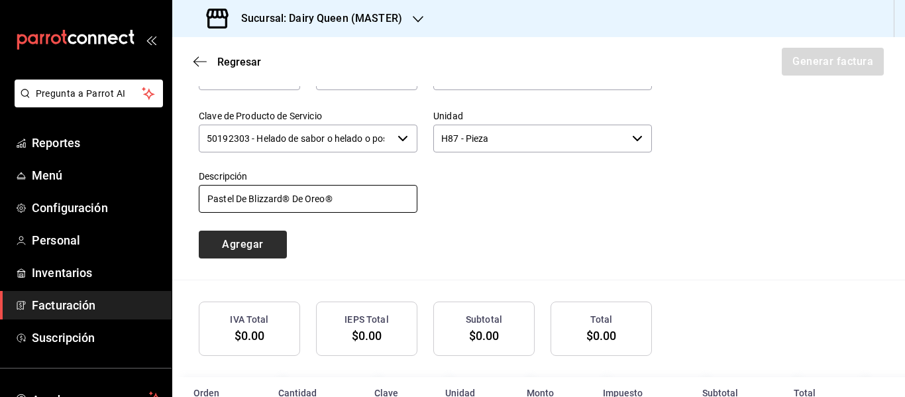
type input "Pastel De Blizzard® De Oreo®"
click at [254, 255] on button "Agregar" at bounding box center [243, 245] width 88 height 28
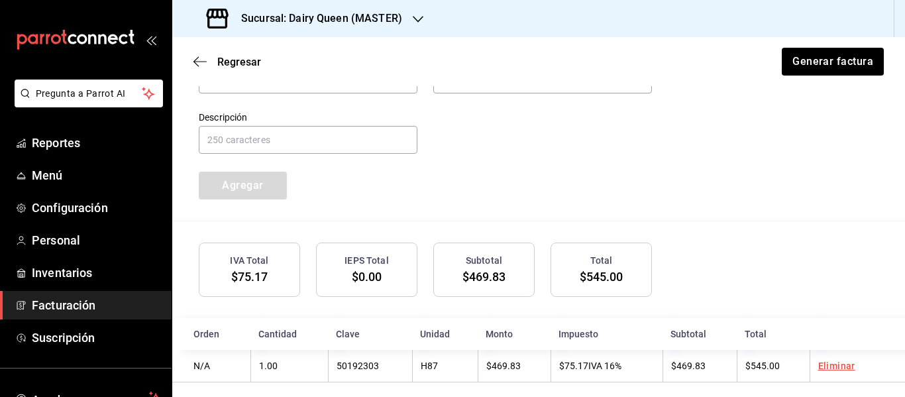
scroll to position [747, 0]
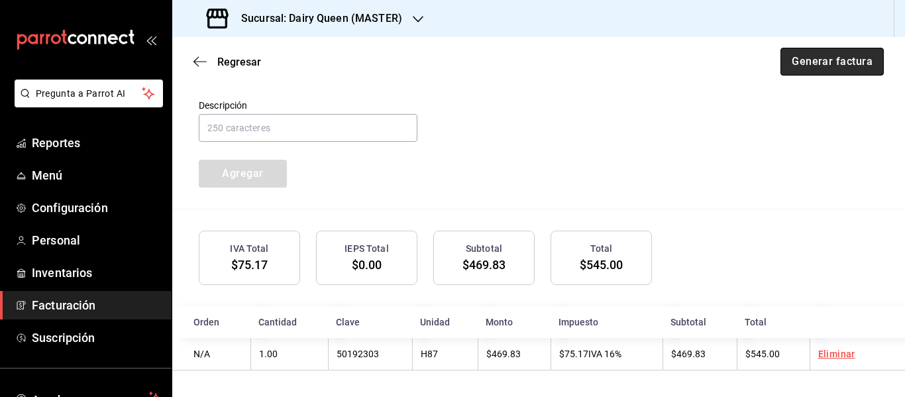
click at [817, 69] on button "Generar factura" at bounding box center [831, 62] width 103 height 28
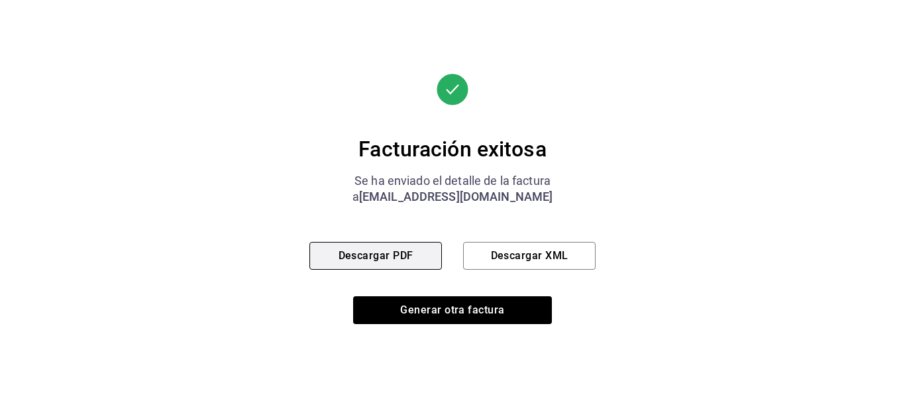
click at [370, 249] on button "Descargar PDF" at bounding box center [375, 256] width 132 height 28
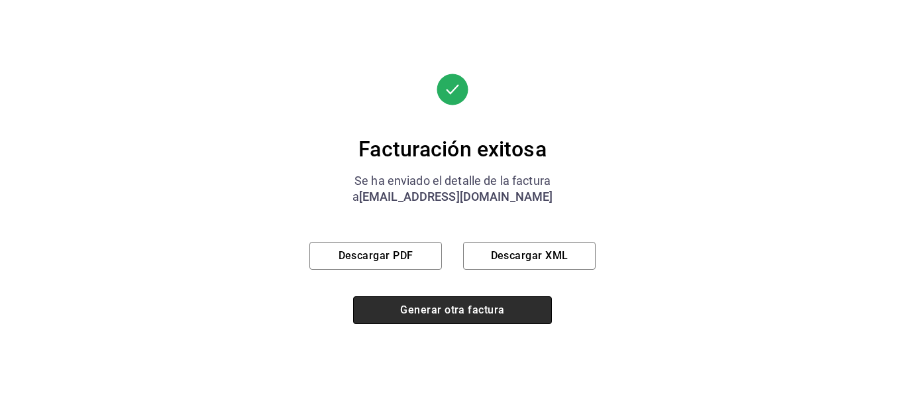
click at [469, 299] on button "Generar otra factura" at bounding box center [452, 310] width 199 height 28
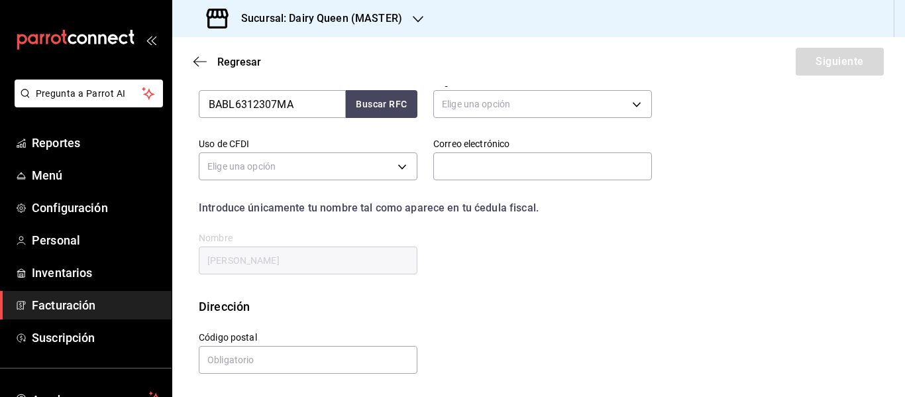
scroll to position [237, 0]
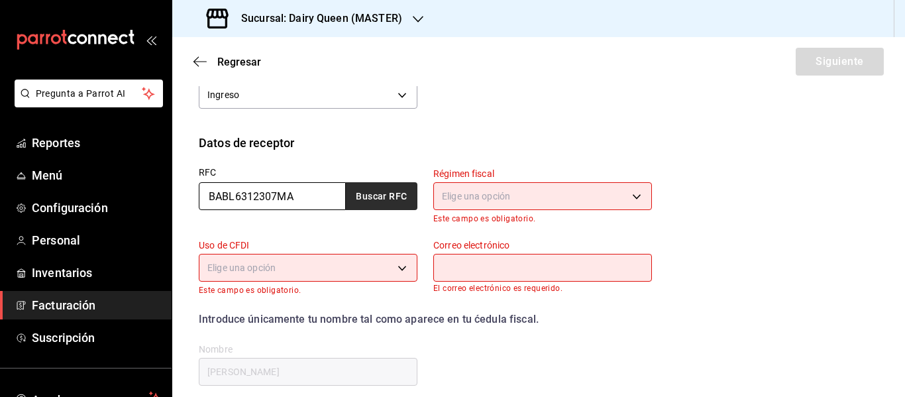
drag, startPoint x: 206, startPoint y: 194, endPoint x: 356, endPoint y: 196, distance: 149.7
click at [356, 196] on div "BABL6312307MA Buscar RFC" at bounding box center [308, 196] width 219 height 28
paste input "CAD850514L17"
type input "CAD850514L17"
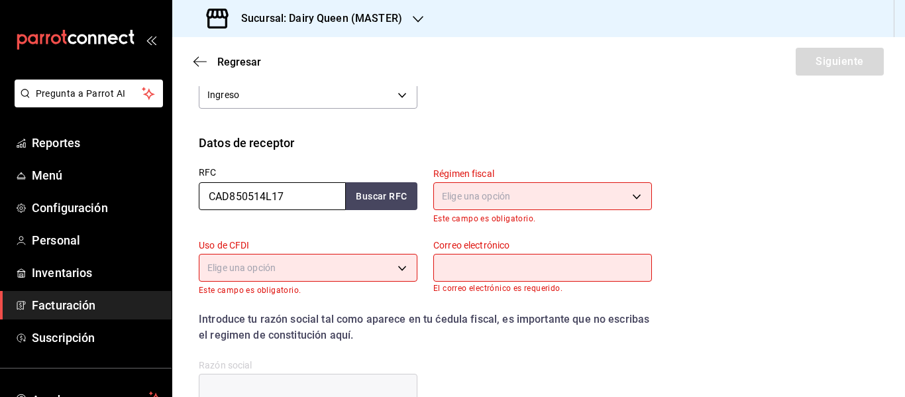
type input "CAD850514L17"
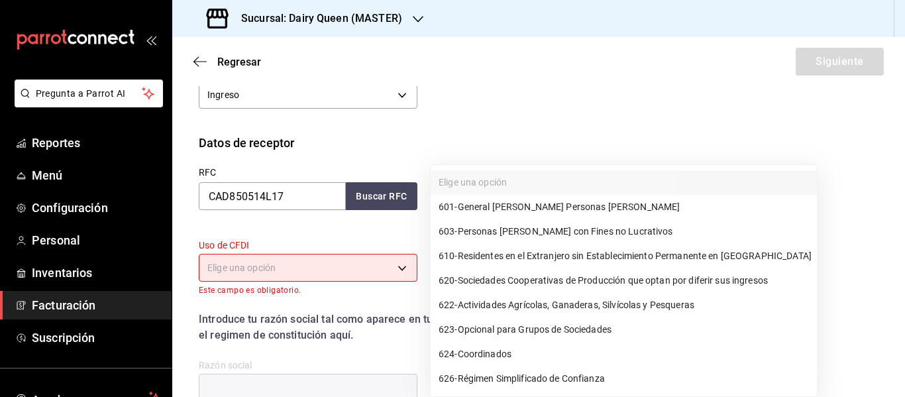
click at [537, 191] on body "Pregunta a Parrot AI Reportes Menú Configuración Personal Inventarios Facturaci…" at bounding box center [452, 198] width 905 height 397
click at [521, 211] on span "601 - General [PERSON_NAME] Personas [PERSON_NAME]" at bounding box center [559, 207] width 241 height 14
type input "601"
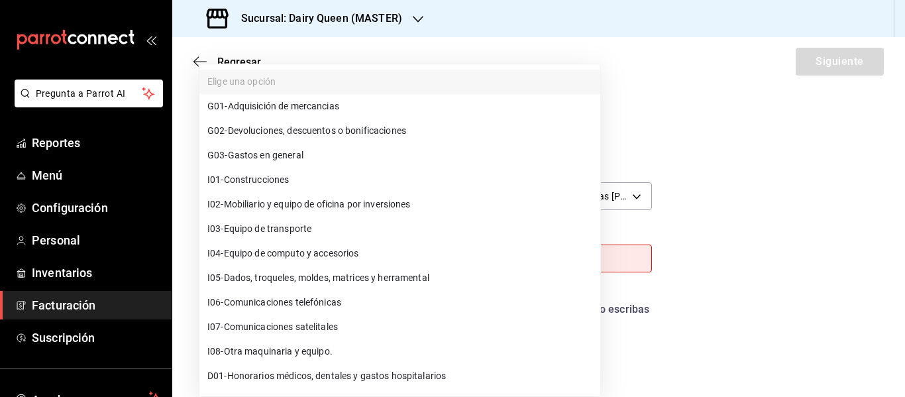
click at [317, 260] on body "Pregunta a Parrot AI Reportes Menú Configuración Personal Inventarios Facturaci…" at bounding box center [452, 198] width 905 height 397
click at [274, 156] on span "G03 - Gastos en general" at bounding box center [255, 155] width 96 height 14
type input "G03"
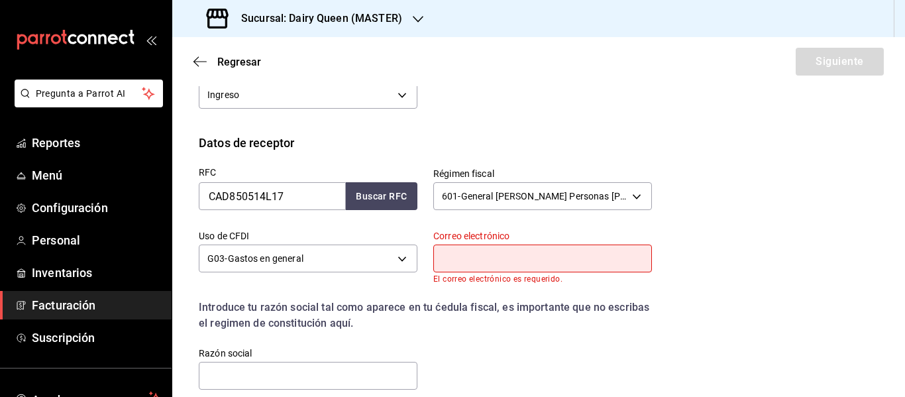
click at [514, 252] on input "text" at bounding box center [542, 258] width 219 height 28
type input "[EMAIL_ADDRESS][DOMAIN_NAME]"
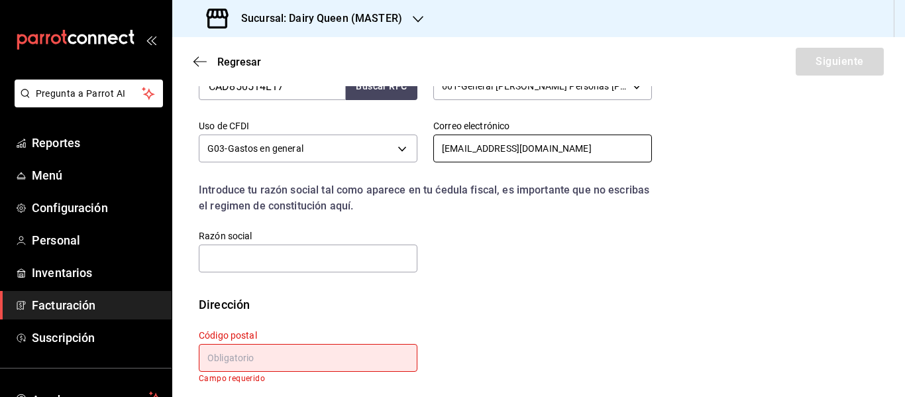
scroll to position [354, 0]
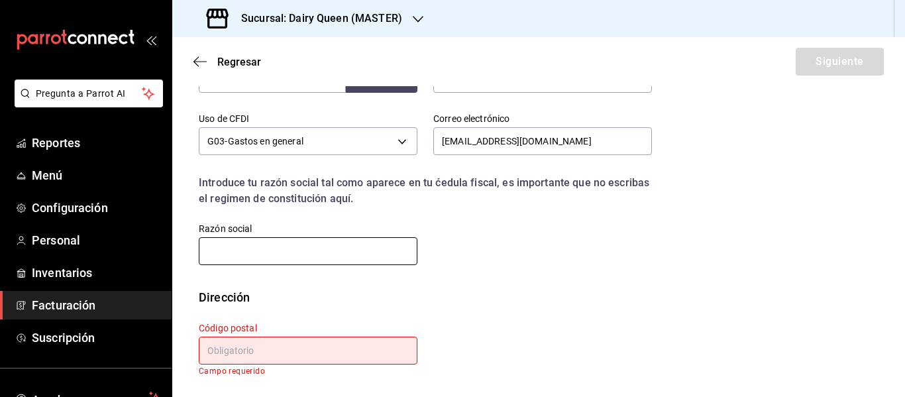
click at [321, 254] on input "text" at bounding box center [308, 251] width 219 height 28
paste input "CADECO"
type input "CADECO"
click at [262, 347] on input "text" at bounding box center [308, 351] width 219 height 28
paste input "66633"
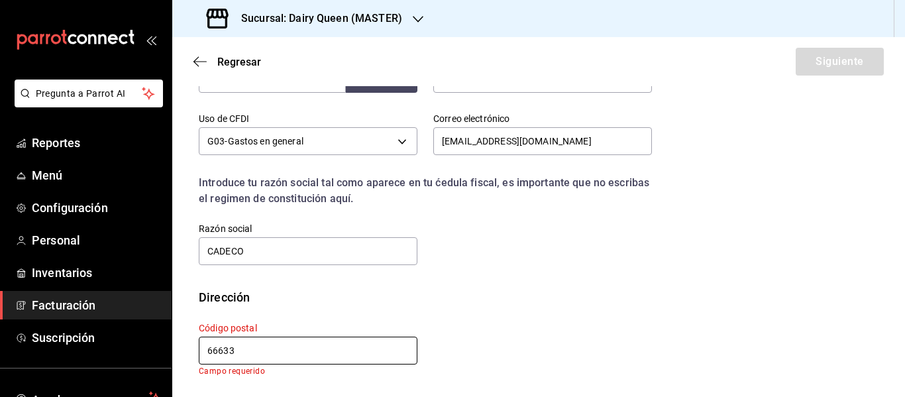
scroll to position [345, 0]
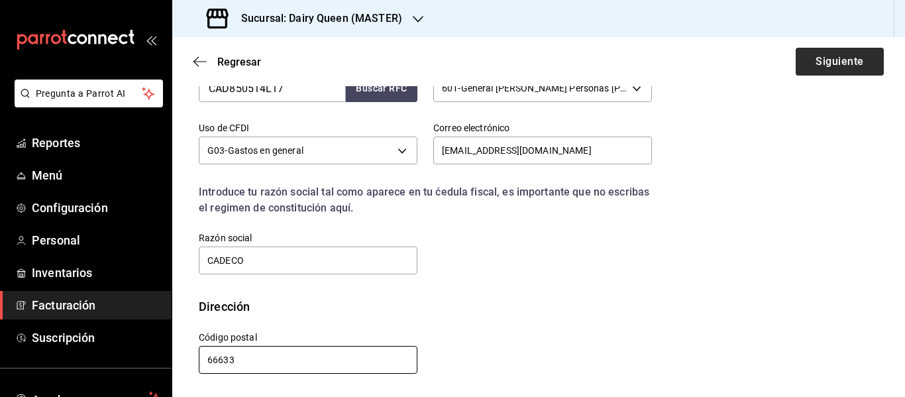
type input "66633"
click at [819, 59] on button "Siguiente" at bounding box center [840, 62] width 88 height 28
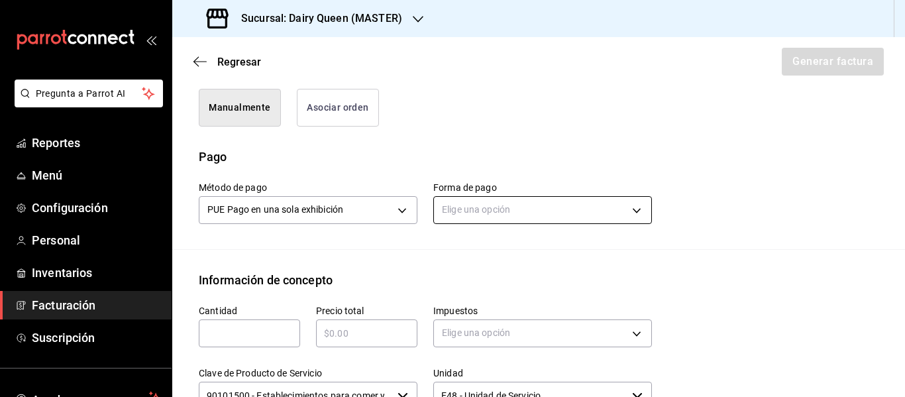
click at [470, 210] on body "Pregunta a Parrot AI Reportes Menú Configuración Personal Inventarios Facturaci…" at bounding box center [452, 198] width 905 height 397
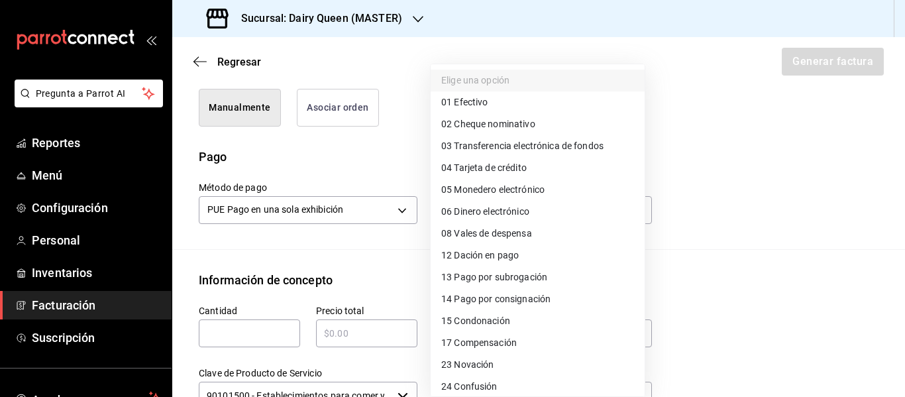
click at [466, 103] on span "01 Efectivo" at bounding box center [464, 102] width 46 height 14
type input "01"
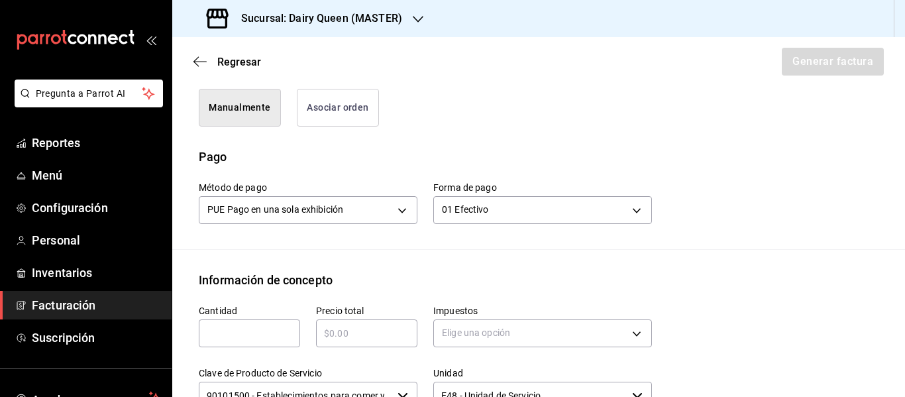
click at [239, 340] on input "text" at bounding box center [249, 333] width 101 height 16
type input "1"
type input "$439"
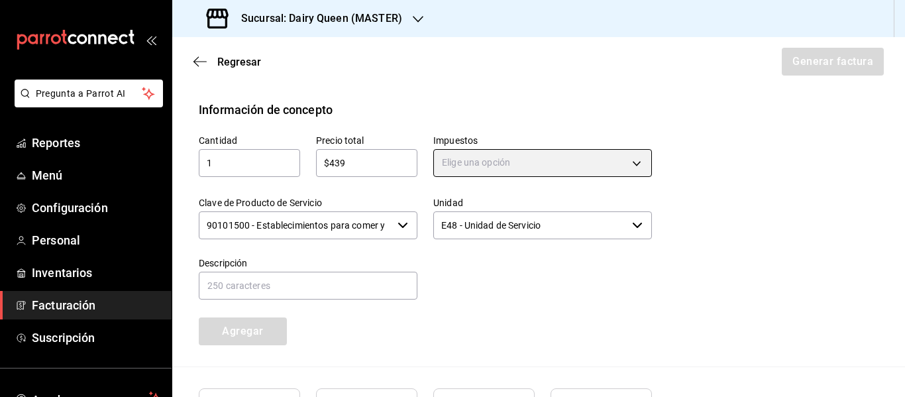
scroll to position [566, 0]
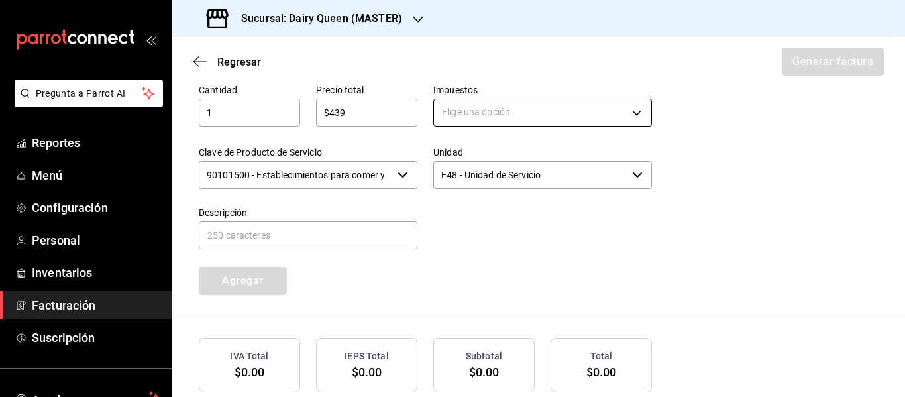
click at [503, 114] on body "Pregunta a Parrot AI Reportes Menú Configuración Personal Inventarios Facturaci…" at bounding box center [452, 198] width 905 height 397
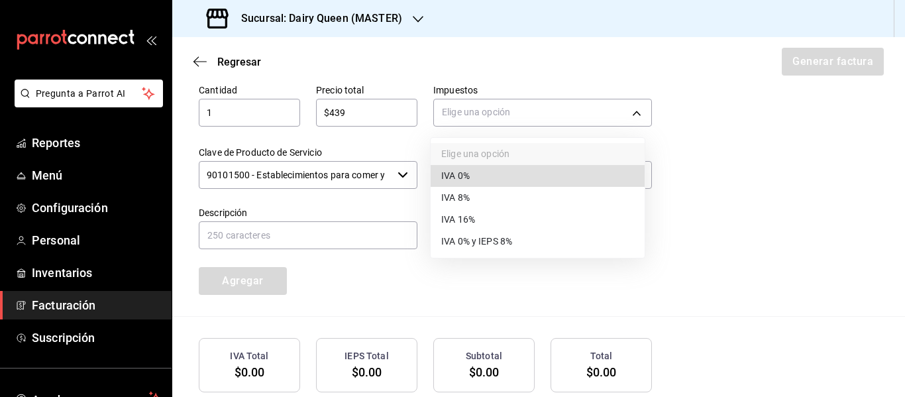
click at [480, 215] on li "IVA 16%" at bounding box center [538, 220] width 214 height 22
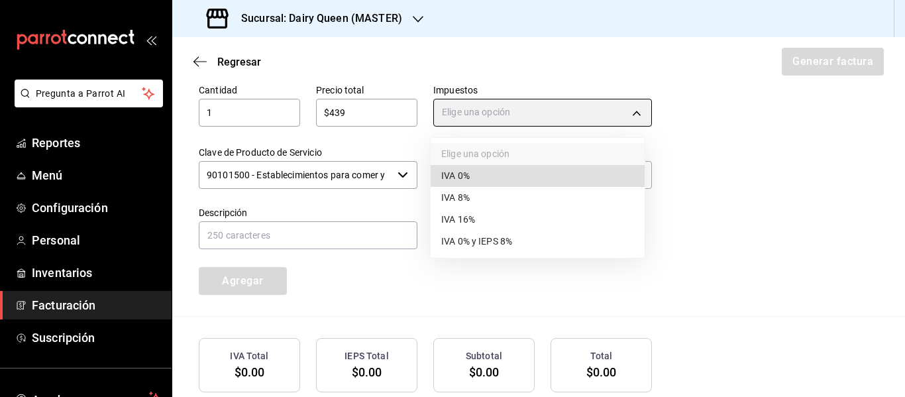
type input "IVA_16"
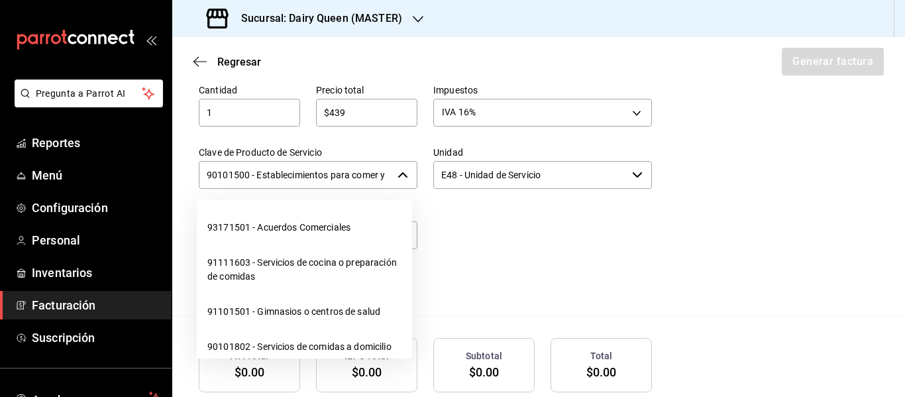
scroll to position [0, 31]
drag, startPoint x: 204, startPoint y: 176, endPoint x: 403, endPoint y: 178, distance: 199.4
click at [403, 178] on div "90101500 - Establecimientos para comer y beber ​" at bounding box center [308, 175] width 219 height 28
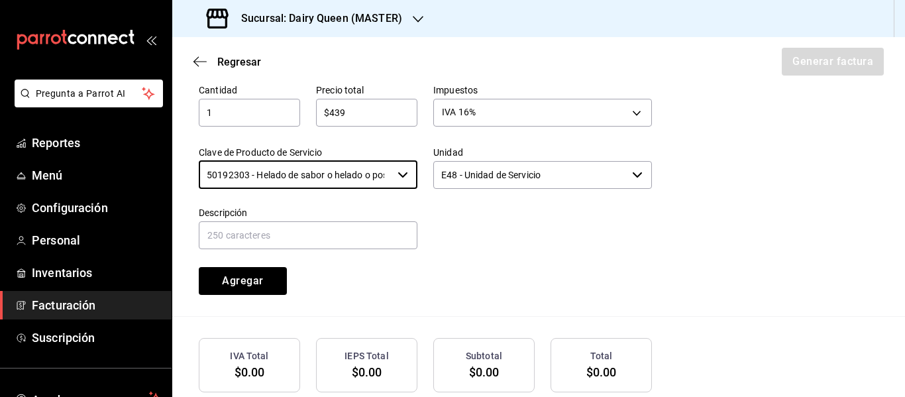
type input "50192303 - Helado de sabor o helado o postre de helado o yogurt congelado"
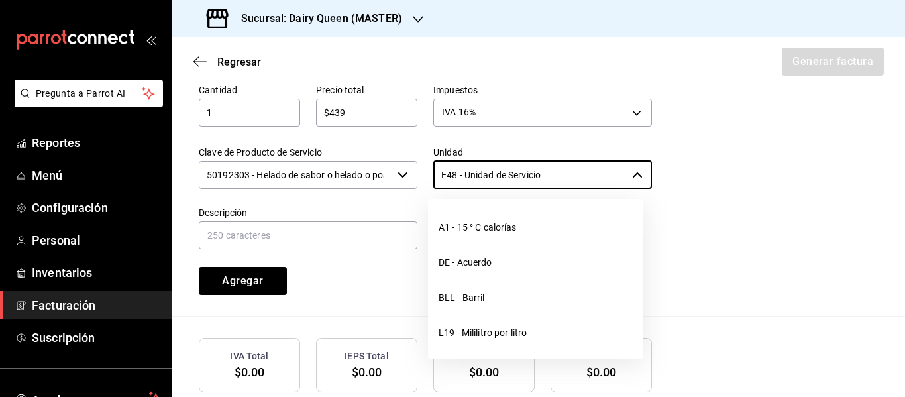
drag, startPoint x: 564, startPoint y: 176, endPoint x: 393, endPoint y: 173, distance: 170.3
click at [393, 173] on div "Cantidad 1 ​ Precio total $439 ​ Impuestos IVA 16% IVA_16 Clave de Producto de …" at bounding box center [417, 181] width 469 height 227
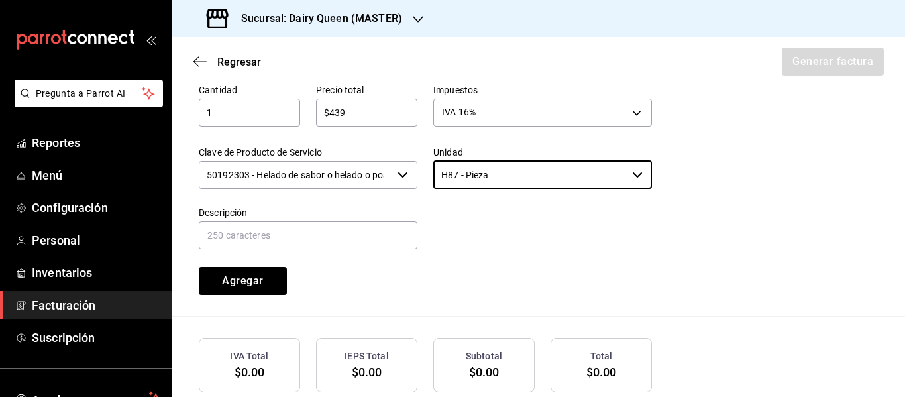
type input "H87 - Pieza"
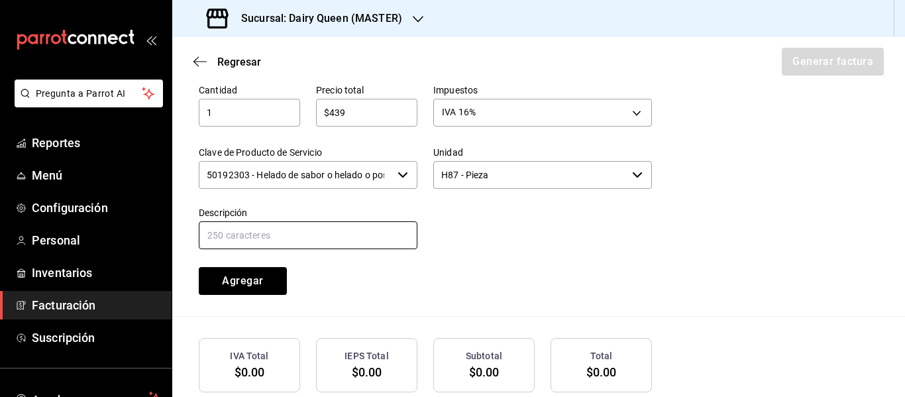
click at [341, 233] on input "text" at bounding box center [308, 235] width 219 height 28
paste input "Pastel De Blizzard® De Choco Xtreme"
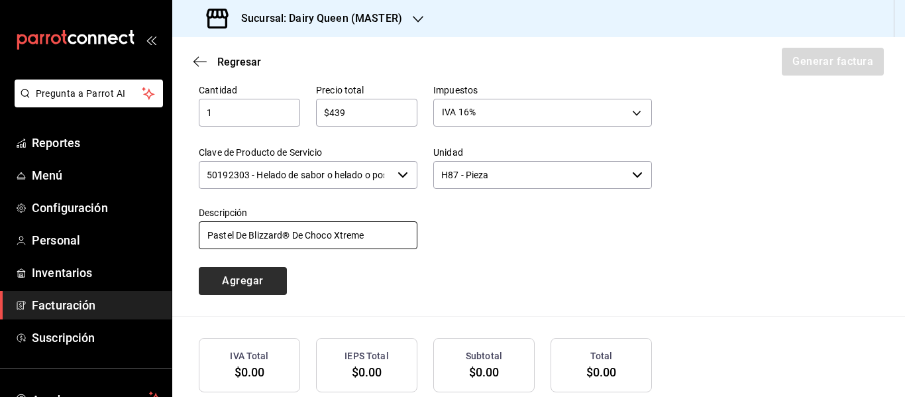
type input "Pastel De Blizzard® De Choco Xtreme"
click at [253, 280] on button "Agregar" at bounding box center [243, 281] width 88 height 28
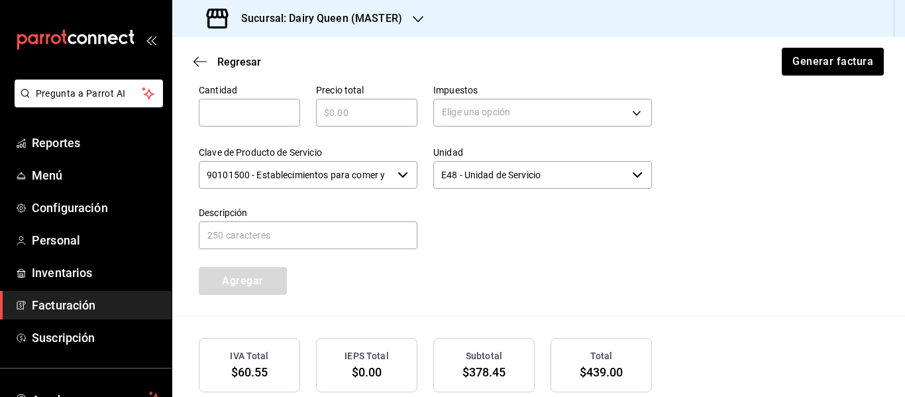
click at [260, 115] on input "text" at bounding box center [249, 113] width 101 height 16
type input "1"
click at [348, 109] on input "text" at bounding box center [366, 113] width 101 height 16
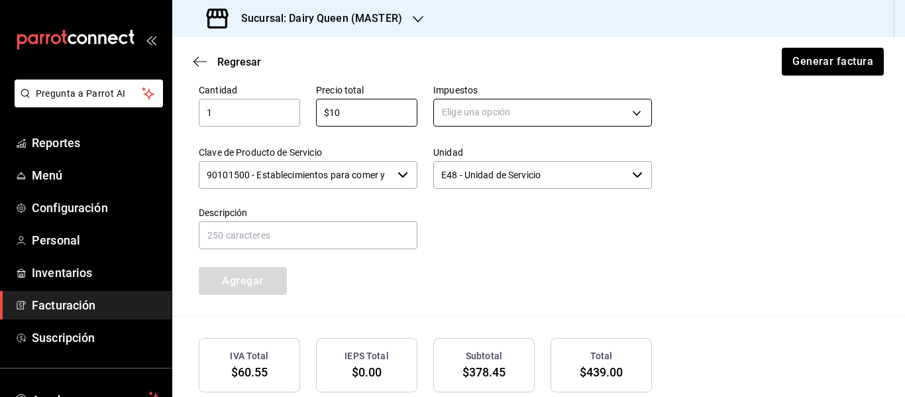
type input "$10"
click at [562, 102] on body "Pregunta a Parrot AI Reportes Menú Configuración Personal Inventarios Facturaci…" at bounding box center [452, 198] width 905 height 397
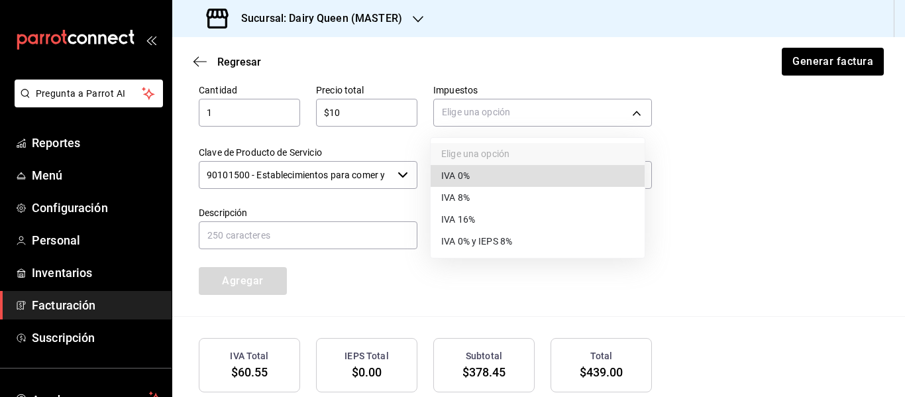
click at [476, 217] on li "IVA 16%" at bounding box center [538, 220] width 214 height 22
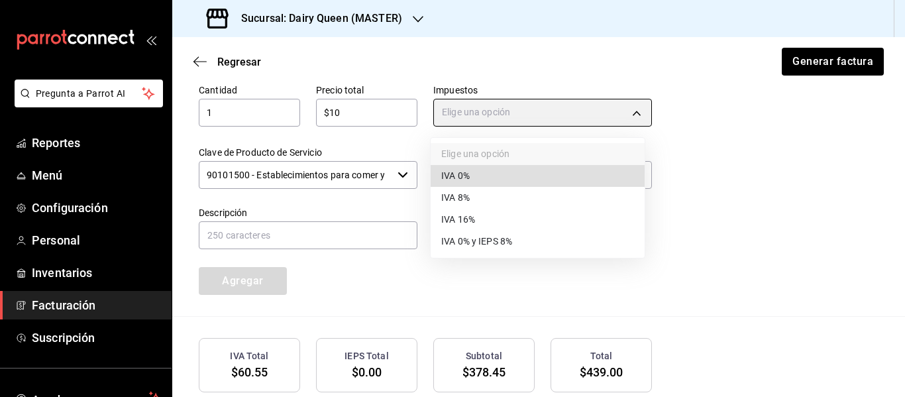
type input "IVA_16"
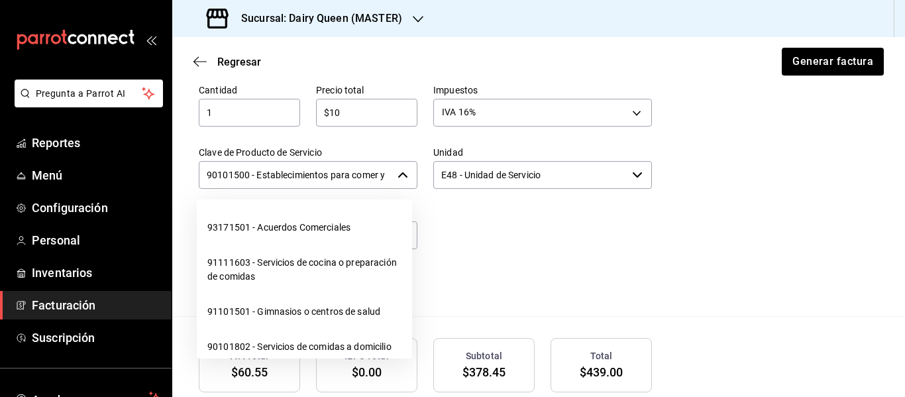
scroll to position [0, 31]
drag, startPoint x: 207, startPoint y: 177, endPoint x: 395, endPoint y: 174, distance: 187.5
click at [395, 174] on div "90101500 - Establecimientos para comer y beber ​" at bounding box center [308, 175] width 219 height 28
click at [276, 182] on input "Clave de Producto de Servicio" at bounding box center [295, 175] width 193 height 28
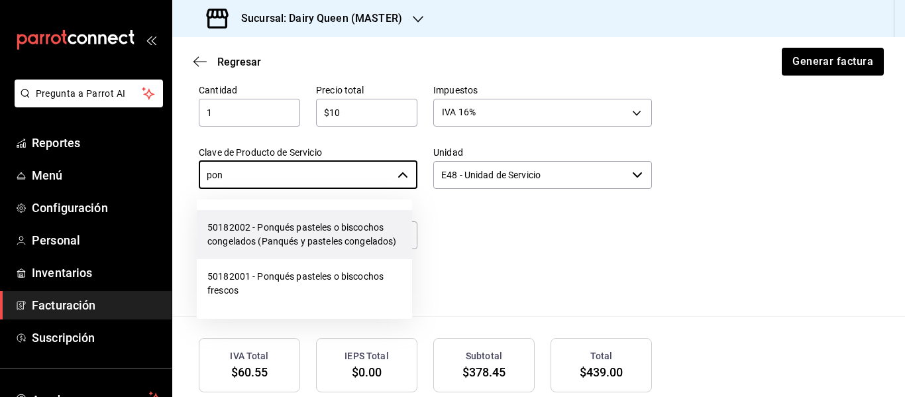
click at [278, 235] on li "50182002 - Ponqués pasteles o biscochos congelados (Panqués y pasteles congelad…" at bounding box center [304, 234] width 215 height 49
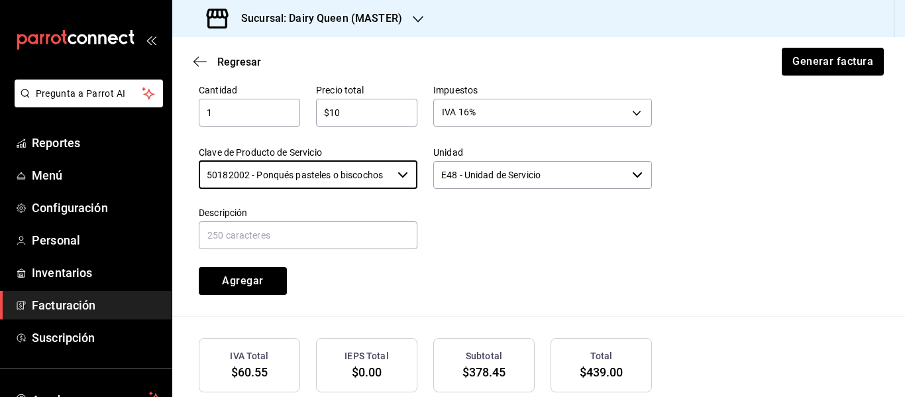
type input "50182002 - Ponqués pasteles o biscochos congelados (Panqués y pasteles congelad…"
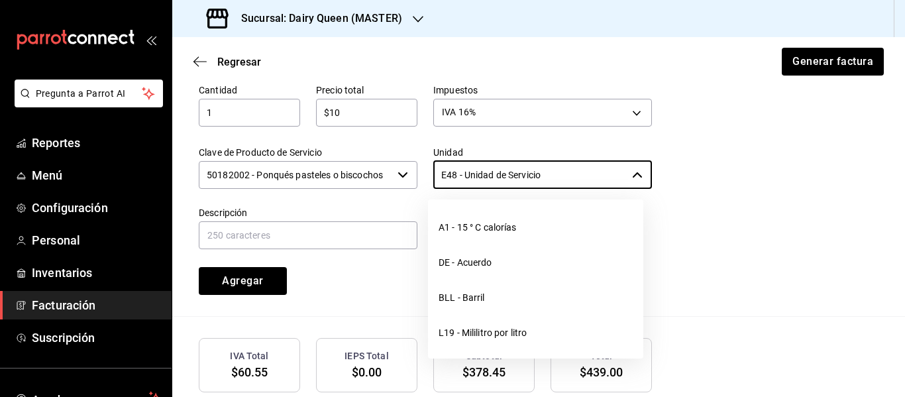
drag, startPoint x: 570, startPoint y: 172, endPoint x: 416, endPoint y: 185, distance: 154.9
click at [417, 185] on div "Unidad E48 - Unidad de Servicio ​" at bounding box center [534, 160] width 234 height 60
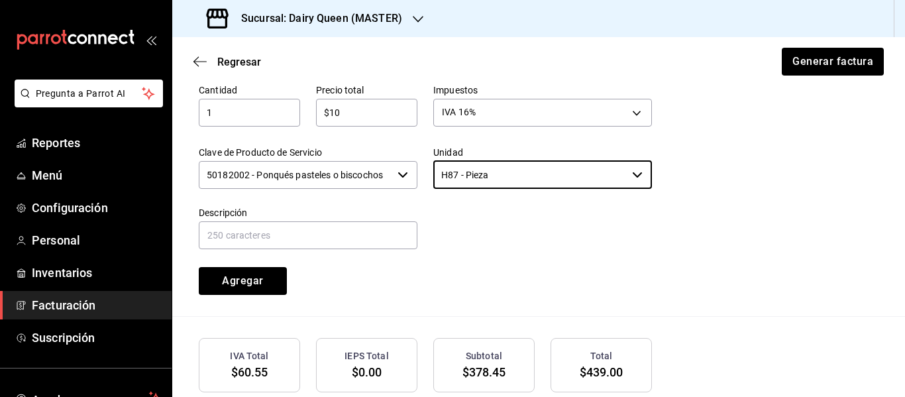
type input "H87 - Pieza"
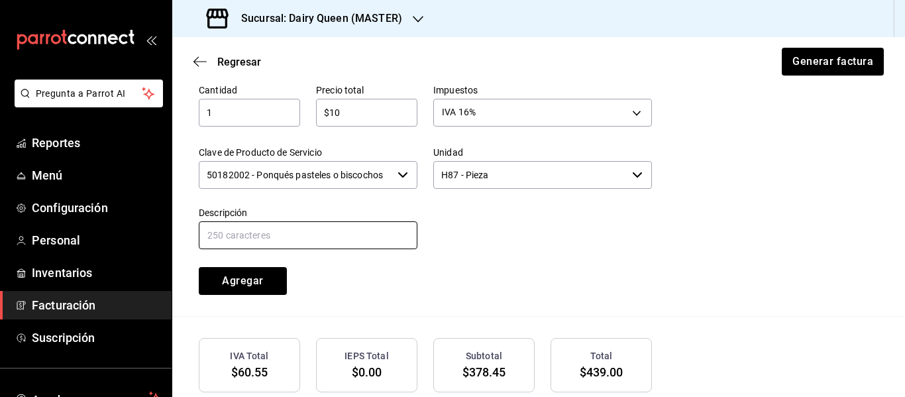
click at [344, 236] on input "text" at bounding box center [308, 235] width 219 height 28
paste input "Extra Brownie"
type input "Extra Brownie"
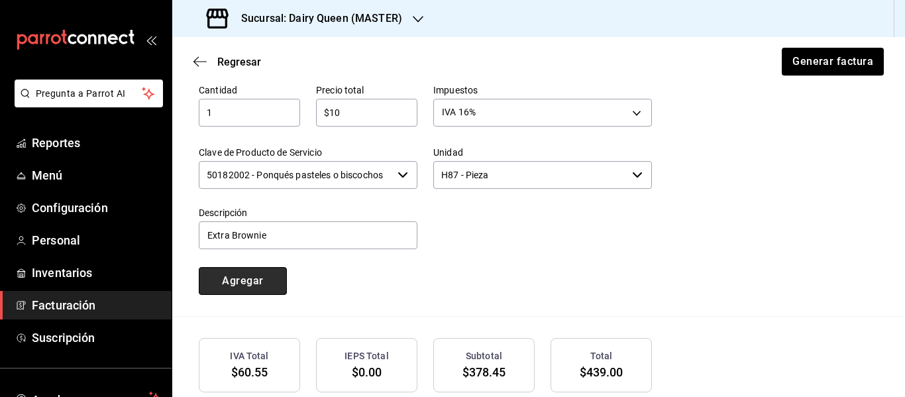
click at [257, 287] on button "Agregar" at bounding box center [243, 281] width 88 height 28
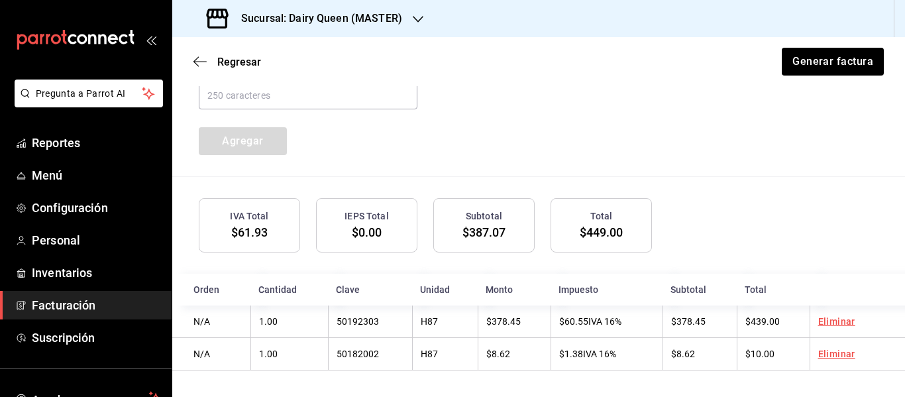
scroll to position [597, 0]
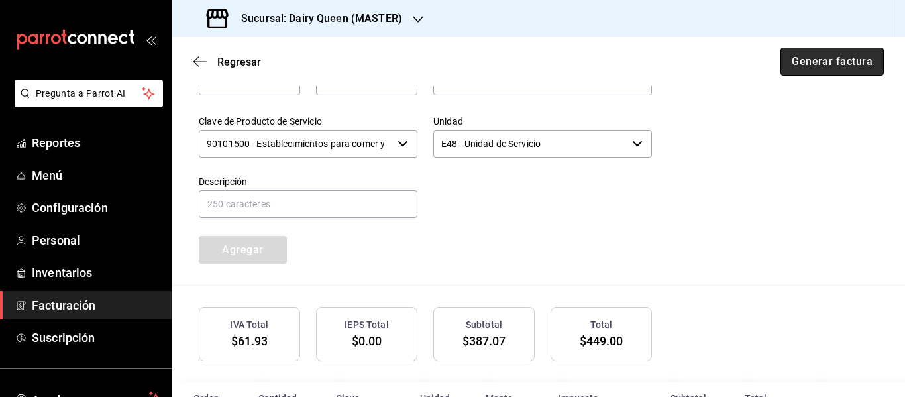
click at [806, 65] on button "Generar factura" at bounding box center [831, 62] width 103 height 28
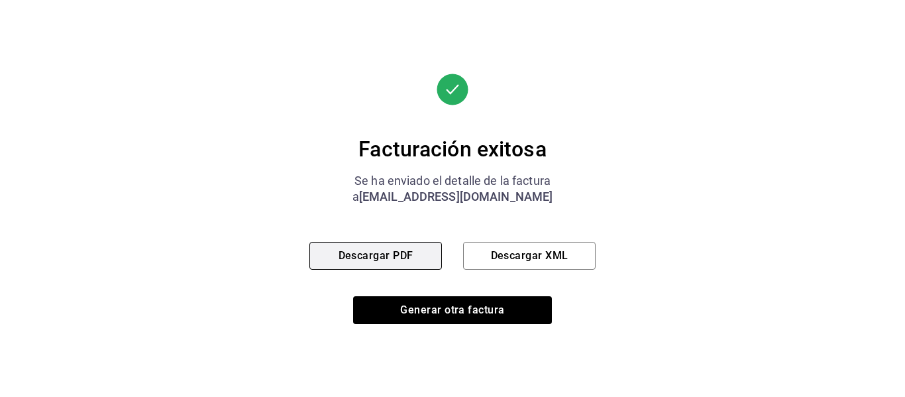
click at [347, 250] on button "Descargar PDF" at bounding box center [375, 256] width 132 height 28
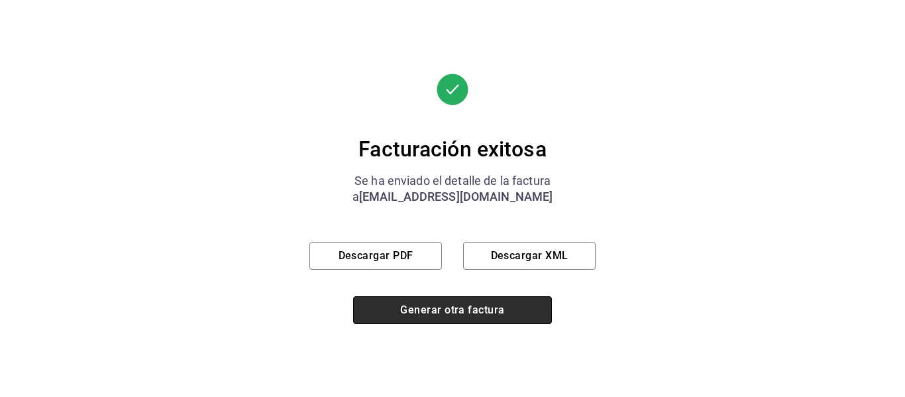
click at [429, 305] on button "Generar otra factura" at bounding box center [452, 310] width 199 height 28
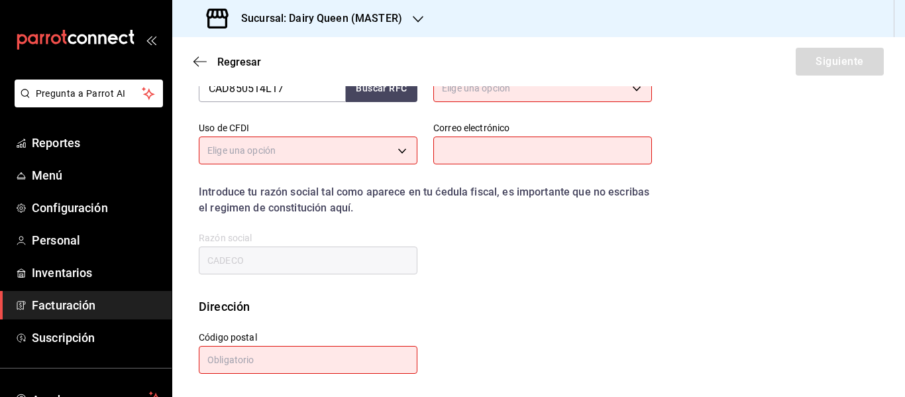
scroll to position [237, 0]
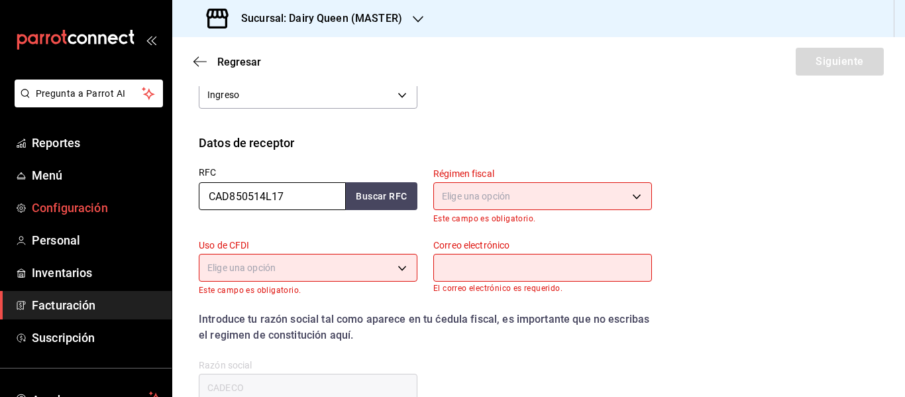
drag, startPoint x: 304, startPoint y: 201, endPoint x: 155, endPoint y: 197, distance: 149.1
click at [155, 197] on div "Pregunta a Parrot AI Reportes Menú Configuración Personal Inventarios Facturaci…" at bounding box center [452, 198] width 905 height 397
paste input "ABI171116FX0"
type input "ABI171116FX0"
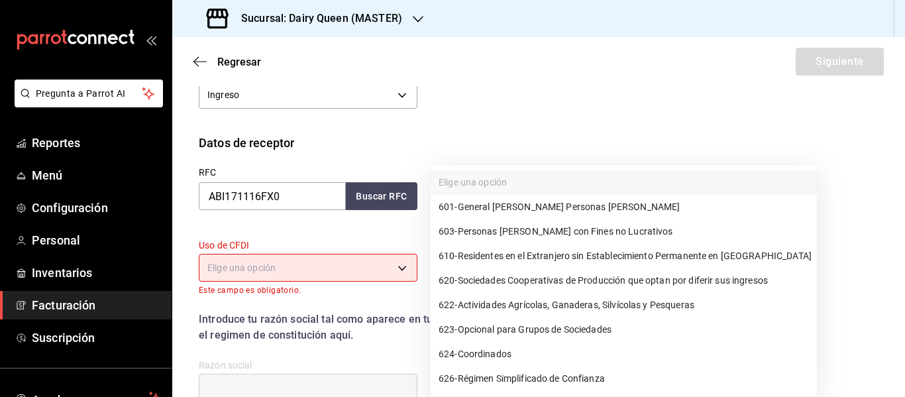
click at [517, 190] on body "Pregunta a Parrot AI Reportes Menú Configuración Personal Inventarios Facturaci…" at bounding box center [452, 198] width 905 height 397
click at [526, 207] on span "601 - General [PERSON_NAME] Personas [PERSON_NAME]" at bounding box center [559, 207] width 241 height 14
type input "601"
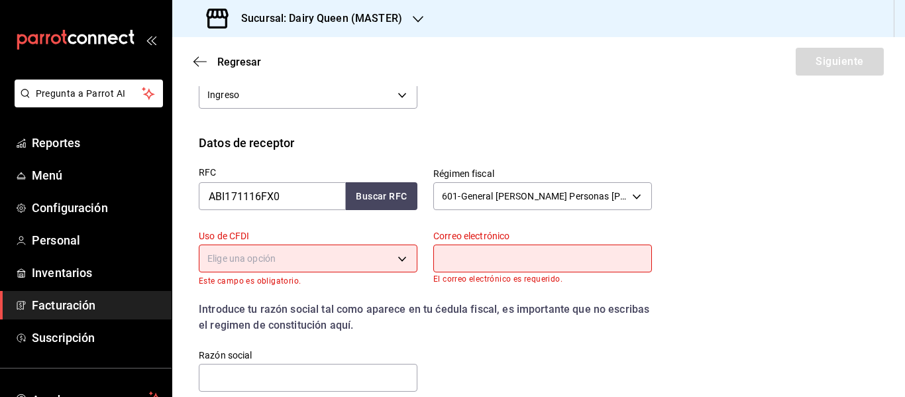
click at [296, 258] on body "Pregunta a Parrot AI Reportes Menú Configuración Personal Inventarios Facturaci…" at bounding box center [452, 198] width 905 height 397
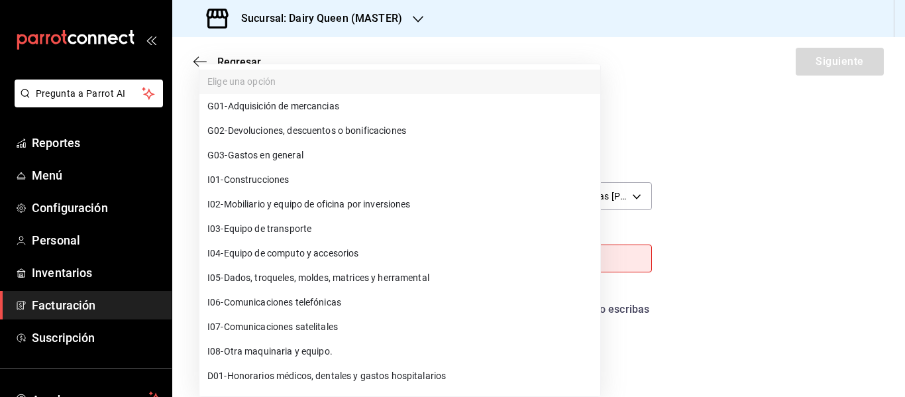
click at [278, 157] on span "G03 - Gastos en general" at bounding box center [255, 155] width 96 height 14
type input "G03"
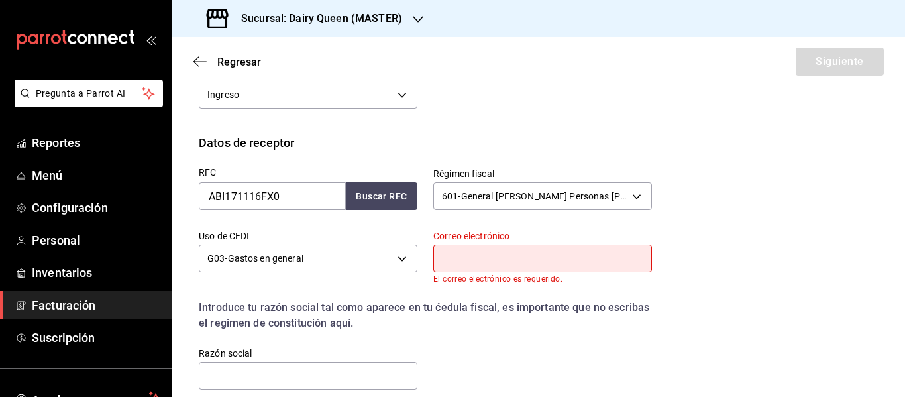
click at [522, 262] on input "text" at bounding box center [542, 258] width 219 height 28
type input "[EMAIL_ADDRESS][DOMAIN_NAME]"
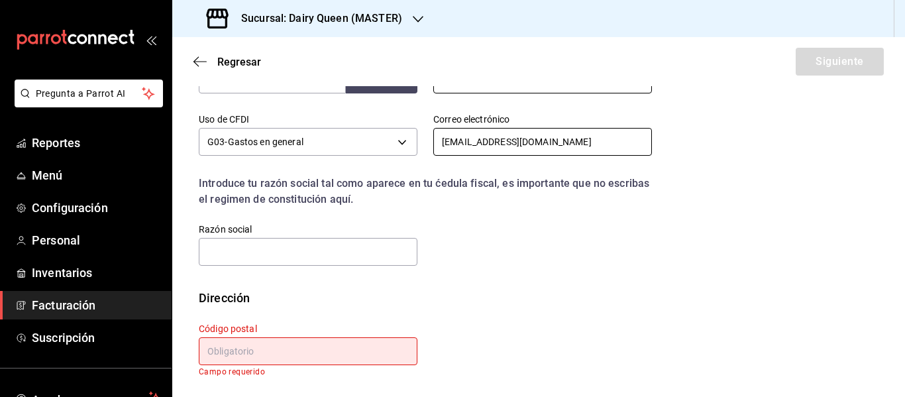
scroll to position [354, 0]
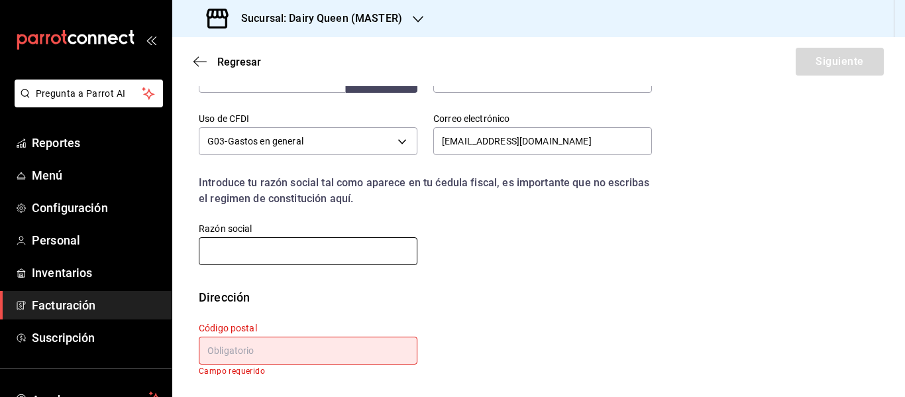
click at [304, 254] on input "text" at bounding box center [308, 251] width 219 height 28
paste input "ALIMENTOS Y BEBIDAS INCREIBLES"
type input "ALIMENTOS Y BEBIDAS INCREIBLES"
click at [326, 351] on input "text" at bounding box center [308, 351] width 219 height 28
paste input "14330"
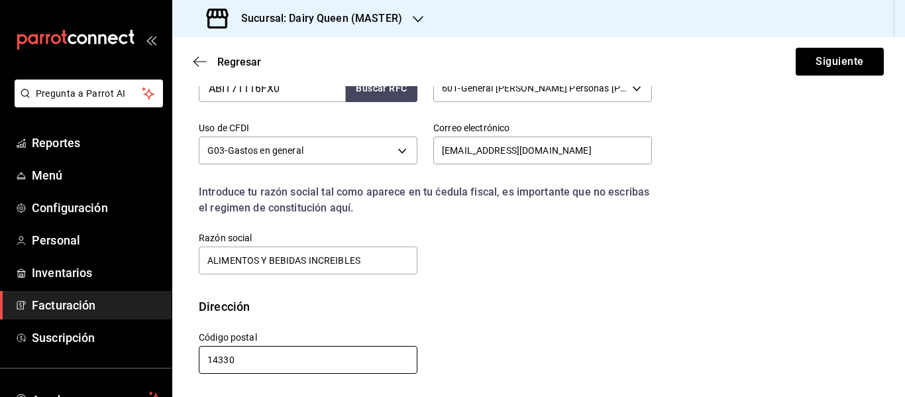
scroll to position [345, 0]
type input "14330"
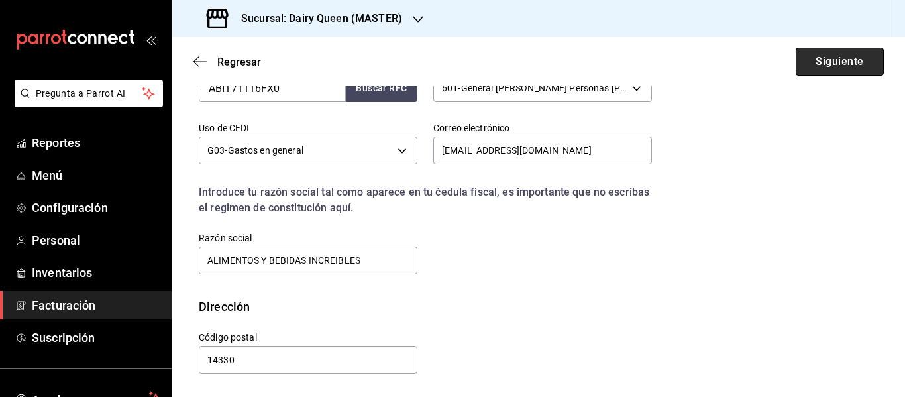
click at [816, 54] on button "Siguiente" at bounding box center [840, 62] width 88 height 28
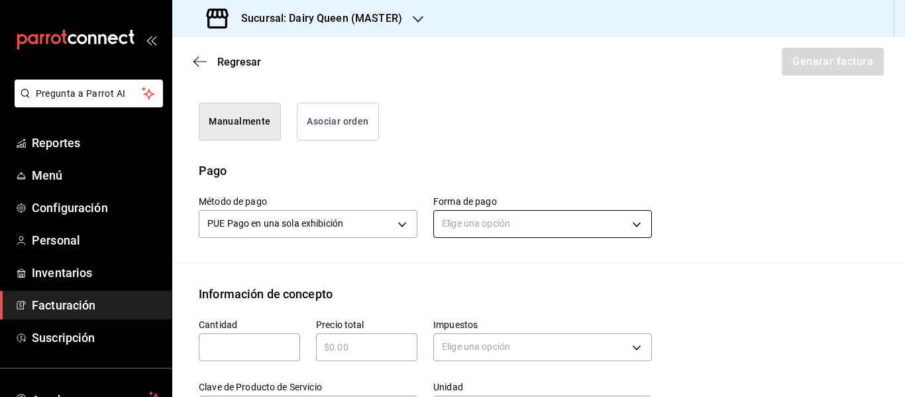
click at [485, 226] on body "Pregunta a Parrot AI Reportes Menú Configuración Personal Inventarios Facturaci…" at bounding box center [452, 198] width 905 height 397
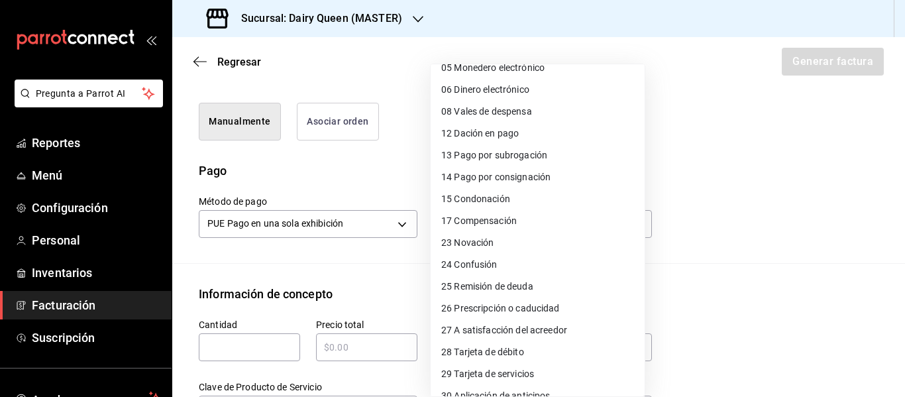
scroll to position [182, 0]
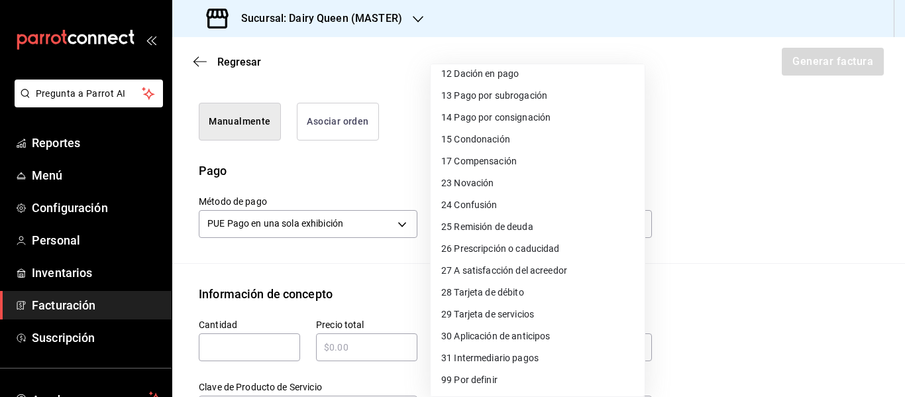
click at [512, 297] on span "28 Tarjeta de débito" at bounding box center [482, 293] width 83 height 14
type input "28"
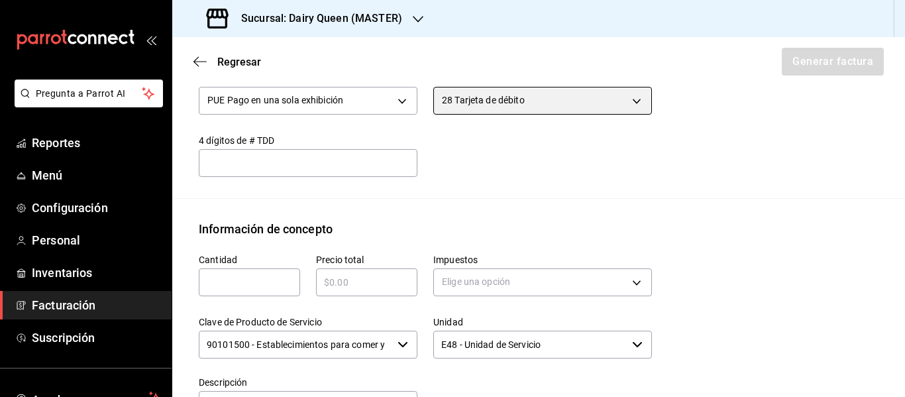
scroll to position [566, 0]
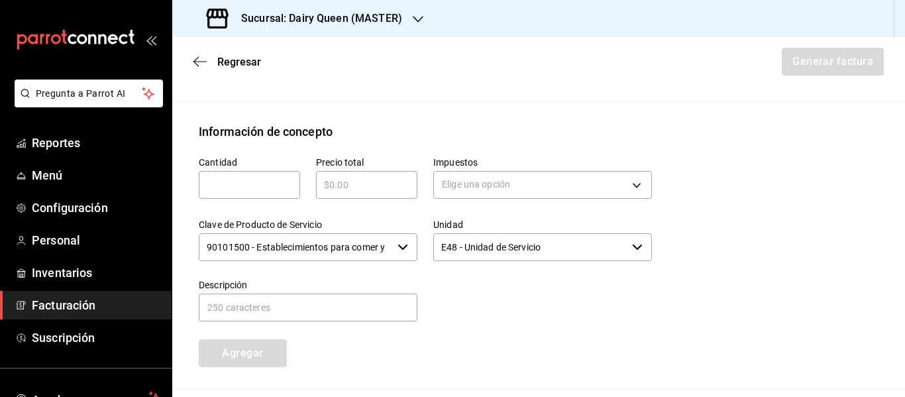
click at [256, 189] on input "text" at bounding box center [249, 185] width 101 height 16
type input "1"
type input "$545"
click at [514, 184] on body "Pregunta a Parrot AI Reportes Menú Configuración Personal Inventarios Facturaci…" at bounding box center [452, 198] width 905 height 397
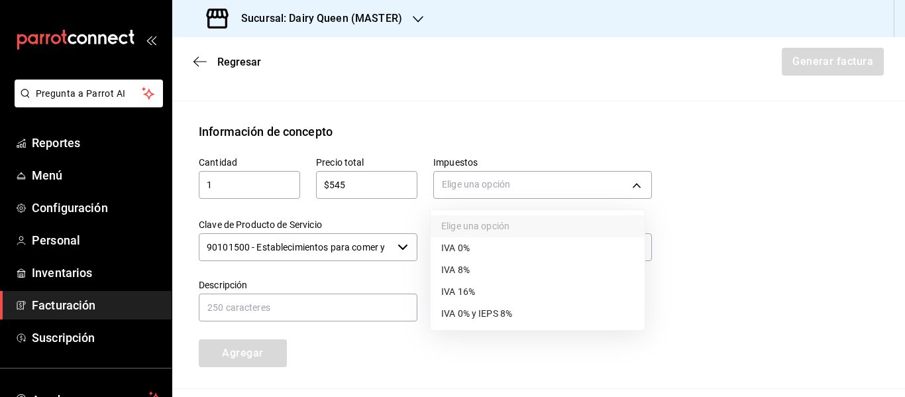
click at [467, 292] on span "IVA 16%" at bounding box center [458, 292] width 34 height 14
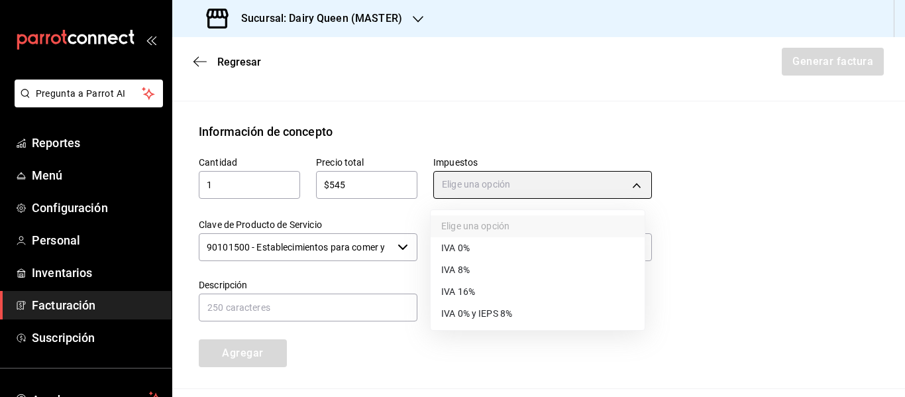
type input "IVA_16"
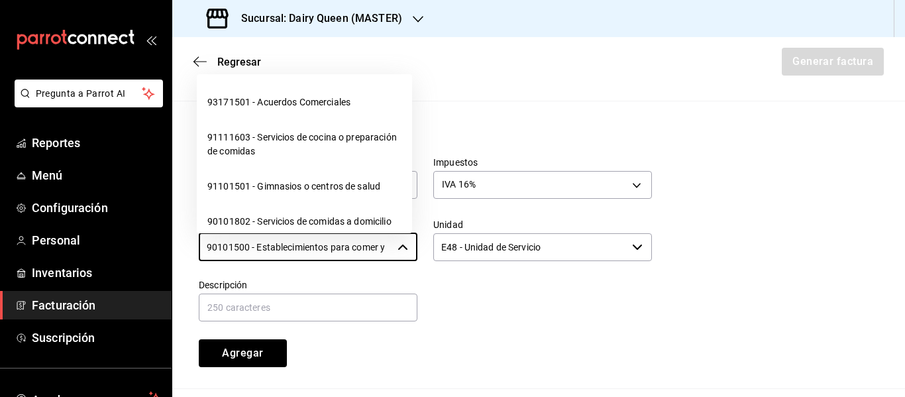
scroll to position [0, 31]
drag, startPoint x: 203, startPoint y: 247, endPoint x: 504, endPoint y: 246, distance: 300.7
click at [504, 246] on div "Cantidad 1 ​ Precio total $545 ​ Impuestos IVA 16% IVA_16 Clave de Producto de …" at bounding box center [417, 253] width 469 height 227
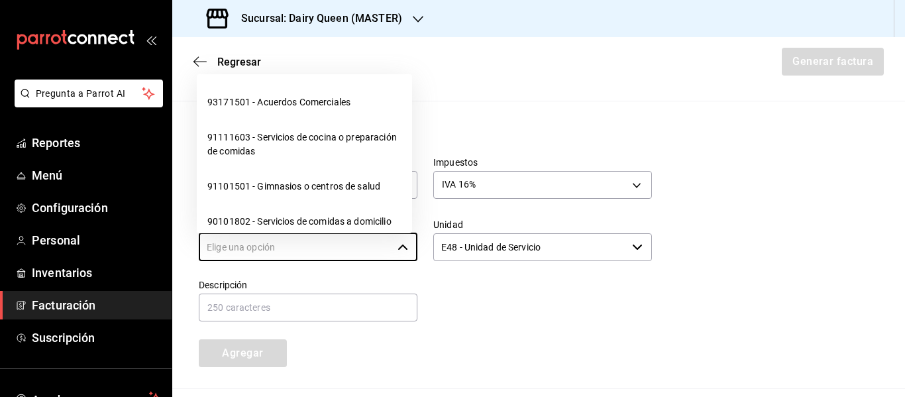
scroll to position [0, 0]
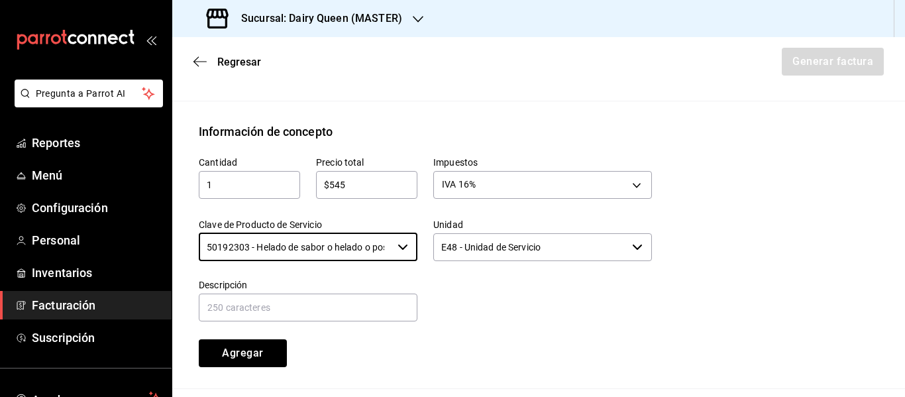
type input "50192303 - Helado de sabor o helado o postre de helado o yogurt congelado"
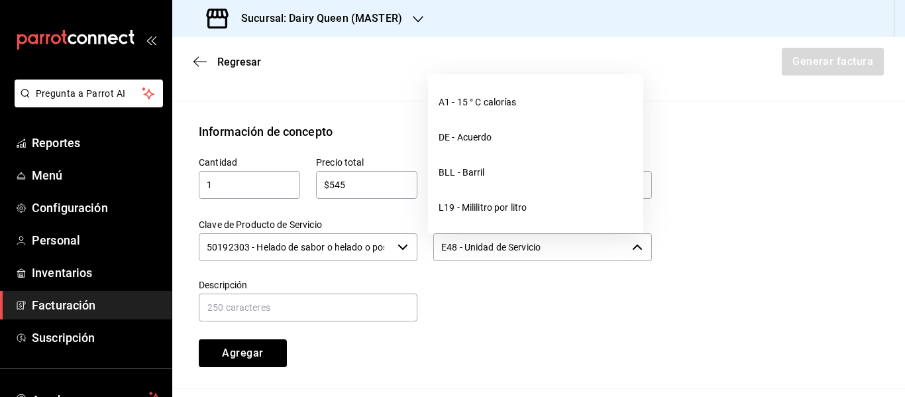
drag, startPoint x: 499, startPoint y: 254, endPoint x: 431, endPoint y: 254, distance: 68.2
click at [433, 254] on input "E48 - Unidad de Servicio" at bounding box center [529, 247] width 193 height 28
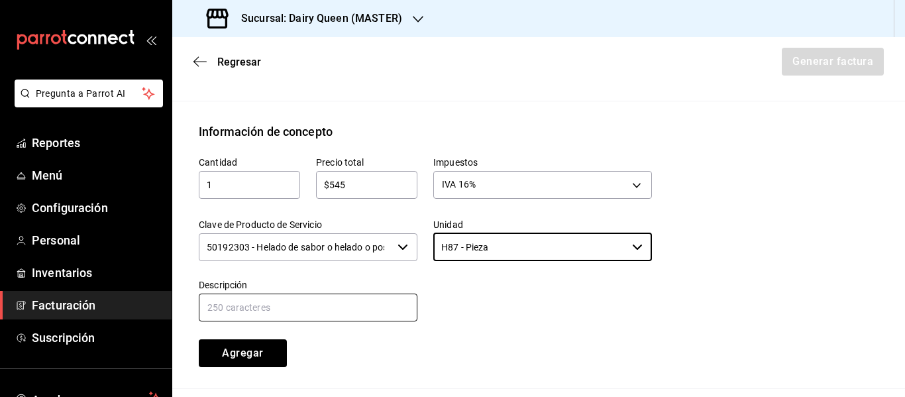
type input "H87 - Pieza"
click at [322, 308] on input "text" at bounding box center [308, 307] width 219 height 28
click at [324, 318] on input "text" at bounding box center [308, 307] width 219 height 28
paste input "Pastel De Blizzard® De Oreo®"
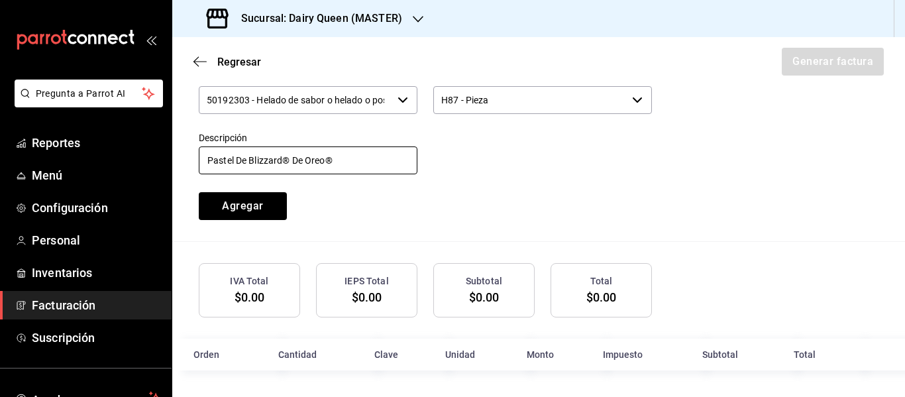
scroll to position [603, 0]
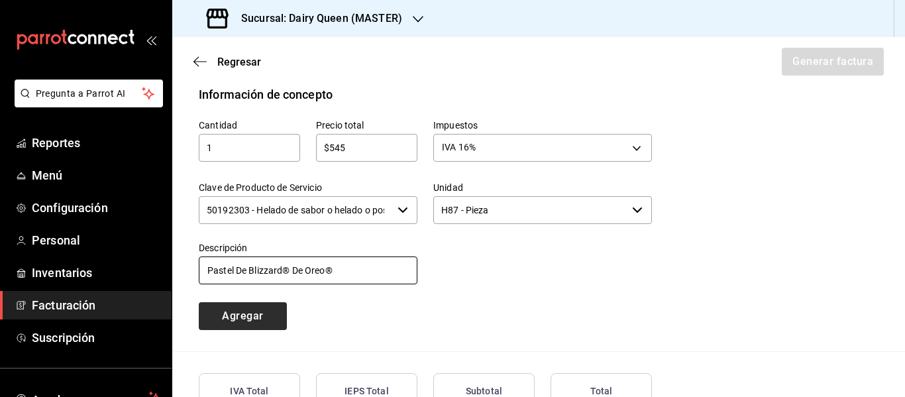
type input "Pastel De Blizzard® De Oreo®"
click at [256, 329] on button "Agregar" at bounding box center [243, 316] width 88 height 28
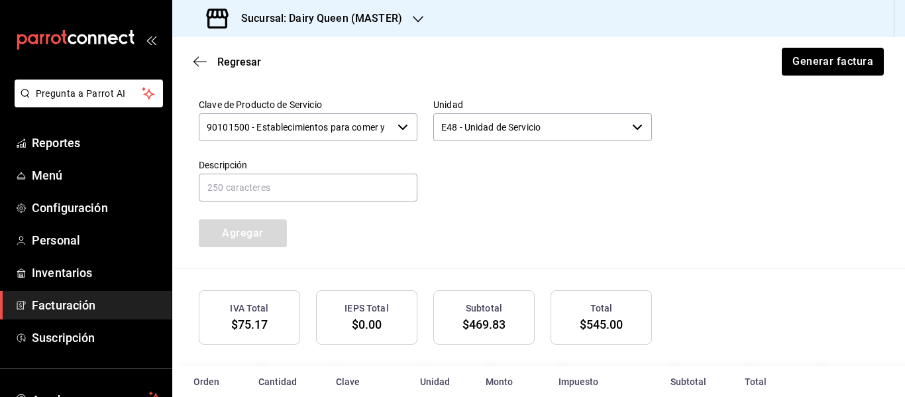
scroll to position [747, 0]
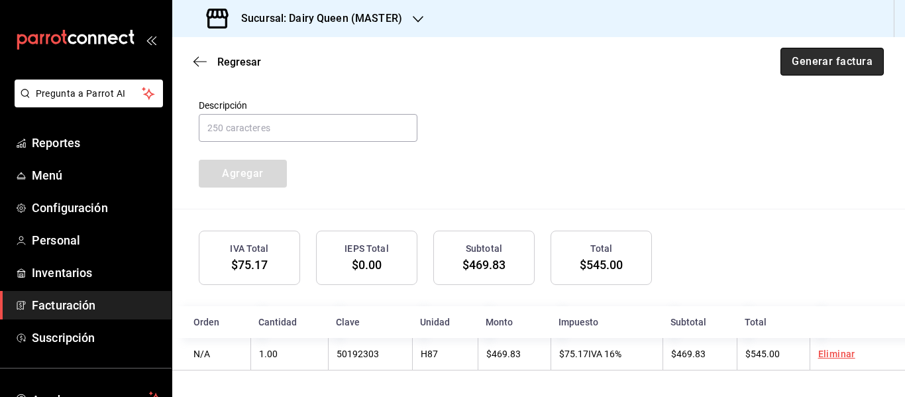
click at [798, 64] on button "Generar factura" at bounding box center [831, 62] width 103 height 28
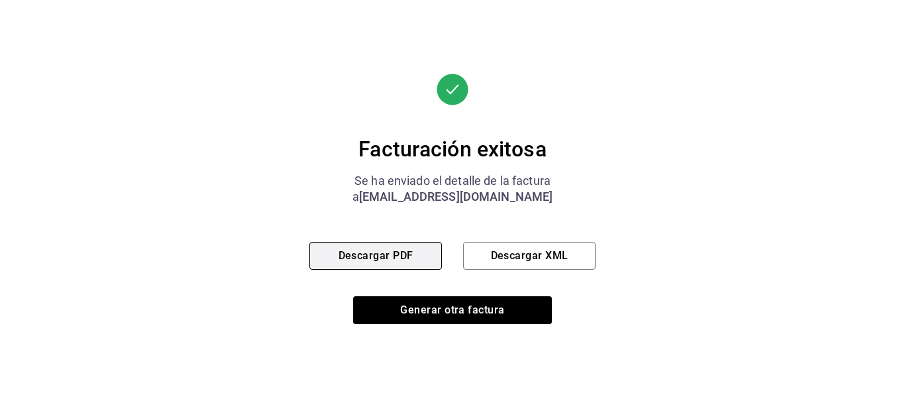
click at [372, 255] on button "Descargar PDF" at bounding box center [375, 256] width 132 height 28
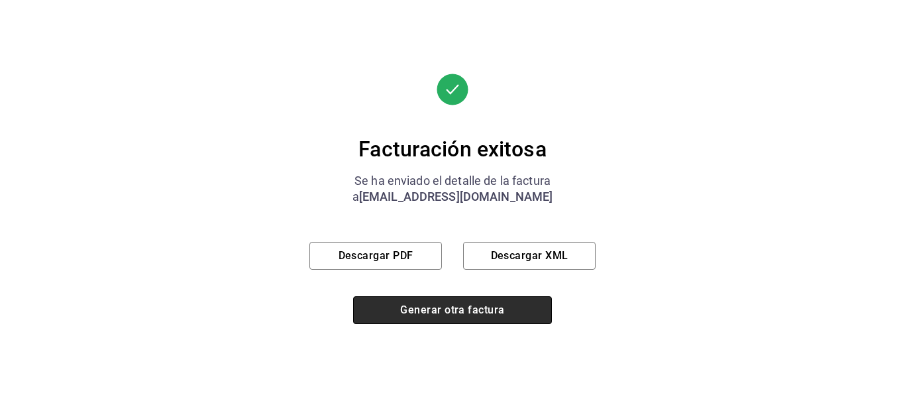
click at [434, 302] on button "Generar otra factura" at bounding box center [452, 310] width 199 height 28
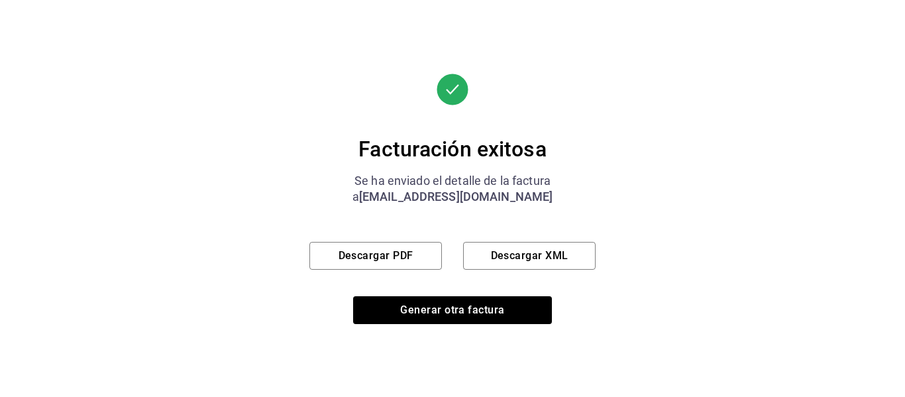
scroll to position [237, 0]
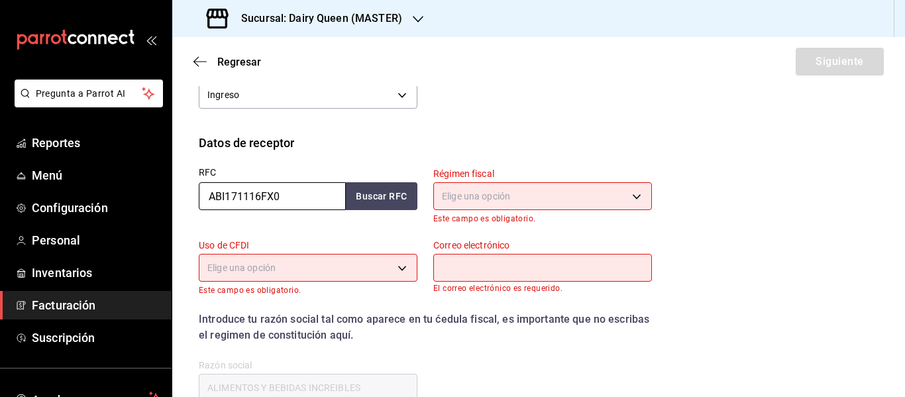
drag, startPoint x: 299, startPoint y: 196, endPoint x: 170, endPoint y: 196, distance: 129.2
click at [170, 196] on div "Pregunta a Parrot AI Reportes Menú Configuración Personal Inventarios Facturaci…" at bounding box center [452, 198] width 905 height 397
paste input "MAGA8005154H3"
type input "MAGA8005154H3"
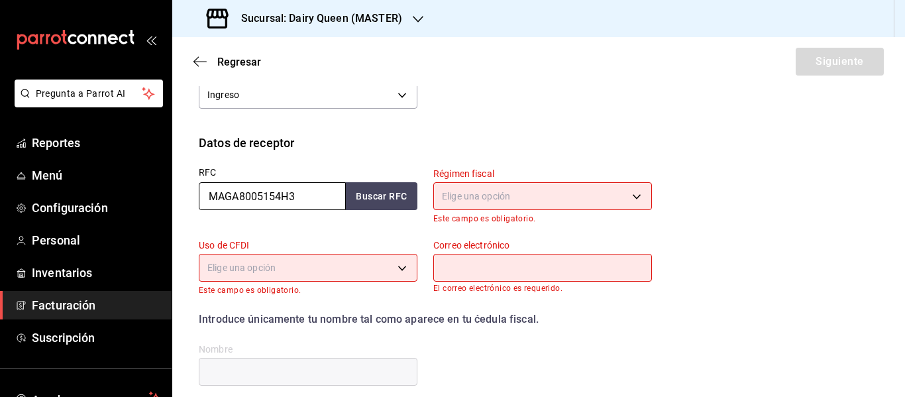
type input "MAGA8005154H3"
click at [518, 197] on body "Pregunta a Parrot AI Reportes Menú Configuración Personal Inventarios Facturaci…" at bounding box center [452, 198] width 905 height 397
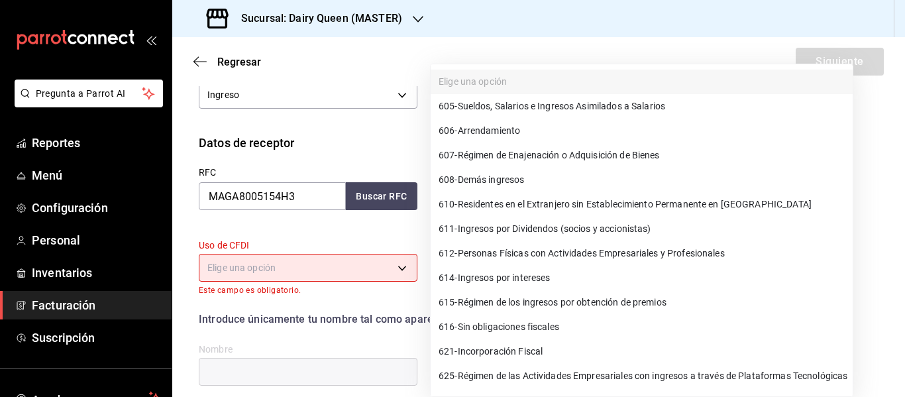
click at [543, 256] on span "612 - Personas Físicas con Actividades Empresariales y Profesionales" at bounding box center [582, 253] width 286 height 14
type input "612"
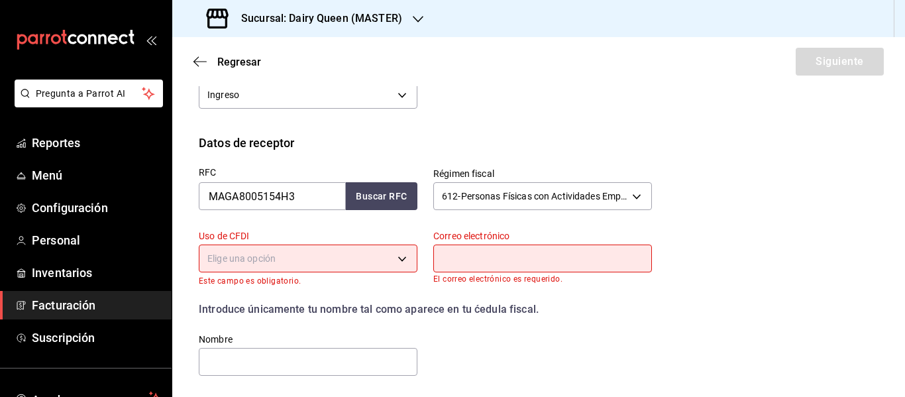
click at [307, 250] on body "Pregunta a Parrot AI Reportes Menú Configuración Personal Inventarios Facturaci…" at bounding box center [452, 198] width 905 height 397
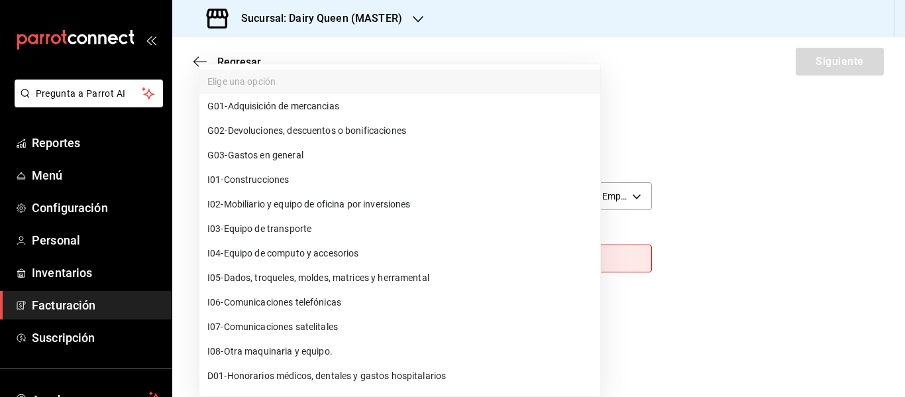
click at [265, 164] on li "G03 - Gastos en general" at bounding box center [399, 155] width 401 height 25
type input "G03"
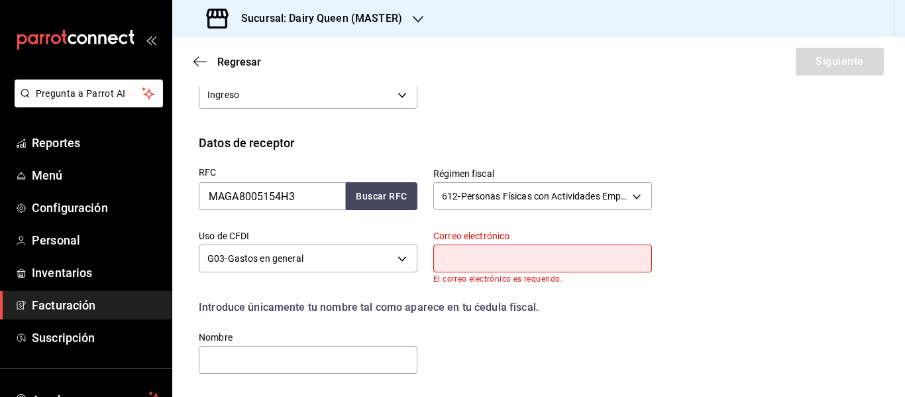
click at [459, 253] on input "text" at bounding box center [542, 258] width 219 height 28
type input "[EMAIL_ADDRESS][DOMAIN_NAME]"
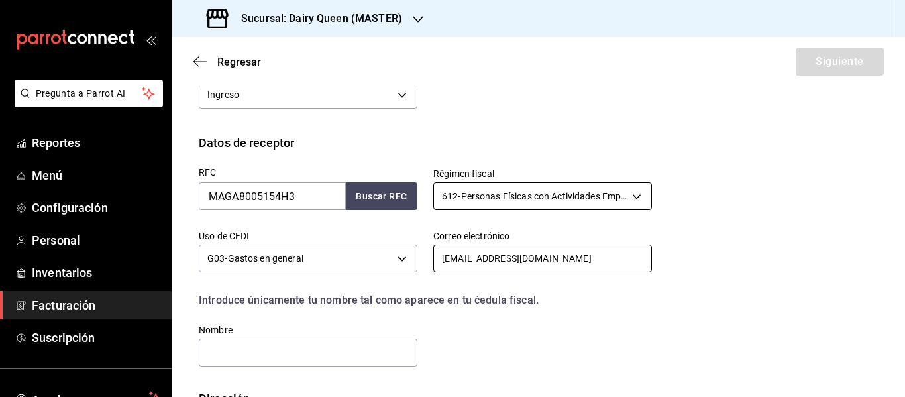
scroll to position [339, 0]
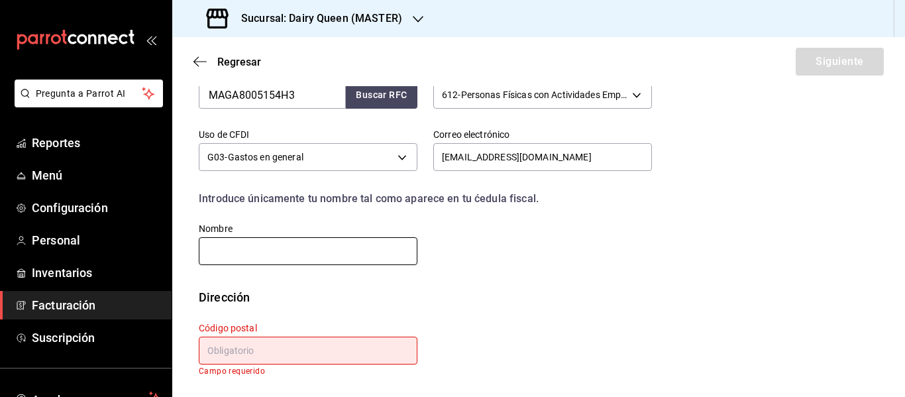
click at [319, 262] on input "text" at bounding box center [308, 251] width 219 height 28
paste input "[PERSON_NAME]"
type input "[PERSON_NAME]"
click at [271, 354] on input "text" at bounding box center [308, 351] width 219 height 28
paste input "64610"
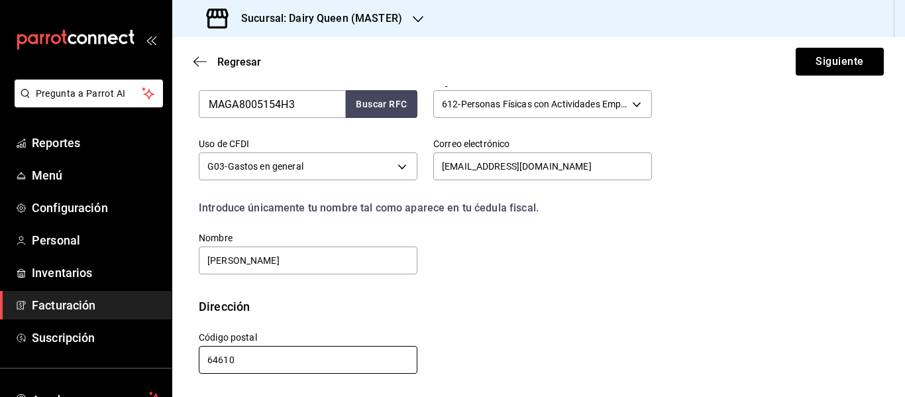
scroll to position [329, 0]
type input "64610"
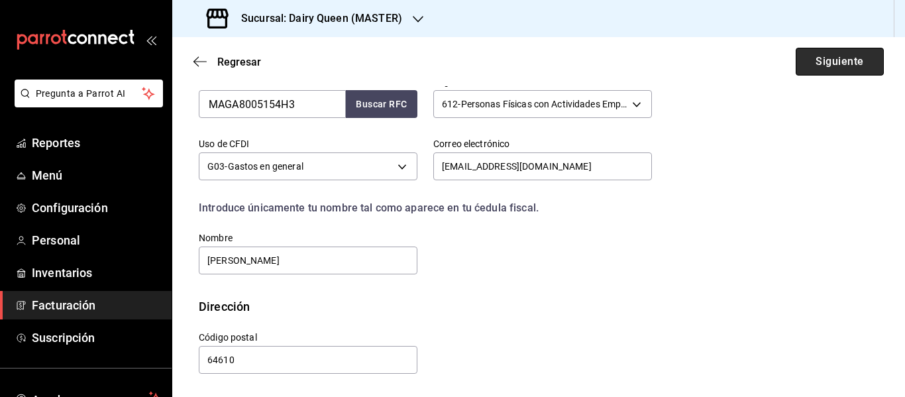
click at [817, 62] on button "Siguiente" at bounding box center [840, 62] width 88 height 28
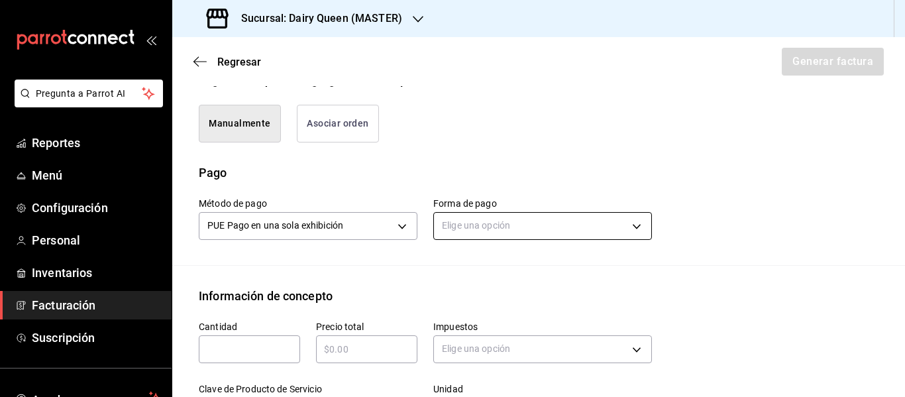
click at [492, 231] on body "Pregunta a Parrot AI Reportes Menú Configuración Personal Inventarios Facturaci…" at bounding box center [452, 198] width 905 height 397
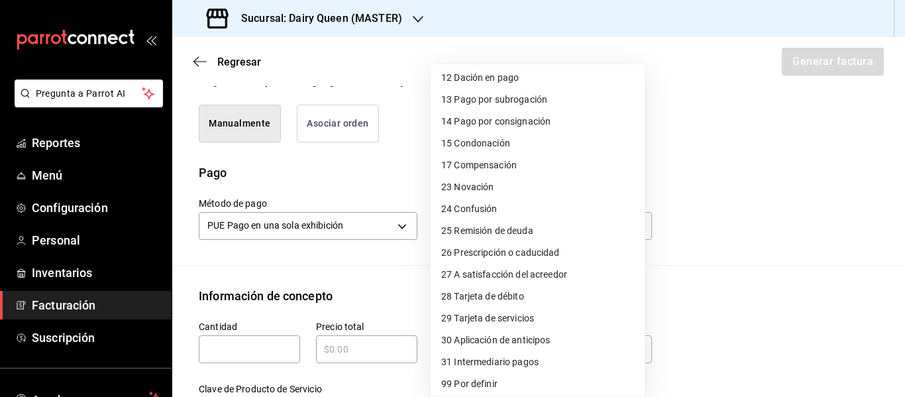
scroll to position [182, 0]
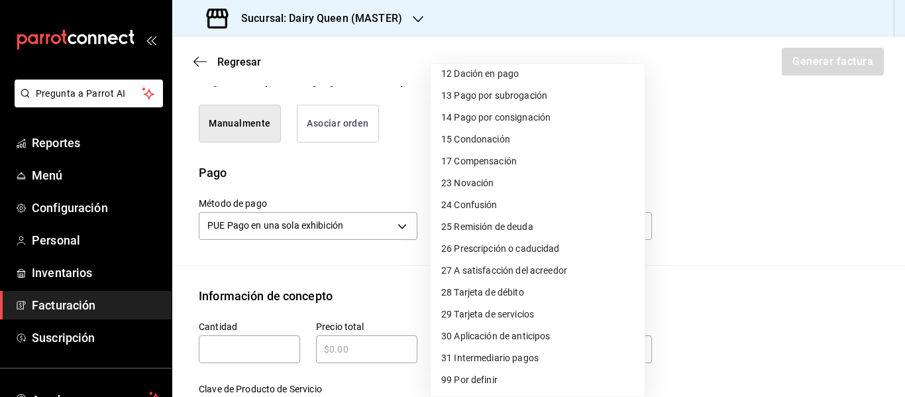
click at [511, 292] on span "28 Tarjeta de débito" at bounding box center [482, 293] width 83 height 14
type input "28"
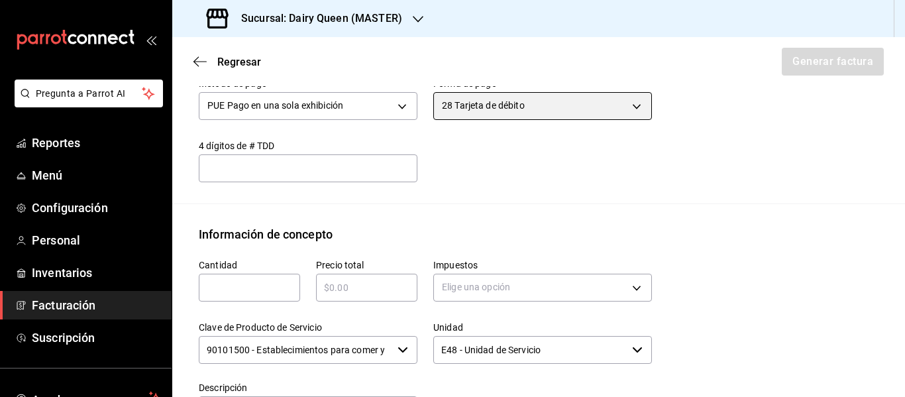
scroll to position [550, 0]
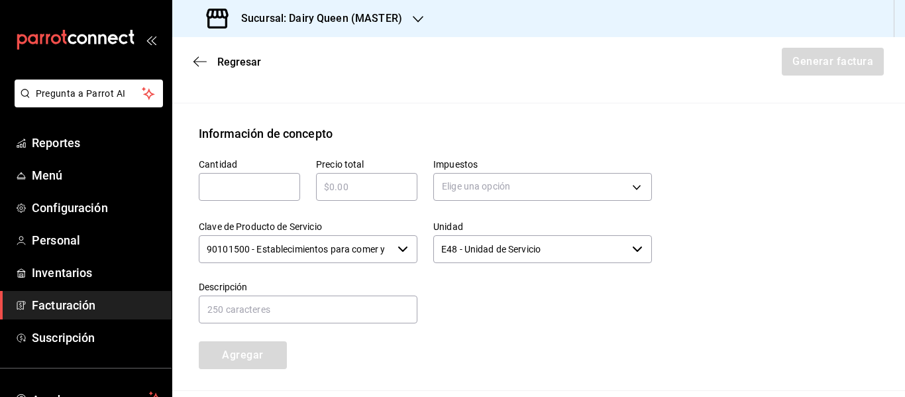
click at [268, 187] on input "text" at bounding box center [249, 187] width 101 height 16
type input "1"
type input "$545"
click at [474, 190] on body "Pregunta a Parrot AI Reportes Menú Configuración Personal Inventarios Facturaci…" at bounding box center [452, 198] width 905 height 397
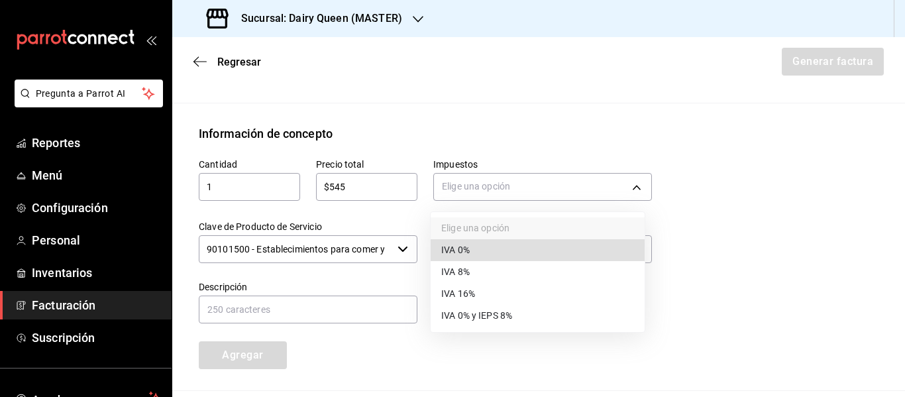
click at [454, 288] on span "IVA 16%" at bounding box center [458, 294] width 34 height 14
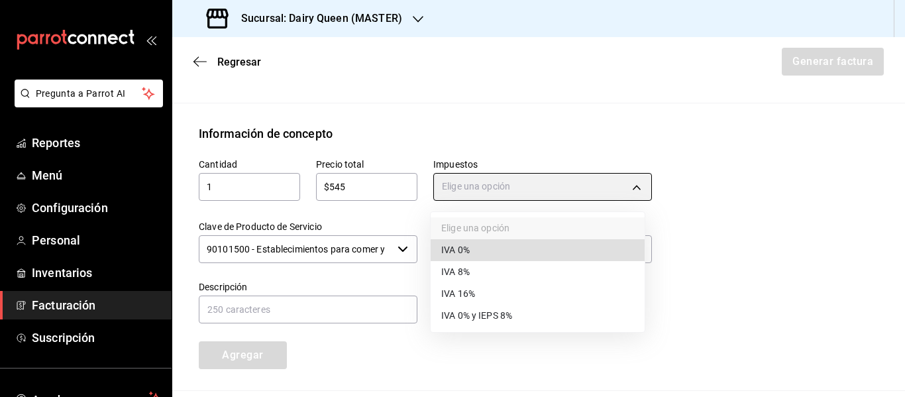
type input "IVA_16"
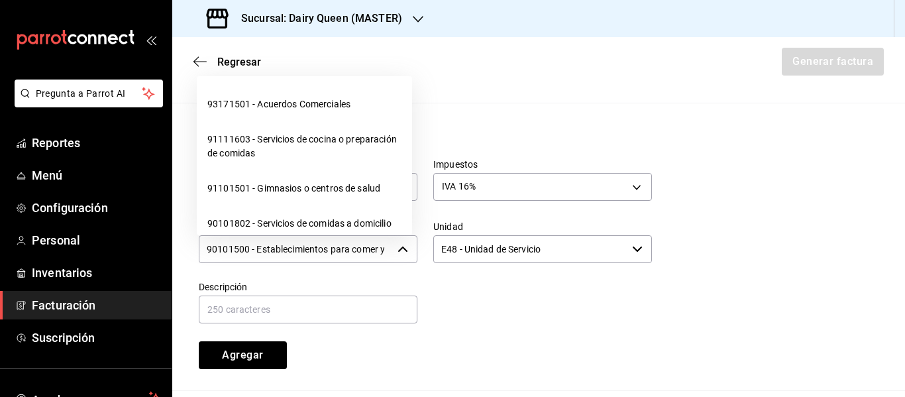
scroll to position [0, 31]
drag, startPoint x: 205, startPoint y: 251, endPoint x: 415, endPoint y: 252, distance: 209.3
click at [415, 252] on div "Cantidad 1 ​ Precio total $545 ​ Impuestos IVA 16% IVA_16 Clave de Producto de …" at bounding box center [417, 255] width 469 height 227
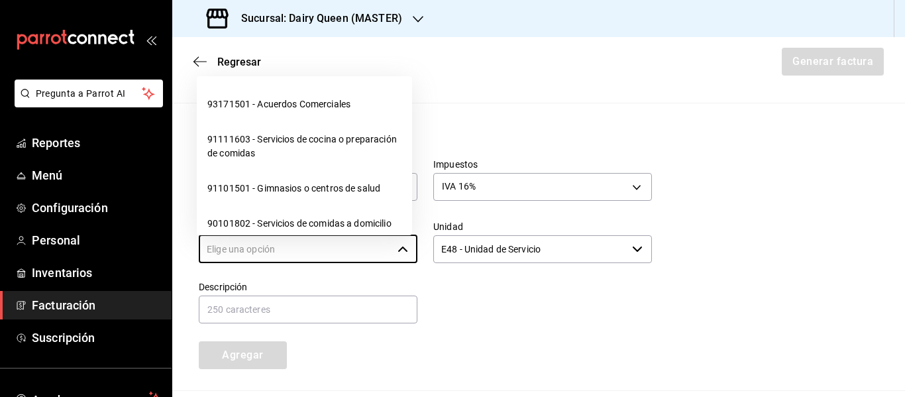
scroll to position [0, 0]
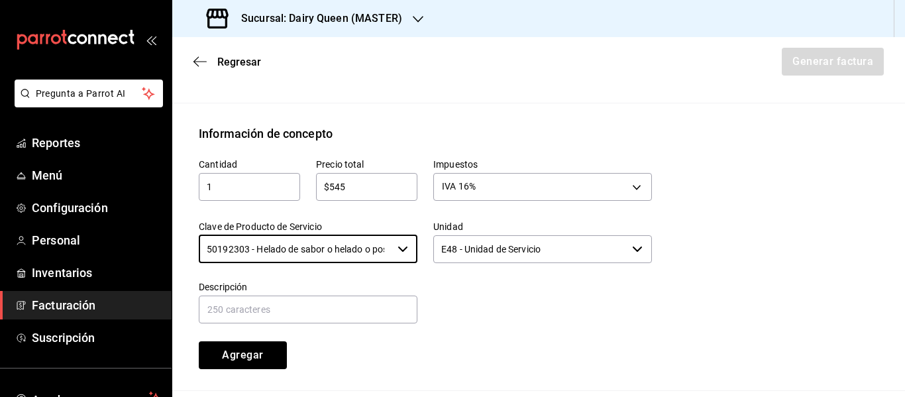
type input "50192303 - Helado de sabor o helado o postre de helado o yogurt congelado"
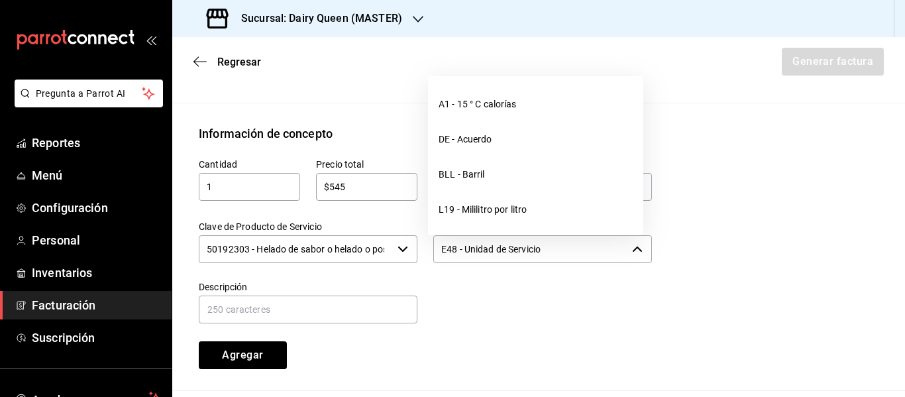
drag, startPoint x: 566, startPoint y: 247, endPoint x: 431, endPoint y: 247, distance: 135.1
click at [433, 247] on input "E48 - Unidad de Servicio" at bounding box center [529, 249] width 193 height 28
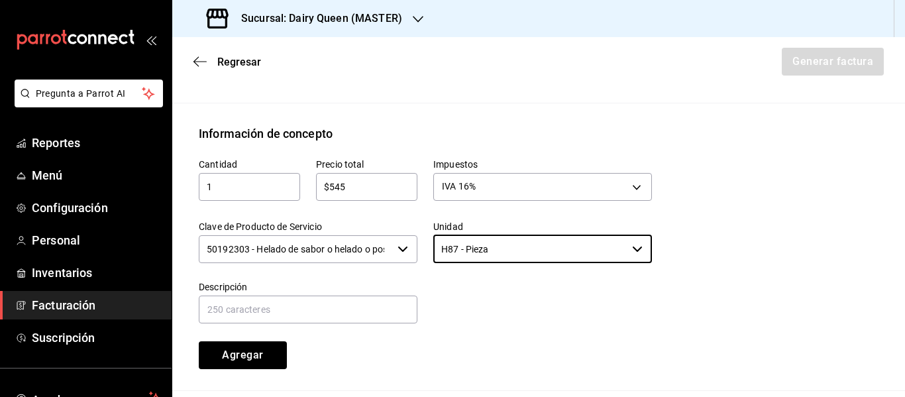
type input "H87 - Pieza"
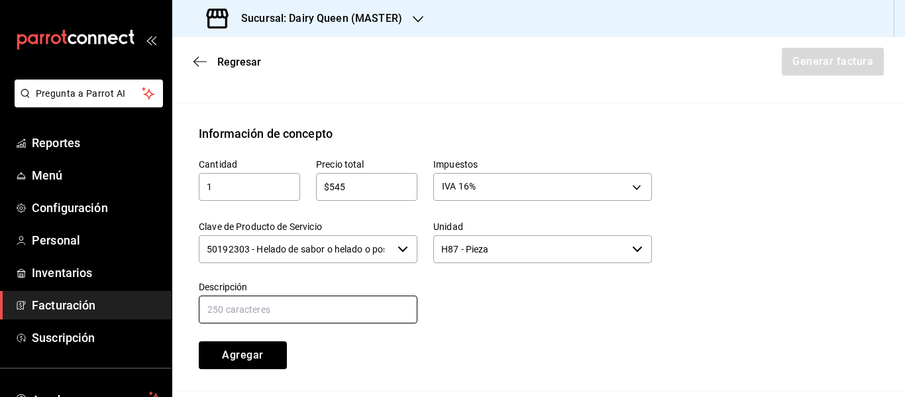
click at [302, 309] on input "text" at bounding box center [308, 309] width 219 height 28
paste input "Pastel Blizzard® Fresa Pay De Queso"
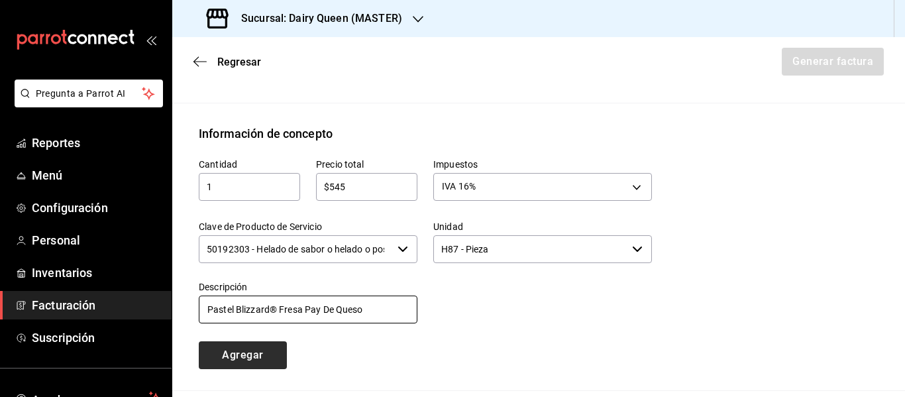
type input "Pastel Blizzard® Fresa Pay De Queso"
click at [216, 349] on button "Agregar" at bounding box center [243, 355] width 88 height 28
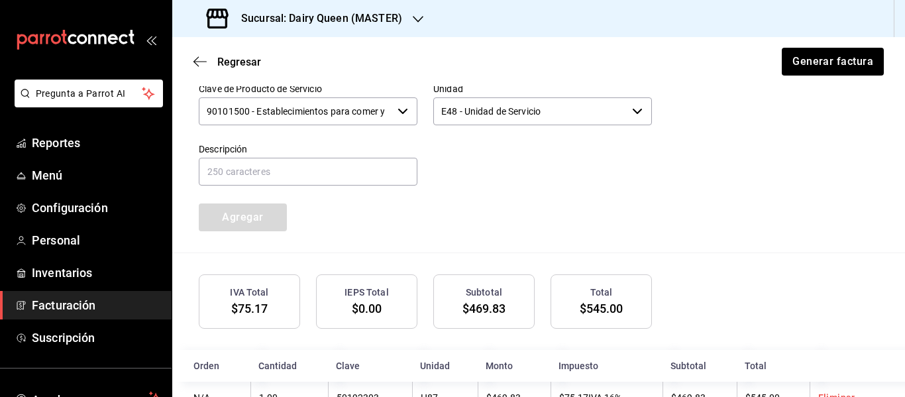
scroll to position [733, 0]
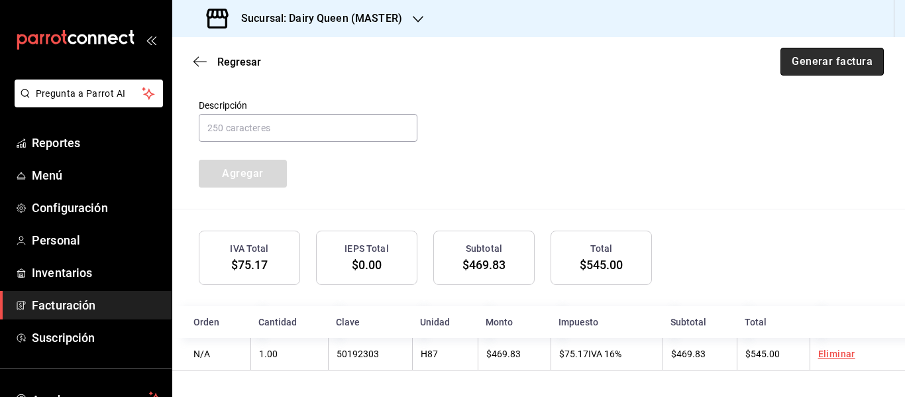
click at [828, 66] on button "Generar factura" at bounding box center [831, 62] width 103 height 28
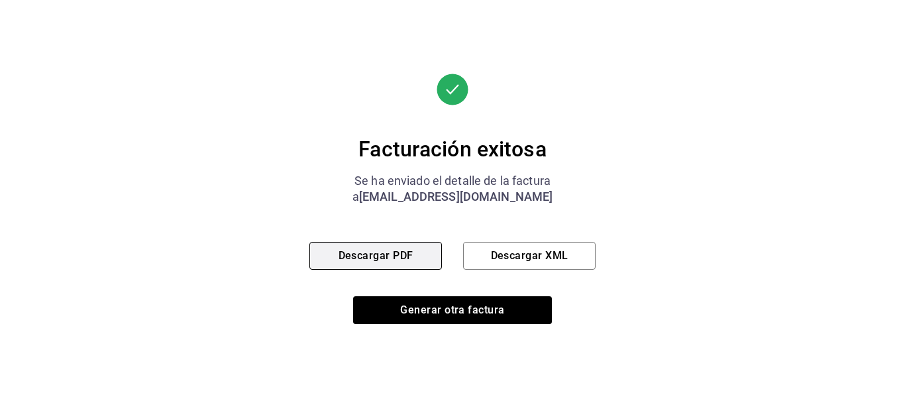
click at [384, 264] on button "Descargar PDF" at bounding box center [375, 256] width 132 height 28
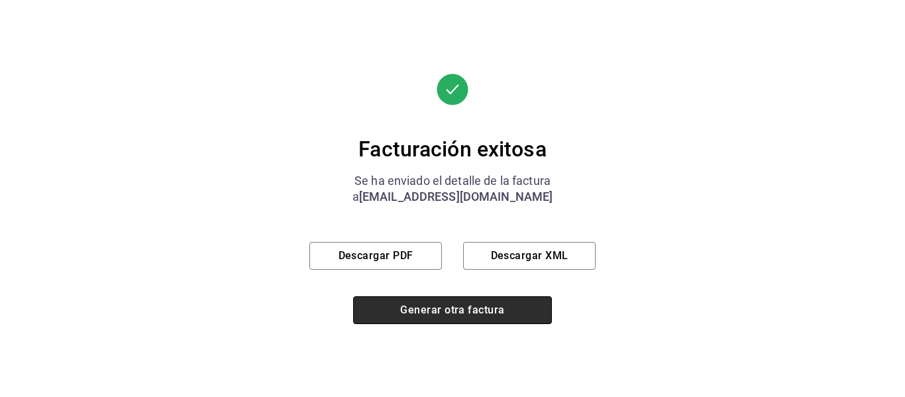
click at [471, 321] on button "Generar otra factura" at bounding box center [452, 310] width 199 height 28
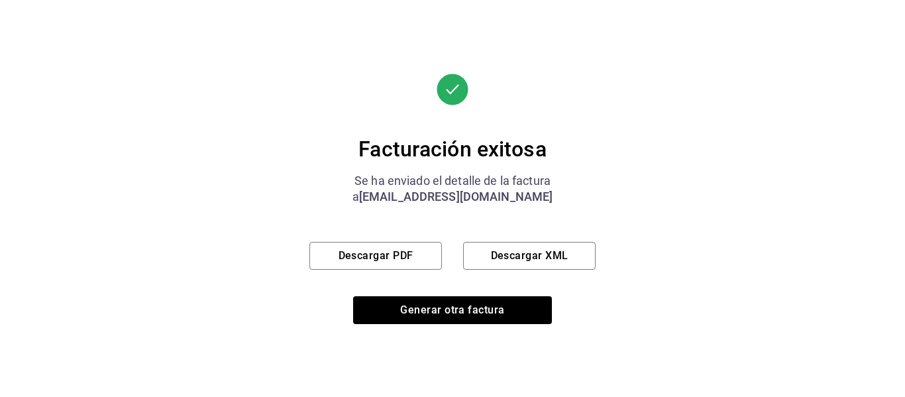
scroll to position [237, 0]
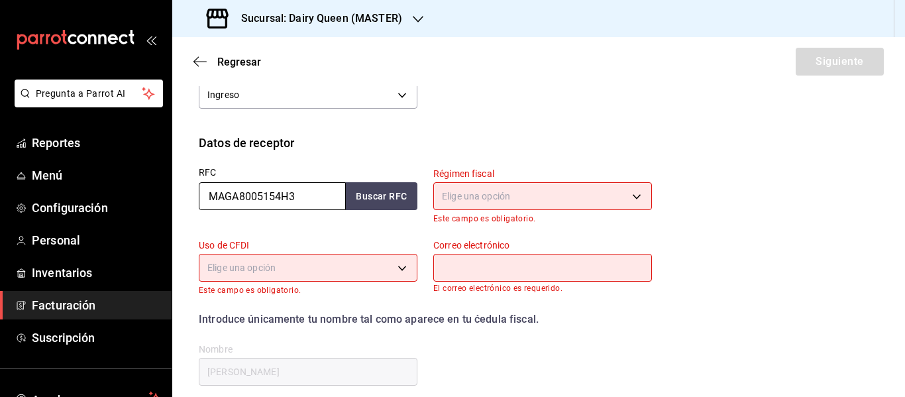
drag, startPoint x: 309, startPoint y: 195, endPoint x: 201, endPoint y: 198, distance: 108.0
click at [201, 198] on input "MAGA8005154H3" at bounding box center [272, 196] width 147 height 28
paste input "PCN900426UH9"
type input "PCN900426UH9"
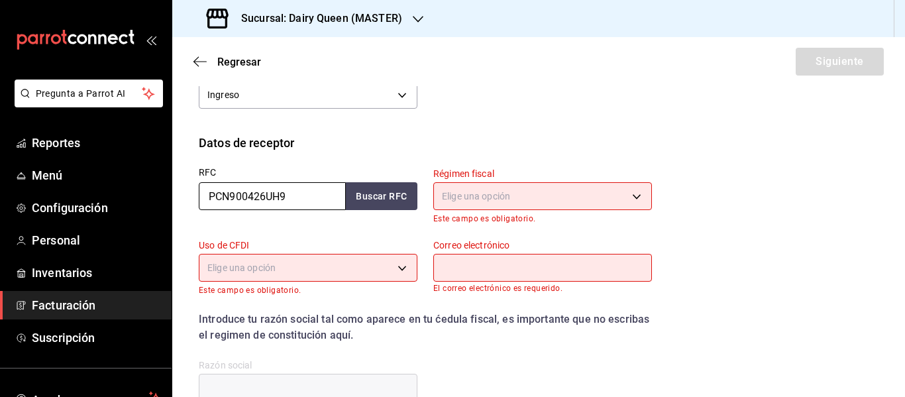
type input "PCN900426UH9"
click at [583, 199] on body "Pregunta a Parrot AI Reportes Menú Configuración Personal Inventarios Facturaci…" at bounding box center [452, 198] width 905 height 397
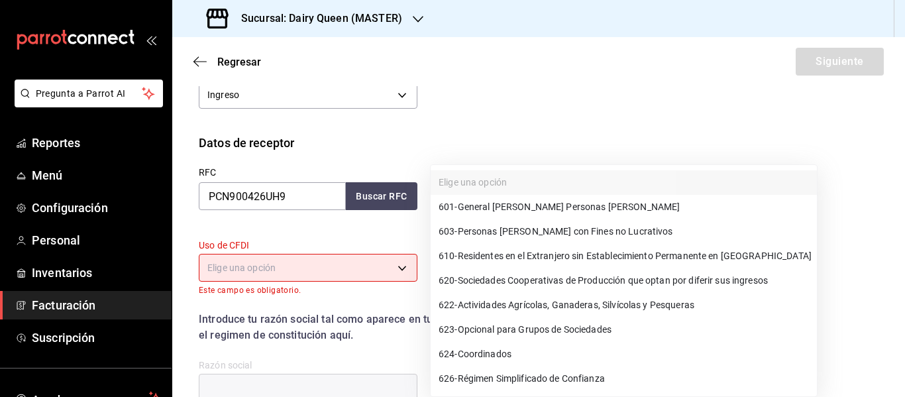
click at [539, 204] on span "601 - General [PERSON_NAME] Personas [PERSON_NAME]" at bounding box center [559, 207] width 241 height 14
type input "601"
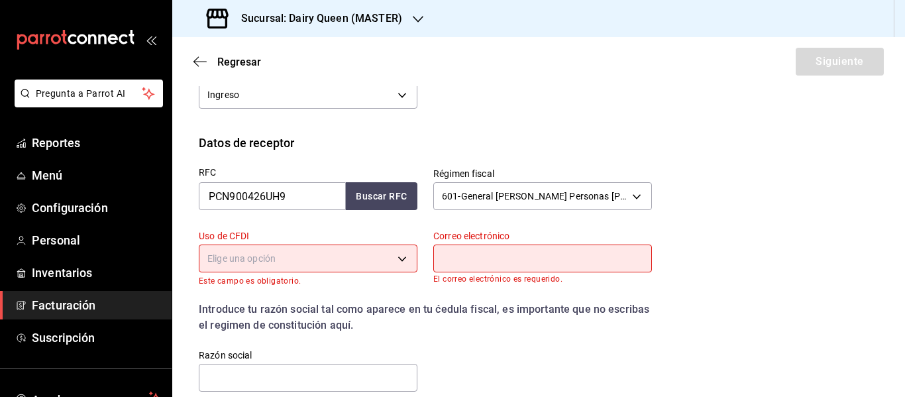
click at [327, 250] on body "Pregunta a Parrot AI Reportes Menú Configuración Personal Inventarios Facturaci…" at bounding box center [452, 198] width 905 height 397
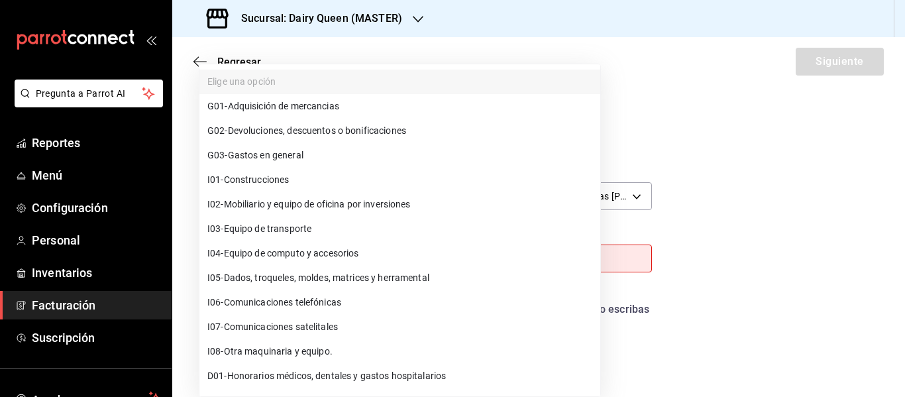
click at [263, 152] on span "G03 - Gastos en general" at bounding box center [255, 155] width 96 height 14
type input "G03"
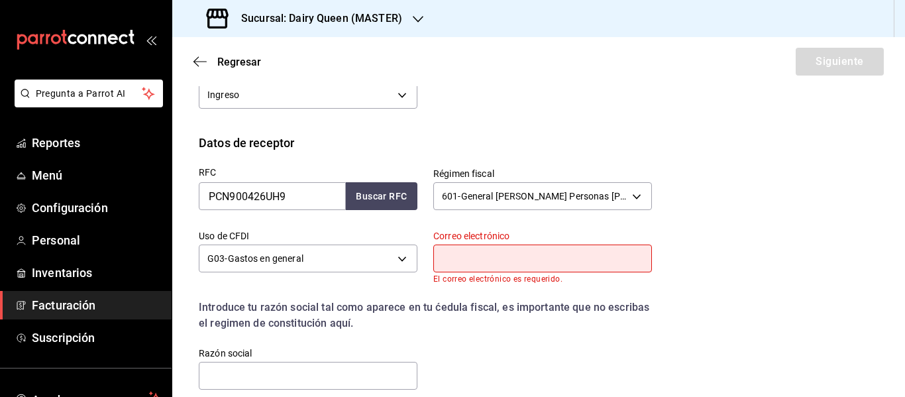
click at [503, 266] on input "text" at bounding box center [542, 258] width 219 height 28
type input "[EMAIL_ADDRESS][DOMAIN_NAME]"
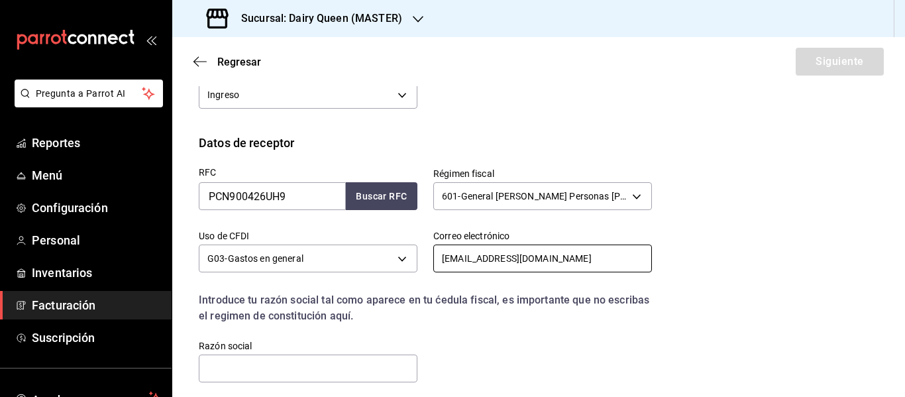
scroll to position [354, 0]
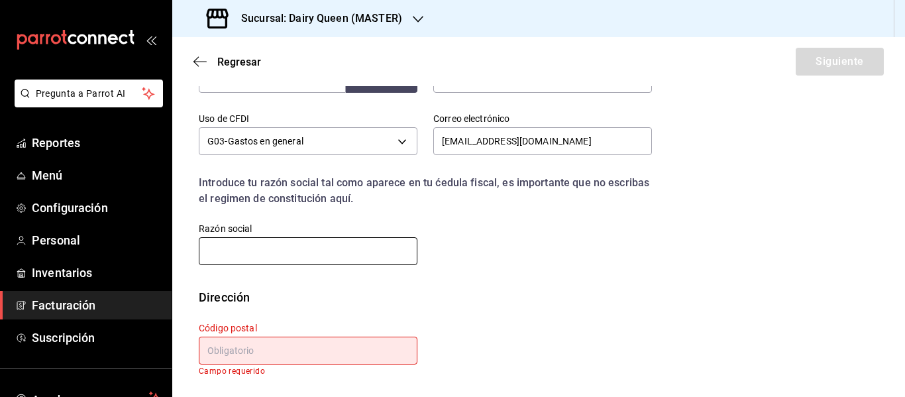
click at [262, 255] on input "text" at bounding box center [308, 251] width 219 height 28
paste input "PELICULAS CONVERTIDAS DEL NORESTE"
type input "PELICULAS CONVERTIDAS DEL NORESTE"
click at [293, 348] on input "text" at bounding box center [308, 351] width 219 height 28
paste input "66600"
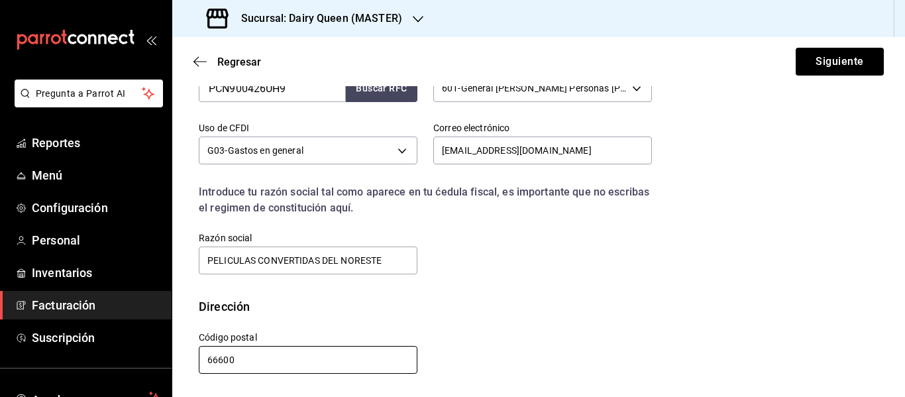
scroll to position [345, 0]
type input "66600"
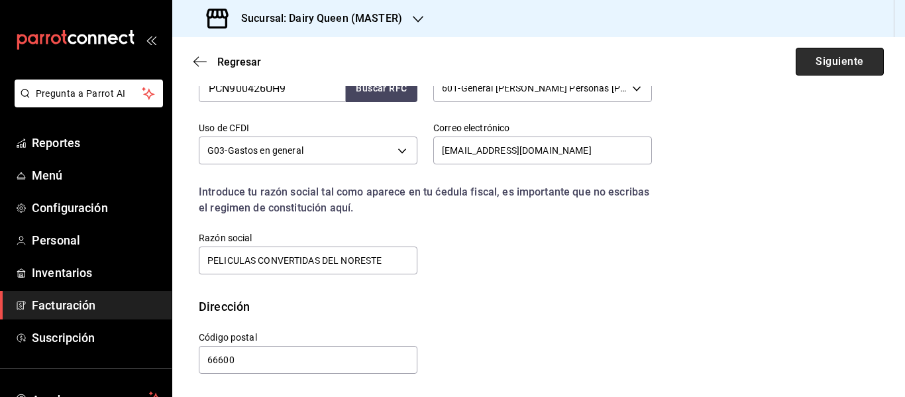
click at [853, 58] on button "Siguiente" at bounding box center [840, 62] width 88 height 28
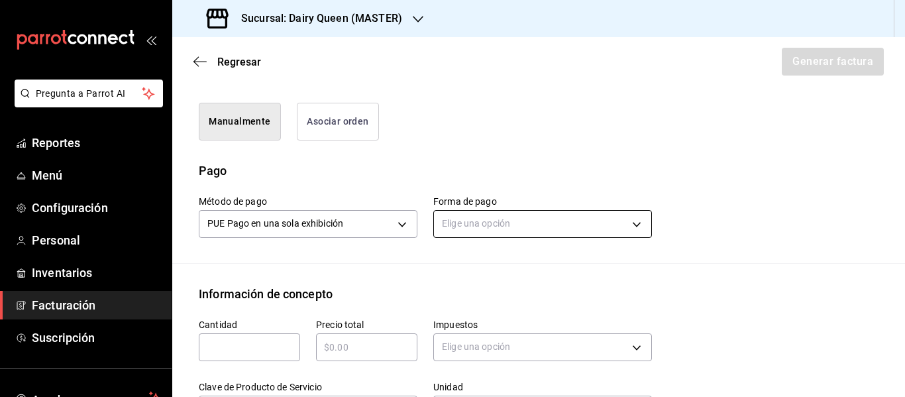
click at [464, 231] on body "Pregunta a Parrot AI Reportes Menú Configuración Personal Inventarios Facturaci…" at bounding box center [452, 198] width 905 height 397
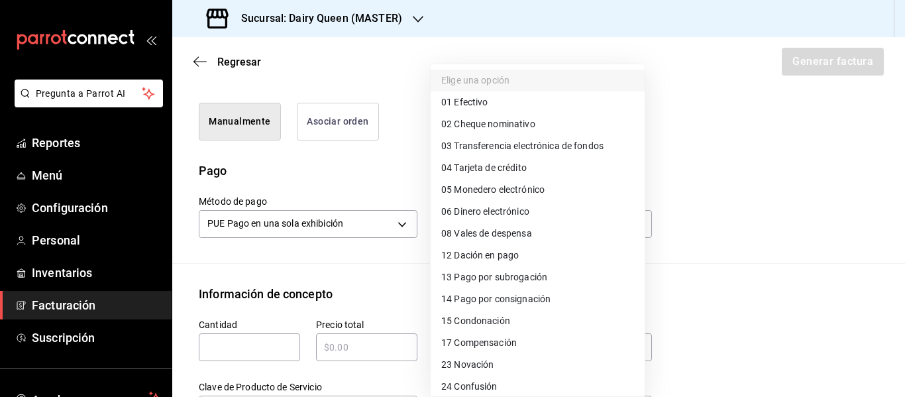
click at [480, 93] on li "01 Efectivo" at bounding box center [538, 102] width 214 height 22
type input "01"
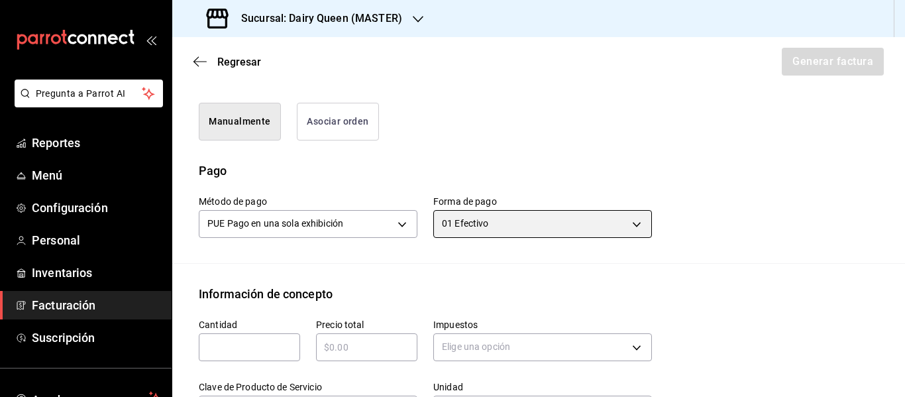
scroll to position [566, 0]
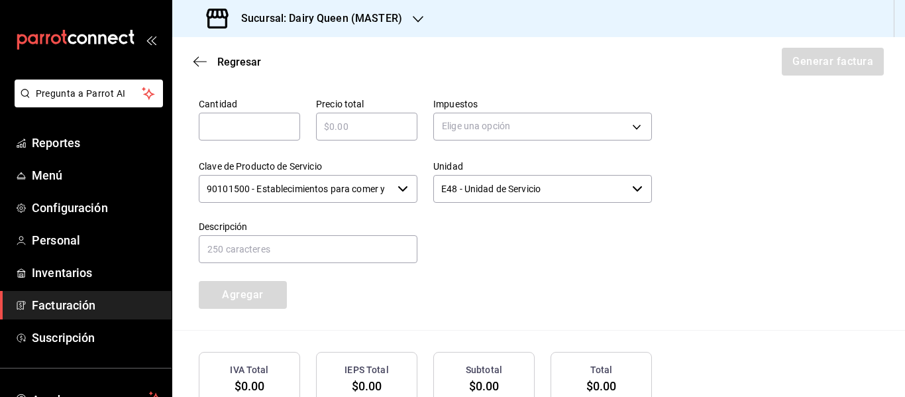
click at [272, 136] on div "​" at bounding box center [249, 127] width 101 height 28
type input "1"
type input "$545"
click at [508, 130] on body "Pregunta a Parrot AI Reportes Menú Configuración Personal Inventarios Facturaci…" at bounding box center [452, 198] width 905 height 397
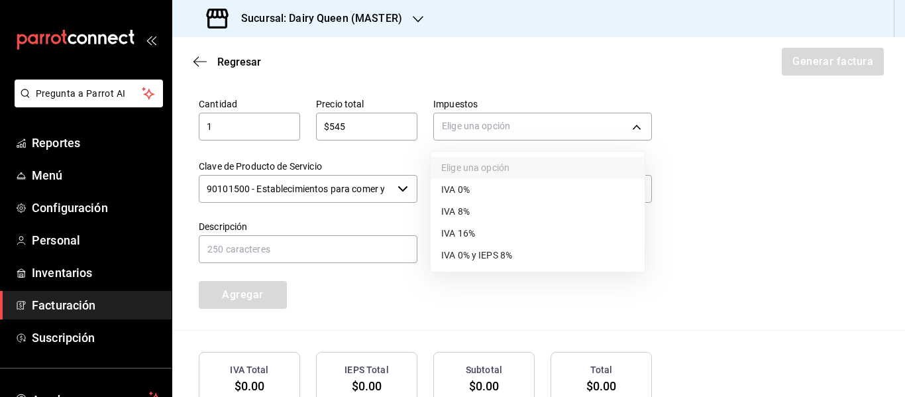
click at [490, 235] on li "IVA 16%" at bounding box center [538, 234] width 214 height 22
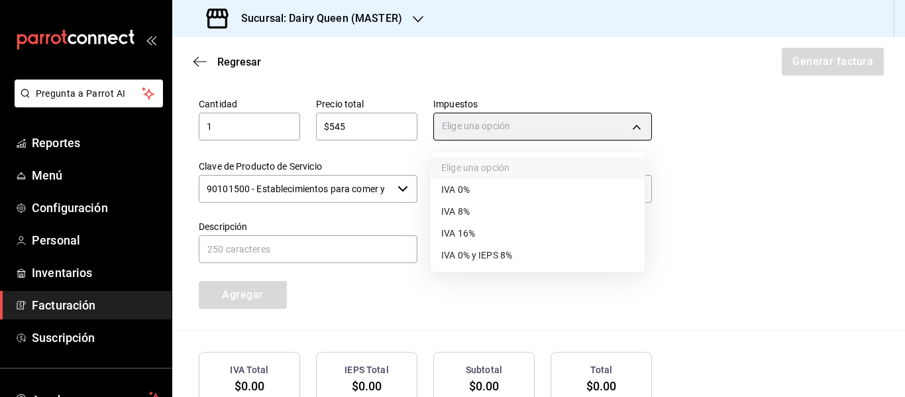
type input "IVA_16"
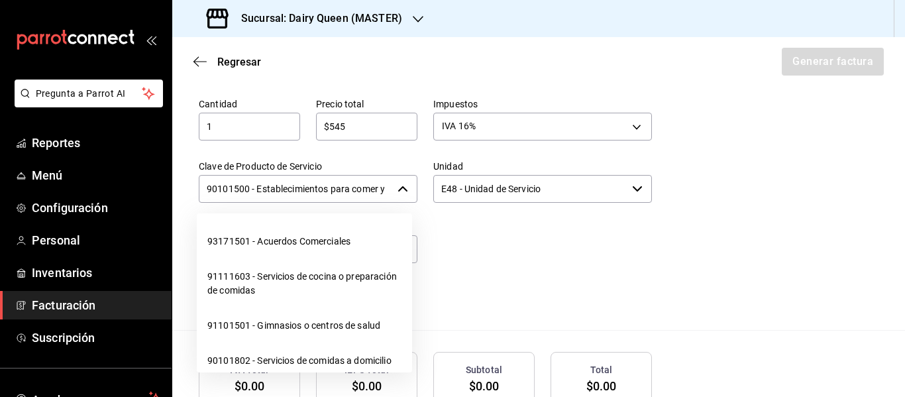
scroll to position [0, 31]
drag, startPoint x: 222, startPoint y: 189, endPoint x: 406, endPoint y: 188, distance: 184.2
click at [406, 188] on div "90101500 - Establecimientos para comer y beber ​" at bounding box center [308, 189] width 219 height 28
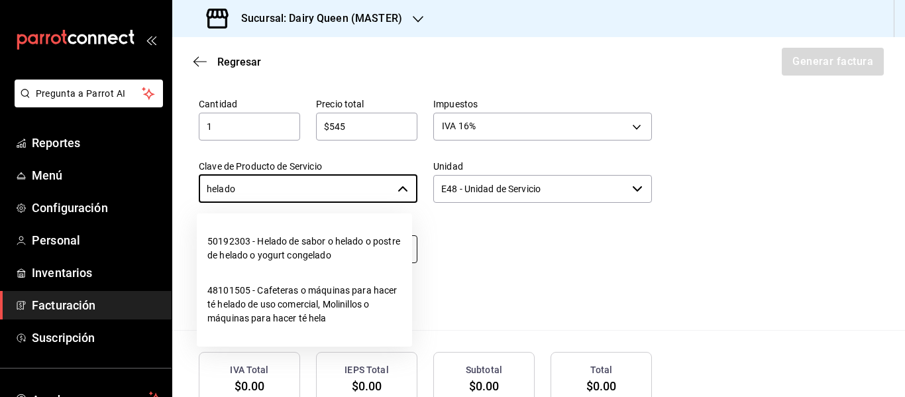
click at [307, 253] on li "50192303 - Helado de sabor o helado o postre de helado o yogurt congelado" at bounding box center [304, 248] width 215 height 49
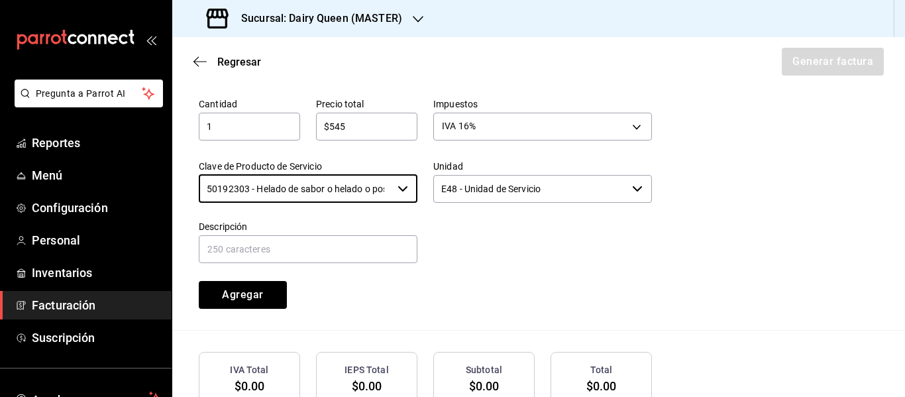
type input "50192303 - Helado de sabor o helado o postre de helado o yogurt congelado"
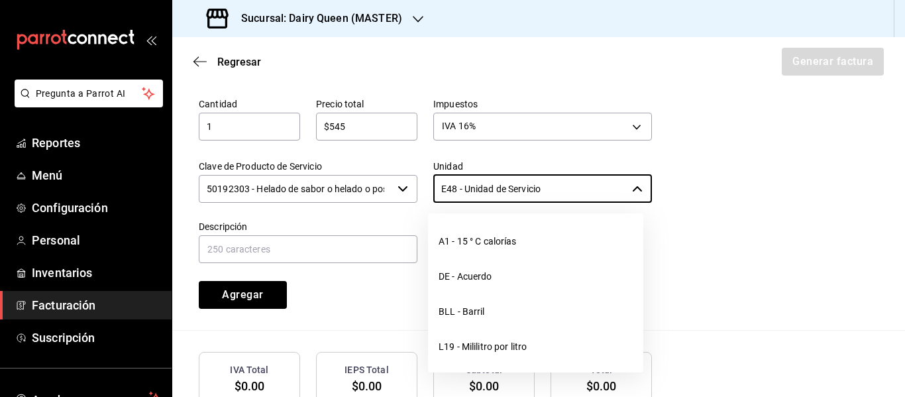
drag, startPoint x: 561, startPoint y: 184, endPoint x: 423, endPoint y: 192, distance: 138.7
click at [423, 192] on div "Unidad E48 - Unidad de Servicio ​" at bounding box center [534, 174] width 234 height 60
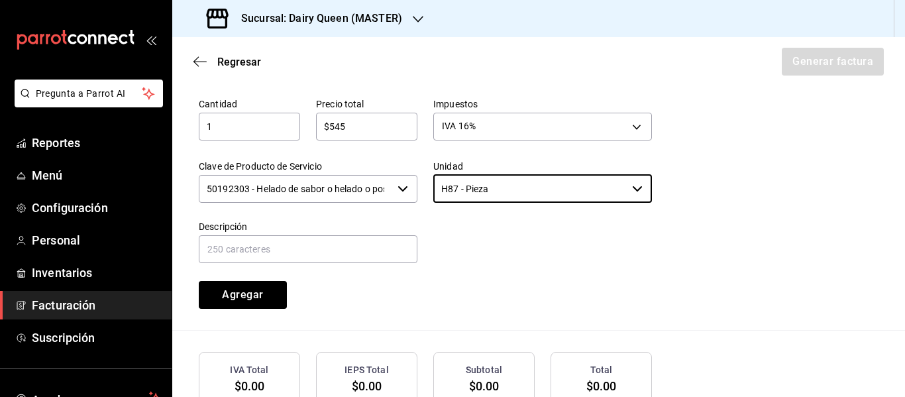
type input "H87 - Pieza"
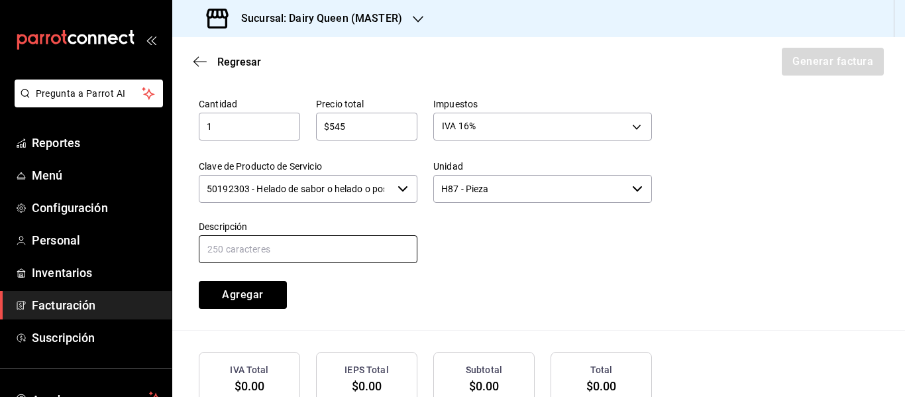
click at [364, 254] on input "text" at bounding box center [308, 249] width 219 height 28
paste input "Pastel Blizzard® Fresa Pay De Queso"
type input "Pastel Blizzard® Fresa Pay De Queso"
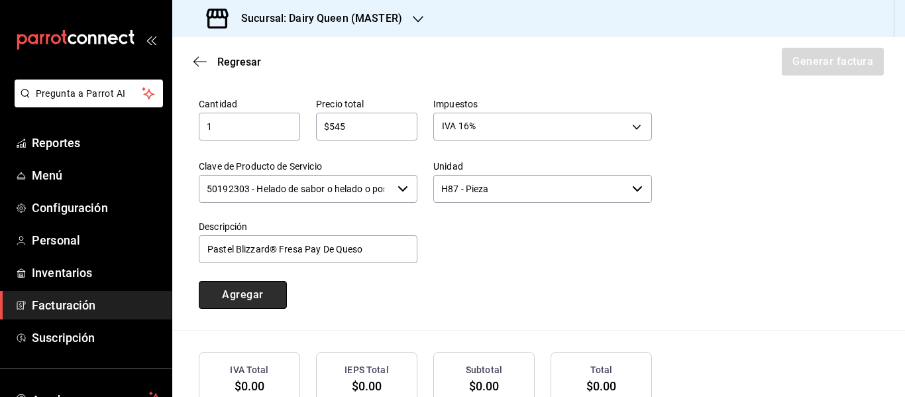
click at [232, 295] on button "Agregar" at bounding box center [243, 295] width 88 height 28
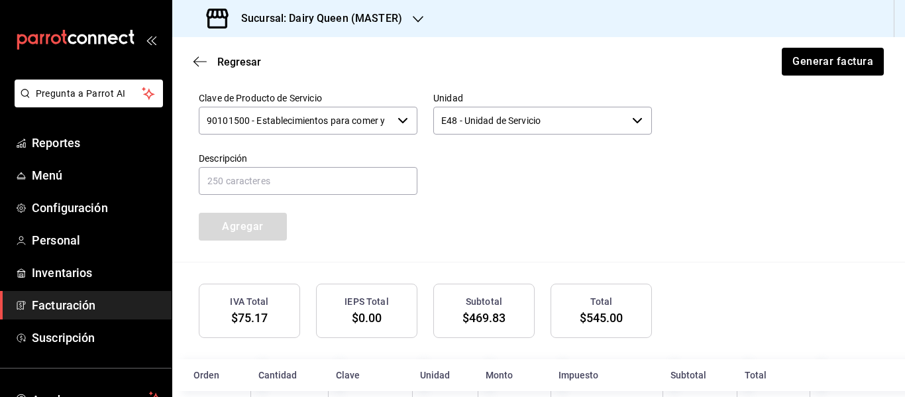
scroll to position [688, 0]
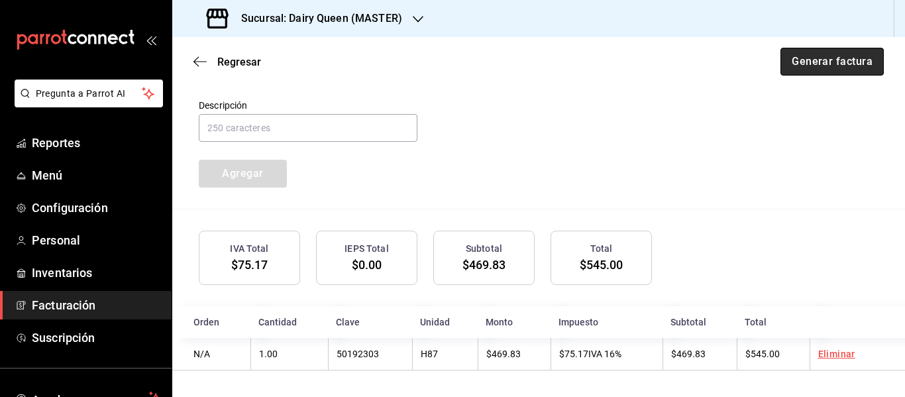
click at [848, 59] on button "Generar factura" at bounding box center [831, 62] width 103 height 28
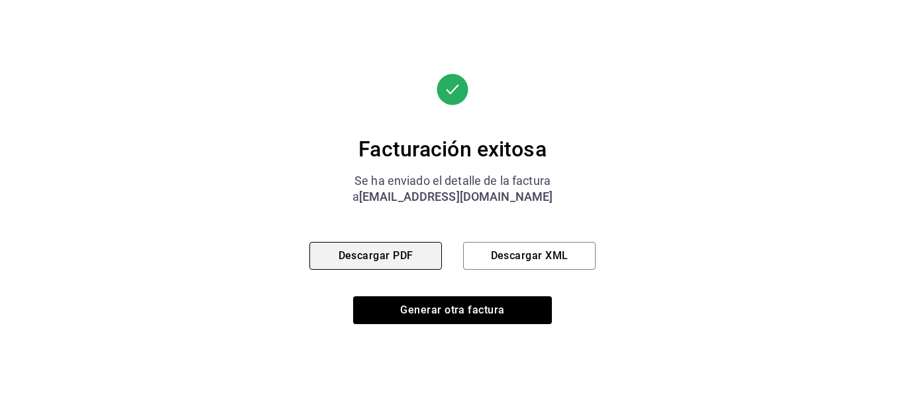
click at [356, 254] on button "Descargar PDF" at bounding box center [375, 256] width 132 height 28
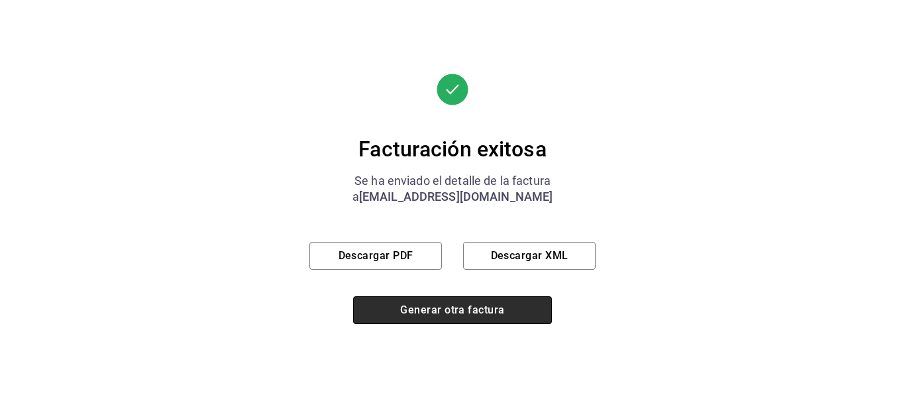
click at [446, 309] on button "Generar otra factura" at bounding box center [452, 310] width 199 height 28
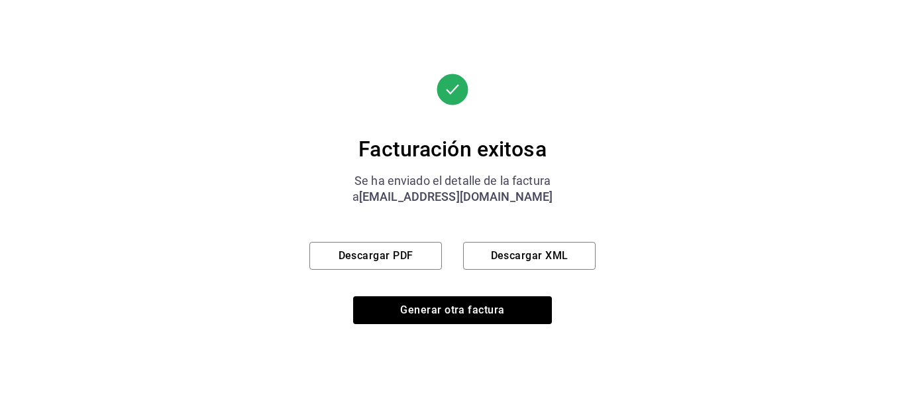
scroll to position [237, 0]
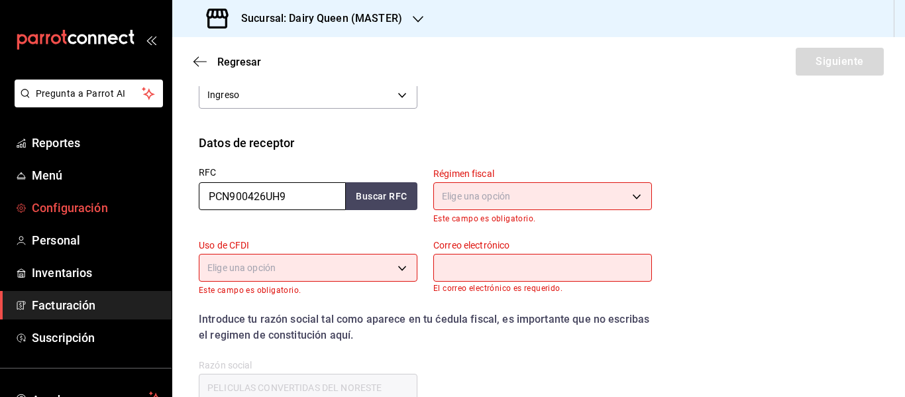
drag, startPoint x: 302, startPoint y: 203, endPoint x: 151, endPoint y: 199, distance: 151.1
click at [151, 199] on div "Pregunta a Parrot AI Reportes Menú Configuración Personal Inventarios Facturaci…" at bounding box center [452, 198] width 905 height 397
paste input "AME970109GW0"
type input "AME970109GW0"
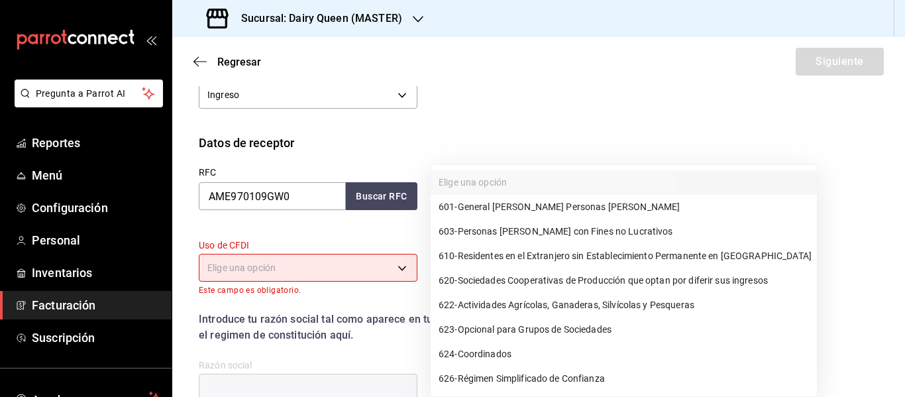
click at [501, 188] on body "Pregunta a Parrot AI Reportes Menú Configuración Personal Inventarios Facturaci…" at bounding box center [452, 198] width 905 height 397
click at [496, 206] on span "601 - General [PERSON_NAME] Personas [PERSON_NAME]" at bounding box center [559, 207] width 241 height 14
type input "601"
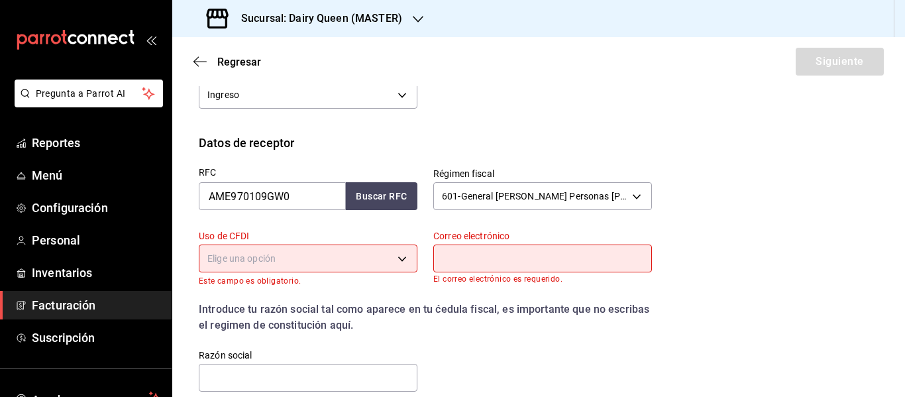
click at [299, 259] on body "Pregunta a Parrot AI Reportes Menú Configuración Personal Inventarios Facturaci…" at bounding box center [452, 198] width 905 height 397
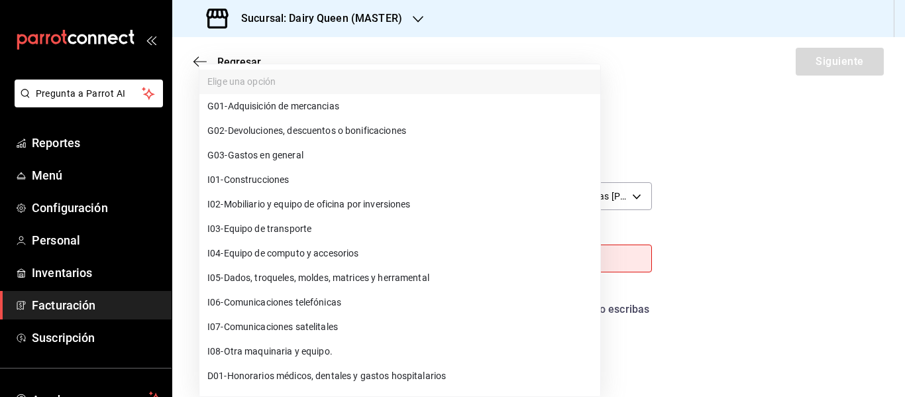
click at [278, 155] on span "G03 - Gastos en general" at bounding box center [255, 155] width 96 height 14
type input "G03"
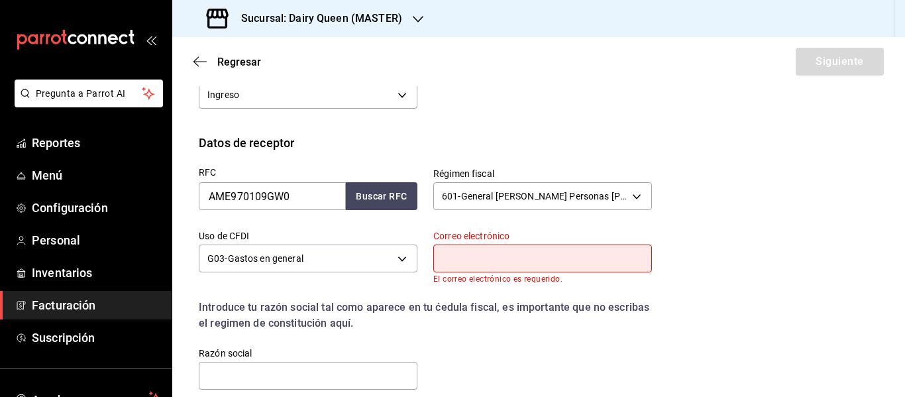
click at [516, 262] on input "text" at bounding box center [542, 258] width 219 height 28
type input "[EMAIL_ADDRESS][DOMAIN_NAME]"
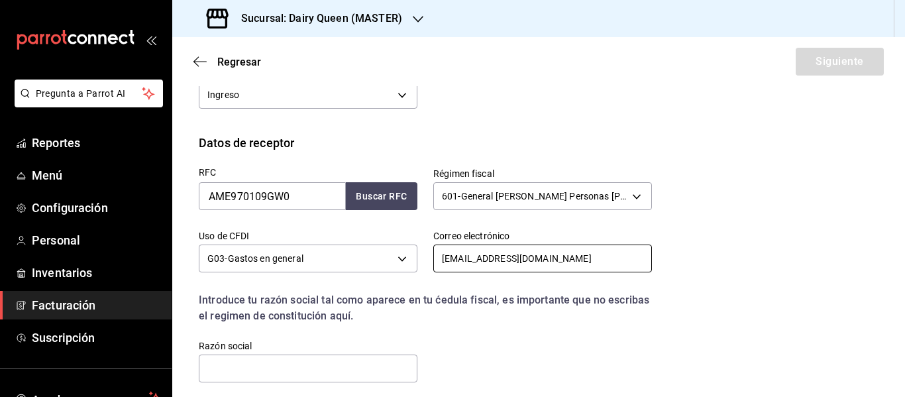
scroll to position [354, 0]
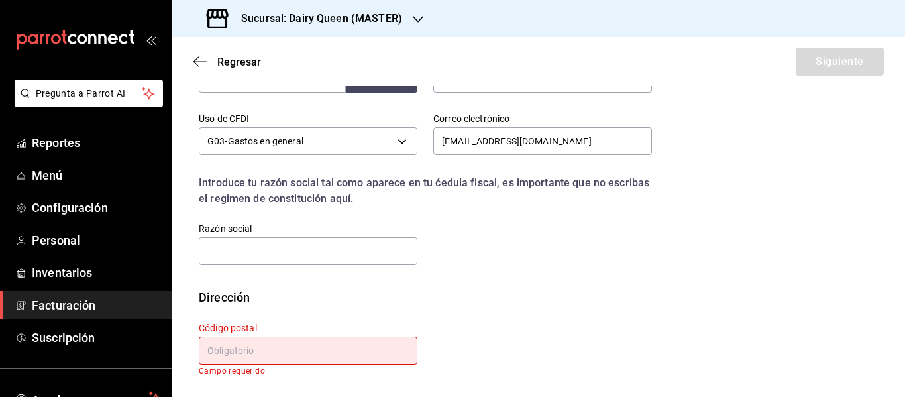
click at [282, 234] on div "Razón social" at bounding box center [308, 245] width 219 height 44
click at [257, 253] on input "text" at bounding box center [308, 251] width 219 height 28
click at [352, 250] on input "text" at bounding box center [308, 251] width 219 height 28
paste input "AUTOZONE DE [GEOGRAPHIC_DATA]"
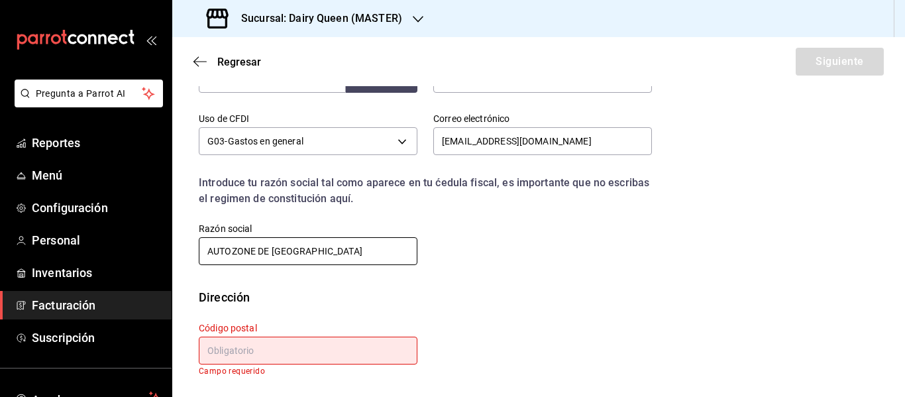
type input "AUTOZONE DE [GEOGRAPHIC_DATA]"
click at [280, 342] on input "text" at bounding box center [308, 351] width 219 height 28
paste input "64753"
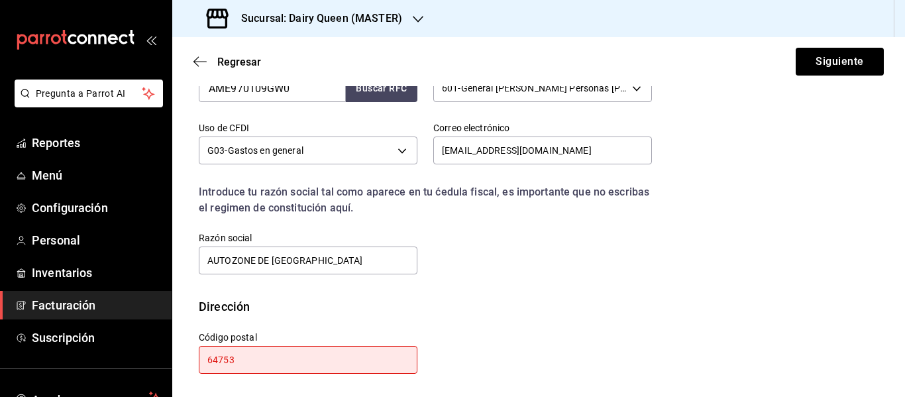
scroll to position [345, 0]
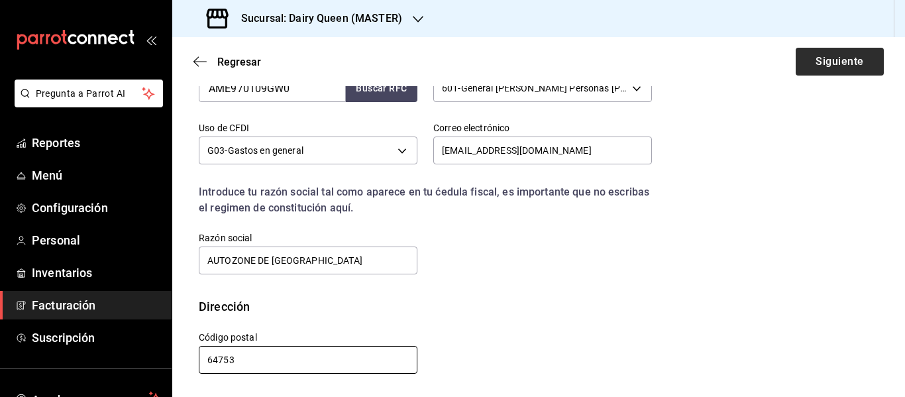
type input "64753"
click at [835, 58] on button "Siguiente" at bounding box center [840, 62] width 88 height 28
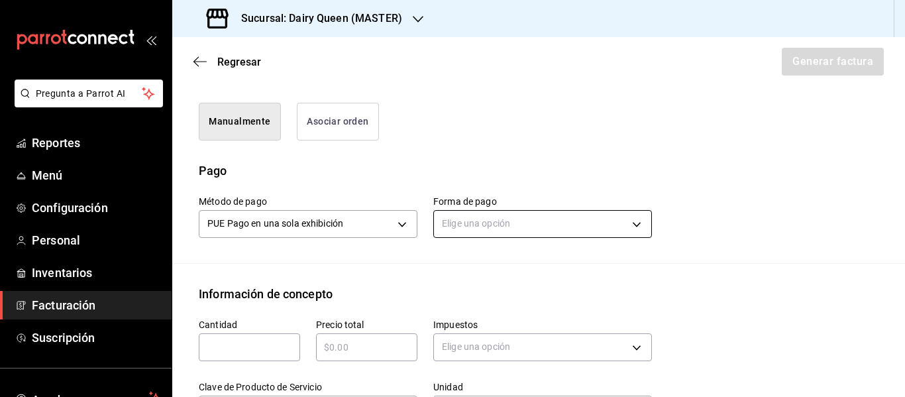
click at [490, 207] on body "Pregunta a Parrot AI Reportes Menú Configuración Personal Inventarios Facturaci…" at bounding box center [452, 198] width 905 height 397
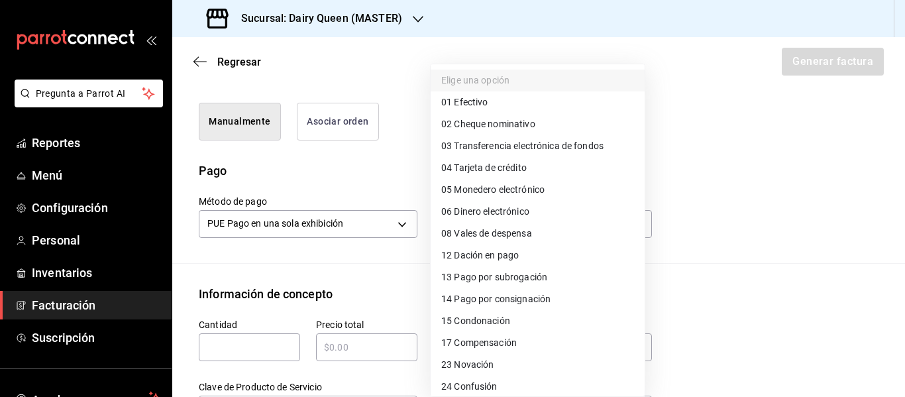
click at [460, 99] on span "01 Efectivo" at bounding box center [464, 102] width 46 height 14
type input "01"
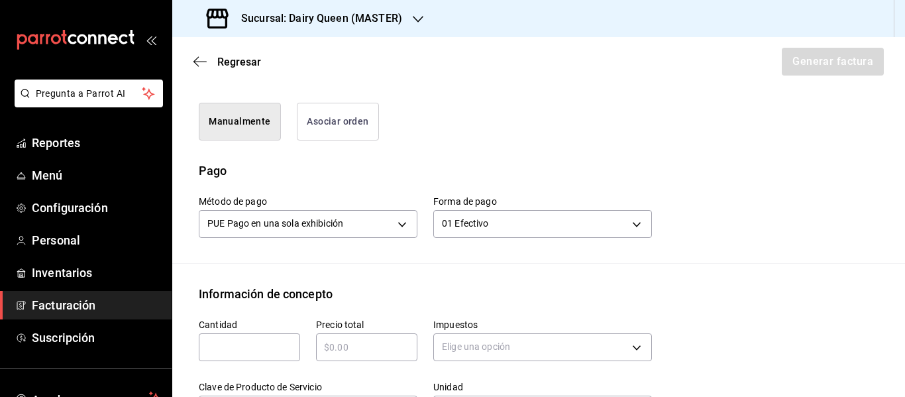
click at [213, 339] on input "text" at bounding box center [249, 347] width 101 height 16
type input "1"
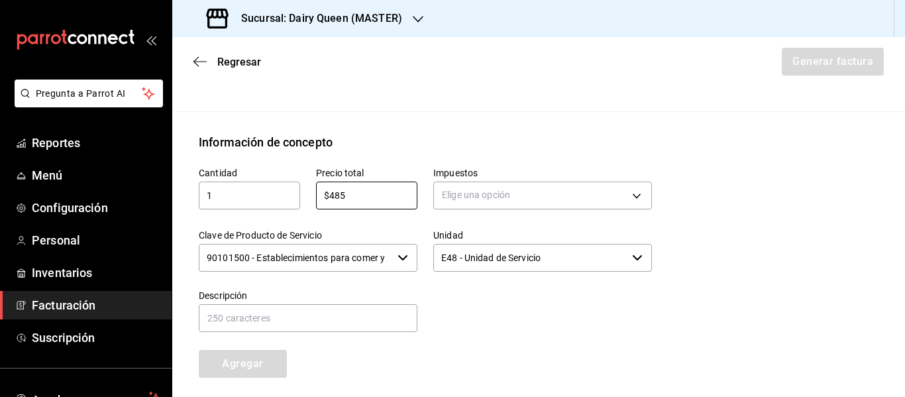
scroll to position [566, 0]
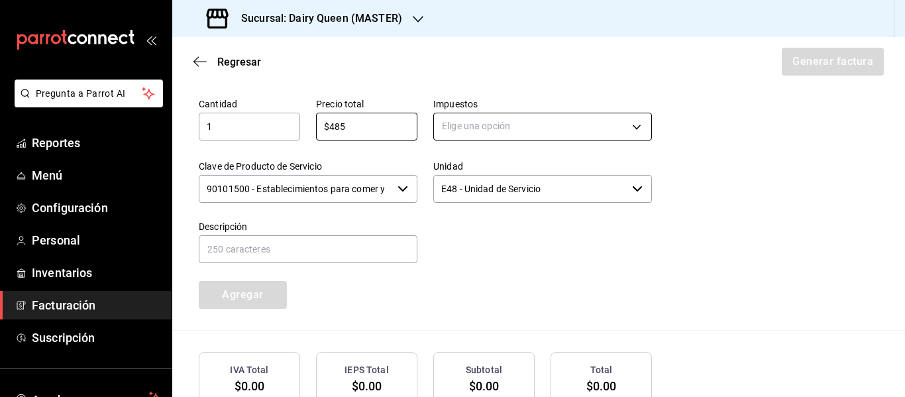
type input "$485"
click at [492, 112] on body "Pregunta a Parrot AI Reportes Menú Configuración Personal Inventarios Facturaci…" at bounding box center [452, 198] width 905 height 397
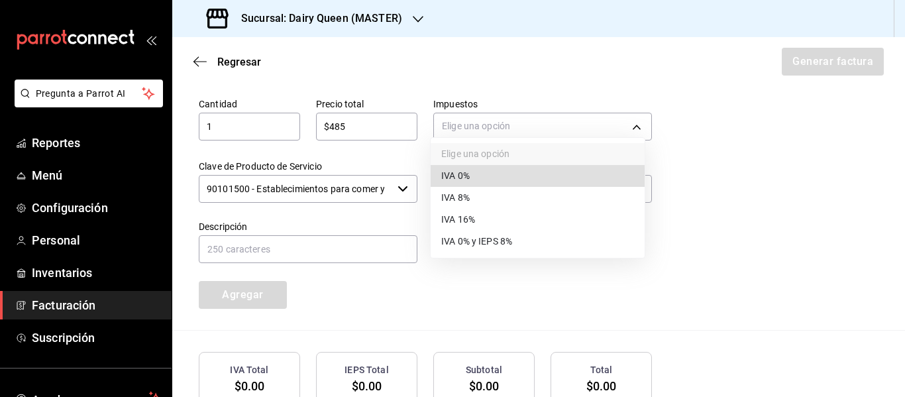
click at [471, 223] on span "IVA 16%" at bounding box center [458, 220] width 34 height 14
type input "IVA_16"
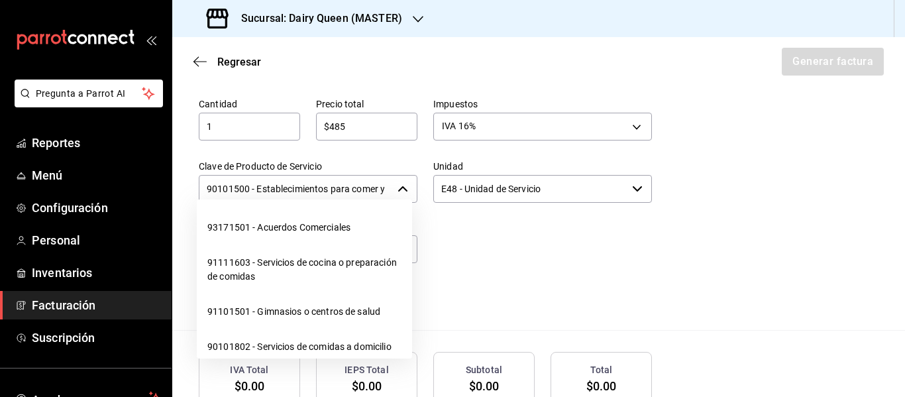
scroll to position [0, 31]
drag, startPoint x: 203, startPoint y: 171, endPoint x: 417, endPoint y: 168, distance: 214.0
click at [417, 168] on div "Cantidad 1 ​ Precio total $485 ​ Impuestos IVA 16% IVA_16 Clave de Producto de …" at bounding box center [417, 195] width 469 height 227
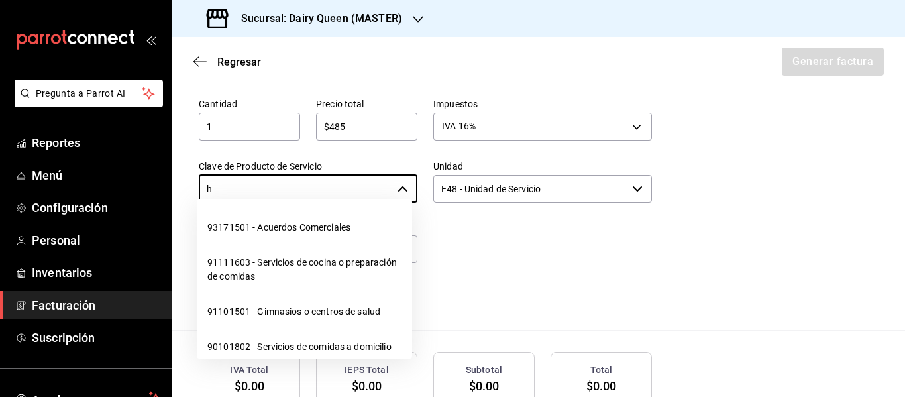
scroll to position [0, 0]
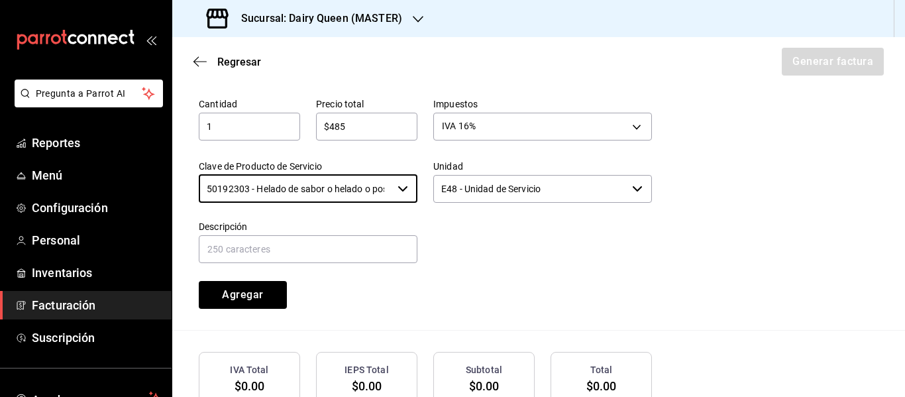
type input "50192303 - Helado de sabor o helado o postre de helado o yogurt congelado"
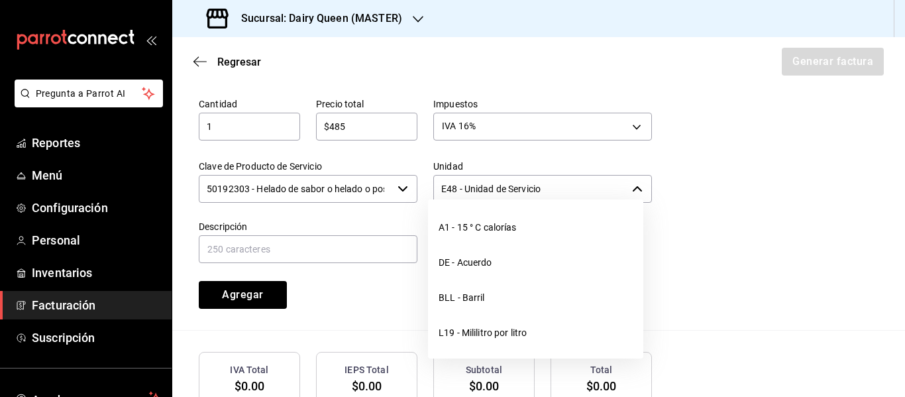
drag, startPoint x: 557, startPoint y: 178, endPoint x: 435, endPoint y: 180, distance: 121.9
click at [435, 180] on input "E48 - Unidad de Servicio" at bounding box center [529, 189] width 193 height 28
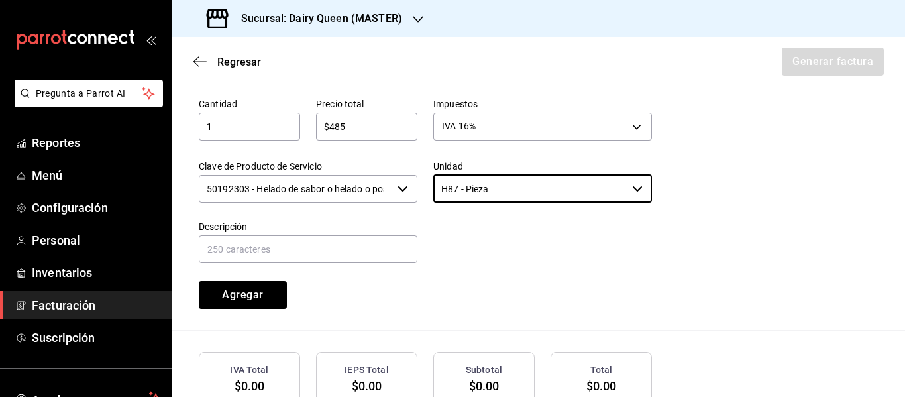
type input "H87 - Pieza"
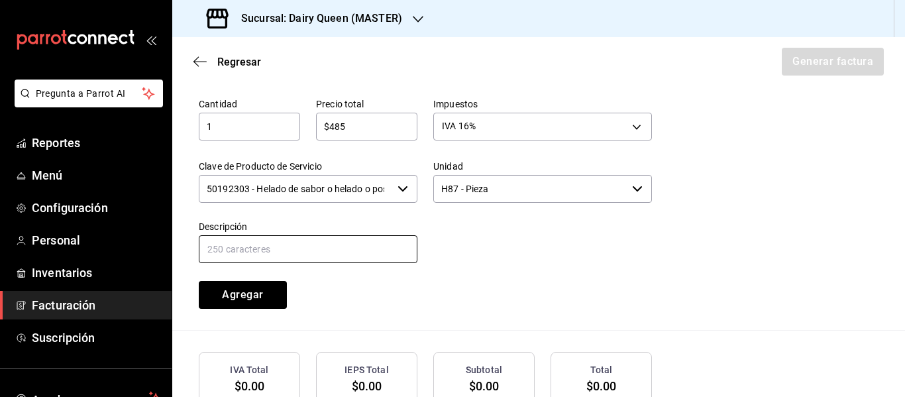
click at [286, 237] on input "text" at bounding box center [308, 249] width 219 height 28
paste input "Pastel Blizzard® Fresa Pay De Queso"
type input "Pastel Blizzard® Fresa Pay De Queso"
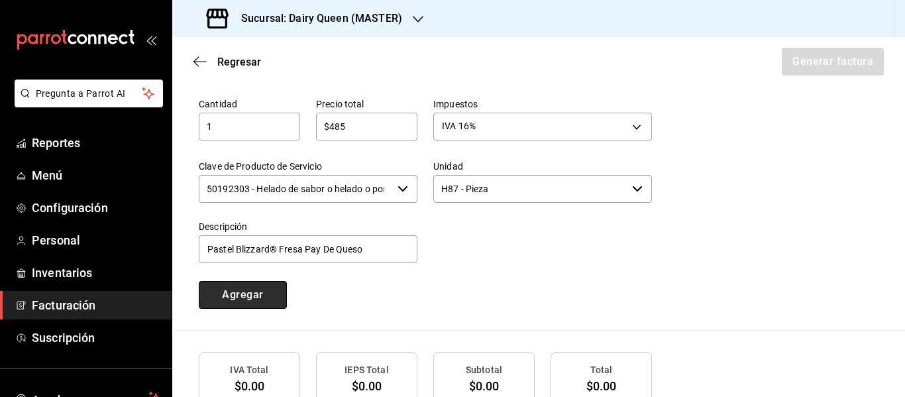
click at [234, 281] on button "Agregar" at bounding box center [243, 295] width 88 height 28
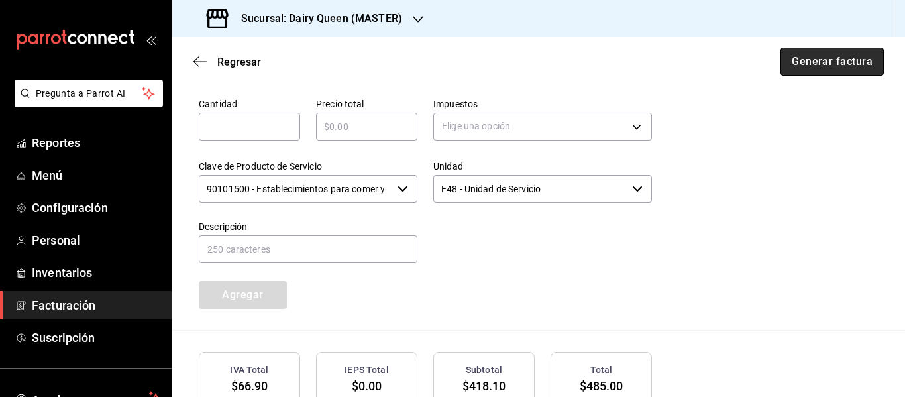
click at [817, 72] on button "Generar factura" at bounding box center [831, 62] width 103 height 28
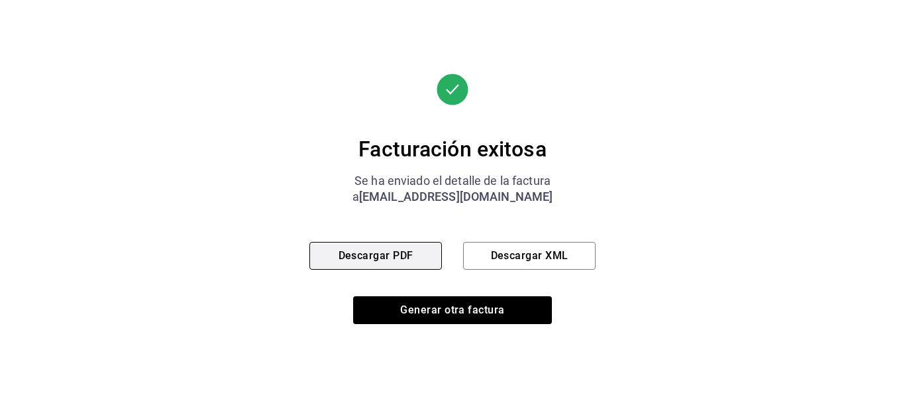
click at [384, 264] on button "Descargar PDF" at bounding box center [375, 256] width 132 height 28
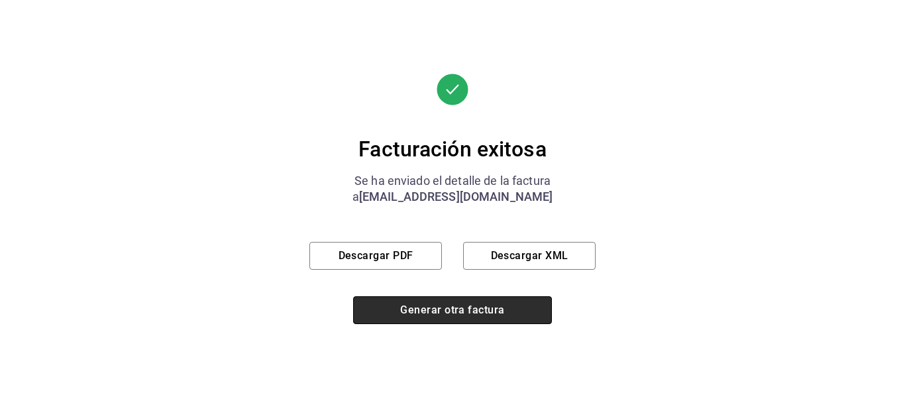
click at [504, 323] on button "Generar otra factura" at bounding box center [452, 310] width 199 height 28
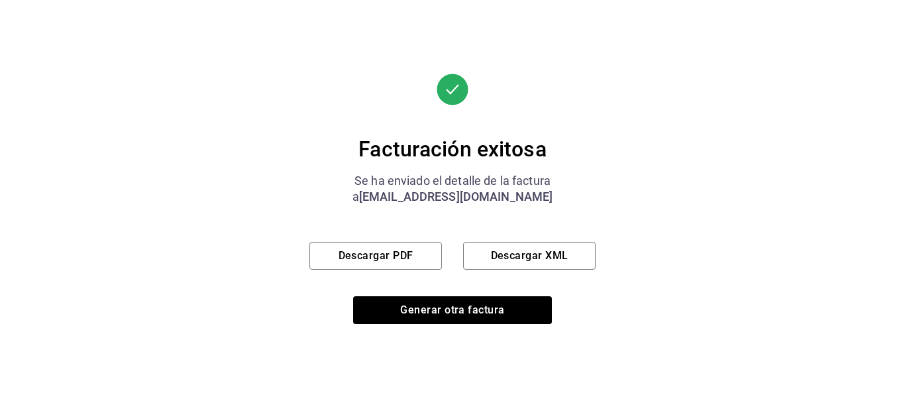
scroll to position [237, 0]
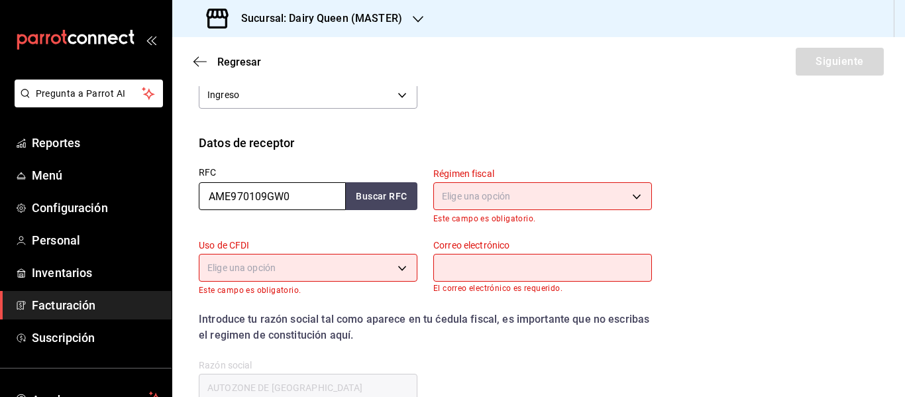
drag, startPoint x: 310, startPoint y: 195, endPoint x: 195, endPoint y: 203, distance: 115.5
click at [195, 203] on div "RFC AME970109GW0 Buscar RFC" at bounding box center [300, 188] width 234 height 72
paste input "BAGN780324TD1"
type input "BAGN780324TD1"
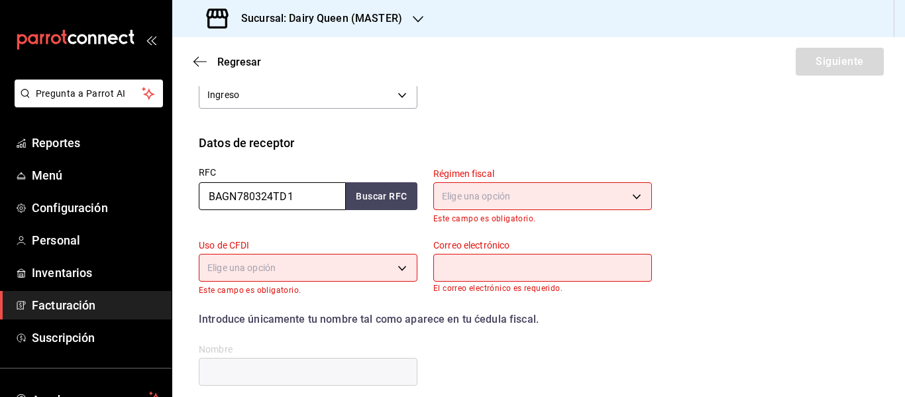
type input "BAGN780324TD1"
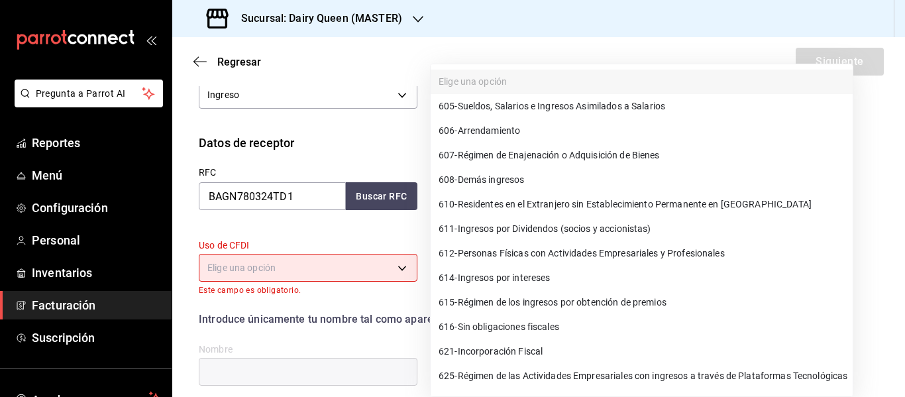
click at [516, 193] on body "Pregunta a Parrot AI Reportes Menú Configuración Personal Inventarios Facturaci…" at bounding box center [452, 198] width 905 height 397
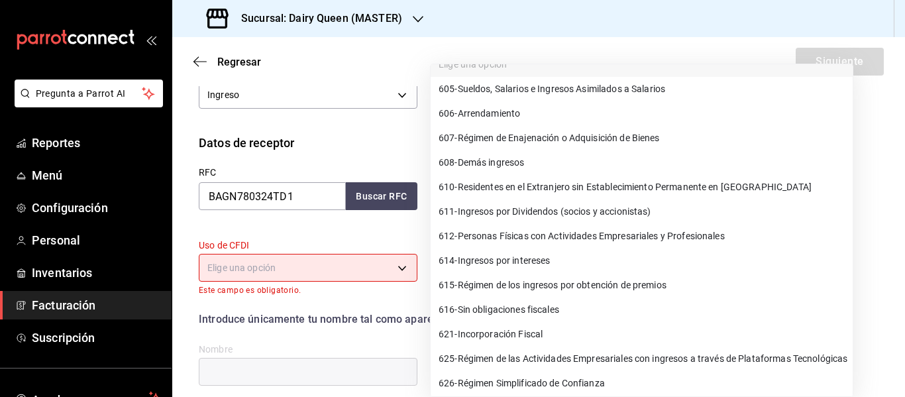
scroll to position [22, 0]
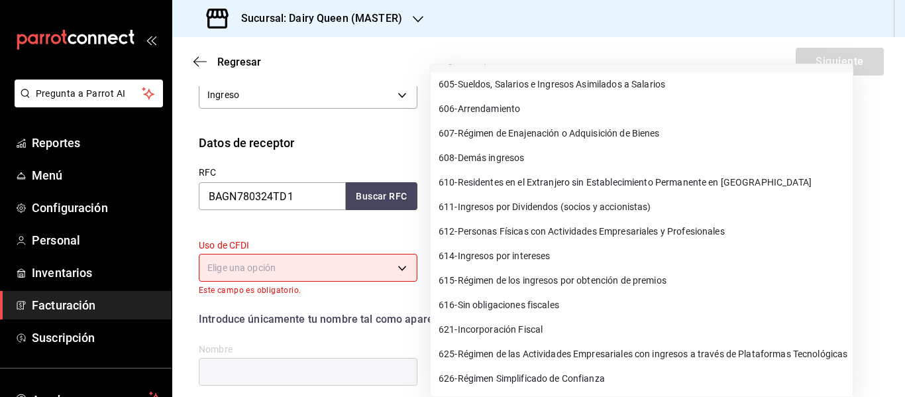
click at [480, 374] on span "626 - Régimen Simplificado de Confianza" at bounding box center [522, 379] width 166 height 14
type input "626"
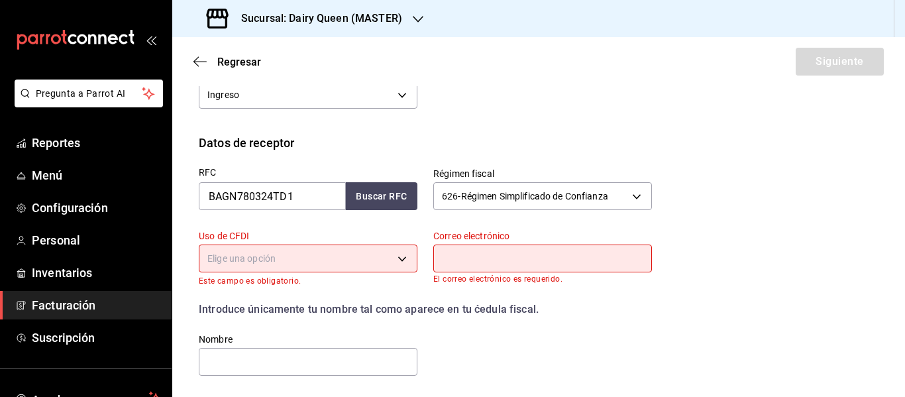
click at [333, 264] on body "Pregunta a Parrot AI Reportes Menú Configuración Personal Inventarios Facturaci…" at bounding box center [452, 198] width 905 height 397
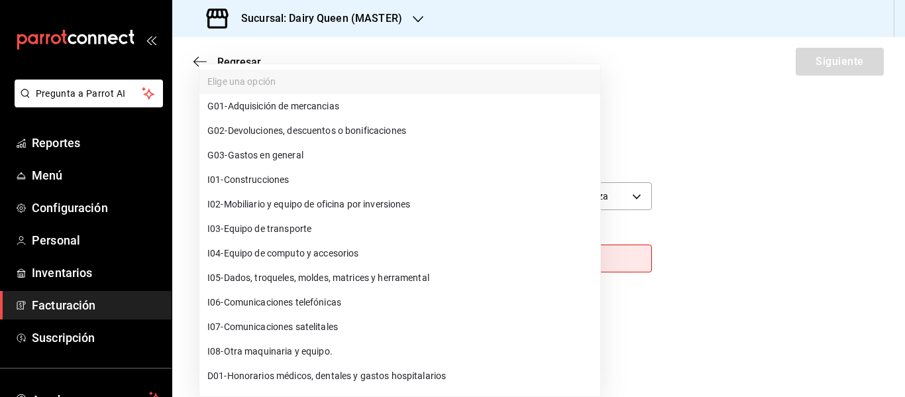
click at [283, 149] on span "G03 - Gastos en general" at bounding box center [255, 155] width 96 height 14
type input "G03"
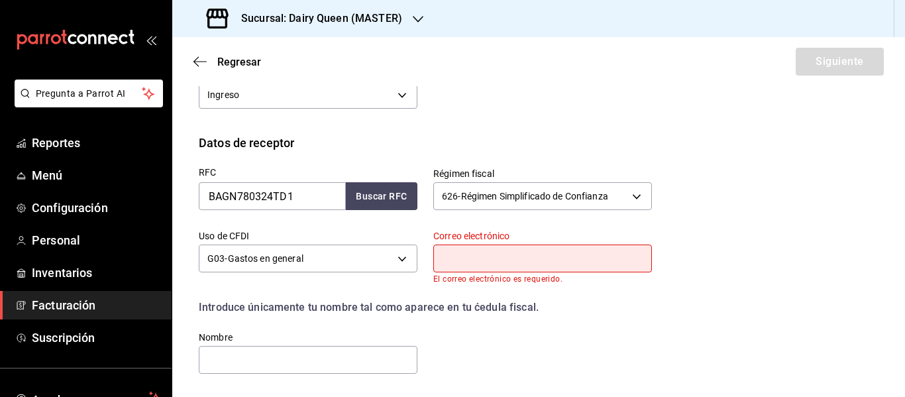
click at [501, 260] on input "text" at bounding box center [542, 258] width 219 height 28
type input "[EMAIL_ADDRESS][DOMAIN_NAME]"
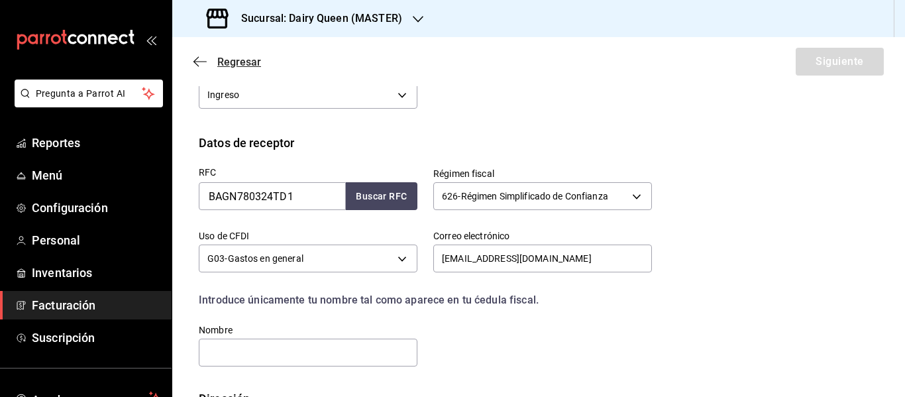
click at [199, 63] on icon "button" at bounding box center [199, 62] width 13 height 12
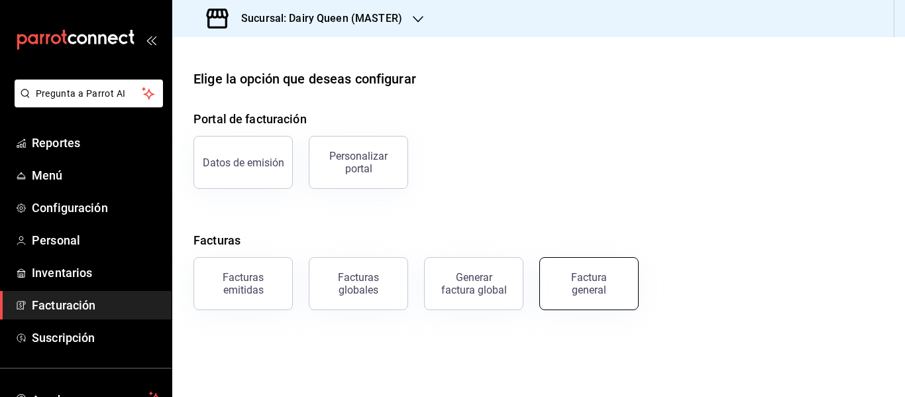
click at [588, 279] on div "Factura general" at bounding box center [589, 283] width 66 height 25
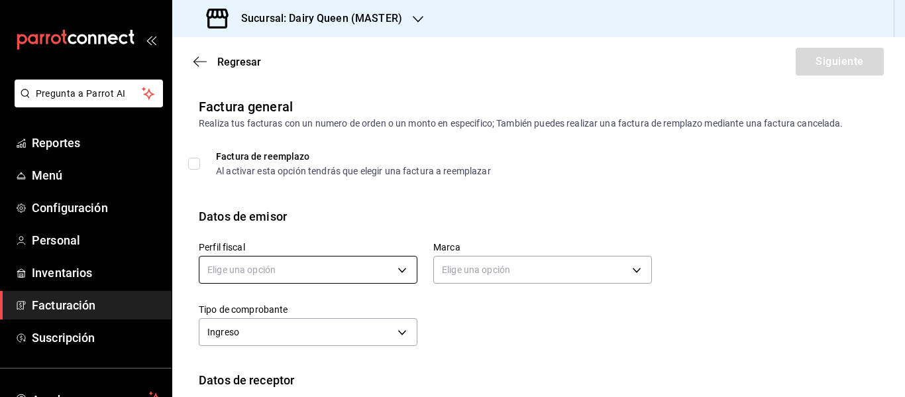
click at [254, 260] on body "Pregunta a Parrot AI Reportes Menú Configuración Personal Inventarios Facturaci…" at bounding box center [452, 198] width 905 height 397
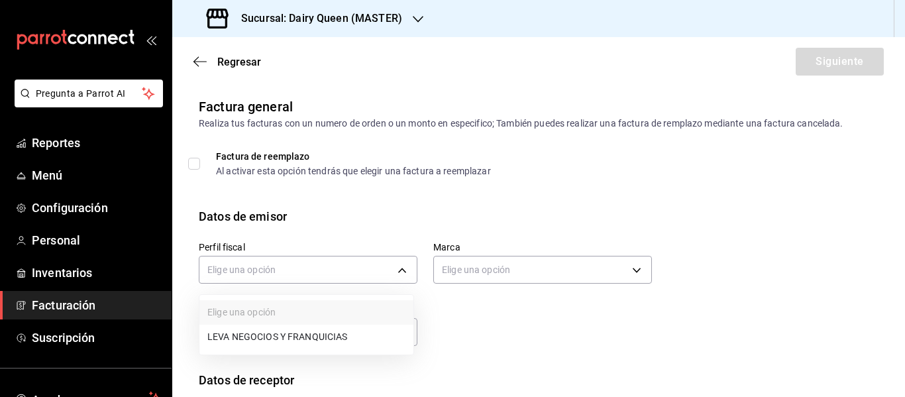
click at [237, 345] on li "LEVA NEGOCIOS Y FRANQUICIAS" at bounding box center [306, 337] width 214 height 25
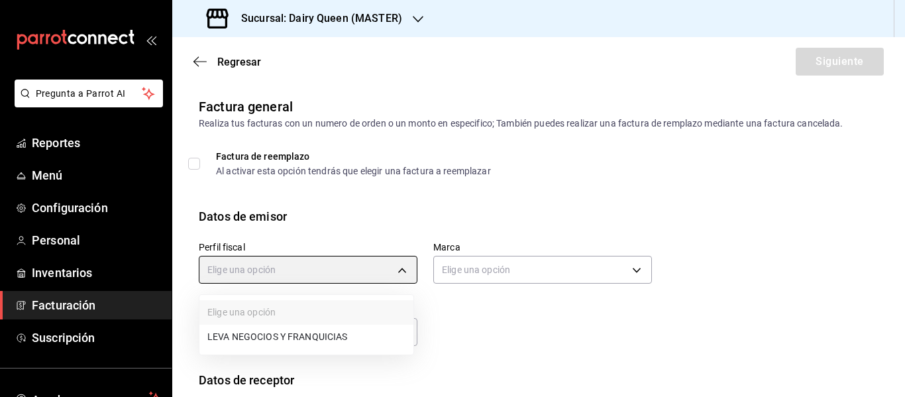
type input "4650cc39-4787-42dc-9bbe-3030b7380e95"
type input "3faf3f32-9f14-4a84-ab35-2b24b178ea52"
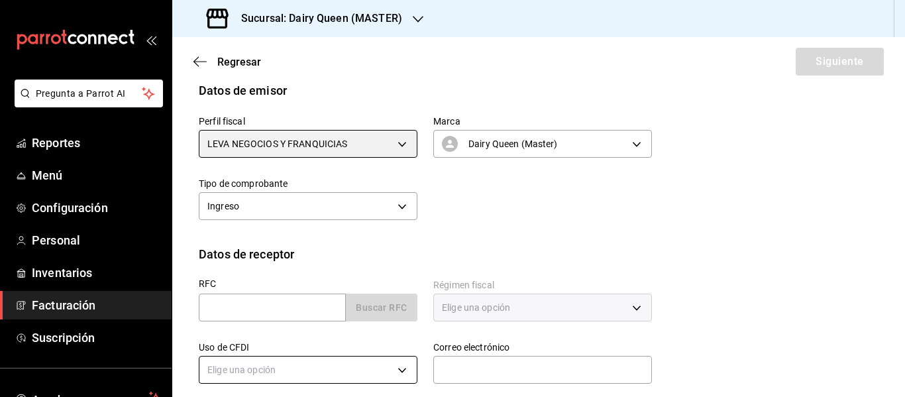
scroll to position [237, 0]
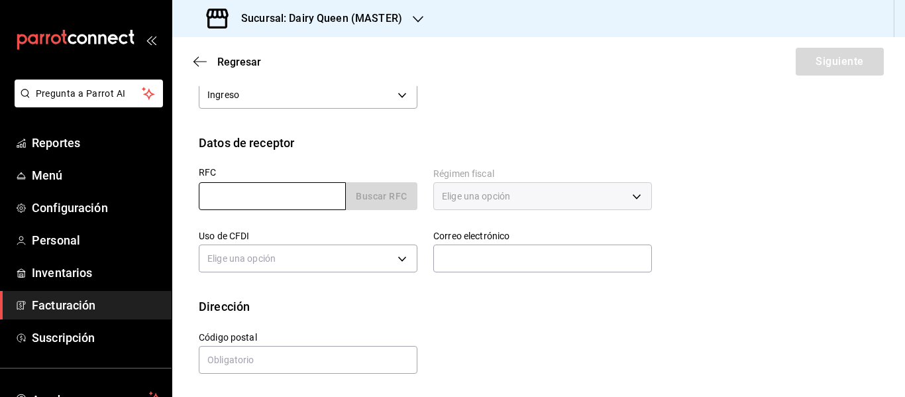
click at [262, 191] on input "text" at bounding box center [272, 196] width 147 height 28
click at [313, 191] on input "text" at bounding box center [272, 196] width 147 height 28
paste input "BECA690801692"
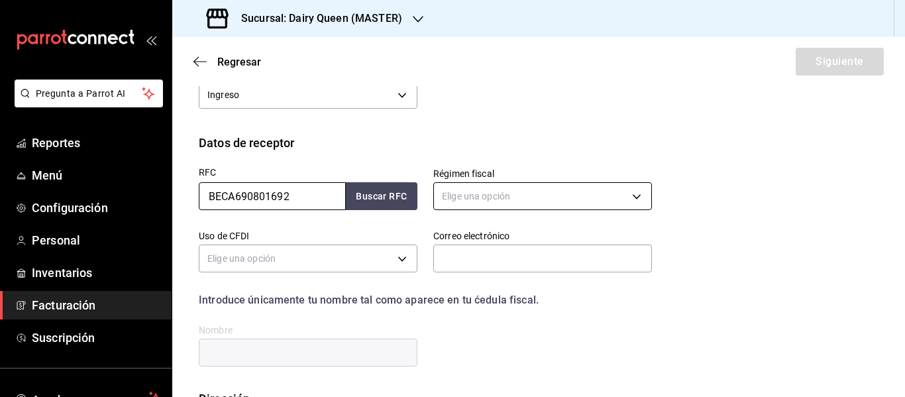
type input "BECA690801692"
click at [481, 197] on body "Pregunta a Parrot AI Reportes Menú Configuración Personal Inventarios Facturaci…" at bounding box center [452, 198] width 905 height 397
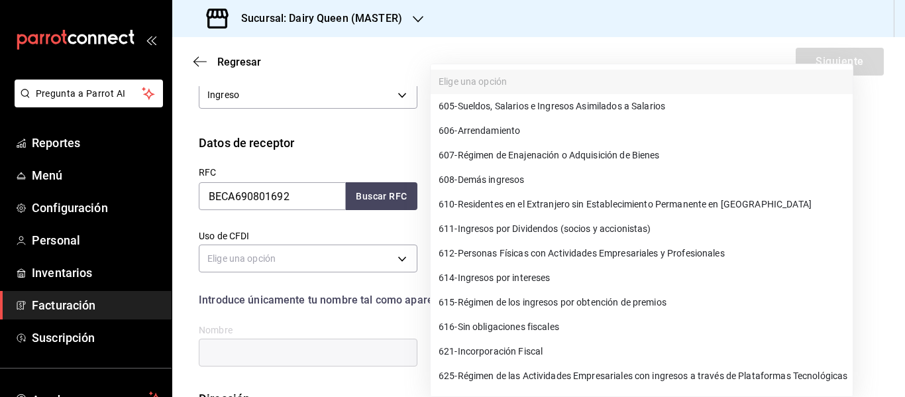
scroll to position [22, 0]
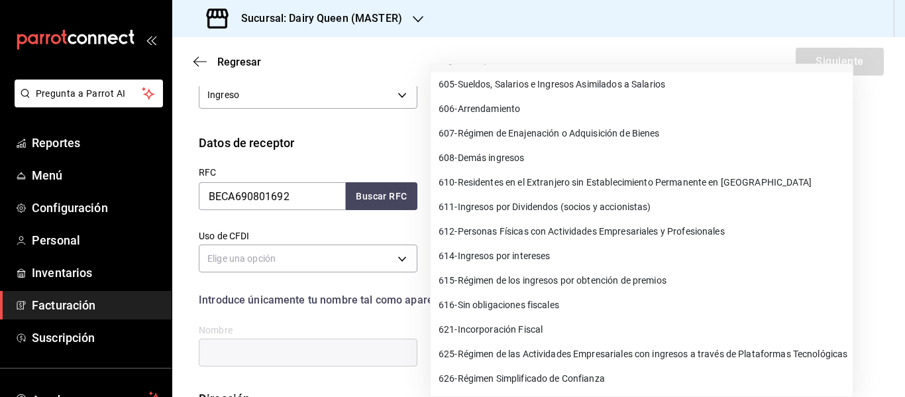
click at [490, 381] on span "626 - Régimen Simplificado de Confianza" at bounding box center [522, 379] width 166 height 14
type input "626"
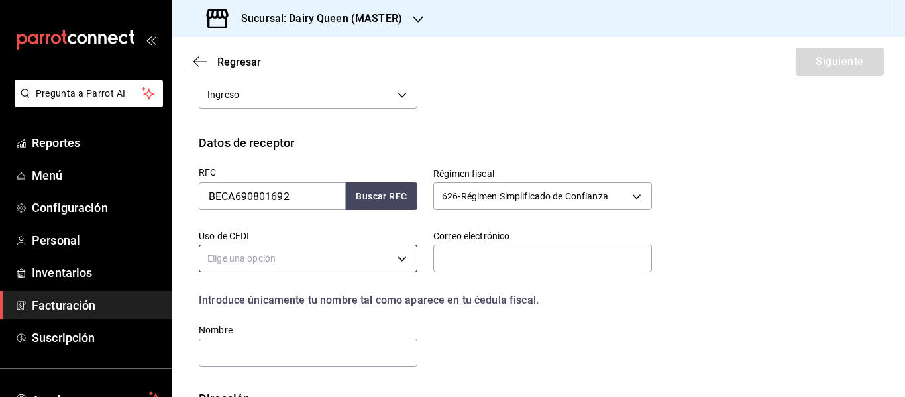
click at [270, 262] on body "Pregunta a Parrot AI Reportes Menú Configuración Personal Inventarios Facturaci…" at bounding box center [452, 198] width 905 height 397
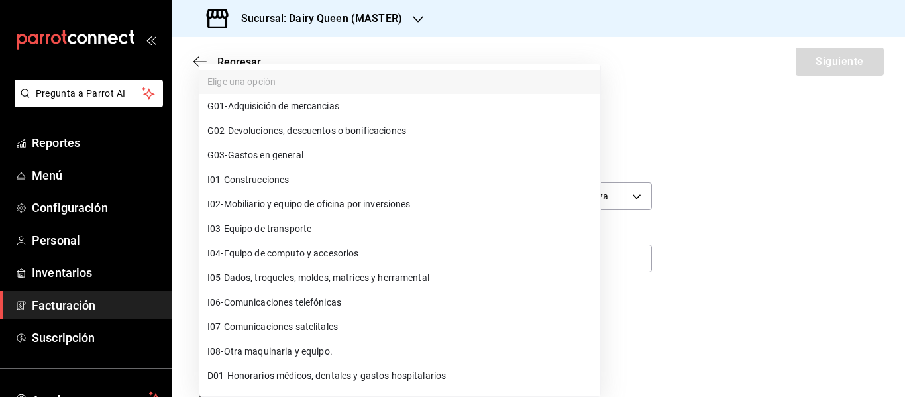
click at [260, 152] on span "G03 - Gastos en general" at bounding box center [255, 155] width 96 height 14
type input "G03"
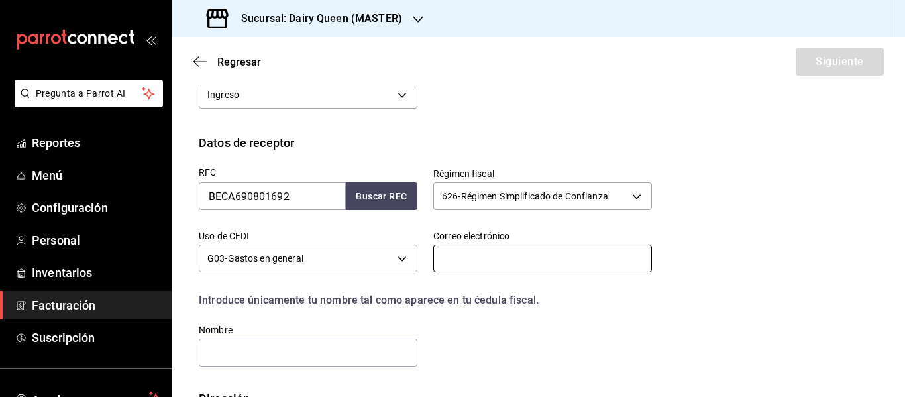
drag, startPoint x: 468, startPoint y: 255, endPoint x: 490, endPoint y: 244, distance: 24.0
click at [468, 255] on input "text" at bounding box center [542, 258] width 219 height 28
type input "[EMAIL_ADDRESS][DOMAIN_NAME]"
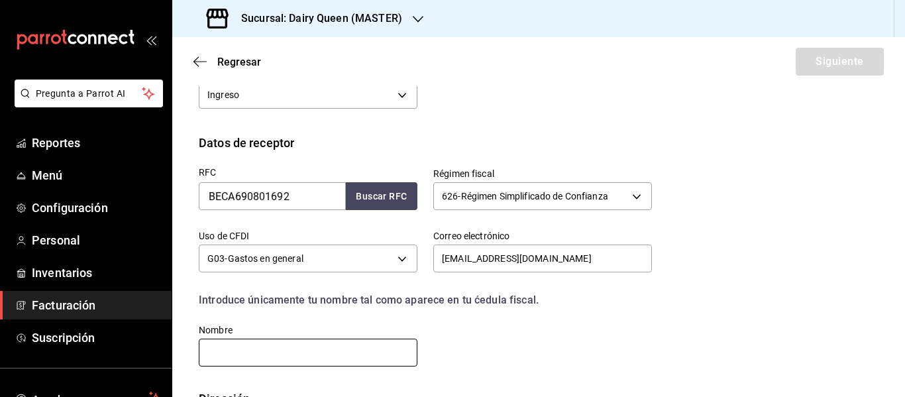
click at [314, 348] on input "text" at bounding box center [308, 353] width 219 height 28
click at [305, 344] on input "text" at bounding box center [308, 353] width 219 height 28
paste input "[PERSON_NAME]"
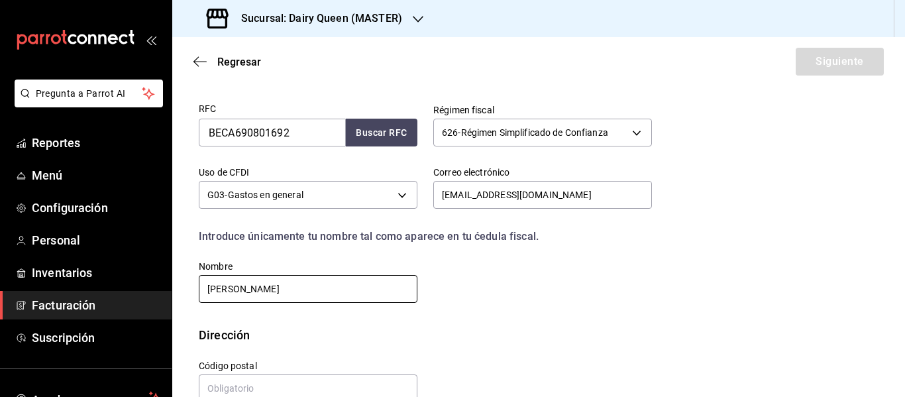
scroll to position [329, 0]
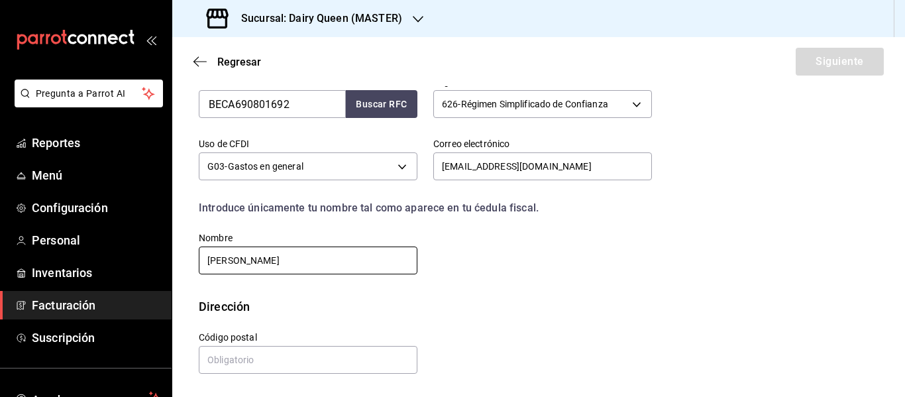
type input "[PERSON_NAME]"
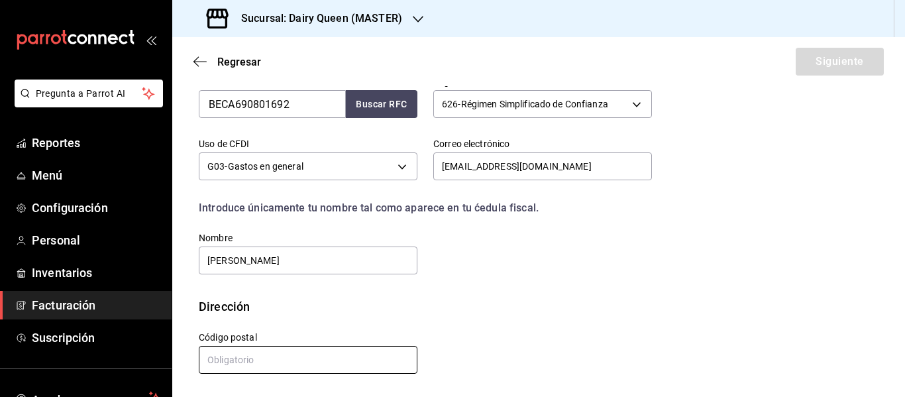
click at [267, 362] on input "text" at bounding box center [308, 360] width 219 height 28
paste input "66350"
type input "66350"
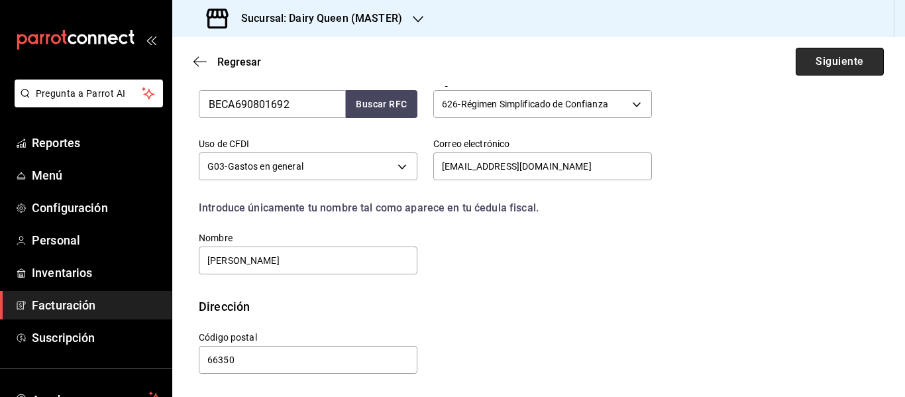
click at [823, 64] on button "Siguiente" at bounding box center [840, 62] width 88 height 28
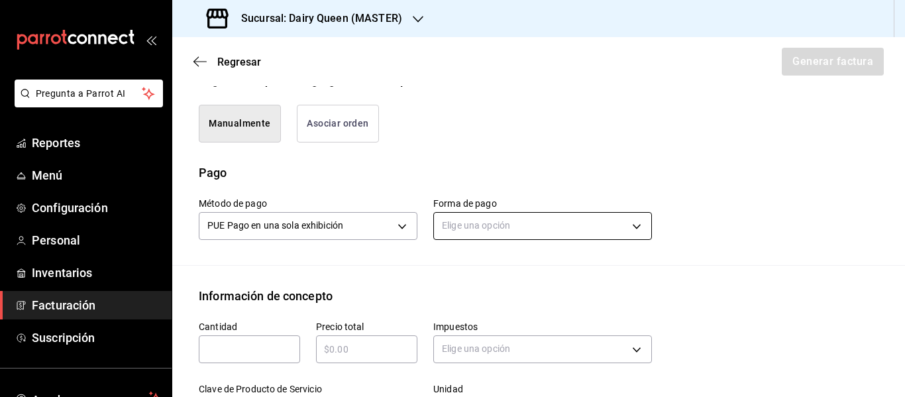
click at [475, 218] on body "Pregunta a Parrot AI Reportes Menú Configuración Personal Inventarios Facturaci…" at bounding box center [452, 198] width 905 height 397
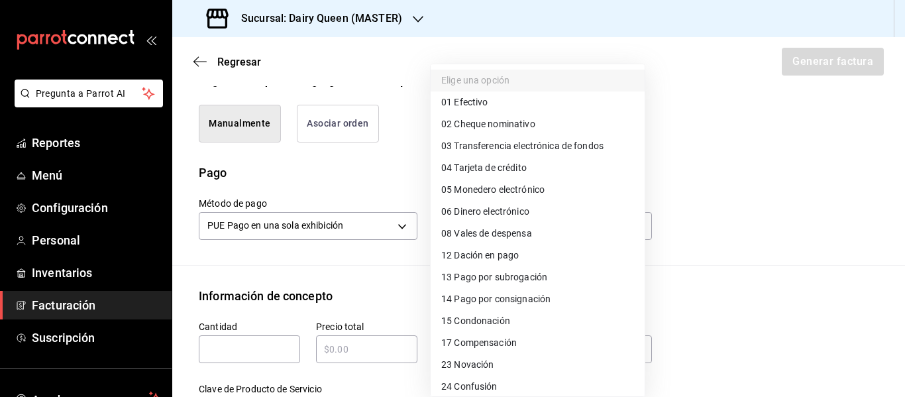
click at [507, 148] on span "03 Transferencia electrónica de fondos" at bounding box center [522, 146] width 162 height 14
type input "03"
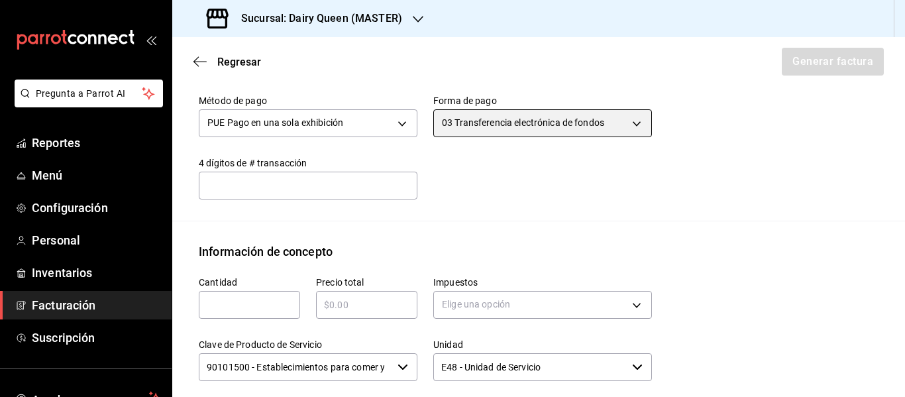
scroll to position [550, 0]
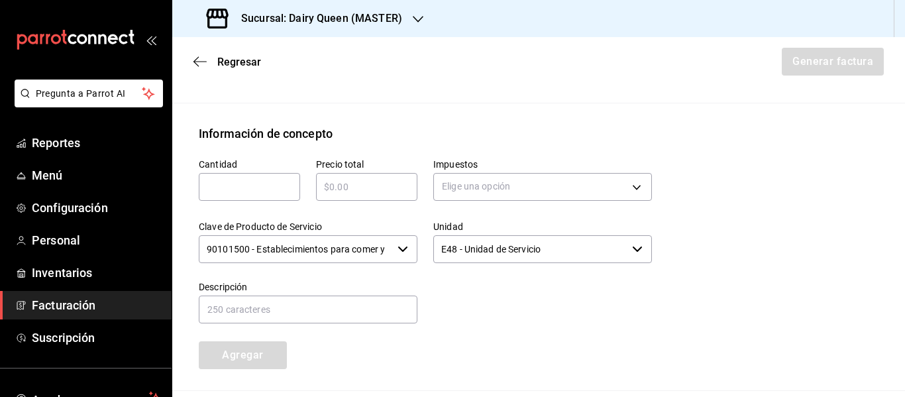
click at [254, 187] on input "text" at bounding box center [249, 187] width 101 height 16
type input "1"
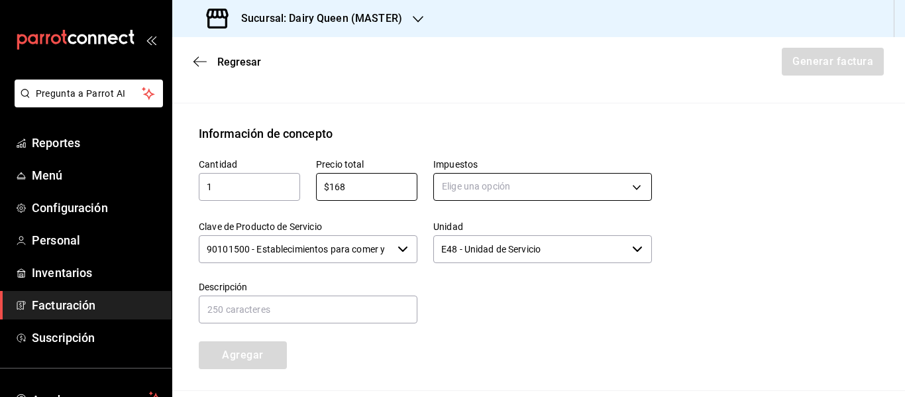
type input "$168"
click at [459, 198] on body "Pregunta a Parrot AI Reportes Menú Configuración Personal Inventarios Facturaci…" at bounding box center [452, 198] width 905 height 397
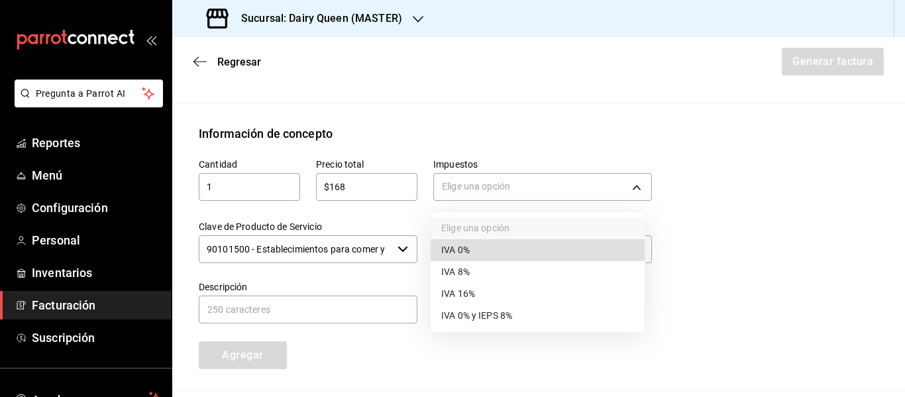
click at [452, 286] on li "IVA 16%" at bounding box center [538, 294] width 214 height 22
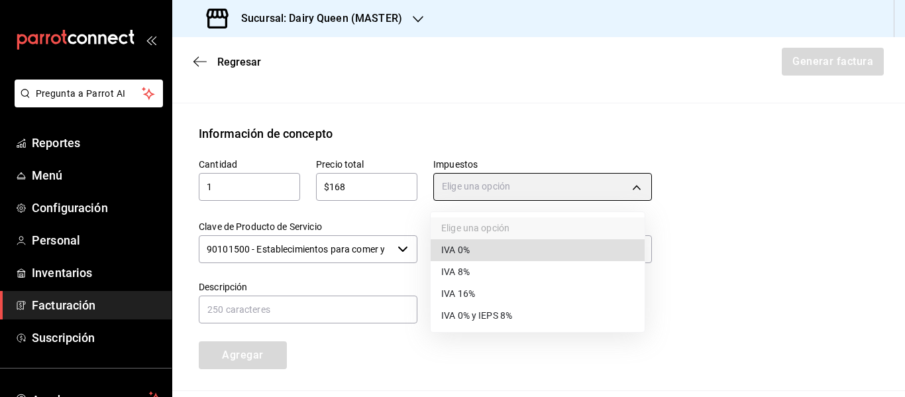
type input "IVA_16"
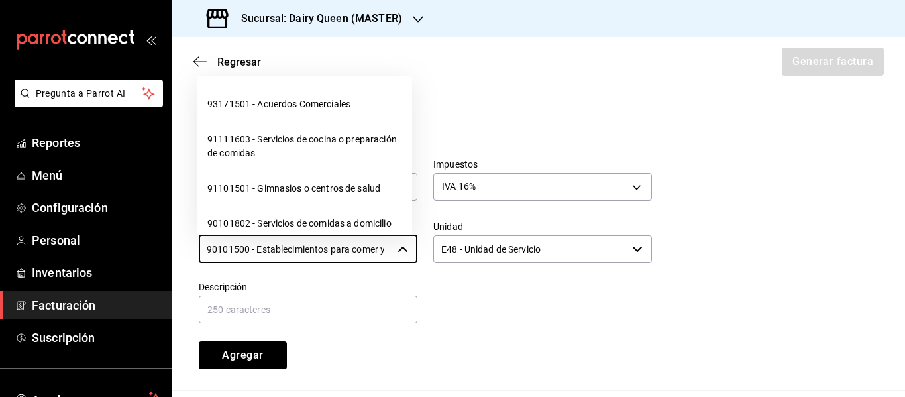
scroll to position [0, 31]
drag, startPoint x: 203, startPoint y: 248, endPoint x: 420, endPoint y: 260, distance: 216.9
click at [420, 260] on div "Cantidad 1 ​ Precio total $168 ​ Impuestos IVA 16% IVA_16 Clave de Producto de …" at bounding box center [417, 255] width 469 height 227
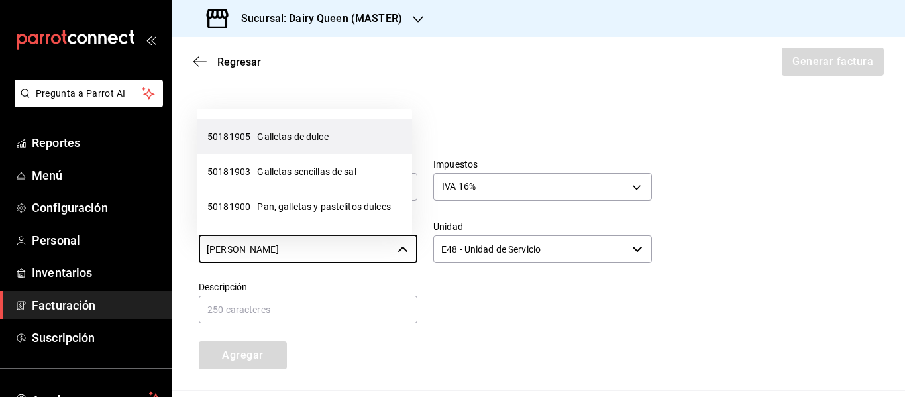
click at [300, 141] on li "50181905 - Galletas de dulce" at bounding box center [304, 136] width 215 height 35
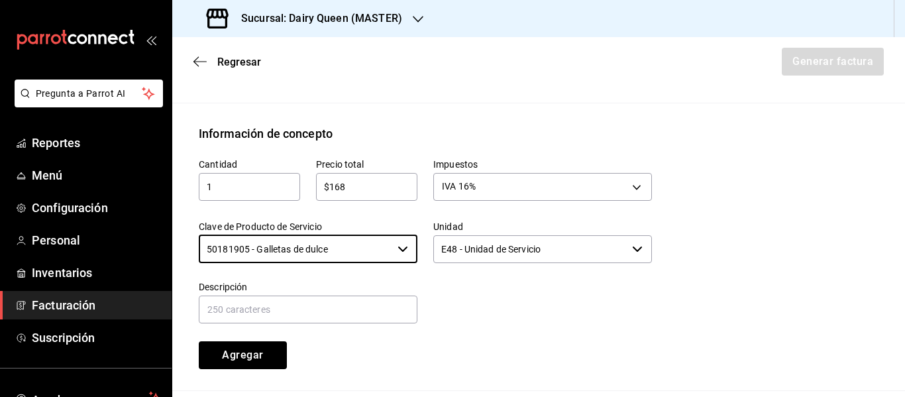
type input "50181905 - Galletas de dulce"
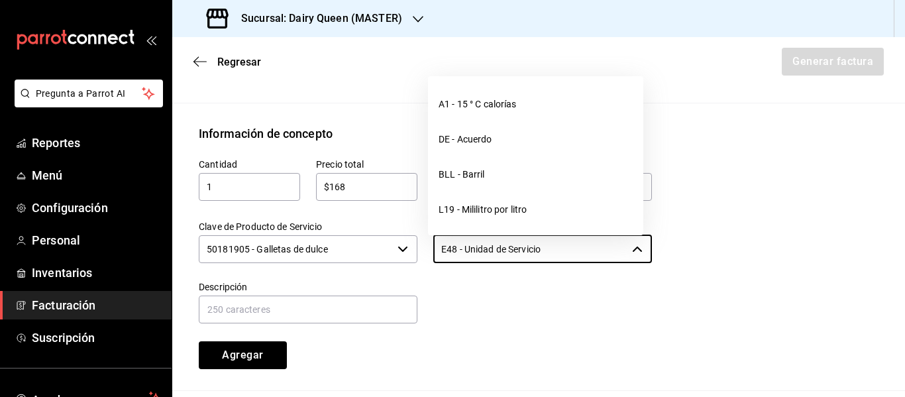
drag, startPoint x: 563, startPoint y: 248, endPoint x: 411, endPoint y: 260, distance: 152.1
click at [411, 260] on div "Cantidad 1 ​ Precio total $168 ​ Impuestos IVA 16% IVA_16 Clave de Producto de …" at bounding box center [417, 255] width 469 height 227
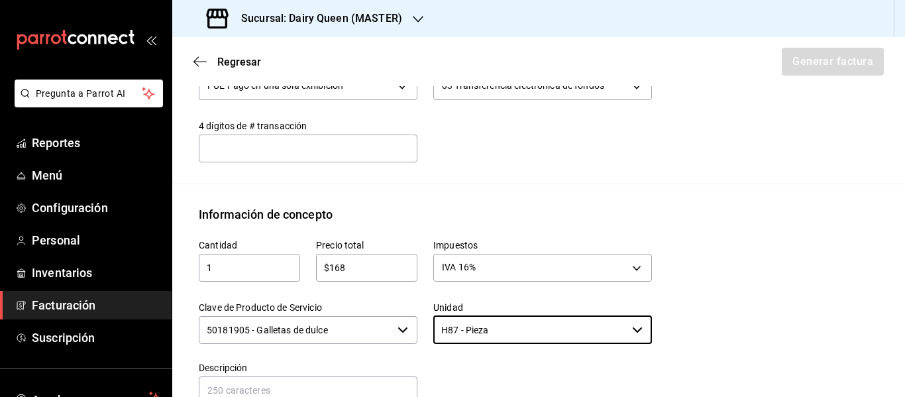
scroll to position [440, 0]
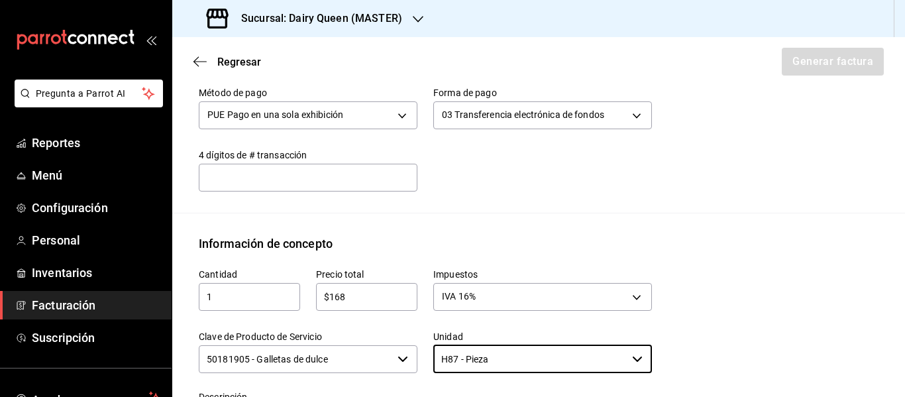
type input "H87 - Pieza"
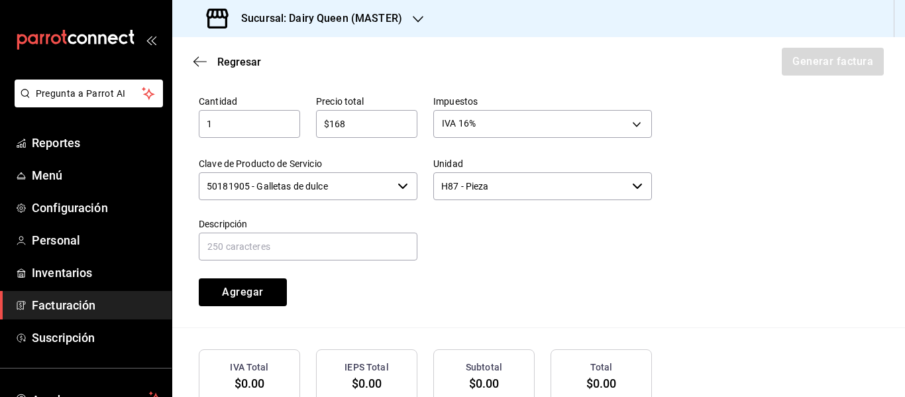
scroll to position [700, 0]
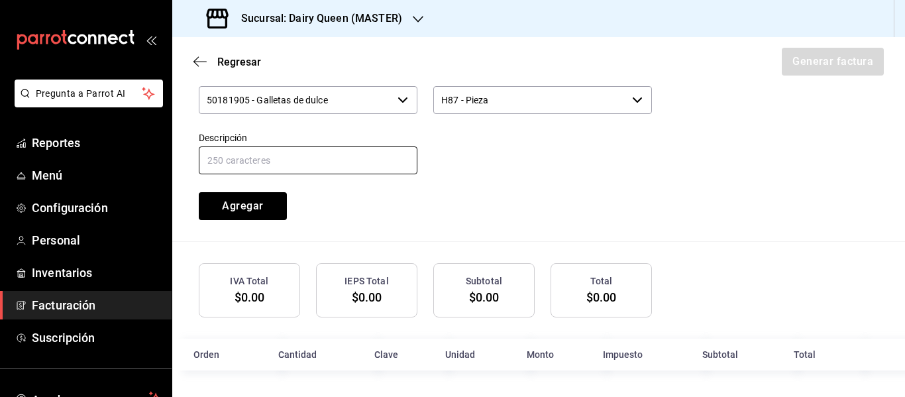
click at [268, 158] on input "text" at bounding box center [308, 160] width 219 height 28
paste input "SixPack Dilly Bar"
type input "SixPack Dilly Bar"
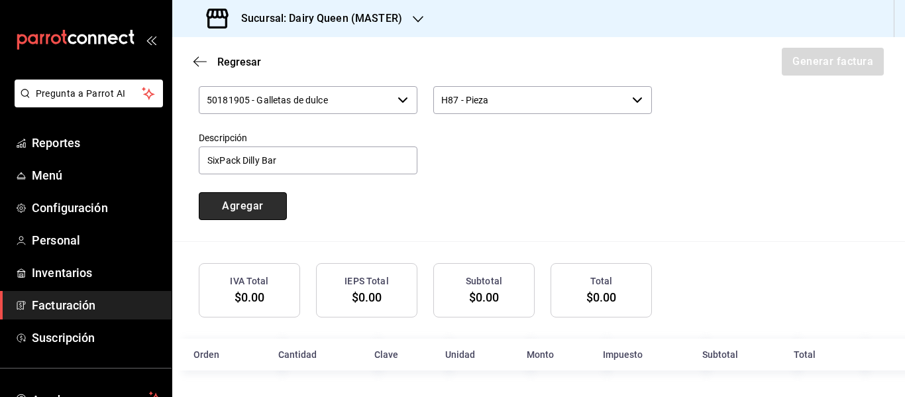
click at [258, 206] on button "Agregar" at bounding box center [243, 206] width 88 height 28
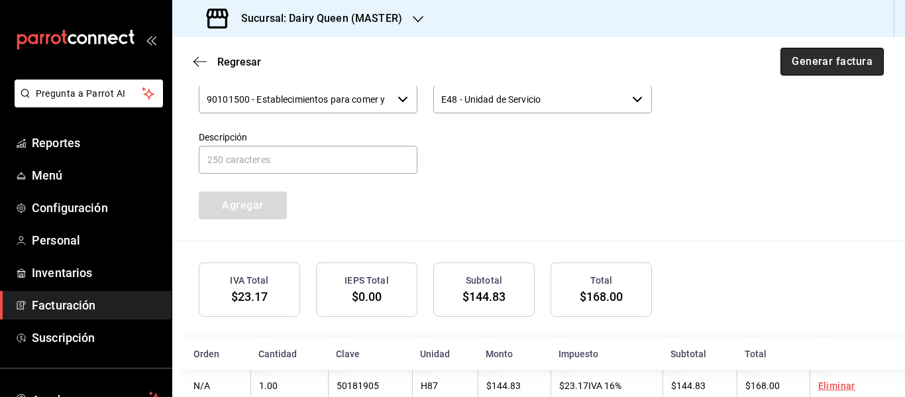
click at [823, 58] on button "Generar factura" at bounding box center [831, 62] width 103 height 28
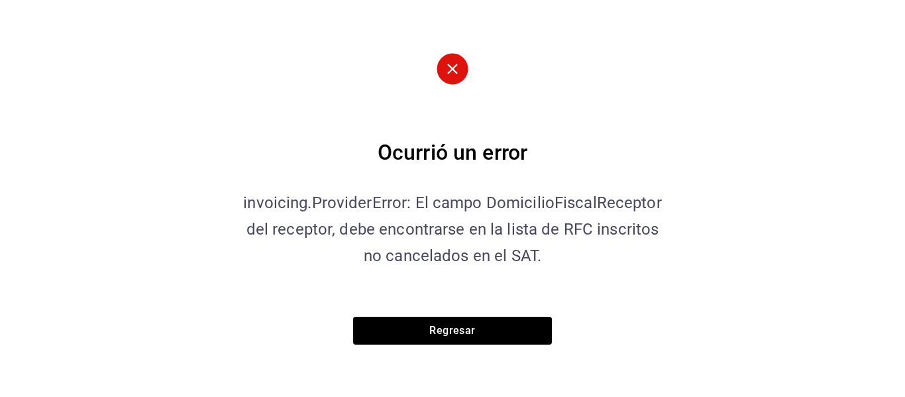
click at [470, 315] on div "Ocurrió un error invoicing.ProviderError: El campo DomicilioFiscalReceptor del …" at bounding box center [452, 198] width 431 height 291
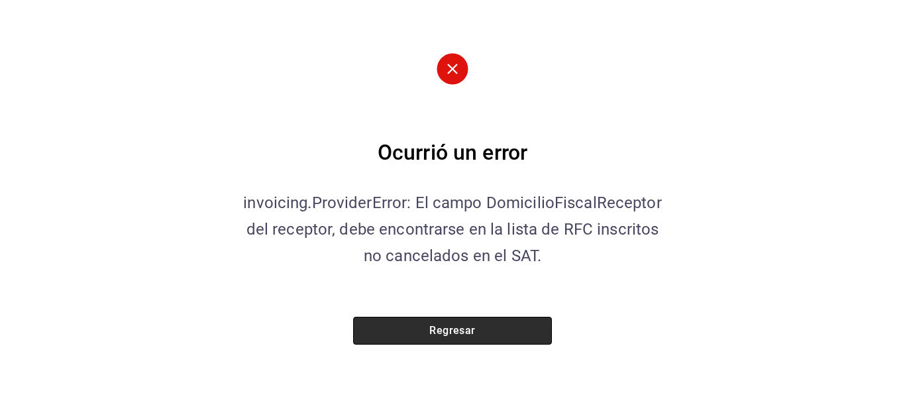
click at [451, 329] on button "Regresar" at bounding box center [452, 331] width 199 height 28
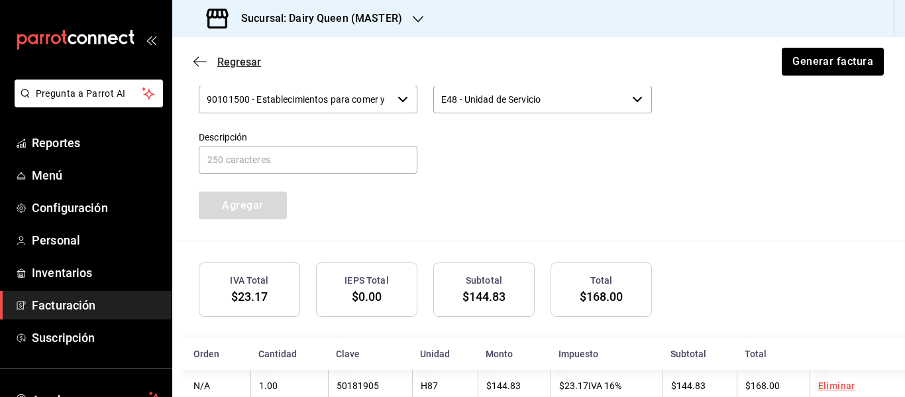
click at [201, 60] on icon "button" at bounding box center [199, 62] width 13 height 12
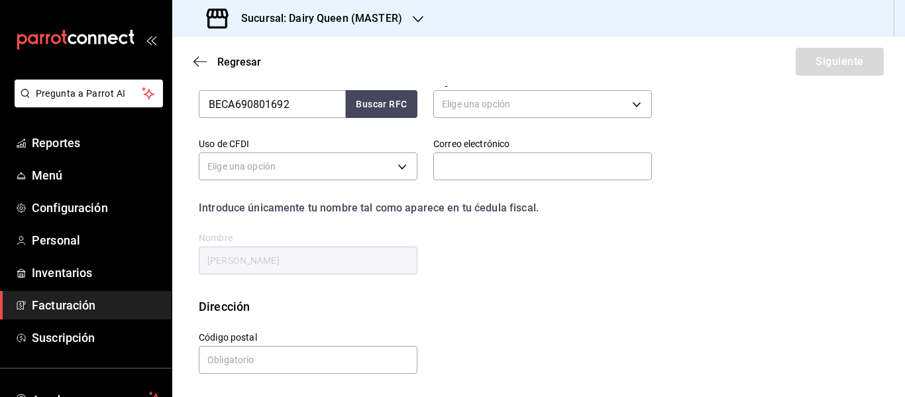
scroll to position [237, 0]
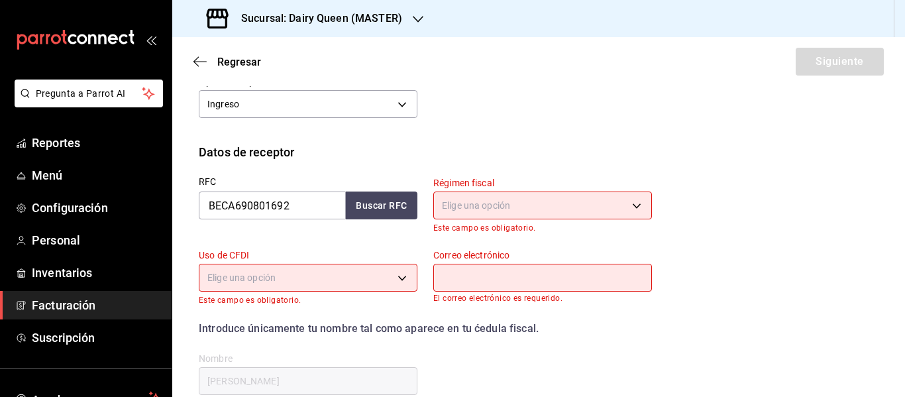
click at [201, 60] on icon "button" at bounding box center [199, 62] width 13 height 12
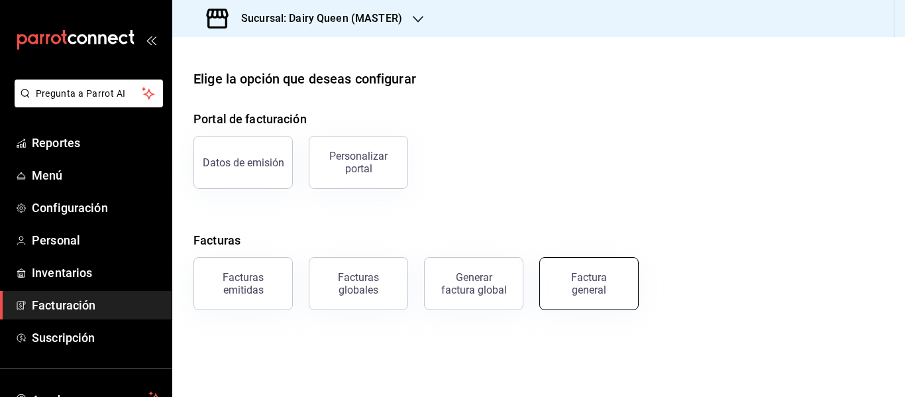
click at [607, 282] on div "Factura general" at bounding box center [589, 283] width 66 height 25
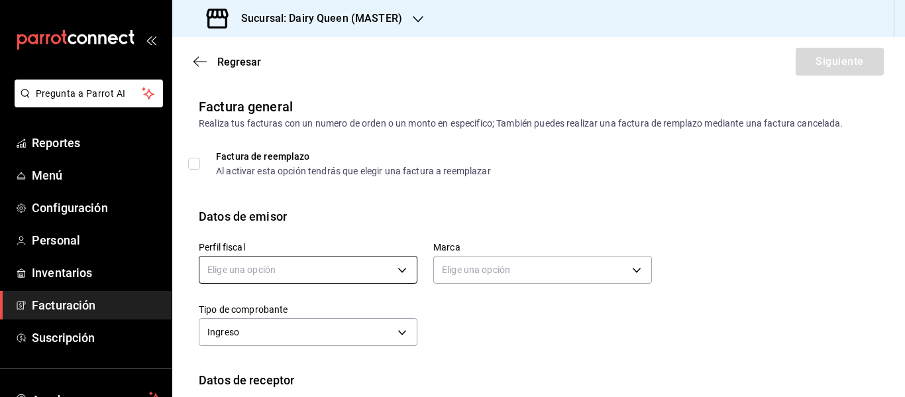
click at [348, 282] on body "Pregunta a Parrot AI Reportes Menú Configuración Personal Inventarios Facturaci…" at bounding box center [452, 198] width 905 height 397
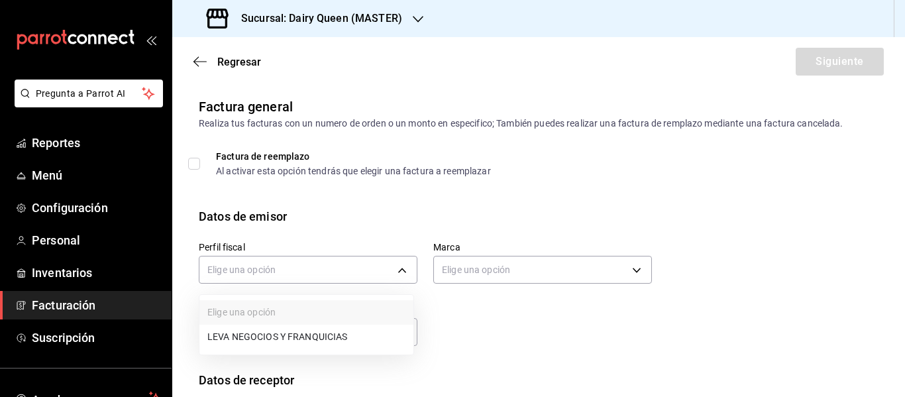
click at [258, 345] on li "LEVA NEGOCIOS Y FRANQUICIAS" at bounding box center [306, 337] width 214 height 25
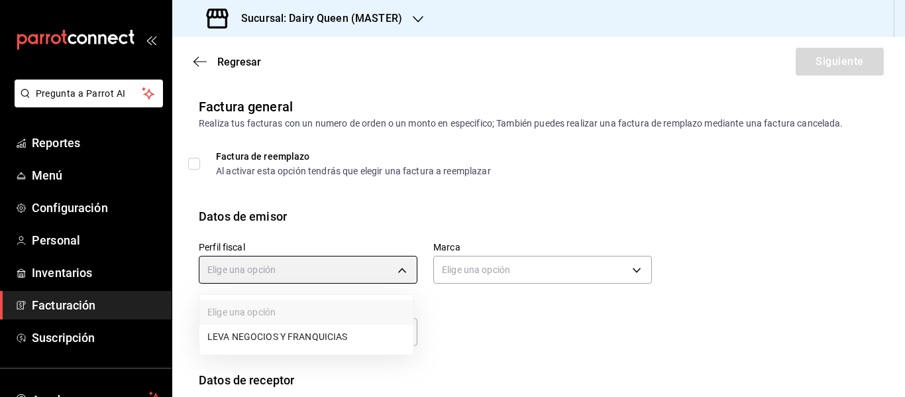
type input "4650cc39-4787-42dc-9bbe-3030b7380e95"
type input "3faf3f32-9f14-4a84-ab35-2b24b178ea52"
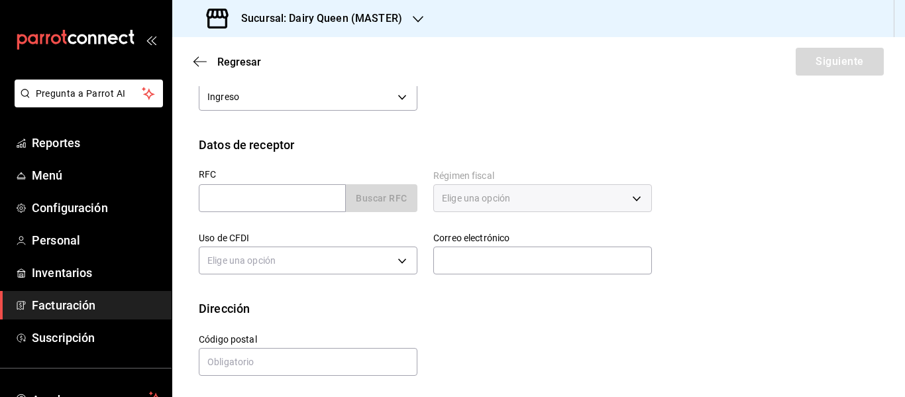
scroll to position [237, 0]
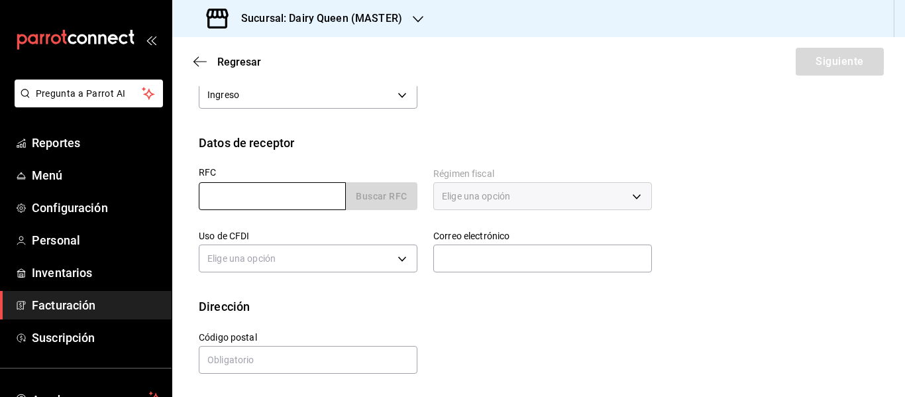
click at [275, 193] on input "text" at bounding box center [272, 196] width 147 height 28
paste input "BAGN780324TD1"
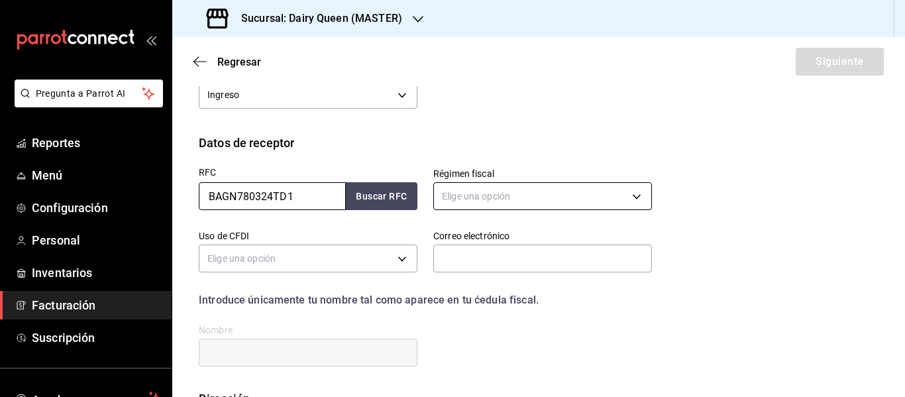
type input "BAGN780324TD1"
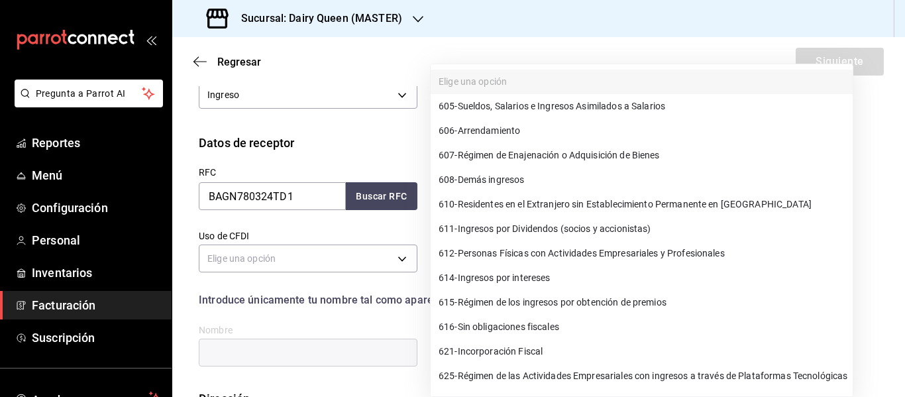
click at [562, 193] on body "Pregunta a Parrot AI Reportes Menú Configuración Personal Inventarios Facturaci…" at bounding box center [452, 198] width 905 height 397
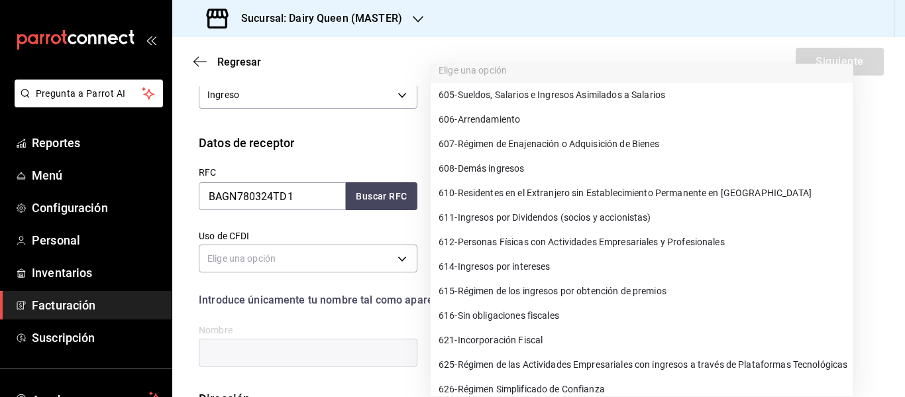
scroll to position [22, 0]
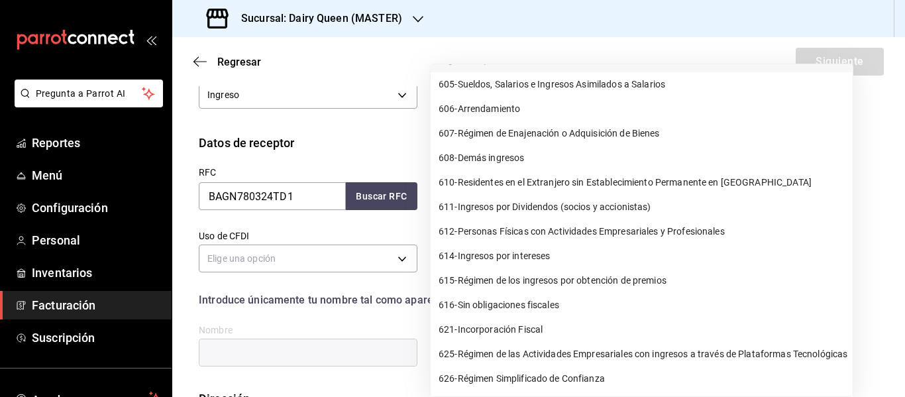
click at [504, 378] on span "626 - Régimen Simplificado de Confianza" at bounding box center [522, 379] width 166 height 14
type input "626"
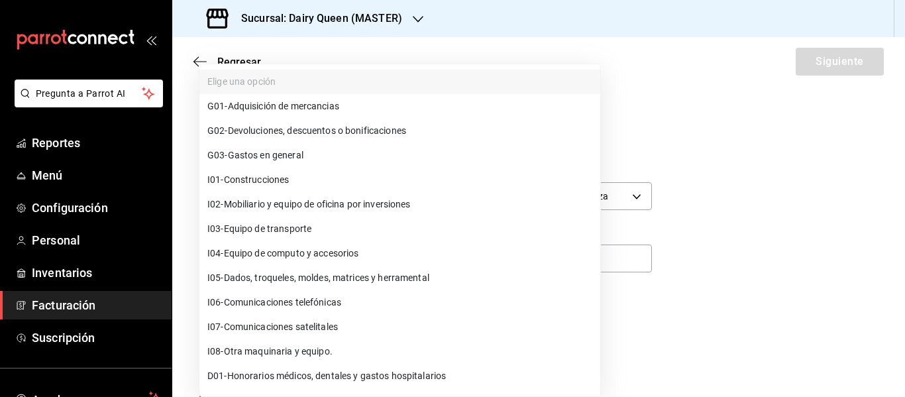
click at [332, 263] on body "Pregunta a Parrot AI Reportes Menú Configuración Personal Inventarios Facturaci…" at bounding box center [452, 198] width 905 height 397
click at [297, 158] on span "G03 - Gastos en general" at bounding box center [255, 155] width 96 height 14
type input "G03"
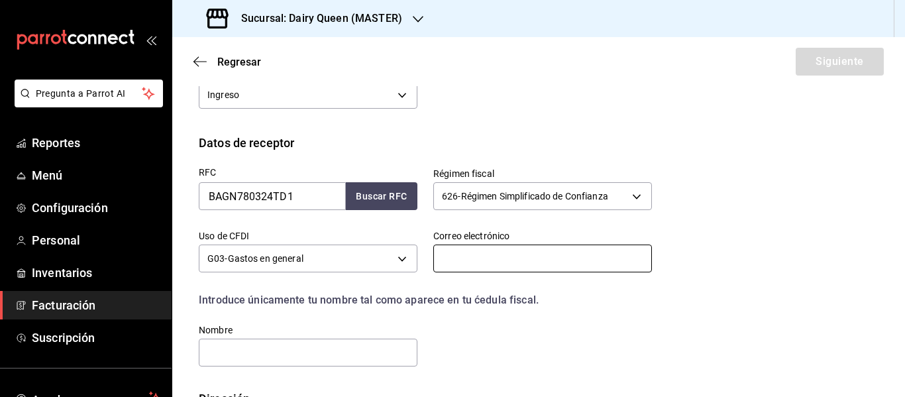
click at [484, 265] on input "text" at bounding box center [542, 258] width 219 height 28
type input "[EMAIL_ADDRESS][DOMAIN_NAME]"
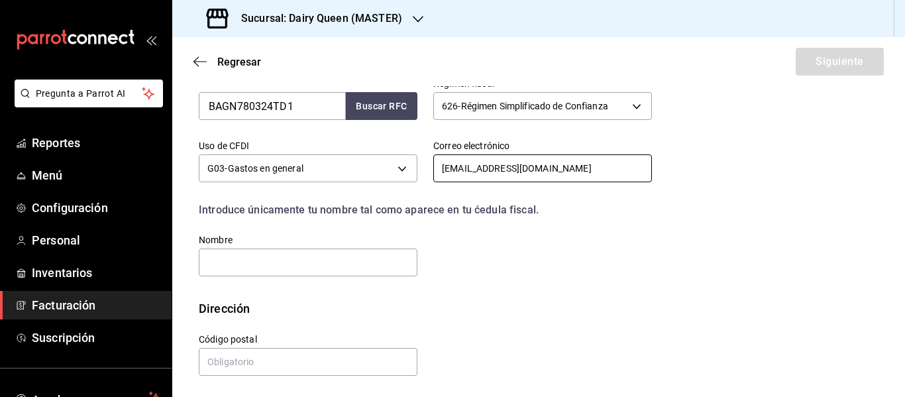
scroll to position [329, 0]
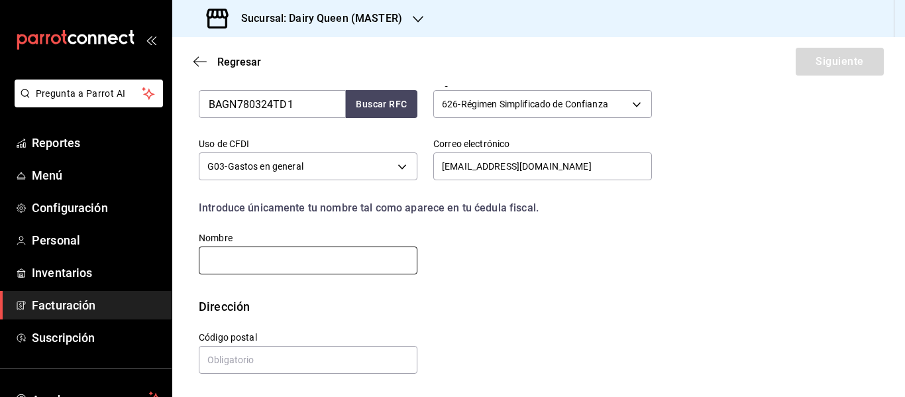
drag, startPoint x: 293, startPoint y: 257, endPoint x: 282, endPoint y: 271, distance: 17.9
click at [293, 257] on input "text" at bounding box center [308, 260] width 219 height 28
paste input "[PERSON_NAME]"
type input "[PERSON_NAME]"
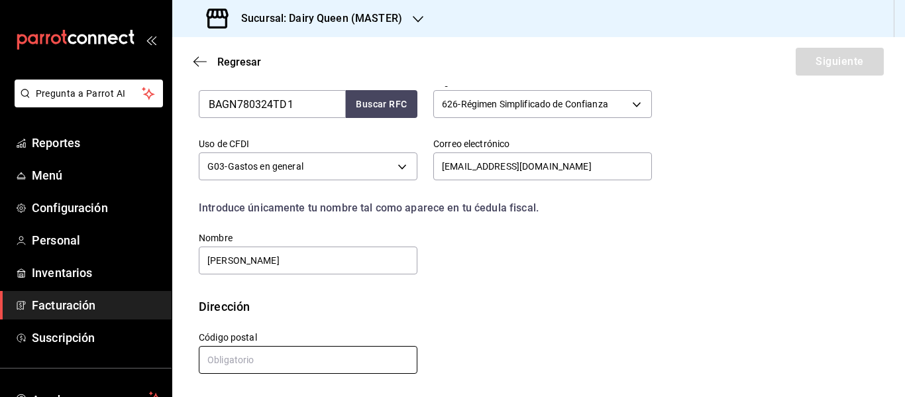
click at [316, 352] on input "text" at bounding box center [308, 360] width 219 height 28
paste input "66350"
type input "66350"
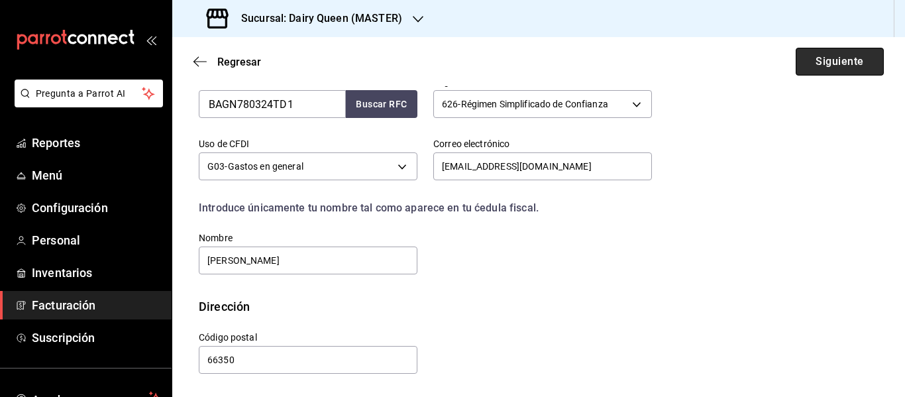
click at [824, 64] on button "Siguiente" at bounding box center [840, 62] width 88 height 28
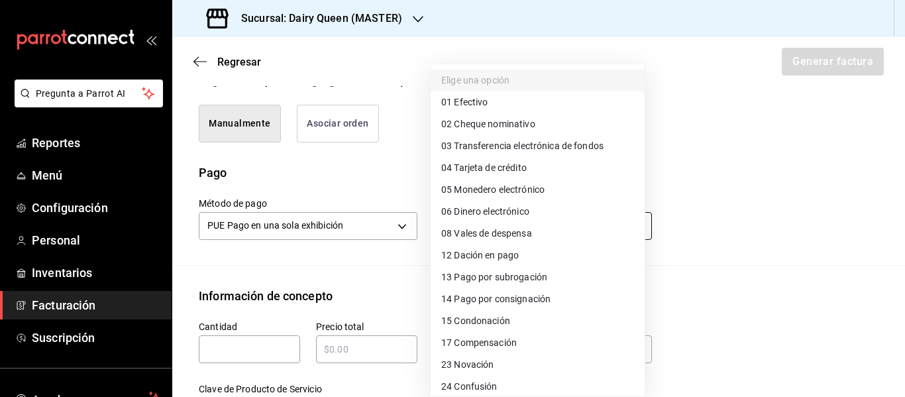
click at [495, 227] on body "Pregunta a Parrot AI Reportes Menú Configuración Personal Inventarios Facturaci…" at bounding box center [452, 198] width 905 height 397
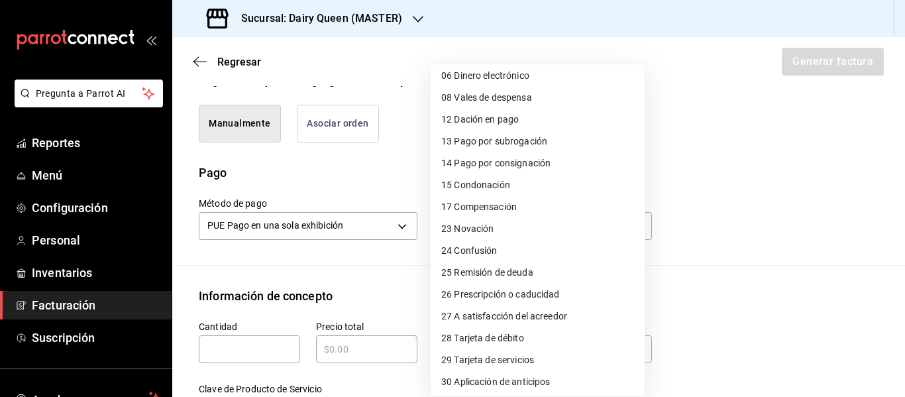
scroll to position [182, 0]
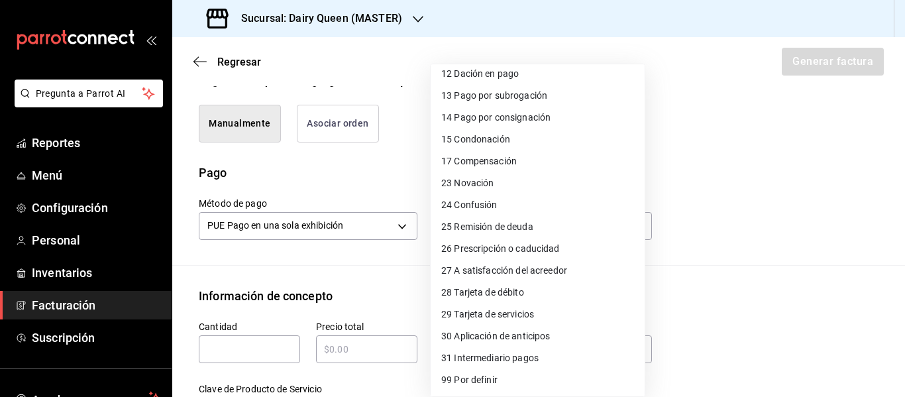
click at [486, 298] on span "28 Tarjeta de débito" at bounding box center [482, 293] width 83 height 14
type input "28"
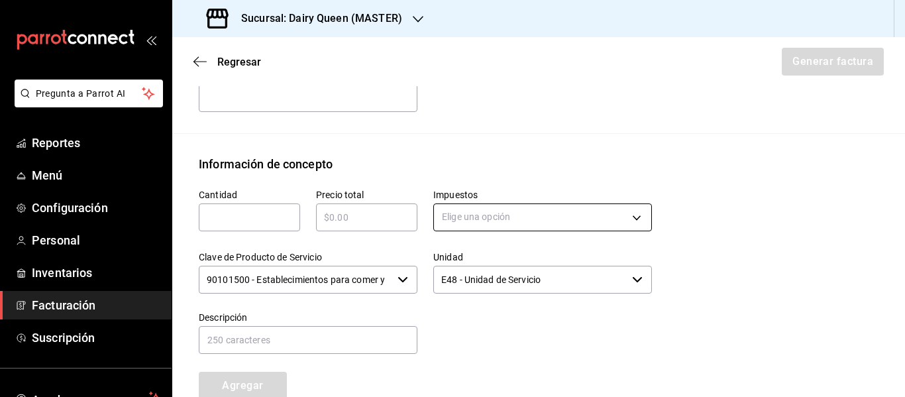
scroll to position [550, 0]
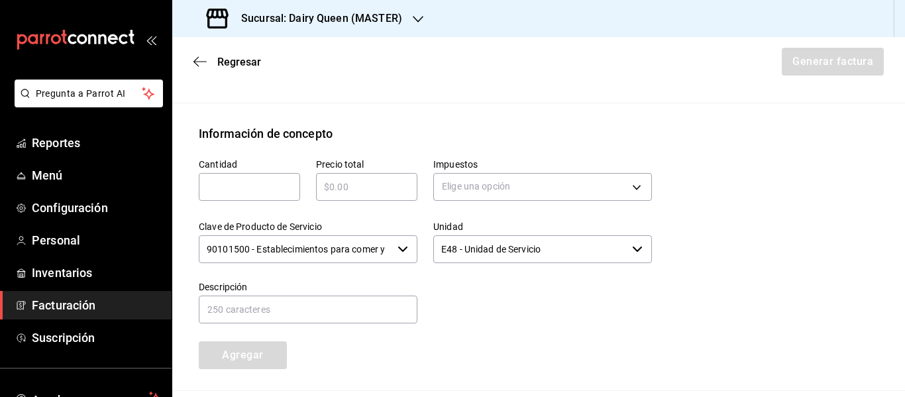
click at [236, 183] on input "text" at bounding box center [249, 187] width 101 height 16
type input "1"
type input "$545"
click at [491, 178] on body "Pregunta a Parrot AI Reportes Menú Configuración Personal Inventarios Facturaci…" at bounding box center [452, 198] width 905 height 397
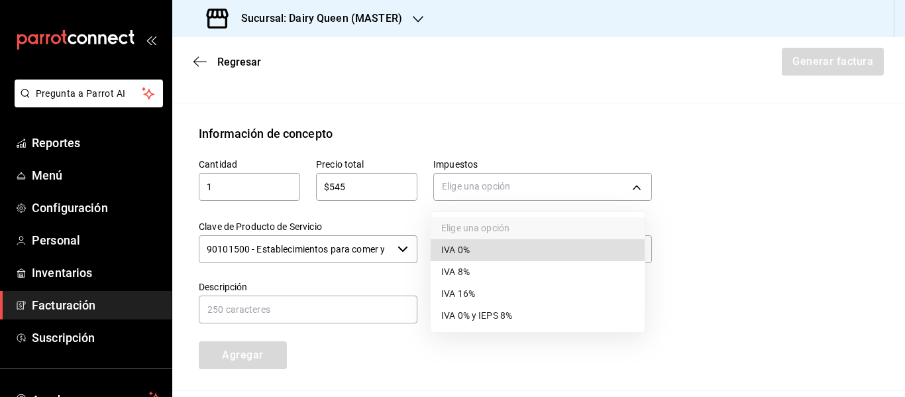
click at [471, 298] on span "IVA 16%" at bounding box center [458, 294] width 34 height 14
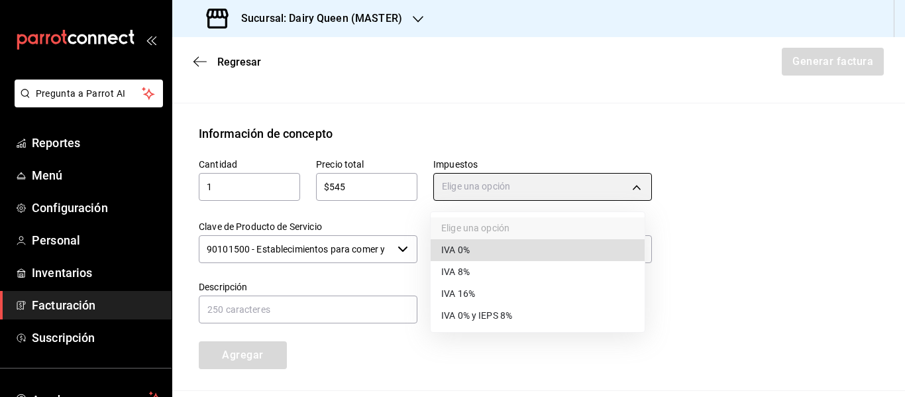
type input "IVA_16"
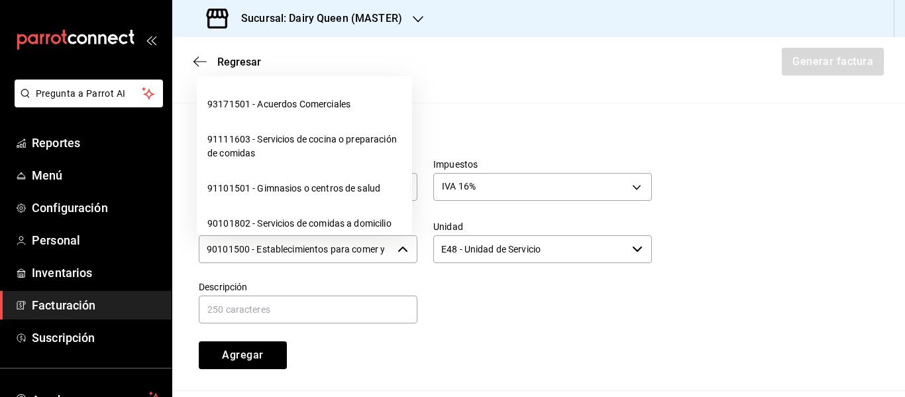
scroll to position [0, 31]
drag, startPoint x: 209, startPoint y: 248, endPoint x: 410, endPoint y: 248, distance: 201.4
click at [410, 248] on div "90101500 - Establecimientos para comer y beber ​" at bounding box center [308, 249] width 219 height 28
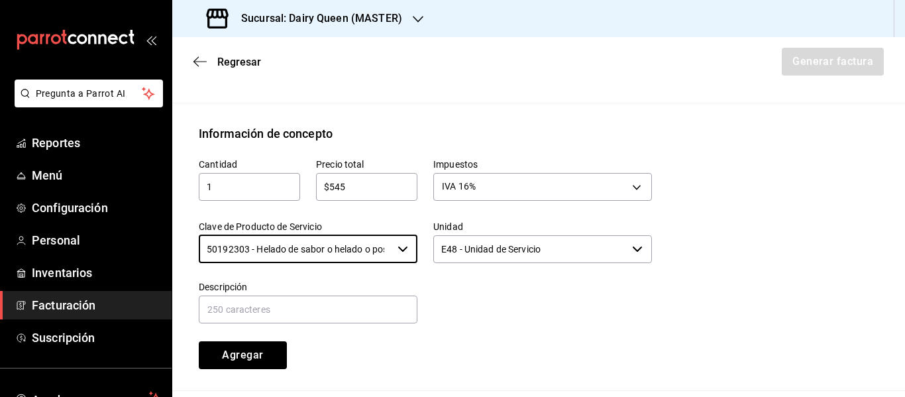
type input "50192303 - Helado de sabor o helado o postre de helado o yogurt congelado"
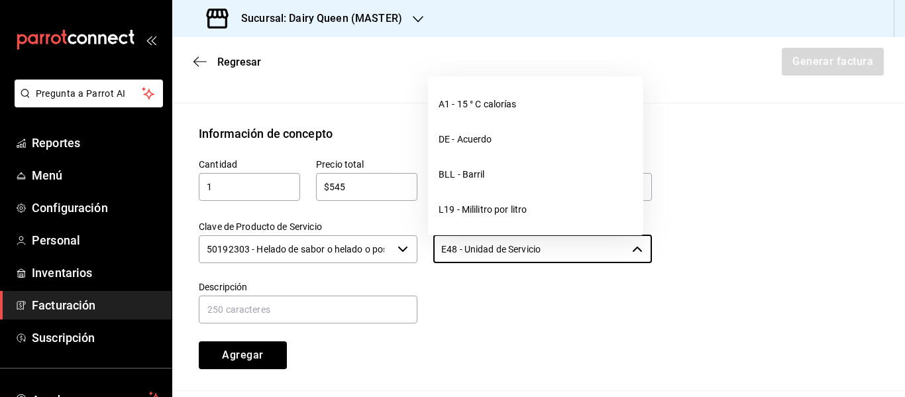
drag, startPoint x: 578, startPoint y: 235, endPoint x: 421, endPoint y: 261, distance: 158.5
click at [421, 261] on div "Unidad E48 - Unidad de Servicio ​" at bounding box center [534, 235] width 234 height 60
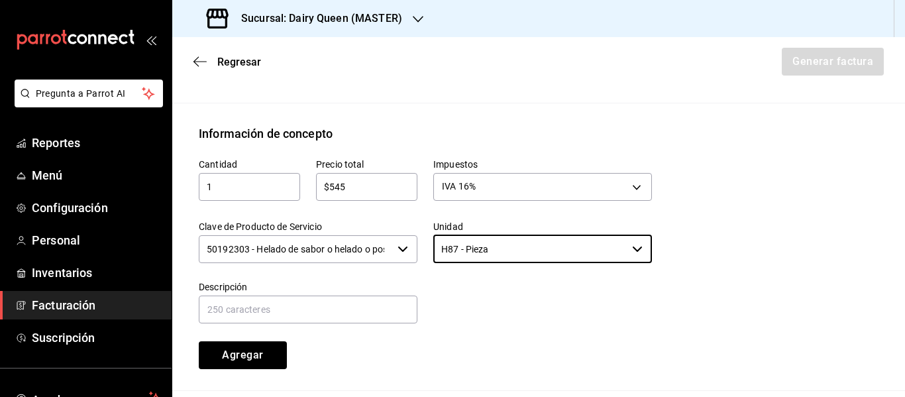
type input "H87 - Pieza"
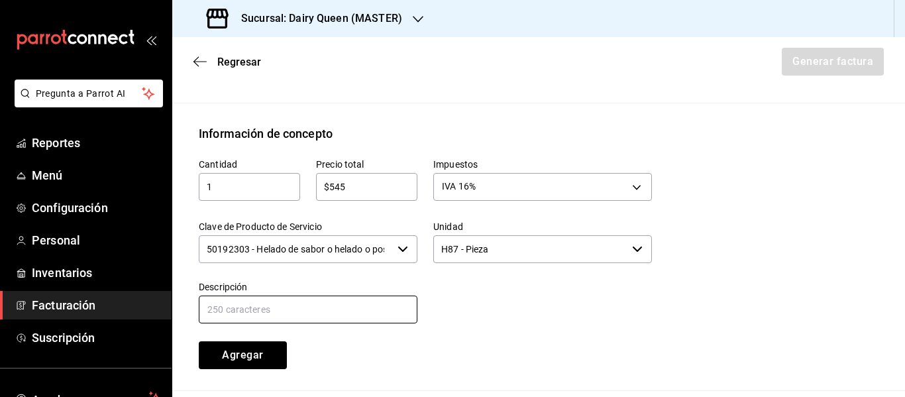
click at [318, 311] on input "text" at bounding box center [308, 309] width 219 height 28
paste input "Pastel De Blizzard® De Choco Xtreme"
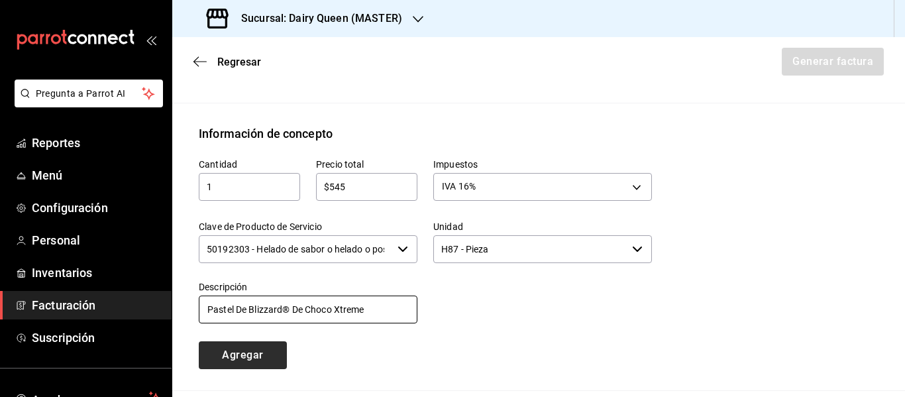
type input "Pastel De Blizzard® De Choco Xtreme"
click at [256, 364] on button "Agregar" at bounding box center [243, 355] width 88 height 28
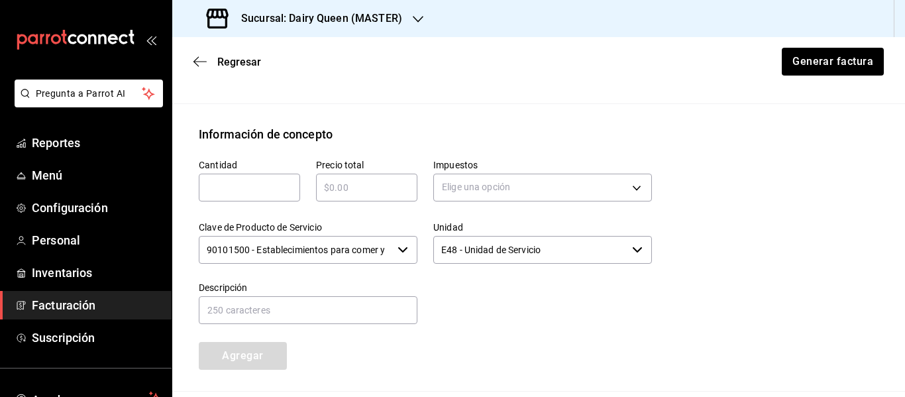
scroll to position [512, 0]
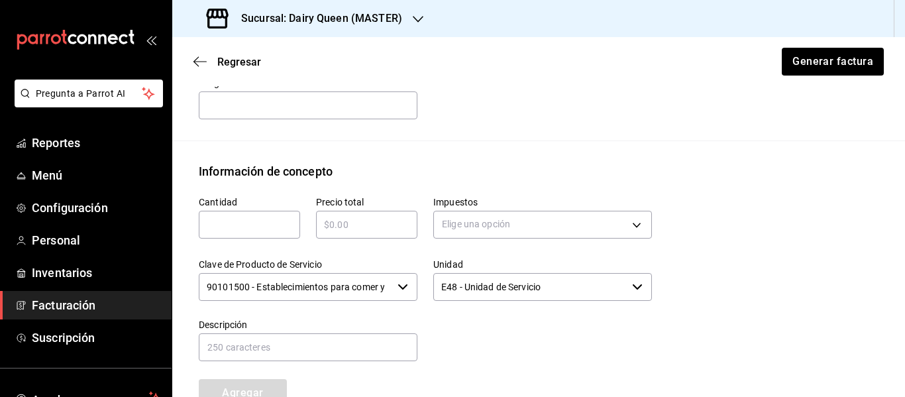
click at [260, 232] on input "text" at bounding box center [249, 225] width 101 height 16
type input "1"
click at [354, 228] on input "text" at bounding box center [366, 225] width 101 height 16
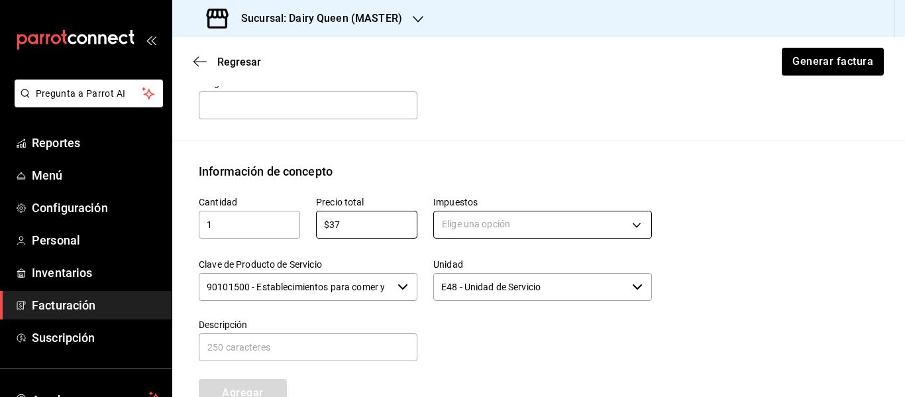
type input "$37"
click at [482, 218] on body "Pregunta a Parrot AI Reportes Menú Configuración Personal Inventarios Facturaci…" at bounding box center [452, 198] width 905 height 397
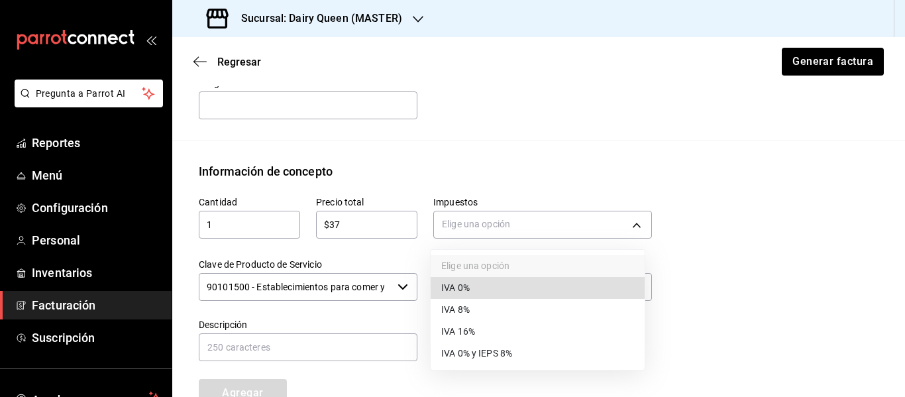
click at [498, 331] on li "IVA 16%" at bounding box center [538, 332] width 214 height 22
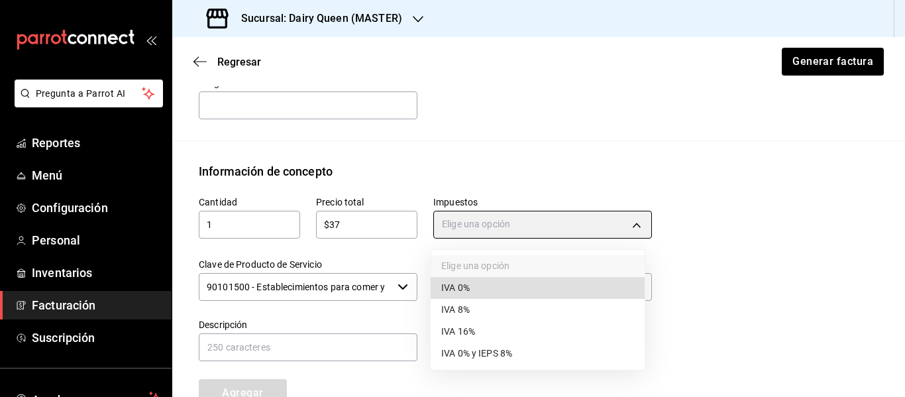
type input "IVA_16"
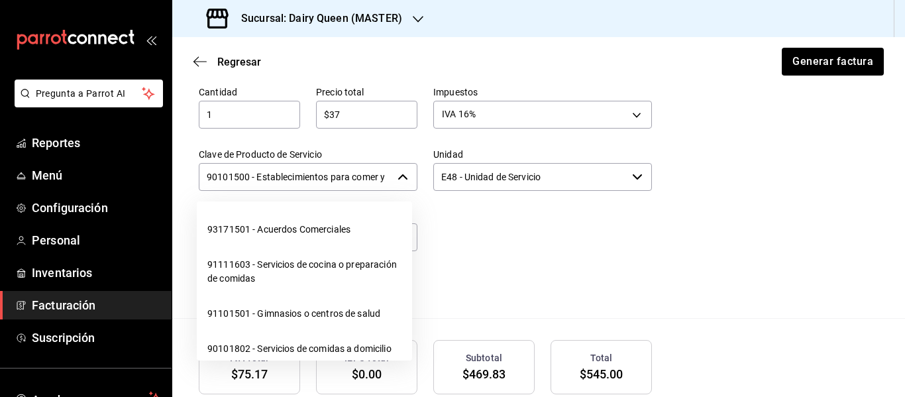
scroll to position [0, 31]
drag, startPoint x: 205, startPoint y: 180, endPoint x: 405, endPoint y: 178, distance: 199.4
click at [405, 178] on div "90101500 - Establecimientos para comer y beber ​" at bounding box center [308, 177] width 219 height 28
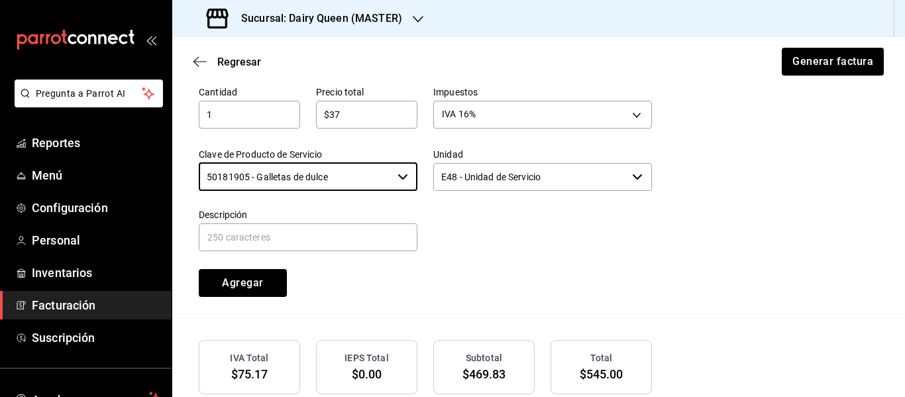
type input "50181905 - Galletas de dulce"
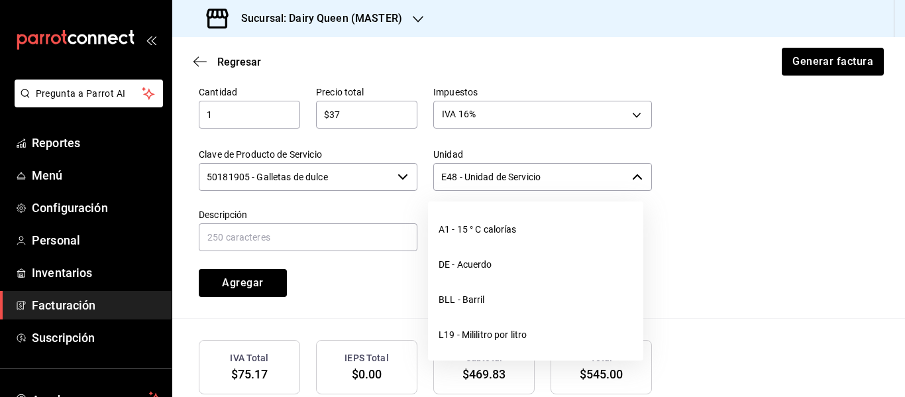
drag, startPoint x: 567, startPoint y: 176, endPoint x: 441, endPoint y: 186, distance: 126.3
click at [441, 186] on input "E48 - Unidad de Servicio" at bounding box center [529, 177] width 193 height 28
type input "E"
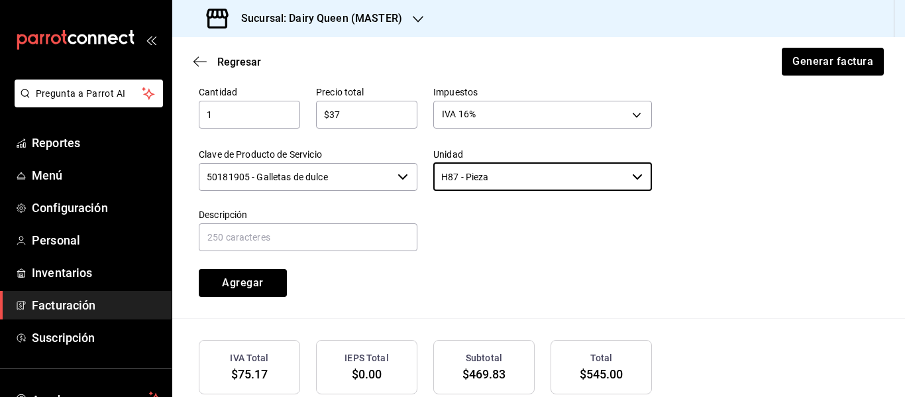
type input "H87 - Pieza"
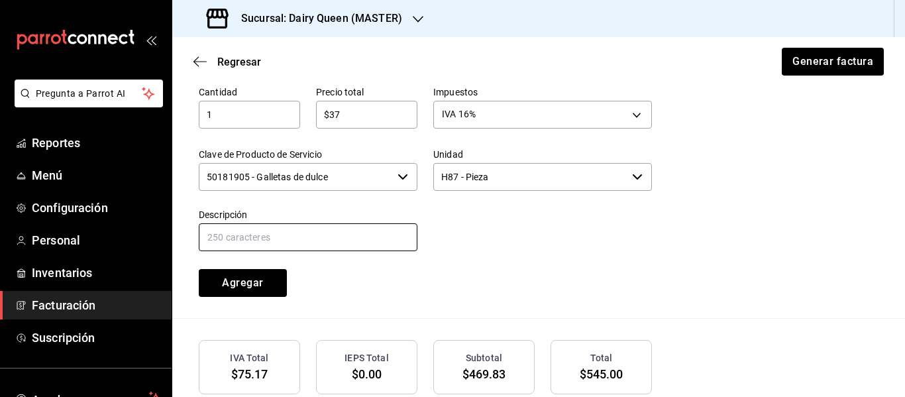
click at [341, 245] on input "text" at bounding box center [308, 237] width 219 height 28
paste input "Cono"
type input "Cono"
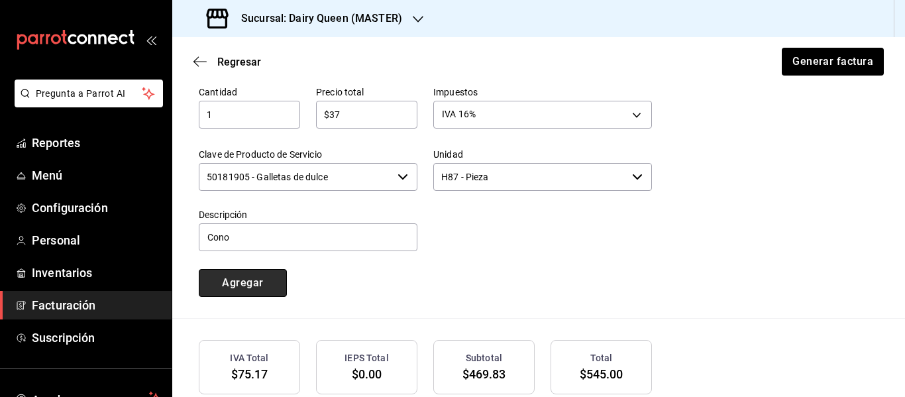
click at [209, 286] on button "Agregar" at bounding box center [243, 283] width 88 height 28
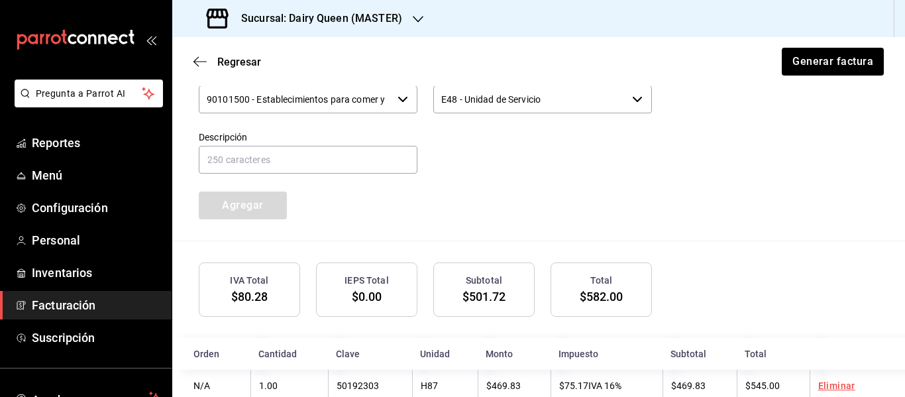
scroll to position [766, 0]
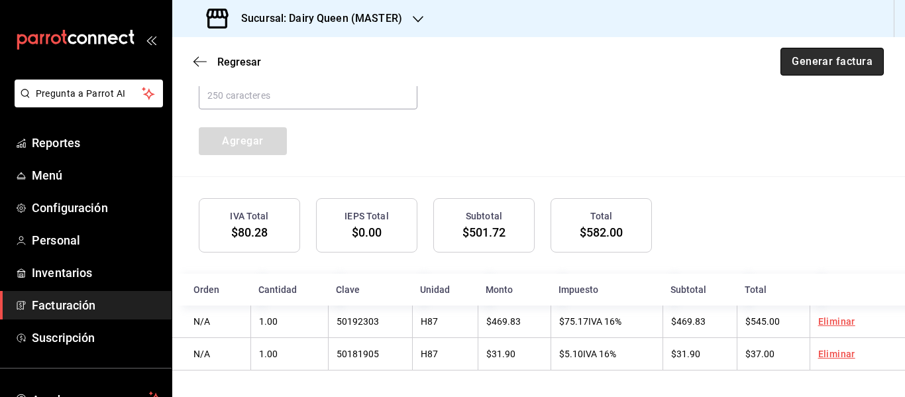
click at [822, 62] on button "Generar factura" at bounding box center [831, 62] width 103 height 28
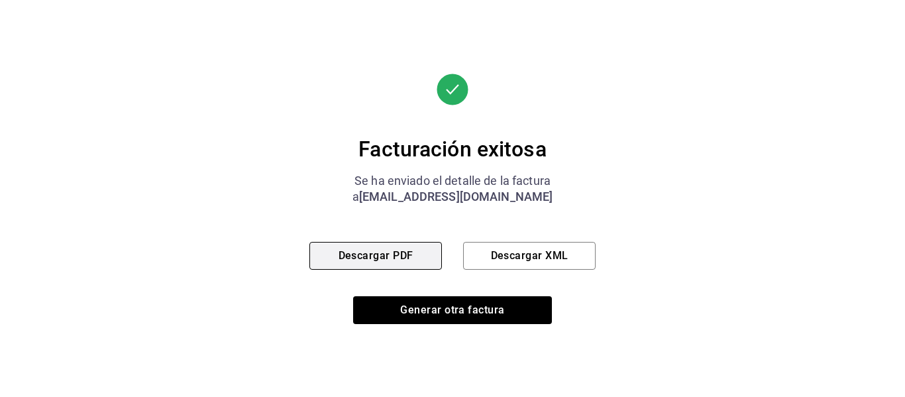
click at [372, 258] on button "Descargar PDF" at bounding box center [375, 256] width 132 height 28
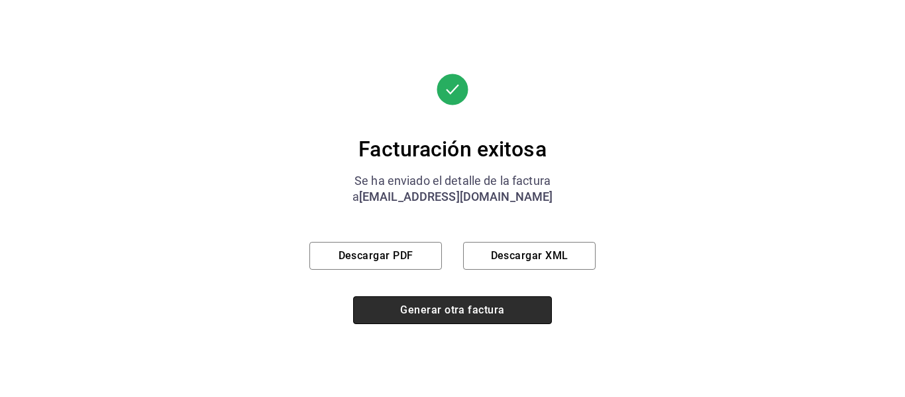
click at [438, 309] on button "Generar otra factura" at bounding box center [452, 310] width 199 height 28
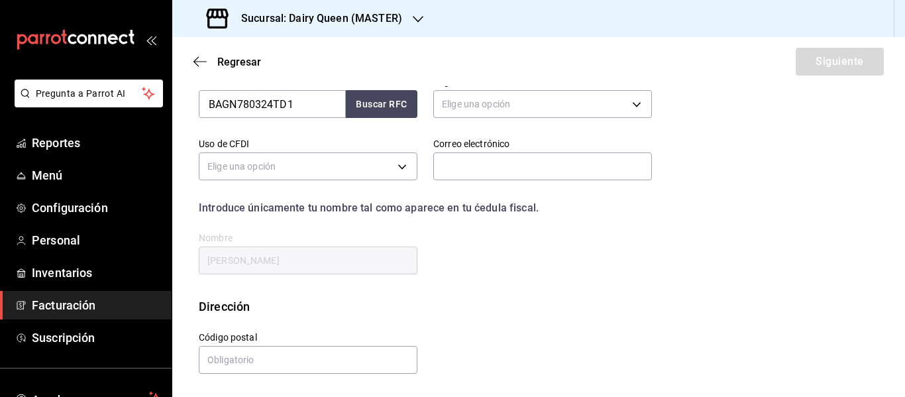
scroll to position [237, 0]
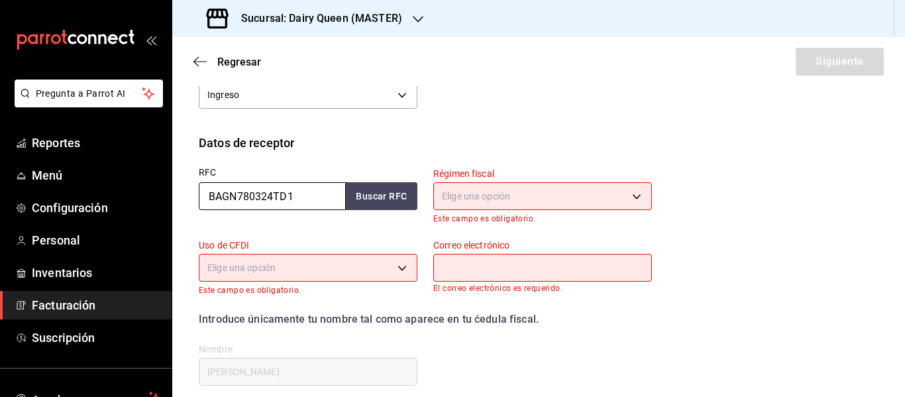
drag, startPoint x: 231, startPoint y: 198, endPoint x: 181, endPoint y: 205, distance: 50.9
click at [181, 205] on div "Datos de receptor RFC BAGN780324TD1 Buscar RFC Régimen fiscal Elige una opción …" at bounding box center [538, 271] width 733 height 275
paste input "PEL800507QE"
type input "PEL800507QE1"
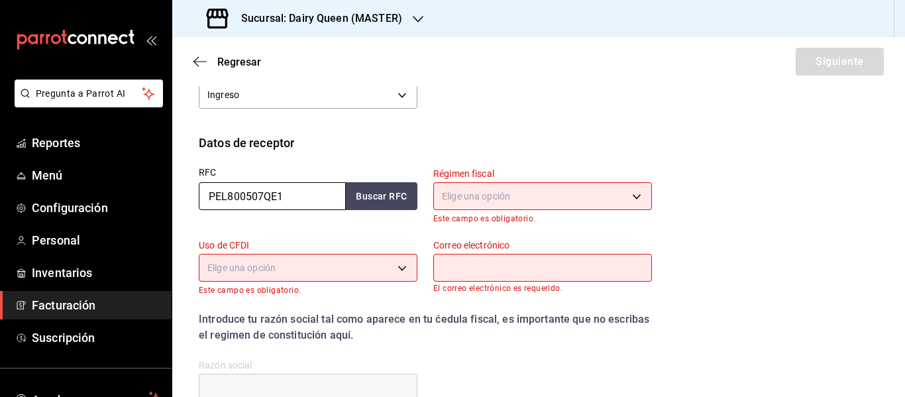
type input "PEL800507QE1"
click at [474, 186] on body "Pregunta a Parrot AI Reportes Menú Configuración Personal Inventarios Facturaci…" at bounding box center [452, 198] width 905 height 397
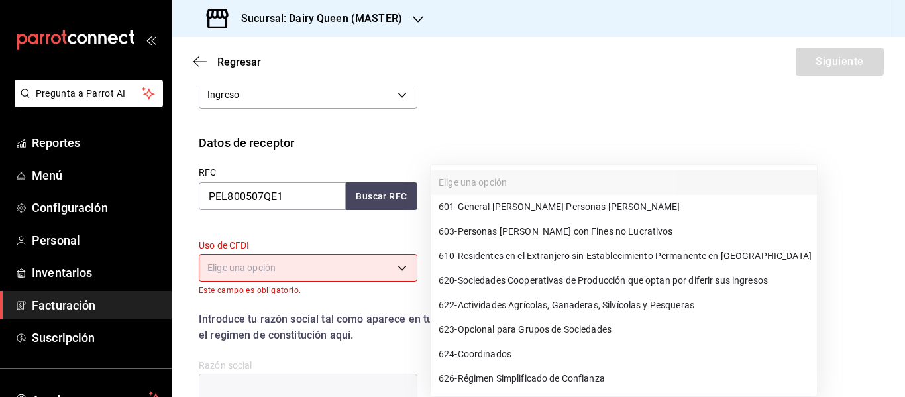
click at [497, 205] on span "601 - General [PERSON_NAME] Personas [PERSON_NAME]" at bounding box center [559, 207] width 241 height 14
type input "601"
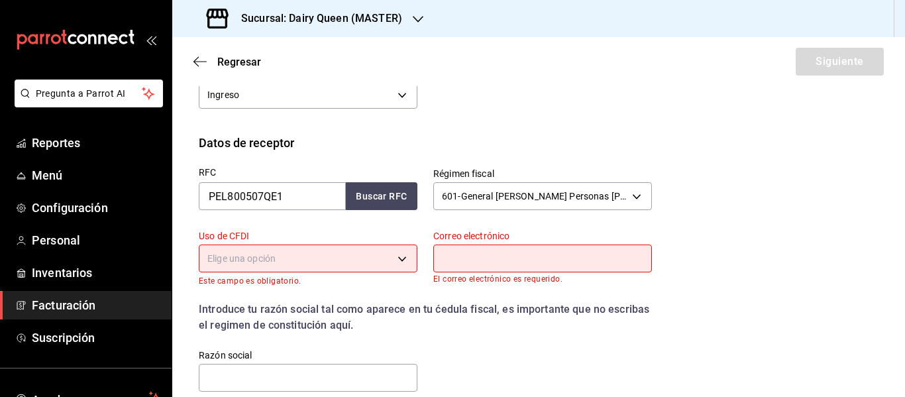
click at [313, 270] on body "Pregunta a Parrot AI Reportes Menú Configuración Personal Inventarios Facturaci…" at bounding box center [452, 198] width 905 height 397
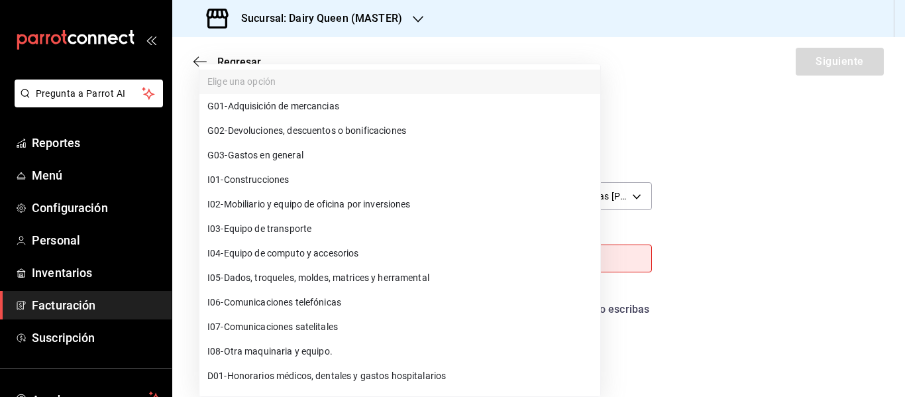
click at [272, 162] on span "G03 - Gastos en general" at bounding box center [255, 155] width 96 height 14
type input "G03"
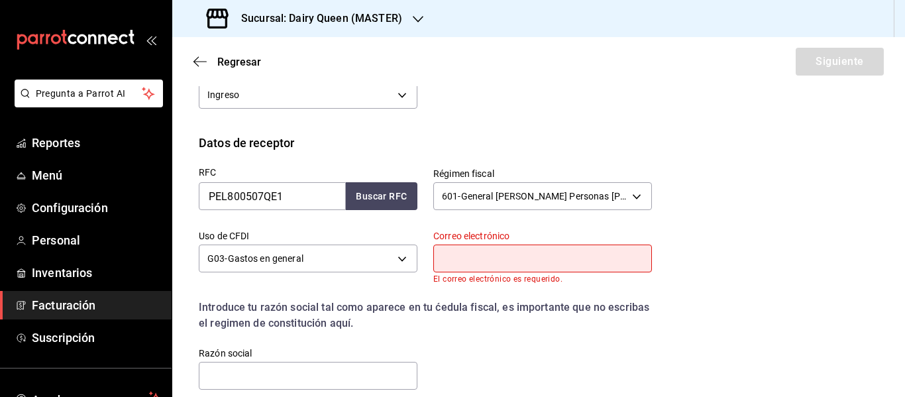
click at [534, 272] on div "Correo electrónico El correo electrónico es requerido." at bounding box center [542, 257] width 219 height 54
click at [536, 254] on input "text" at bounding box center [542, 258] width 219 height 28
type input "[EMAIL_ADDRESS][DOMAIN_NAME]"
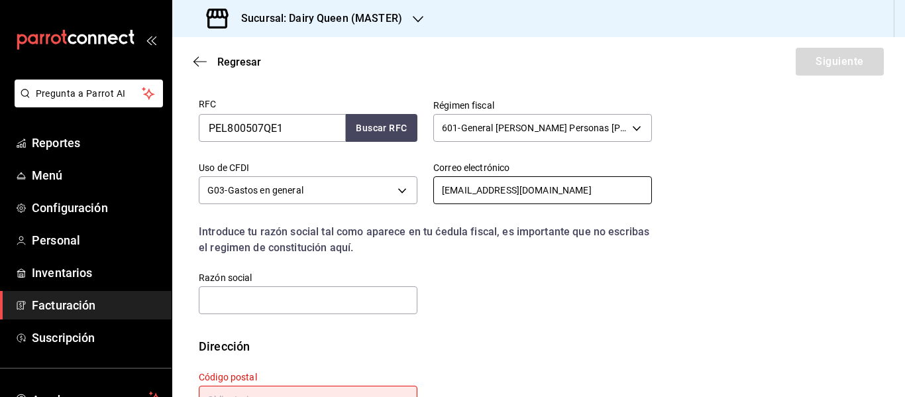
scroll to position [354, 0]
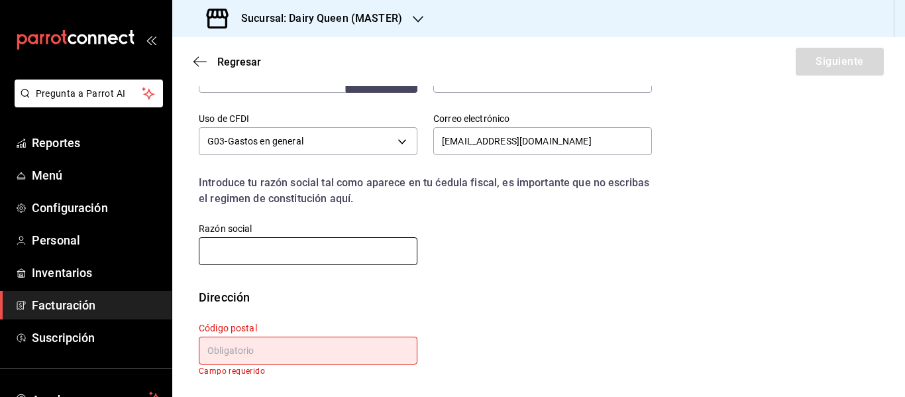
click at [352, 246] on input "text" at bounding box center [308, 251] width 219 height 28
paste input "PROMOTORA [PERSON_NAME]"
type input "PROMOTORA [PERSON_NAME]"
click at [344, 345] on input "text" at bounding box center [308, 351] width 219 height 28
paste input "67110"
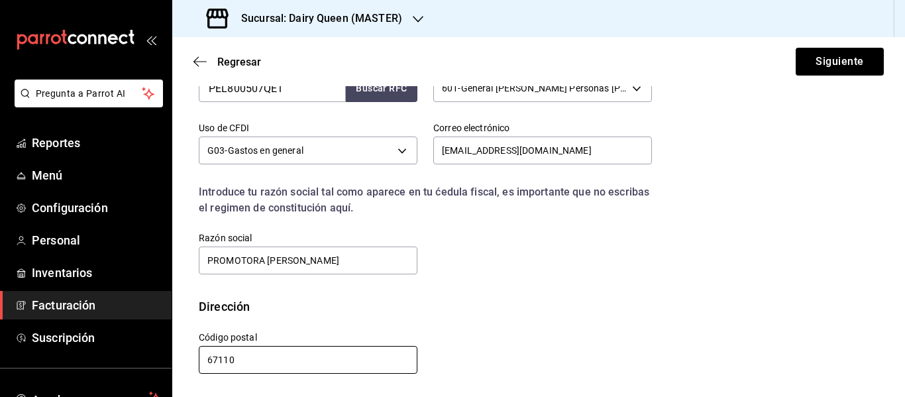
scroll to position [345, 0]
type input "67110"
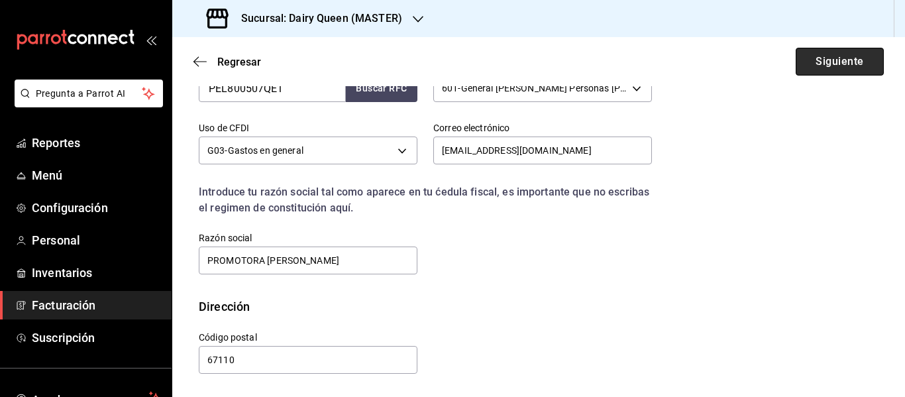
click at [810, 64] on button "Siguiente" at bounding box center [840, 62] width 88 height 28
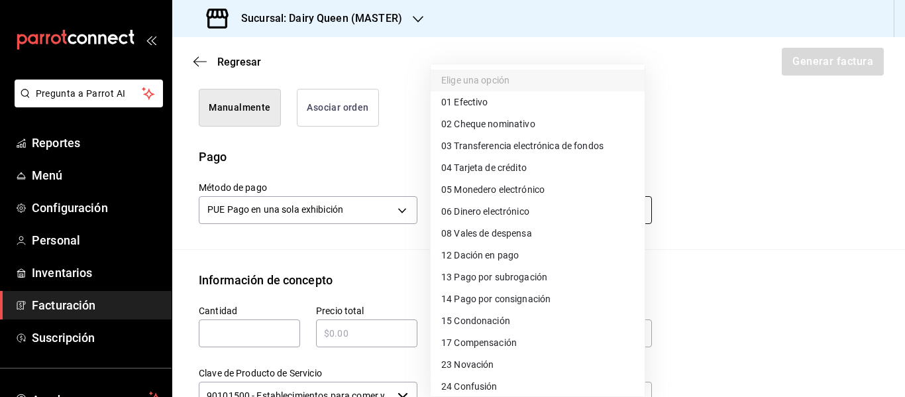
click at [492, 205] on body "Pregunta a Parrot AI Reportes Menú Configuración Personal Inventarios Facturaci…" at bounding box center [452, 198] width 905 height 397
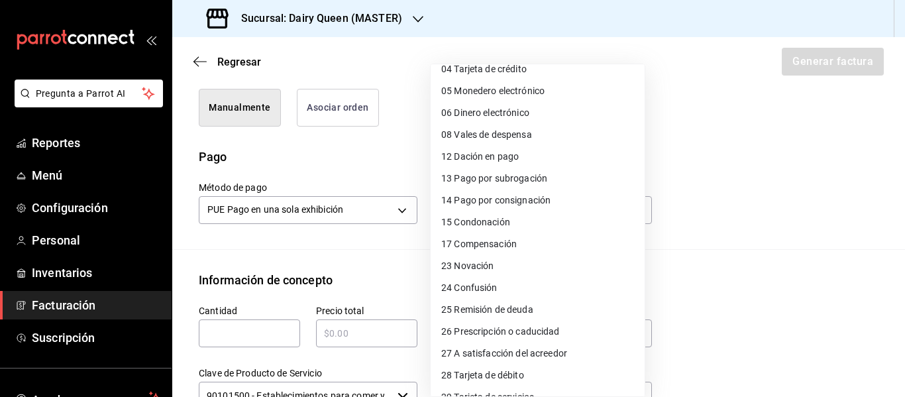
scroll to position [182, 0]
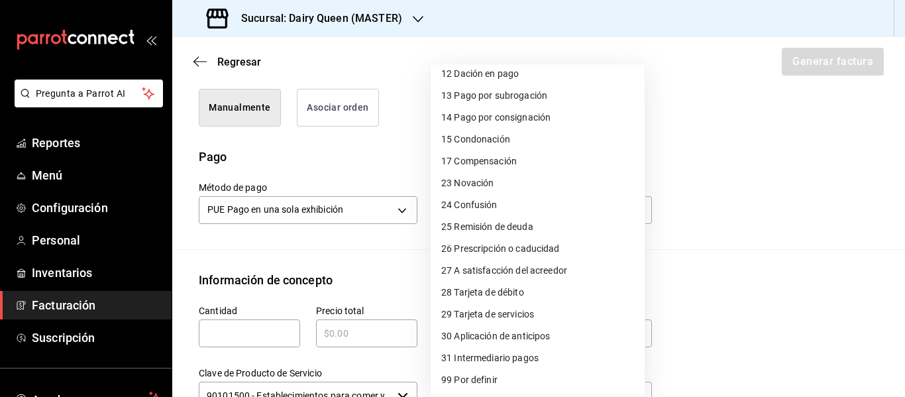
click at [495, 287] on span "28 Tarjeta de débito" at bounding box center [482, 293] width 83 height 14
type input "28"
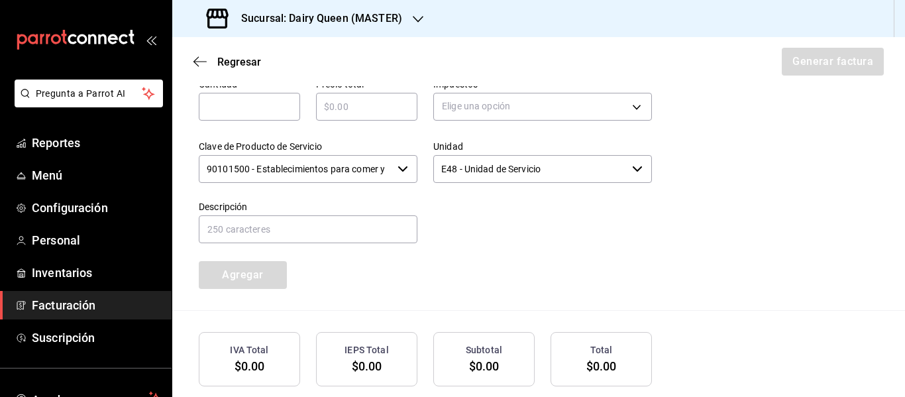
scroll to position [589, 0]
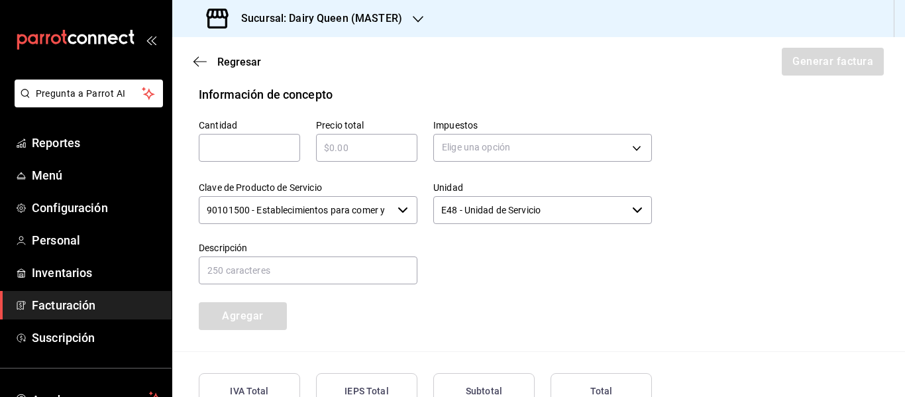
click at [250, 152] on input "text" at bounding box center [249, 148] width 101 height 16
type input "1"
type input "$545"
click at [522, 153] on body "Pregunta a Parrot AI Reportes Menú Configuración Personal Inventarios Facturaci…" at bounding box center [452, 198] width 905 height 397
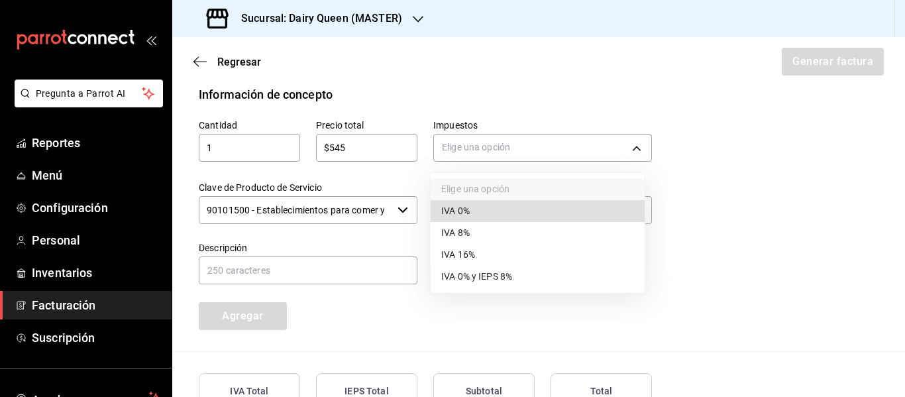
click at [478, 252] on li "IVA 16%" at bounding box center [538, 255] width 214 height 22
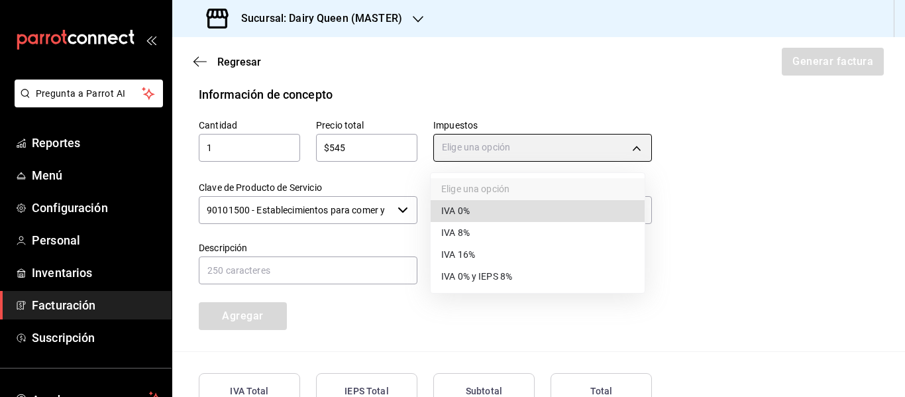
type input "IVA_16"
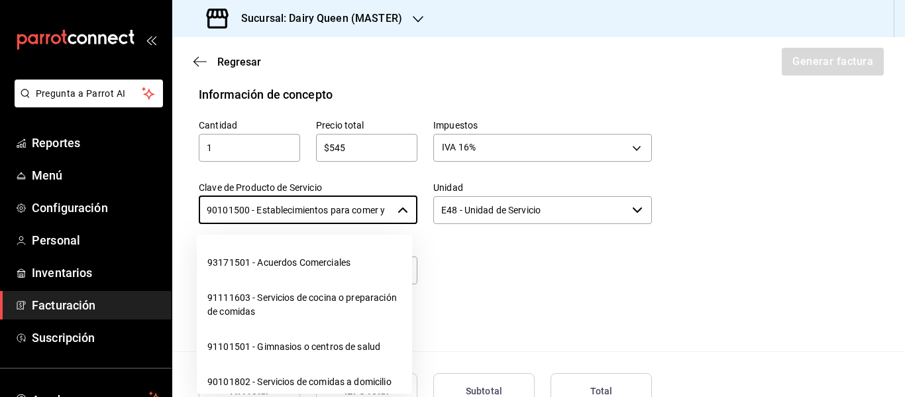
scroll to position [0, 31]
drag, startPoint x: 276, startPoint y: 211, endPoint x: 429, endPoint y: 229, distance: 154.6
click at [429, 229] on div "Cantidad 1 ​ Precio total $545 ​ Impuestos IVA 16% IVA_16 Clave de Producto de …" at bounding box center [417, 216] width 469 height 227
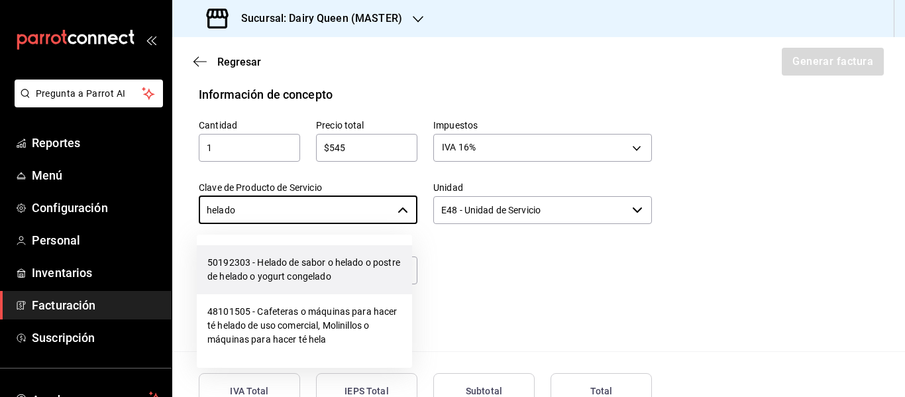
click at [297, 265] on li "50192303 - Helado de sabor o helado o postre de helado o yogurt congelado" at bounding box center [304, 269] width 215 height 49
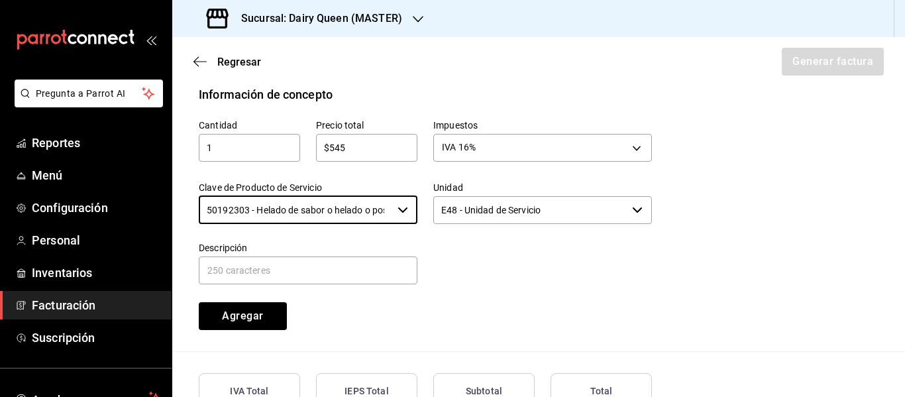
type input "50192303 - Helado de sabor o helado o postre de helado o yogurt congelado"
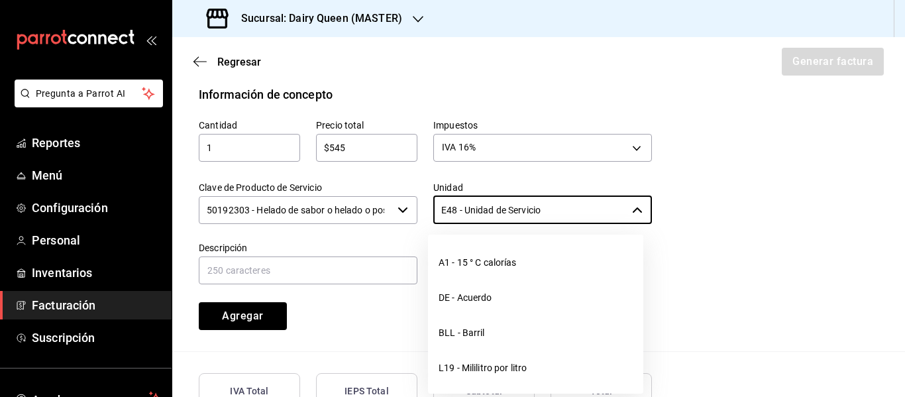
drag, startPoint x: 566, startPoint y: 210, endPoint x: 421, endPoint y: 228, distance: 146.2
click at [421, 228] on body "Pregunta a Parrot AI Reportes Menú Configuración Personal Inventarios Facturaci…" at bounding box center [452, 198] width 905 height 397
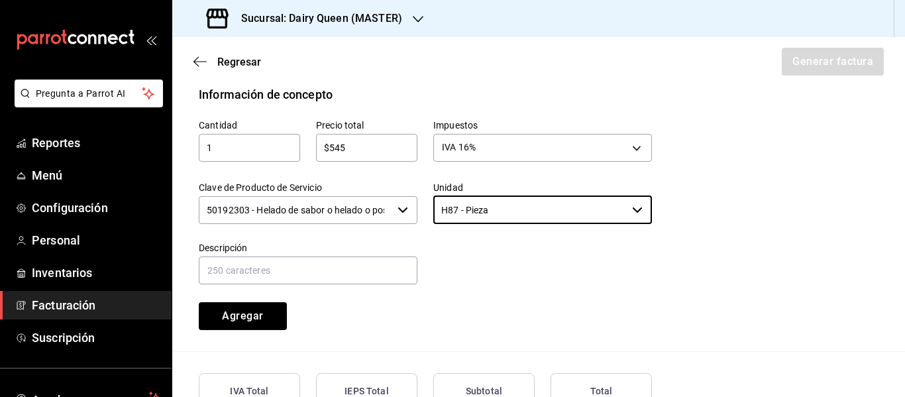
type input "H87 - Pieza"
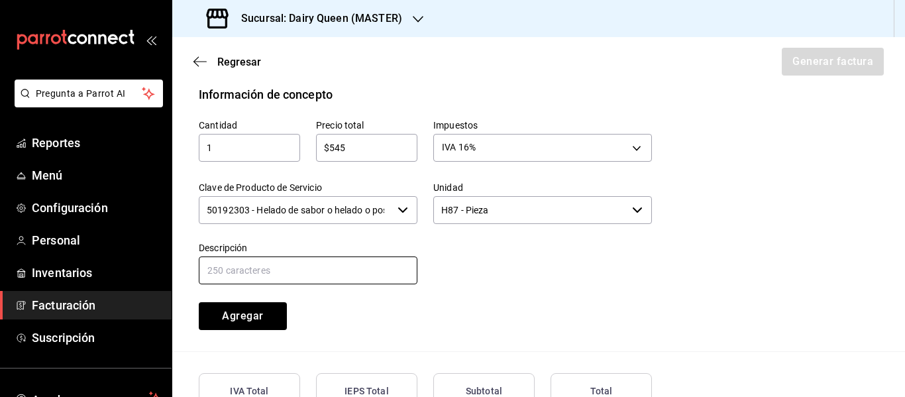
click at [308, 277] on input "text" at bounding box center [308, 270] width 219 height 28
paste input "Pastel De Blizzard® De Choco Fresa"
type input "Pastel De Blizzard® De Choco Fresa"
click at [262, 317] on button "Agregar" at bounding box center [243, 316] width 88 height 28
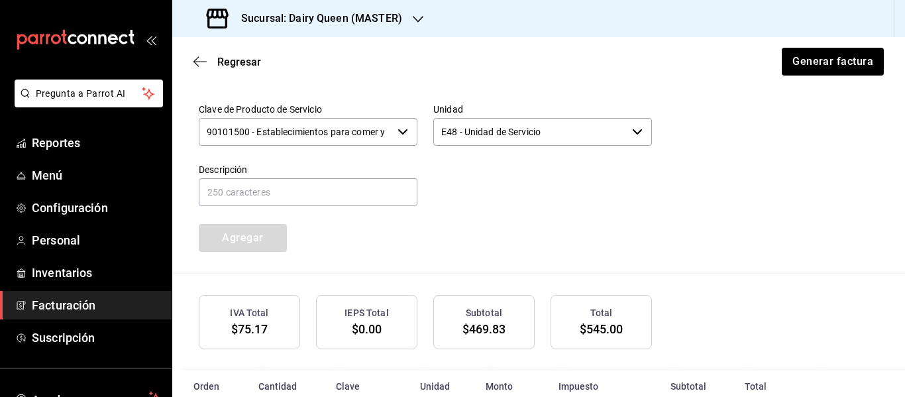
scroll to position [733, 0]
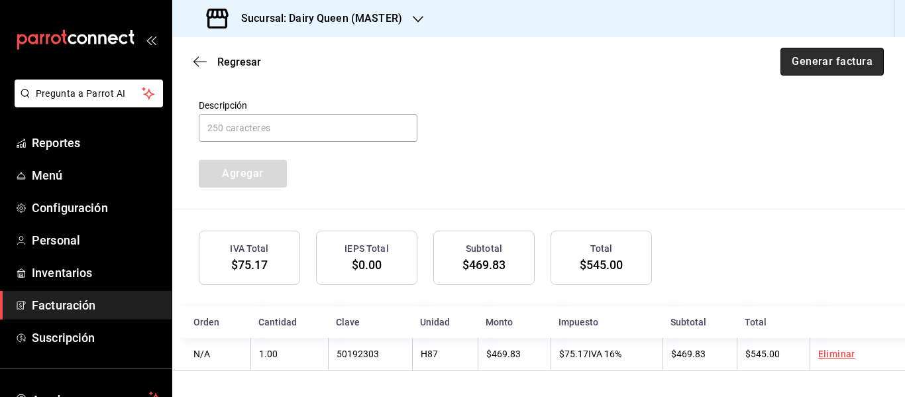
click at [827, 73] on button "Generar factura" at bounding box center [831, 62] width 103 height 28
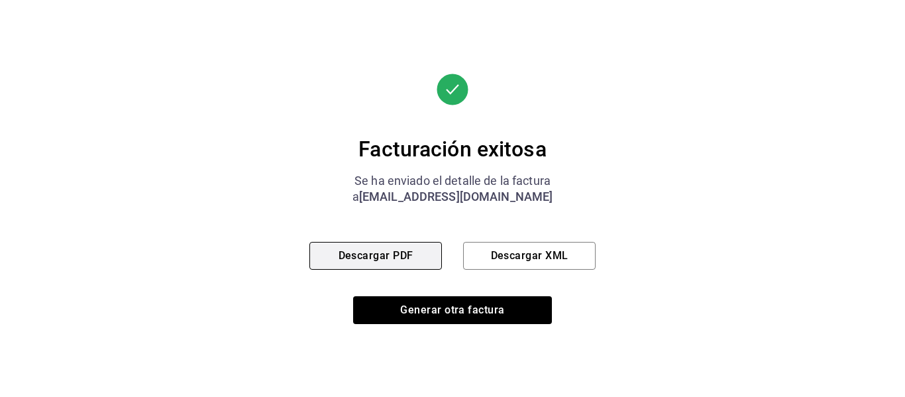
click at [376, 252] on button "Descargar PDF" at bounding box center [375, 256] width 132 height 28
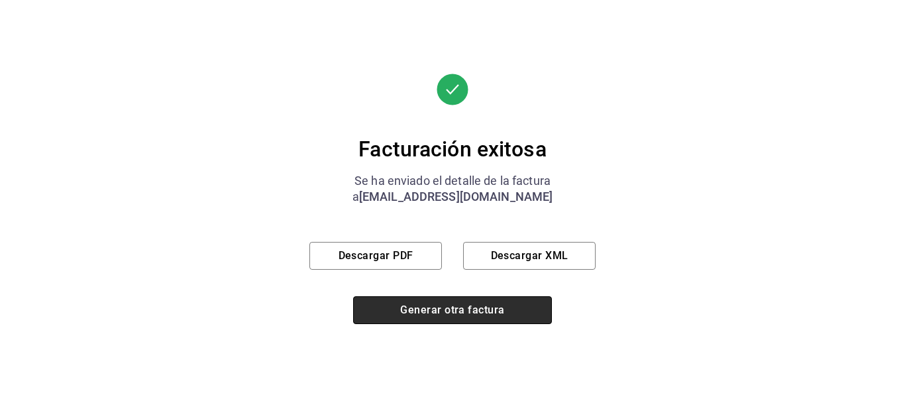
click at [468, 300] on button "Generar otra factura" at bounding box center [452, 310] width 199 height 28
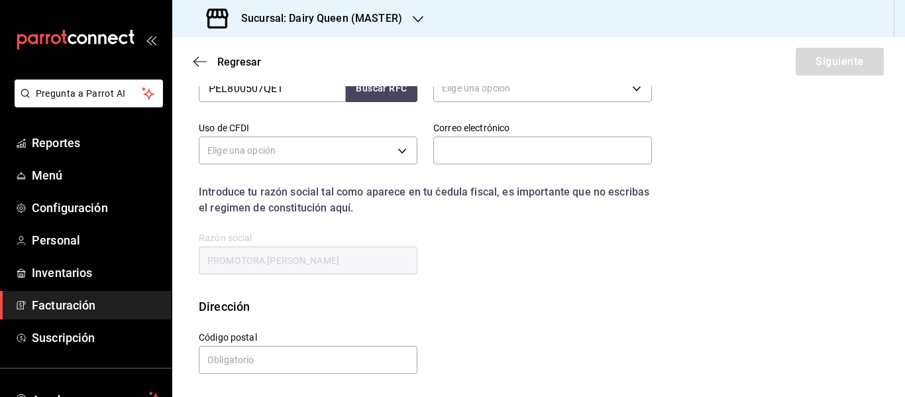
scroll to position [237, 0]
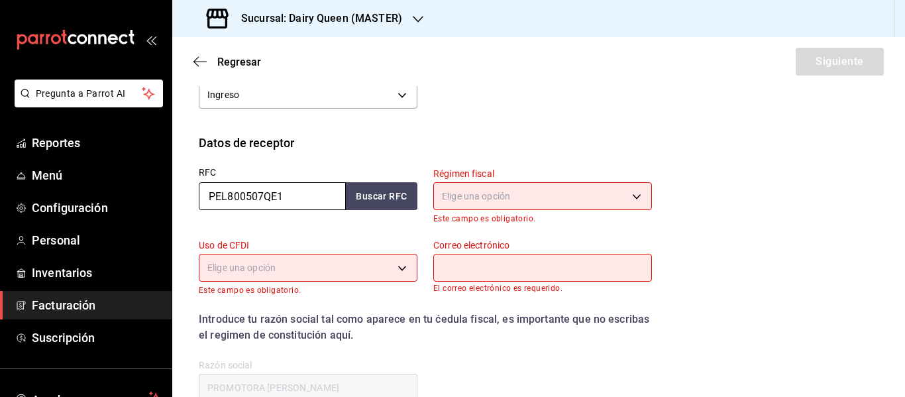
drag, startPoint x: 312, startPoint y: 197, endPoint x: 187, endPoint y: 197, distance: 125.2
click at [187, 197] on div "RFC PEL800507QE1 Buscar RFC" at bounding box center [300, 188] width 234 height 72
paste input "XCO8301044M7"
type input "XCO8301044M7"
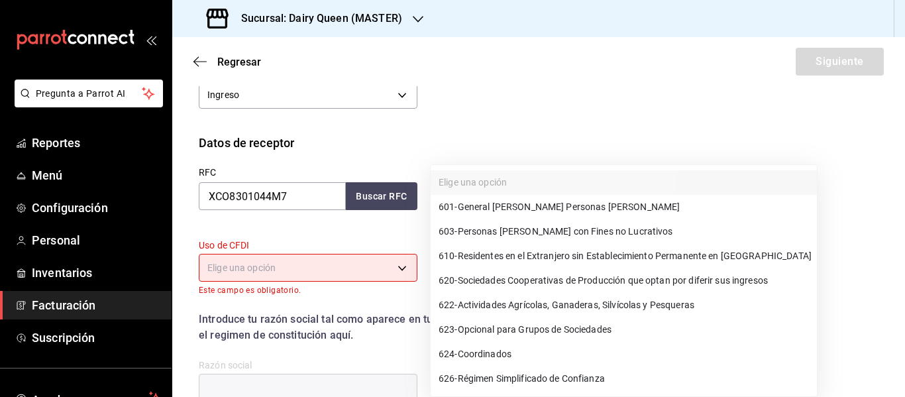
click at [474, 188] on body "Pregunta a Parrot AI Reportes Menú Configuración Personal Inventarios Facturaci…" at bounding box center [452, 198] width 905 height 397
click at [508, 213] on span "601 - General [PERSON_NAME] Personas [PERSON_NAME]" at bounding box center [559, 207] width 241 height 14
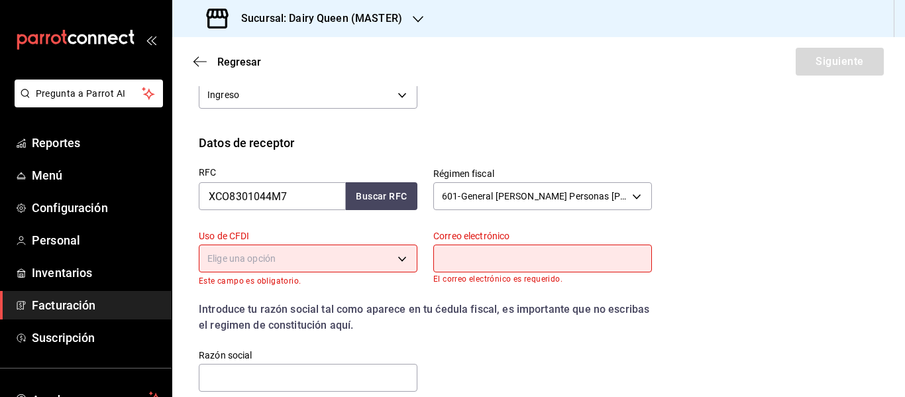
click at [275, 266] on body "Pregunta a Parrot AI Reportes Menú Configuración Personal Inventarios Facturaci…" at bounding box center [452, 198] width 905 height 397
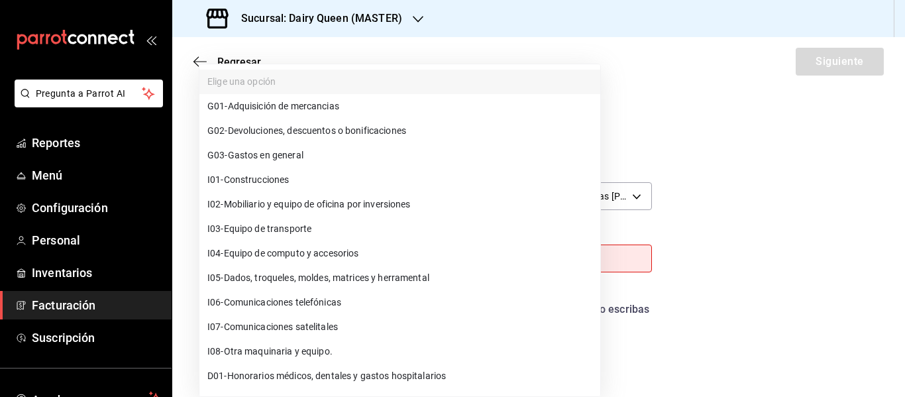
click at [270, 155] on span "G03 - Gastos en general" at bounding box center [255, 155] width 96 height 14
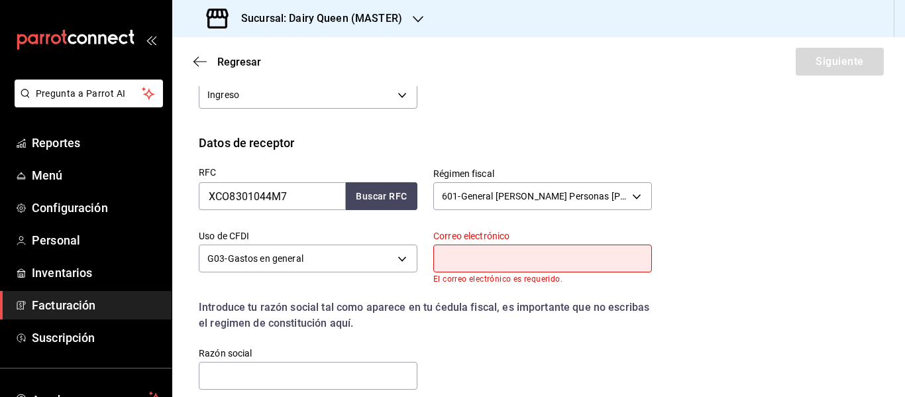
click at [482, 260] on input "text" at bounding box center [542, 258] width 219 height 28
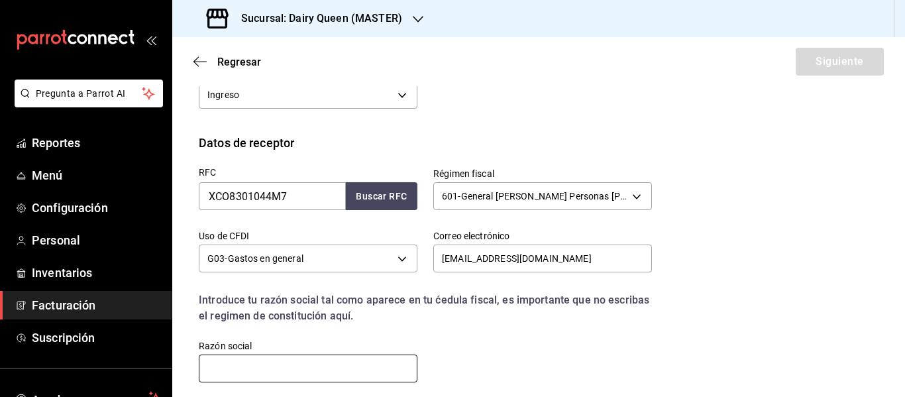
click at [330, 371] on input "text" at bounding box center [308, 368] width 219 height 28
paste input "XIGNUX CORPORATIVO"
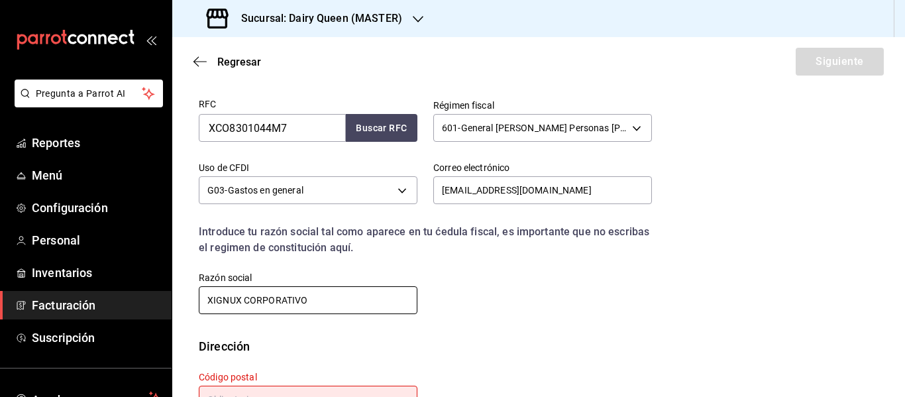
scroll to position [354, 0]
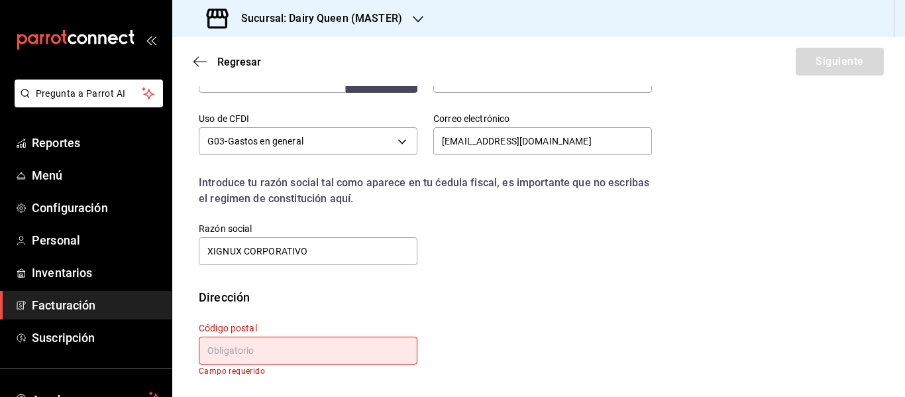
click at [337, 356] on input "text" at bounding box center [308, 351] width 219 height 28
paste input "66278"
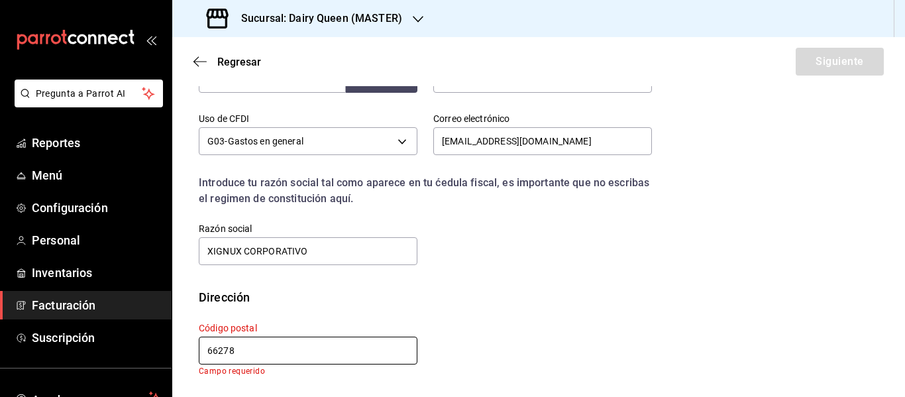
scroll to position [345, 0]
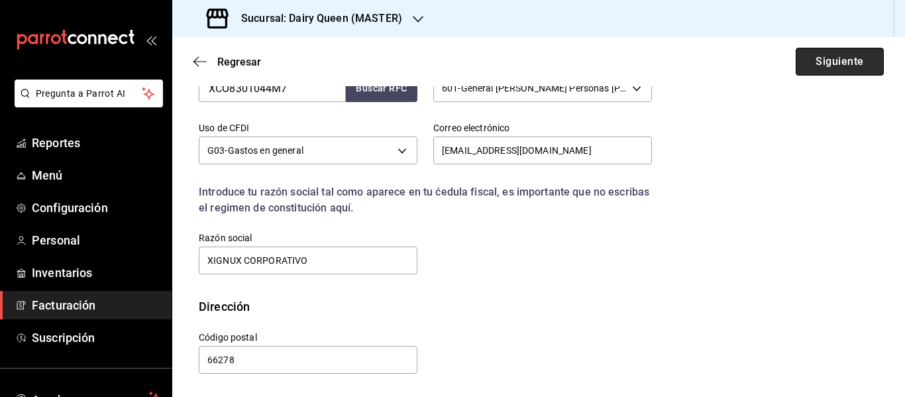
click at [830, 62] on button "Siguiente" at bounding box center [840, 62] width 88 height 28
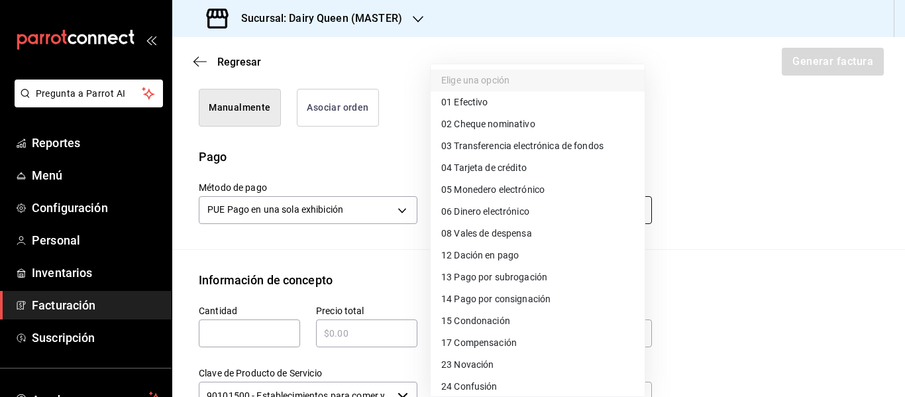
click at [487, 209] on body "Pregunta a Parrot AI Reportes Menú Configuración Personal Inventarios Facturaci…" at bounding box center [452, 198] width 905 height 397
click at [474, 100] on span "01 Efectivo" at bounding box center [464, 102] width 46 height 14
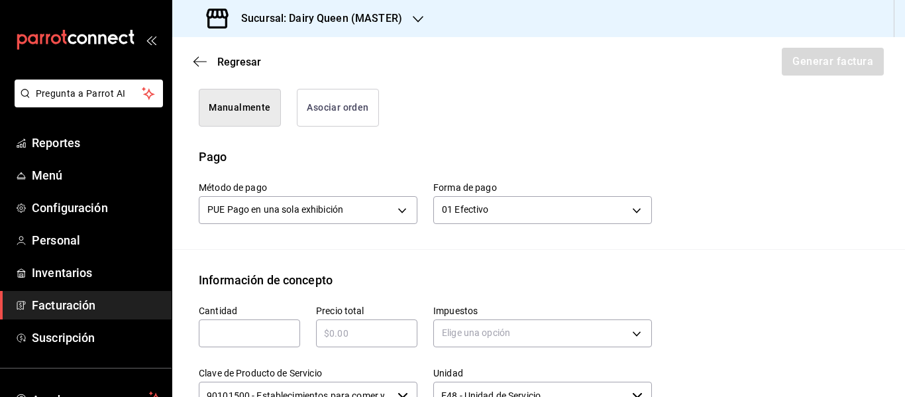
click at [248, 336] on input "text" at bounding box center [249, 333] width 101 height 16
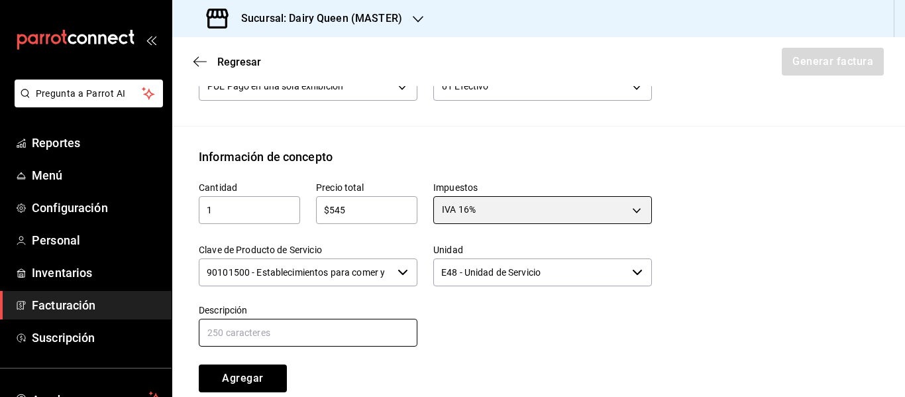
scroll to position [566, 0]
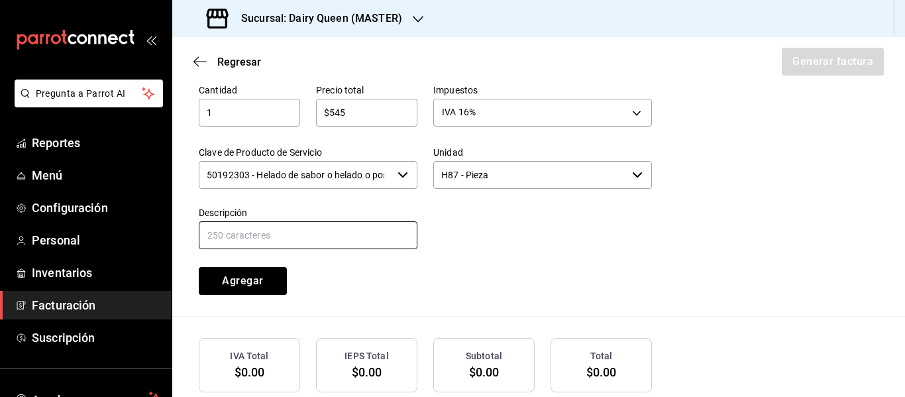
click at [299, 247] on input "text" at bounding box center [308, 235] width 219 height 28
paste input "Pastel De Blizzard® De Oreo®"
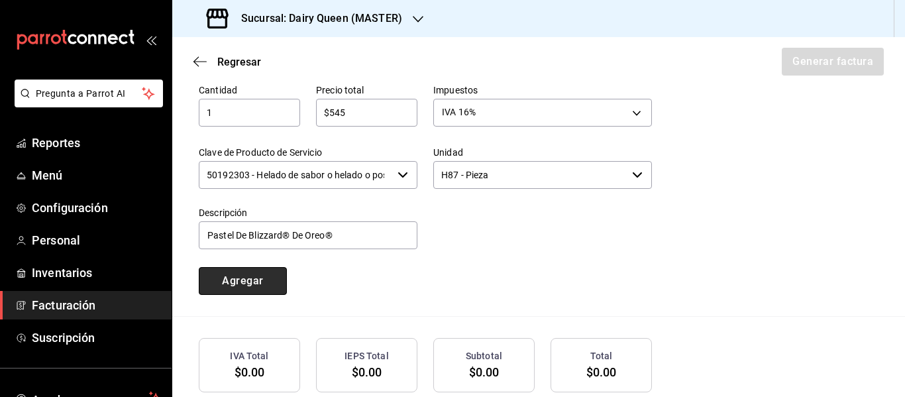
click at [272, 286] on button "Agregar" at bounding box center [243, 281] width 88 height 28
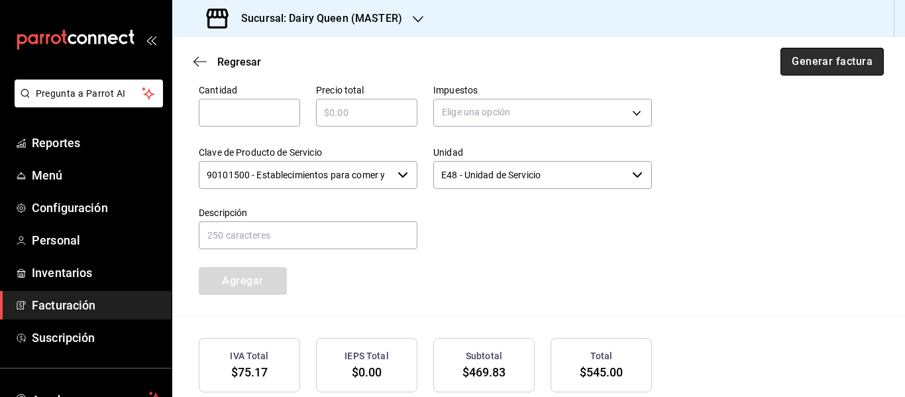
click at [805, 62] on button "Generar factura" at bounding box center [831, 62] width 103 height 28
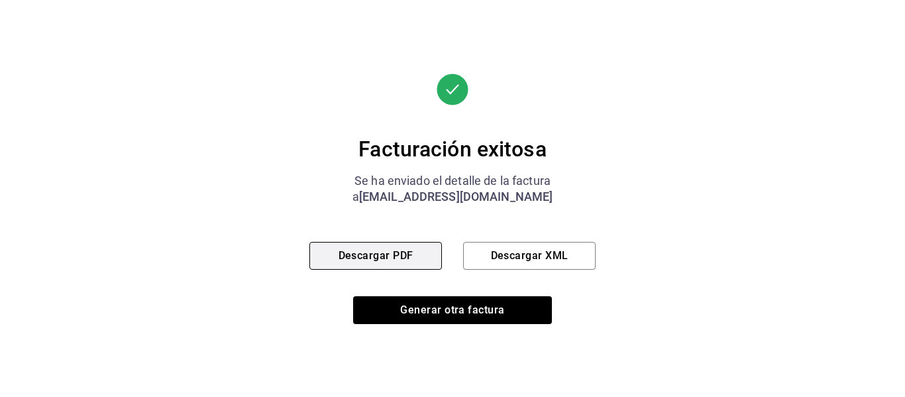
click at [338, 253] on button "Descargar PDF" at bounding box center [375, 256] width 132 height 28
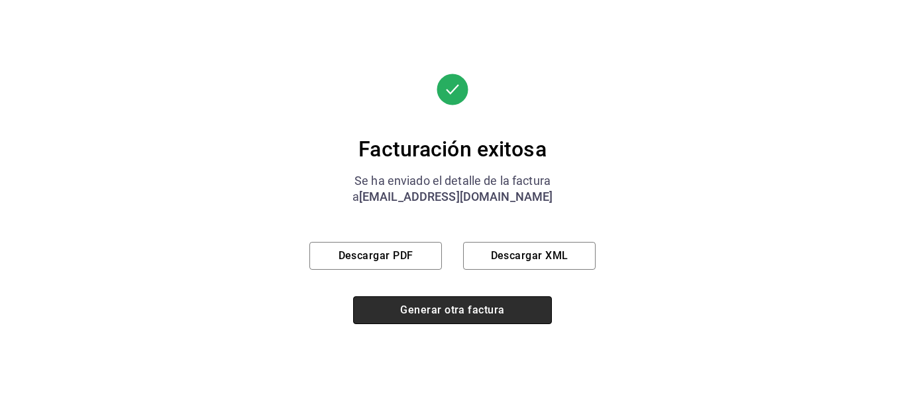
click at [512, 304] on button "Generar otra factura" at bounding box center [452, 310] width 199 height 28
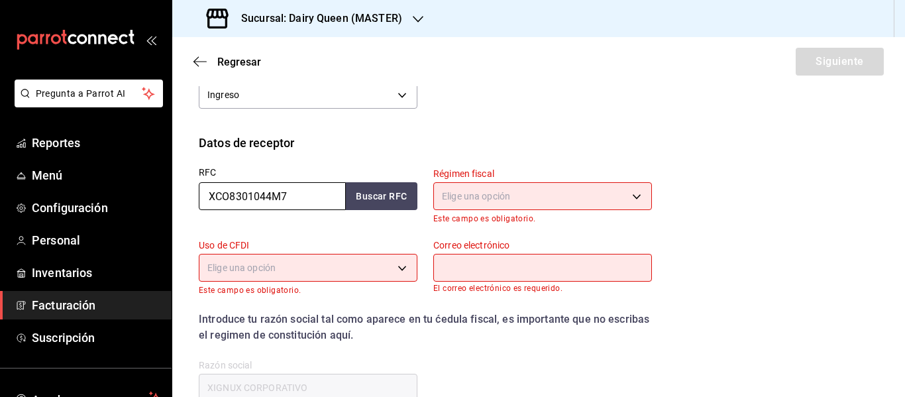
drag, startPoint x: 315, startPoint y: 193, endPoint x: 188, endPoint y: 197, distance: 127.3
click at [189, 197] on div "RFC XCO8301044M7 Buscar RFC" at bounding box center [300, 188] width 234 height 72
paste input "LPI830527KJ2"
click at [485, 199] on body "Pregunta a Parrot AI Reportes Menú Configuración Personal Inventarios Facturaci…" at bounding box center [452, 198] width 905 height 397
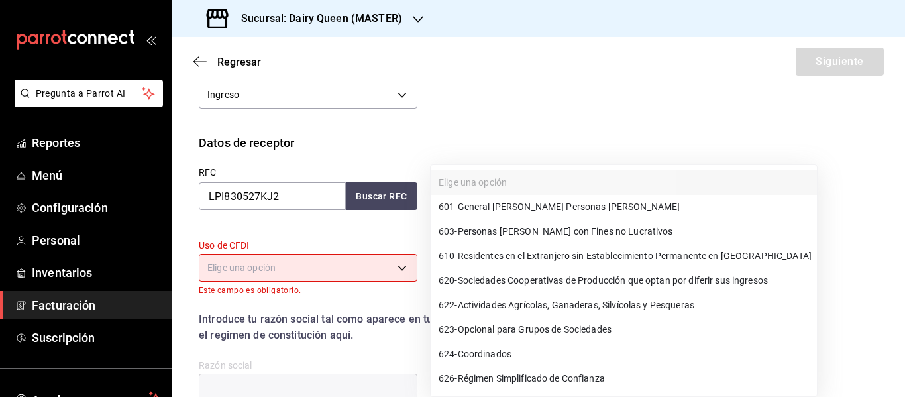
click at [479, 207] on span "601 - General [PERSON_NAME] Personas [PERSON_NAME]" at bounding box center [559, 207] width 241 height 14
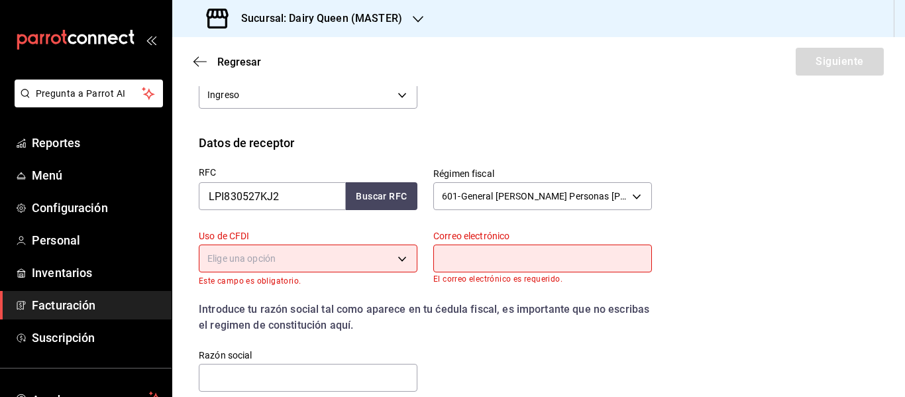
click at [268, 262] on body "Pregunta a Parrot AI Reportes Menú Configuración Personal Inventarios Facturaci…" at bounding box center [452, 198] width 905 height 397
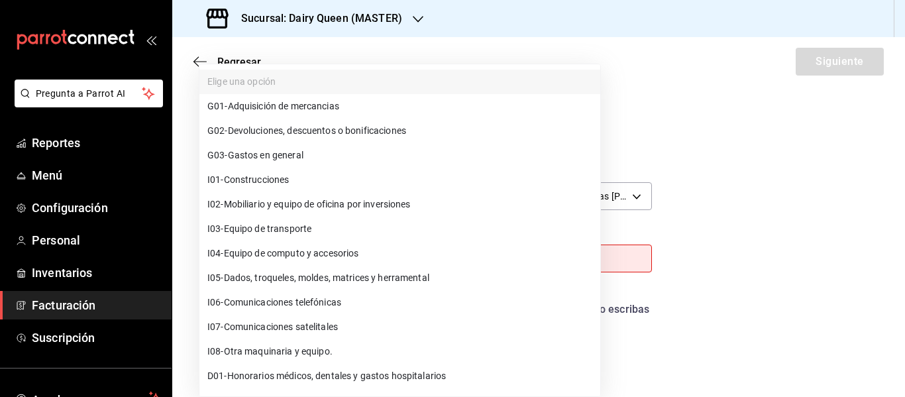
click at [271, 152] on span "G03 - Gastos en general" at bounding box center [255, 155] width 96 height 14
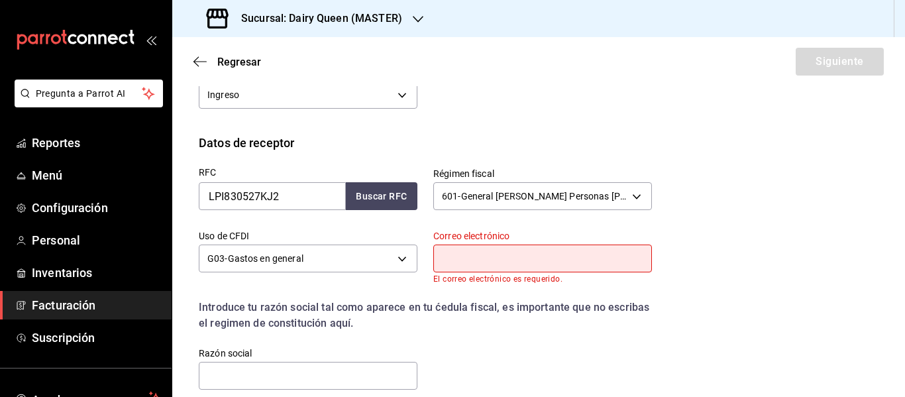
click at [490, 252] on input "text" at bounding box center [542, 258] width 219 height 28
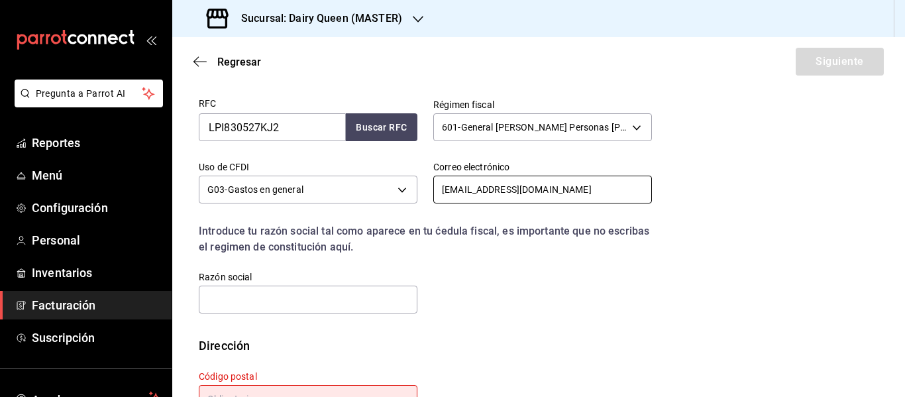
scroll to position [354, 0]
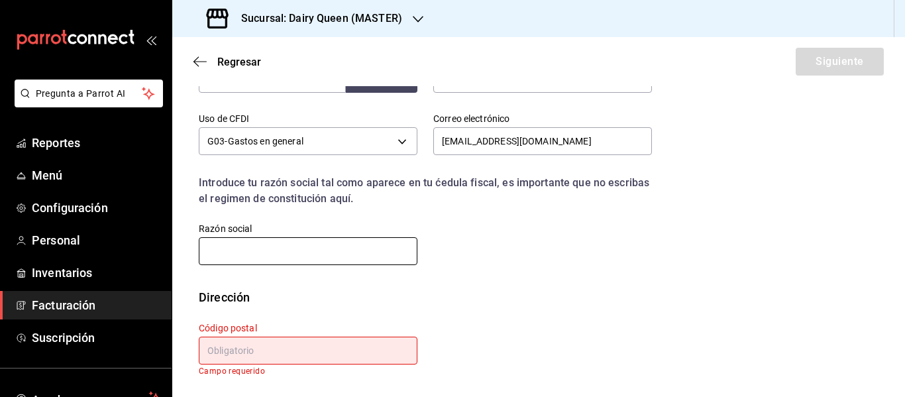
click at [323, 246] on input "text" at bounding box center [308, 251] width 219 height 28
paste input "LABORATORIOS PISA"
click at [303, 356] on input "text" at bounding box center [308, 351] width 219 height 28
paste input "44190"
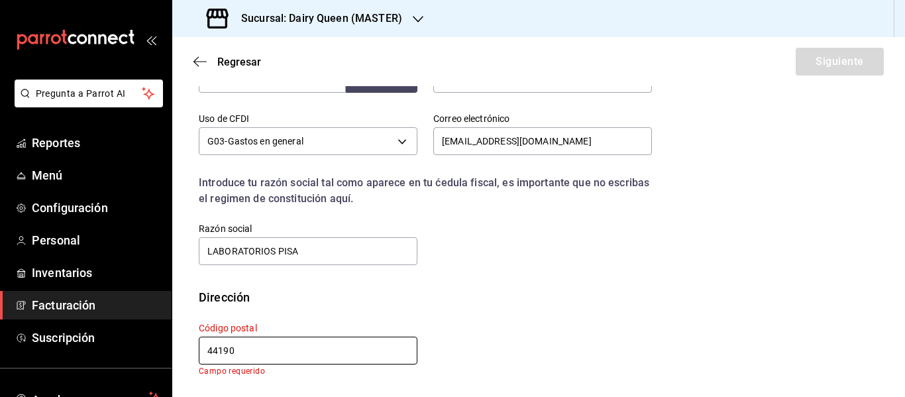
scroll to position [345, 0]
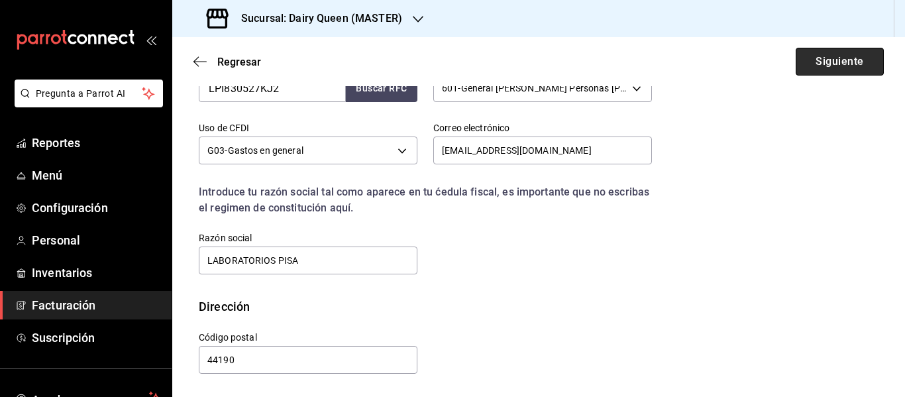
click at [832, 56] on button "Siguiente" at bounding box center [840, 62] width 88 height 28
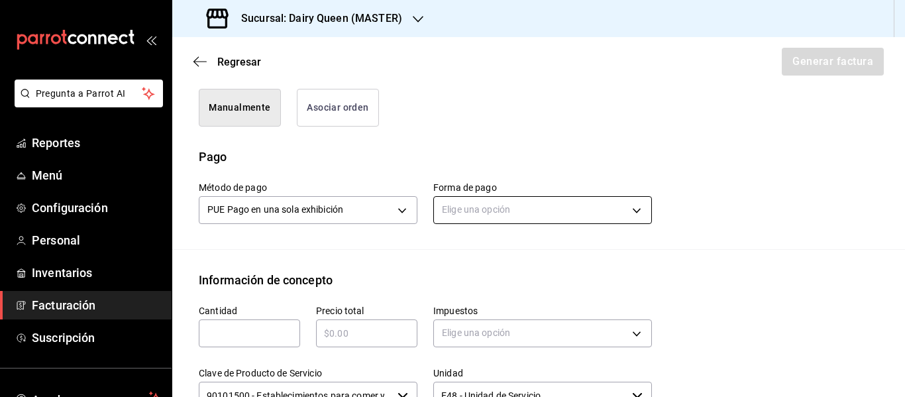
click at [536, 213] on body "Pregunta a Parrot AI Reportes Menú Configuración Personal Inventarios Facturaci…" at bounding box center [452, 198] width 905 height 397
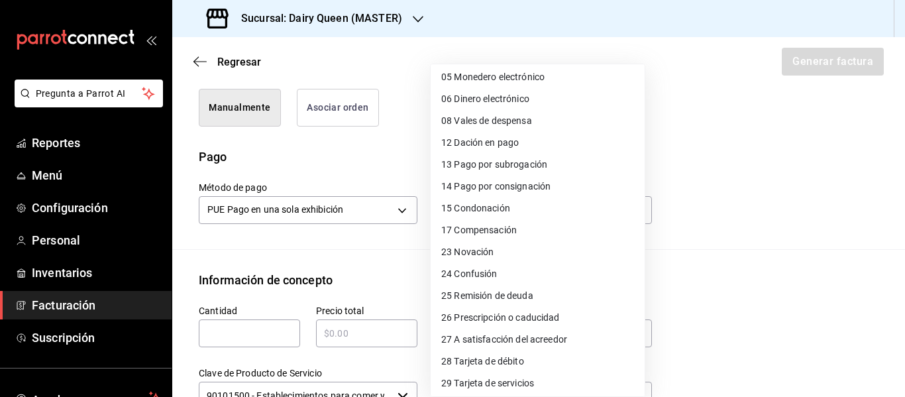
scroll to position [182, 0]
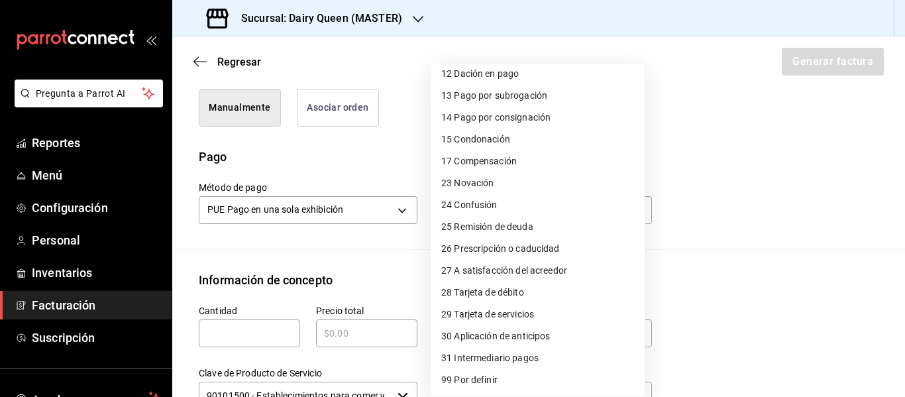
click at [495, 294] on span "28 Tarjeta de débito" at bounding box center [482, 293] width 83 height 14
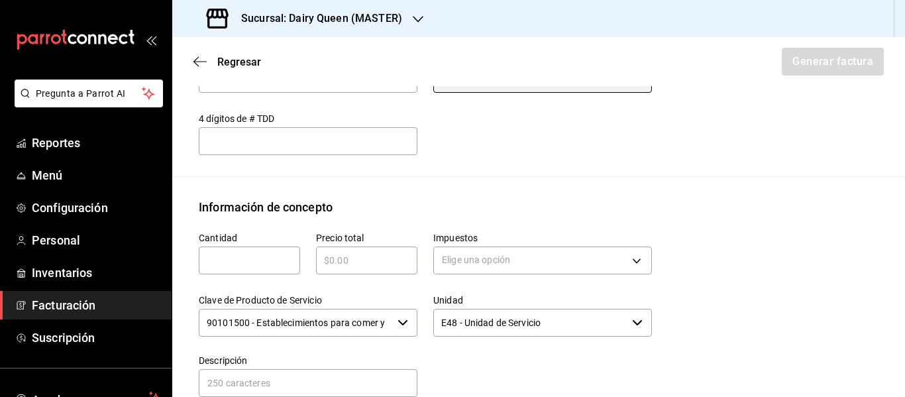
scroll to position [566, 0]
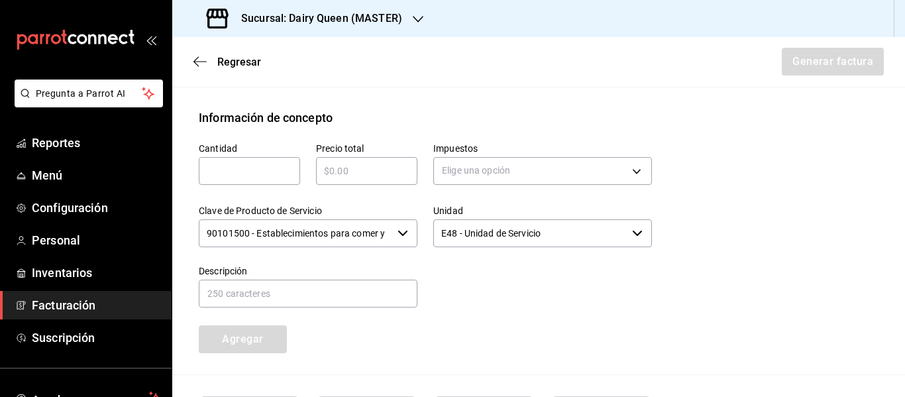
click at [270, 175] on input "text" at bounding box center [249, 171] width 101 height 16
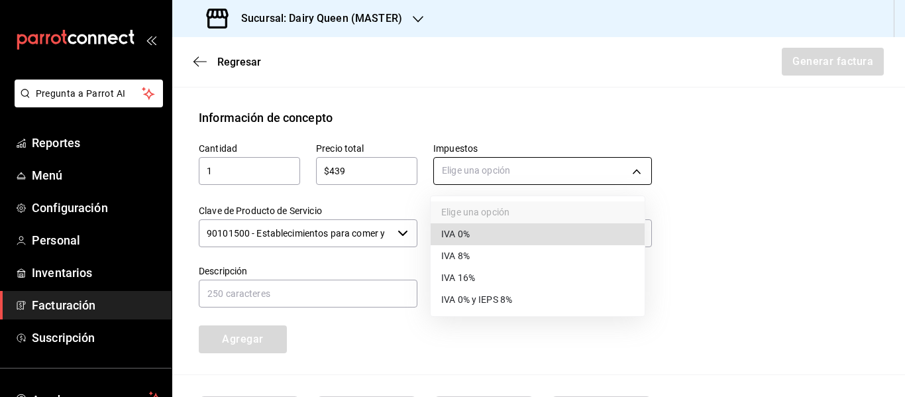
click at [463, 170] on body "Pregunta a Parrot AI Reportes Menú Configuración Personal Inventarios Facturaci…" at bounding box center [452, 198] width 905 height 397
click at [478, 278] on li "IVA 16%" at bounding box center [538, 278] width 214 height 22
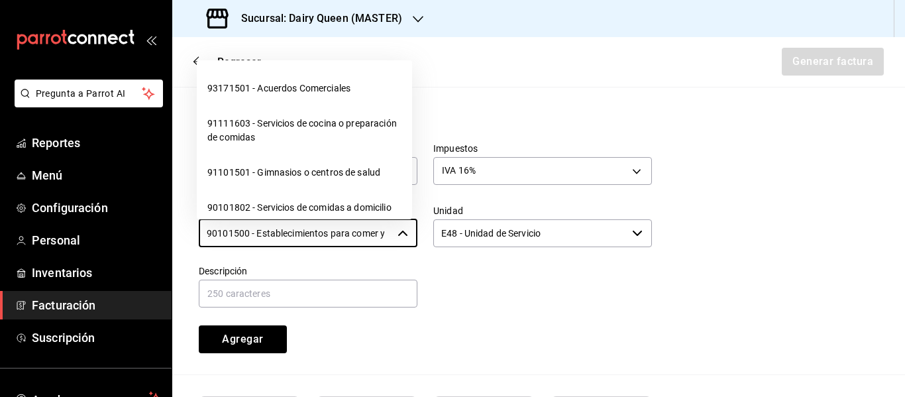
scroll to position [0, 31]
drag, startPoint x: 207, startPoint y: 233, endPoint x: 425, endPoint y: 230, distance: 218.0
click at [425, 230] on div "Cantidad 1 ​ Precio total $439 ​ Impuestos IVA 16% IVA_16 Clave de Producto de …" at bounding box center [417, 240] width 469 height 227
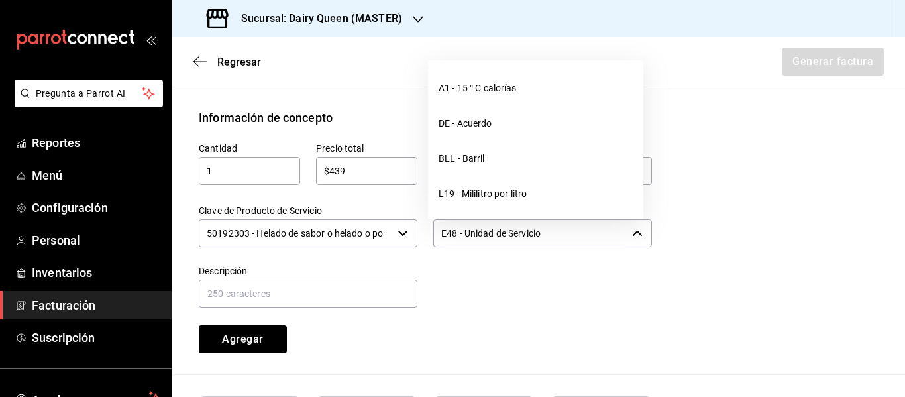
drag, startPoint x: 560, startPoint y: 230, endPoint x: 439, endPoint y: 238, distance: 122.1
click at [439, 238] on input "E48 - Unidad de Servicio" at bounding box center [529, 233] width 193 height 28
drag, startPoint x: 568, startPoint y: 232, endPoint x: 433, endPoint y: 246, distance: 135.3
click at [433, 246] on input "E48 - Unidad de Servicio" at bounding box center [529, 233] width 193 height 28
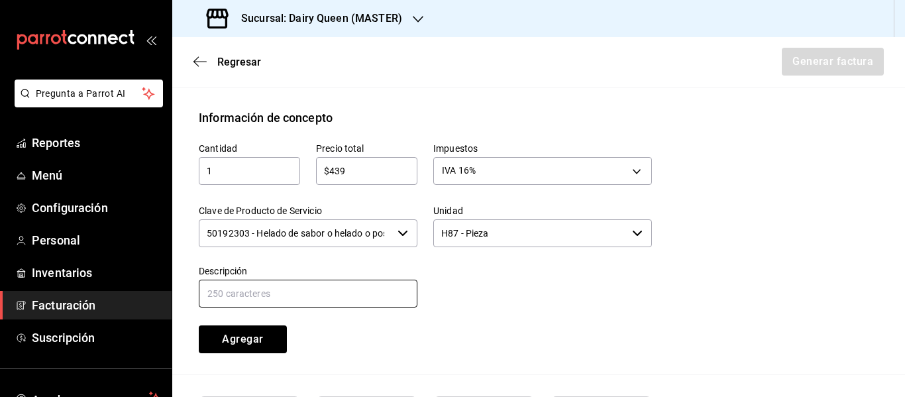
click at [291, 289] on input "text" at bounding box center [308, 294] width 219 height 28
paste input "Pastel De Blizzard® De Oreo®"
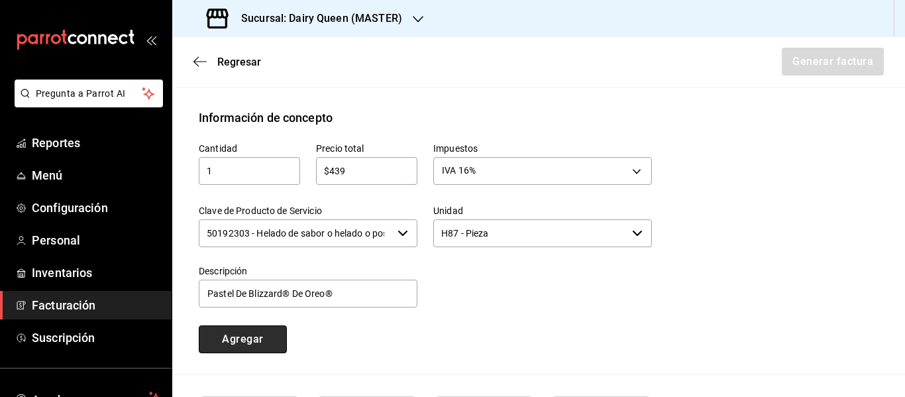
click at [272, 346] on button "Agregar" at bounding box center [243, 339] width 88 height 28
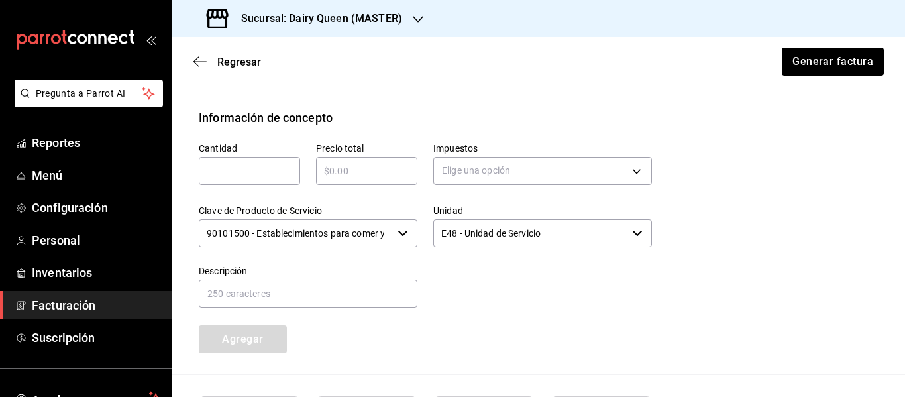
scroll to position [733, 0]
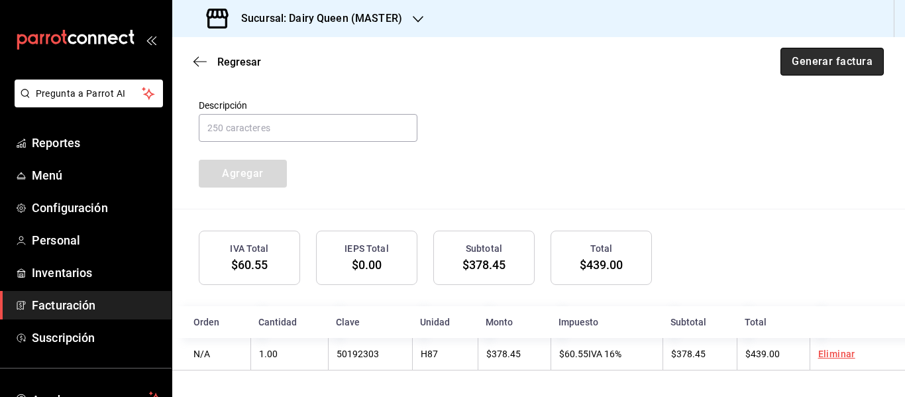
click at [843, 66] on button "Generar factura" at bounding box center [831, 62] width 103 height 28
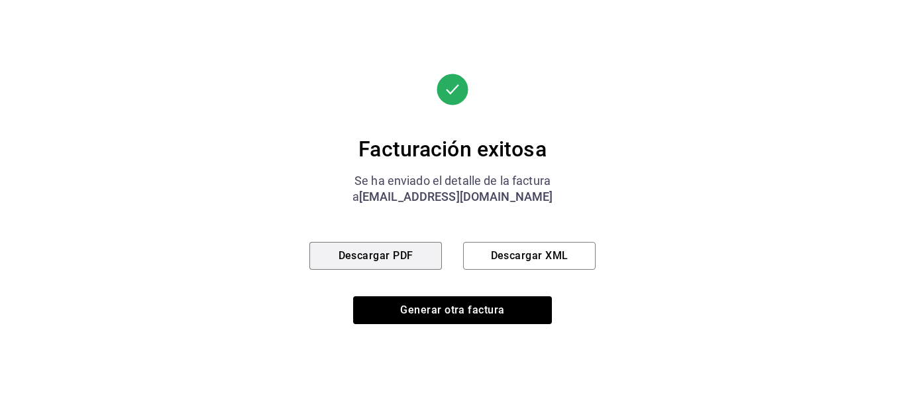
click at [378, 268] on button "Descargar PDF" at bounding box center [375, 256] width 132 height 28
click at [466, 325] on div "Facturación exitosa Se ha enviado el detalle de la factura a [EMAIL_ADDRESS][DO…" at bounding box center [452, 198] width 286 height 397
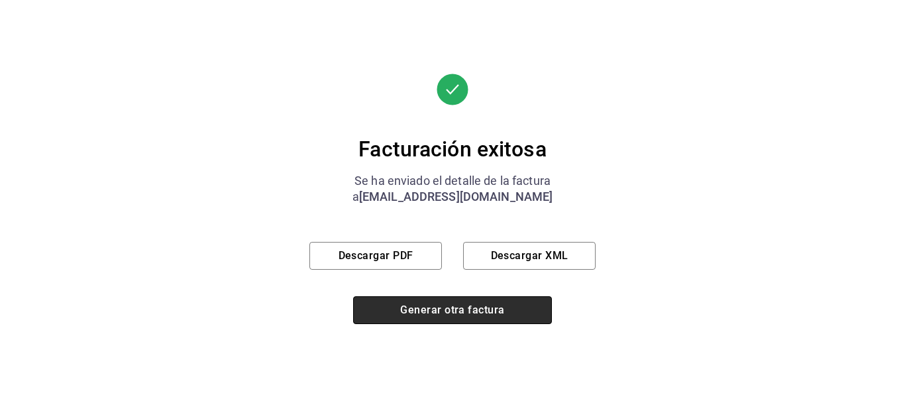
click at [478, 307] on button "Generar otra factura" at bounding box center [452, 310] width 199 height 28
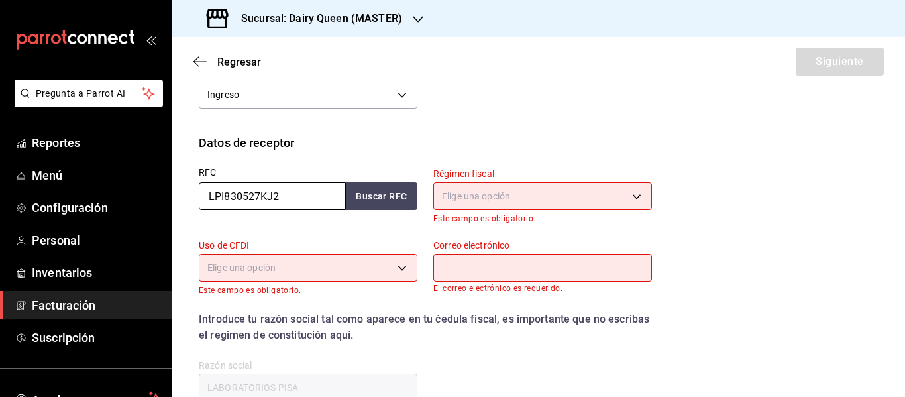
drag, startPoint x: 306, startPoint y: 200, endPoint x: 195, endPoint y: 199, distance: 110.6
click at [195, 199] on div "RFC LPI830527KJ2 Buscar RFC" at bounding box center [300, 188] width 234 height 72
paste input "COCM700310K54"
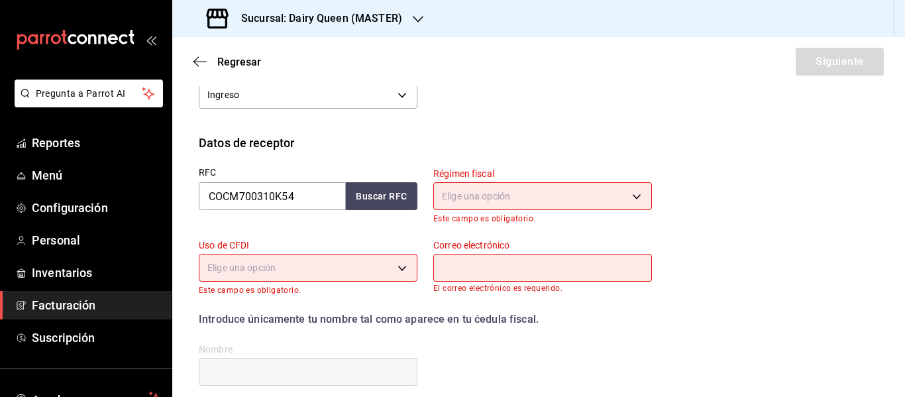
click at [476, 193] on body "Pregunta a Parrot AI Reportes Menú Configuración Personal Inventarios Facturaci…" at bounding box center [452, 198] width 905 height 397
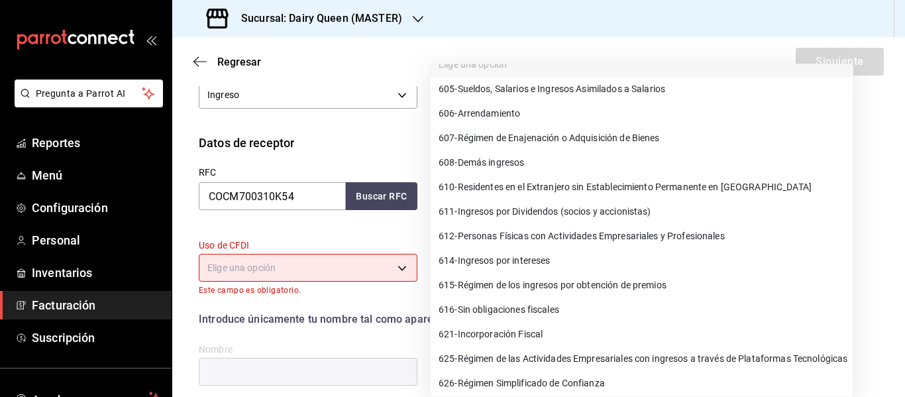
scroll to position [22, 0]
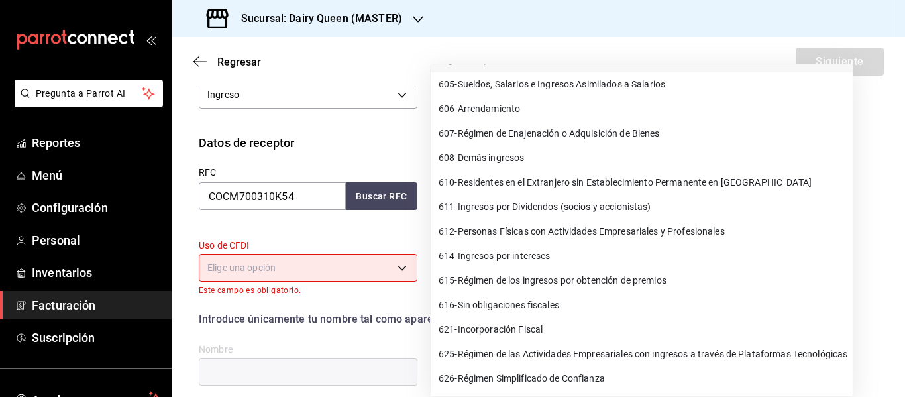
click at [481, 372] on span "626 - Régimen Simplificado de Confianza" at bounding box center [522, 379] width 166 height 14
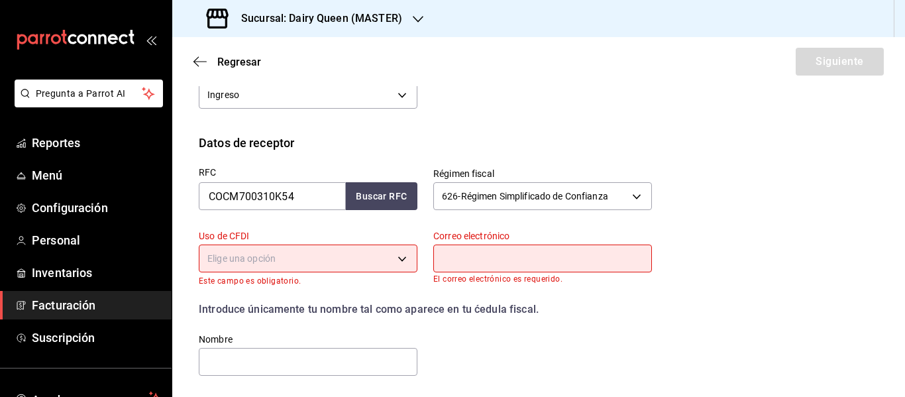
click at [286, 263] on body "Pregunta a Parrot AI Reportes Menú Configuración Personal Inventarios Facturaci…" at bounding box center [452, 198] width 905 height 397
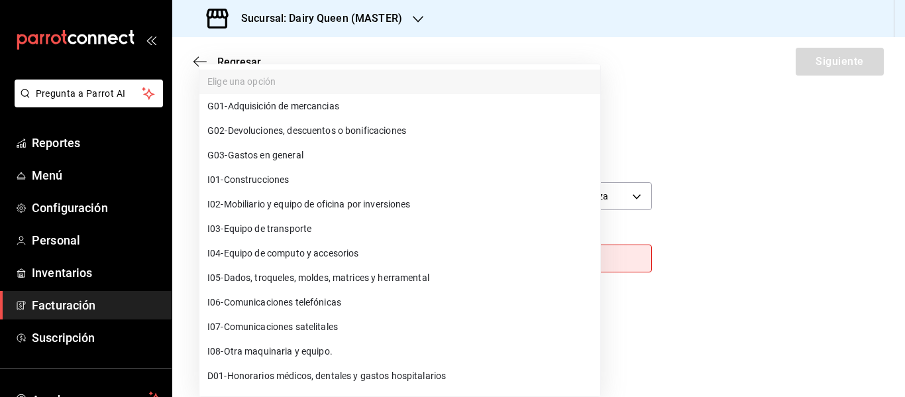
click at [254, 154] on span "G03 - Gastos en general" at bounding box center [255, 155] width 96 height 14
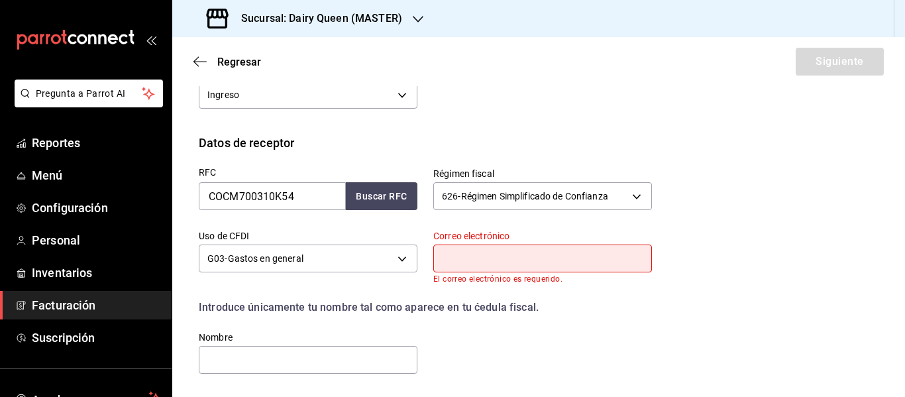
click at [534, 262] on input "text" at bounding box center [542, 258] width 219 height 28
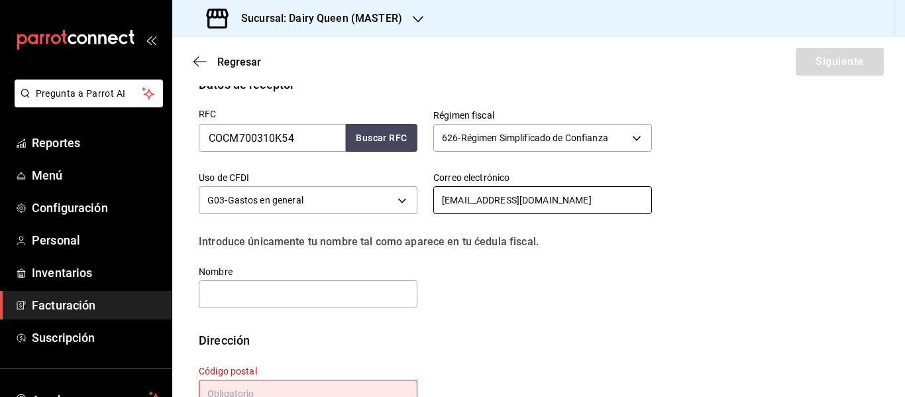
scroll to position [339, 0]
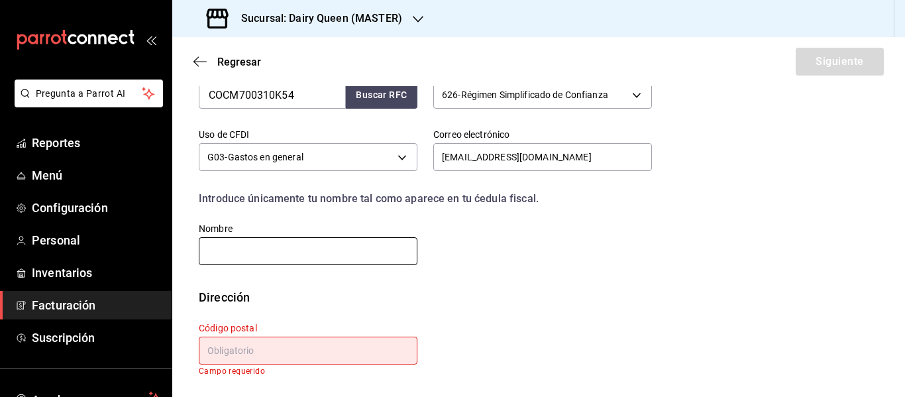
click at [334, 250] on input "text" at bounding box center [308, 251] width 219 height 28
paste input "[PERSON_NAME]"
click at [277, 337] on div "Código postal Campo requerido" at bounding box center [308, 349] width 219 height 54
click at [260, 357] on input "text" at bounding box center [308, 351] width 219 height 28
paste input "66267"
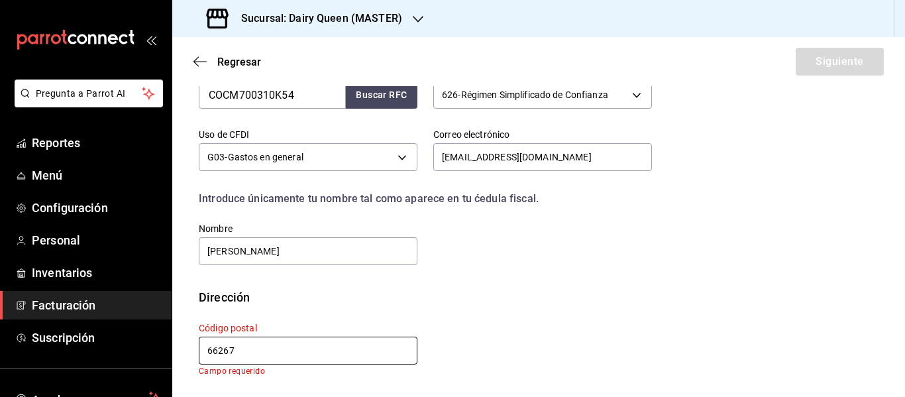
scroll to position [329, 0]
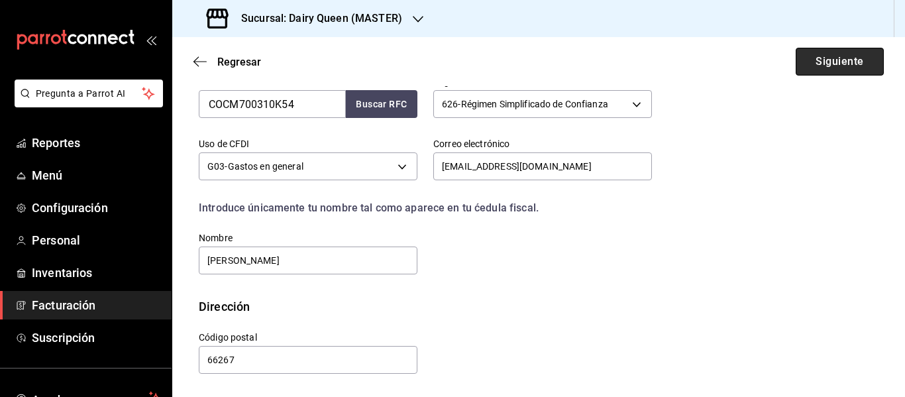
click at [829, 67] on button "Siguiente" at bounding box center [840, 62] width 88 height 28
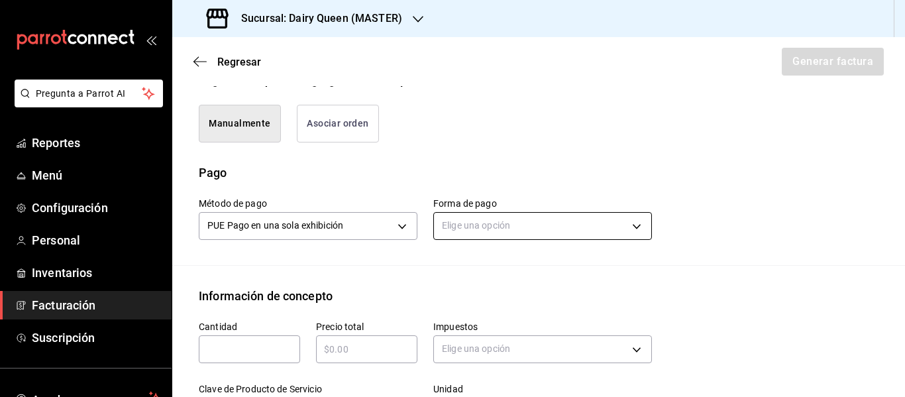
click at [510, 242] on body "Pregunta a Parrot AI Reportes Menú Configuración Personal Inventarios Facturaci…" at bounding box center [452, 198] width 905 height 397
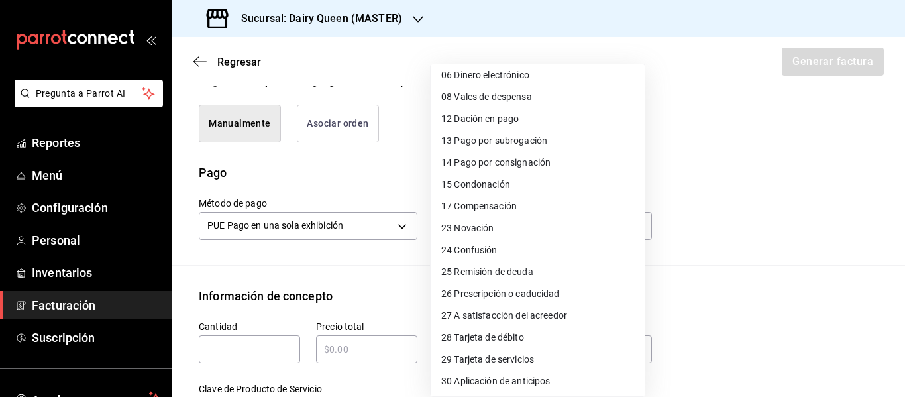
scroll to position [182, 0]
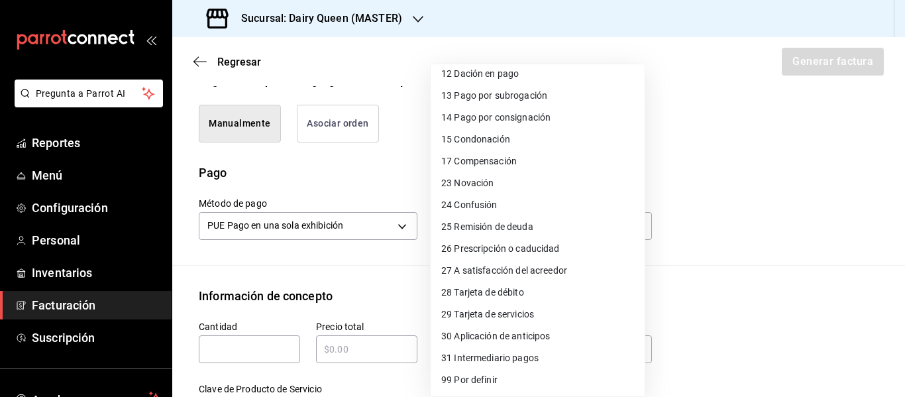
click at [504, 294] on span "28 Tarjeta de débito" at bounding box center [482, 293] width 83 height 14
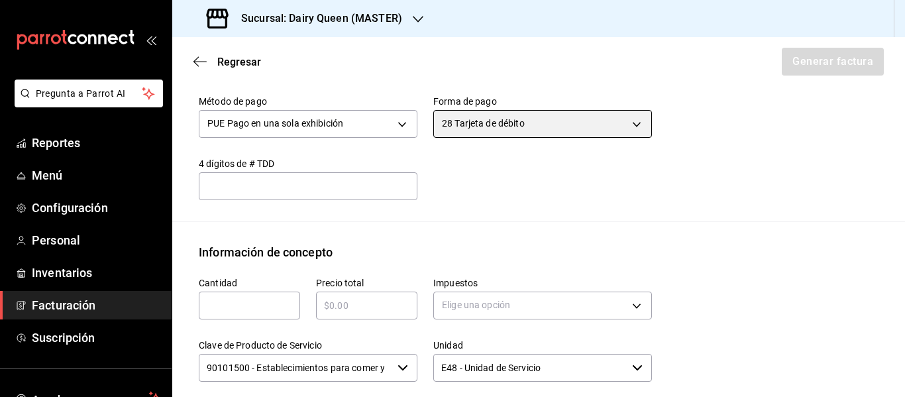
scroll to position [550, 0]
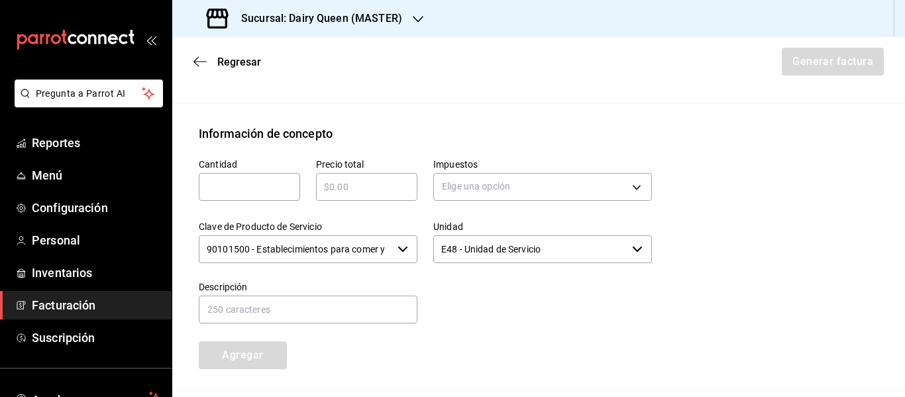
click at [289, 195] on input "text" at bounding box center [249, 187] width 101 height 16
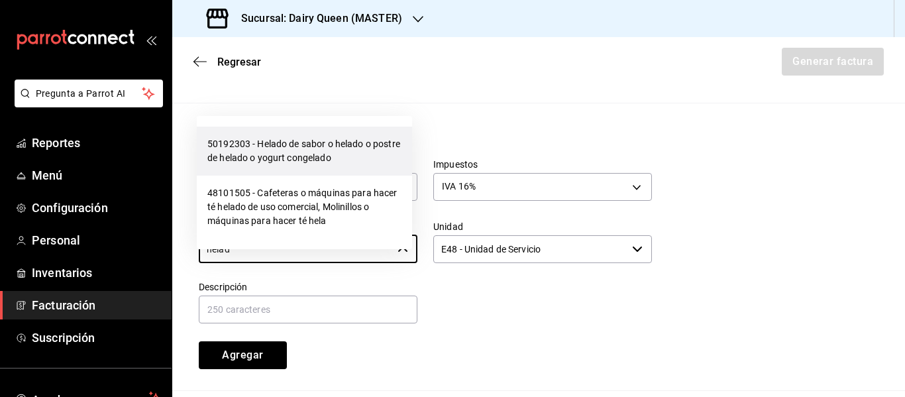
click at [286, 135] on li "50192303 - Helado de sabor o helado o postre de helado o yogurt congelado" at bounding box center [304, 151] width 215 height 49
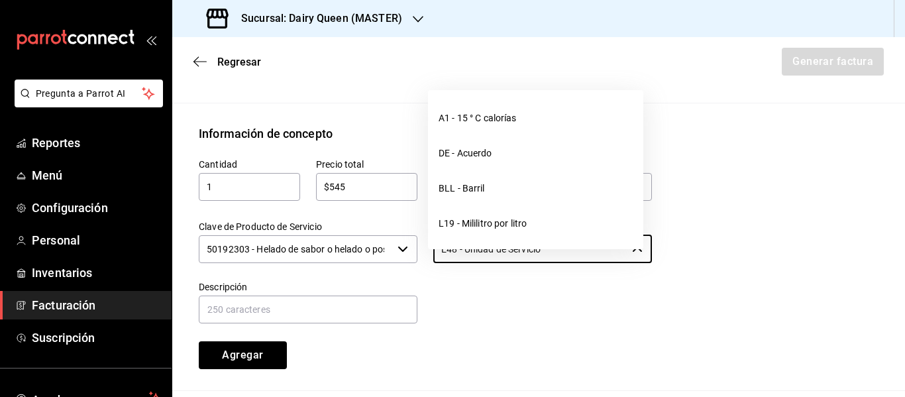
drag, startPoint x: 572, startPoint y: 266, endPoint x: 415, endPoint y: 274, distance: 157.9
click at [417, 265] on div "Unidad E48 - Unidad de Servicio ​" at bounding box center [534, 235] width 234 height 60
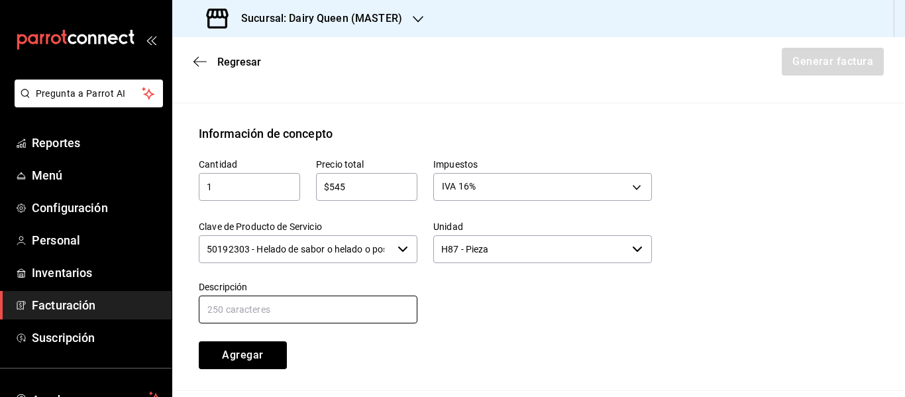
click at [346, 323] on input "text" at bounding box center [308, 309] width 219 height 28
paste input "Pastel De Blizzard® De Oreo®"
click at [250, 365] on button "Agregar" at bounding box center [243, 355] width 88 height 28
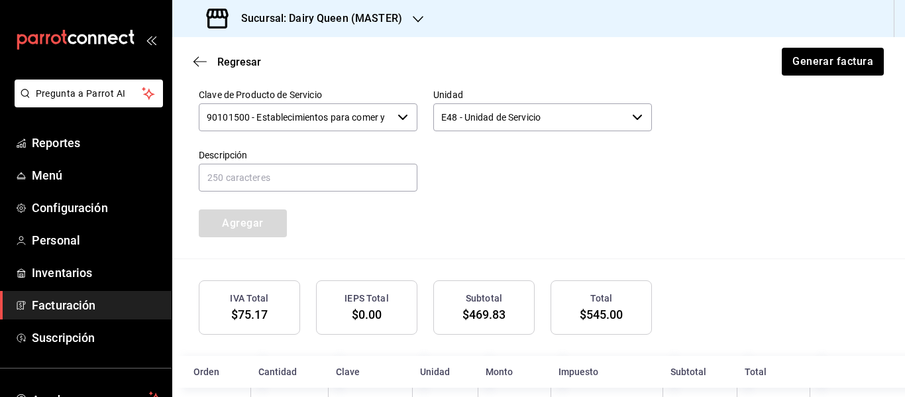
scroll to position [747, 0]
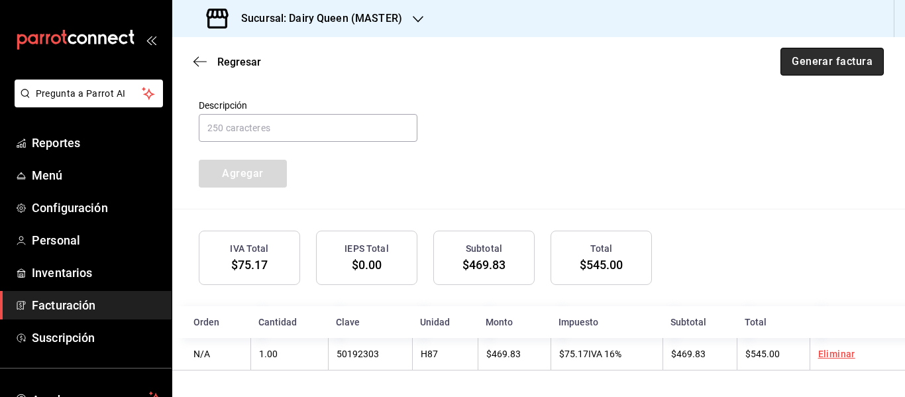
click at [816, 58] on button "Generar factura" at bounding box center [831, 62] width 103 height 28
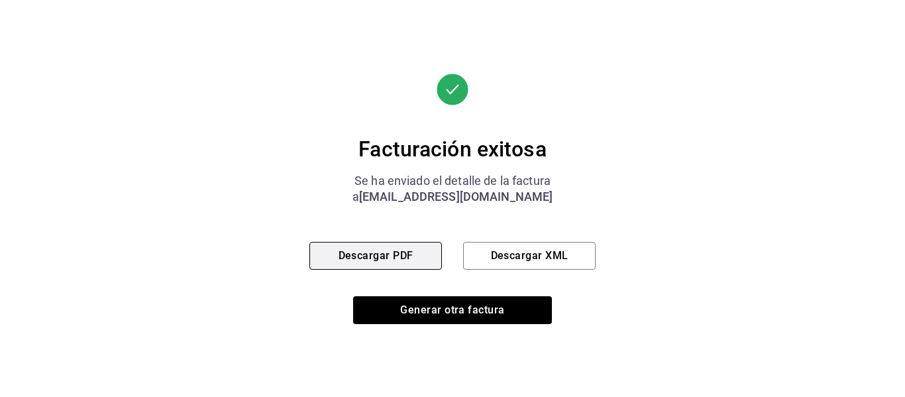
click at [409, 254] on button "Descargar PDF" at bounding box center [375, 256] width 132 height 28
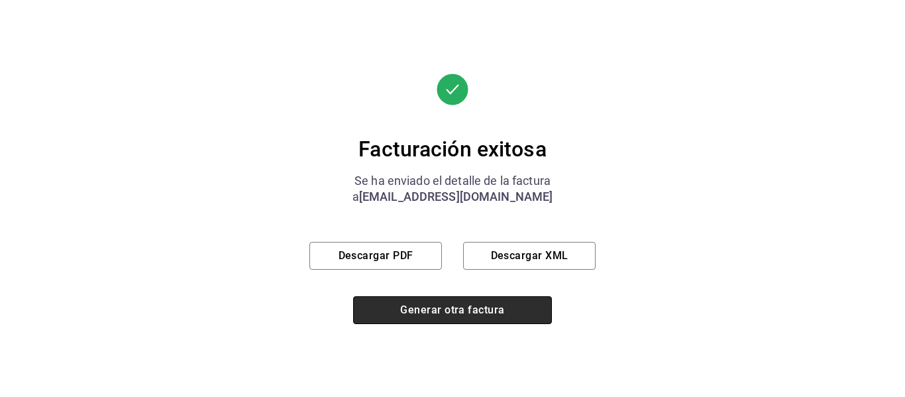
click at [448, 311] on button "Generar otra factura" at bounding box center [452, 310] width 199 height 28
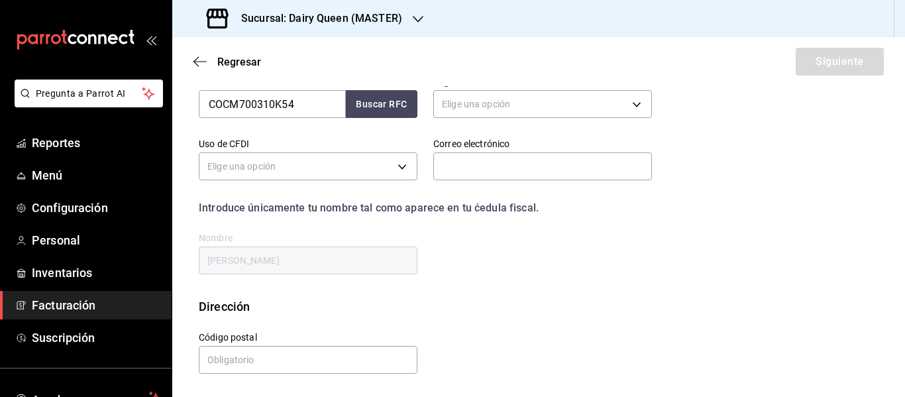
scroll to position [237, 0]
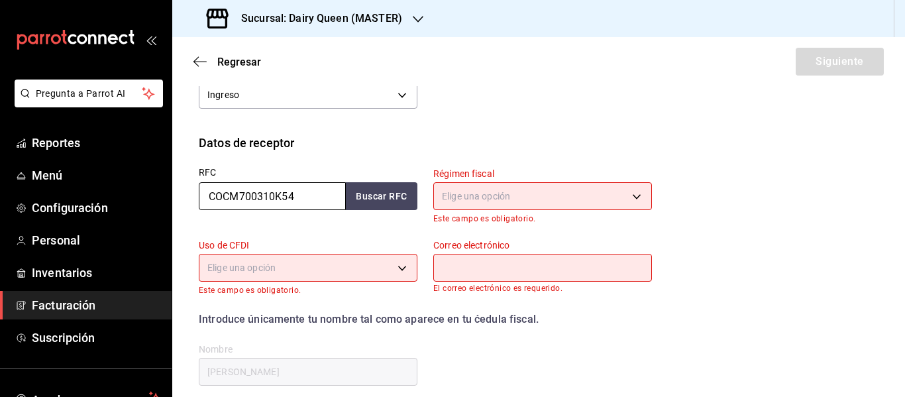
drag, startPoint x: 307, startPoint y: 186, endPoint x: 182, endPoint y: 205, distance: 127.2
click at [187, 205] on div "RFC COCM700310K54 Buscar RFC" at bounding box center [300, 188] width 234 height 72
paste input "EIZS800508992"
click at [497, 193] on body "Pregunta a Parrot AI Reportes Menú Configuración Personal Inventarios Facturaci…" at bounding box center [452, 198] width 905 height 397
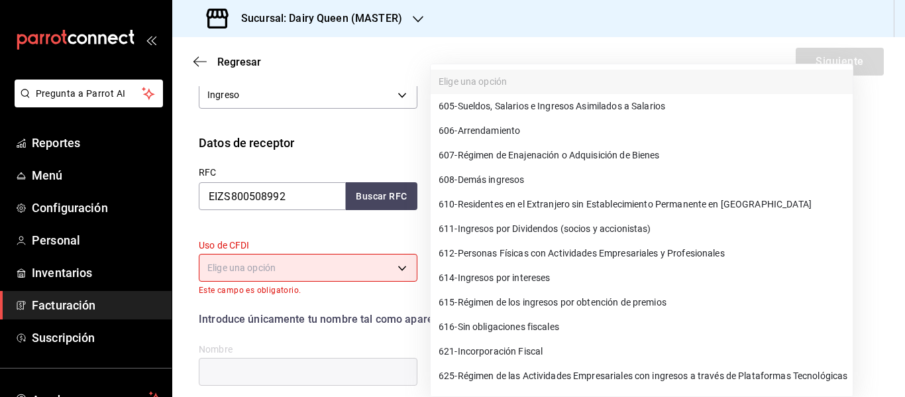
click at [527, 250] on span "612 - Personas Físicas con Actividades Empresariales y Profesionales" at bounding box center [582, 253] width 286 height 14
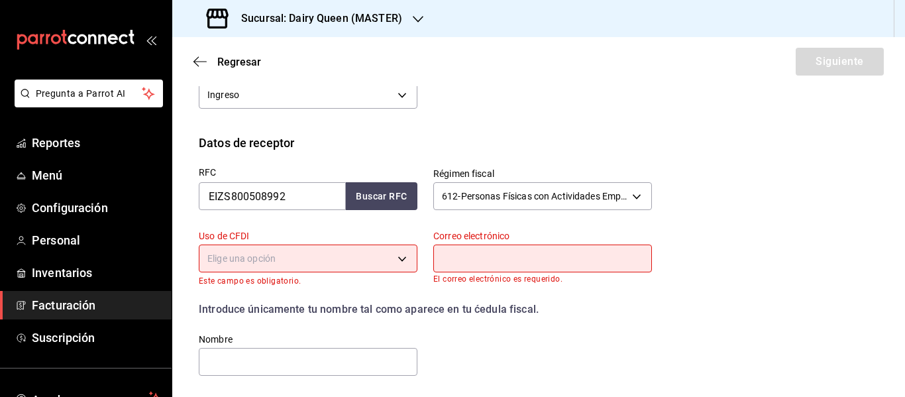
click at [342, 260] on body "Pregunta a Parrot AI Reportes Menú Configuración Personal Inventarios Facturaci…" at bounding box center [452, 198] width 905 height 397
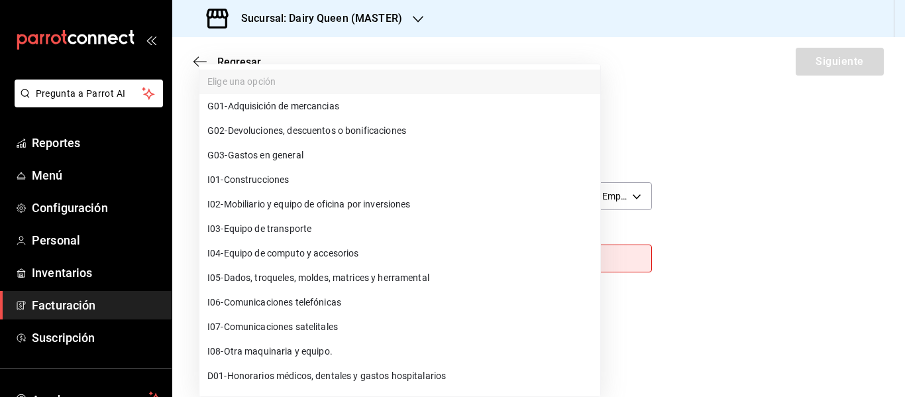
click at [311, 151] on li "G03 - Gastos en general" at bounding box center [399, 155] width 401 height 25
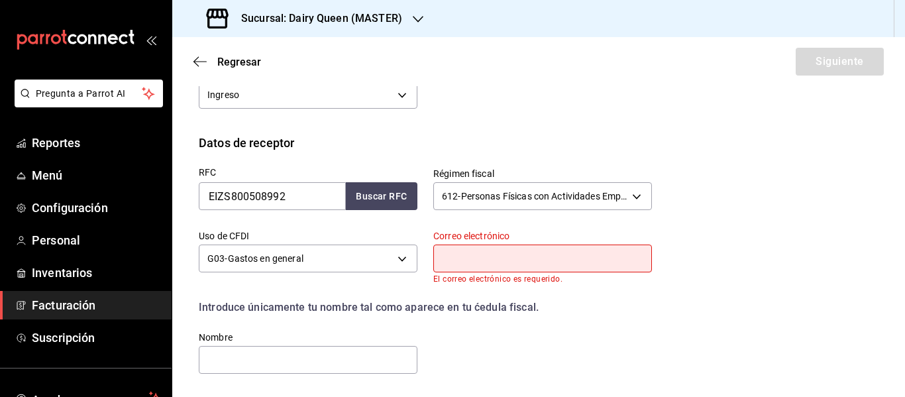
click at [501, 250] on input "text" at bounding box center [542, 258] width 219 height 28
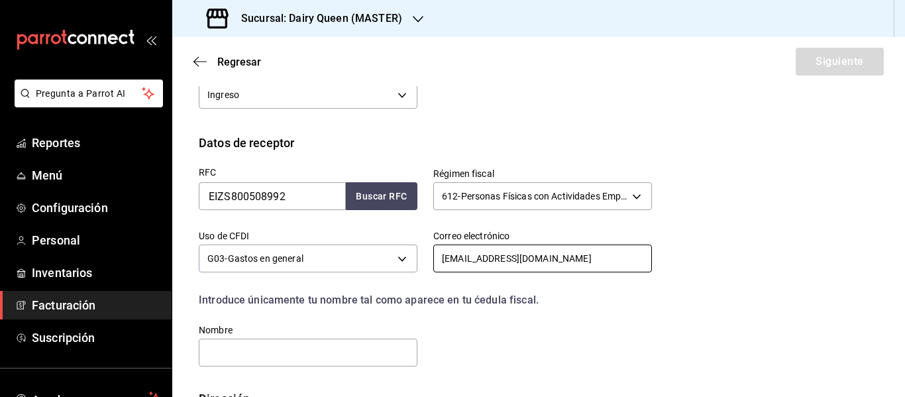
scroll to position [339, 0]
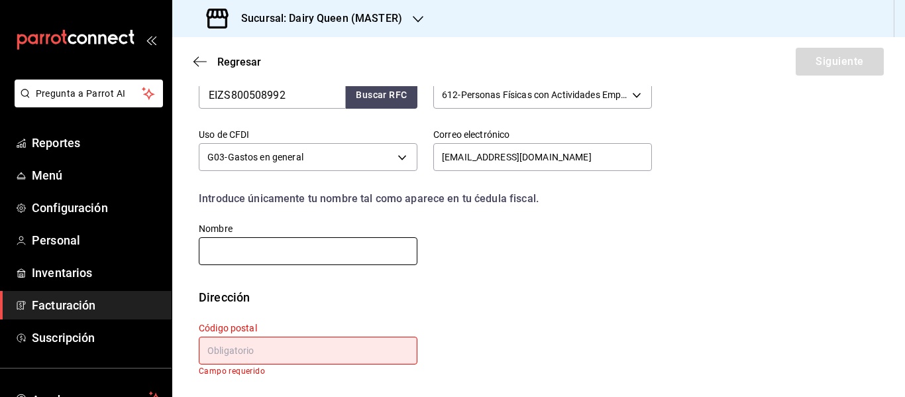
click at [278, 256] on input "text" at bounding box center [308, 251] width 219 height 28
paste input "[PERSON_NAME]"
click at [305, 344] on input "text" at bounding box center [308, 351] width 219 height 28
paste input "67130"
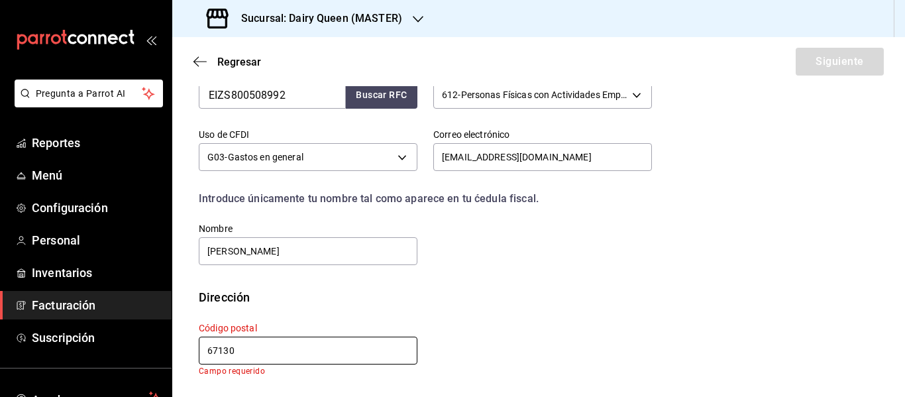
scroll to position [329, 0]
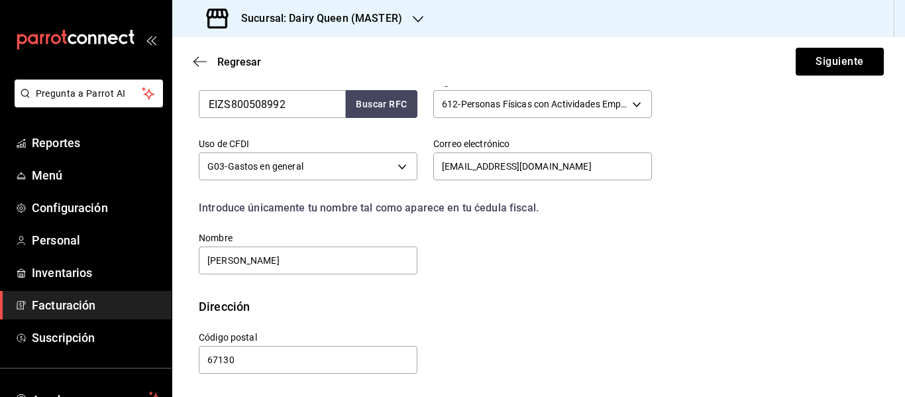
click at [571, 293] on div "RFC EIZS800508992 Buscar RFC Régimen fiscal 612 - Personas Físicas con Activida…" at bounding box center [539, 179] width 680 height 238
click at [824, 66] on button "Siguiente" at bounding box center [840, 62] width 88 height 28
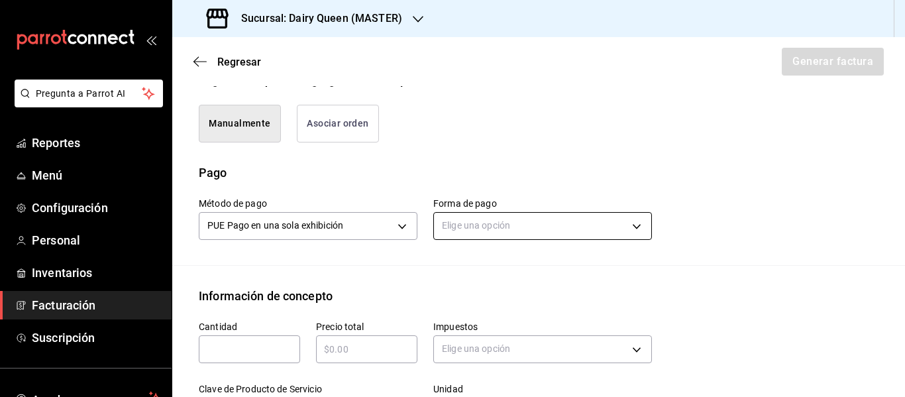
click at [495, 224] on body "Pregunta a Parrot AI Reportes Menú Configuración Personal Inventarios Facturaci…" at bounding box center [452, 198] width 905 height 397
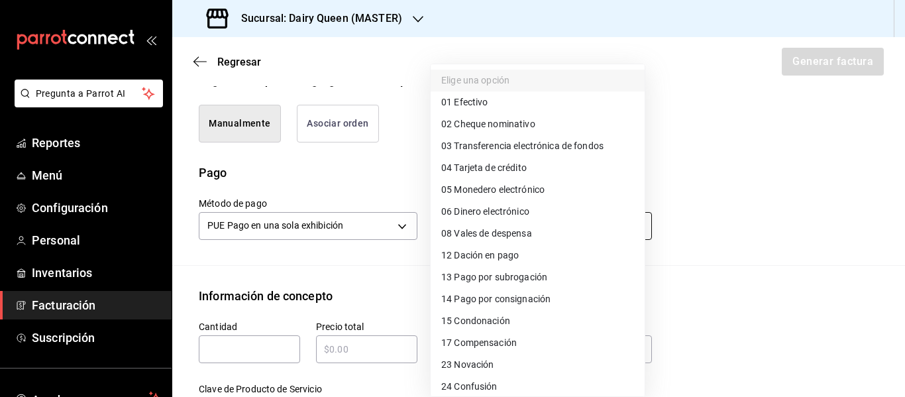
scroll to position [182, 0]
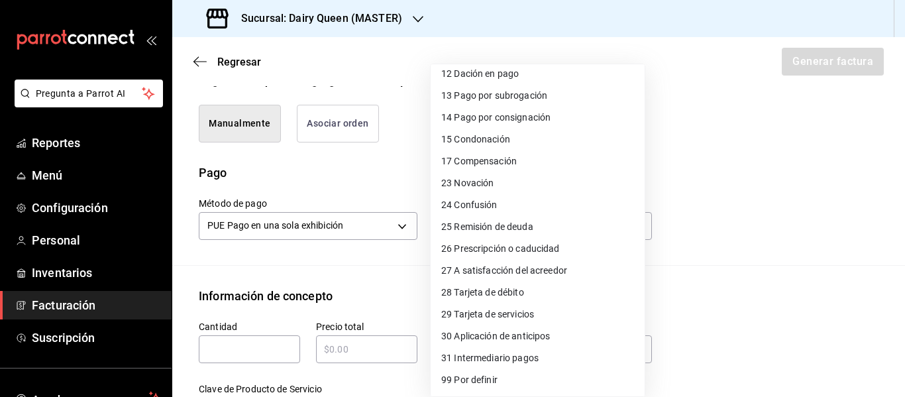
click at [515, 297] on span "28 Tarjeta de débito" at bounding box center [482, 293] width 83 height 14
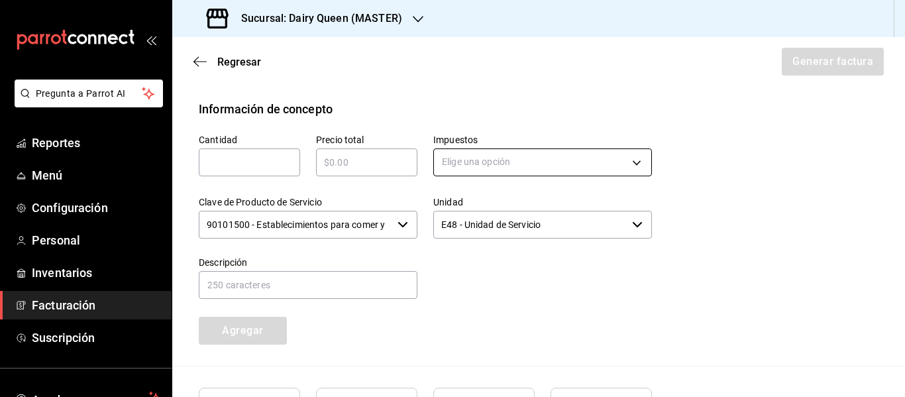
scroll to position [550, 0]
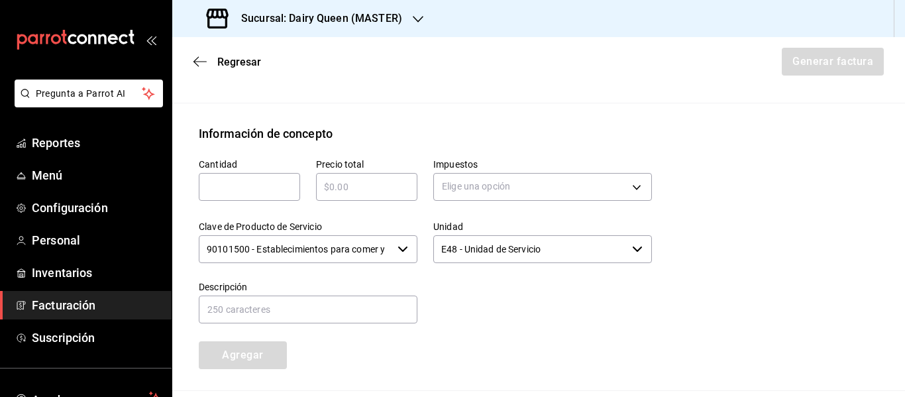
click at [231, 173] on div "​" at bounding box center [249, 187] width 101 height 28
click at [229, 182] on input "text" at bounding box center [249, 187] width 101 height 16
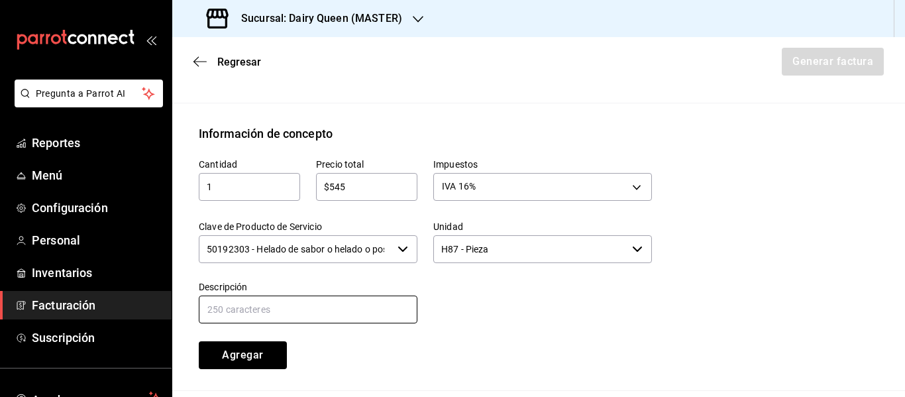
click at [250, 305] on input "text" at bounding box center [308, 309] width 219 height 28
paste input "Pastel De Blizzard® De Oreo®"
click at [243, 347] on button "Agregar" at bounding box center [243, 355] width 88 height 28
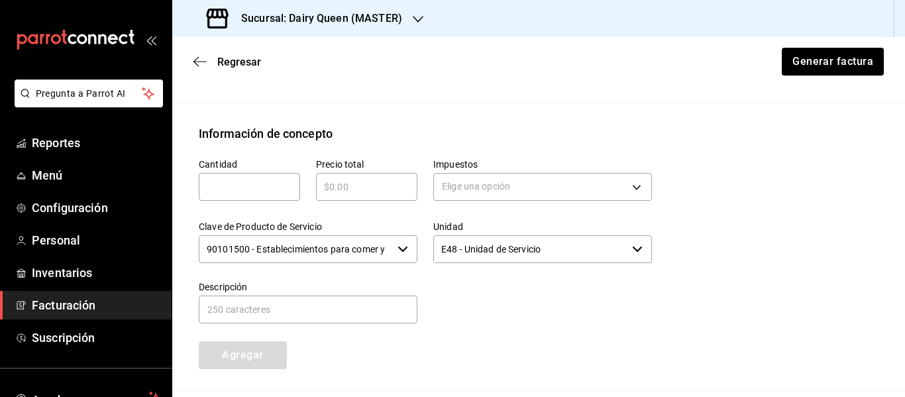
scroll to position [733, 0]
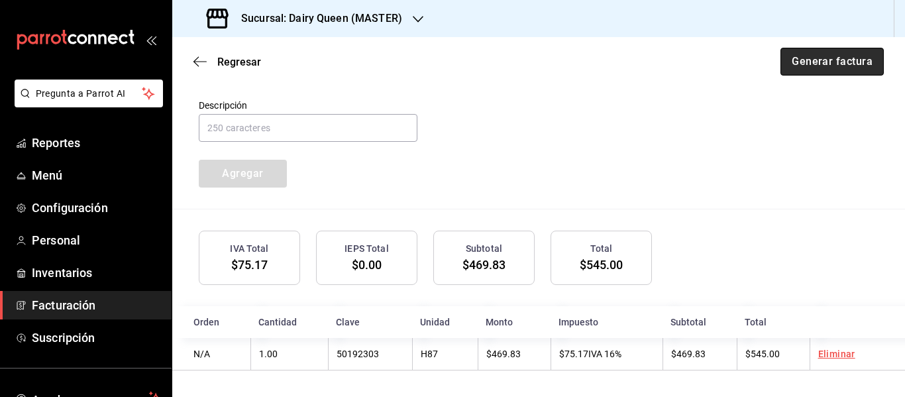
click at [813, 66] on button "Generar factura" at bounding box center [831, 62] width 103 height 28
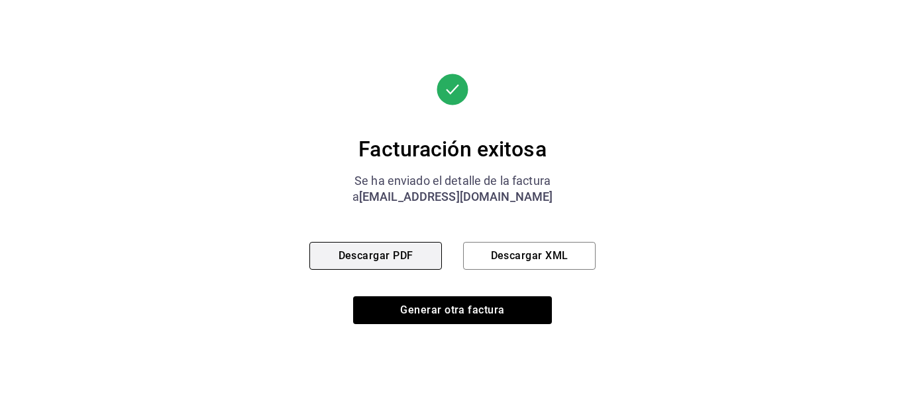
click at [399, 263] on button "Descargar PDF" at bounding box center [375, 256] width 132 height 28
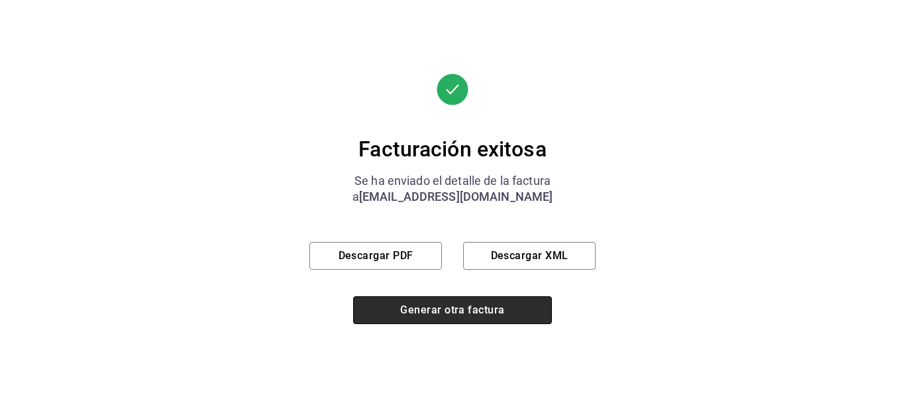
click at [463, 311] on button "Generar otra factura" at bounding box center [452, 310] width 199 height 28
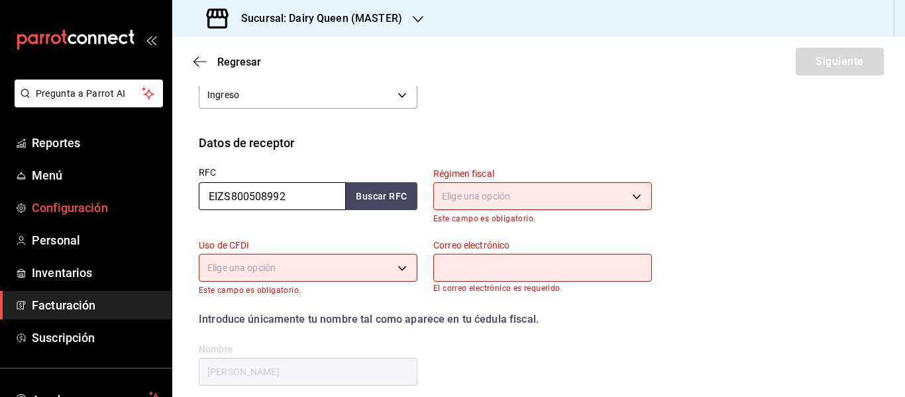
drag, startPoint x: 277, startPoint y: 197, endPoint x: 158, endPoint y: 209, distance: 119.1
click at [159, 208] on div "Pregunta a Parrot AI Reportes Menú Configuración Personal Inventarios Facturaci…" at bounding box center [452, 198] width 905 height 397
paste input "CAMY88041953A"
click at [558, 196] on body "Pregunta a Parrot AI Reportes Menú Configuración Personal Inventarios Facturaci…" at bounding box center [452, 198] width 905 height 397
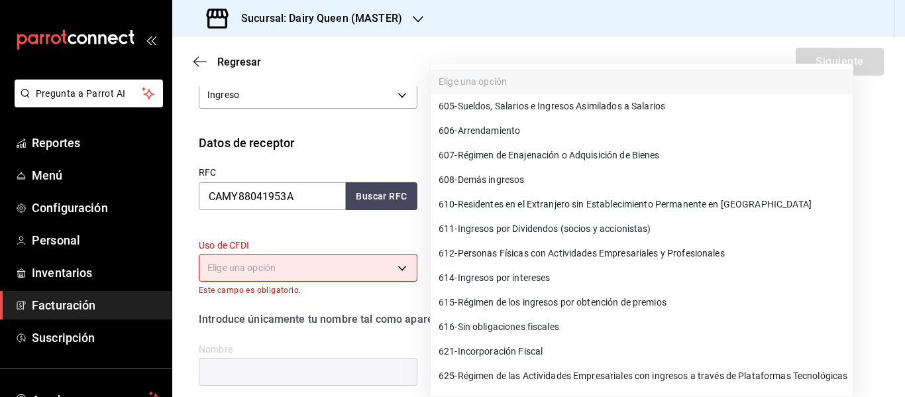
click at [519, 258] on span "612 - Personas Físicas con Actividades Empresariales y Profesionales" at bounding box center [582, 253] width 286 height 14
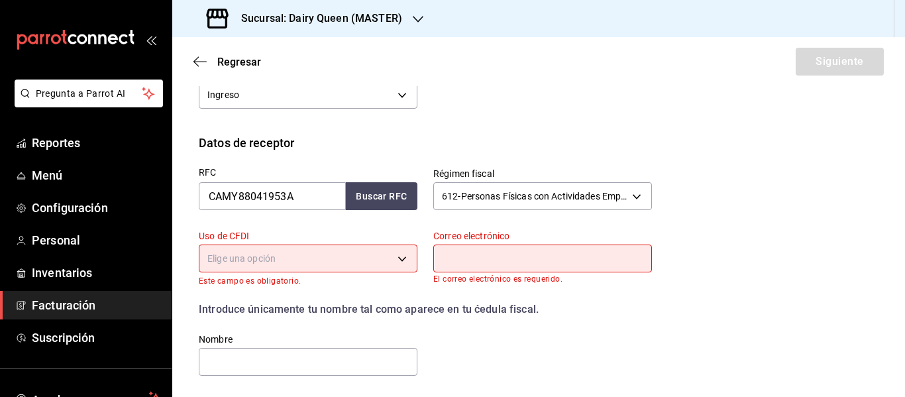
click at [372, 268] on body "Pregunta a Parrot AI Reportes Menú Configuración Personal Inventarios Facturaci…" at bounding box center [452, 198] width 905 height 397
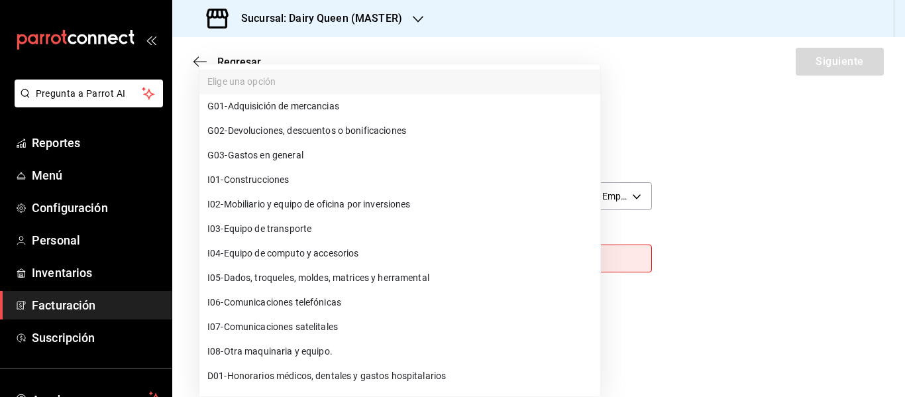
click at [298, 158] on span "G03 - Gastos en general" at bounding box center [255, 155] width 96 height 14
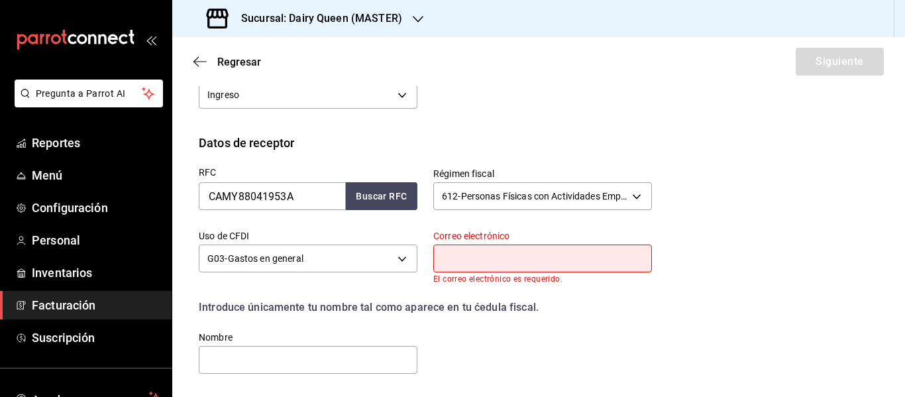
click at [493, 268] on input "text" at bounding box center [542, 258] width 219 height 28
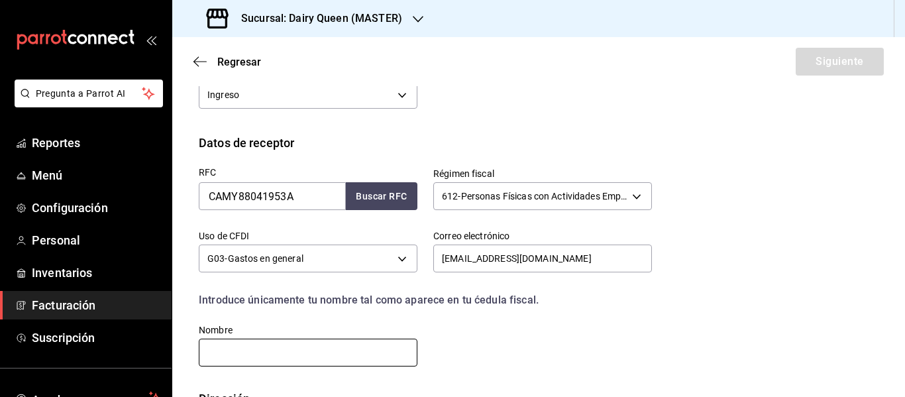
click at [326, 349] on input "text" at bounding box center [308, 353] width 219 height 28
paste input "[DEMOGRAPHIC_DATA][PERSON_NAME]"
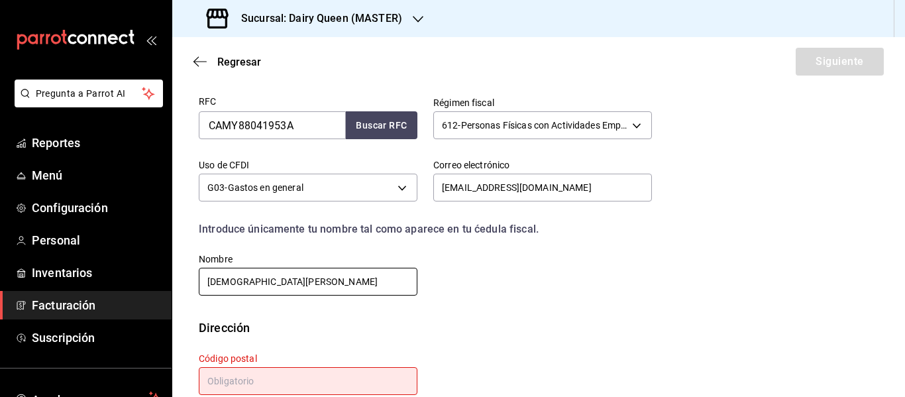
scroll to position [339, 0]
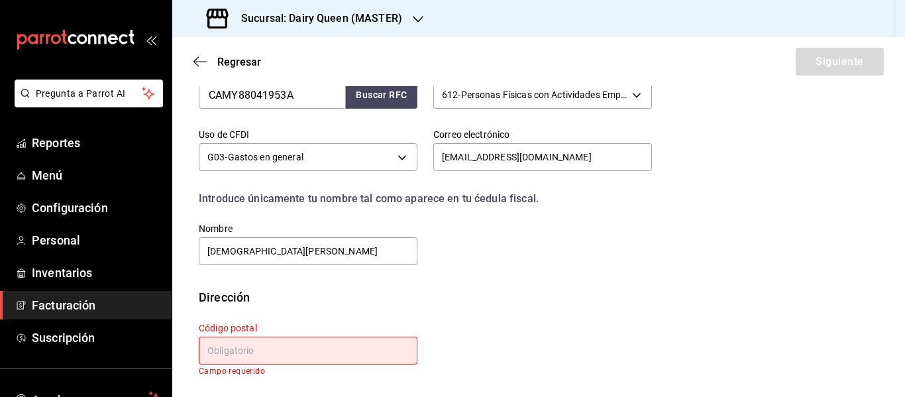
click at [299, 344] on input "text" at bounding box center [308, 351] width 219 height 28
paste input "64000"
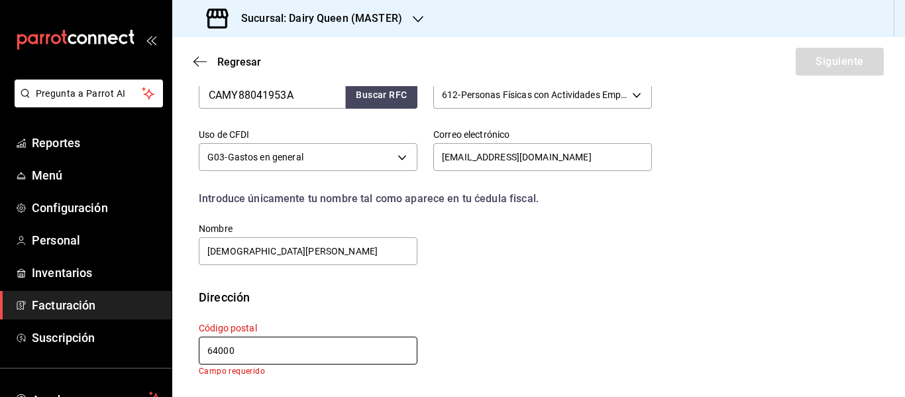
scroll to position [329, 0]
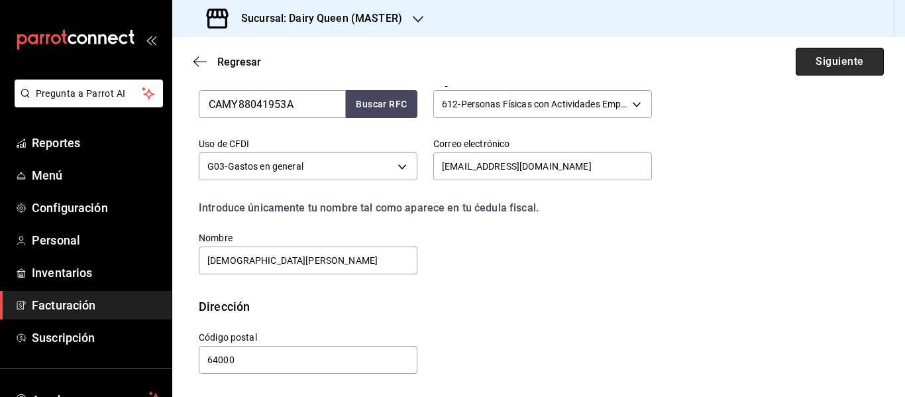
click at [825, 58] on button "Siguiente" at bounding box center [840, 62] width 88 height 28
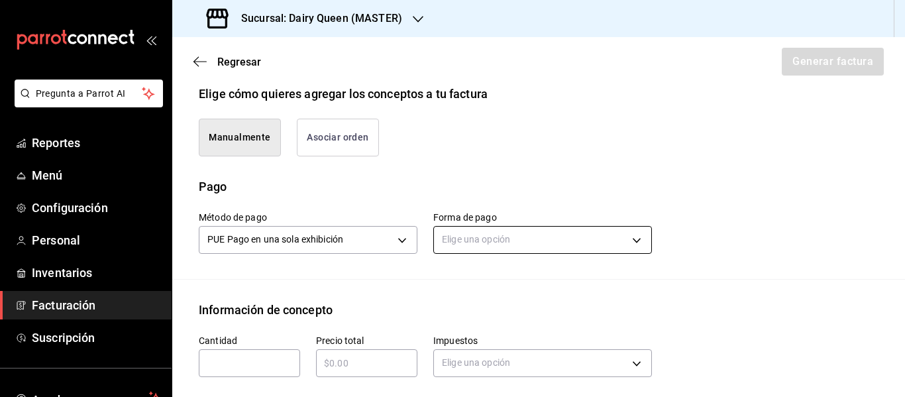
click at [499, 242] on body "Pregunta a Parrot AI Reportes Menú Configuración Personal Inventarios Facturaci…" at bounding box center [452, 198] width 905 height 397
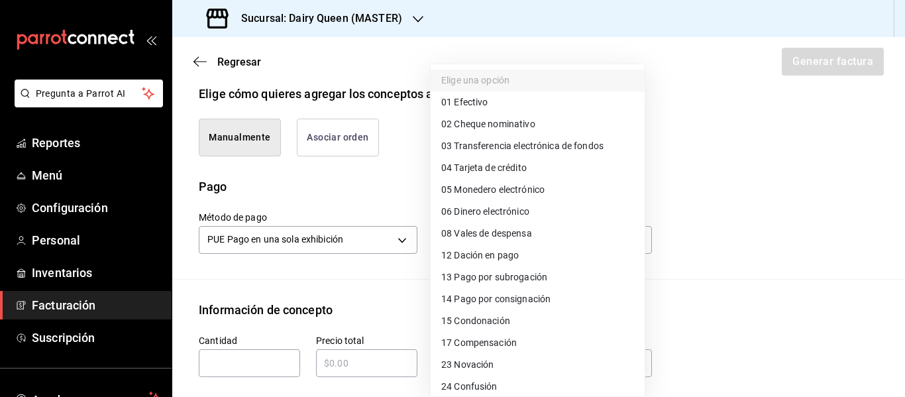
click at [513, 145] on span "03 Transferencia electrónica de fondos" at bounding box center [522, 146] width 162 height 14
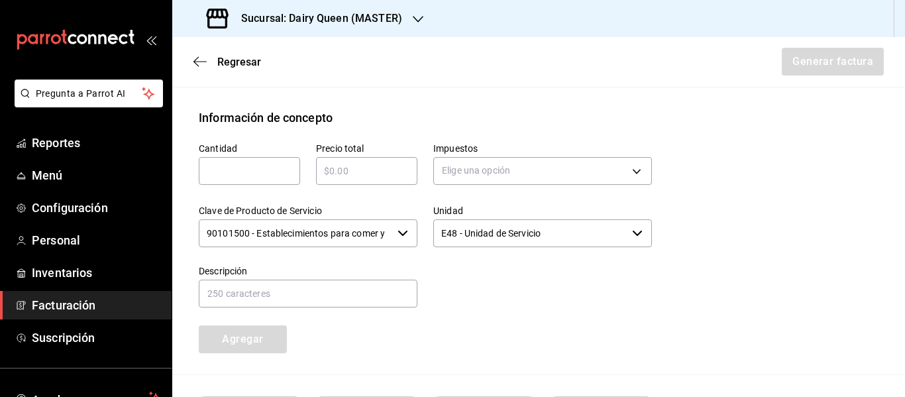
scroll to position [550, 0]
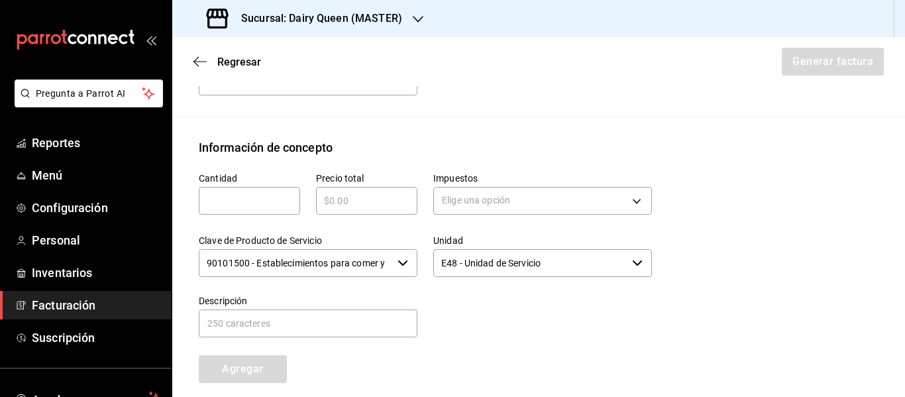
click at [268, 198] on input "text" at bounding box center [249, 201] width 101 height 16
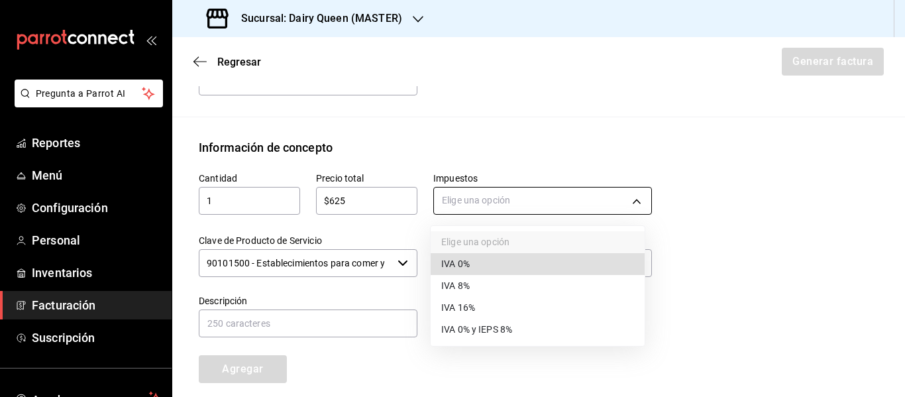
click at [573, 200] on body "Pregunta a Parrot AI Reportes Menú Configuración Personal Inventarios Facturaci…" at bounding box center [452, 198] width 905 height 397
click at [458, 304] on span "IVA 16%" at bounding box center [458, 308] width 34 height 14
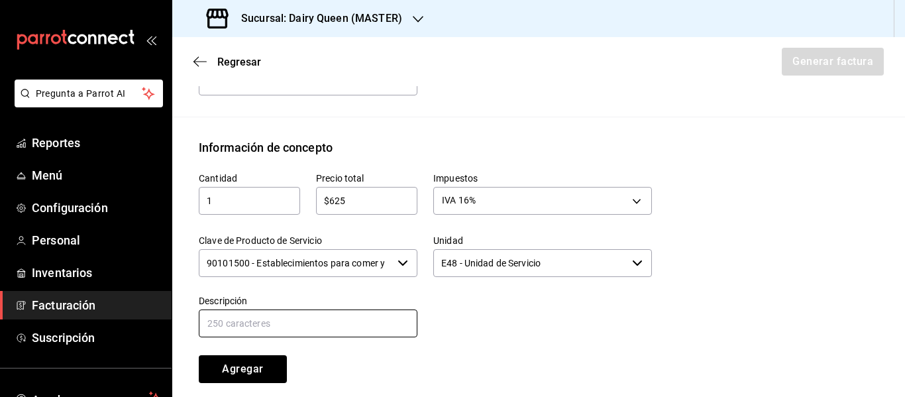
click at [261, 325] on input "text" at bounding box center [308, 323] width 219 height 28
paste input "Pastel De Blizzard® De Oreo®"
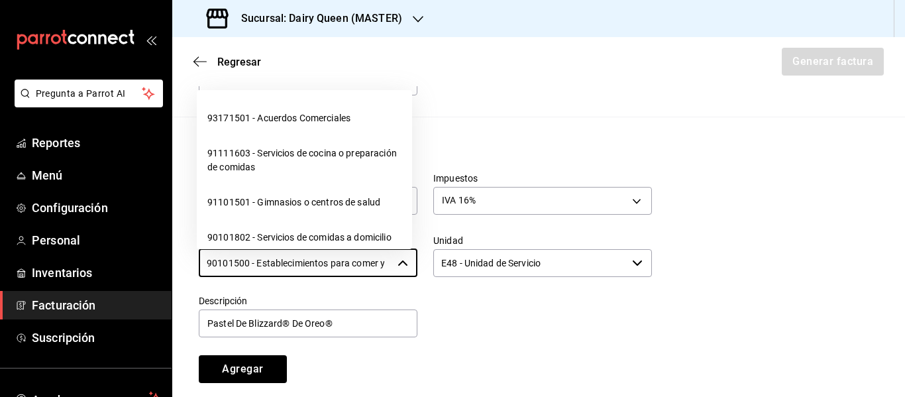
scroll to position [0, 31]
drag, startPoint x: 203, startPoint y: 267, endPoint x: 439, endPoint y: 266, distance: 235.8
click at [439, 266] on div "Cantidad 1 ​ Precio total $625 ​ Impuestos IVA 16% IVA_16 Clave de Producto de …" at bounding box center [417, 269] width 469 height 227
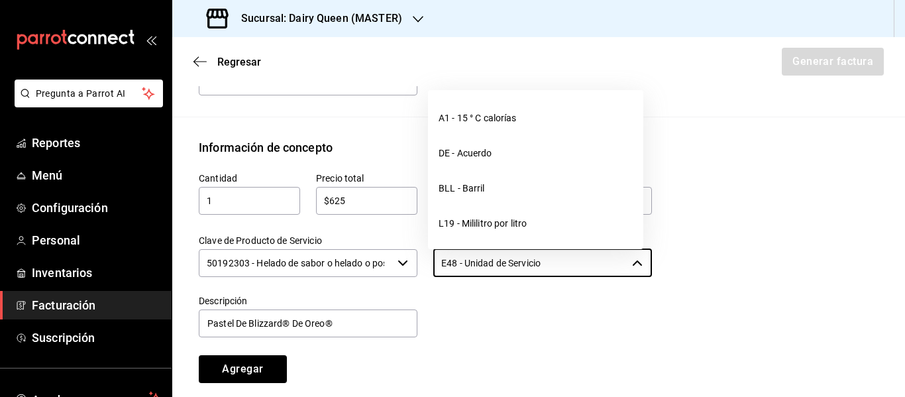
drag, startPoint x: 568, startPoint y: 268, endPoint x: 423, endPoint y: 272, distance: 145.8
click at [423, 272] on div "Unidad E48 - Unidad de Servicio ​" at bounding box center [534, 249] width 234 height 60
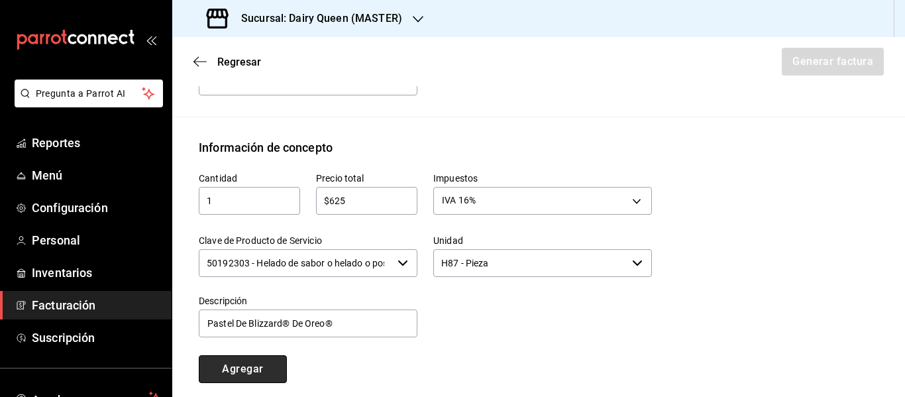
click at [252, 368] on button "Agregar" at bounding box center [243, 369] width 88 height 28
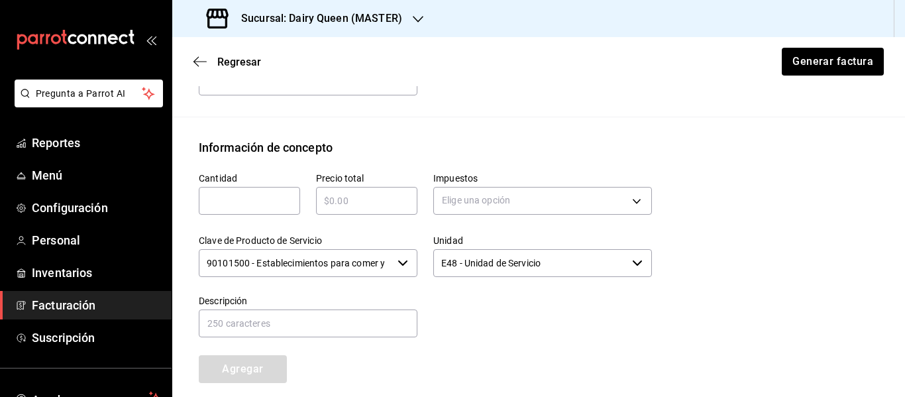
scroll to position [747, 0]
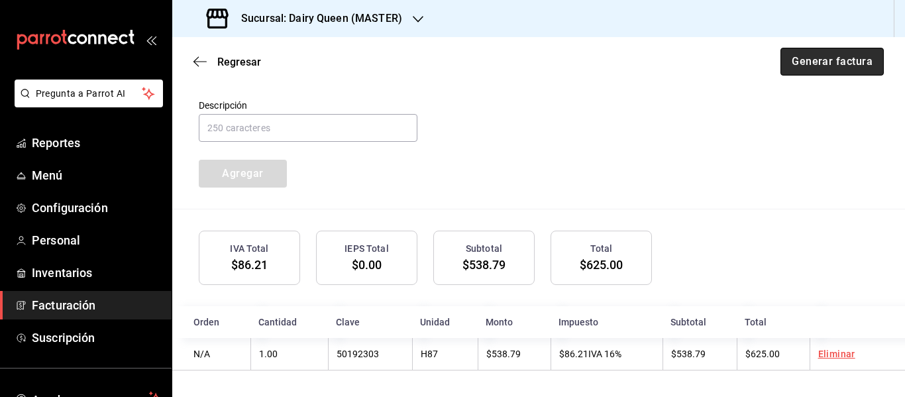
click at [809, 62] on button "Generar factura" at bounding box center [831, 62] width 103 height 28
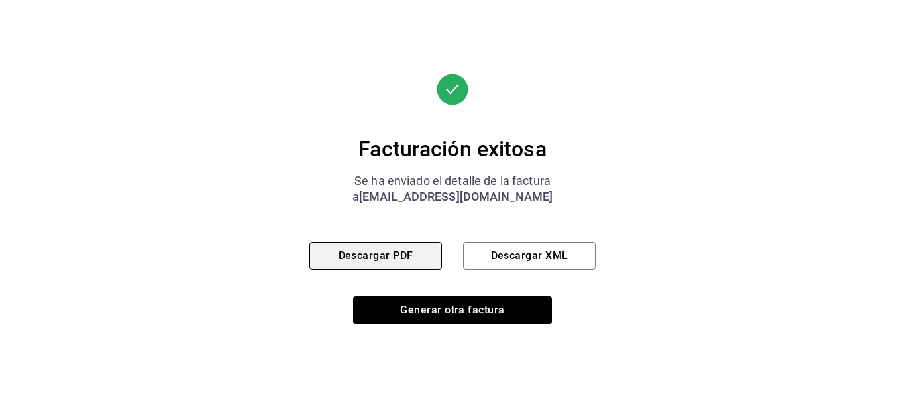
click at [374, 254] on button "Descargar PDF" at bounding box center [375, 256] width 132 height 28
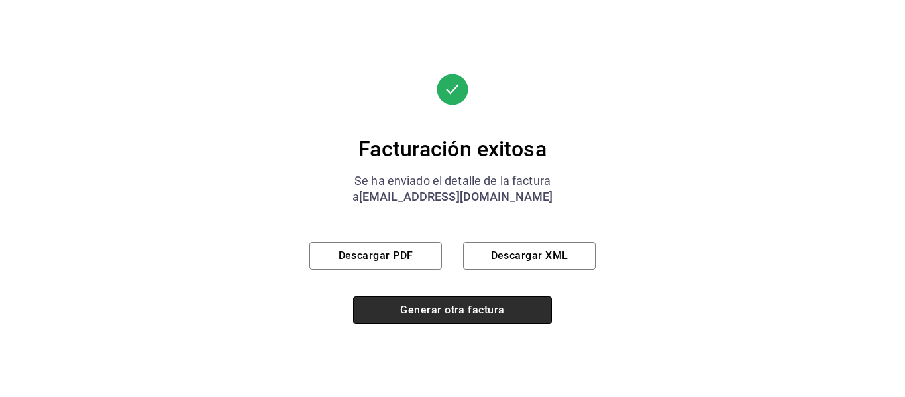
click at [401, 300] on button "Generar otra factura" at bounding box center [452, 310] width 199 height 28
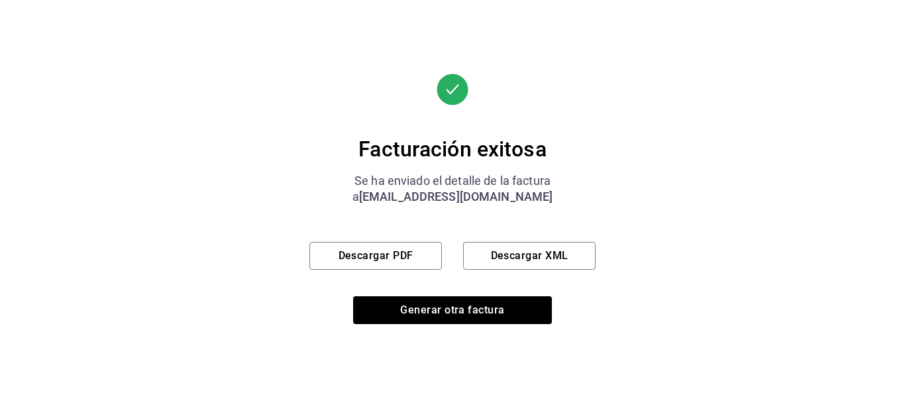
scroll to position [237, 0]
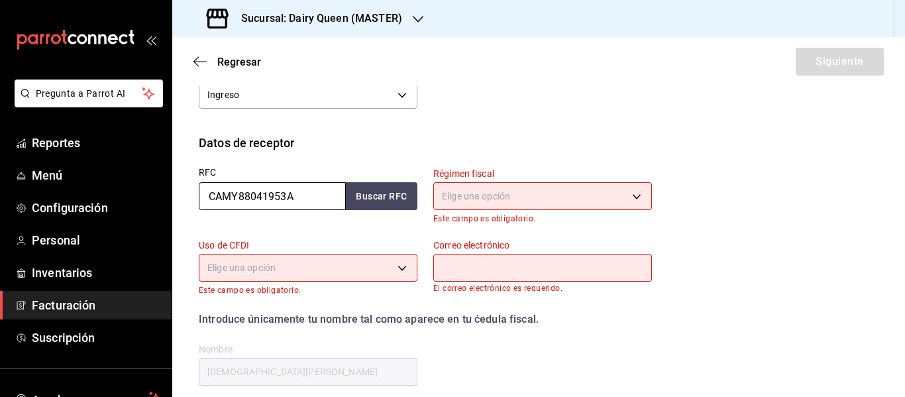
drag, startPoint x: 319, startPoint y: 195, endPoint x: 182, endPoint y: 199, distance: 136.5
click at [182, 199] on div "Datos de receptor RFC CAMY88041953A Buscar RFC Régimen fiscal Elige una opción …" at bounding box center [538, 271] width 733 height 275
paste input "MACA820619PW"
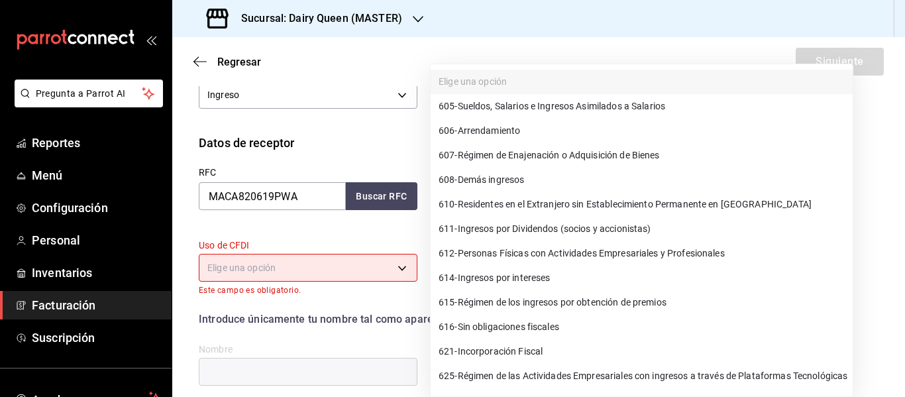
click at [490, 200] on body "Pregunta a Parrot AI Reportes Menú Configuración Personal Inventarios Facturaci…" at bounding box center [452, 198] width 905 height 397
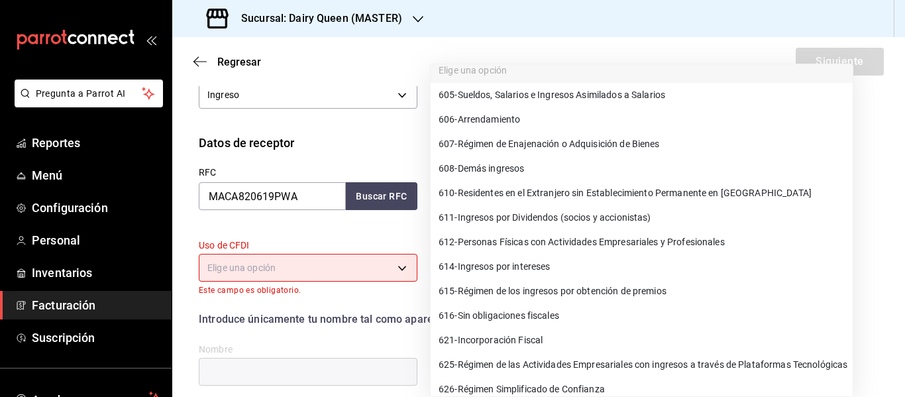
scroll to position [22, 0]
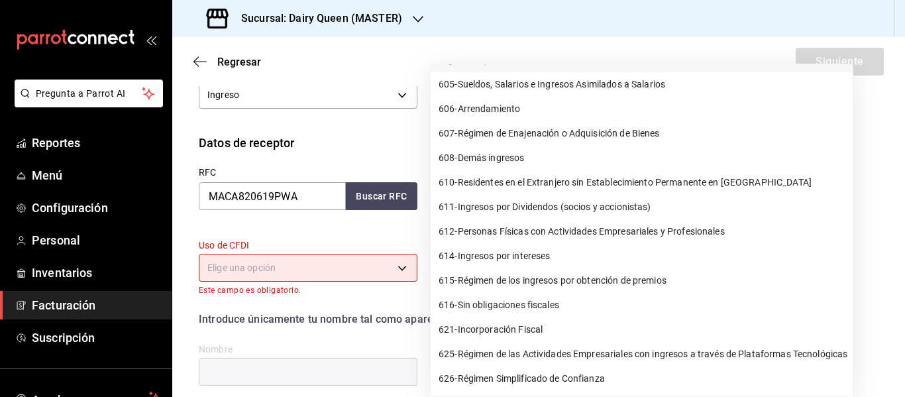
click at [603, 359] on span "625 - Régimen de las Actividades Empresariales con ingresos a través de Platafo…" at bounding box center [643, 354] width 409 height 14
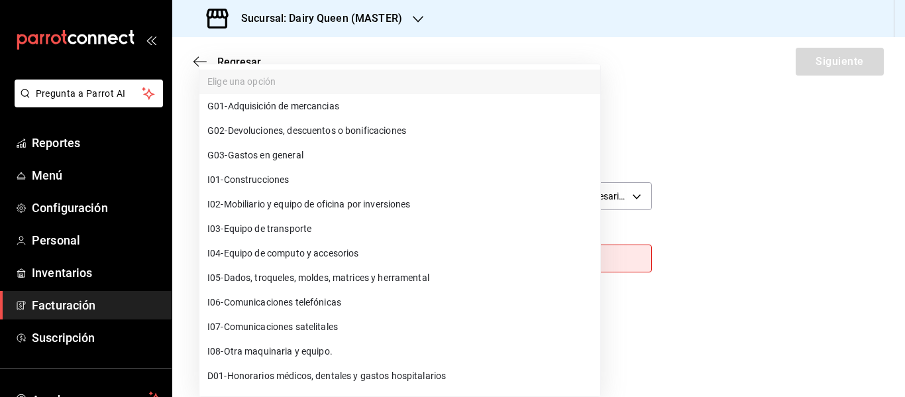
click at [310, 266] on body "Pregunta a Parrot AI Reportes Menú Configuración Personal Inventarios Facturaci…" at bounding box center [452, 198] width 905 height 397
click at [265, 154] on span "G03 - Gastos en general" at bounding box center [255, 155] width 96 height 14
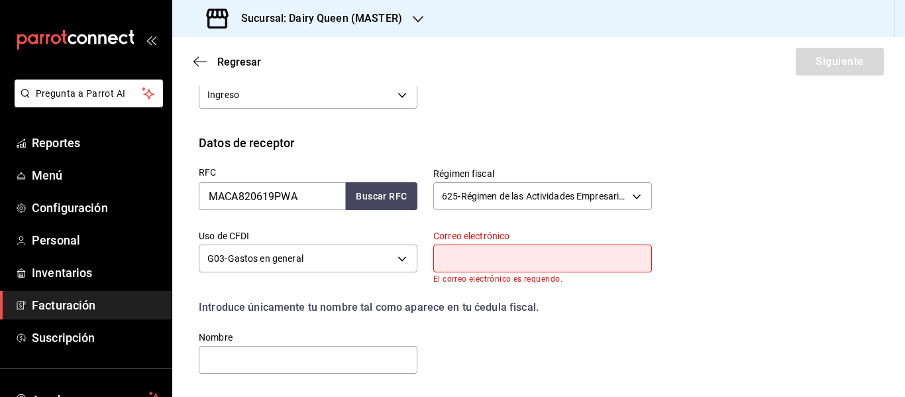
click at [529, 265] on input "text" at bounding box center [542, 258] width 219 height 28
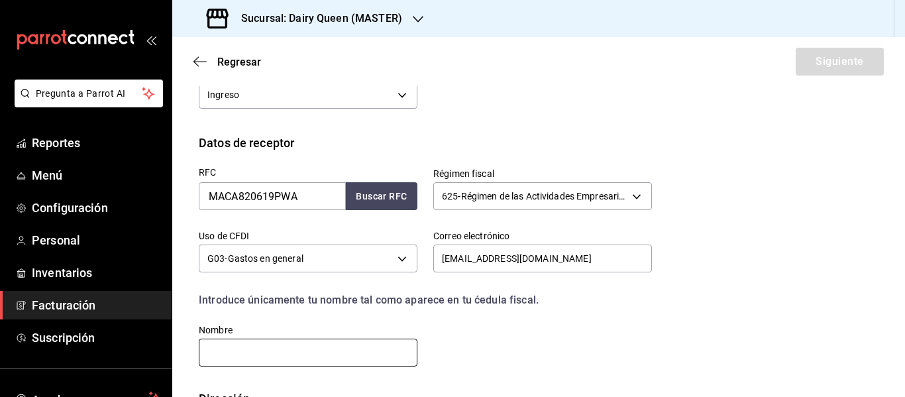
click at [325, 352] on input "text" at bounding box center [308, 353] width 219 height 28
paste input "[PERSON_NAME]"
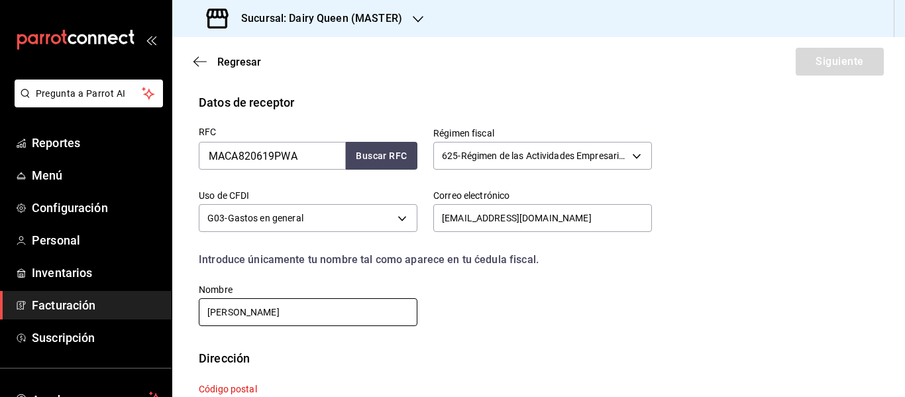
scroll to position [339, 0]
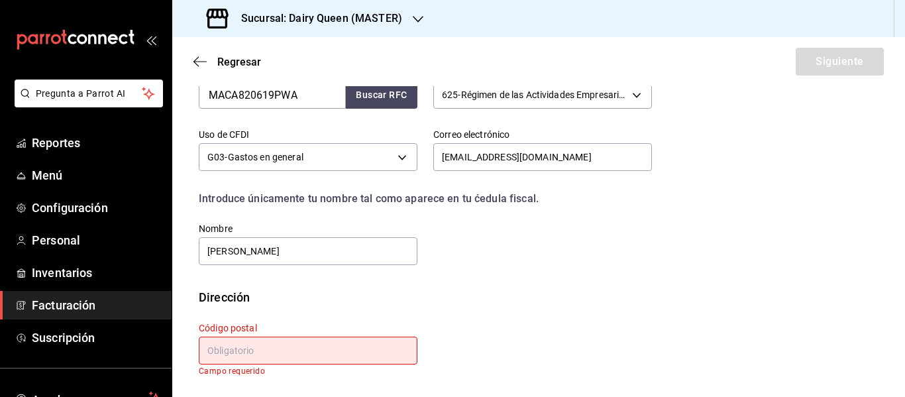
click at [326, 353] on input "text" at bounding box center [308, 351] width 219 height 28
paste input "55773"
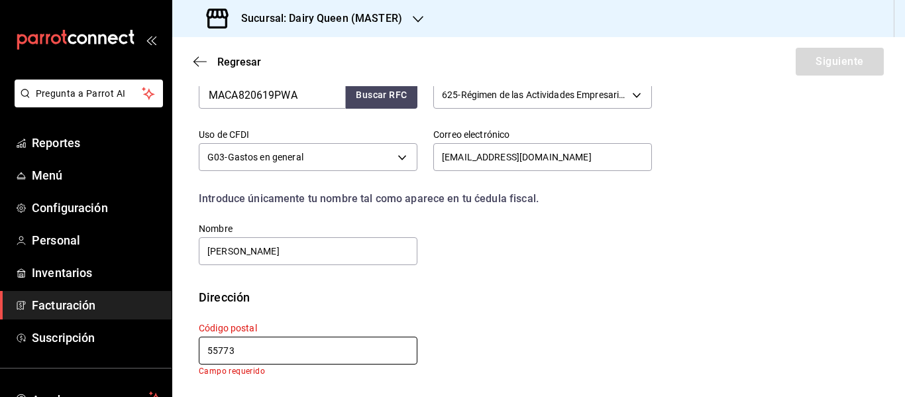
scroll to position [329, 0]
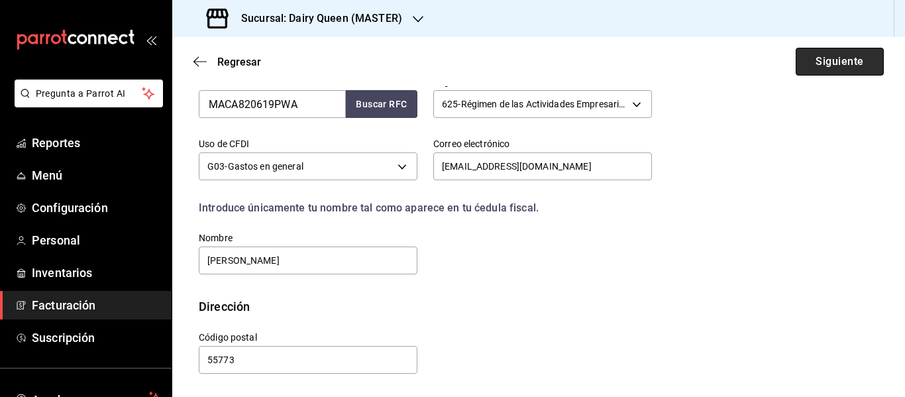
click at [821, 54] on button "Siguiente" at bounding box center [840, 62] width 88 height 28
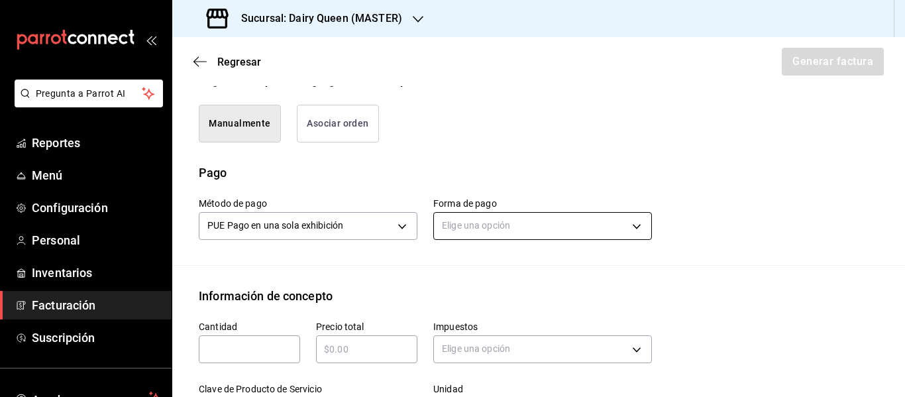
click at [491, 233] on body "Pregunta a Parrot AI Reportes Menú Configuración Personal Inventarios Facturaci…" at bounding box center [452, 198] width 905 height 397
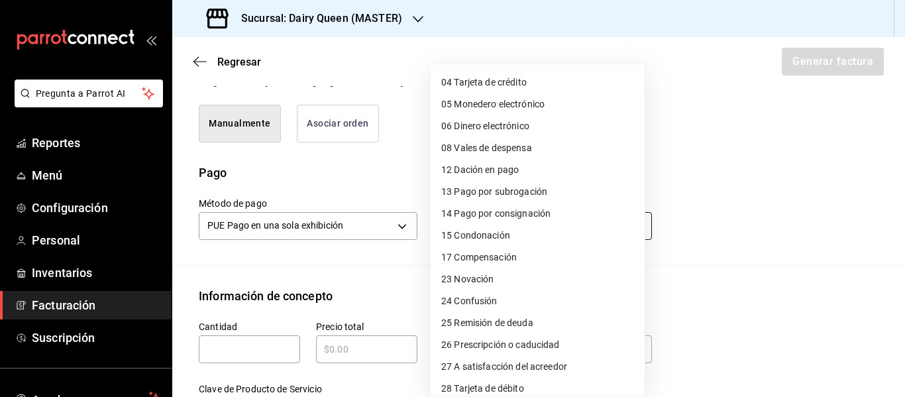
scroll to position [182, 0]
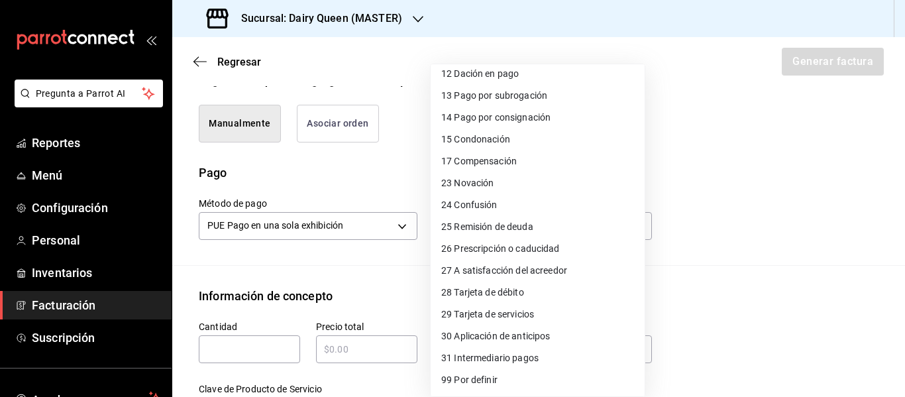
click at [507, 291] on span "28 Tarjeta de débito" at bounding box center [482, 293] width 83 height 14
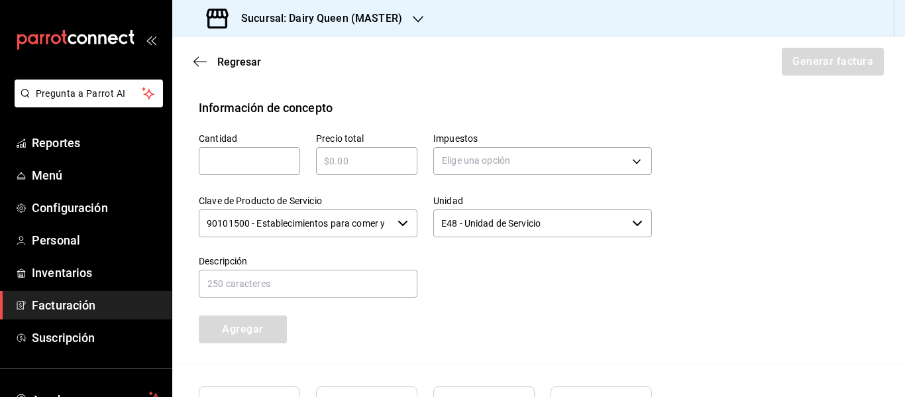
scroll to position [550, 0]
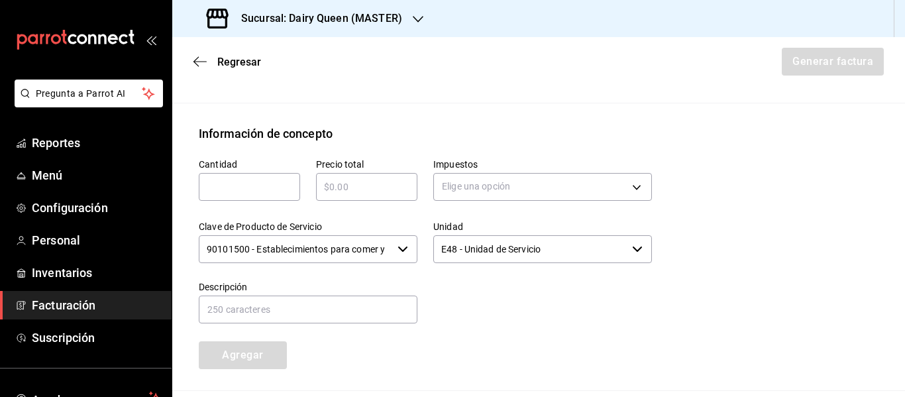
click at [262, 195] on input "text" at bounding box center [249, 187] width 101 height 16
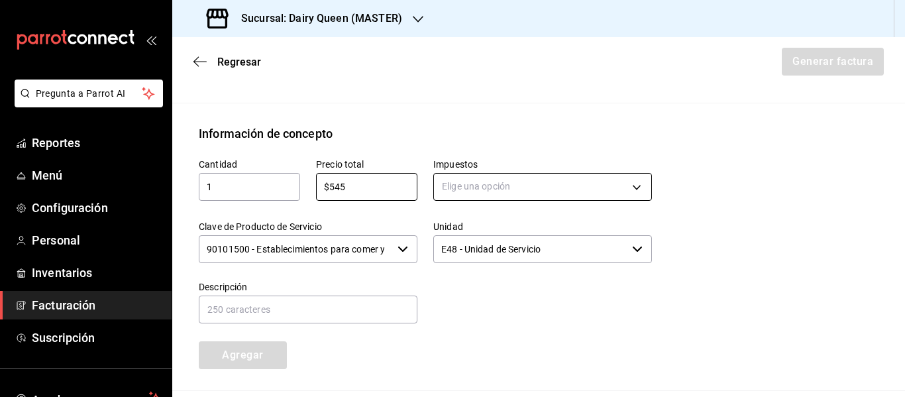
click at [486, 203] on body "Pregunta a Parrot AI Reportes Menú Configuración Personal Inventarios Facturaci…" at bounding box center [452, 198] width 905 height 397
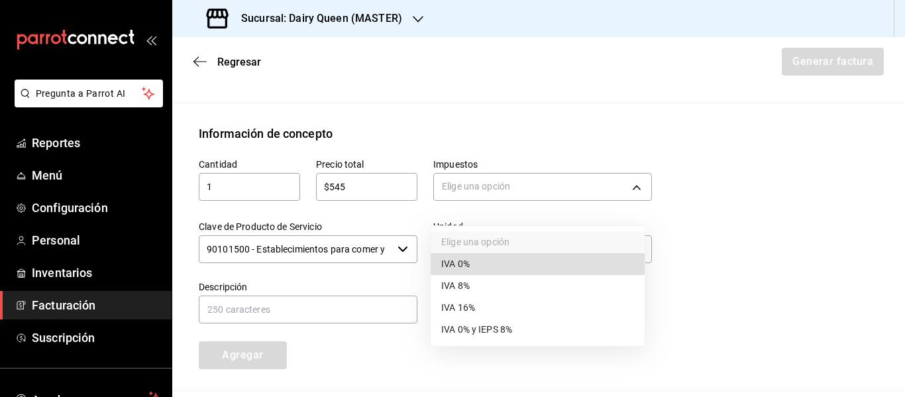
click at [462, 312] on span "IVA 16%" at bounding box center [458, 308] width 34 height 14
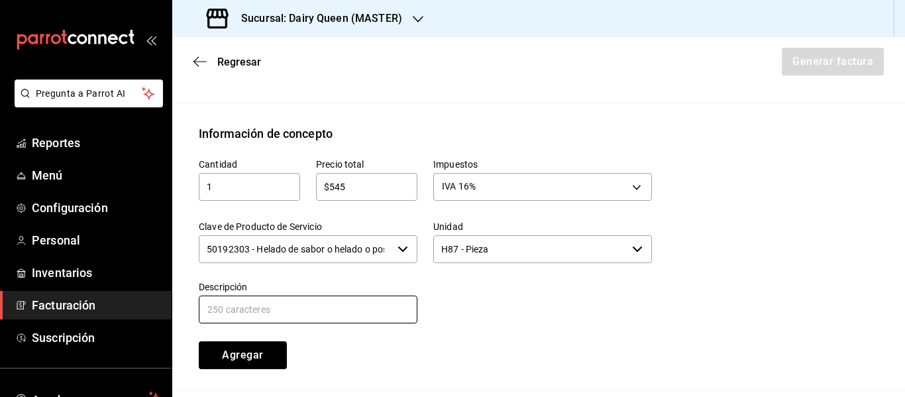
click at [375, 309] on div "Descripción" at bounding box center [308, 303] width 219 height 44
click at [314, 318] on input "text" at bounding box center [308, 309] width 219 height 28
paste input "Pastel Blizzard® Fresa Pay De Queso"
click at [246, 366] on button "Agregar" at bounding box center [243, 355] width 88 height 28
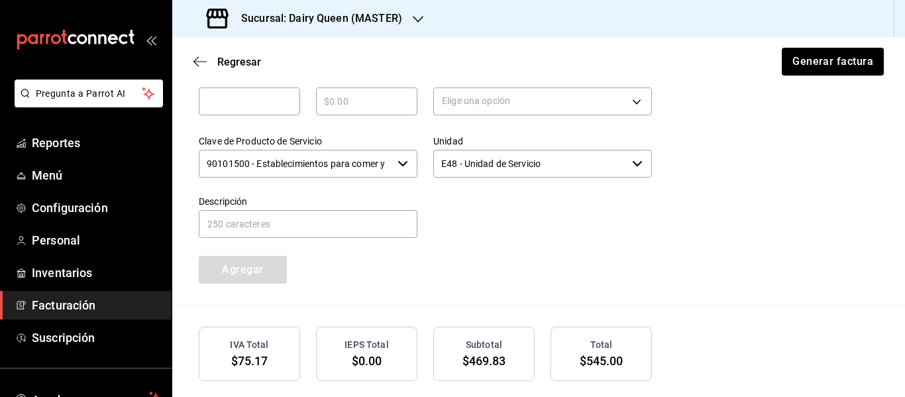
scroll to position [747, 0]
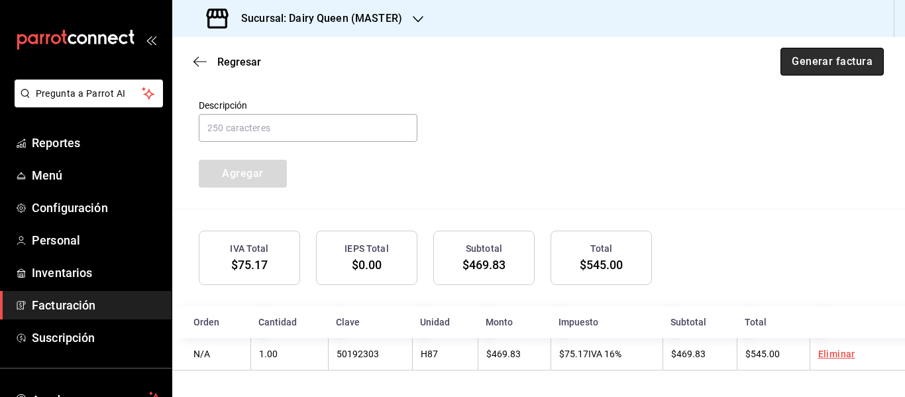
click at [804, 68] on button "Generar factura" at bounding box center [831, 62] width 103 height 28
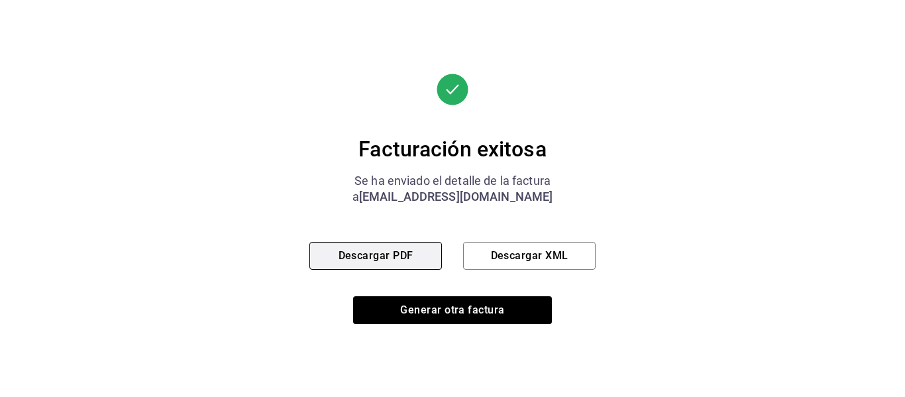
click at [381, 255] on button "Descargar PDF" at bounding box center [375, 256] width 132 height 28
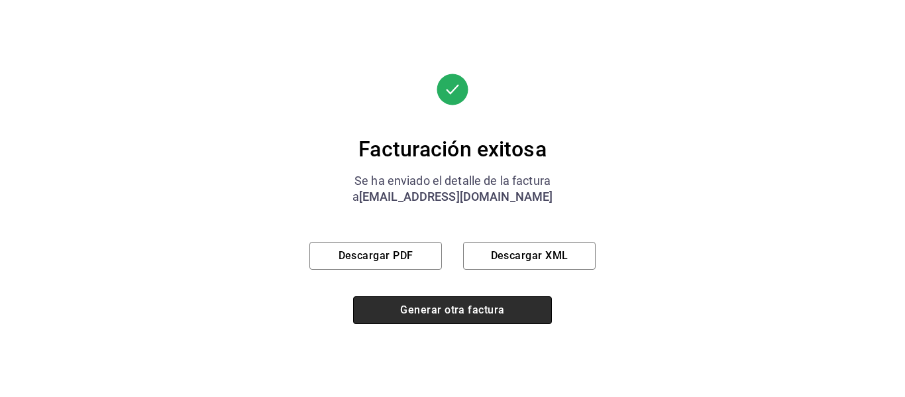
click at [437, 301] on button "Generar otra factura" at bounding box center [452, 310] width 199 height 28
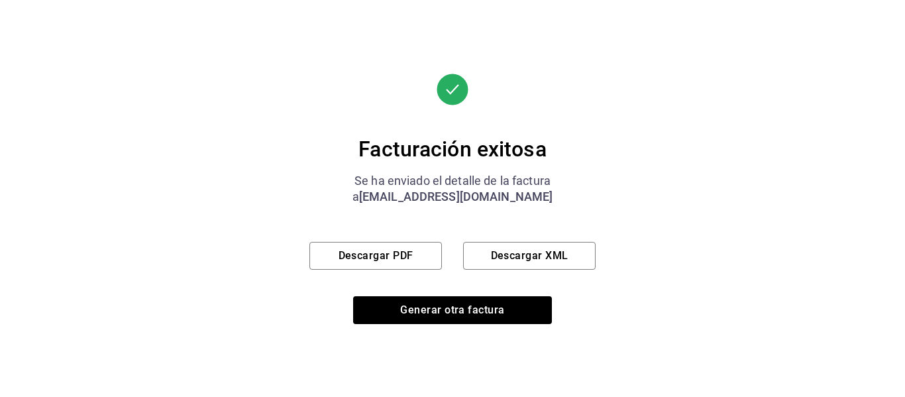
scroll to position [237, 0]
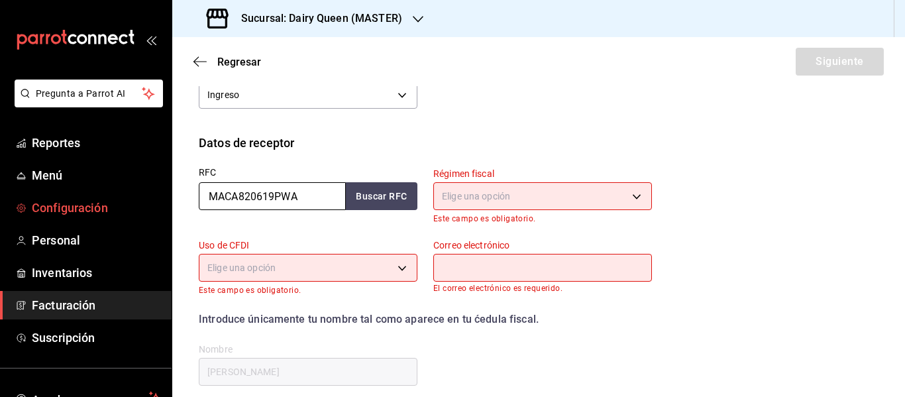
drag, startPoint x: 314, startPoint y: 196, endPoint x: 162, endPoint y: 201, distance: 152.5
click at [162, 201] on div "Pregunta a Parrot AI Reportes Menú Configuración Personal Inventarios Facturaci…" at bounding box center [452, 198] width 905 height 397
paste input "BRE781014JR2"
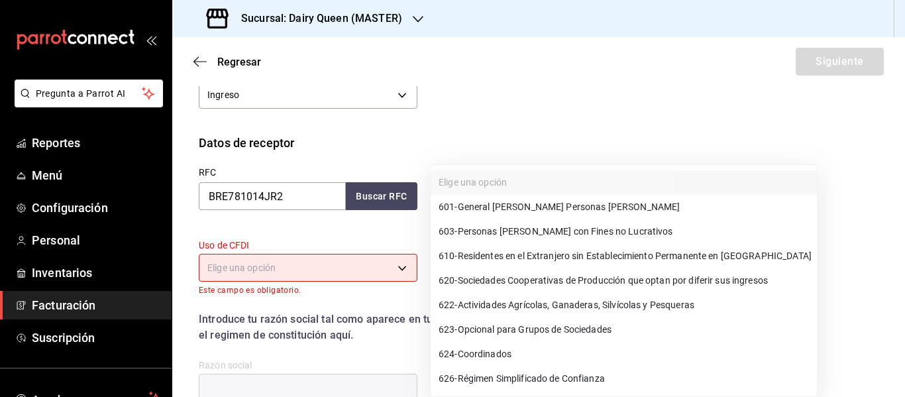
click at [523, 199] on body "Pregunta a Parrot AI Reportes Menú Configuración Personal Inventarios Facturaci…" at bounding box center [452, 198] width 905 height 397
click at [522, 214] on li "601 - General [PERSON_NAME] Personas [PERSON_NAME]" at bounding box center [624, 207] width 386 height 25
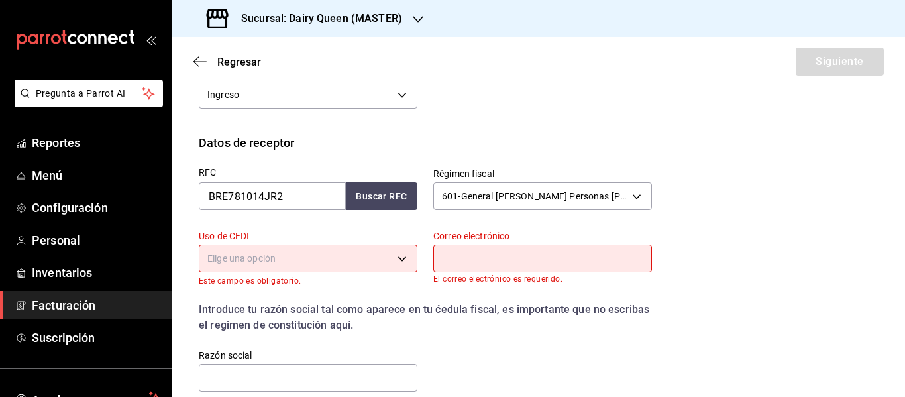
click at [344, 268] on body "Pregunta a Parrot AI Reportes Menú Configuración Personal Inventarios Facturaci…" at bounding box center [452, 198] width 905 height 397
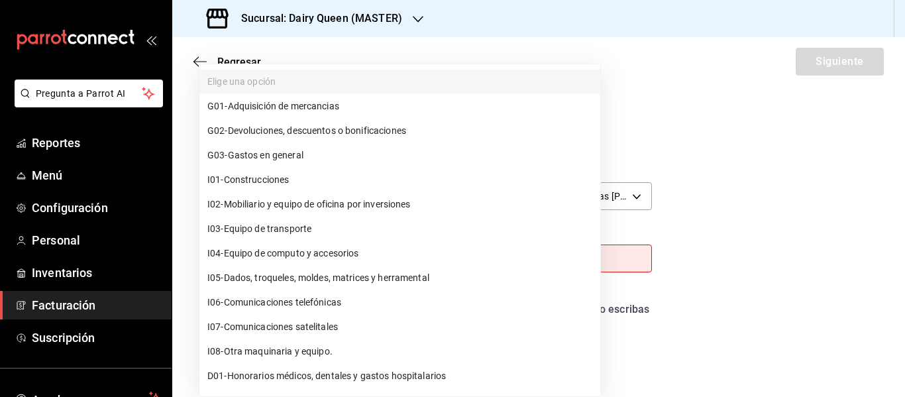
click at [299, 164] on li "G03 - Gastos en general" at bounding box center [399, 155] width 401 height 25
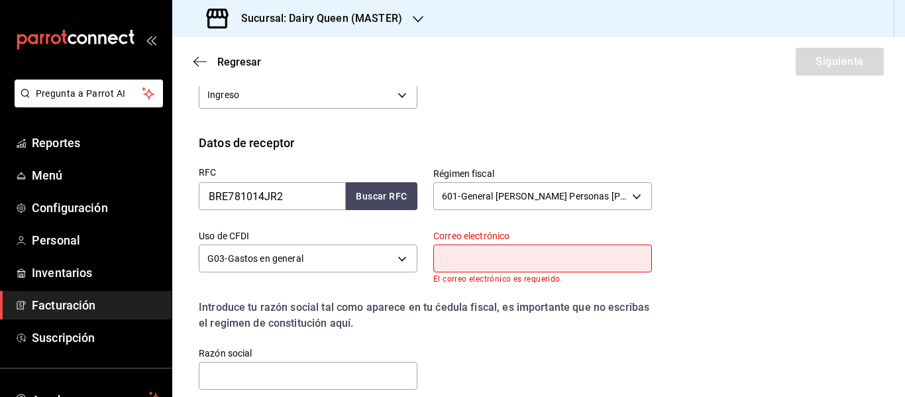
click at [476, 260] on input "text" at bounding box center [542, 258] width 219 height 28
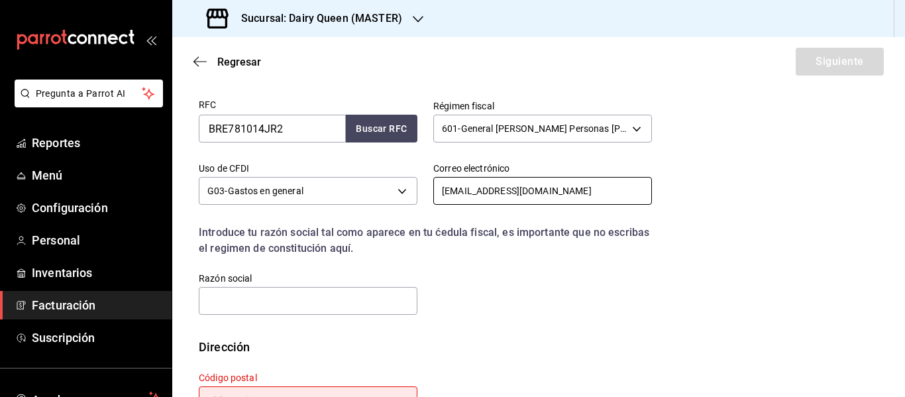
scroll to position [354, 0]
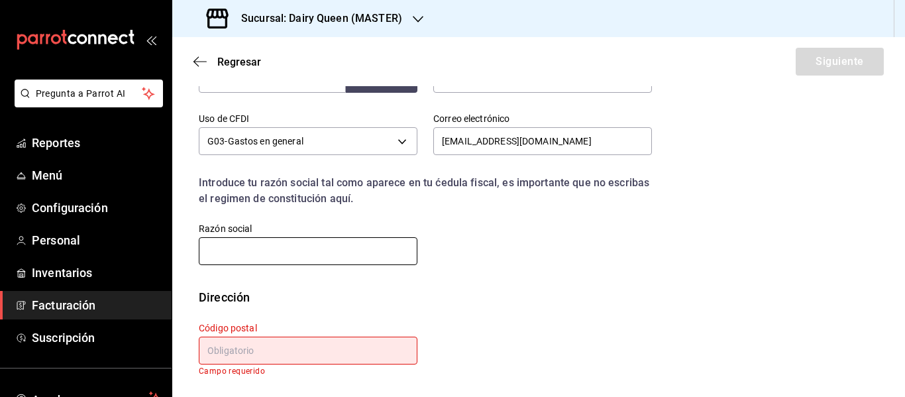
click at [271, 258] on input "text" at bounding box center [308, 251] width 219 height 28
paste input "BLOCKERA REGIOMONTANA"
click at [256, 352] on input "text" at bounding box center [308, 351] width 219 height 28
paste input "66350"
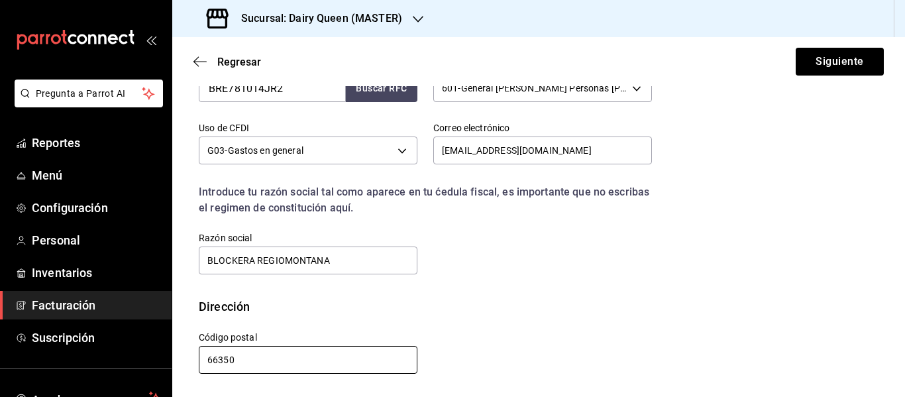
scroll to position [345, 0]
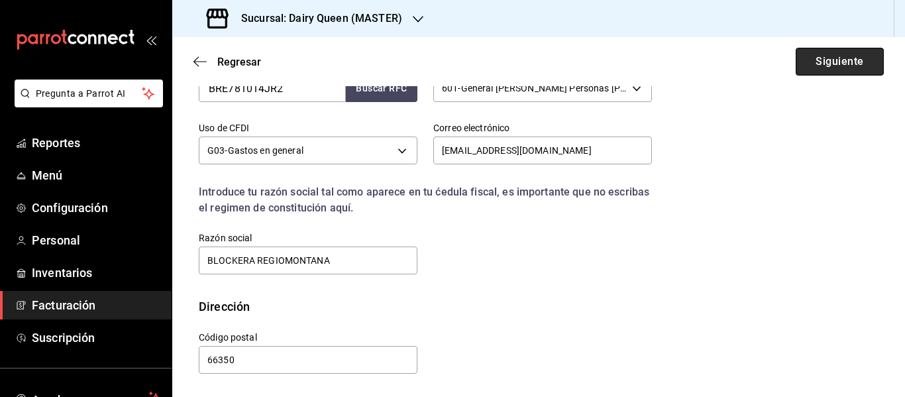
click at [827, 60] on button "Siguiente" at bounding box center [840, 62] width 88 height 28
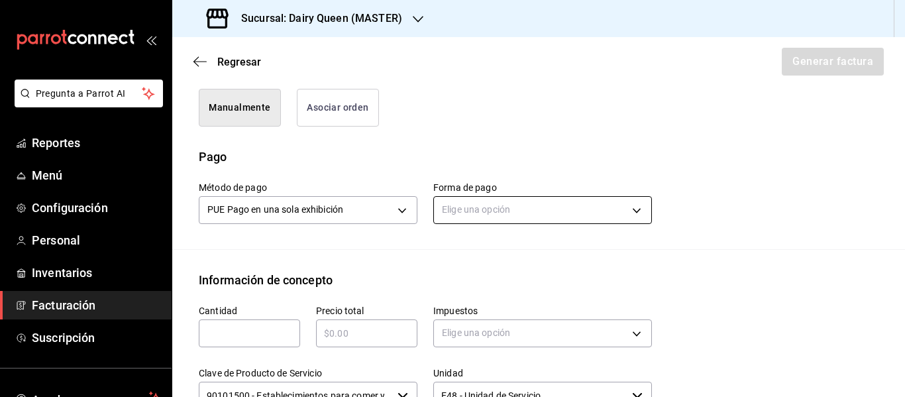
click at [518, 211] on body "Pregunta a Parrot AI Reportes Menú Configuración Personal Inventarios Facturaci…" at bounding box center [452, 198] width 905 height 397
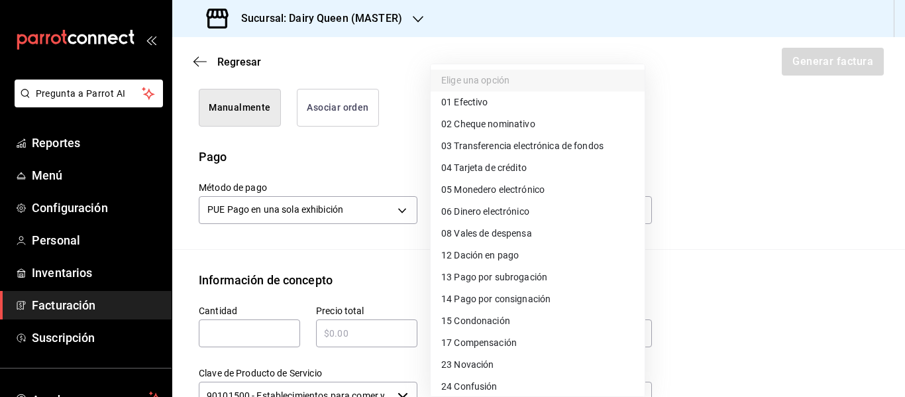
scroll to position [182, 0]
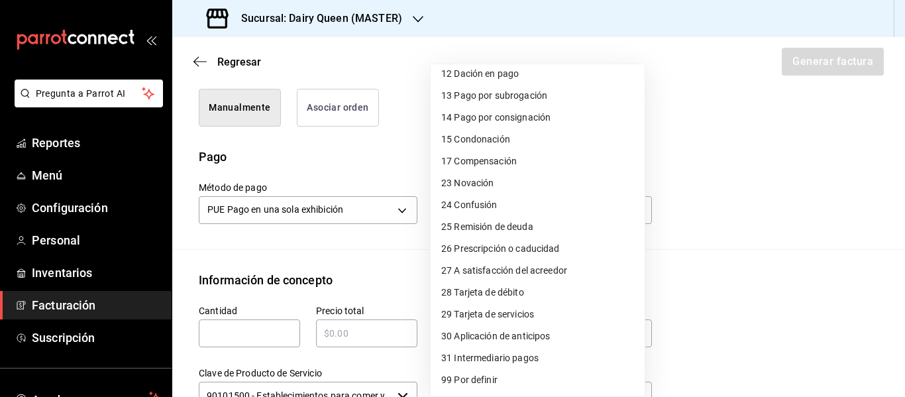
click at [500, 291] on span "28 Tarjeta de débito" at bounding box center [482, 293] width 83 height 14
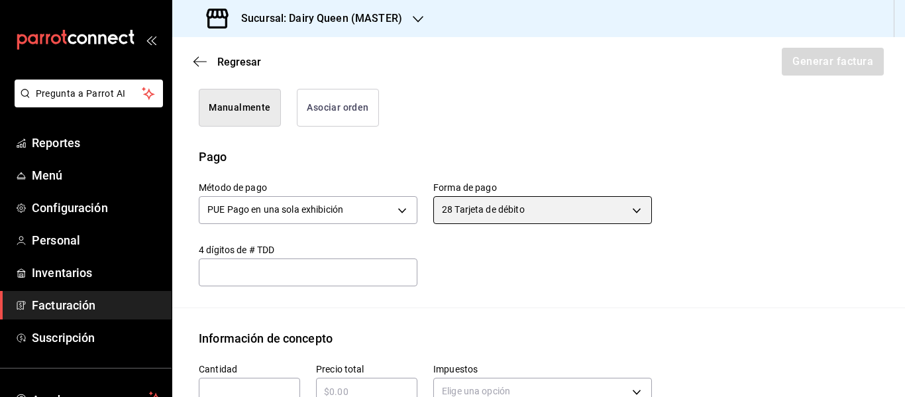
scroll to position [566, 0]
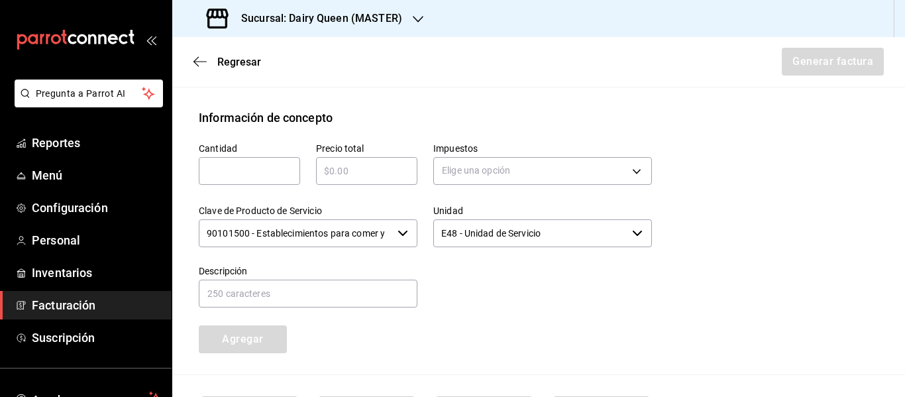
click at [226, 171] on input "text" at bounding box center [249, 171] width 101 height 16
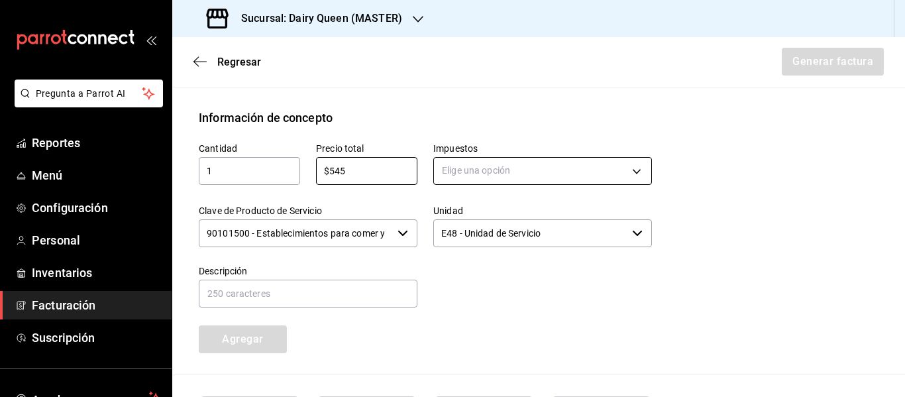
click at [485, 176] on body "Pregunta a Parrot AI Reportes Menú Configuración Personal Inventarios Facturaci…" at bounding box center [452, 198] width 905 height 397
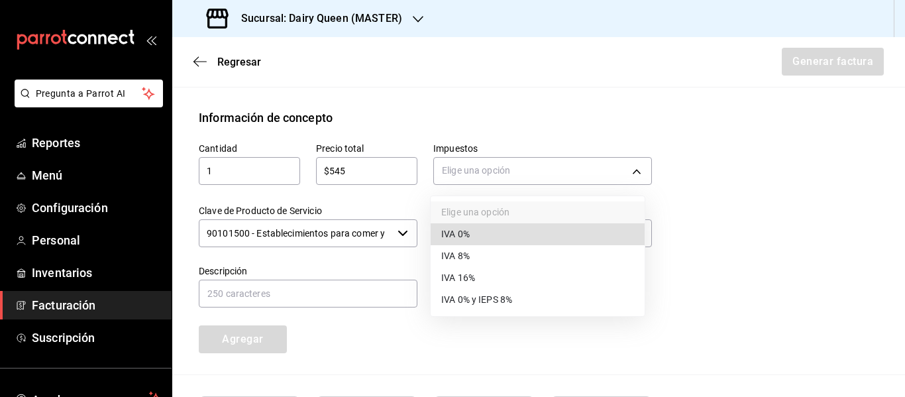
click at [479, 274] on li "IVA 16%" at bounding box center [538, 278] width 214 height 22
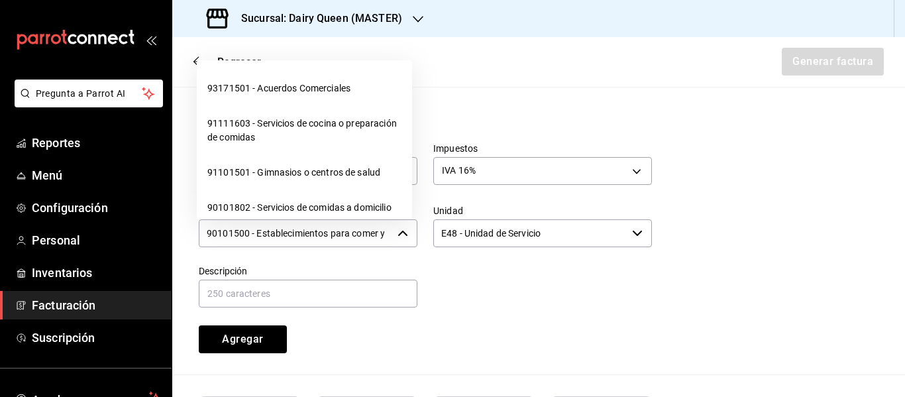
drag, startPoint x: 207, startPoint y: 234, endPoint x: 356, endPoint y: 238, distance: 149.1
click at [315, 234] on input "90101500 - Establecimientos para comer y beber" at bounding box center [295, 233] width 193 height 28
click at [393, 242] on div "90101500 - Establecimientos para comer y beber ​" at bounding box center [308, 233] width 219 height 28
click at [425, 243] on div "Unidad E48 - Unidad de Servicio ​" at bounding box center [534, 219] width 234 height 60
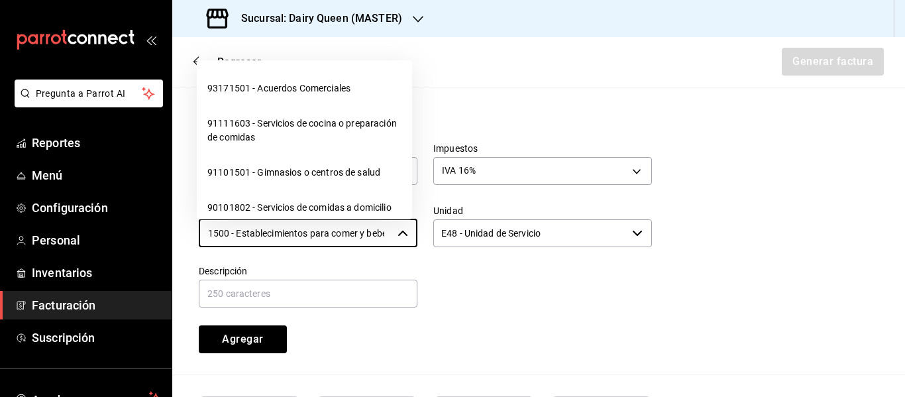
scroll to position [0, 0]
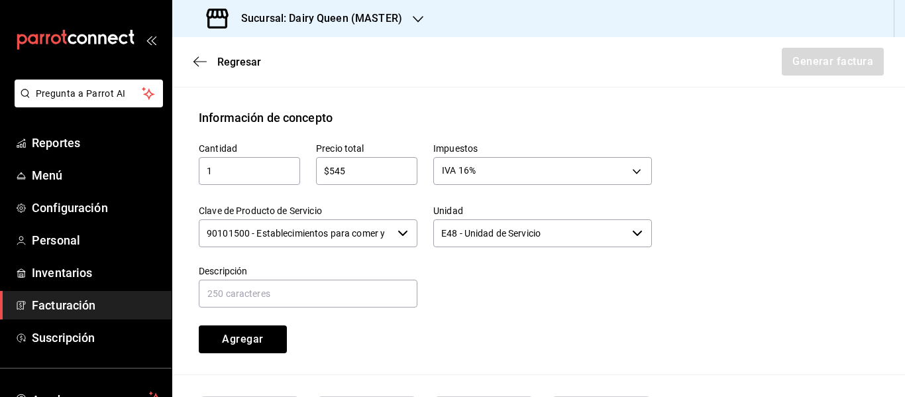
drag, startPoint x: 428, startPoint y: 244, endPoint x: 413, endPoint y: 244, distance: 15.2
click at [413, 244] on div "Cantidad 1 ​ Precio total $545 ​ Impuestos IVA 16% IVA_16 Clave de Producto de …" at bounding box center [417, 240] width 469 height 227
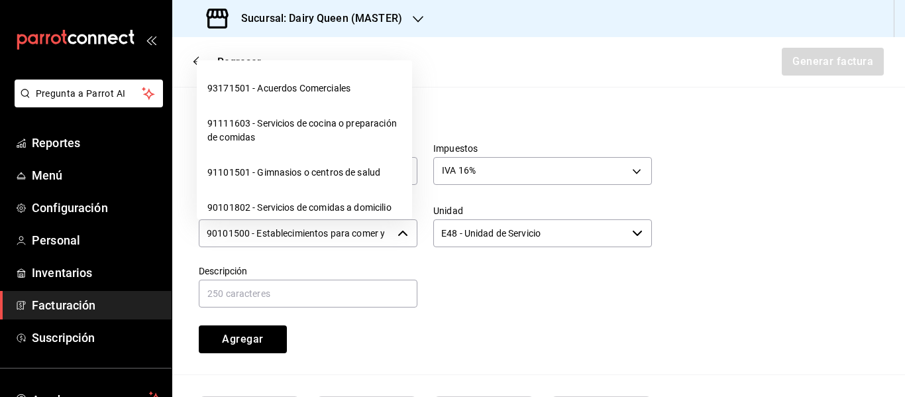
scroll to position [0, 31]
drag, startPoint x: 205, startPoint y: 231, endPoint x: 391, endPoint y: 234, distance: 186.2
click at [391, 234] on div "90101500 - Establecimientos para comer y beber ​" at bounding box center [308, 233] width 219 height 28
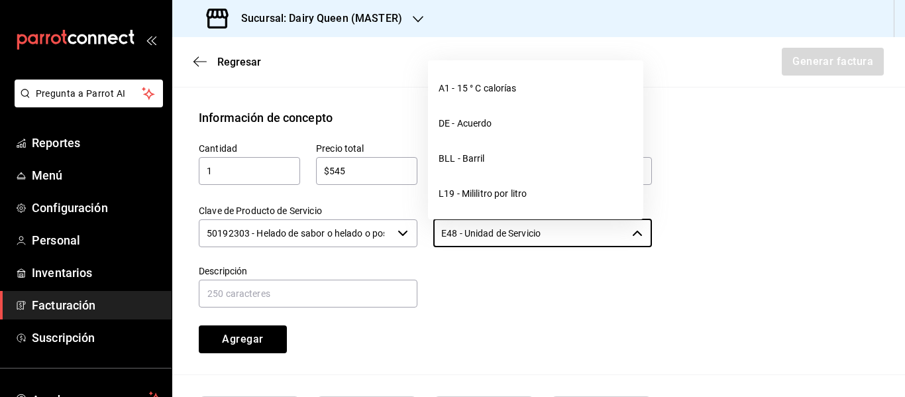
drag, startPoint x: 509, startPoint y: 234, endPoint x: 409, endPoint y: 236, distance: 100.0
click at [409, 236] on div "Cantidad 1 ​ Precio total $545 ​ Impuestos IVA 16% IVA_16 Clave de Producto de …" at bounding box center [417, 240] width 469 height 227
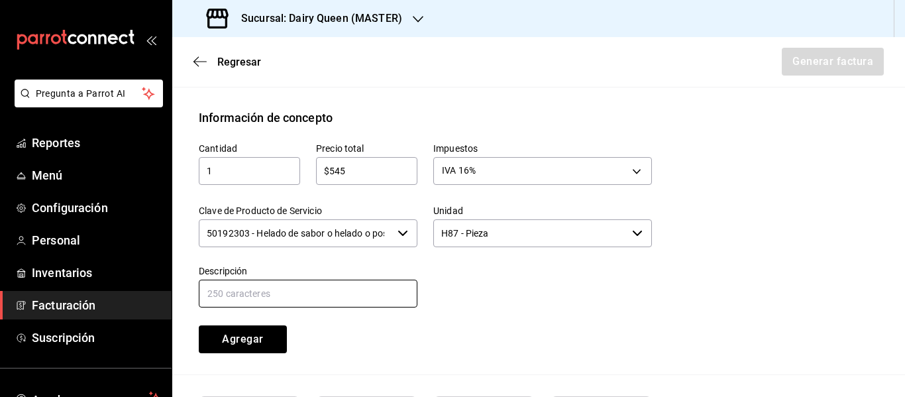
click at [364, 297] on input "text" at bounding box center [308, 294] width 219 height 28
paste input "Pastel De Blizzard® De Oreo®"
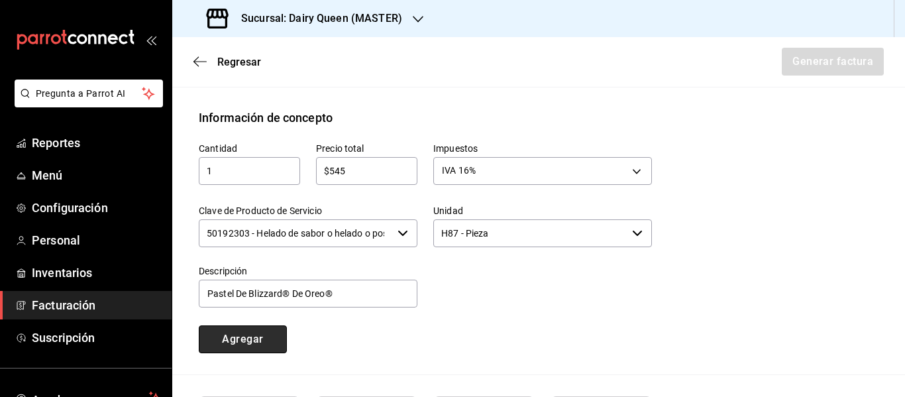
click at [249, 344] on button "Agregar" at bounding box center [243, 339] width 88 height 28
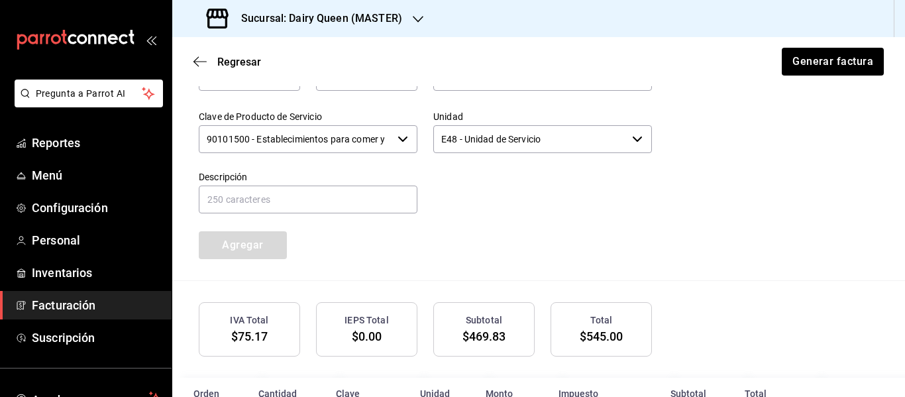
scroll to position [733, 0]
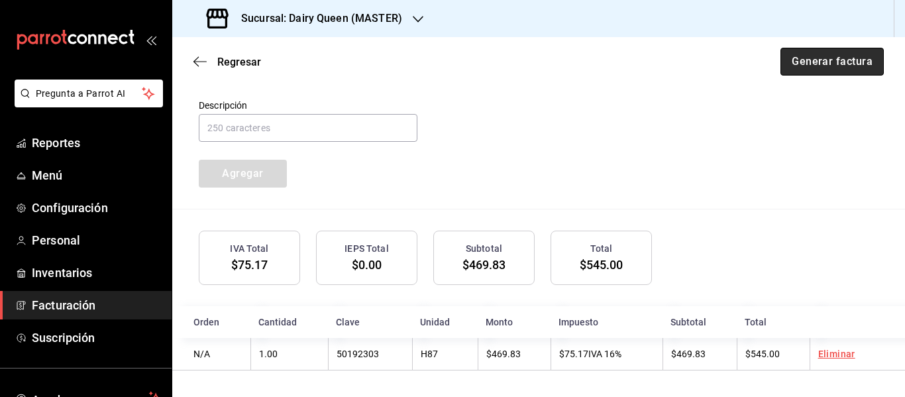
click at [826, 63] on button "Generar factura" at bounding box center [831, 62] width 103 height 28
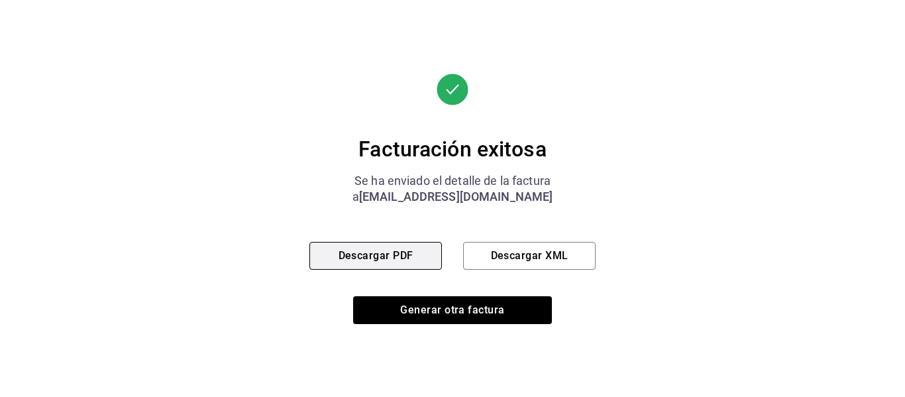
click at [357, 254] on button "Descargar PDF" at bounding box center [375, 256] width 132 height 28
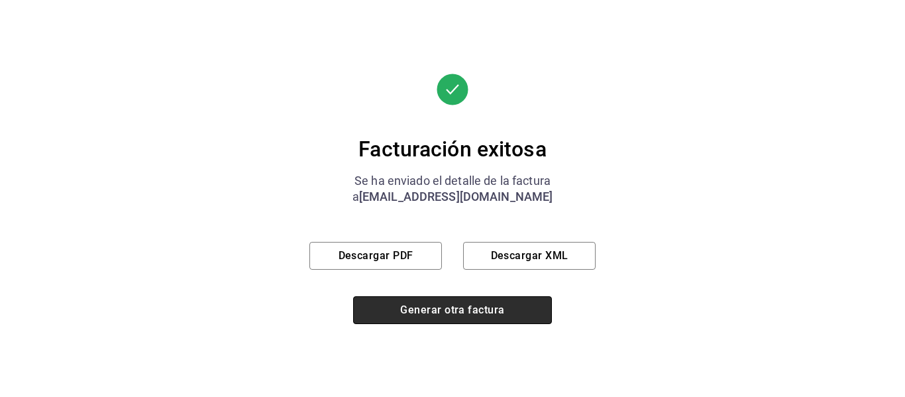
click at [449, 309] on button "Generar otra factura" at bounding box center [452, 310] width 199 height 28
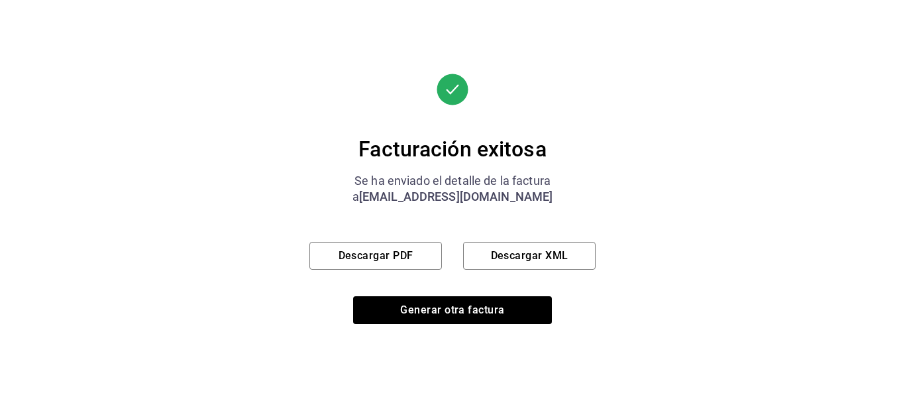
scroll to position [237, 0]
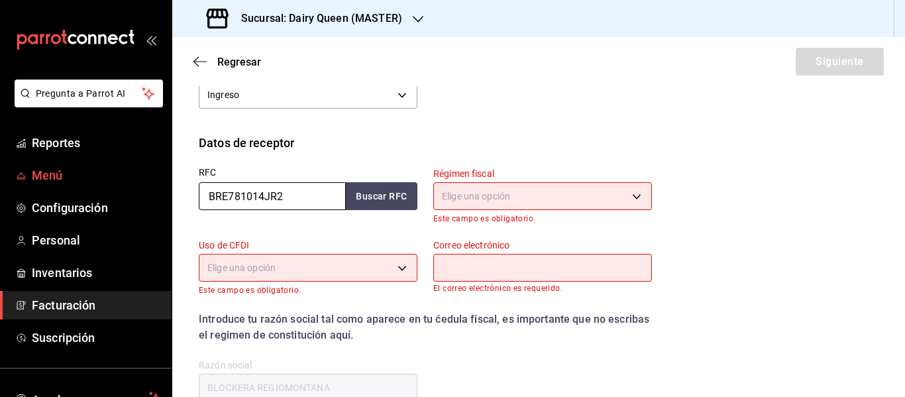
drag, startPoint x: 303, startPoint y: 197, endPoint x: 129, endPoint y: 178, distance: 175.3
click at [129, 178] on div "Pregunta a Parrot AI Reportes Menú Configuración Personal Inventarios Facturaci…" at bounding box center [452, 198] width 905 height 397
paste input "RES220719FG8"
click at [502, 195] on body "Pregunta a Parrot AI Reportes Menú Configuración Personal Inventarios Facturaci…" at bounding box center [452, 198] width 905 height 397
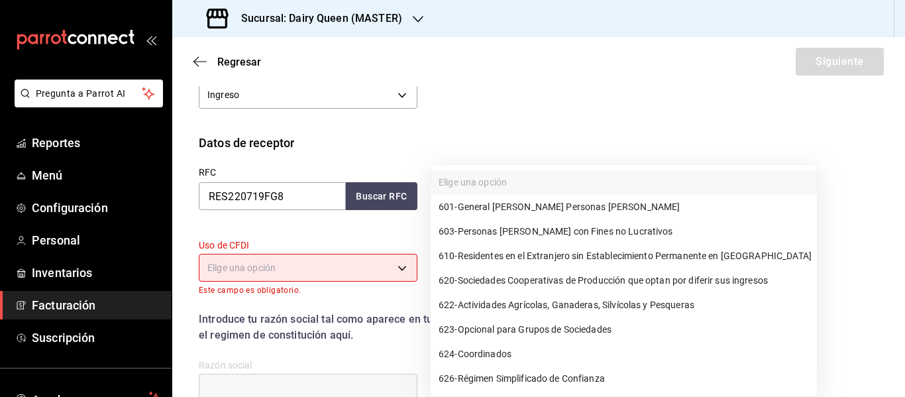
click at [499, 205] on span "601 - General [PERSON_NAME] Personas [PERSON_NAME]" at bounding box center [559, 207] width 241 height 14
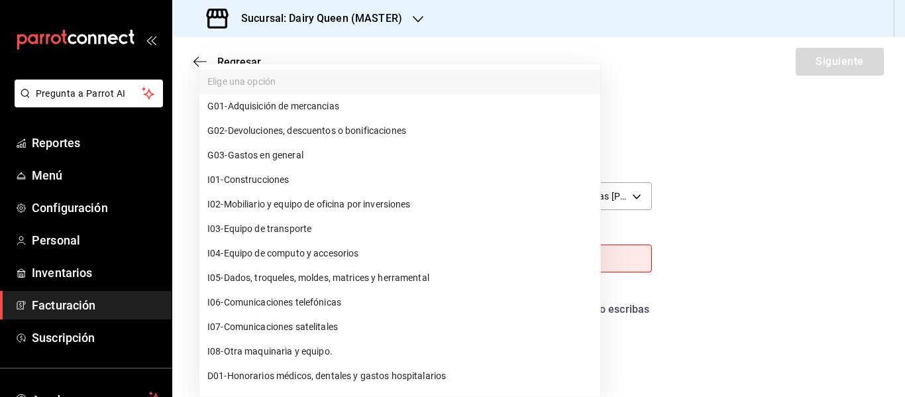
click at [315, 265] on body "Pregunta a Parrot AI Reportes Menú Configuración Personal Inventarios Facturaci…" at bounding box center [452, 198] width 905 height 397
click at [283, 157] on span "G03 - Gastos en general" at bounding box center [255, 155] width 96 height 14
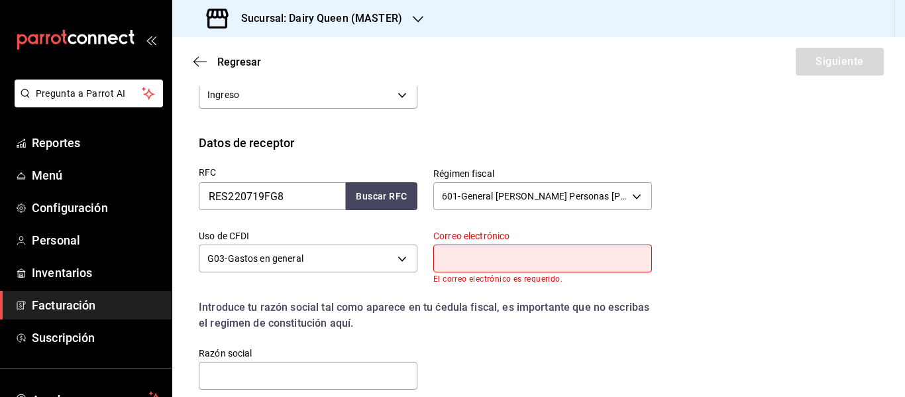
click at [505, 256] on input "text" at bounding box center [542, 258] width 219 height 28
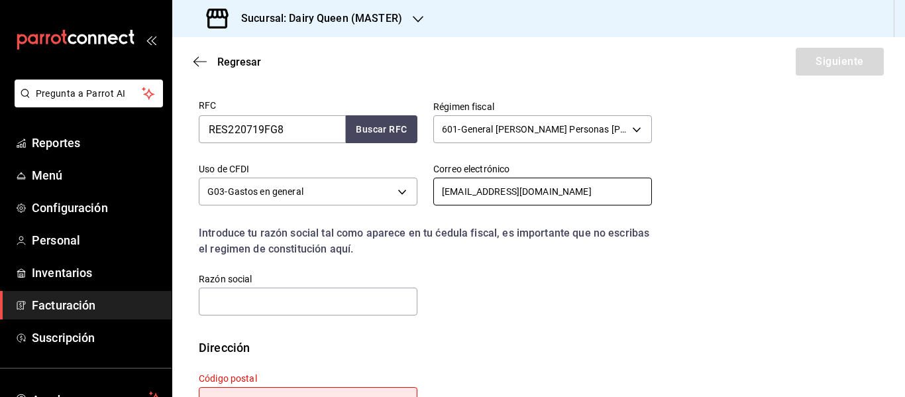
scroll to position [354, 0]
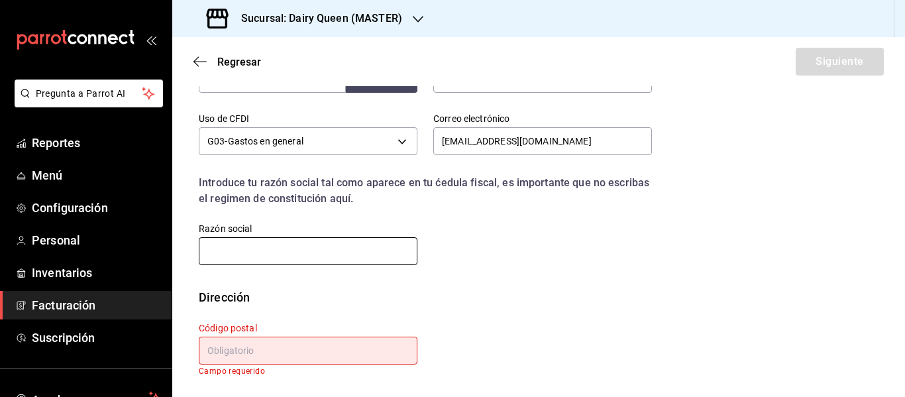
click at [339, 242] on input "text" at bounding box center [308, 251] width 219 height 28
paste input "RUNAUTO [PERSON_NAME]"
click at [280, 351] on input "text" at bounding box center [308, 351] width 219 height 28
paste input "64810"
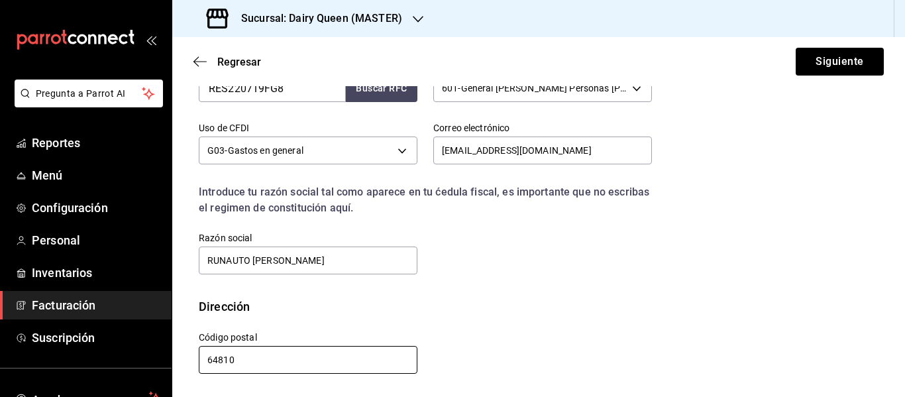
scroll to position [345, 0]
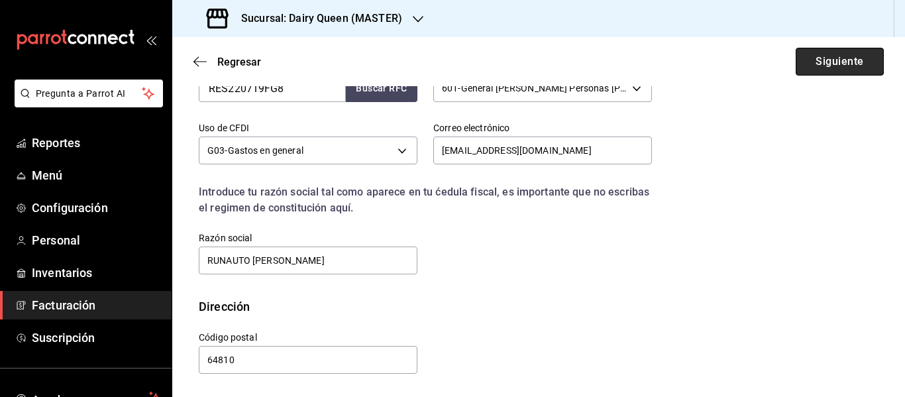
click at [845, 56] on button "Siguiente" at bounding box center [840, 62] width 88 height 28
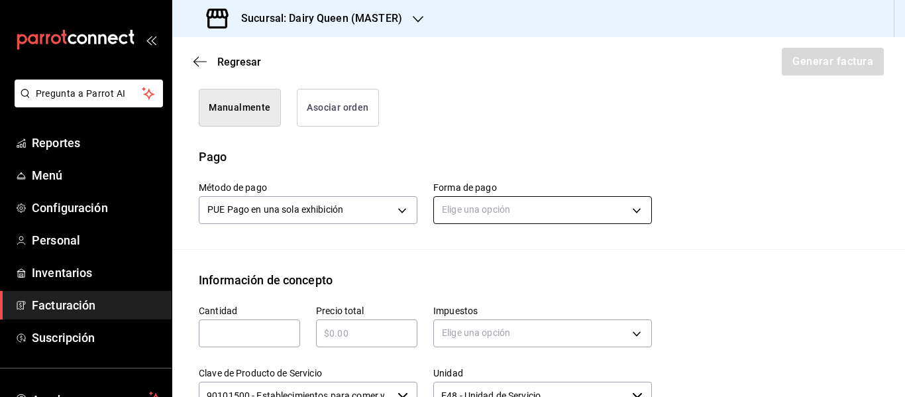
click at [475, 213] on body "Pregunta a Parrot AI Reportes Menú Configuración Personal Inventarios Facturaci…" at bounding box center [452, 198] width 905 height 397
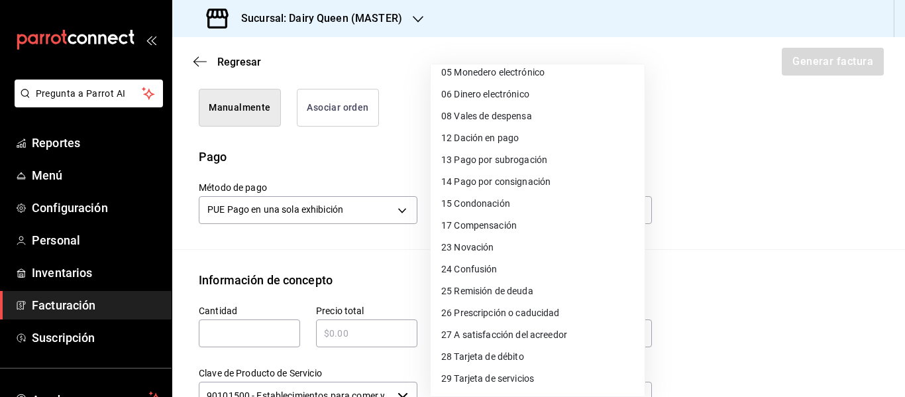
scroll to position [182, 0]
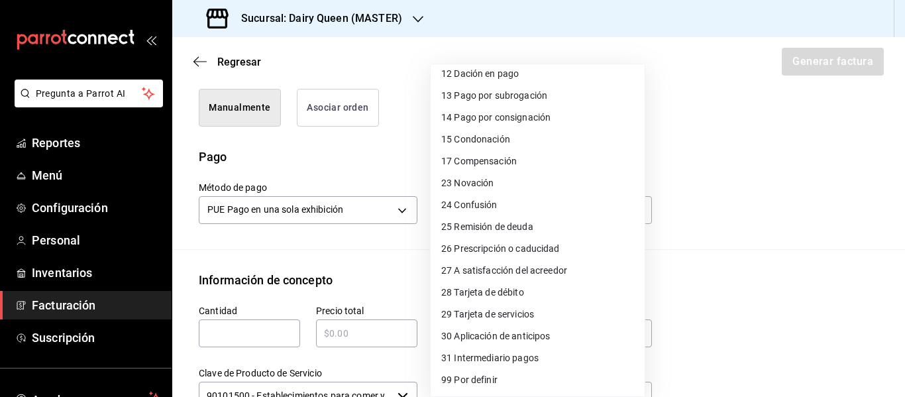
click at [507, 286] on span "28 Tarjeta de débito" at bounding box center [482, 293] width 83 height 14
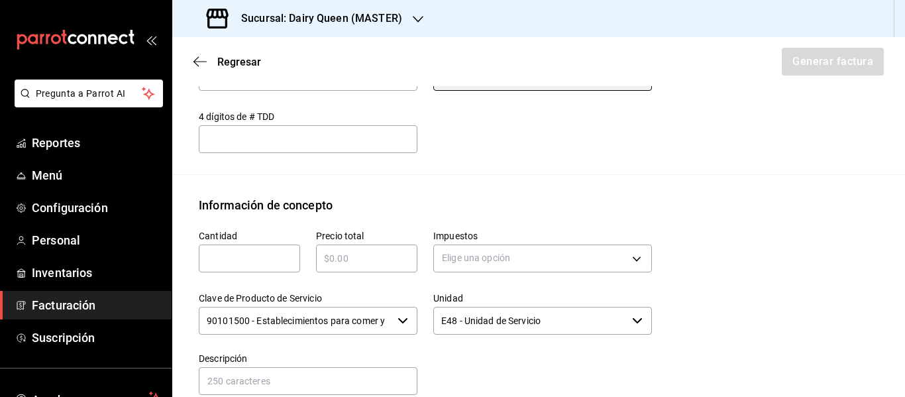
scroll to position [566, 0]
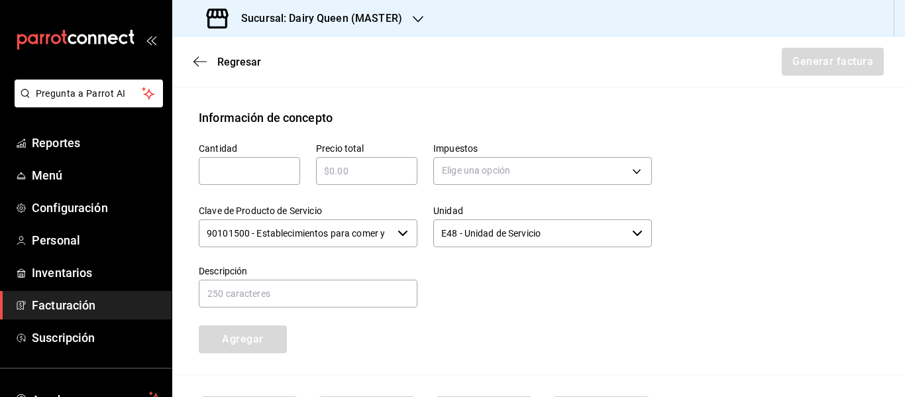
click at [270, 189] on div "Clave de Producto de Servicio 90101500 - Establecimientos para comer y beber ​" at bounding box center [300, 219] width 234 height 60
click at [271, 178] on input "text" at bounding box center [249, 171] width 101 height 16
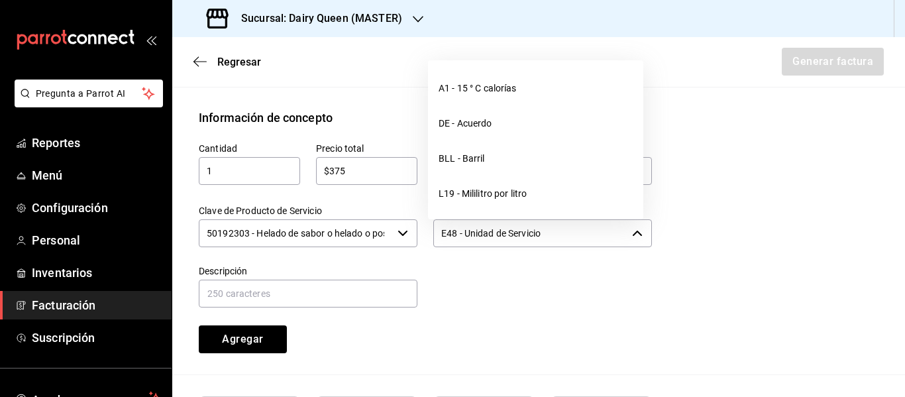
drag, startPoint x: 560, startPoint y: 233, endPoint x: 445, endPoint y: 242, distance: 114.9
click at [445, 242] on input "E48 - Unidad de Servicio" at bounding box center [529, 233] width 193 height 28
click at [443, 244] on input "E48 - Unidad de Servicio" at bounding box center [529, 233] width 193 height 28
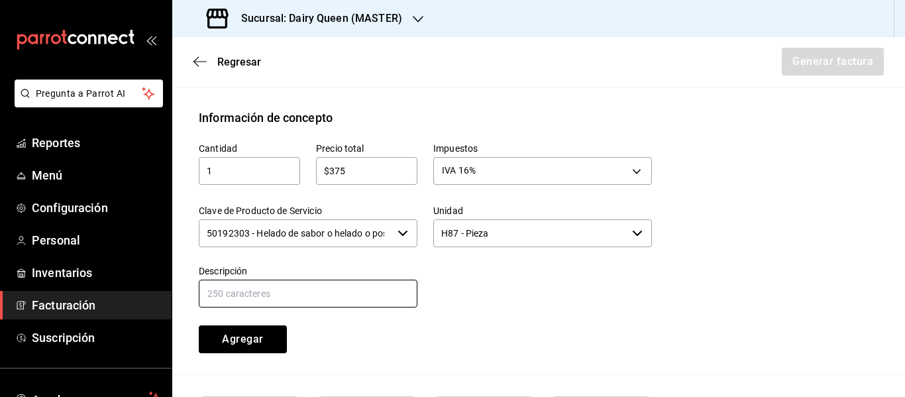
click at [355, 295] on input "text" at bounding box center [308, 294] width 219 height 28
paste input "SixPack DQ Sandwich"
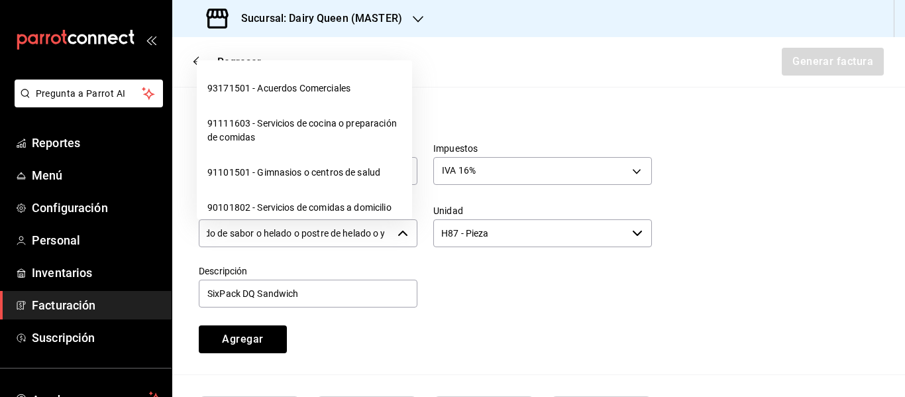
scroll to position [0, 146]
drag, startPoint x: 210, startPoint y: 231, endPoint x: 413, endPoint y: 231, distance: 203.4
click at [413, 231] on div "50192303 - Helado de sabor o helado o postre de helado o yogurt congelado ​" at bounding box center [308, 233] width 219 height 28
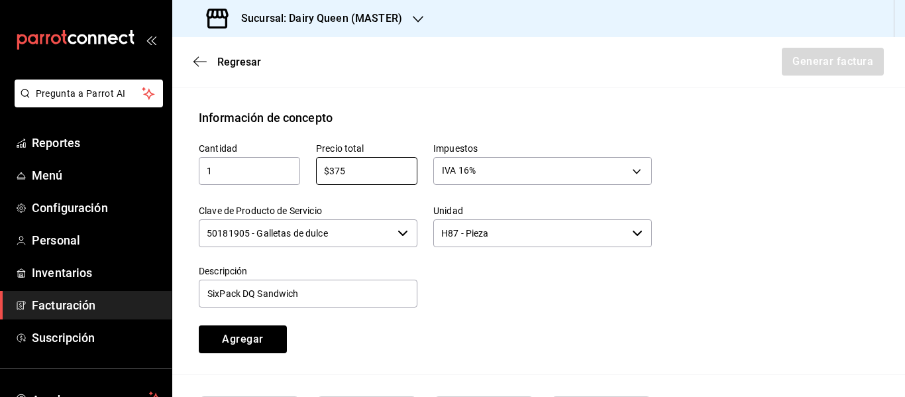
drag, startPoint x: 378, startPoint y: 168, endPoint x: 303, endPoint y: 181, distance: 75.4
click at [303, 181] on div "Precio total $375 ​" at bounding box center [358, 158] width 117 height 62
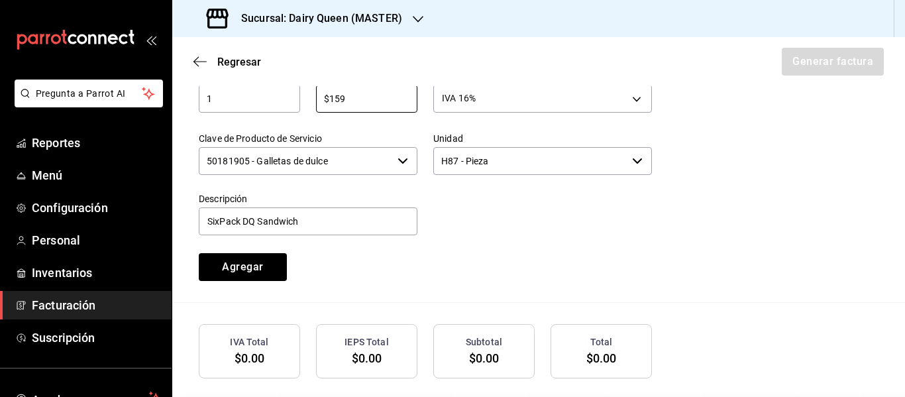
scroll to position [700, 0]
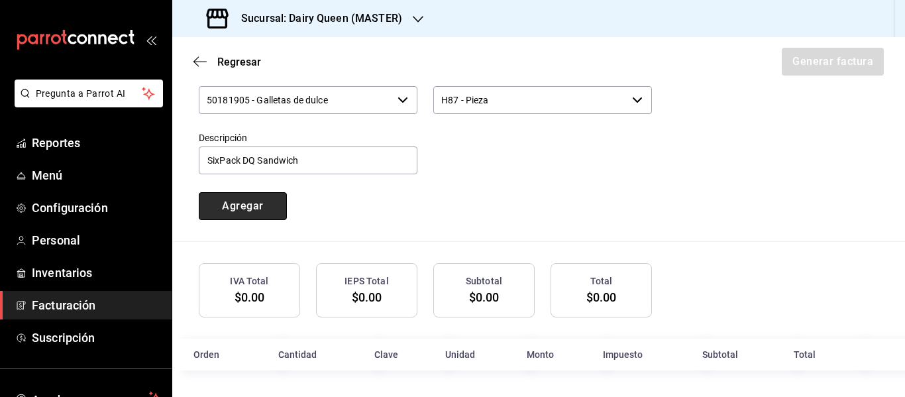
click at [266, 209] on button "Agregar" at bounding box center [243, 206] width 88 height 28
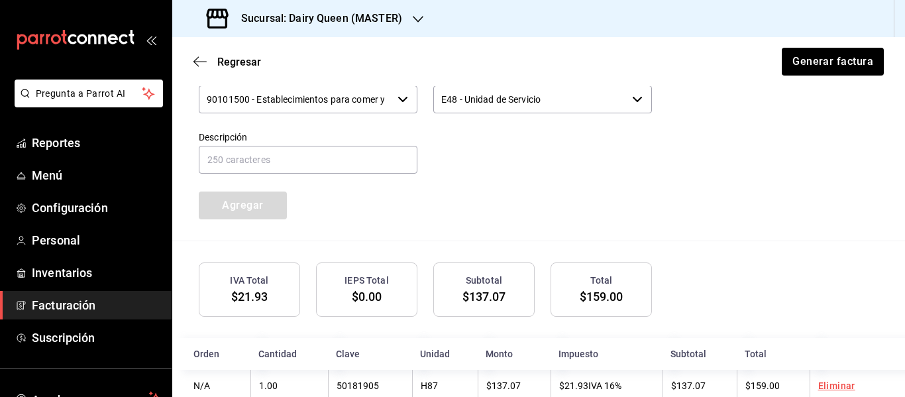
scroll to position [589, 0]
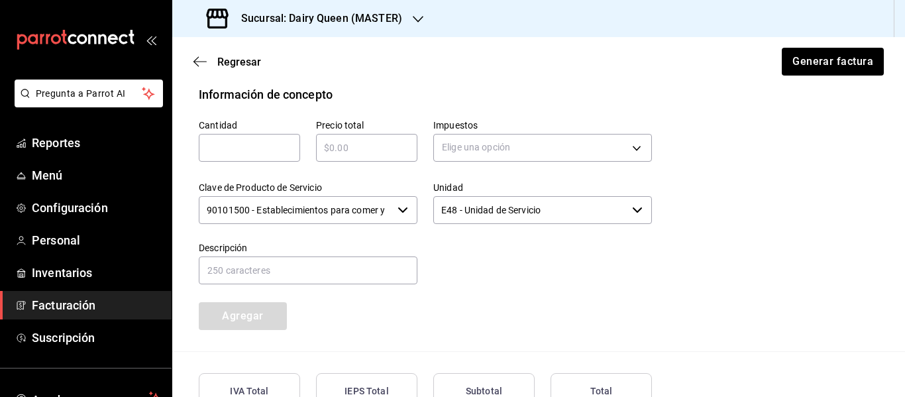
click at [276, 155] on input "text" at bounding box center [249, 148] width 101 height 16
click at [462, 148] on body "Pregunta a Parrot AI Reportes Menú Configuración Personal Inventarios Facturaci…" at bounding box center [452, 198] width 905 height 397
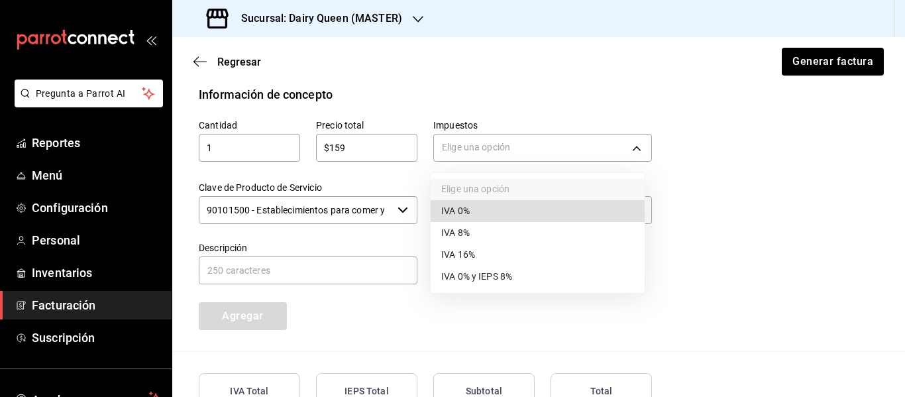
click at [474, 251] on span "IVA 16%" at bounding box center [458, 255] width 34 height 14
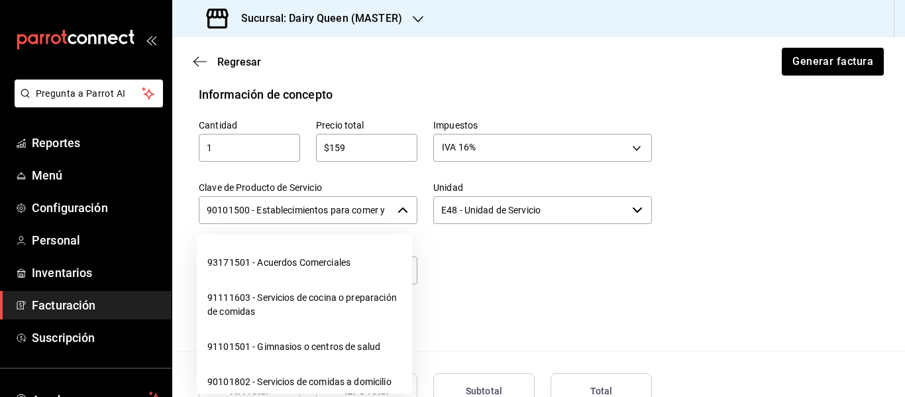
scroll to position [0, 31]
drag, startPoint x: 205, startPoint y: 207, endPoint x: 407, endPoint y: 207, distance: 202.7
click at [407, 207] on div "90101500 - Establecimientos para comer y beber ​" at bounding box center [308, 210] width 219 height 28
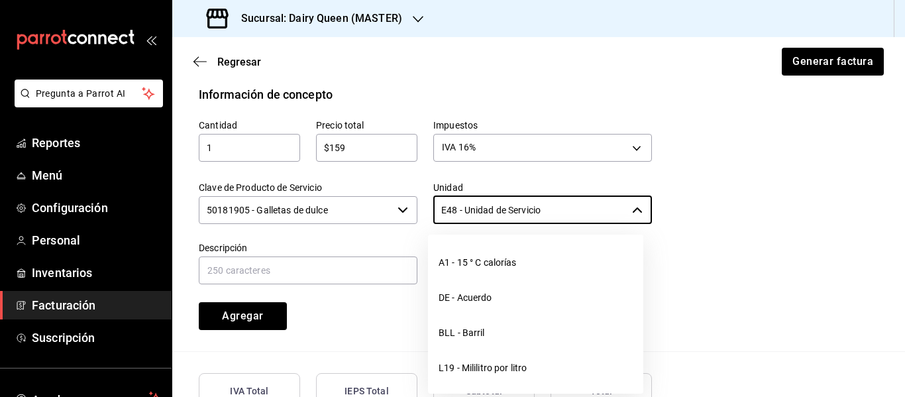
drag, startPoint x: 559, startPoint y: 209, endPoint x: 427, endPoint y: 215, distance: 131.9
click at [427, 215] on div "Unidad E48 - Unidad de Servicio ​" at bounding box center [534, 196] width 234 height 60
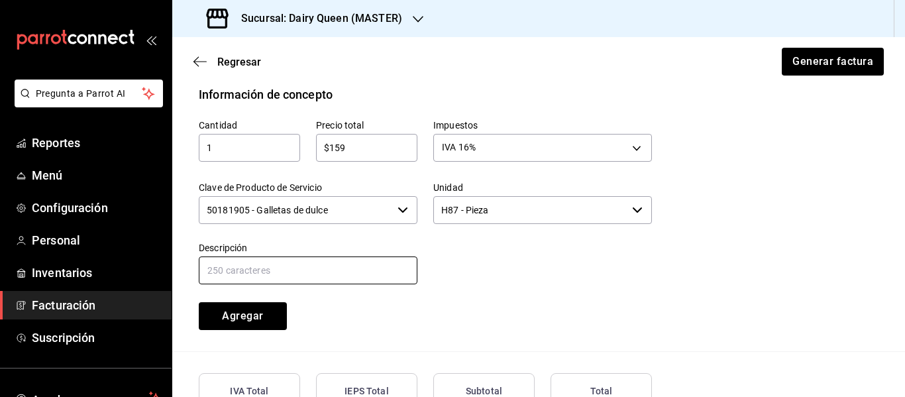
click at [348, 270] on input "text" at bounding box center [308, 270] width 219 height 28
paste input "SixPack Dilly Bar"
click at [210, 331] on div "Cantidad 1 ​ Precio total $159 ​ Impuestos IVA 16% IVA_16 Clave de Producto de …" at bounding box center [539, 227] width 680 height 248
click at [225, 315] on button "Agregar" at bounding box center [243, 316] width 88 height 28
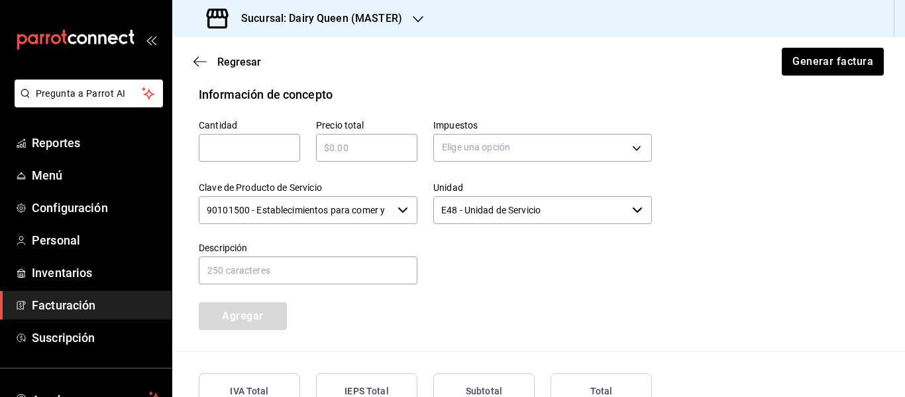
click at [236, 148] on input "text" at bounding box center [249, 148] width 101 height 16
click at [360, 158] on div "​" at bounding box center [366, 148] width 101 height 28
click at [497, 146] on body "Pregunta a Parrot AI Reportes Menú Configuración Personal Inventarios Facturaci…" at bounding box center [452, 198] width 905 height 397
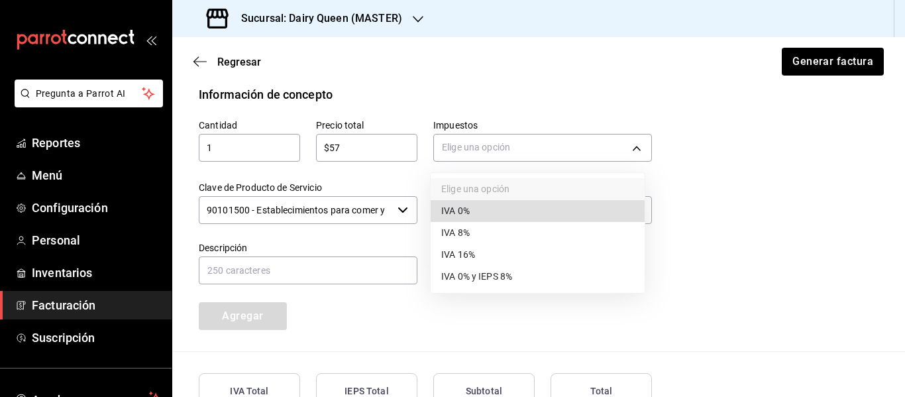
click at [483, 247] on li "IVA 16%" at bounding box center [538, 255] width 214 height 22
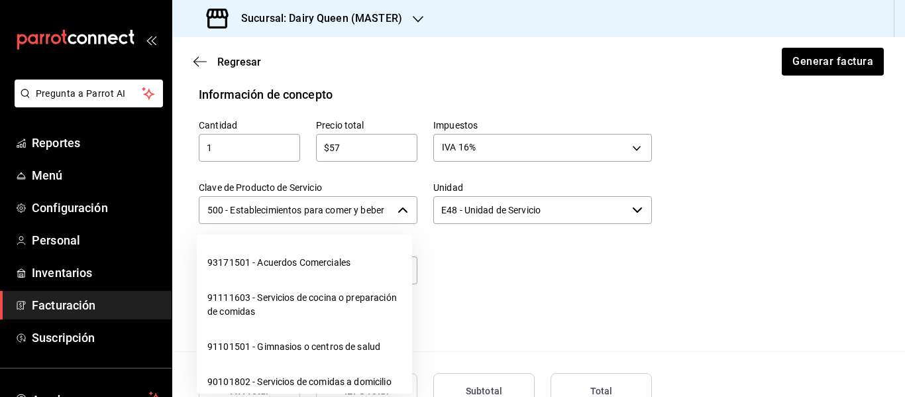
drag, startPoint x: 205, startPoint y: 212, endPoint x: 388, endPoint y: 211, distance: 182.8
click at [388, 211] on input "90101500 - Establecimientos para comer y beber" at bounding box center [295, 210] width 193 height 28
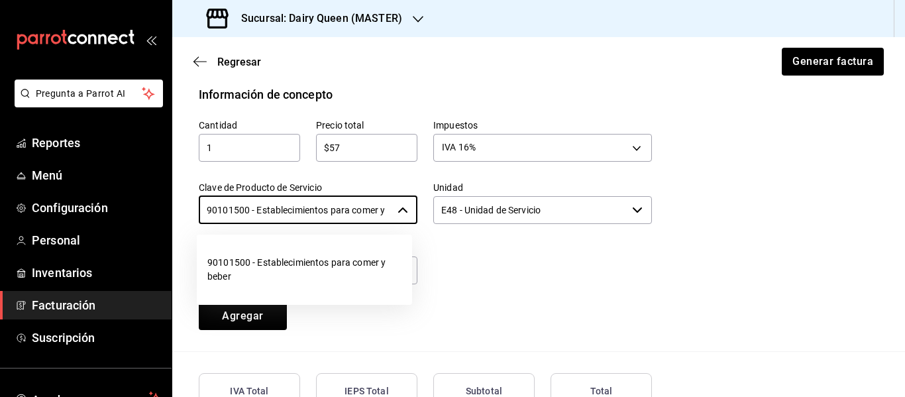
drag, startPoint x: 388, startPoint y: 209, endPoint x: 178, endPoint y: 217, distance: 210.2
click at [178, 217] on div "Información de concepto Cantidad 1 ​ Precio total $57 ​ Impuestos IVA 16% IVA_1…" at bounding box center [538, 218] width 733 height 266
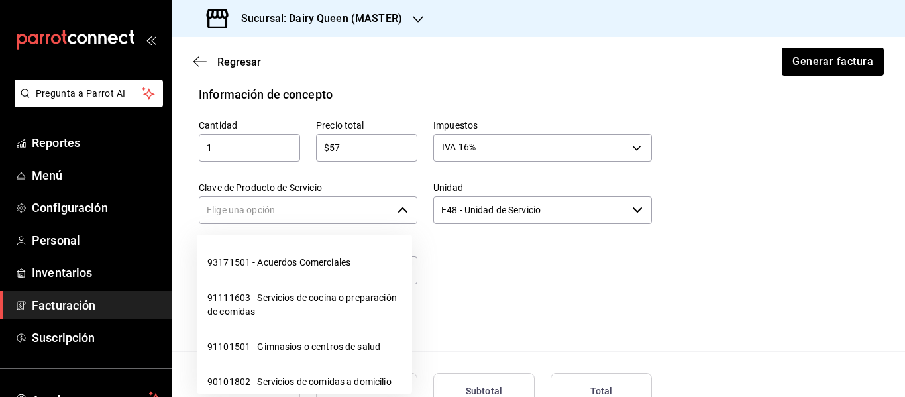
click at [258, 214] on input "Clave de Producto de Servicio" at bounding box center [295, 210] width 193 height 28
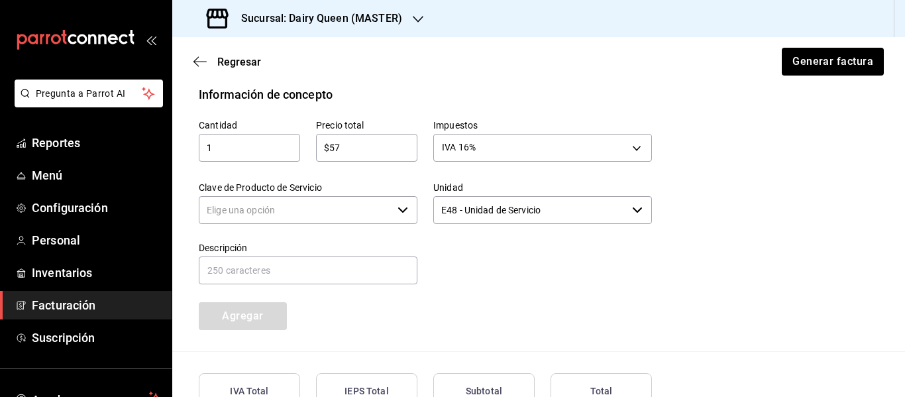
click at [258, 214] on input "Clave de Producto de Servicio" at bounding box center [295, 210] width 193 height 28
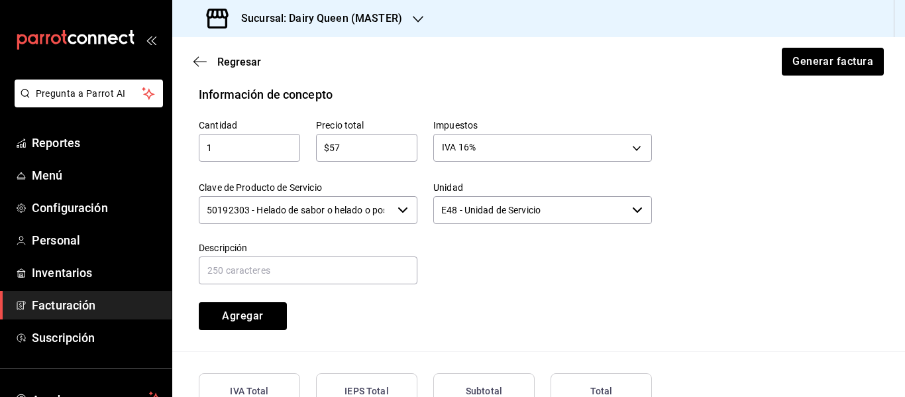
click at [404, 209] on icon "button" at bounding box center [402, 210] width 11 height 11
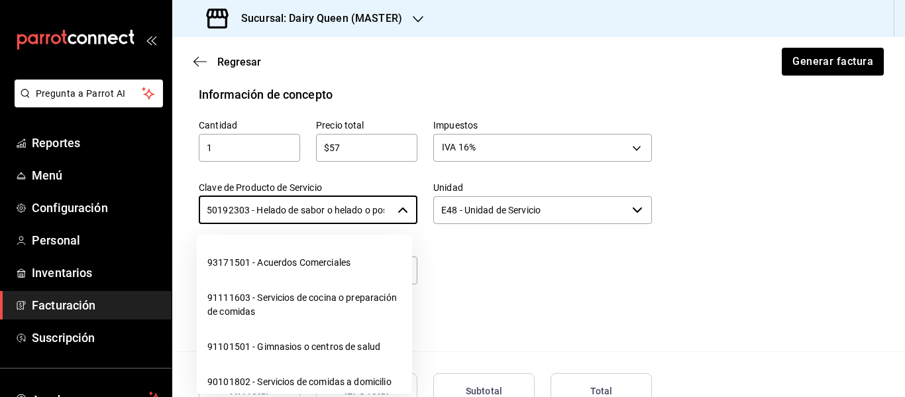
click at [464, 253] on div at bounding box center [534, 256] width 234 height 60
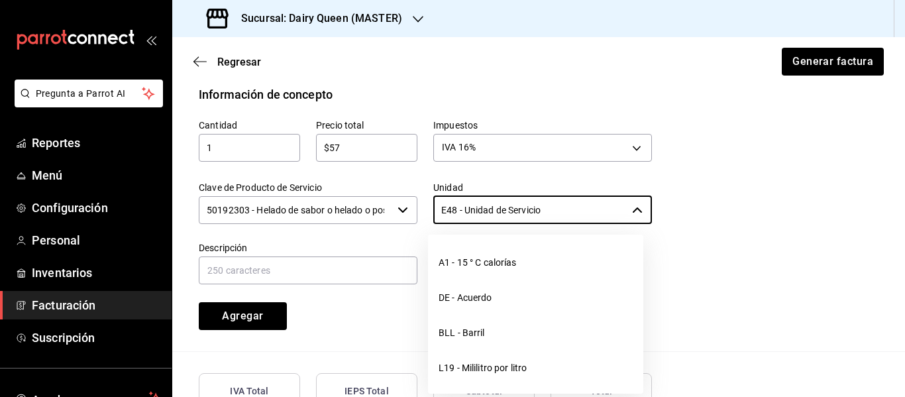
drag, startPoint x: 547, startPoint y: 208, endPoint x: 419, endPoint y: 217, distance: 128.8
click at [419, 217] on div "Unidad E48 - Unidad de Servicio ​" at bounding box center [534, 196] width 234 height 60
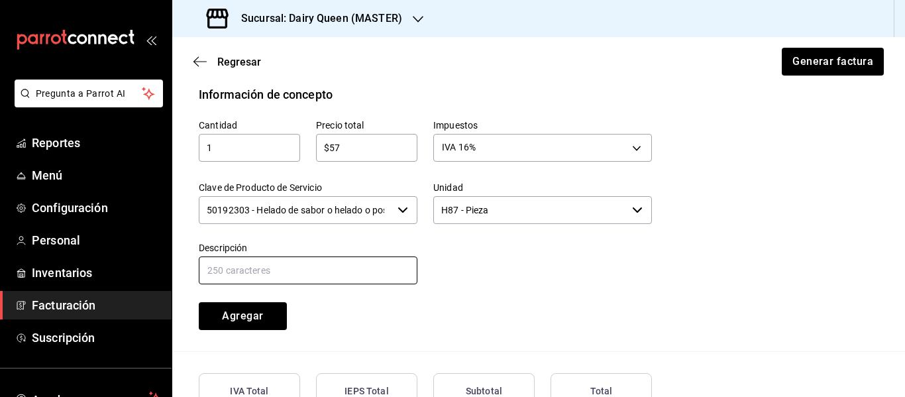
click at [267, 275] on input "text" at bounding box center [308, 270] width 219 height 28
paste input "DQ Slush de Mango Chilito"
click at [260, 320] on button "Agregar" at bounding box center [243, 316] width 88 height 28
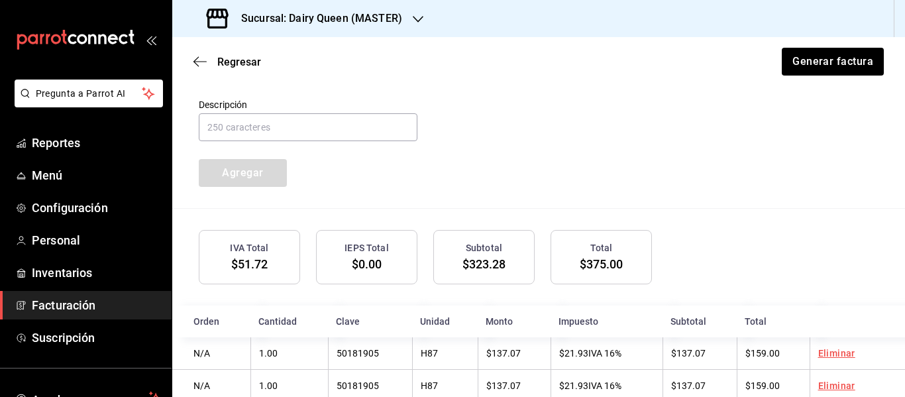
scroll to position [799, 0]
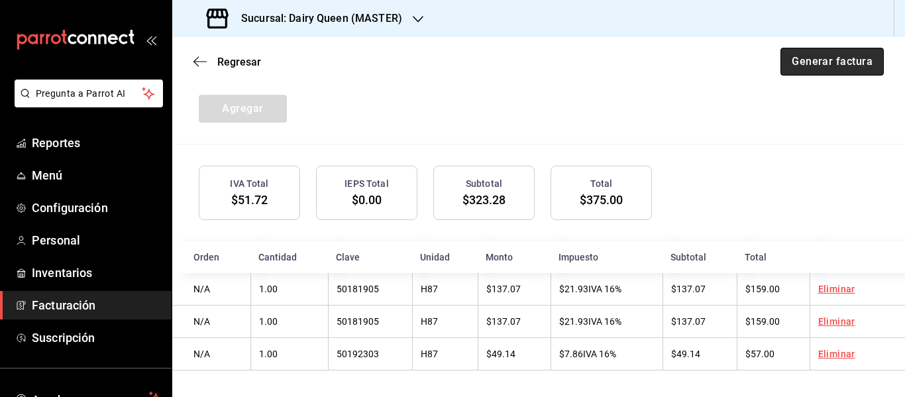
click at [817, 63] on button "Generar factura" at bounding box center [831, 62] width 103 height 28
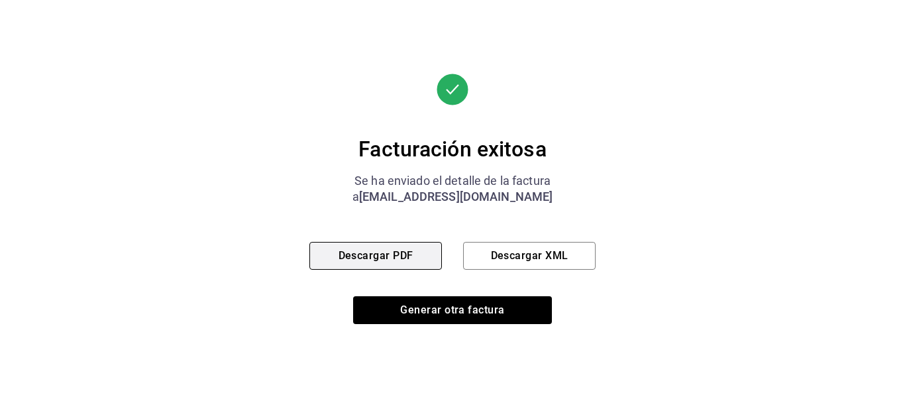
click at [357, 250] on button "Descargar PDF" at bounding box center [375, 256] width 132 height 28
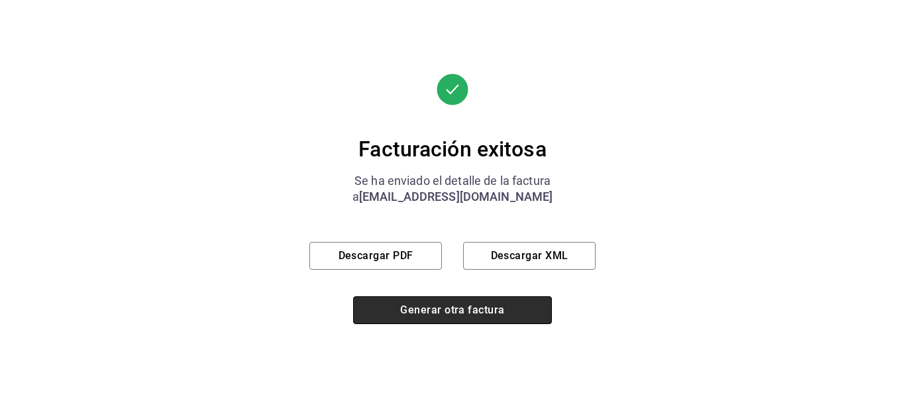
click at [507, 297] on button "Generar otra factura" at bounding box center [452, 310] width 199 height 28
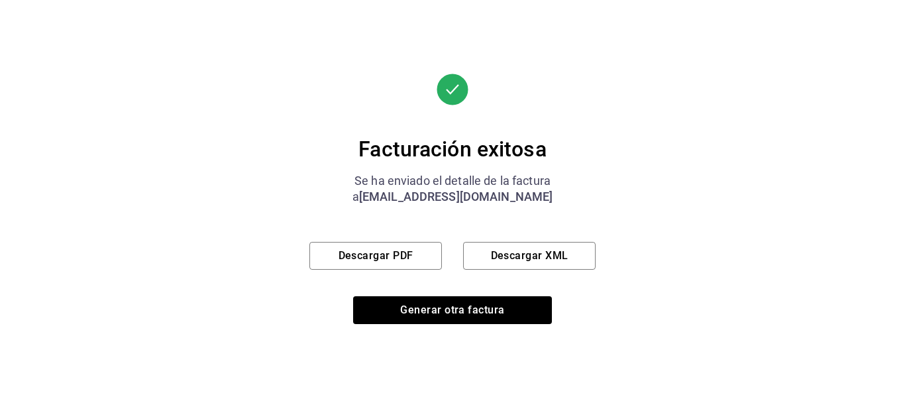
scroll to position [237, 0]
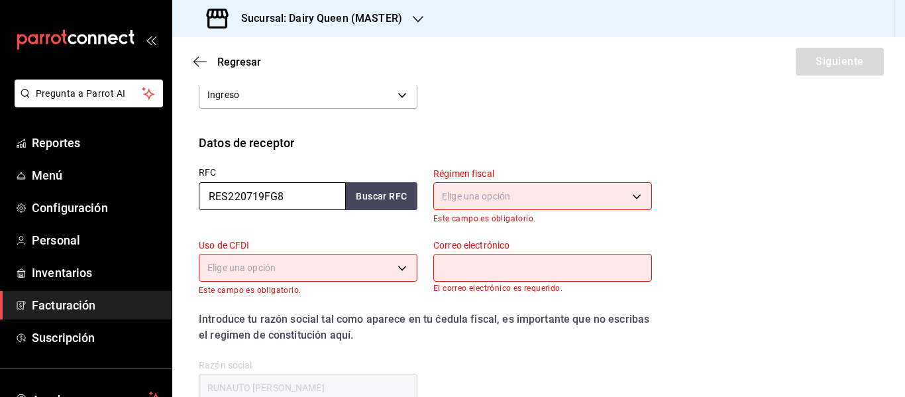
drag, startPoint x: 237, startPoint y: 191, endPoint x: 189, endPoint y: 193, distance: 48.4
click at [189, 193] on div "RFC RES220719FG8 Buscar RFC" at bounding box center [300, 188] width 234 height 72
paste input "G110325B97"
click at [471, 195] on body "Pregunta a Parrot AI Reportes Menú Configuración Personal Inventarios Facturaci…" at bounding box center [452, 198] width 905 height 397
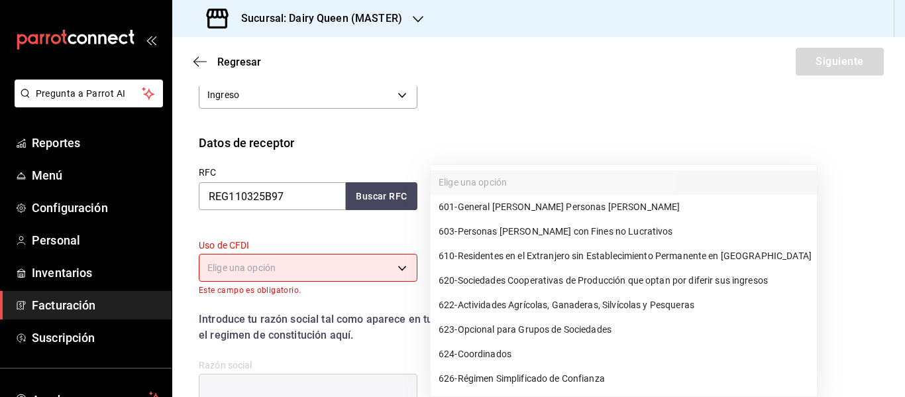
click at [477, 205] on span "601 - General [PERSON_NAME] Personas [PERSON_NAME]" at bounding box center [559, 207] width 241 height 14
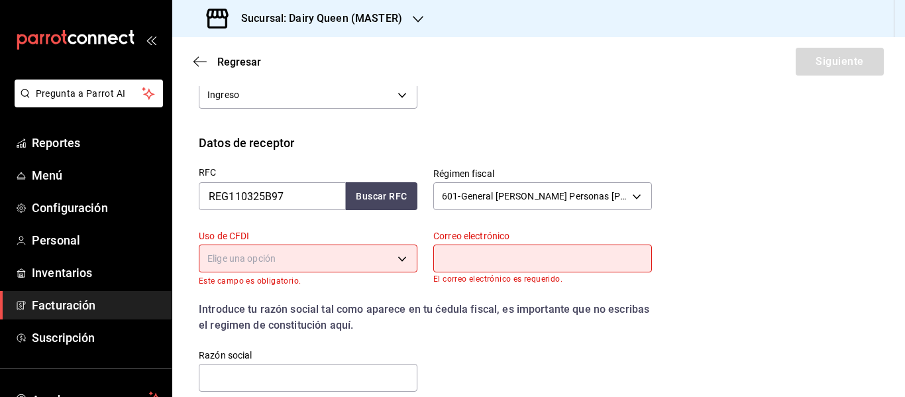
click at [254, 259] on body "Pregunta a Parrot AI Reportes Menú Configuración Personal Inventarios Facturaci…" at bounding box center [452, 198] width 905 height 397
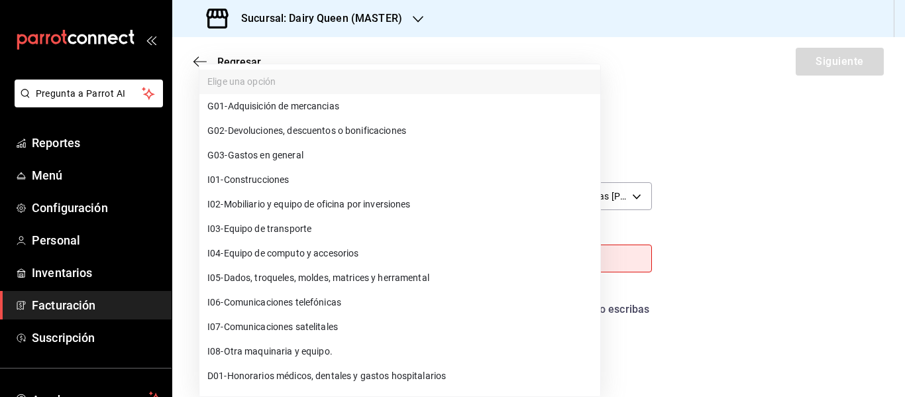
click at [288, 158] on span "G03 - Gastos en general" at bounding box center [255, 155] width 96 height 14
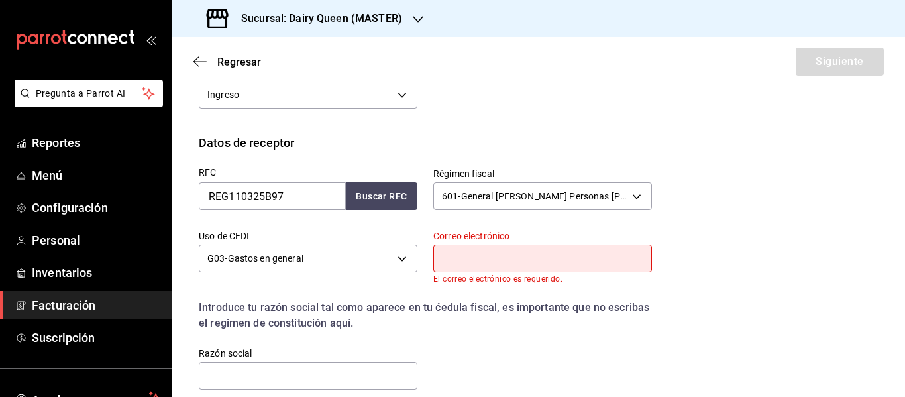
click at [487, 266] on input "text" at bounding box center [542, 258] width 219 height 28
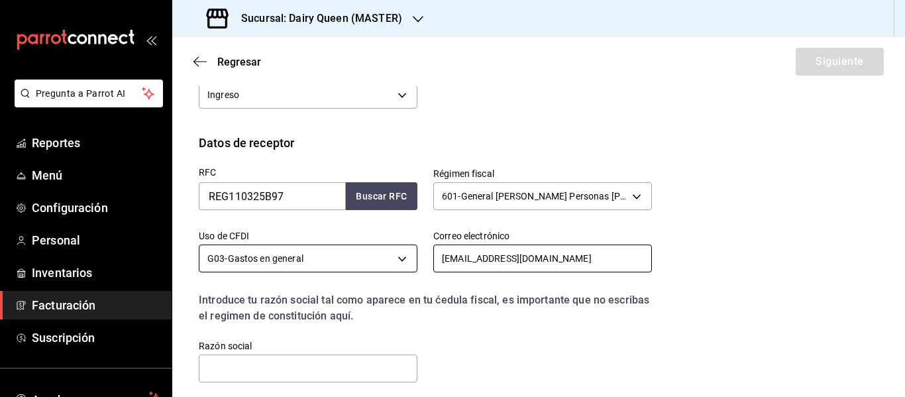
drag, startPoint x: 550, startPoint y: 252, endPoint x: 400, endPoint y: 260, distance: 149.9
click at [400, 260] on div "RFC REG110325B97 Buscar RFC Régimen fiscal 601 - General [PERSON_NAME] Personas…" at bounding box center [417, 268] width 469 height 233
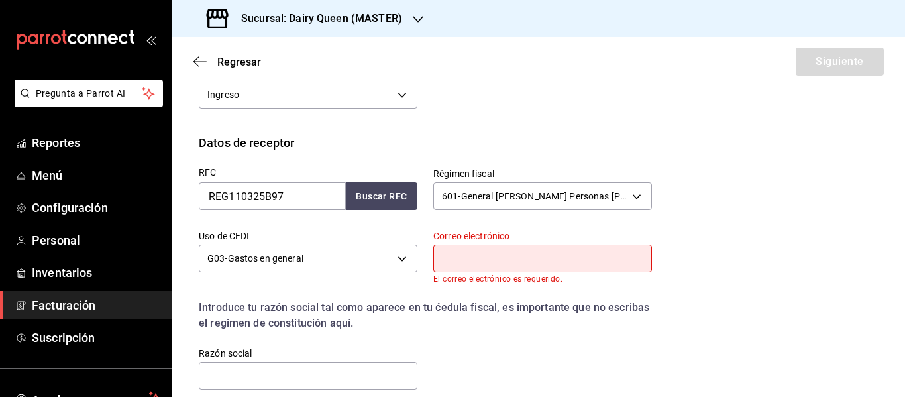
click at [464, 256] on input "text" at bounding box center [542, 258] width 219 height 28
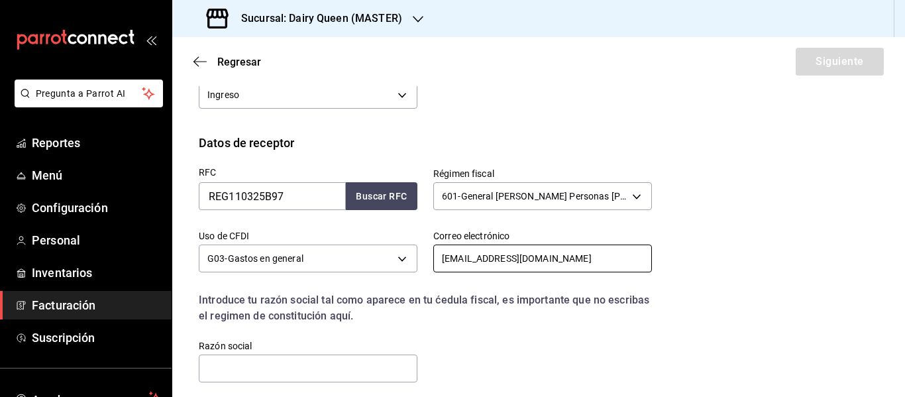
scroll to position [354, 0]
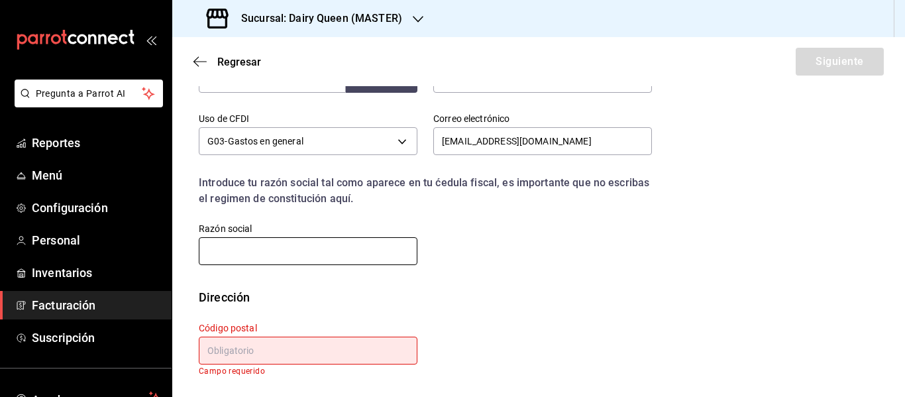
click at [289, 245] on input "text" at bounding box center [308, 251] width 219 height 28
paste input "[DOMAIN_NAME]"
click at [266, 356] on input "text" at bounding box center [308, 351] width 219 height 28
paste input "64830"
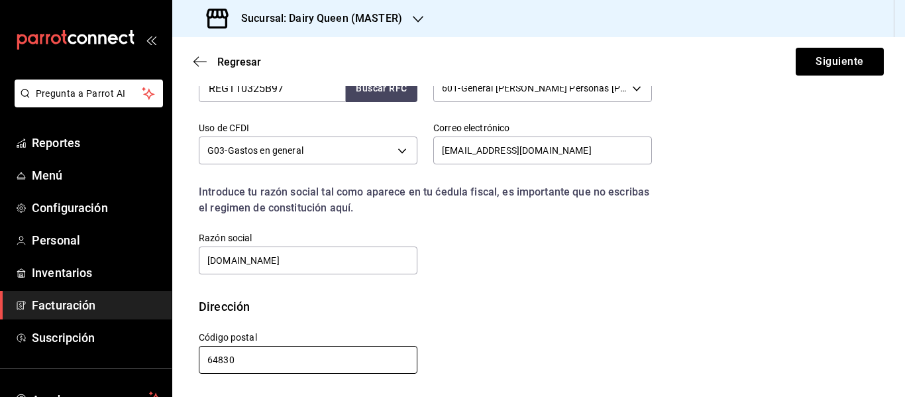
scroll to position [345, 0]
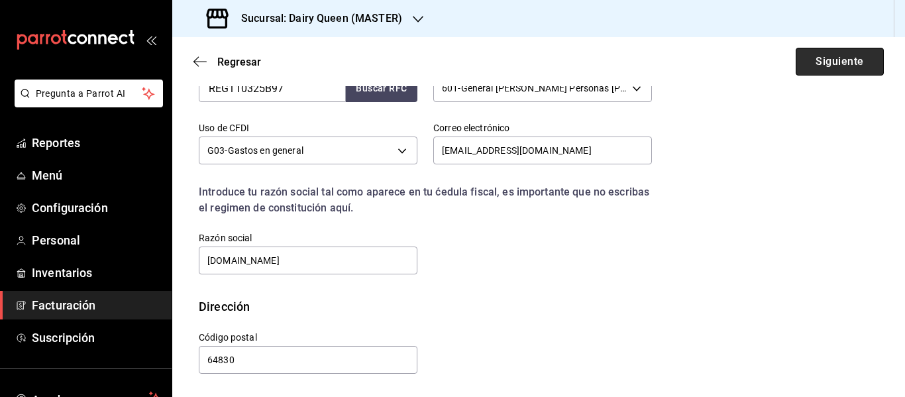
click at [844, 65] on button "Siguiente" at bounding box center [840, 62] width 88 height 28
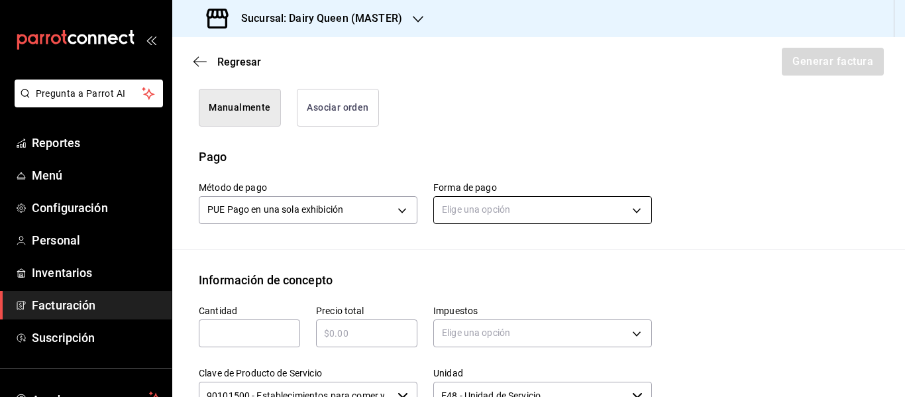
click at [504, 211] on body "Pregunta a Parrot AI Reportes Menú Configuración Personal Inventarios Facturaci…" at bounding box center [452, 198] width 905 height 397
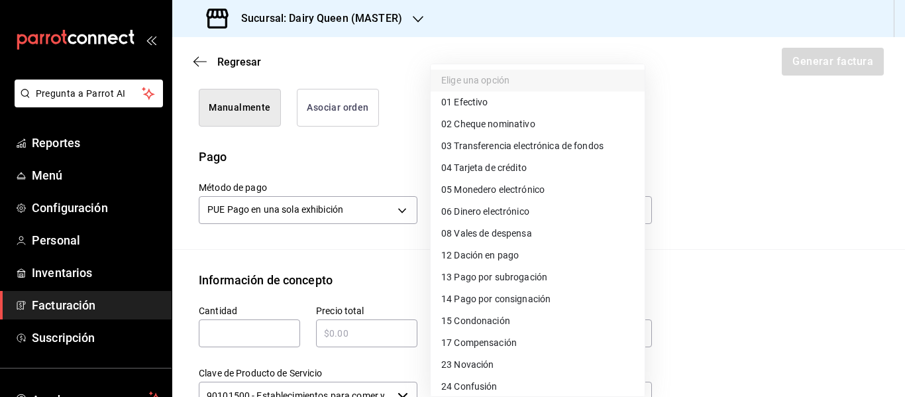
click at [479, 103] on span "01 Efectivo" at bounding box center [464, 102] width 46 height 14
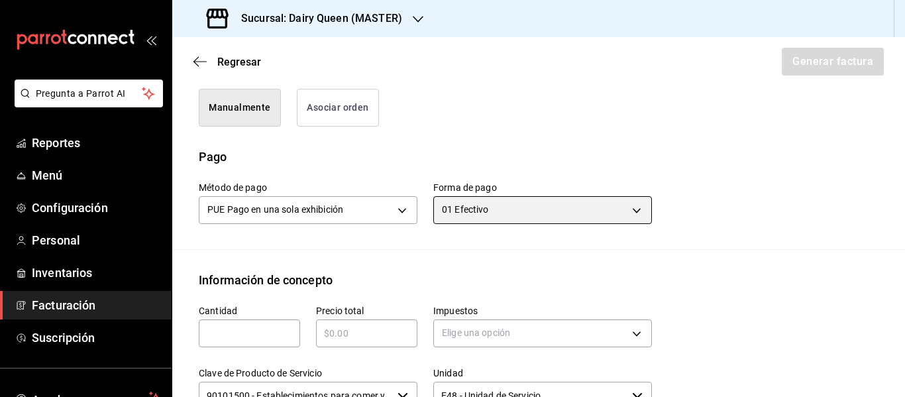
scroll to position [566, 0]
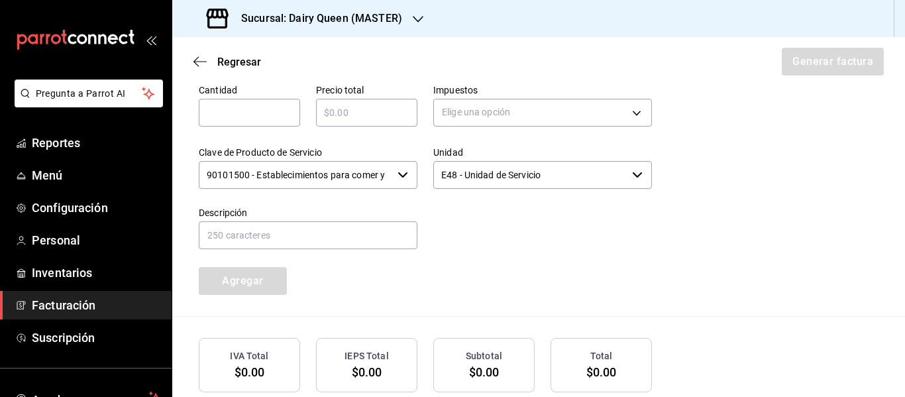
click at [240, 100] on div "​" at bounding box center [249, 113] width 101 height 28
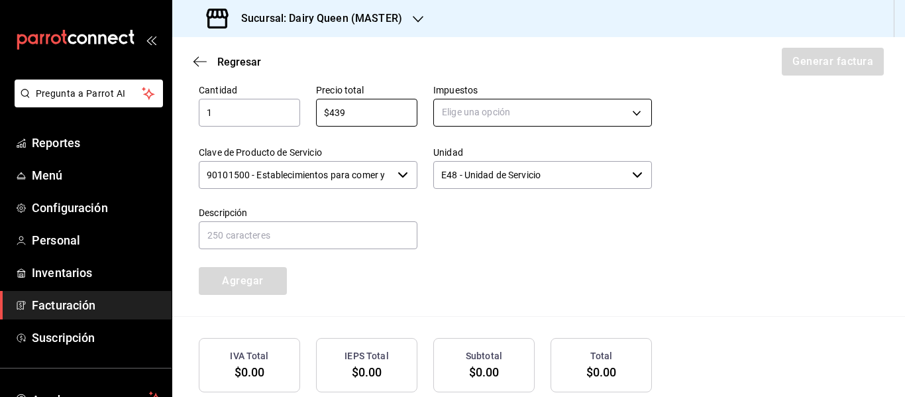
click at [513, 111] on body "Pregunta a Parrot AI Reportes Menú Configuración Personal Inventarios Facturaci…" at bounding box center [452, 198] width 905 height 397
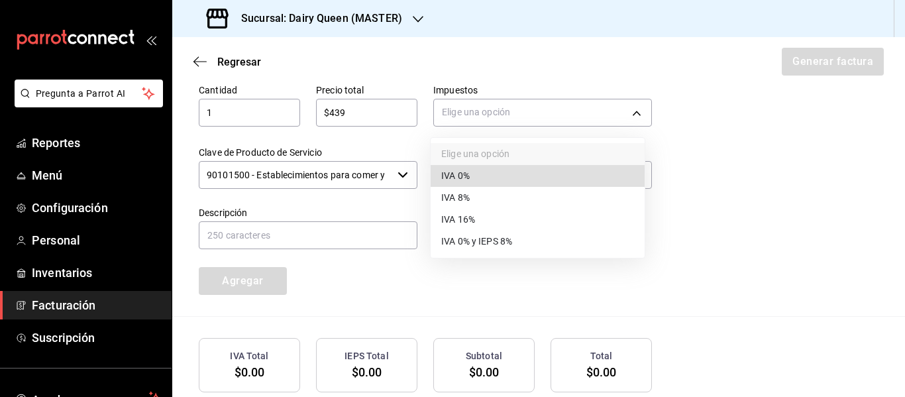
click at [462, 221] on span "IVA 16%" at bounding box center [458, 220] width 34 height 14
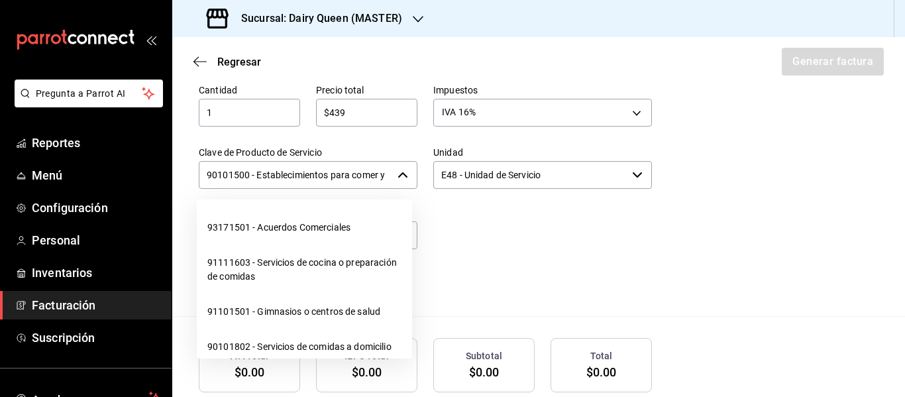
scroll to position [0, 31]
drag, startPoint x: 205, startPoint y: 175, endPoint x: 407, endPoint y: 179, distance: 202.1
click at [407, 179] on div "90101500 - Establecimientos para comer y beber ​" at bounding box center [308, 175] width 219 height 28
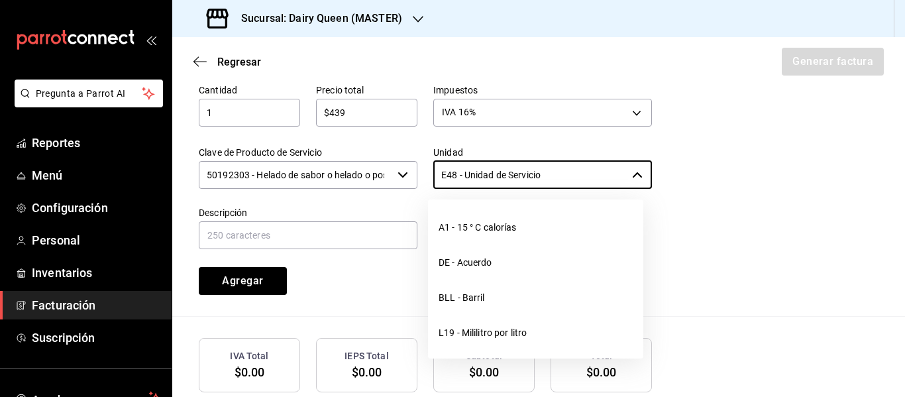
drag, startPoint x: 570, startPoint y: 176, endPoint x: 409, endPoint y: 180, distance: 161.0
click at [409, 180] on div "Cantidad 1 ​ Precio total $439 ​ Impuestos IVA 16% IVA_16 Clave de Producto de …" at bounding box center [417, 181] width 469 height 227
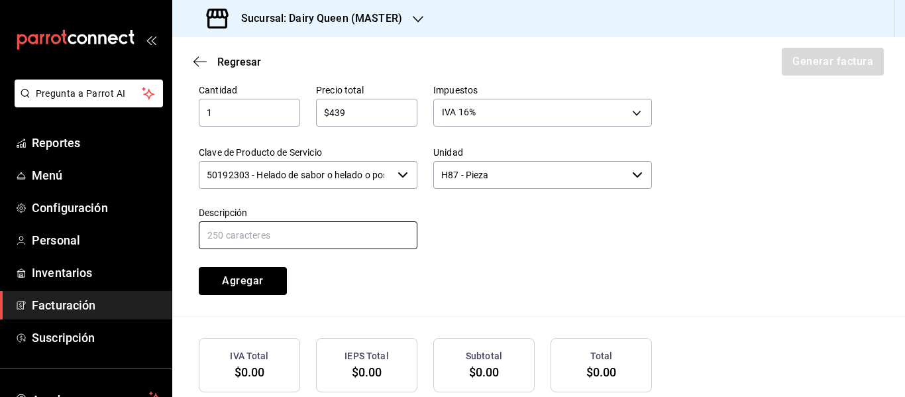
click at [333, 233] on input "text" at bounding box center [308, 235] width 219 height 28
paste input "Pastel De Blizzard® De Oreo®"
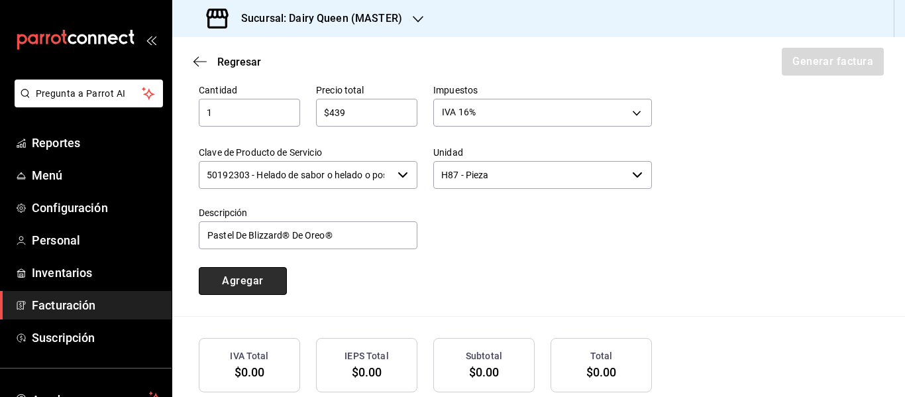
click at [267, 285] on button "Agregar" at bounding box center [243, 281] width 88 height 28
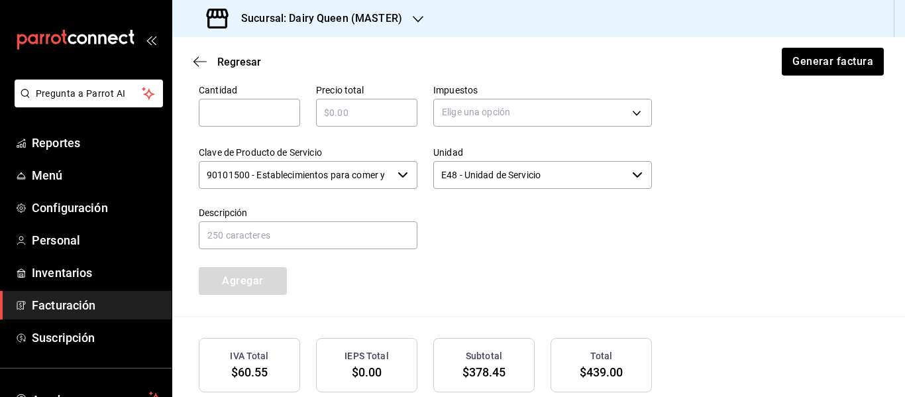
scroll to position [674, 0]
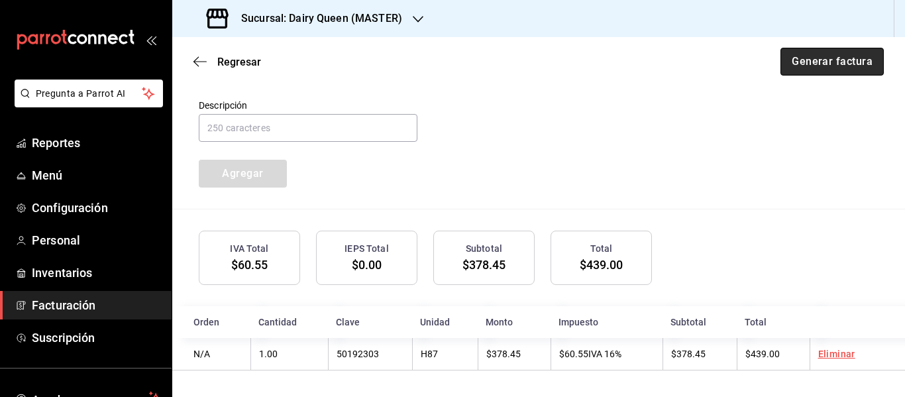
click at [833, 48] on button "Generar factura" at bounding box center [831, 62] width 103 height 28
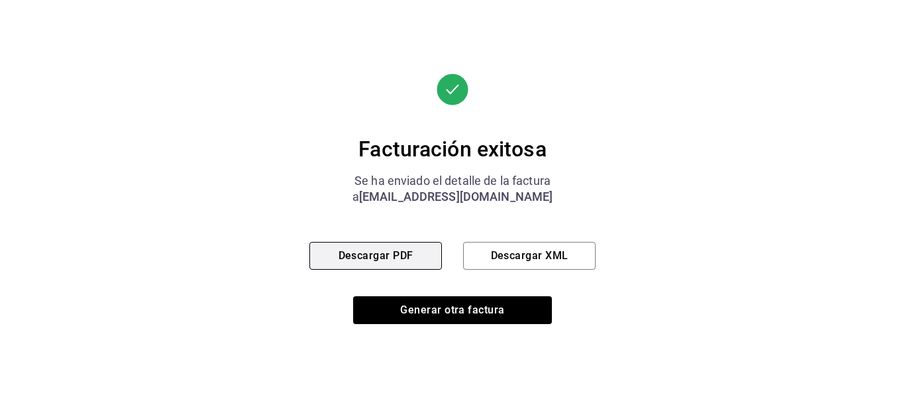
click at [401, 255] on button "Descargar PDF" at bounding box center [375, 256] width 132 height 28
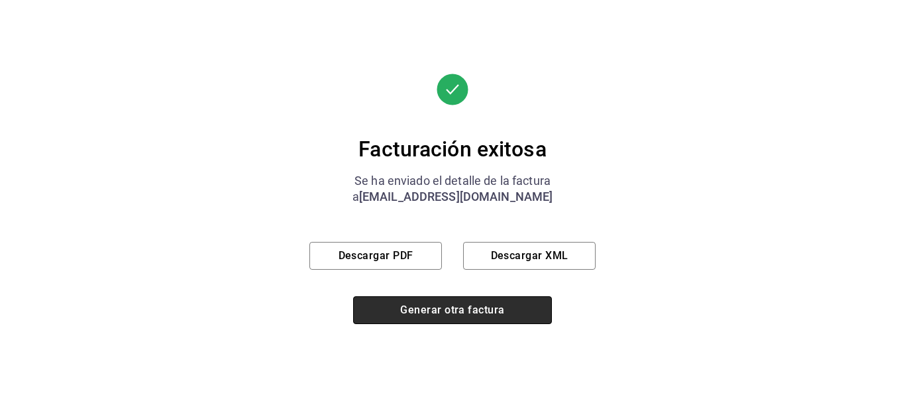
click at [470, 309] on button "Generar otra factura" at bounding box center [452, 310] width 199 height 28
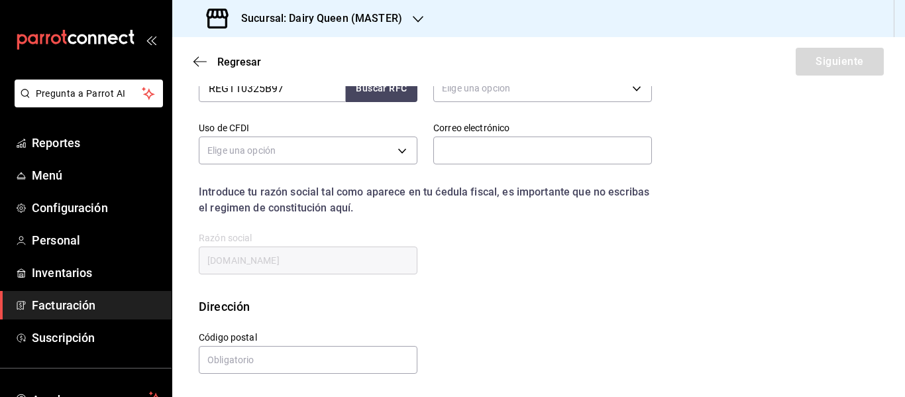
scroll to position [237, 0]
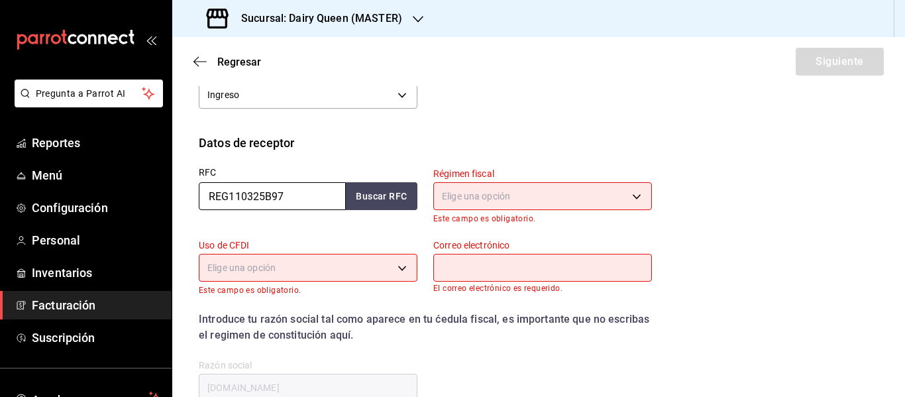
drag, startPoint x: 306, startPoint y: 200, endPoint x: 168, endPoint y: 202, distance: 138.5
click at [168, 202] on div "Pregunta a Parrot AI Reportes Menú Configuración Personal Inventarios Facturaci…" at bounding box center [452, 198] width 905 height 397
paste input "VEC070219NJ9"
click at [522, 190] on body "Pregunta a Parrot AI Reportes Menú Configuración Personal Inventarios Facturaci…" at bounding box center [452, 198] width 905 height 397
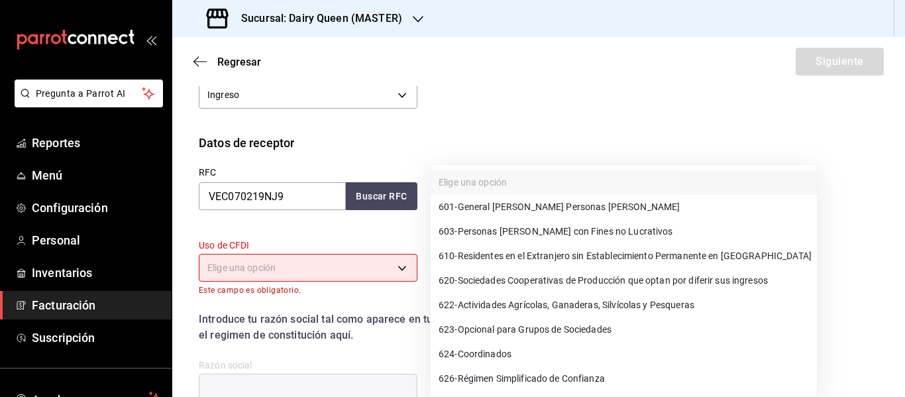
click at [506, 203] on span "601 - General [PERSON_NAME] Personas [PERSON_NAME]" at bounding box center [559, 207] width 241 height 14
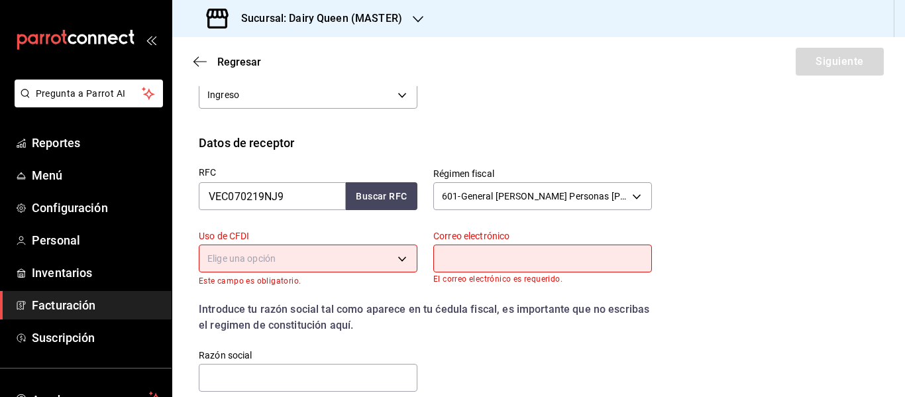
click at [264, 261] on body "Pregunta a Parrot AI Reportes Menú Configuración Personal Inventarios Facturaci…" at bounding box center [452, 198] width 905 height 397
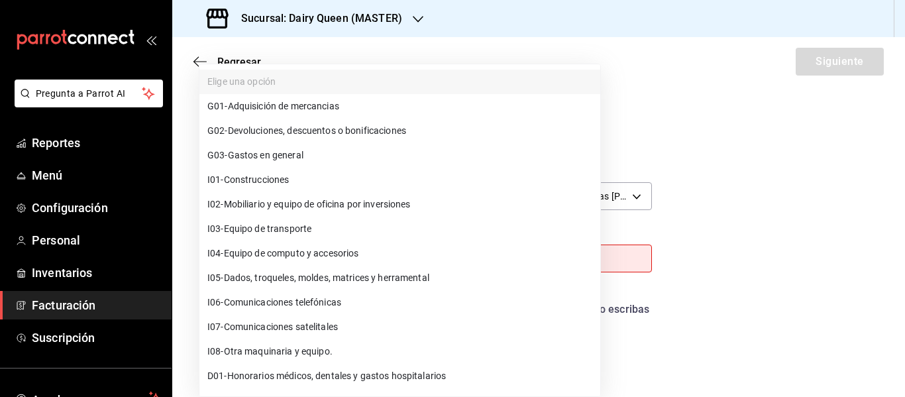
click at [286, 153] on span "G03 - Gastos en general" at bounding box center [255, 155] width 96 height 14
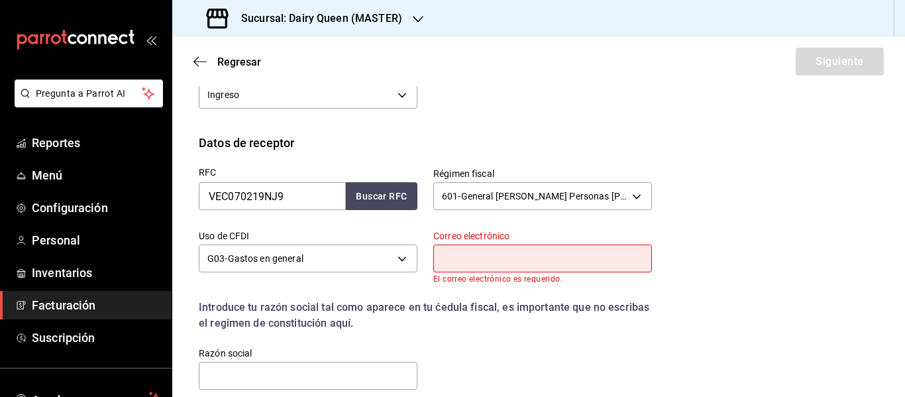
drag, startPoint x: 505, startPoint y: 260, endPoint x: 510, endPoint y: 244, distance: 17.4
click at [505, 260] on input "text" at bounding box center [542, 258] width 219 height 28
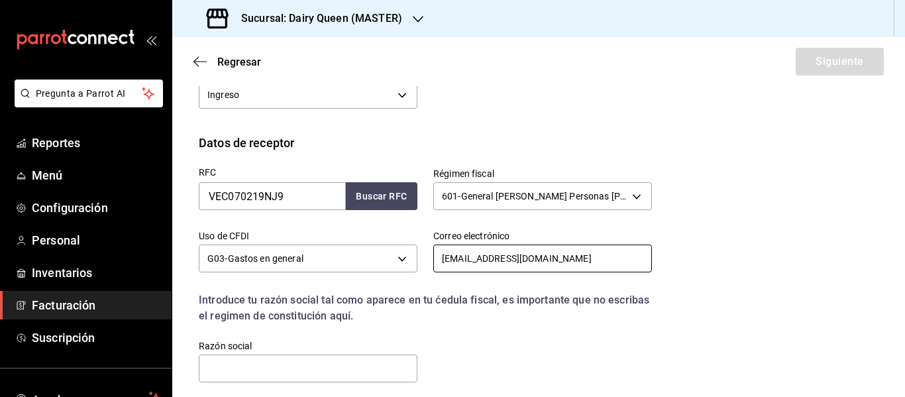
scroll to position [354, 0]
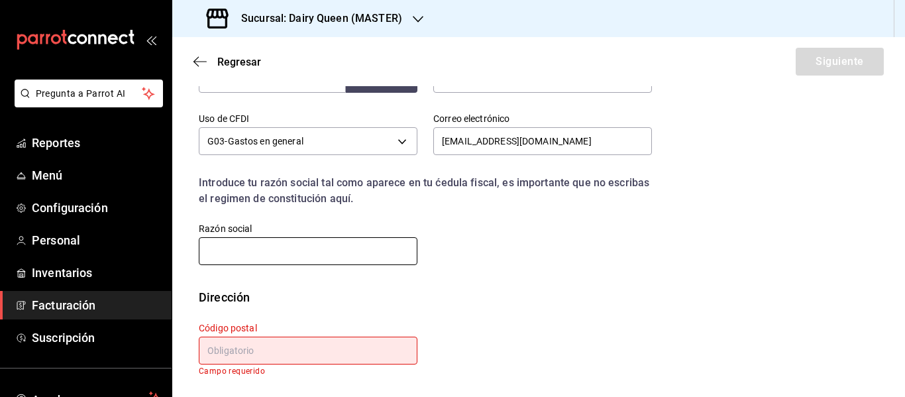
click at [289, 243] on input "text" at bounding box center [308, 251] width 219 height 28
paste input "VIGILANCIA EMPRESARIAL CUSTODIA Y TRASLADOS"
click at [242, 347] on input "text" at bounding box center [308, 351] width 219 height 28
paste input "64620"
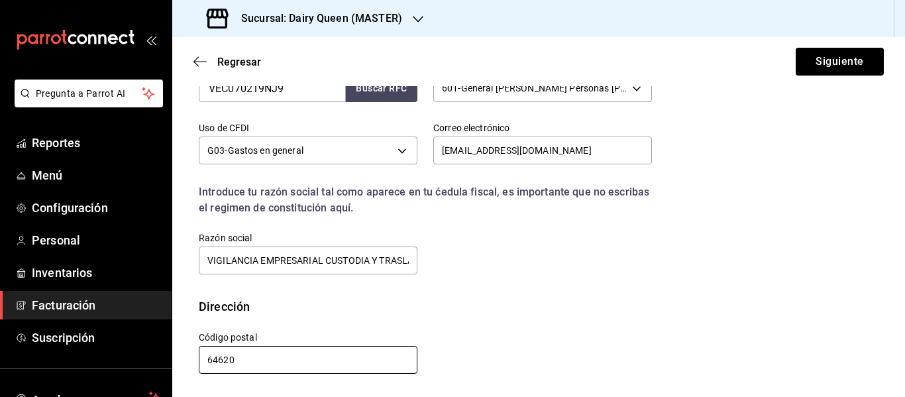
scroll to position [345, 0]
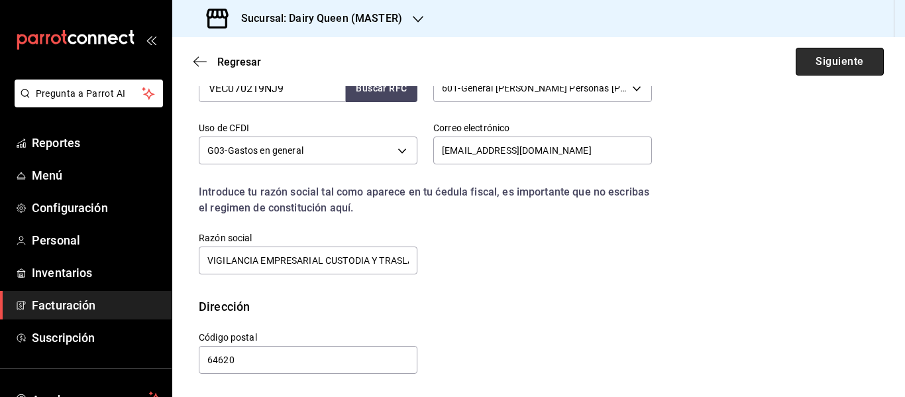
click at [822, 63] on button "Siguiente" at bounding box center [840, 62] width 88 height 28
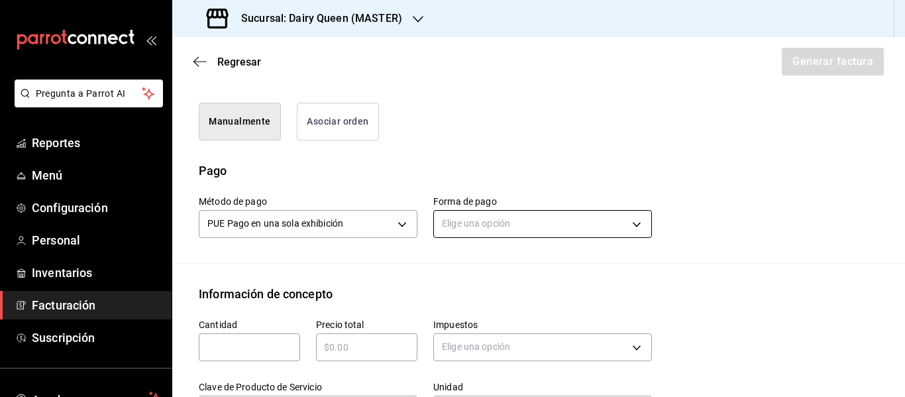
click at [492, 222] on body "Pregunta a Parrot AI Reportes Menú Configuración Personal Inventarios Facturaci…" at bounding box center [452, 198] width 905 height 397
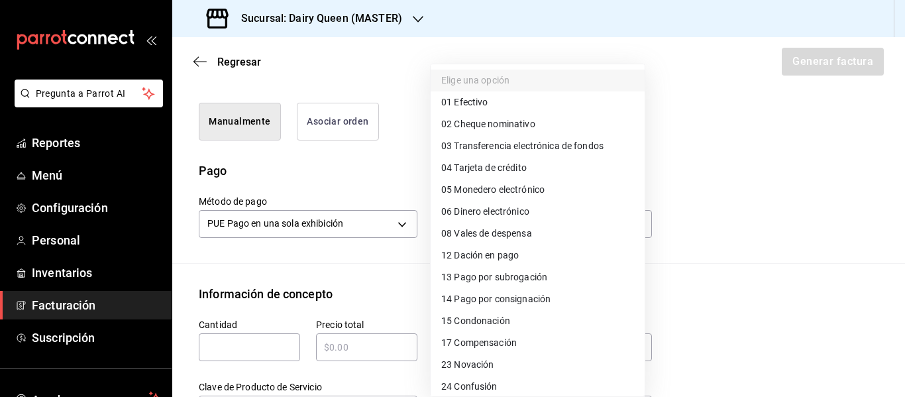
scroll to position [182, 0]
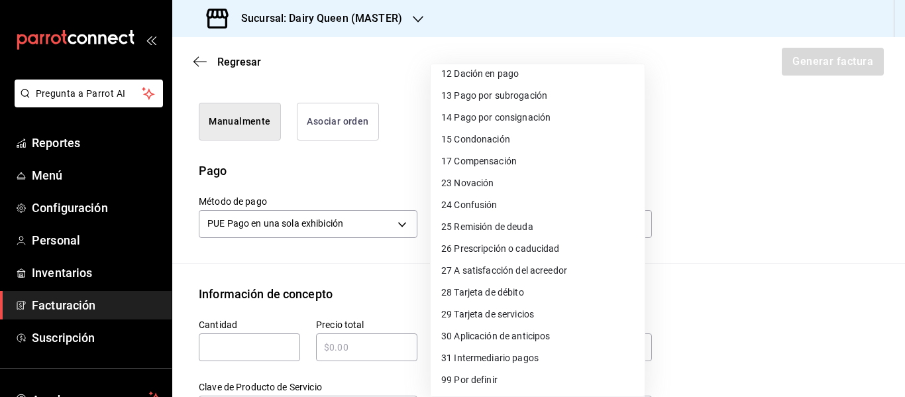
click at [485, 284] on li "28 Tarjeta de débito" at bounding box center [538, 293] width 214 height 22
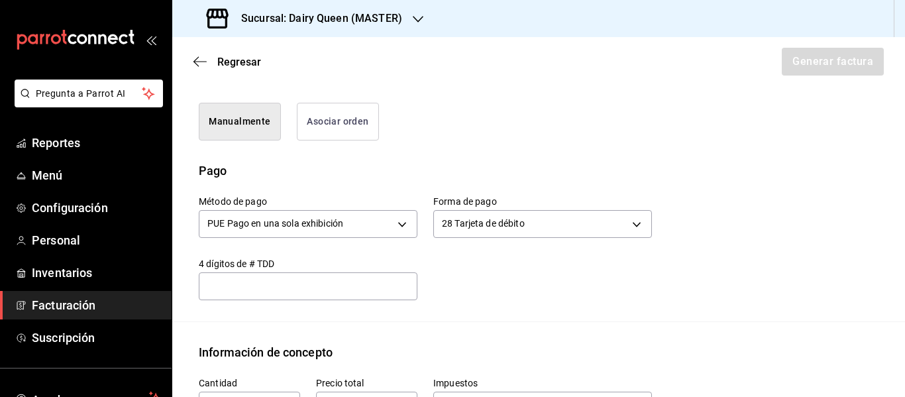
click at [486, 285] on ul "Elige una opción 01 Efectivo 02 Cheque nominativo 03 Transferencia electrónica …" at bounding box center [511, 186] width 160 height 289
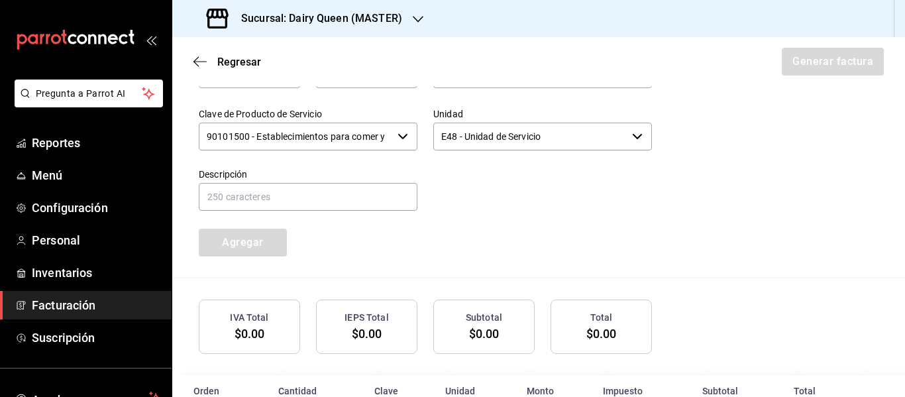
scroll to position [566, 0]
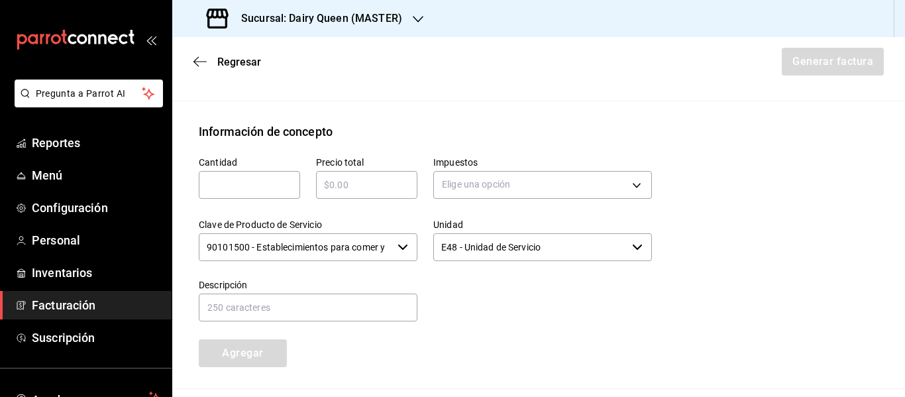
click at [255, 185] on input "text" at bounding box center [249, 185] width 101 height 16
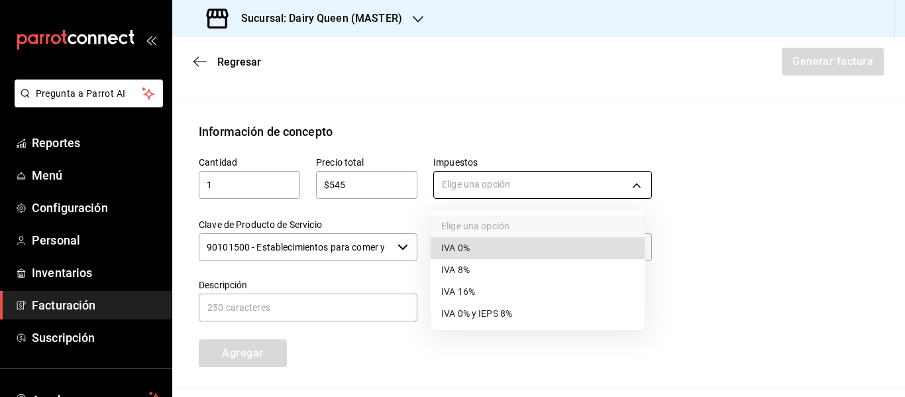
click at [460, 188] on body "Pregunta a Parrot AI Reportes Menú Configuración Personal Inventarios Facturaci…" at bounding box center [452, 198] width 905 height 397
click at [472, 292] on span "IVA 16%" at bounding box center [458, 292] width 34 height 14
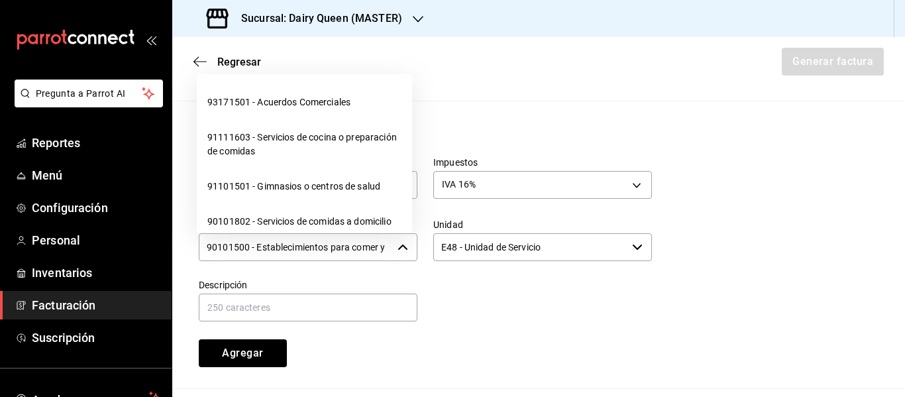
scroll to position [0, 31]
drag, startPoint x: 209, startPoint y: 245, endPoint x: 409, endPoint y: 243, distance: 200.7
click at [409, 243] on div "90101500 - Establecimientos para comer y beber ​" at bounding box center [308, 247] width 219 height 28
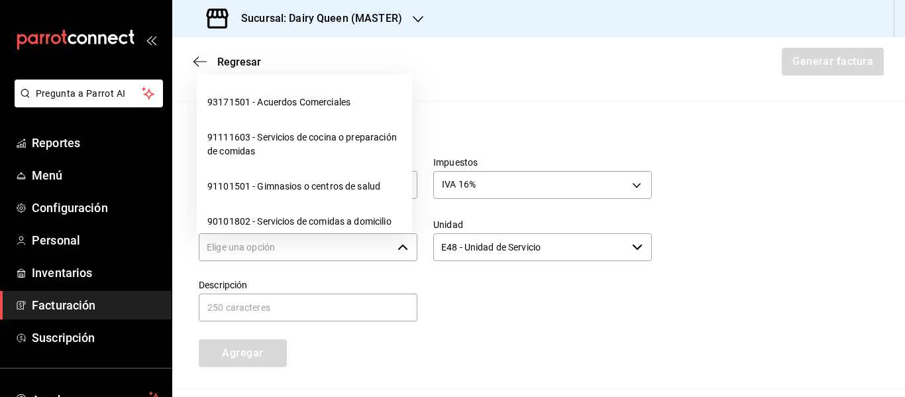
scroll to position [0, 0]
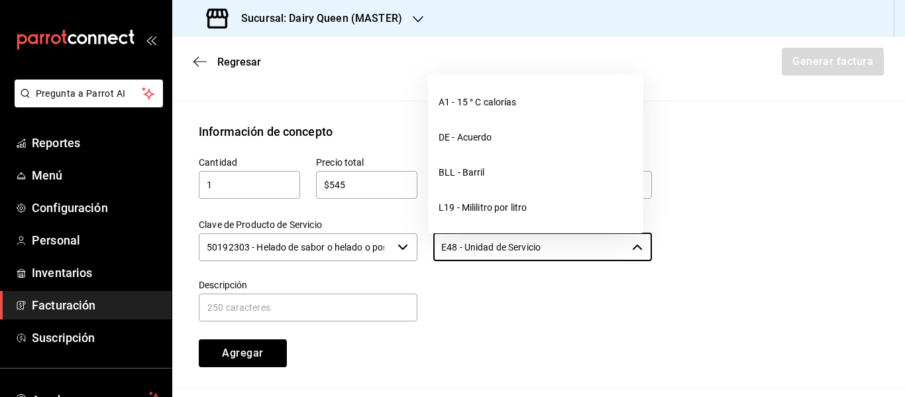
drag, startPoint x: 560, startPoint y: 256, endPoint x: 423, endPoint y: 247, distance: 137.4
click at [423, 247] on div "Unidad E48 - Unidad de Servicio ​" at bounding box center [534, 233] width 234 height 60
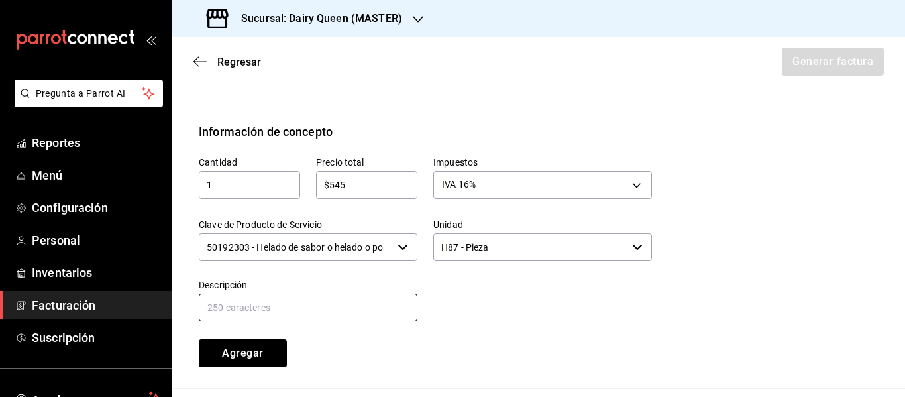
click at [329, 307] on input "text" at bounding box center [308, 307] width 219 height 28
paste input "Pastel Blizzard® Fresa Pay De Queso"
click at [535, 317] on div at bounding box center [534, 293] width 234 height 60
click at [261, 340] on button "Agregar" at bounding box center [243, 353] width 88 height 28
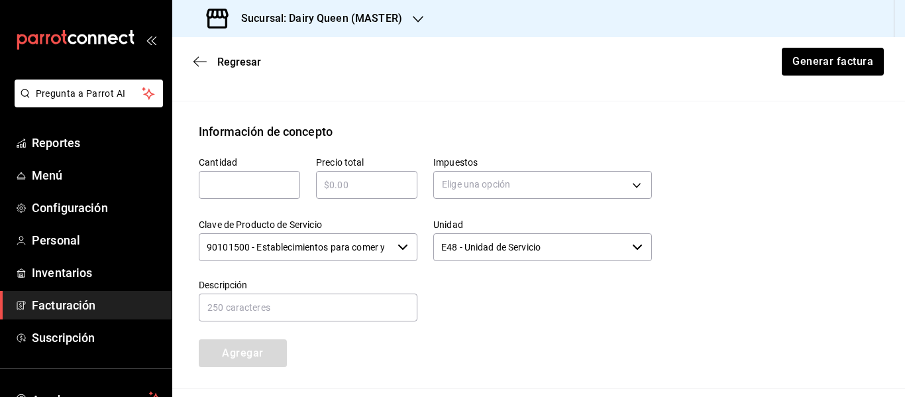
scroll to position [747, 0]
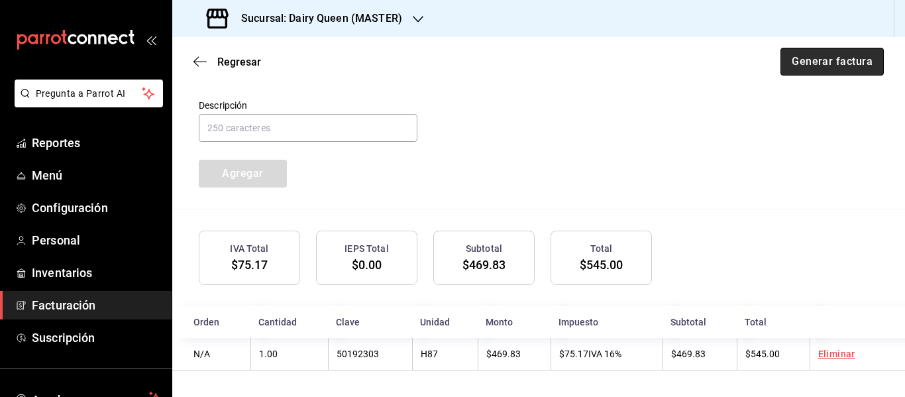
click at [815, 66] on button "Generar factura" at bounding box center [831, 62] width 103 height 28
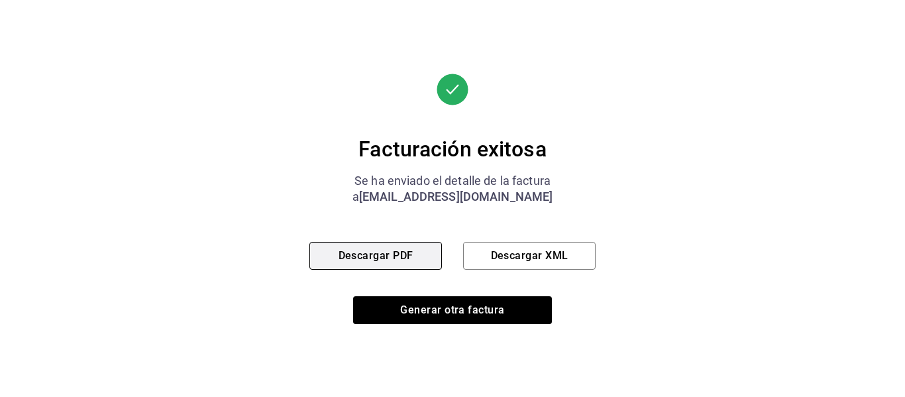
click at [342, 252] on button "Descargar PDF" at bounding box center [375, 256] width 132 height 28
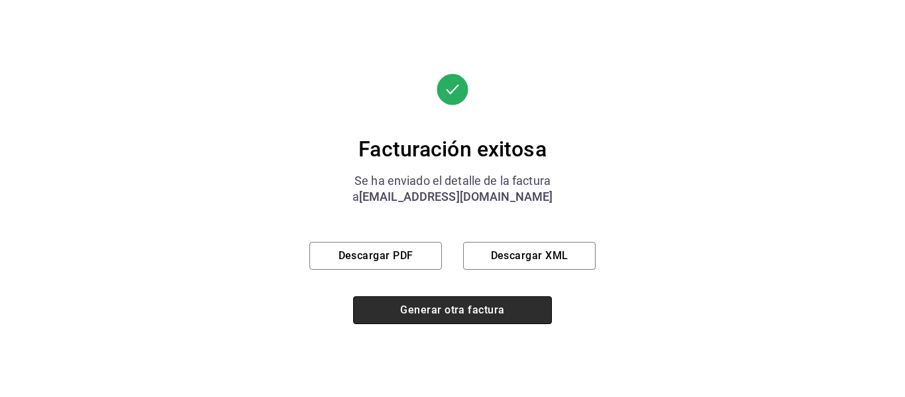
click at [440, 317] on button "Generar otra factura" at bounding box center [452, 310] width 199 height 28
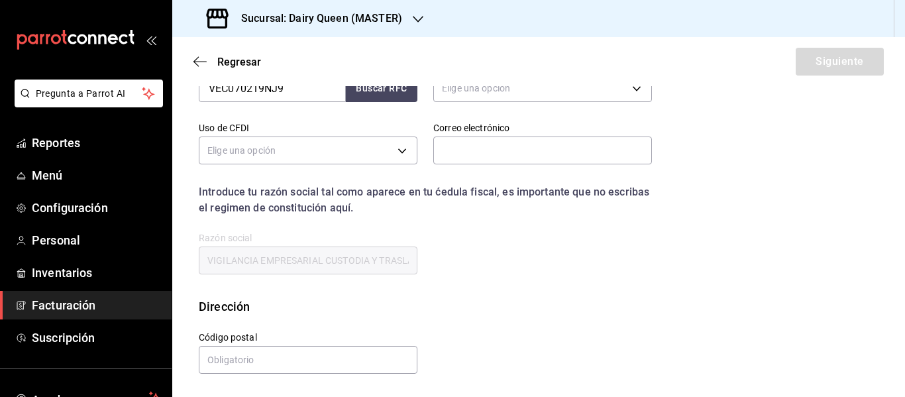
scroll to position [237, 0]
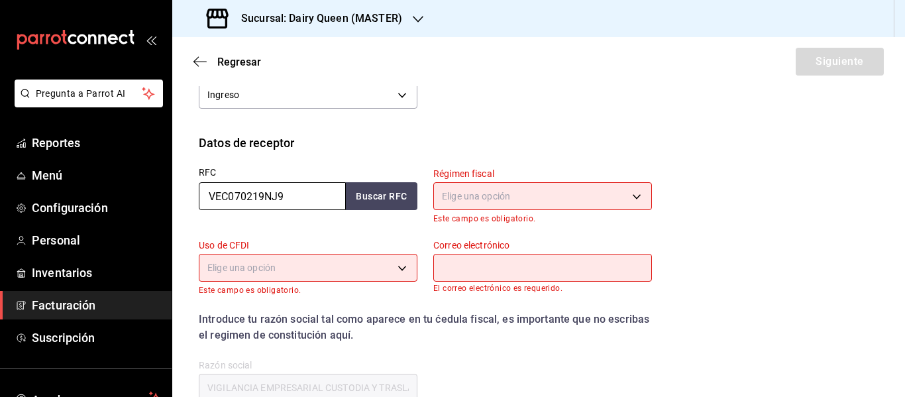
drag, startPoint x: 289, startPoint y: 191, endPoint x: 183, endPoint y: 191, distance: 106.0
click at [183, 191] on div "RFC VEC070219NJ9 Buscar RFC" at bounding box center [300, 188] width 234 height 72
paste input "XAXX010101000"
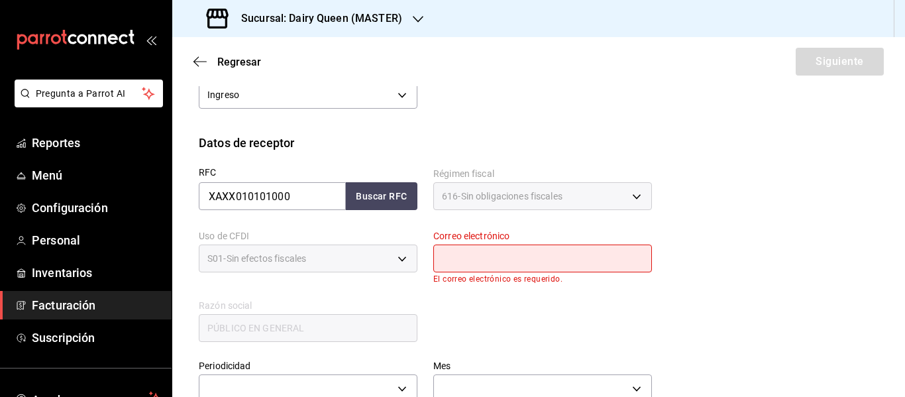
click at [663, 209] on div "RFC XAXX010101000 Buscar RFC Régimen fiscal 616 - Sin obligaciones fiscales 616…" at bounding box center [539, 258] width 680 height 213
click at [550, 258] on input "text" at bounding box center [542, 258] width 219 height 28
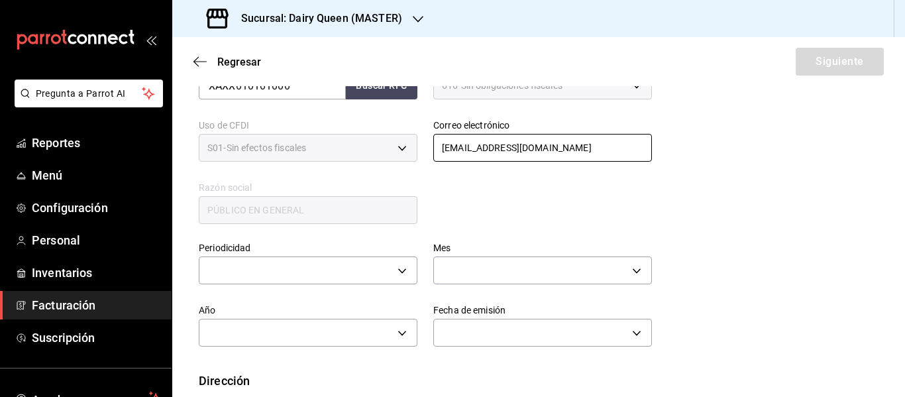
scroll to position [422, 0]
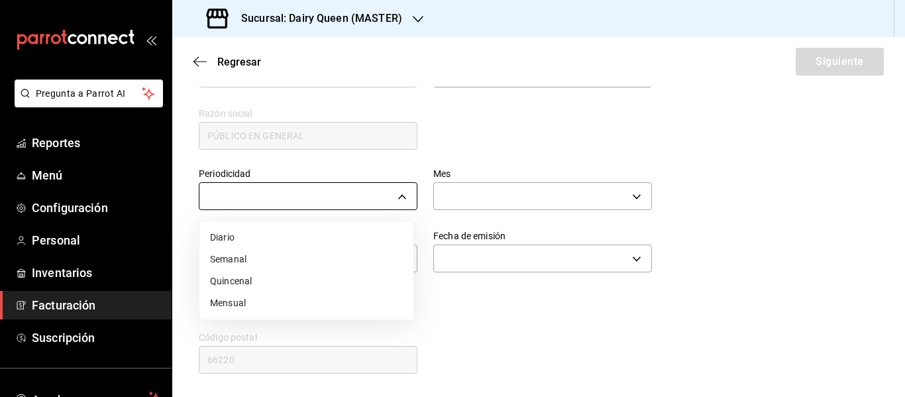
click at [326, 199] on body "Pregunta a Parrot AI Reportes Menú Configuración Personal Inventarios Facturaci…" at bounding box center [452, 198] width 905 height 397
click at [488, 130] on div at bounding box center [452, 198] width 905 height 397
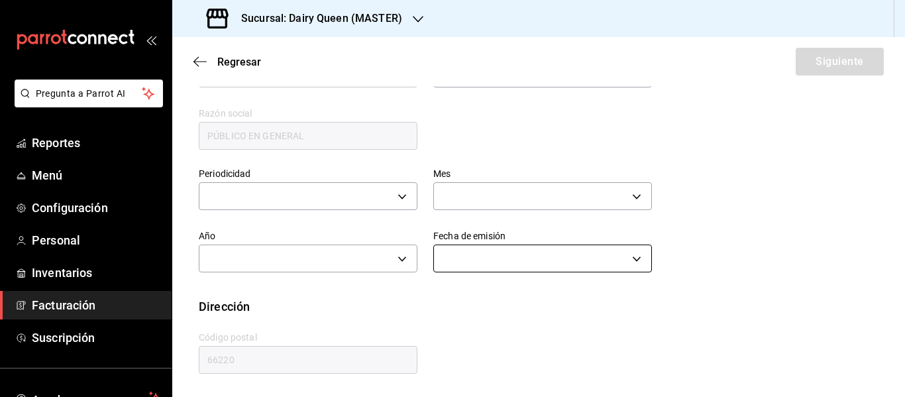
click at [472, 253] on body "Pregunta a Parrot AI Reportes Menú Configuración Personal Inventarios Facturaci…" at bounding box center [452, 198] width 905 height 397
click at [376, 197] on div at bounding box center [452, 198] width 905 height 397
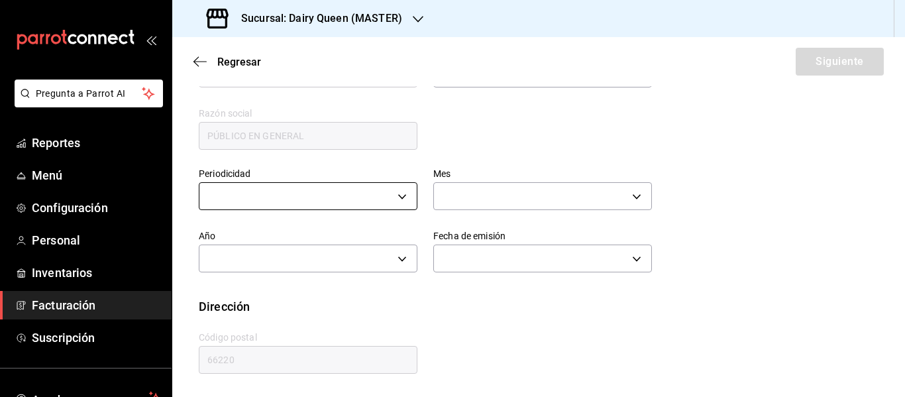
click at [360, 197] on body "Pregunta a Parrot AI Reportes Menú Configuración Personal Inventarios Facturaci…" at bounding box center [452, 198] width 905 height 397
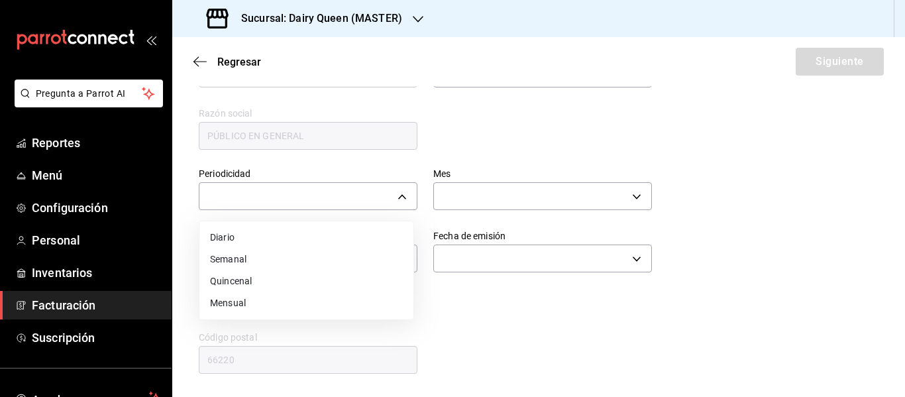
click at [231, 236] on li "Diario" at bounding box center [306, 238] width 214 height 22
click at [427, 189] on div "Mes ​" at bounding box center [534, 183] width 234 height 62
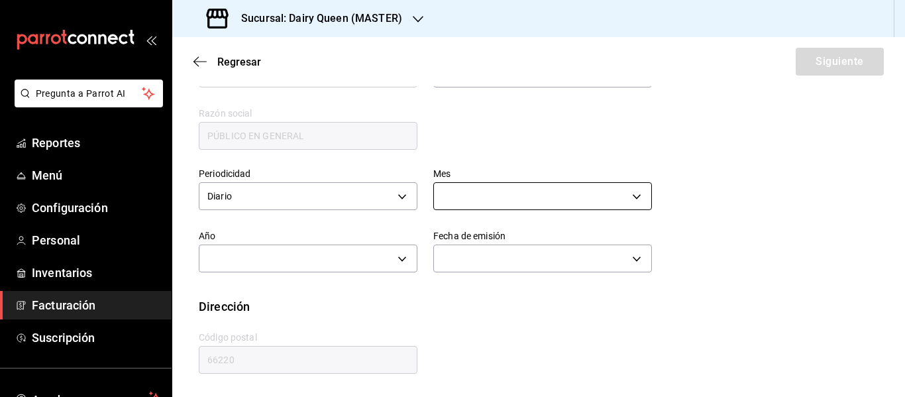
click at [454, 201] on body "Pregunta a Parrot AI Reportes Menú Configuración Personal Inventarios Facturaci…" at bounding box center [452, 198] width 905 height 397
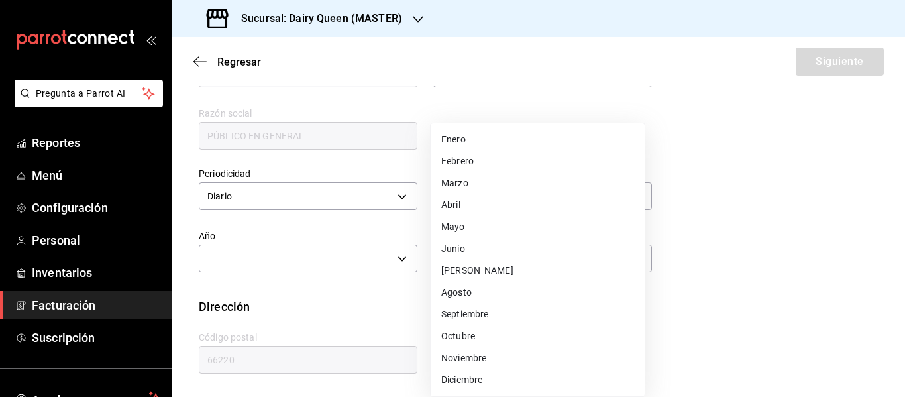
click at [463, 292] on li "Agosto" at bounding box center [538, 293] width 214 height 22
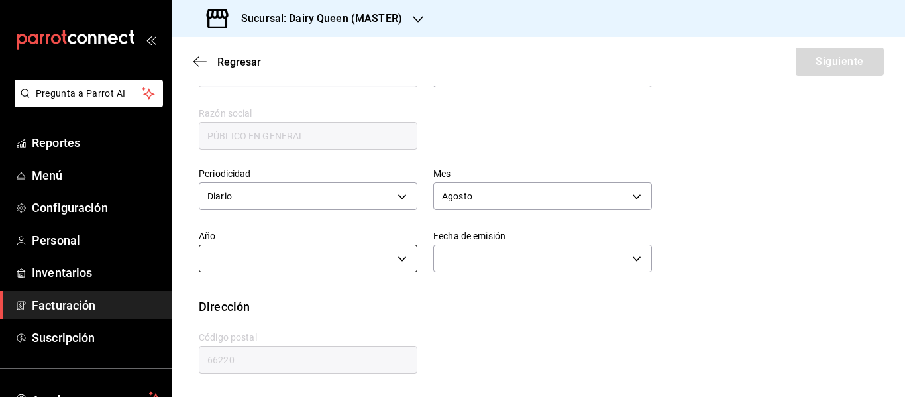
click at [361, 250] on body "Pregunta a Parrot AI Reportes Menú Configuración Personal Inventarios Facturaci…" at bounding box center [452, 198] width 905 height 397
click at [235, 301] on li "2025" at bounding box center [306, 300] width 214 height 22
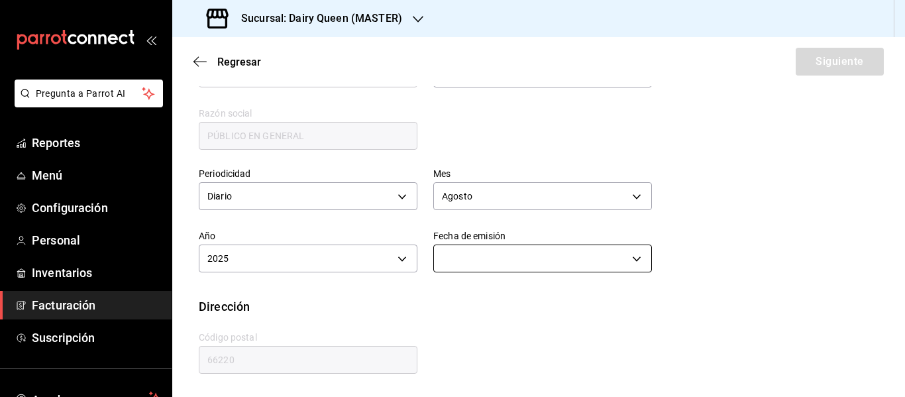
click at [517, 255] on body "Pregunta a Parrot AI Reportes Menú Configuración Personal Inventarios Facturaci…" at bounding box center [452, 198] width 905 height 397
click at [452, 323] on li "Ayer" at bounding box center [538, 322] width 214 height 22
click at [494, 260] on body "Pregunta a Parrot AI Reportes Menú Configuración Personal Inventarios Facturaci…" at bounding box center [452, 198] width 905 height 397
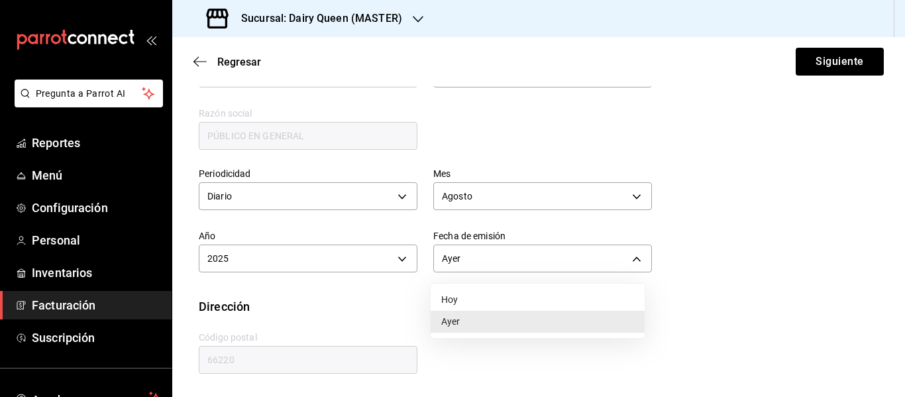
click at [532, 170] on div at bounding box center [452, 198] width 905 height 397
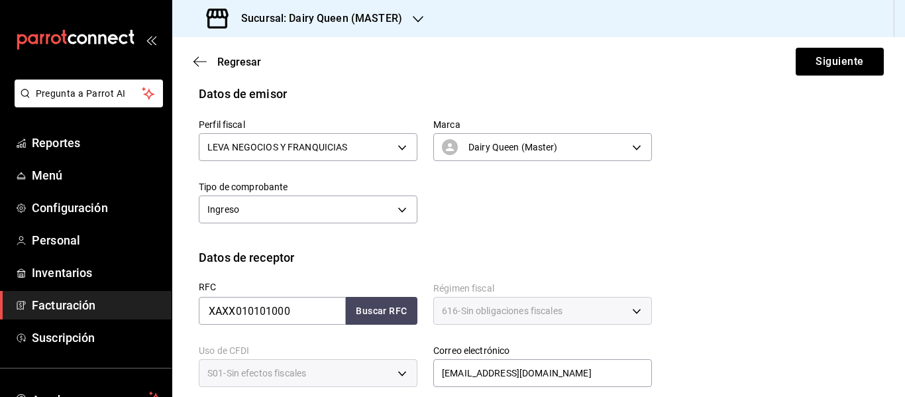
scroll to position [221, 0]
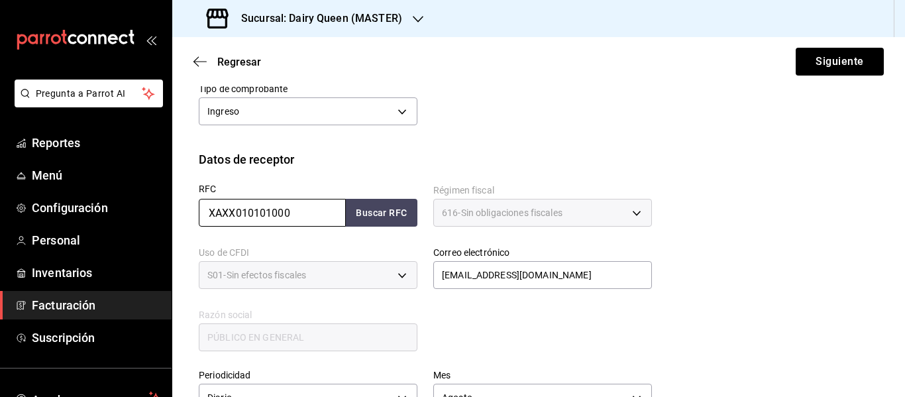
drag, startPoint x: 307, startPoint y: 211, endPoint x: 185, endPoint y: 219, distance: 122.1
click at [185, 219] on div "RFC XAXX010101000 Buscar RFC" at bounding box center [300, 199] width 234 height 62
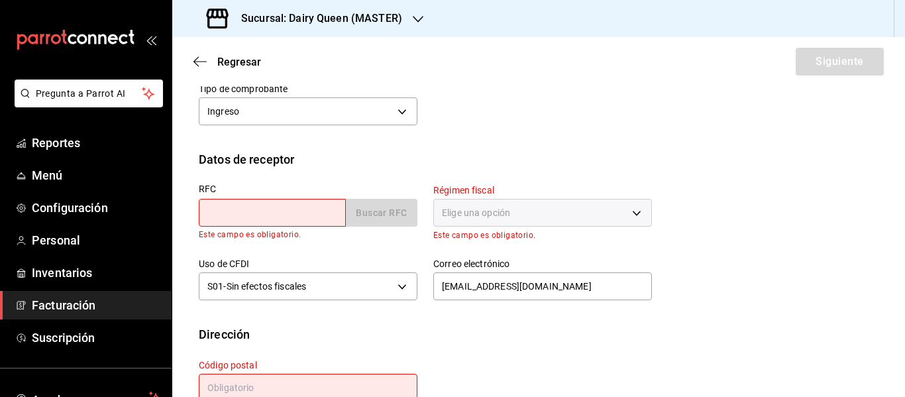
click at [576, 142] on div "Perfil fiscal LEVA NEGOCIOS Y FRANQUICIAS 4650cc39-4787-42dc-9bbe-3030b7380e95 …" at bounding box center [539, 78] width 680 height 146
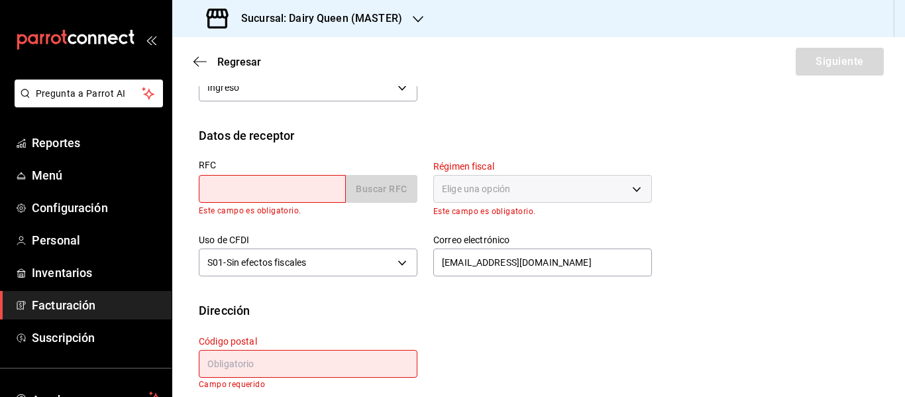
scroll to position [258, 0]
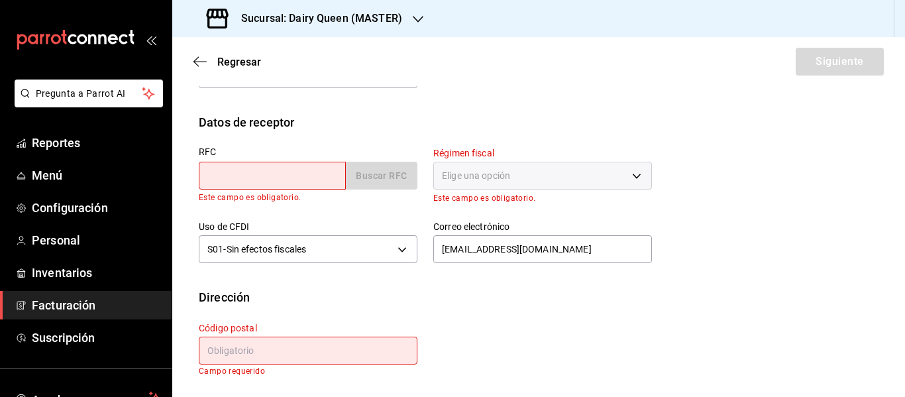
click at [310, 178] on input "text" at bounding box center [272, 176] width 147 height 28
click at [603, 95] on div "Perfil fiscal LEVA NEGOCIOS Y FRANQUICIAS 4650cc39-4787-42dc-9bbe-3030b7380e95 …" at bounding box center [539, 41] width 680 height 146
click at [379, 82] on div "Regresar Siguiente" at bounding box center [538, 61] width 733 height 49
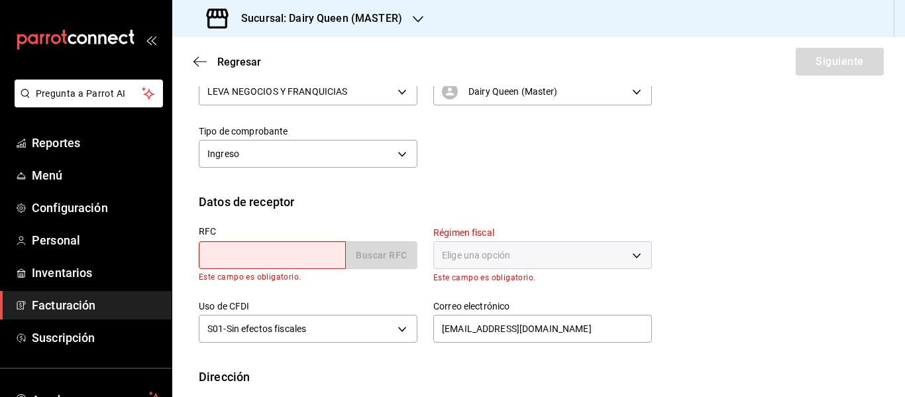
scroll to position [147, 0]
